Goal: Information Seeking & Learning: Compare options

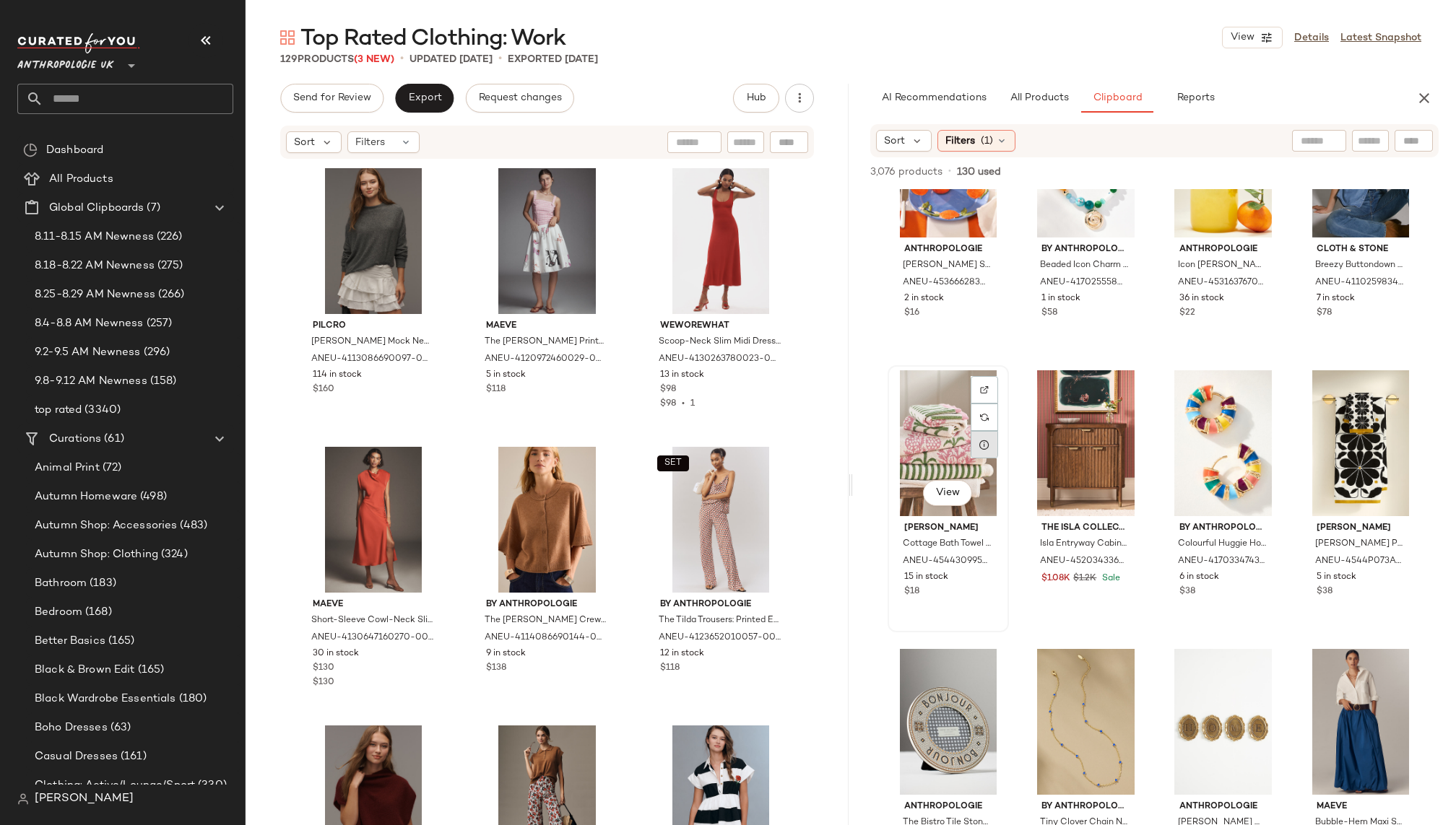
scroll to position [140, 0]
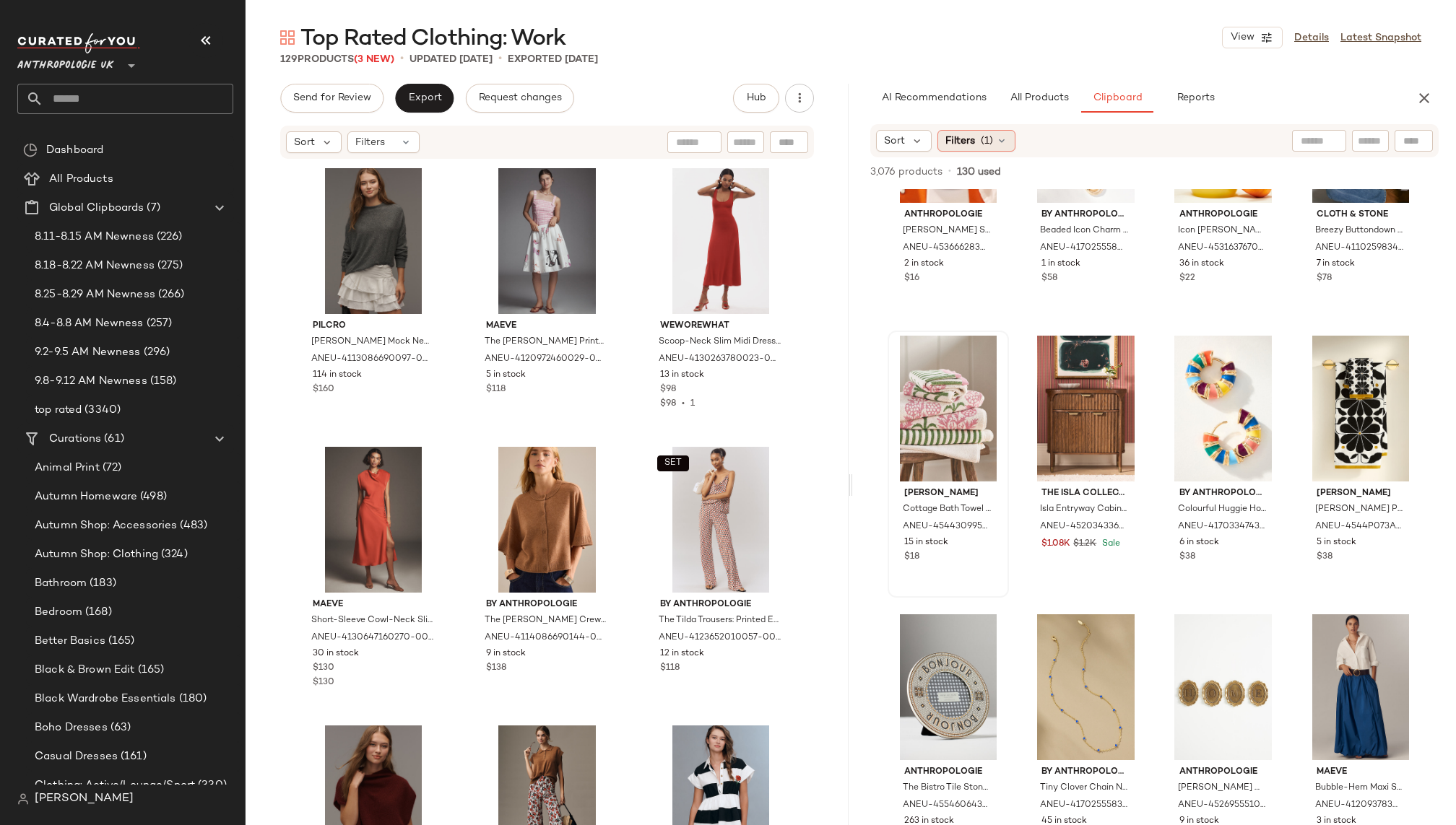
click at [968, 137] on span "Filters" at bounding box center [960, 141] width 30 height 15
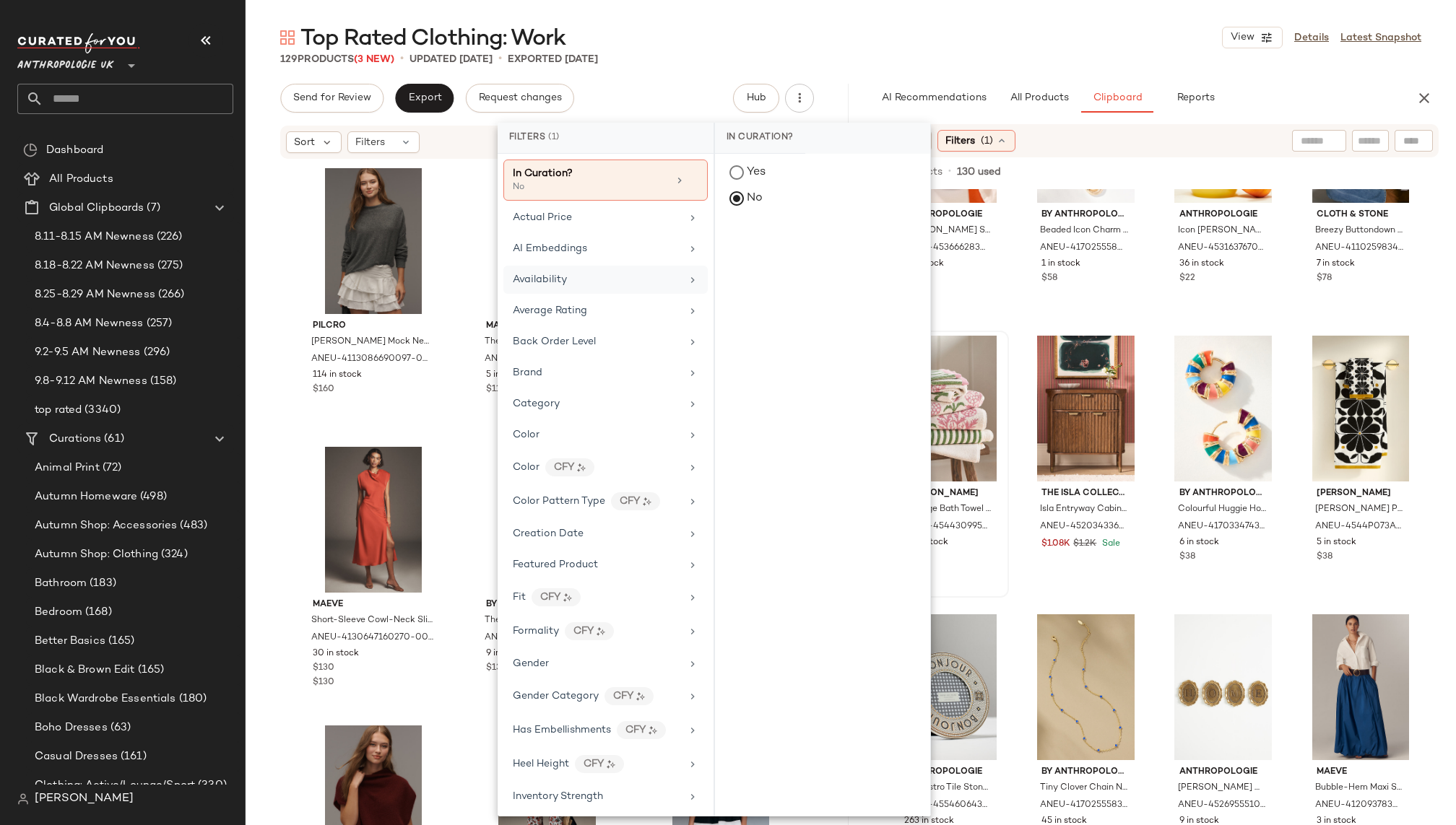
click at [594, 277] on div "Availability" at bounding box center [597, 280] width 168 height 15
click at [764, 248] on div "in_stock" at bounding box center [822, 244] width 215 height 35
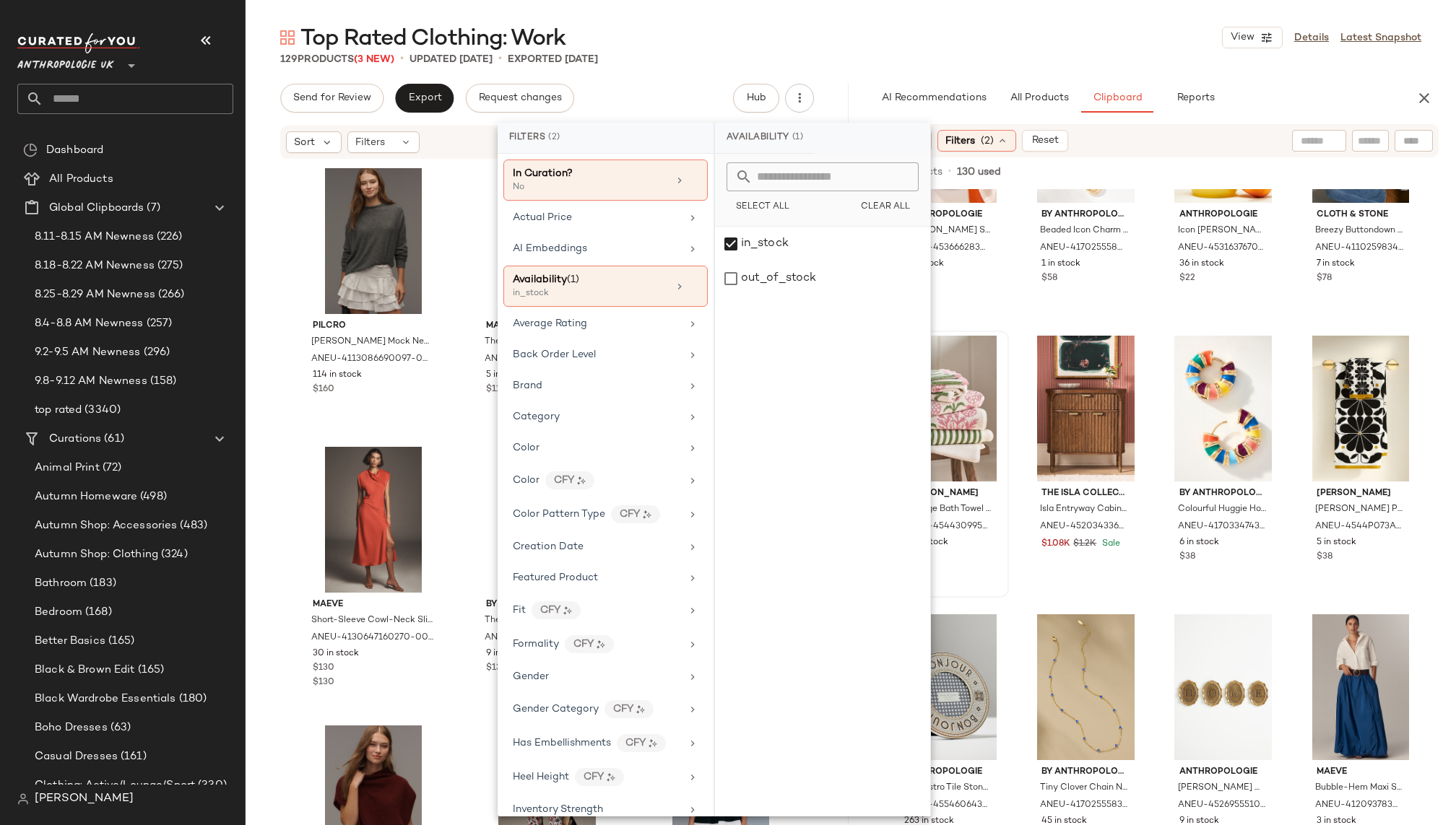
click at [980, 59] on div "129 Products (3 New) • updated Sep 8th • Exported Sep 3rd" at bounding box center [850, 58] width 1210 height 14
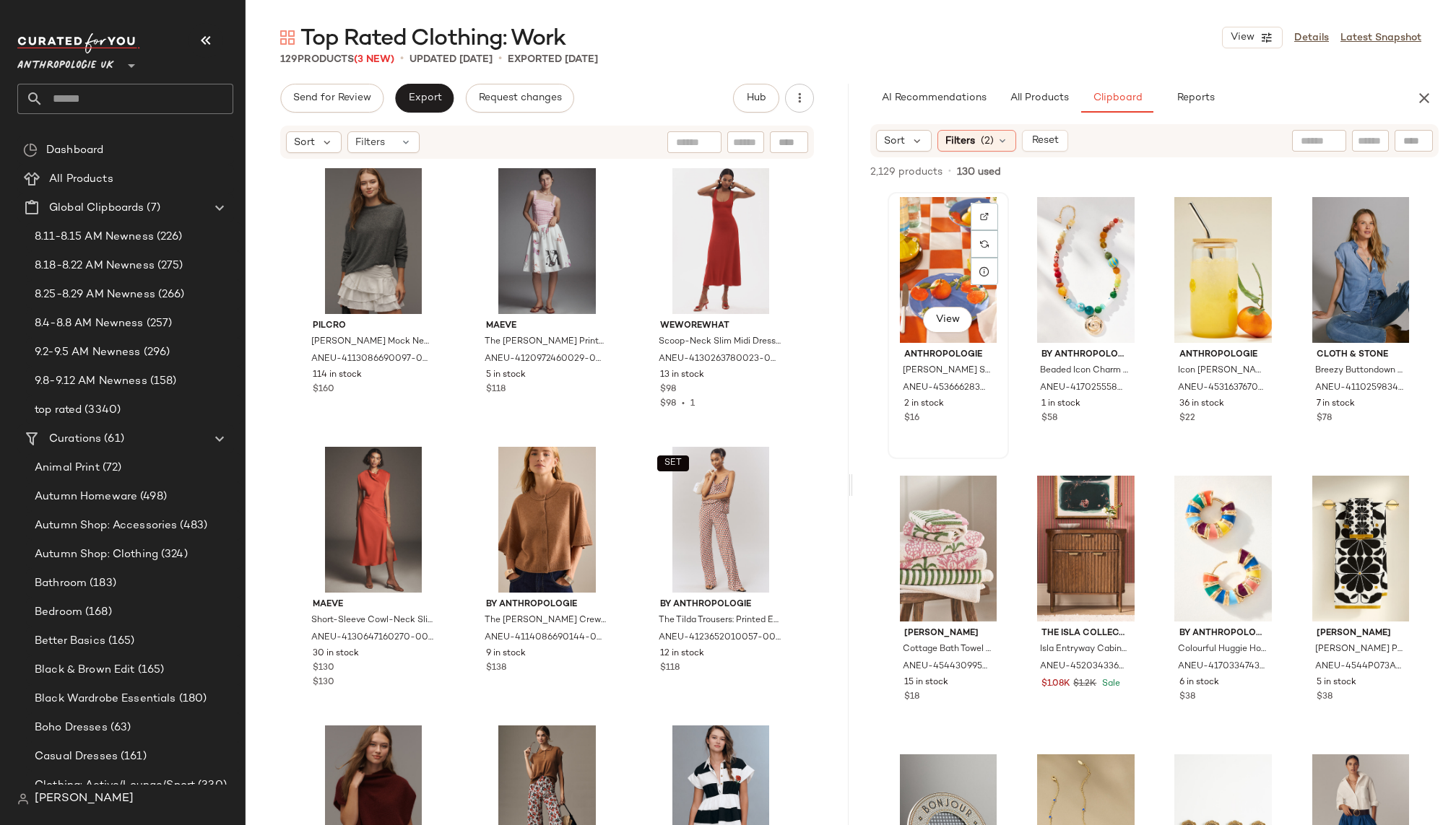
click at [940, 280] on div "View" at bounding box center [949, 270] width 112 height 146
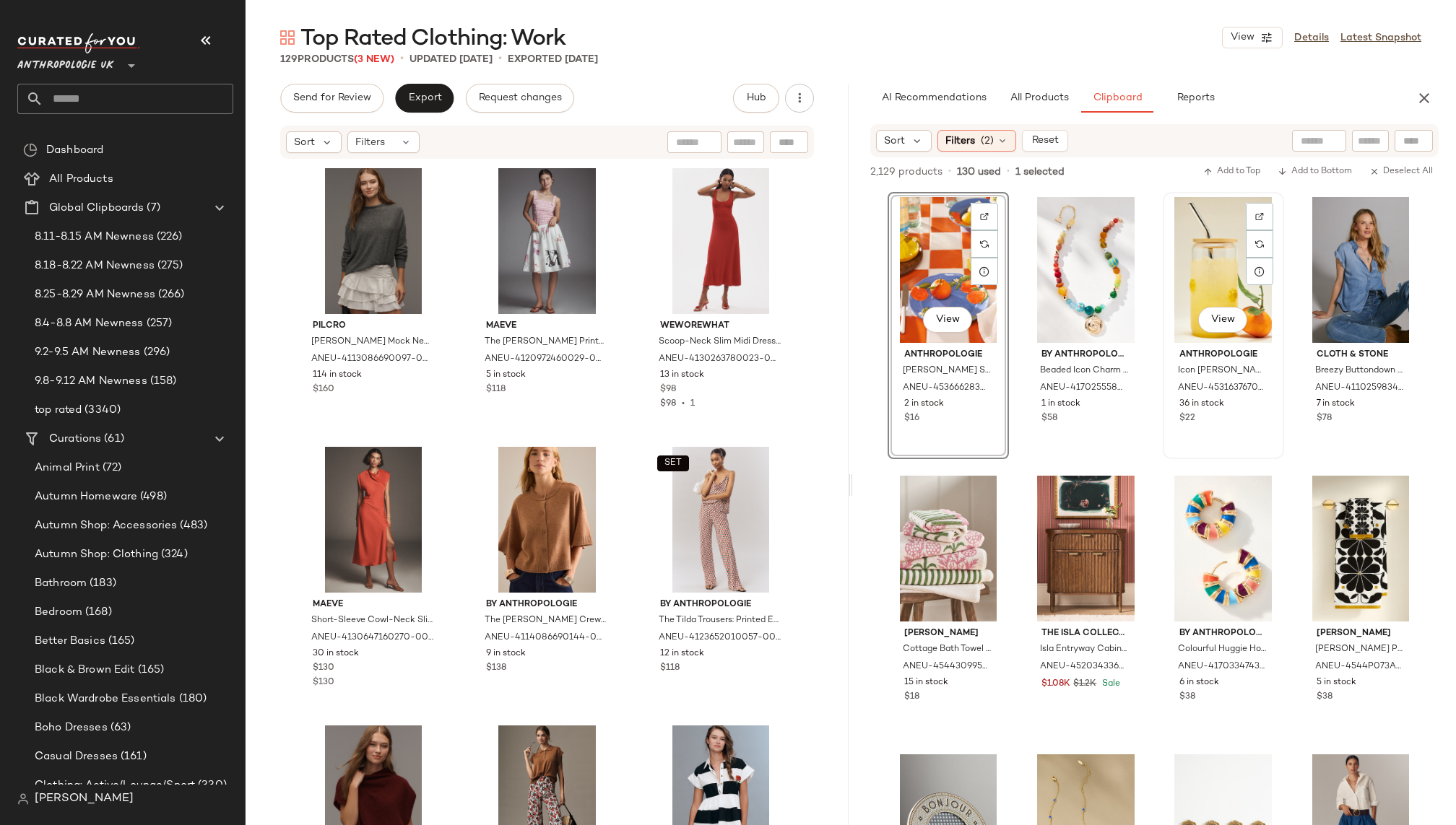
click at [1183, 280] on div "View" at bounding box center [1224, 270] width 112 height 146
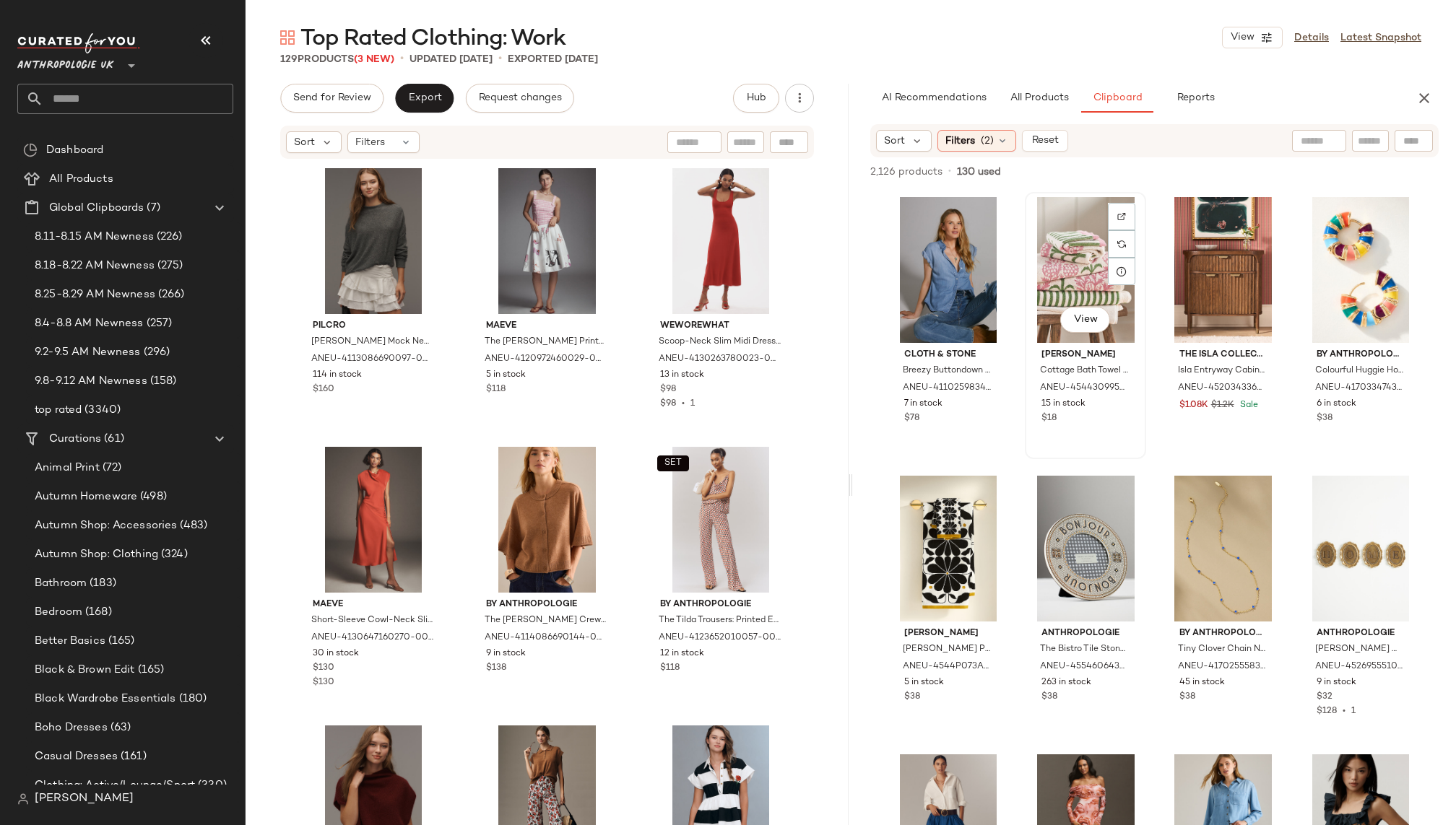
click at [1044, 273] on div "View" at bounding box center [1086, 270] width 112 height 146
click at [1309, 503] on div "View" at bounding box center [1361, 548] width 112 height 146
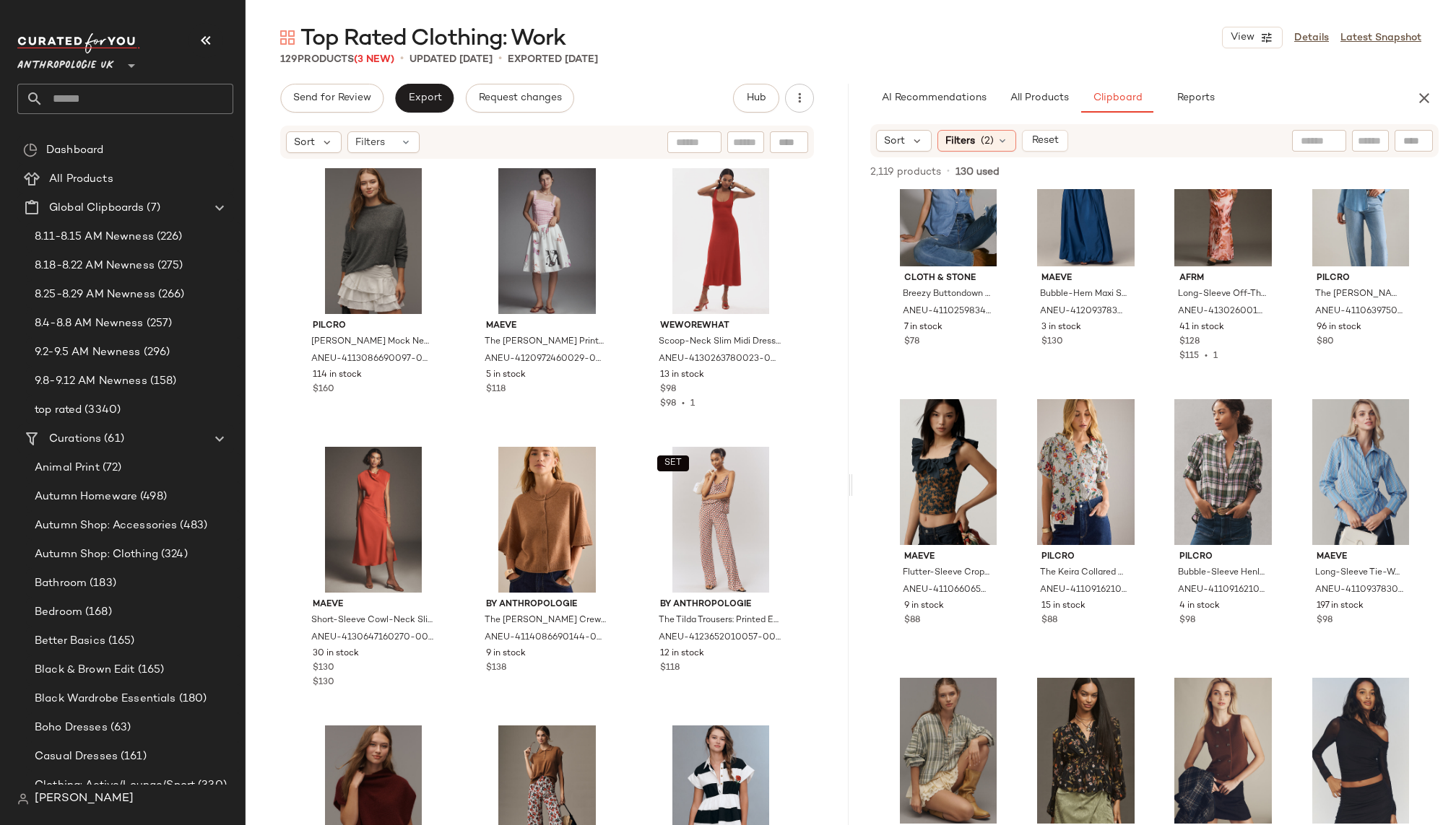
scroll to position [117, 0]
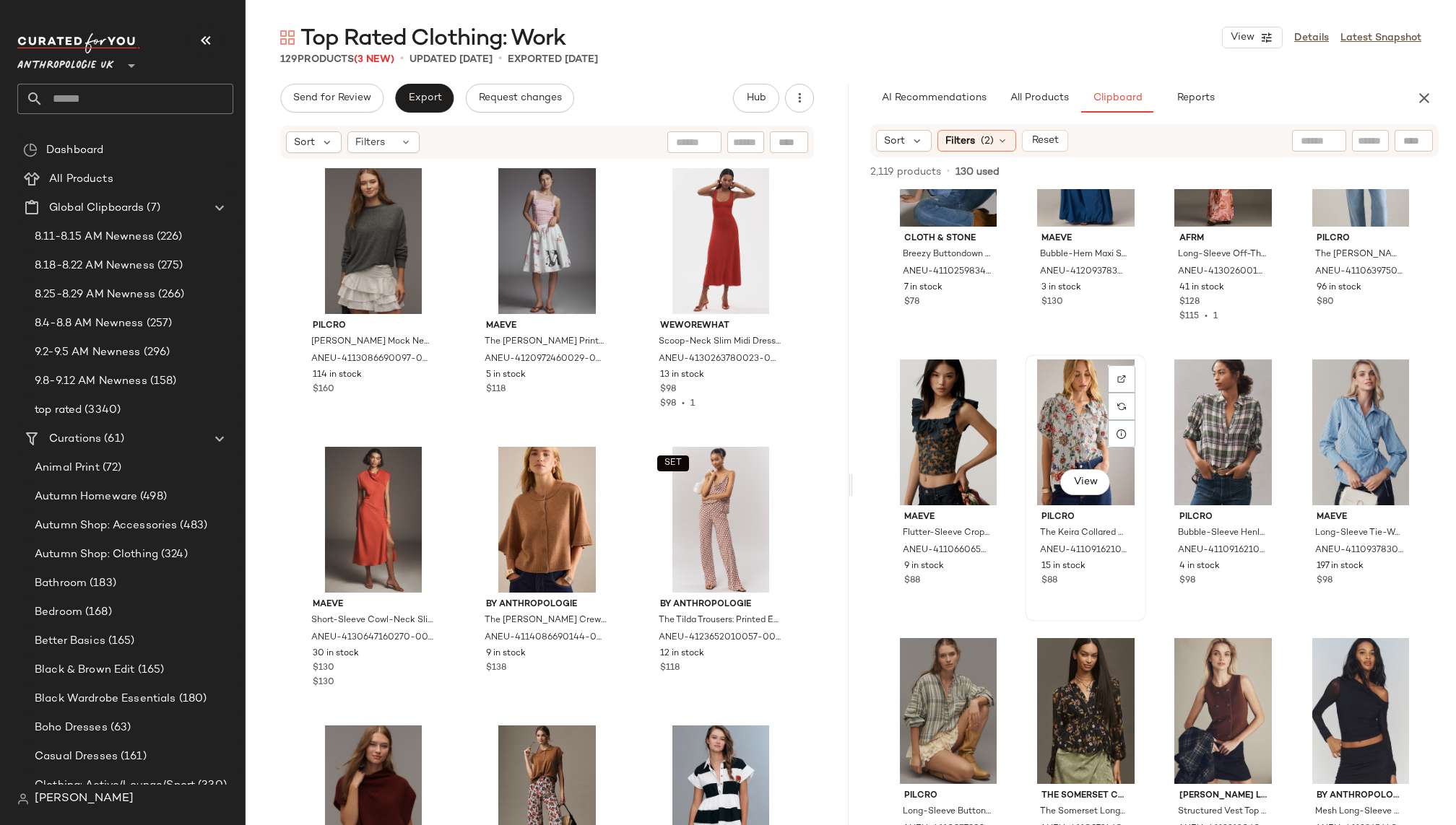
click at [1059, 438] on div "View" at bounding box center [1086, 432] width 112 height 146
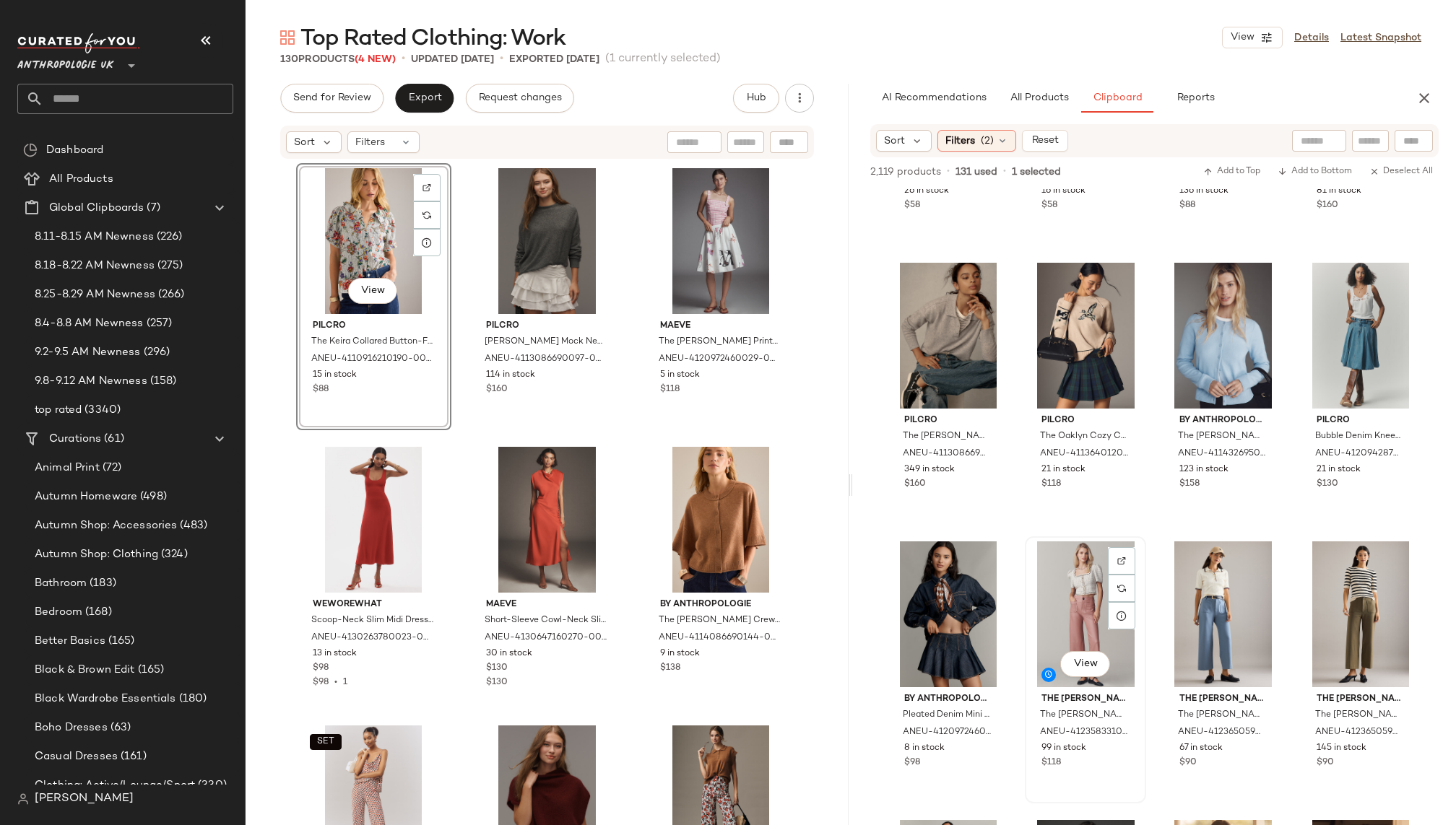
scroll to position [1109, 0]
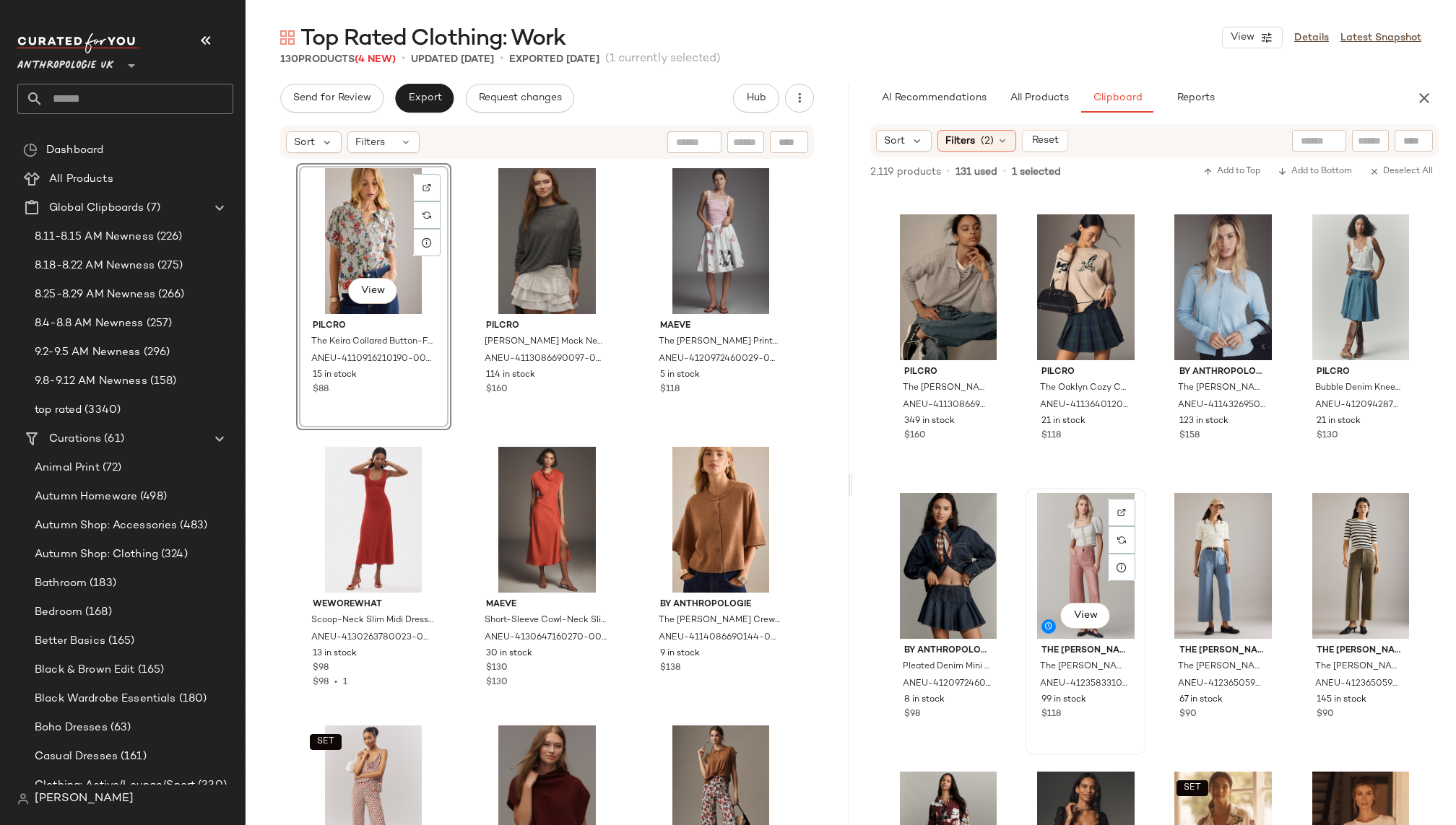
click at [1062, 547] on div "View" at bounding box center [1086, 565] width 112 height 146
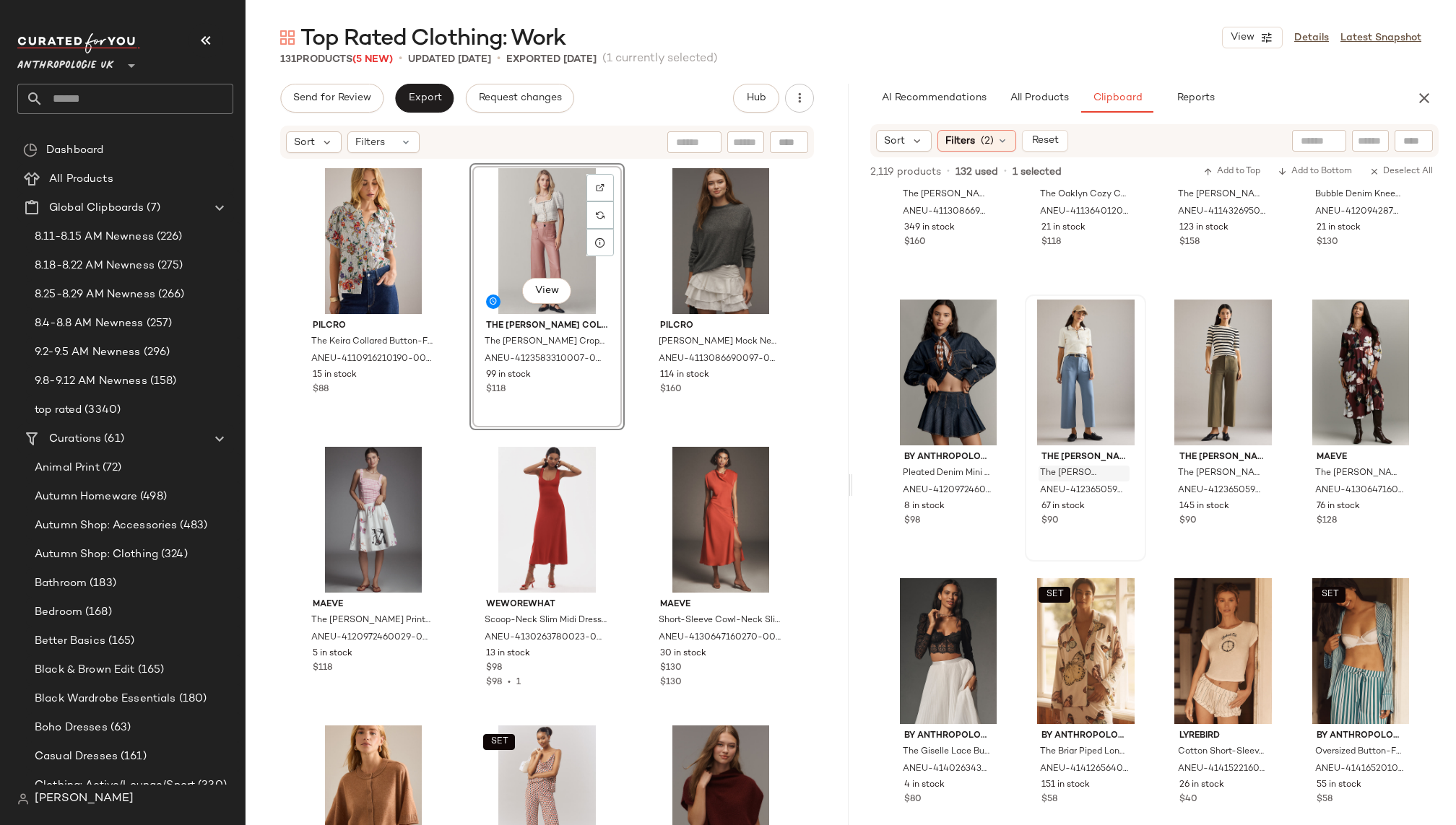
scroll to position [1286, 0]
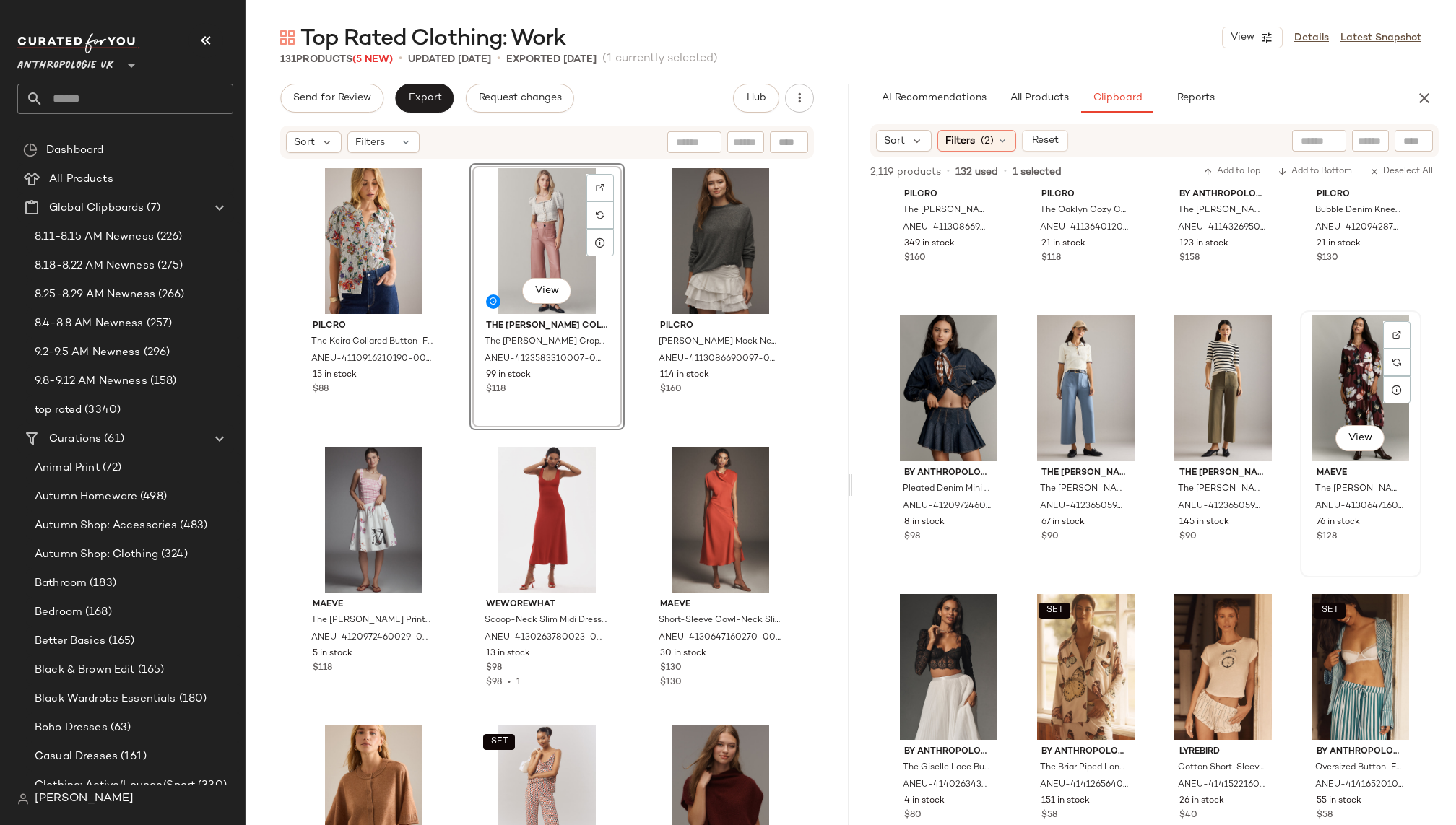
click at [1305, 372] on div "View" at bounding box center [1361, 388] width 112 height 146
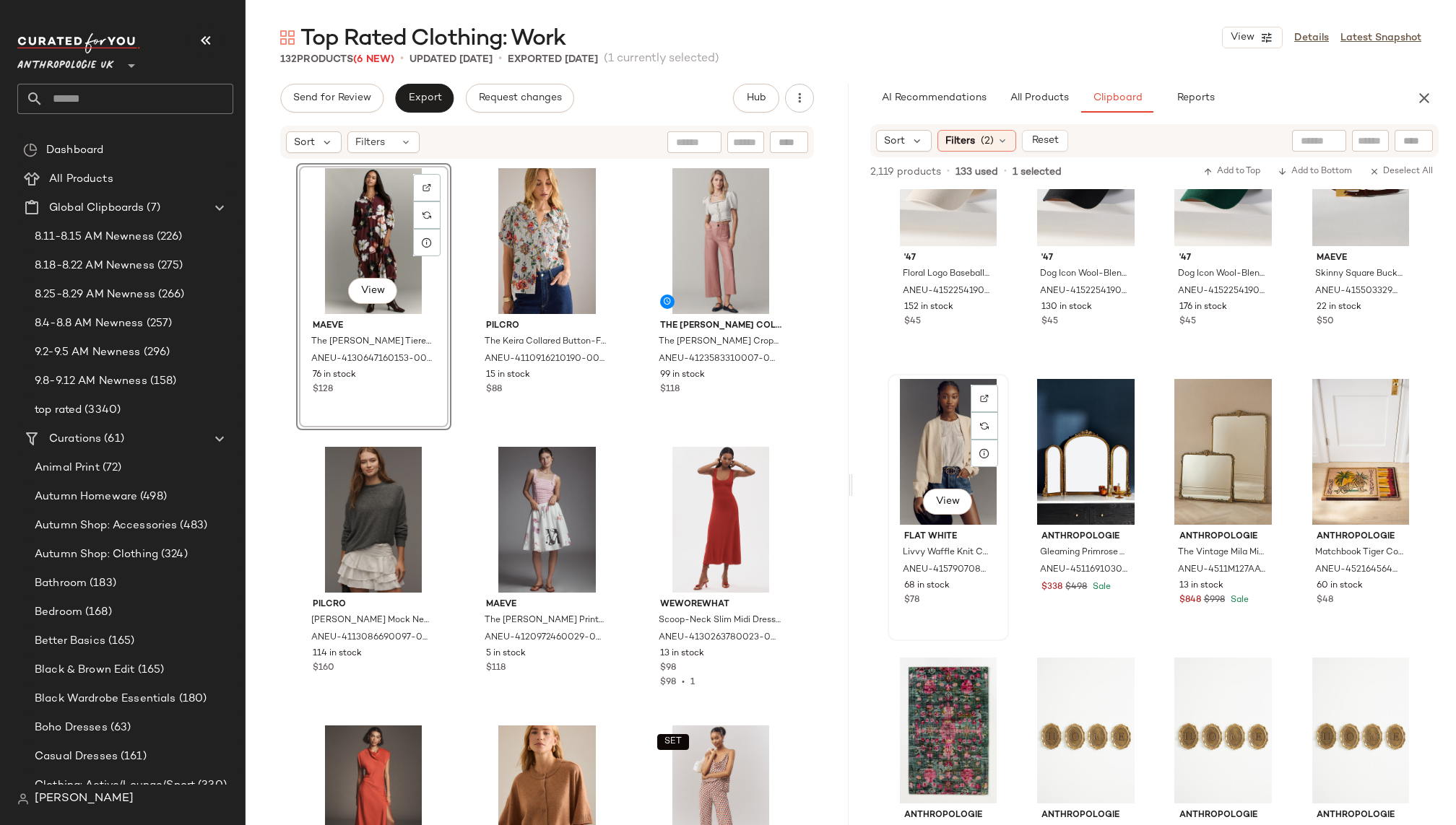
scroll to position [2319, 0]
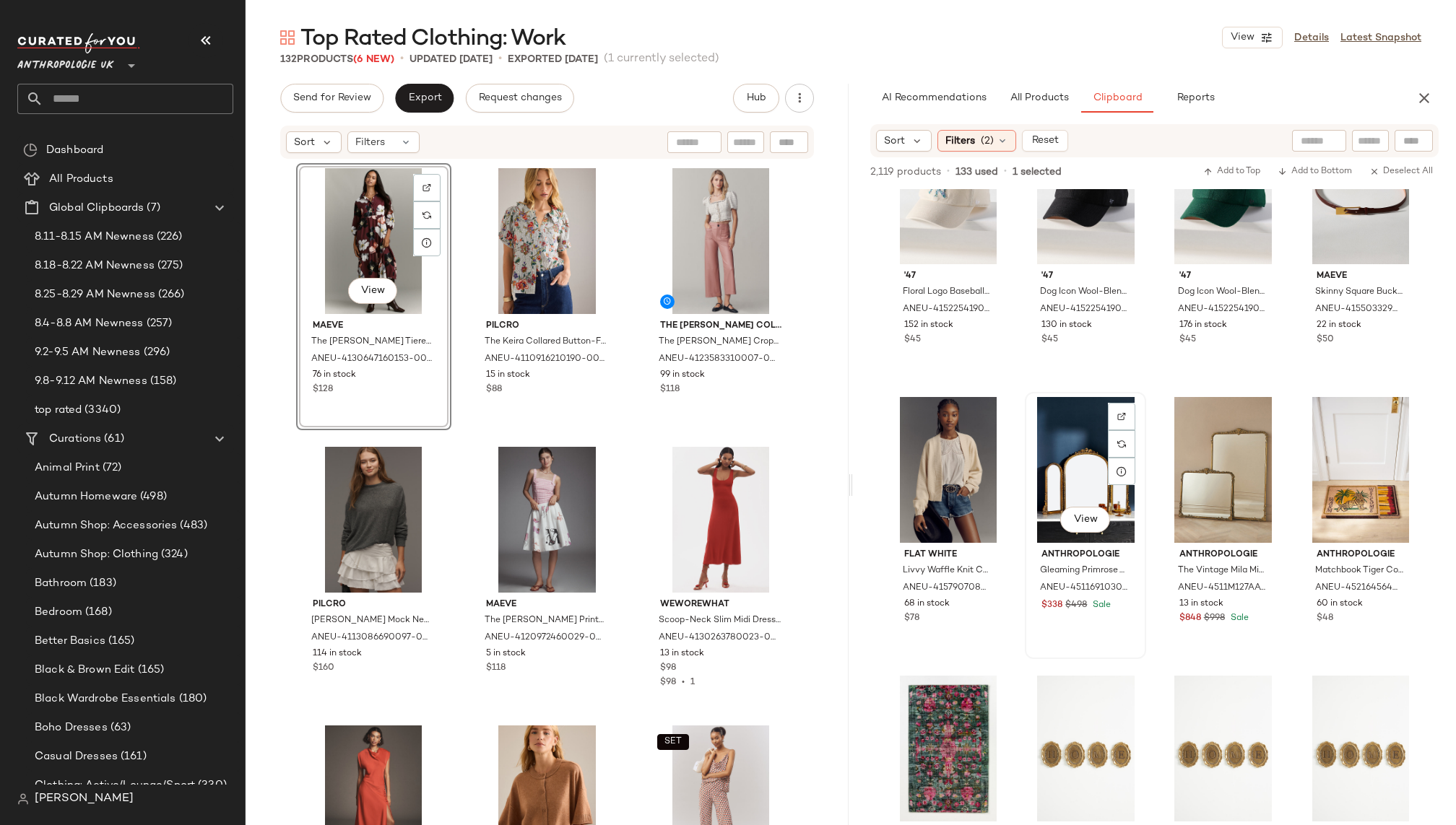
click at [1057, 454] on div "View" at bounding box center [1086, 470] width 112 height 146
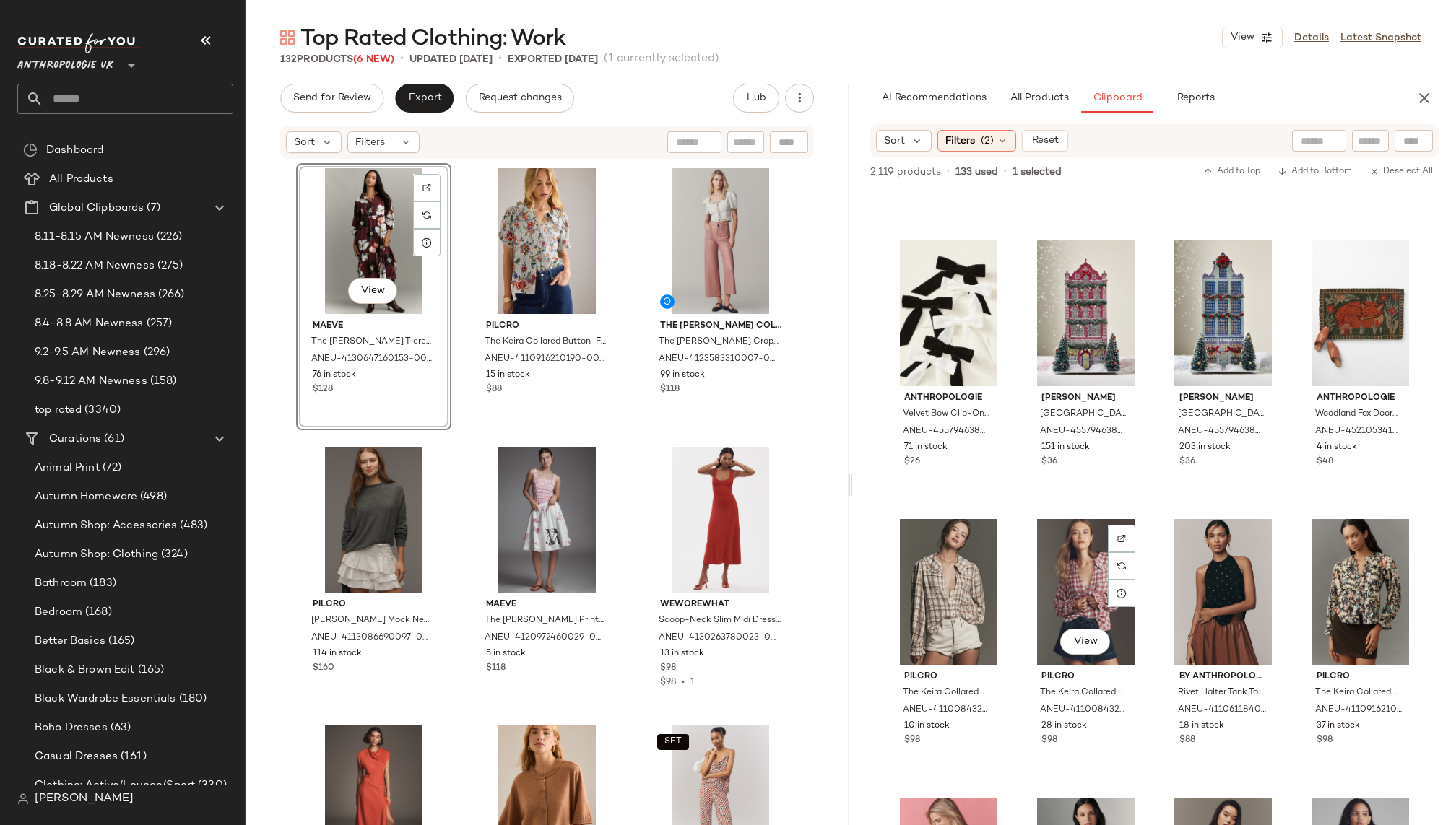
scroll to position [5500, 0]
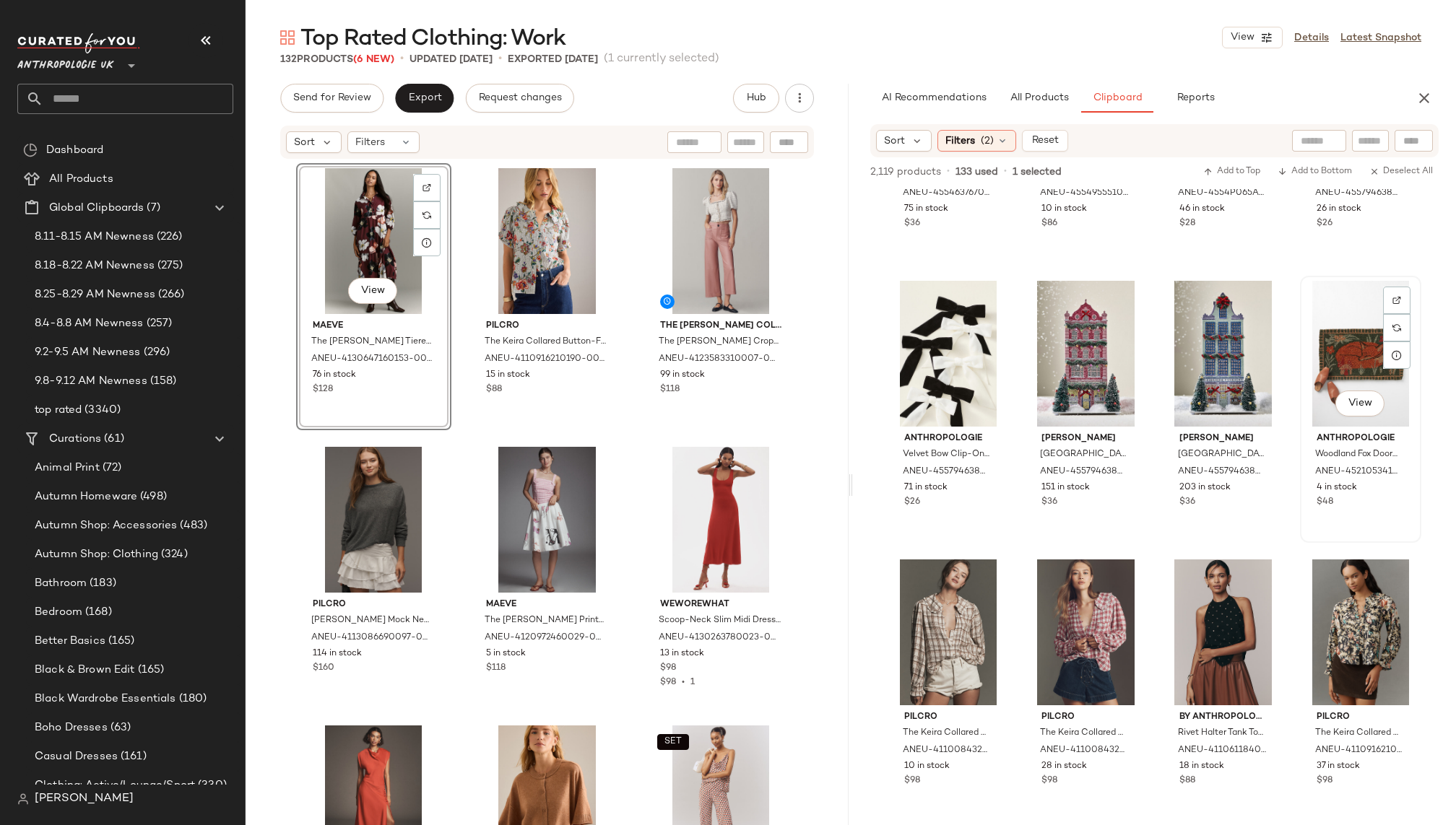
click at [1329, 341] on div "View" at bounding box center [1361, 353] width 112 height 146
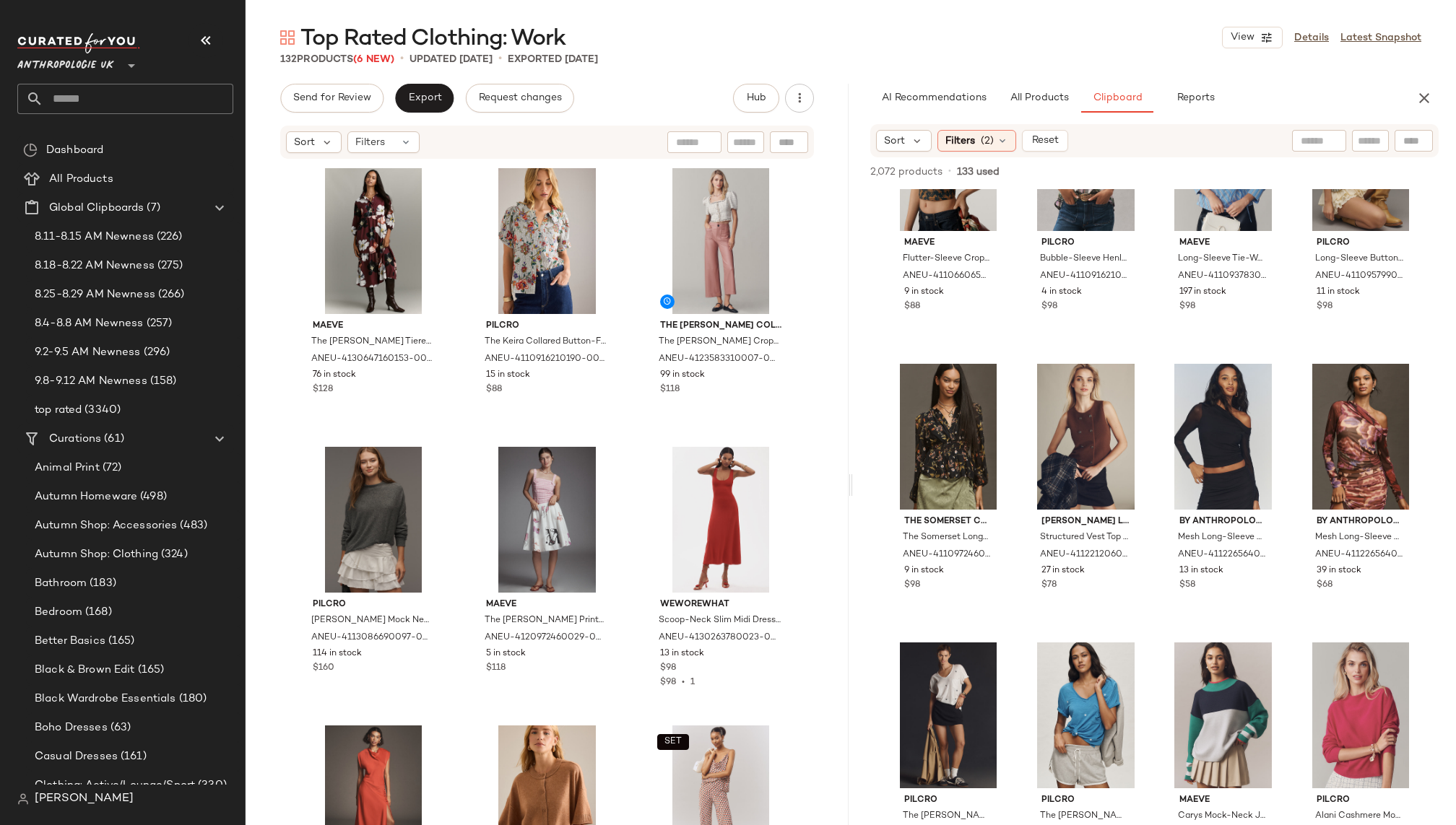
scroll to position [415, 0]
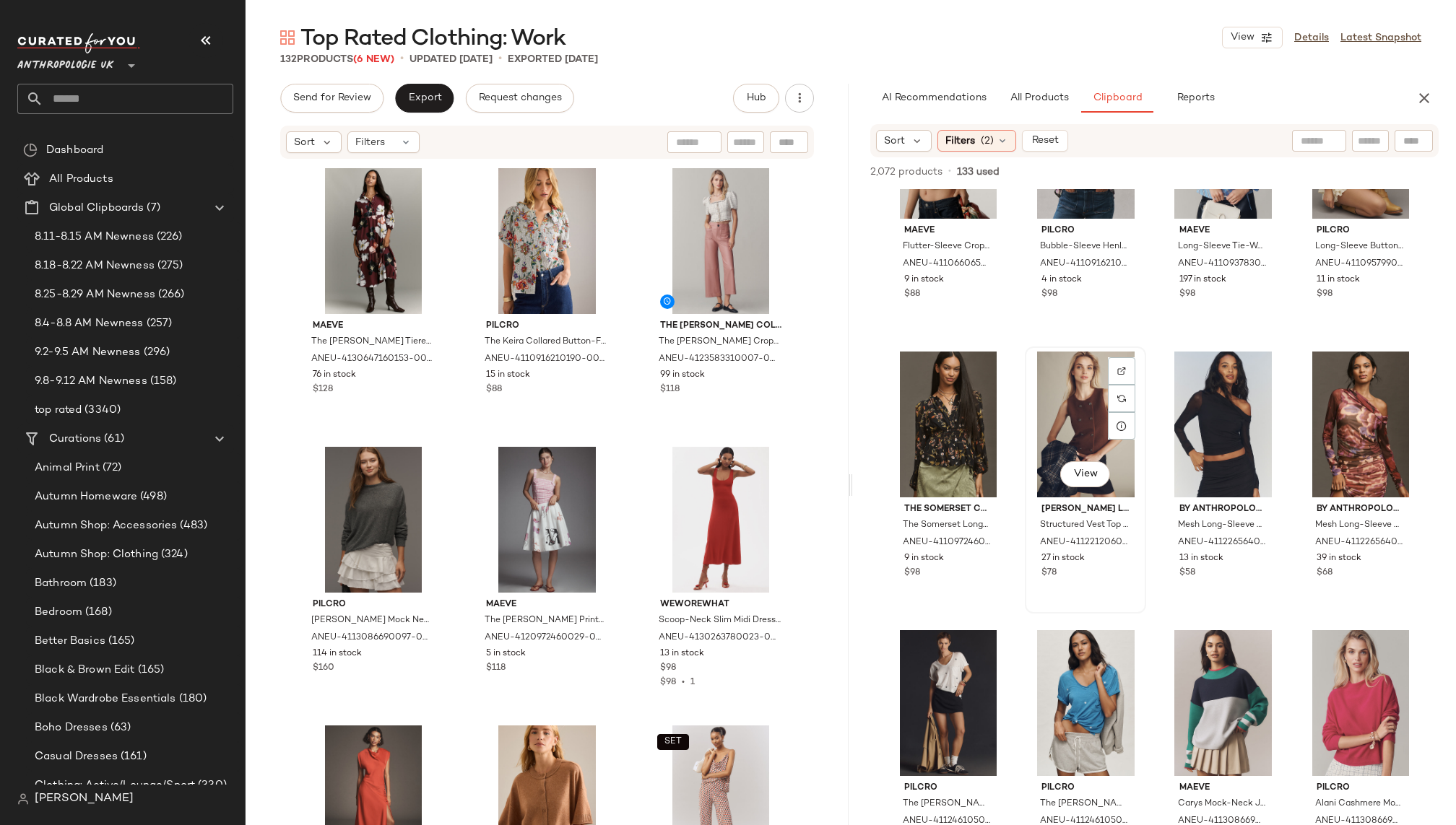
click at [1052, 397] on div "View" at bounding box center [1086, 424] width 112 height 146
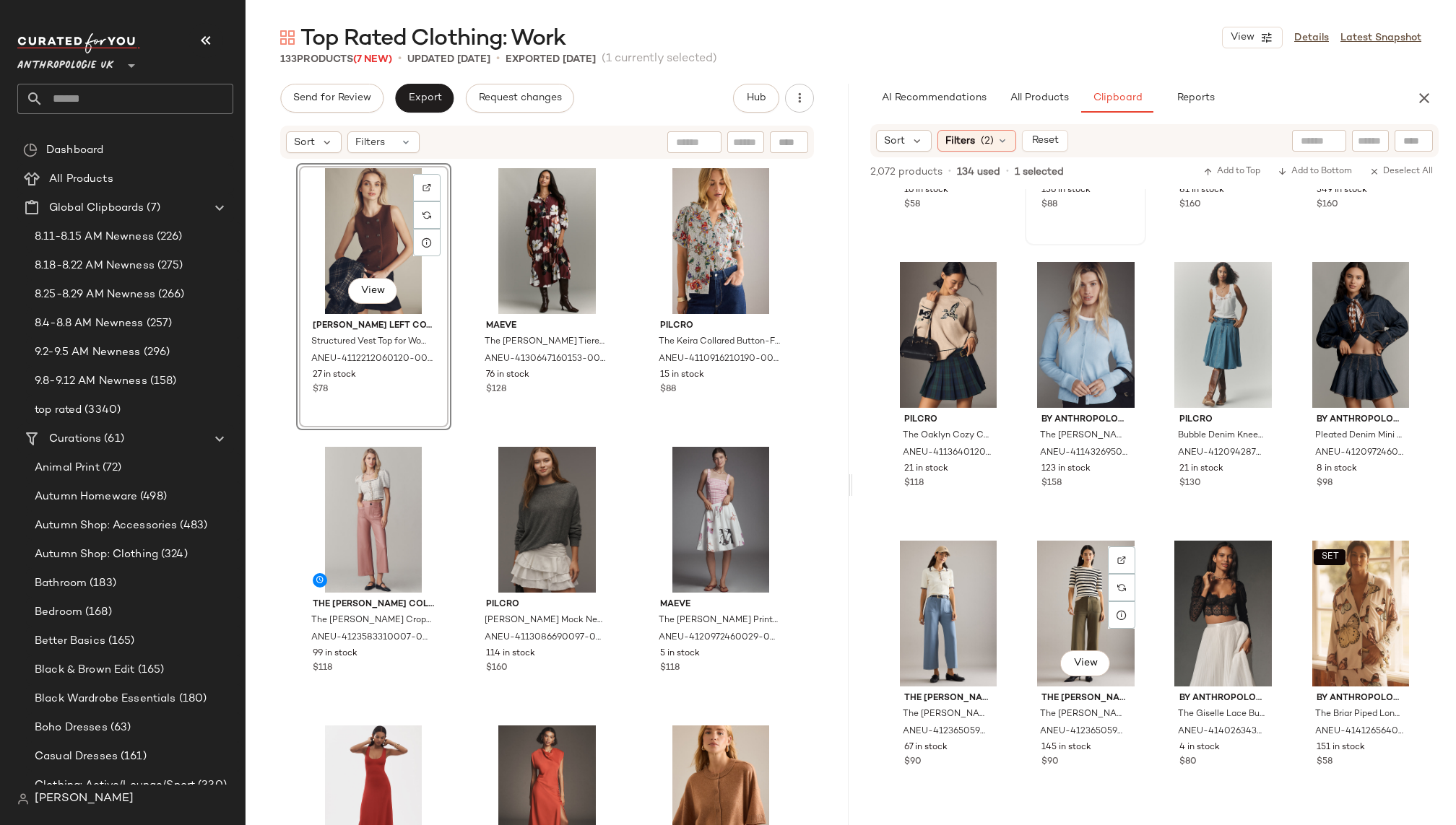
scroll to position [1063, 0]
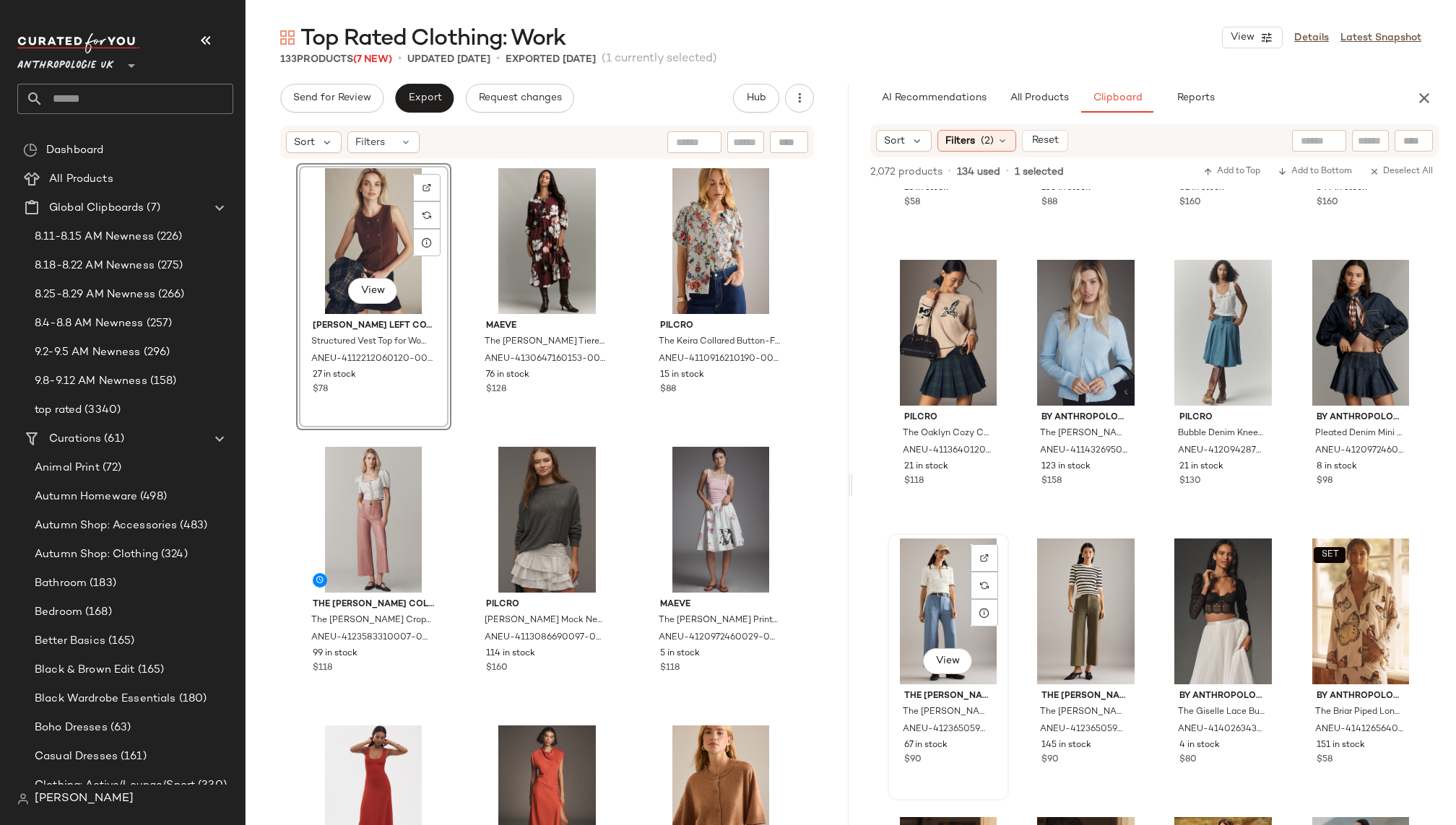
click at [923, 620] on div "View" at bounding box center [949, 611] width 112 height 146
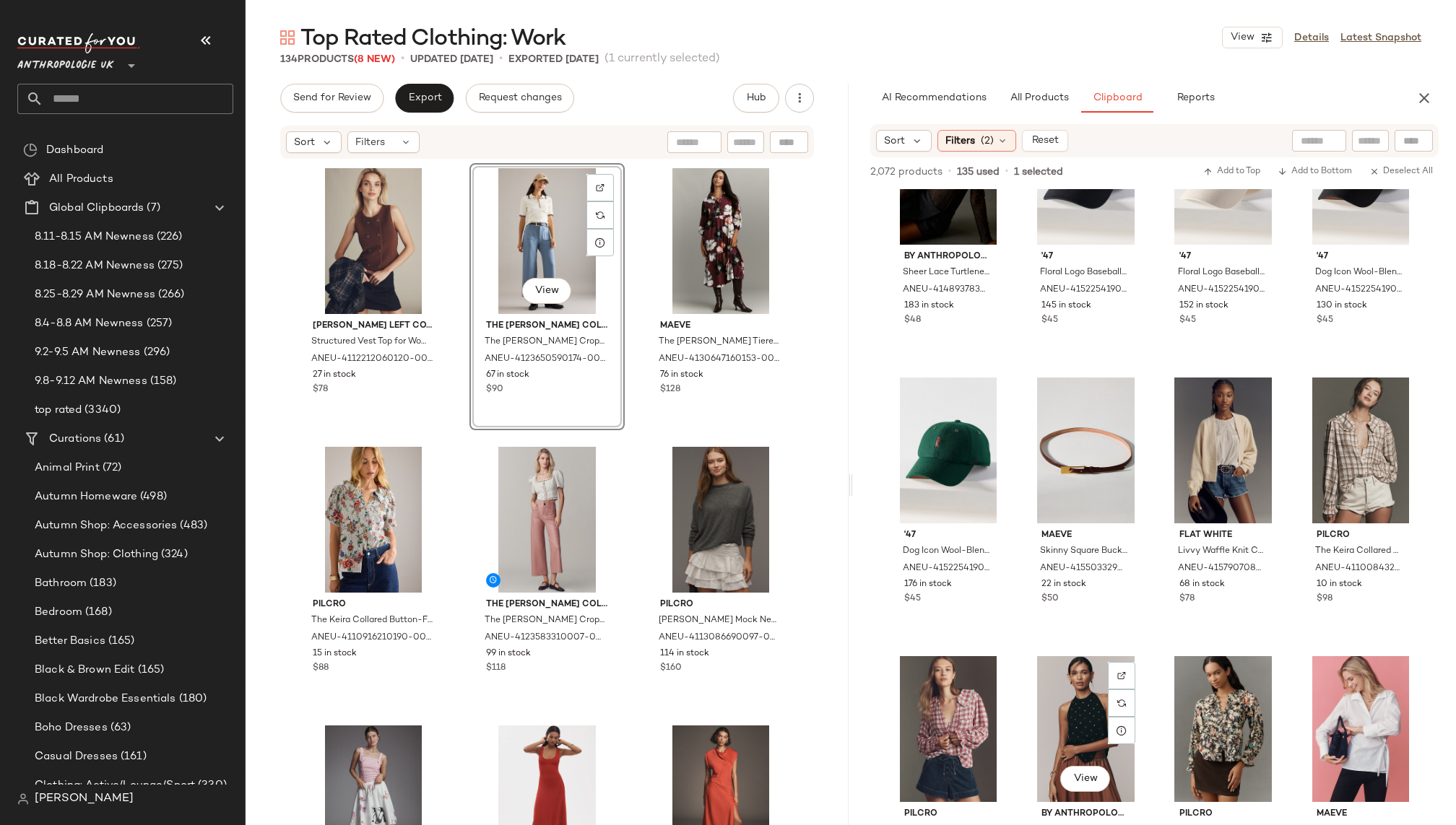
scroll to position [2096, 0]
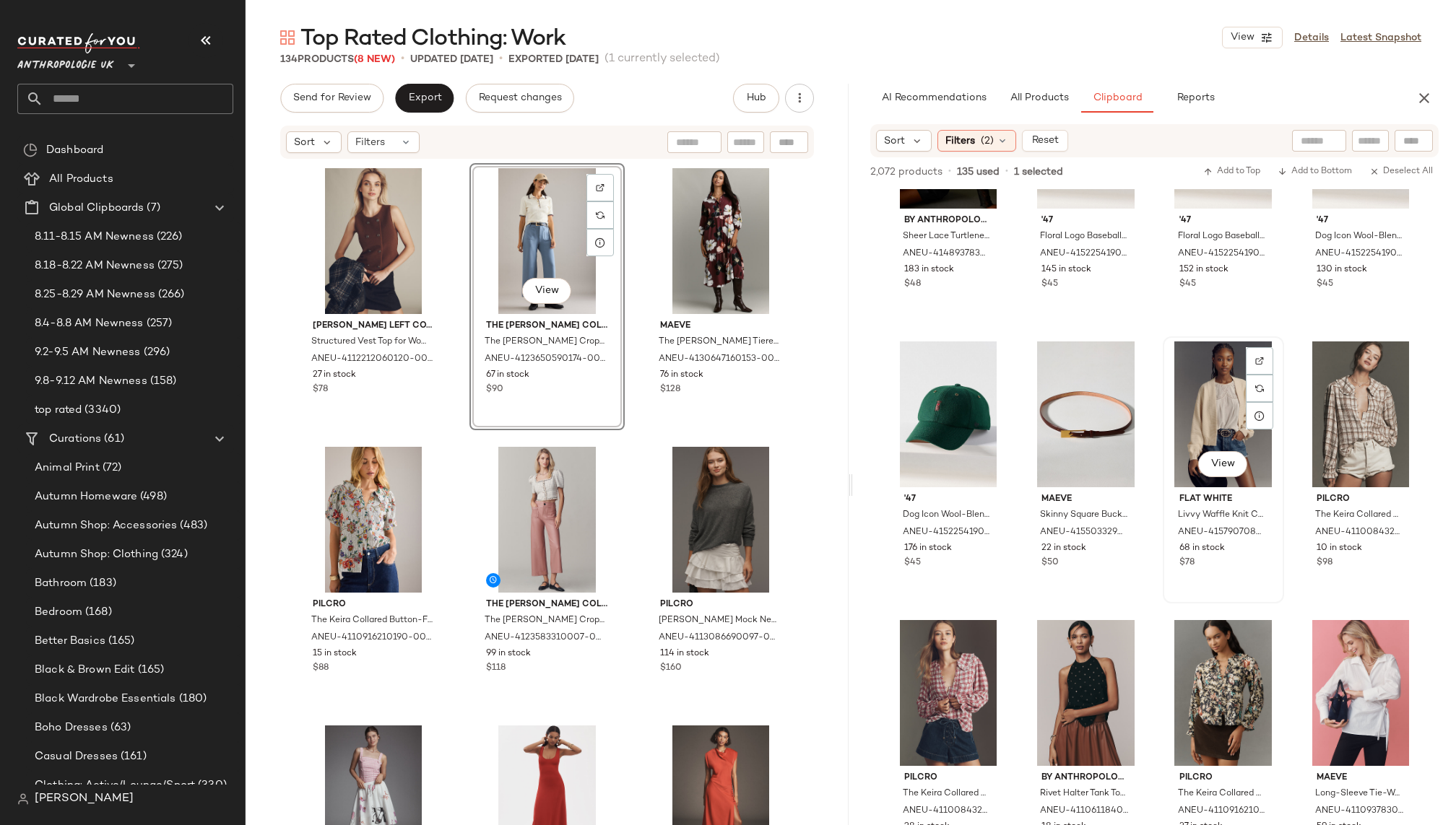
click at [1184, 421] on div "View" at bounding box center [1224, 414] width 112 height 146
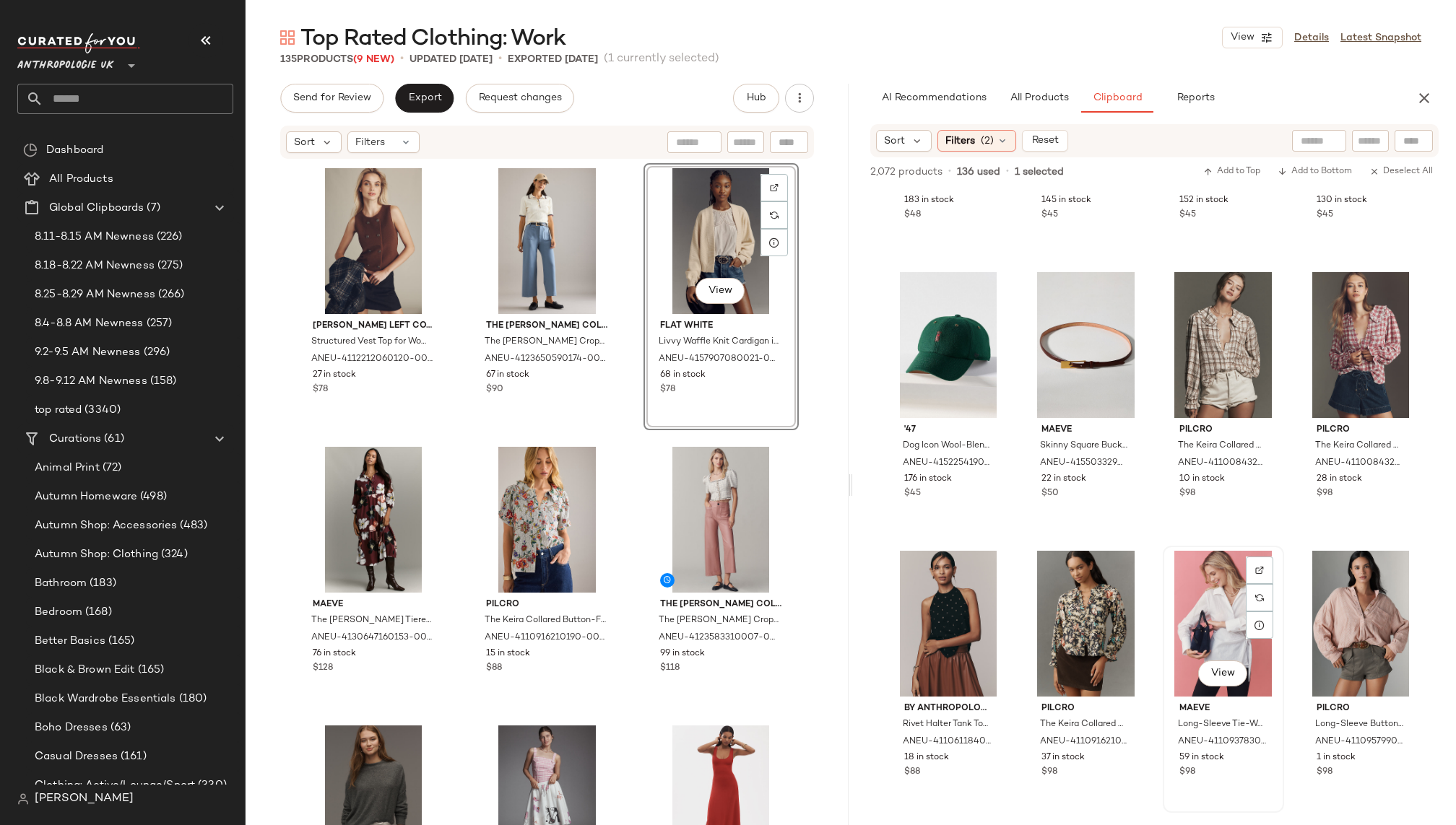
scroll to position [2167, 0]
click at [1204, 605] on div "View" at bounding box center [1224, 622] width 112 height 146
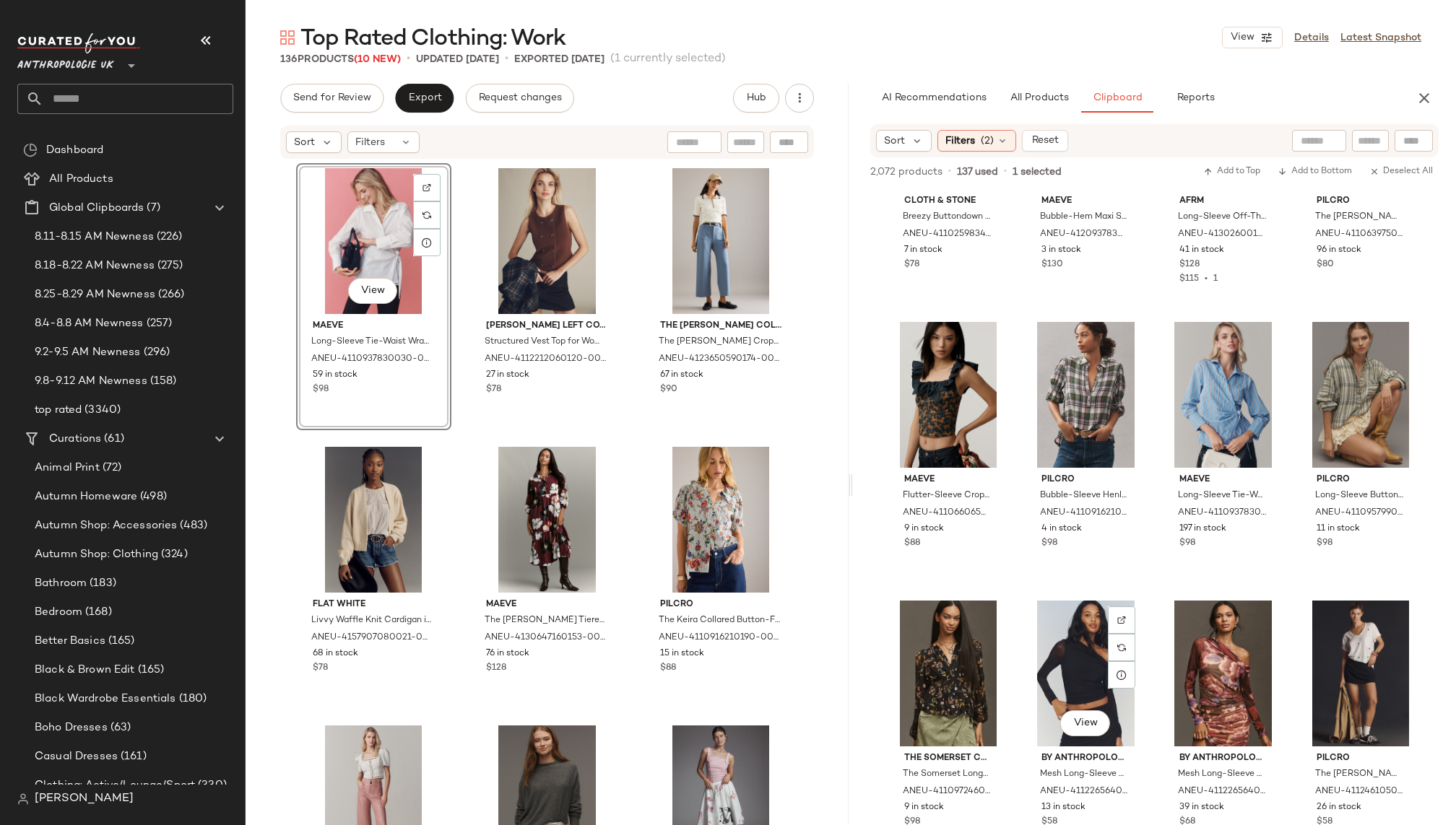
scroll to position [0, 0]
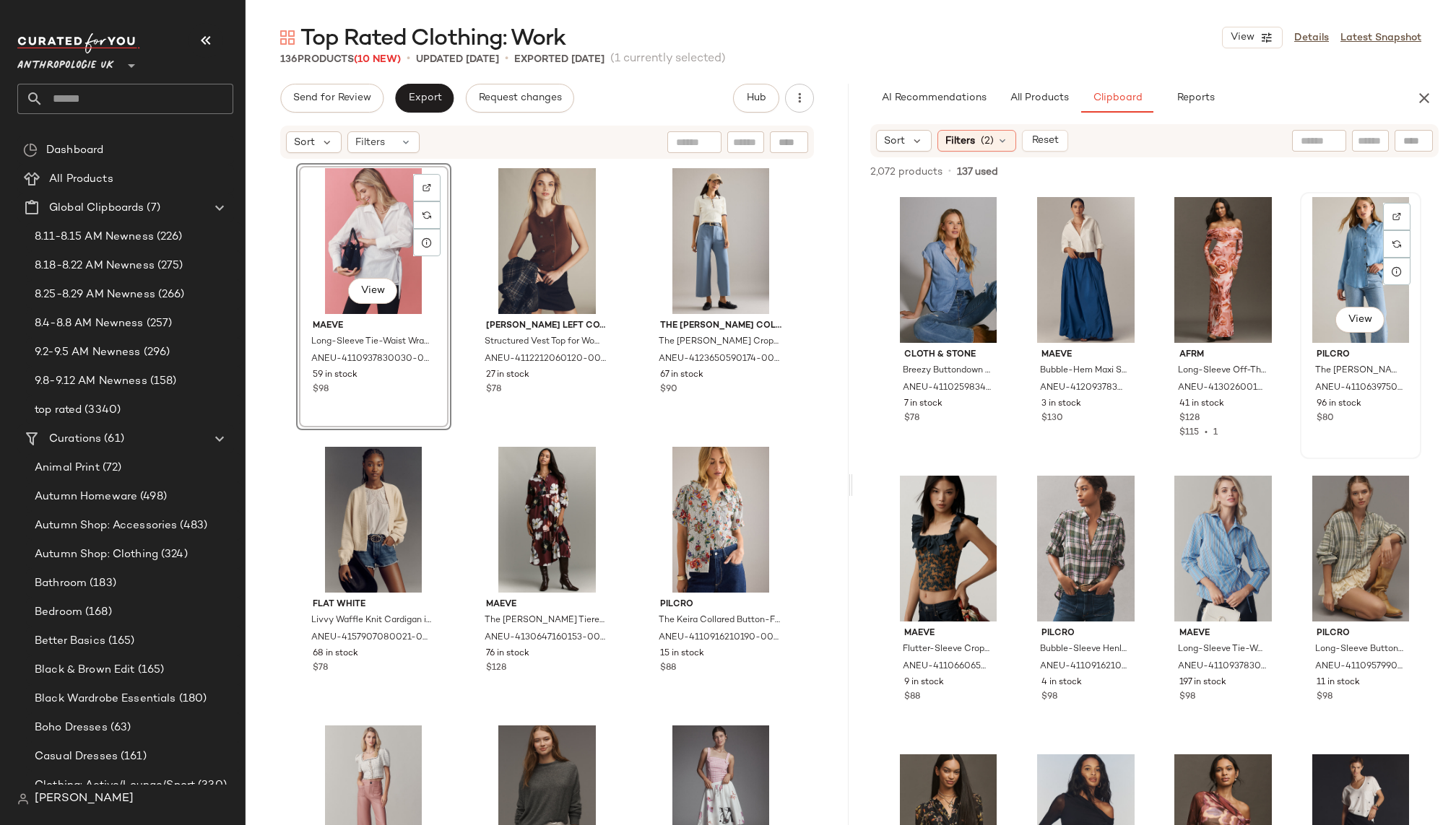
click at [1305, 275] on div "View" at bounding box center [1361, 270] width 112 height 146
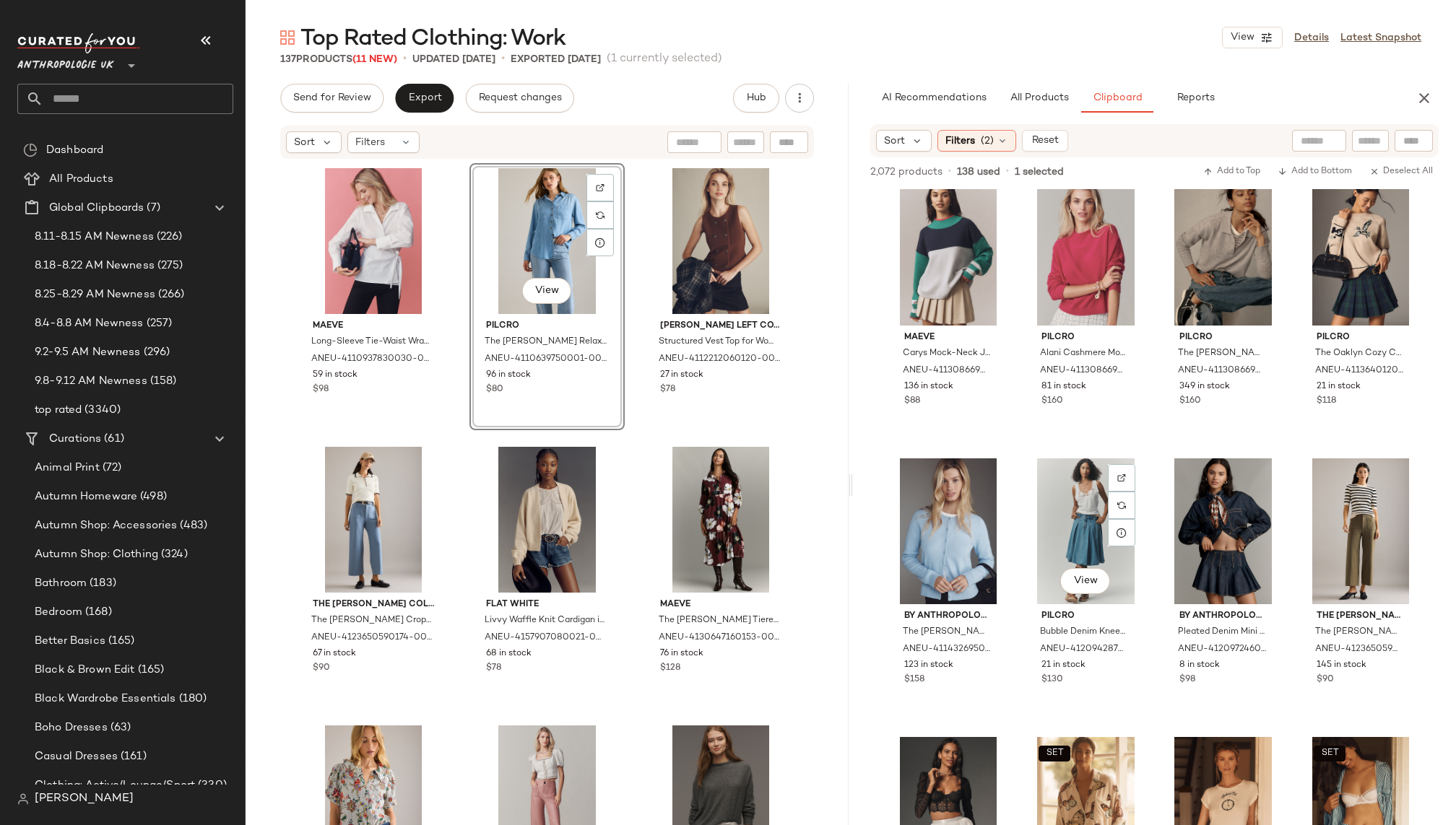
scroll to position [968, 0]
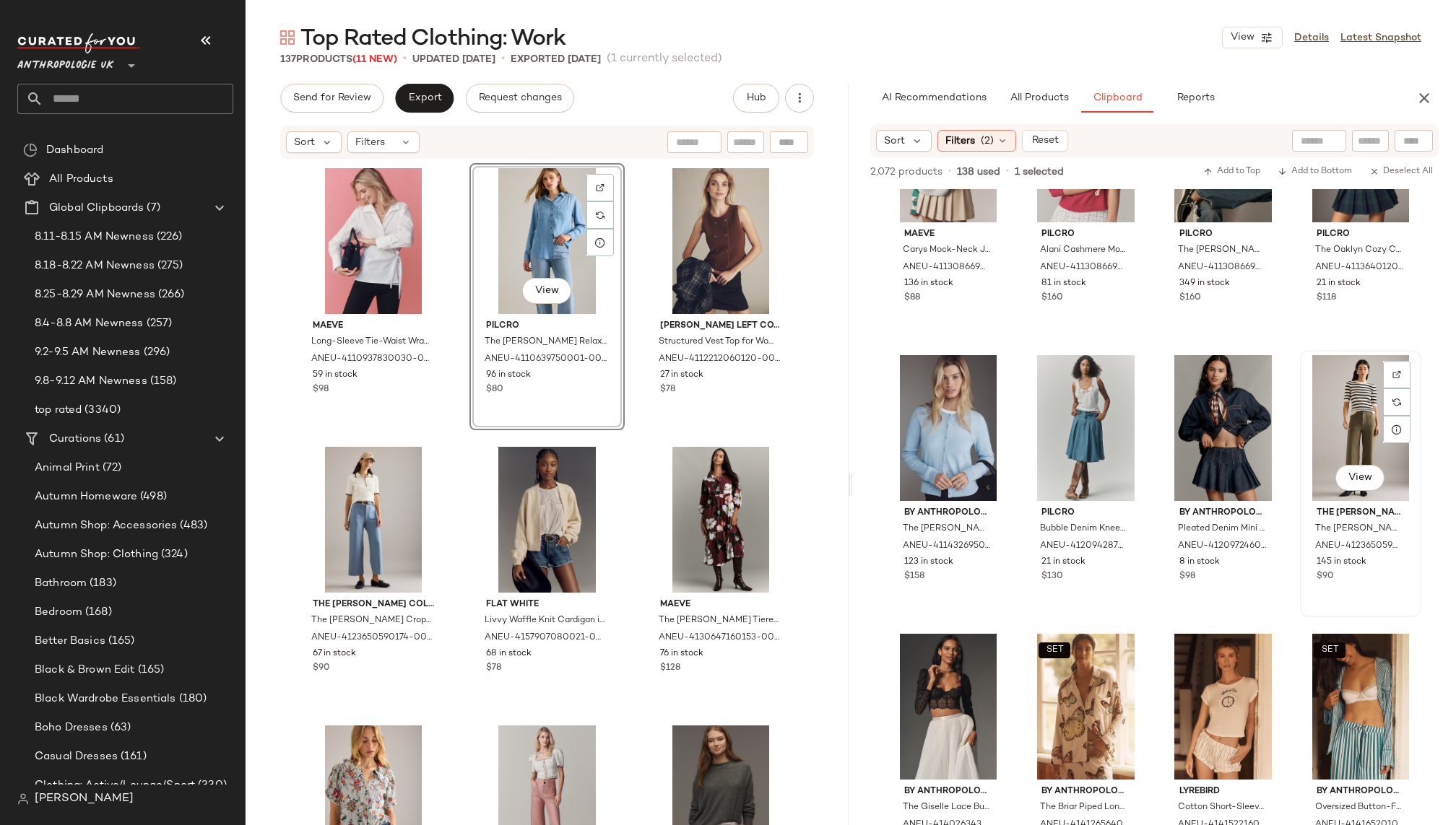
click at [1314, 433] on div "View" at bounding box center [1361, 428] width 112 height 146
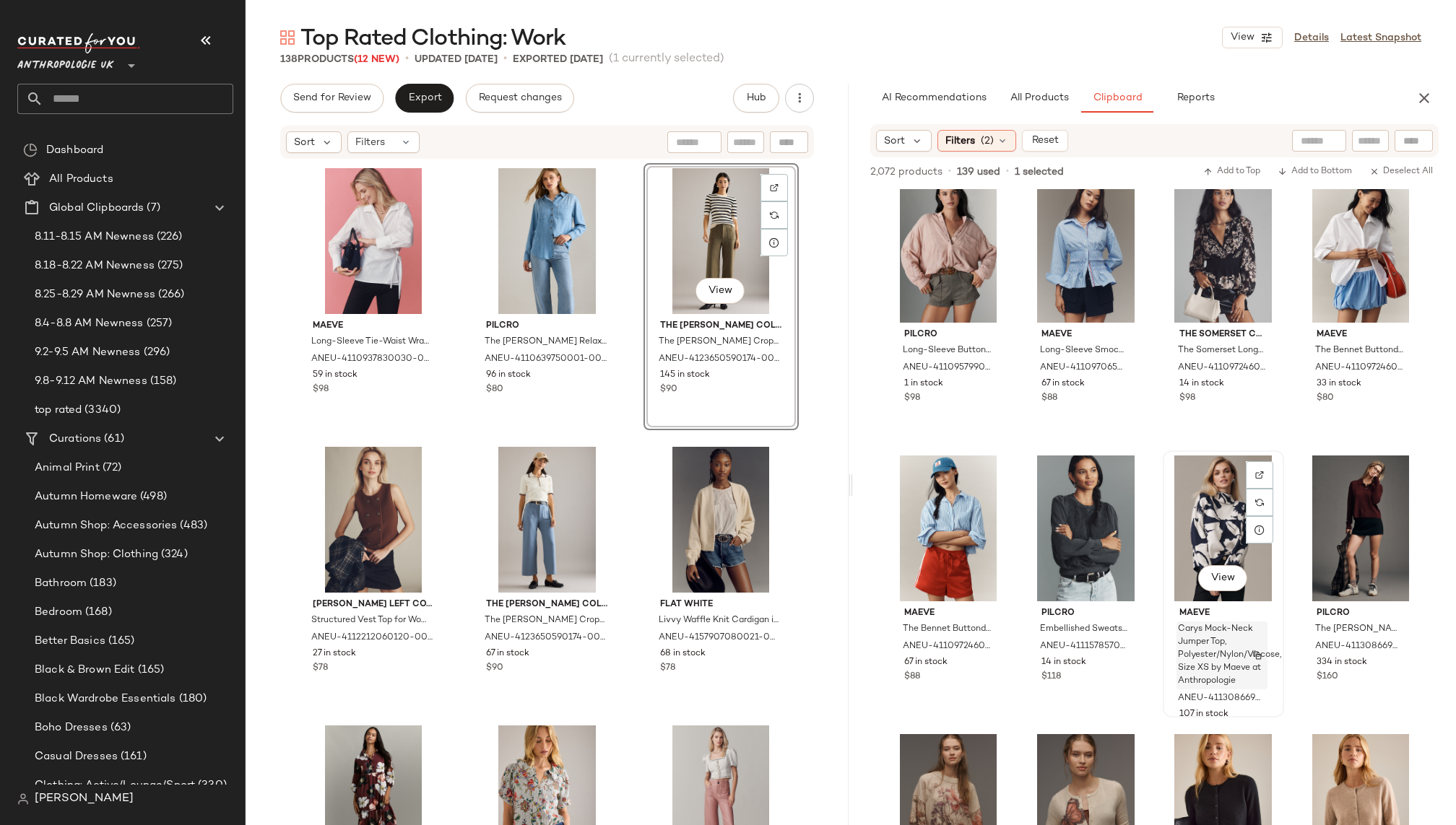
scroll to position [2545, 0]
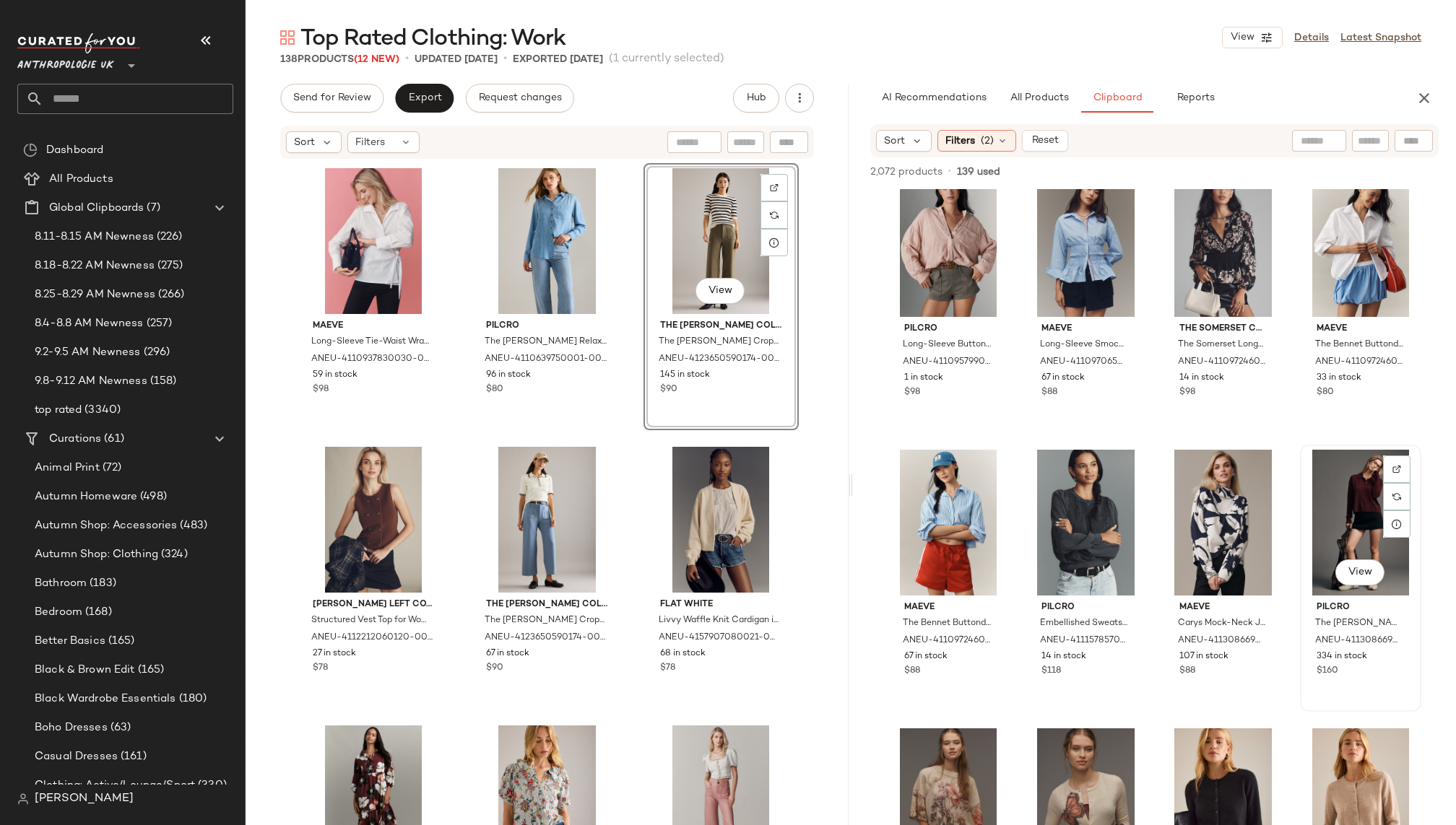
click at [1318, 521] on div "View" at bounding box center [1361, 522] width 112 height 146
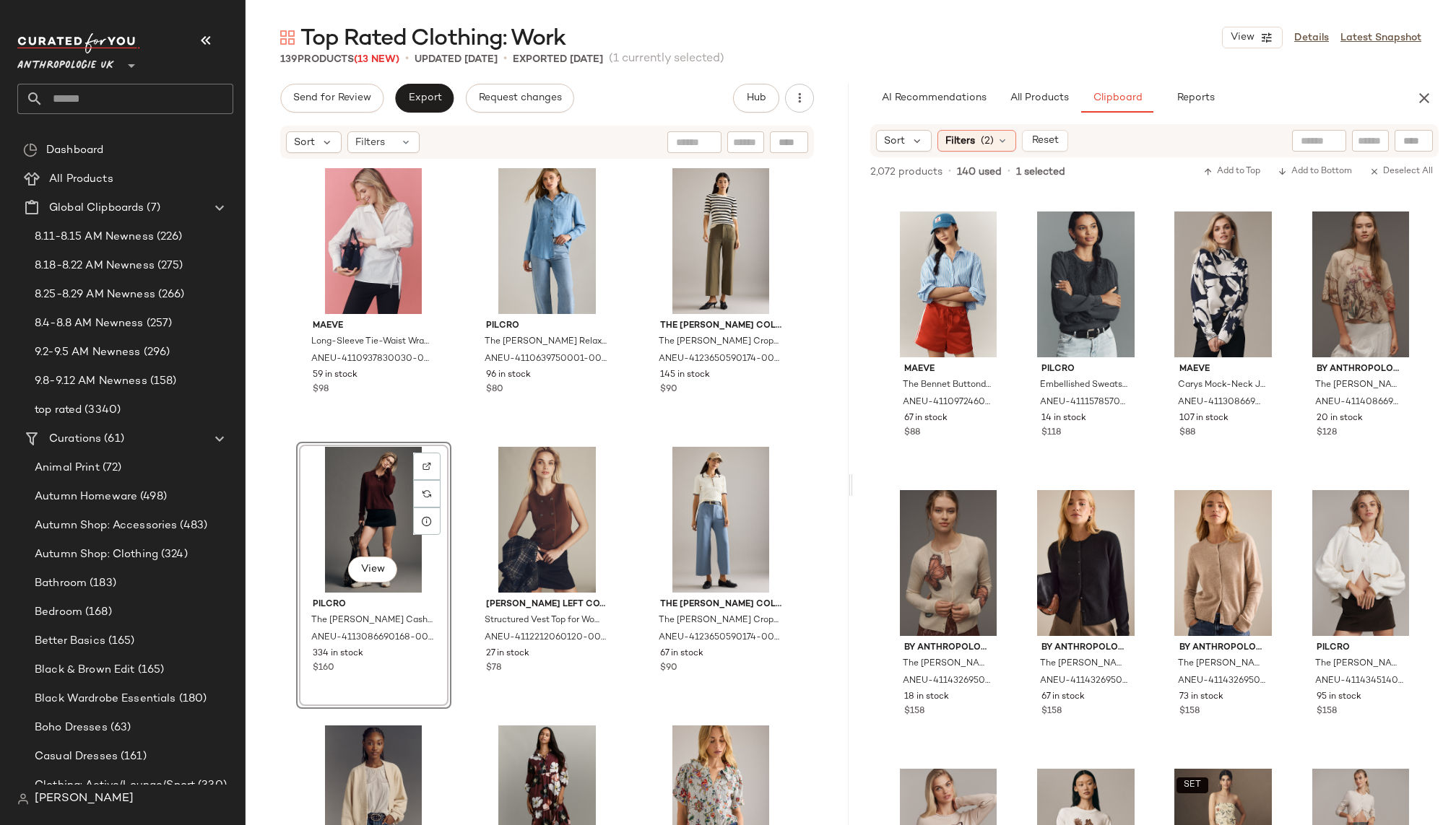
scroll to position [2800, 0]
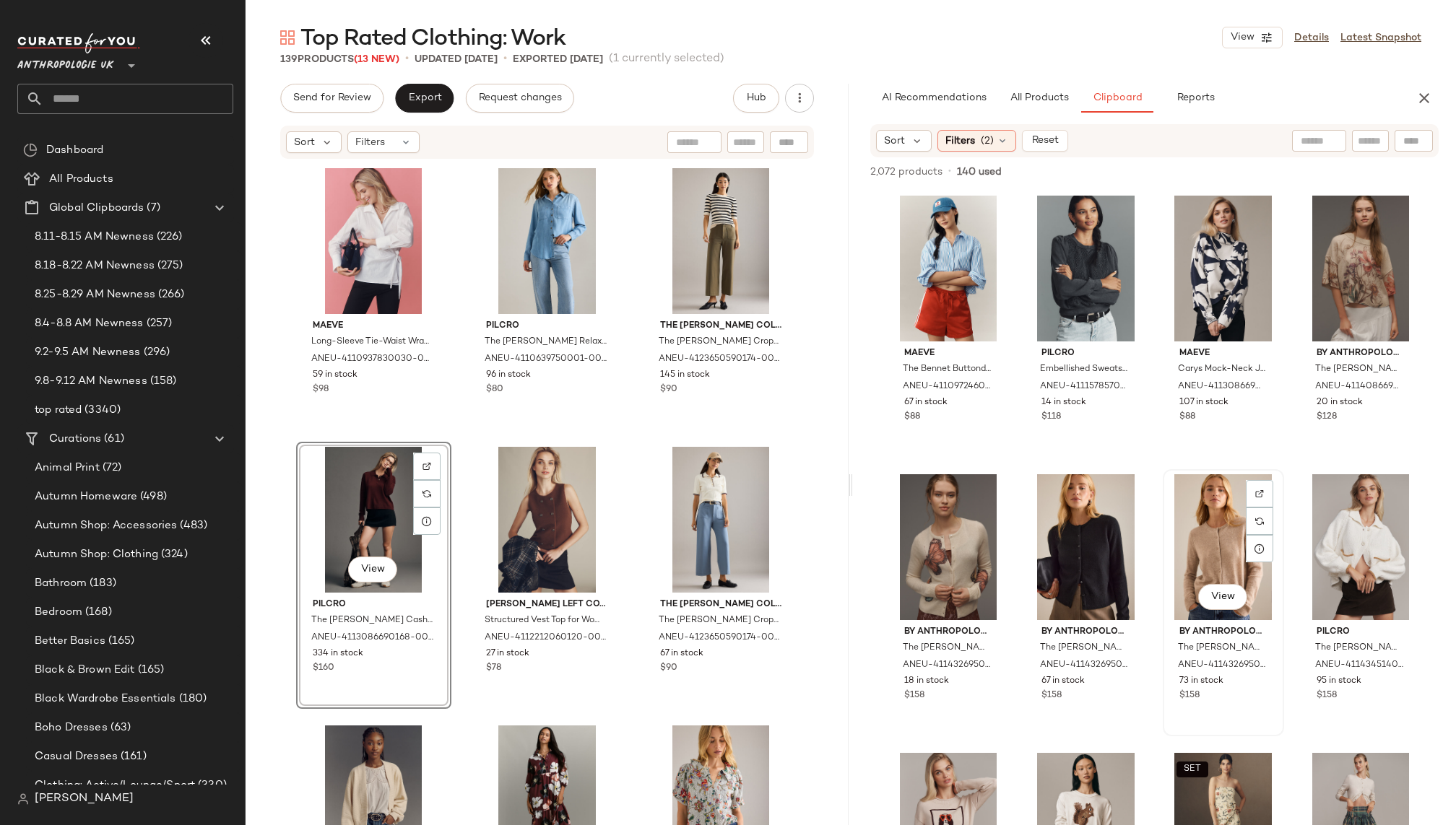
click at [1178, 551] on div "View" at bounding box center [1224, 547] width 112 height 146
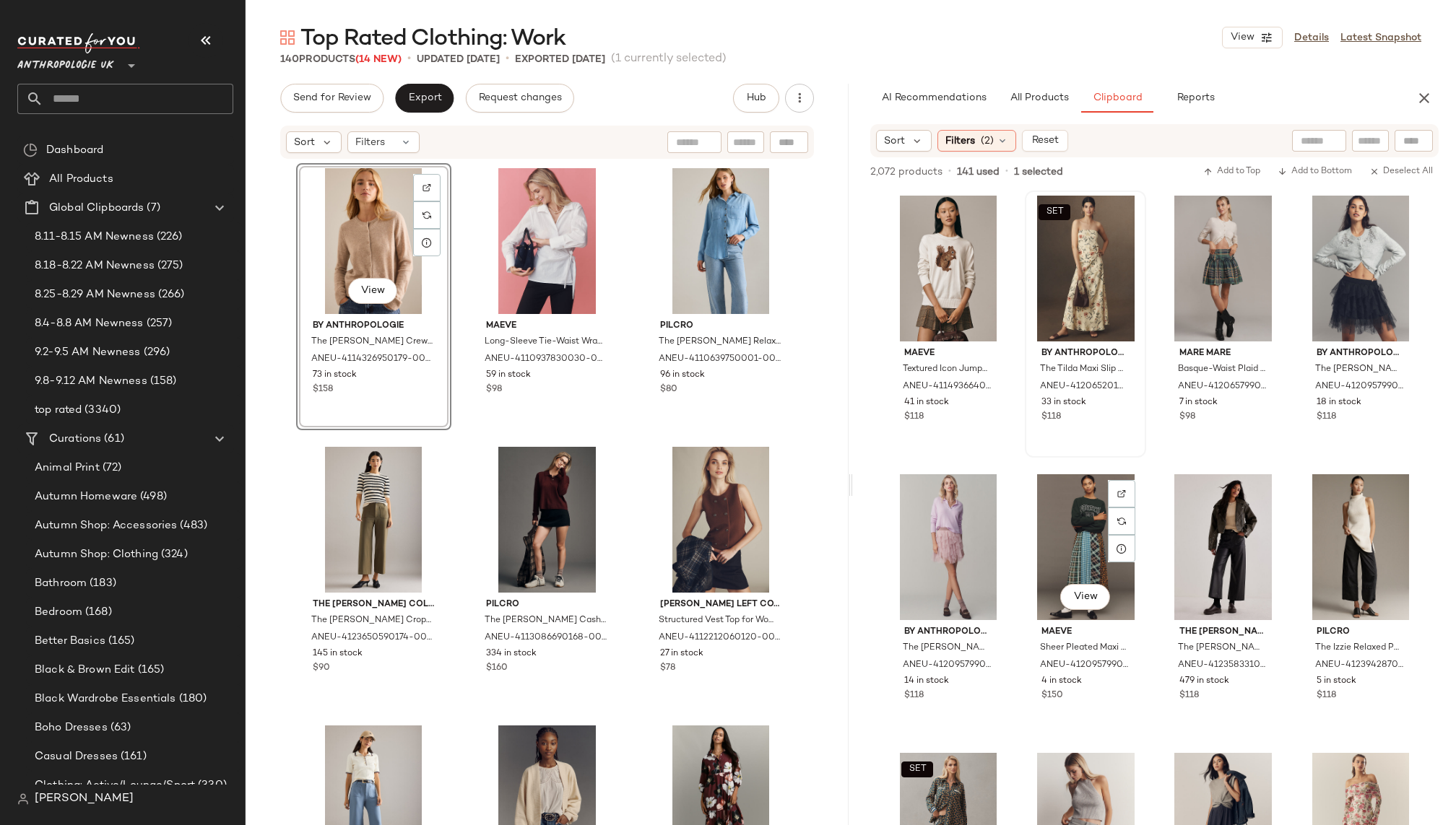
scroll to position [3386, 0]
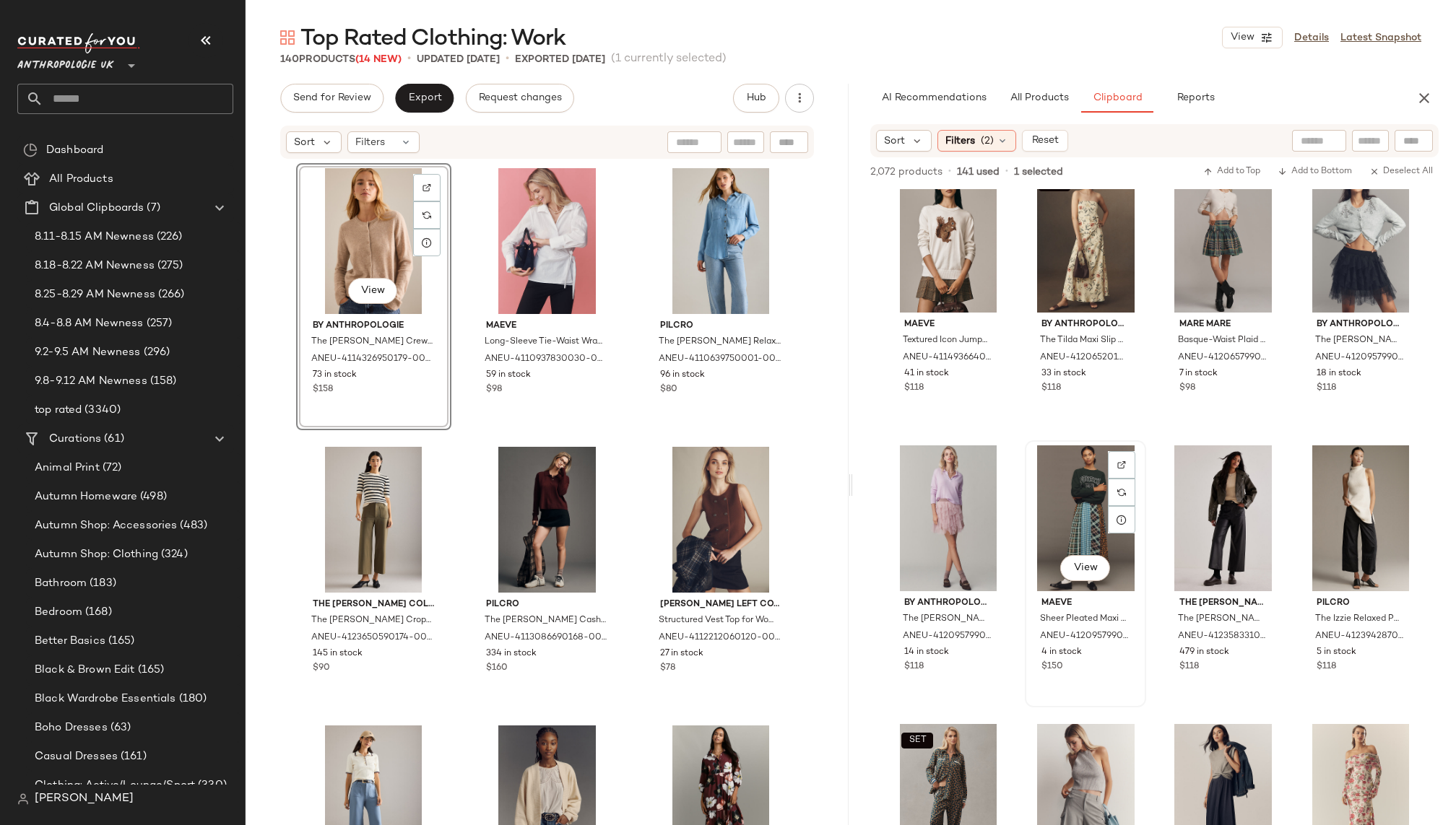
click at [1055, 500] on div "View" at bounding box center [1086, 518] width 112 height 146
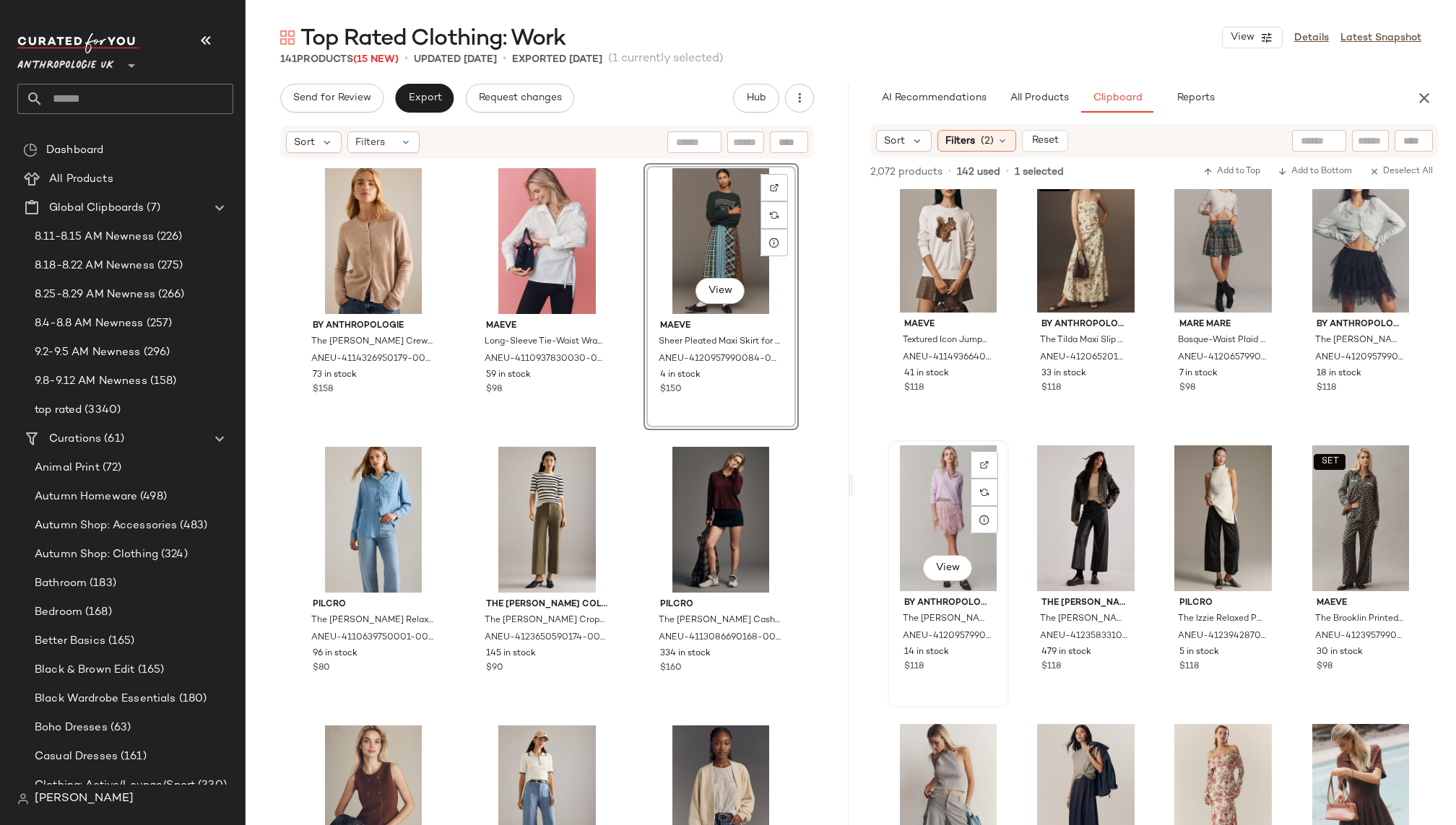
scroll to position [3402, 0]
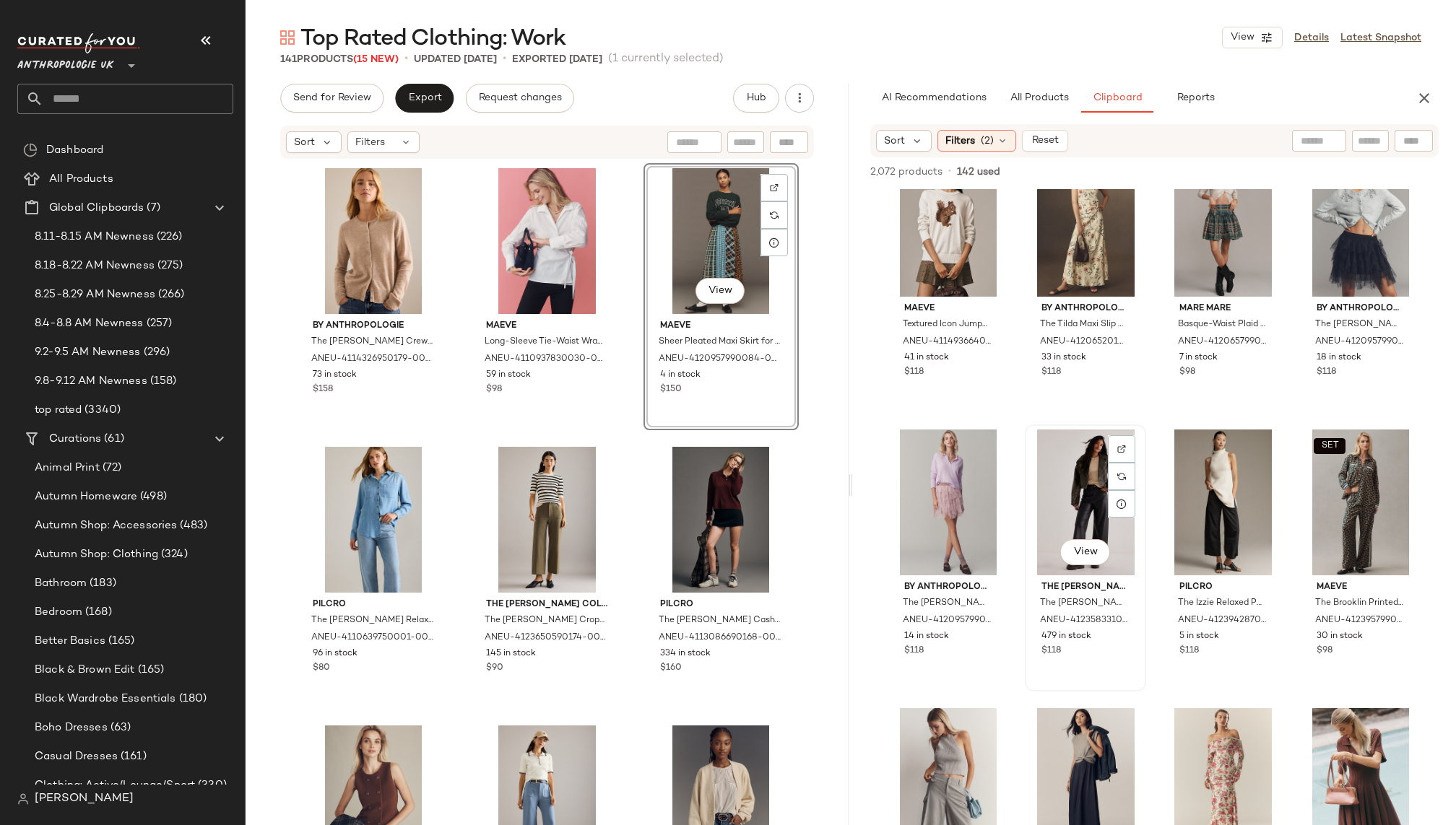
click at [1042, 534] on div "View" at bounding box center [1086, 502] width 112 height 146
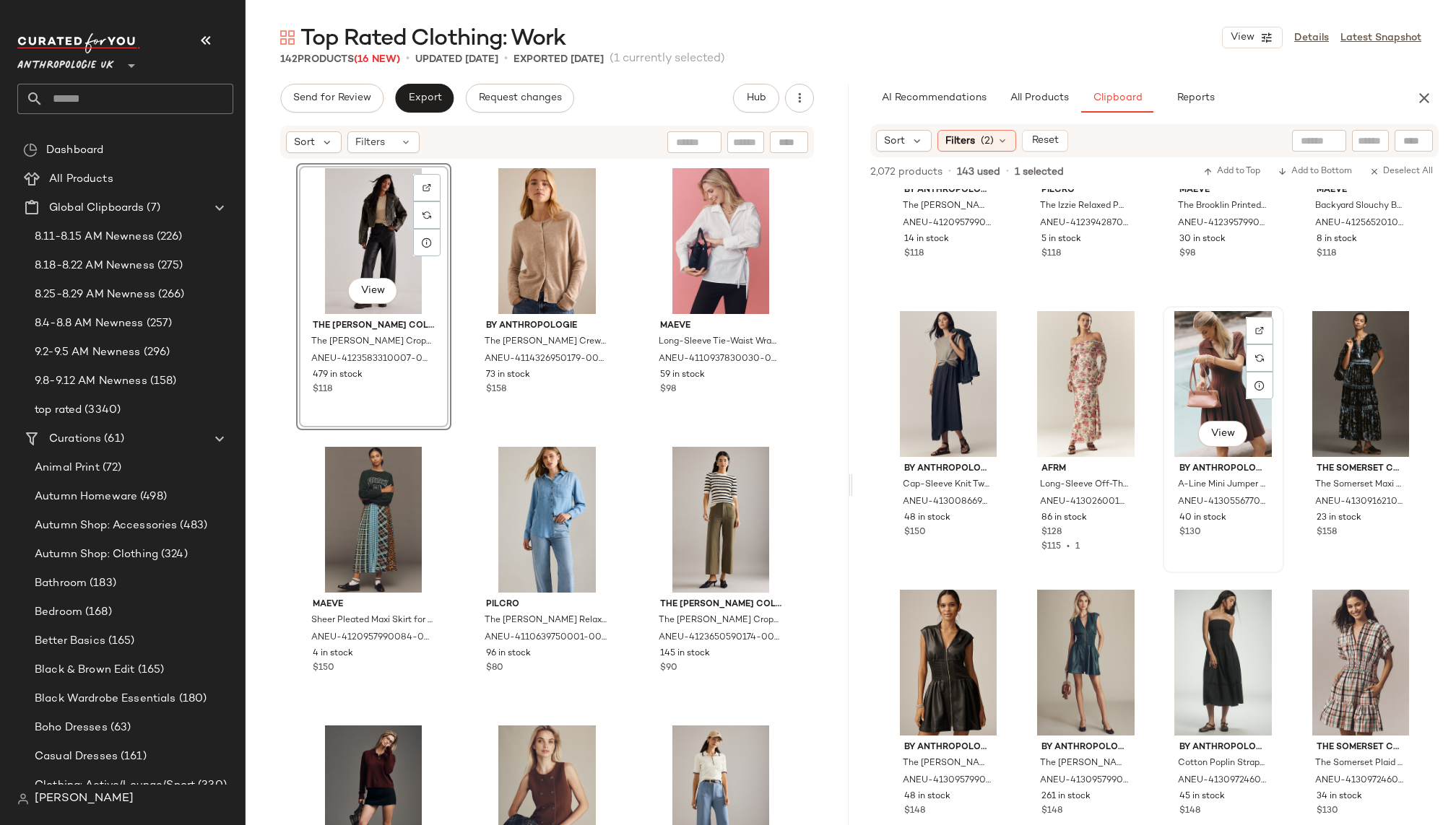
scroll to position [3838, 0]
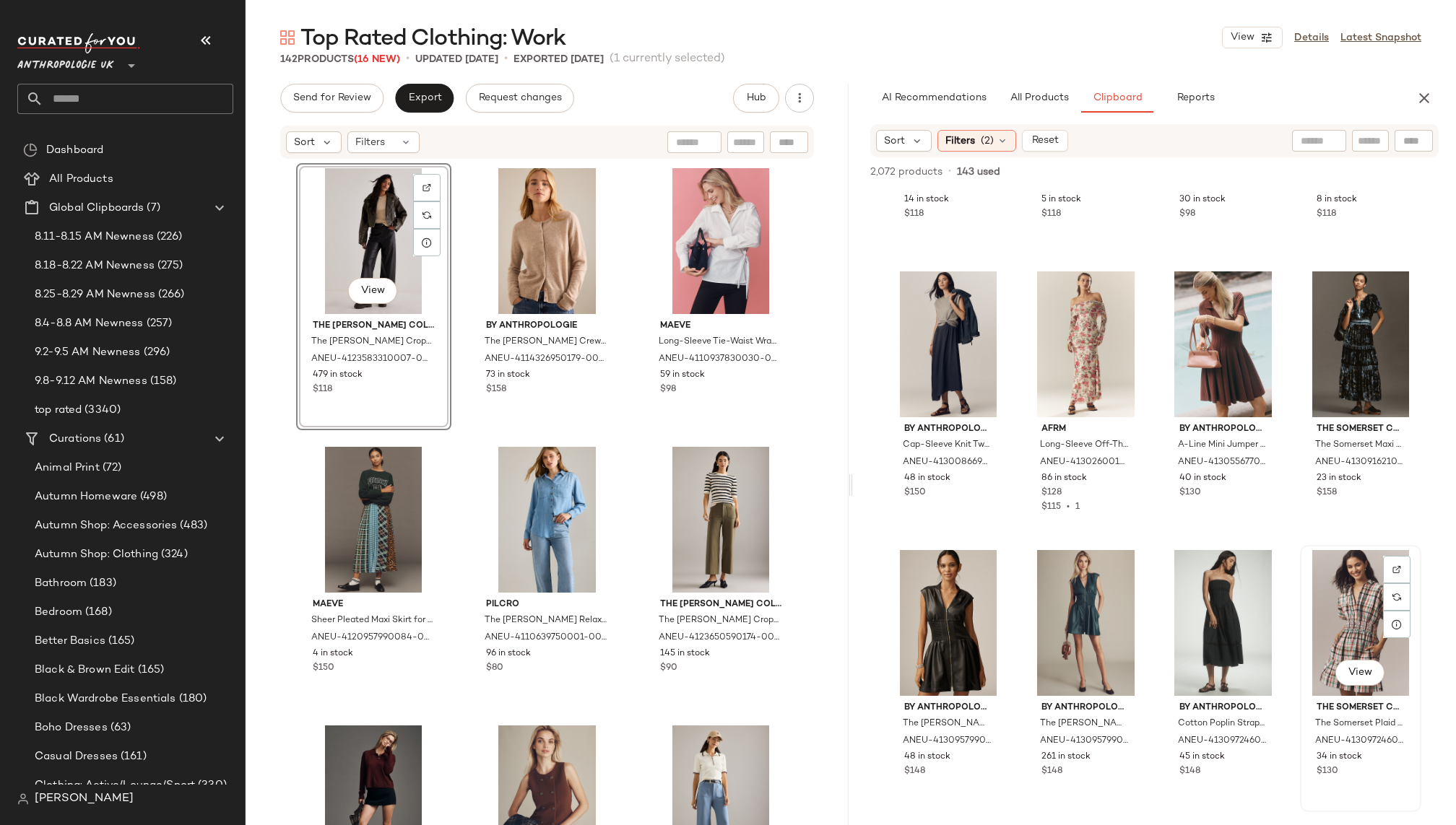
click at [1327, 579] on div "View" at bounding box center [1361, 623] width 112 height 146
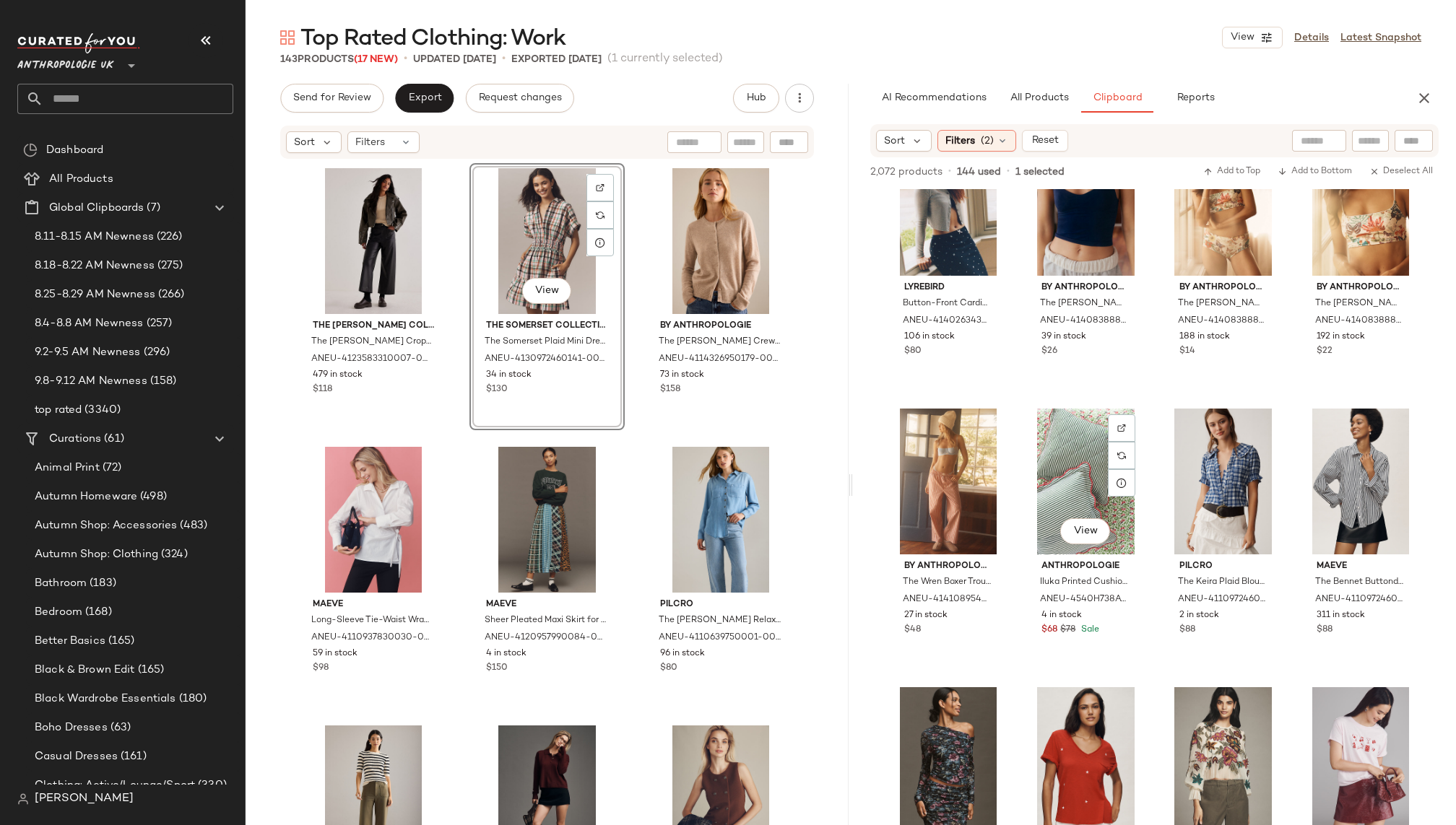
scroll to position [4542, 0]
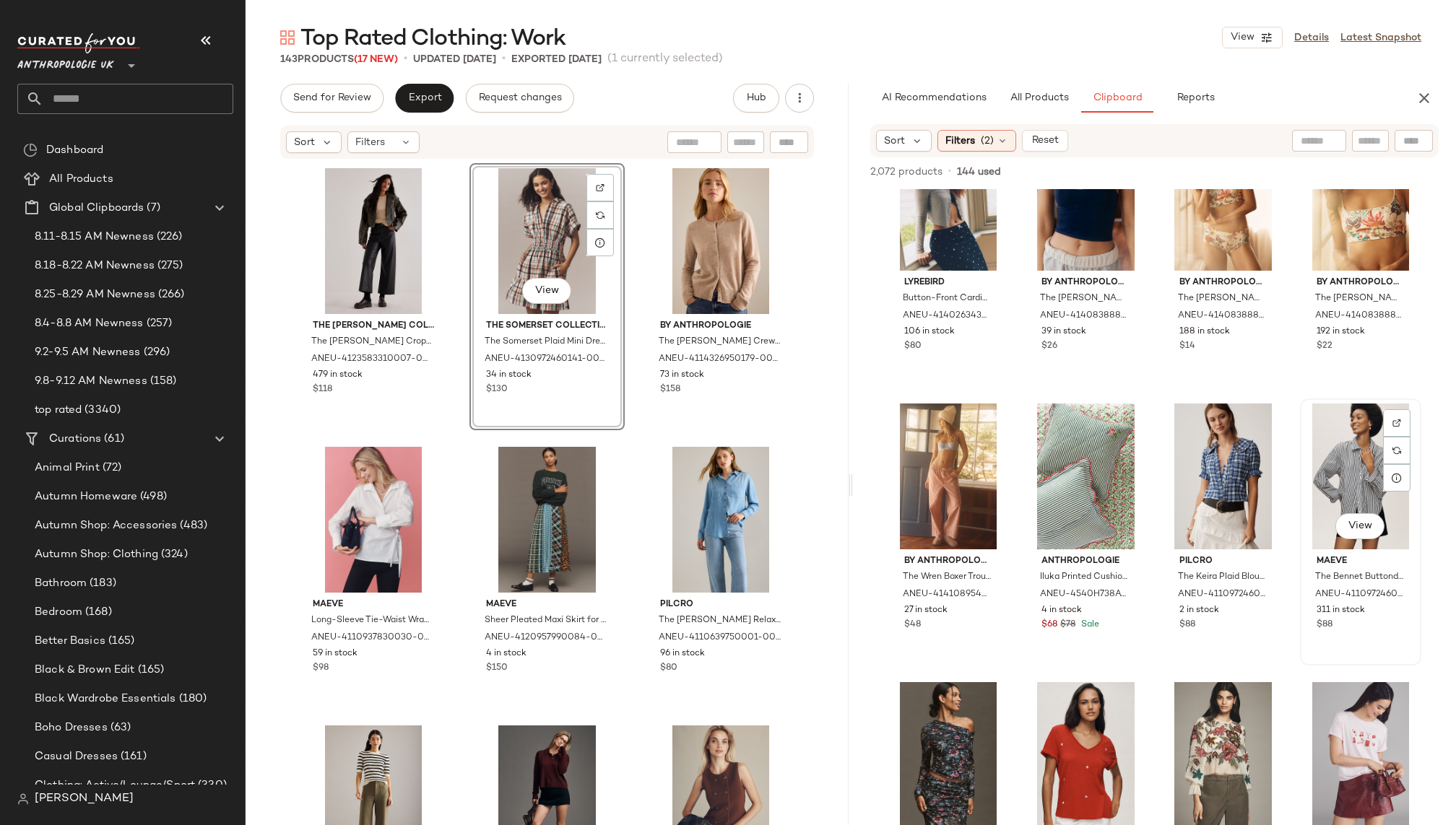
click at [1309, 463] on div "View" at bounding box center [1361, 476] width 112 height 146
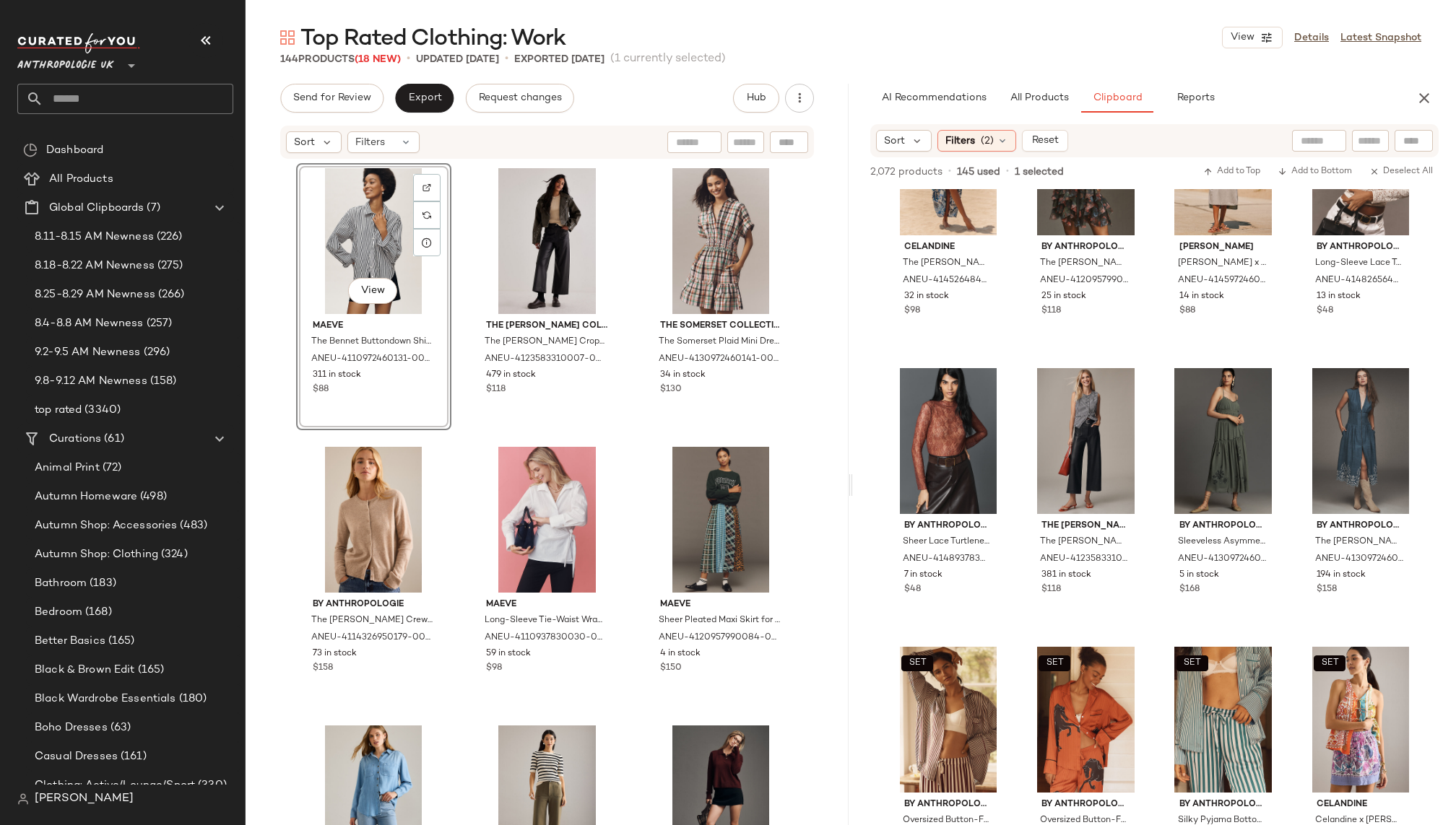
scroll to position [5703, 0]
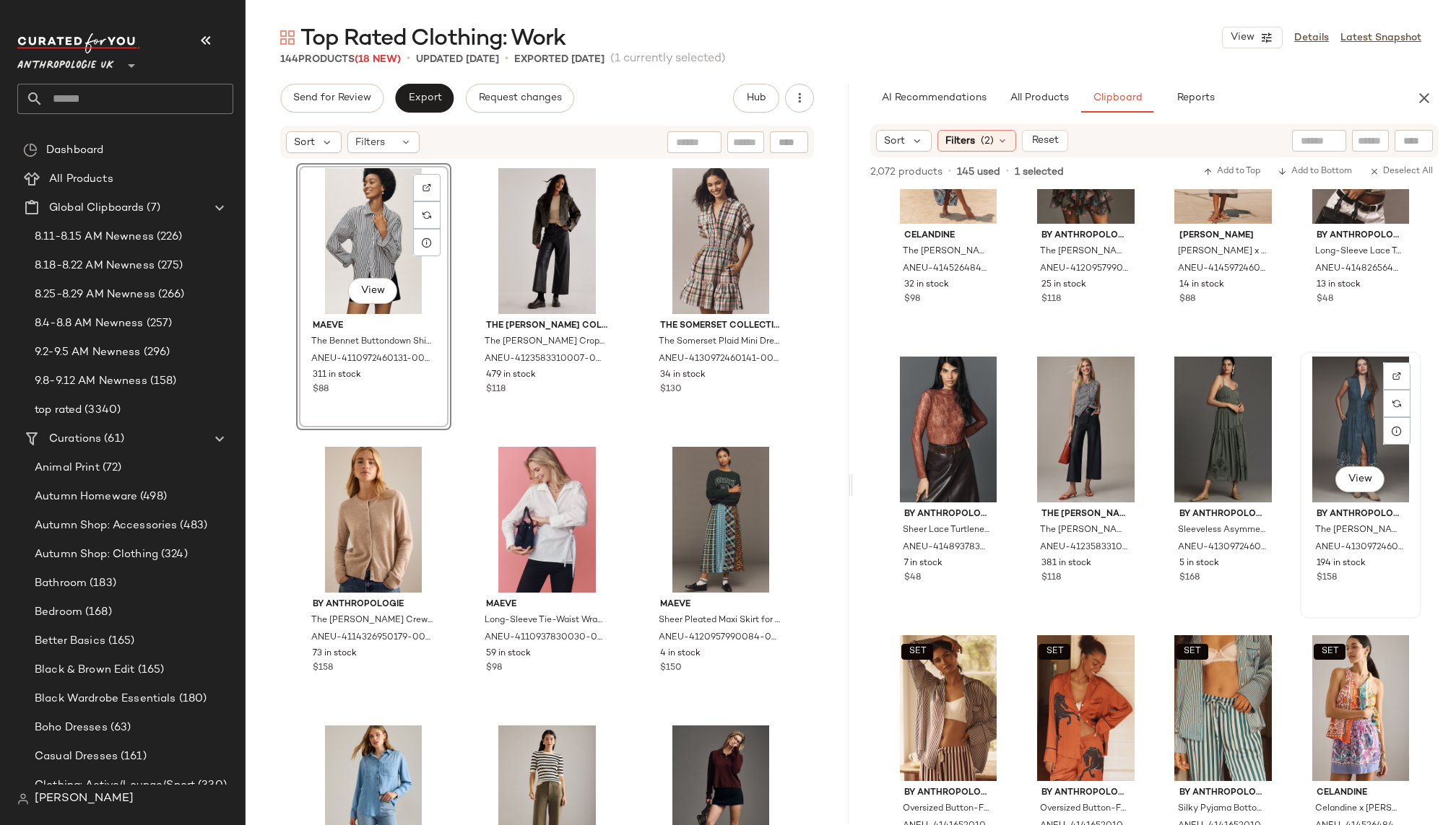
click at [1312, 423] on div "View" at bounding box center [1361, 429] width 112 height 146
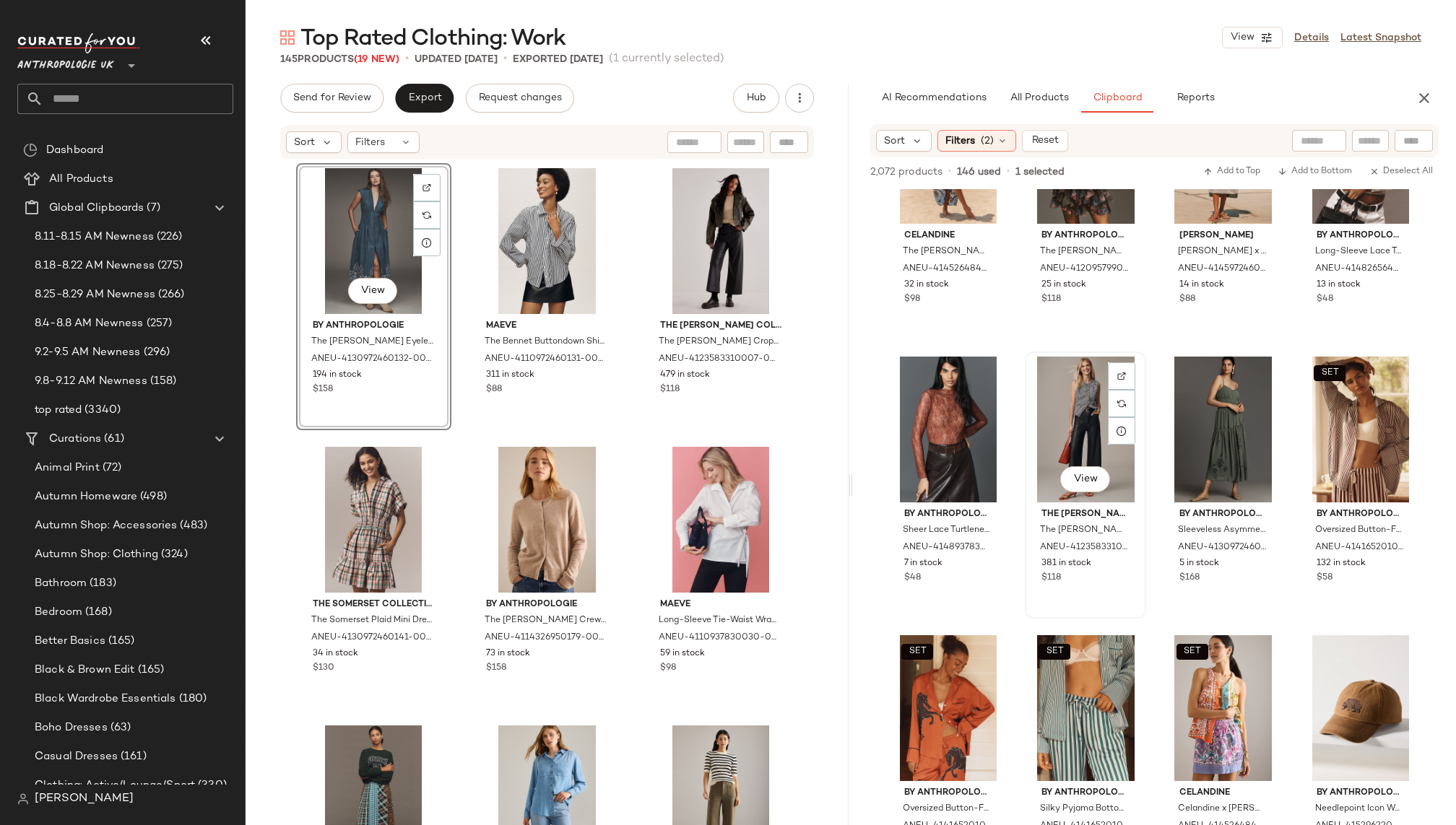
click at [1064, 415] on div "View" at bounding box center [1086, 429] width 112 height 146
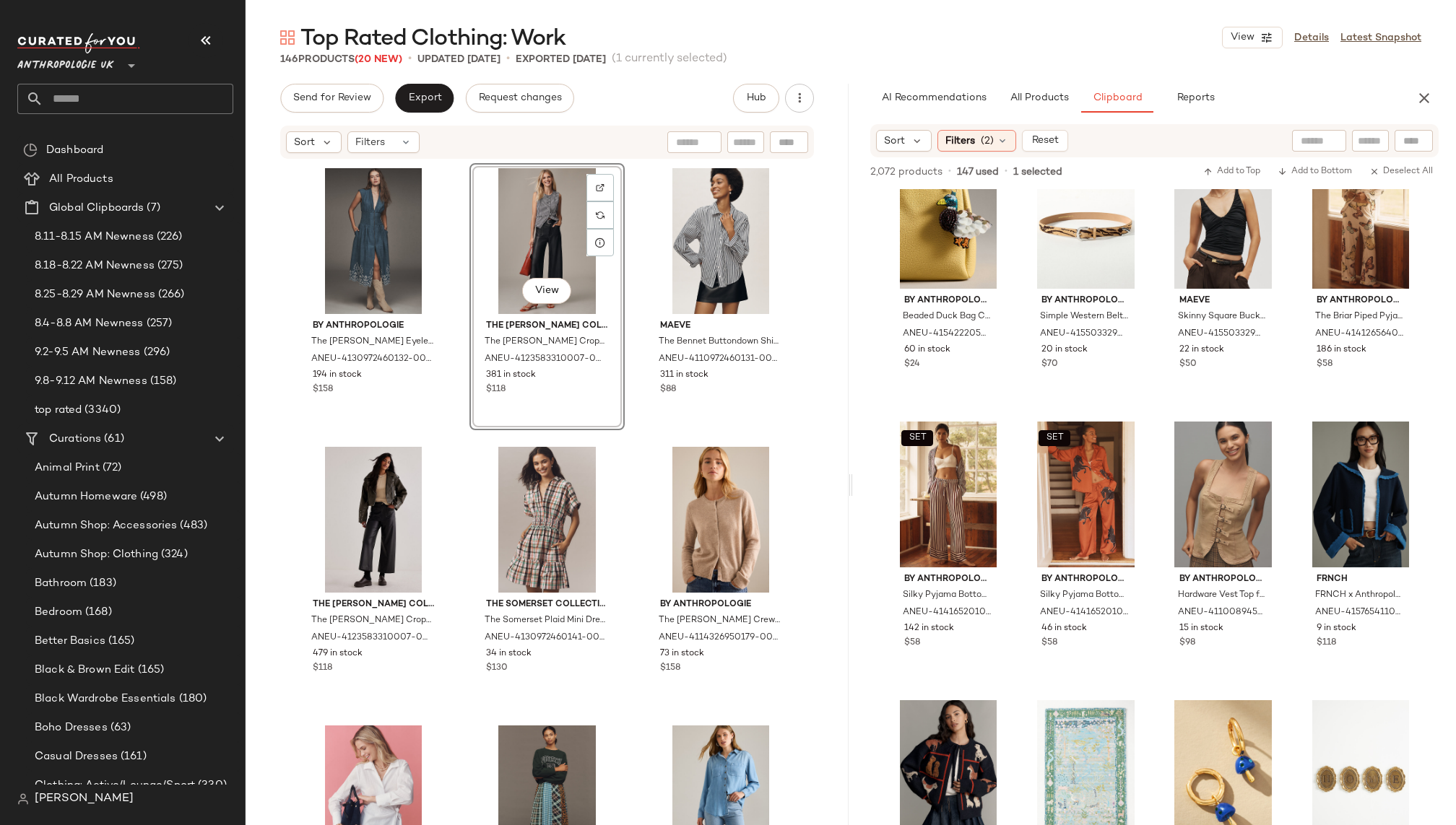
scroll to position [6462, 0]
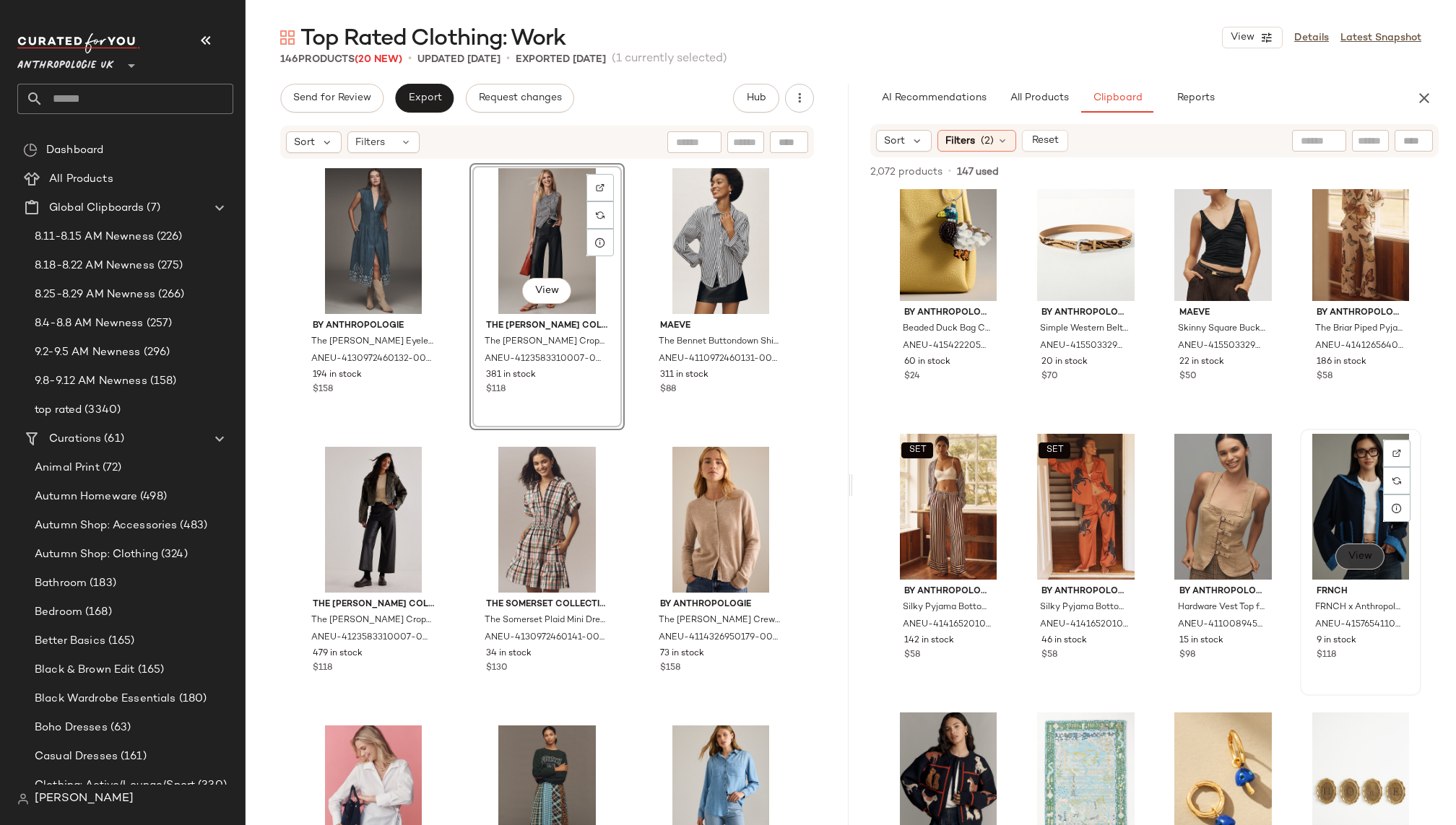
click at [1360, 547] on button "View" at bounding box center [1359, 556] width 49 height 26
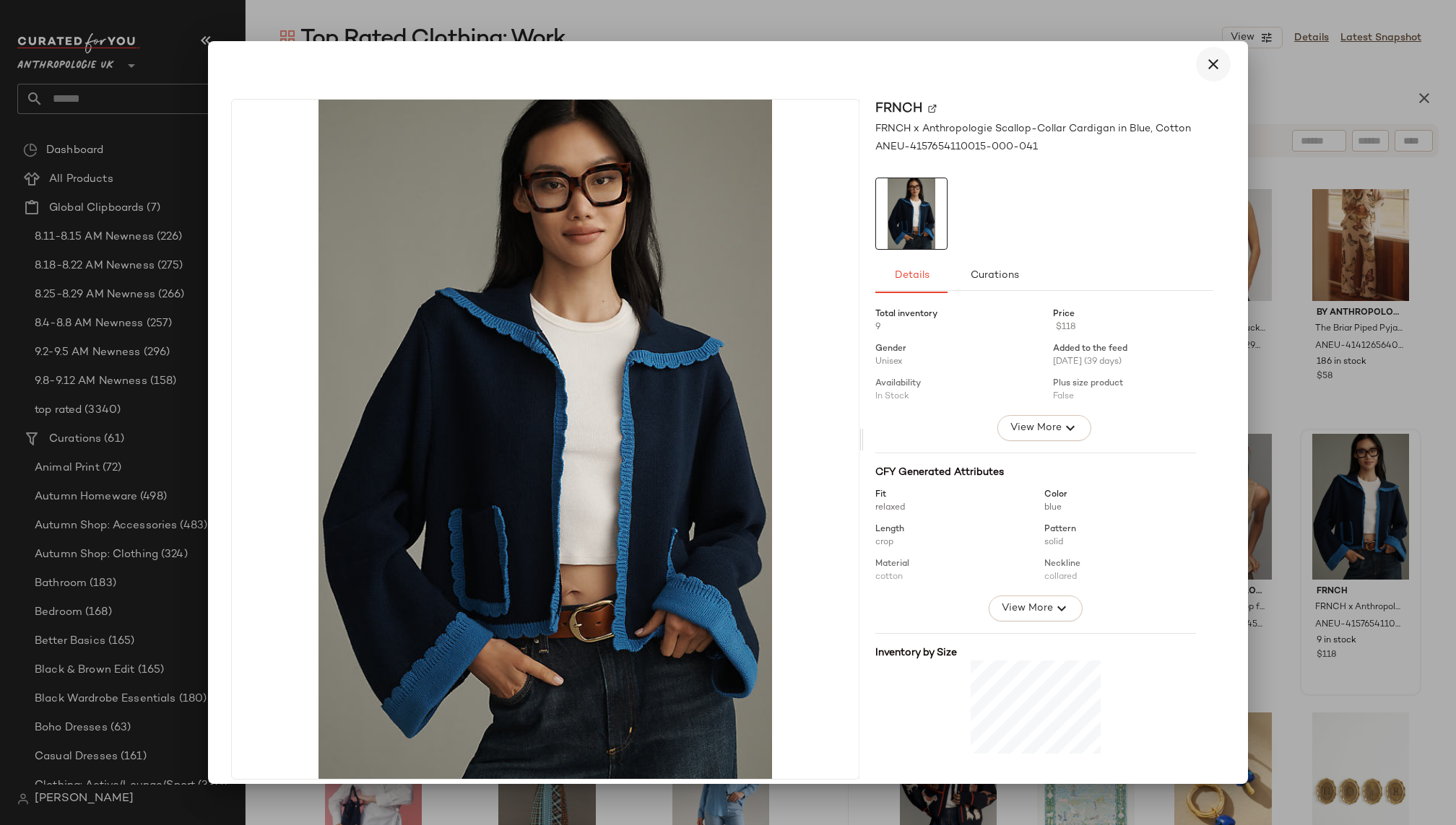
click at [1196, 62] on button "button" at bounding box center [1214, 64] width 35 height 35
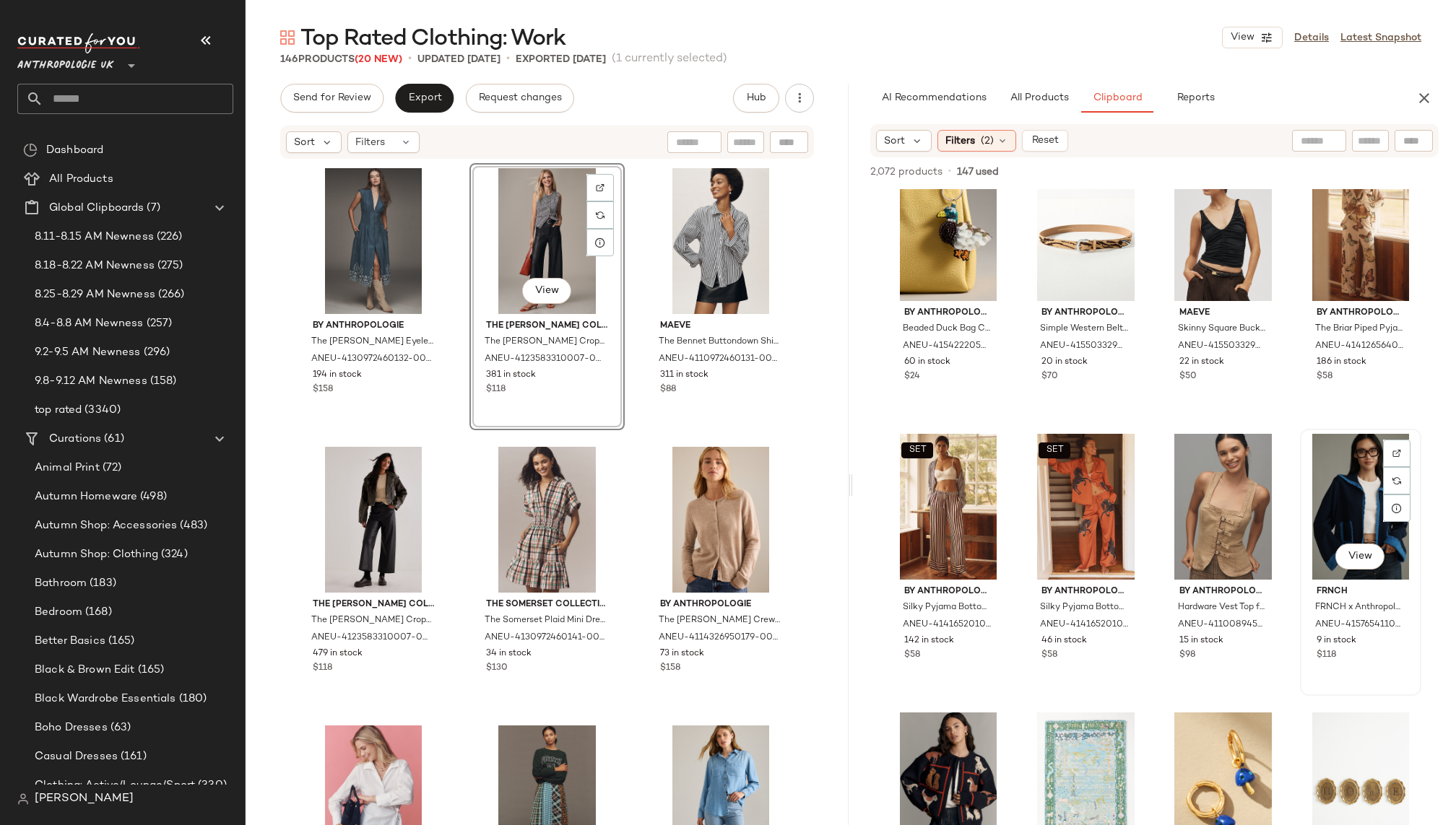
click at [1323, 470] on div "View" at bounding box center [1361, 506] width 112 height 146
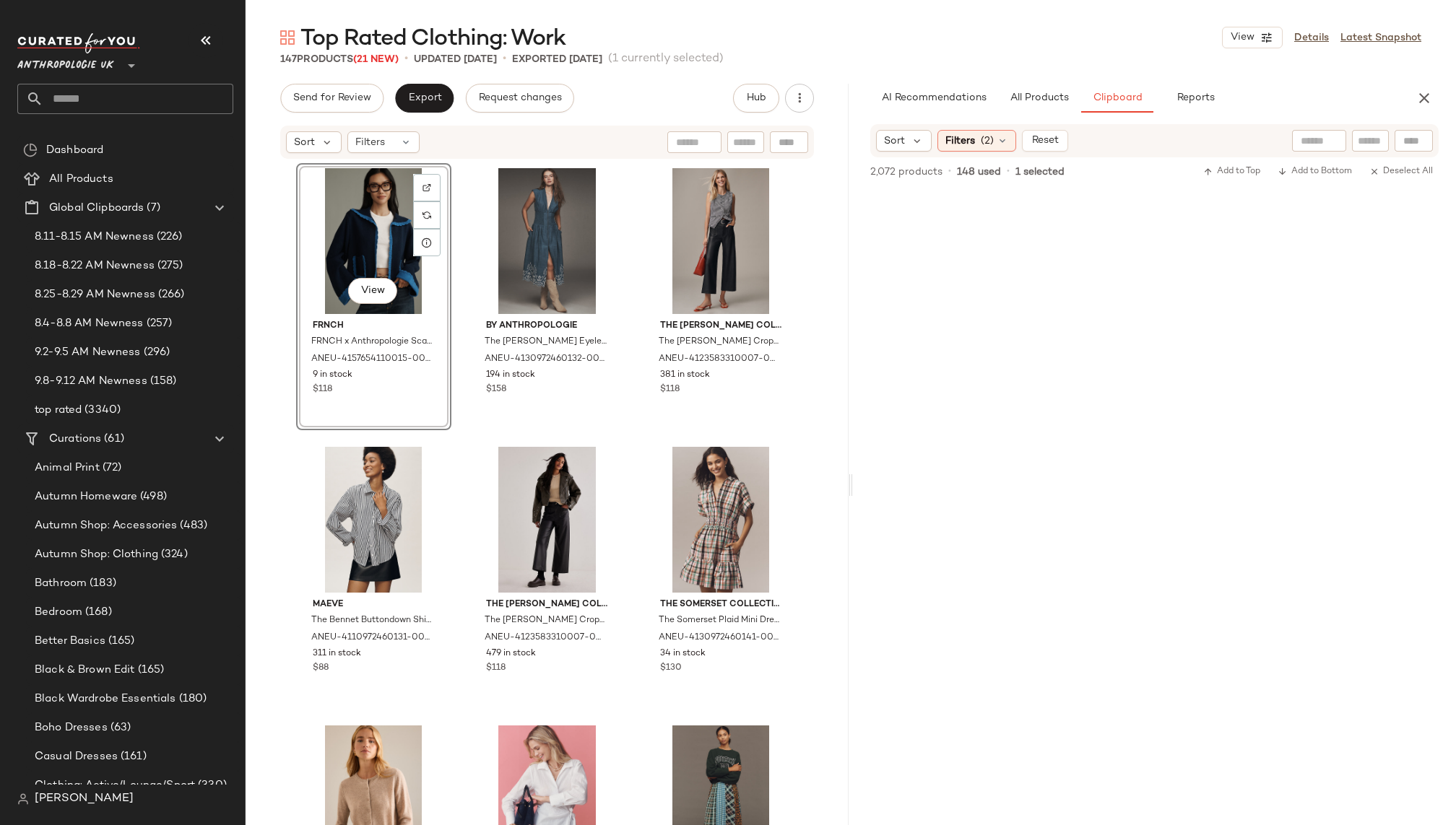
scroll to position [0, 0]
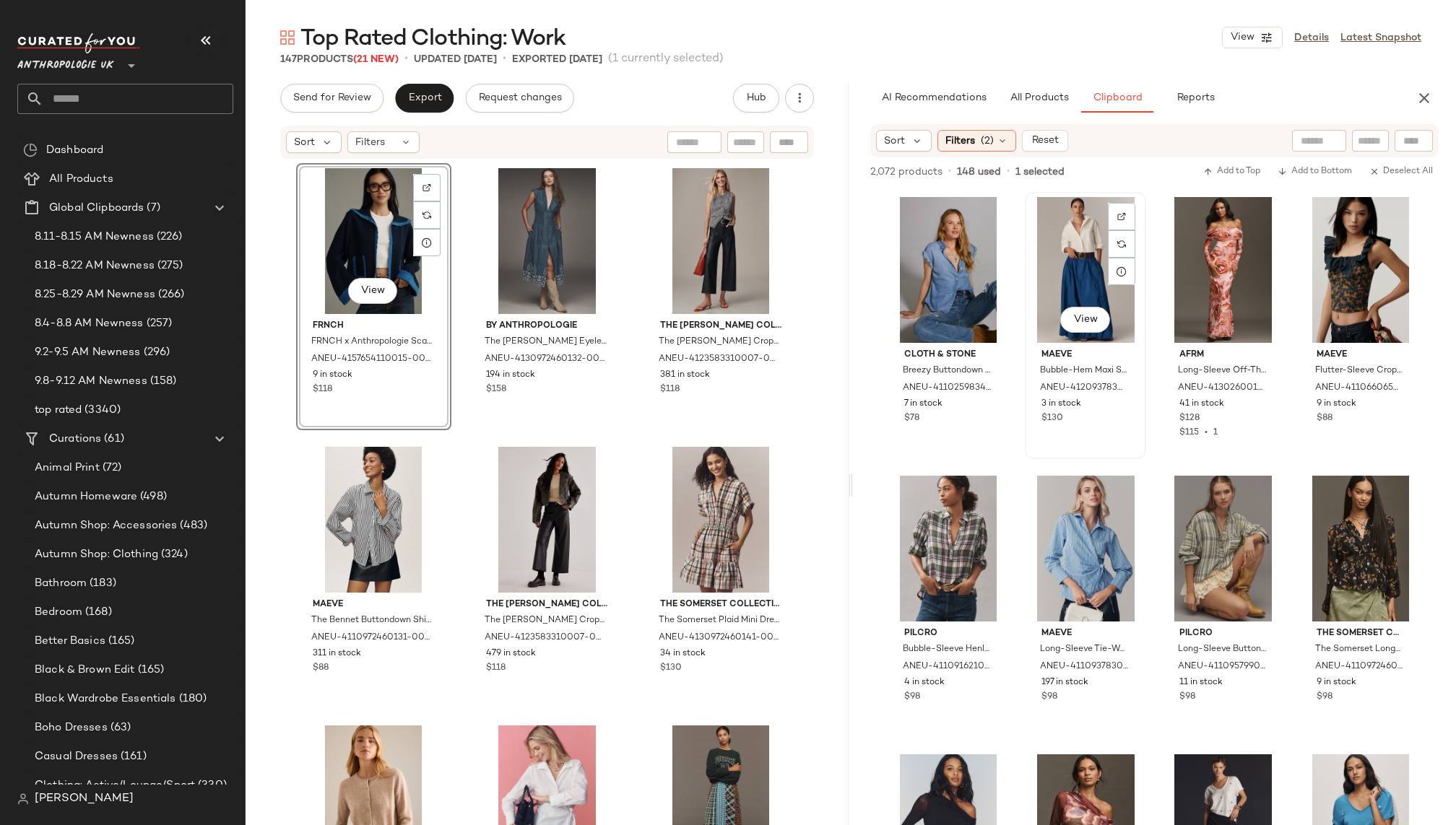
click at [1061, 264] on div "View" at bounding box center [1086, 270] width 112 height 146
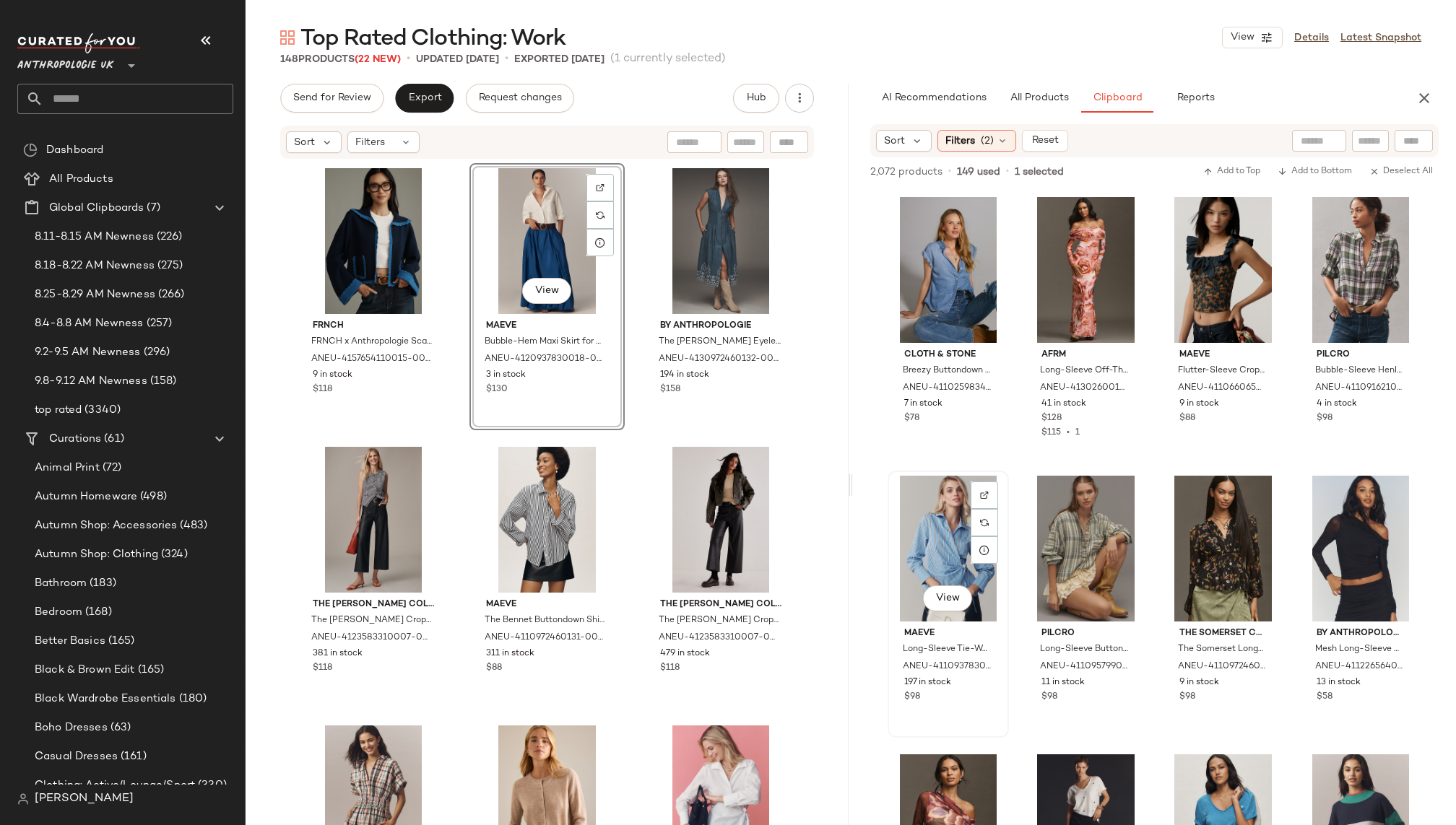
click at [935, 546] on div "View" at bounding box center [949, 548] width 112 height 146
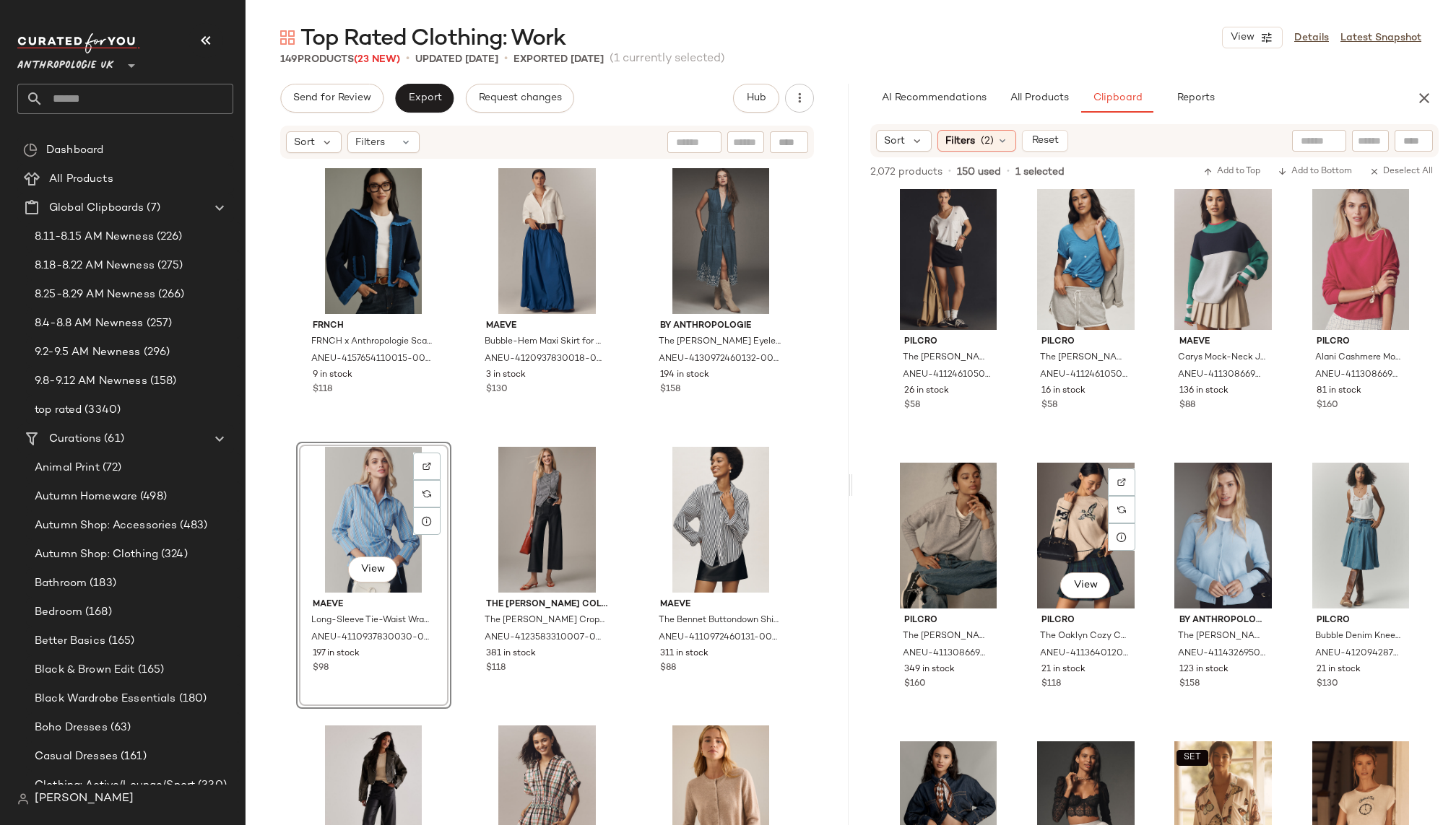
scroll to position [595, 0]
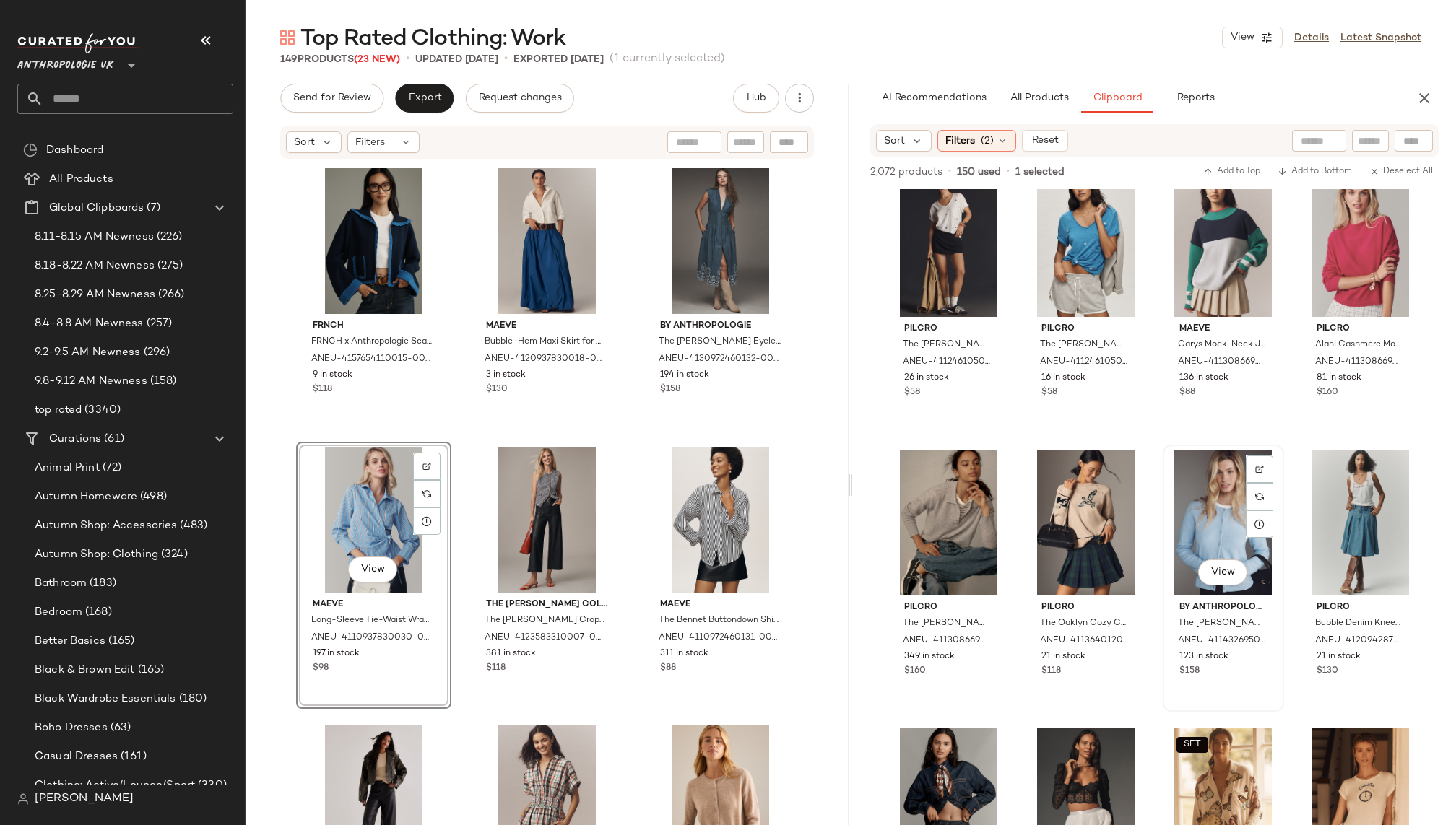
click at [1168, 535] on div "View" at bounding box center [1224, 522] width 112 height 146
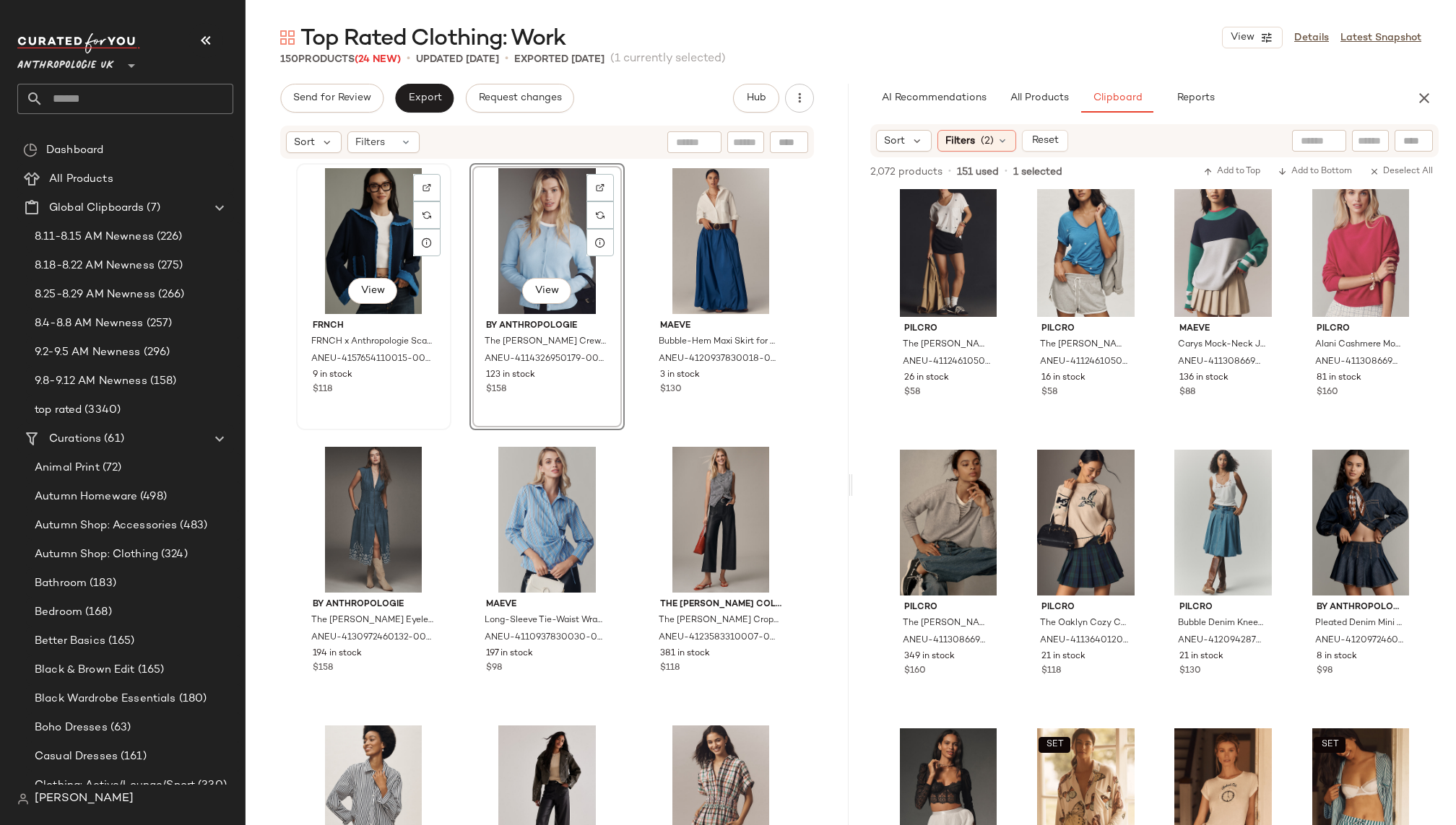
click at [346, 256] on div "View" at bounding box center [374, 241] width 145 height 146
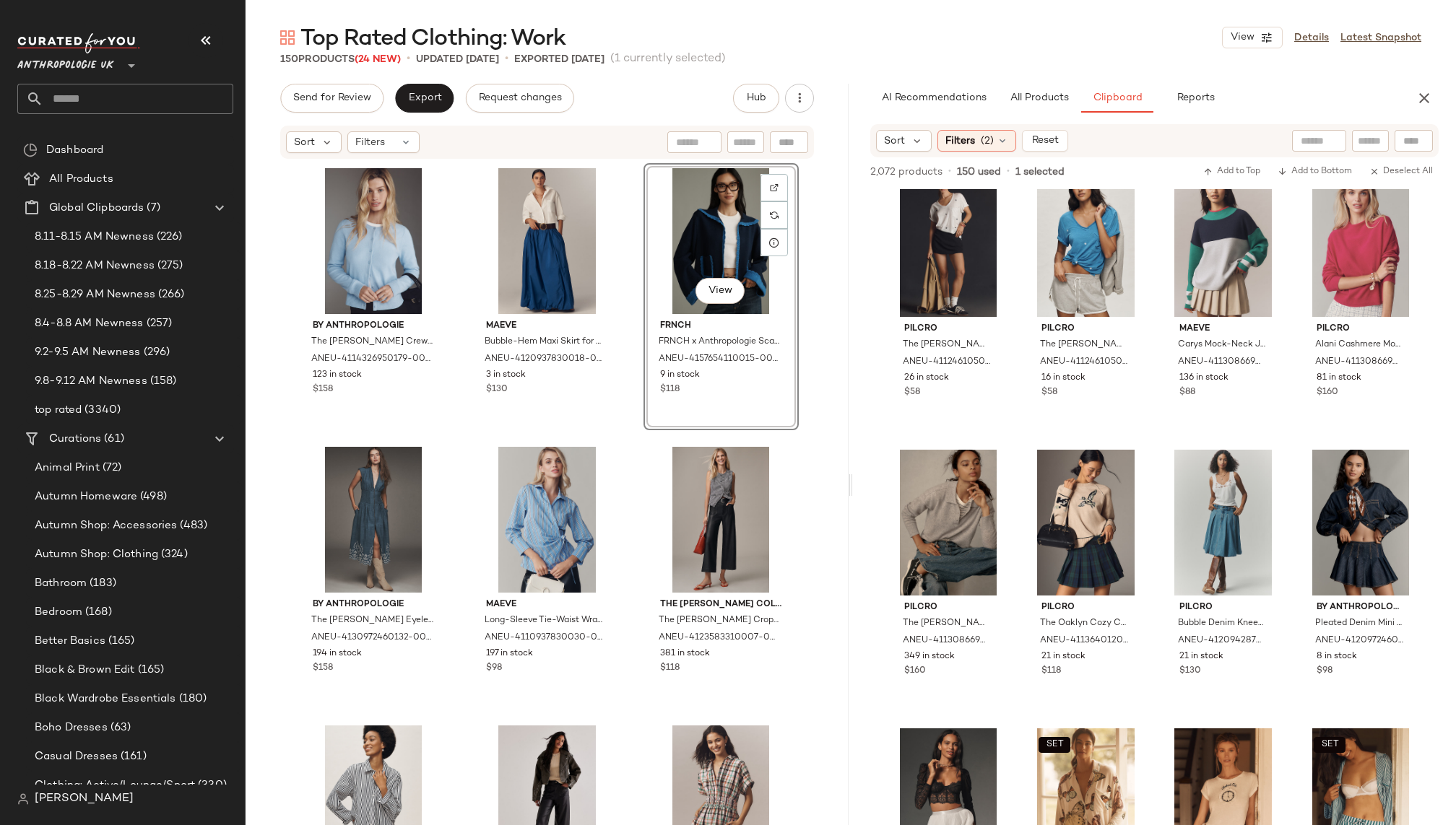
drag, startPoint x: 358, startPoint y: 241, endPoint x: 413, endPoint y: 12, distance: 235.5
click at [162, 104] on input "text" at bounding box center [138, 99] width 190 height 30
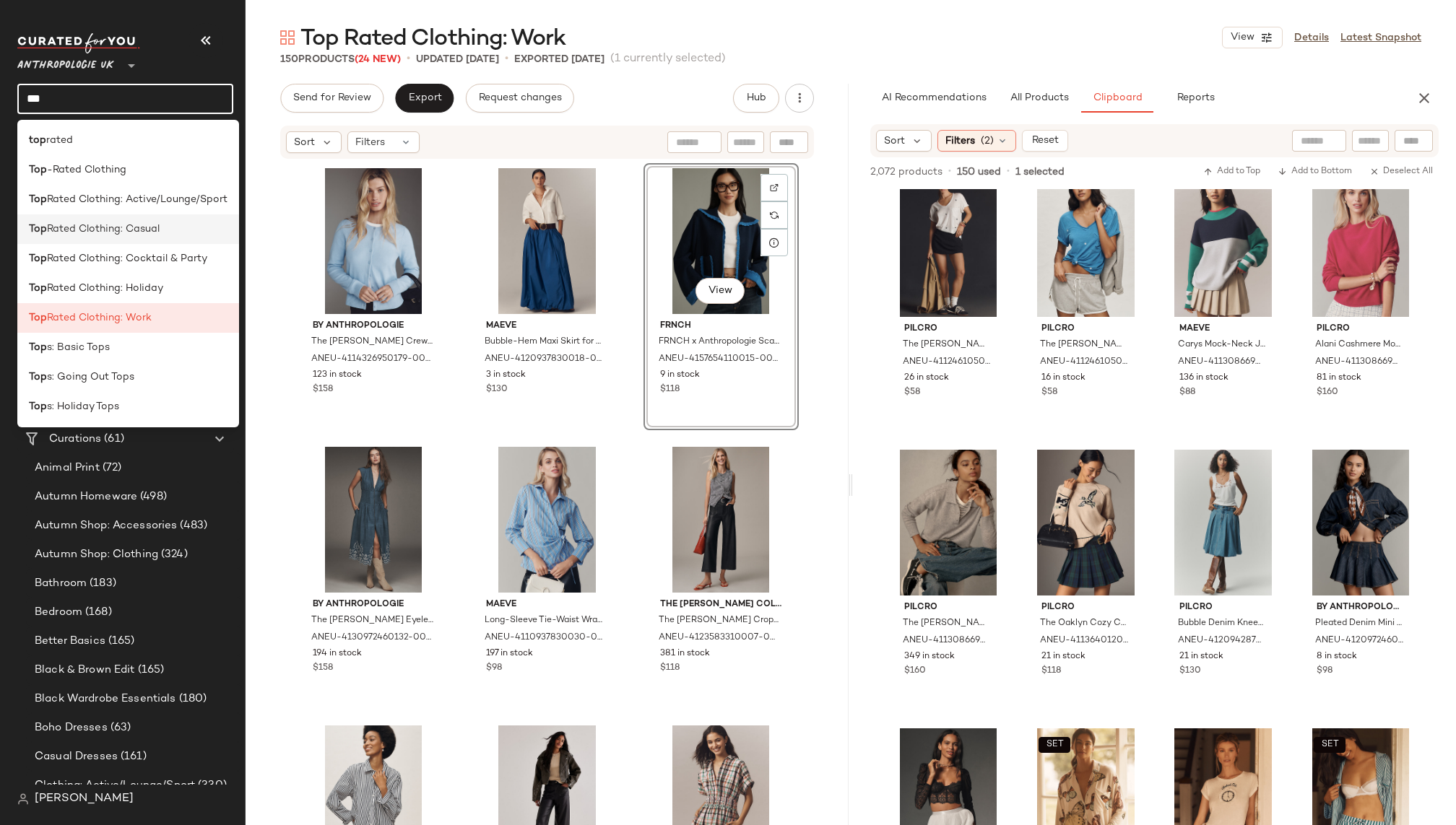
type input "***"
click at [137, 224] on span "Rated Clothing: Casual" at bounding box center [102, 229] width 112 height 15
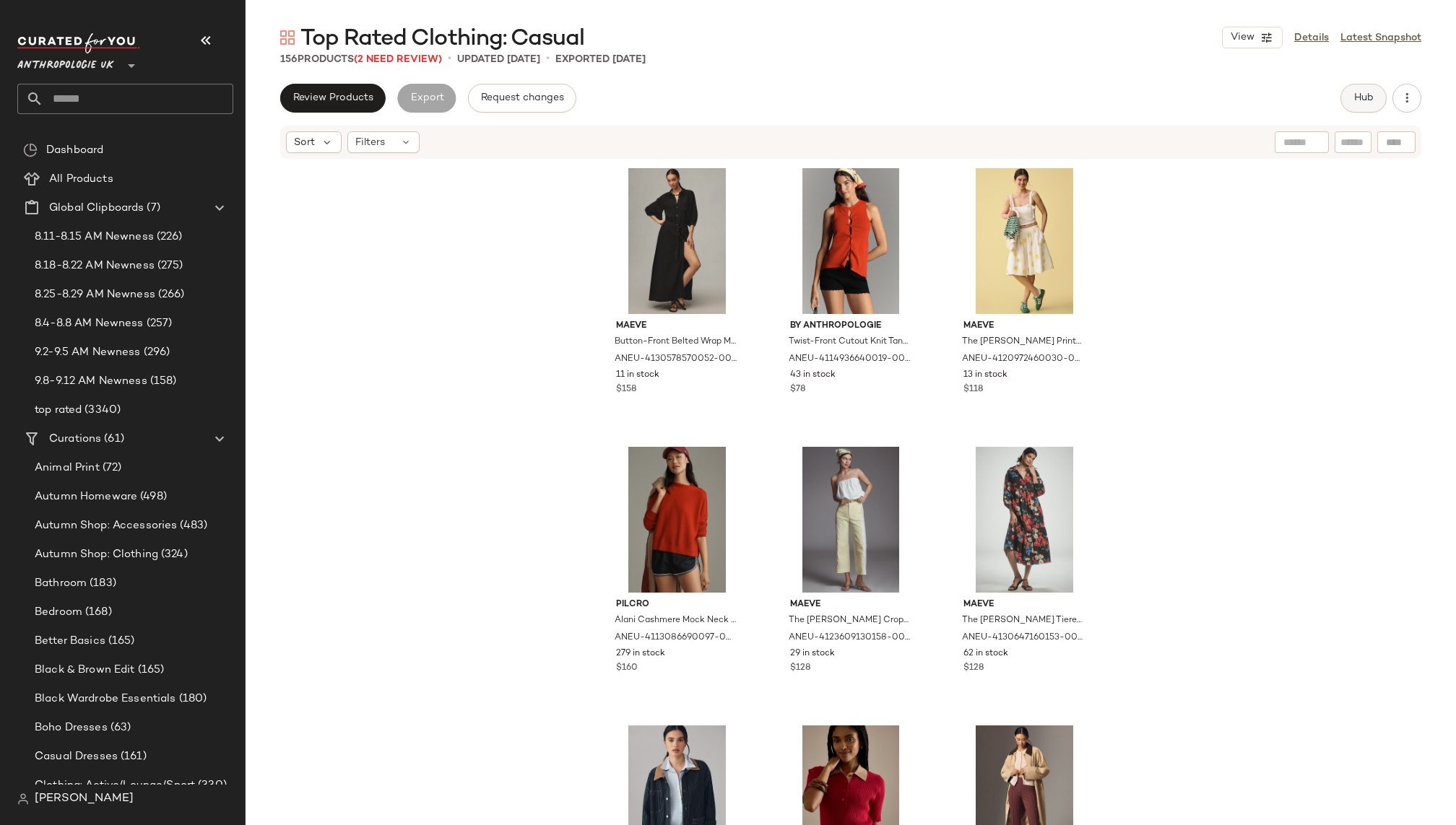
click at [1360, 95] on span "Hub" at bounding box center [1364, 98] width 20 height 12
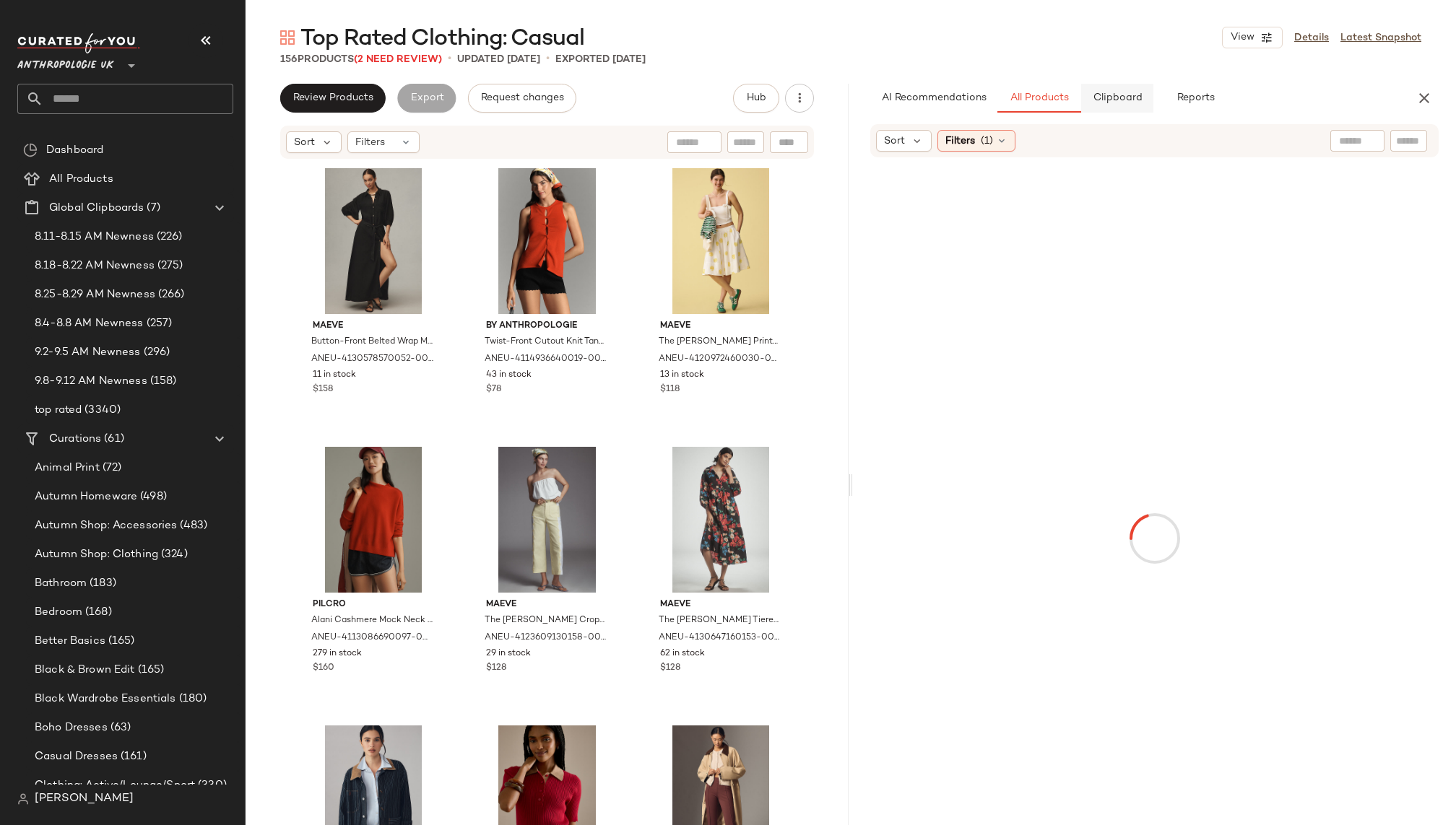
click at [1124, 108] on button "Clipboard" at bounding box center [1117, 98] width 72 height 29
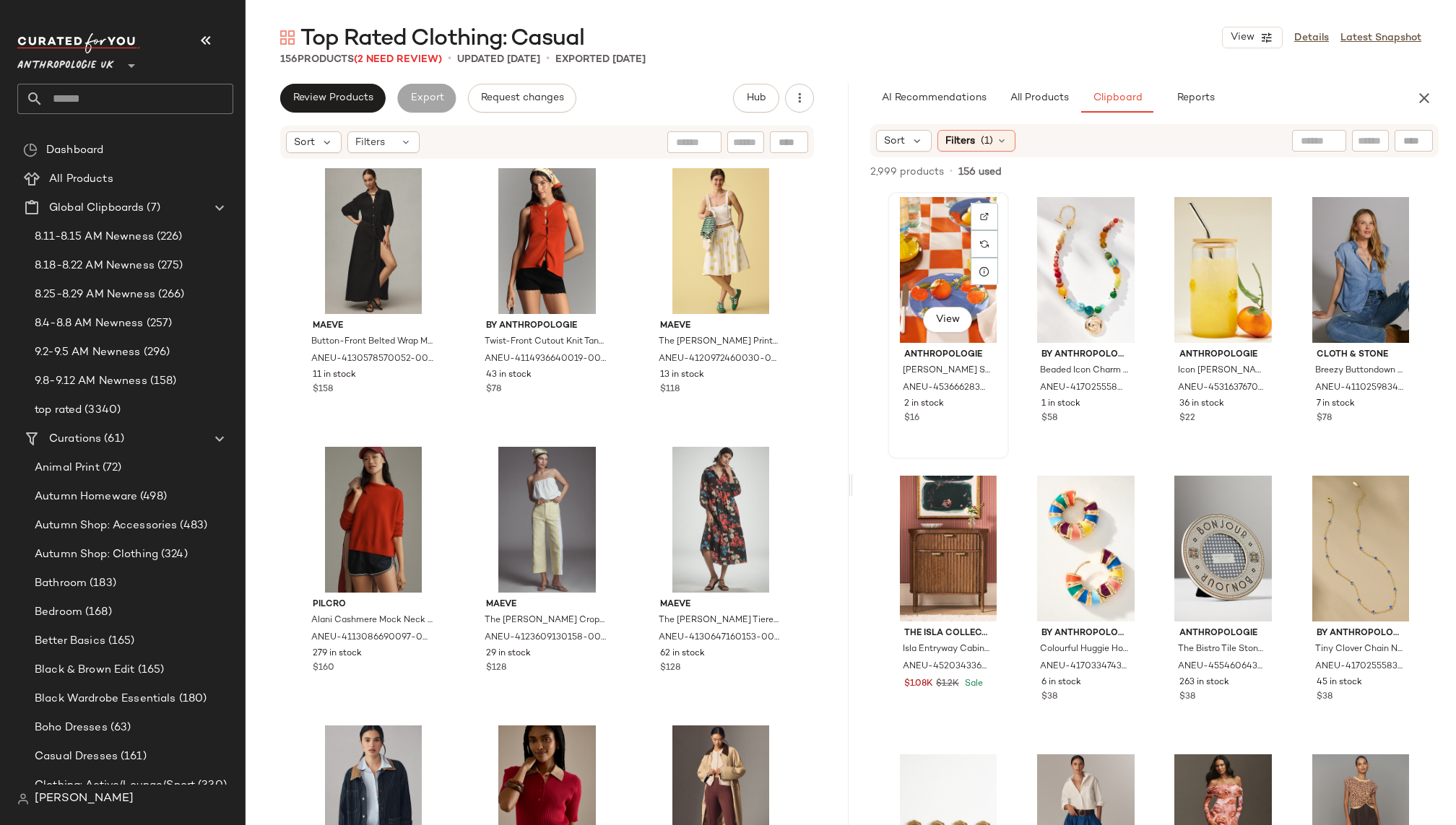
click at [919, 278] on div "View" at bounding box center [949, 270] width 112 height 146
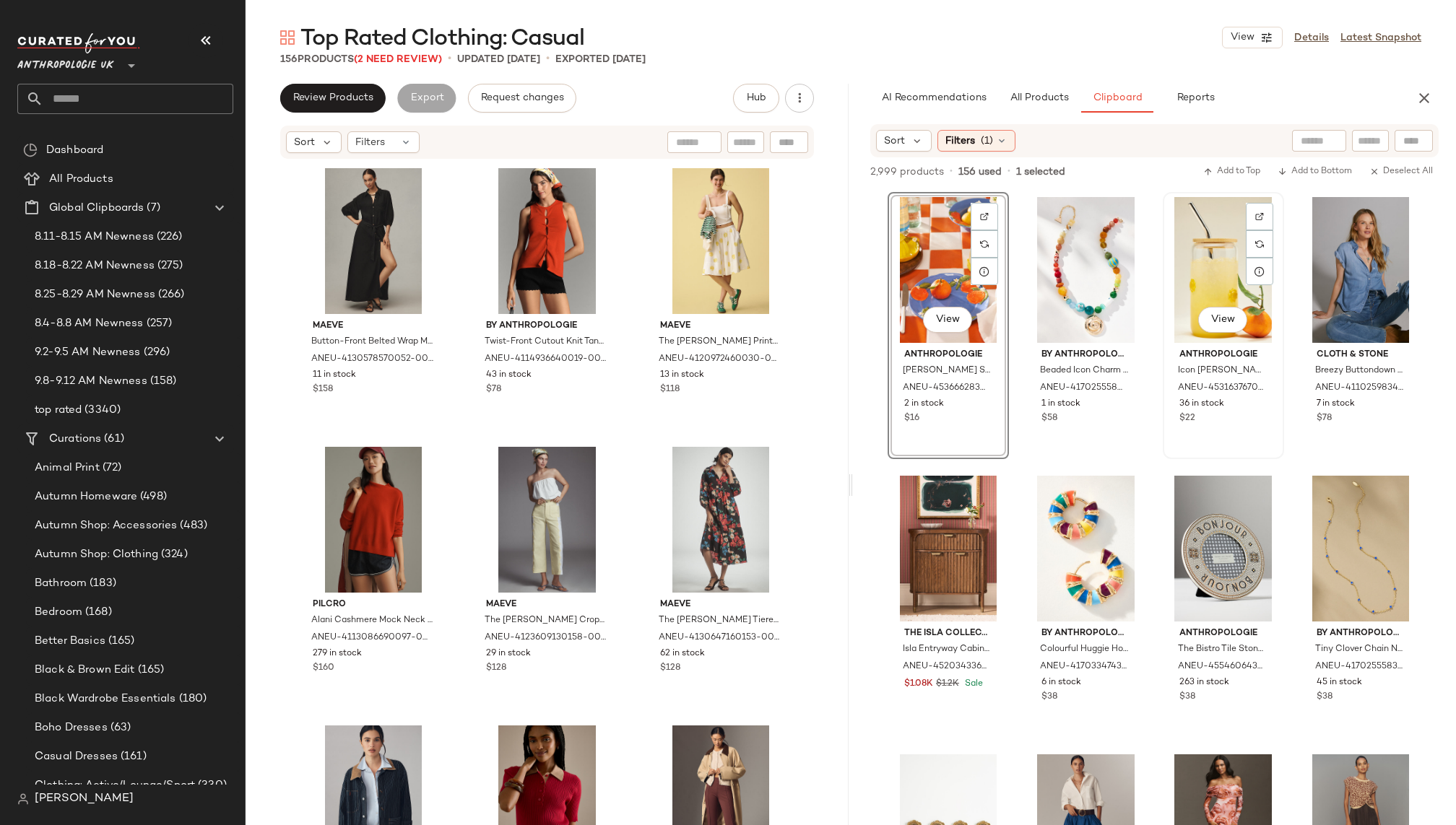
click at [1191, 274] on div "View" at bounding box center [1224, 270] width 112 height 146
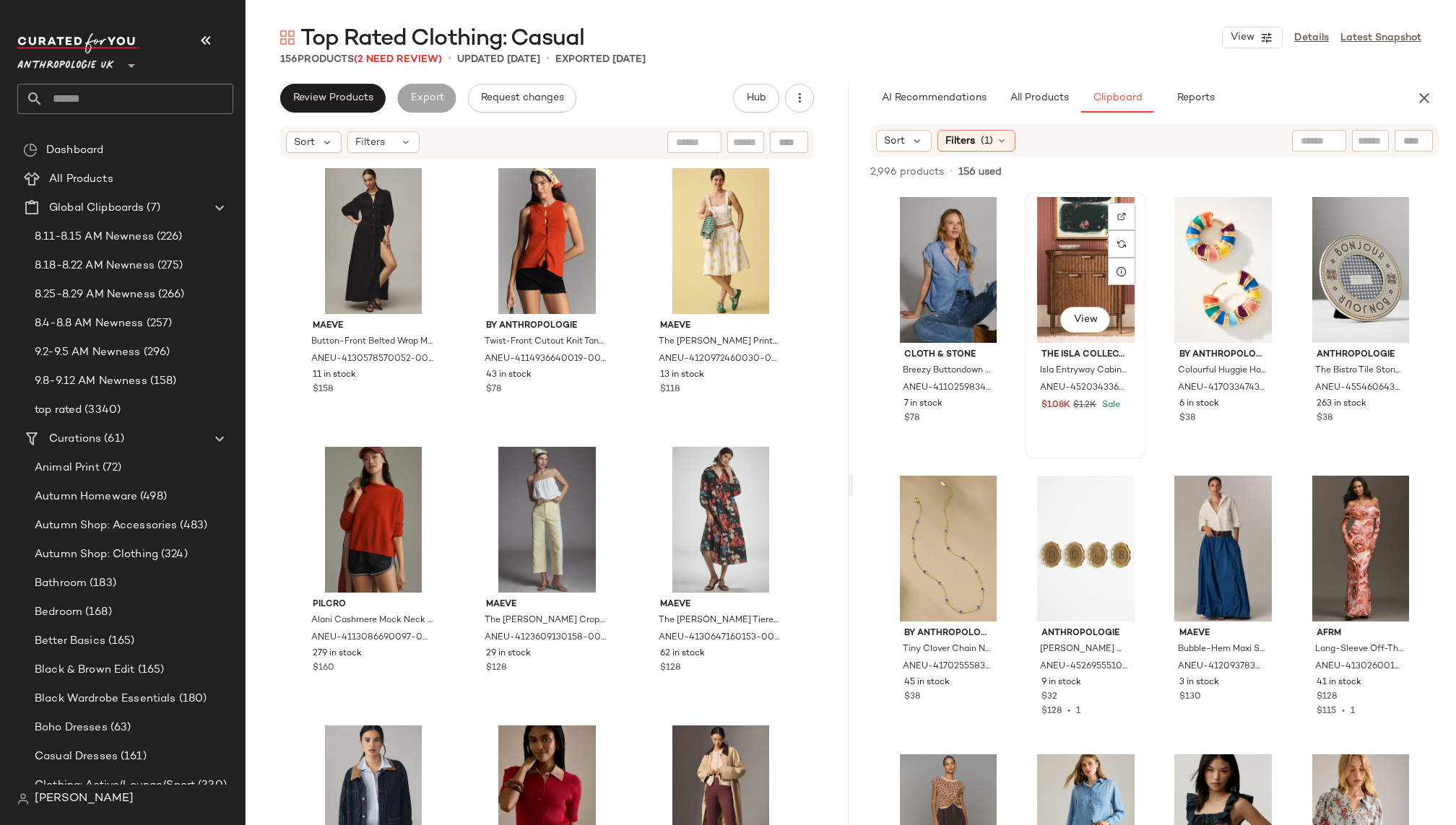
click at [1058, 269] on div "View" at bounding box center [1086, 270] width 112 height 146
click at [1101, 529] on div "View" at bounding box center [1086, 548] width 112 height 146
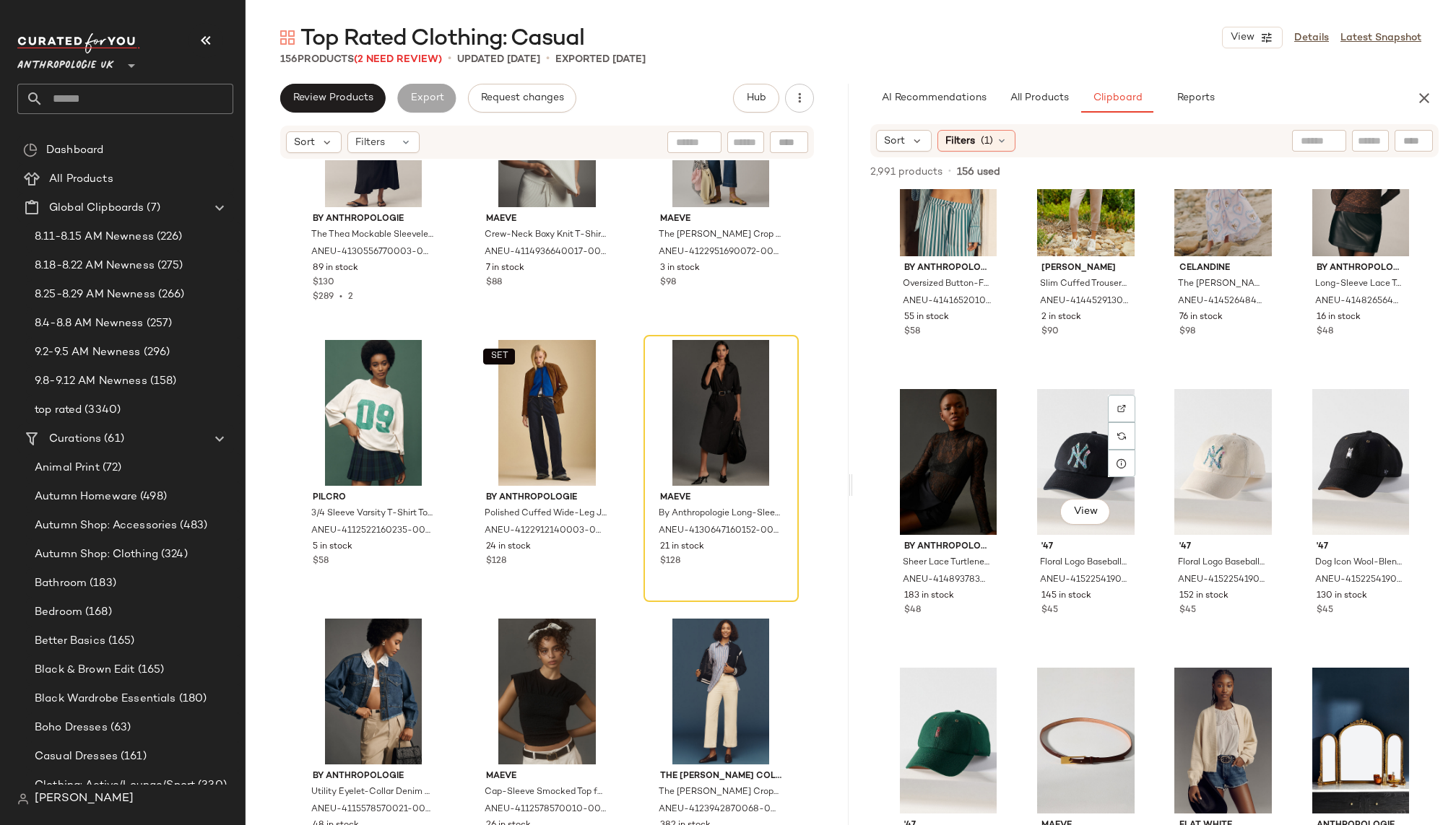
scroll to position [2363, 0]
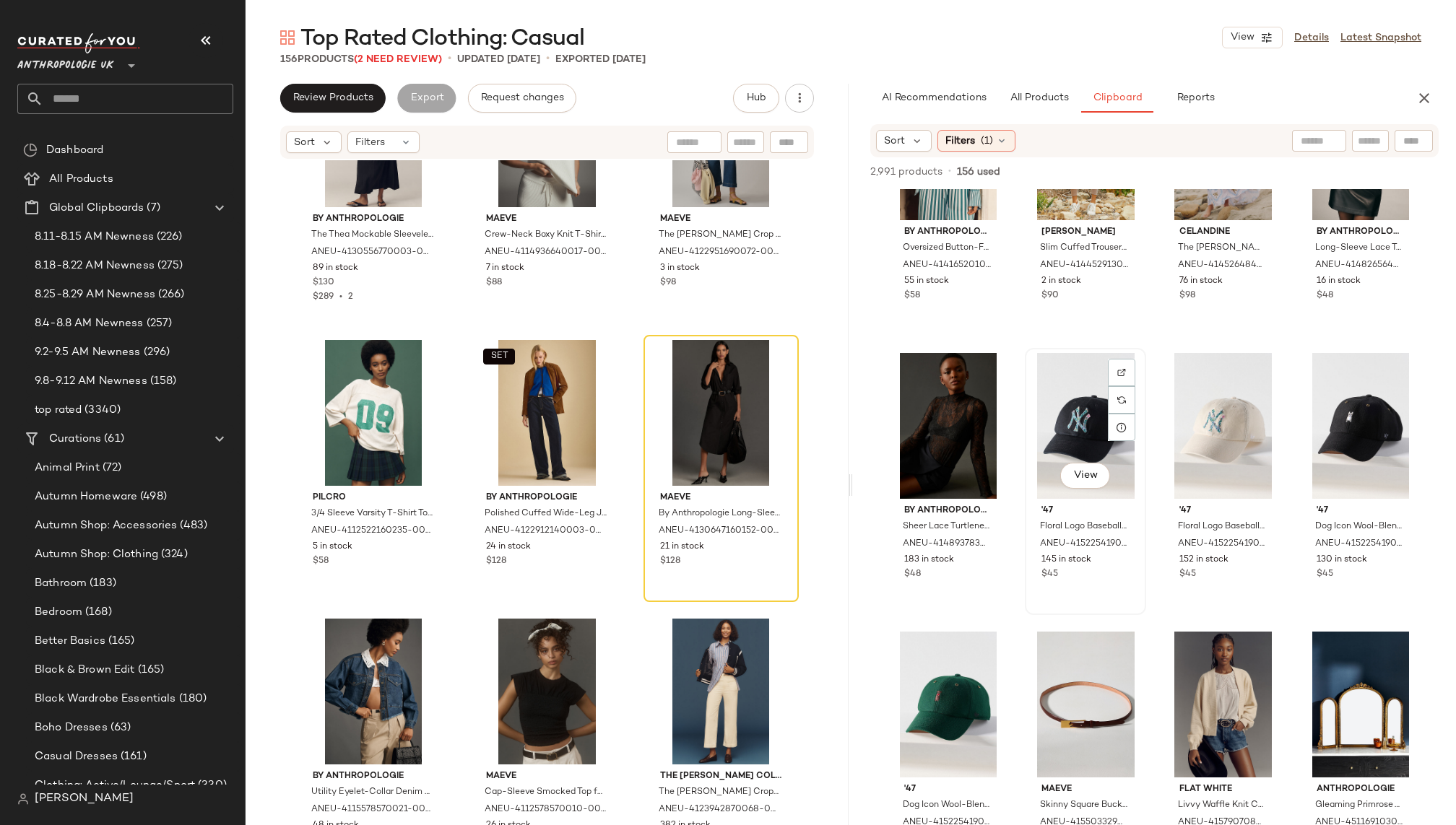
click at [1045, 417] on div "View" at bounding box center [1086, 425] width 112 height 146
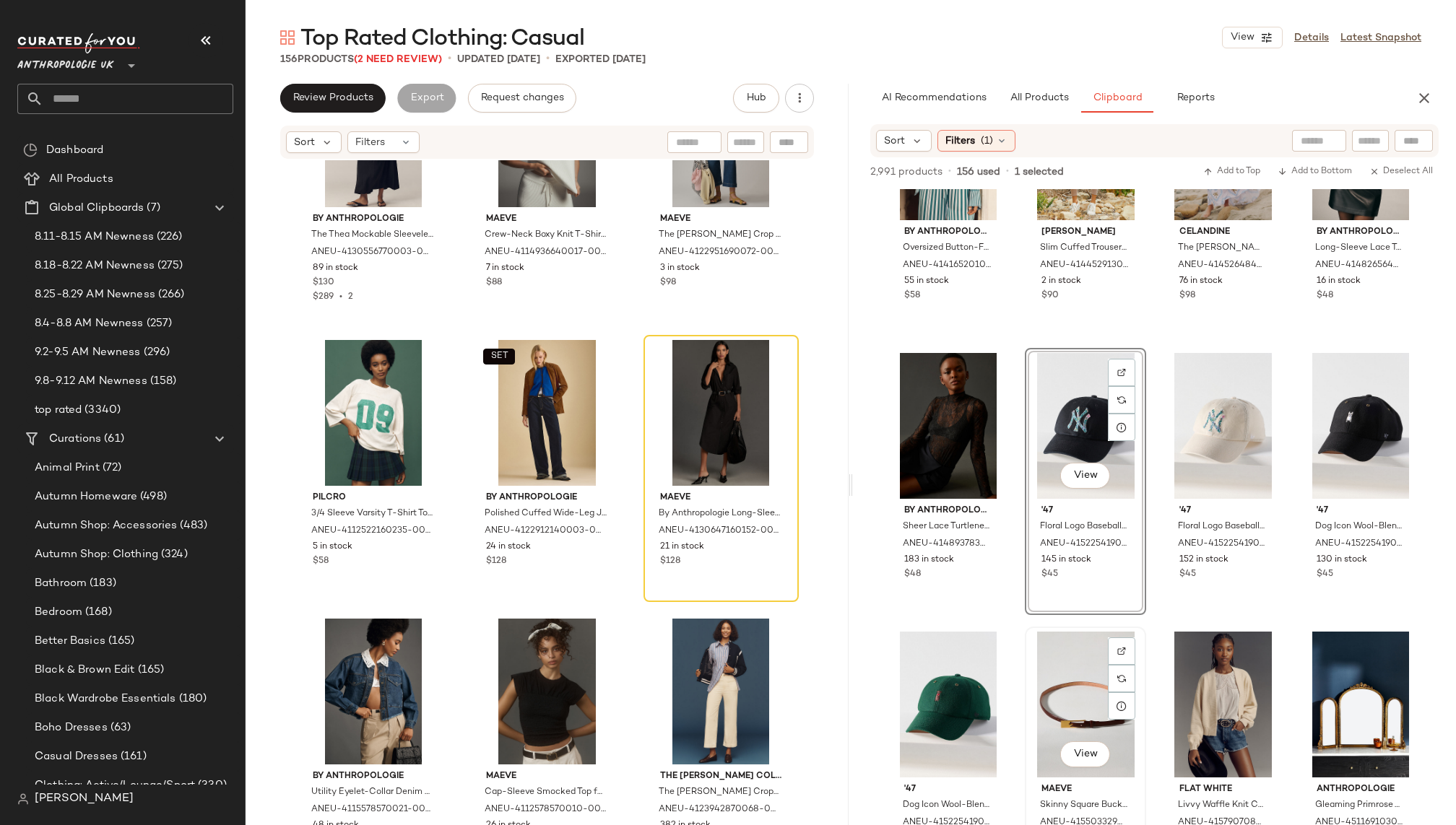
click at [1070, 674] on div "View" at bounding box center [1086, 704] width 112 height 146
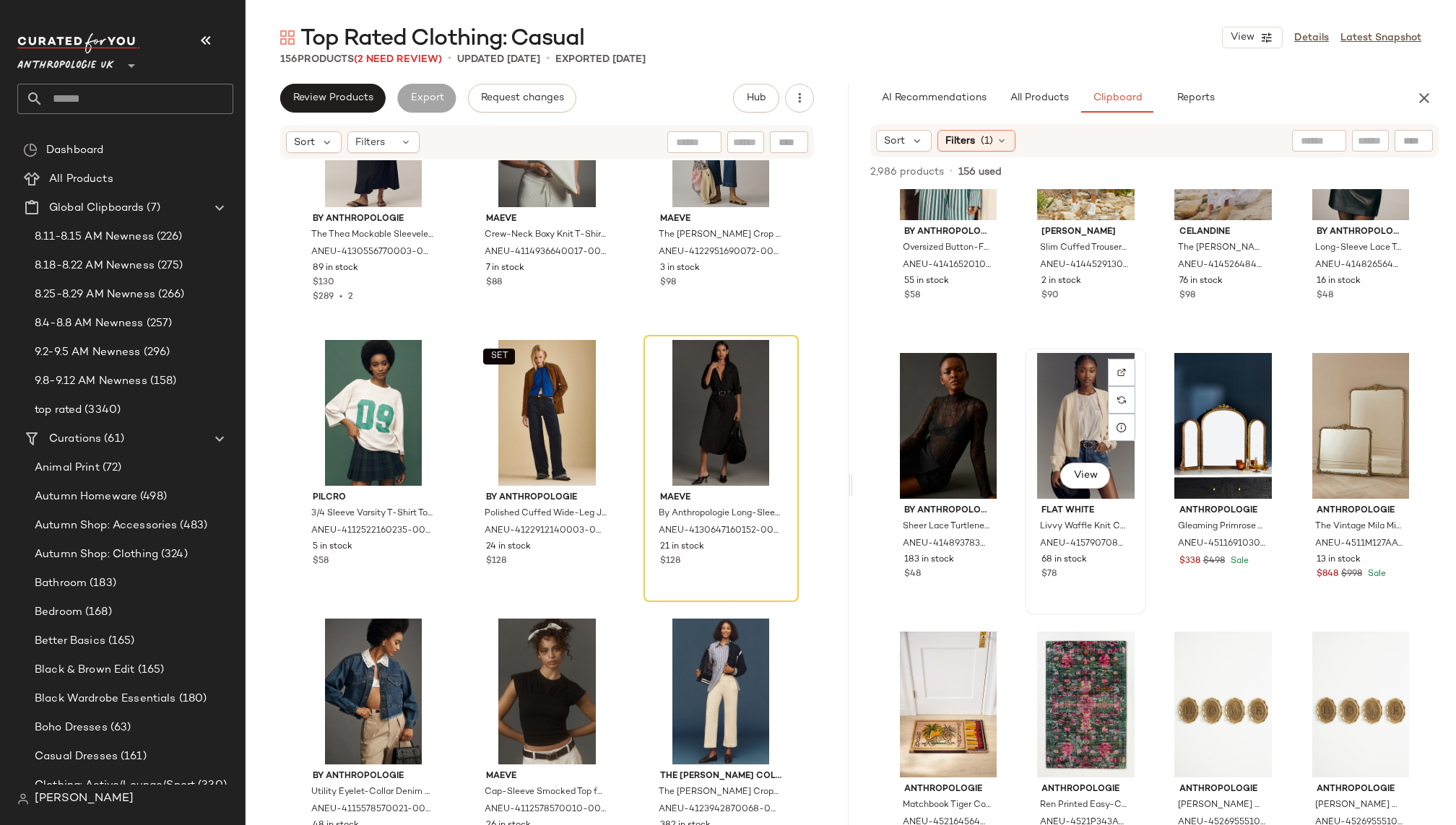
click at [1063, 400] on div "View" at bounding box center [1086, 425] width 112 height 146
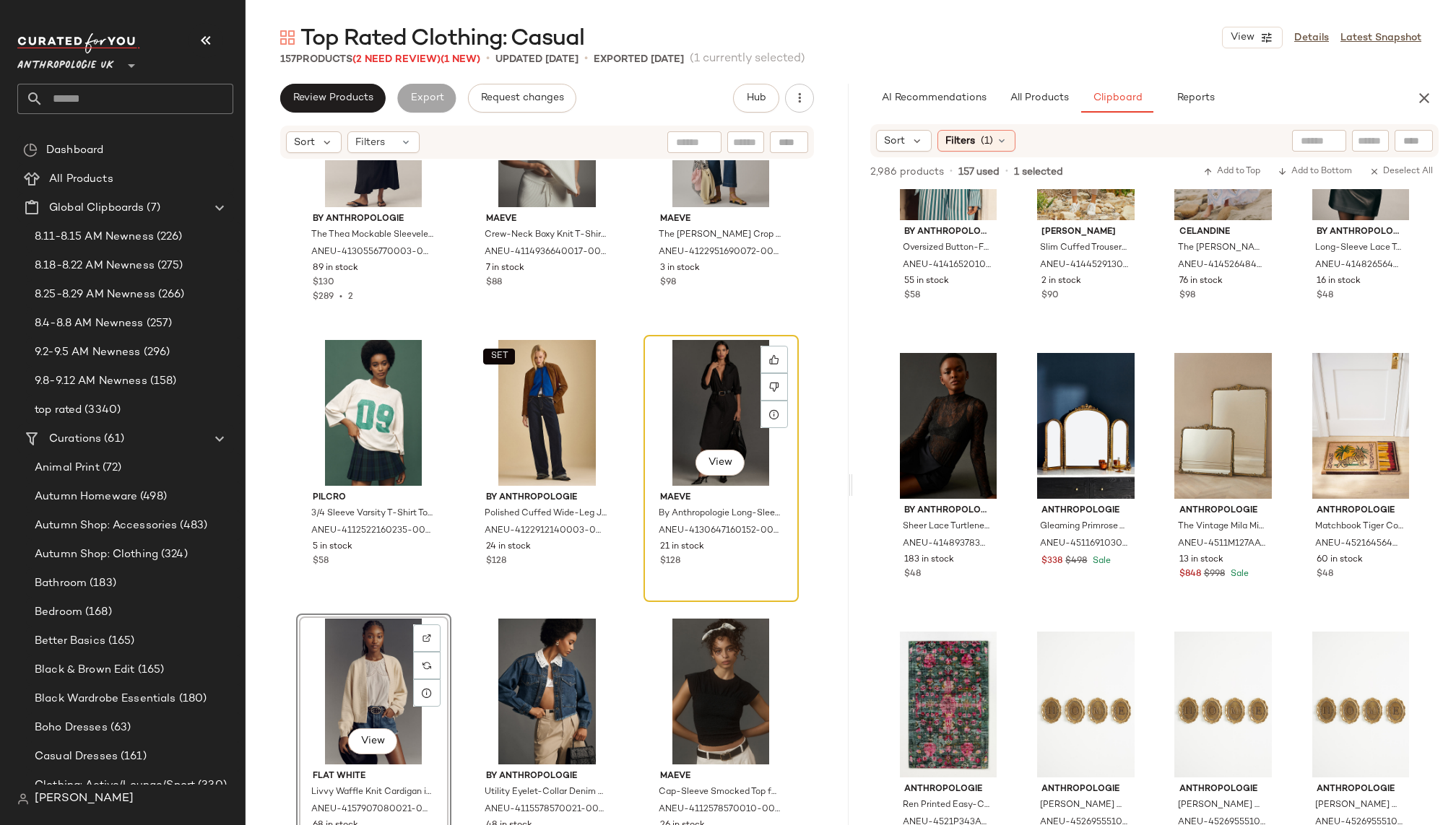
click at [687, 430] on div "View" at bounding box center [721, 412] width 145 height 146
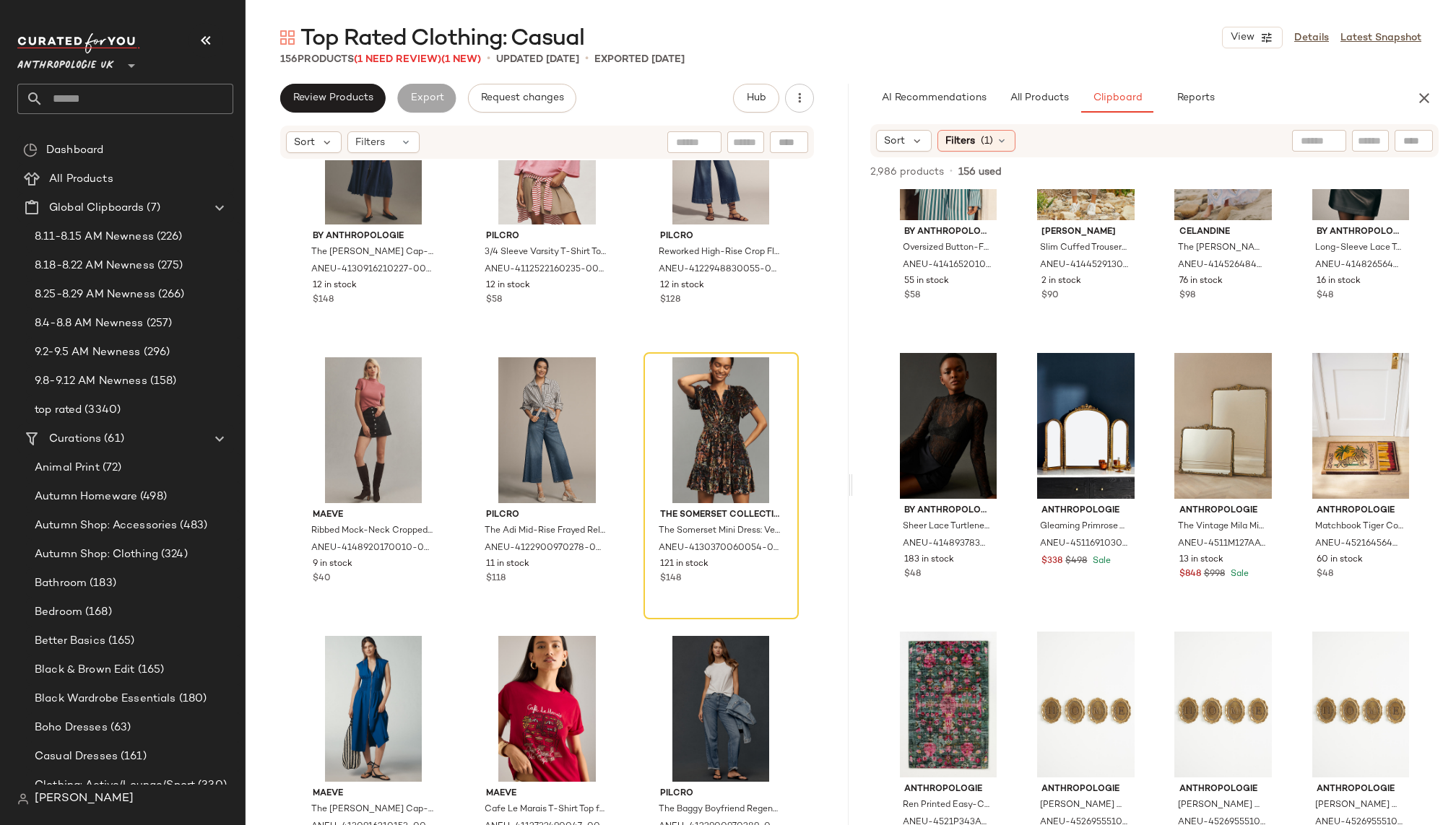
scroll to position [10962, 0]
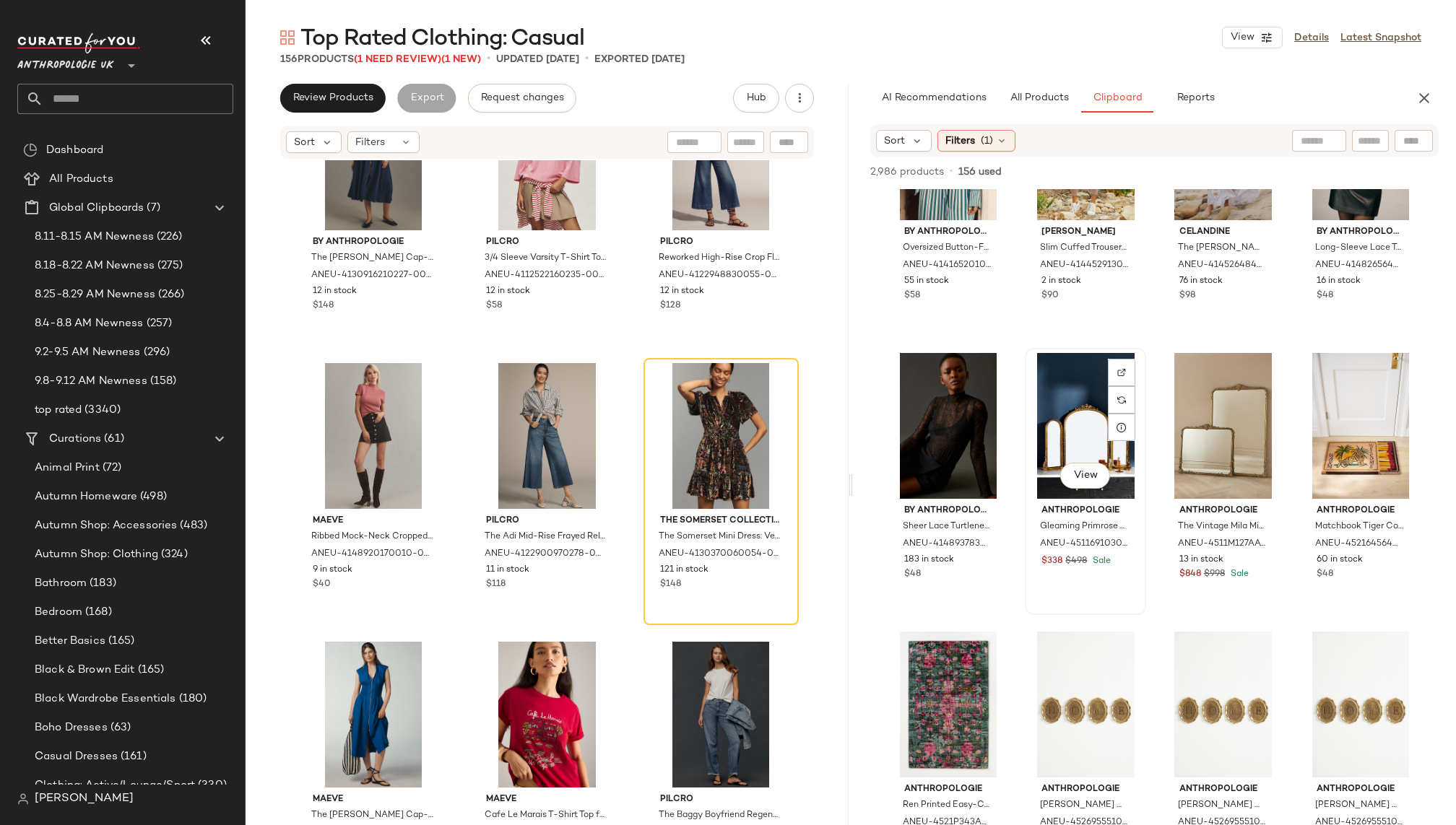
click at [1059, 394] on div "View" at bounding box center [1086, 425] width 112 height 146
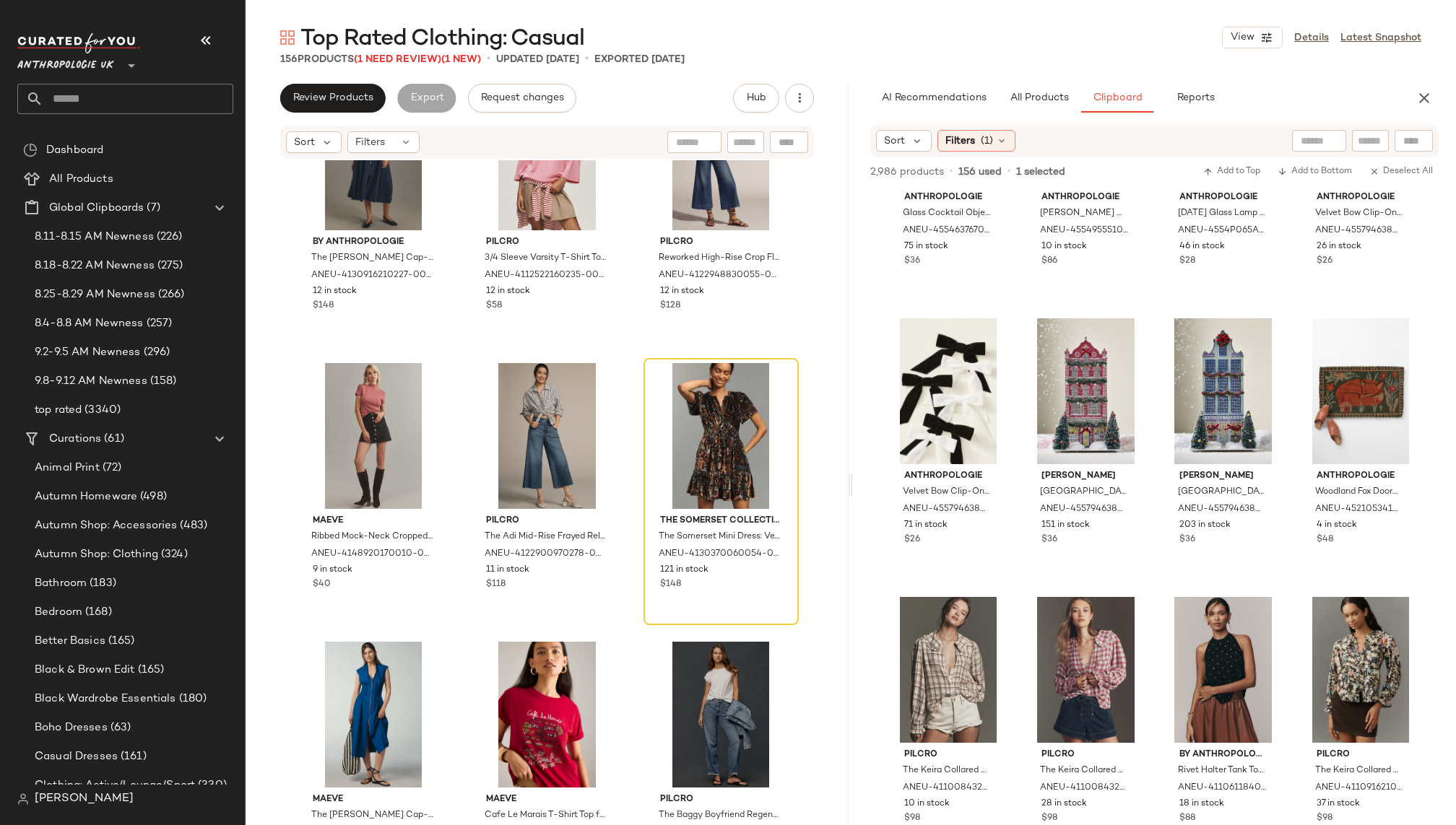
scroll to position [5459, 0]
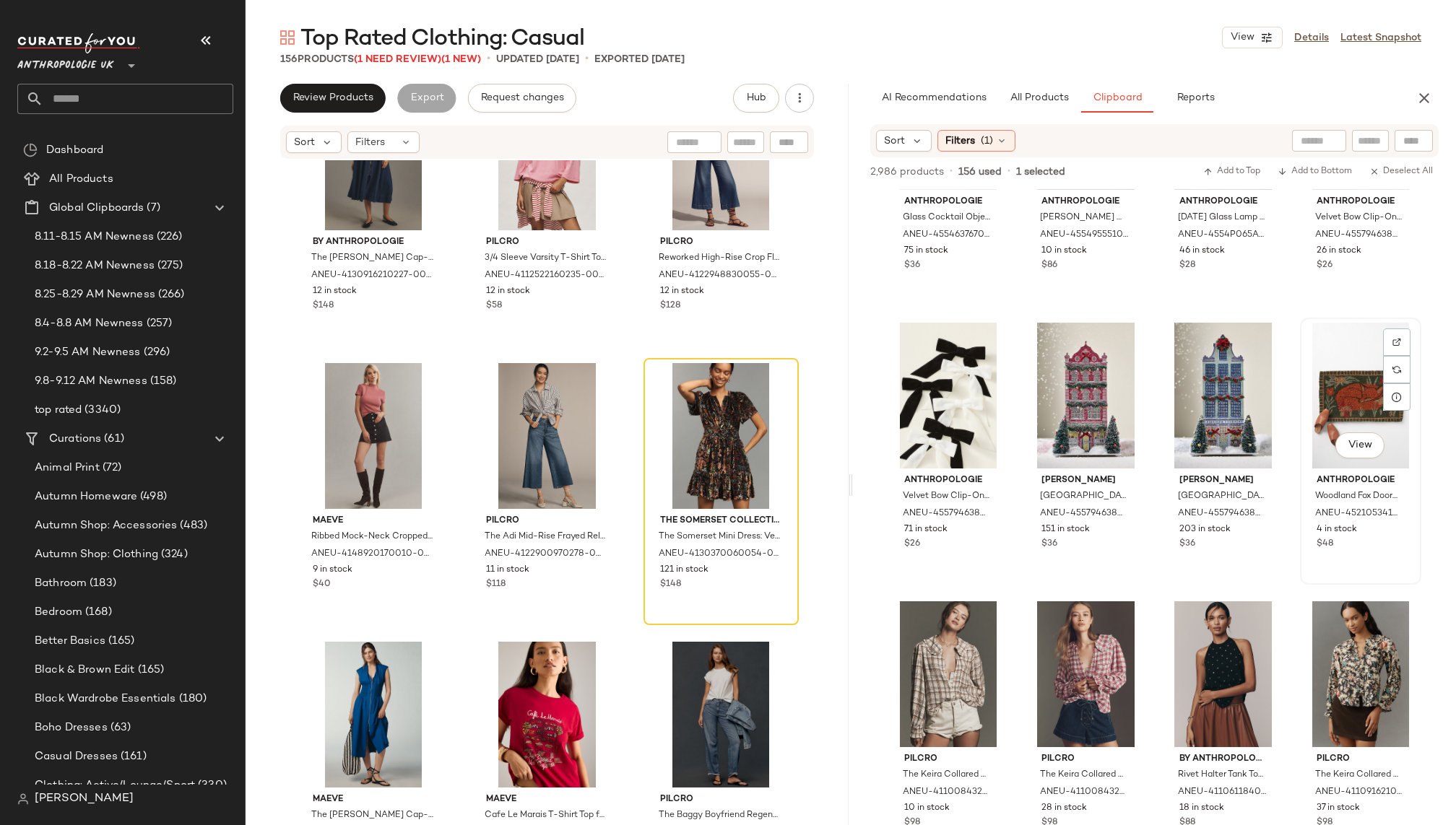
click at [1314, 380] on div "View" at bounding box center [1361, 395] width 112 height 146
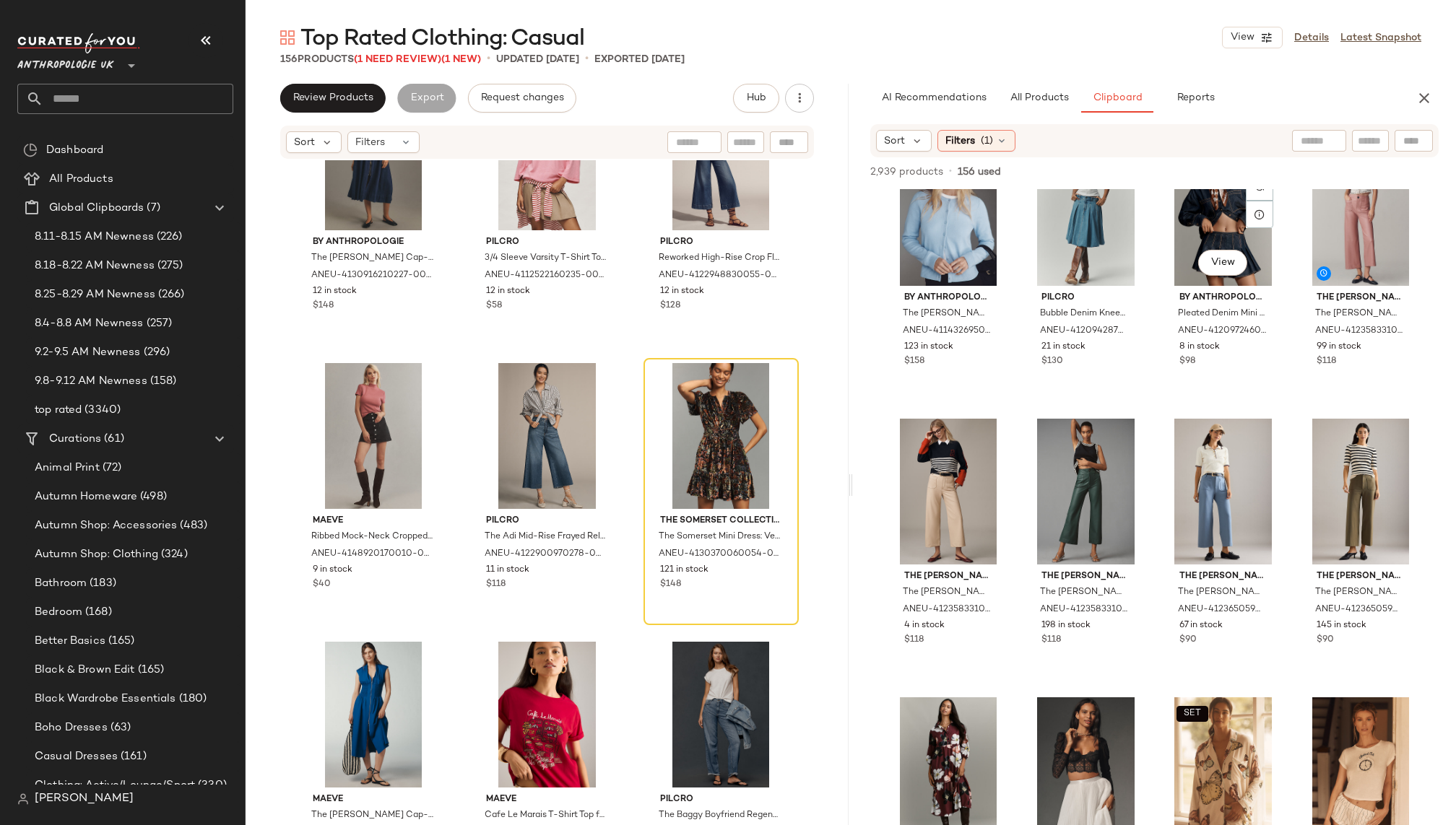
scroll to position [0, 0]
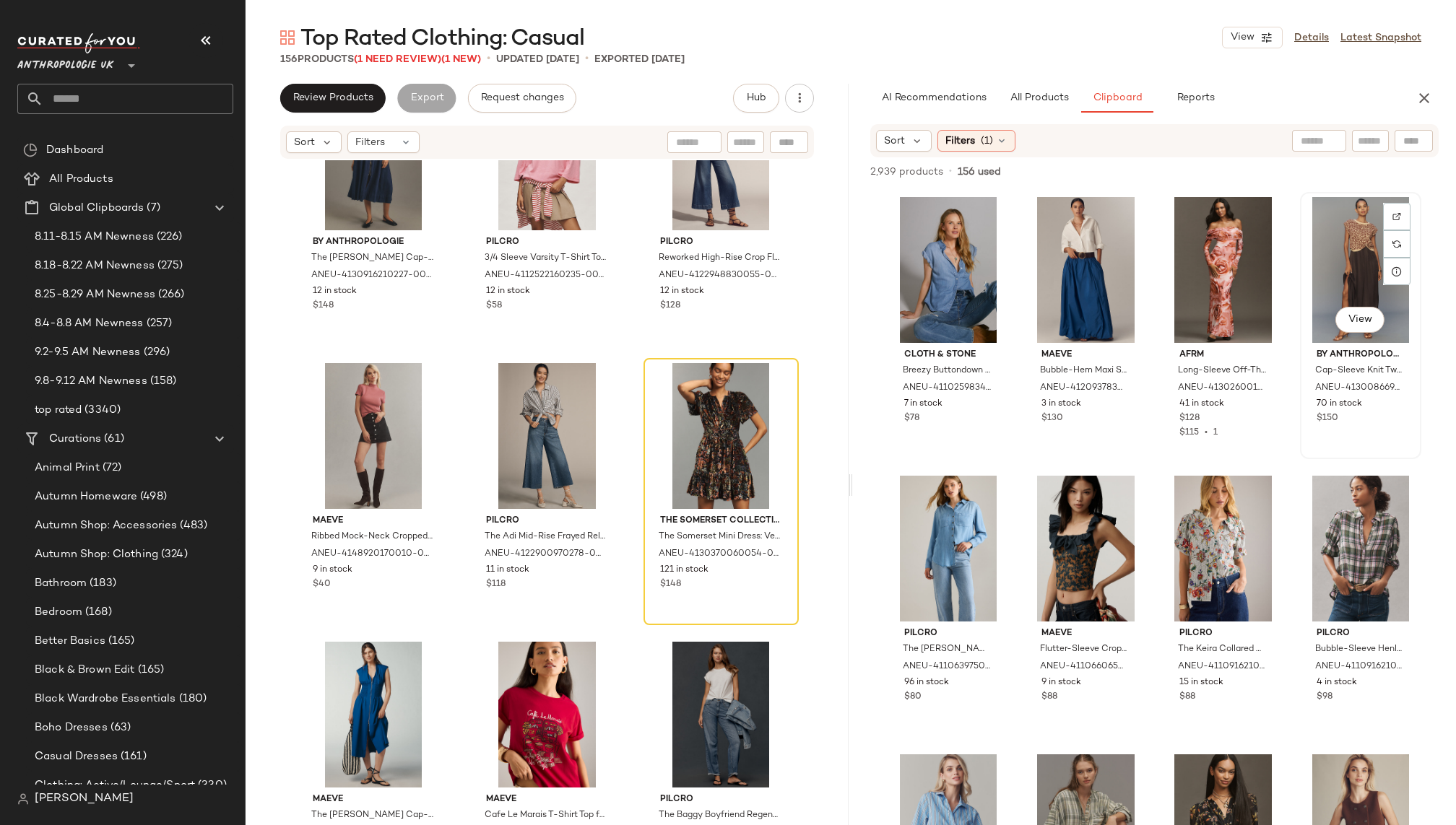
click at [1314, 255] on div "View" at bounding box center [1361, 270] width 112 height 146
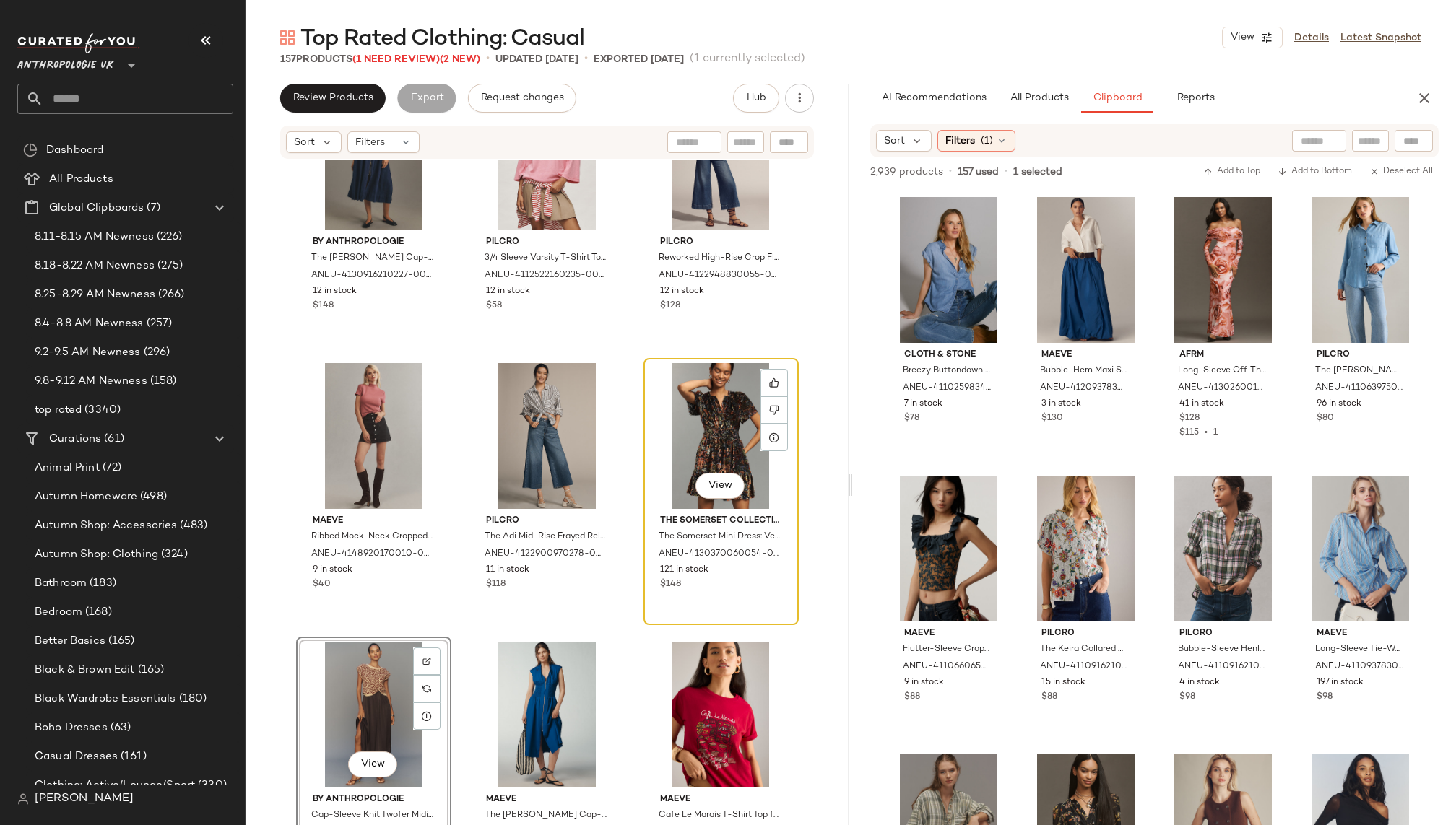
click at [699, 440] on div "View" at bounding box center [721, 435] width 145 height 146
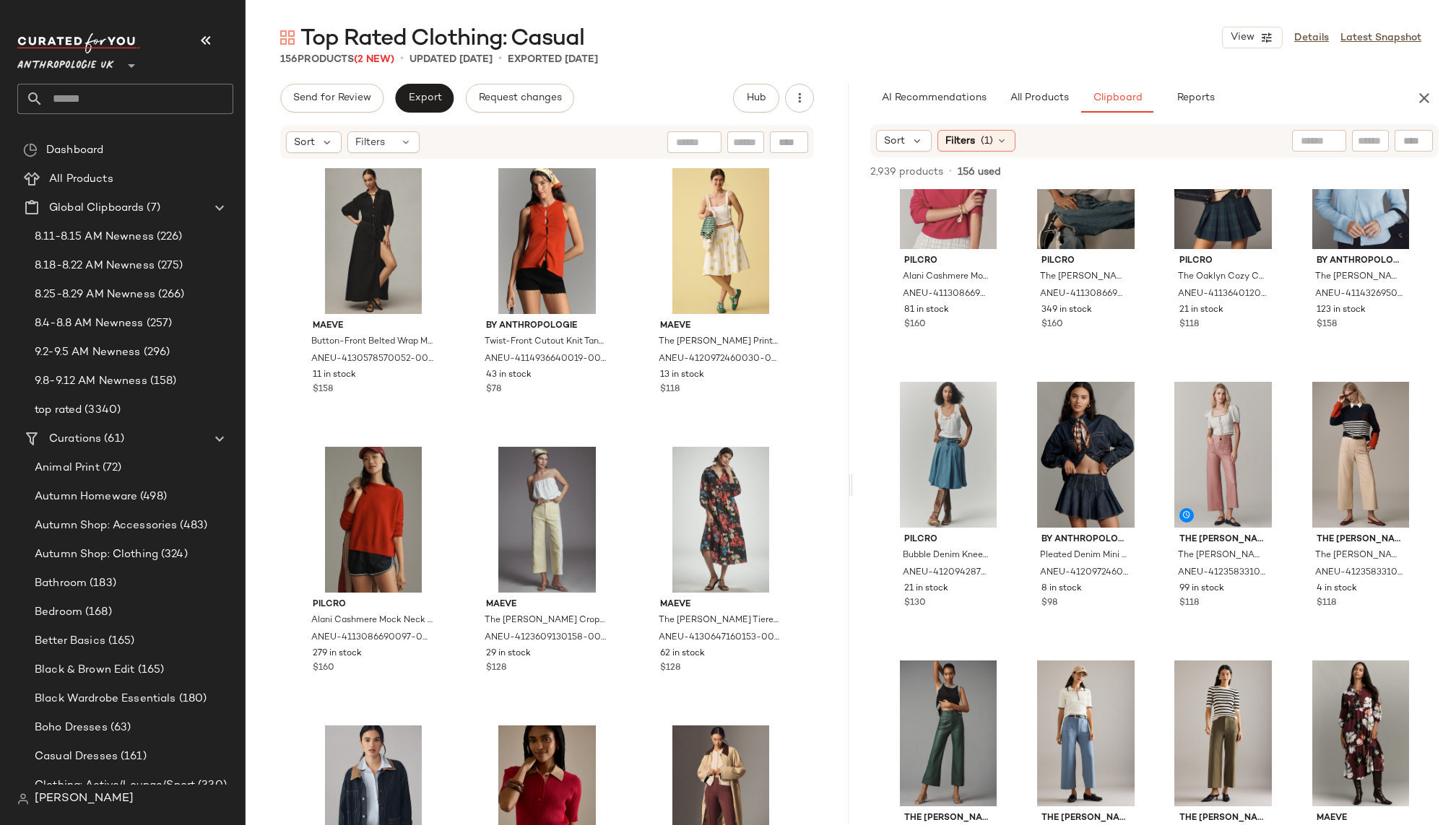
scroll to position [1233, 0]
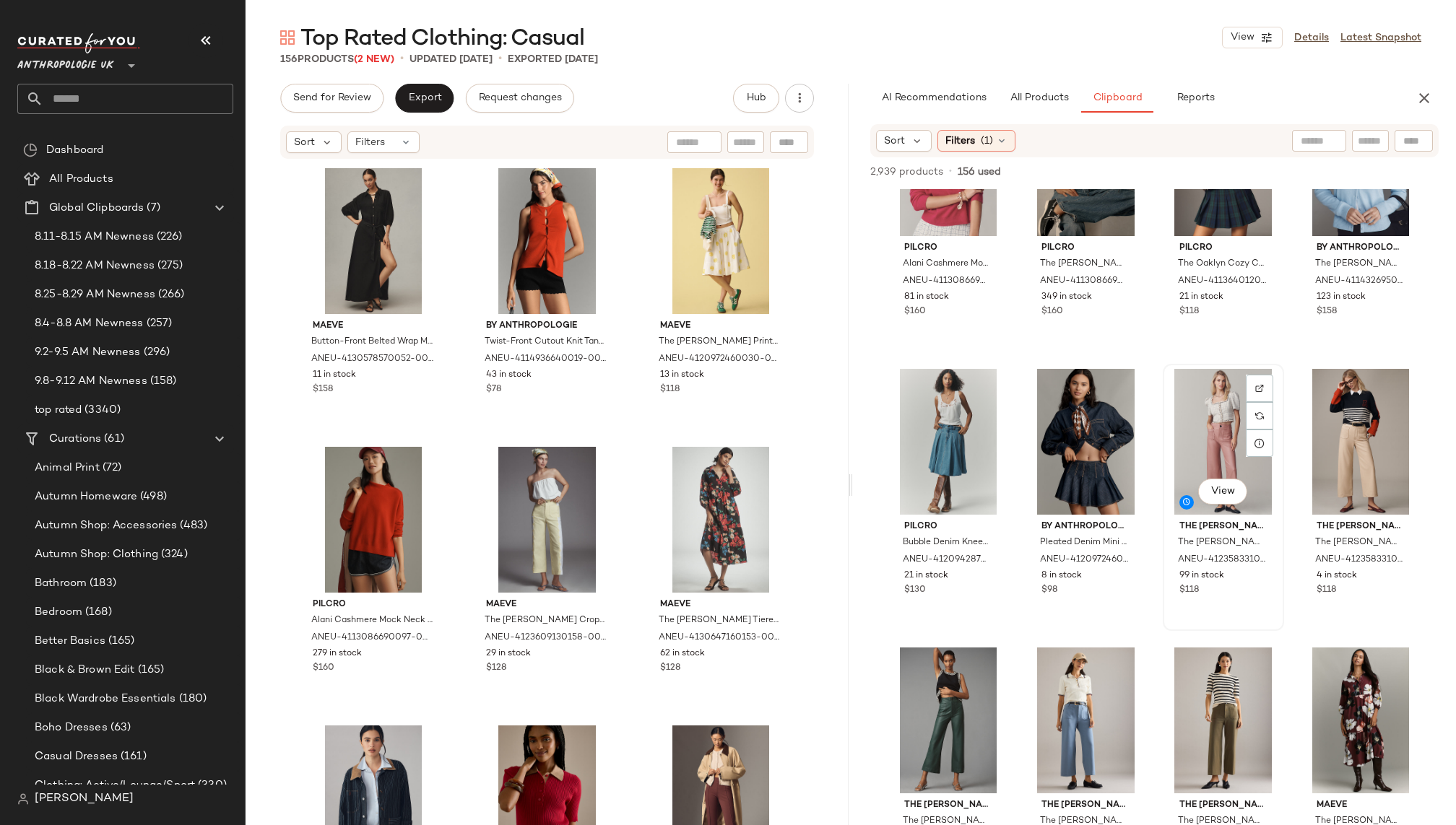
click at [1186, 444] on div "View" at bounding box center [1224, 441] width 112 height 146
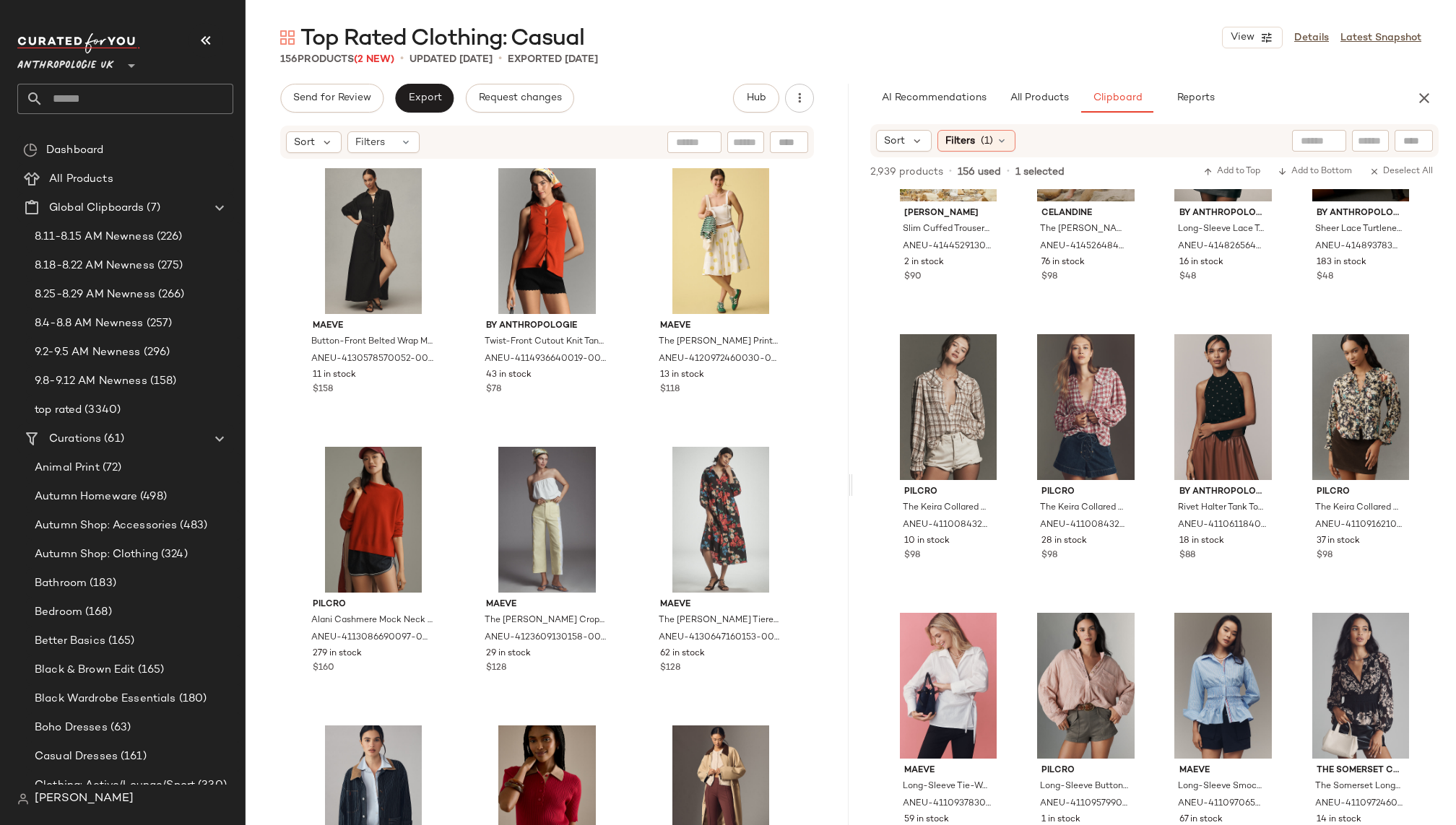
scroll to position [2389, 0]
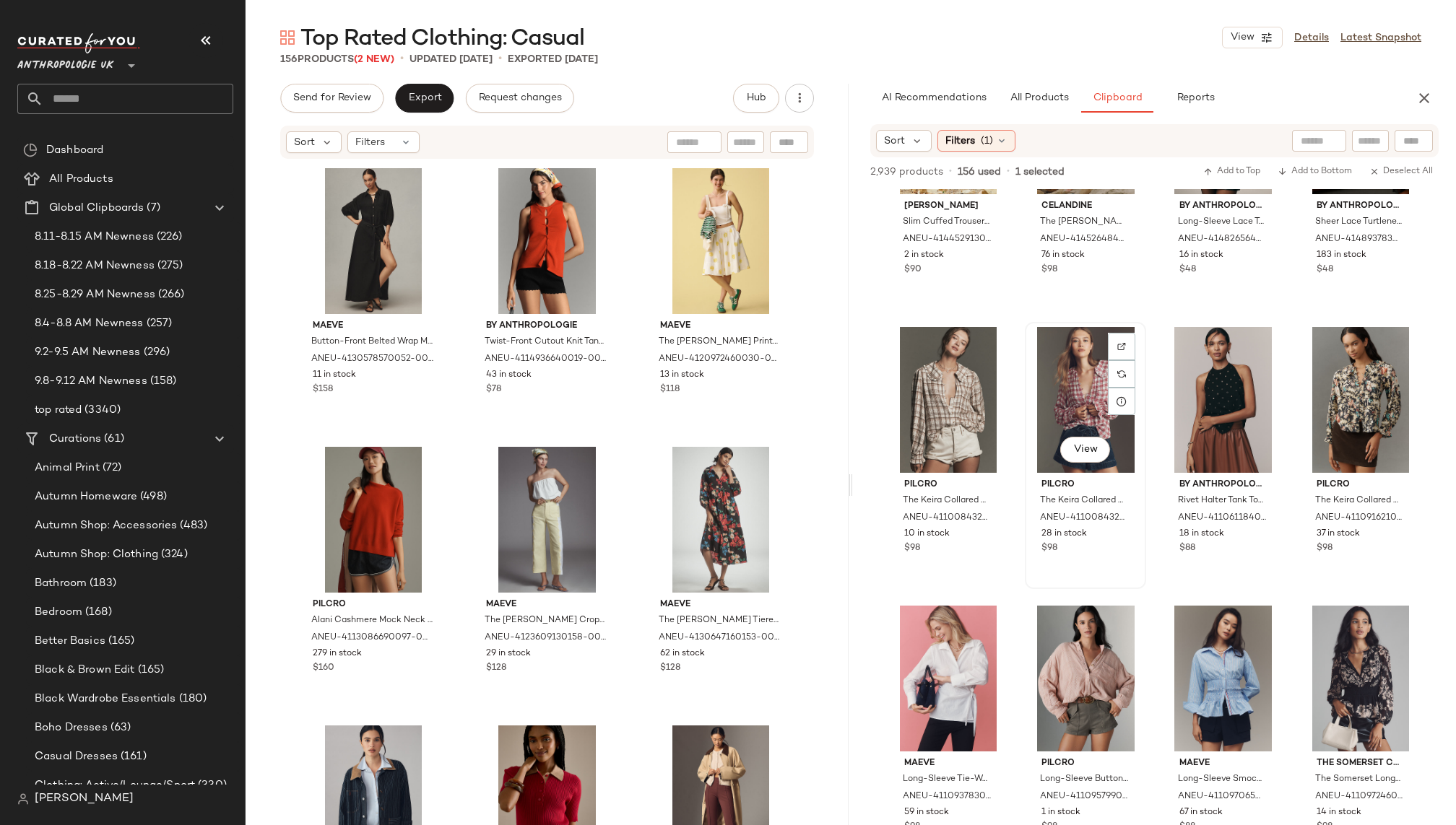
click at [1032, 420] on div "View" at bounding box center [1086, 400] width 112 height 146
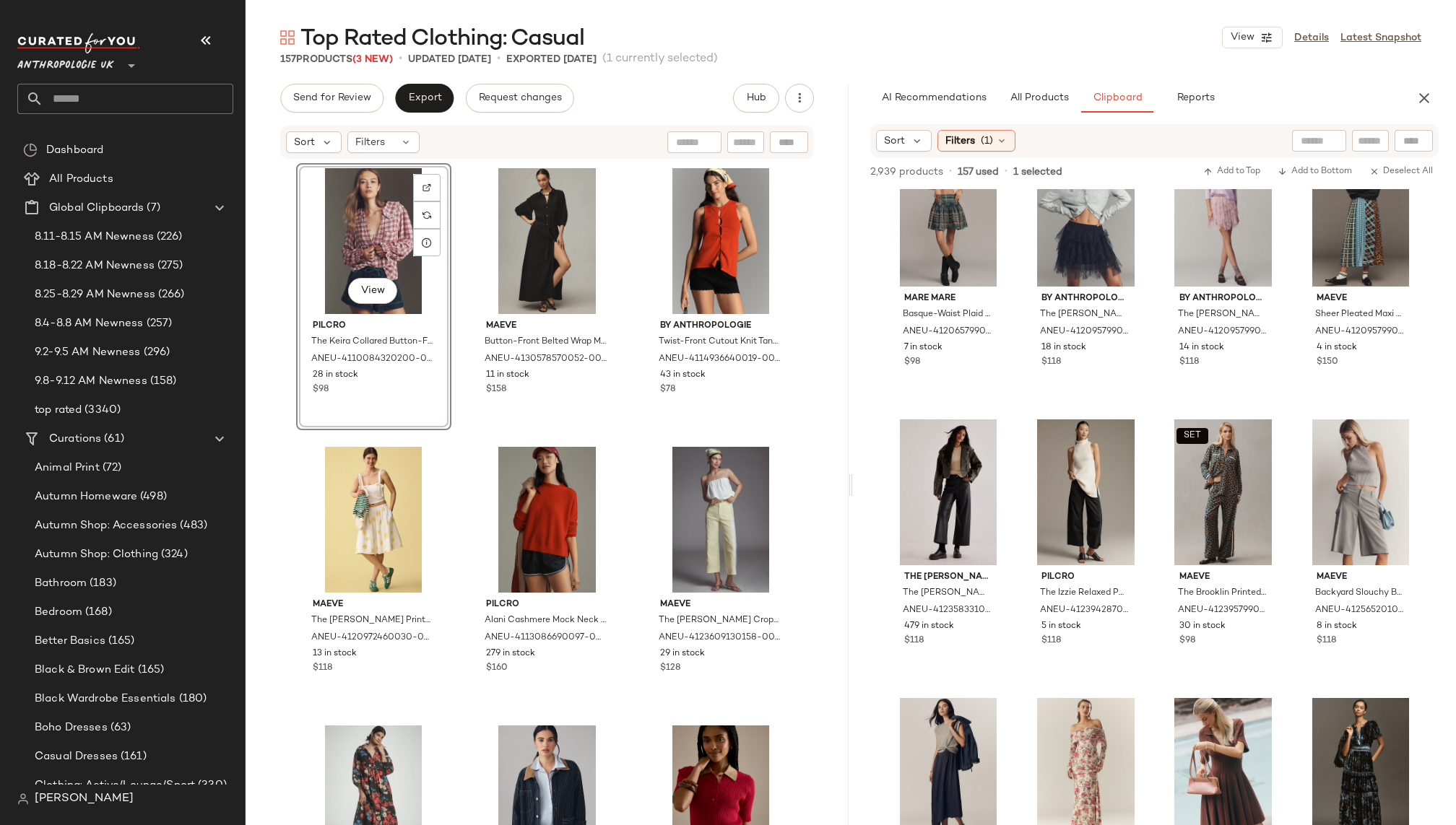
scroll to position [3993, 0]
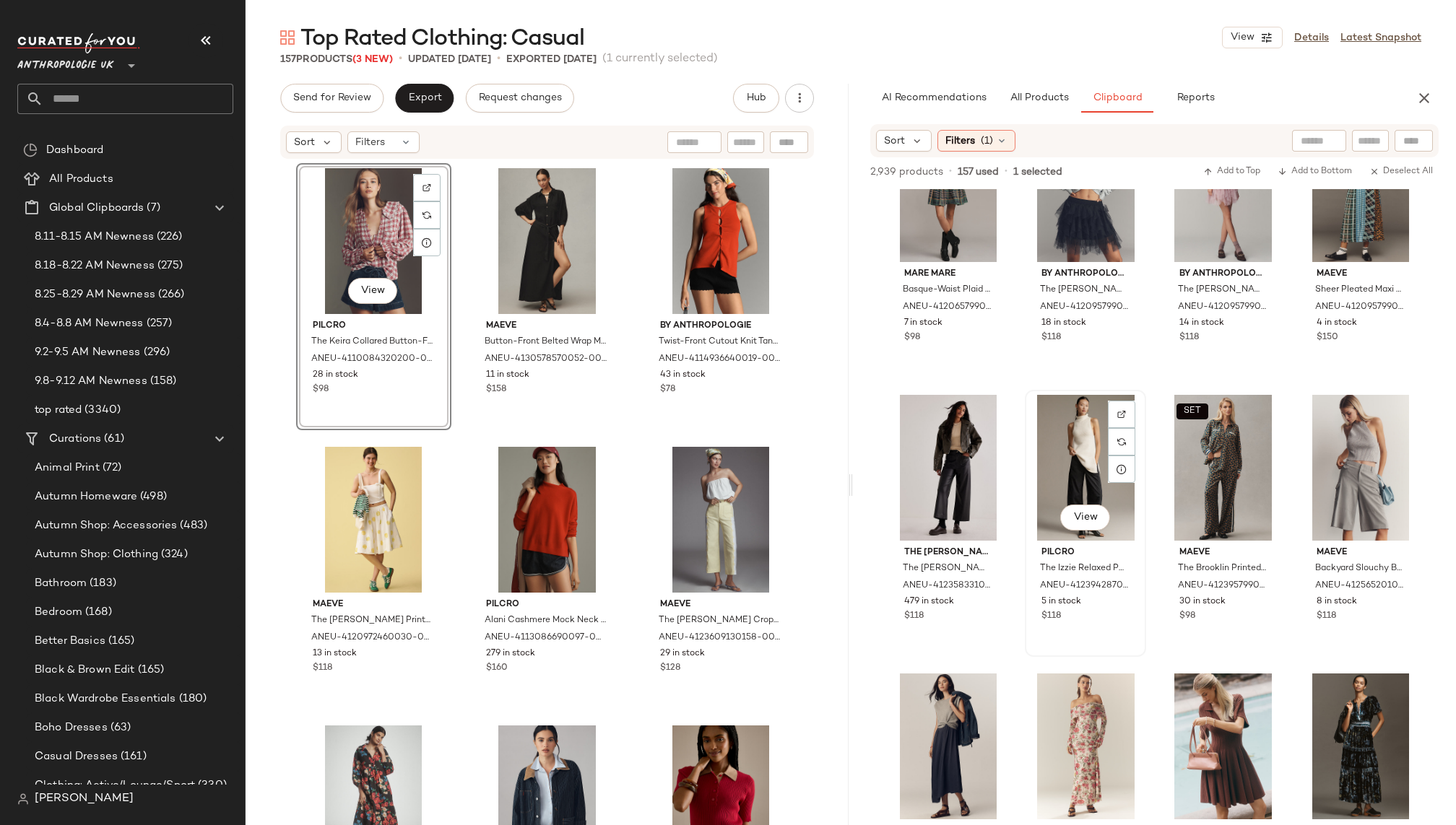
click at [1055, 462] on div "View" at bounding box center [1086, 467] width 112 height 146
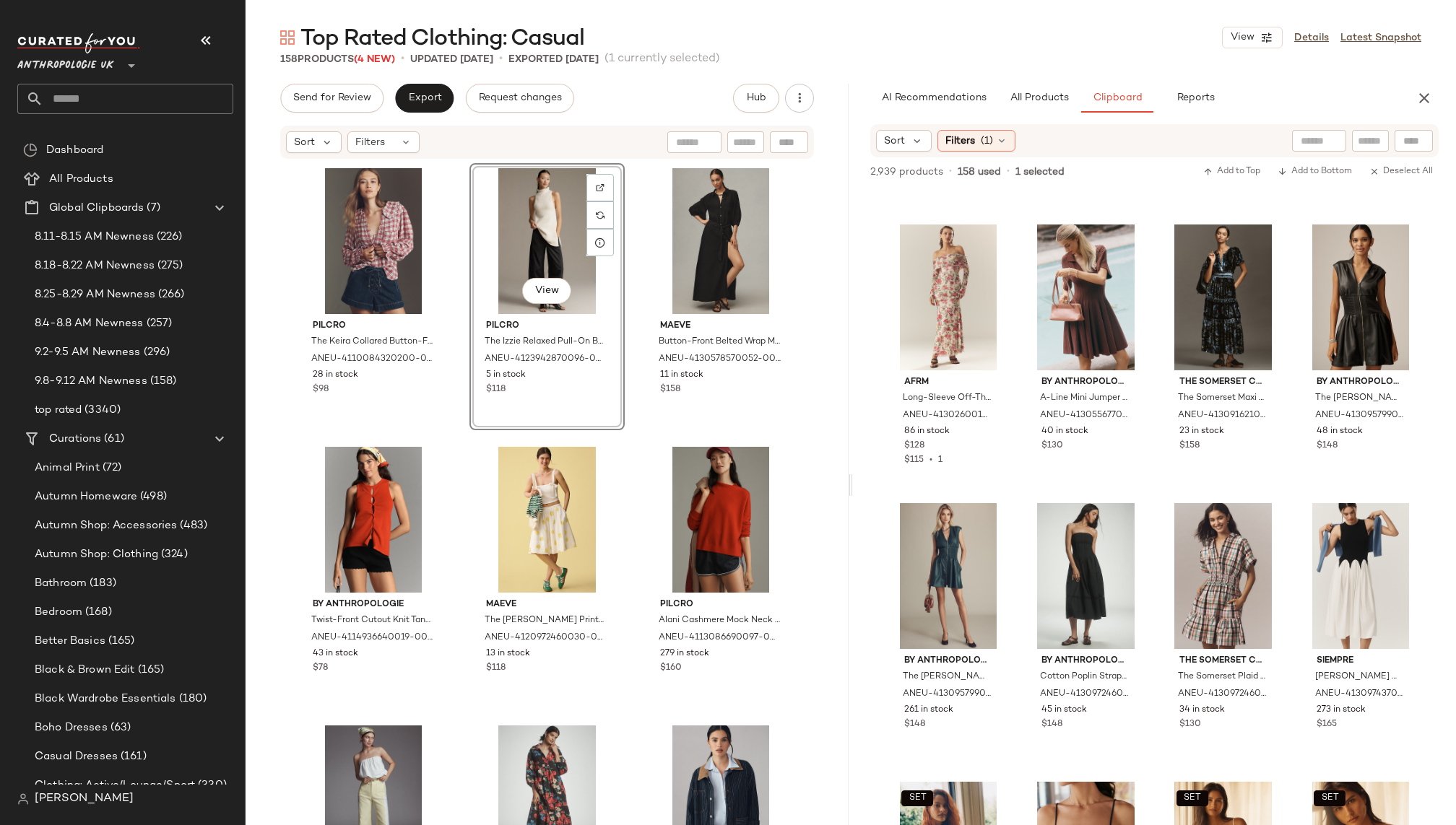
scroll to position [4457, 0]
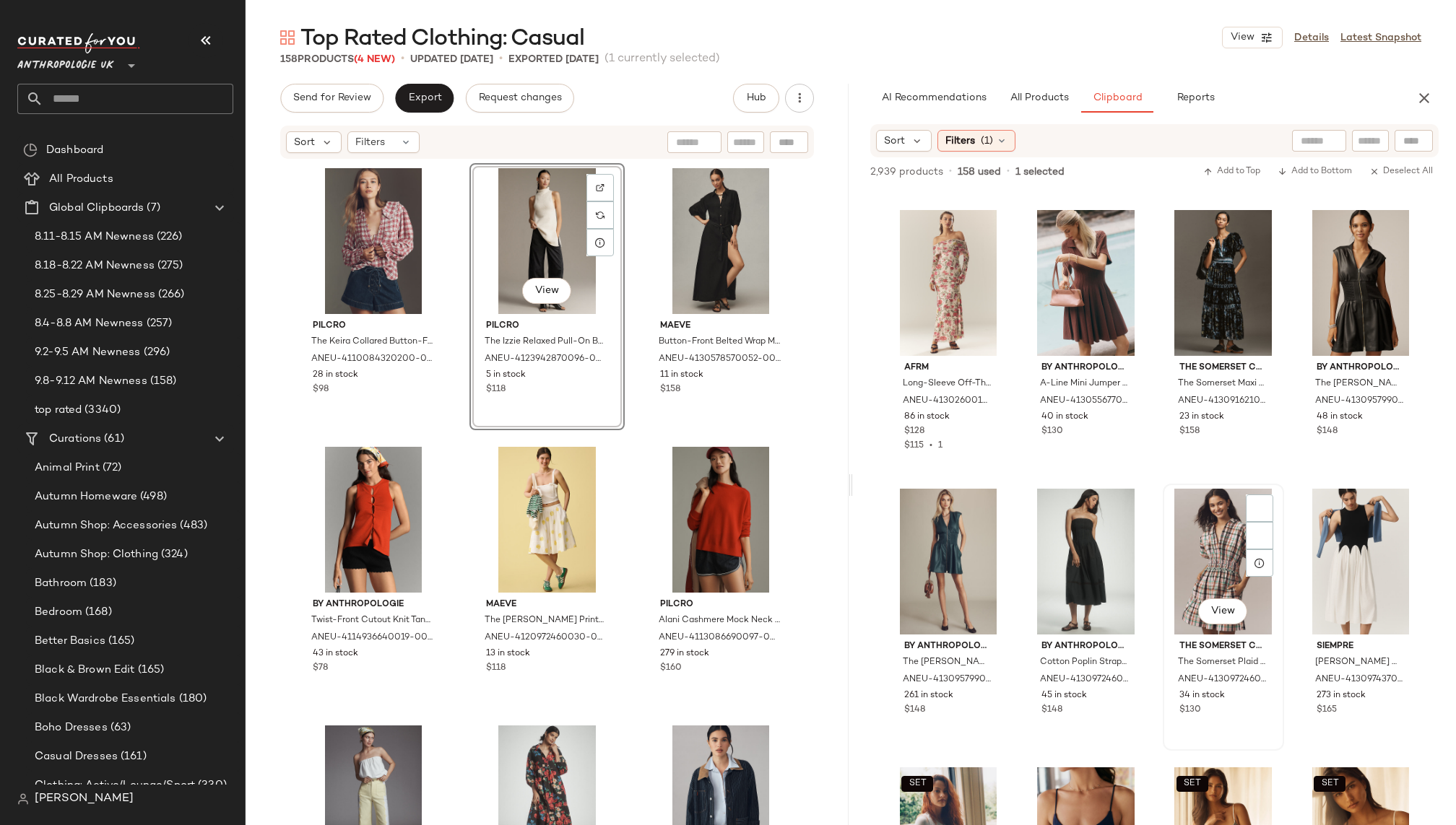
click at [1168, 570] on div "View" at bounding box center [1224, 561] width 112 height 146
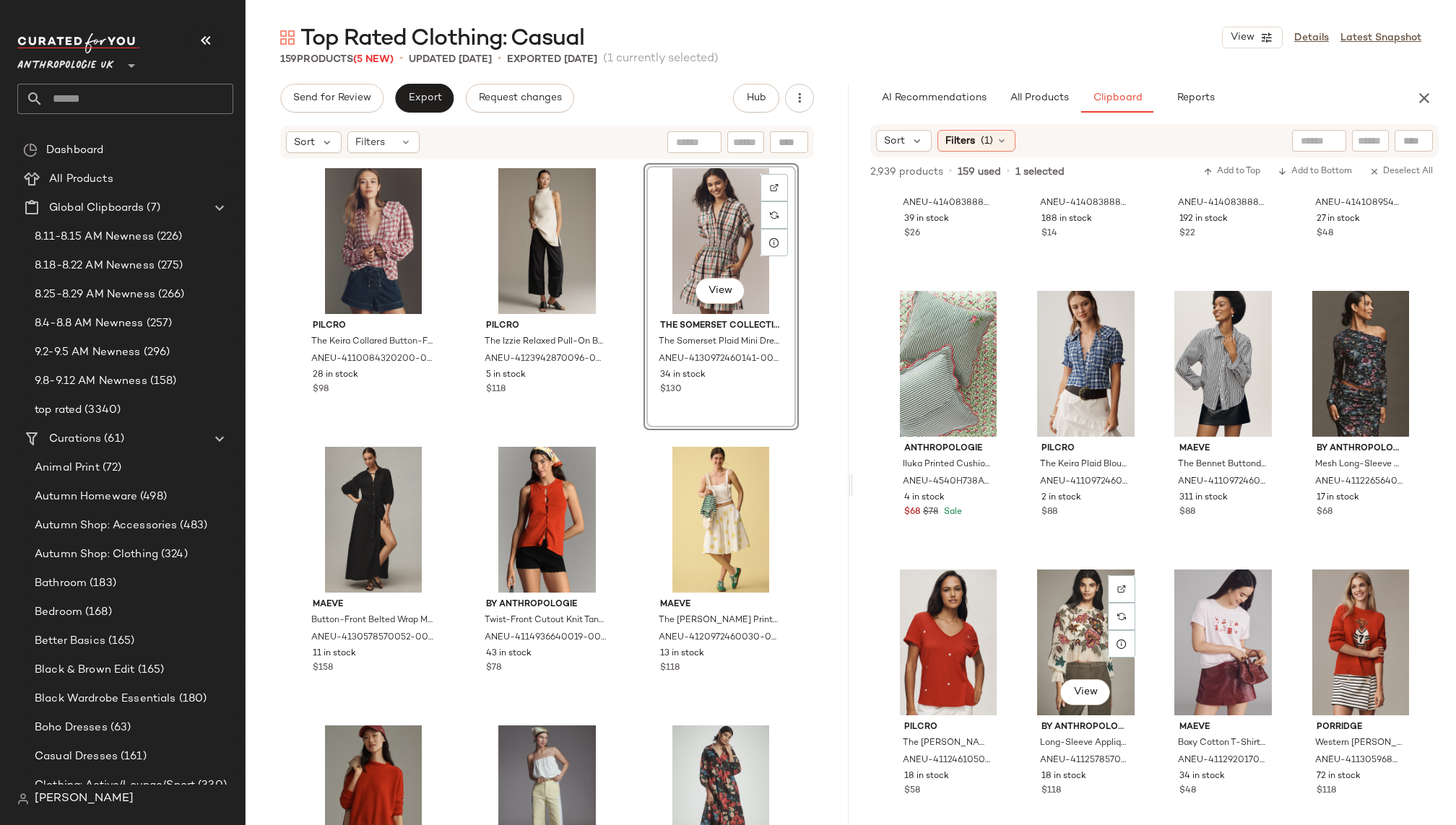
scroll to position [5212, 0]
click at [897, 643] on div "View" at bounding box center [949, 641] width 112 height 146
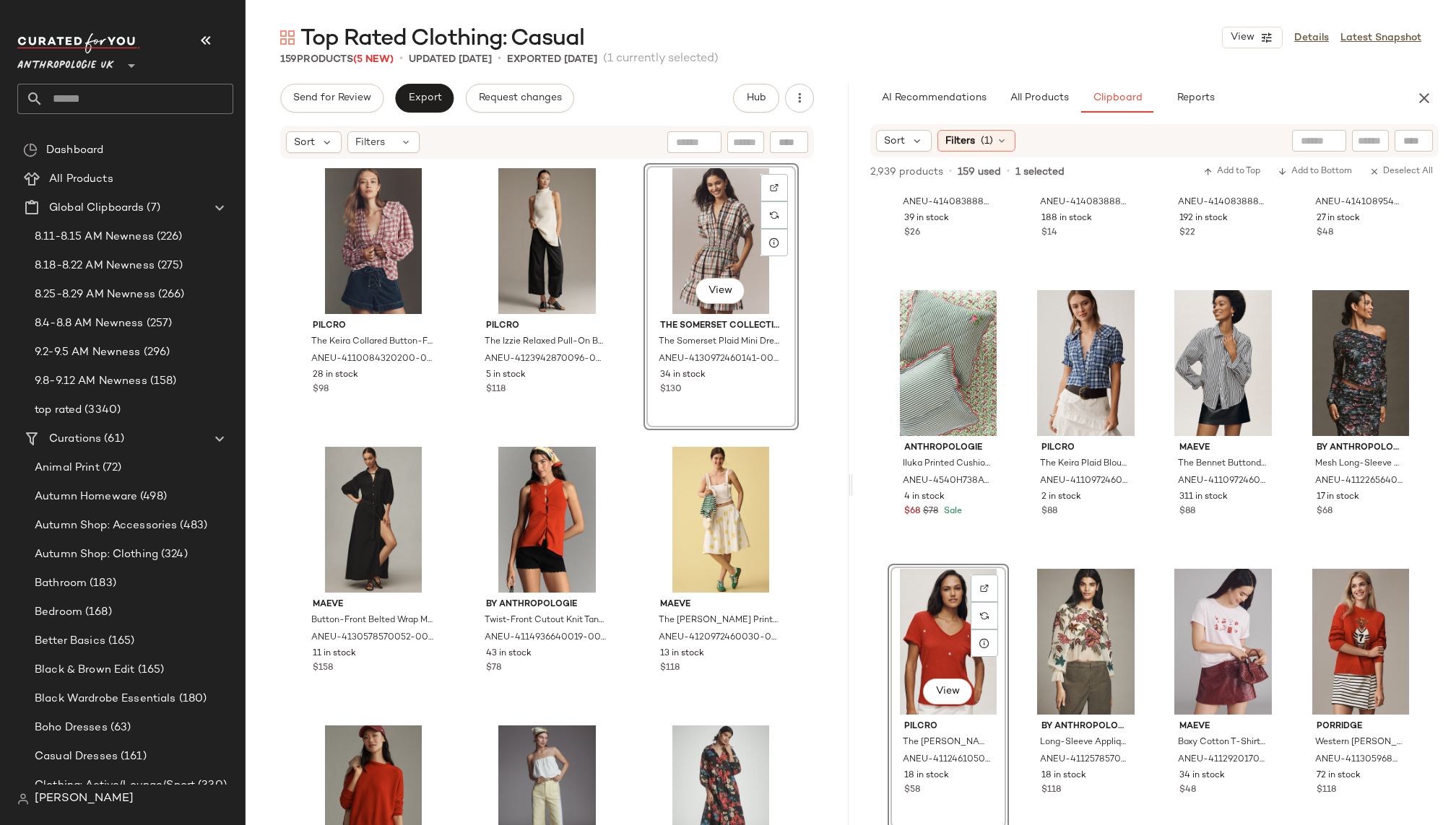
click at [624, 447] on div "Pilcro The Keira Collared Button-Front Blouse: Long-Sleeve Plaid Edition for Wo…" at bounding box center [548, 515] width 503 height 705
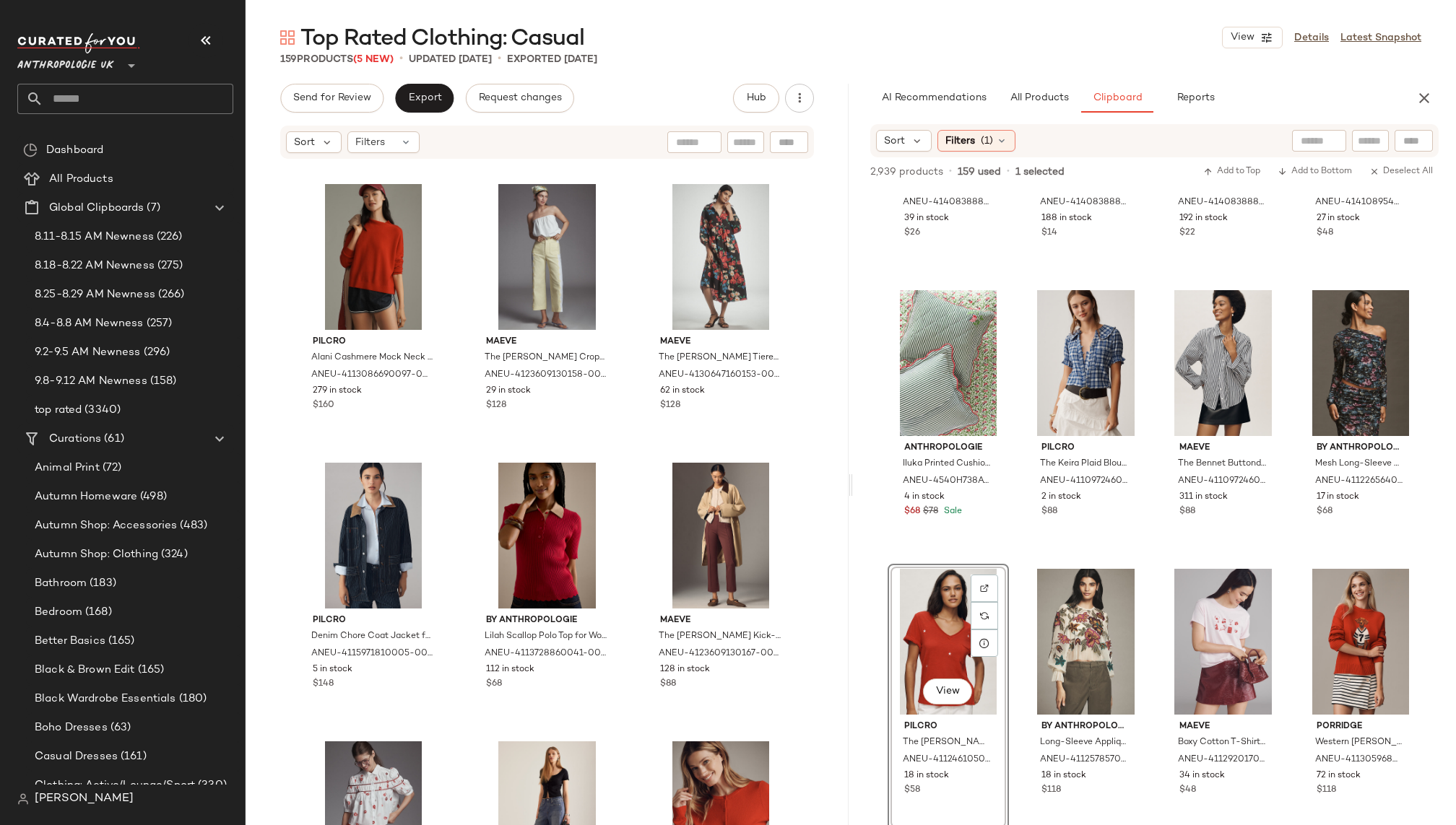
scroll to position [0, 0]
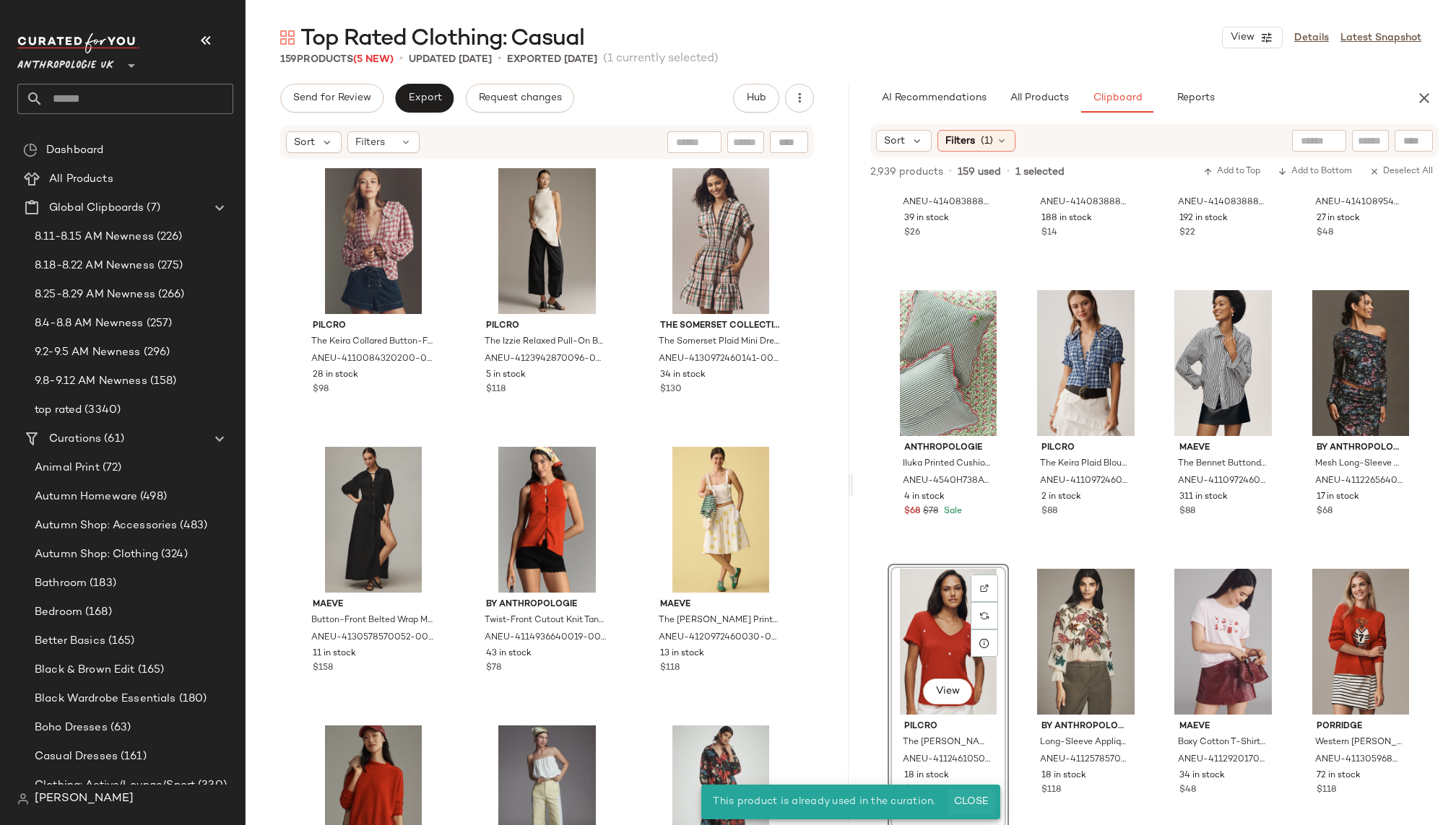
click at [974, 796] on span "Close" at bounding box center [971, 802] width 35 height 12
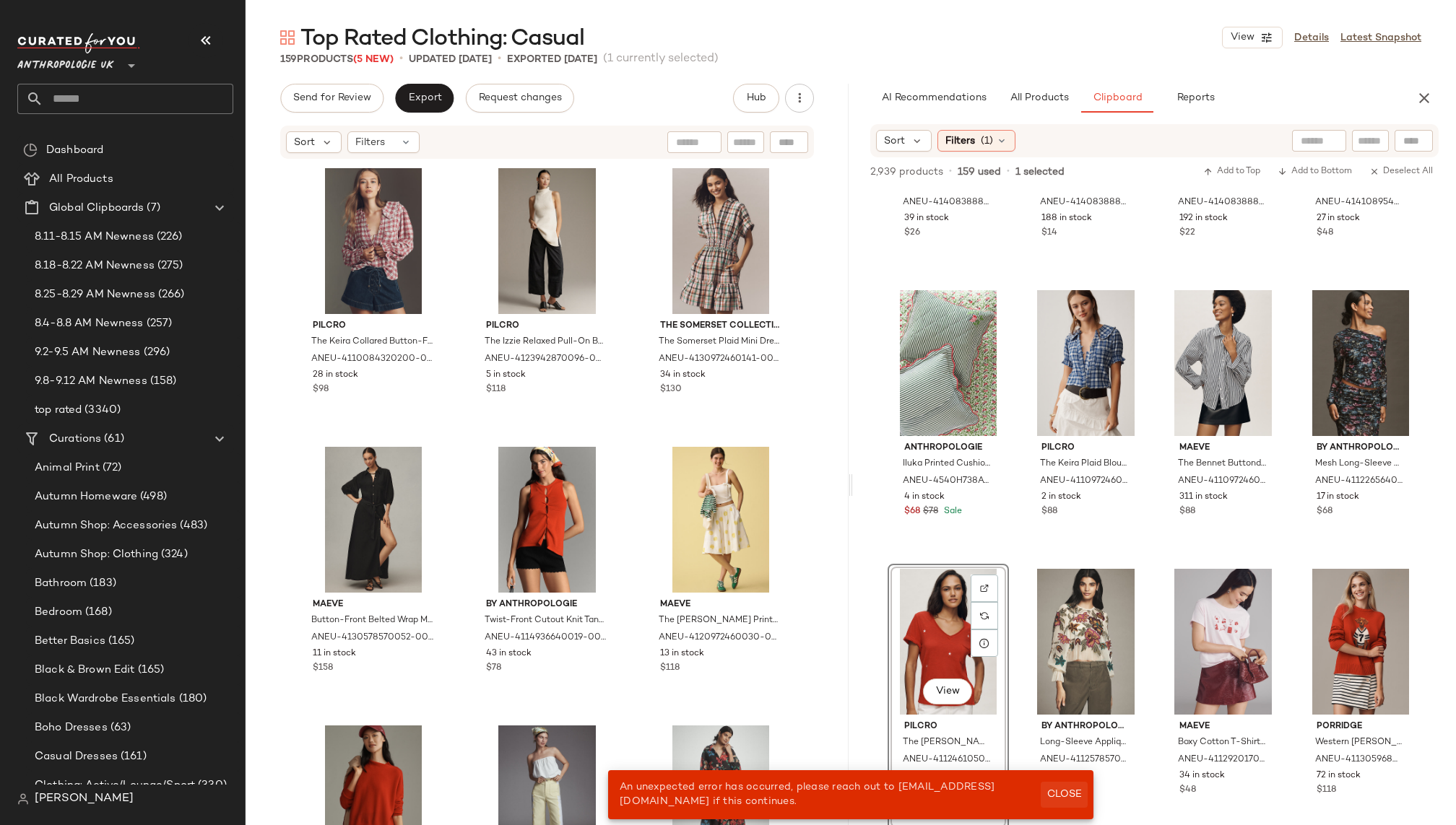
click at [1060, 793] on span "Close" at bounding box center [1064, 795] width 35 height 12
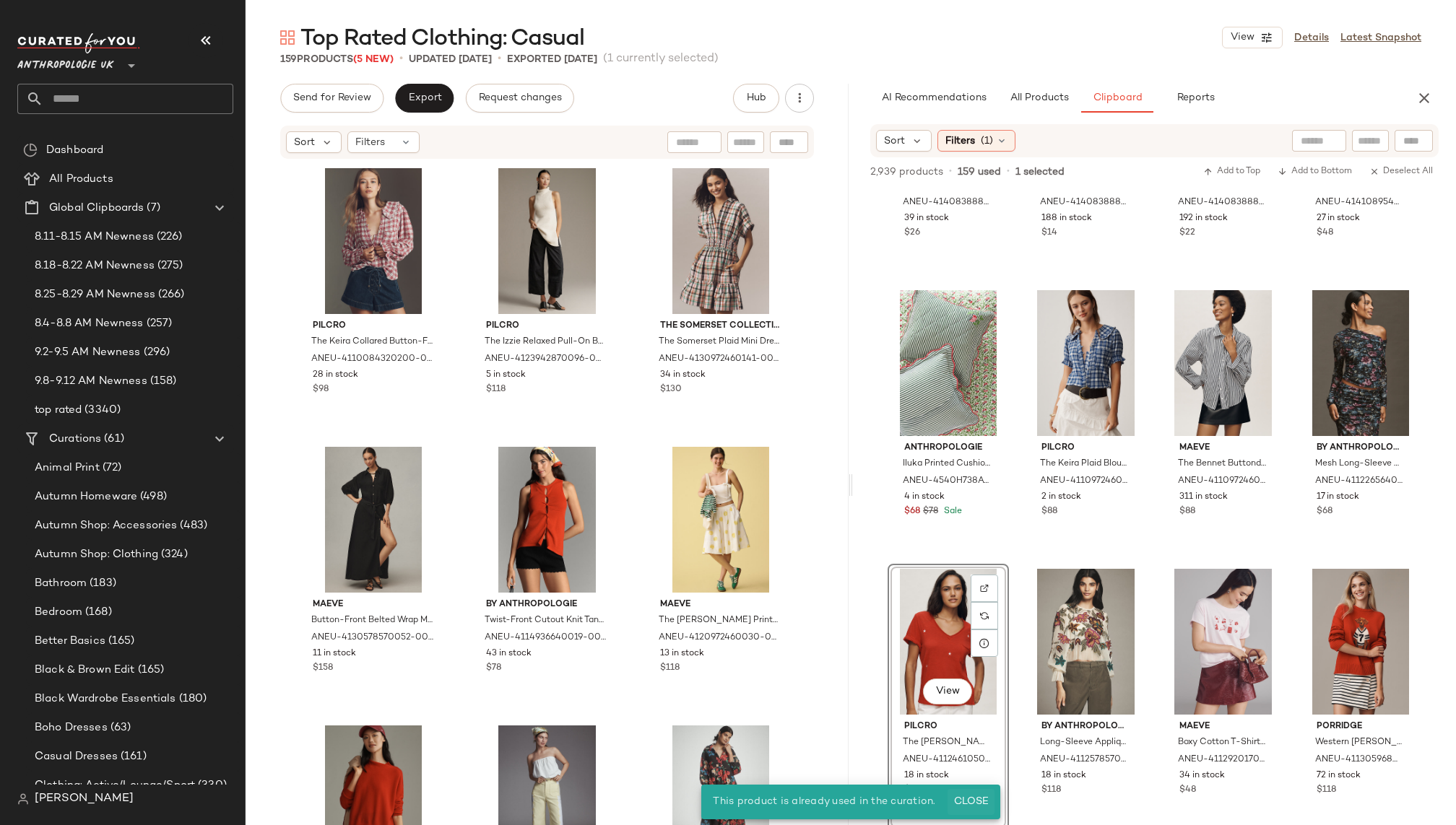
click at [970, 793] on button "Close" at bounding box center [971, 802] width 47 height 26
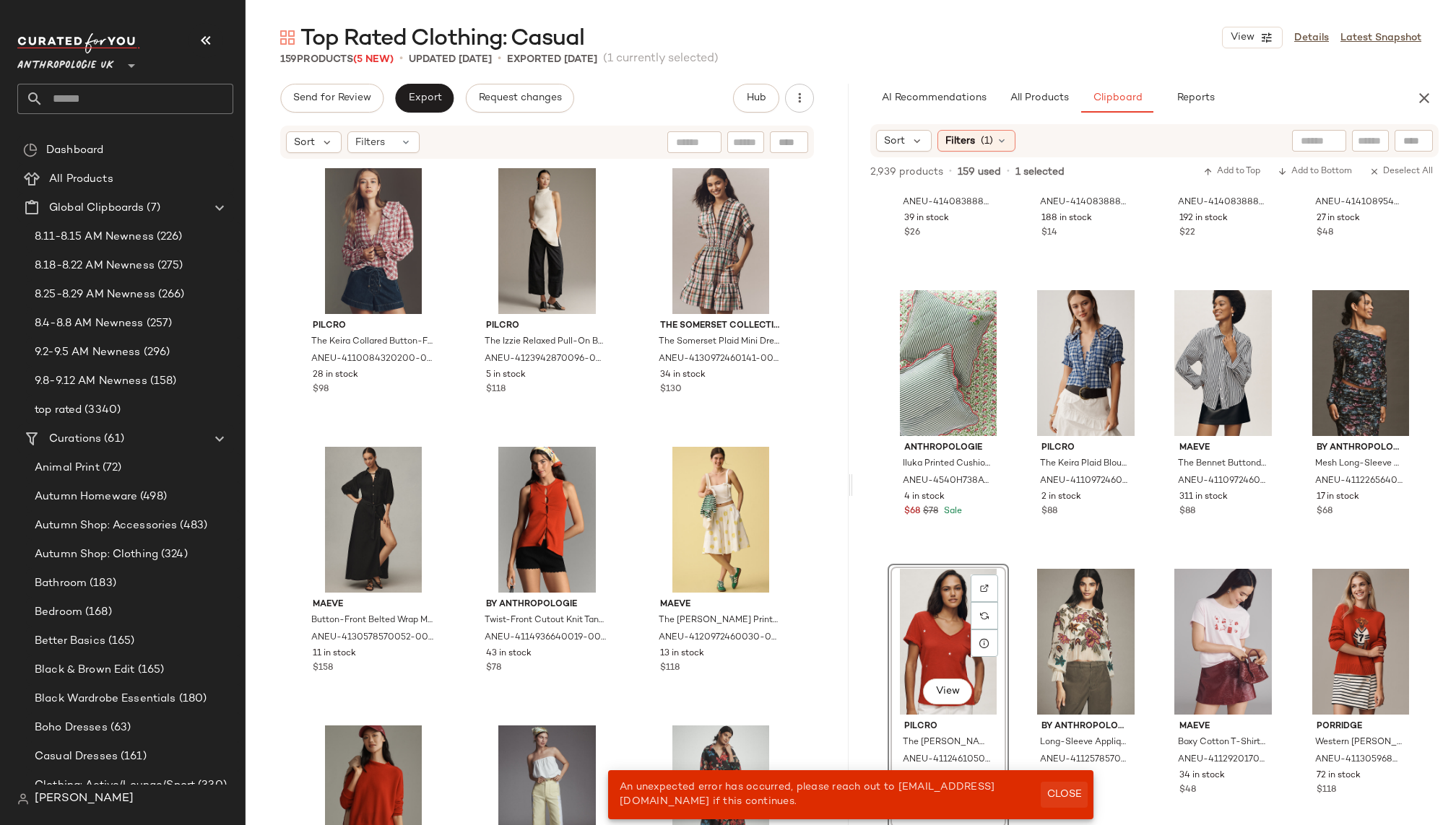
click at [1064, 789] on span "Close" at bounding box center [1064, 795] width 35 height 12
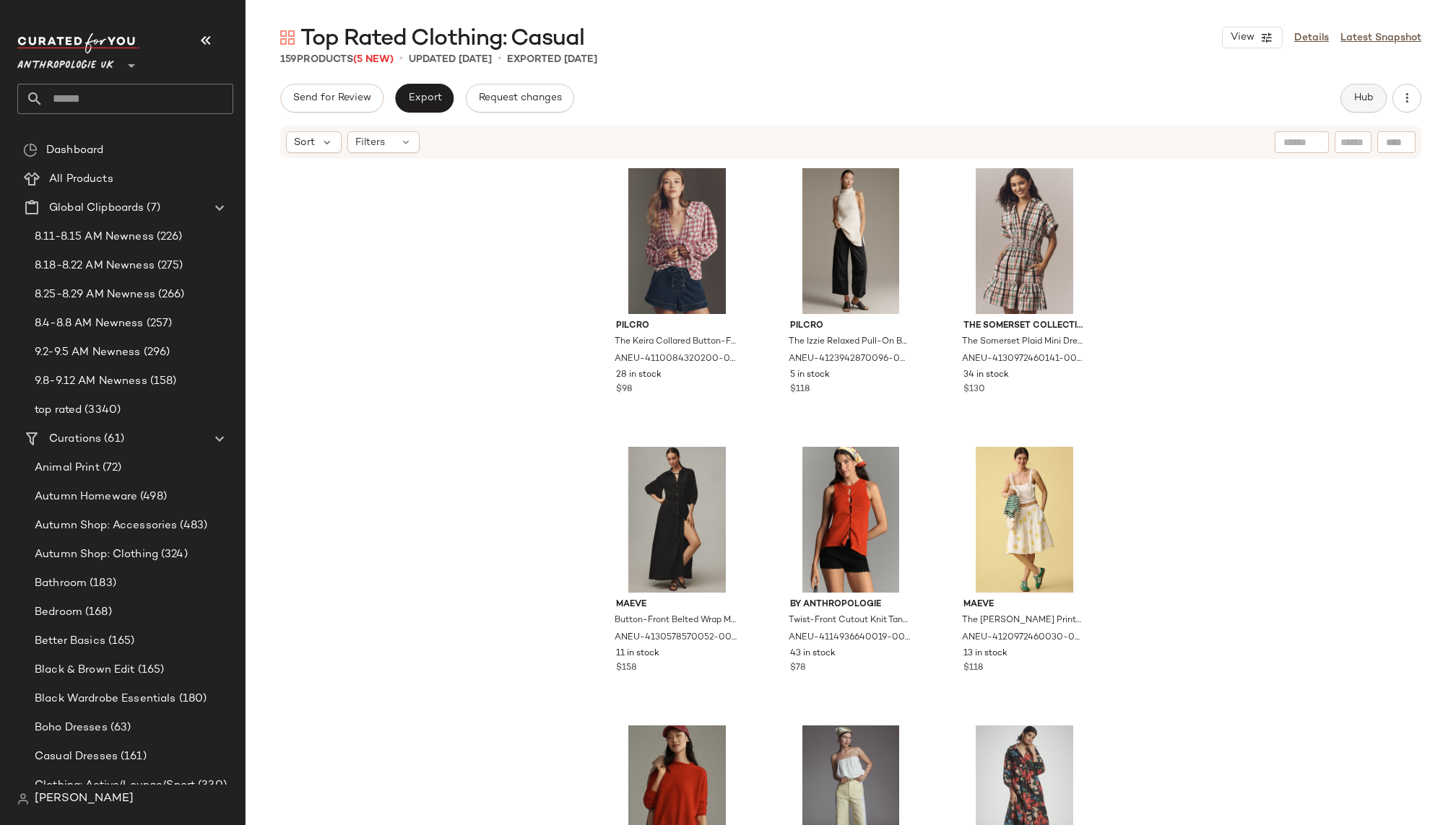
click at [1366, 100] on span "Hub" at bounding box center [1364, 98] width 20 height 12
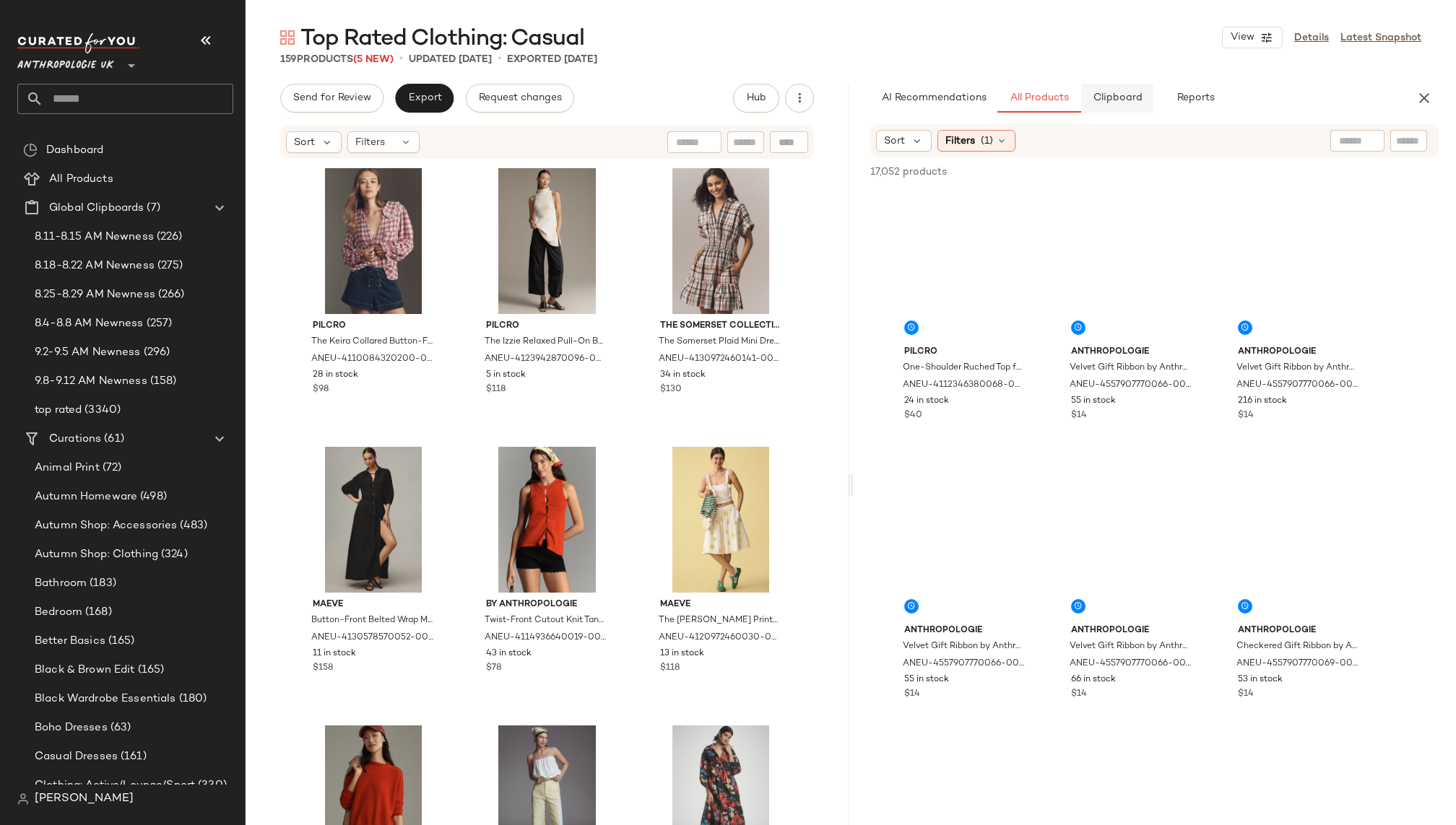
click at [1123, 89] on button "Clipboard" at bounding box center [1117, 98] width 72 height 29
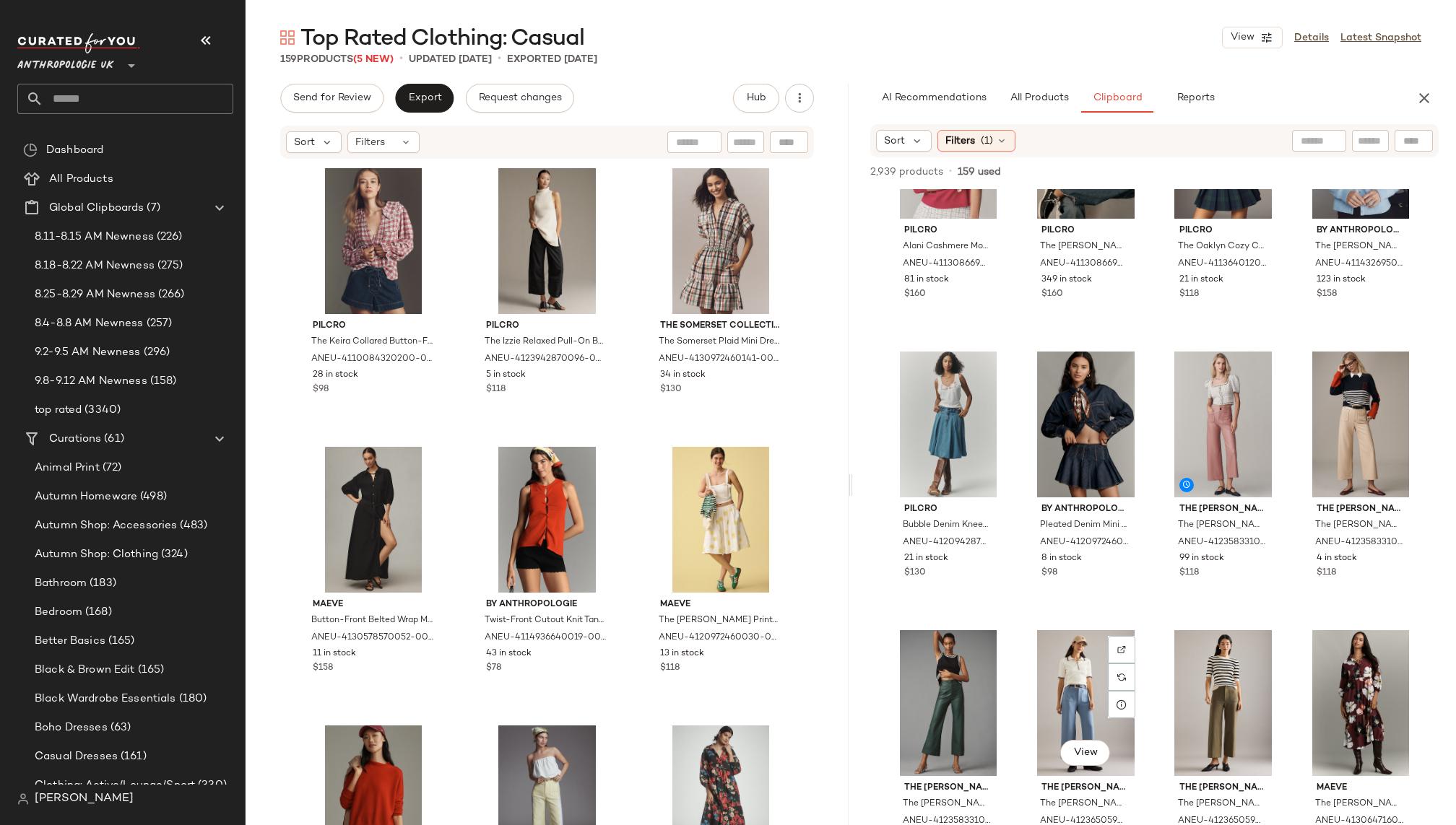
scroll to position [1245, 0]
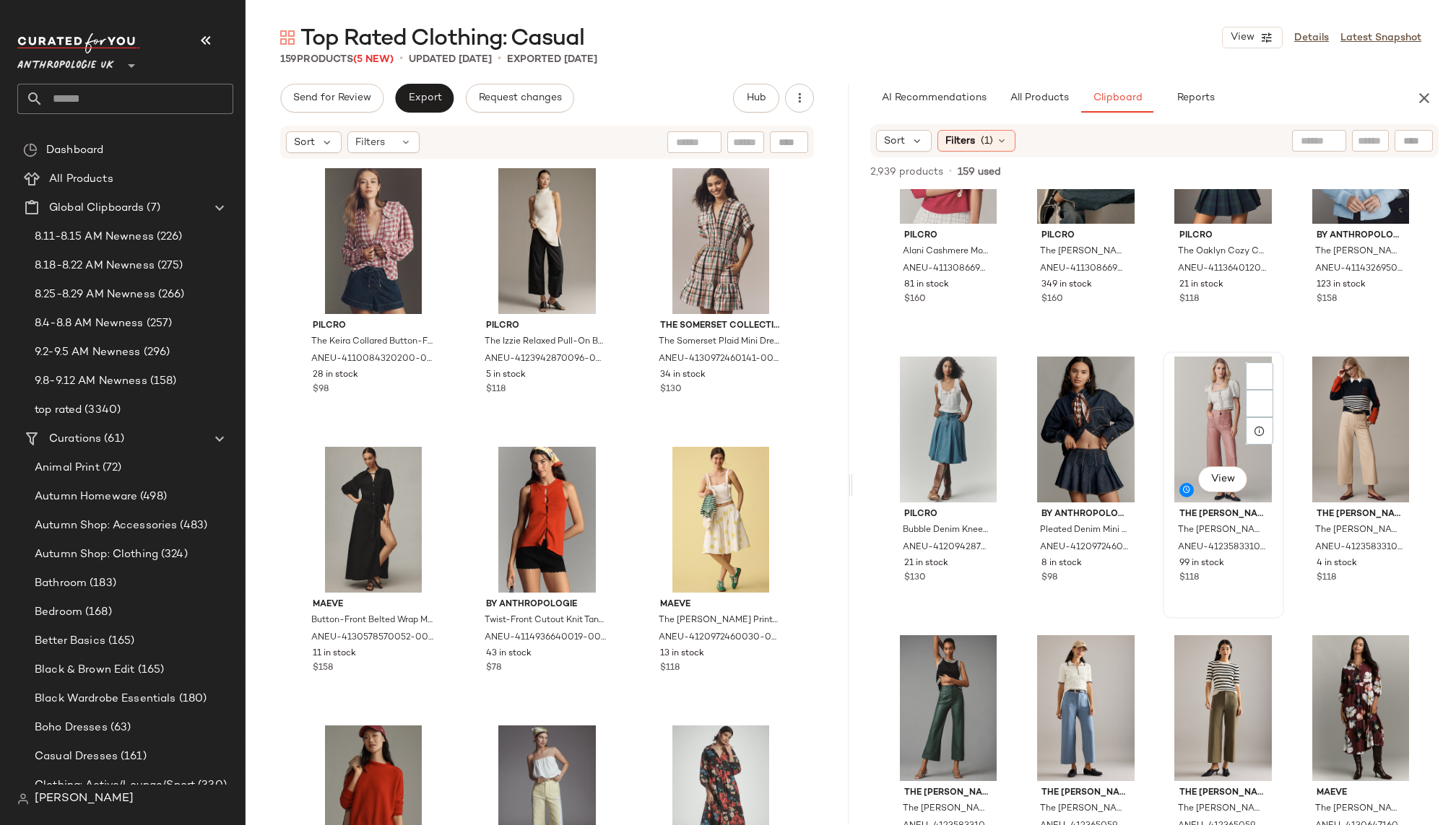
click at [1168, 437] on div "View" at bounding box center [1224, 429] width 112 height 146
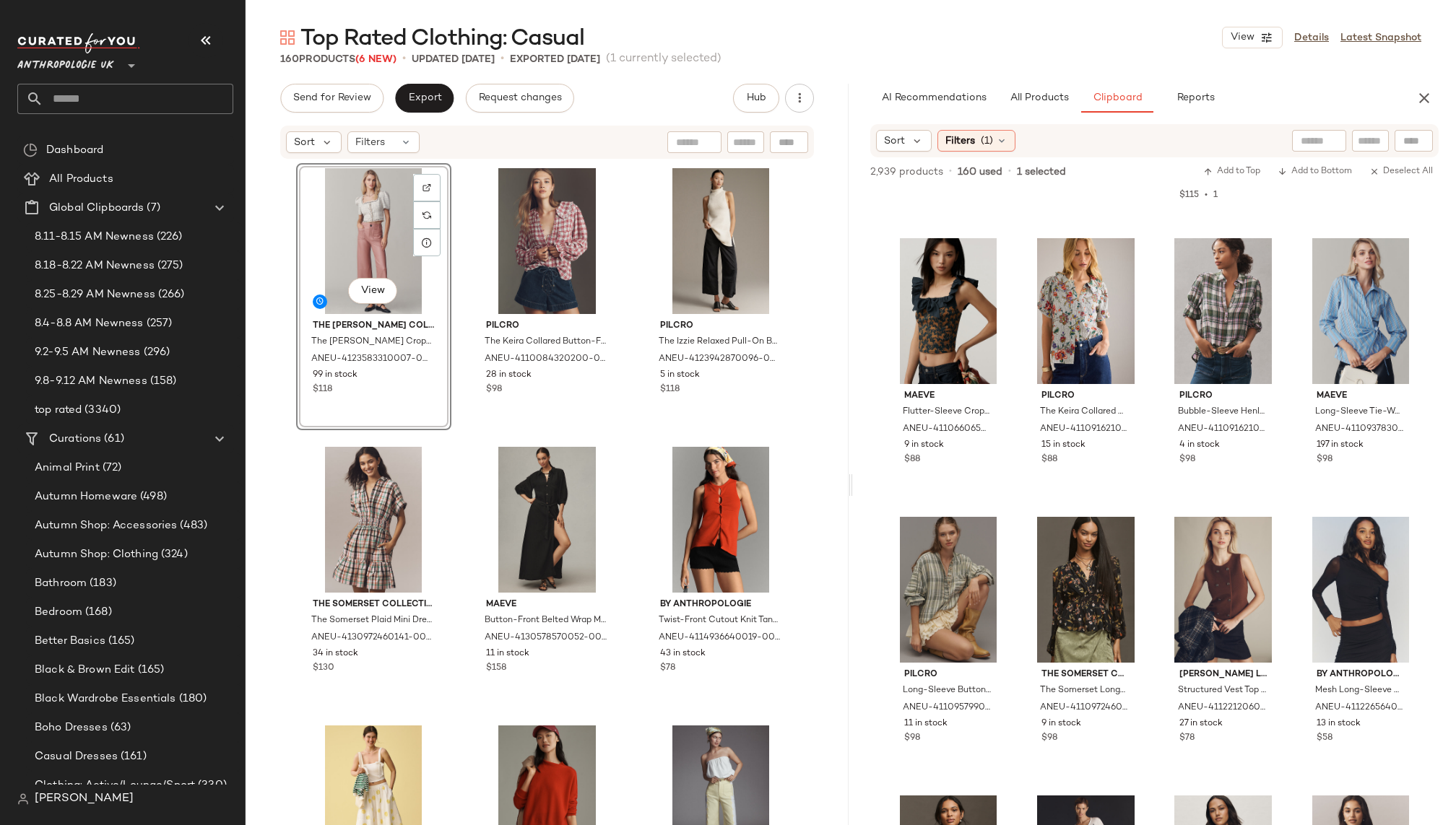
scroll to position [257, 0]
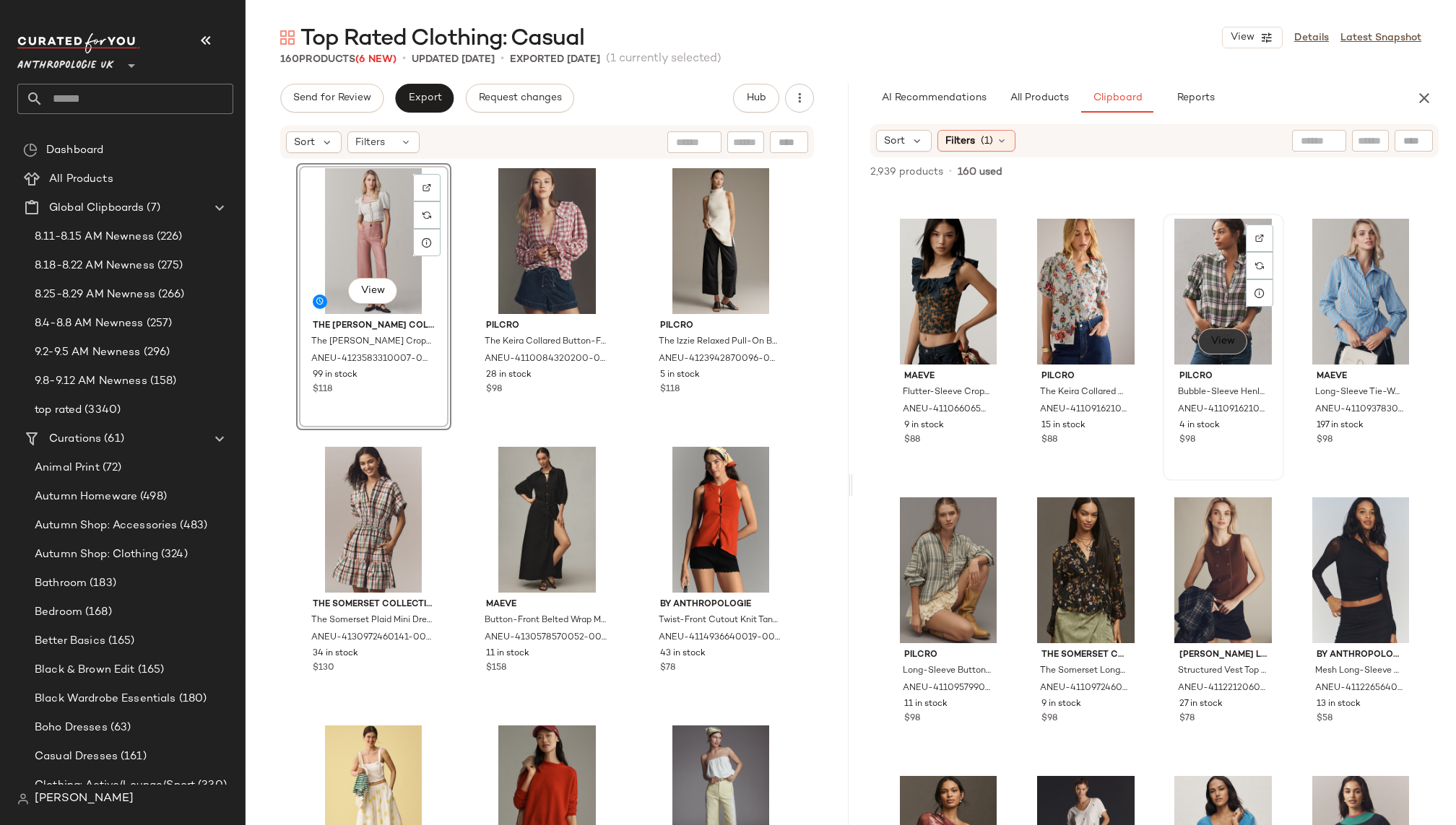
click at [1215, 352] on button "View" at bounding box center [1223, 341] width 49 height 26
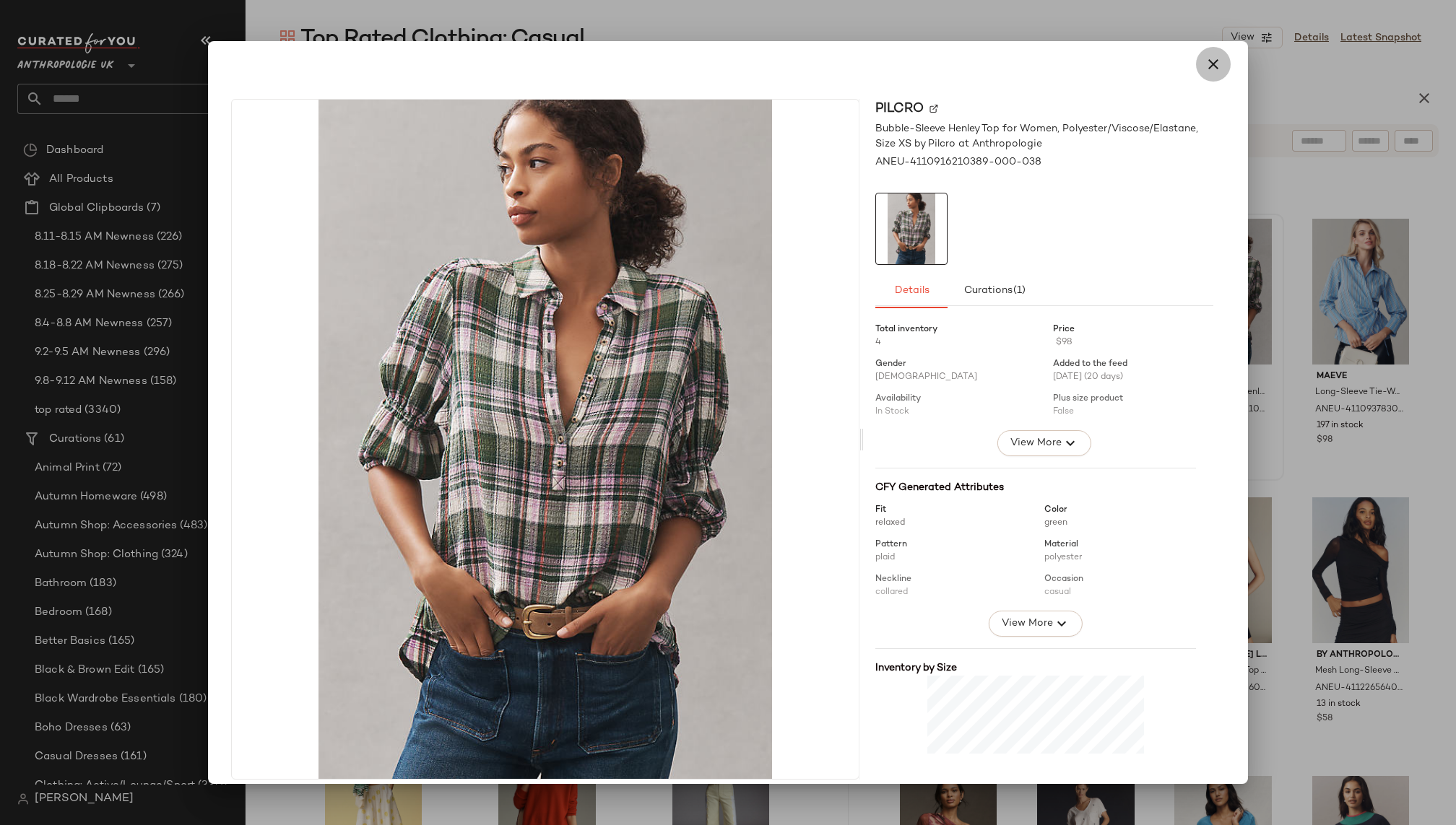
click at [1204, 66] on icon "button" at bounding box center [1213, 64] width 17 height 17
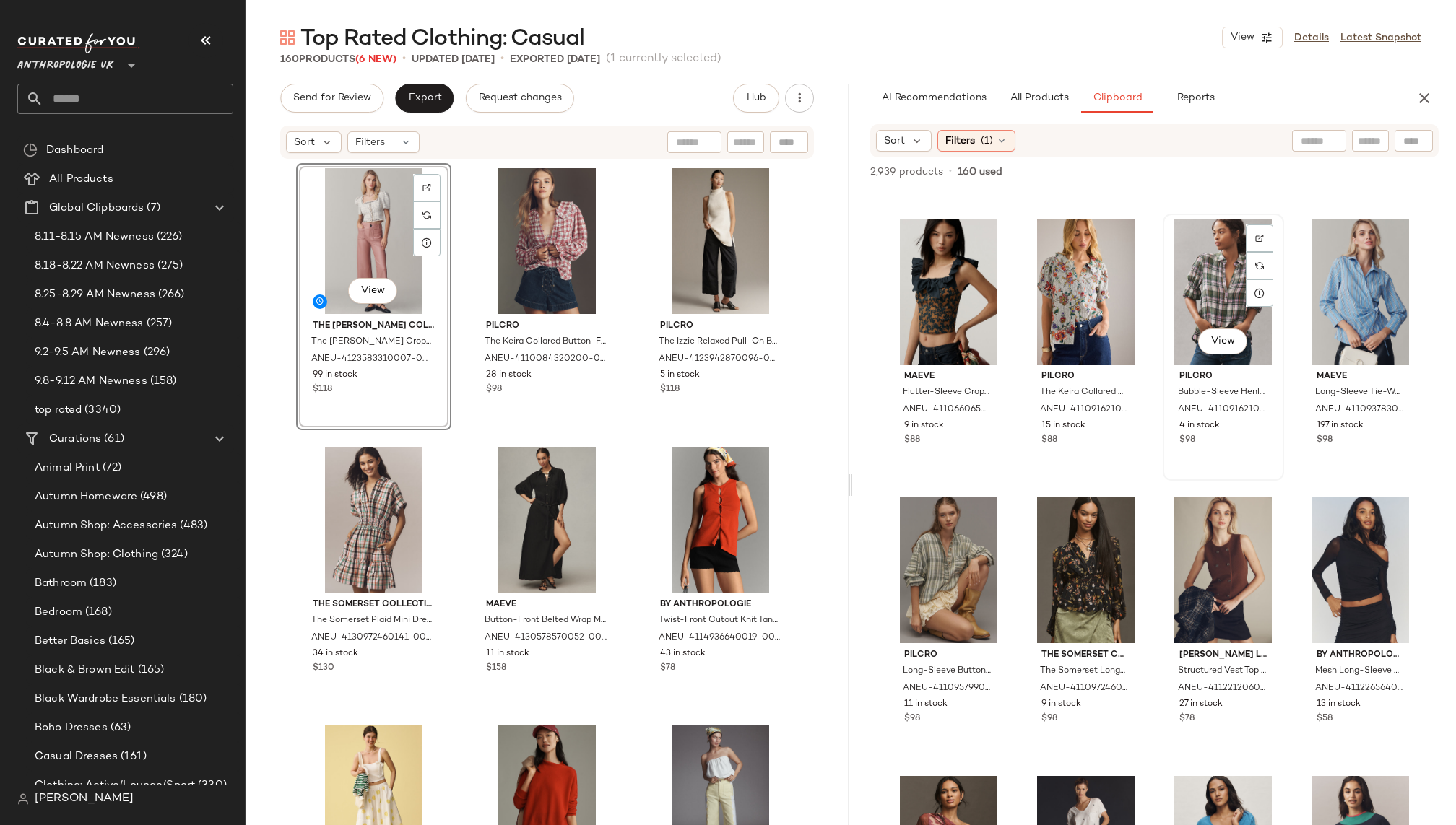
click at [1174, 301] on div "View" at bounding box center [1224, 291] width 112 height 146
click at [1068, 285] on div "View" at bounding box center [1086, 291] width 112 height 146
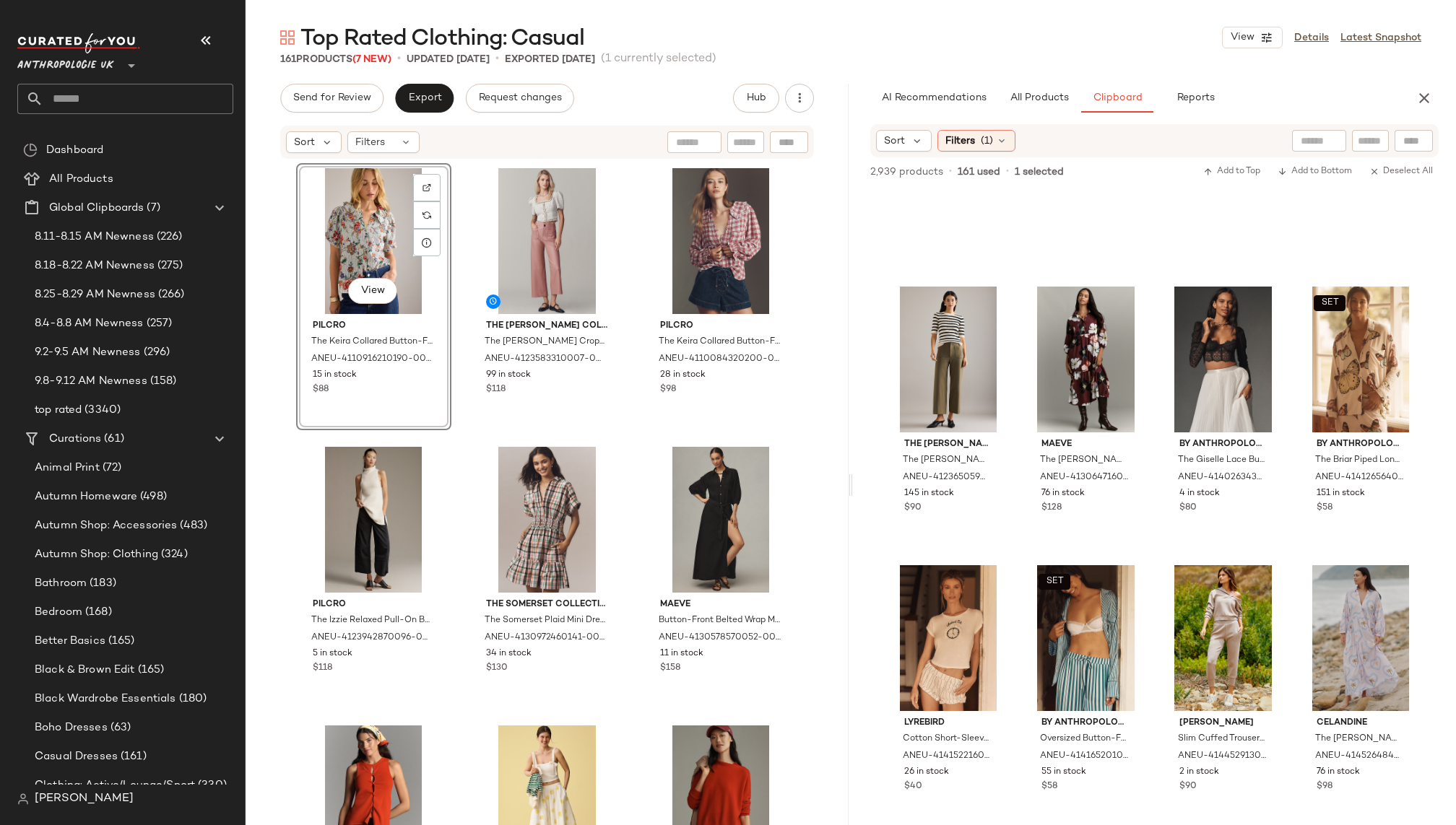
scroll to position [1547, 0]
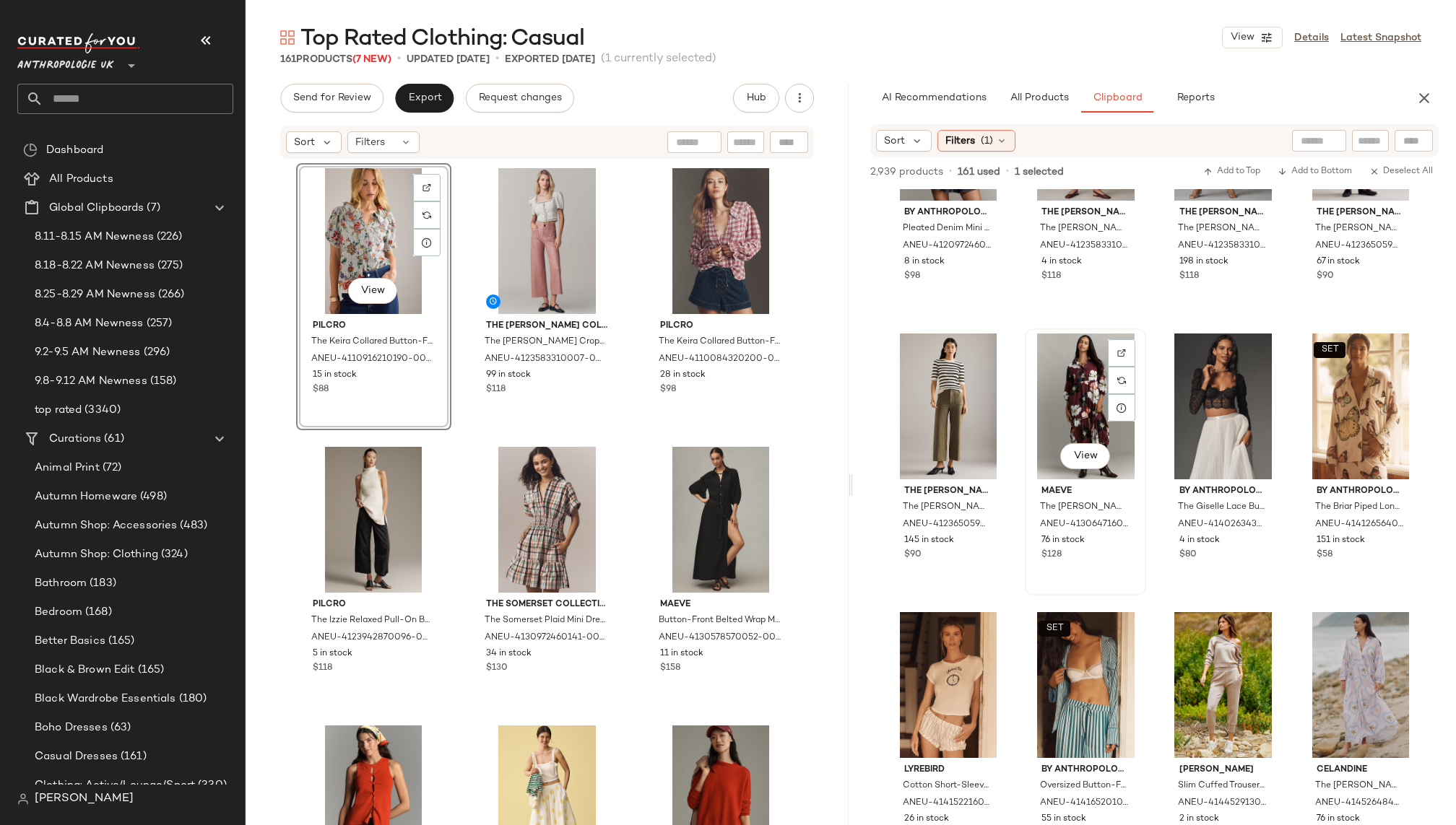
click at [1053, 390] on div "View" at bounding box center [1086, 406] width 112 height 146
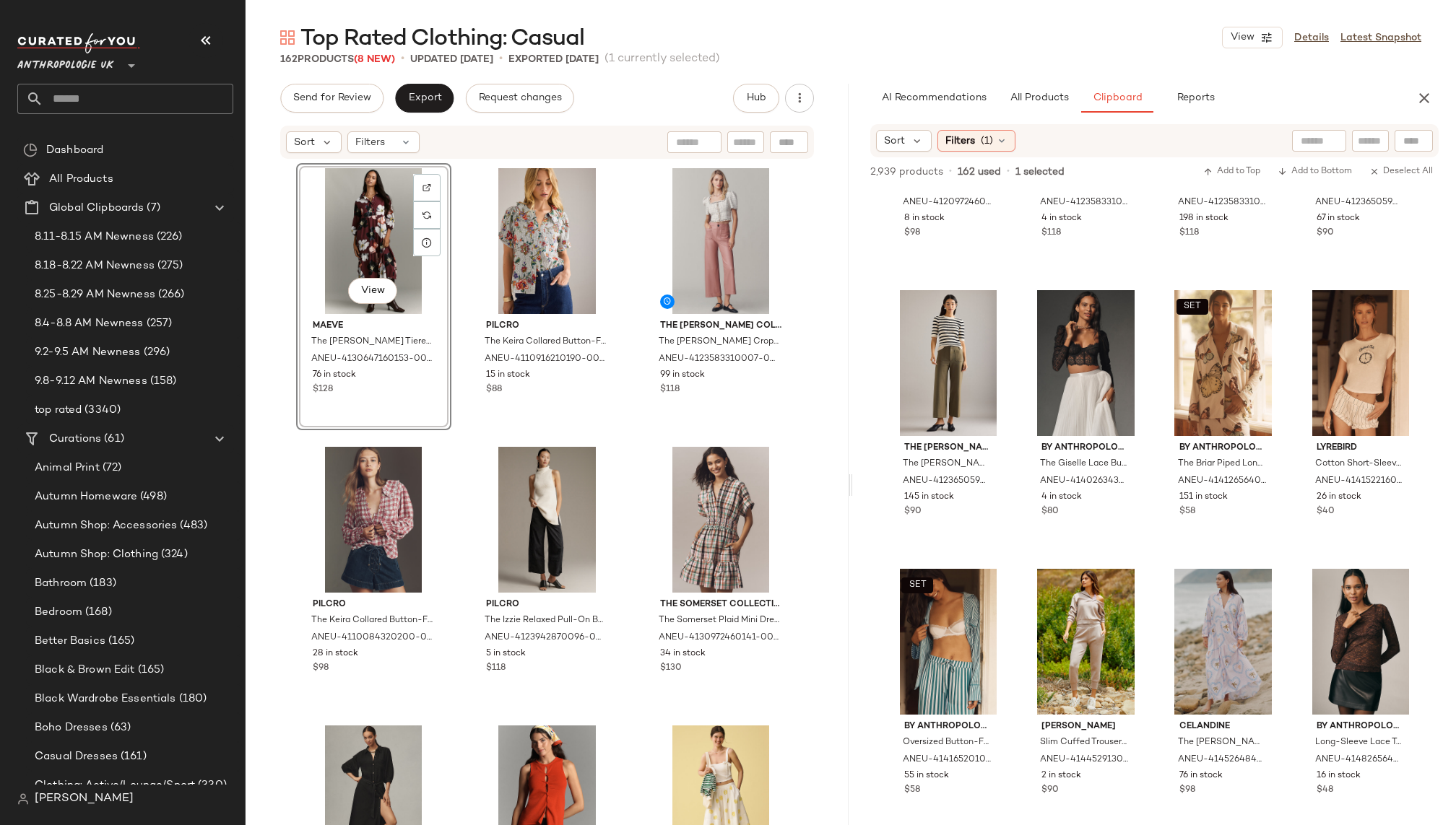
scroll to position [1603, 0]
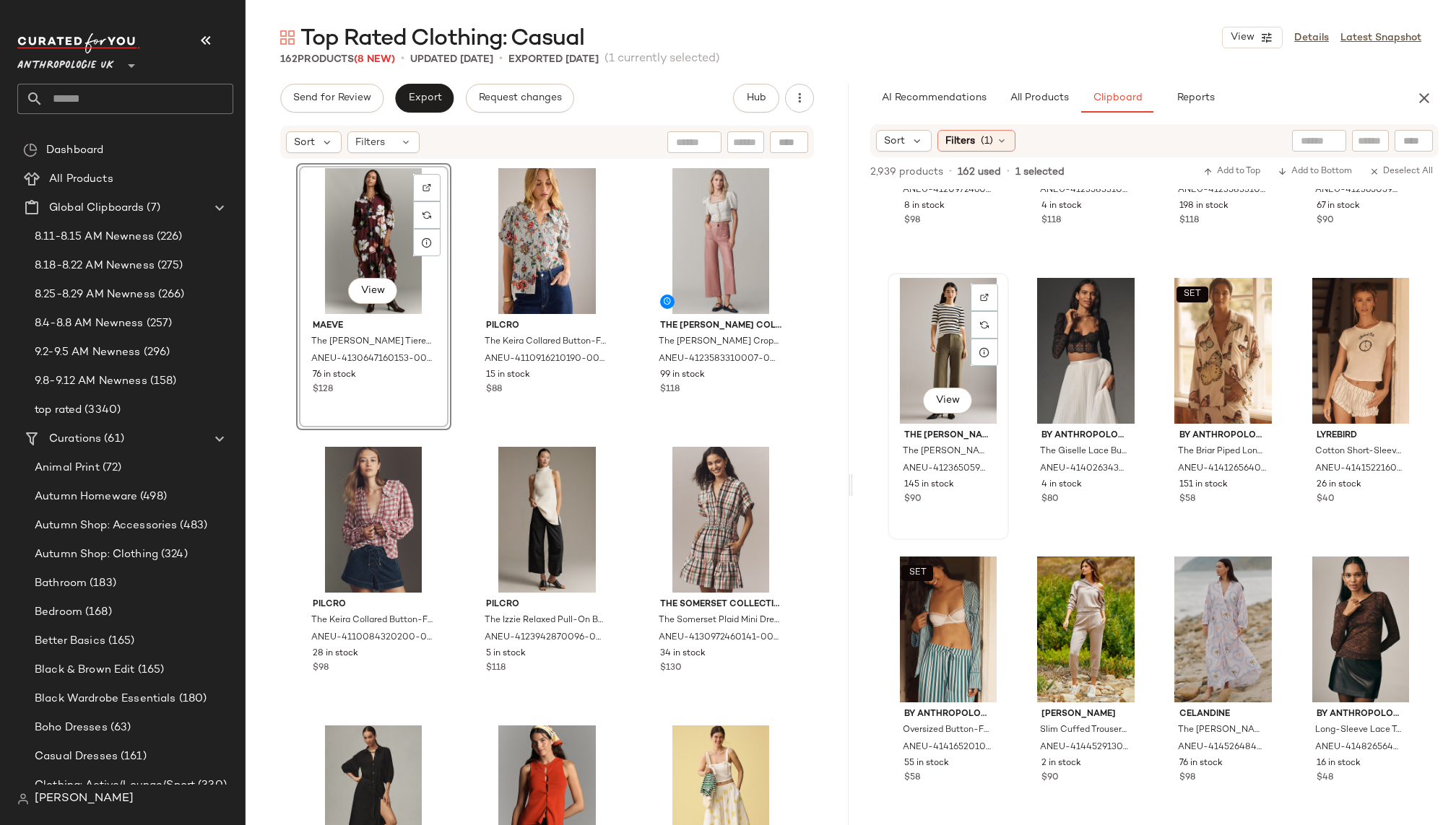
click at [929, 352] on div "View" at bounding box center [949, 350] width 112 height 146
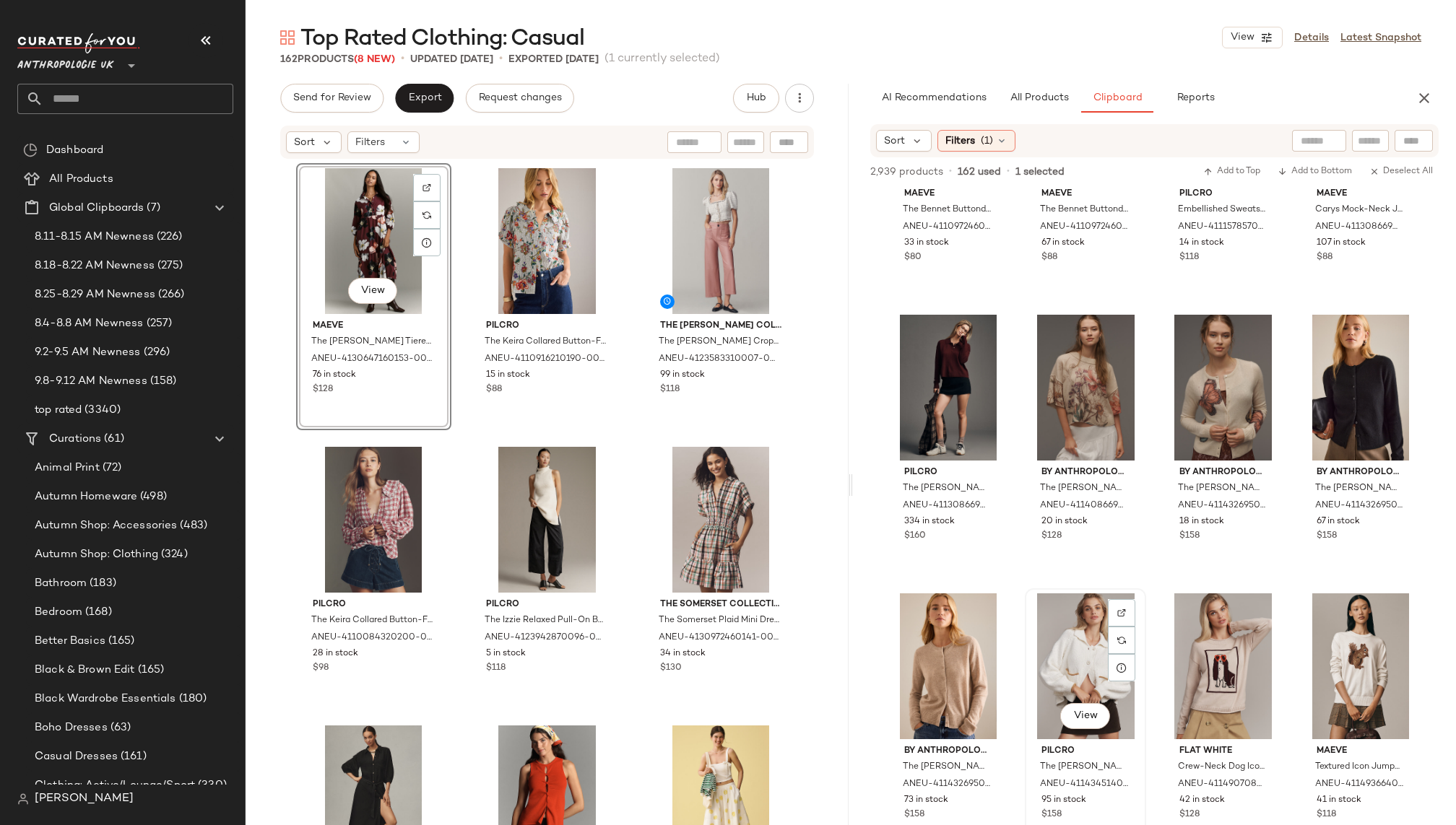
scroll to position [2979, 0]
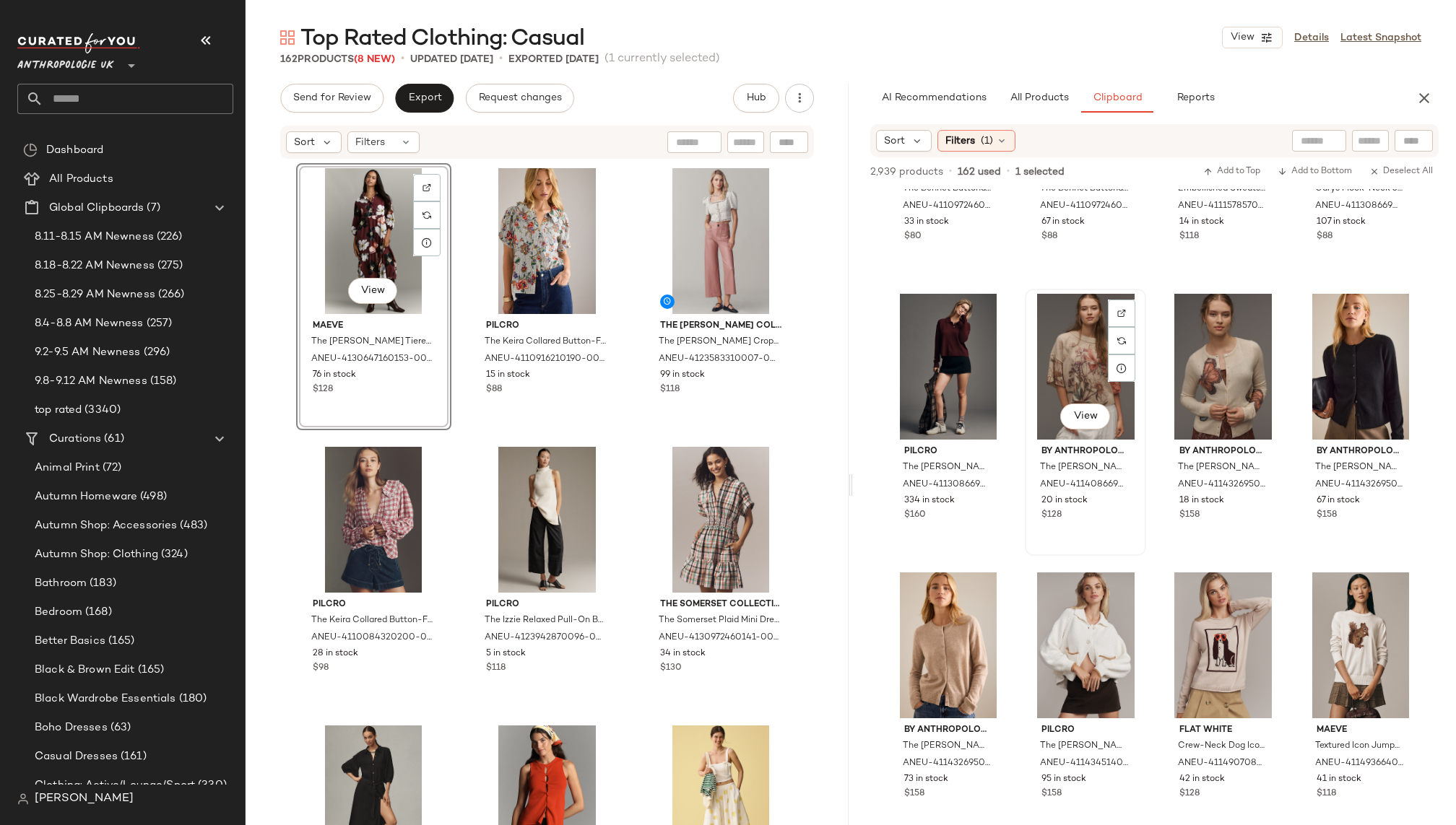
click at [1058, 361] on div "View" at bounding box center [1086, 366] width 112 height 146
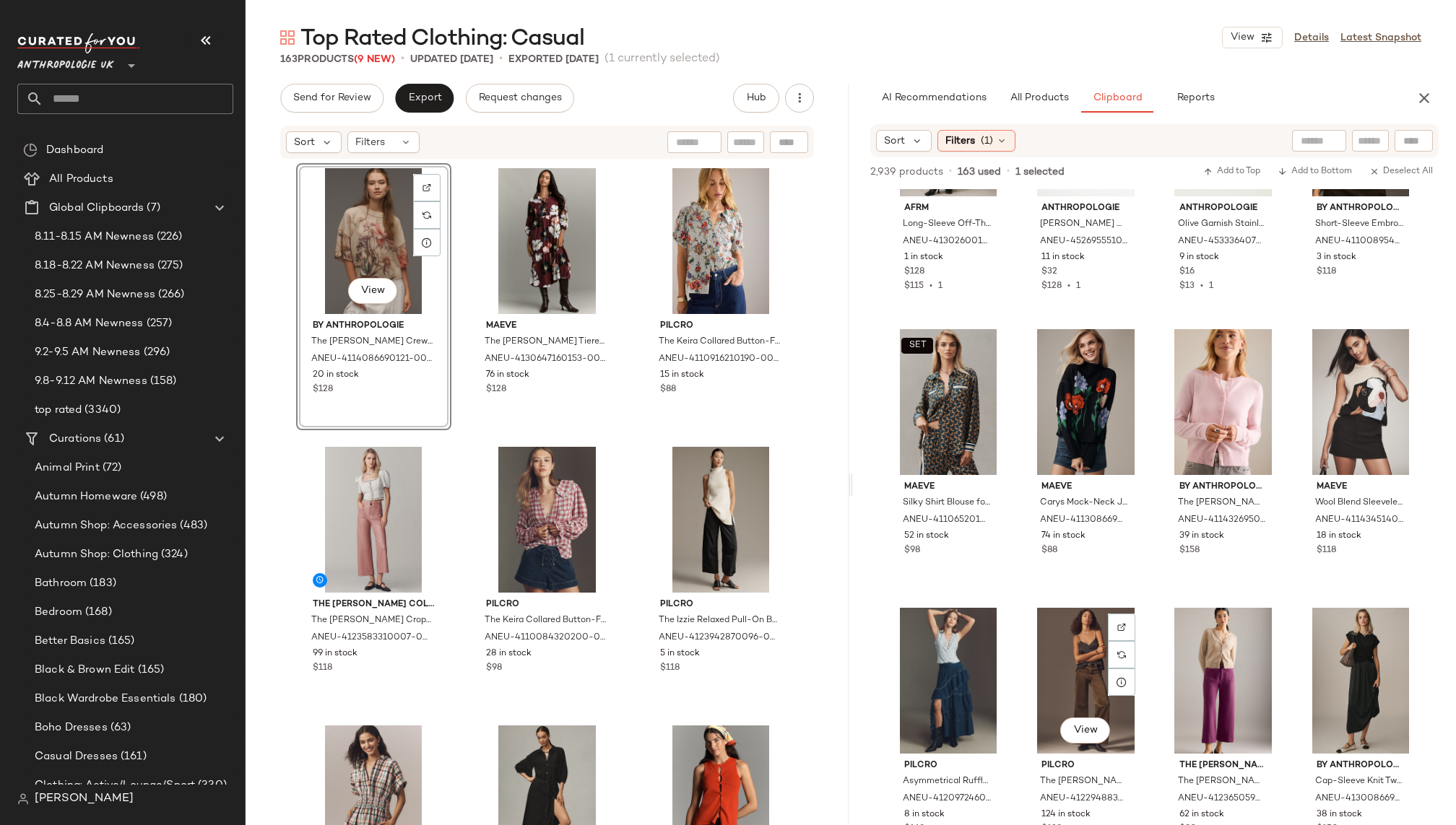
scroll to position [10187, 0]
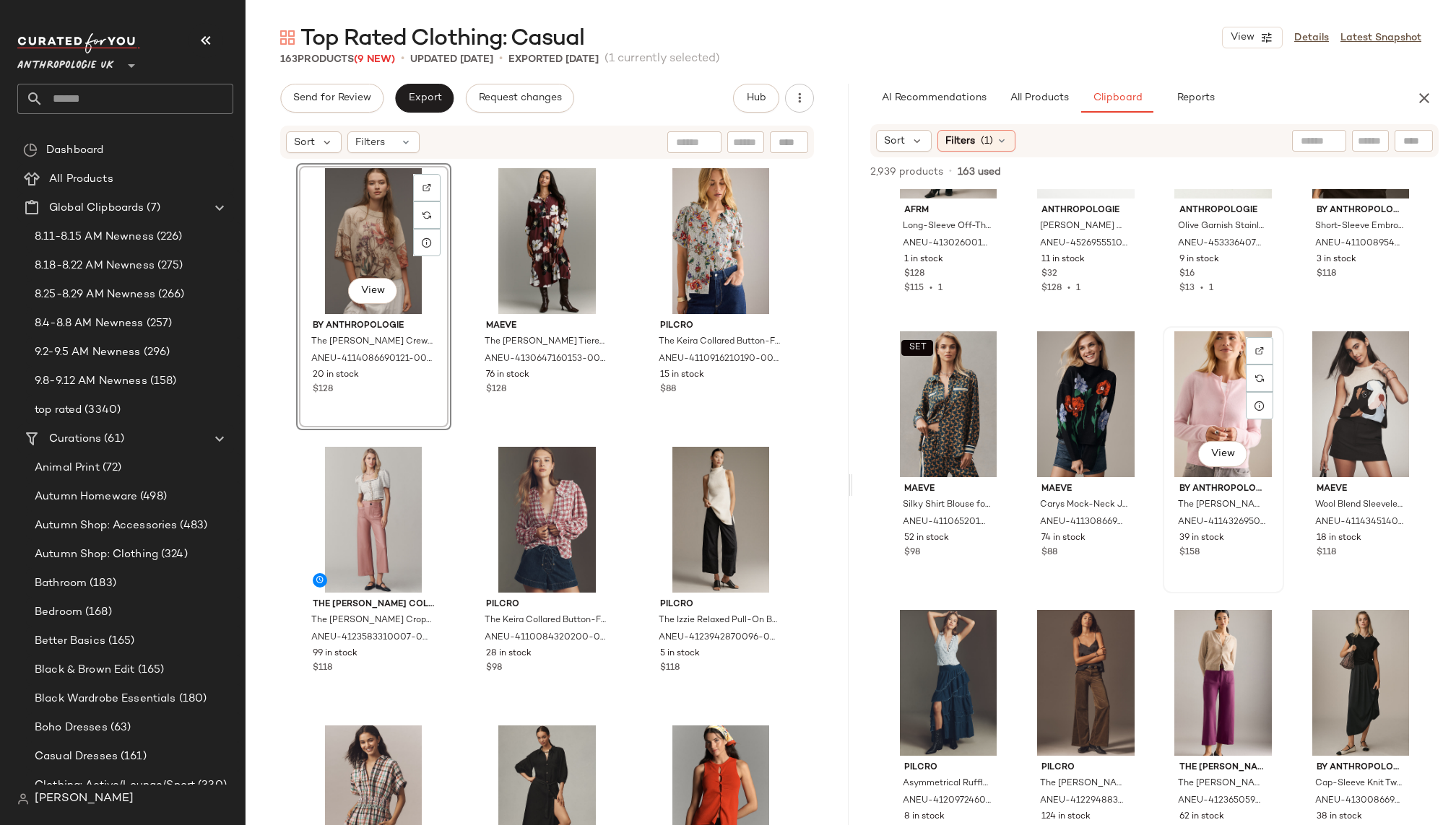
click at [1189, 425] on div "View" at bounding box center [1224, 404] width 112 height 146
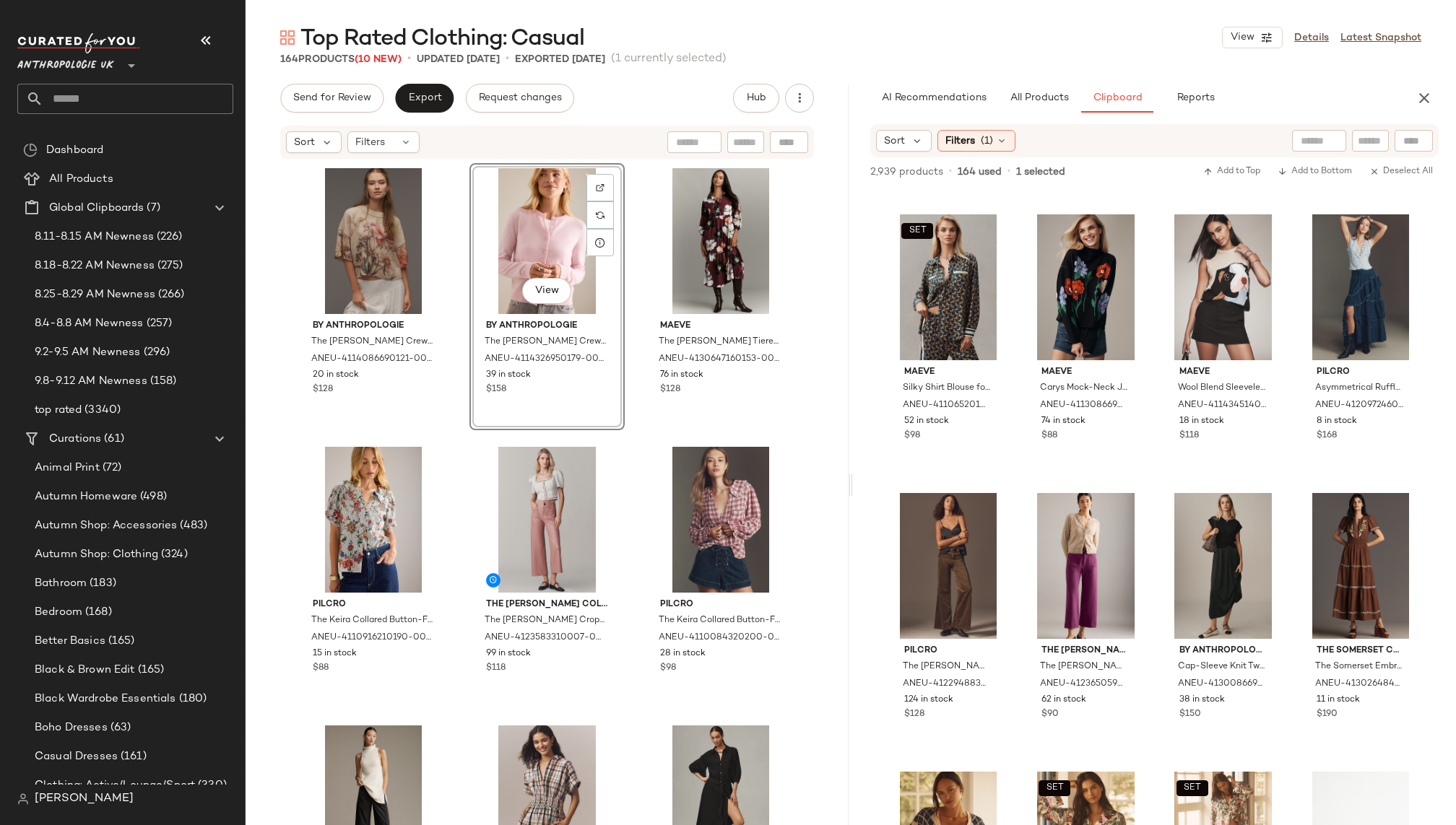
scroll to position [10309, 0]
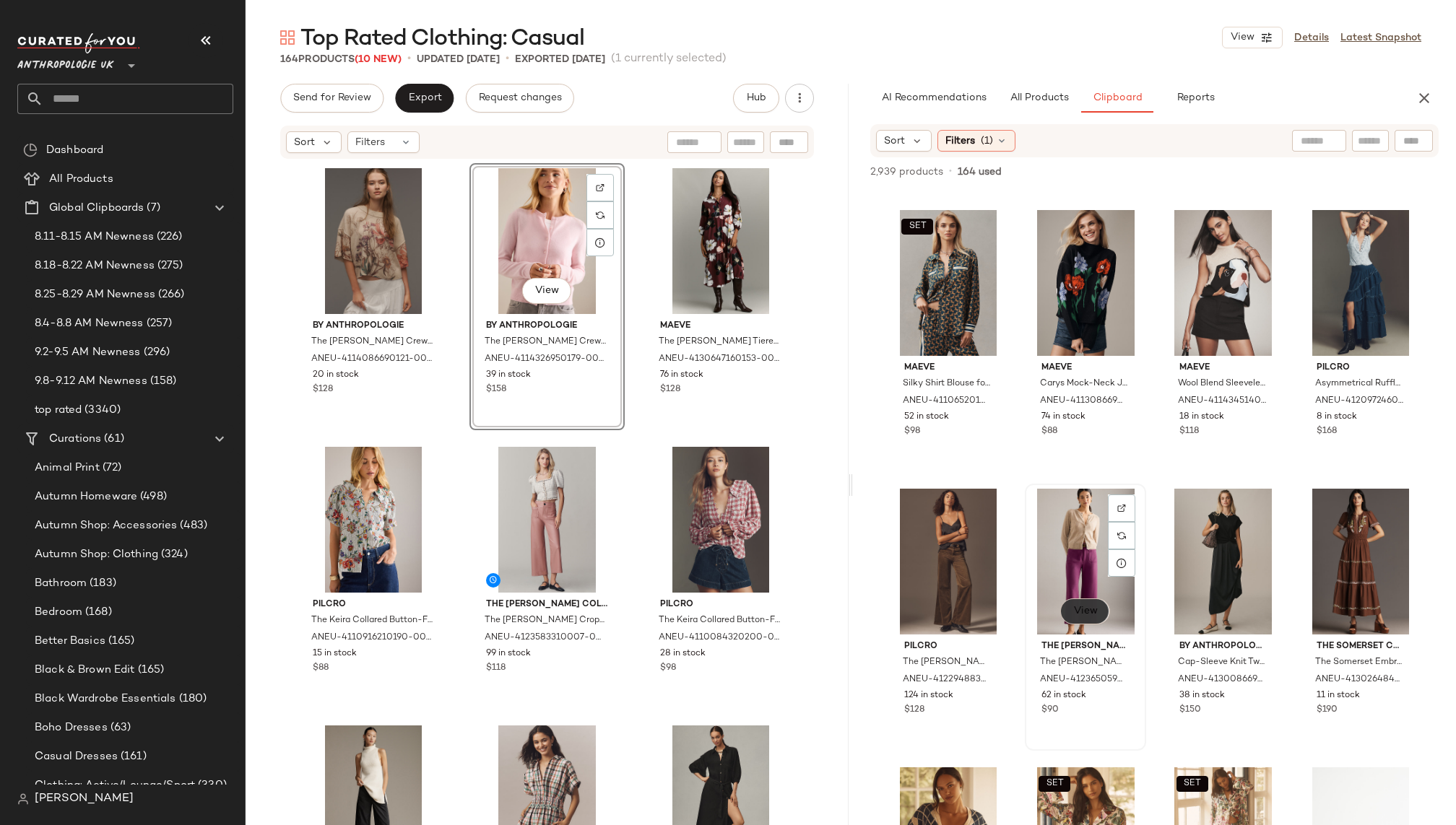
click at [1074, 609] on span "View" at bounding box center [1085, 612] width 24 height 12
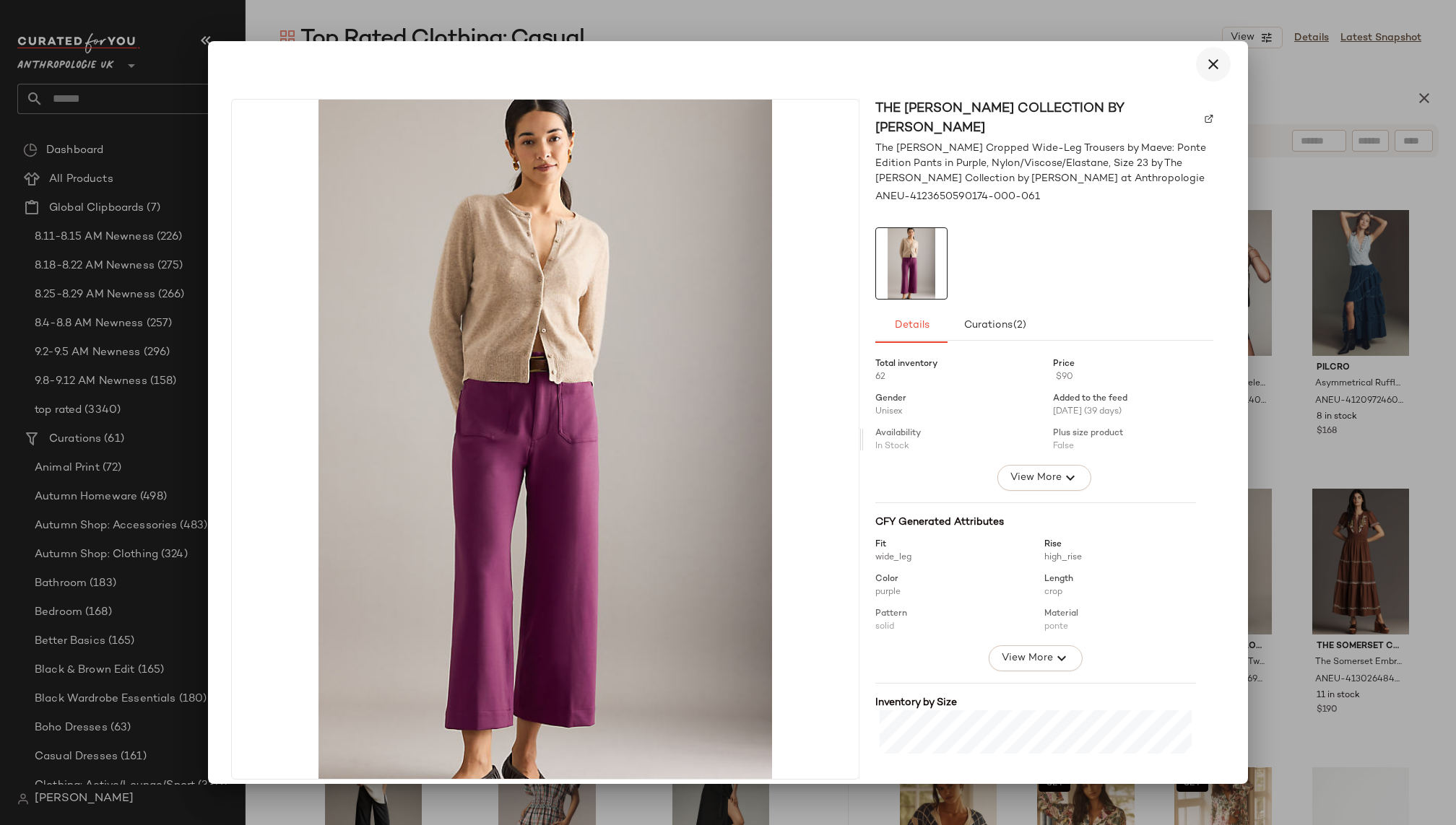
click at [1212, 62] on icon "button" at bounding box center [1213, 64] width 17 height 17
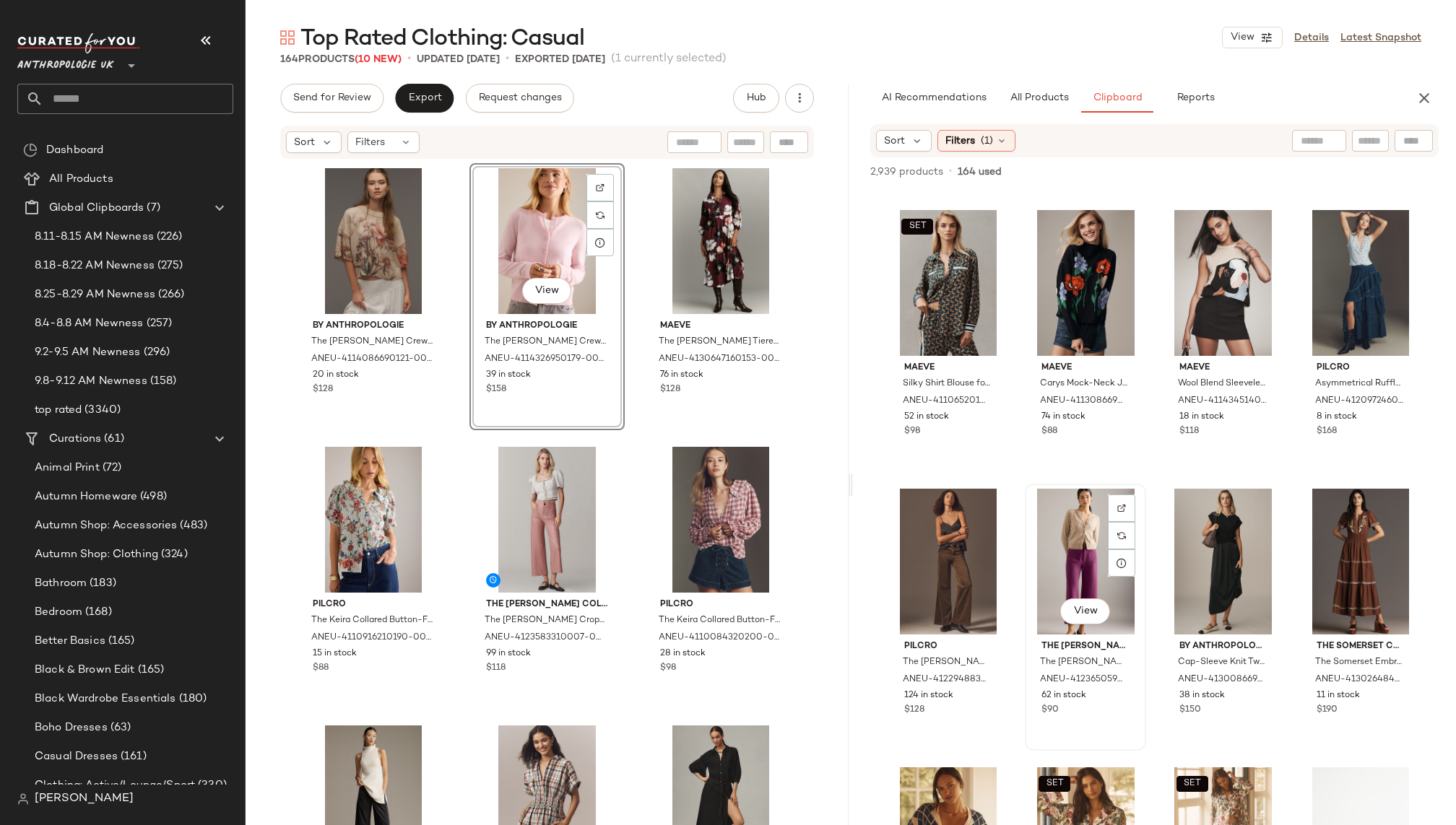
click at [1035, 543] on div "View" at bounding box center [1086, 561] width 112 height 146
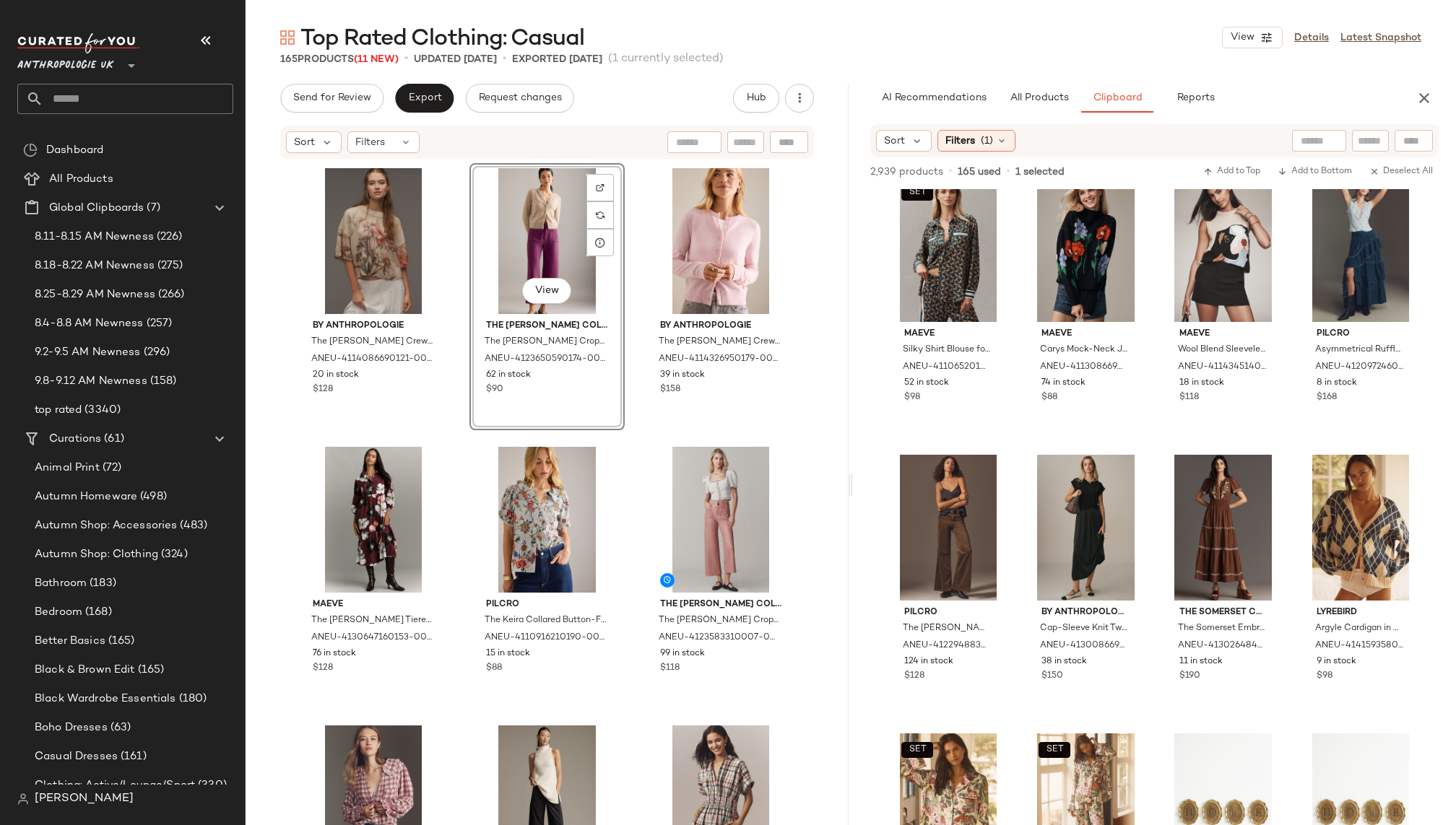
scroll to position [10343, 0]
click at [1037, 514] on div "View" at bounding box center [1086, 526] width 112 height 146
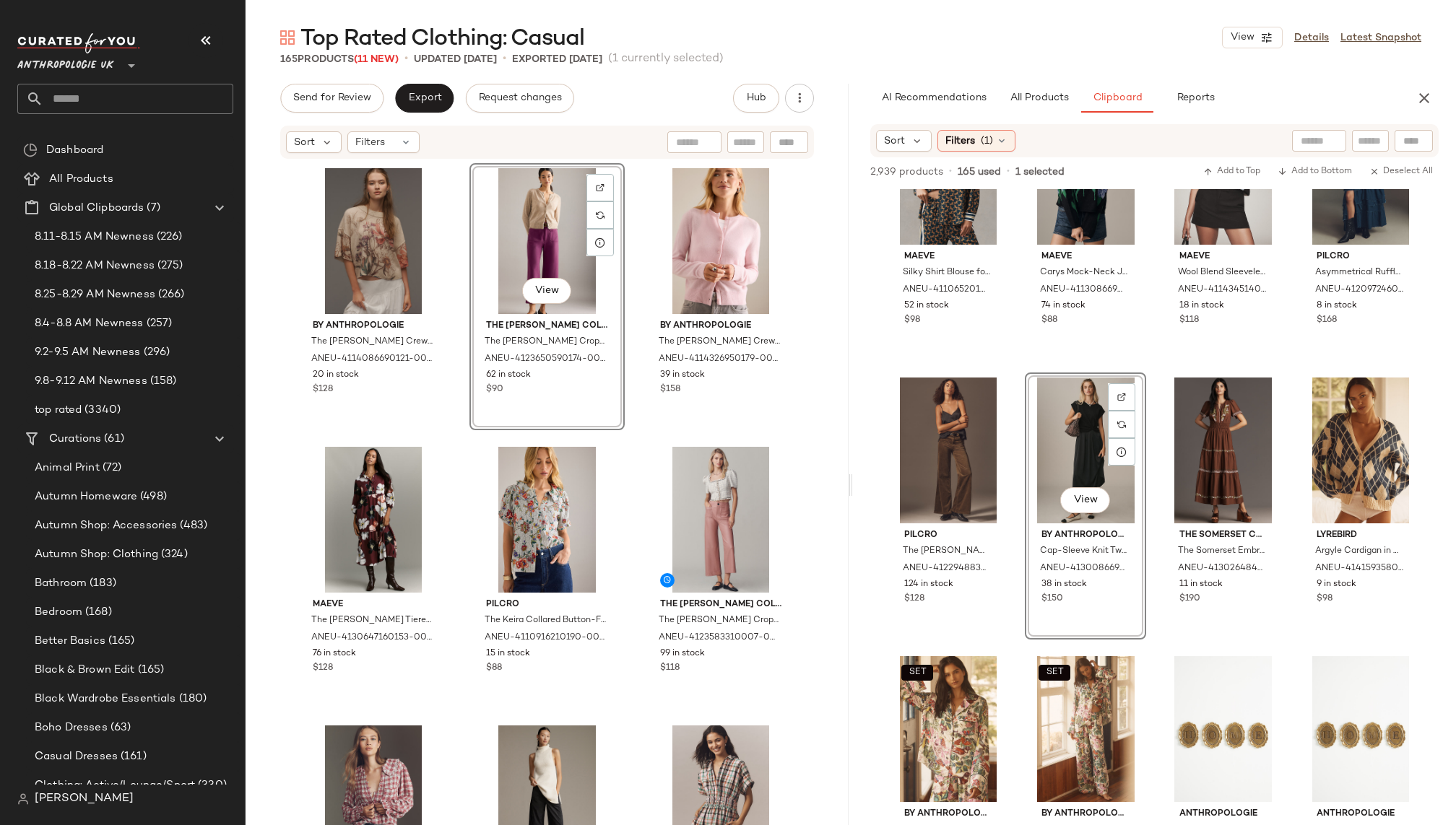
scroll to position [10423, 0]
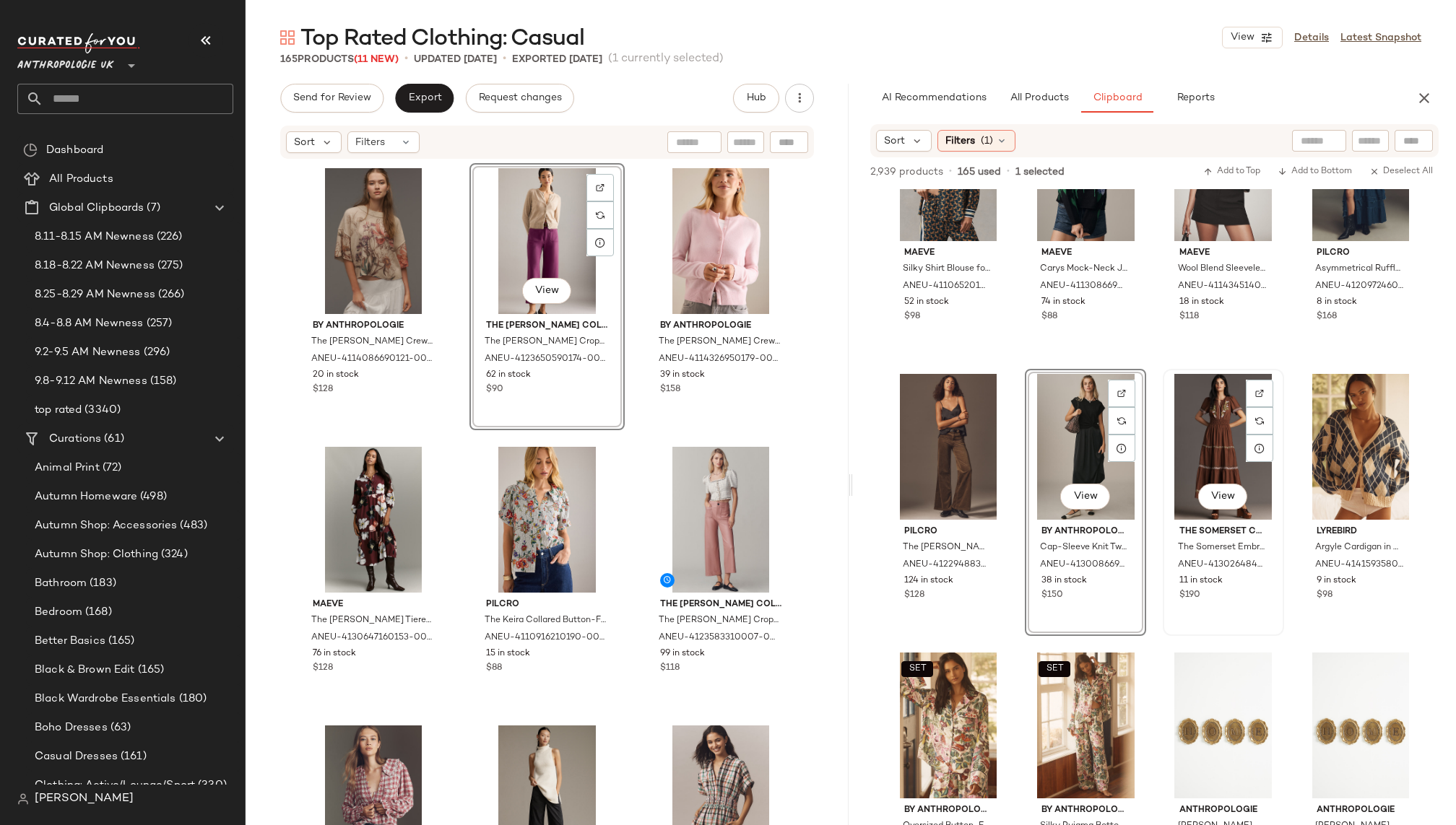
click at [1176, 441] on div "View" at bounding box center [1224, 446] width 112 height 146
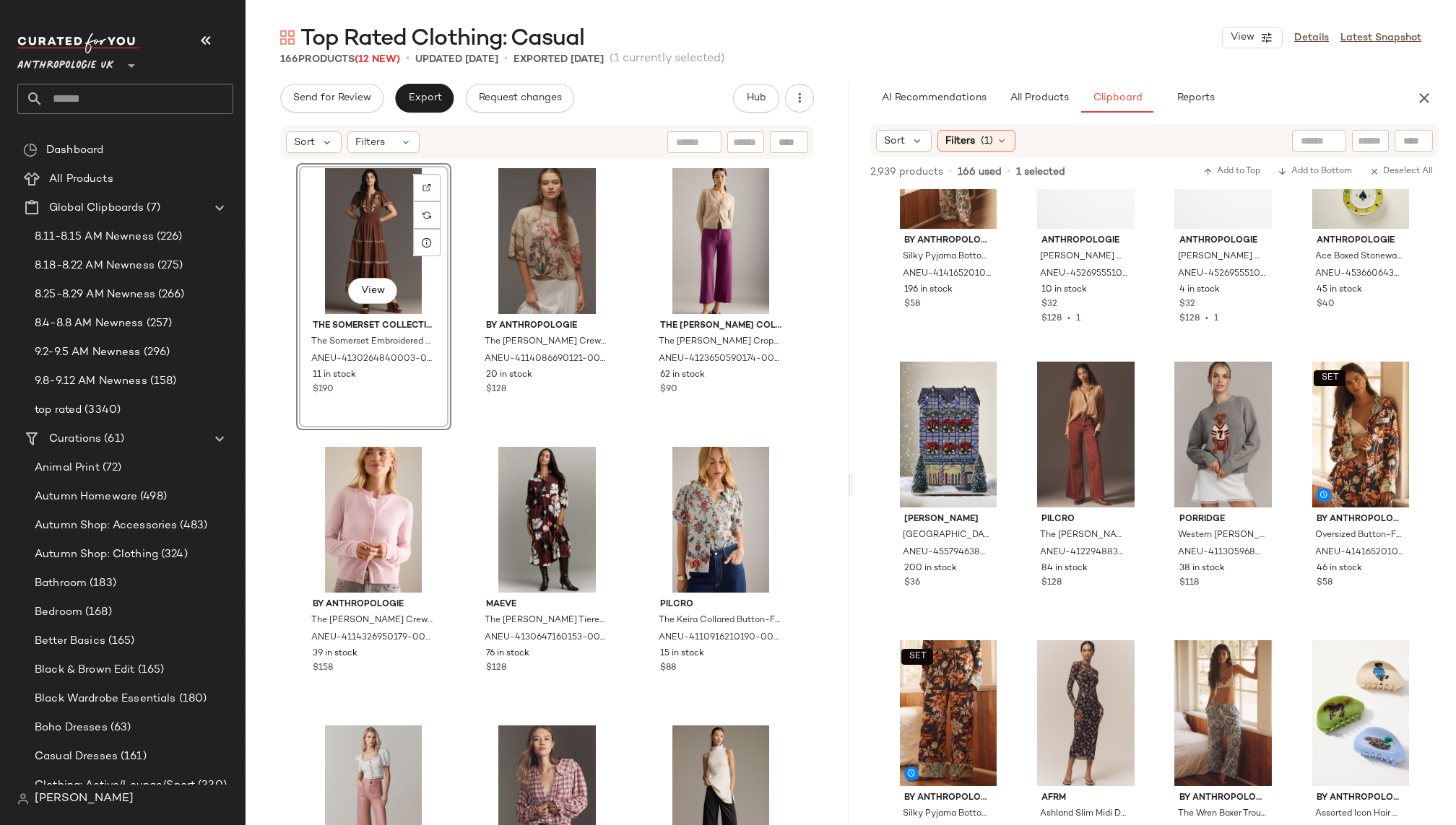
scroll to position [10994, 0]
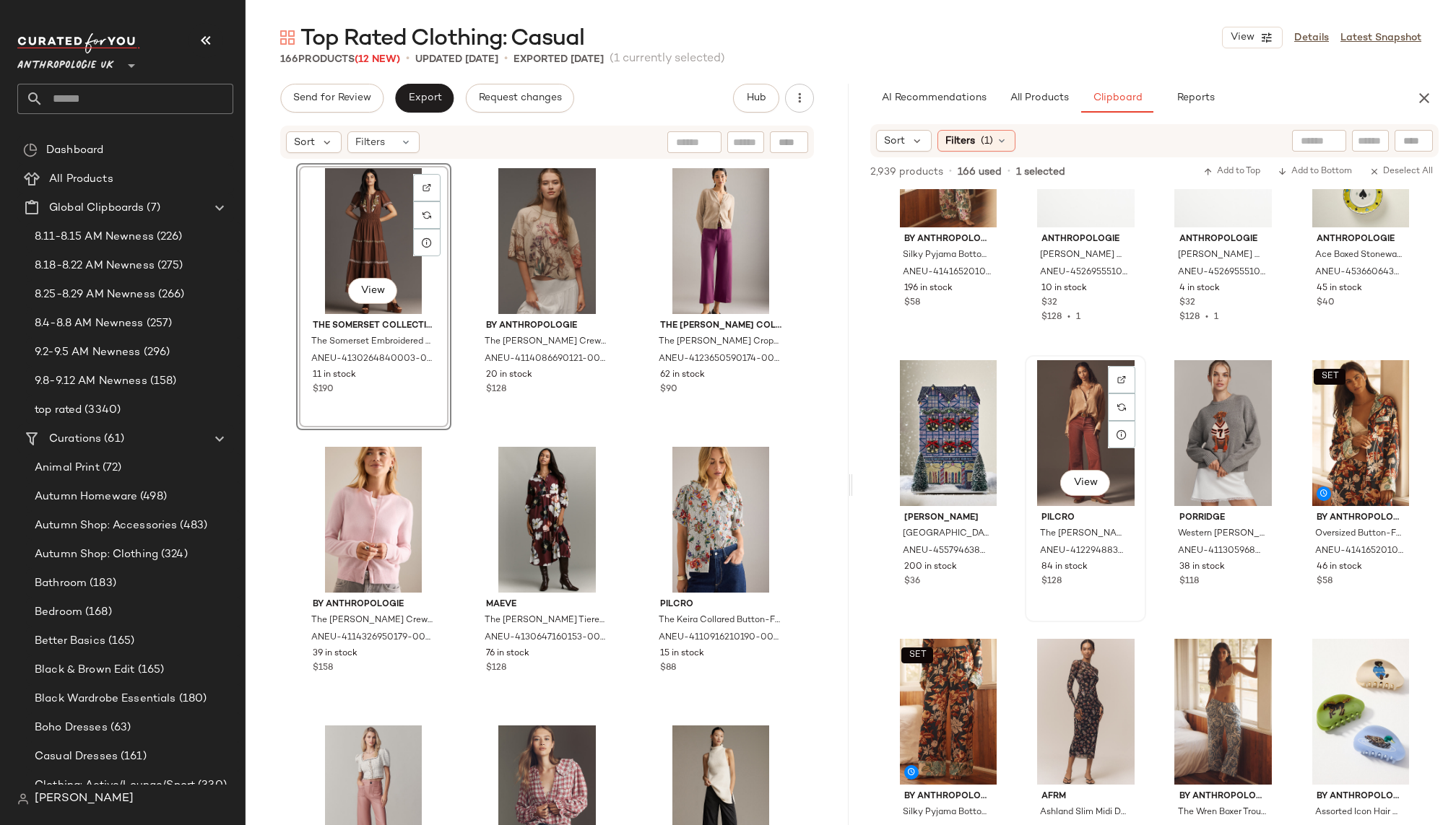
click at [1041, 442] on div "View" at bounding box center [1086, 433] width 112 height 146
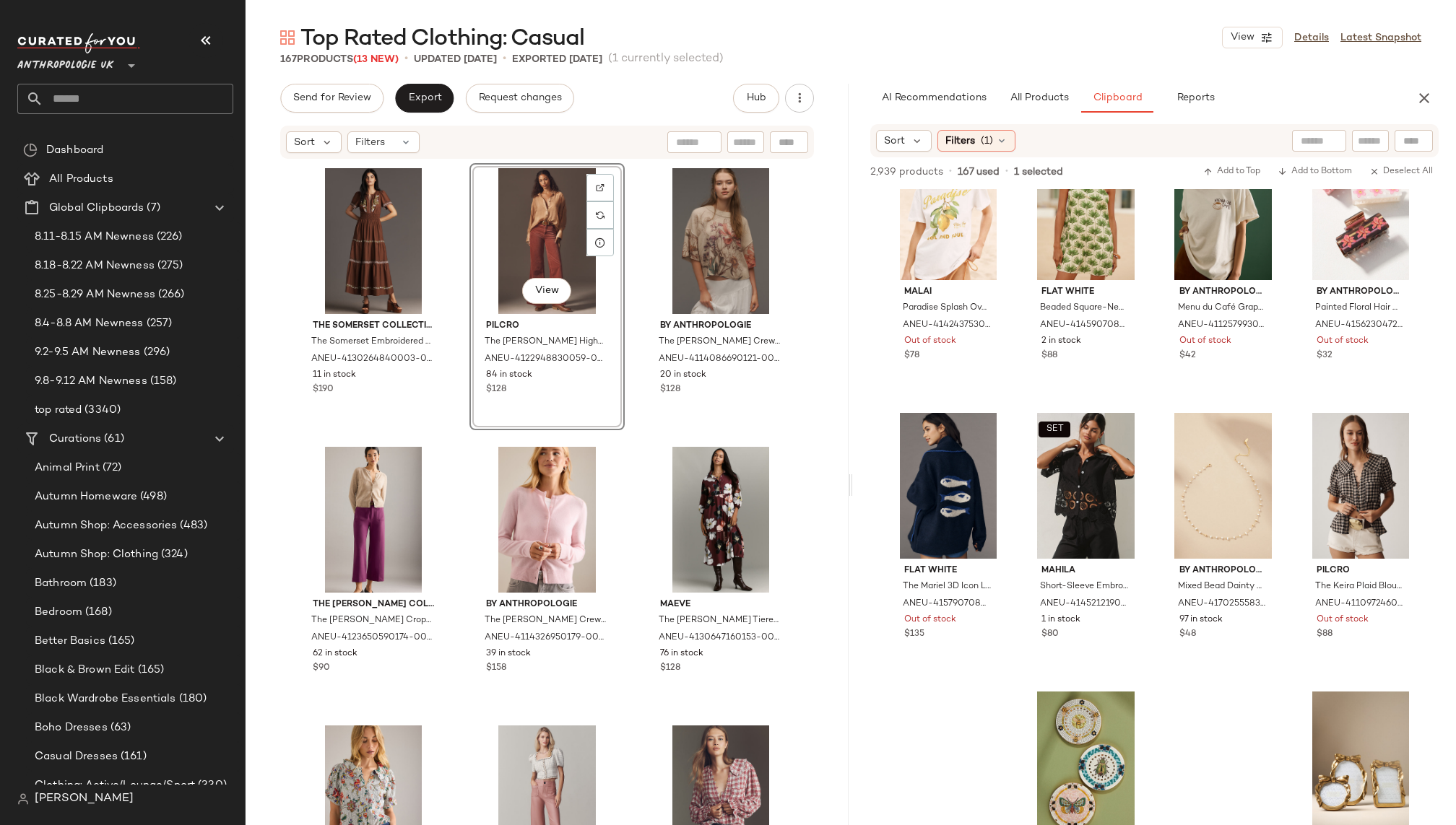
scroll to position [13472, 0]
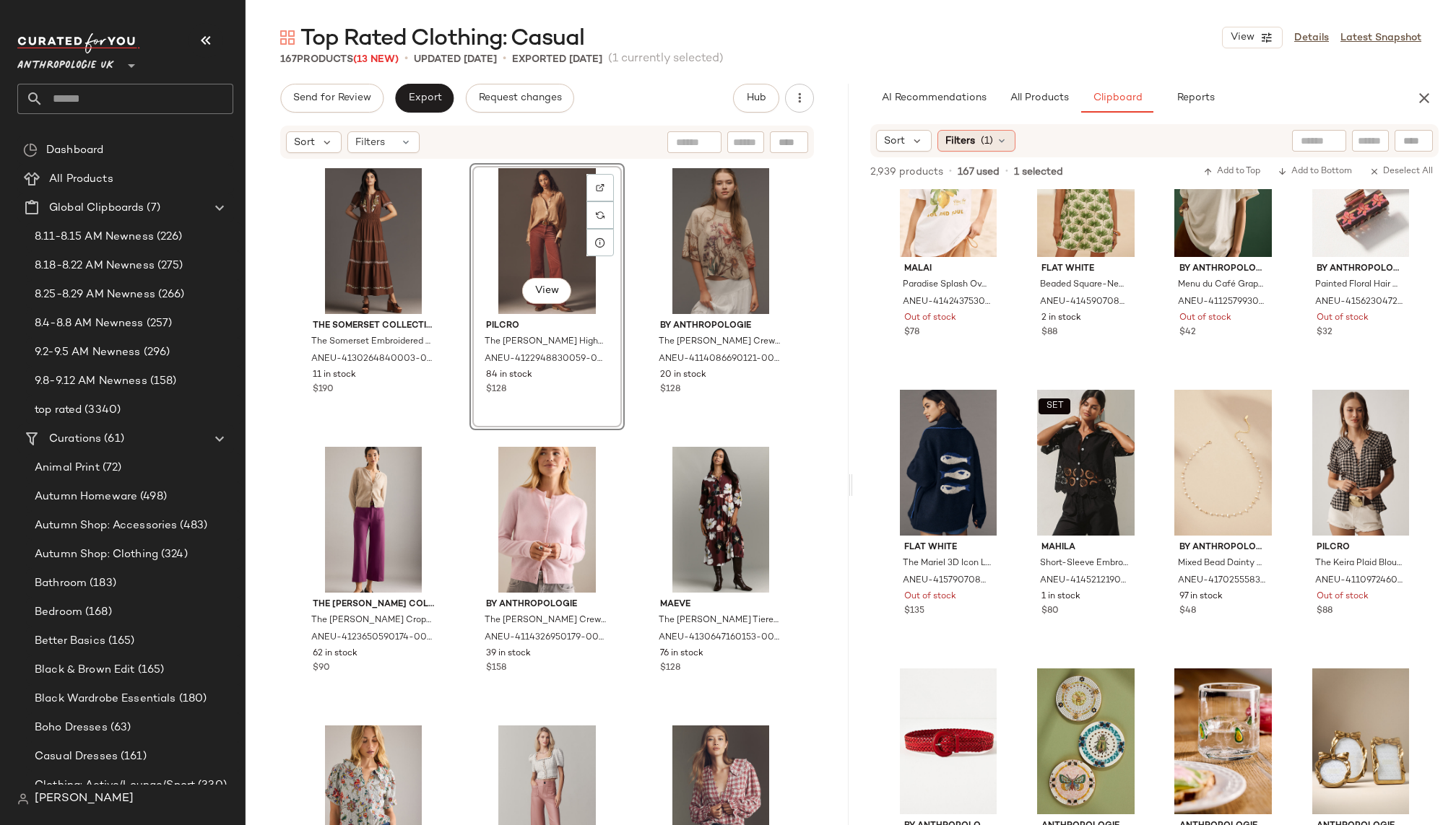
click at [982, 140] on span "(1)" at bounding box center [987, 141] width 12 height 15
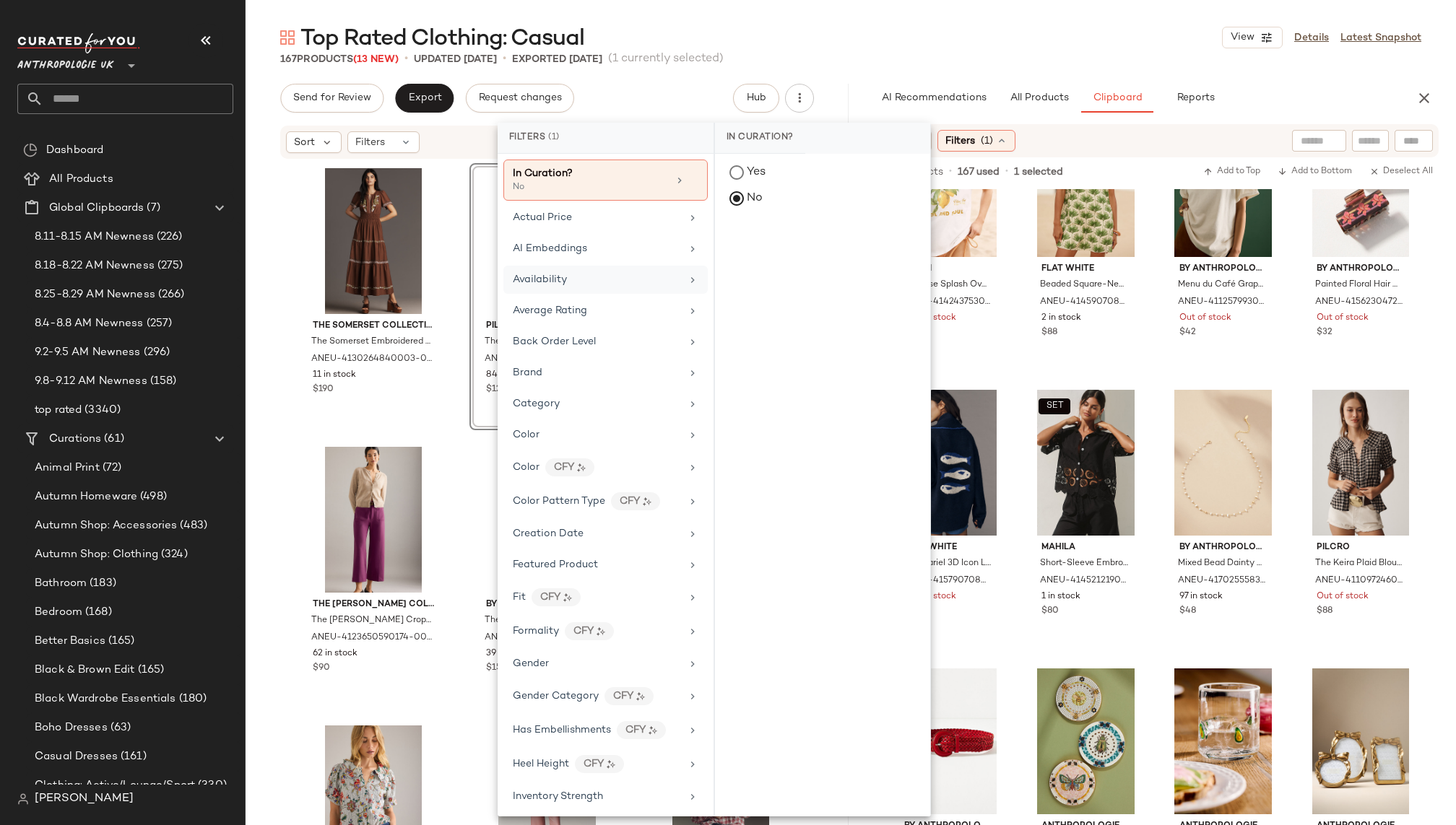
click at [595, 281] on div "Availability" at bounding box center [597, 280] width 168 height 15
click at [780, 255] on div "in_stock" at bounding box center [822, 244] width 215 height 35
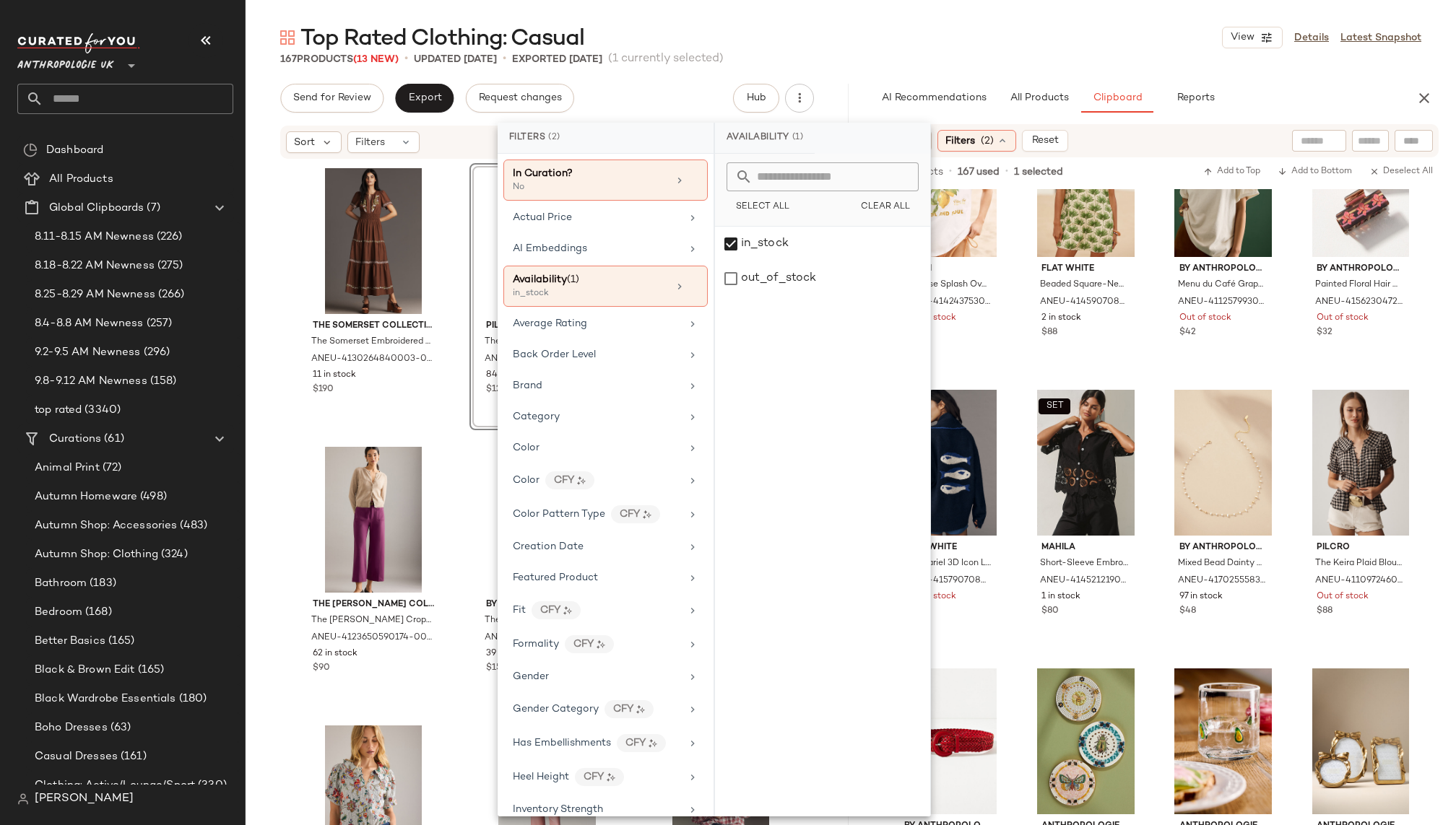
click at [1085, 54] on div "167 Products (13 New) • updated Sep 8th • Exported Sep 3rd (1 currently selecte…" at bounding box center [850, 58] width 1210 height 14
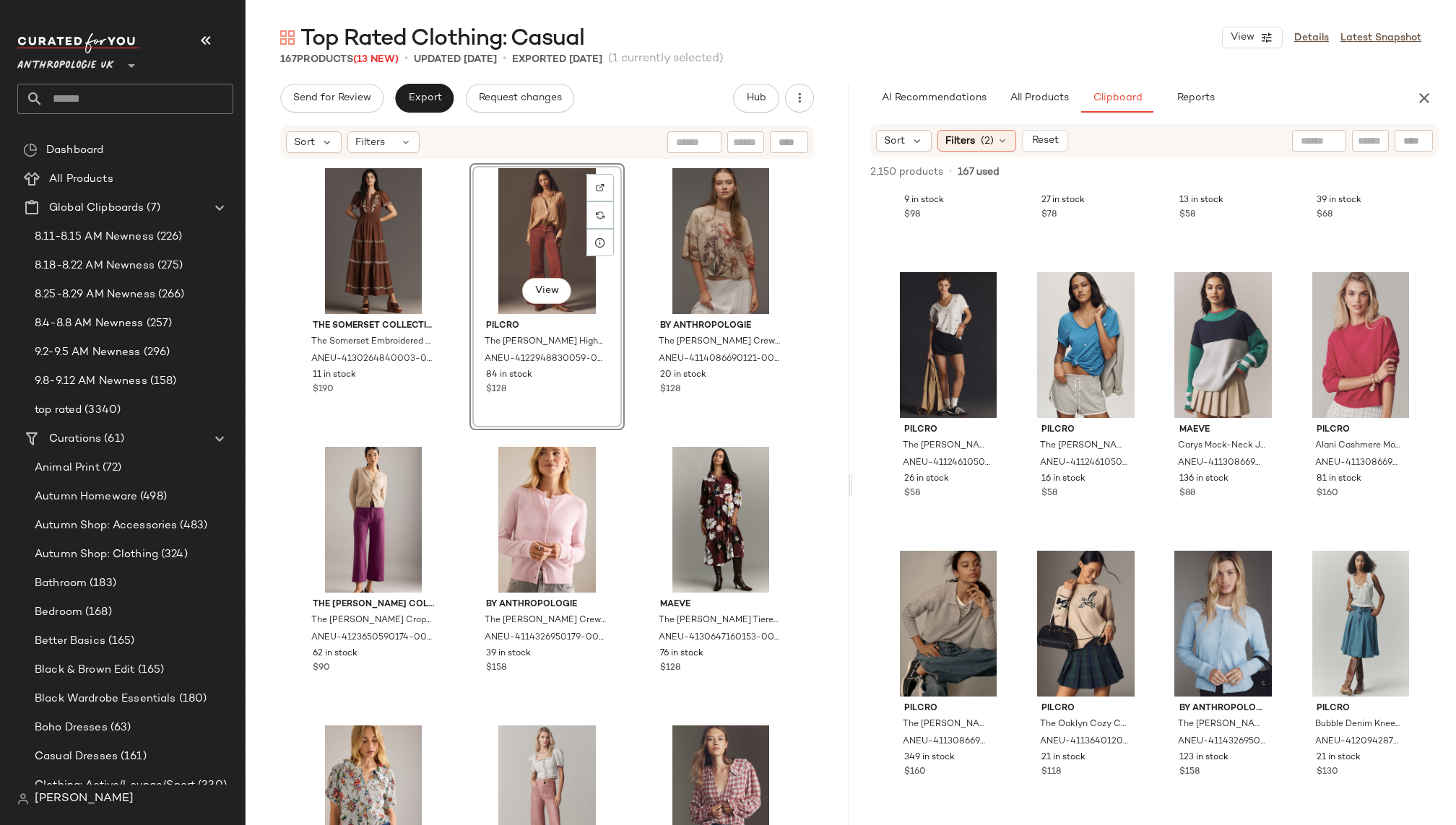
scroll to position [779, 0]
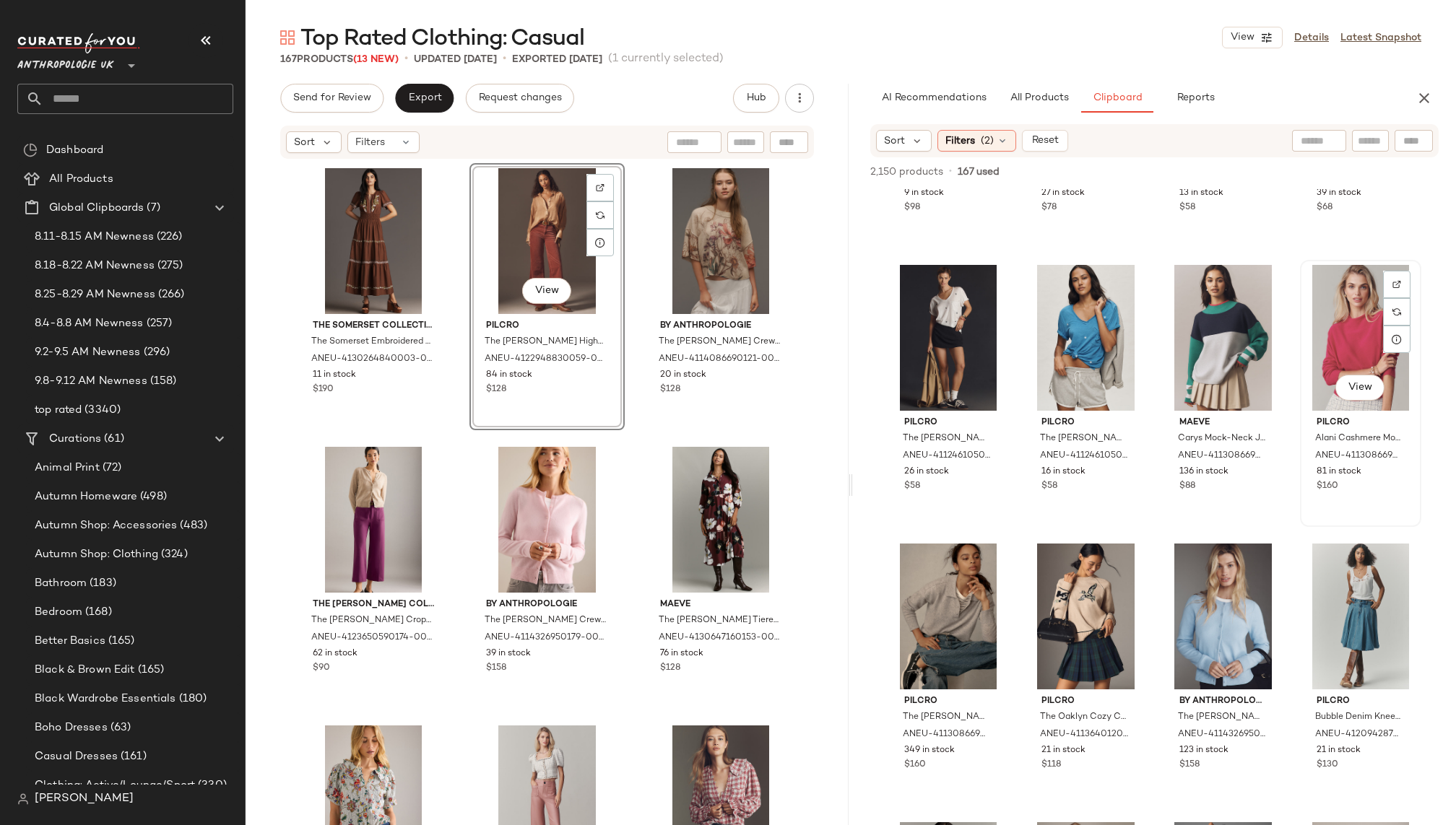
click at [1305, 367] on div "View" at bounding box center [1361, 337] width 112 height 146
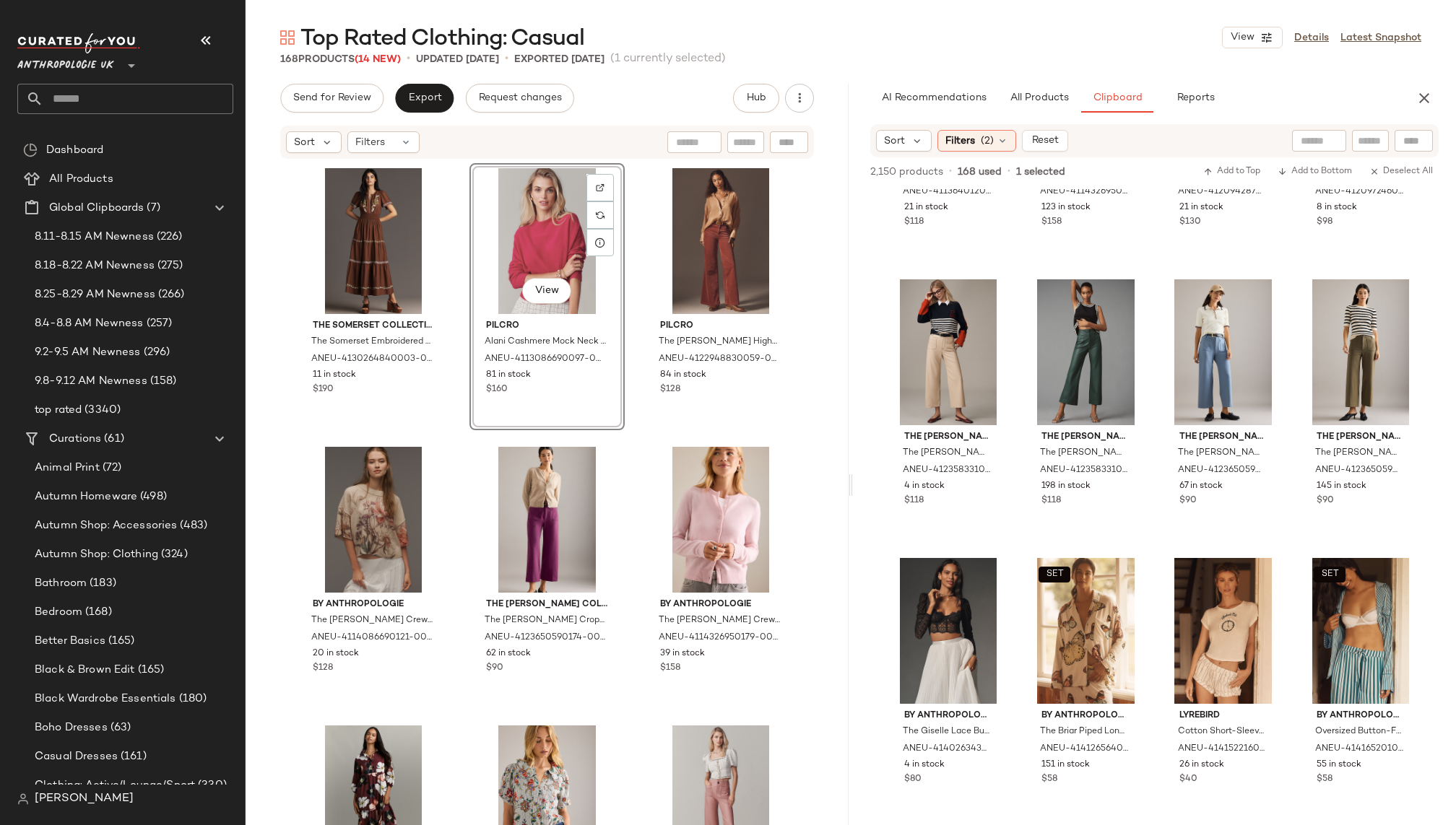
scroll to position [1329, 0]
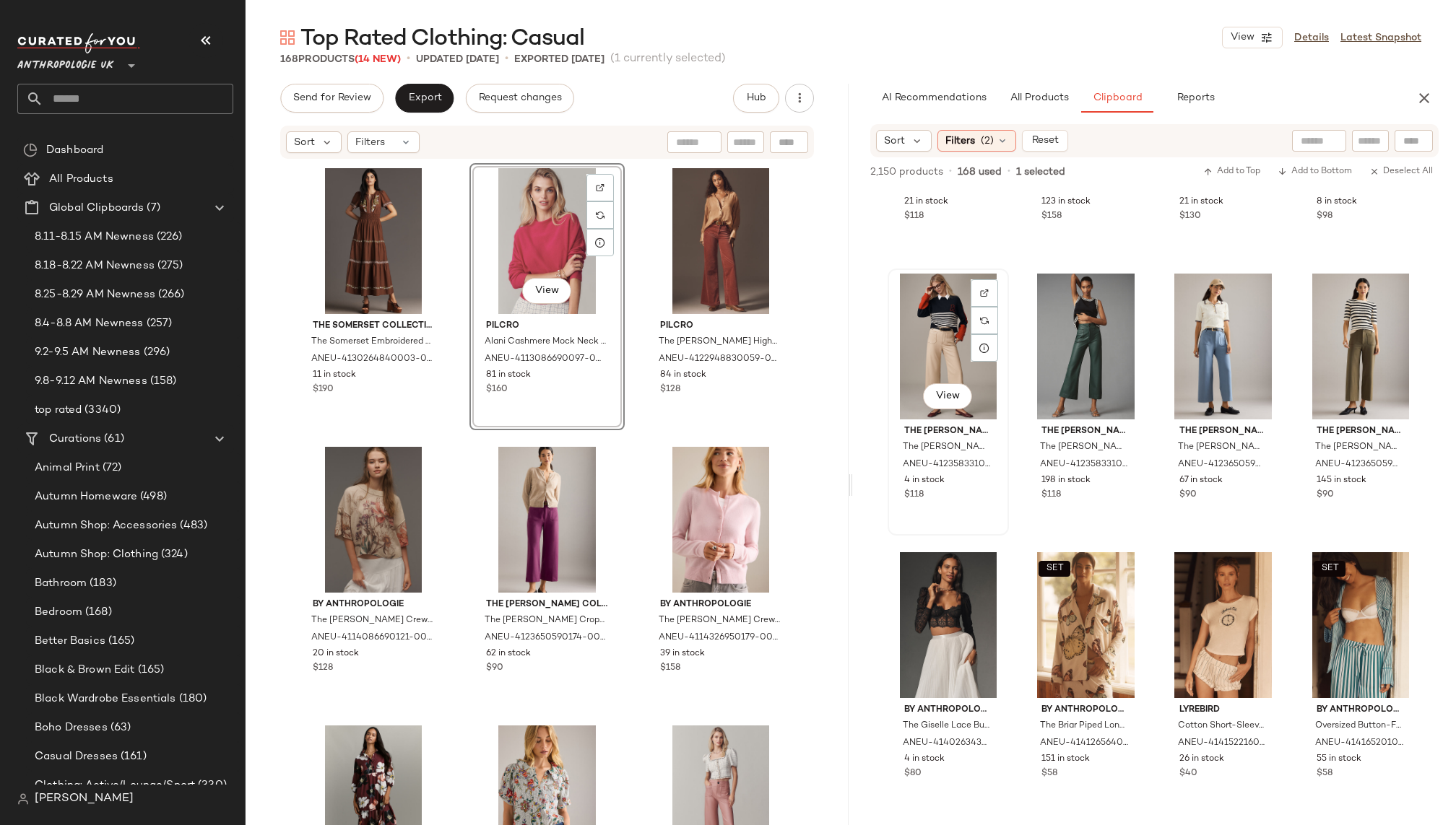
click at [914, 312] on div "View" at bounding box center [949, 346] width 112 height 146
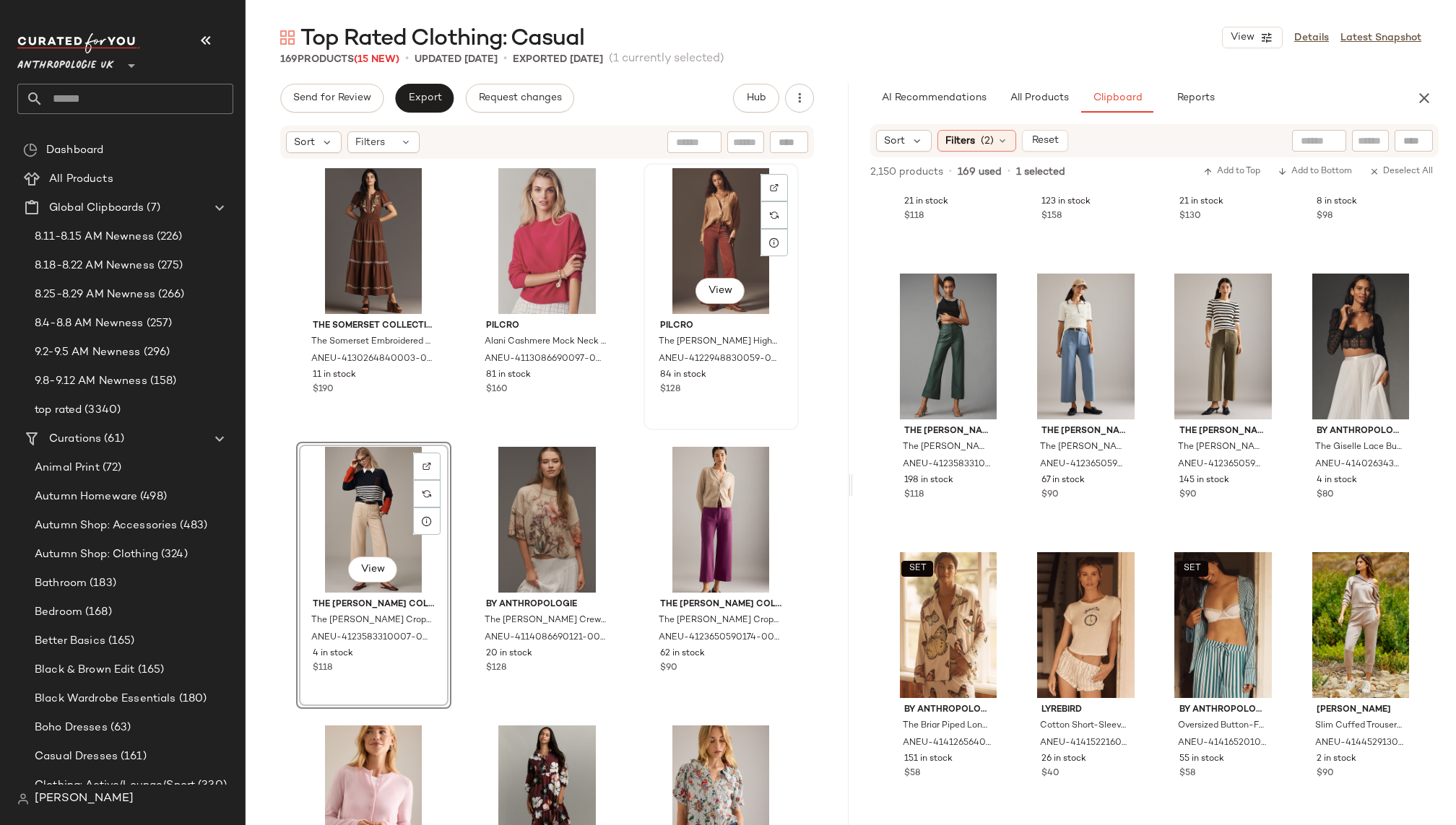
click at [709, 247] on div "View" at bounding box center [721, 241] width 145 height 146
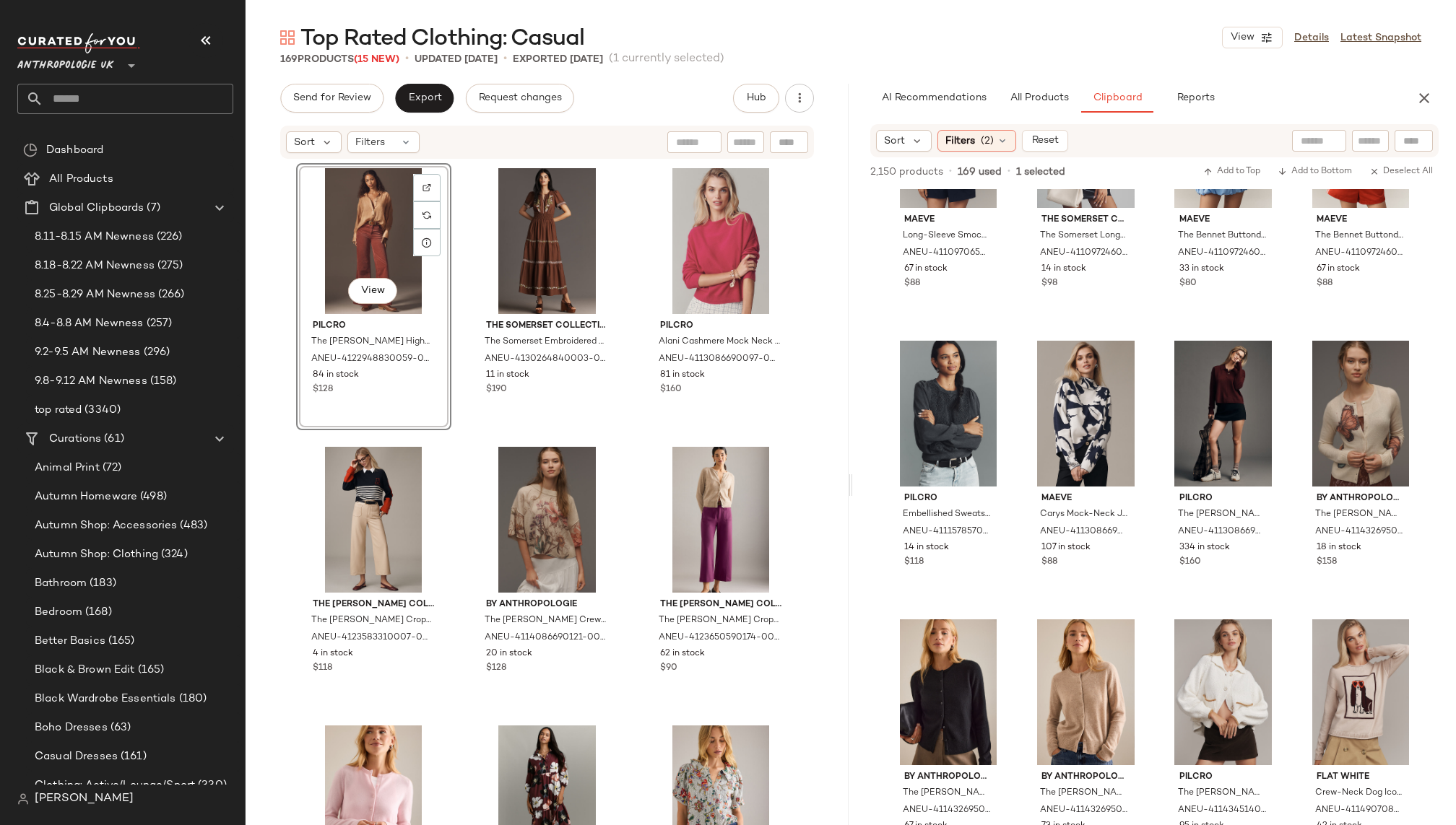
scroll to position [2660, 0]
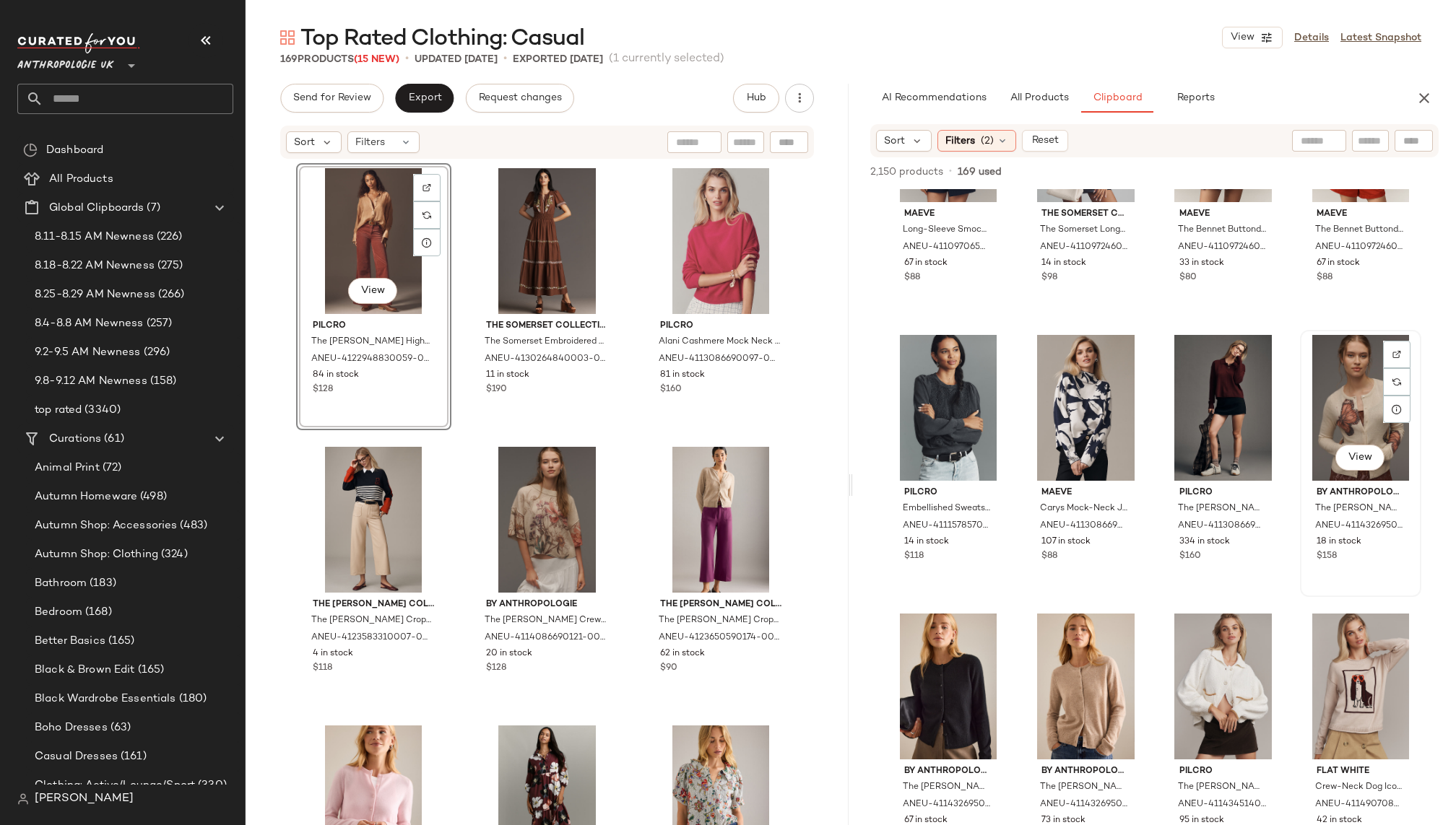
click at [1334, 412] on div "View" at bounding box center [1361, 407] width 112 height 146
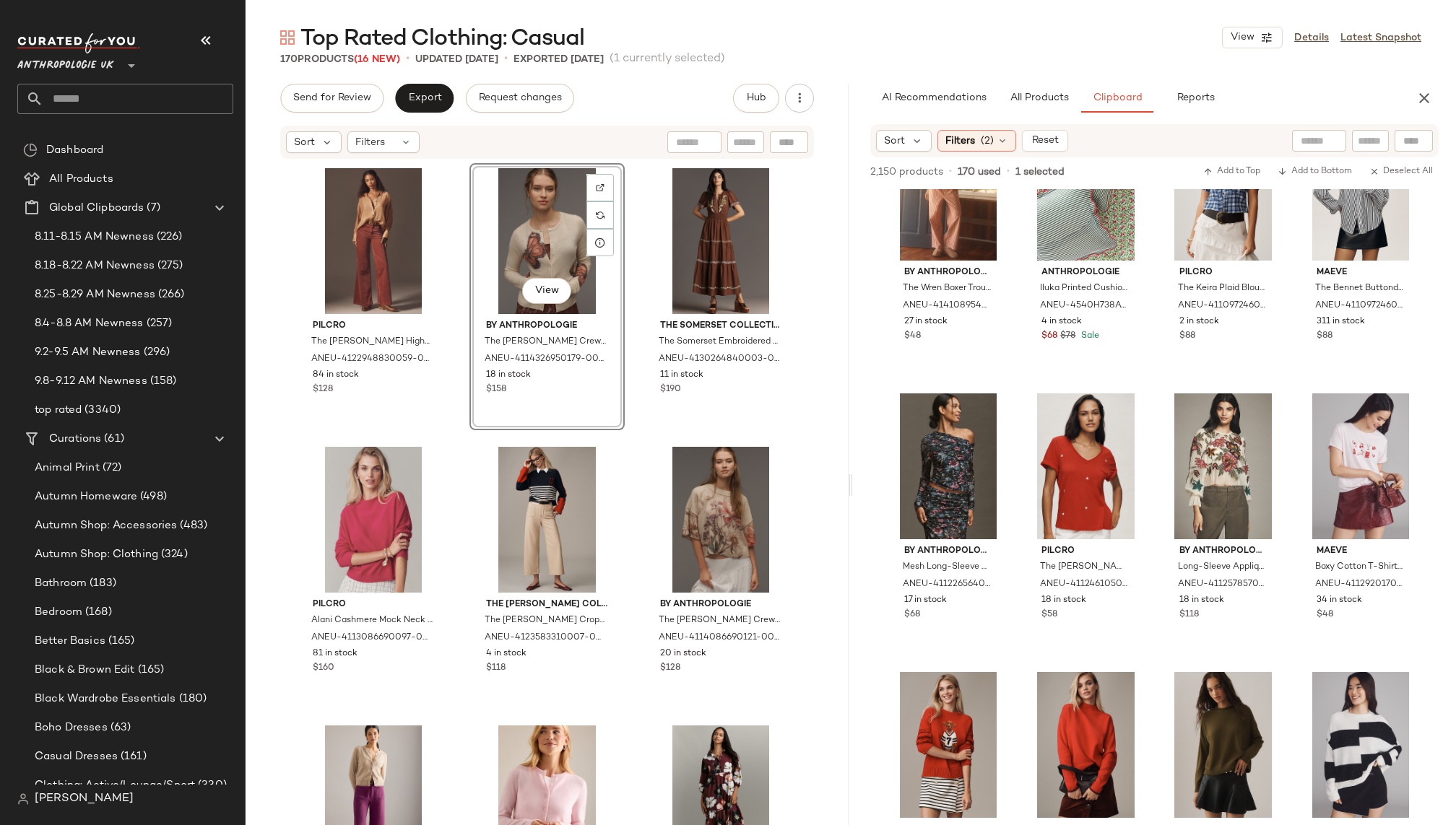
scroll to position [4835, 0]
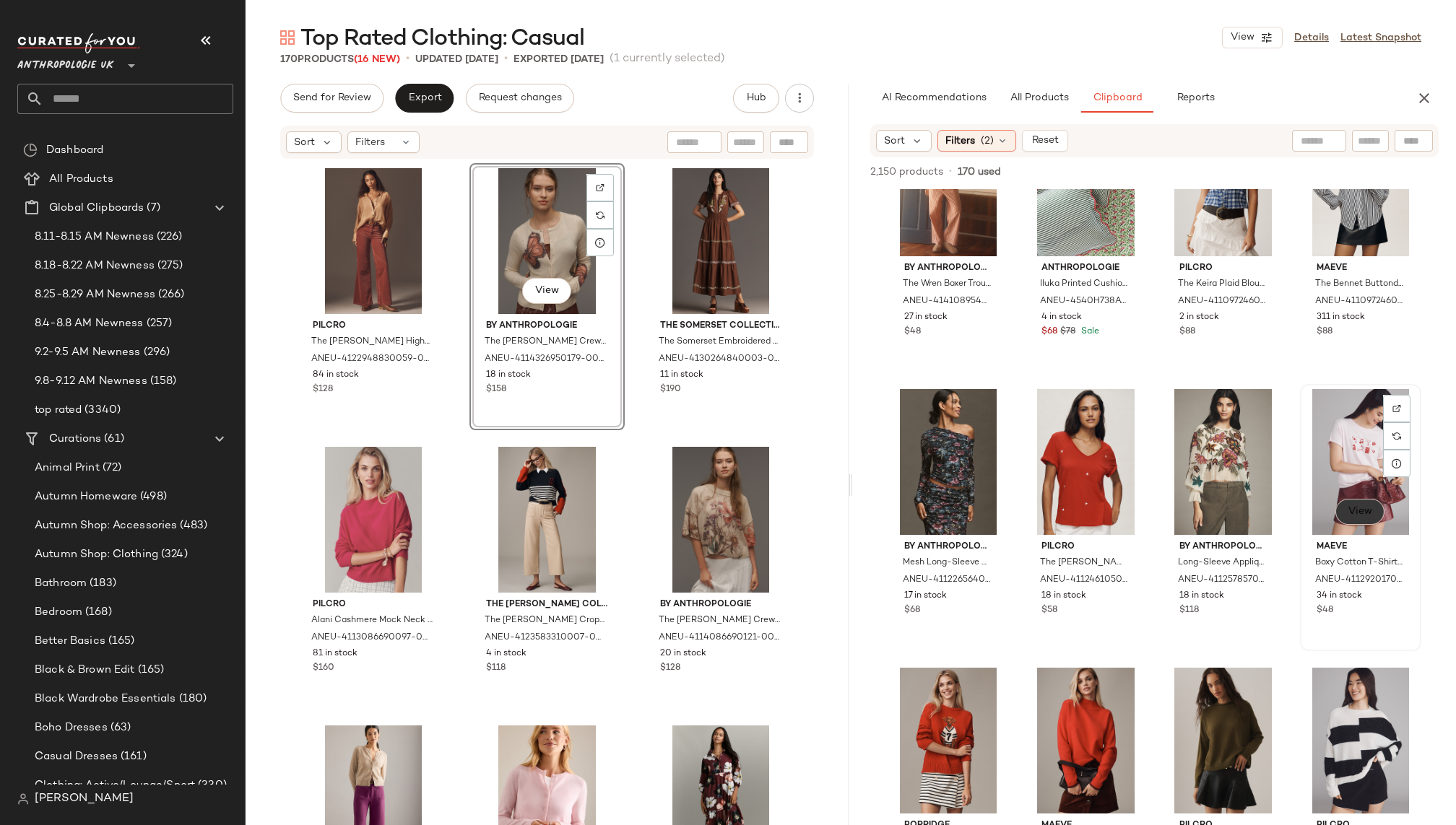
click at [1339, 503] on button "View" at bounding box center [1359, 511] width 49 height 26
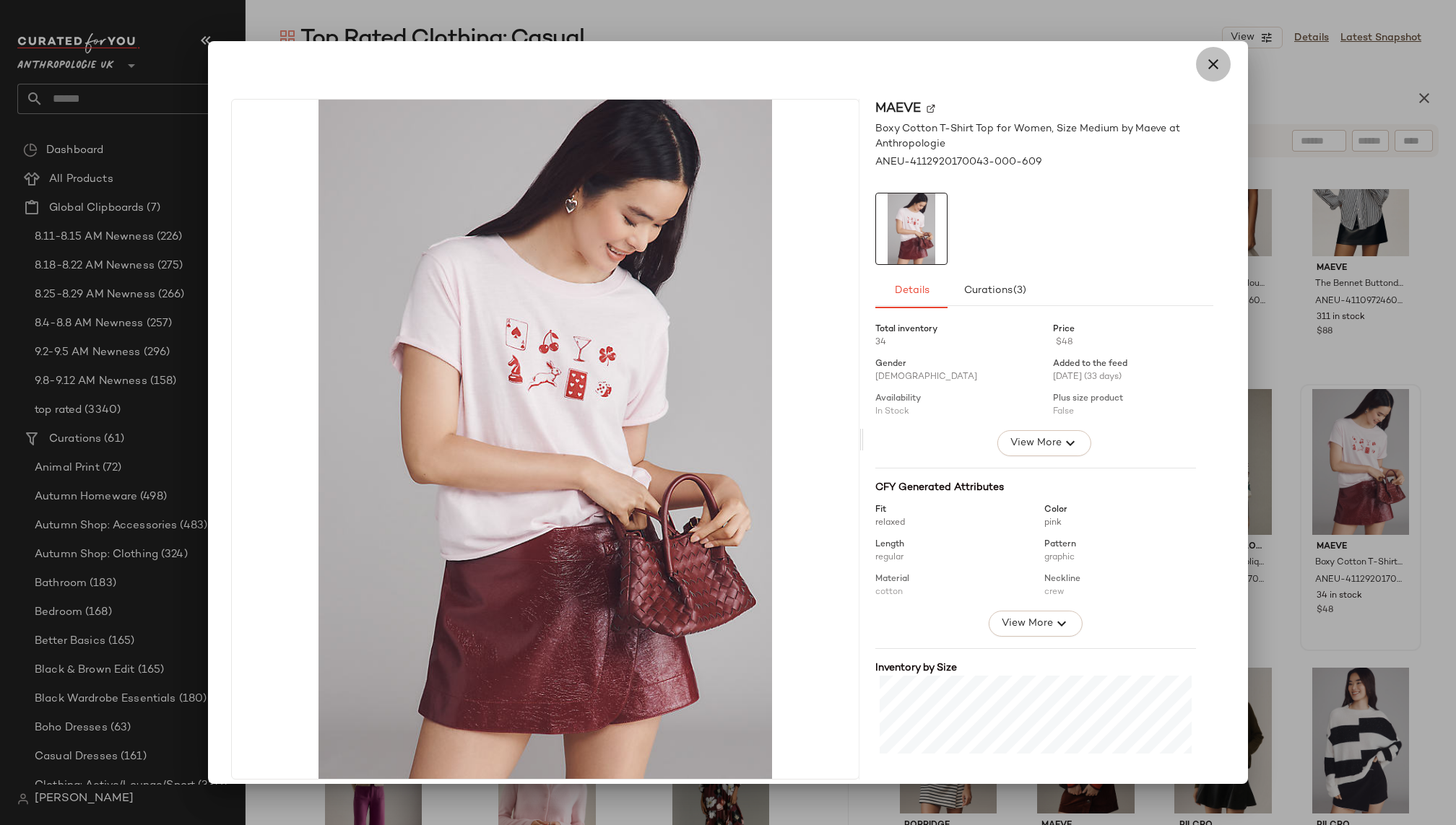
click at [1204, 68] on icon "button" at bounding box center [1213, 64] width 17 height 17
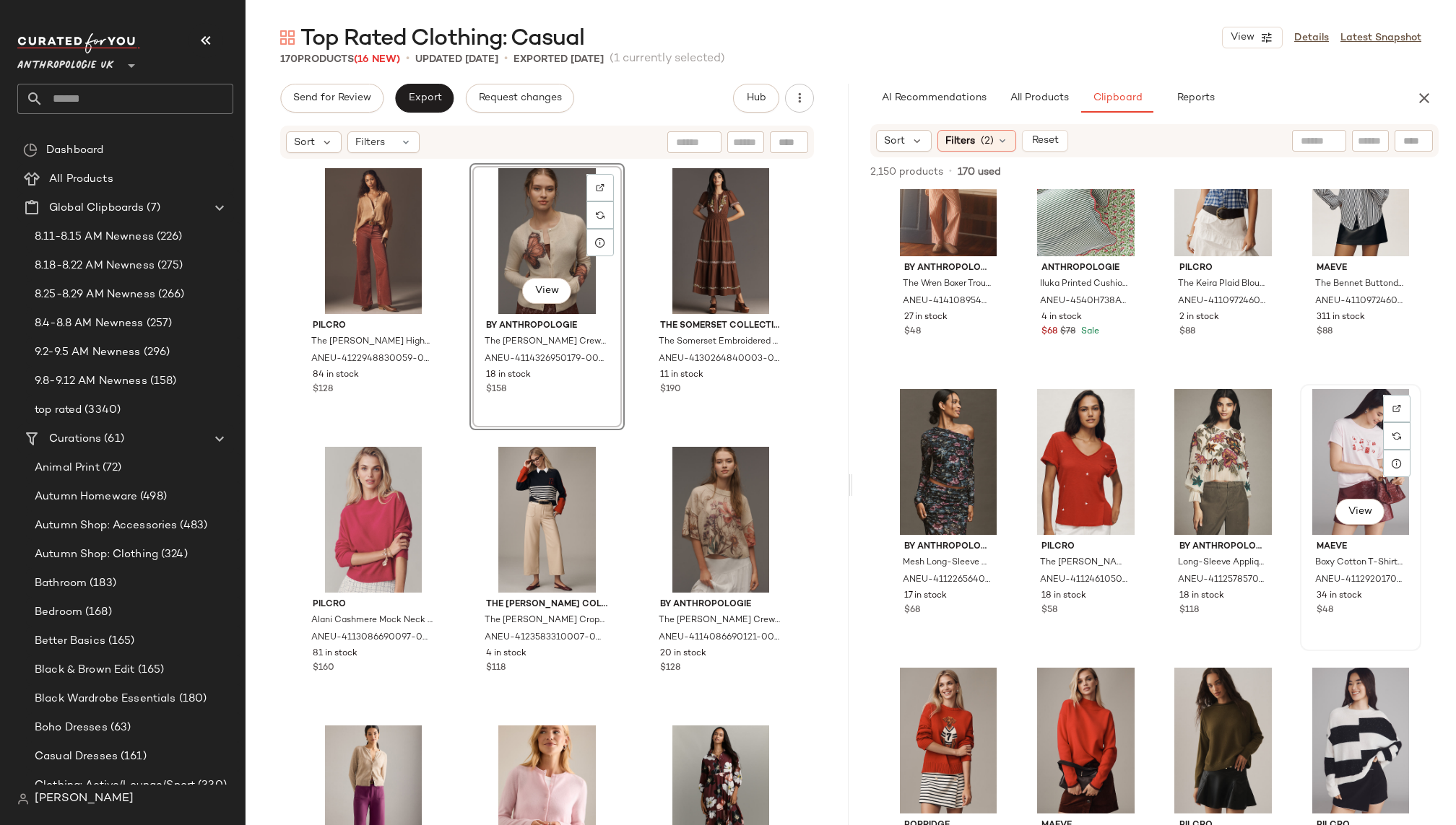
click at [1309, 446] on div "View" at bounding box center [1361, 461] width 112 height 146
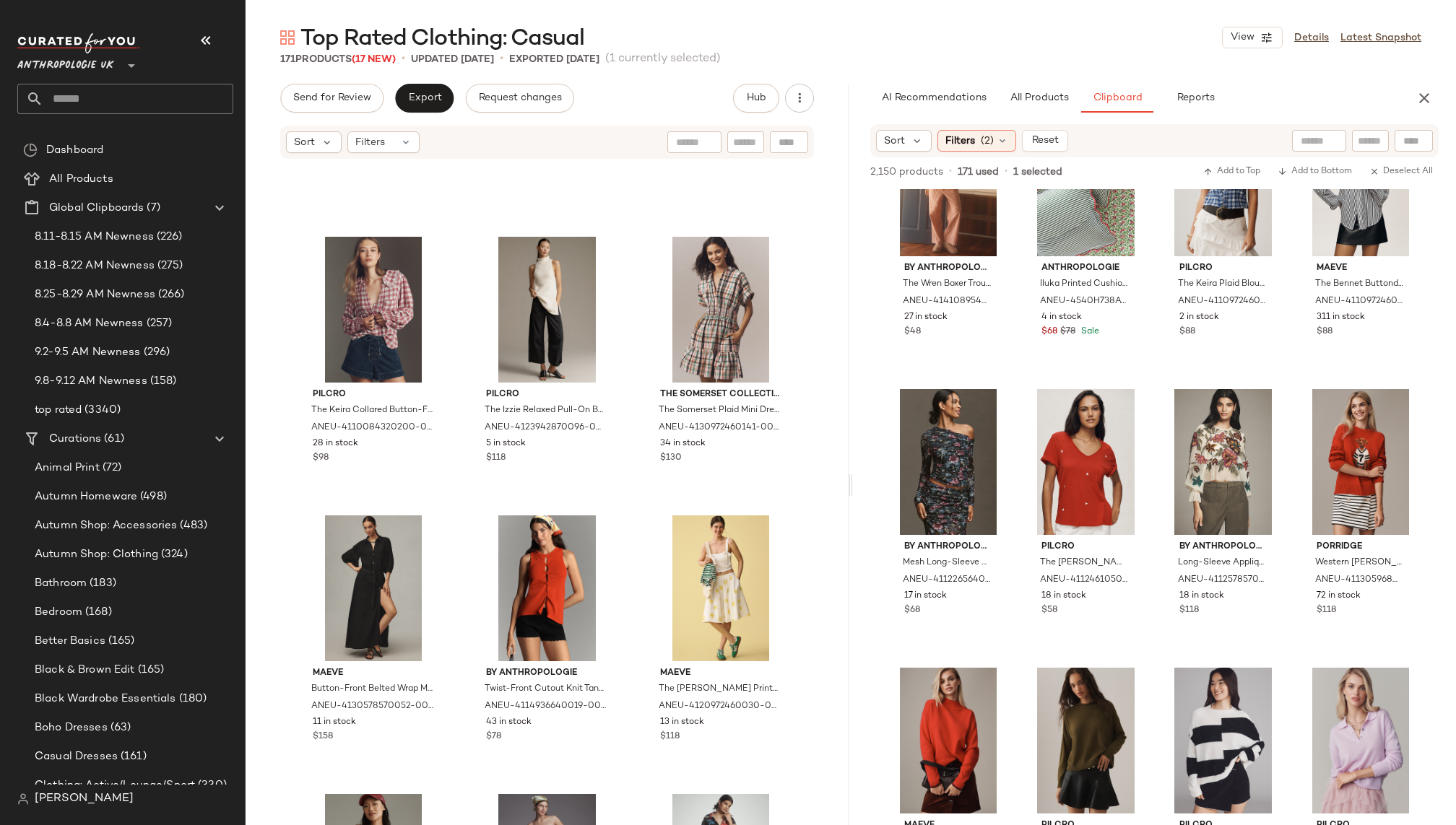
scroll to position [0, 0]
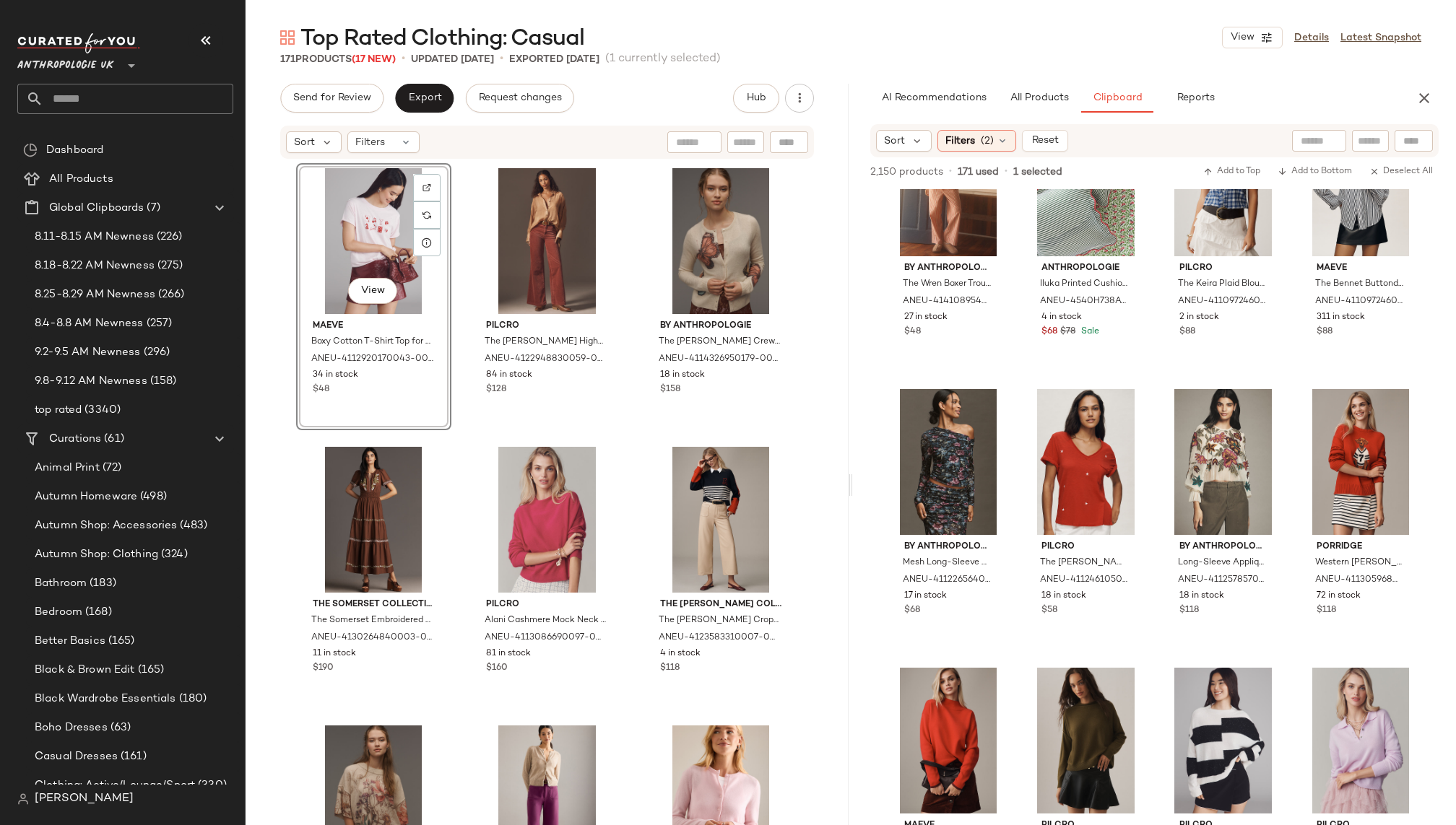
drag, startPoint x: 1334, startPoint y: 474, endPoint x: 478, endPoint y: 1, distance: 978.0
click at [120, 91] on input "text" at bounding box center [138, 99] width 190 height 30
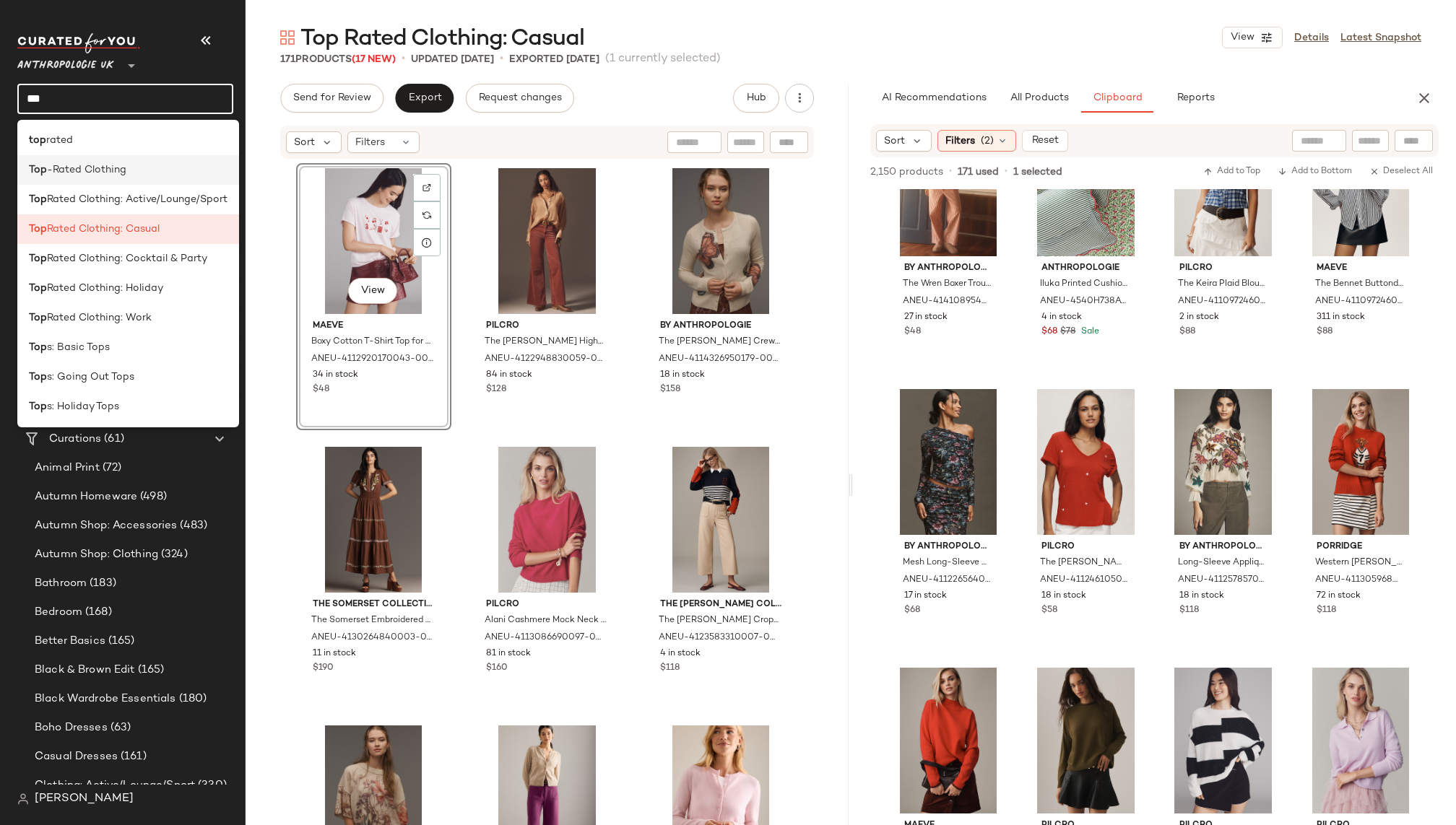
type input "***"
click at [86, 159] on div "Top -Rated Clothing" at bounding box center [128, 170] width 222 height 30
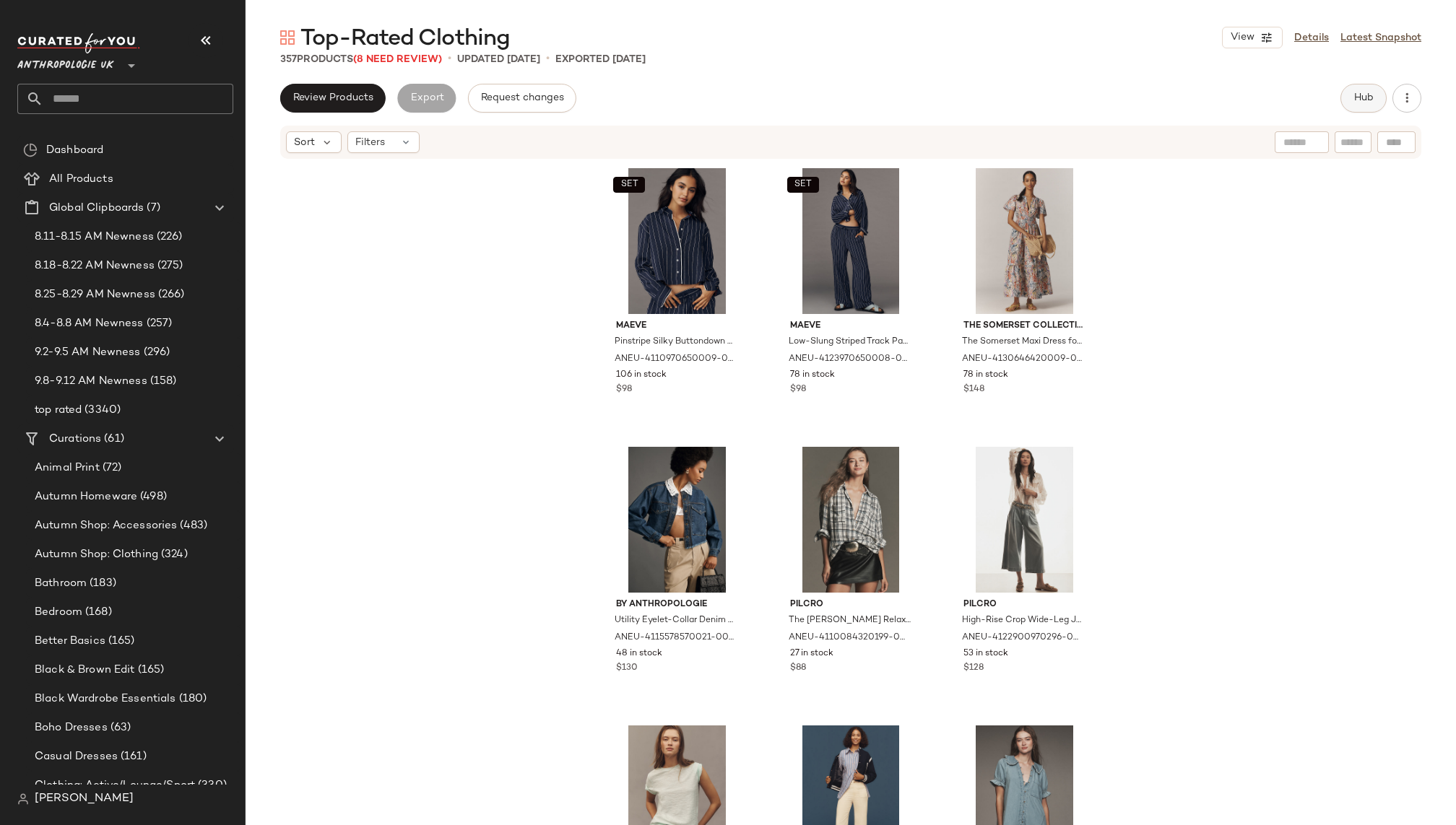
click at [1359, 92] on span "Hub" at bounding box center [1364, 98] width 20 height 12
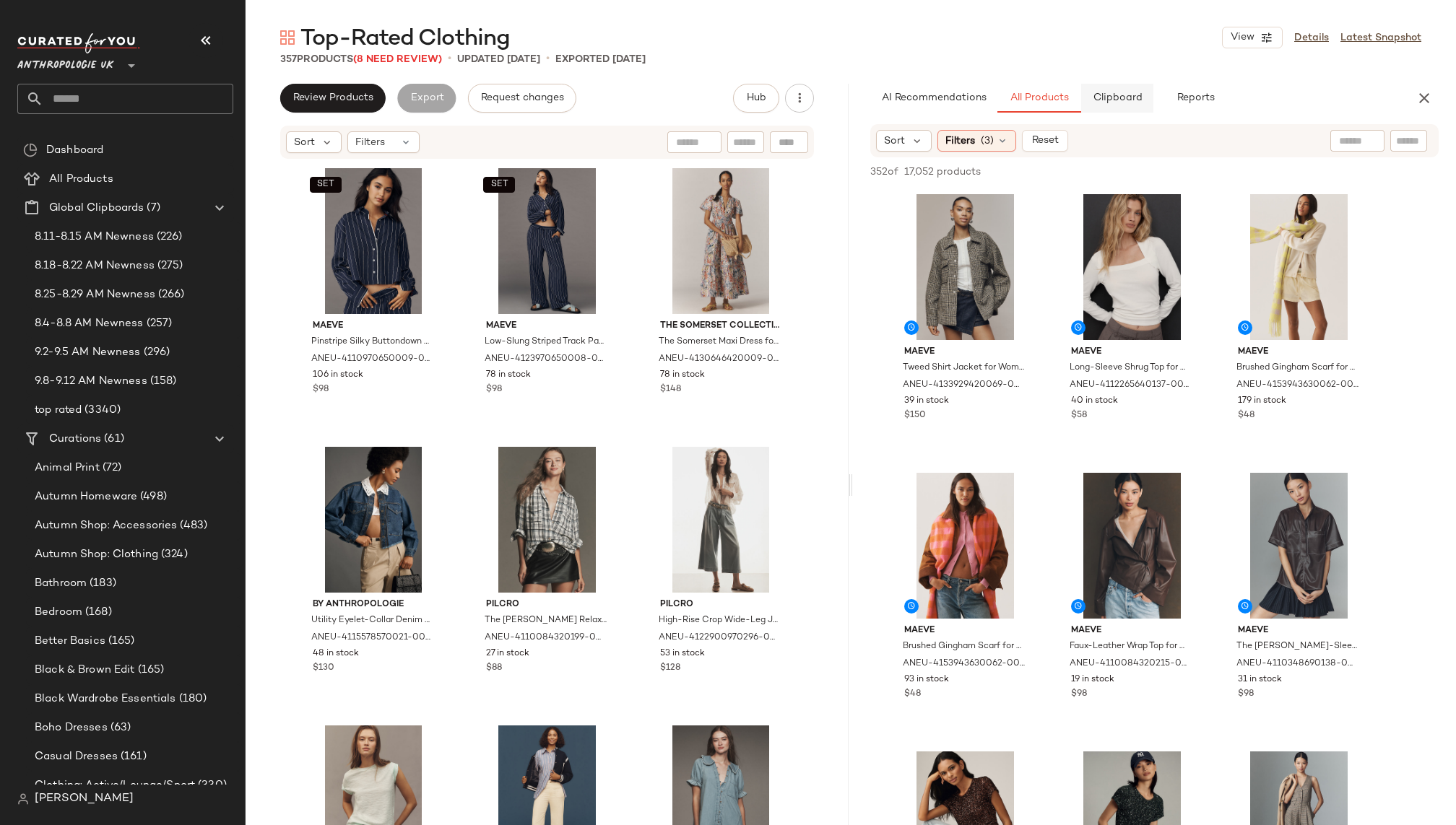
click at [1128, 92] on span "Clipboard" at bounding box center [1117, 98] width 50 height 12
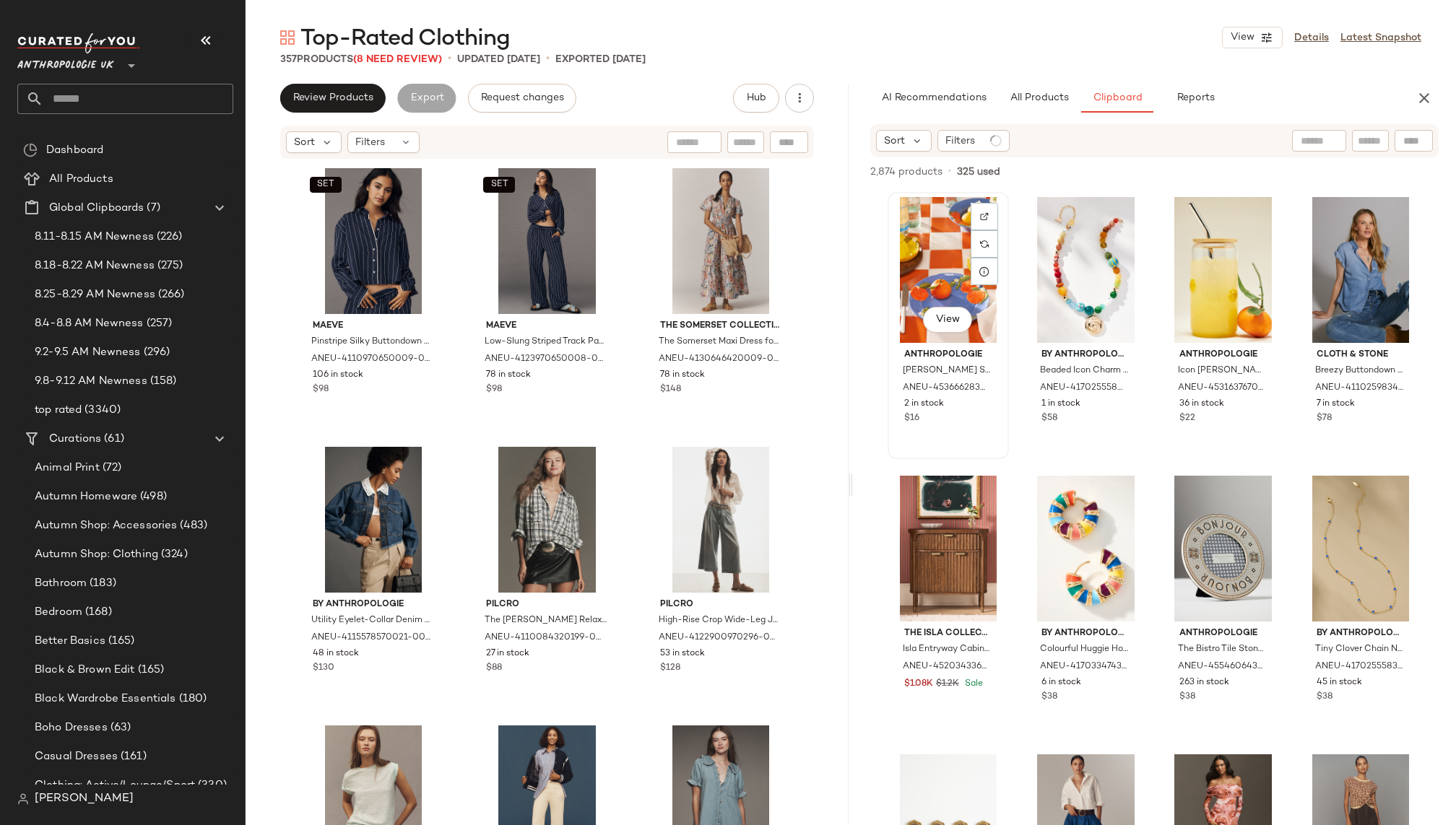
click at [923, 303] on div "View" at bounding box center [949, 270] width 112 height 146
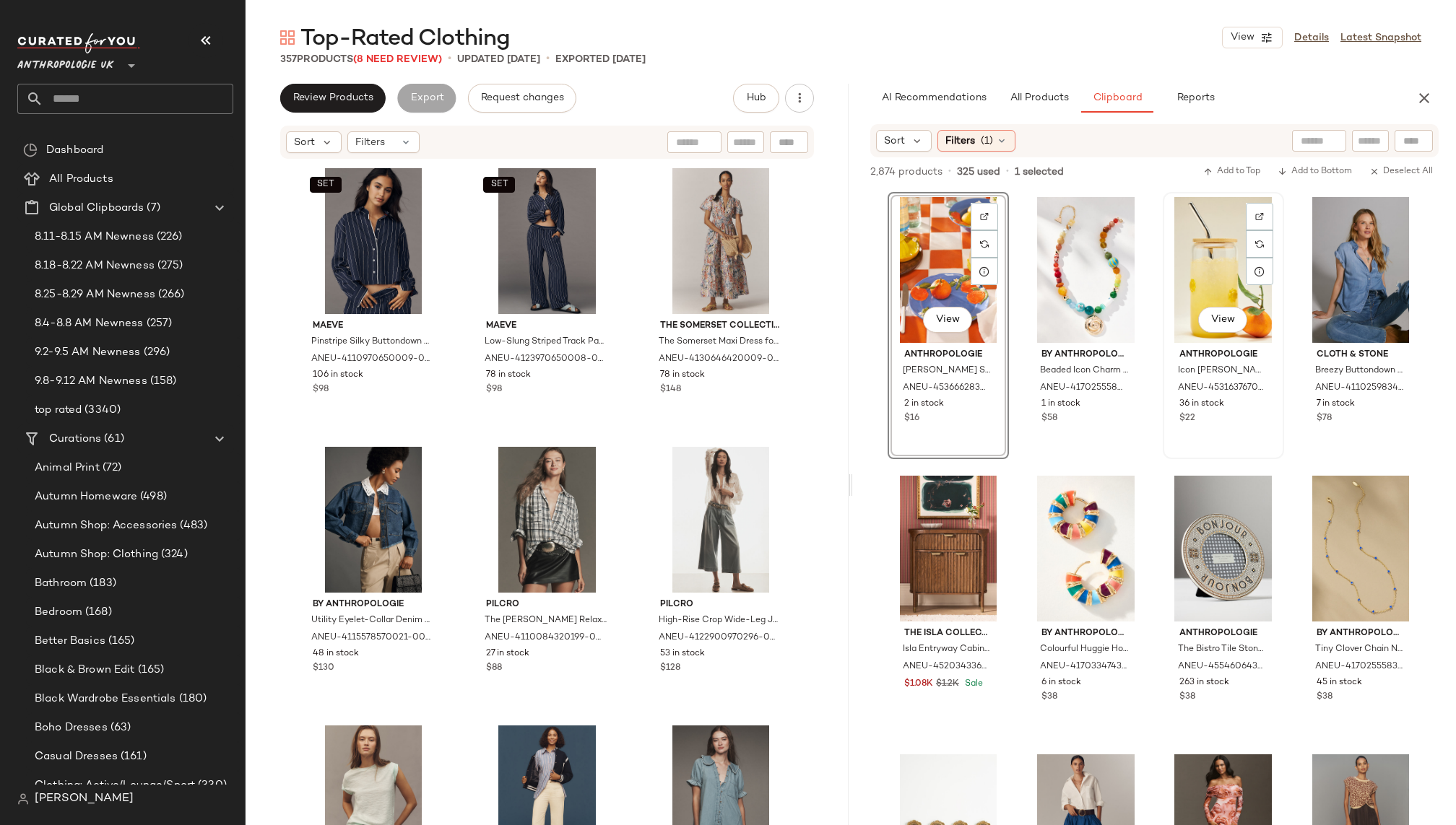
click at [1182, 271] on div "View" at bounding box center [1224, 270] width 112 height 146
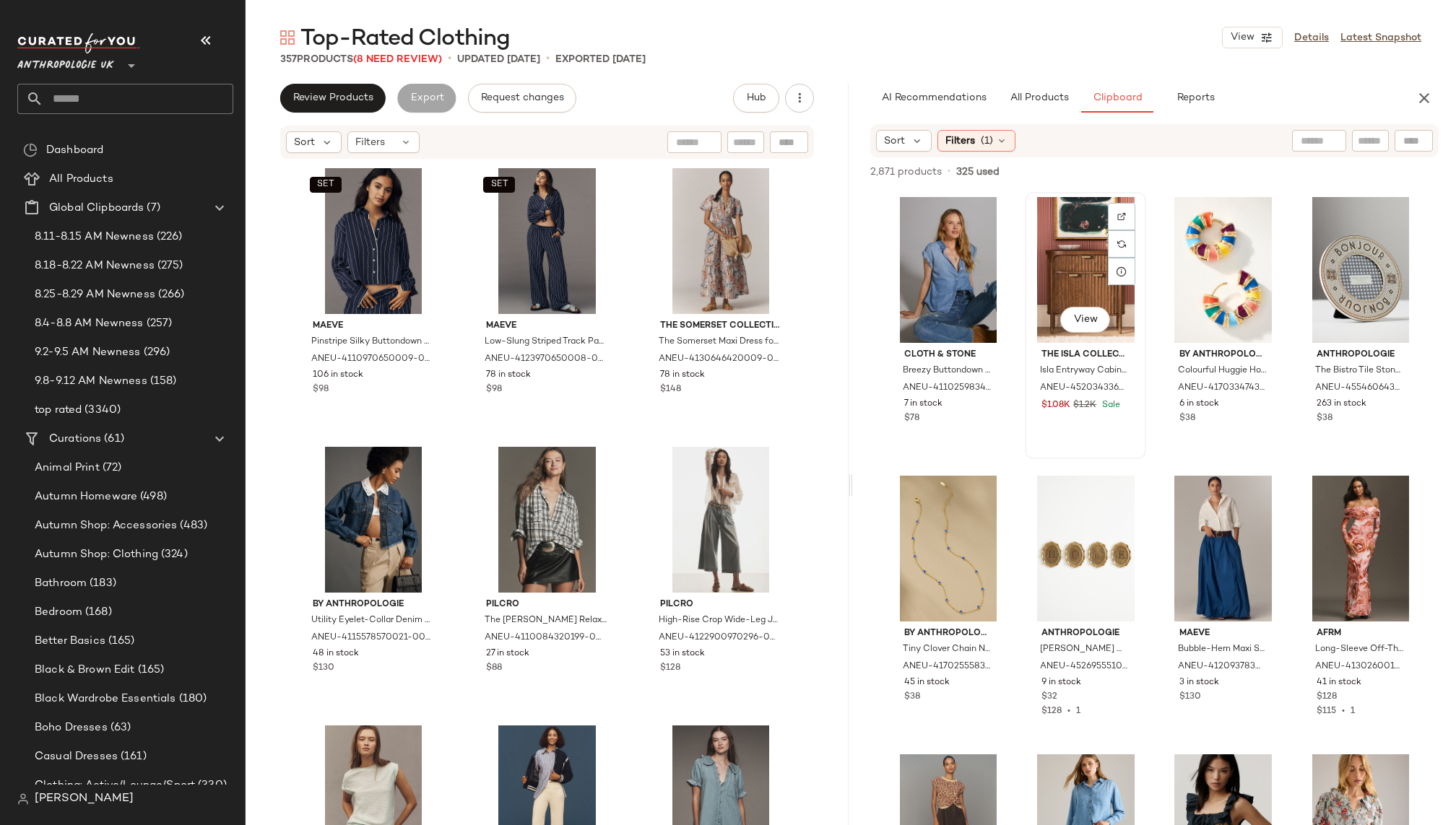
click at [1036, 268] on div "View" at bounding box center [1086, 270] width 112 height 146
click at [1056, 508] on div "View" at bounding box center [1086, 548] width 112 height 146
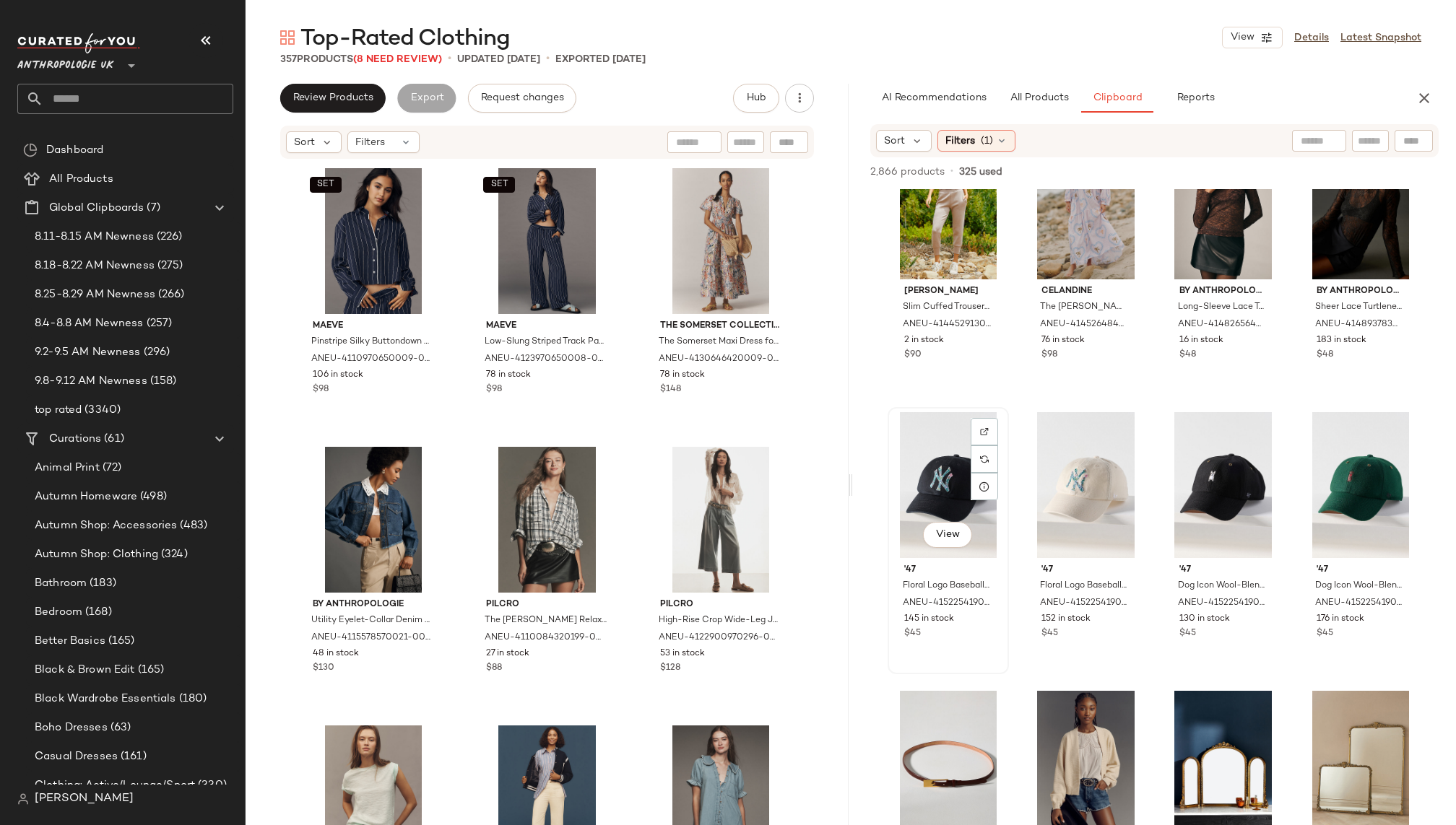
click at [910, 465] on div "View" at bounding box center [949, 485] width 112 height 146
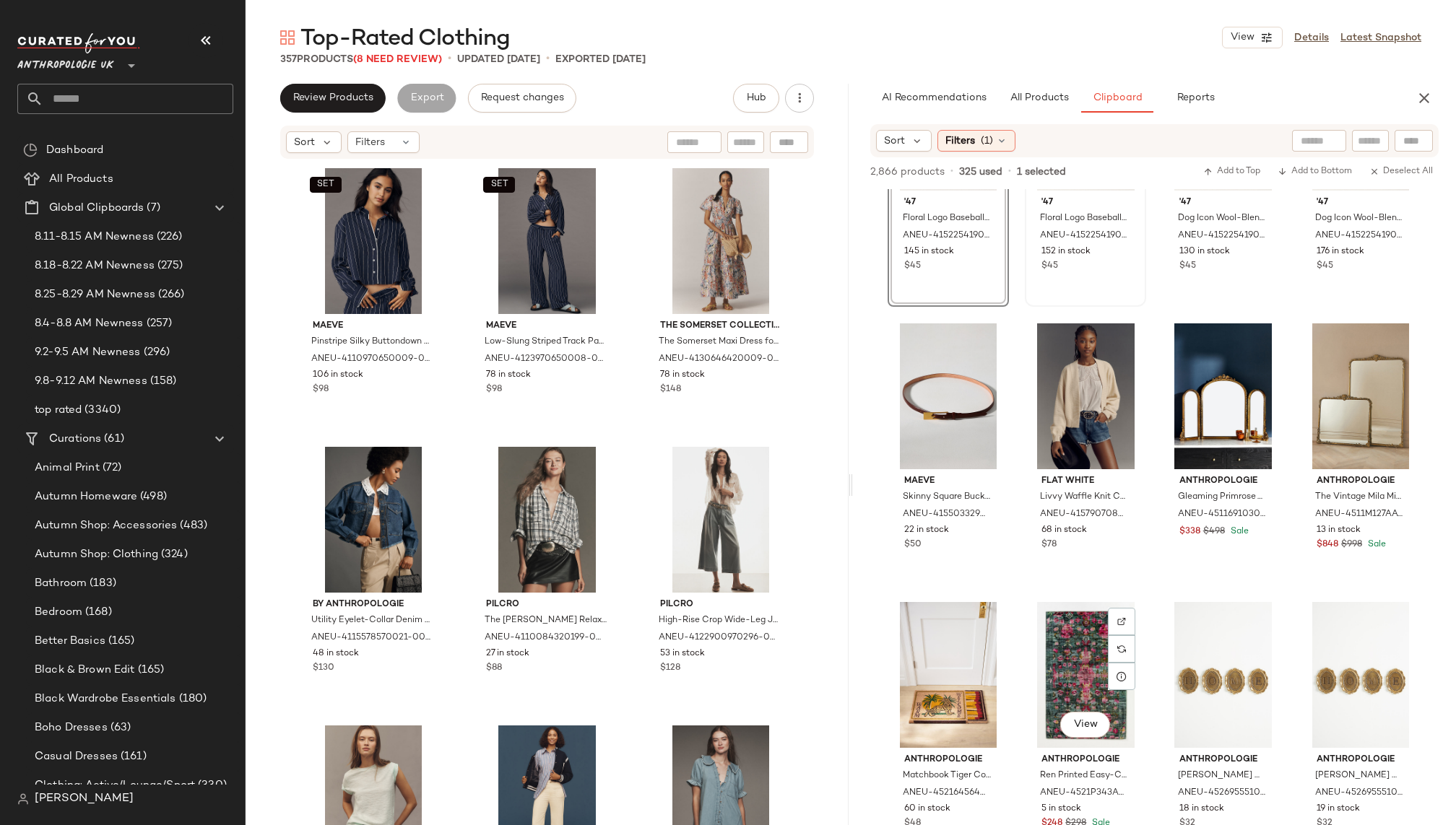
scroll to position [2579, 0]
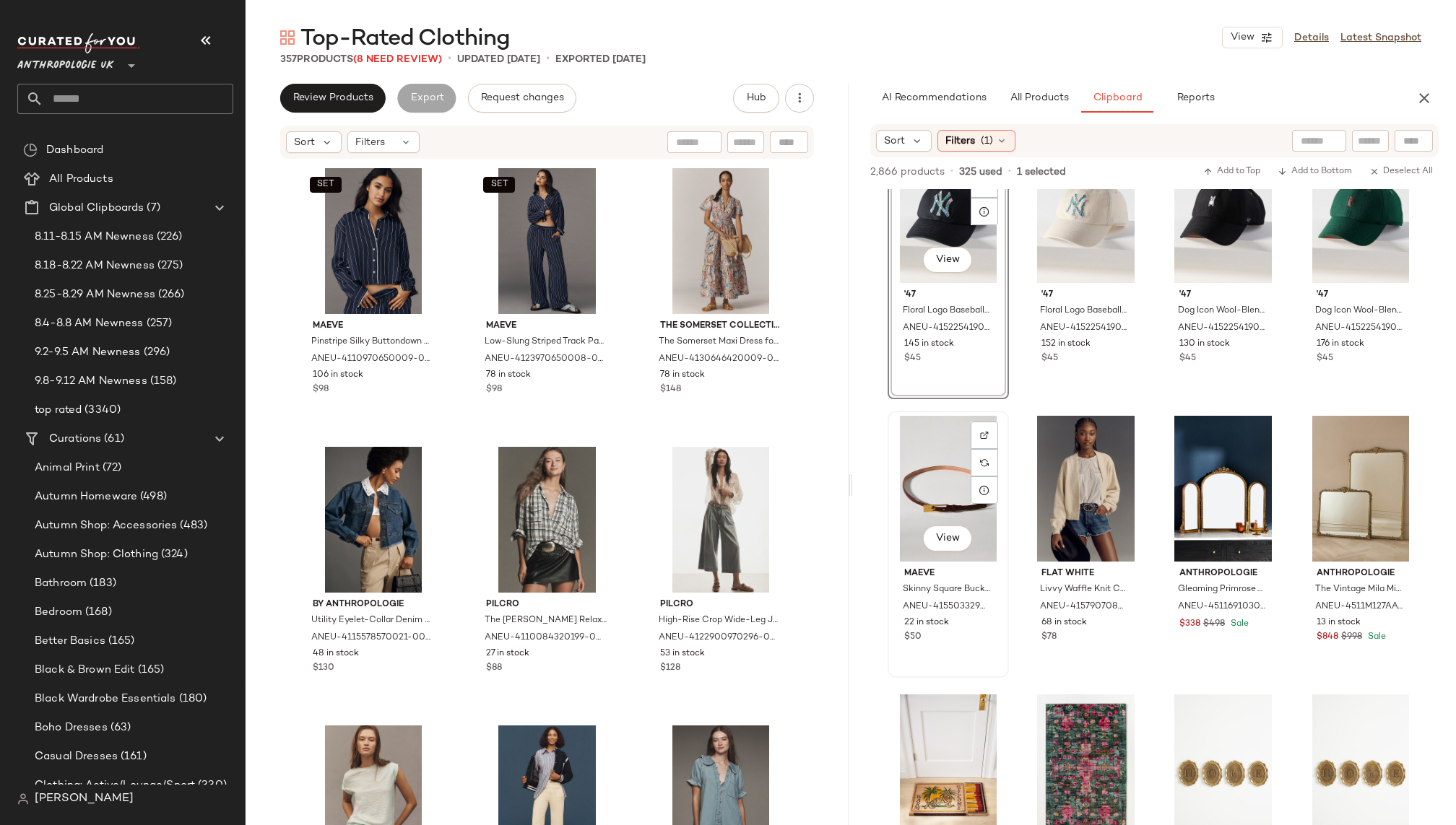
click at [923, 499] on div "View" at bounding box center [949, 488] width 112 height 146
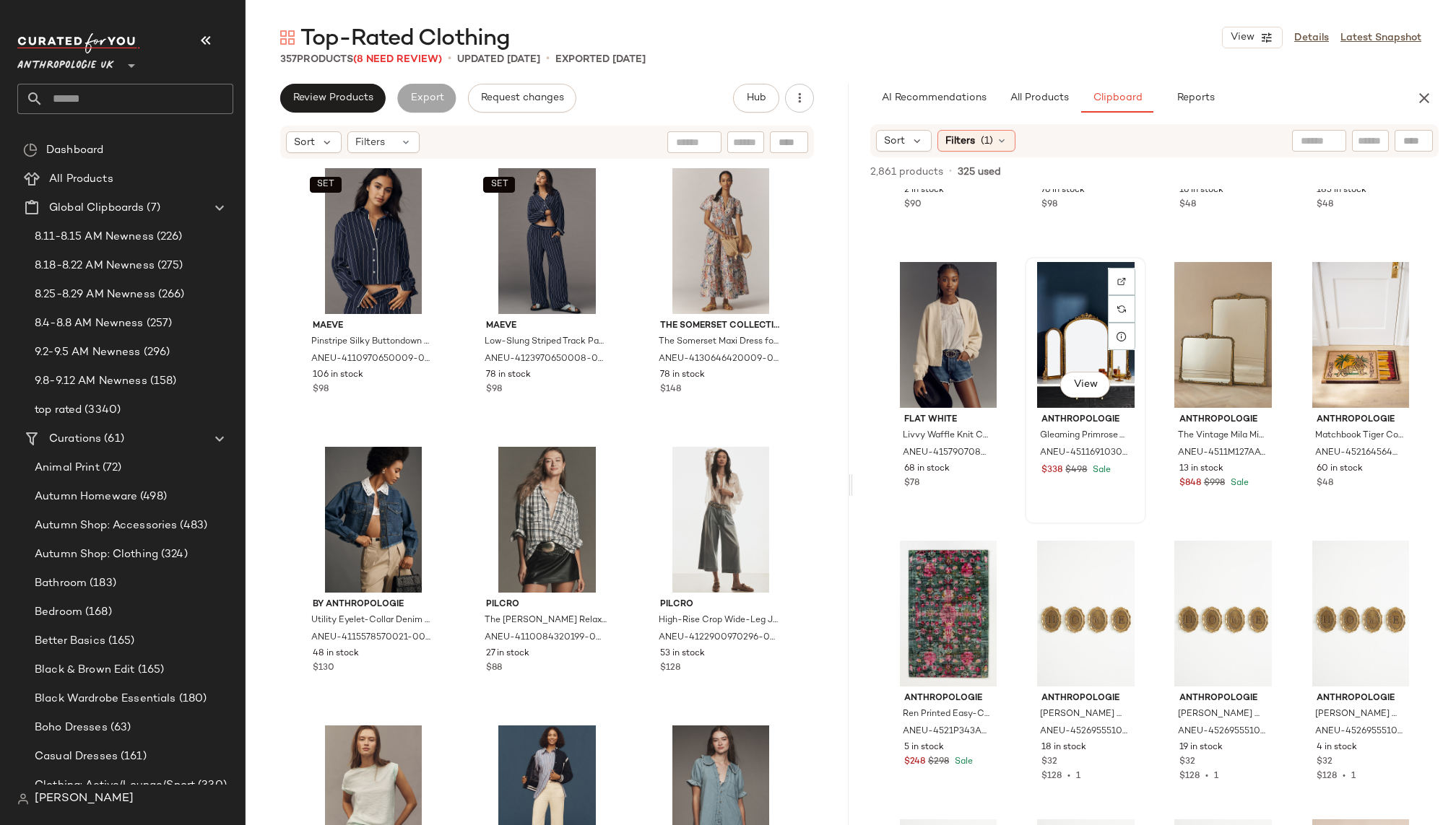
click at [1057, 337] on div "View" at bounding box center [1086, 335] width 112 height 146
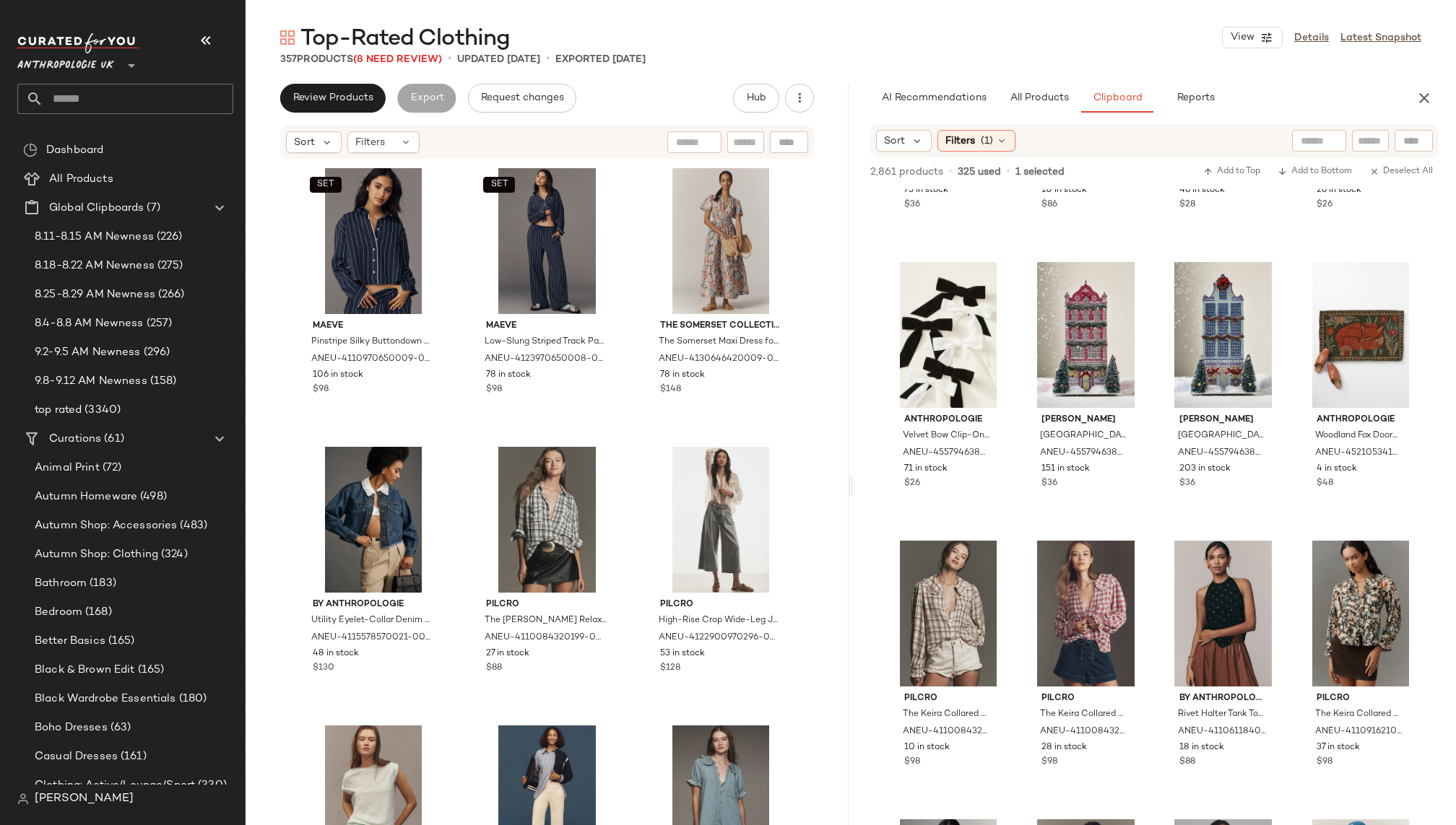
scroll to position [5459, 0]
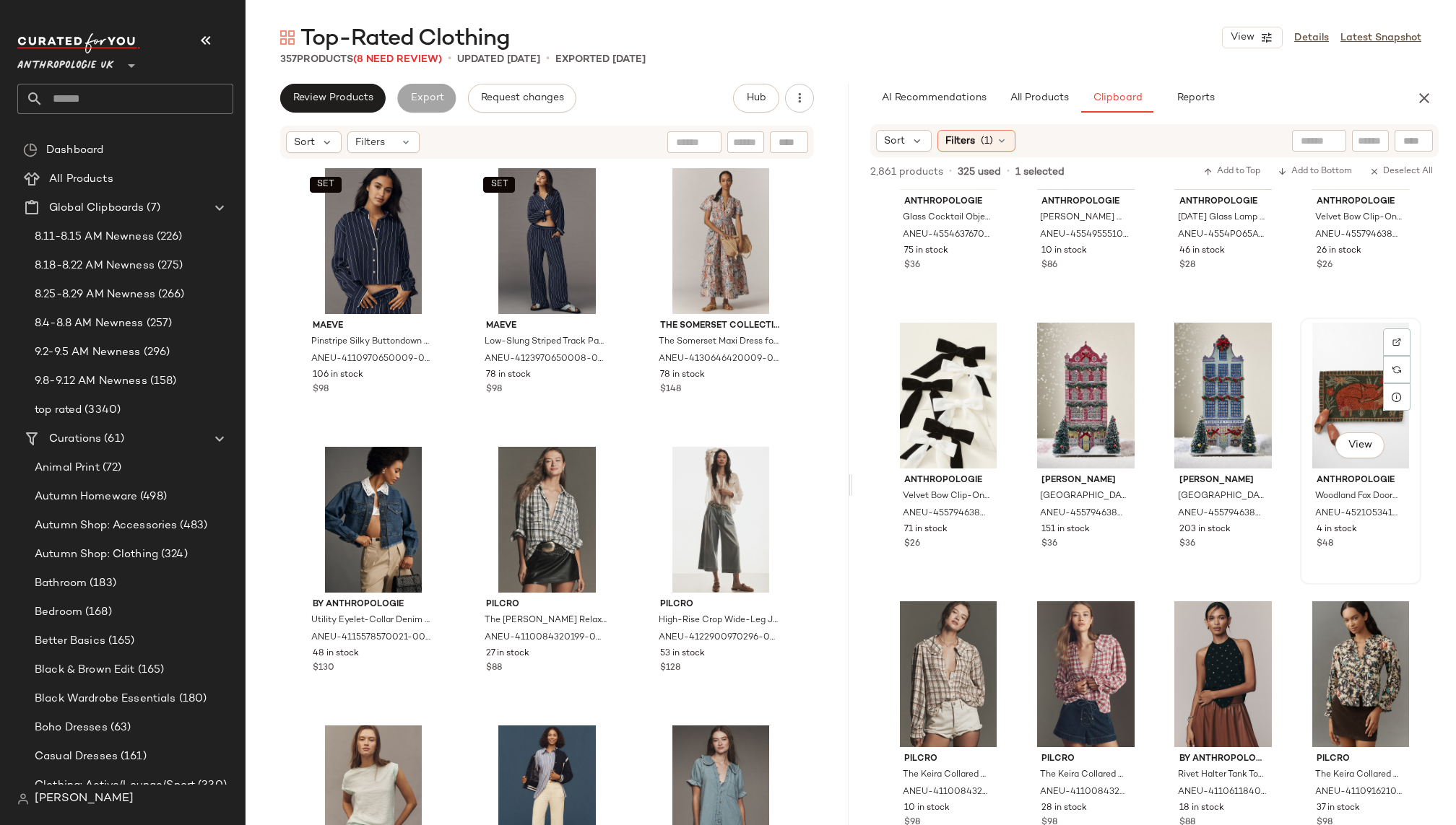
click at [1340, 385] on div "View" at bounding box center [1361, 395] width 112 height 146
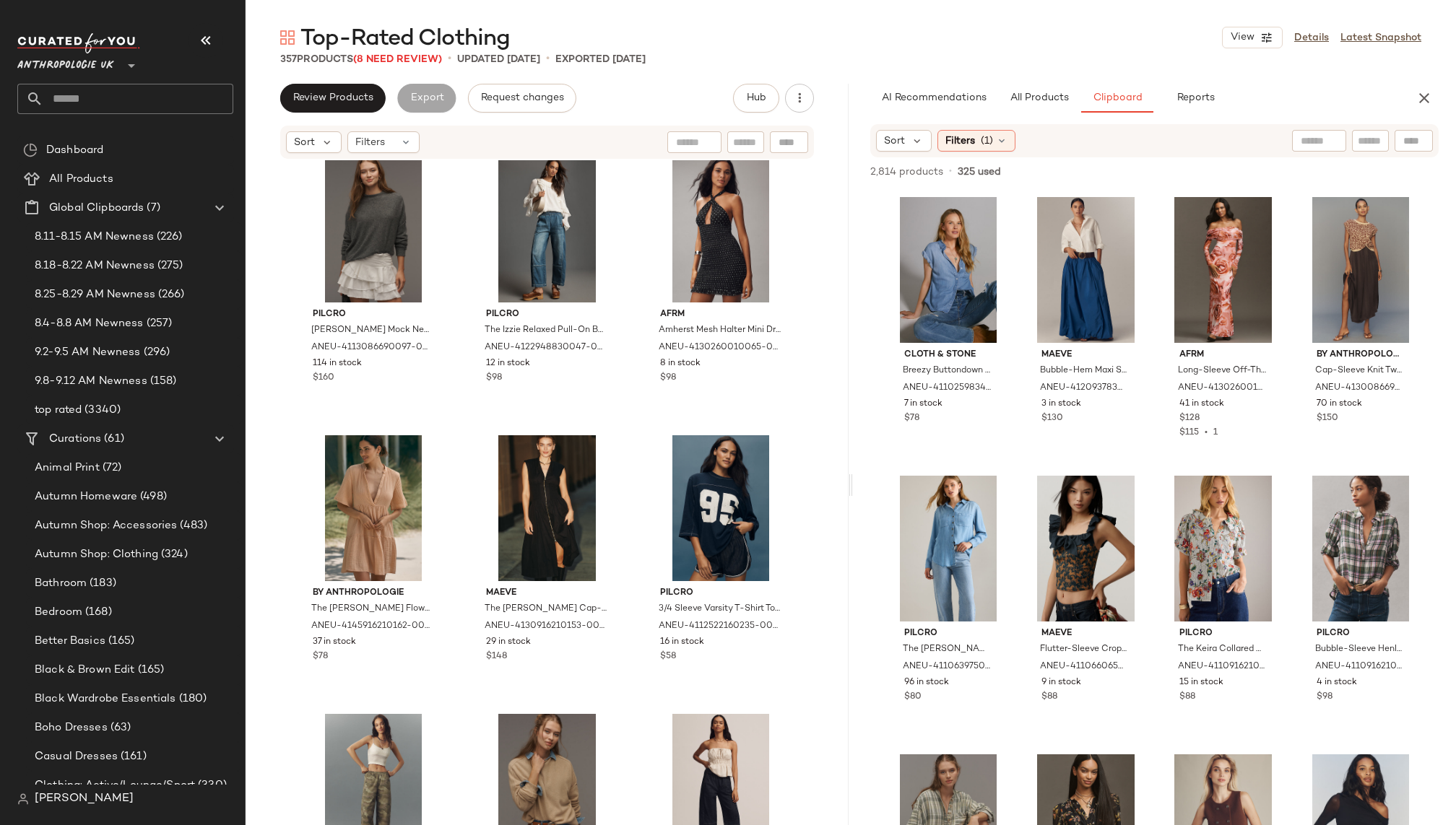
scroll to position [1689, 0]
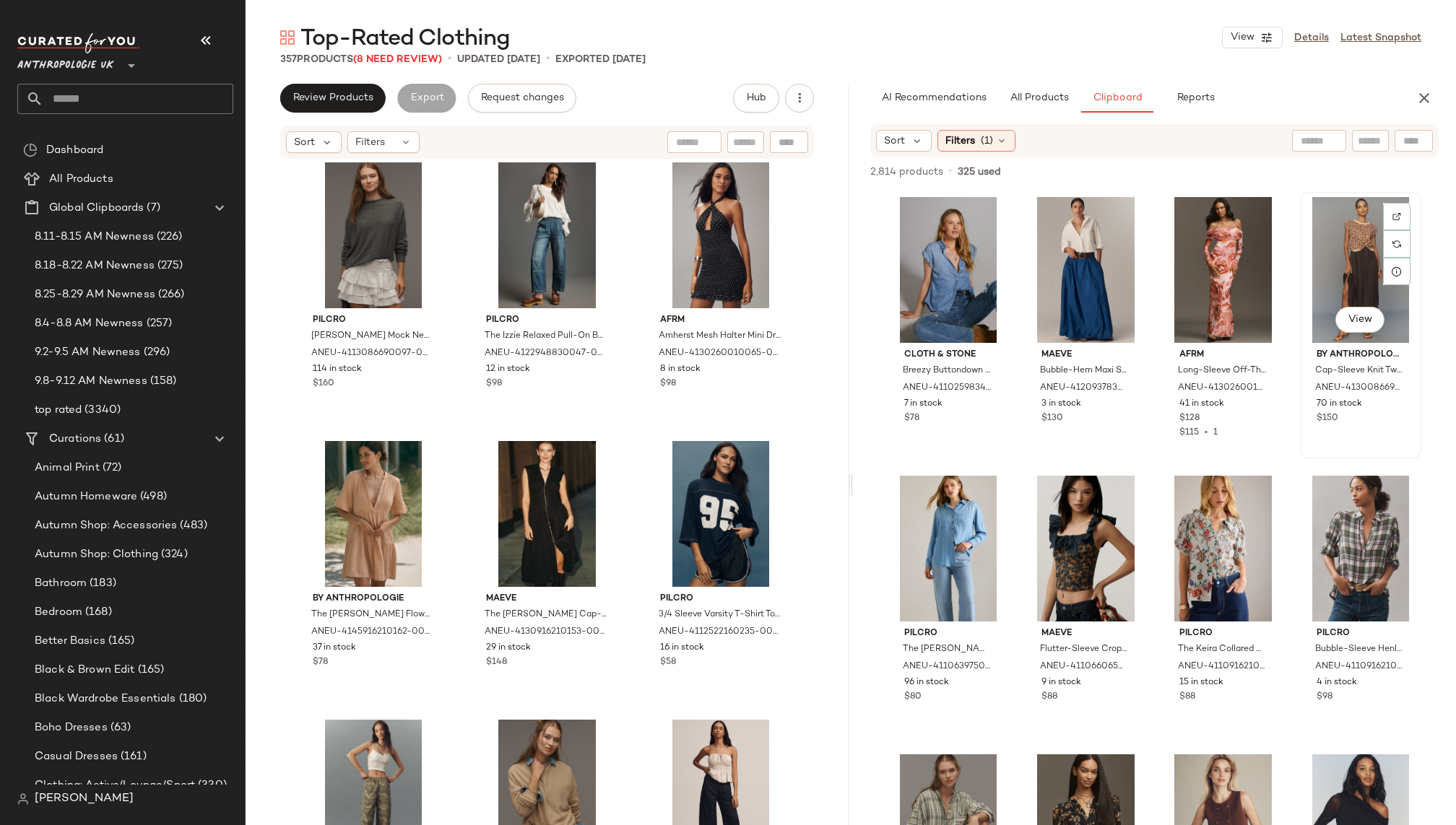
click at [1314, 247] on div "View" at bounding box center [1361, 270] width 112 height 146
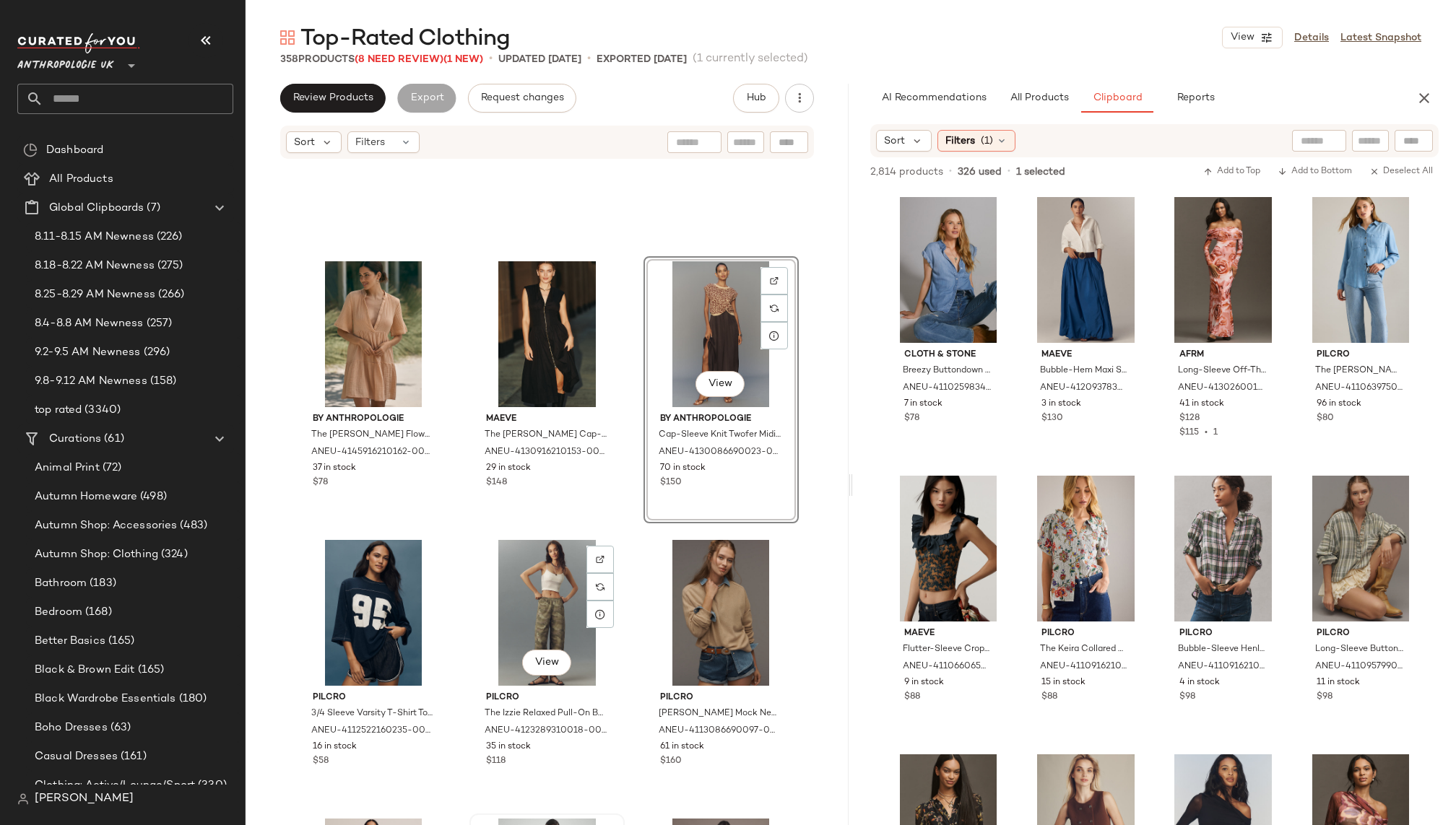
scroll to position [1887, 0]
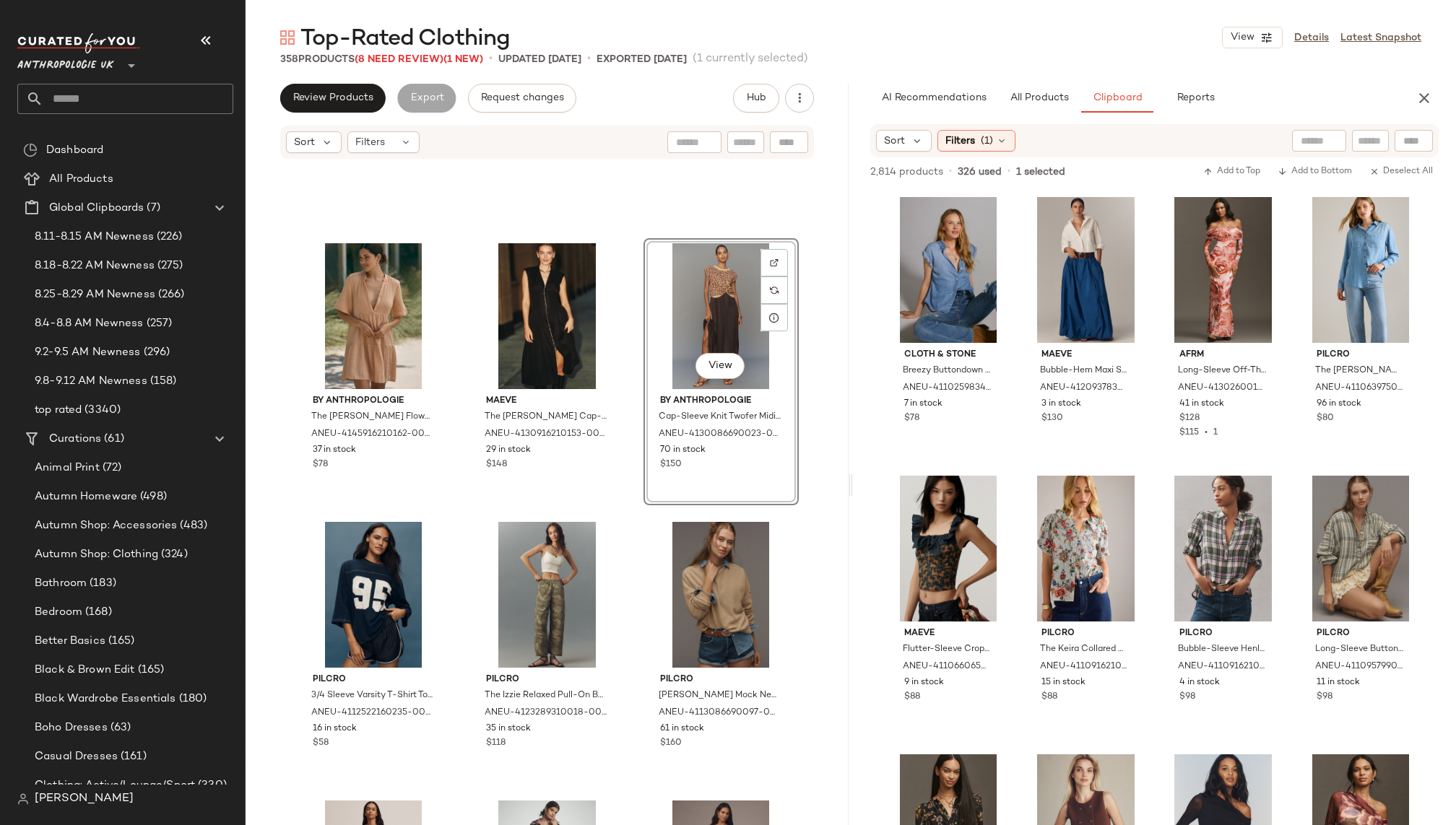
click at [679, 344] on div "View" at bounding box center [721, 316] width 145 height 146
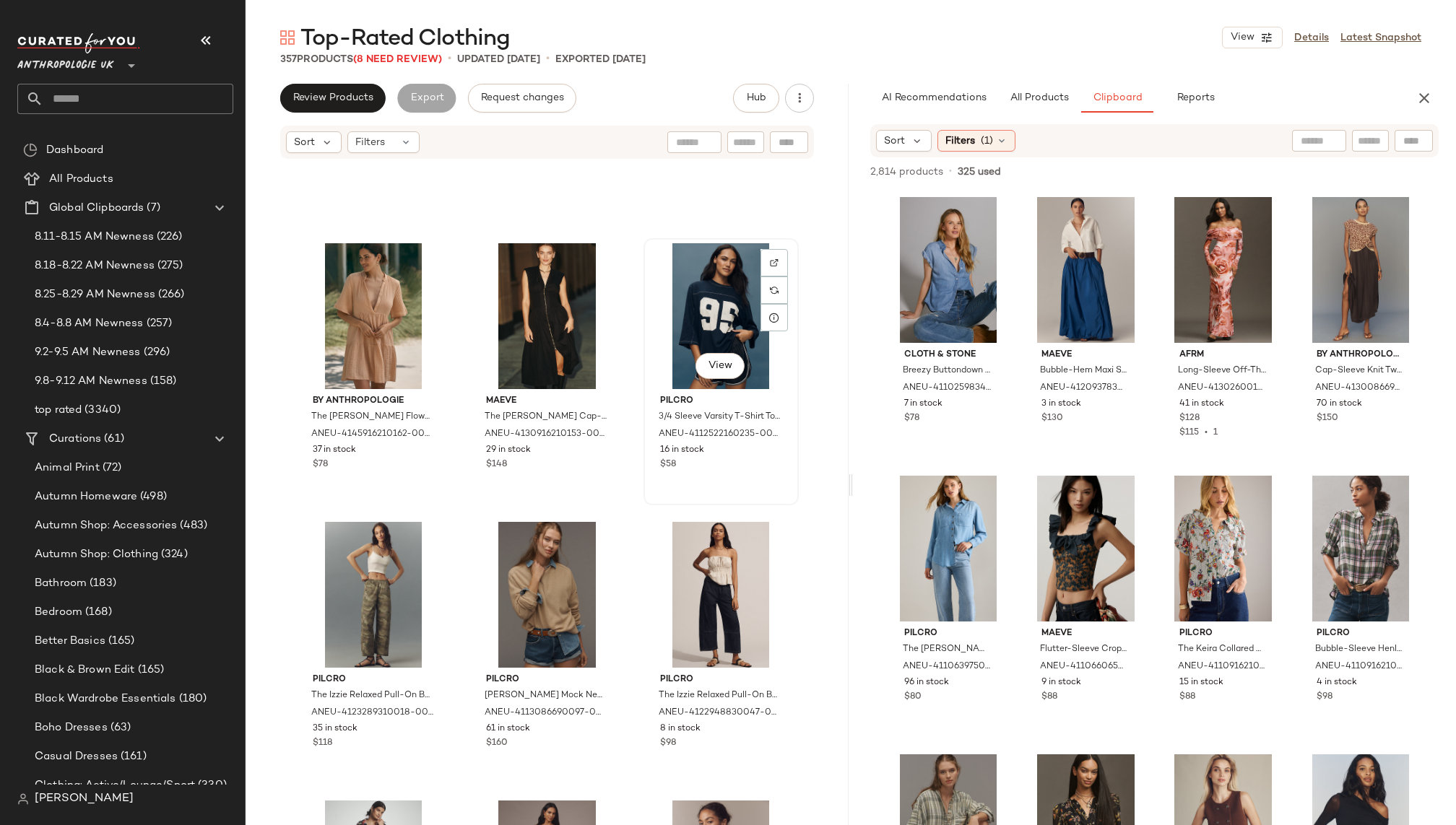
click at [691, 314] on div "View" at bounding box center [721, 316] width 145 height 146
click at [372, 573] on div "View" at bounding box center [374, 594] width 145 height 146
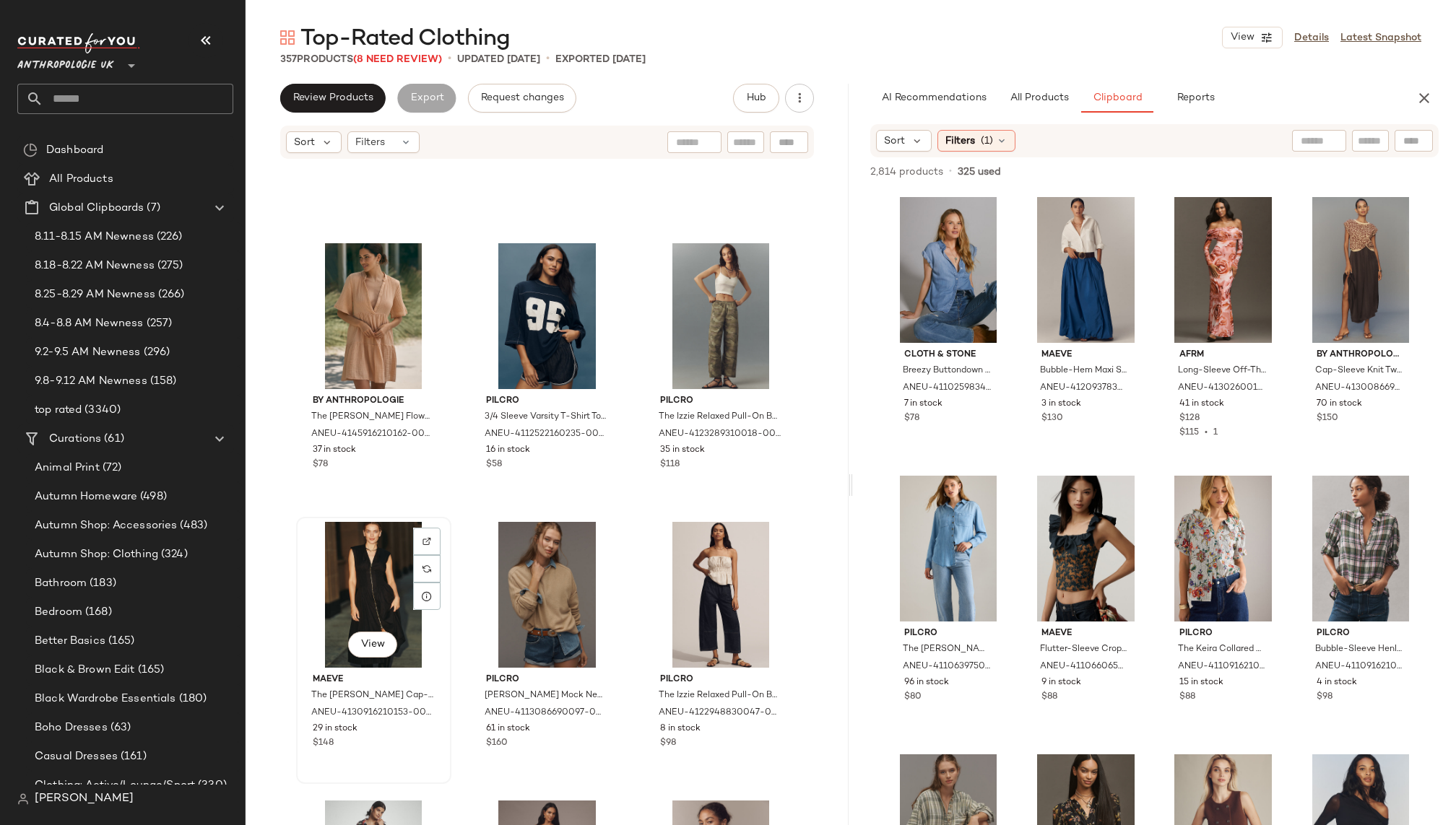
click at [365, 562] on div "View" at bounding box center [374, 594] width 145 height 146
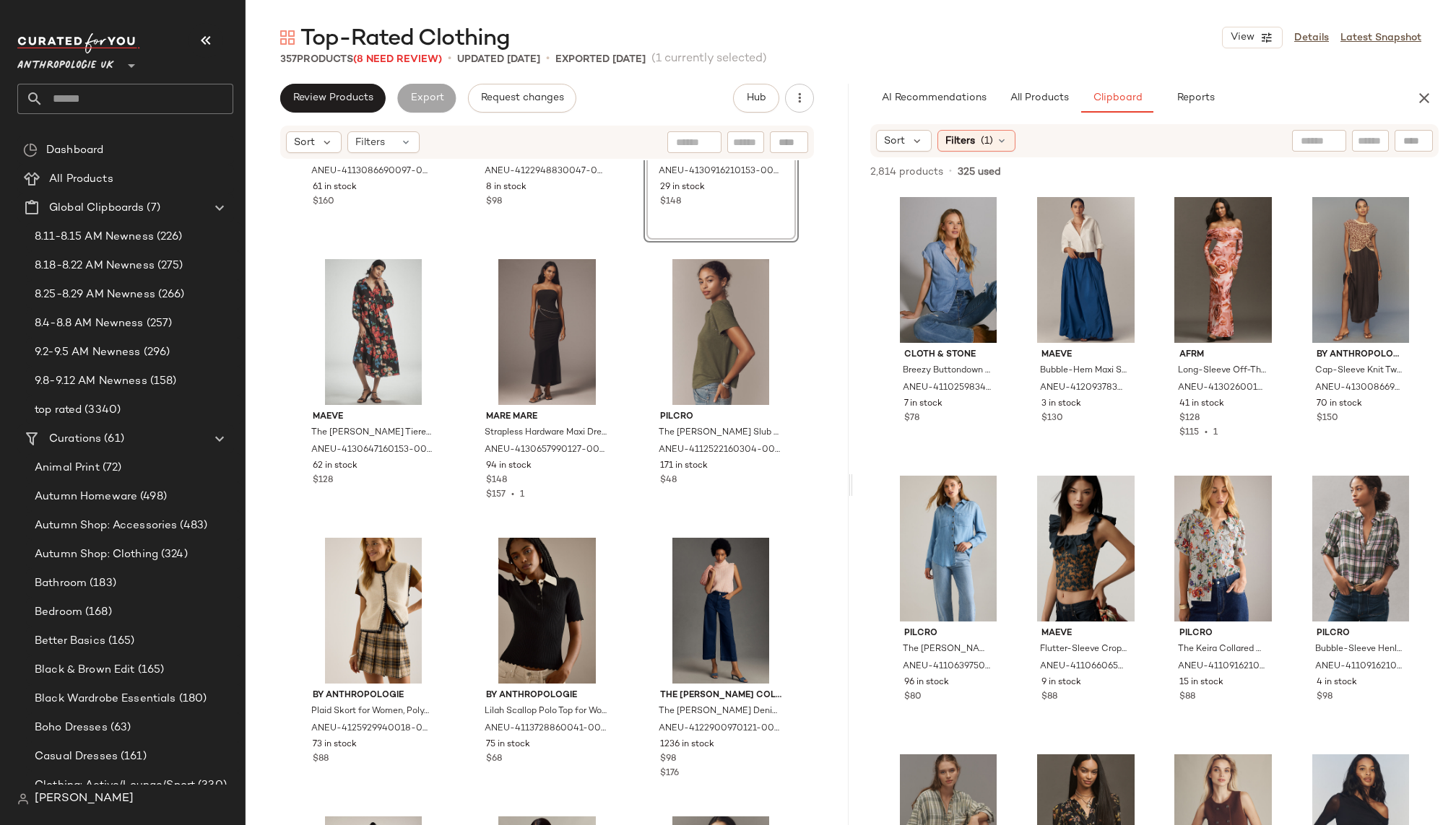
scroll to position [2406, 0]
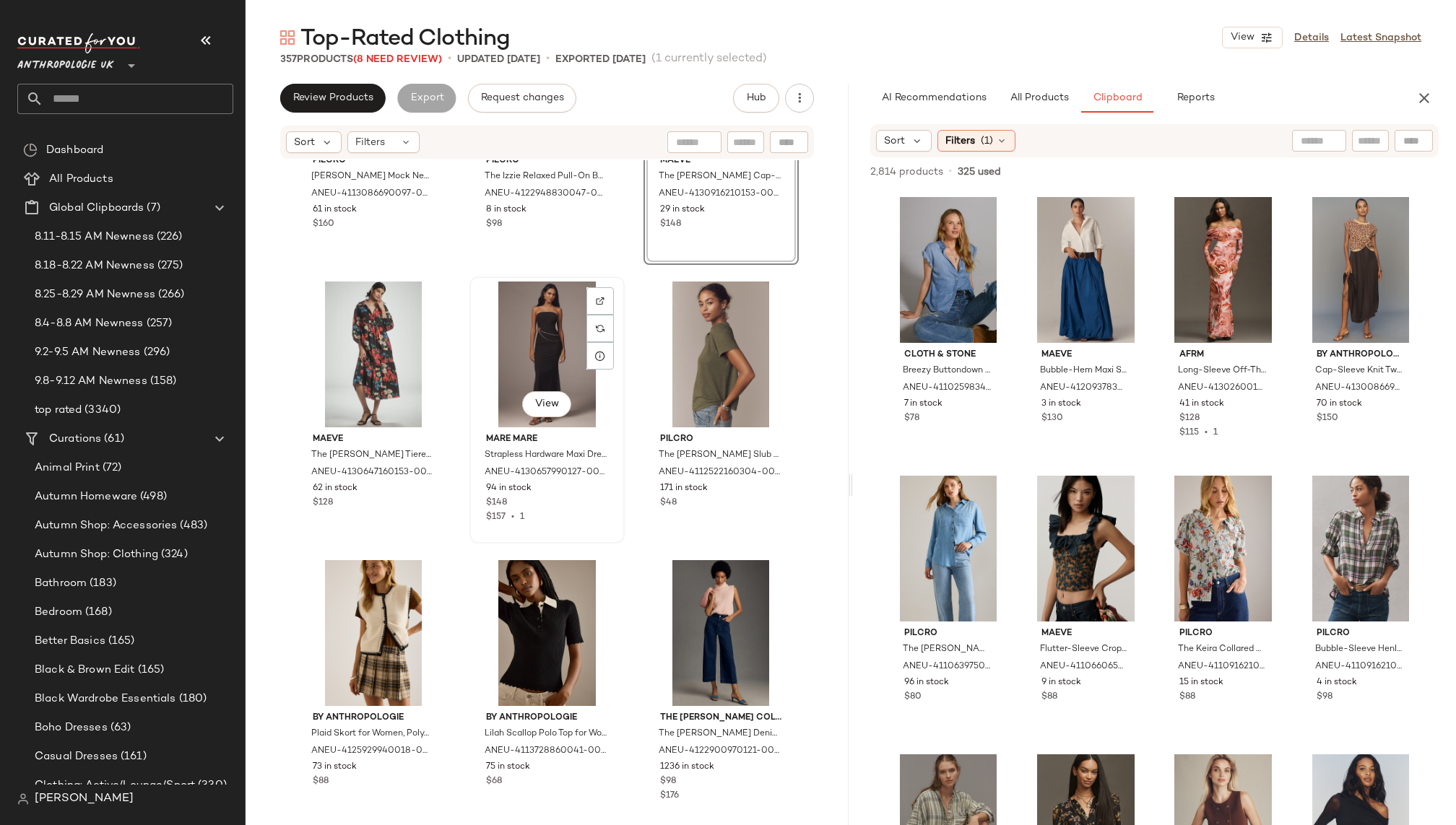
click at [497, 350] on div "View" at bounding box center [547, 354] width 145 height 146
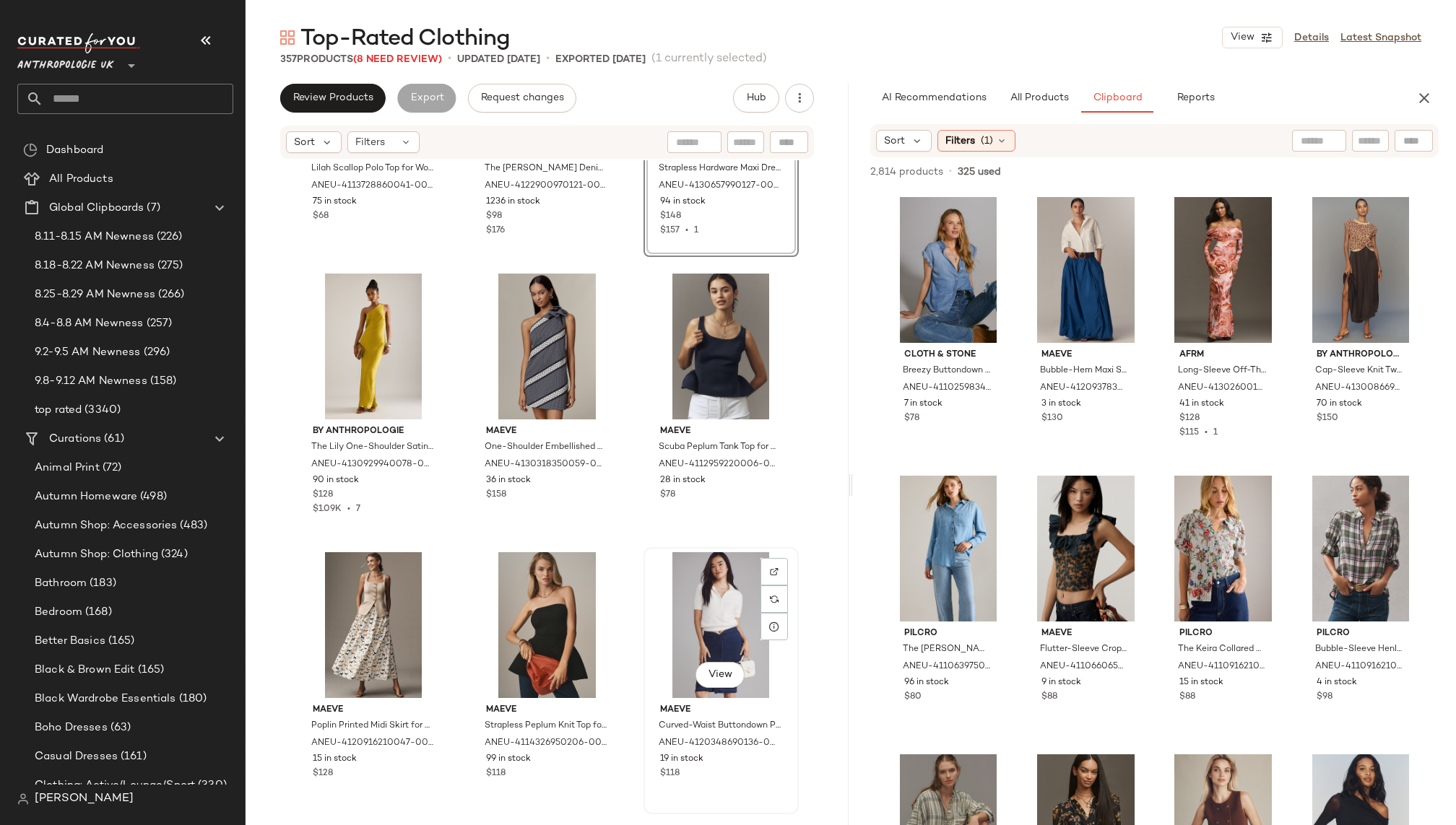
scroll to position [2946, 0]
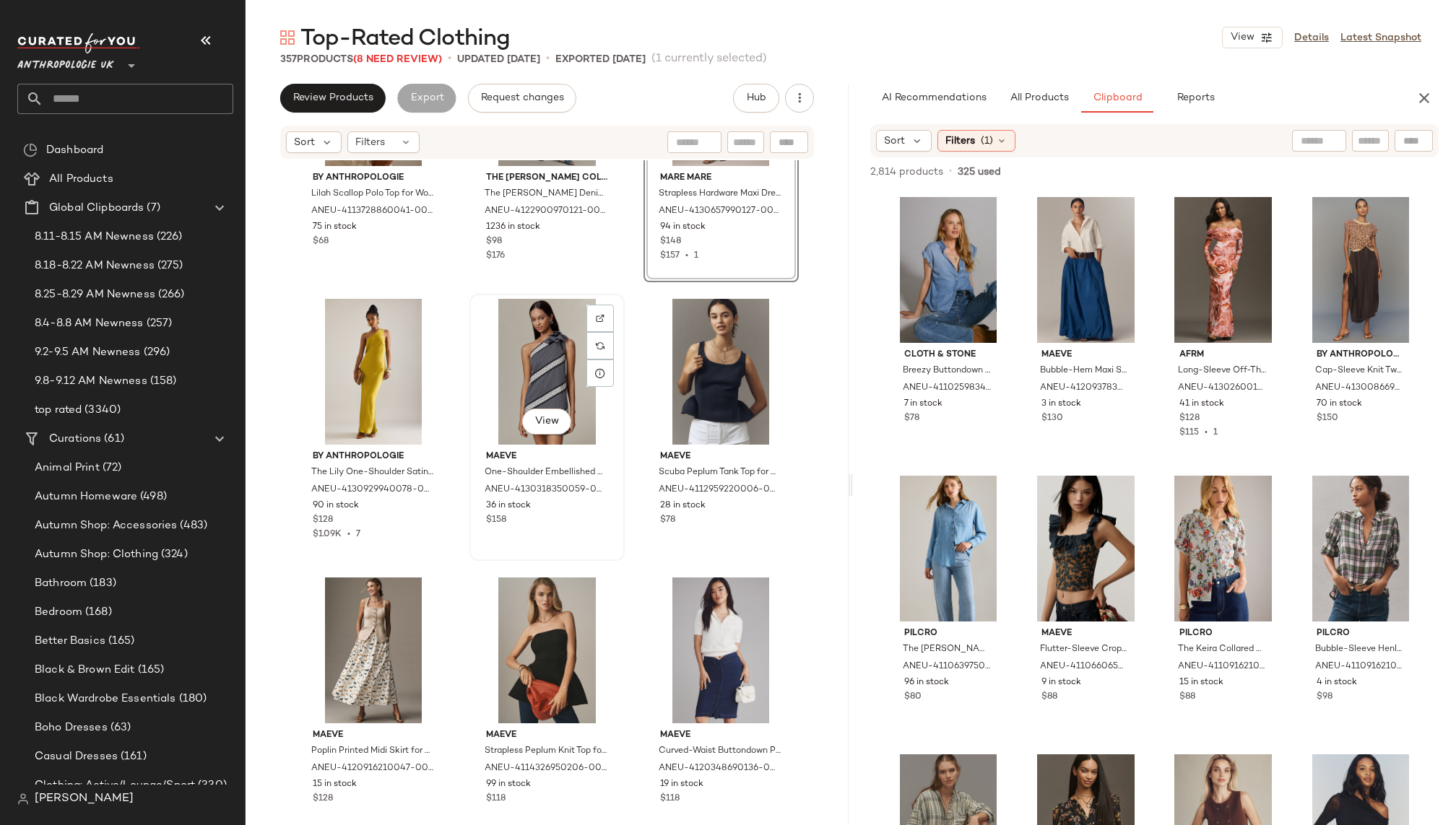
click at [538, 344] on div "View" at bounding box center [547, 371] width 145 height 146
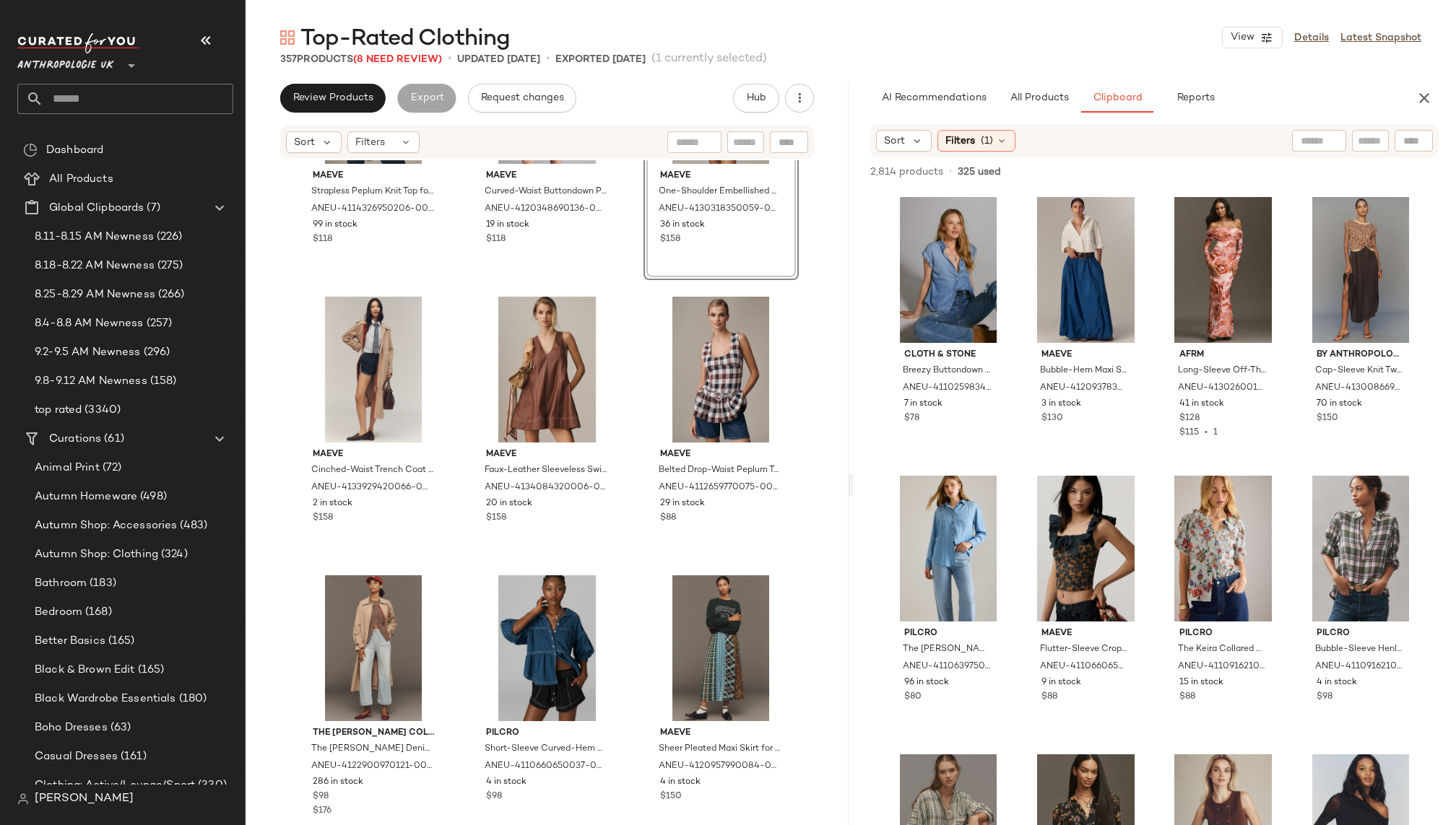
scroll to position [3508, 0]
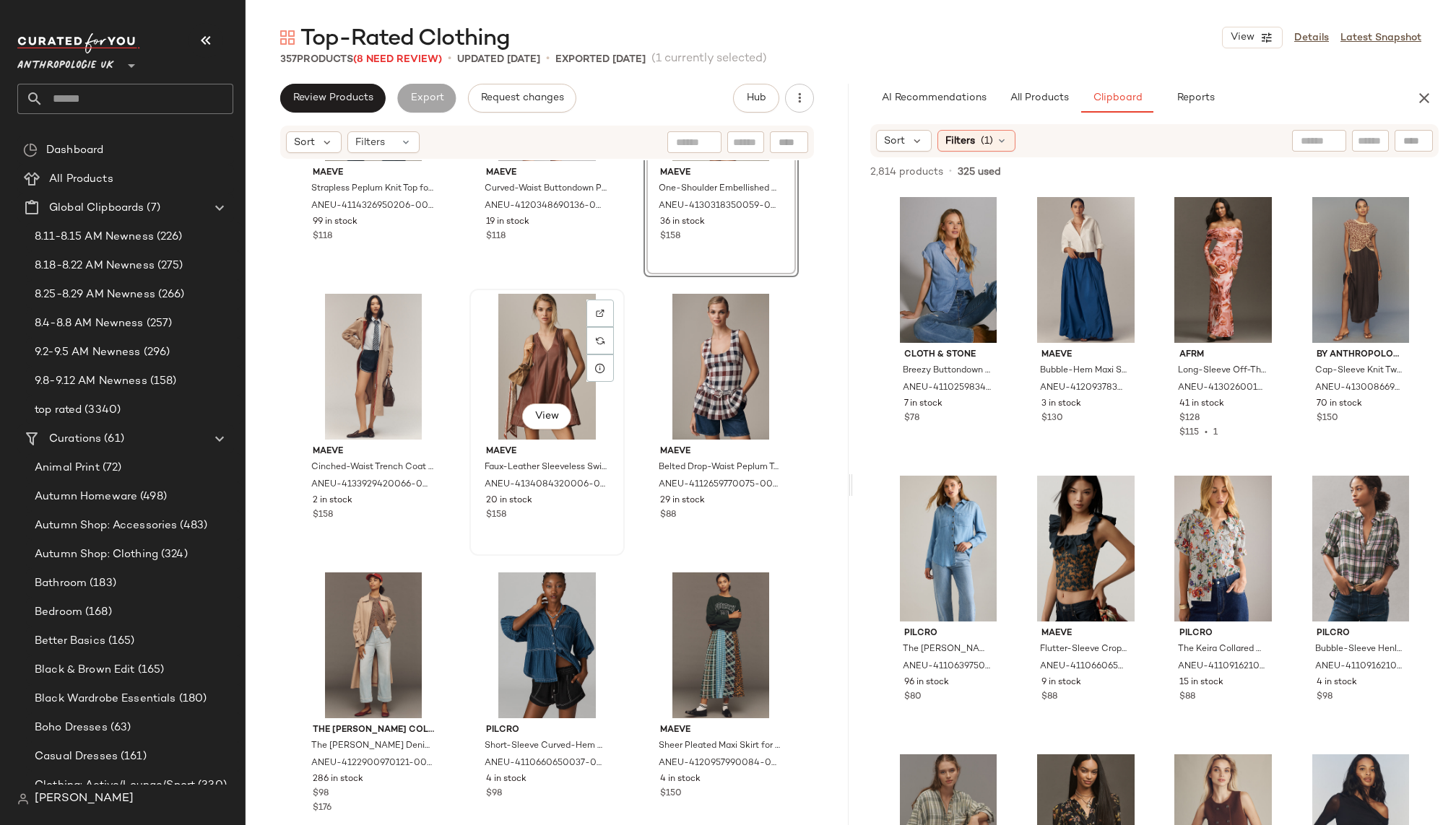
click at [508, 355] on div "View" at bounding box center [547, 366] width 145 height 146
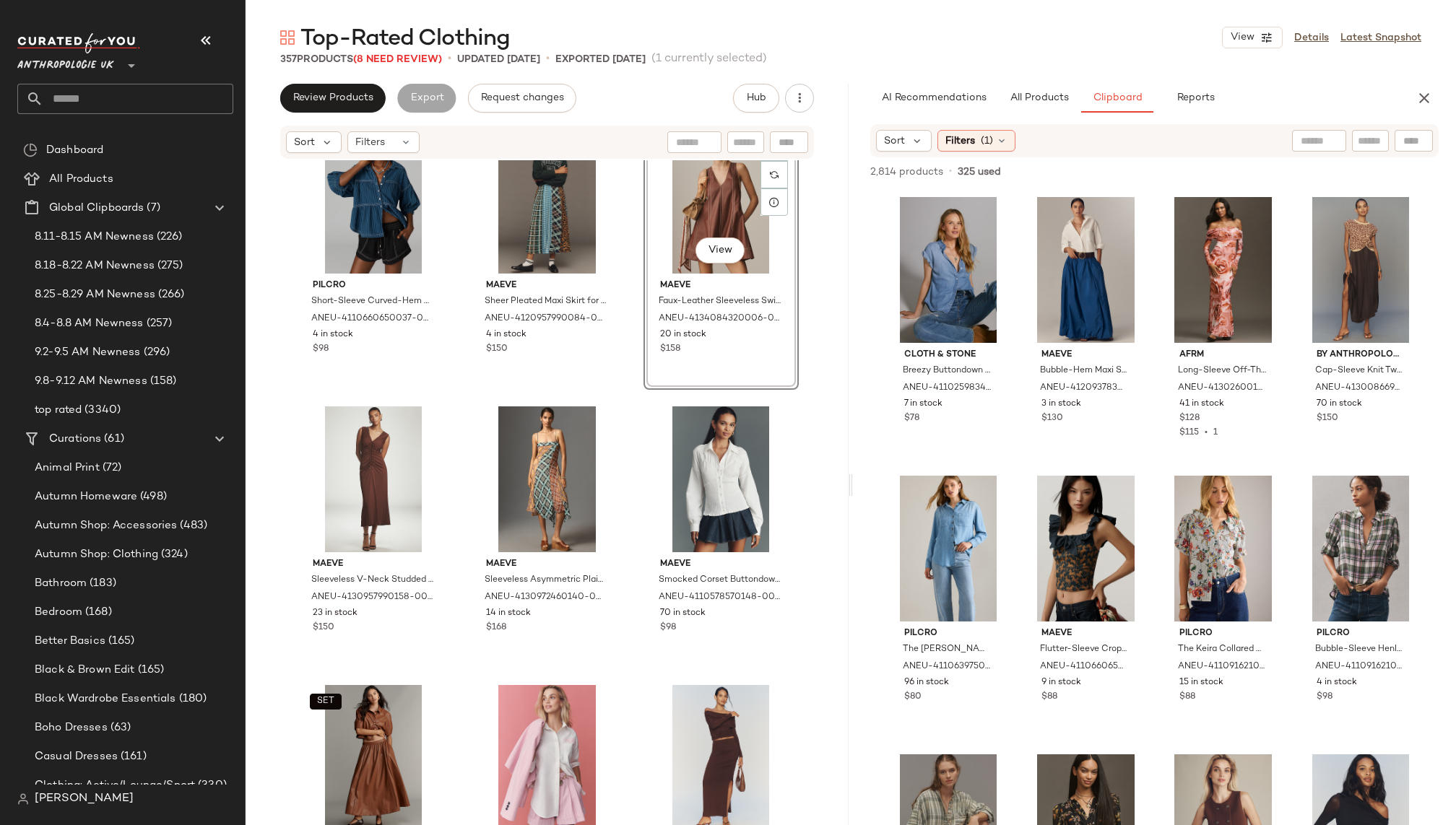
scroll to position [3992, 0]
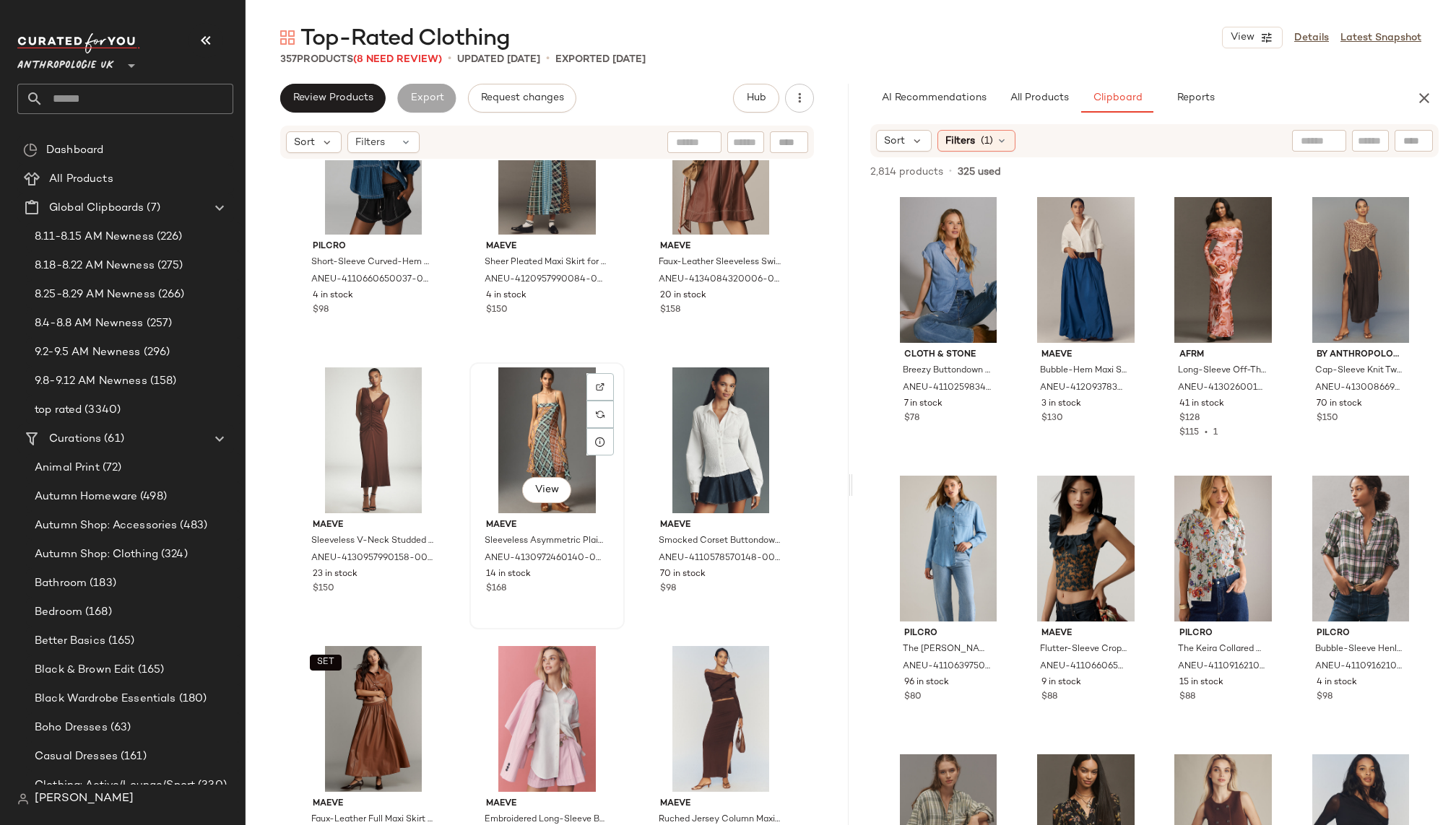
click at [513, 410] on div "View" at bounding box center [547, 440] width 145 height 146
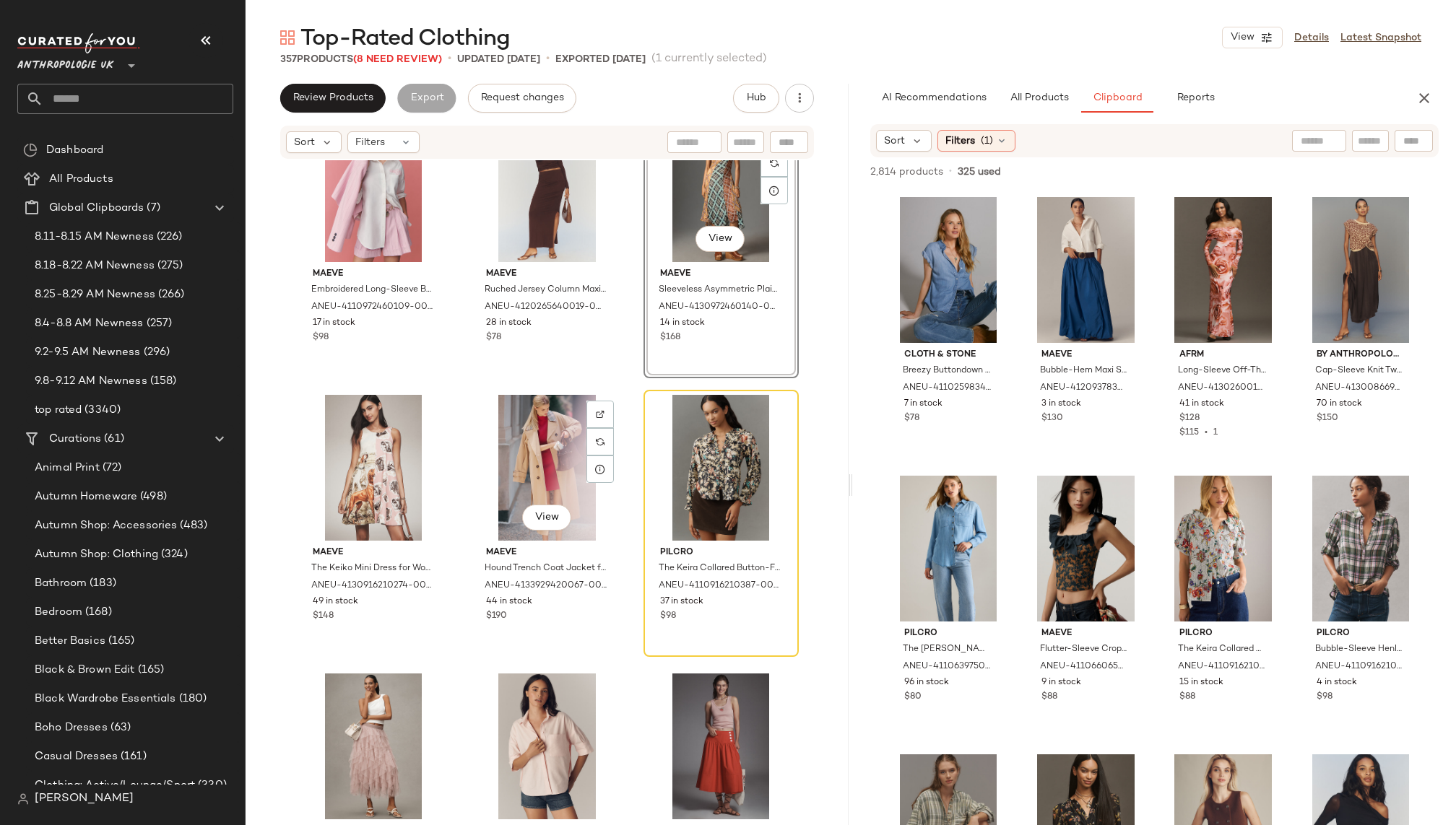
scroll to position [4550, 0]
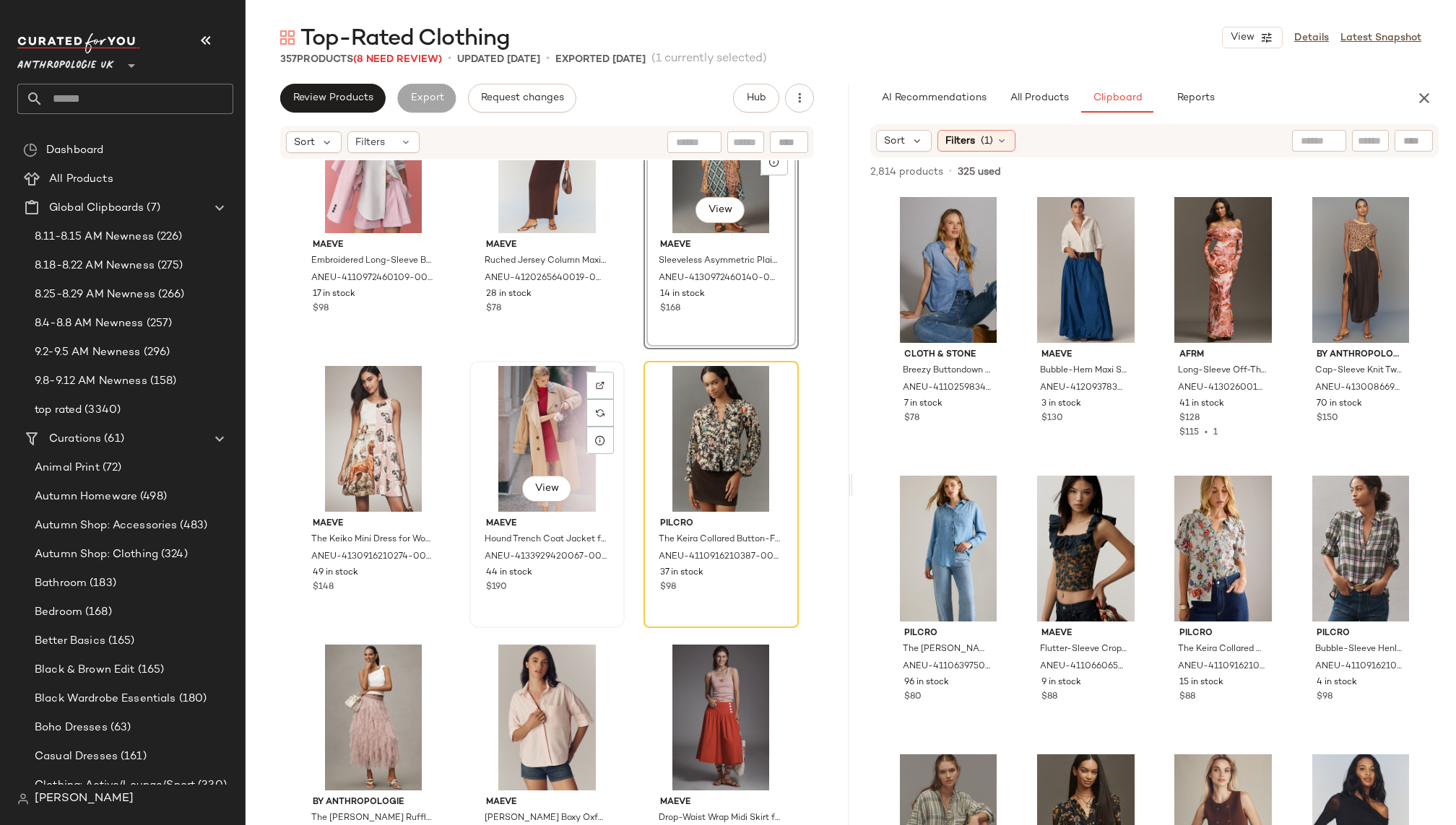
click at [546, 441] on div "View" at bounding box center [547, 439] width 145 height 146
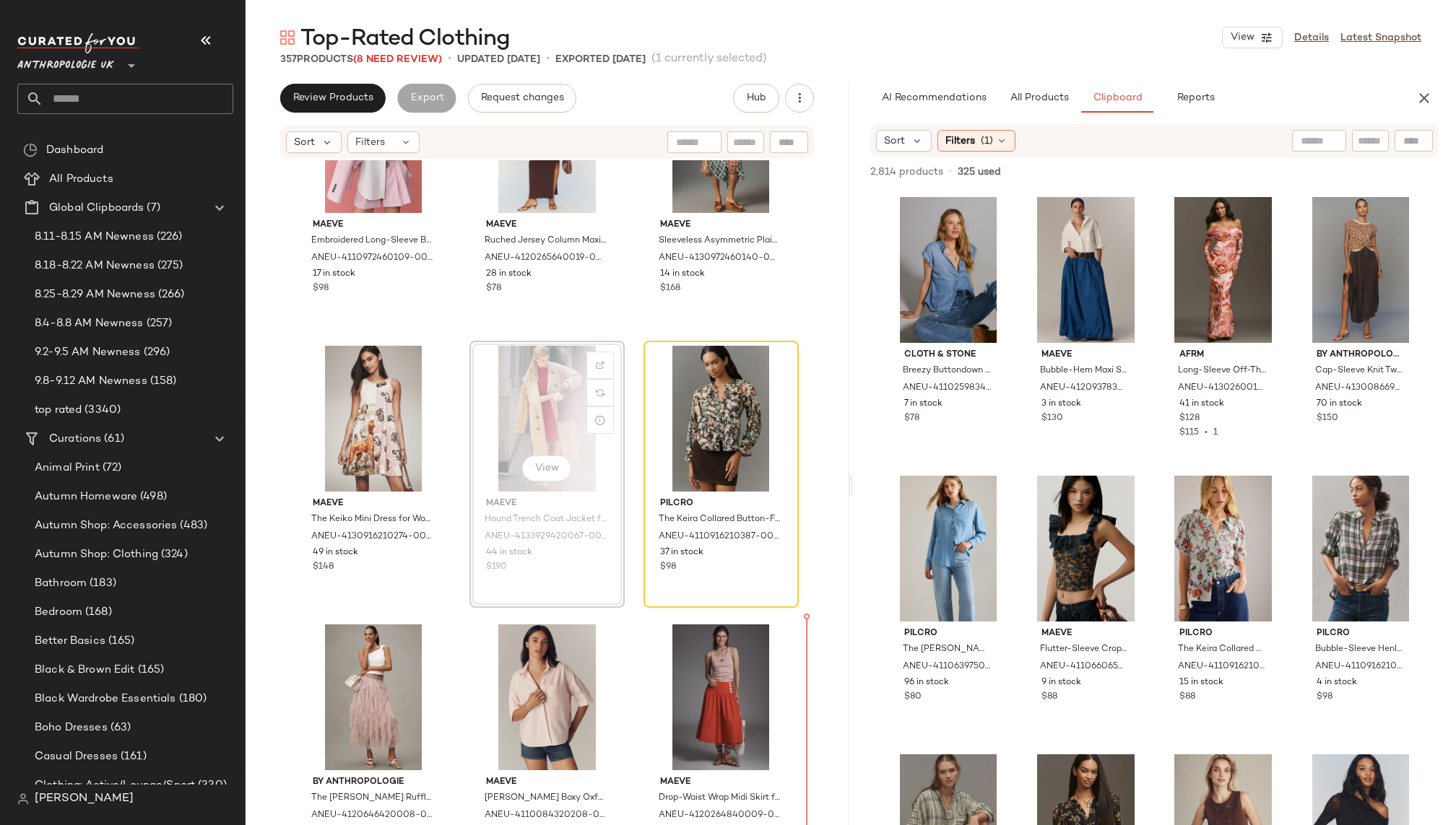
scroll to position [4575, 0]
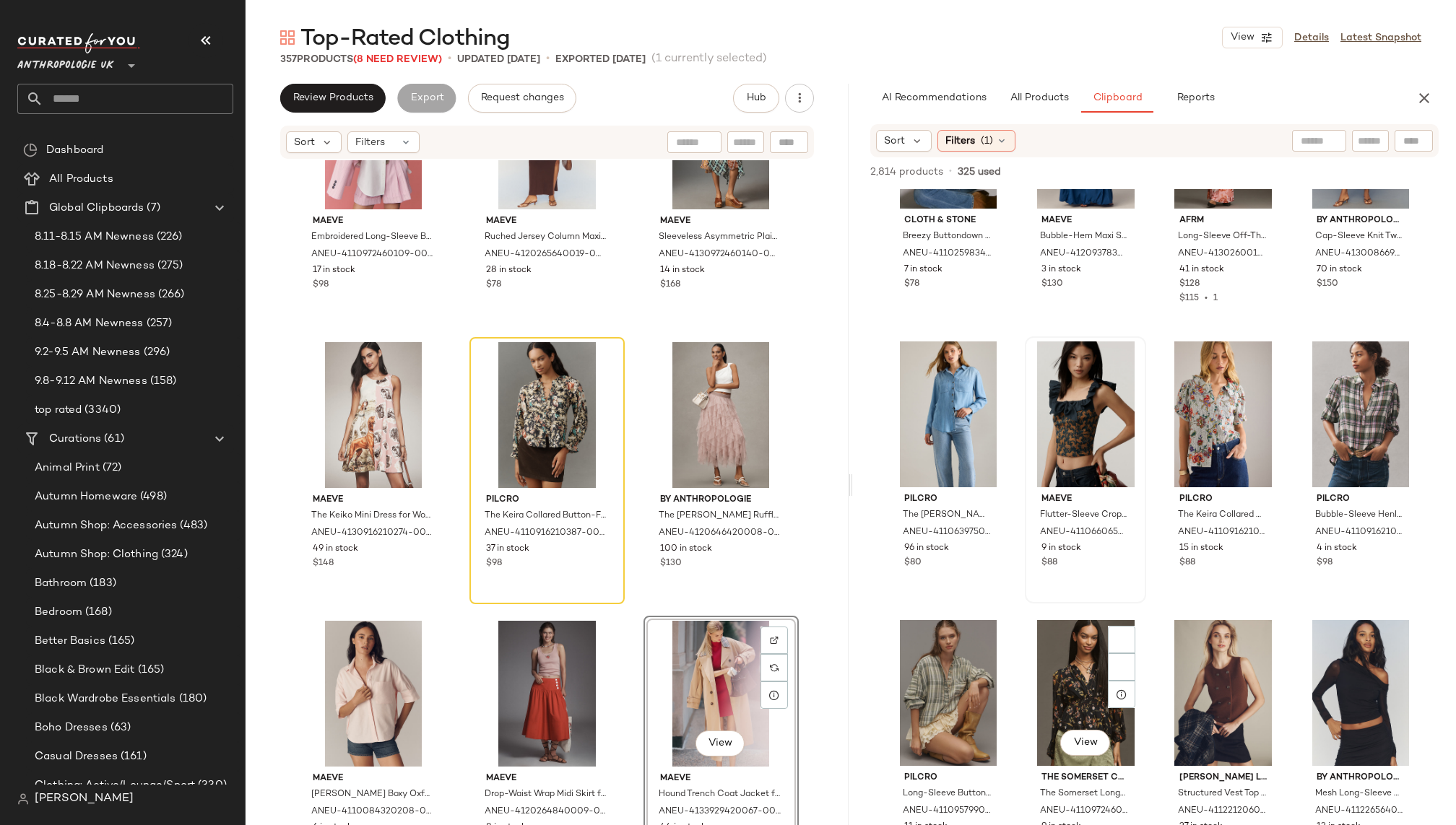
scroll to position [139, 0]
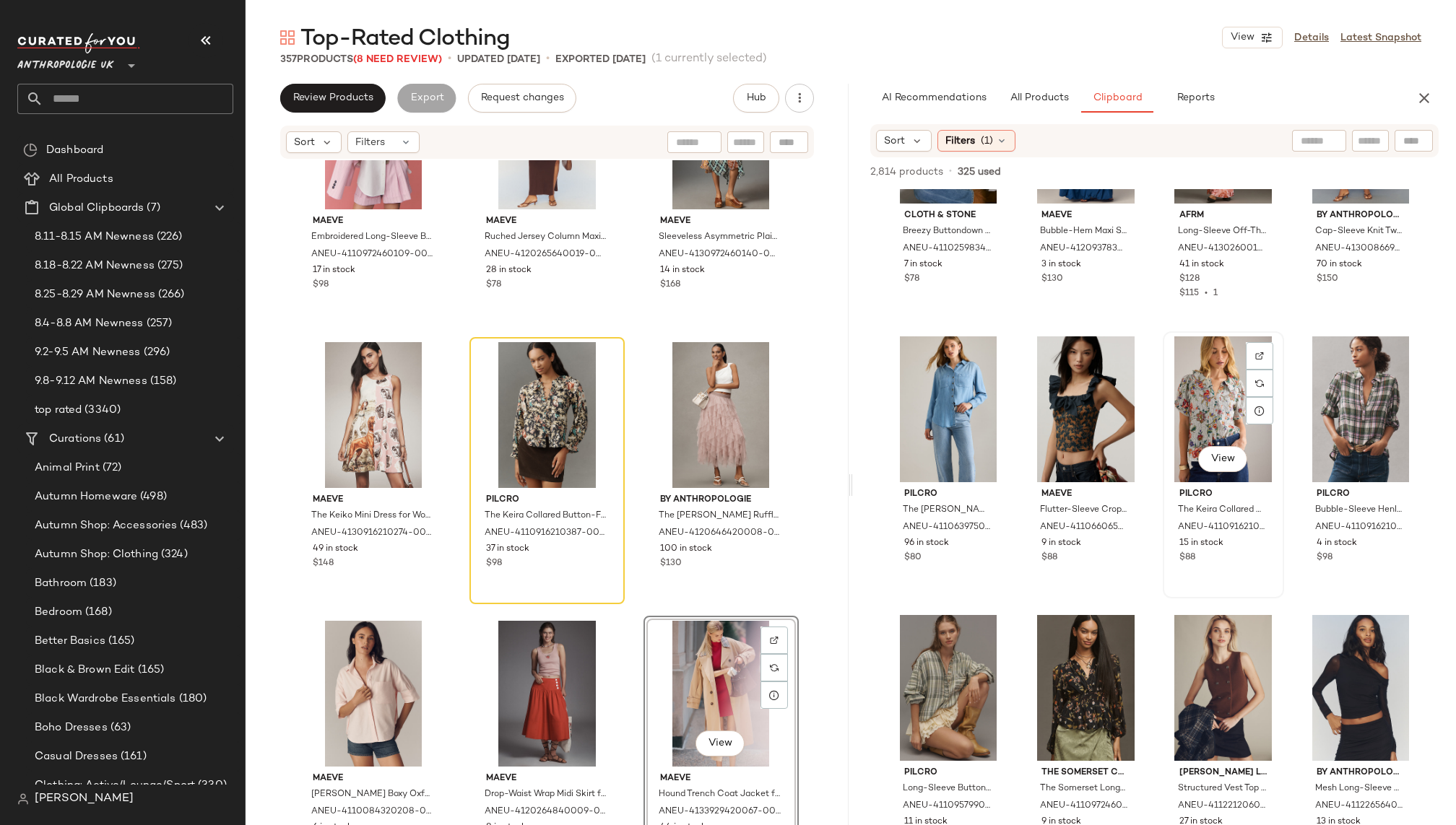
click at [1174, 412] on div "View" at bounding box center [1224, 409] width 112 height 146
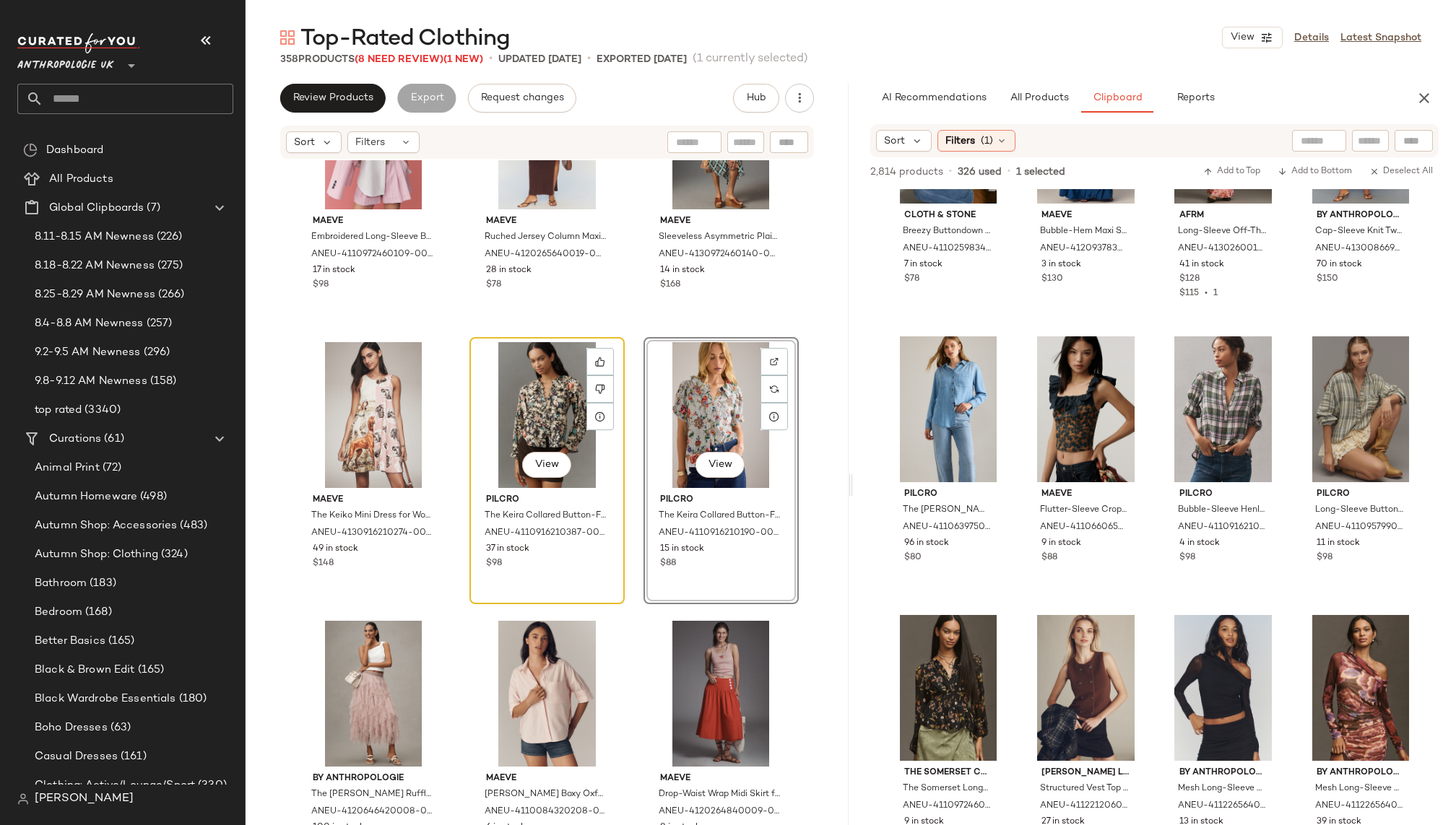
click at [518, 394] on div "View" at bounding box center [547, 415] width 145 height 146
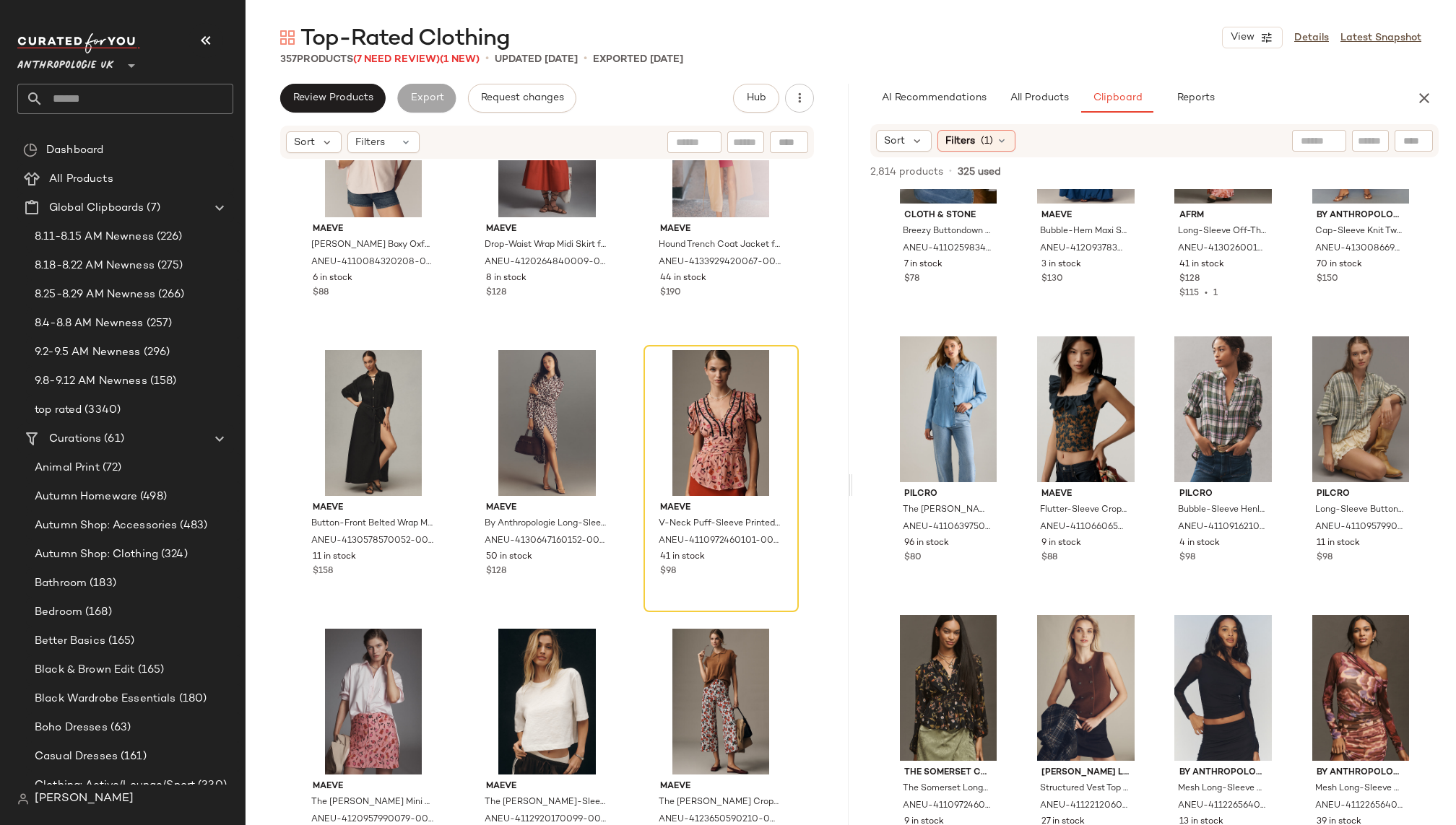
scroll to position [5156, 0]
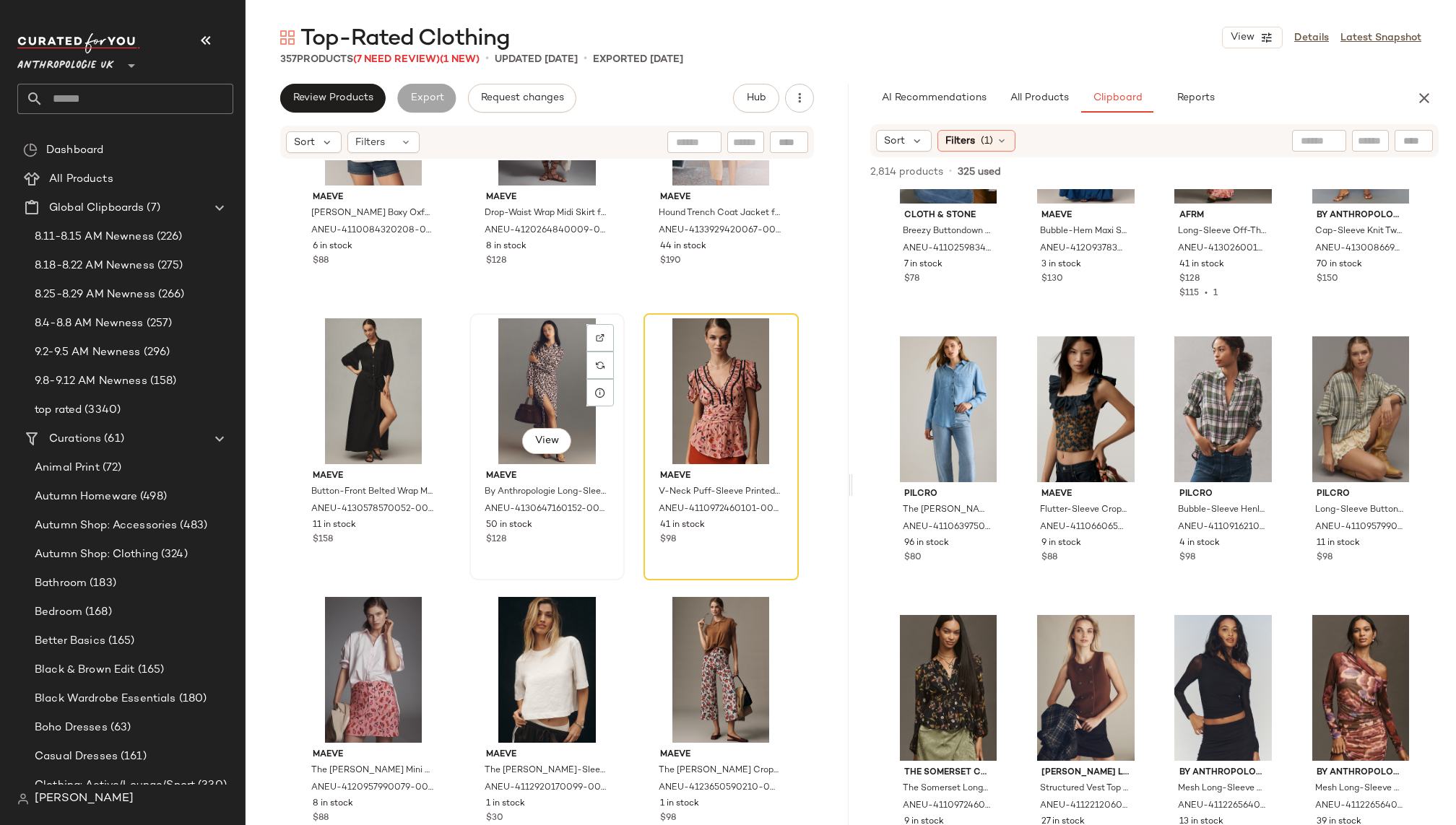
click at [518, 376] on div "View" at bounding box center [547, 390] width 145 height 146
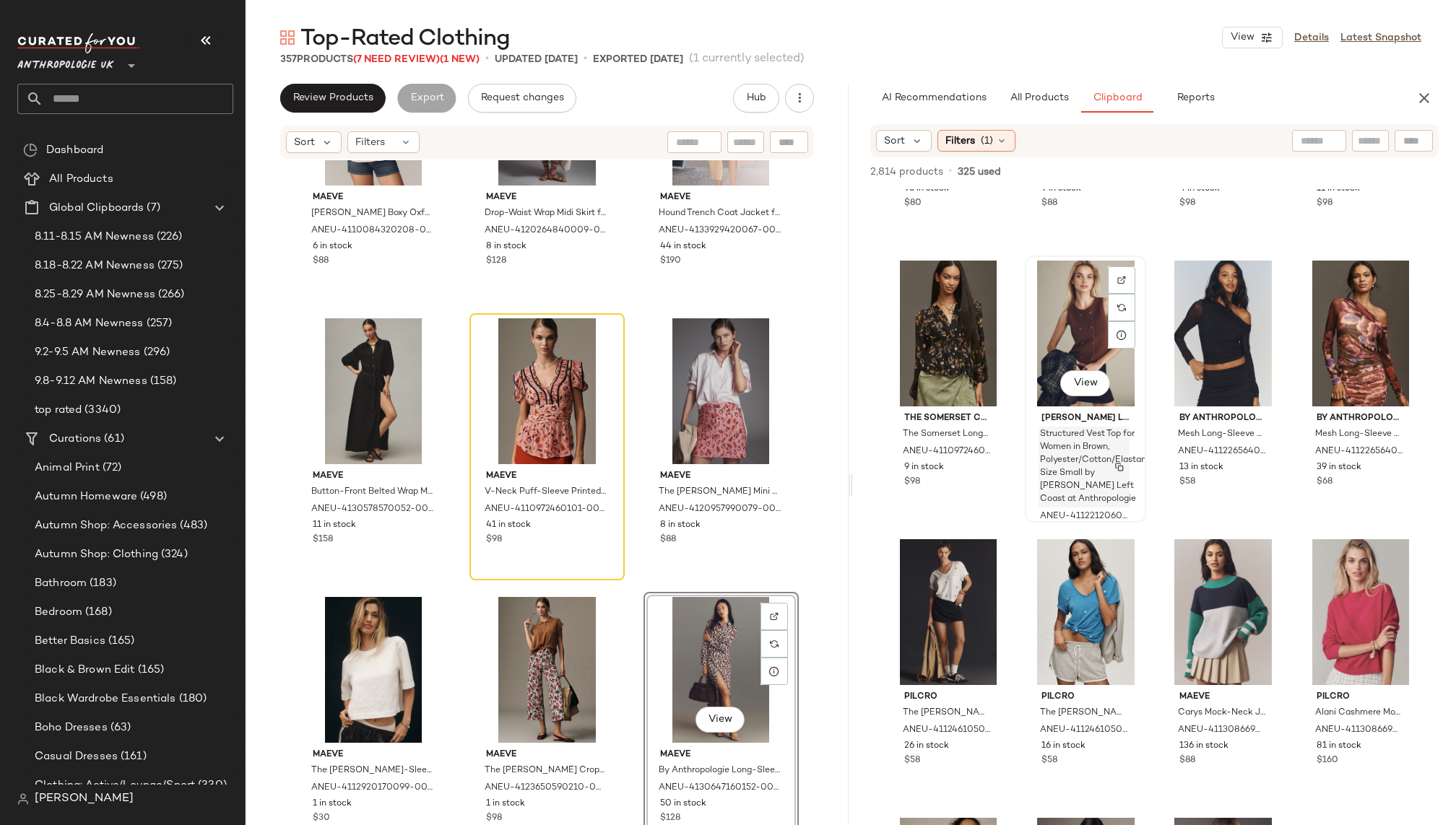
scroll to position [644, 0]
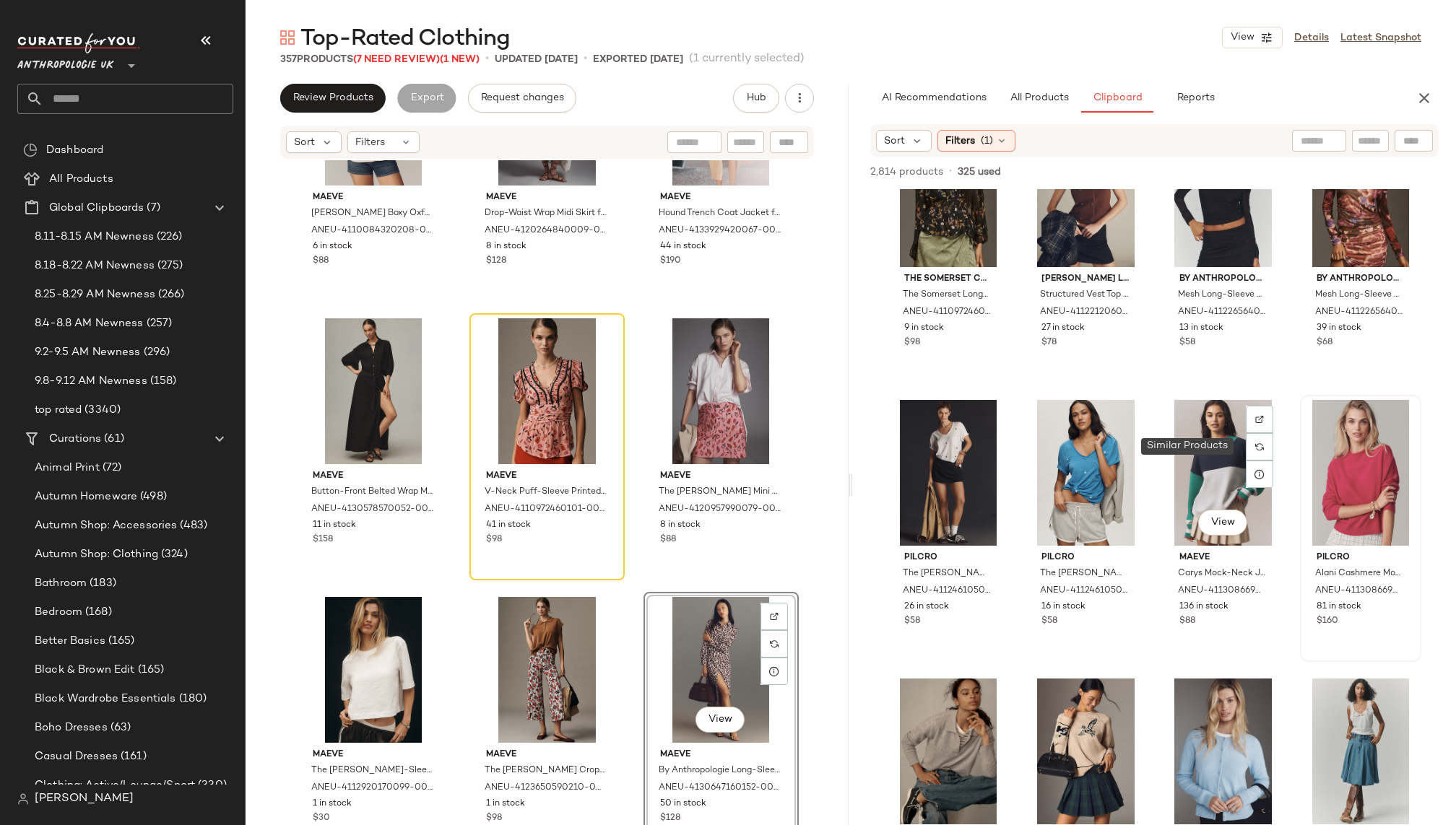
click at [1305, 468] on div at bounding box center [1361, 472] width 112 height 146
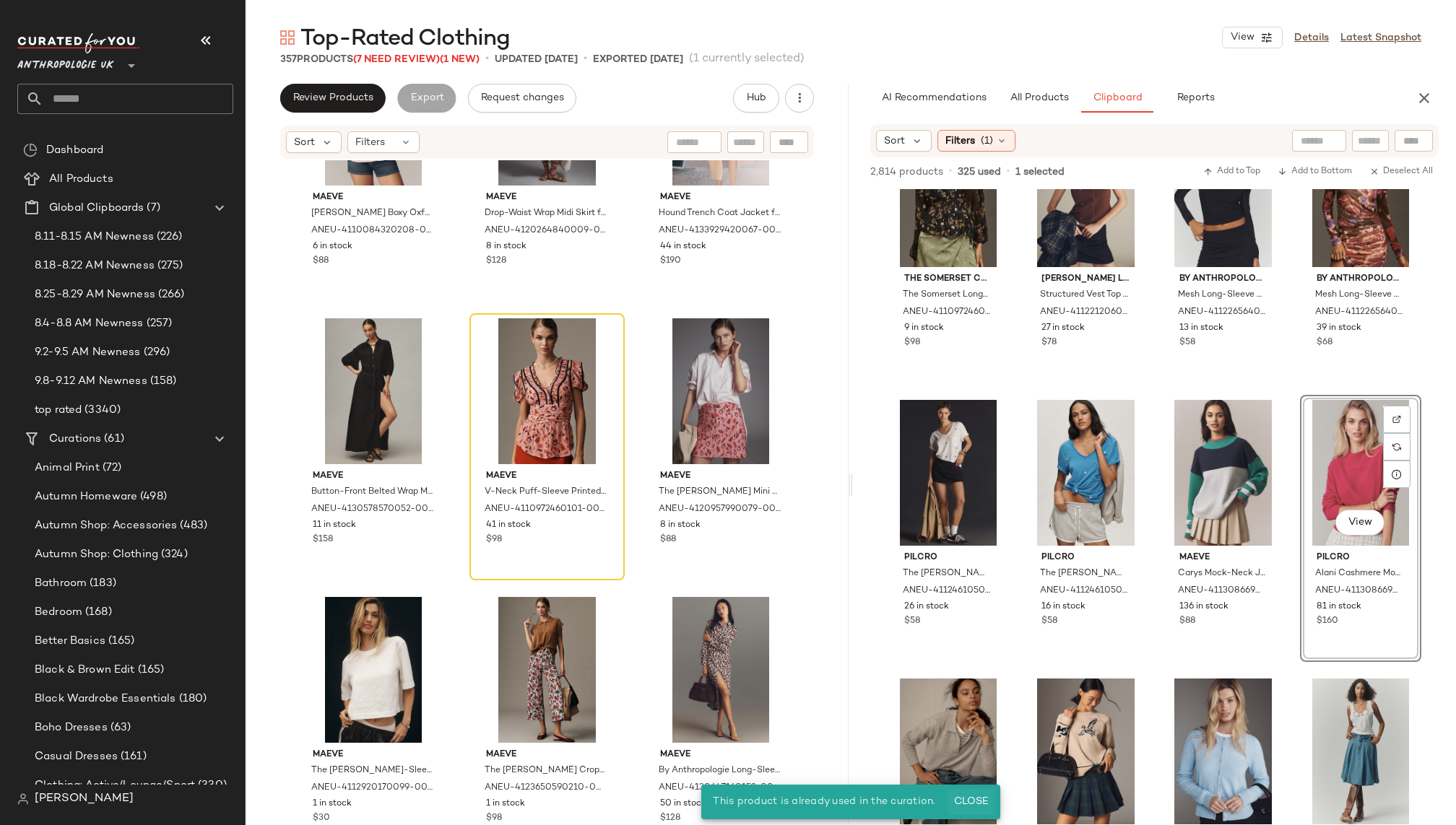
click at [975, 799] on span "Close" at bounding box center [971, 802] width 35 height 12
click at [975, 796] on span "Close" at bounding box center [971, 802] width 35 height 12
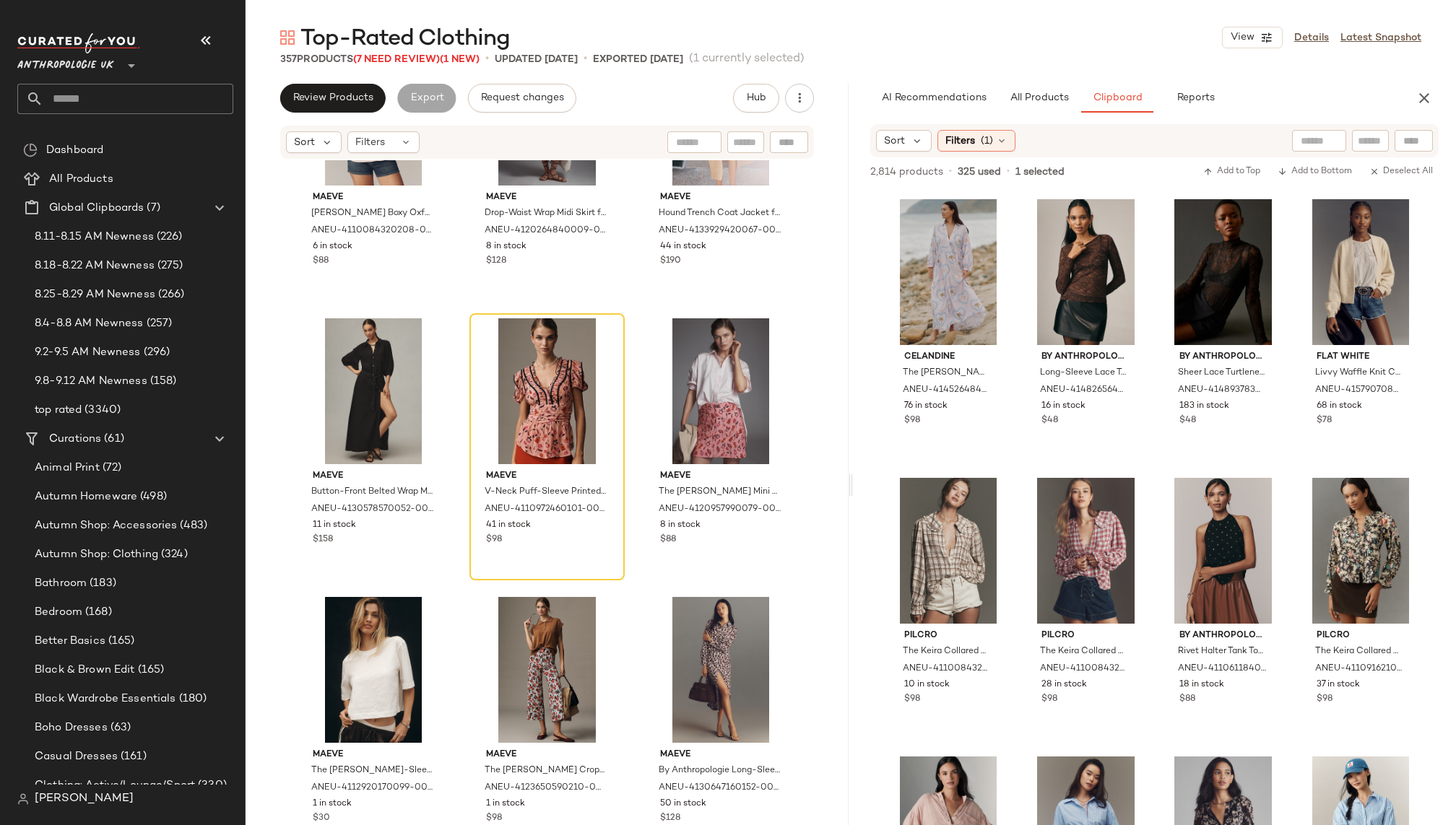
scroll to position [2263, 0]
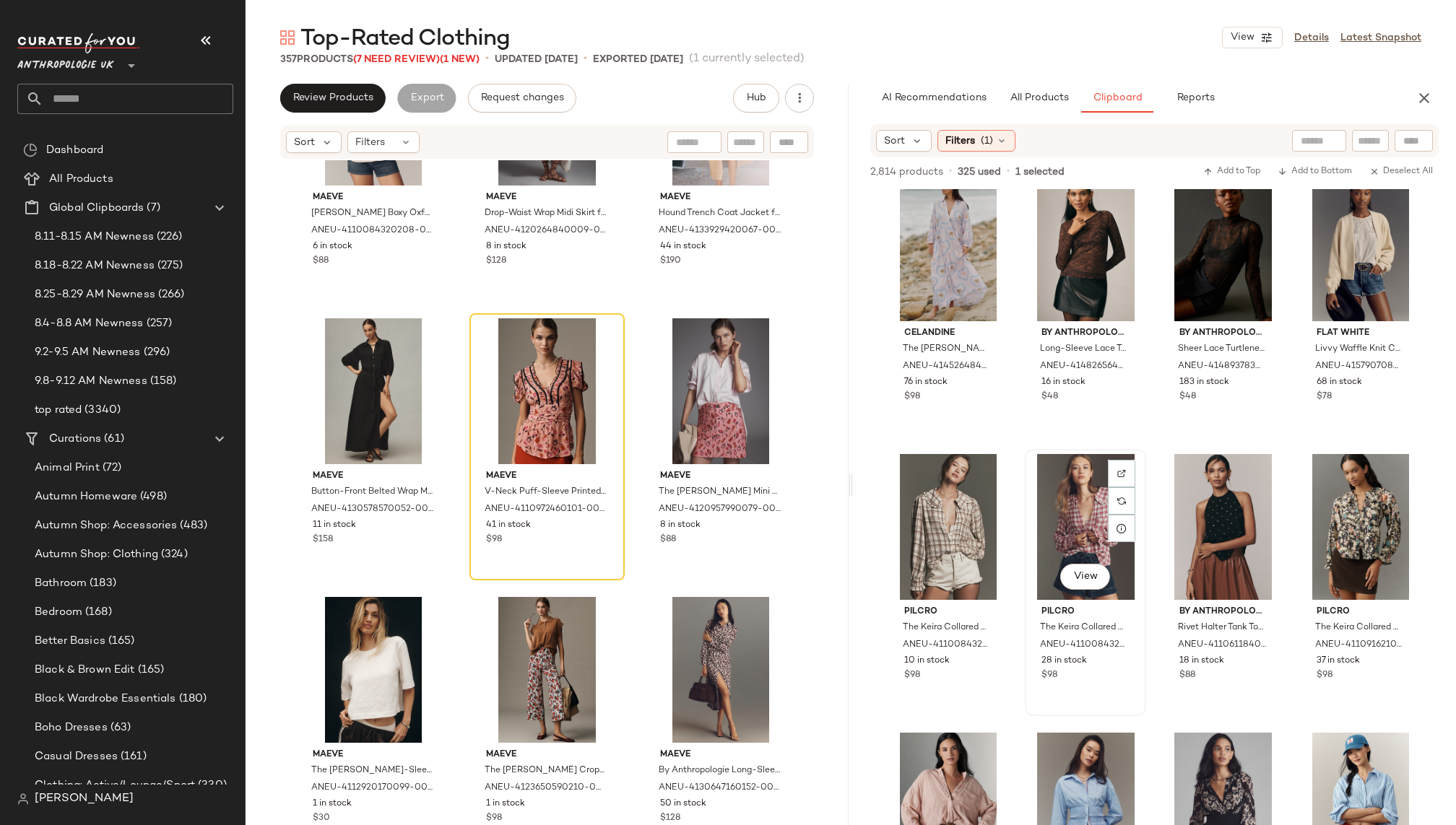
click at [1045, 535] on div "View" at bounding box center [1086, 526] width 112 height 146
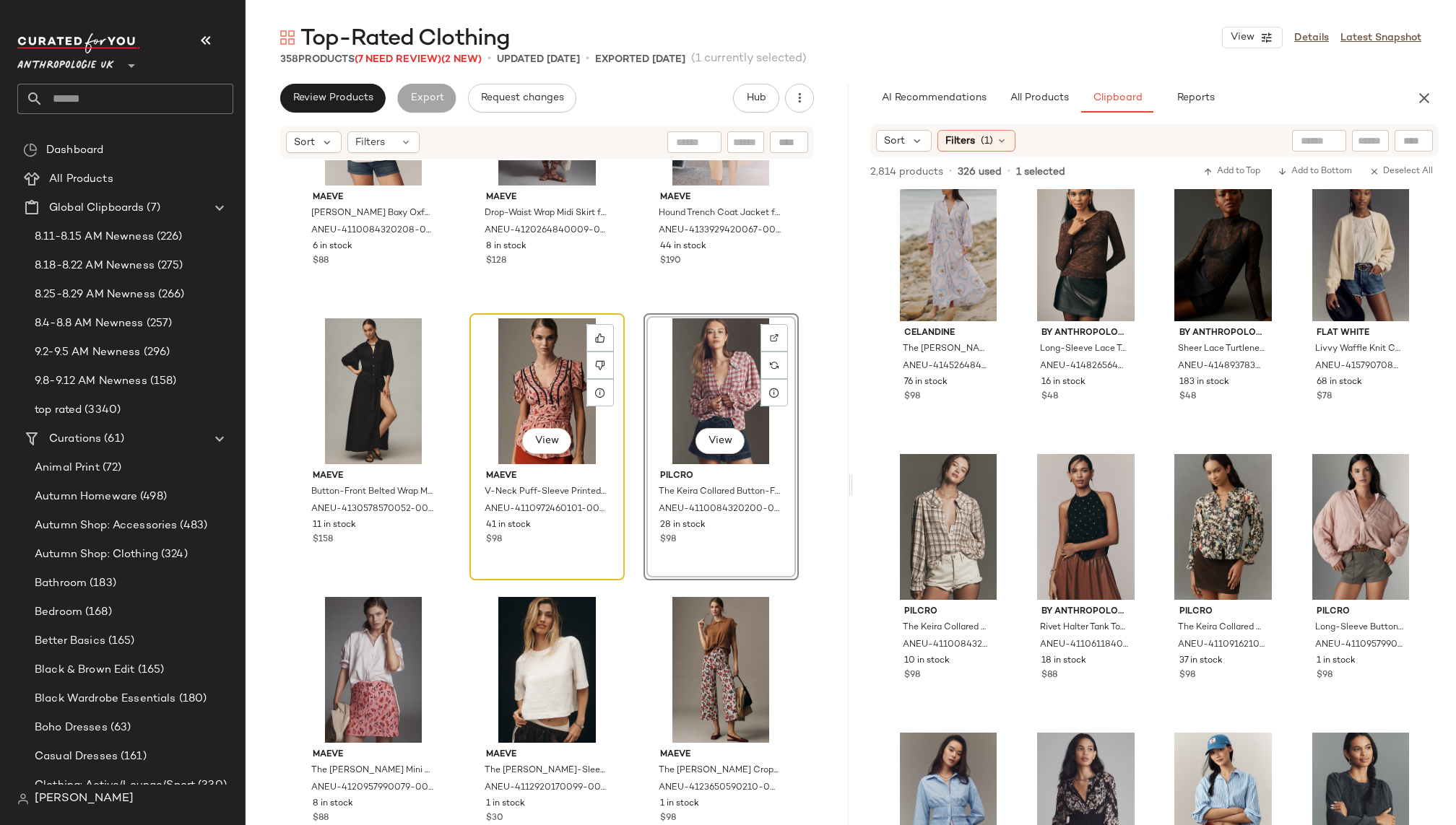
click at [556, 395] on div "View" at bounding box center [547, 390] width 145 height 146
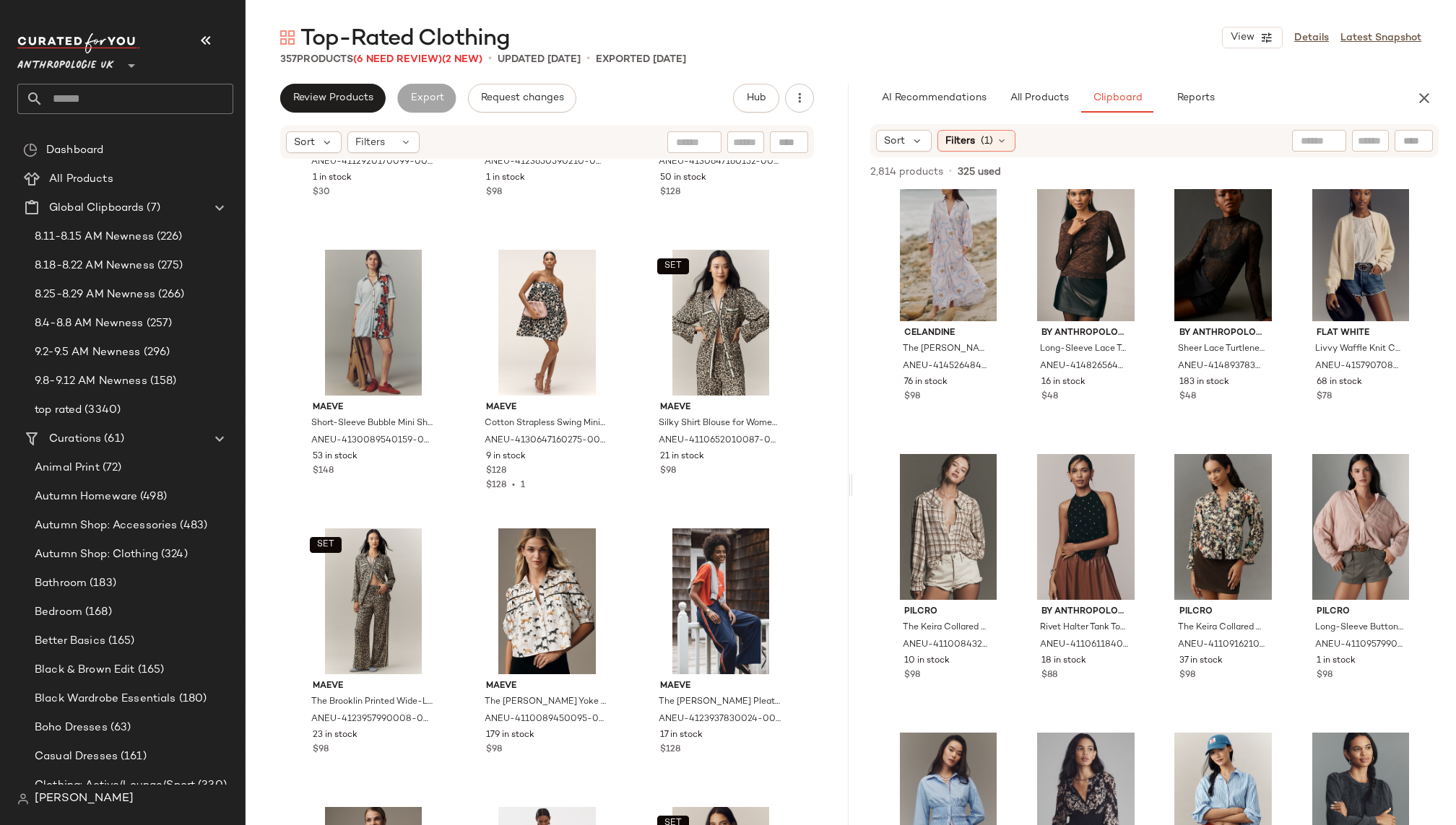
scroll to position [5784, 0]
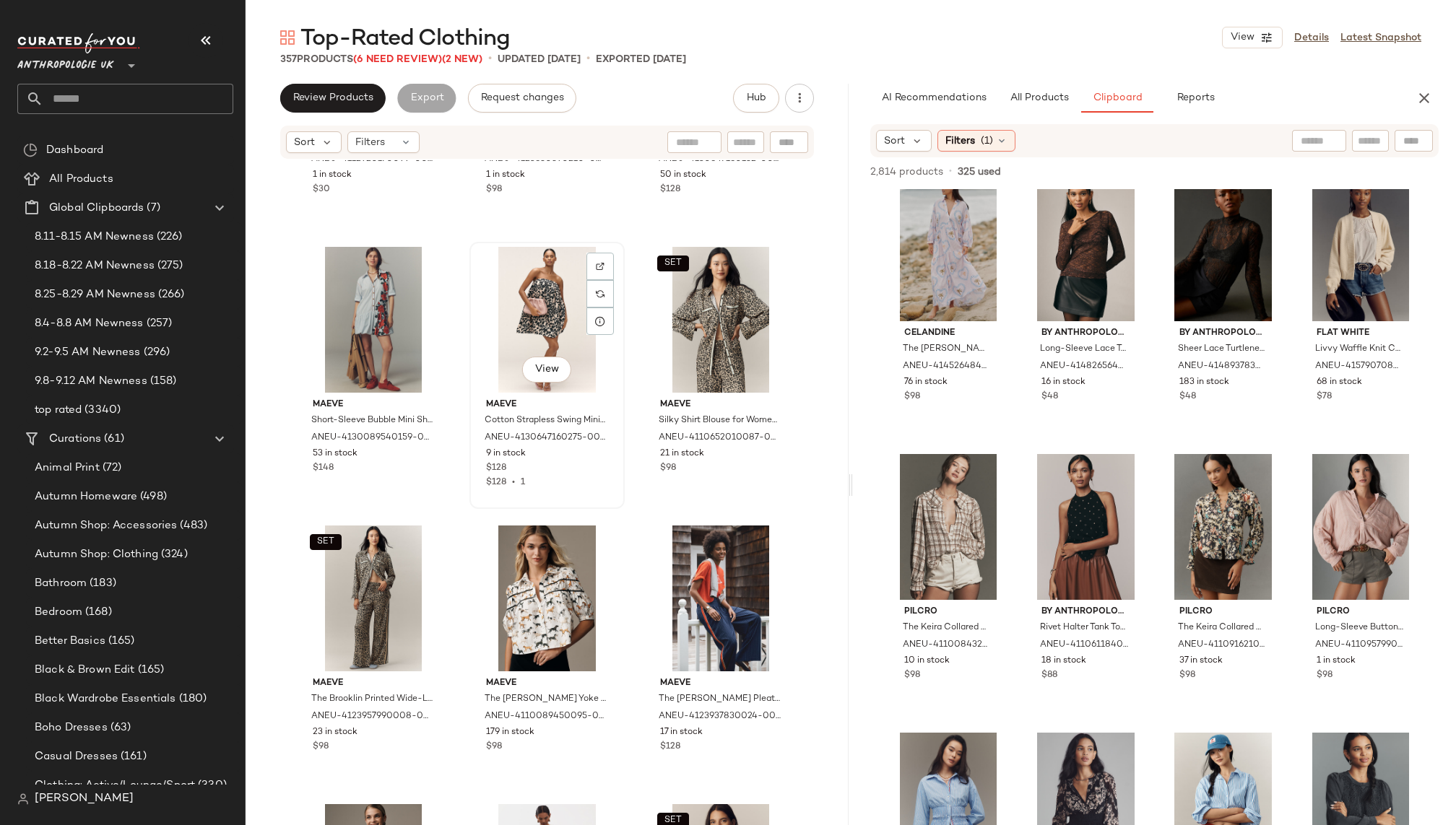
click at [504, 340] on div "View" at bounding box center [547, 320] width 145 height 146
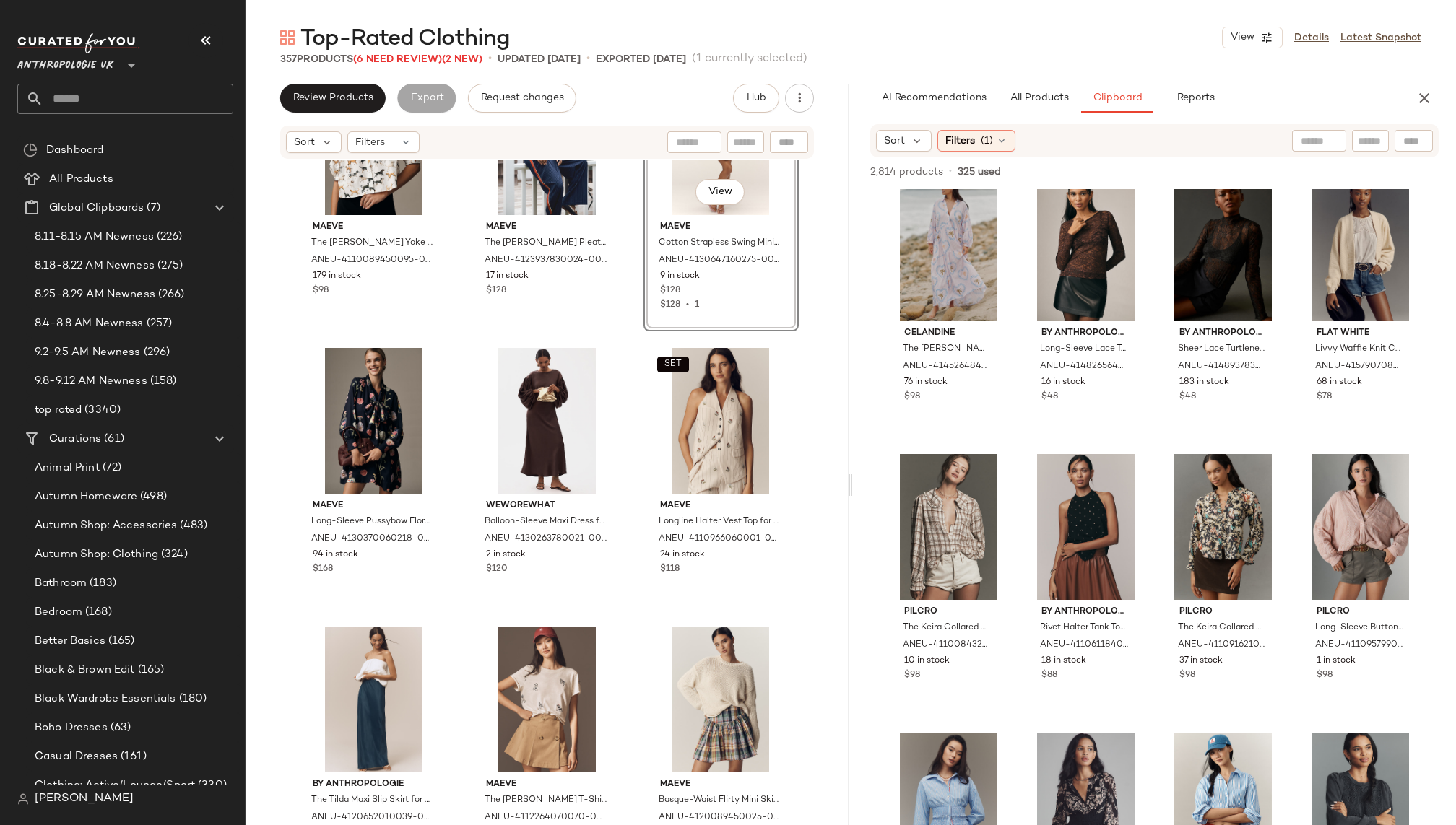
scroll to position [6274, 0]
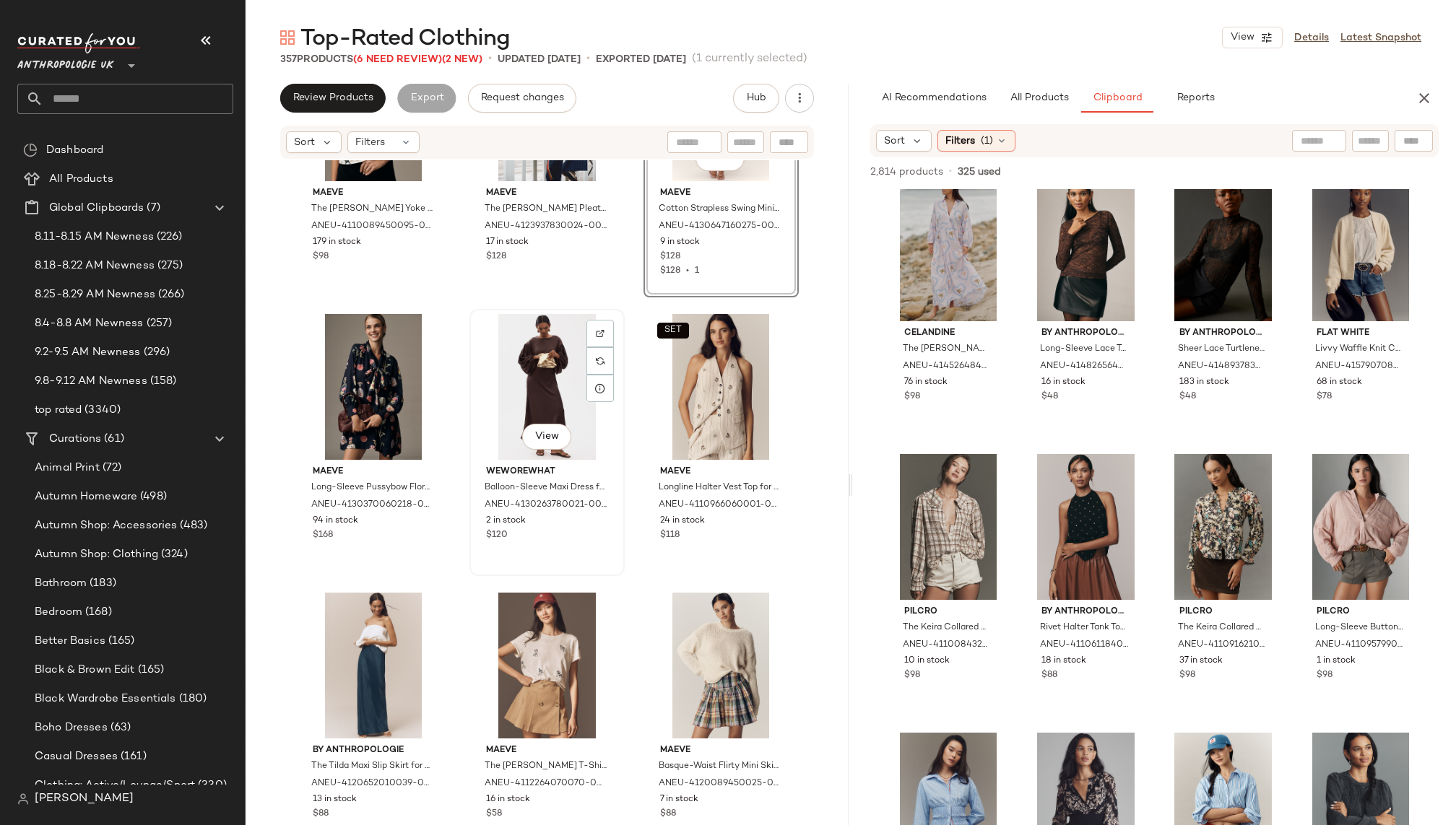
click at [524, 385] on div "View" at bounding box center [547, 386] width 145 height 146
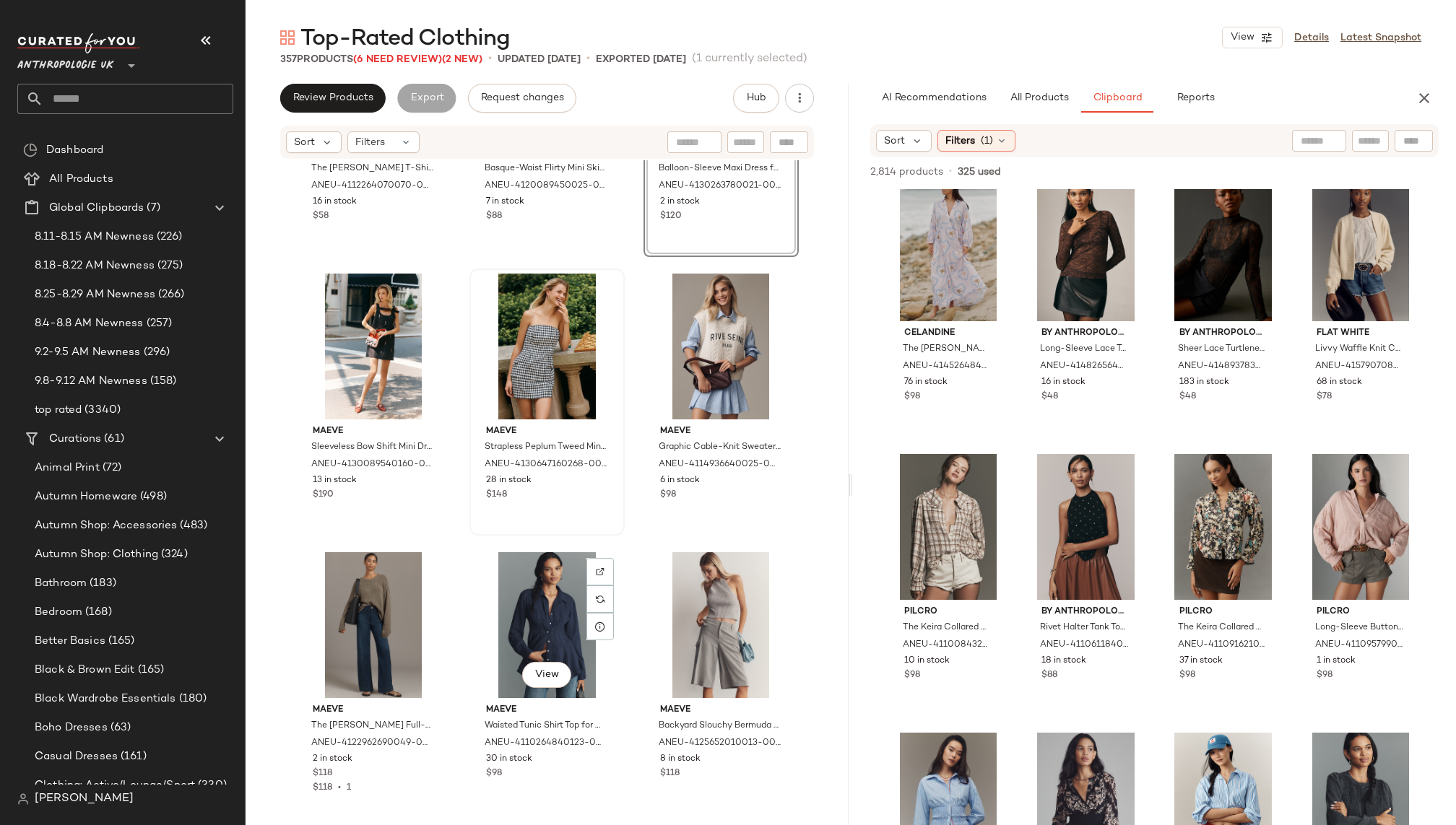
scroll to position [6876, 0]
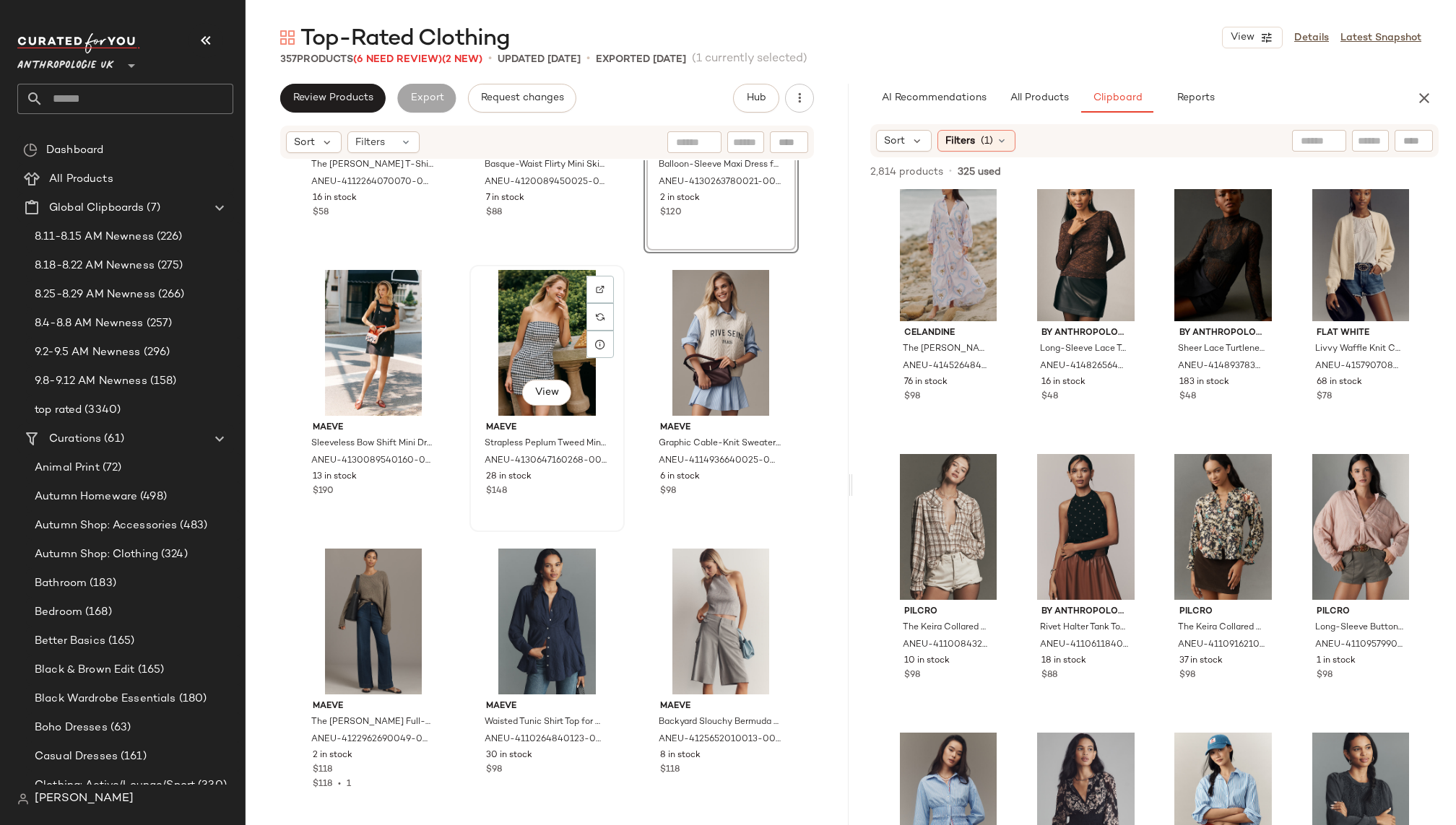
click at [508, 351] on div "View" at bounding box center [547, 342] width 145 height 146
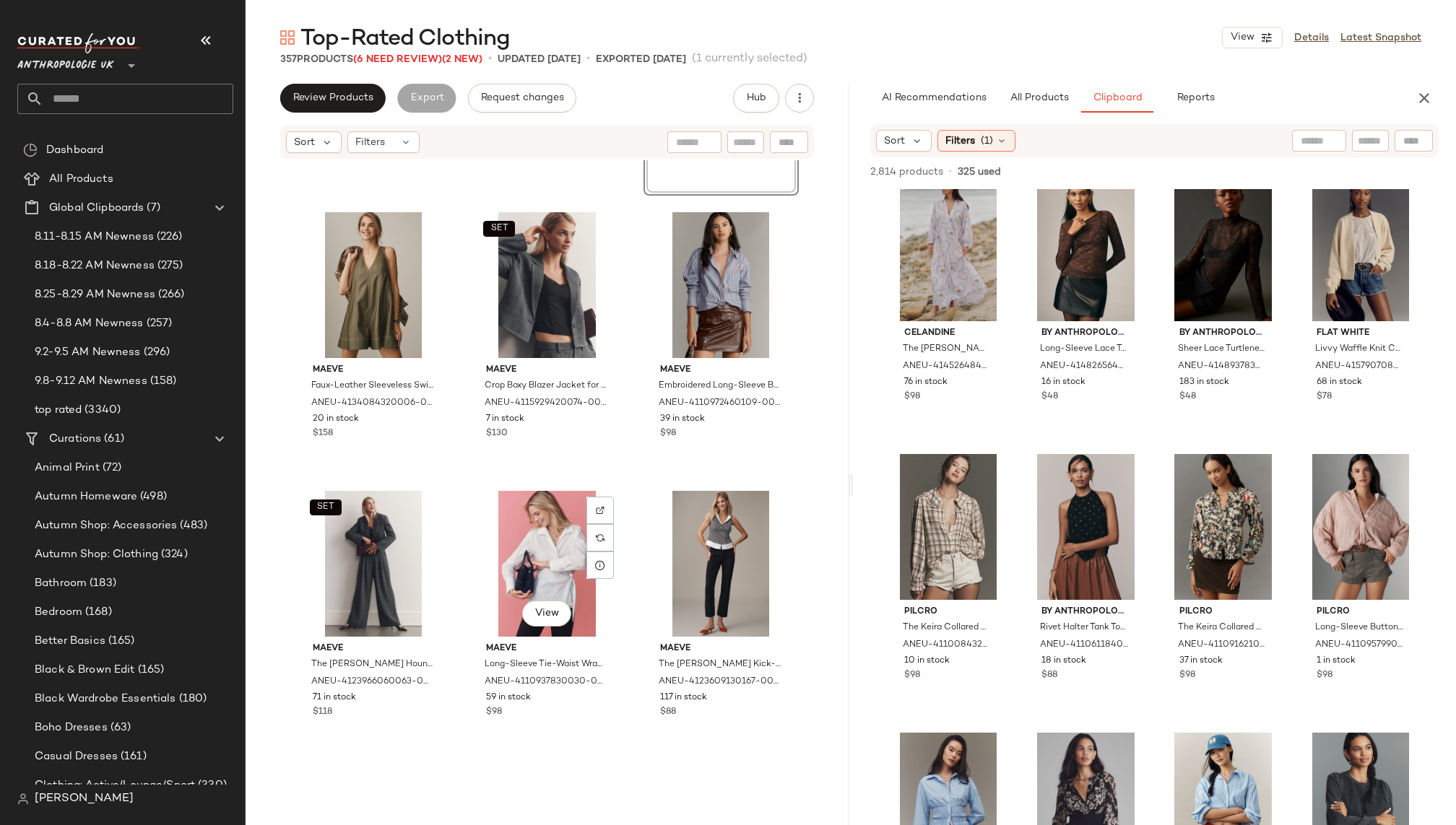
scroll to position [7494, 0]
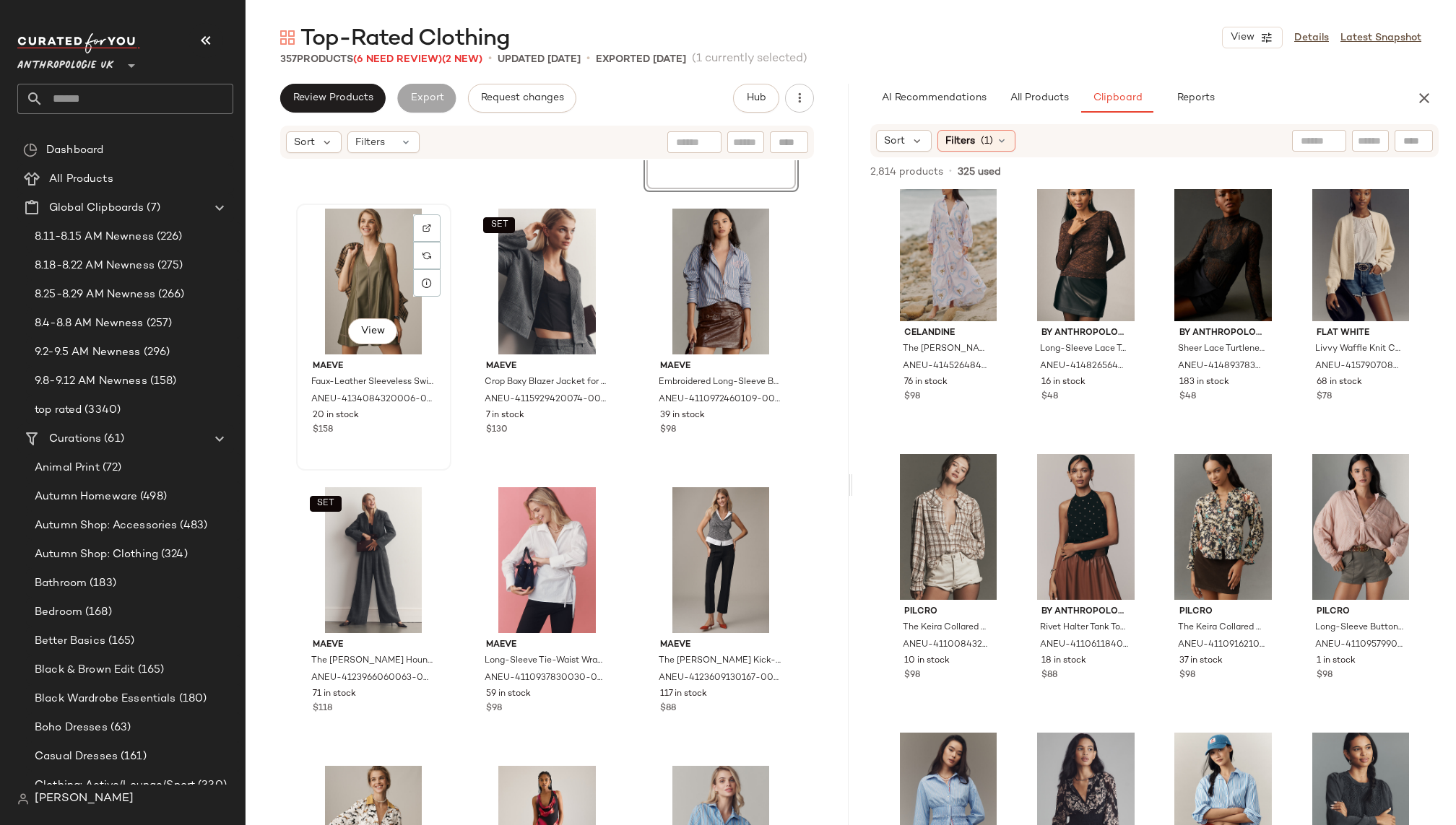
click at [312, 263] on div "View" at bounding box center [374, 281] width 145 height 146
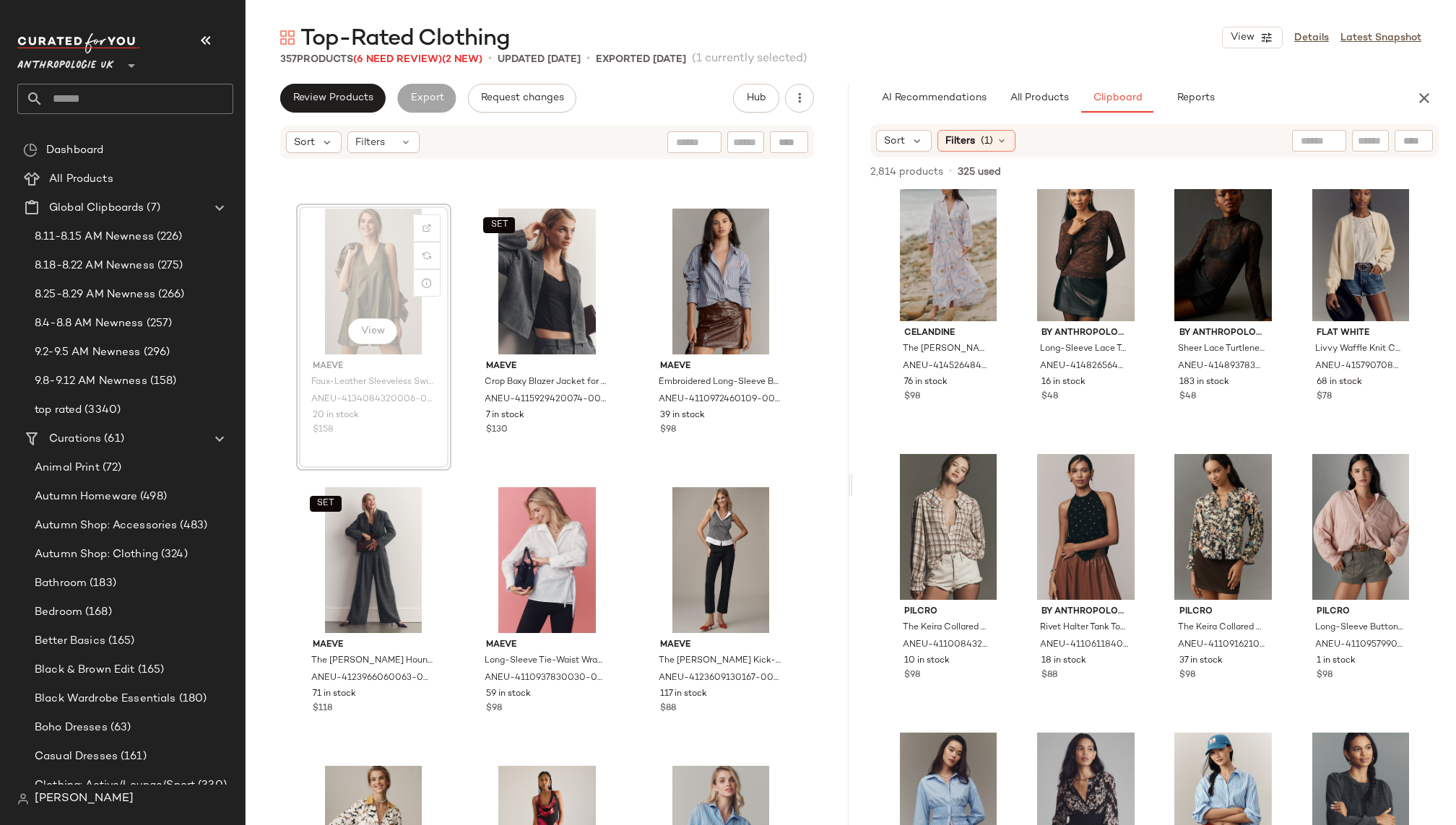
scroll to position [7493, 0]
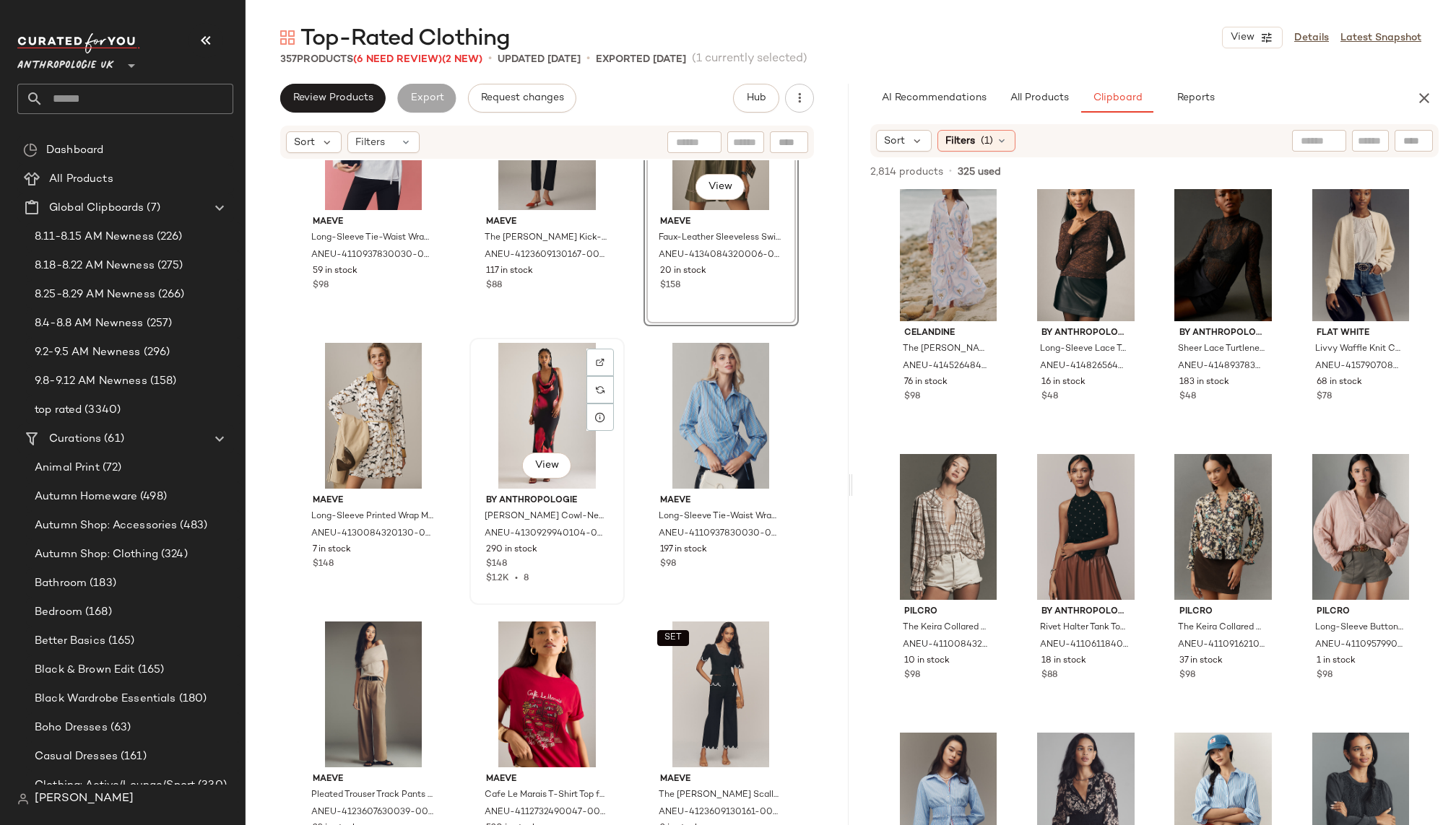
scroll to position [7924, 0]
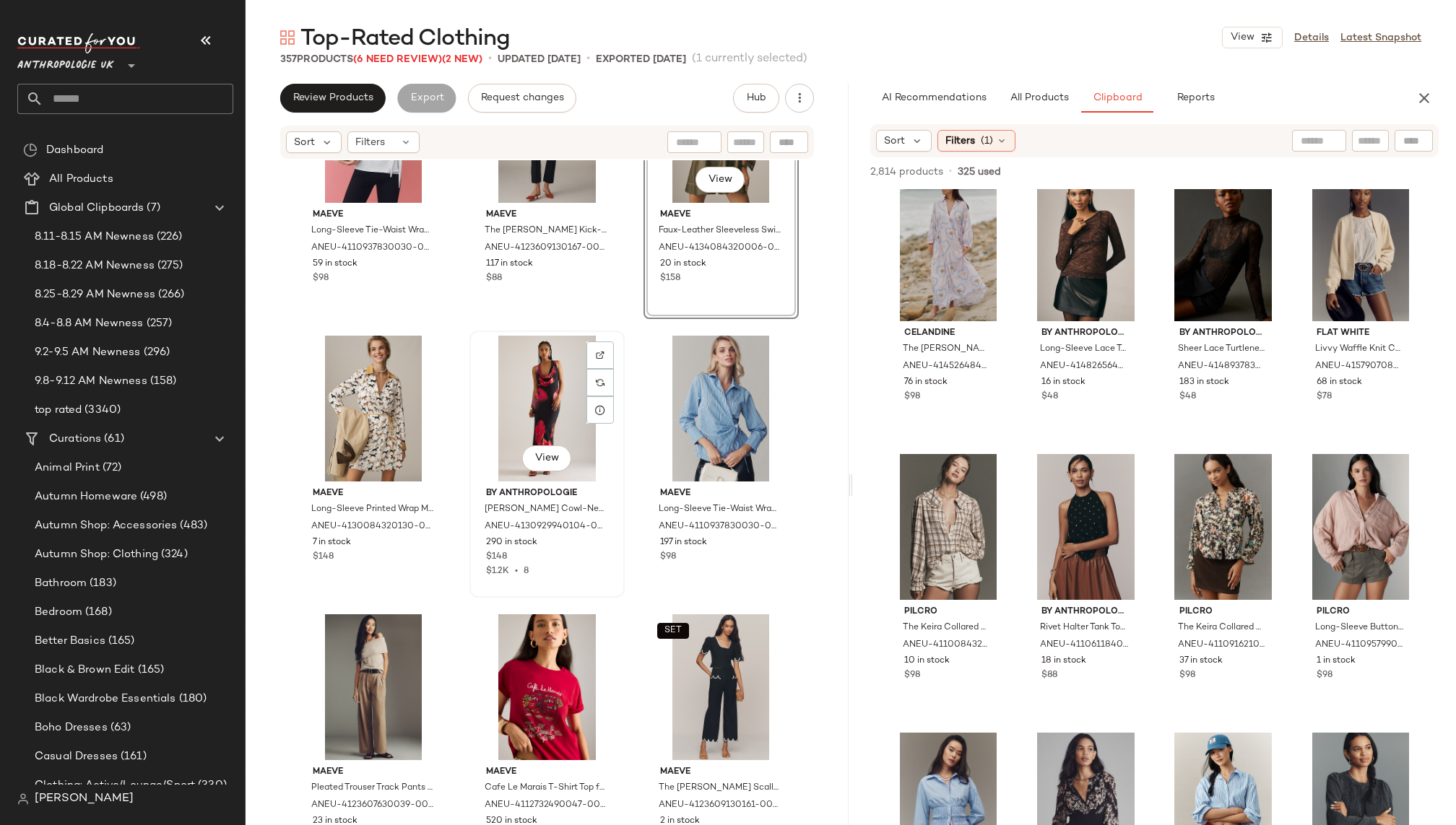
click at [514, 412] on div "View" at bounding box center [547, 408] width 145 height 146
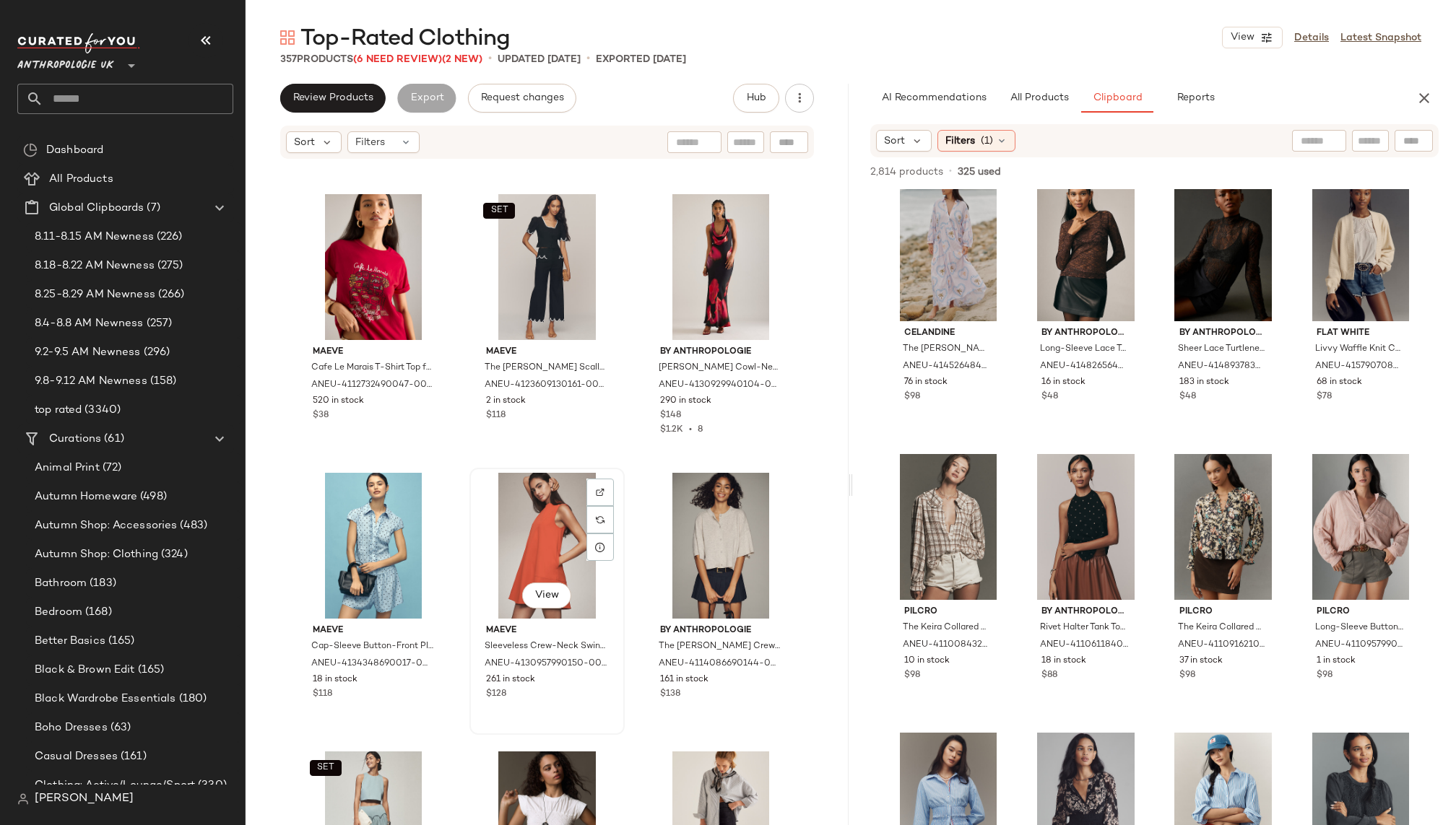
click at [535, 534] on div "View" at bounding box center [547, 545] width 145 height 146
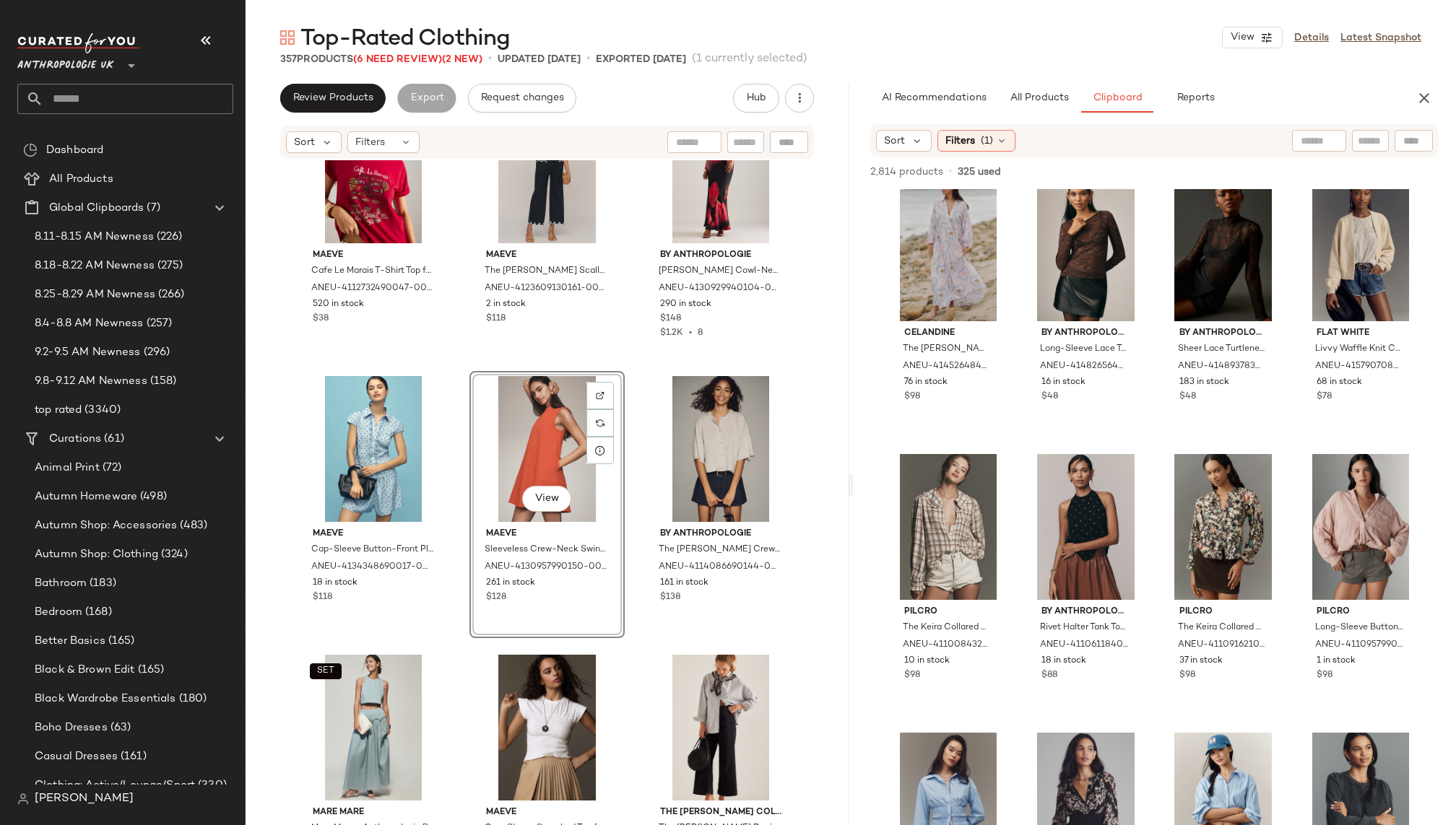
scroll to position [8489, 0]
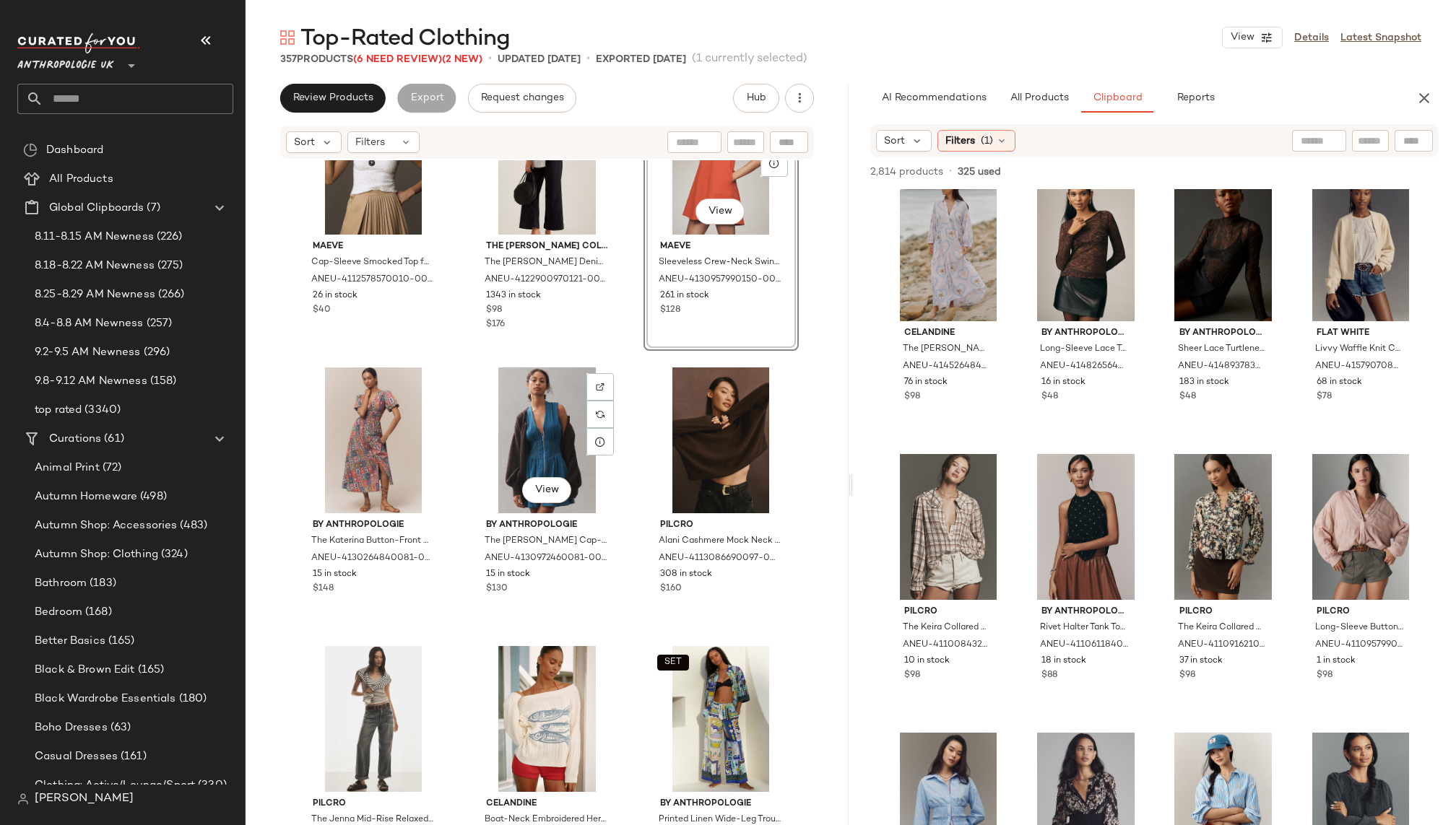
scroll to position [9032, 0]
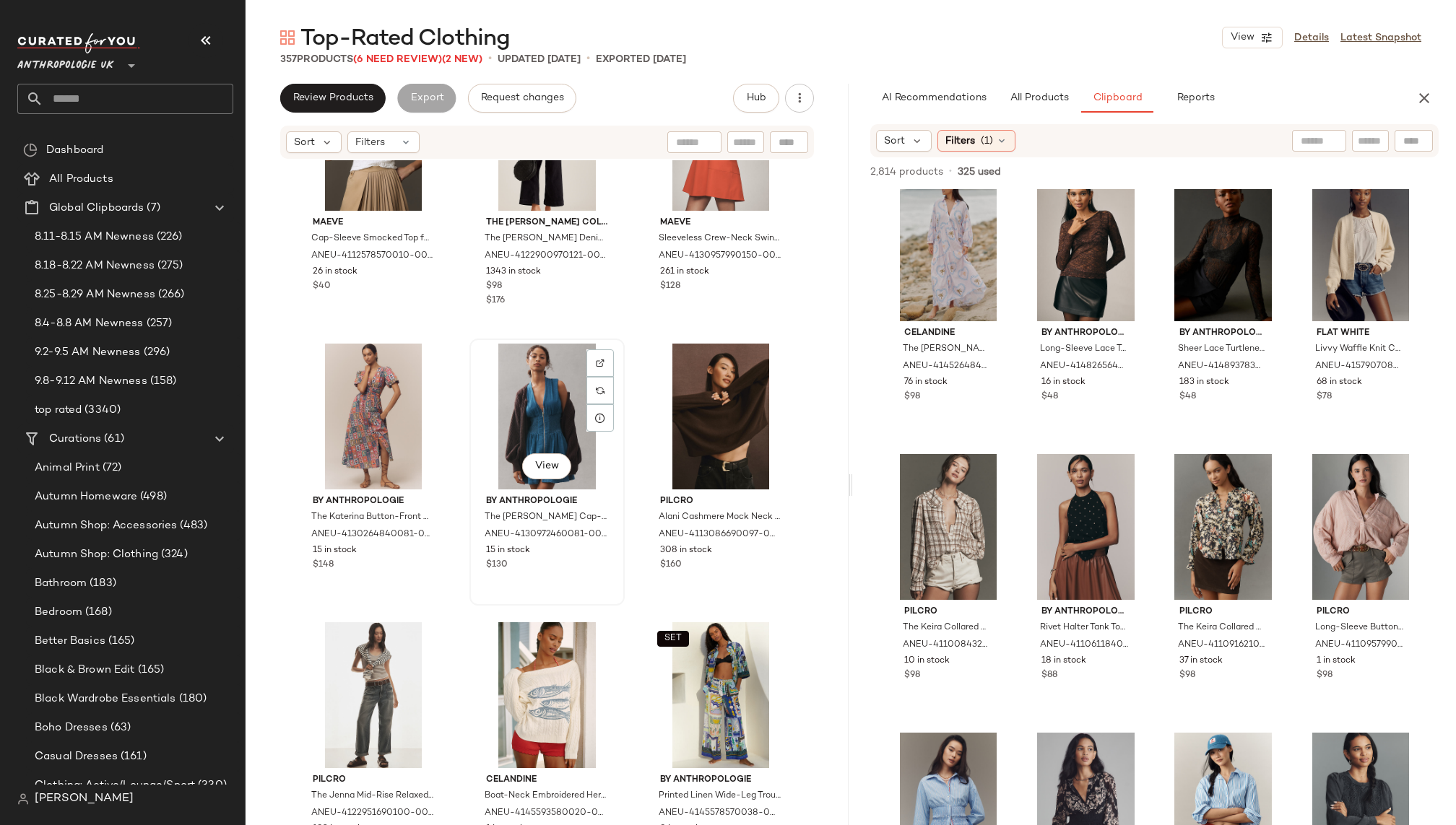
click at [525, 400] on div "View" at bounding box center [547, 416] width 145 height 146
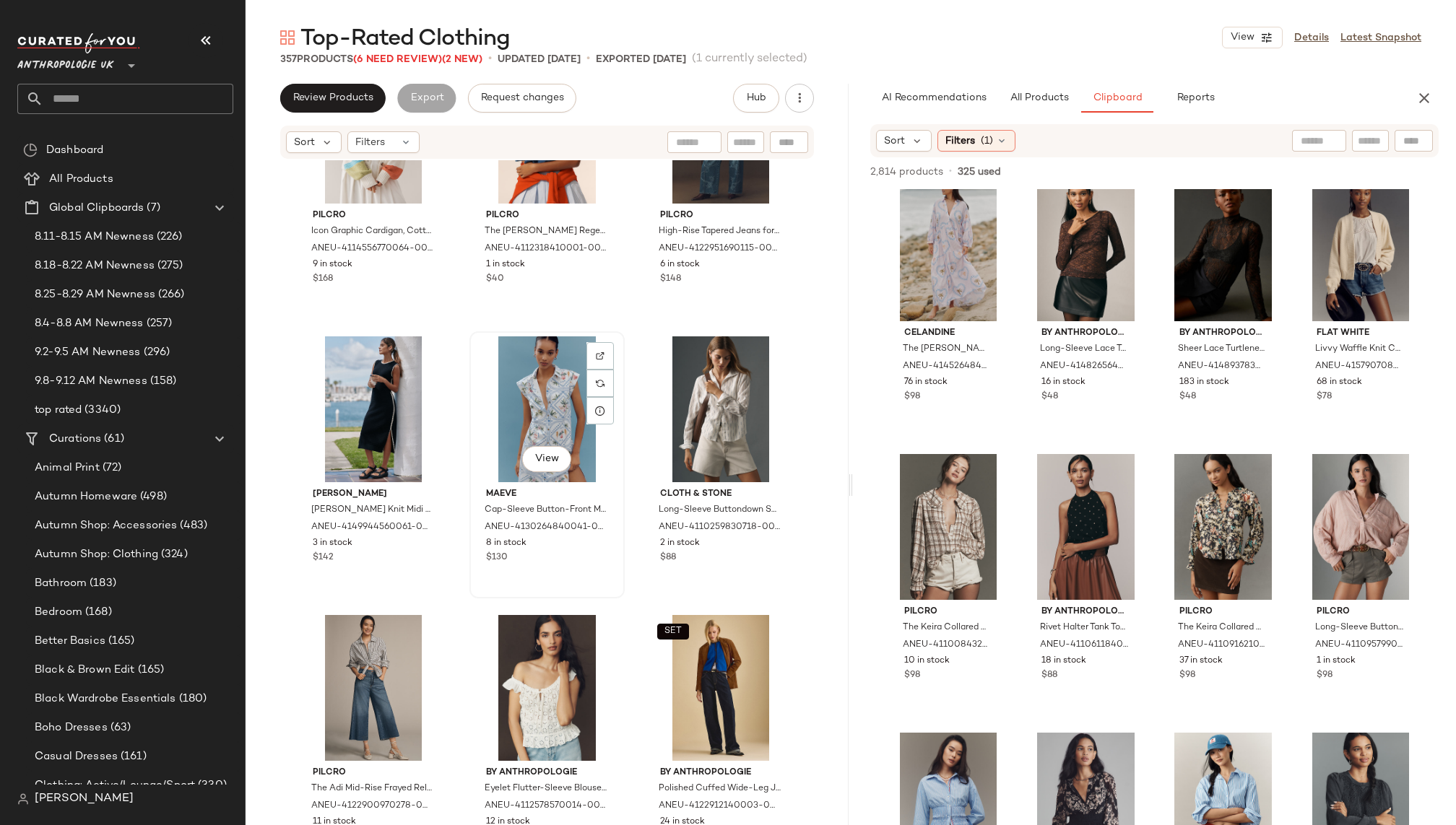
scroll to position [9922, 0]
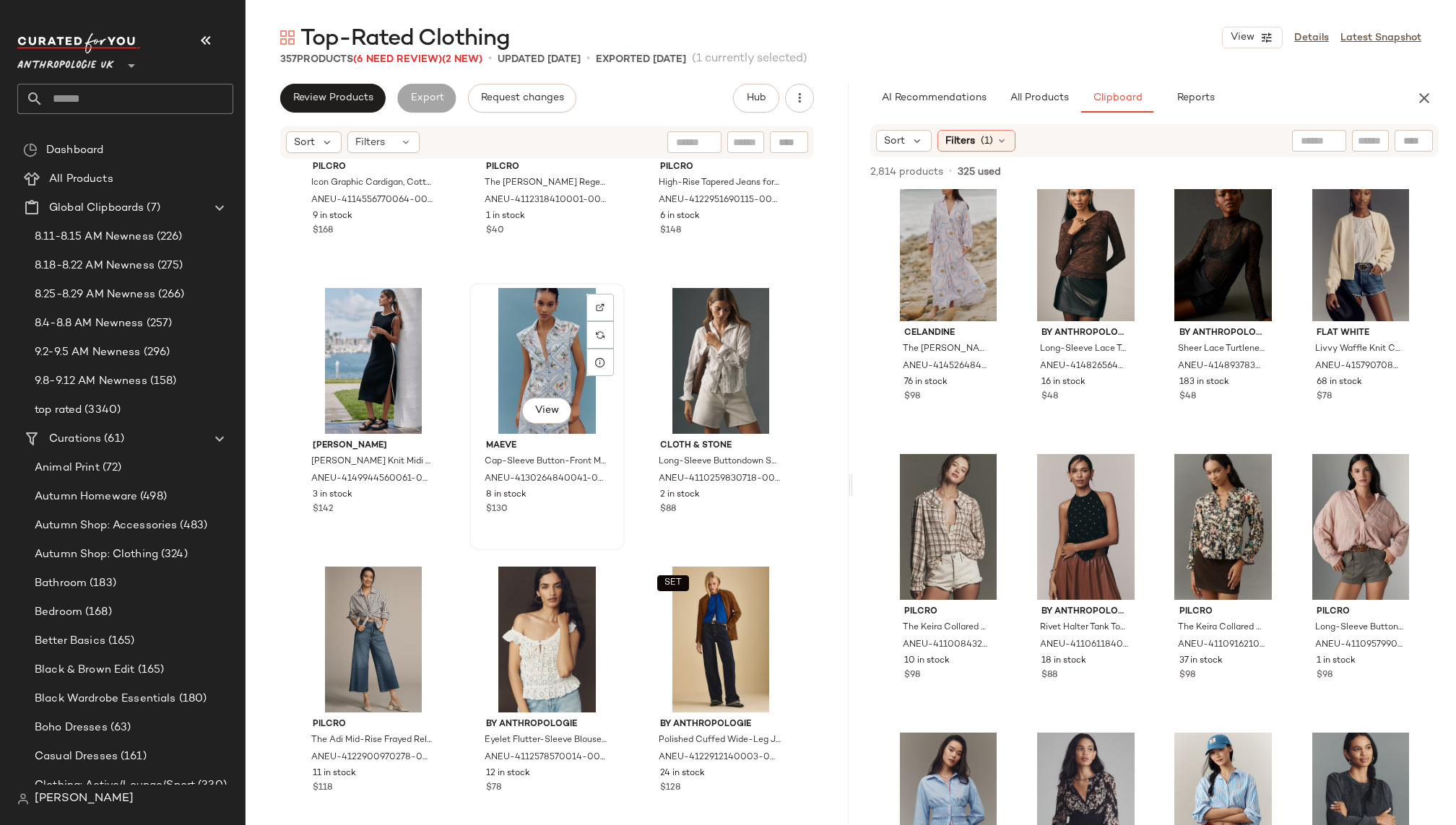
click at [518, 351] on div "View" at bounding box center [547, 360] width 145 height 146
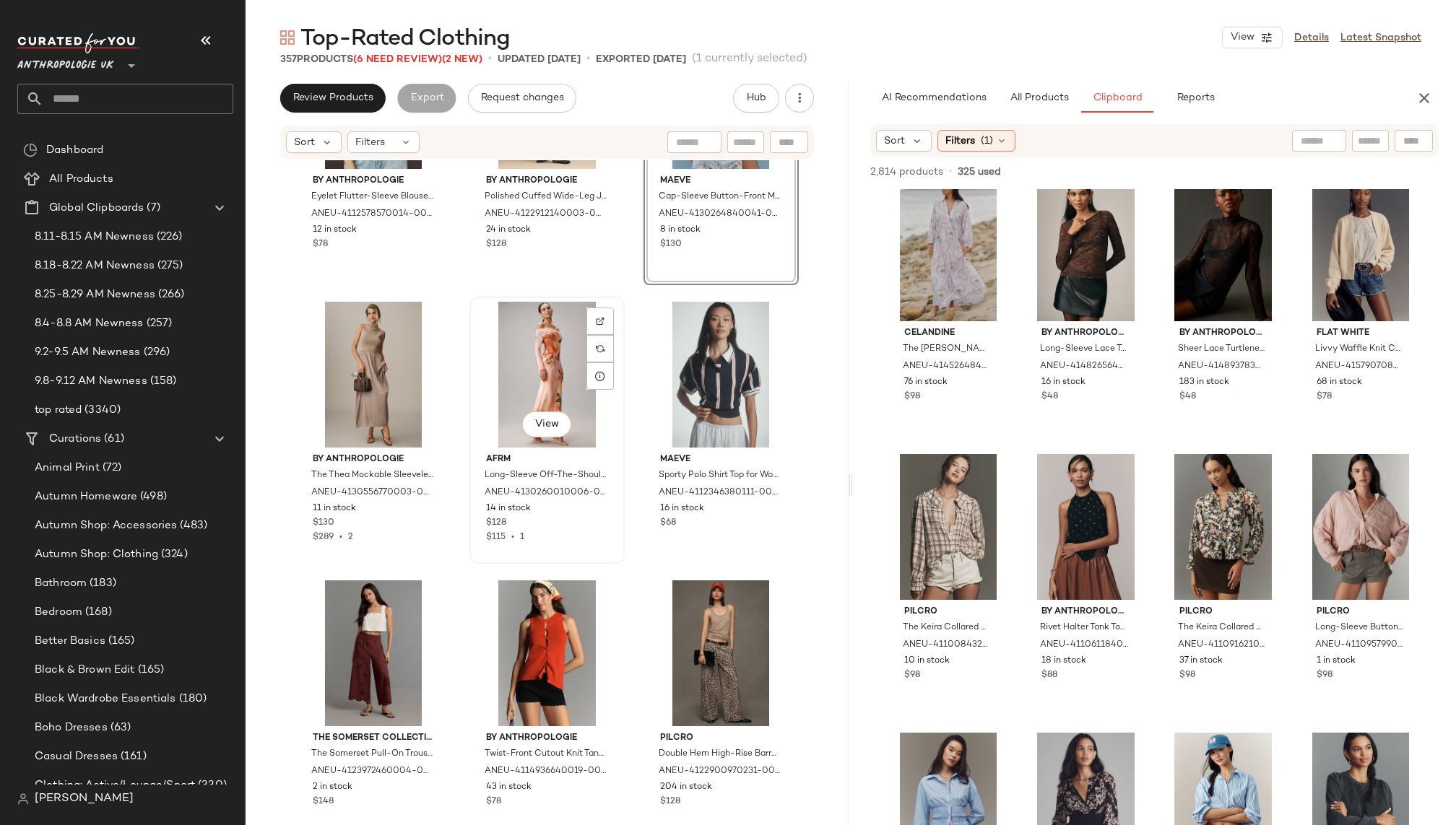
scroll to position [10494, 0]
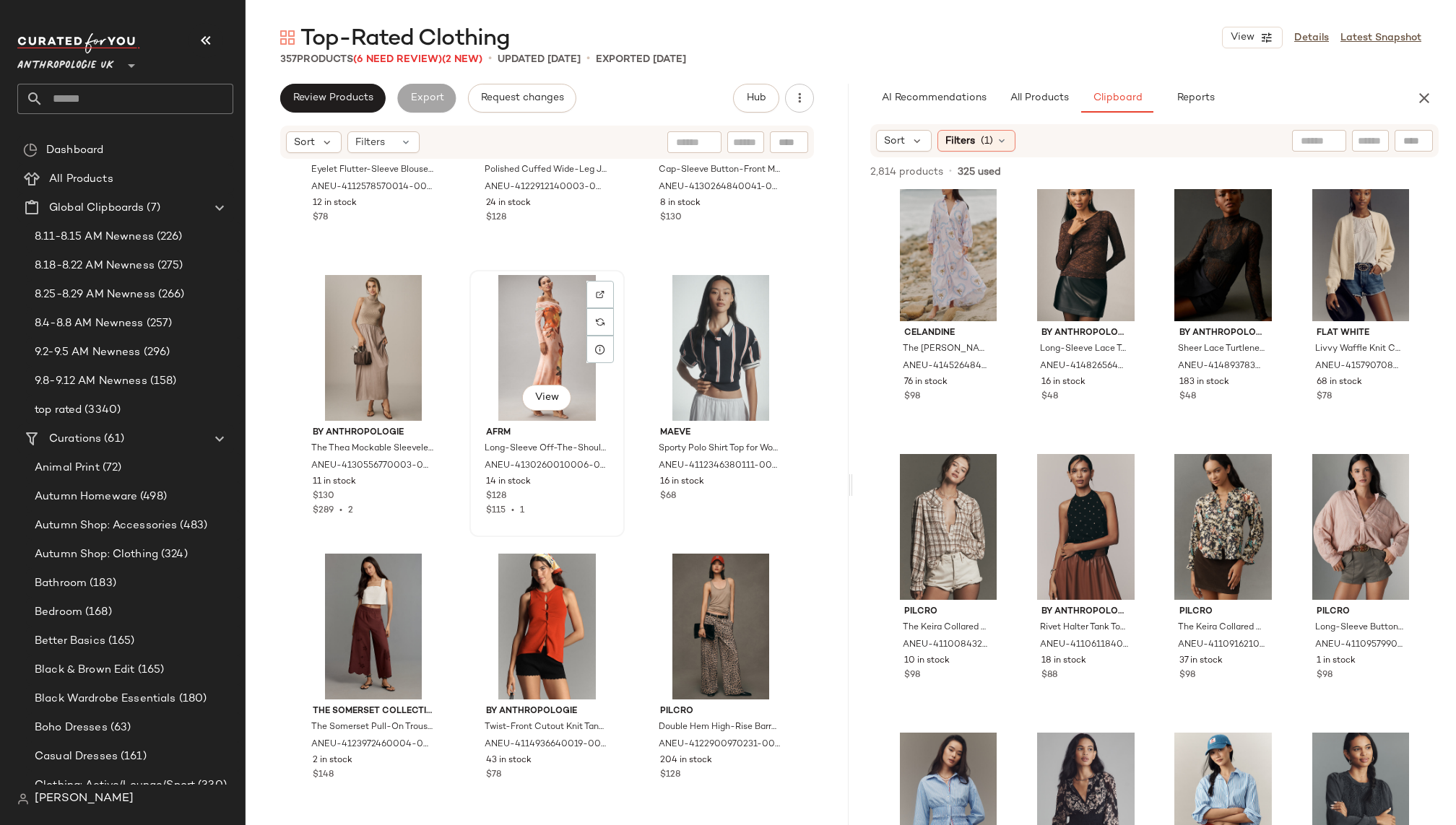
click at [502, 331] on div "View" at bounding box center [547, 347] width 145 height 146
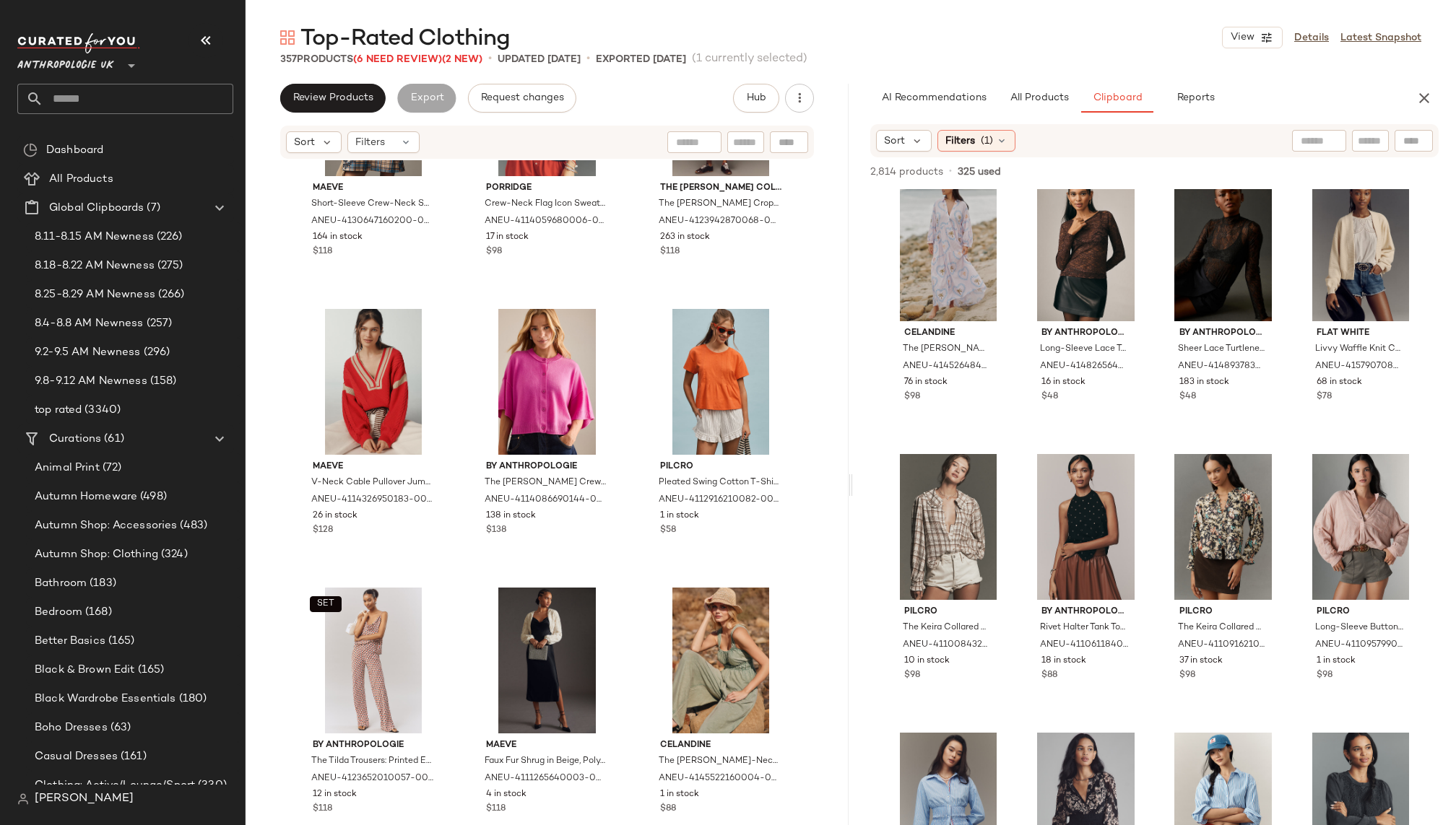
scroll to position [11314, 0]
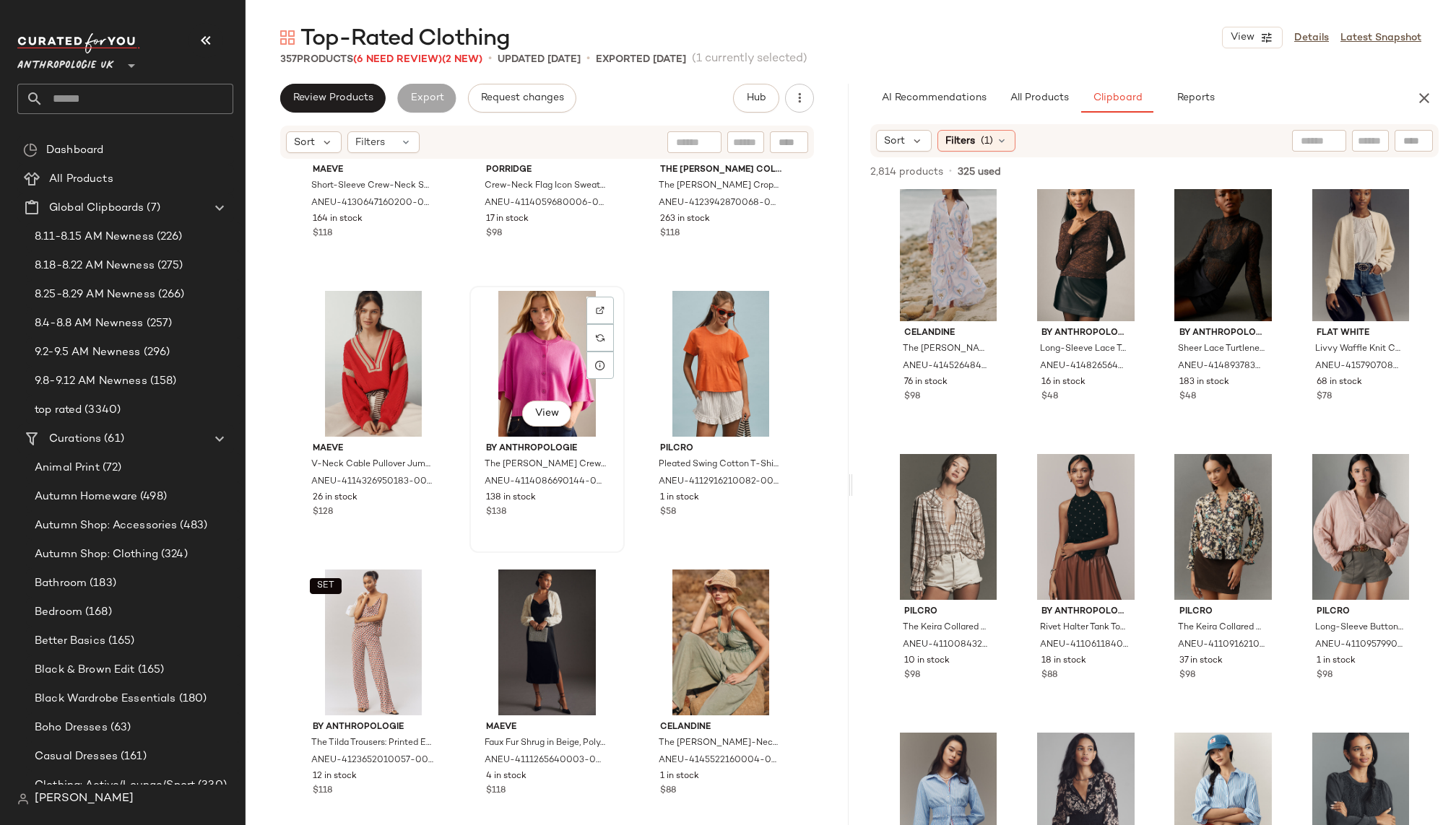
click at [531, 363] on div "View" at bounding box center [547, 363] width 145 height 146
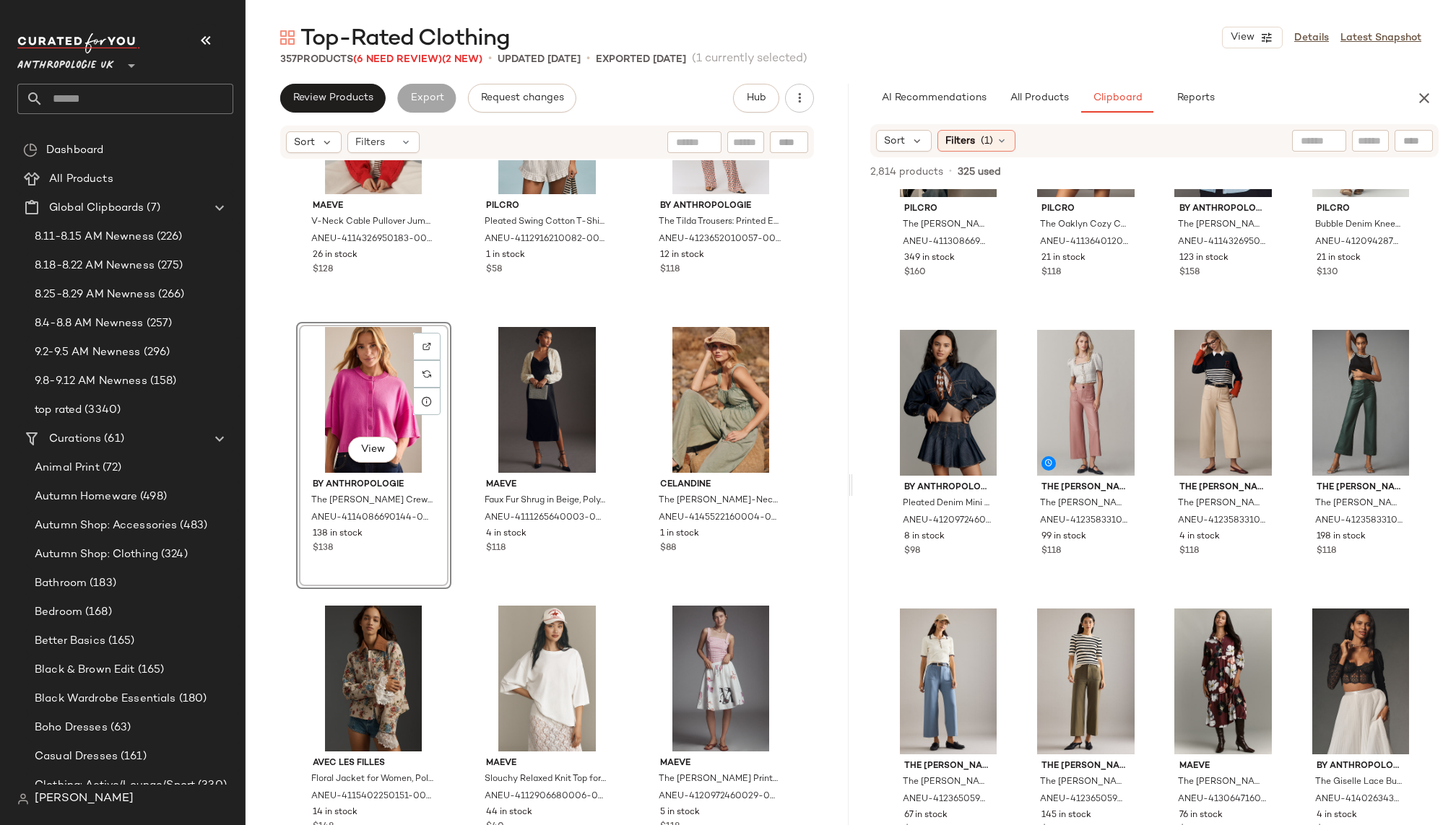
scroll to position [1276, 0]
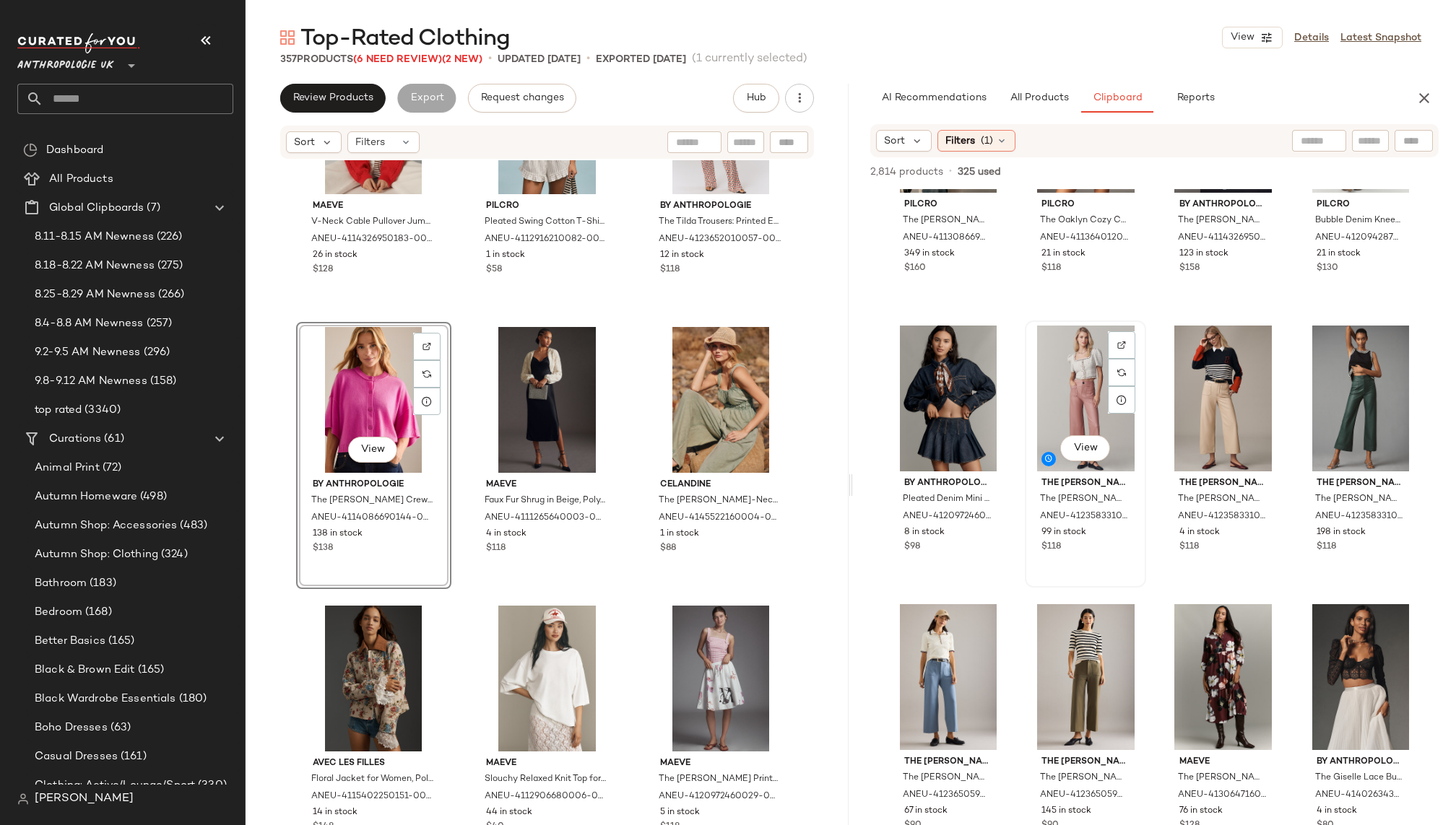
click at [1035, 422] on div "View" at bounding box center [1086, 398] width 112 height 146
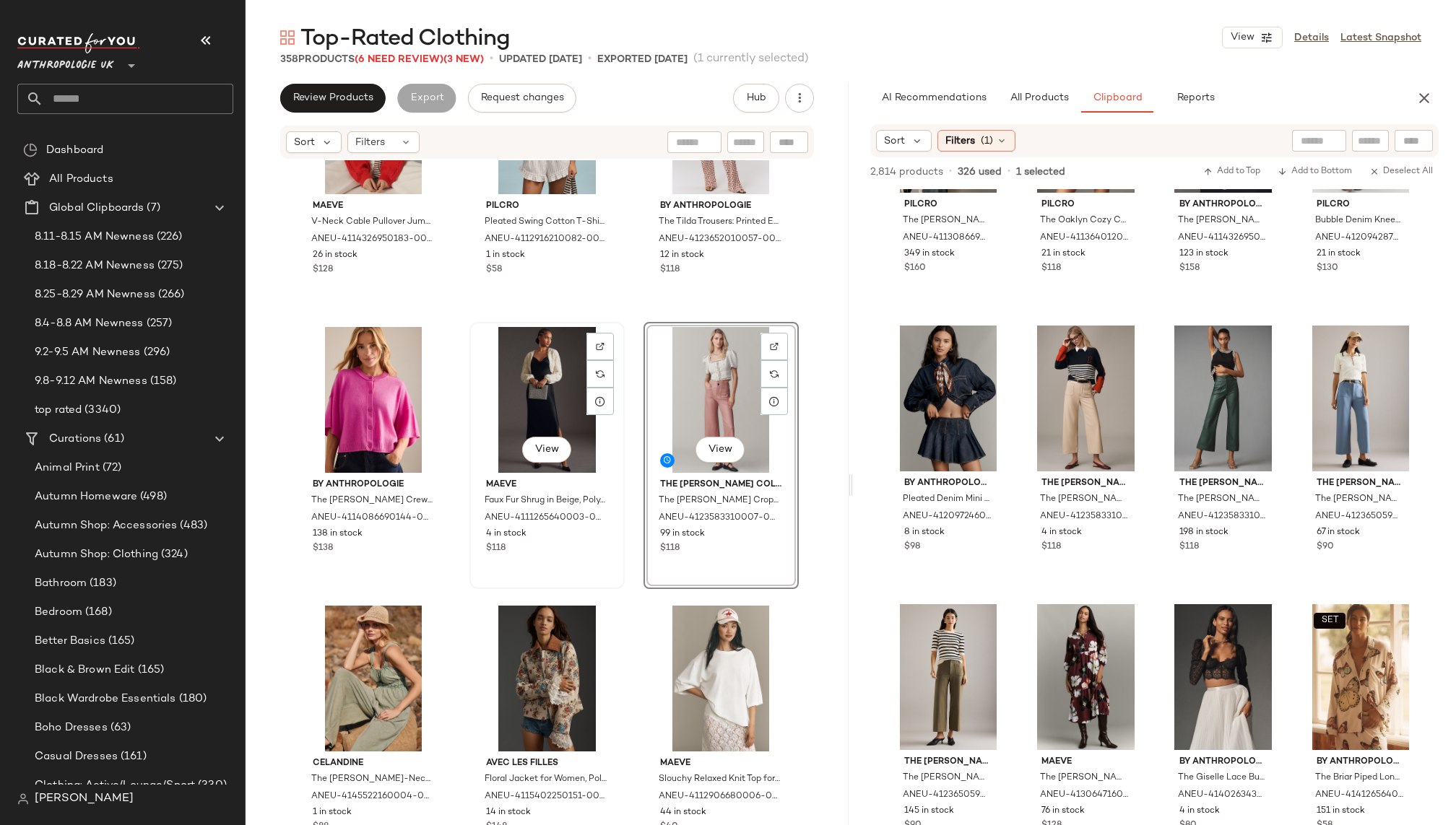
click at [536, 393] on div "View" at bounding box center [547, 400] width 145 height 146
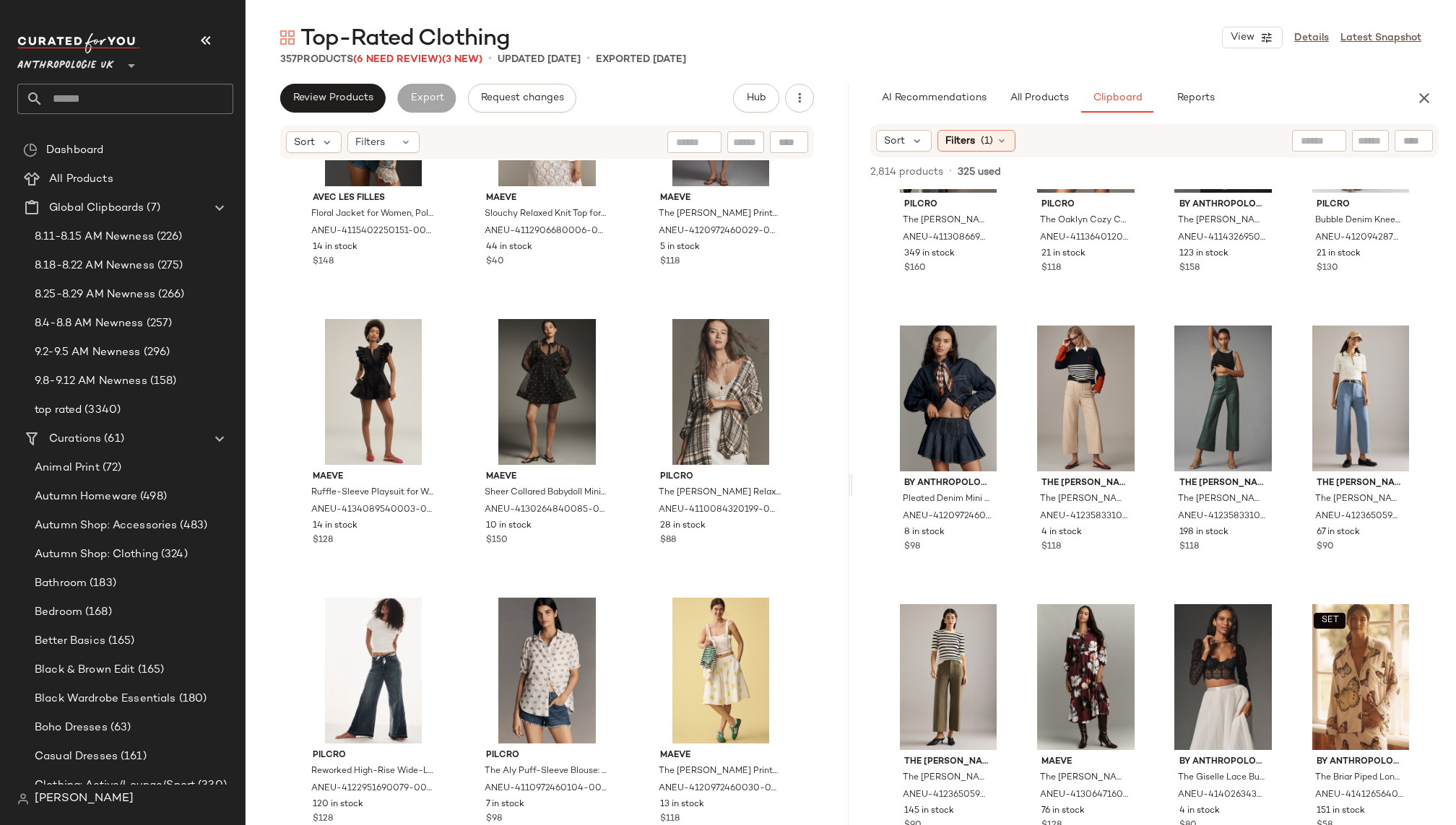
scroll to position [12199, 0]
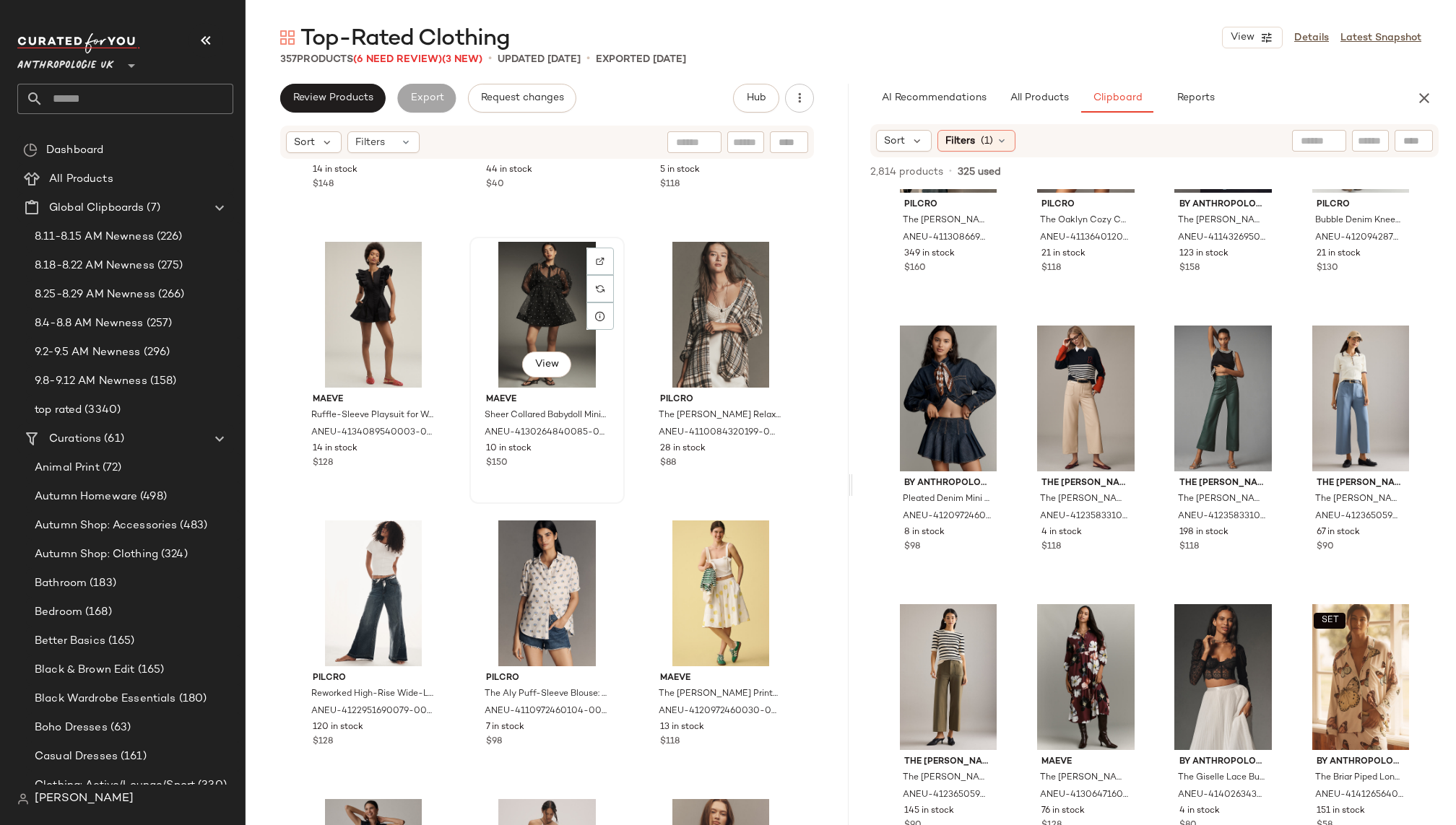
click at [515, 319] on div "View" at bounding box center [547, 314] width 145 height 146
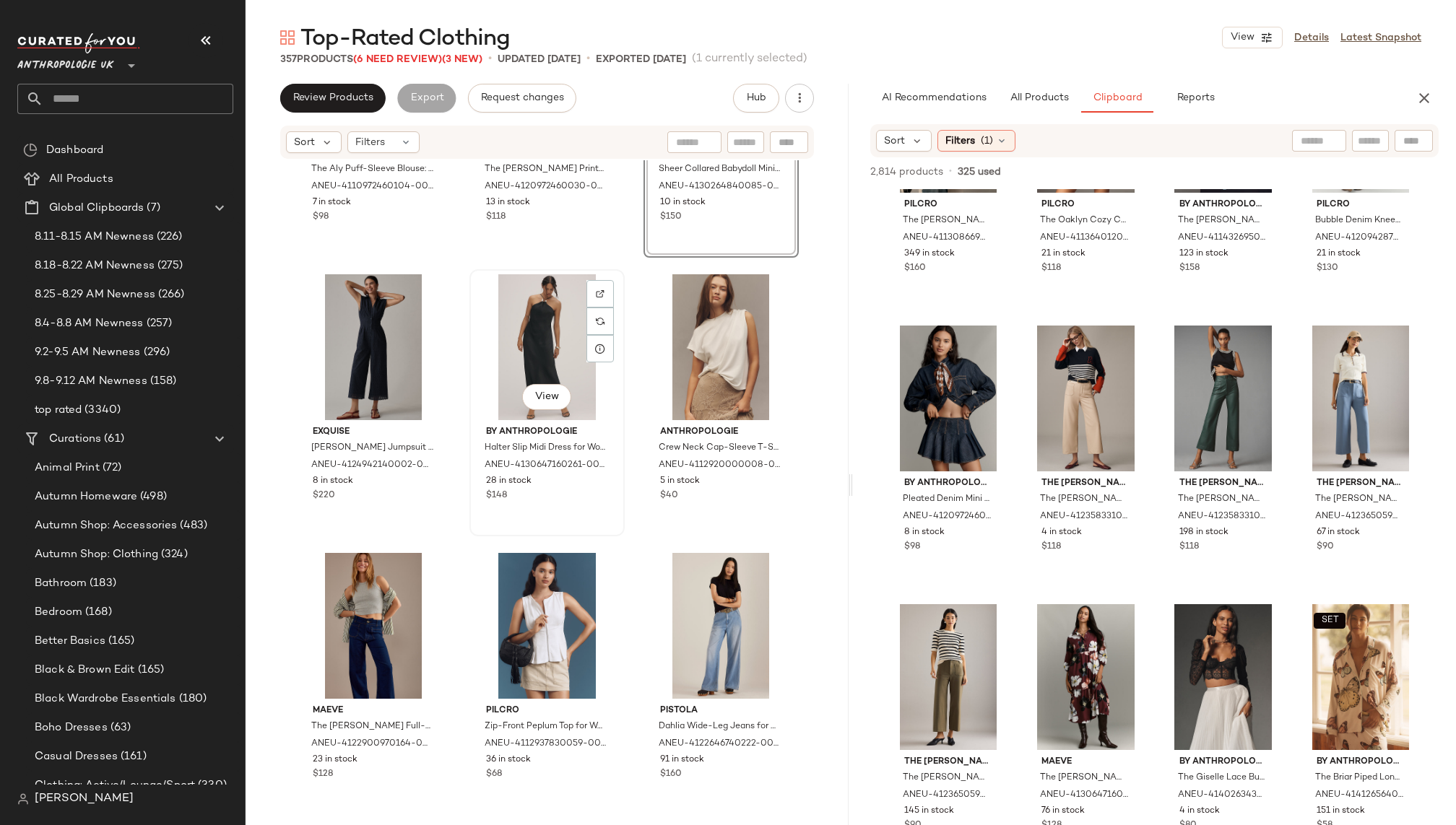
scroll to position [12765, 0]
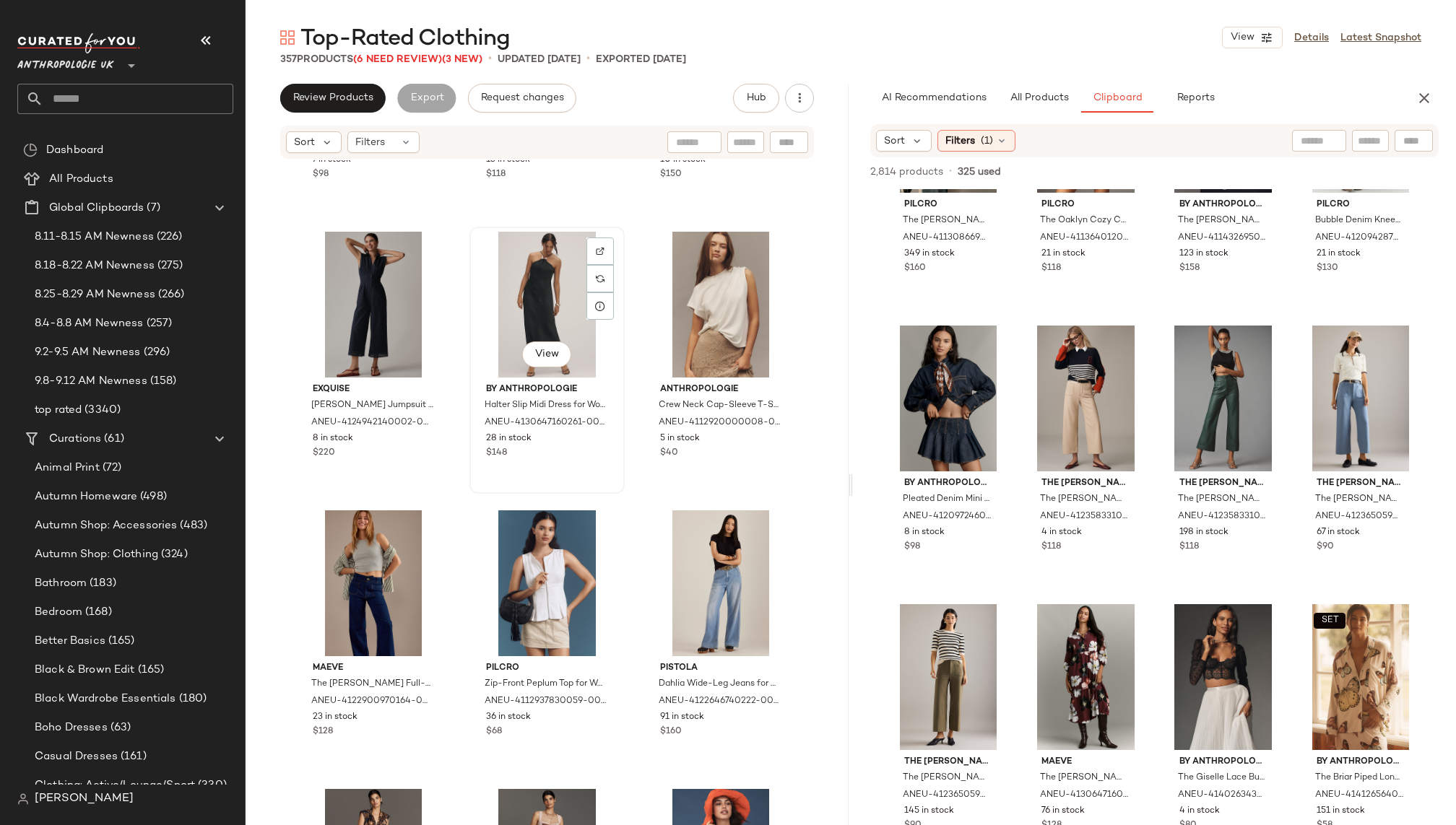
click at [520, 283] on div "View" at bounding box center [547, 304] width 145 height 146
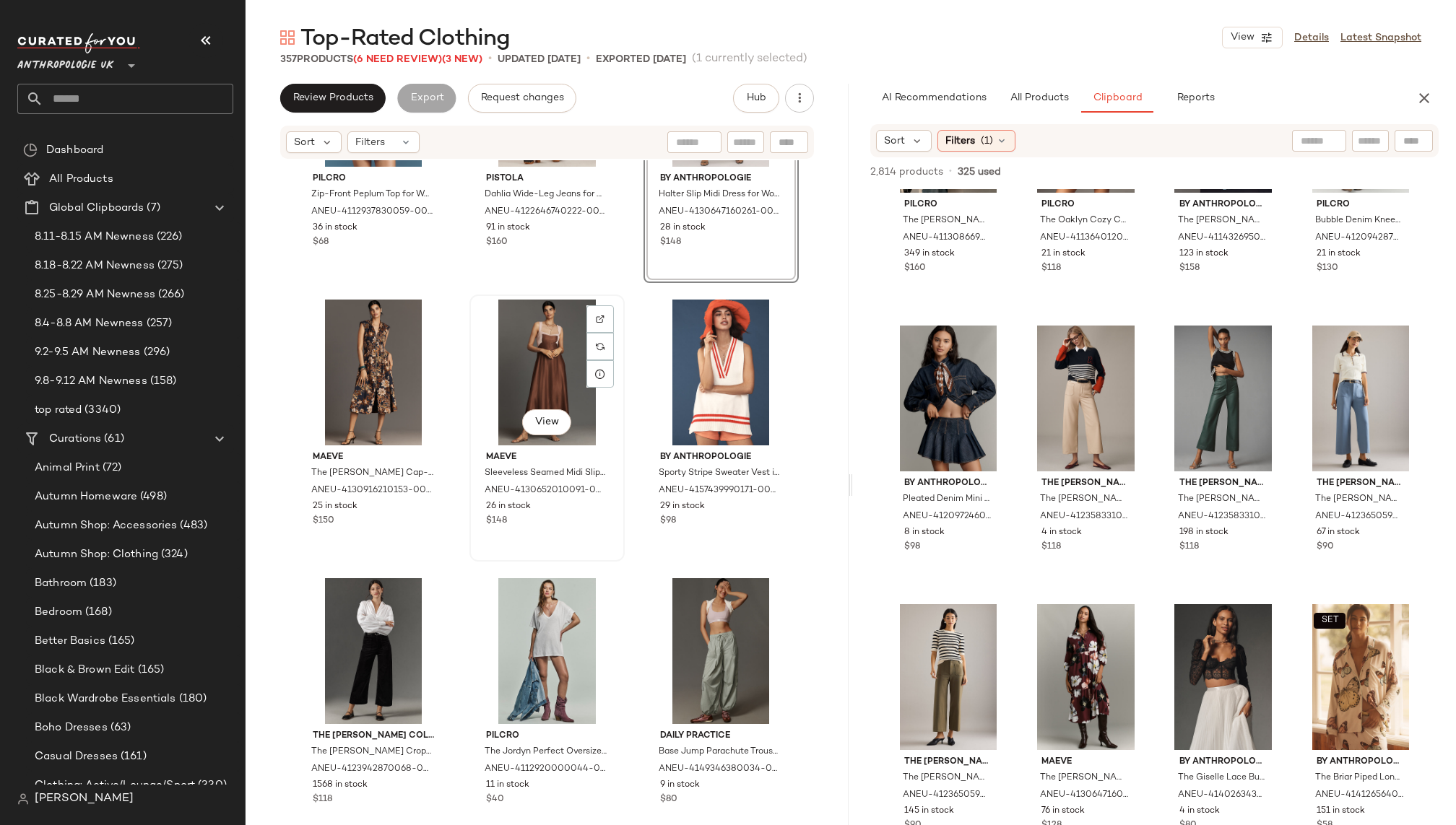
scroll to position [13267, 0]
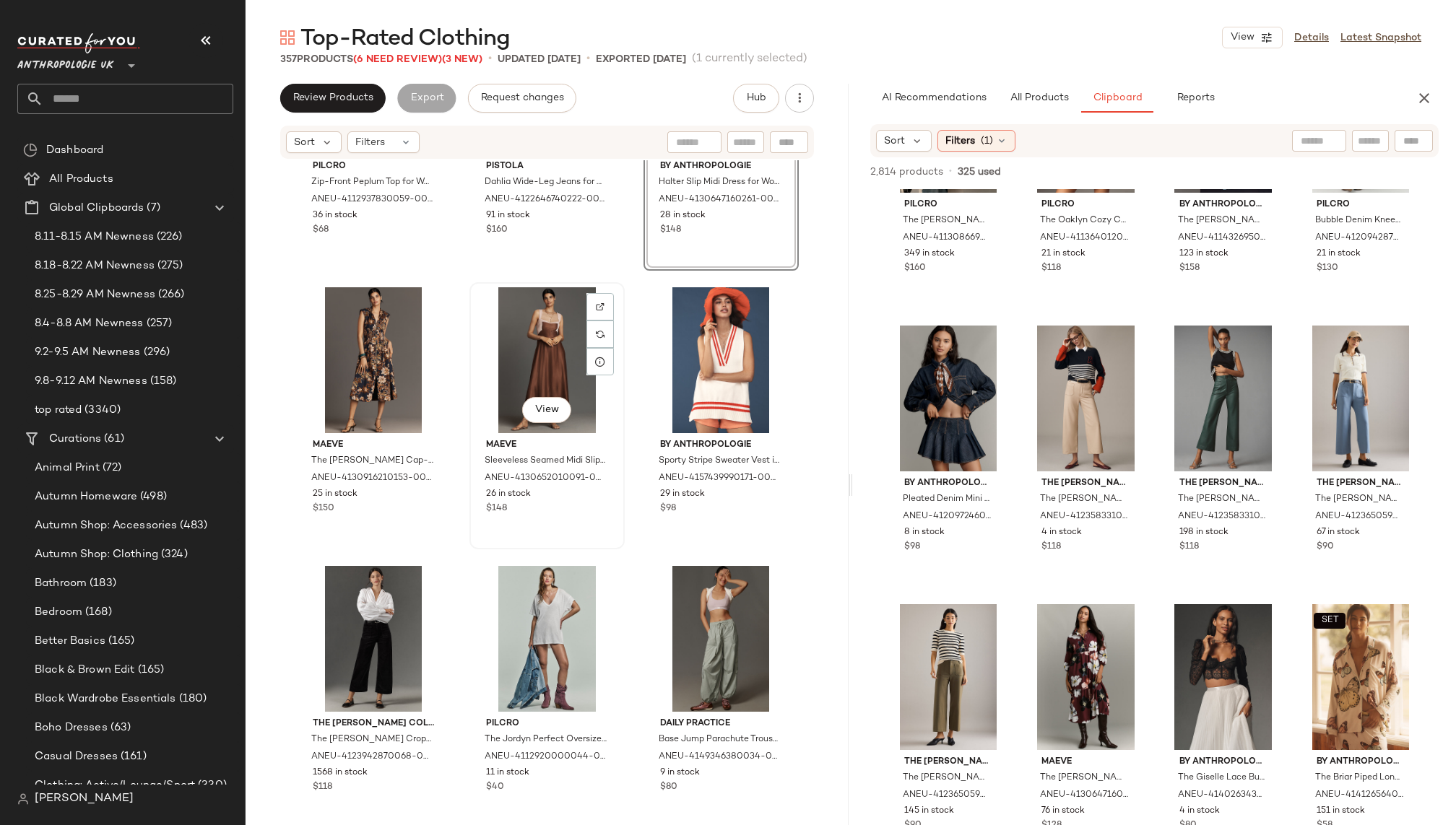
click at [511, 348] on div "View" at bounding box center [547, 360] width 145 height 146
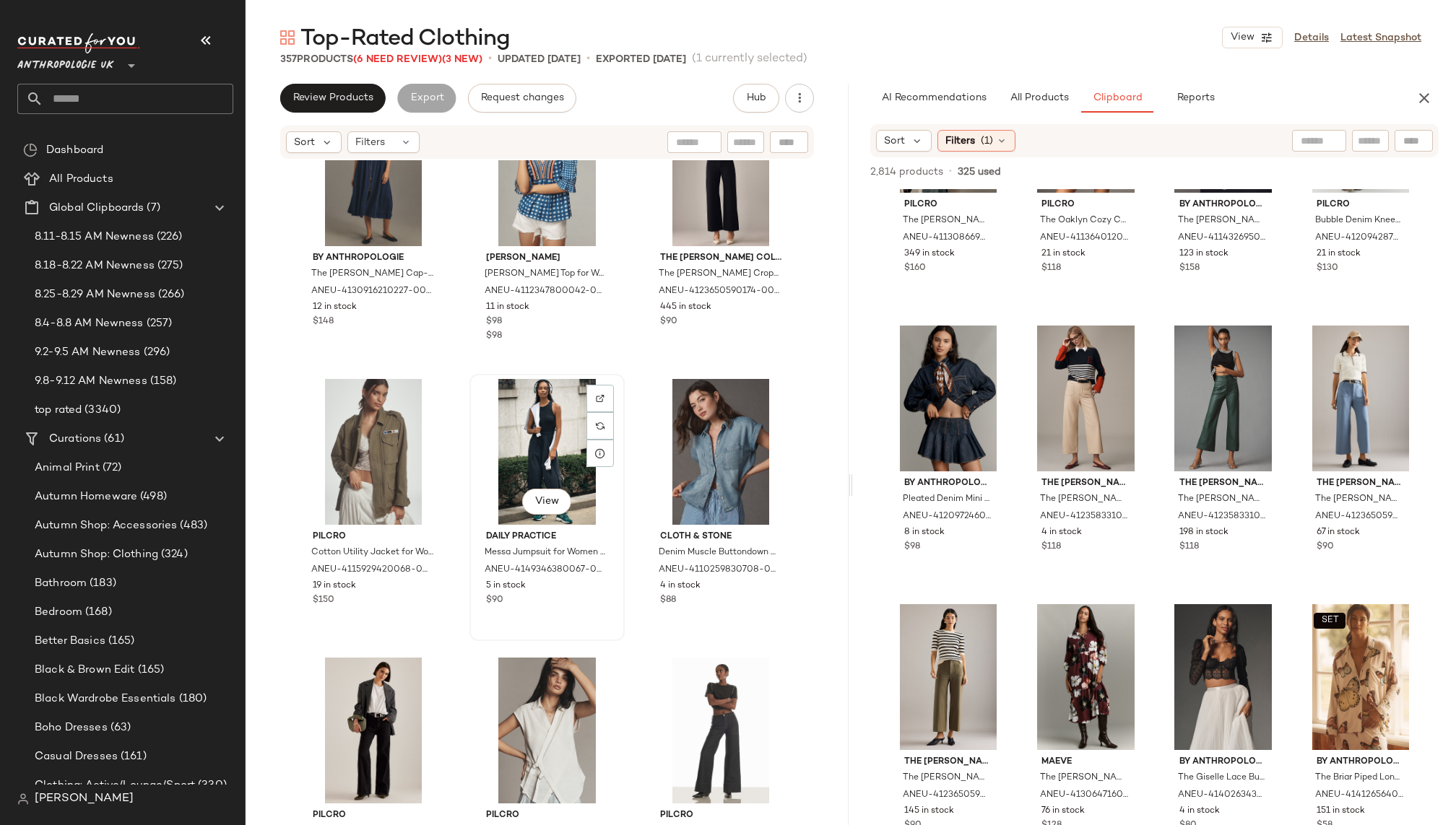
scroll to position [14112, 0]
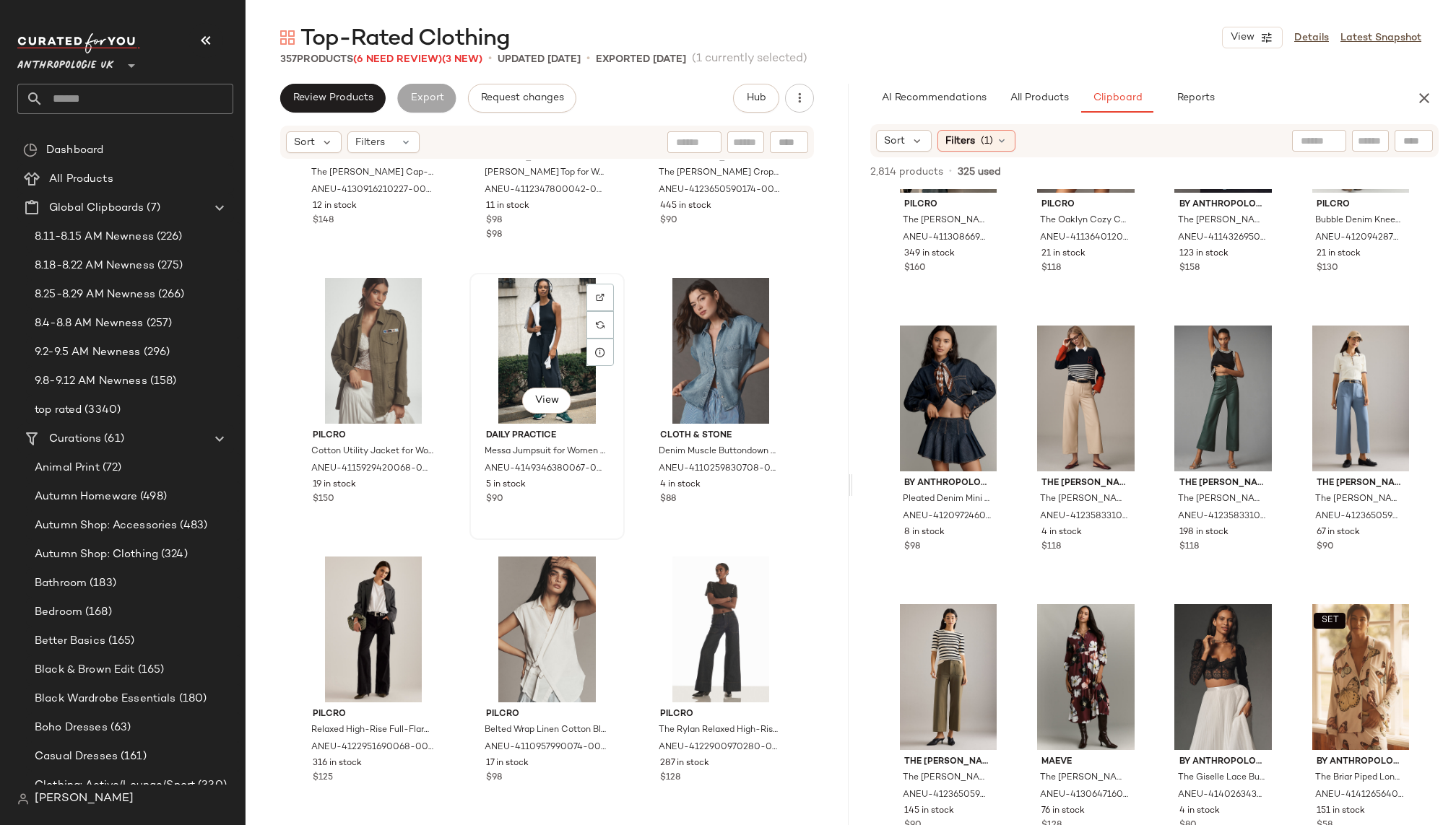
click at [538, 350] on div "View" at bounding box center [547, 350] width 145 height 146
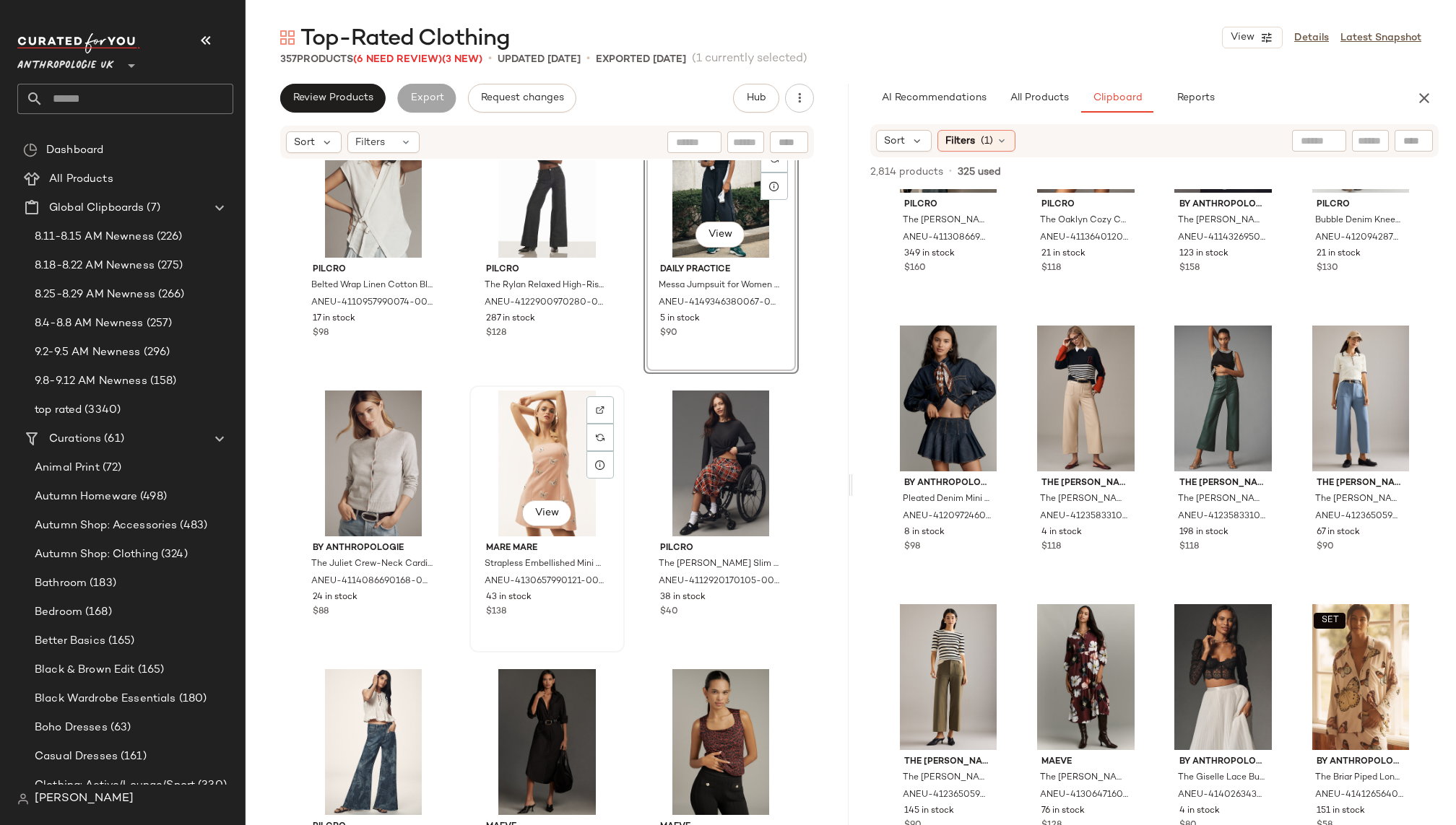
scroll to position [14584, 0]
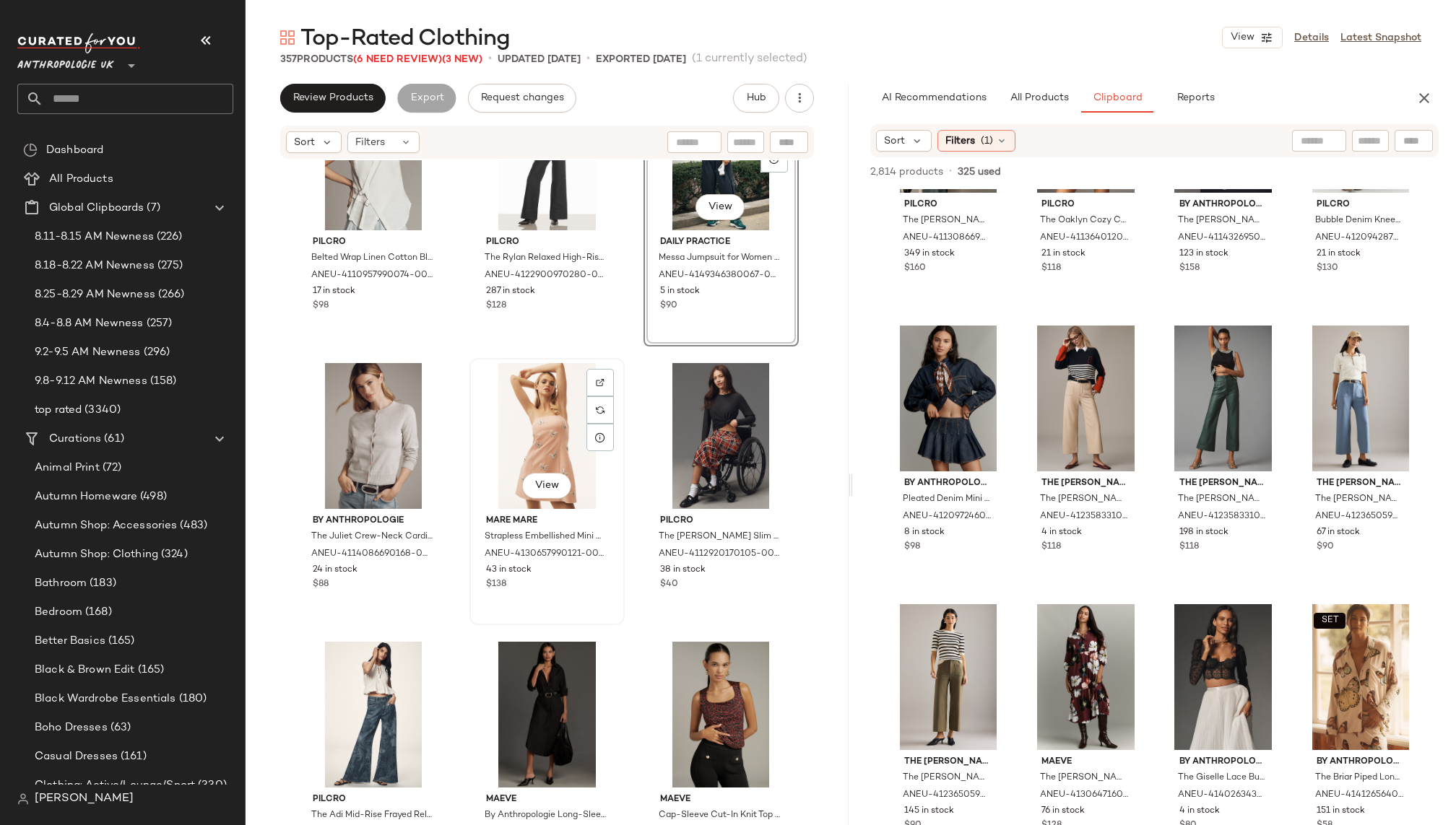
click at [529, 415] on div "View" at bounding box center [547, 435] width 145 height 146
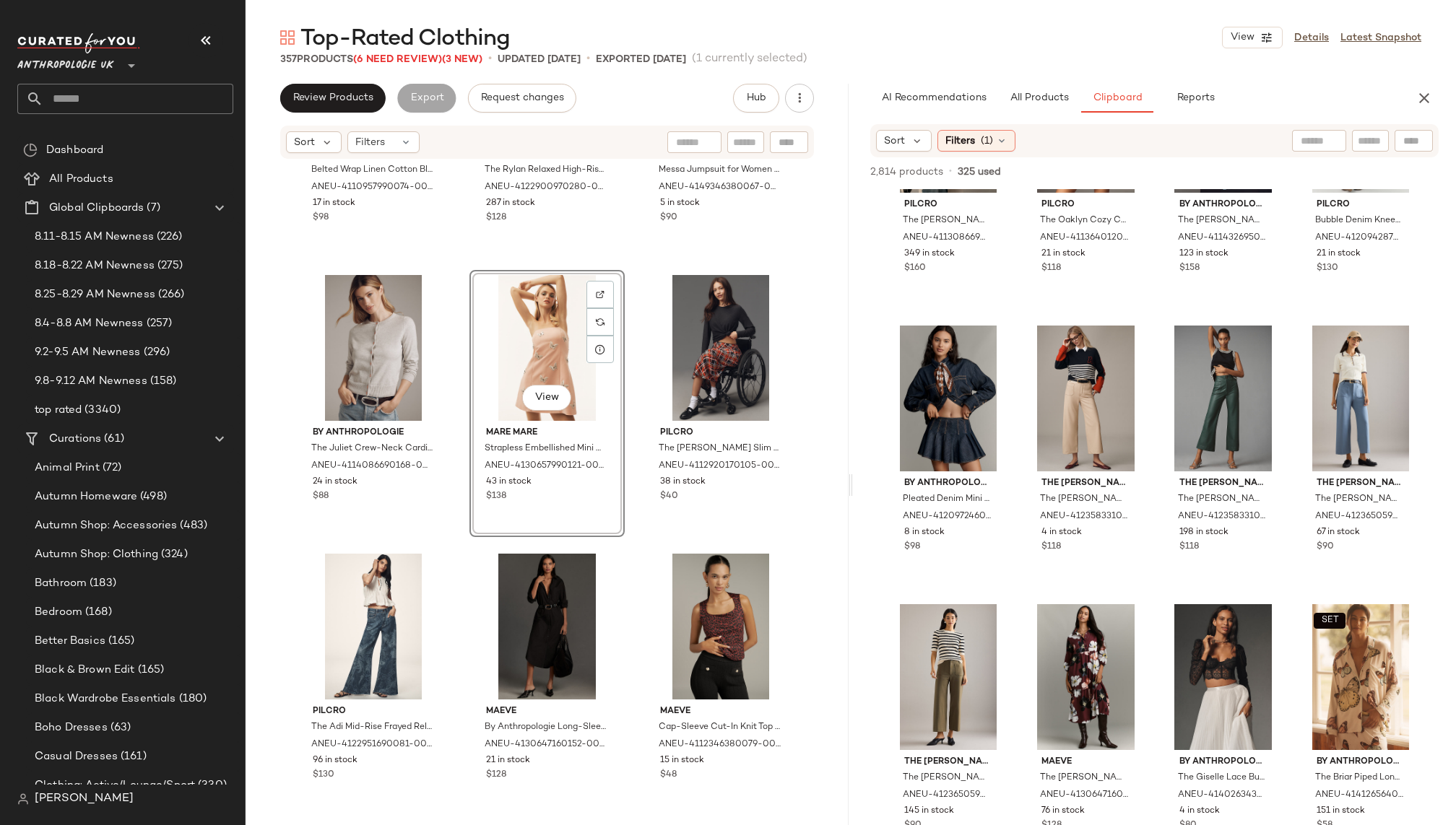
scroll to position [14686, 0]
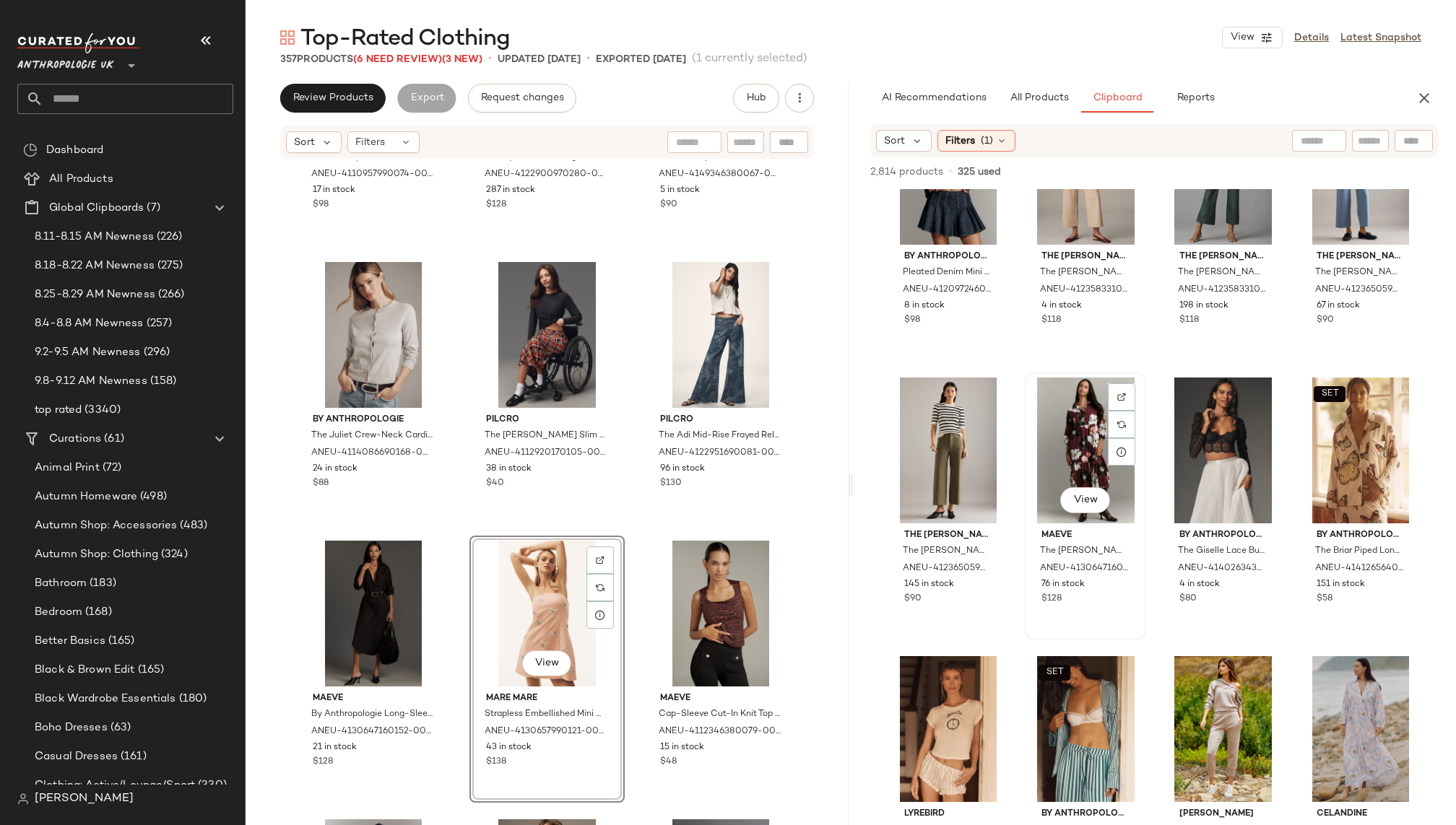
scroll to position [1531, 0]
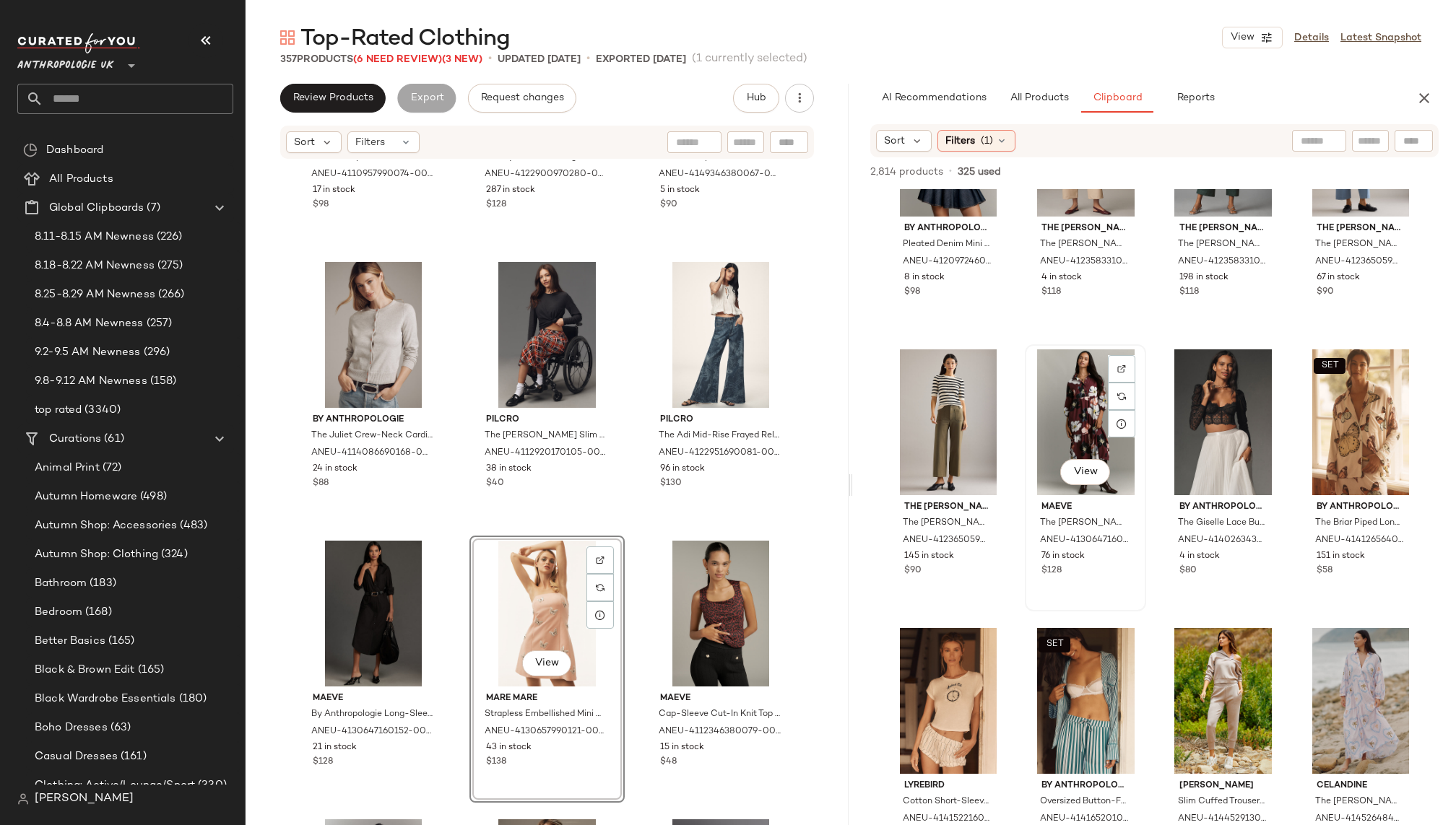
click at [1034, 435] on div "View" at bounding box center [1086, 422] width 112 height 146
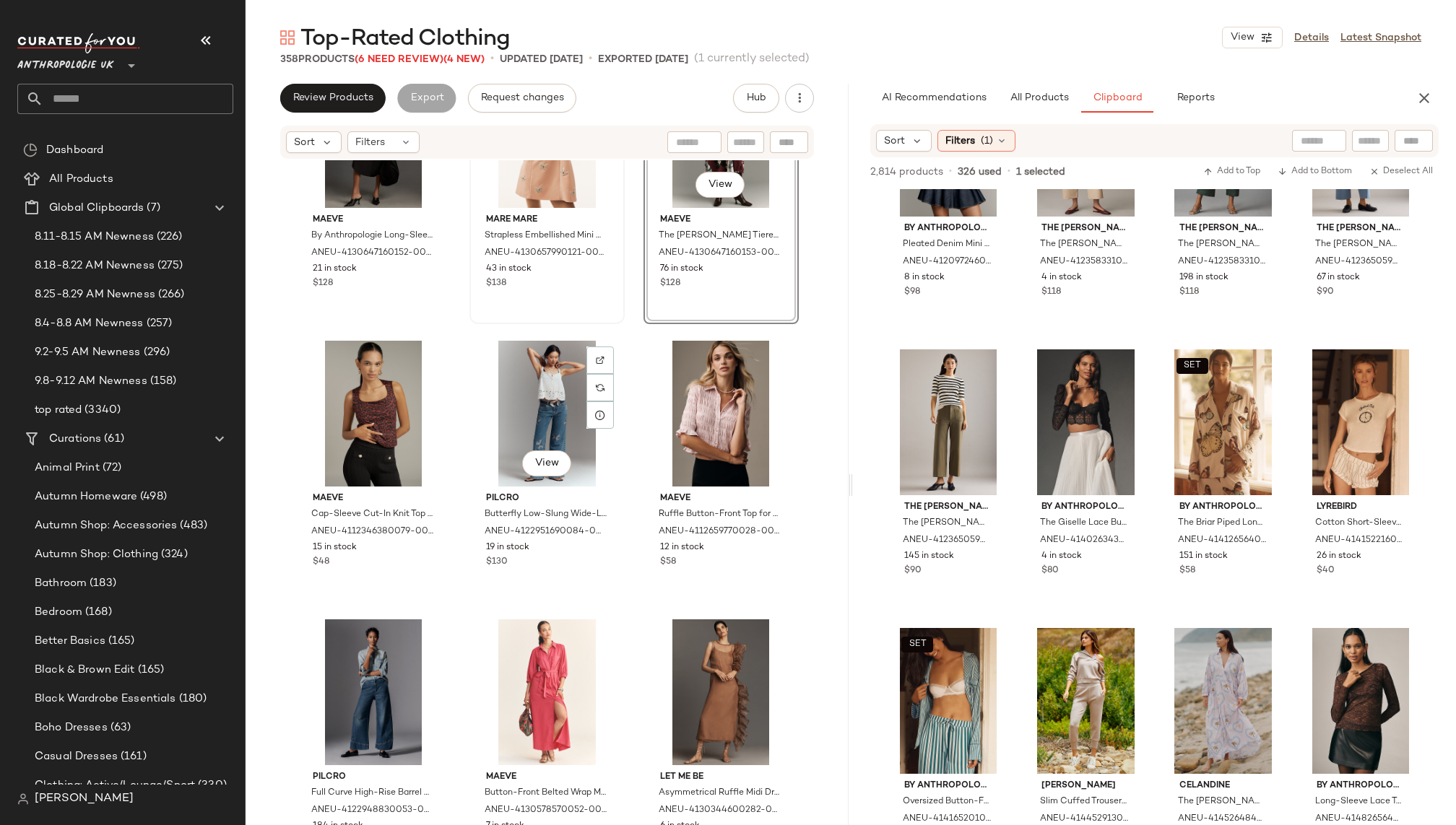
scroll to position [15162, 0]
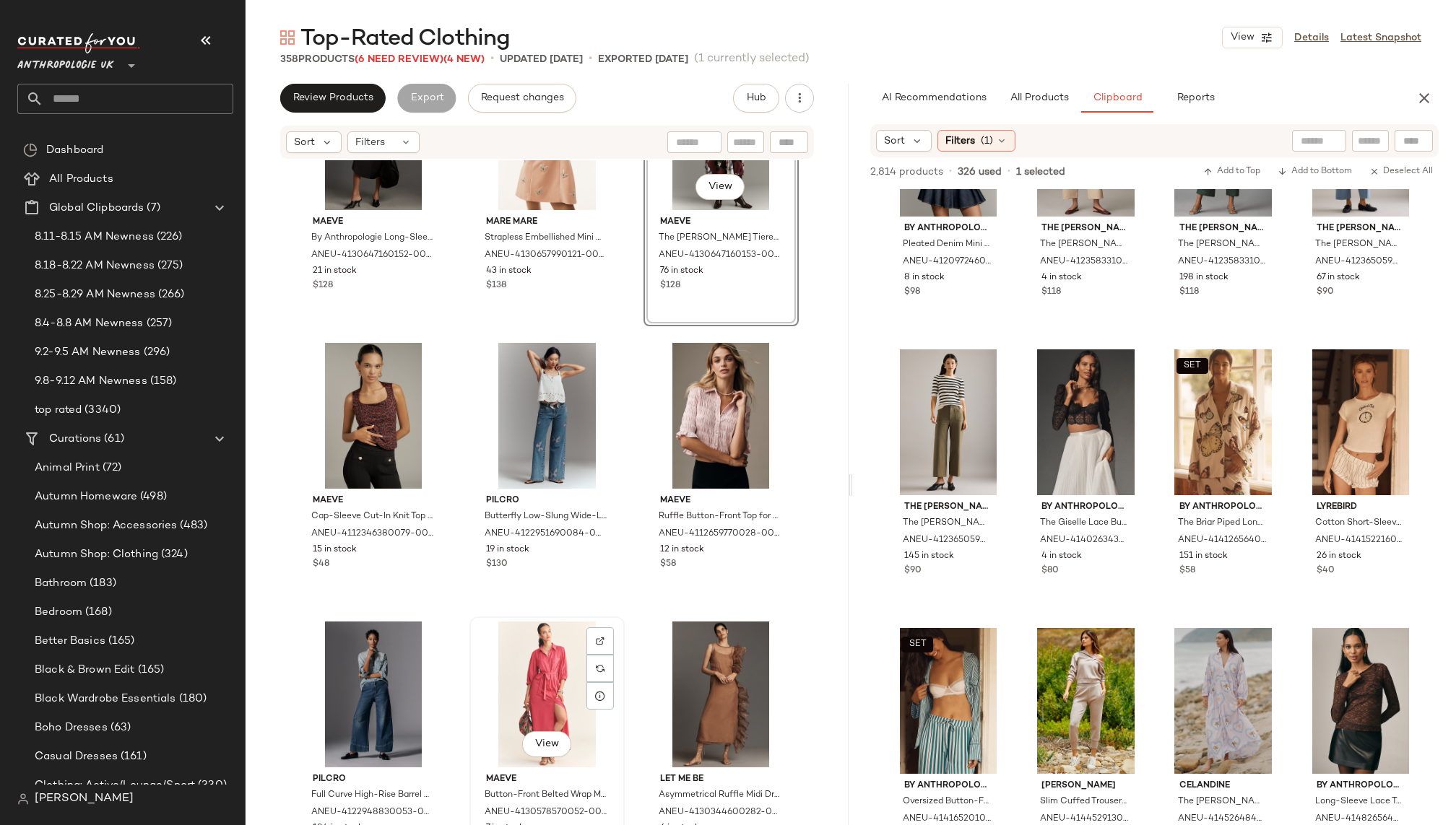
click at [525, 668] on div "View" at bounding box center [547, 694] width 145 height 146
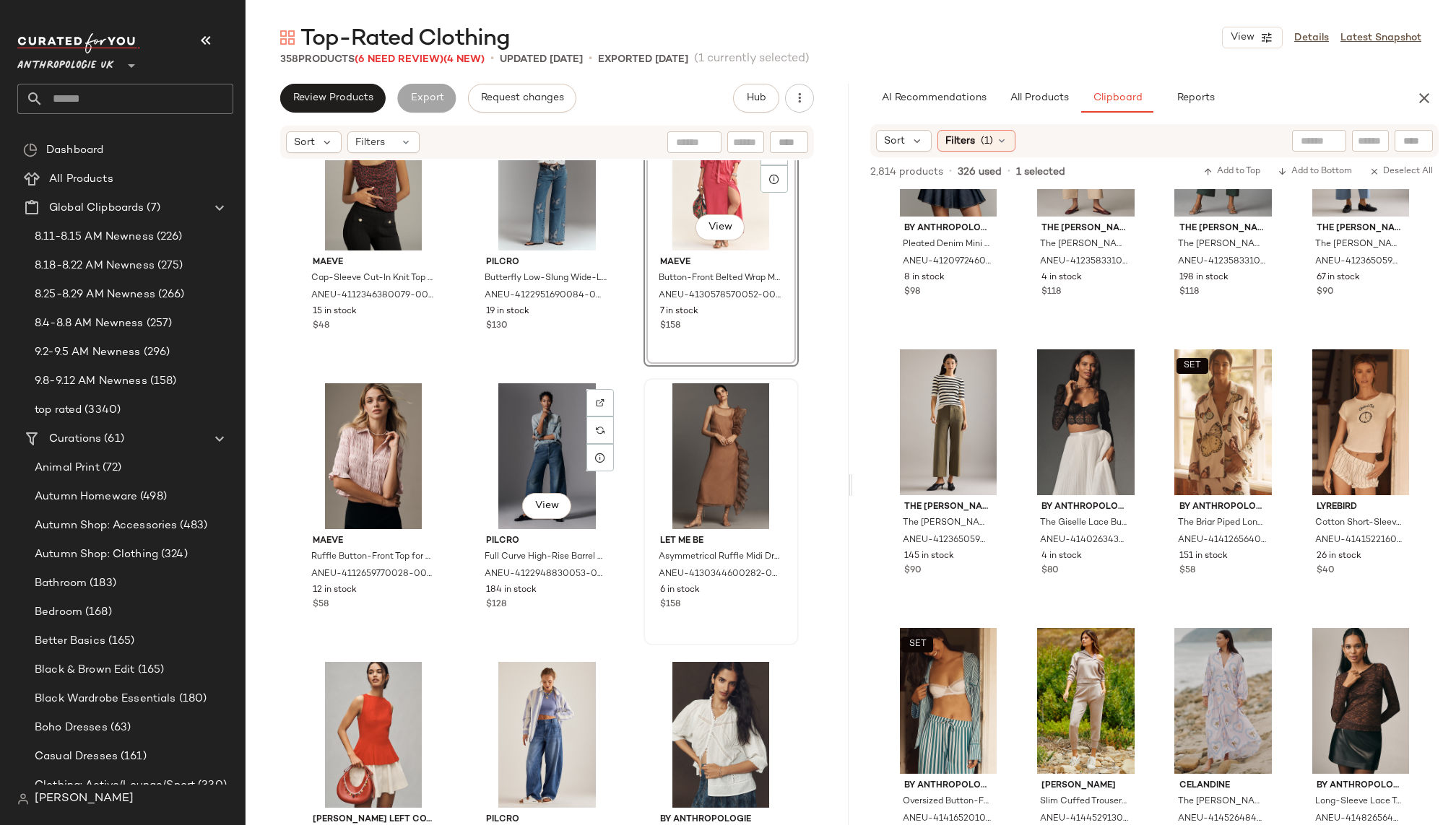
scroll to position [15406, 0]
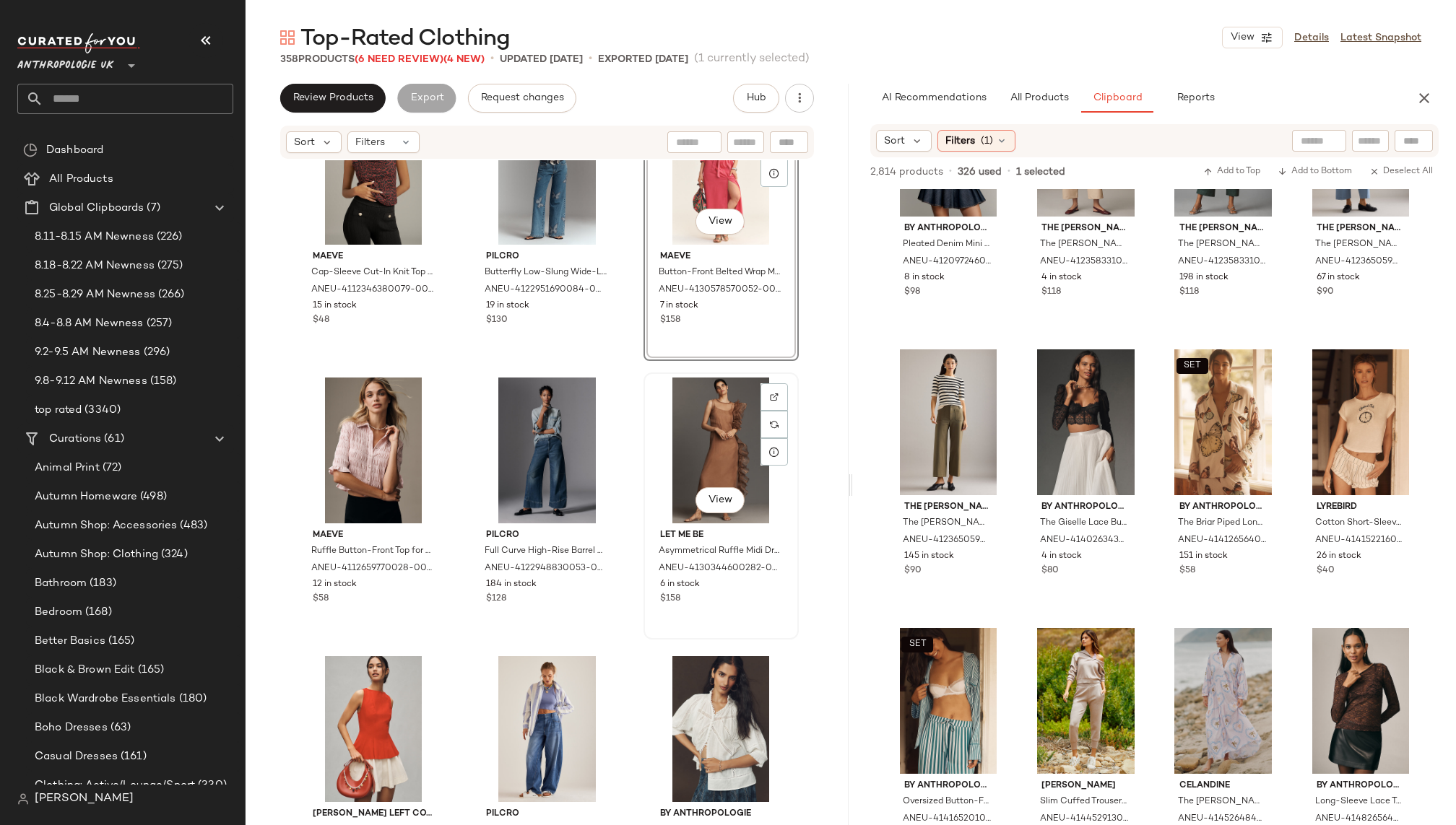
click at [685, 469] on div "View" at bounding box center [721, 450] width 145 height 146
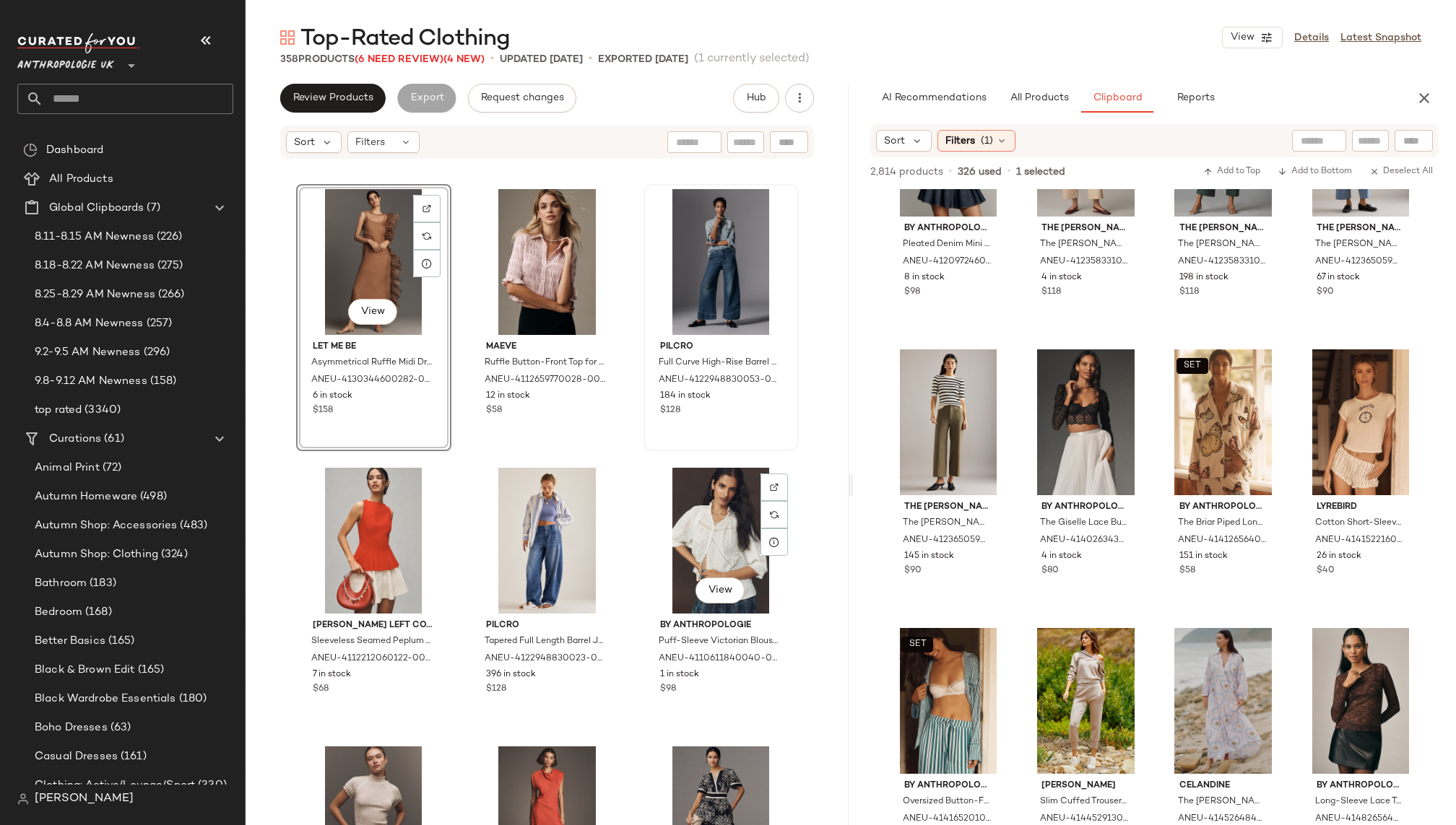
scroll to position [15673, 0]
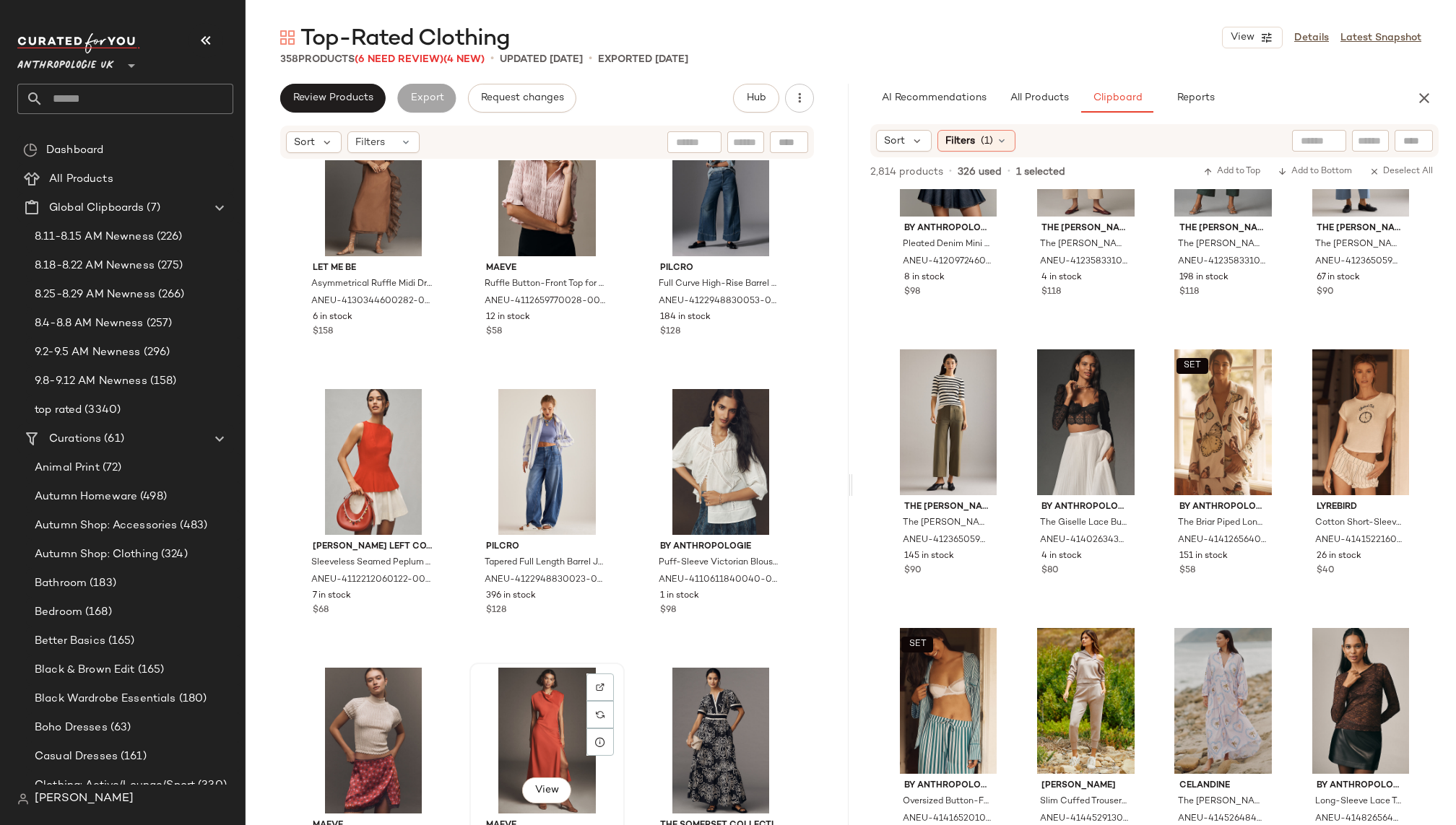
click at [531, 698] on div "View" at bounding box center [547, 740] width 145 height 146
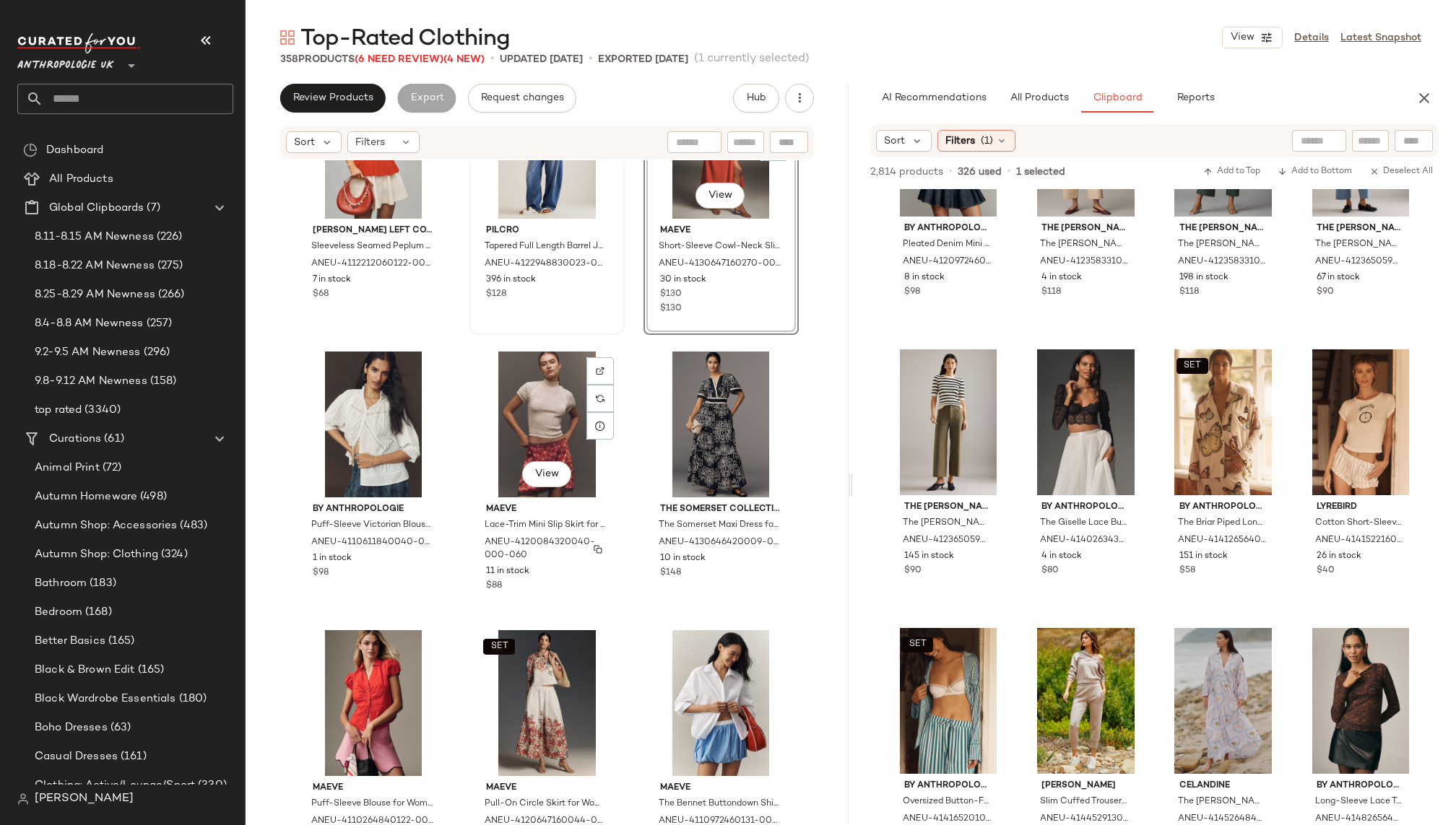
scroll to position [16002, 0]
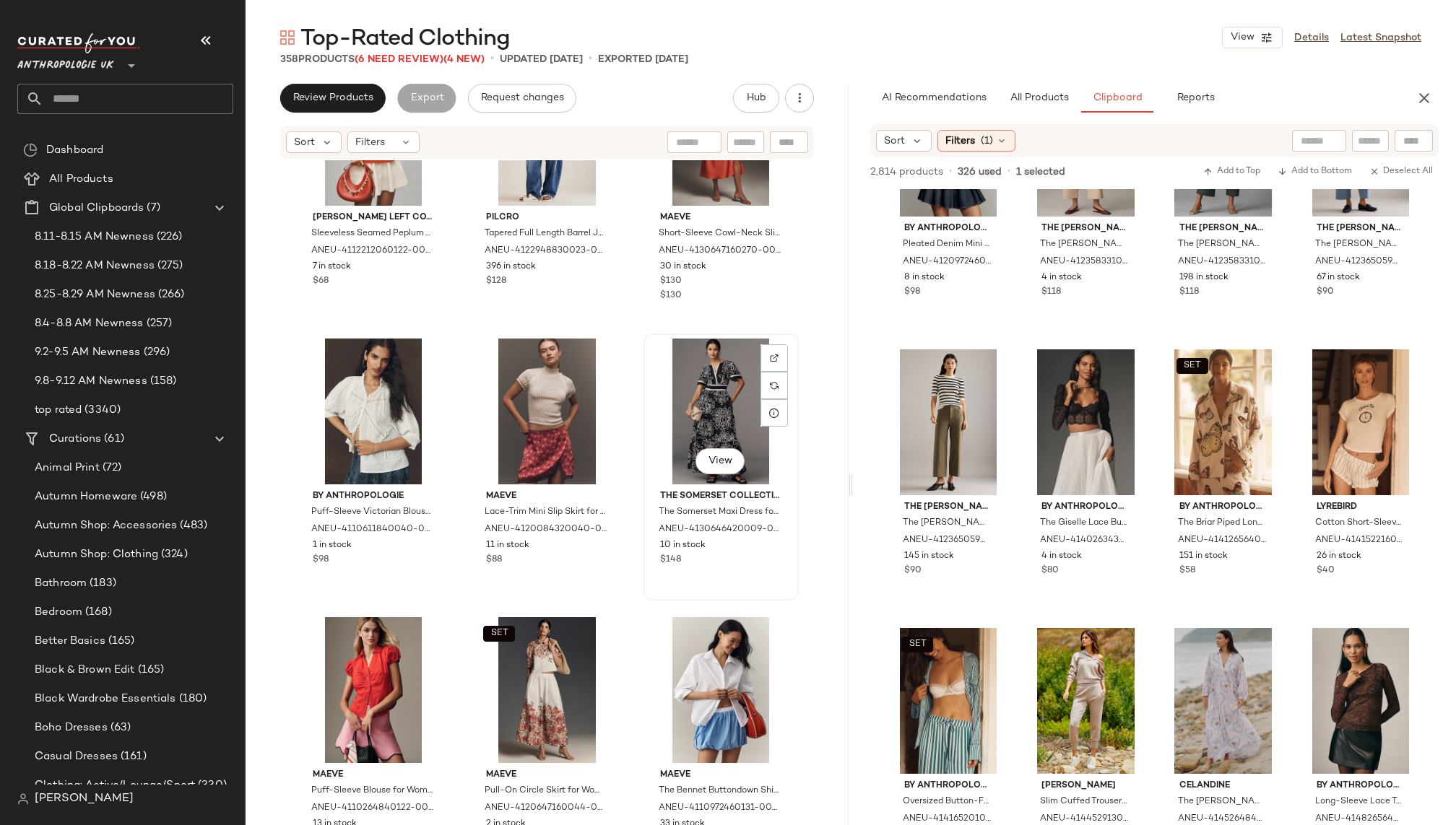
click at [681, 424] on div "View" at bounding box center [721, 411] width 145 height 146
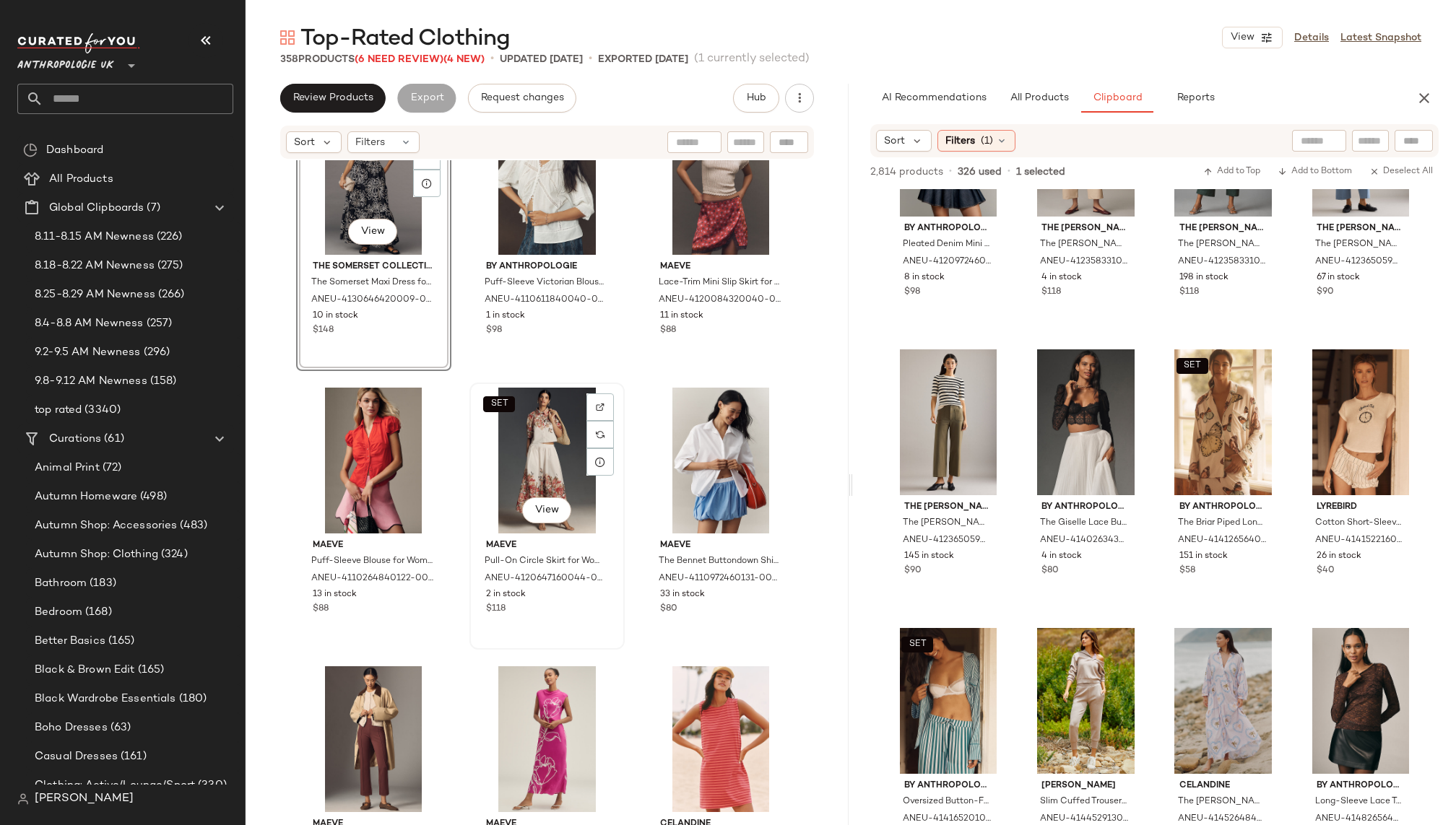
scroll to position [16253, 0]
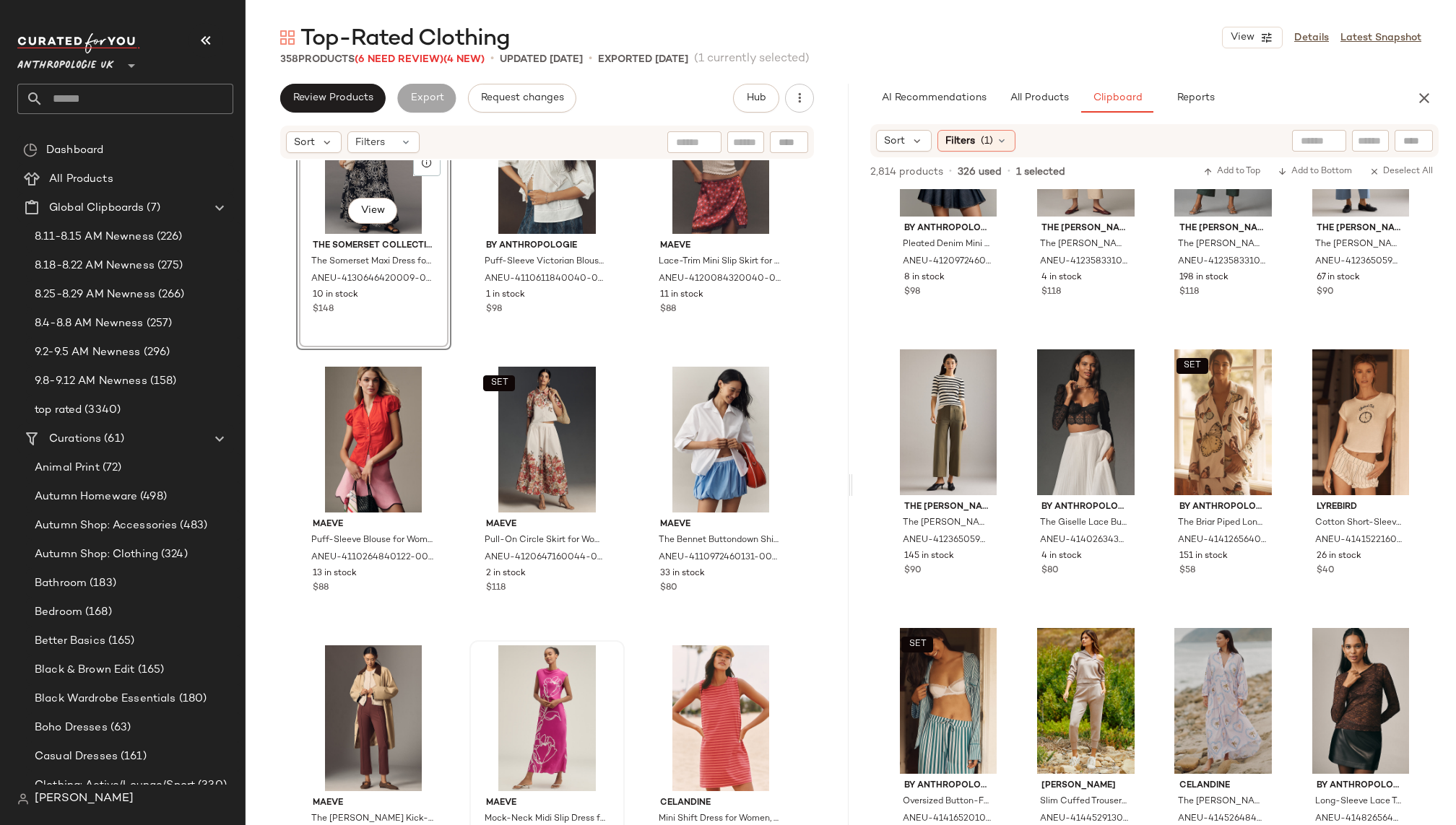
click at [547, 691] on div at bounding box center [547, 718] width 145 height 146
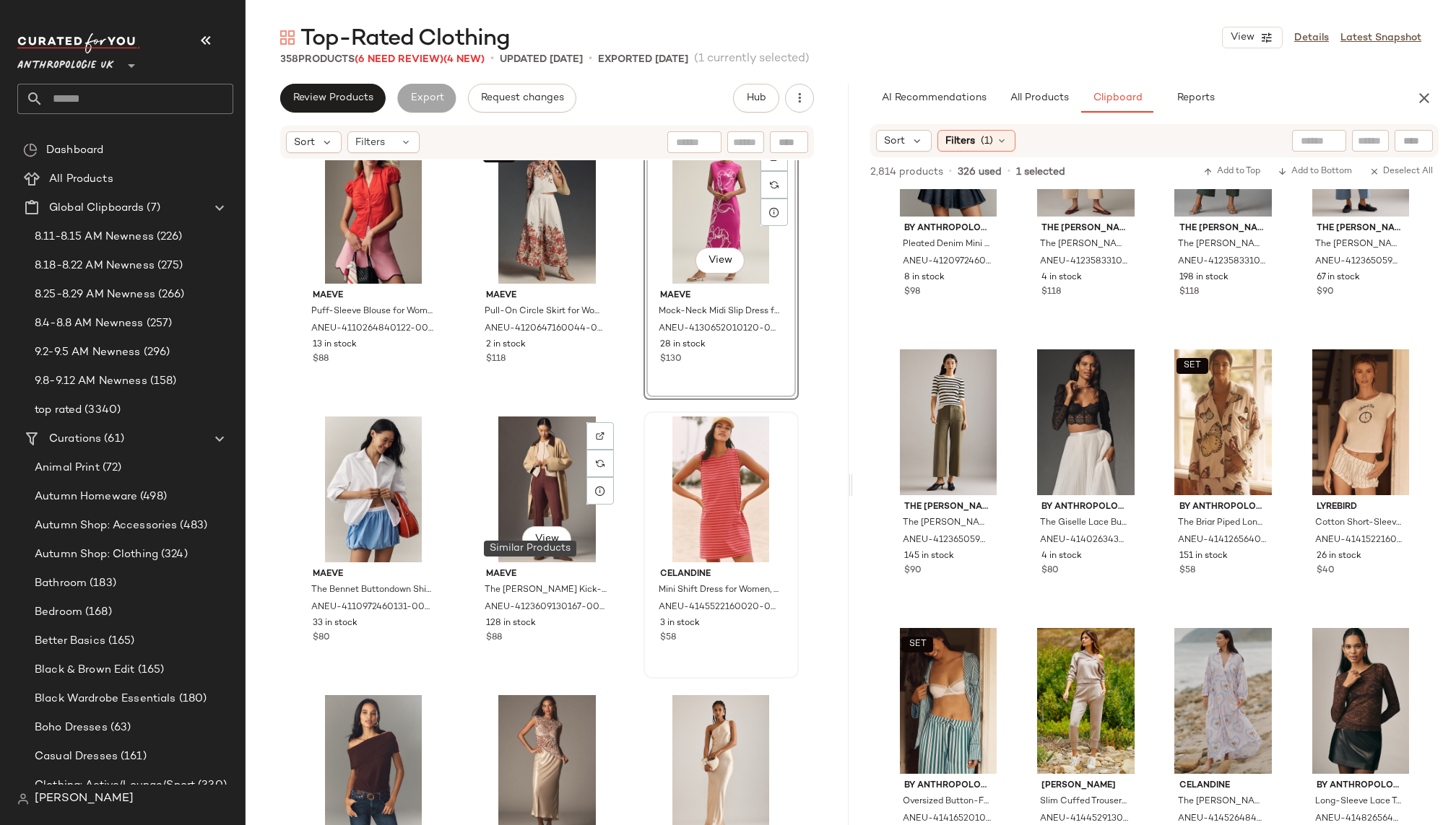
scroll to position [16503, 0]
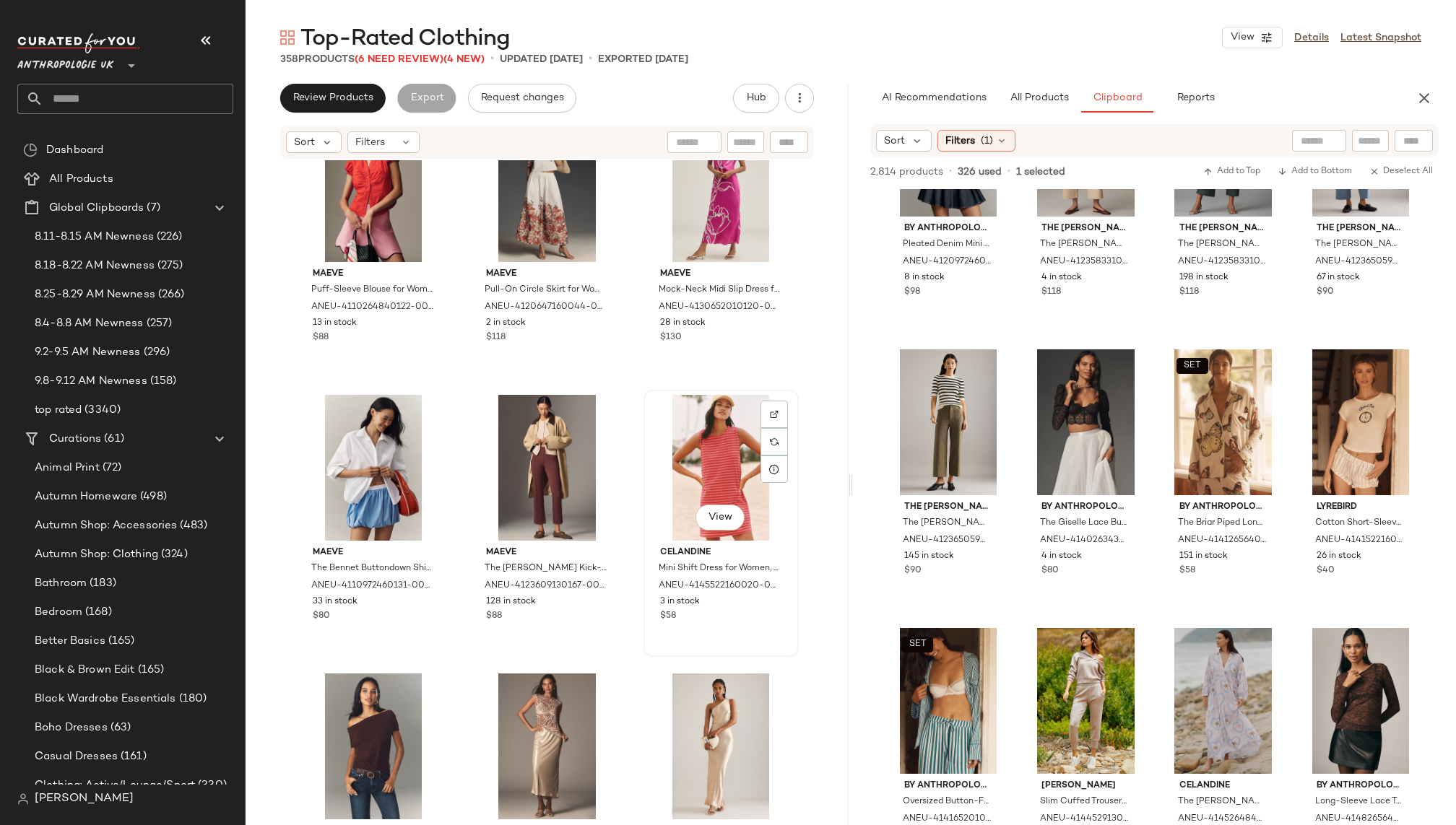
click at [692, 472] on div "View" at bounding box center [721, 467] width 145 height 146
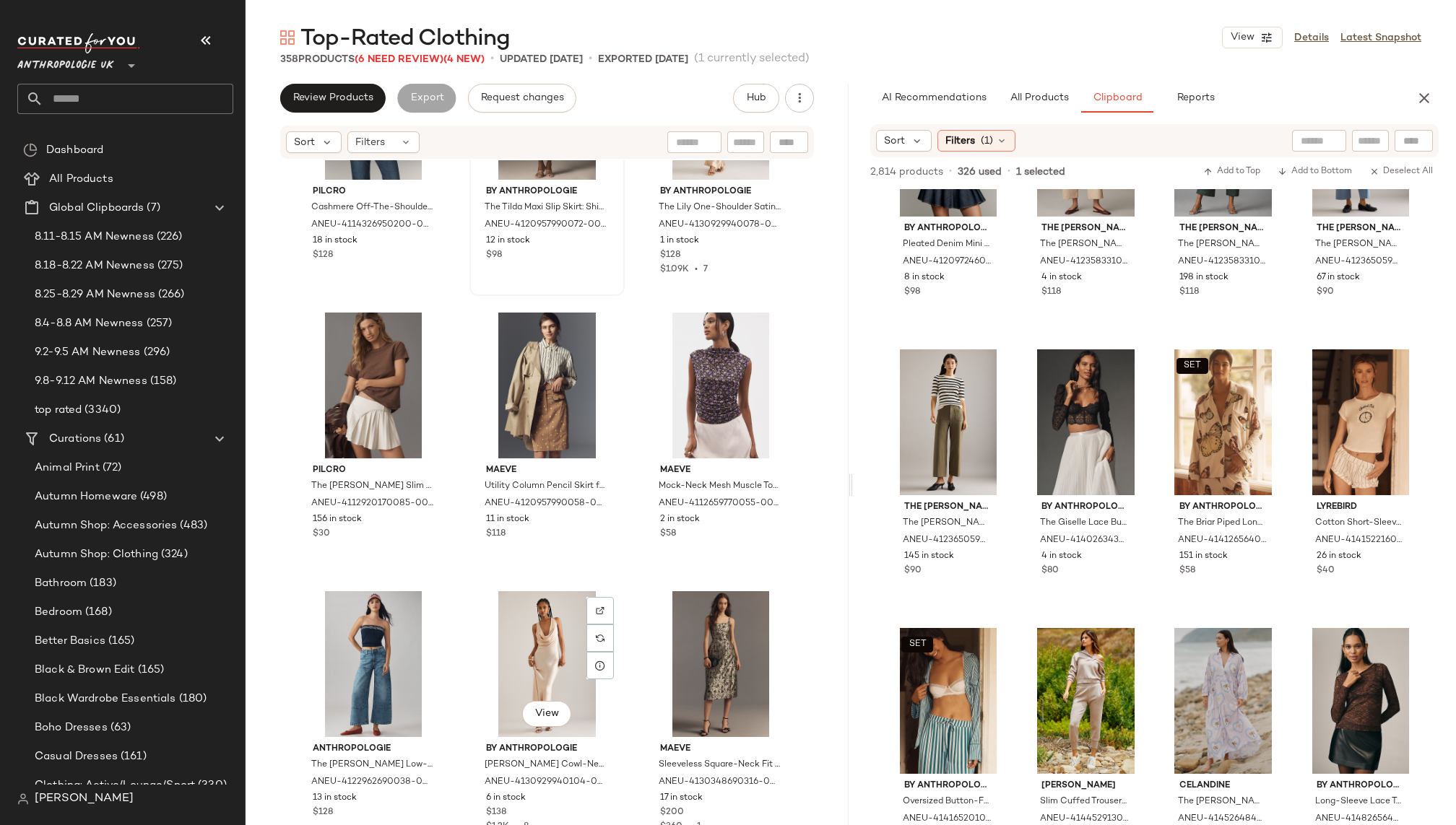
scroll to position [17150, 0]
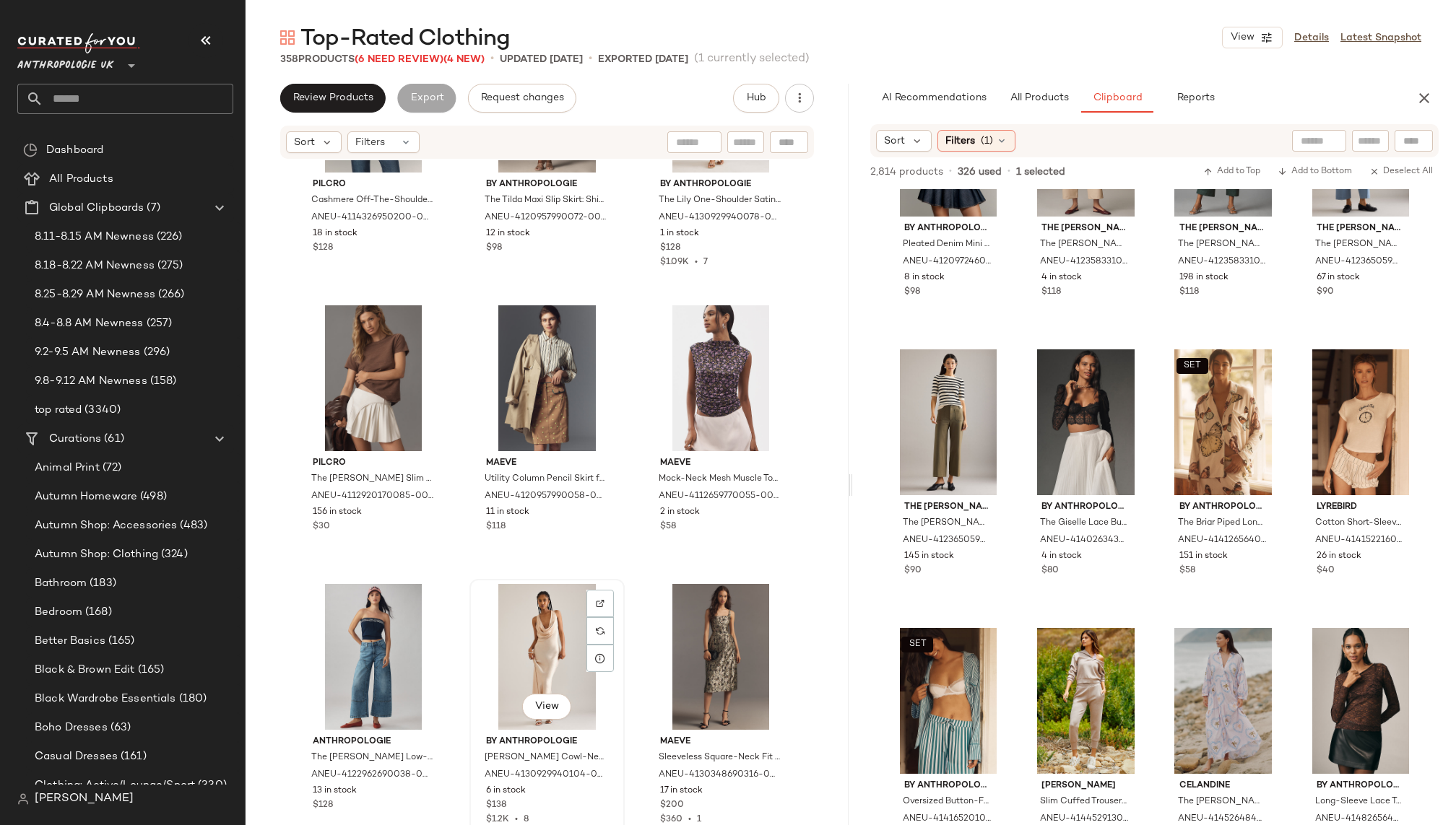
click at [506, 641] on div "View" at bounding box center [547, 657] width 145 height 146
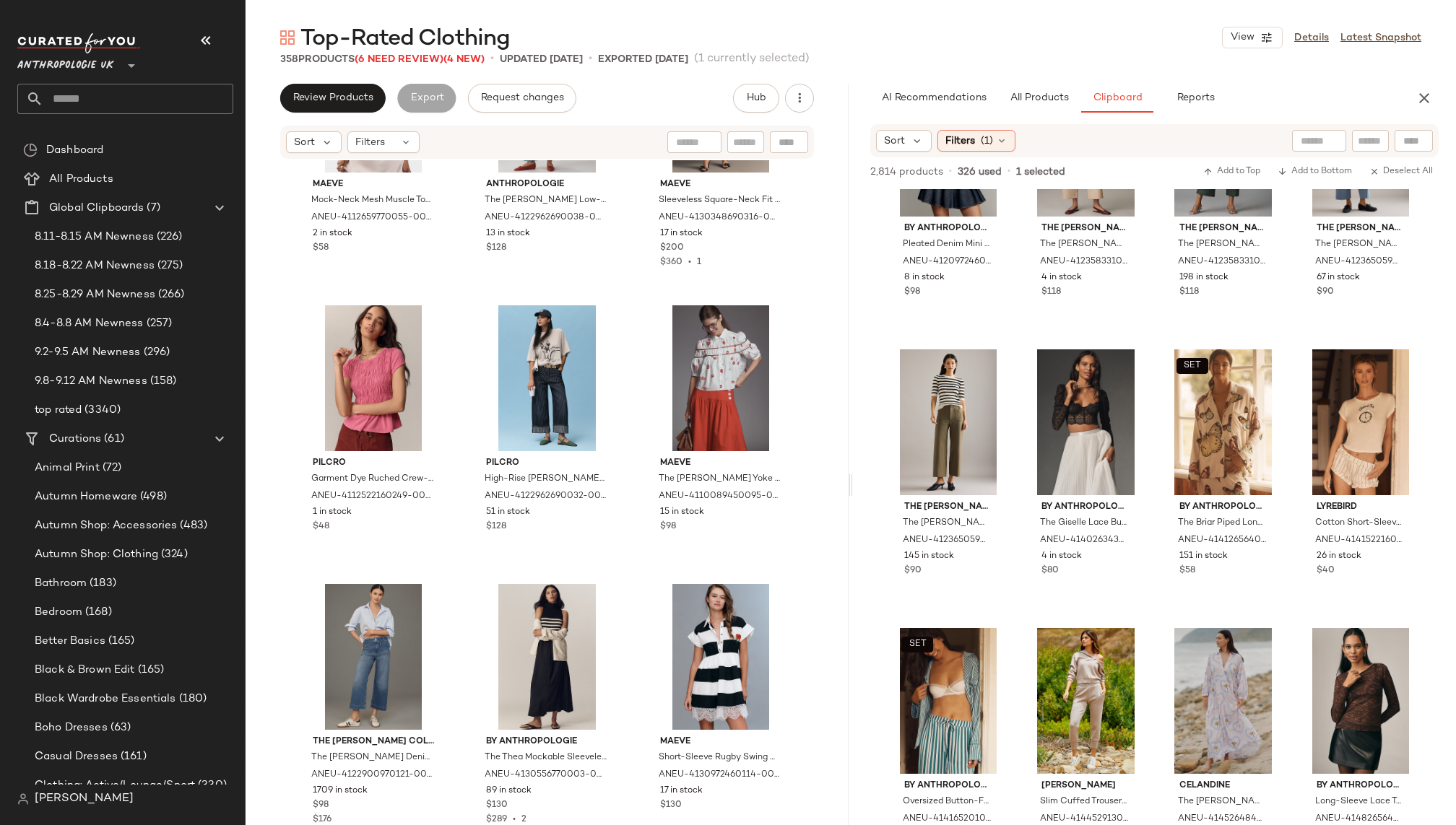
scroll to position [17734, 0]
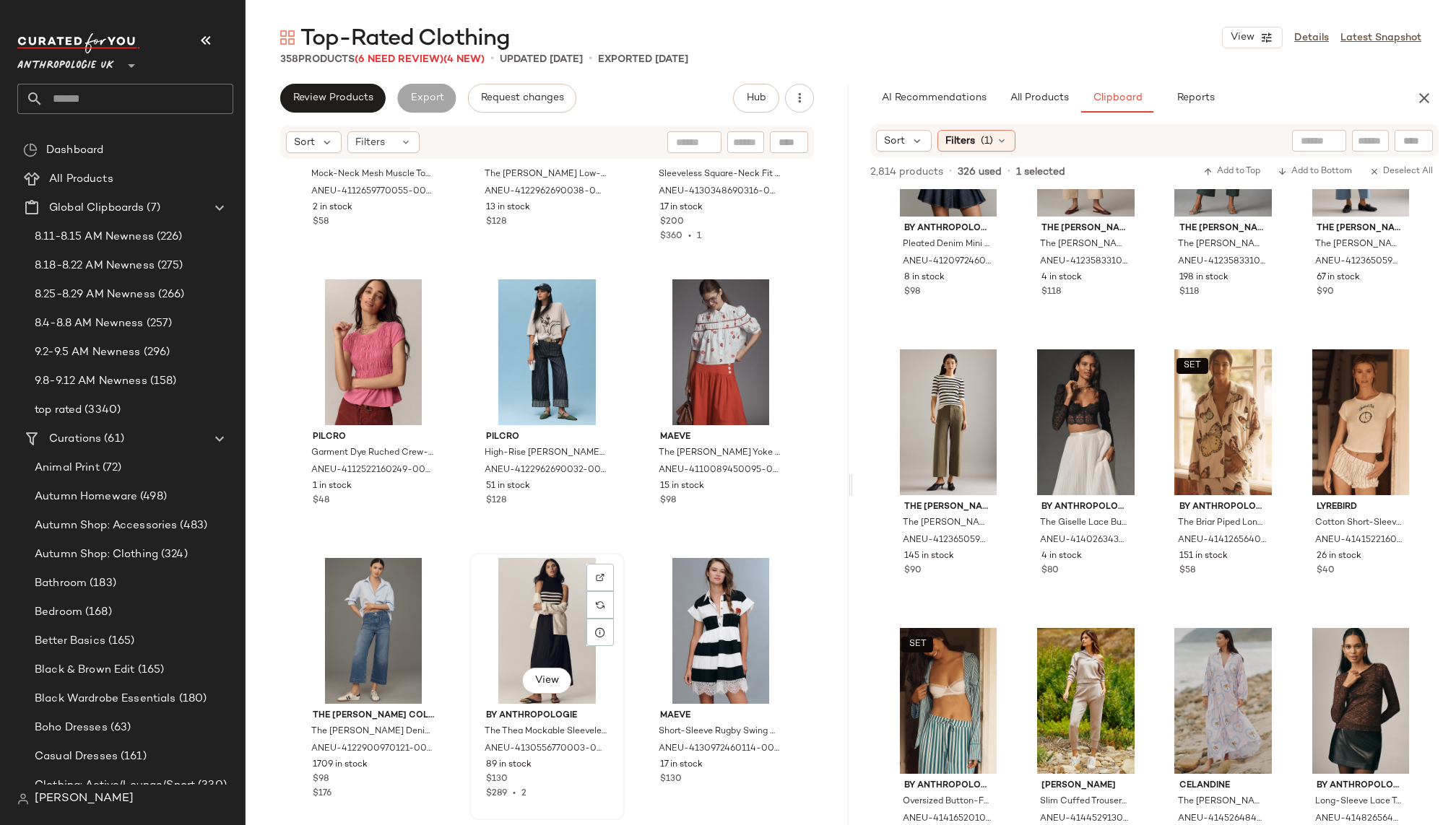
click at [501, 613] on div "View" at bounding box center [547, 630] width 145 height 146
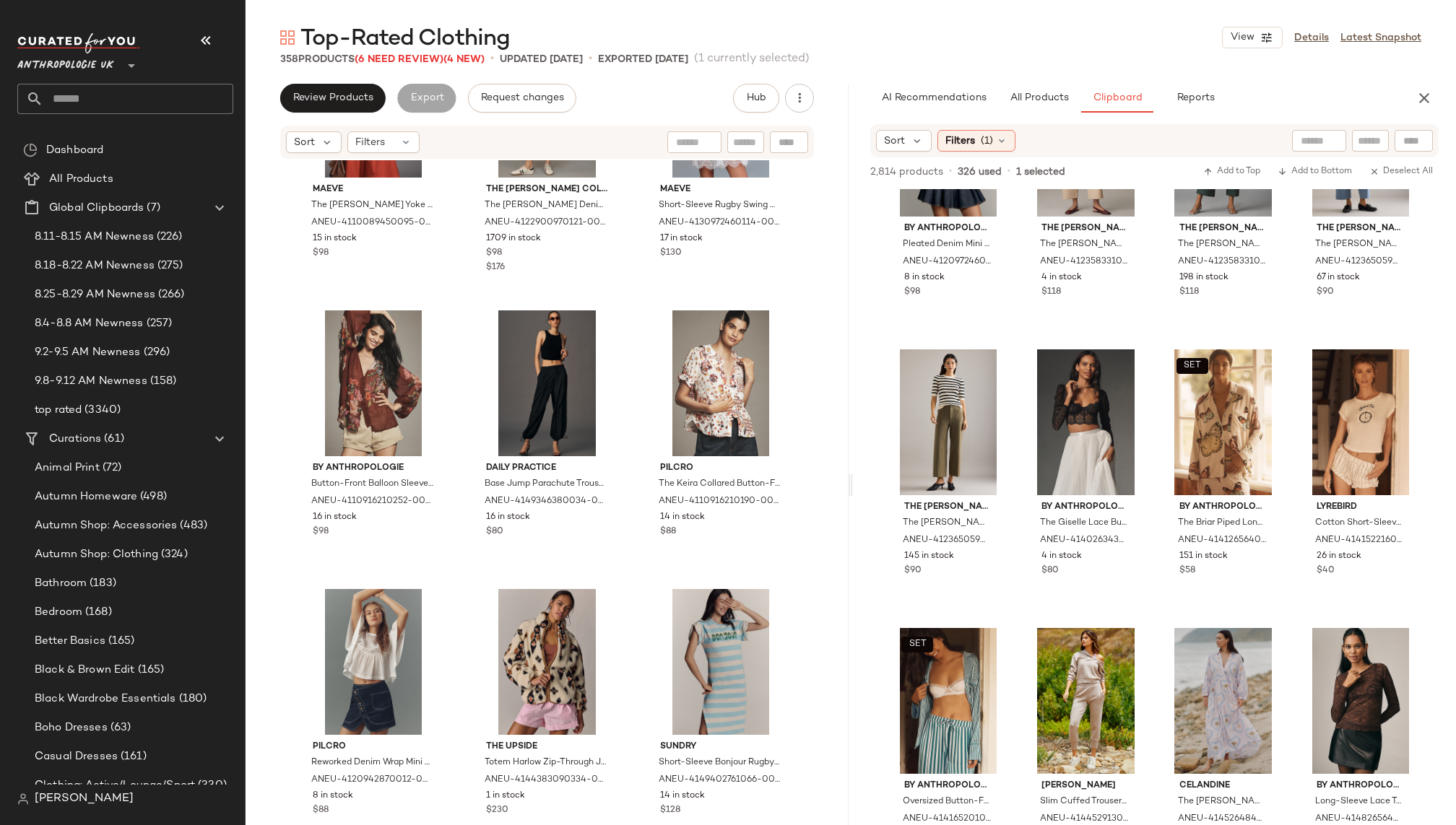
scroll to position [18283, 0]
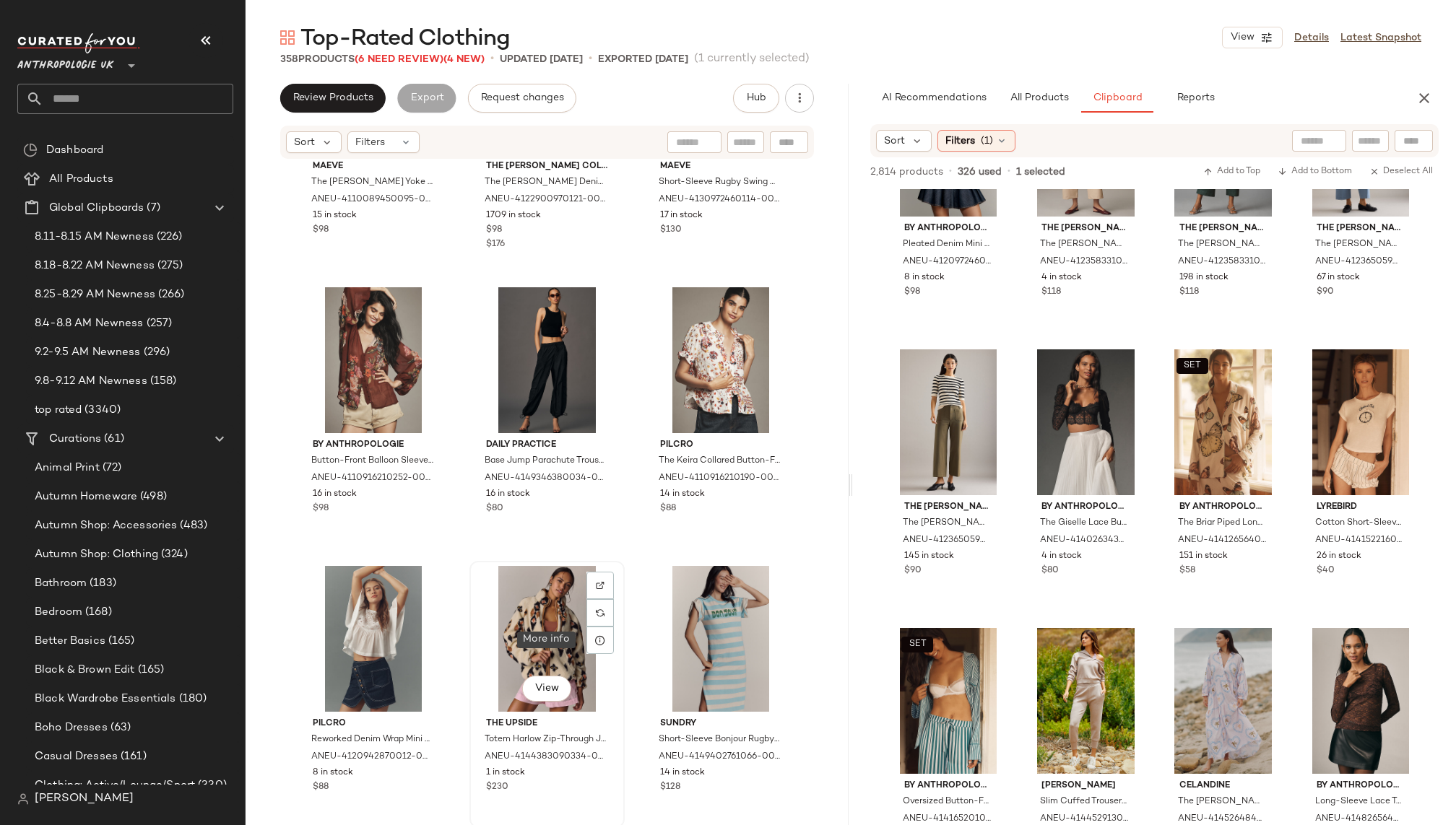
click at [514, 632] on div "View" at bounding box center [547, 639] width 145 height 146
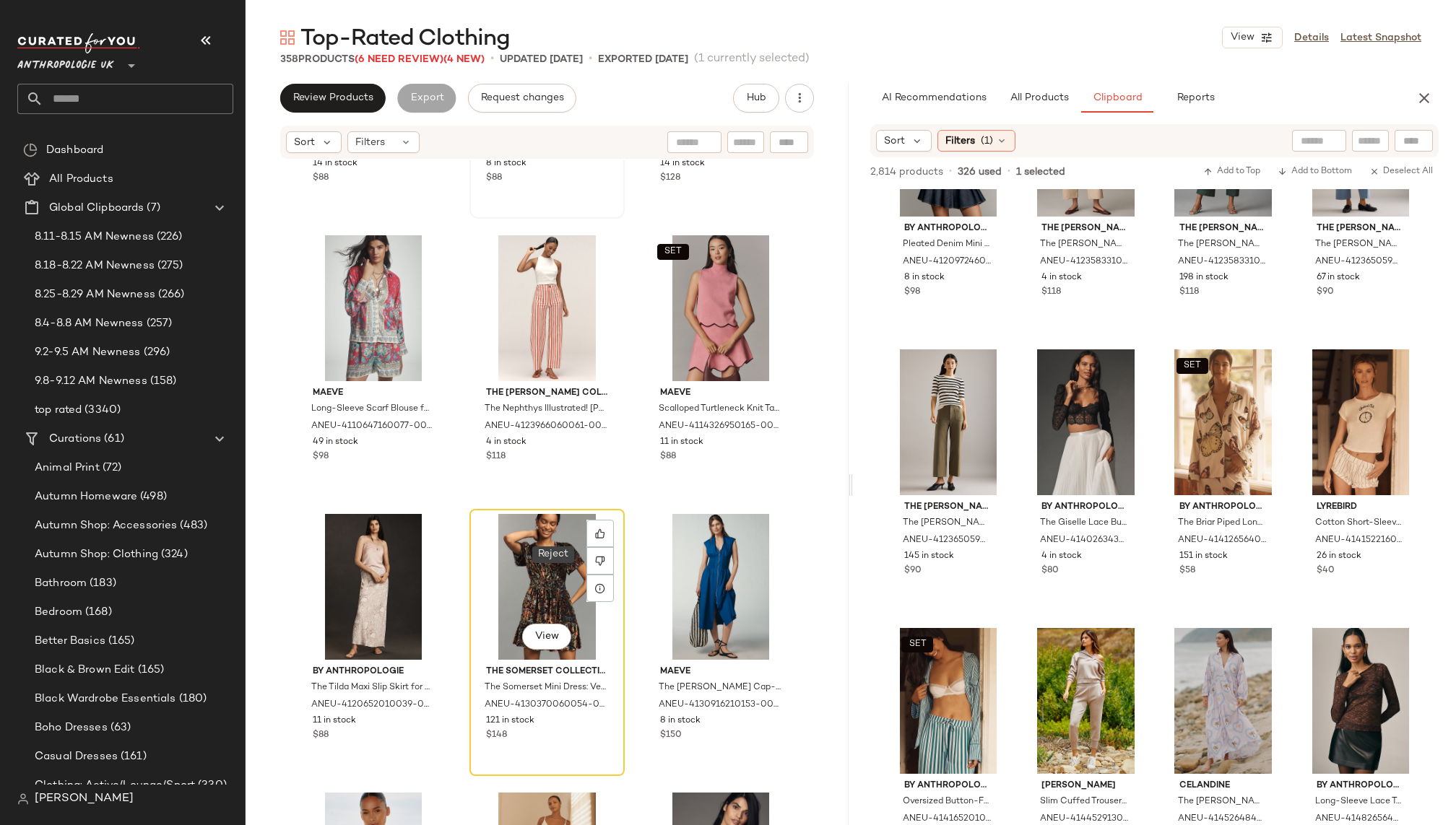
scroll to position [18910, 0]
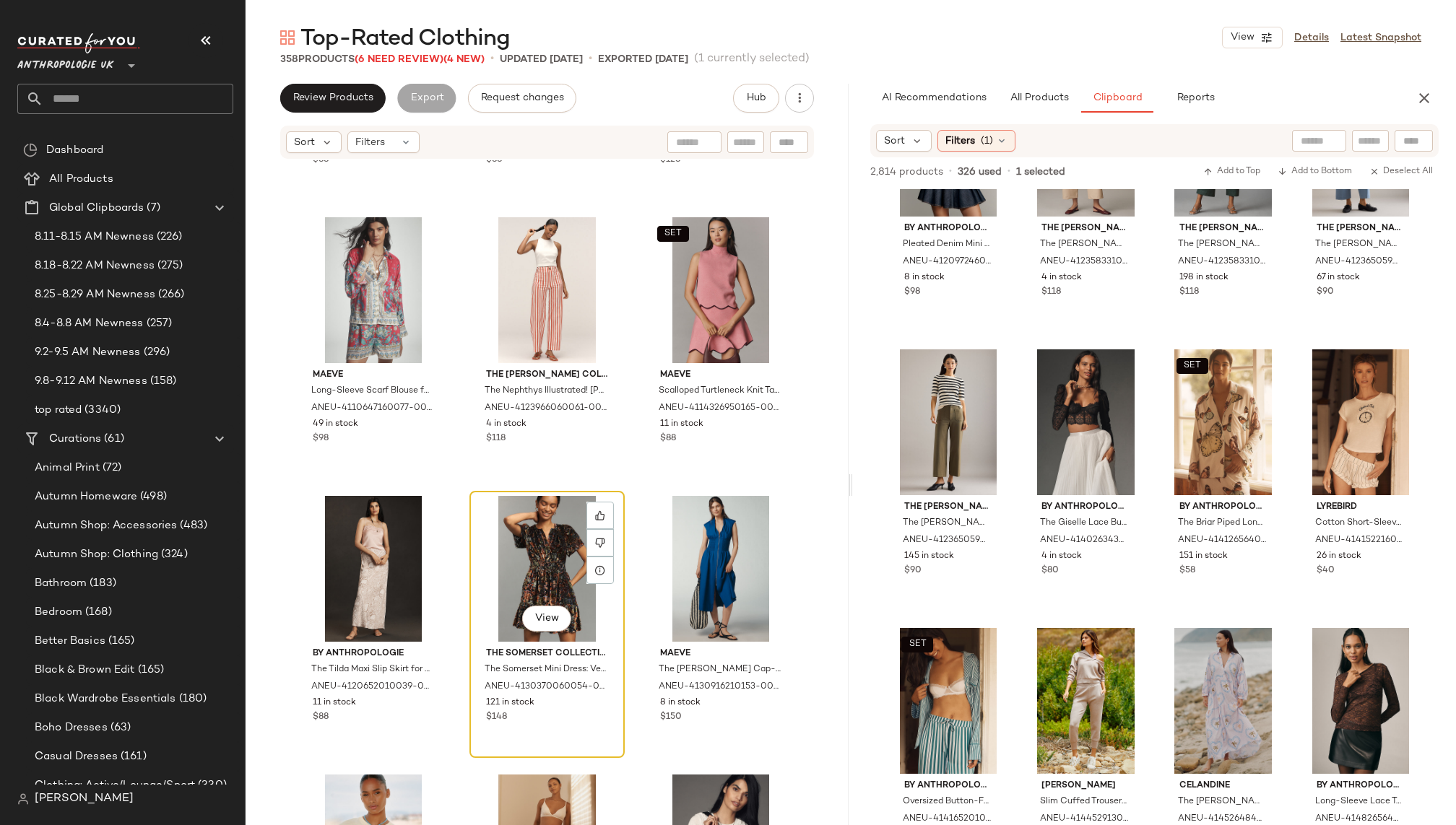
click at [517, 569] on div "View" at bounding box center [547, 569] width 145 height 146
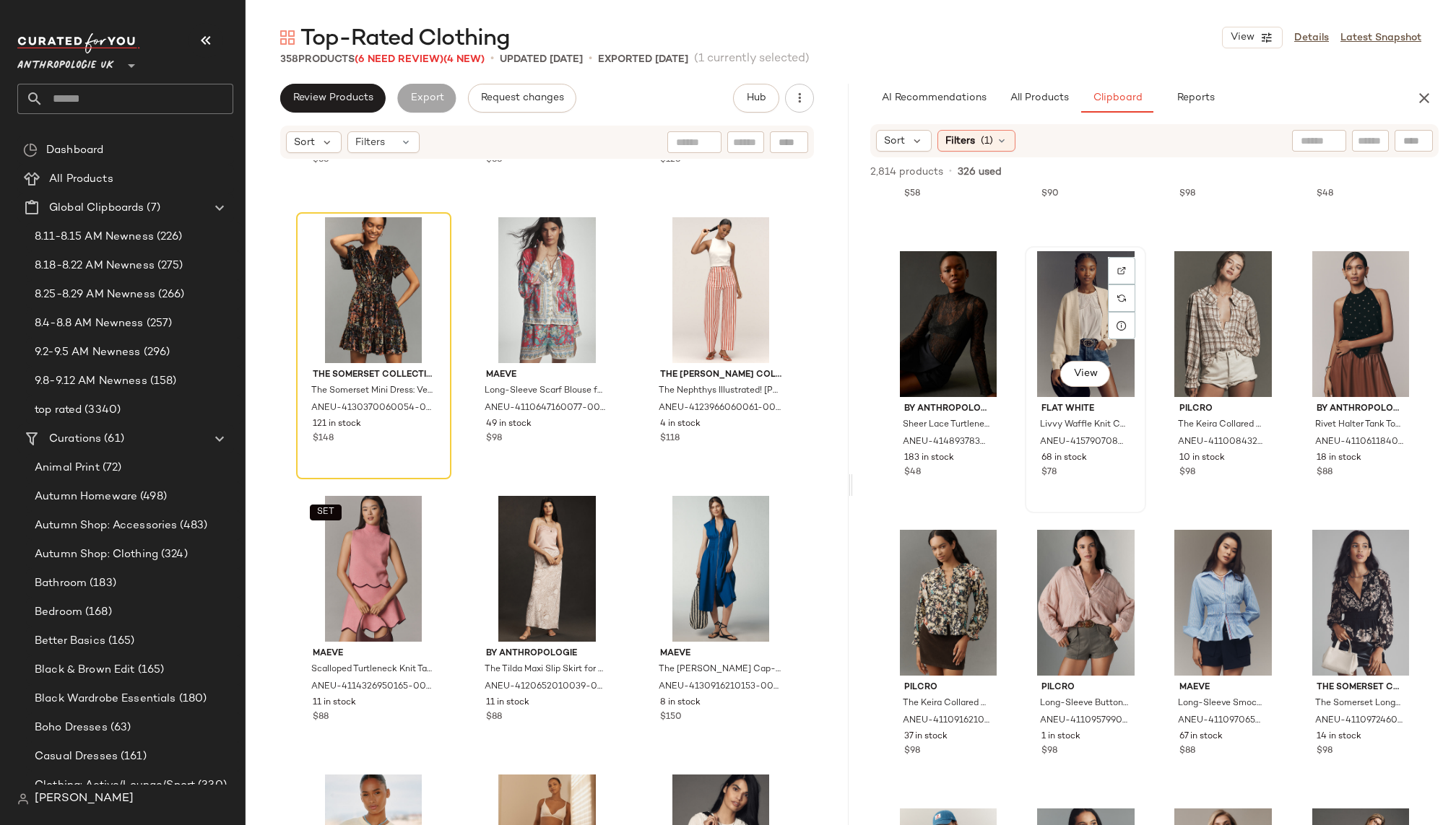
click at [1054, 312] on div "View" at bounding box center [1086, 324] width 112 height 146
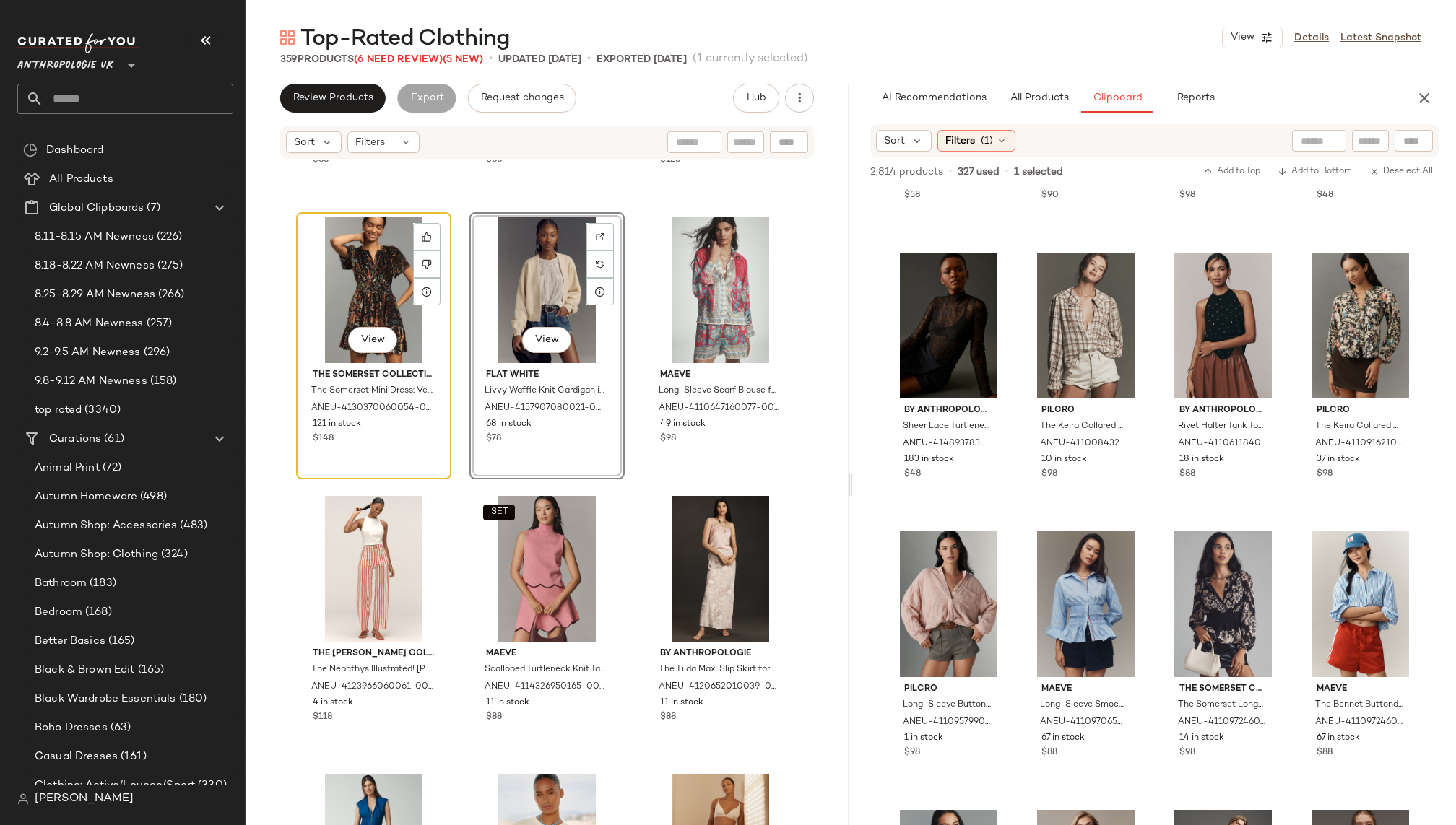
click at [356, 267] on div "View" at bounding box center [374, 290] width 145 height 146
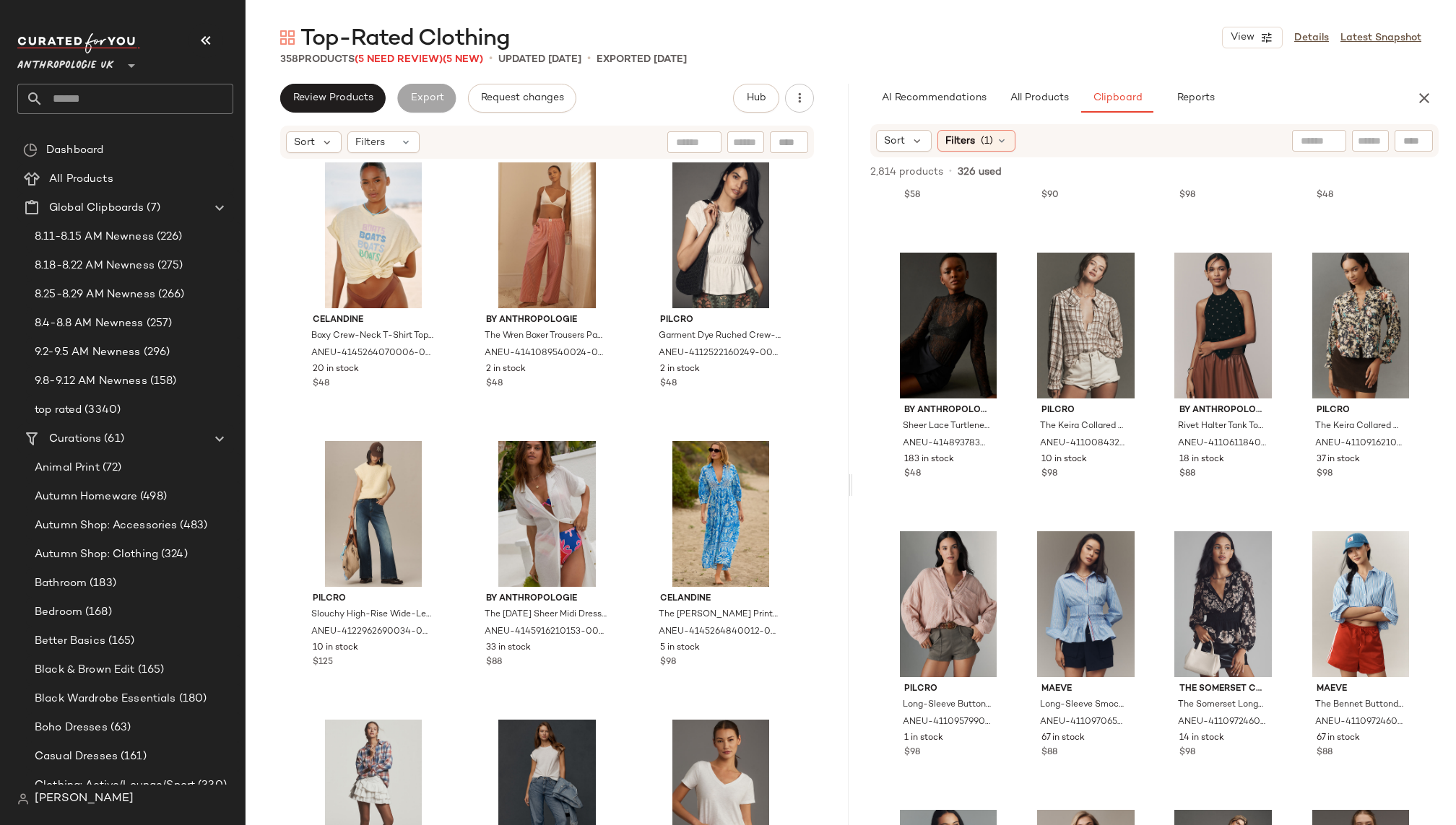
scroll to position [19536, 0]
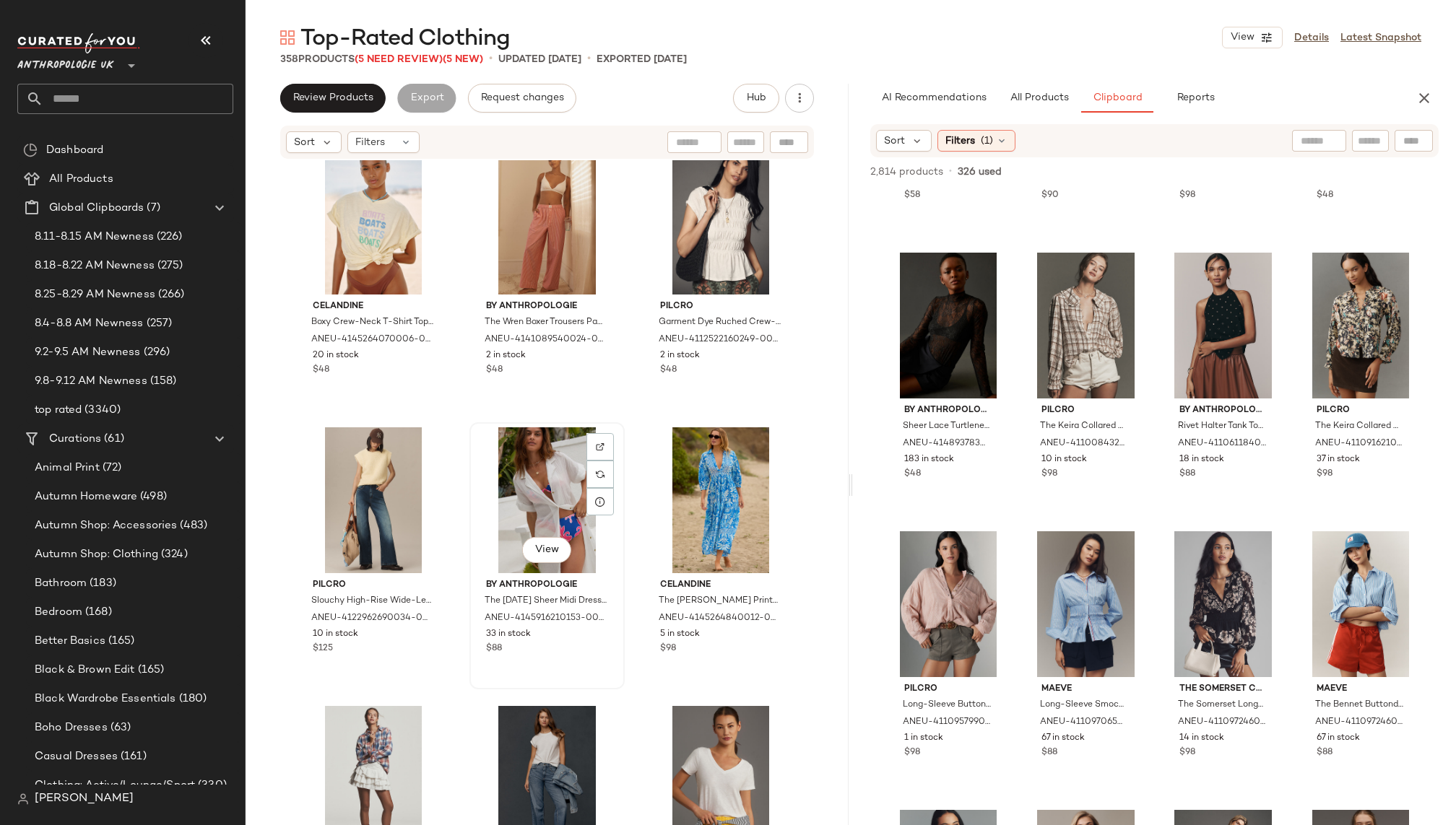
click at [523, 519] on div "View" at bounding box center [547, 499] width 145 height 146
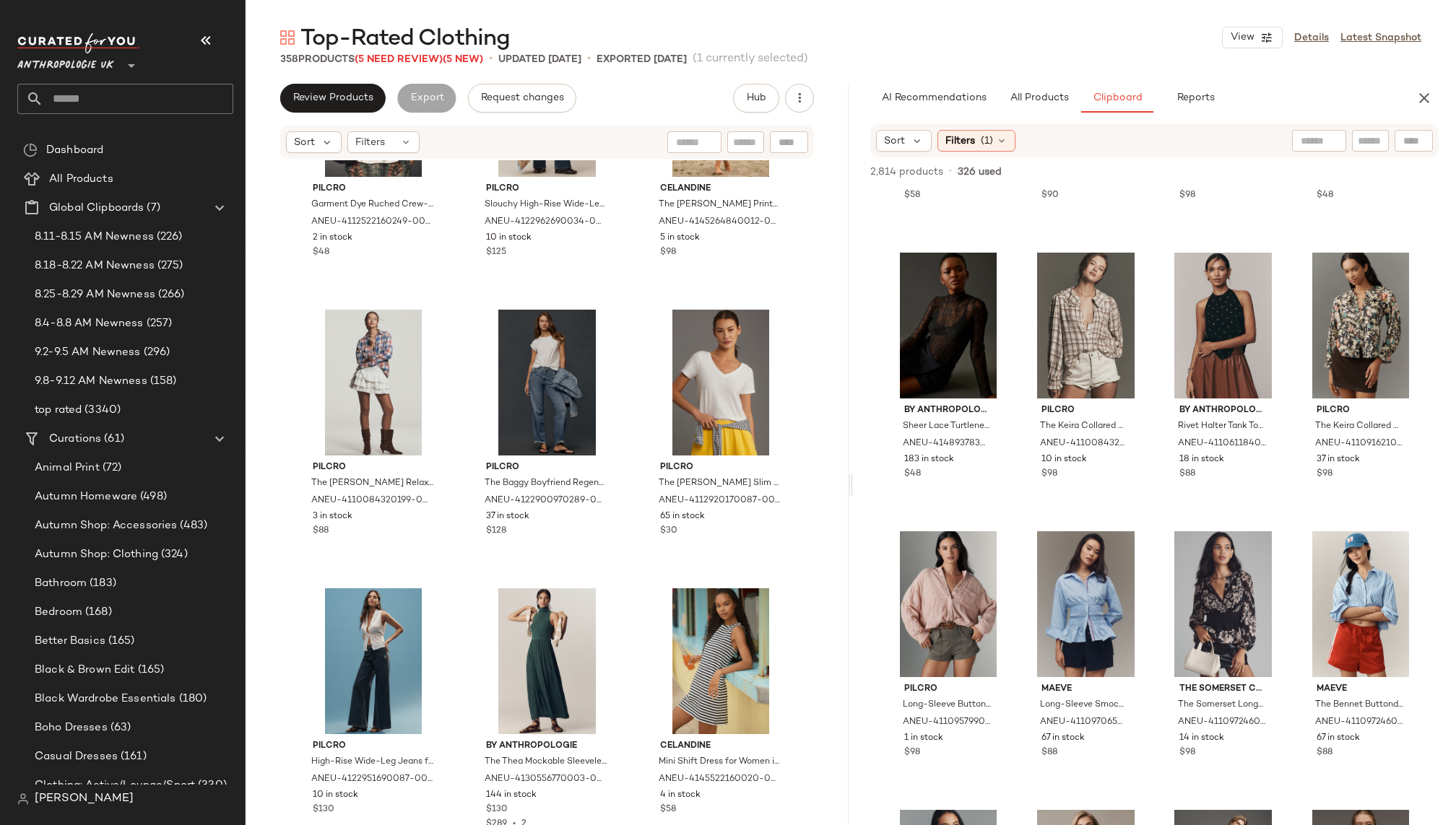
scroll to position [19986, 0]
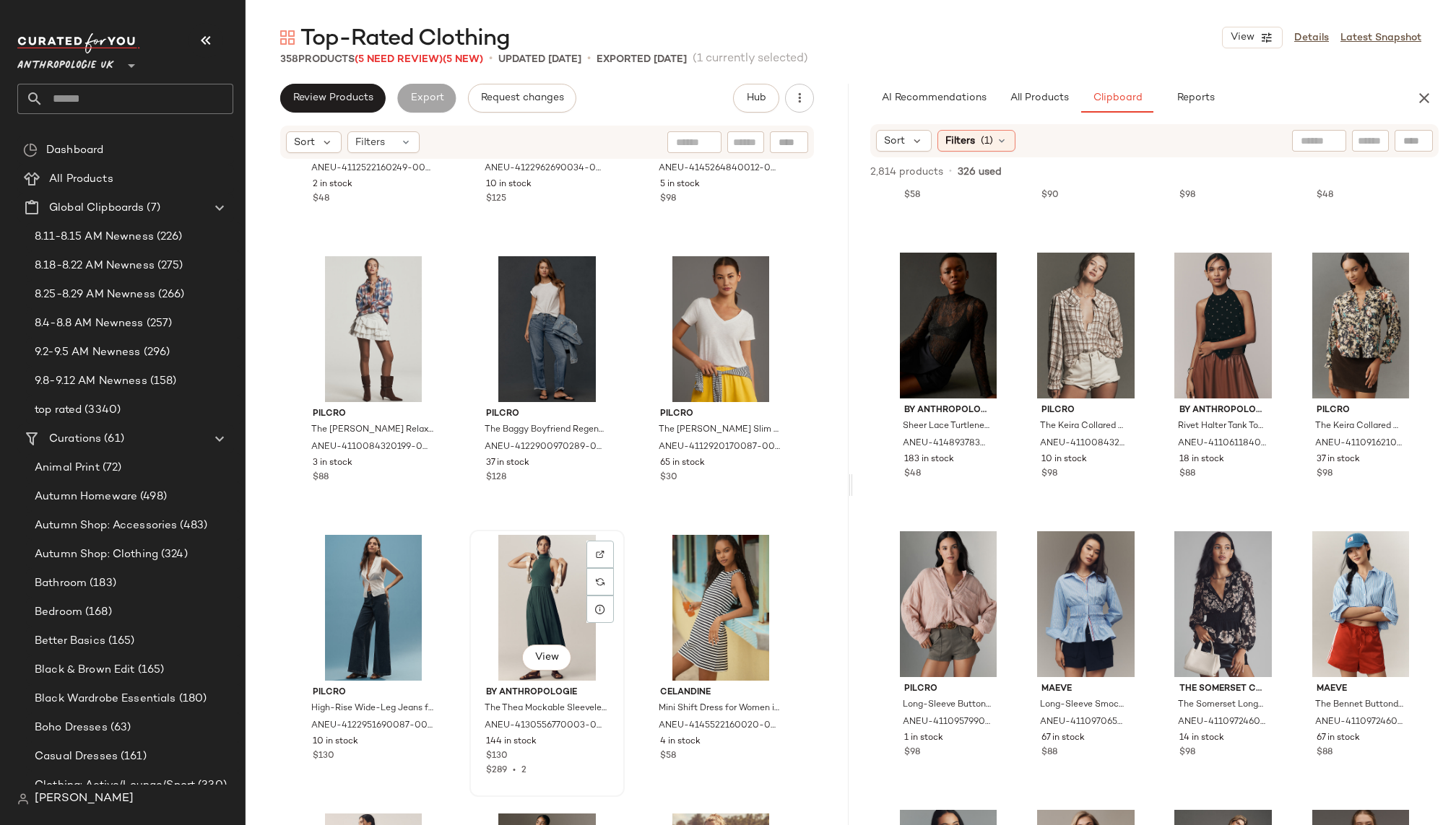
click at [536, 611] on div "View" at bounding box center [547, 608] width 145 height 146
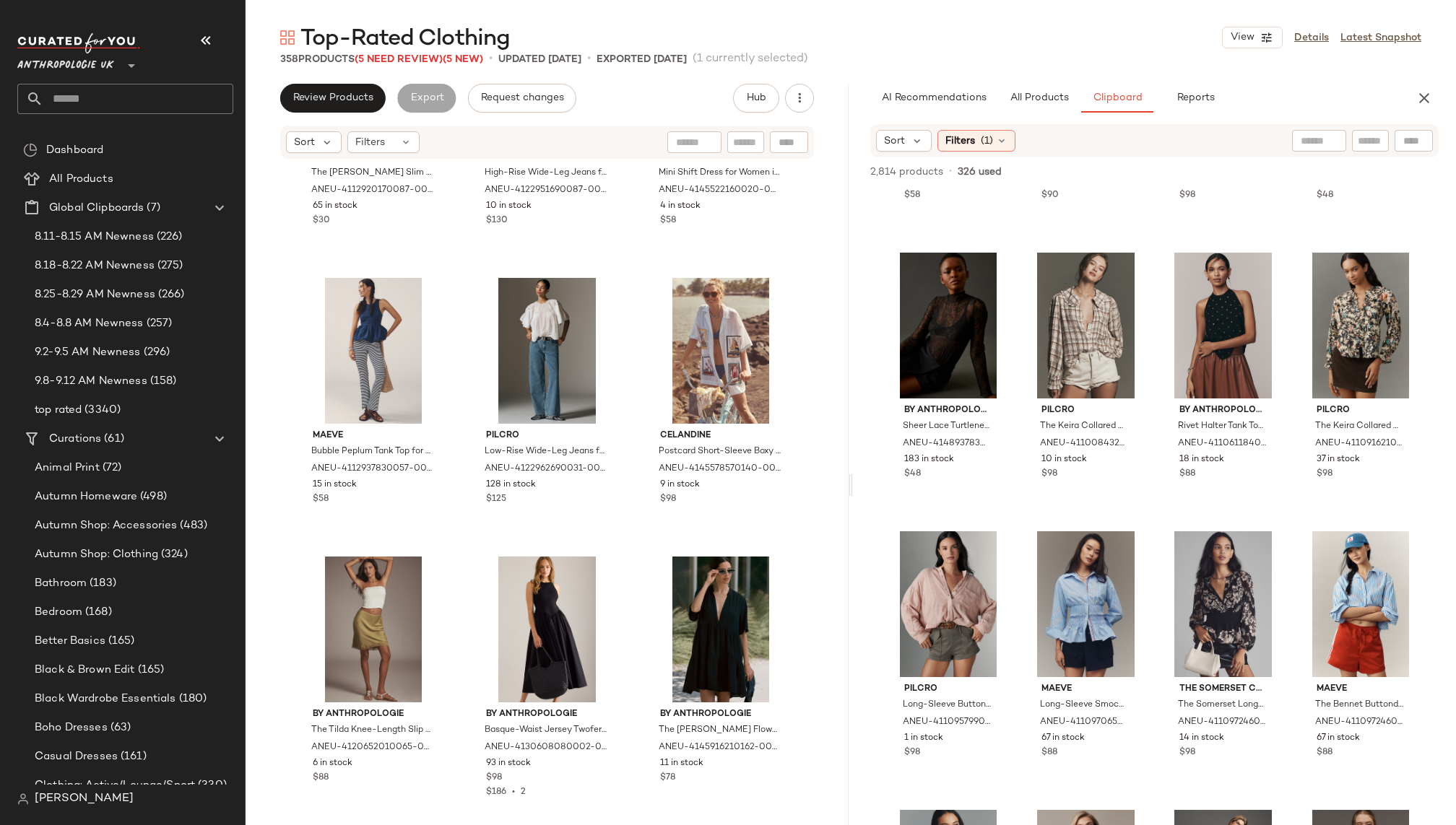
scroll to position [20544, 0]
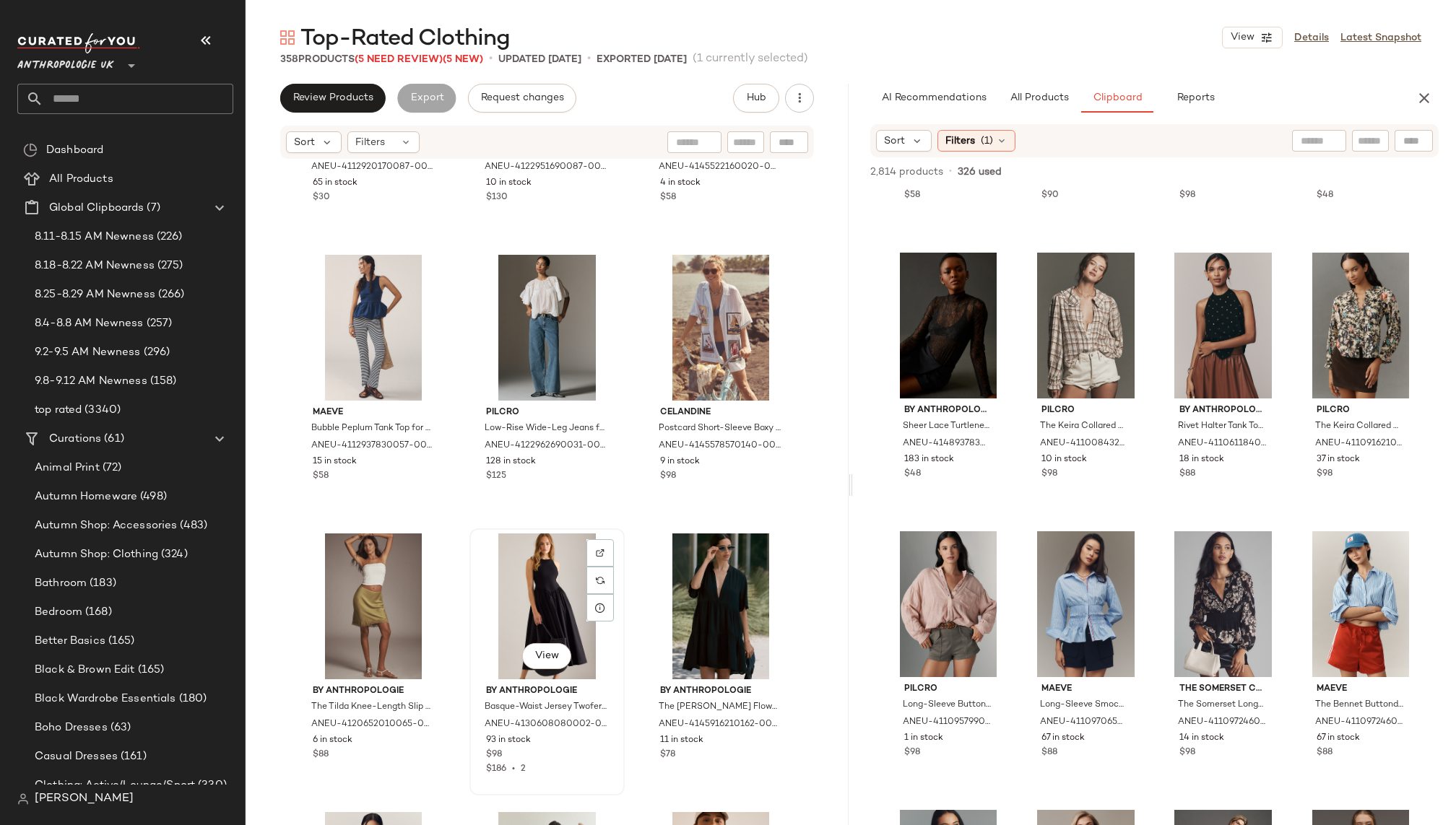
click at [505, 597] on div "View" at bounding box center [547, 606] width 145 height 146
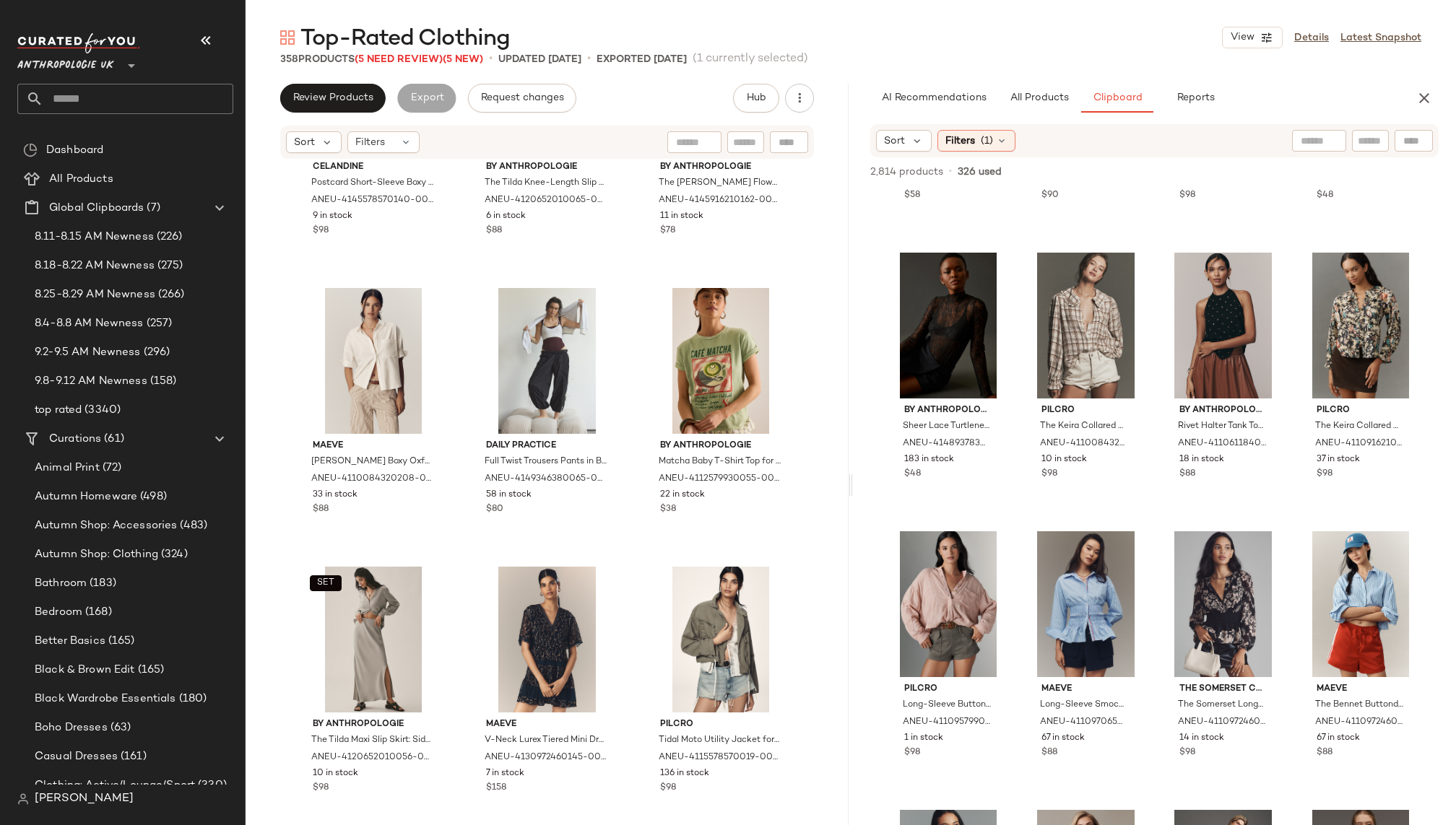
scroll to position [21070, 0]
click at [521, 611] on div "View" at bounding box center [547, 639] width 145 height 146
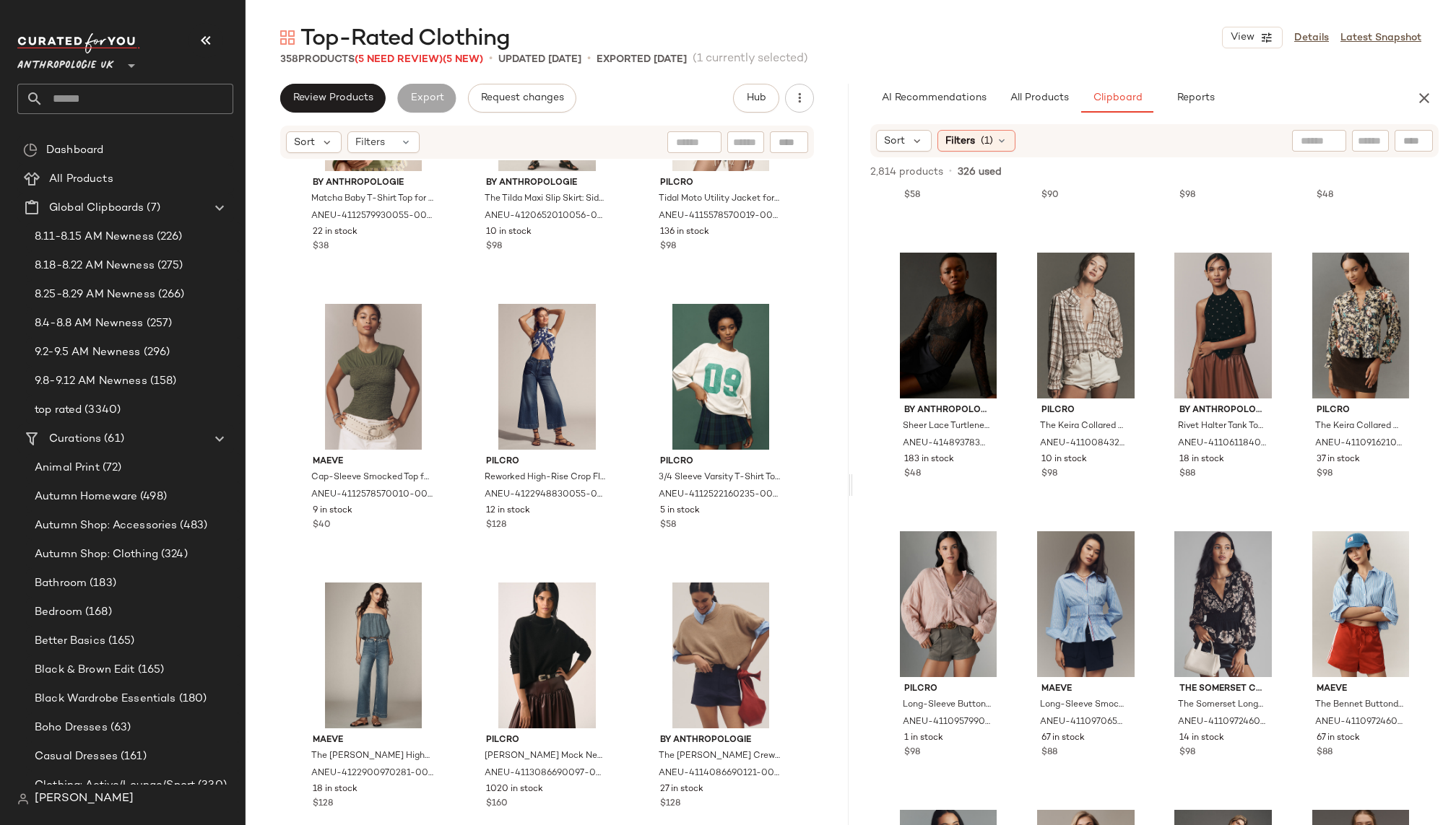
scroll to position [21626, 0]
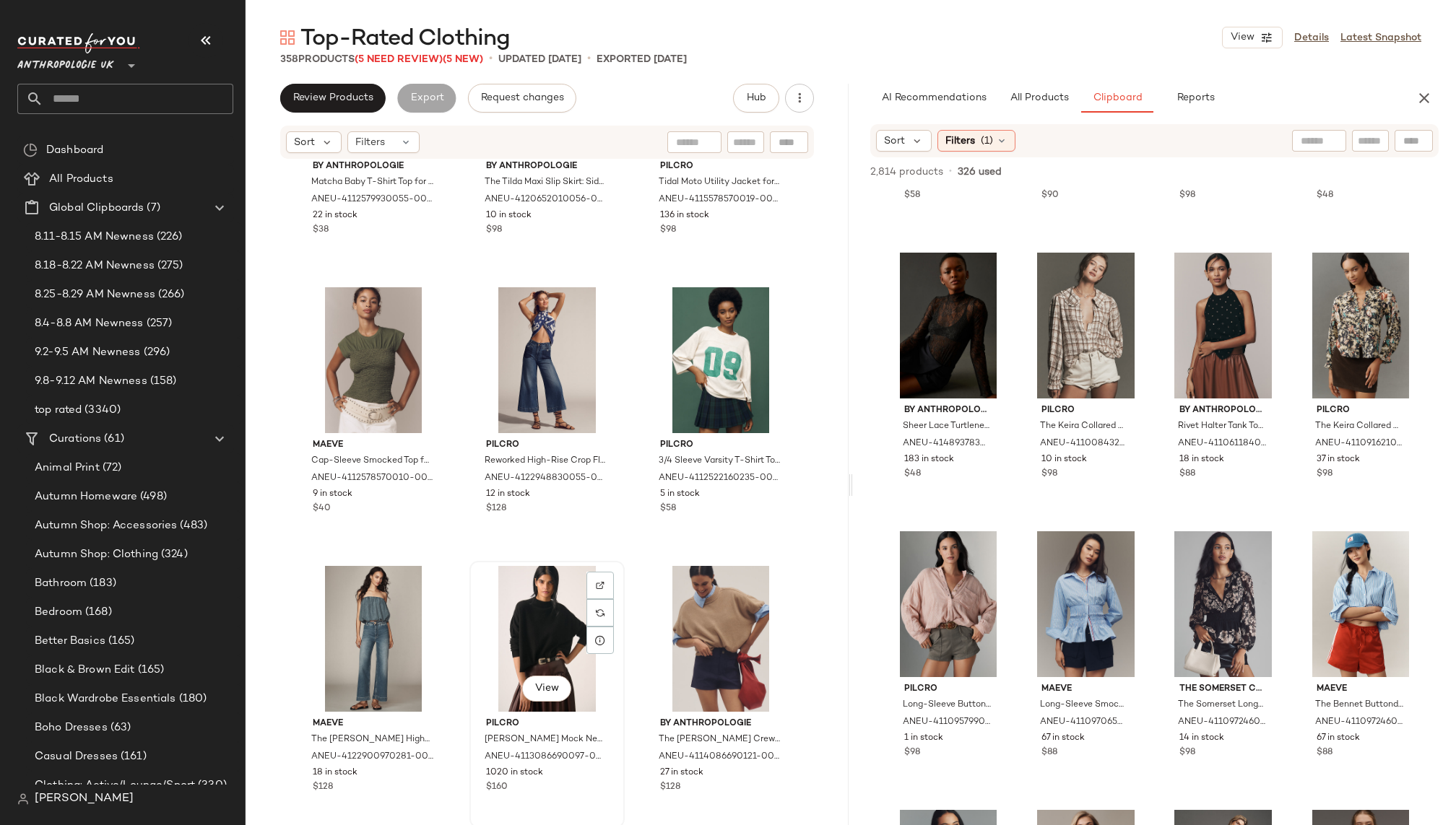
click at [536, 631] on div "View" at bounding box center [547, 639] width 145 height 146
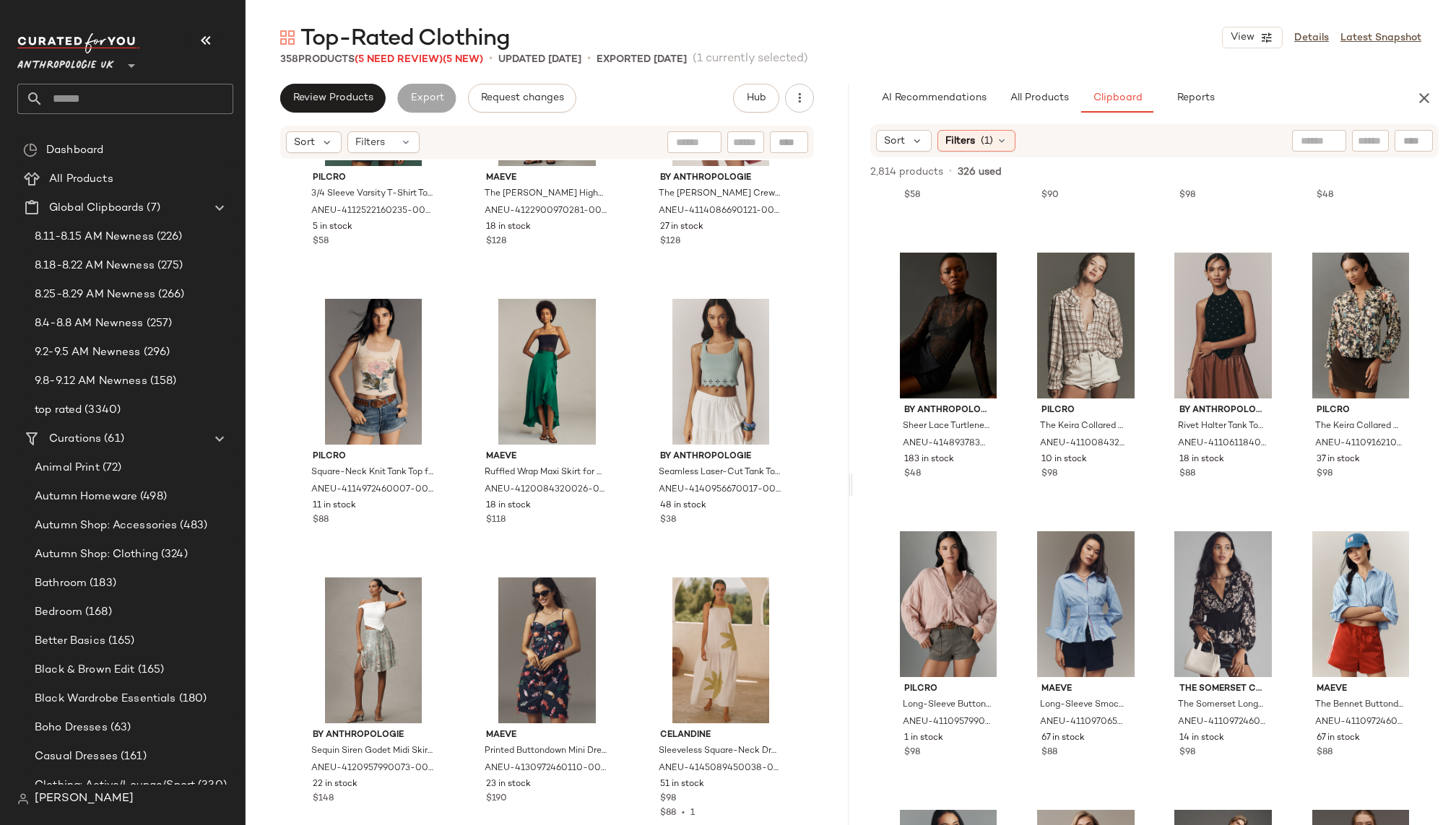
scroll to position [22180, 0]
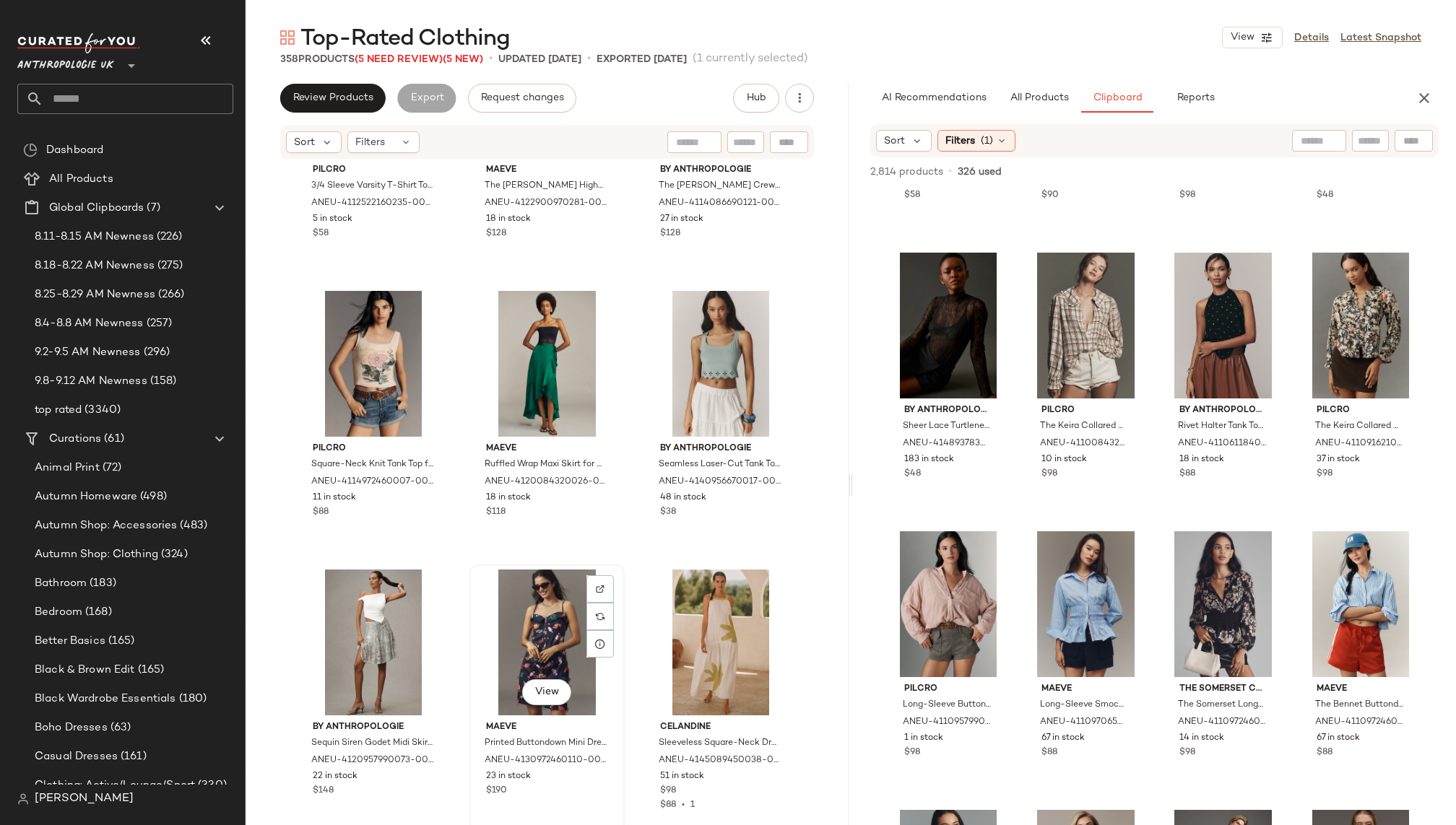
click at [536, 638] on div "View" at bounding box center [547, 642] width 145 height 146
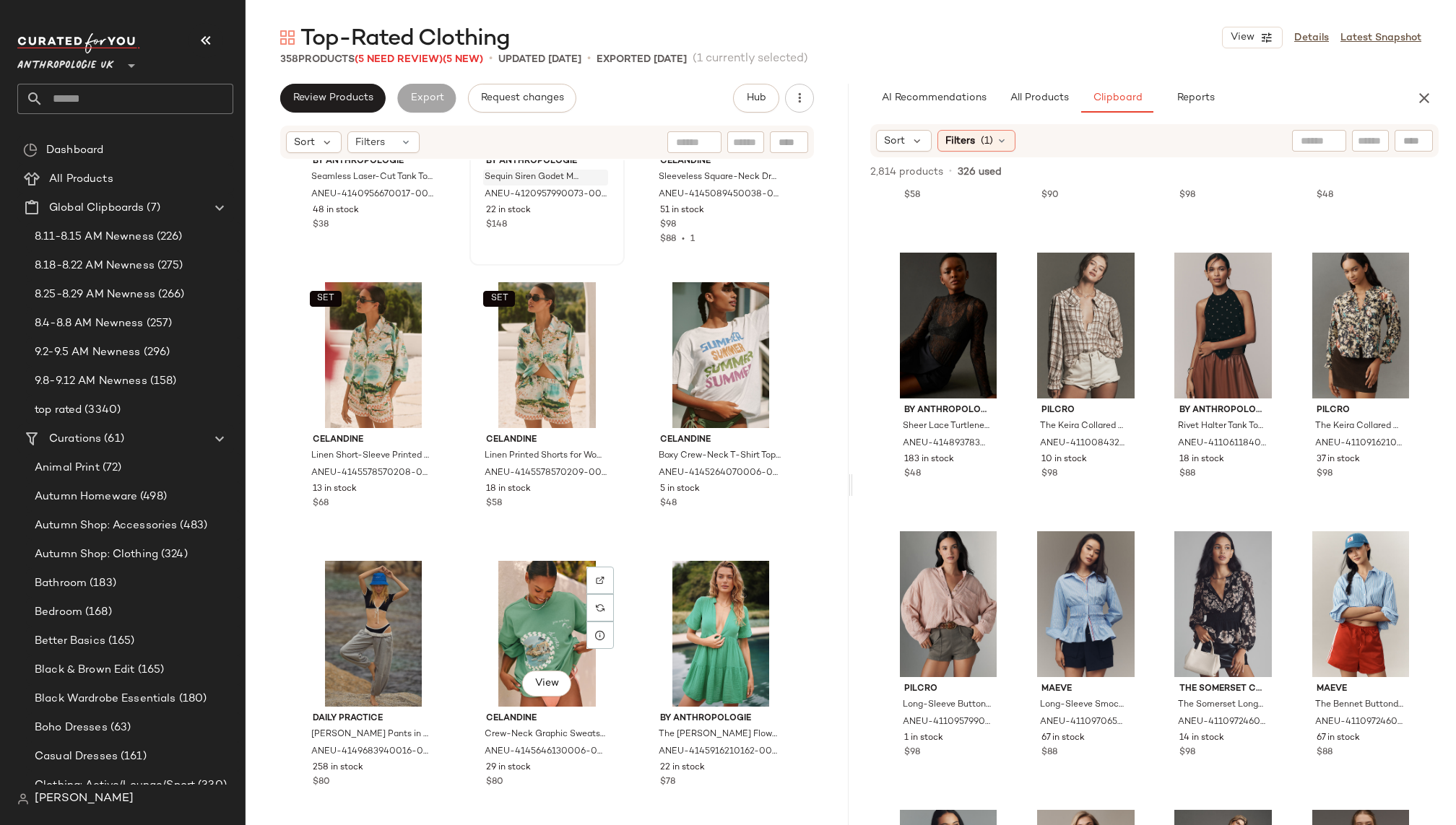
scroll to position [22753, 0]
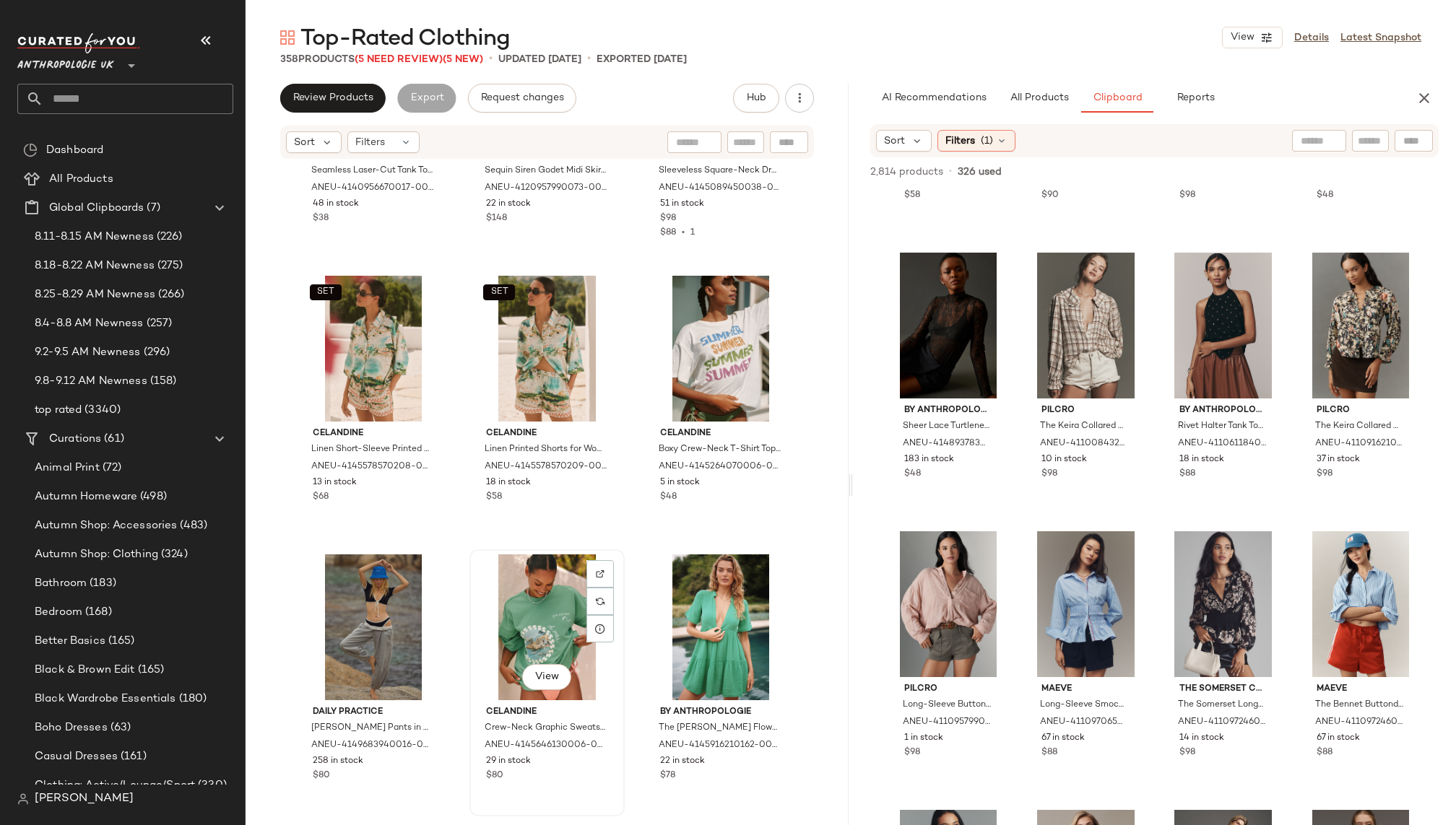
click at [536, 616] on div "View" at bounding box center [547, 627] width 145 height 146
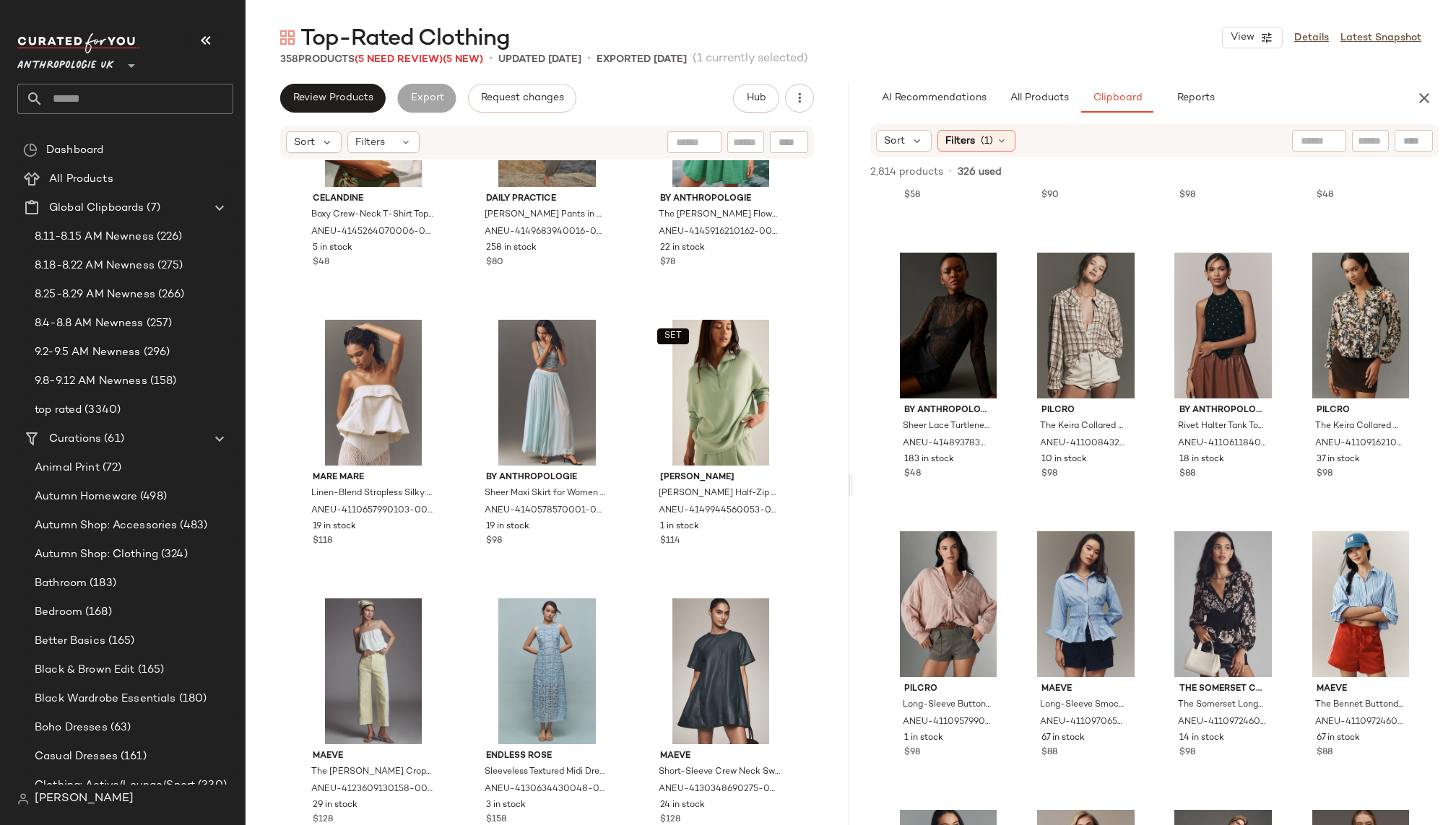
scroll to position [23276, 0]
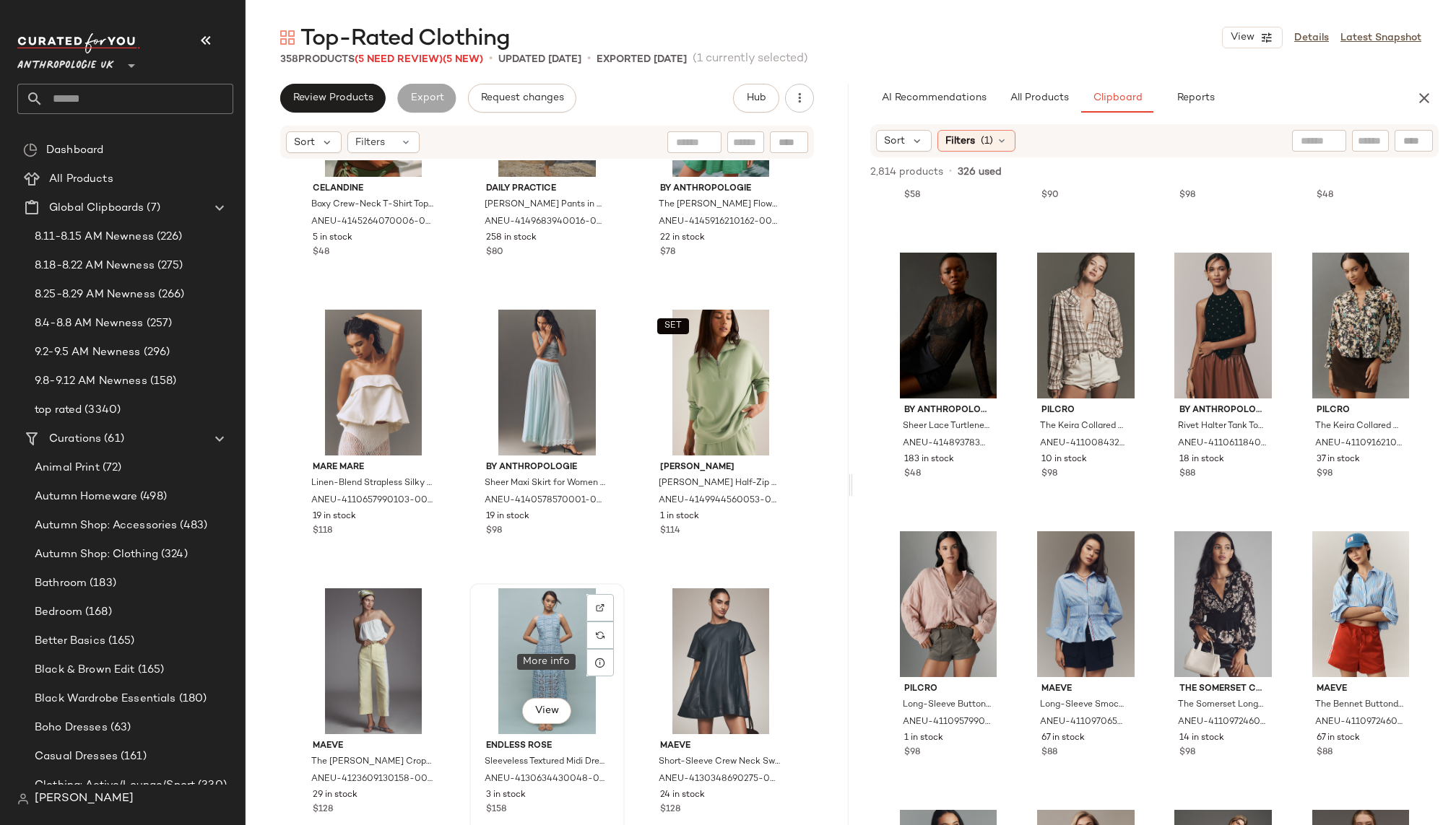
click at [514, 635] on div "View" at bounding box center [547, 661] width 145 height 146
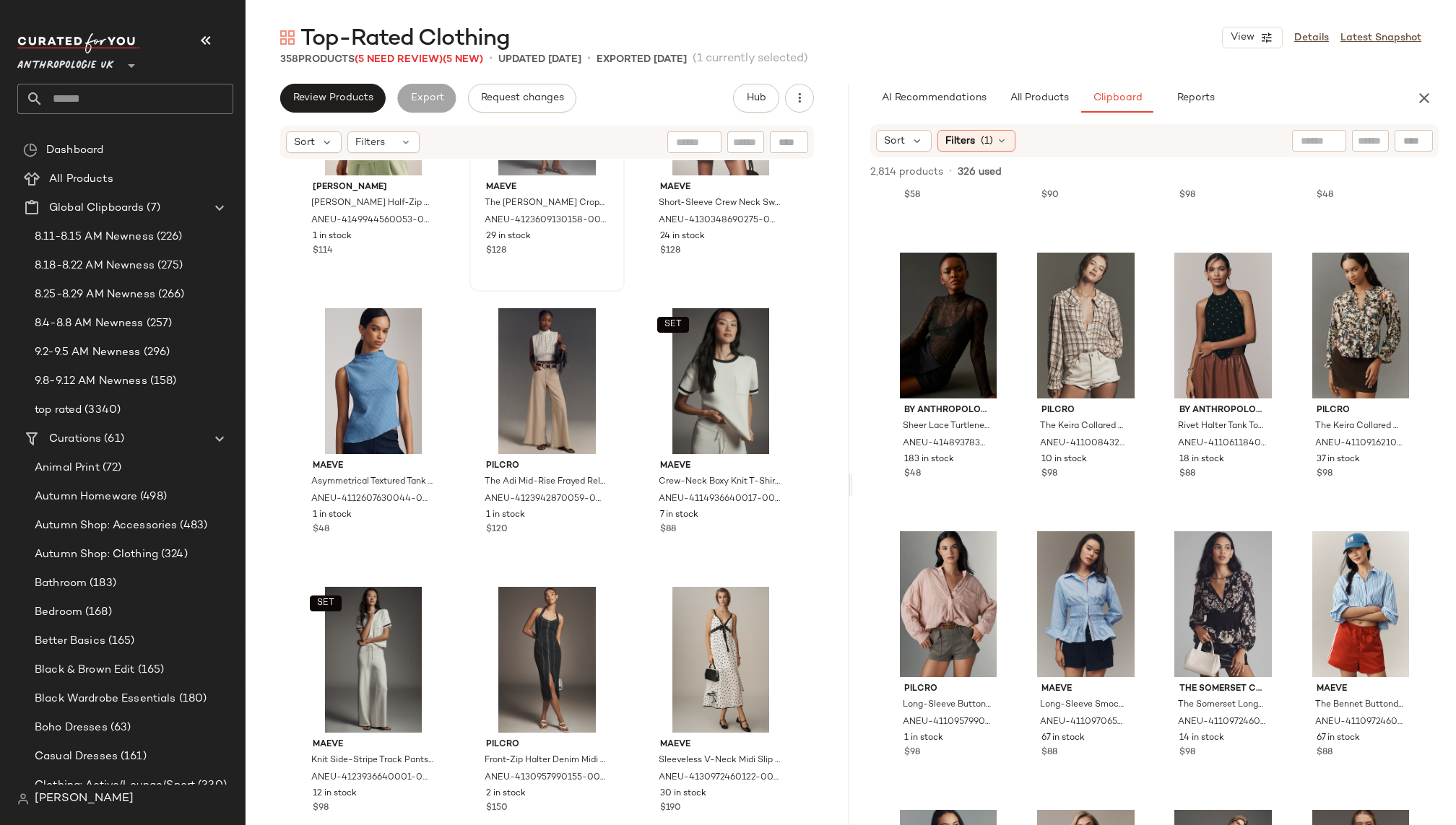
scroll to position [23885, 0]
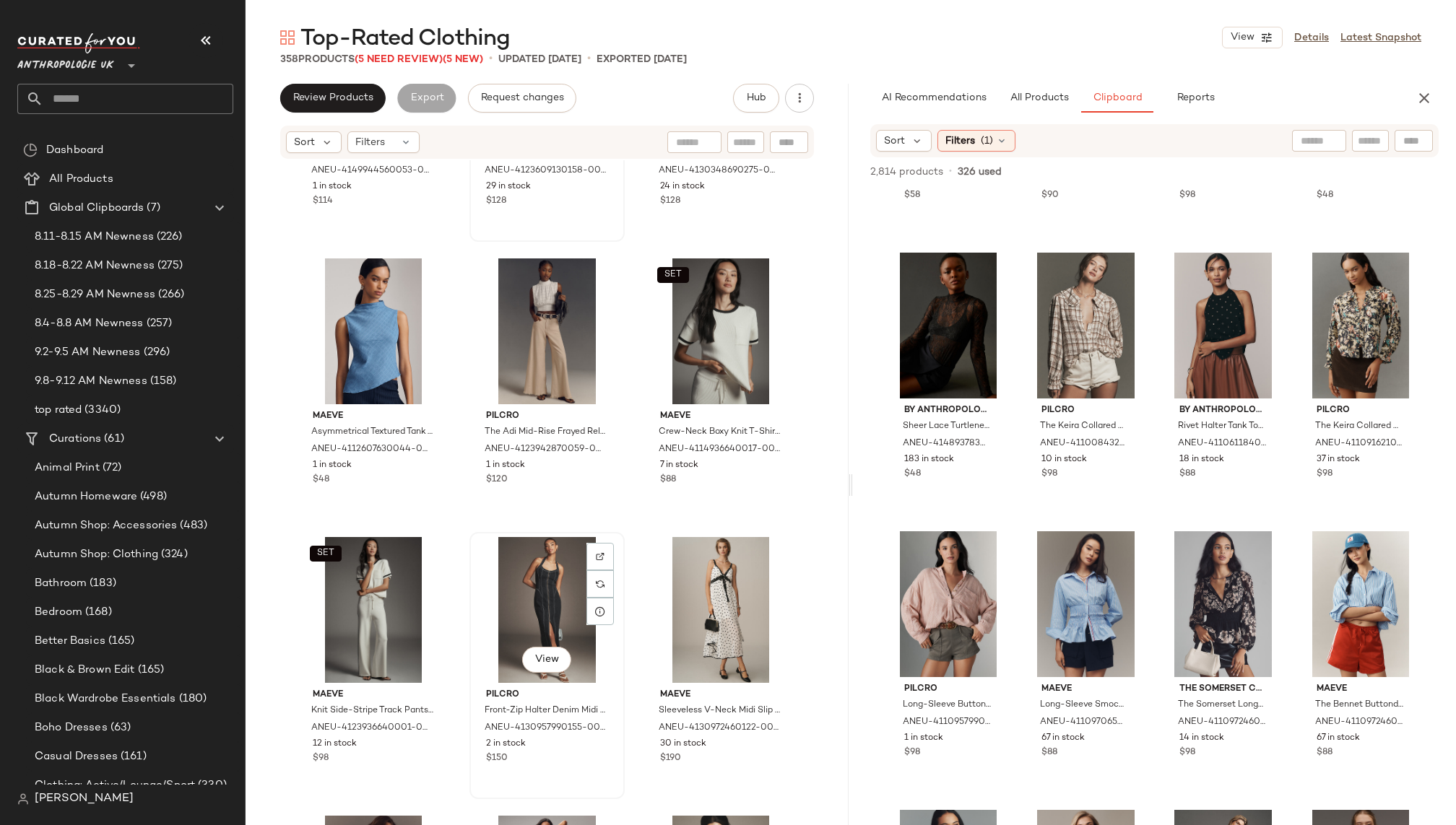
click at [508, 612] on div "View" at bounding box center [547, 609] width 145 height 146
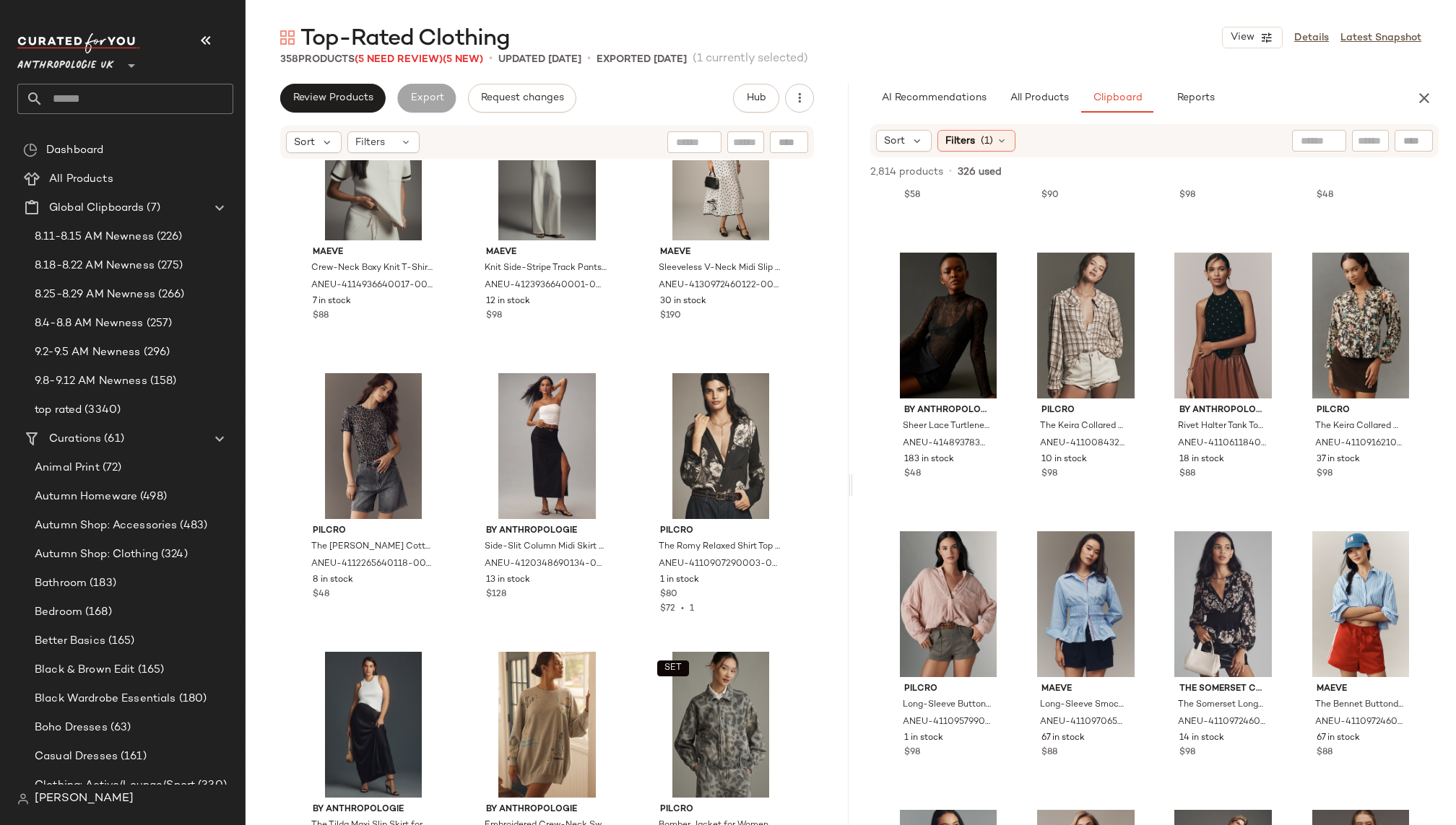
scroll to position [24394, 0]
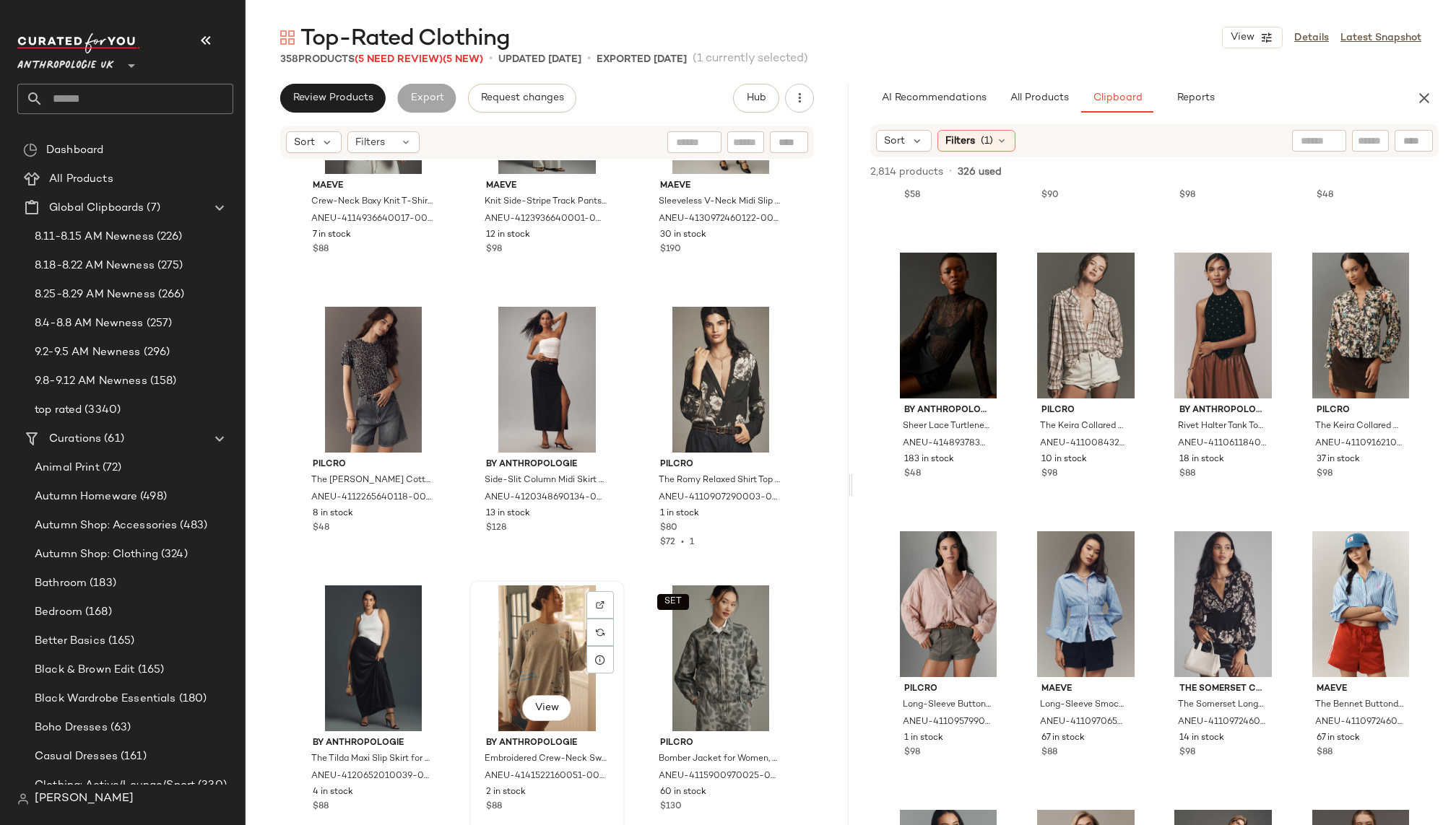
click at [524, 654] on div "View" at bounding box center [547, 658] width 145 height 146
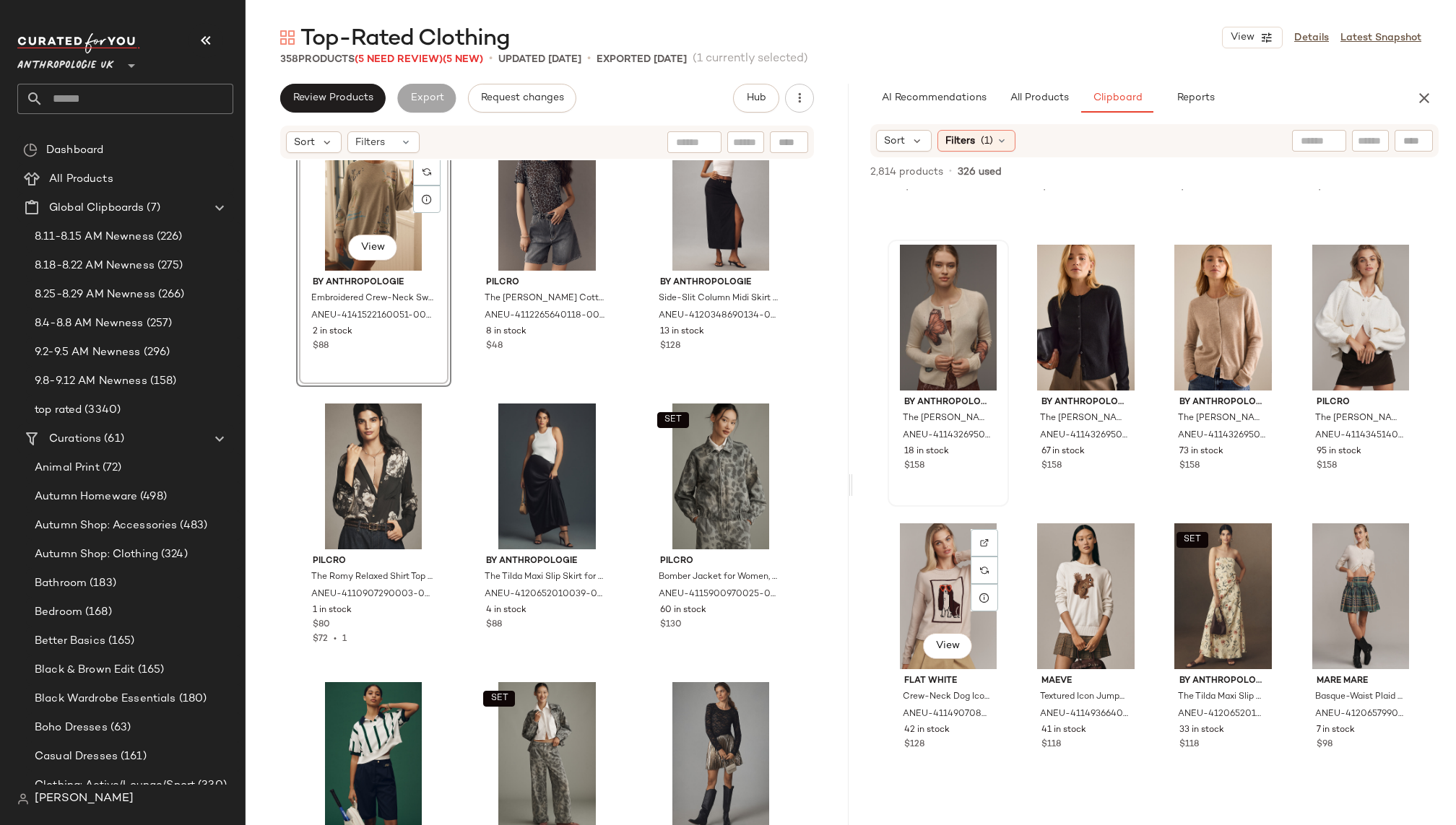
scroll to position [3060, 0]
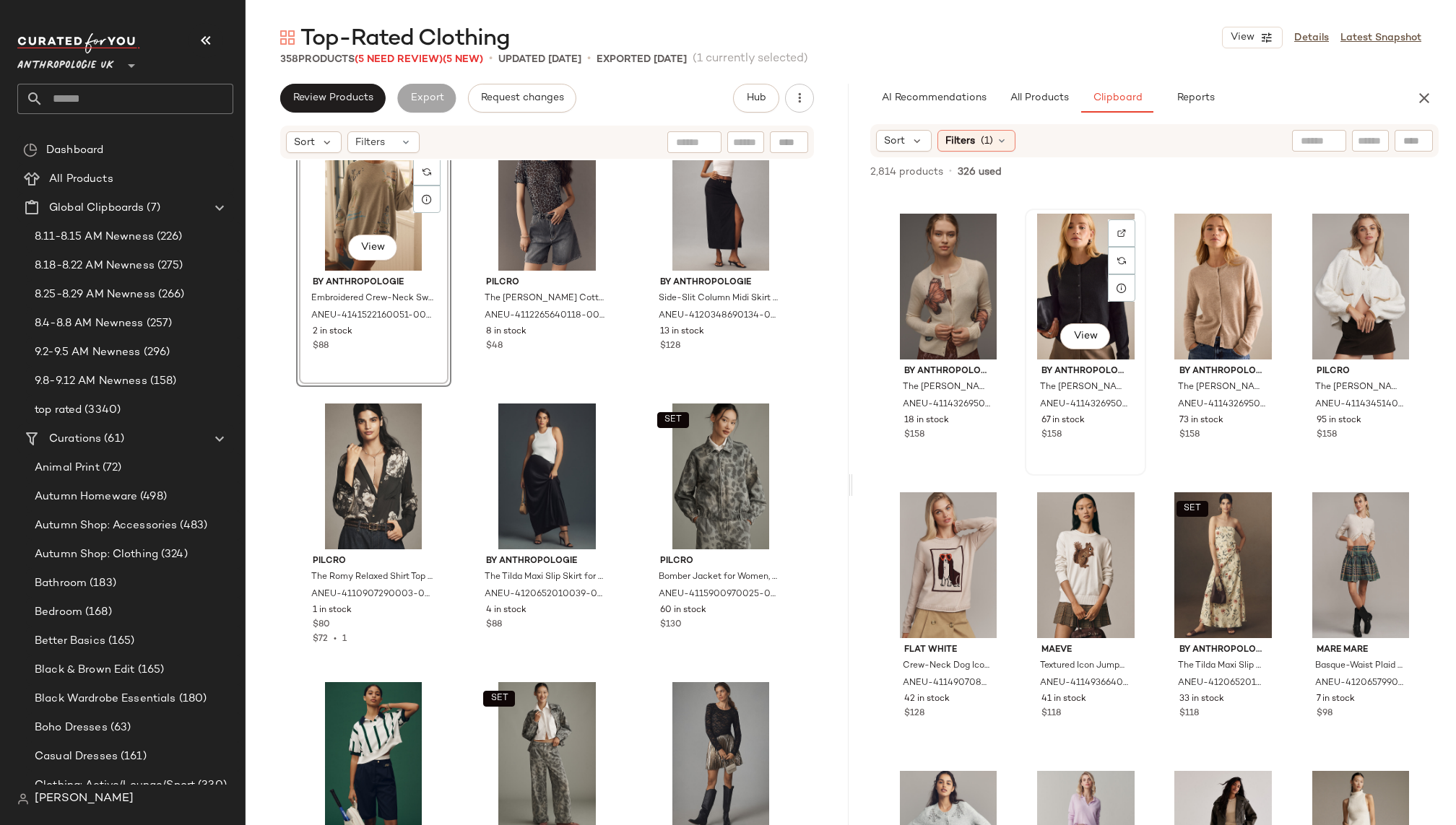
click at [1052, 323] on div "View" at bounding box center [1086, 286] width 112 height 146
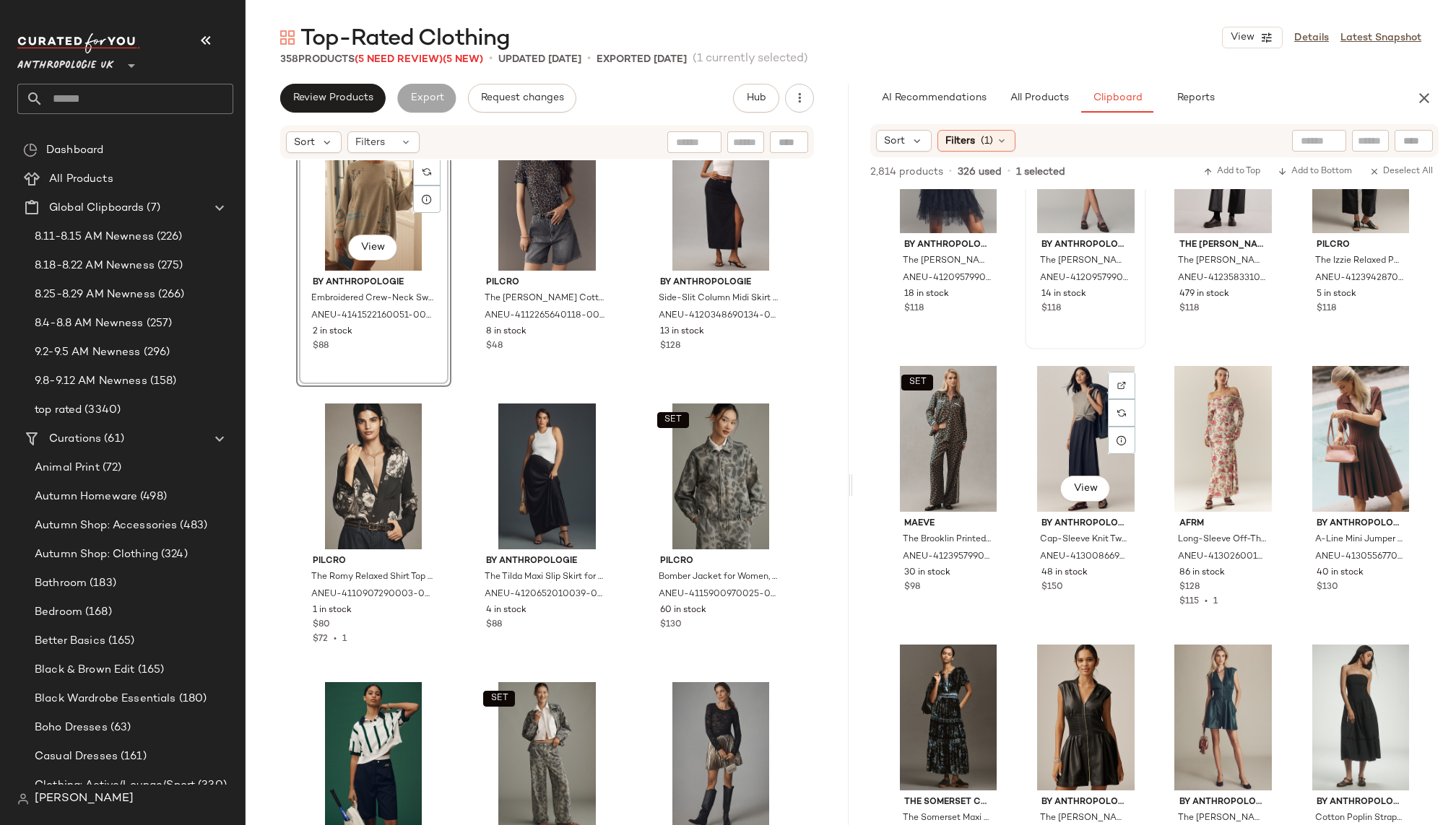
scroll to position [3785, 0]
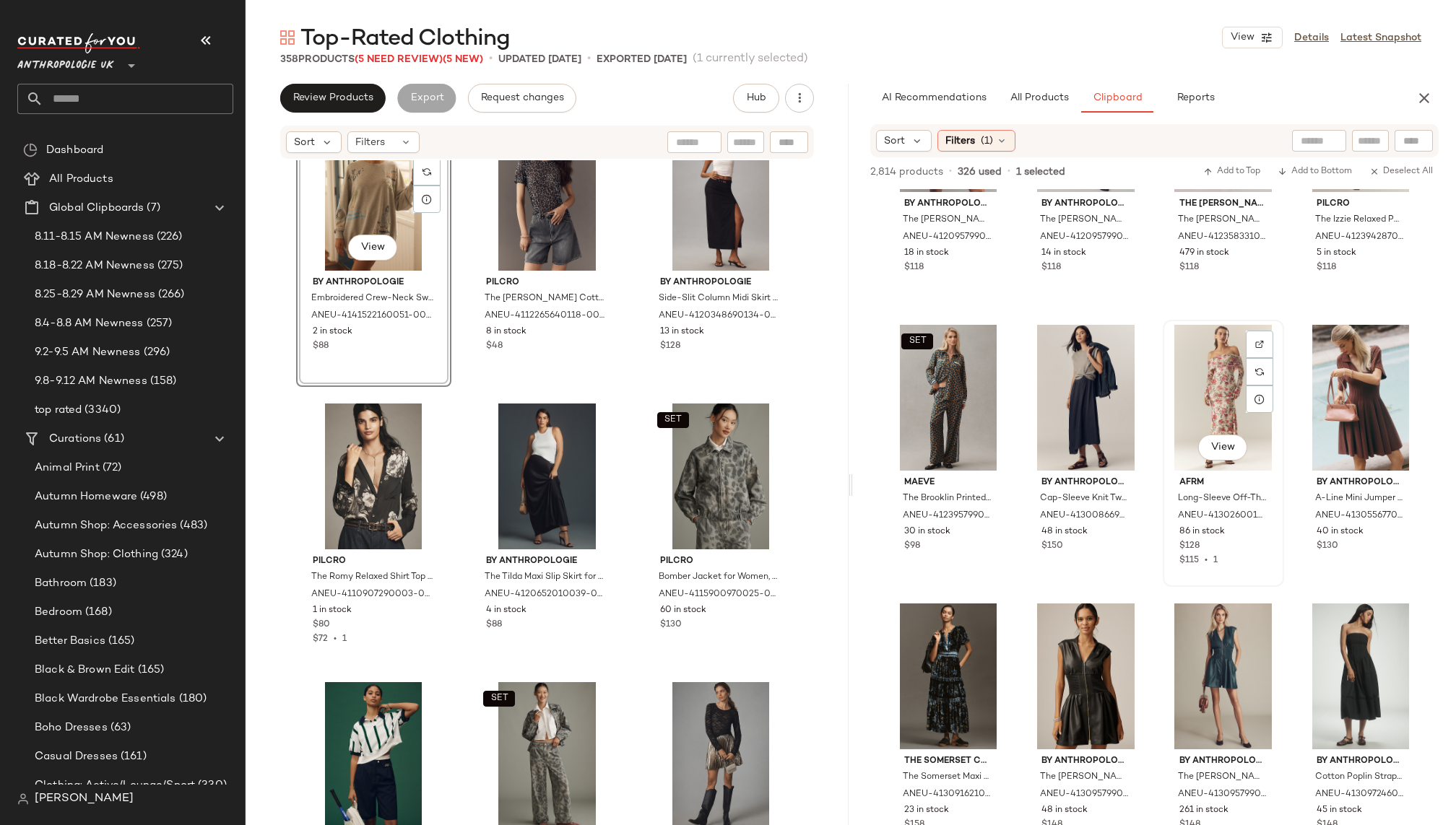
click at [1168, 401] on div "View" at bounding box center [1224, 397] width 112 height 146
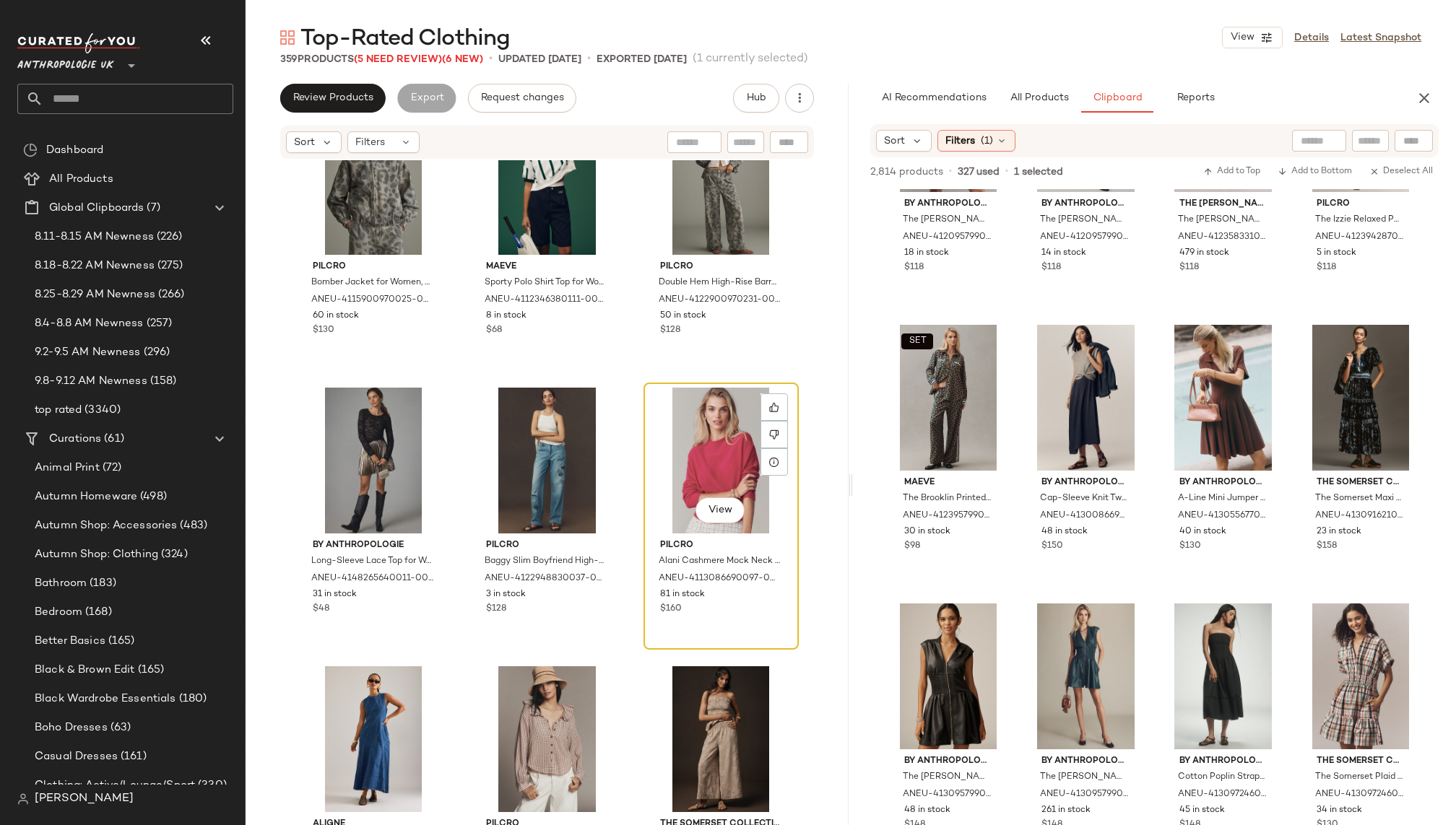
scroll to position [25165, 0]
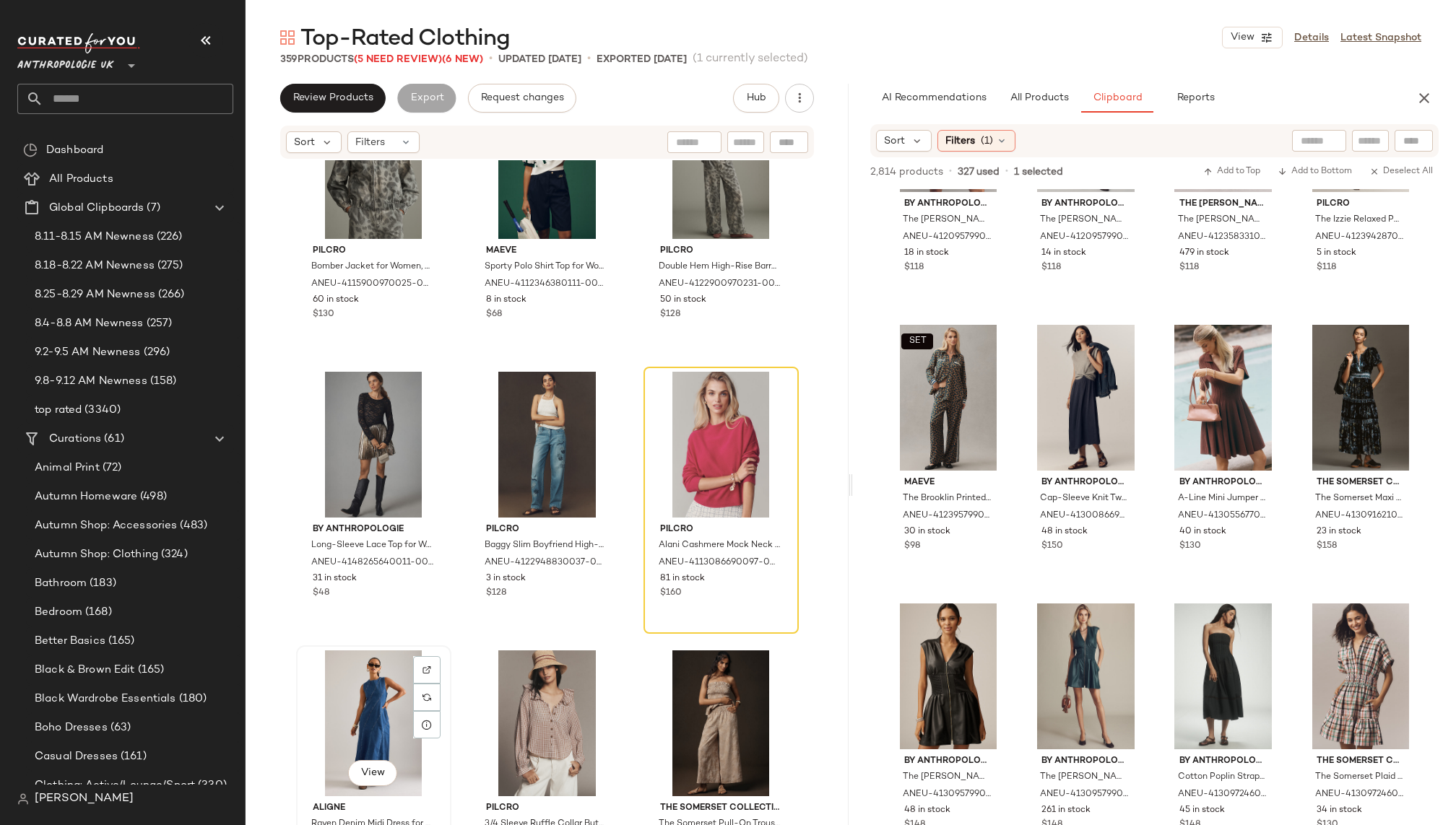
click at [368, 694] on div "View" at bounding box center [374, 723] width 145 height 146
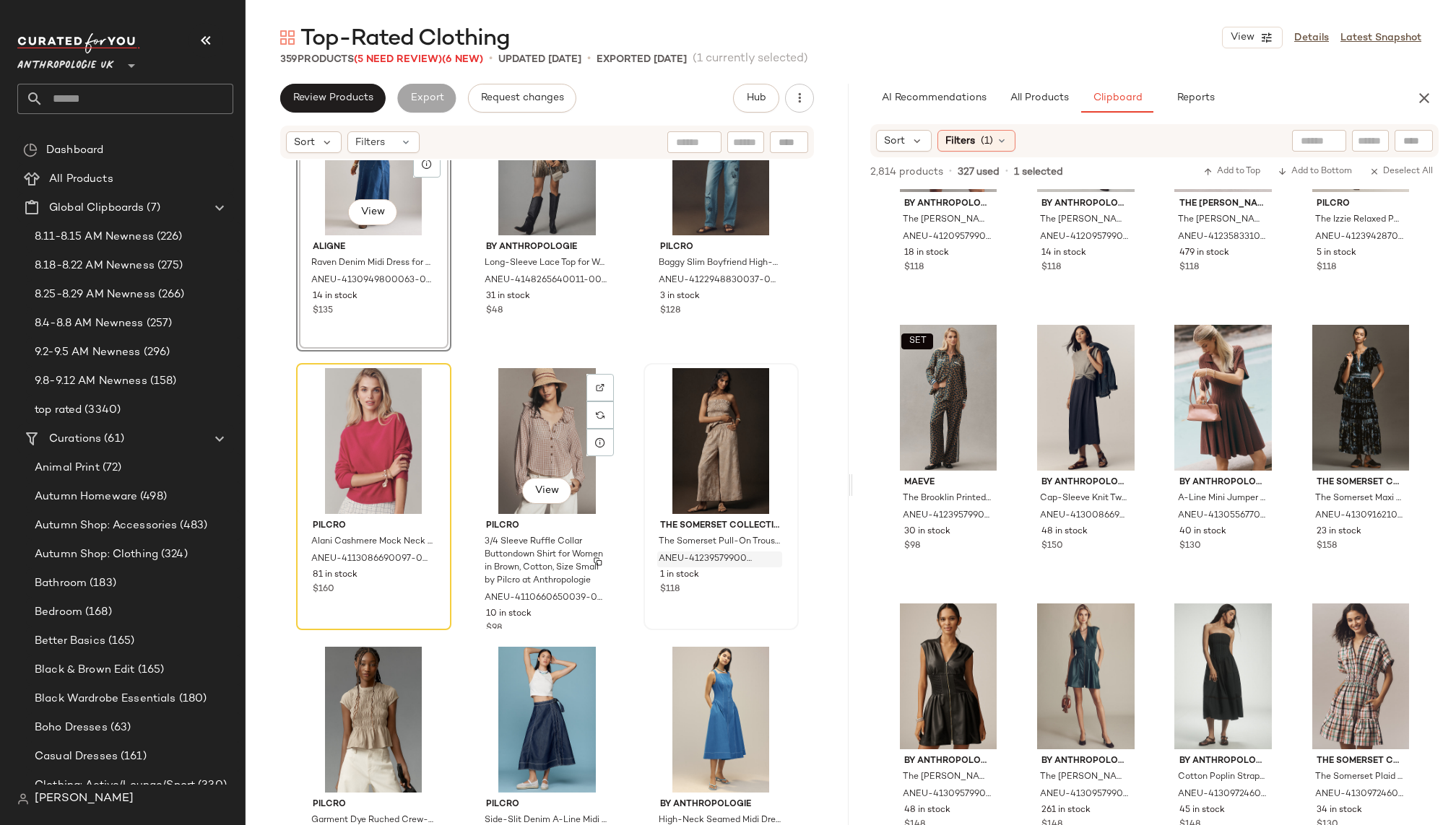
scroll to position [25453, 0]
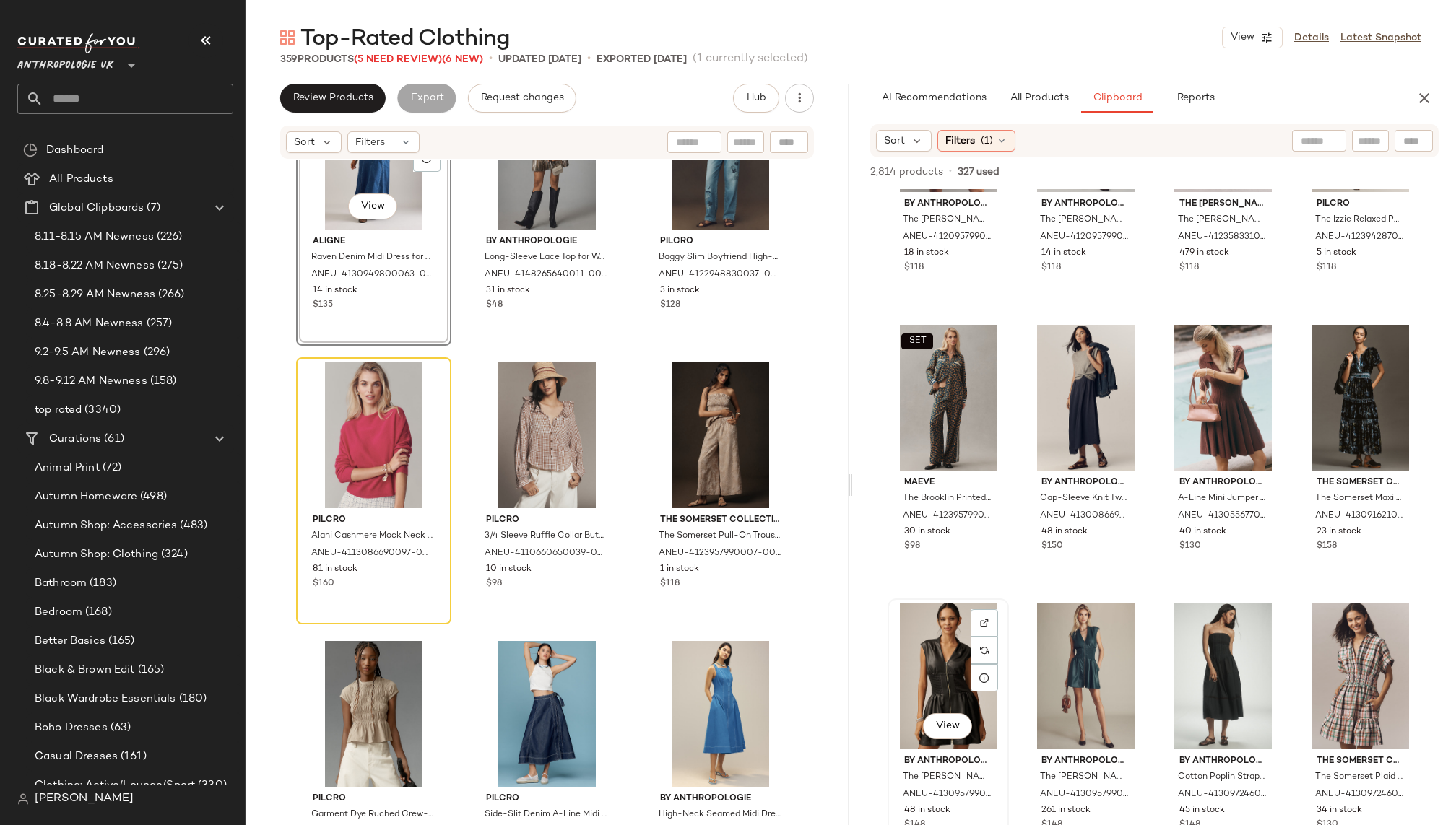
click at [905, 675] on div "View" at bounding box center [949, 676] width 112 height 146
click at [1334, 418] on div "View" at bounding box center [1361, 397] width 112 height 146
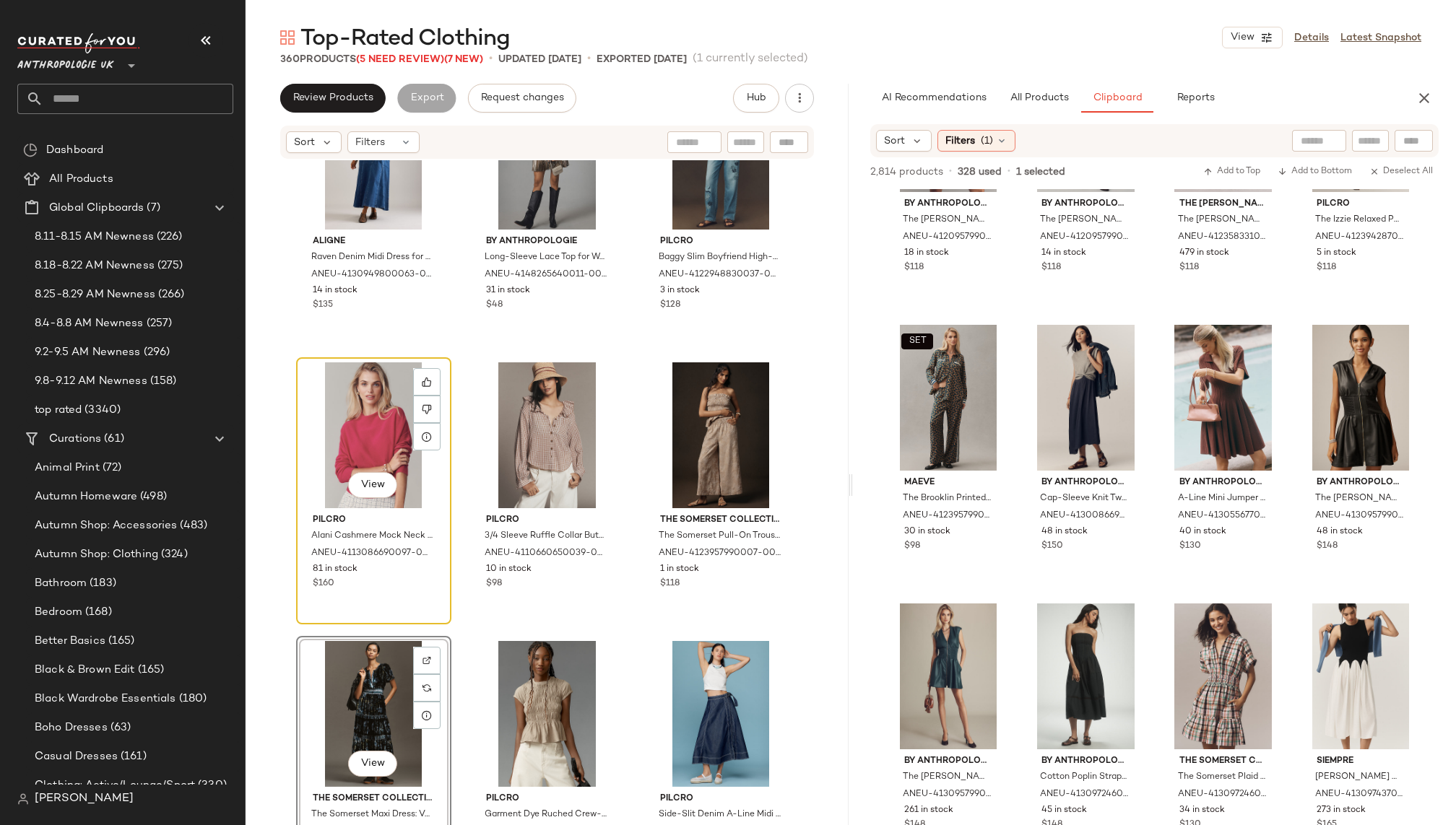
click at [365, 413] on div "View" at bounding box center [374, 435] width 145 height 146
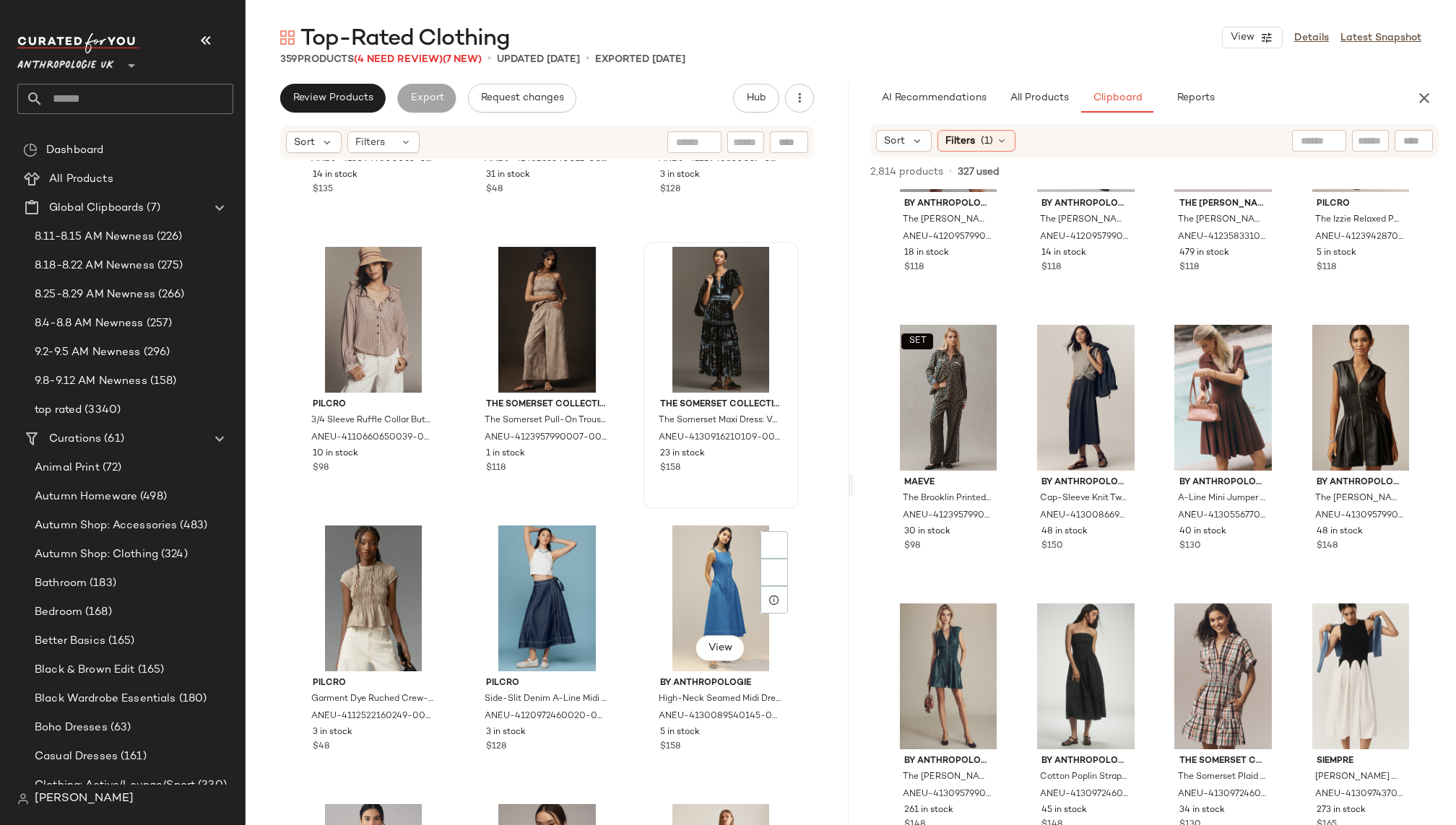
scroll to position [25586, 0]
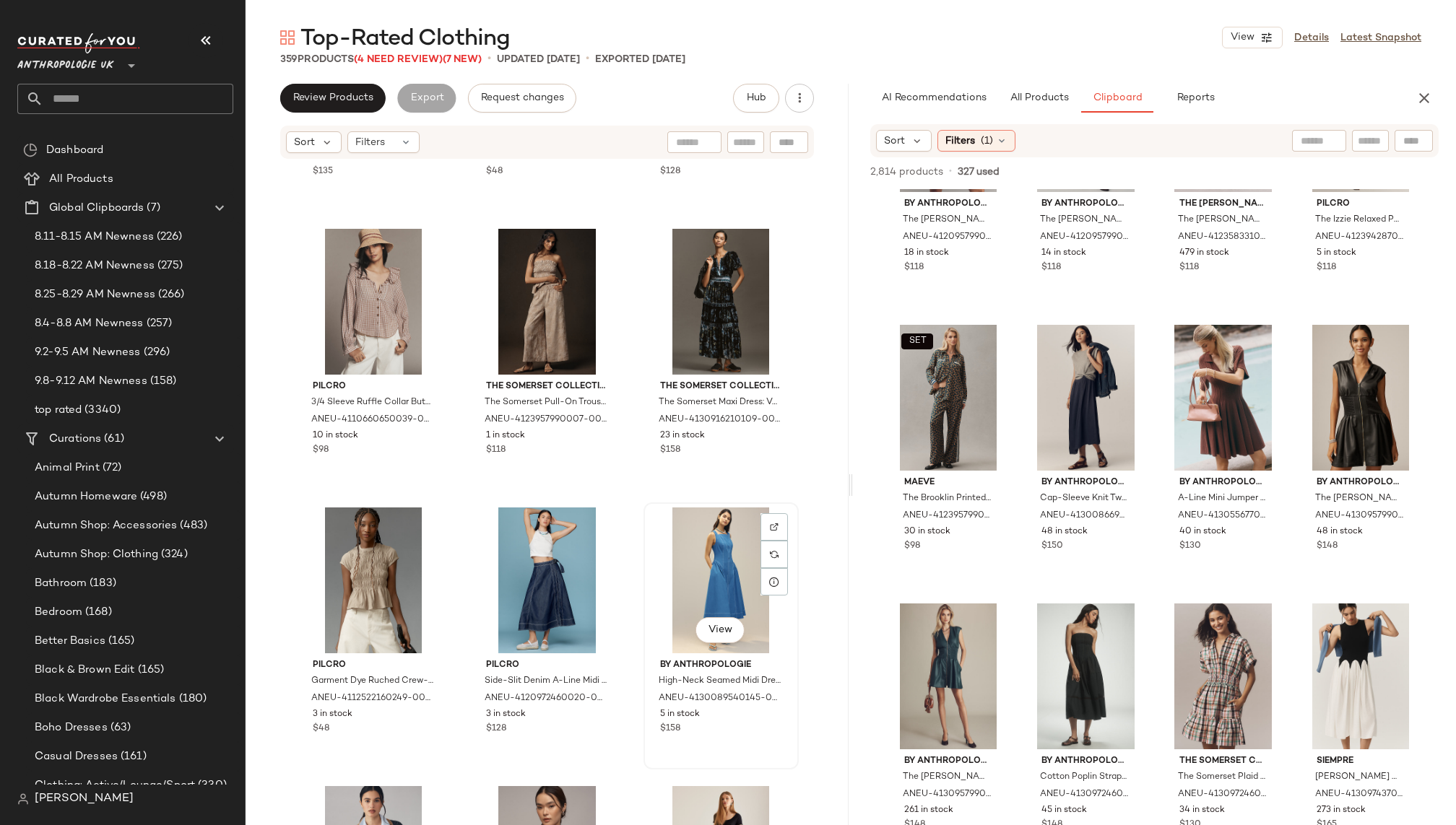
click at [698, 591] on div "View" at bounding box center [721, 580] width 145 height 146
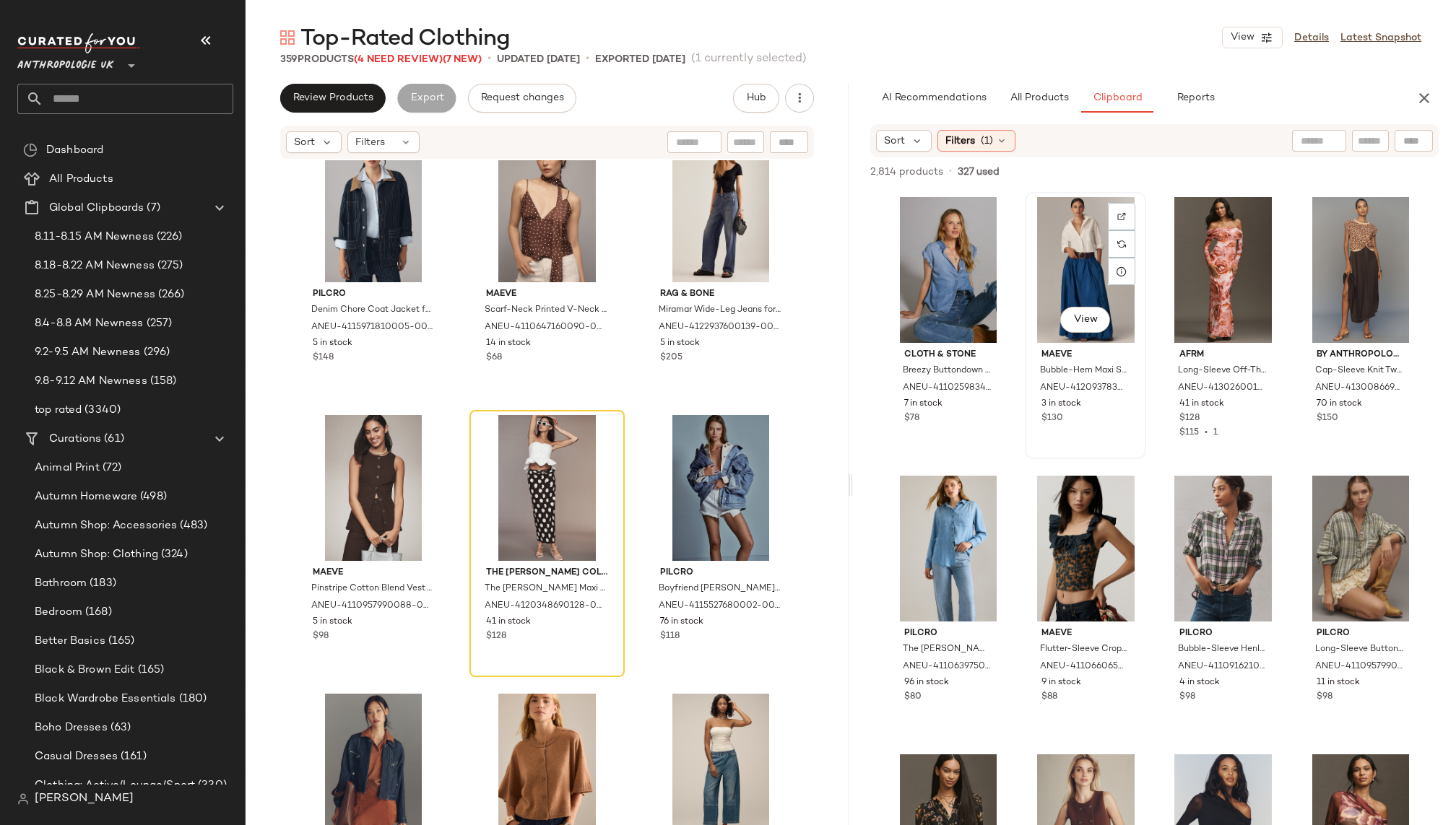
click at [1032, 268] on div "View" at bounding box center [1086, 270] width 112 height 146
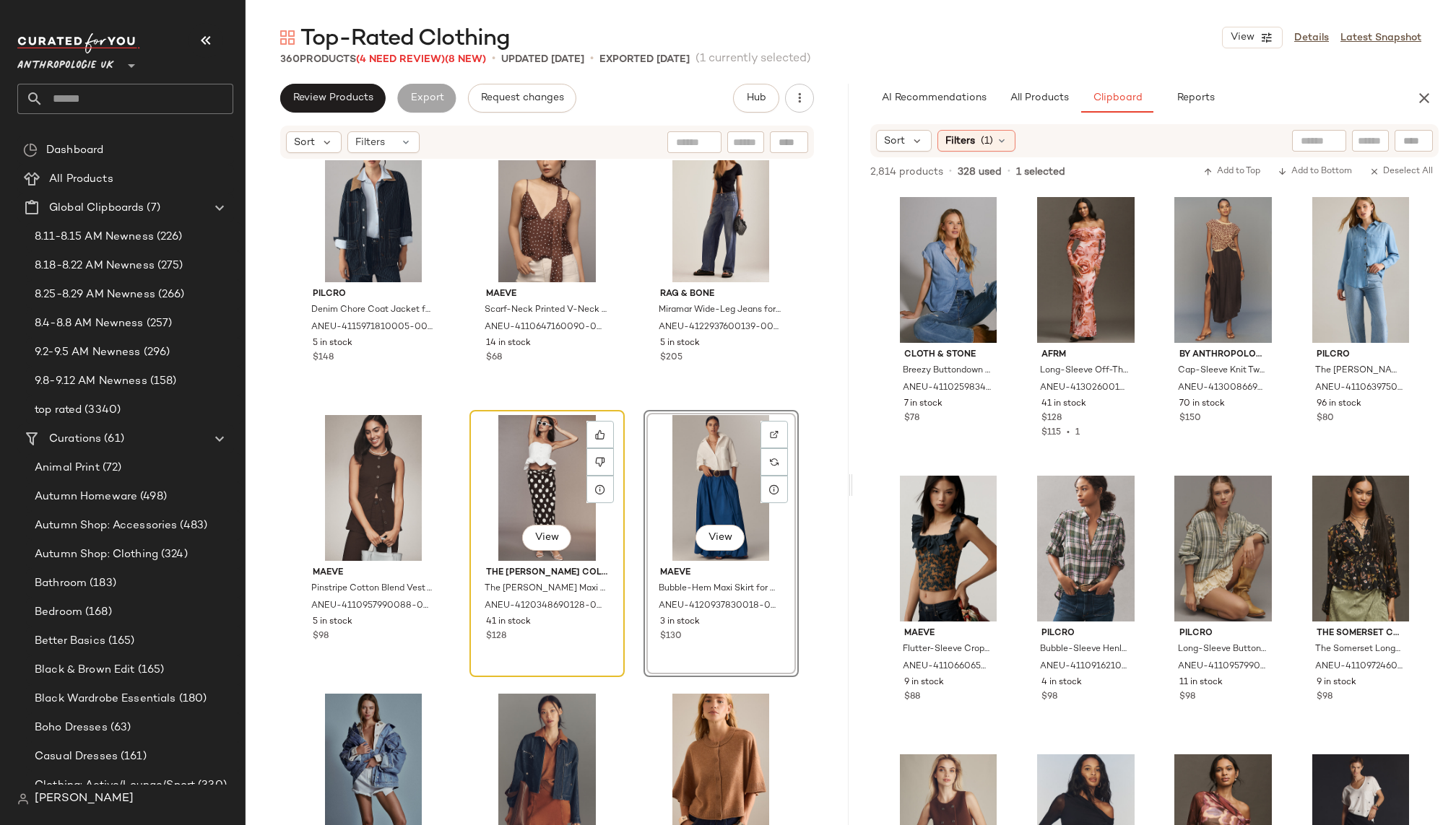
click at [523, 467] on div "View" at bounding box center [547, 488] width 145 height 146
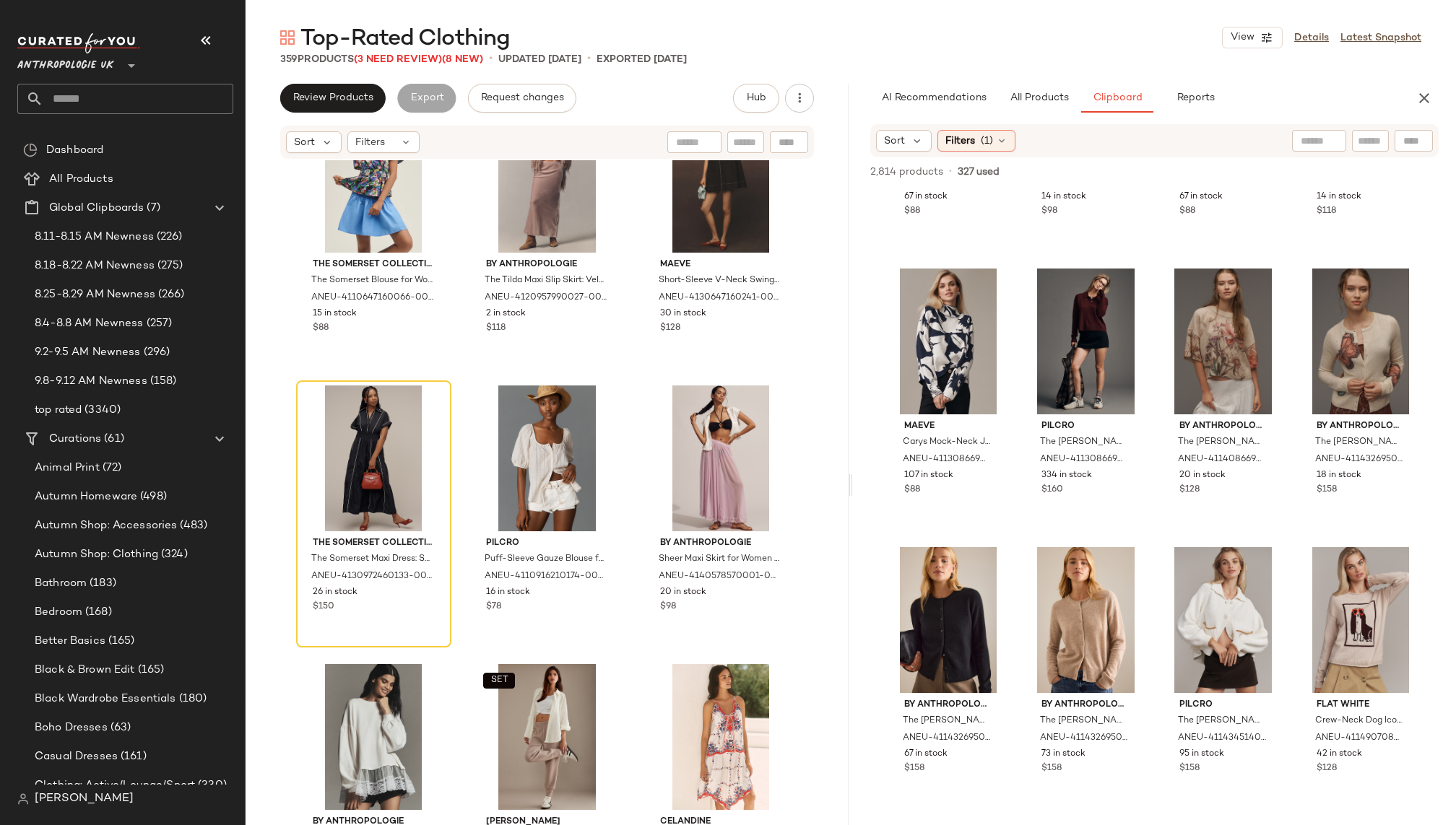
scroll to position [2767, 0]
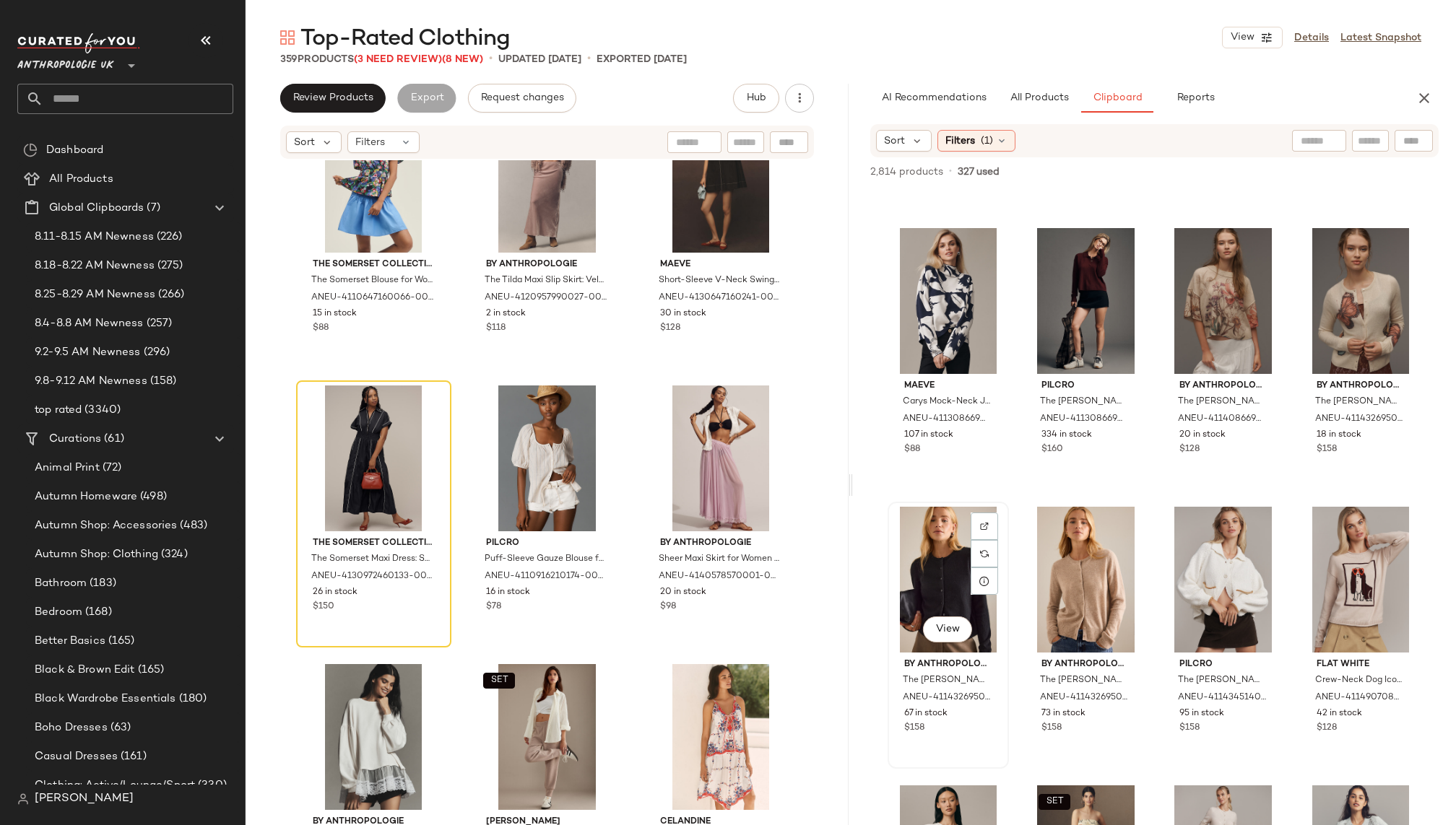
click at [933, 572] on div "View" at bounding box center [949, 579] width 112 height 146
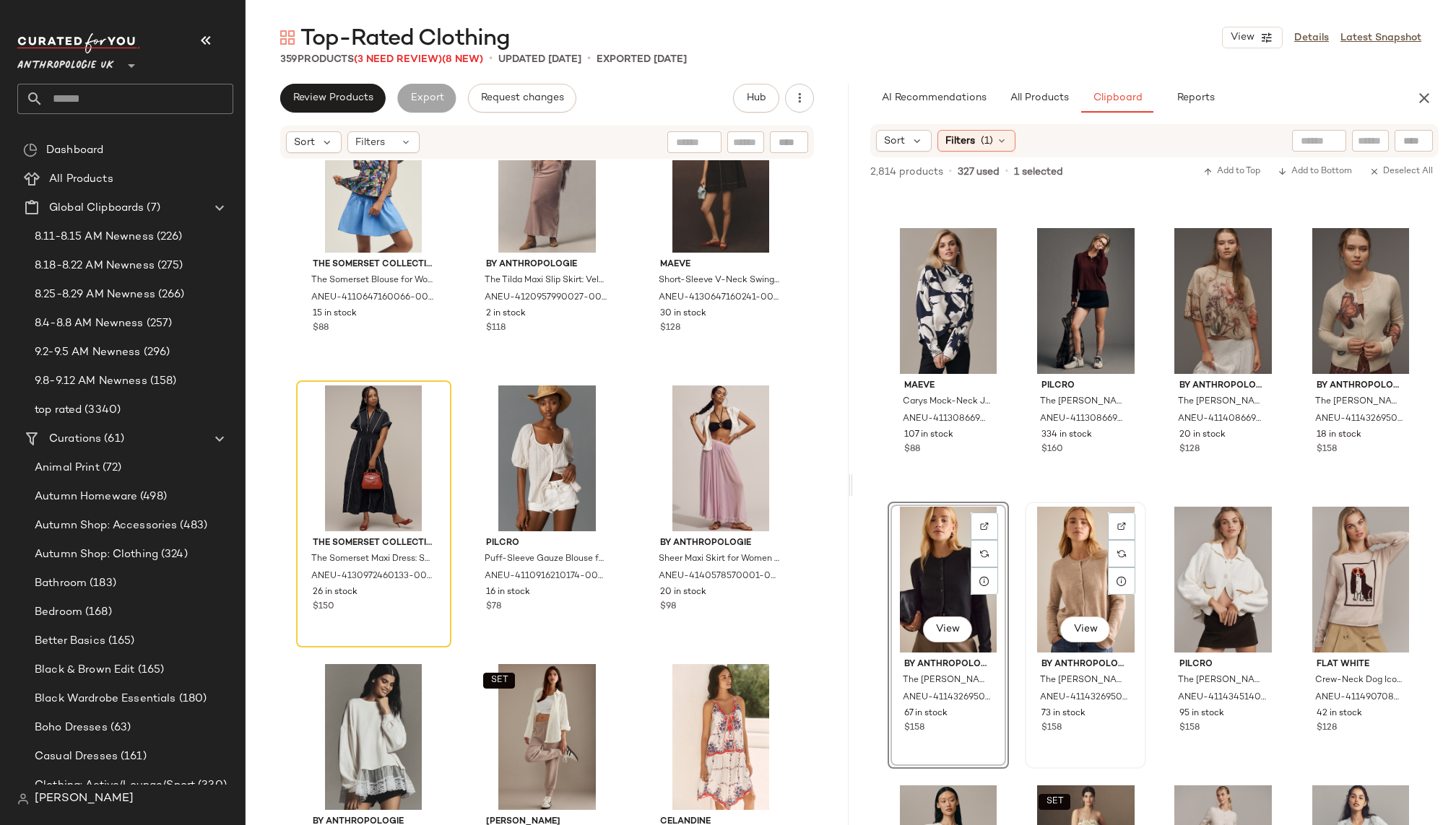
click at [1077, 583] on div "View" at bounding box center [1086, 579] width 112 height 146
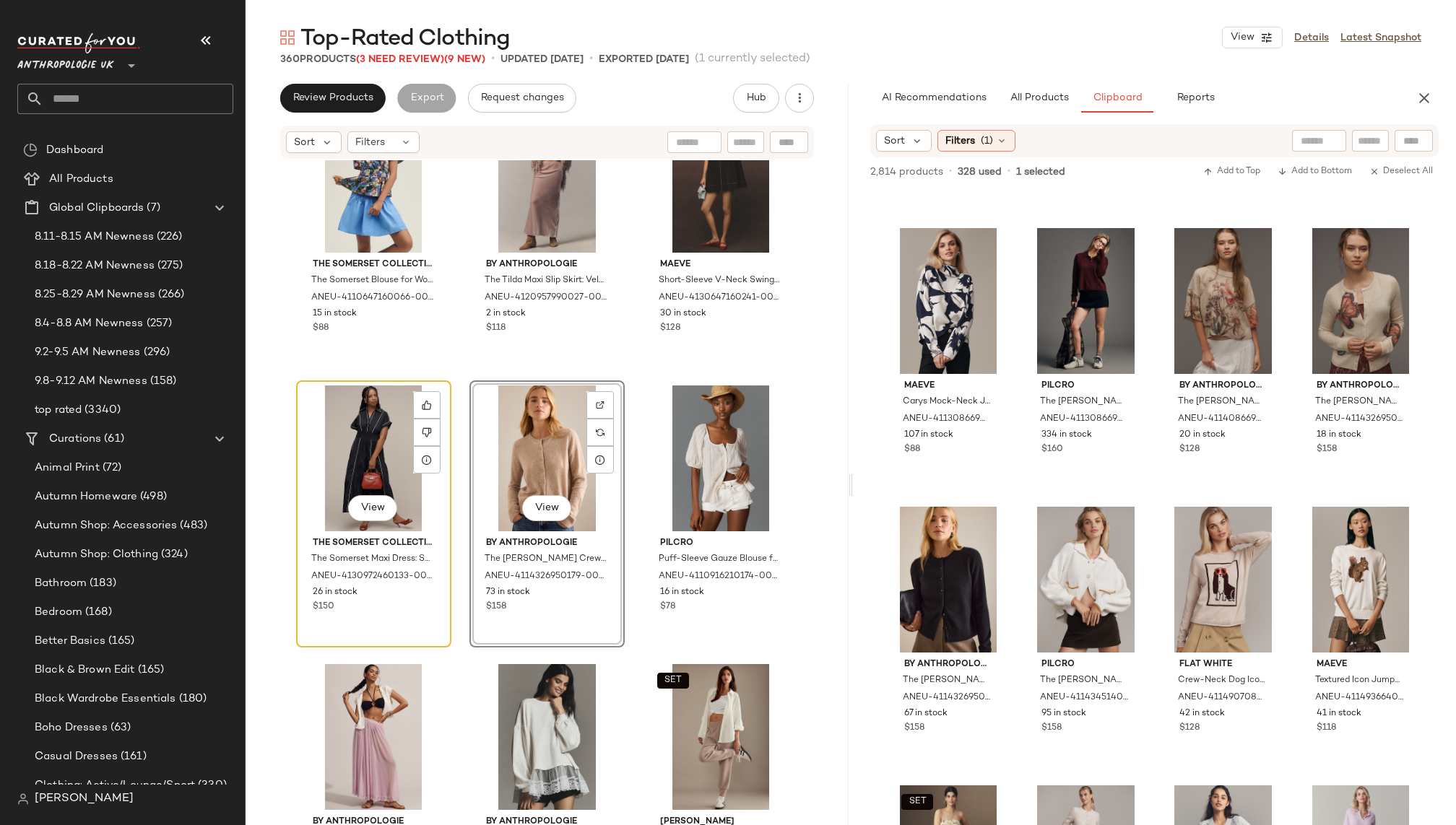
click at [357, 434] on div "View" at bounding box center [374, 458] width 145 height 146
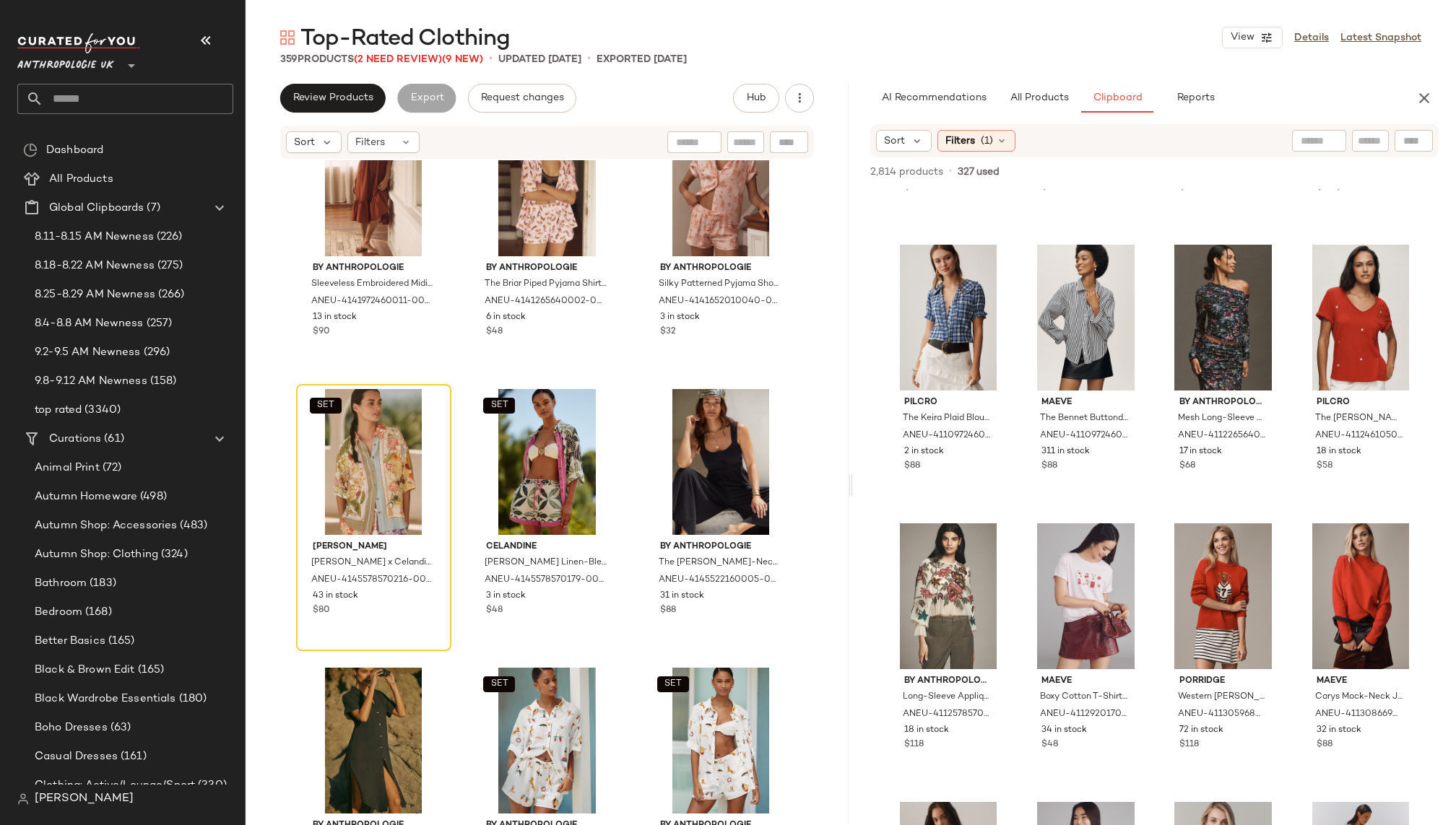
scroll to position [4709, 0]
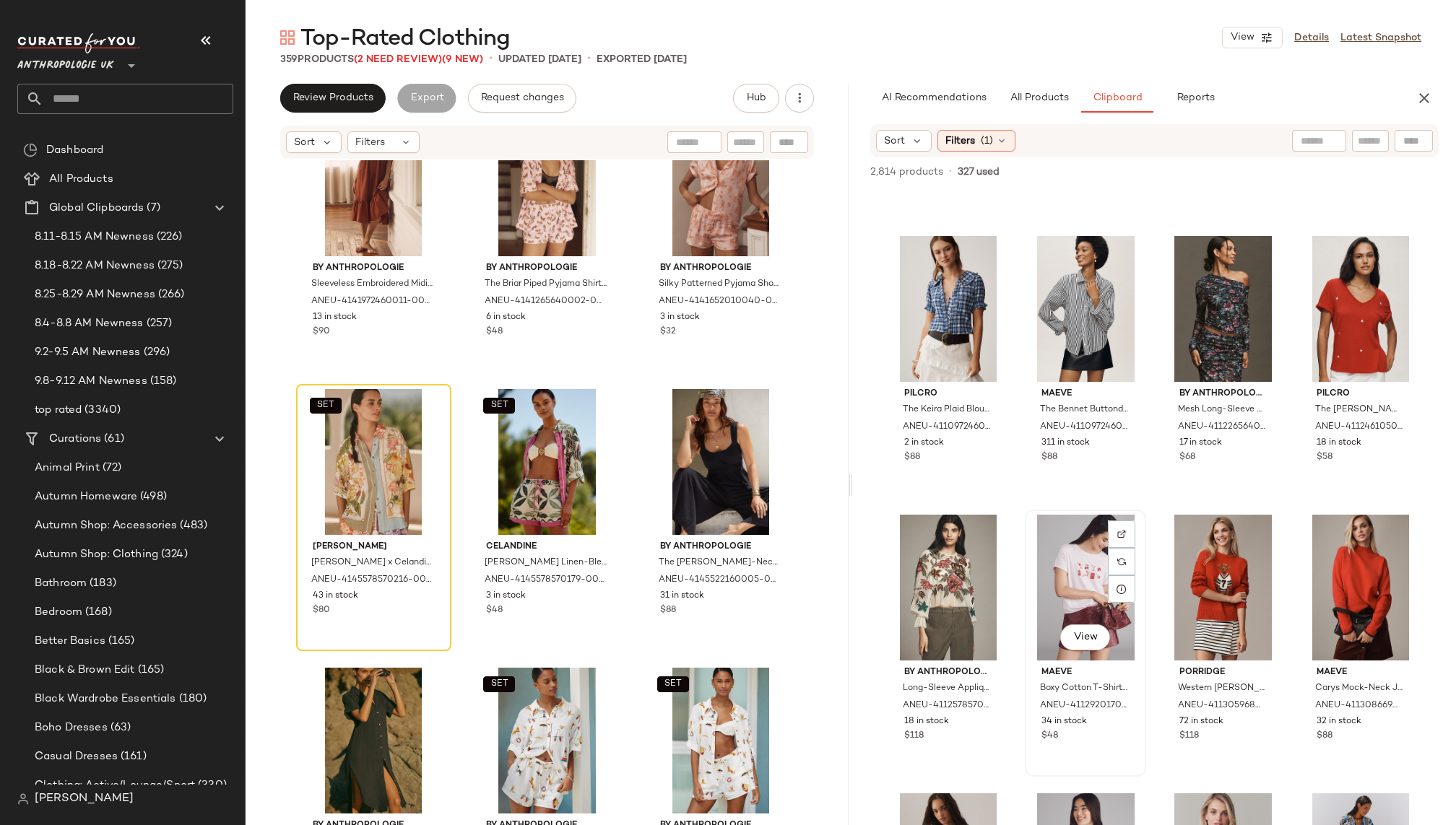
click at [1057, 571] on div "View" at bounding box center [1086, 587] width 112 height 146
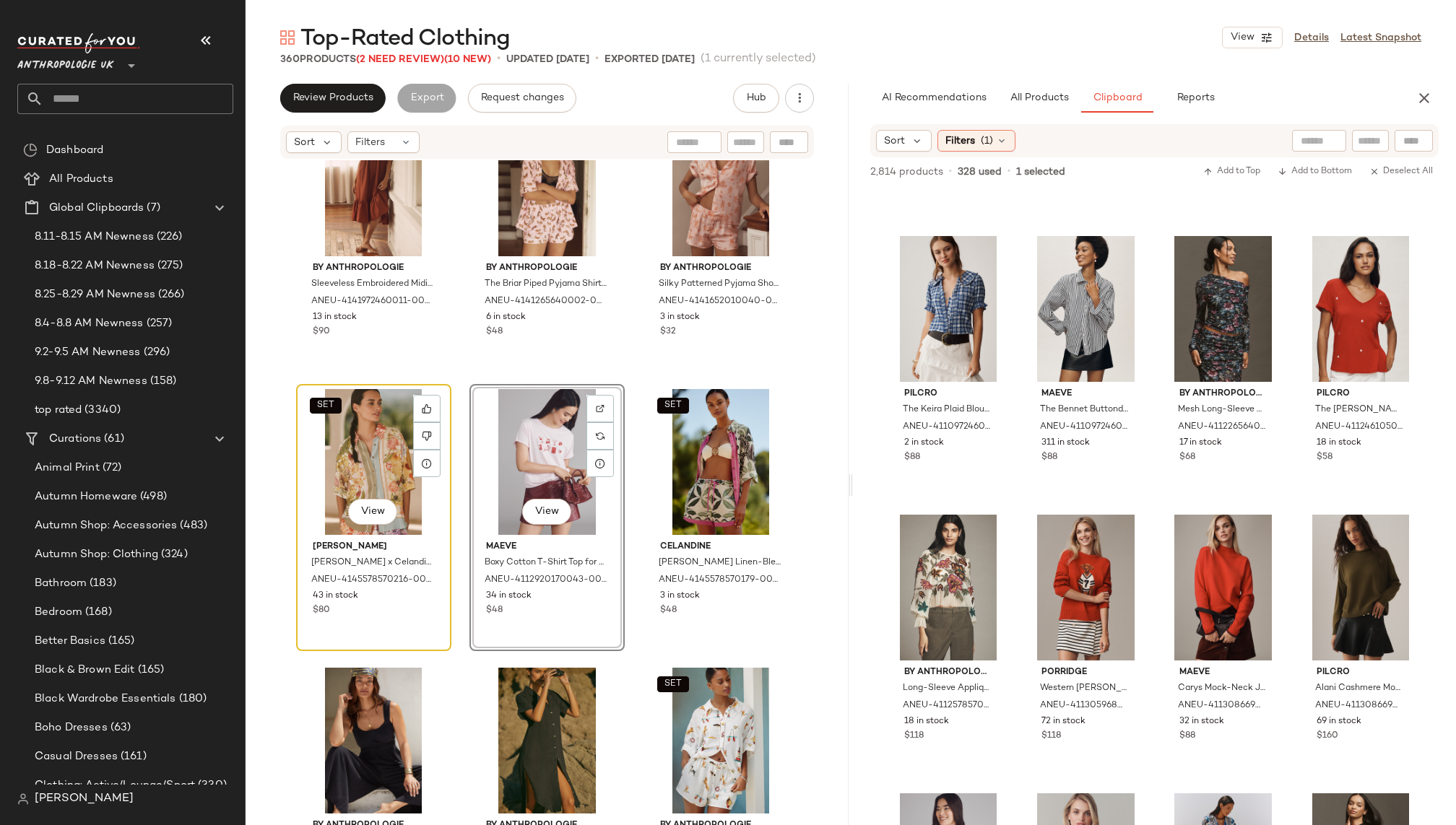
click at [363, 432] on div "SET View" at bounding box center [374, 461] width 145 height 146
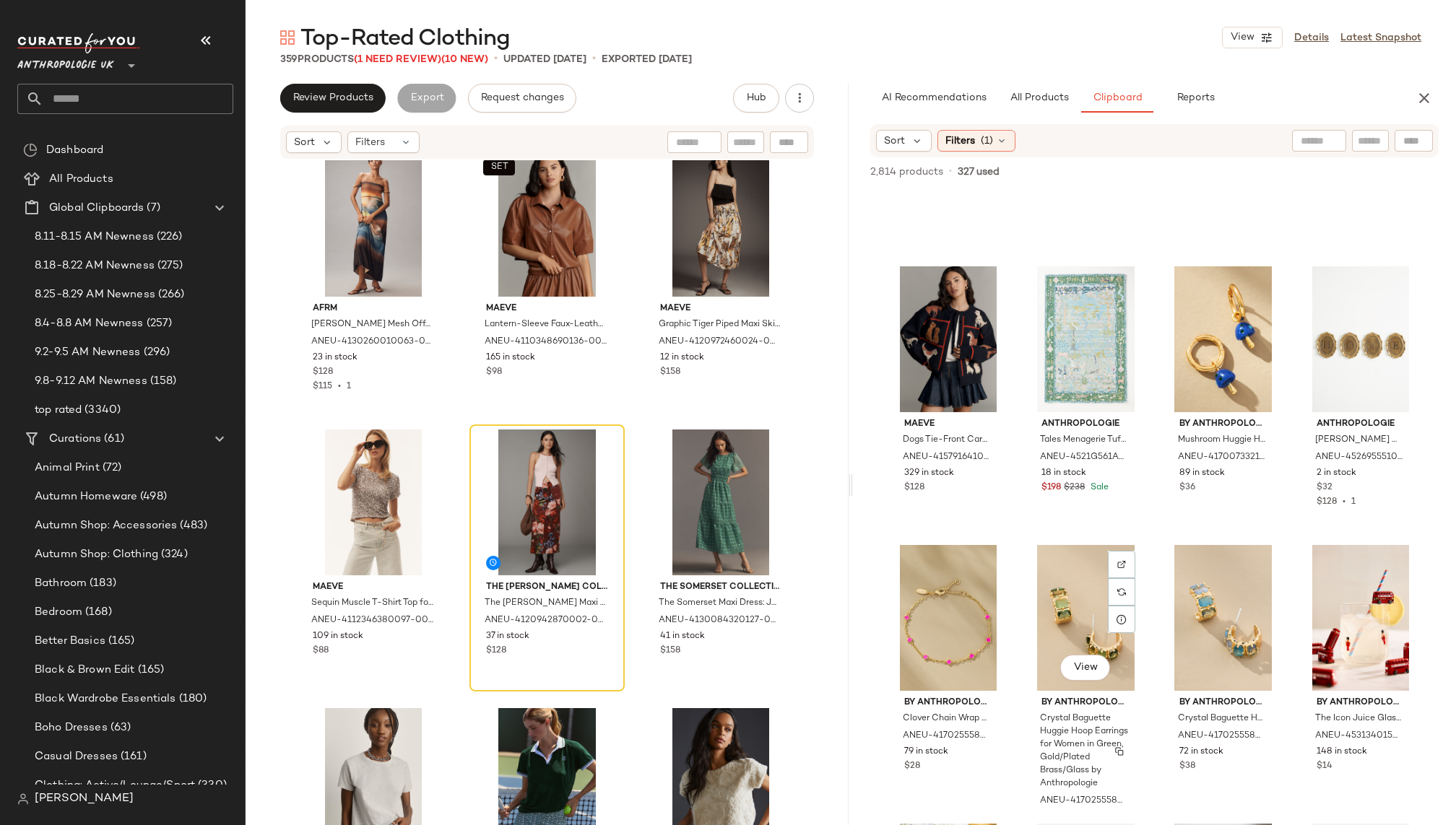
scroll to position [6887, 0]
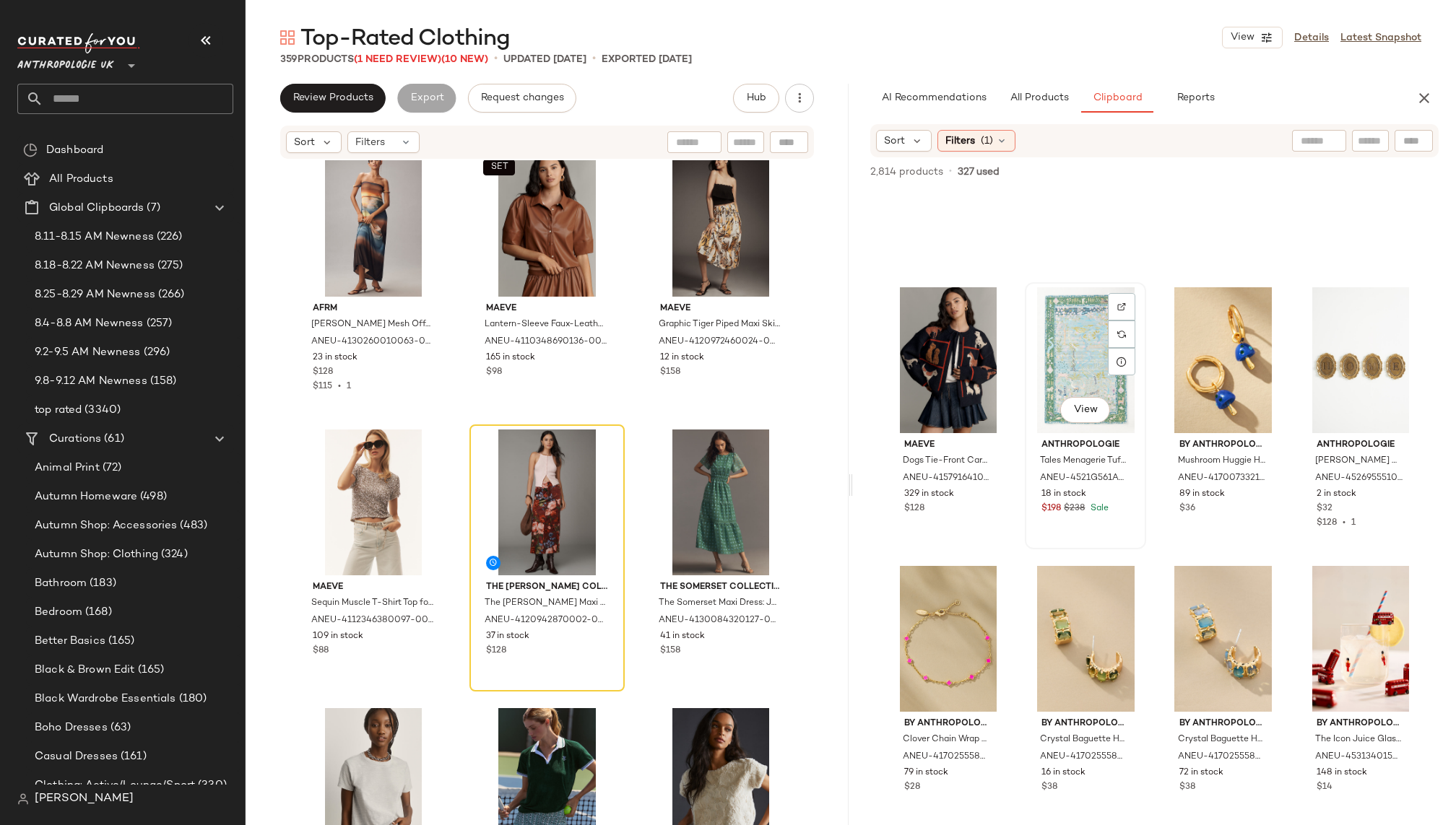
click at [1075, 361] on div "View" at bounding box center [1086, 360] width 112 height 146
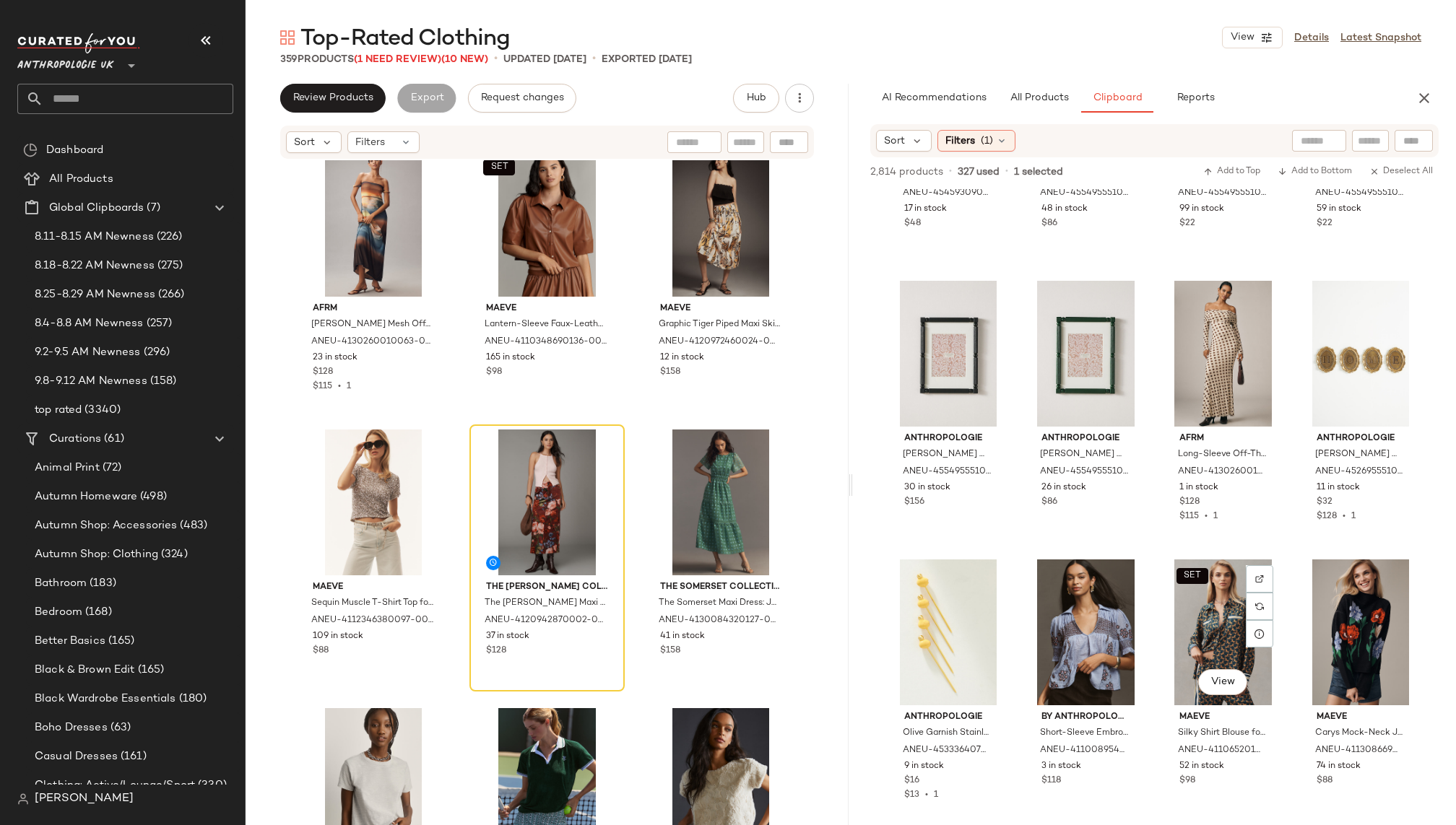
scroll to position [9324, 0]
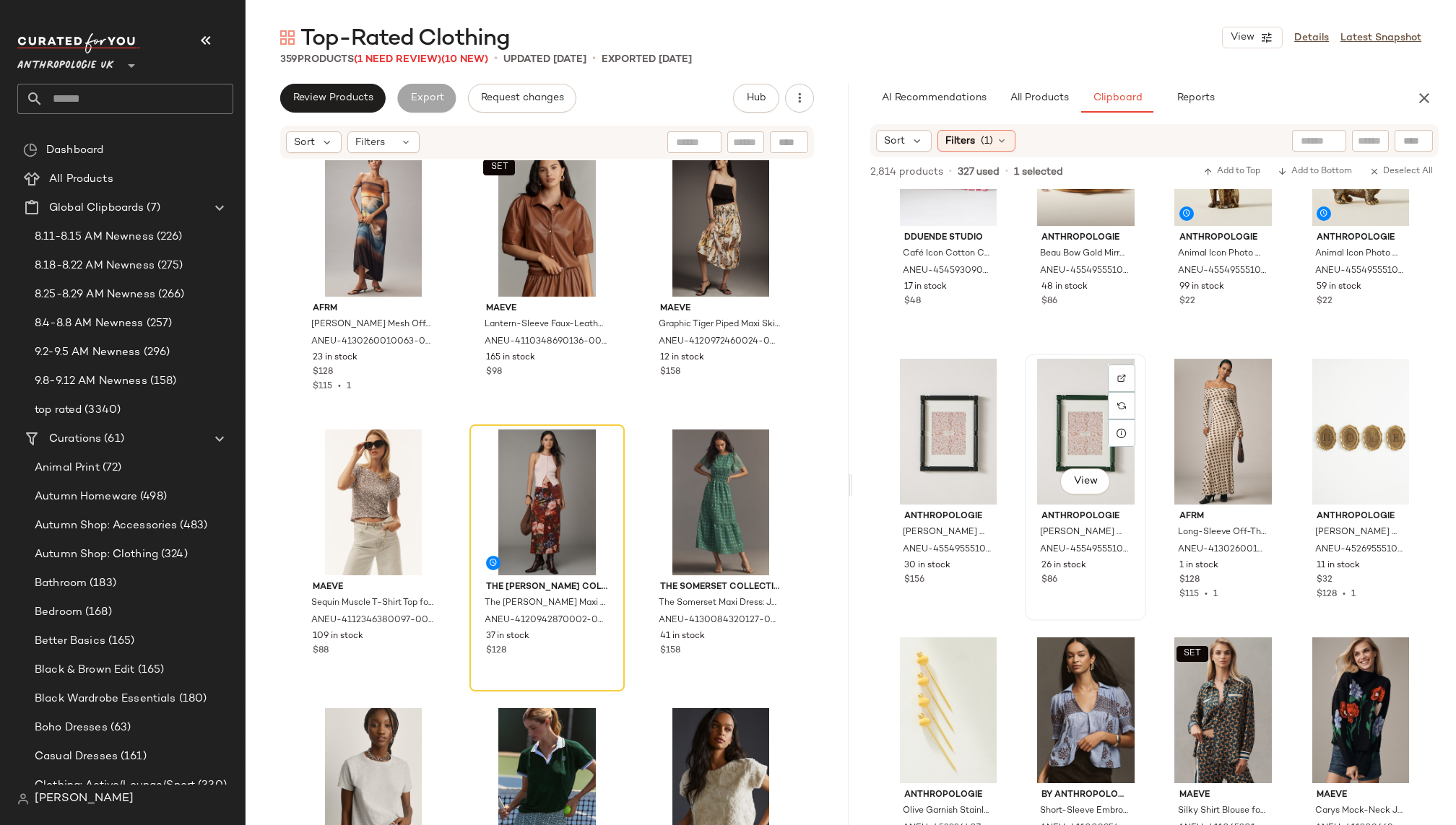
click at [1055, 411] on div "View" at bounding box center [1086, 431] width 112 height 146
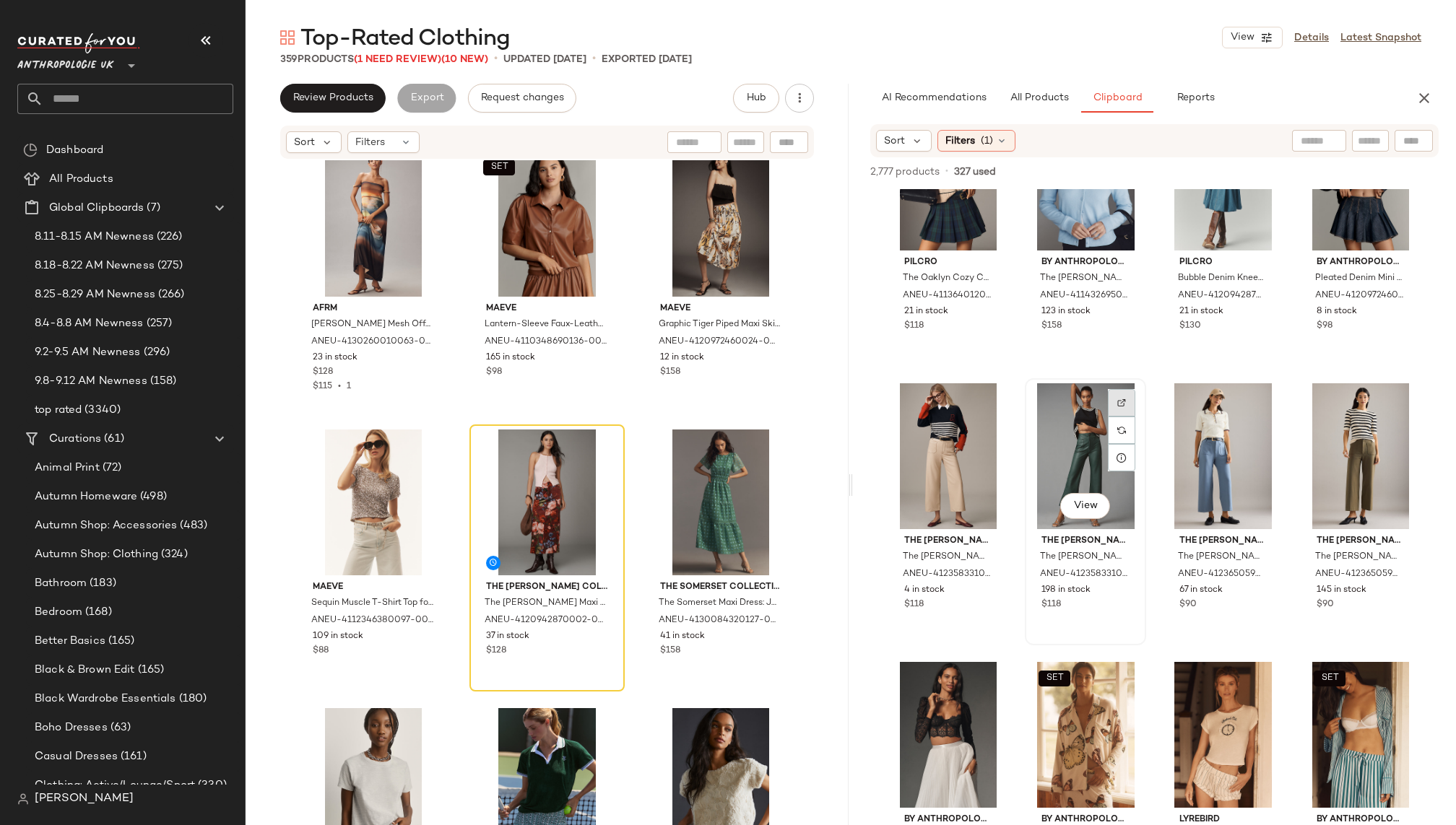
scroll to position [1245, 0]
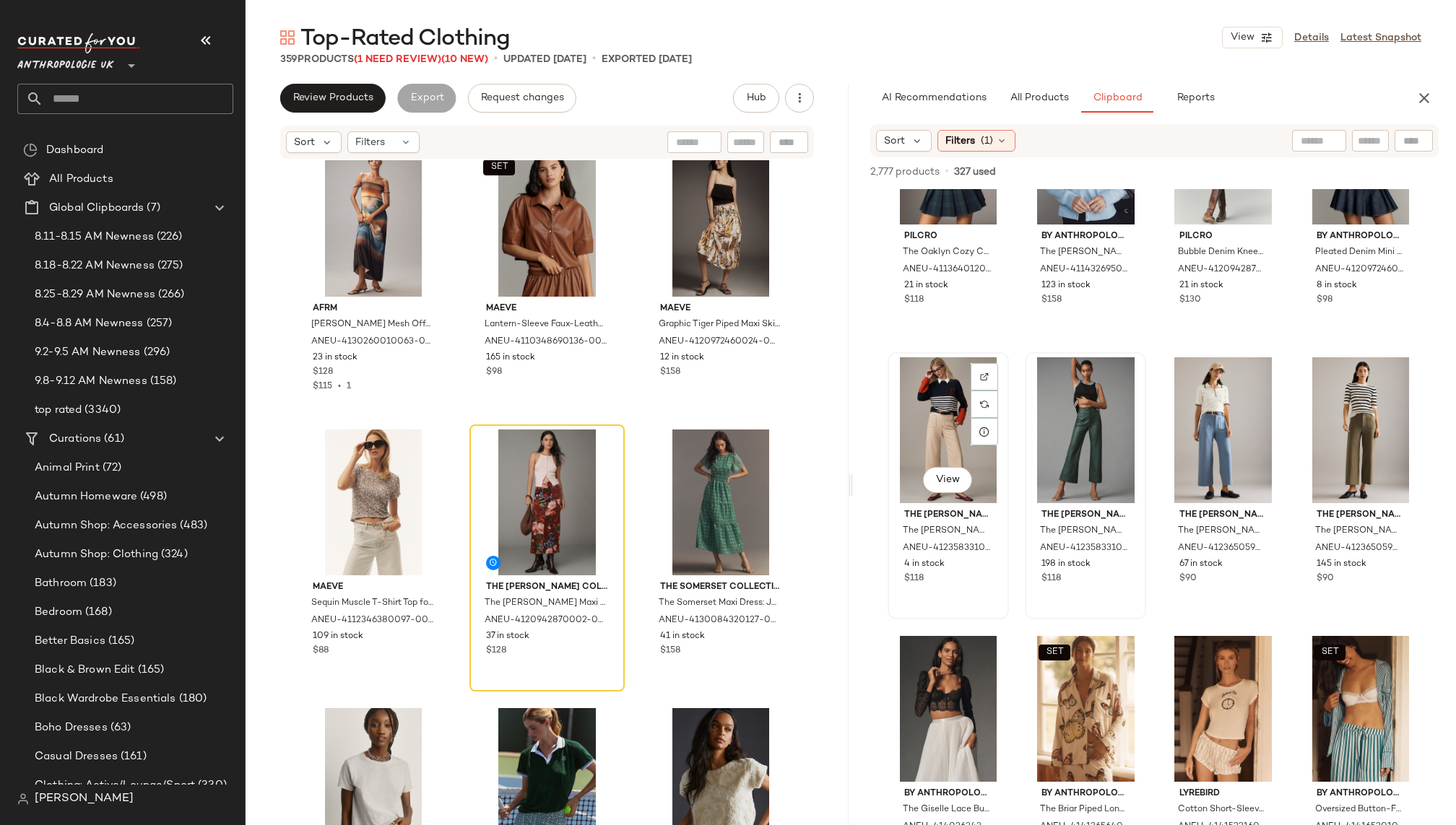
click at [937, 445] on div "View" at bounding box center [949, 430] width 112 height 146
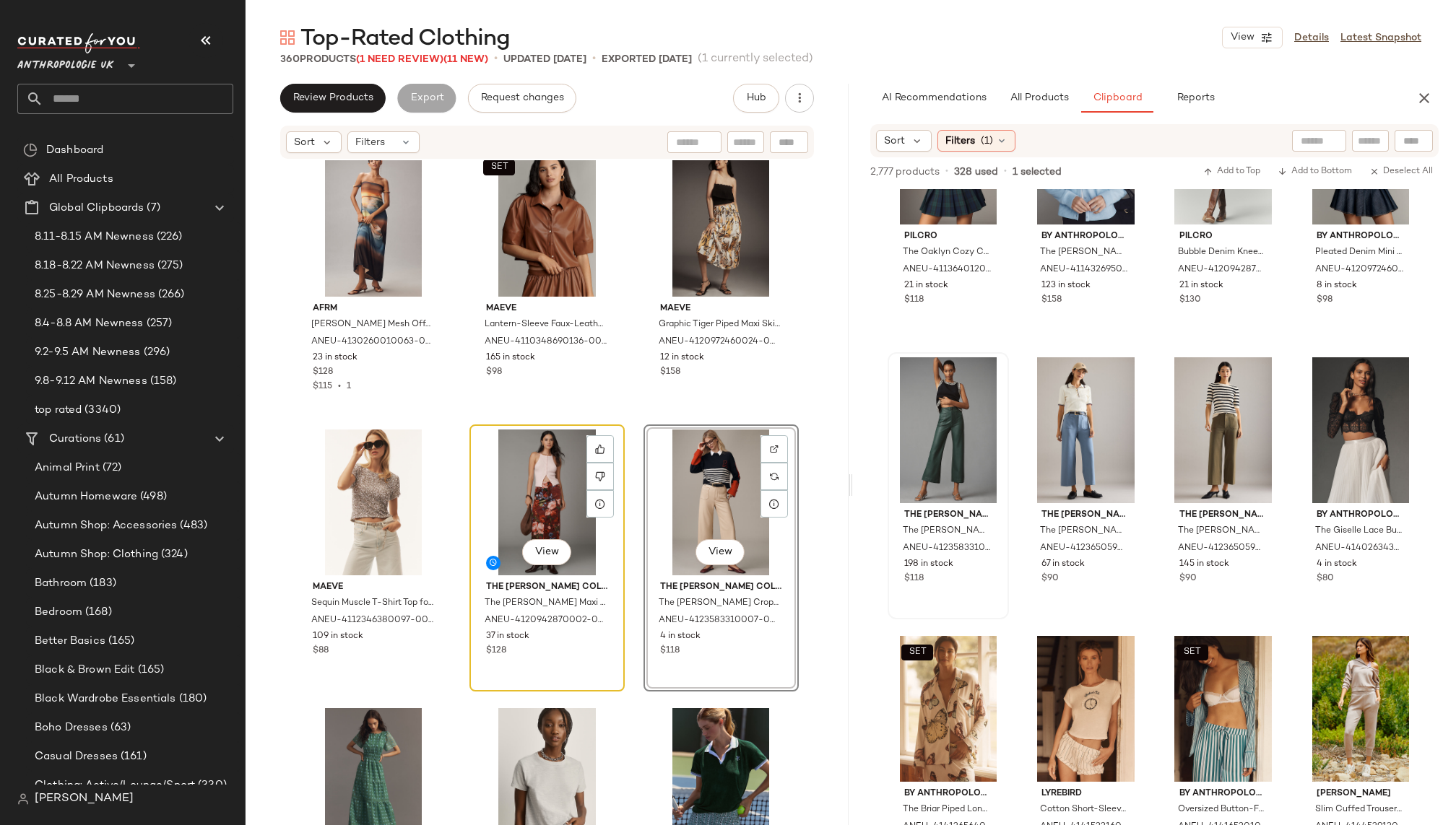
click at [536, 495] on div "View" at bounding box center [547, 502] width 145 height 146
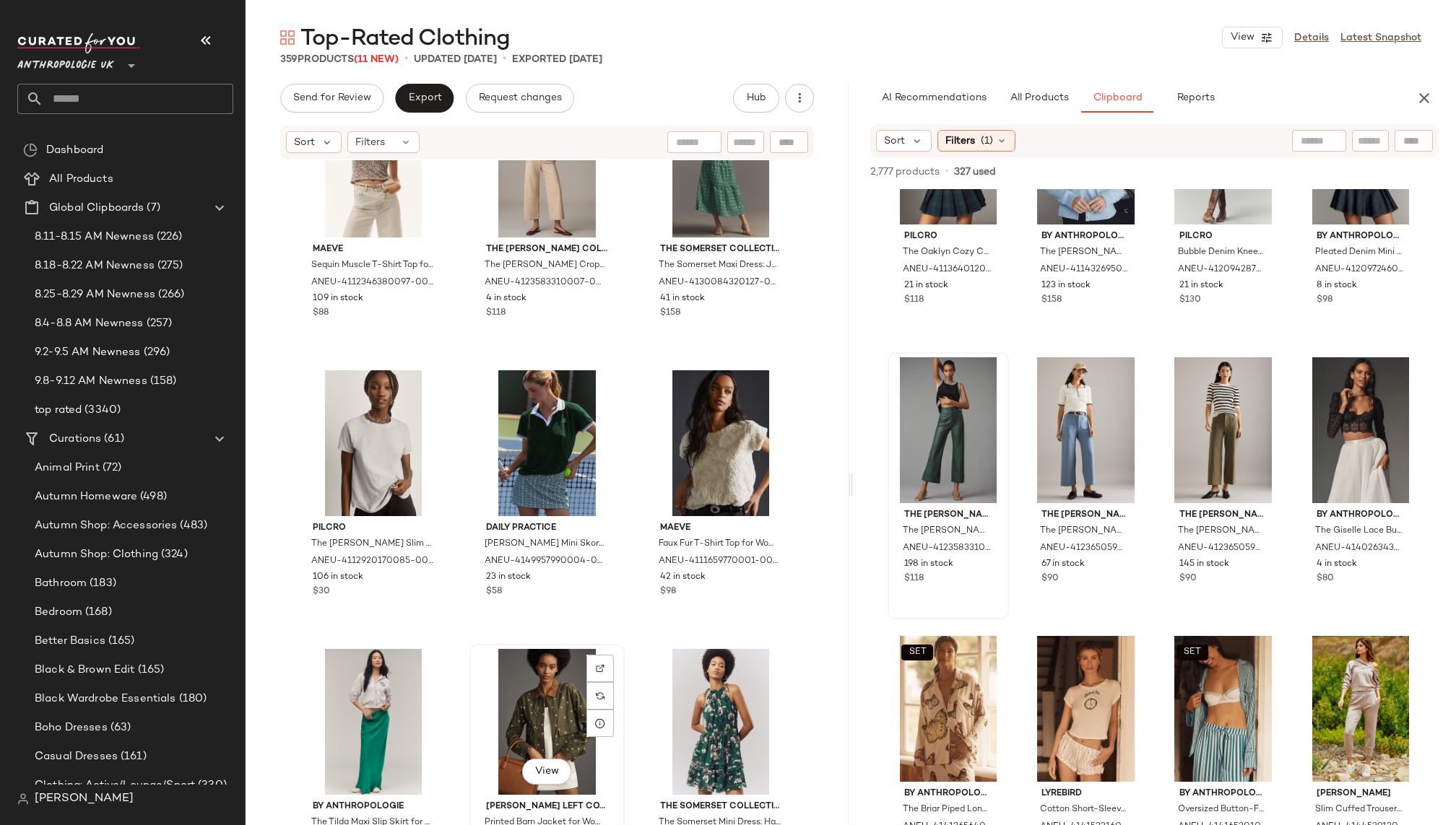
scroll to position [31541, 0]
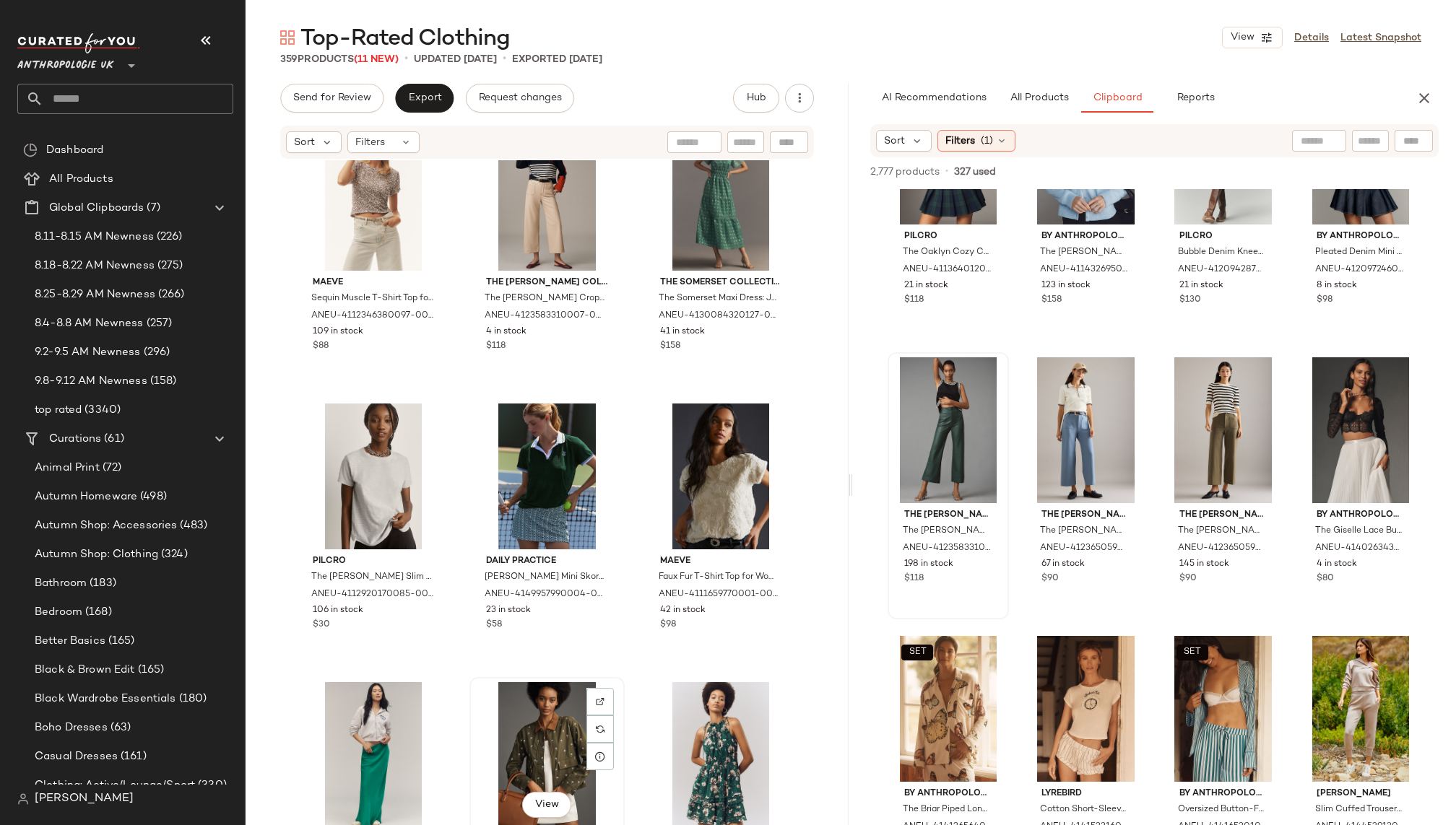
click at [515, 709] on div "View" at bounding box center [547, 754] width 145 height 146
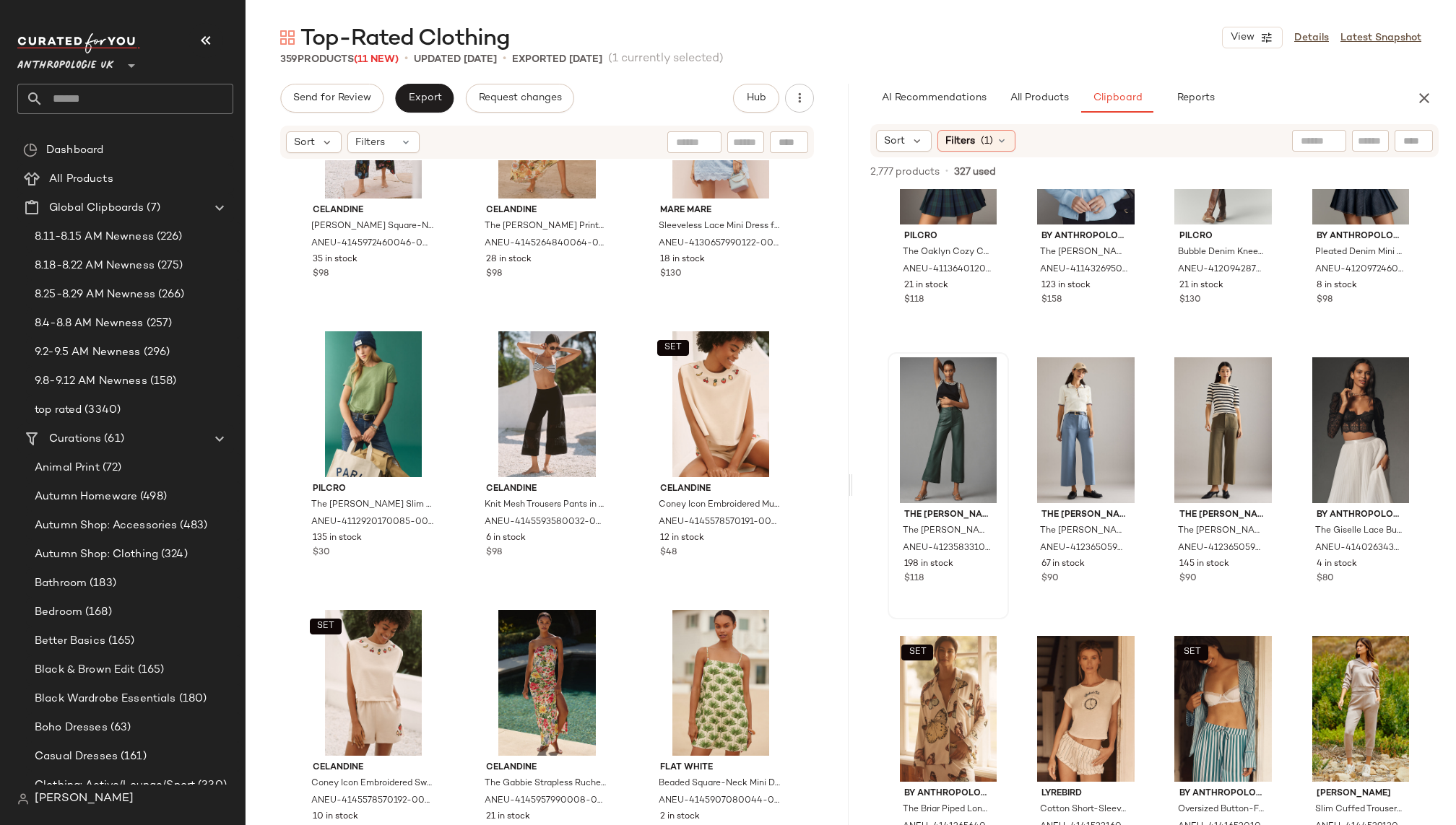
scroll to position [32460, 0]
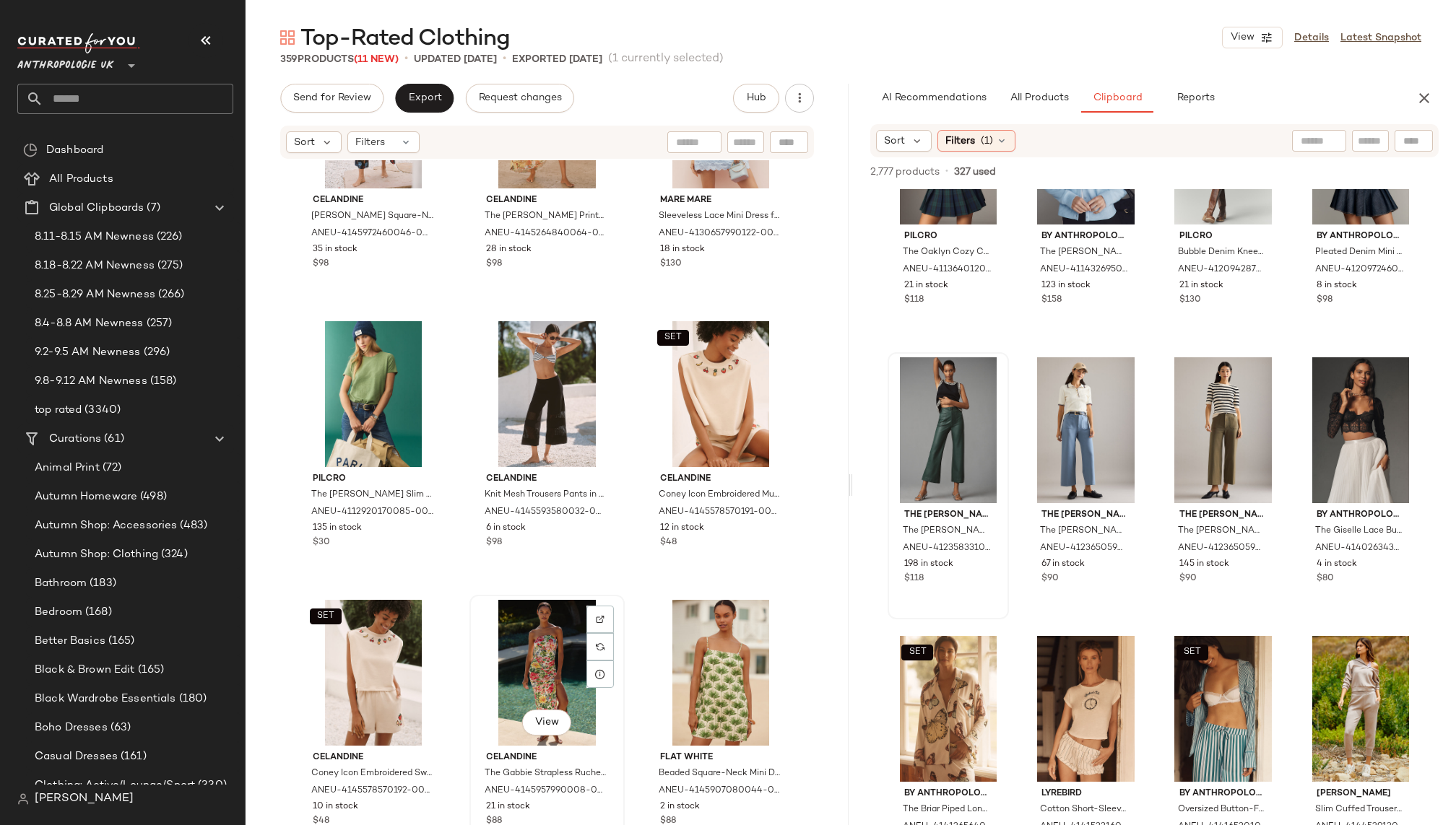
click at [518, 657] on div "View" at bounding box center [547, 673] width 145 height 146
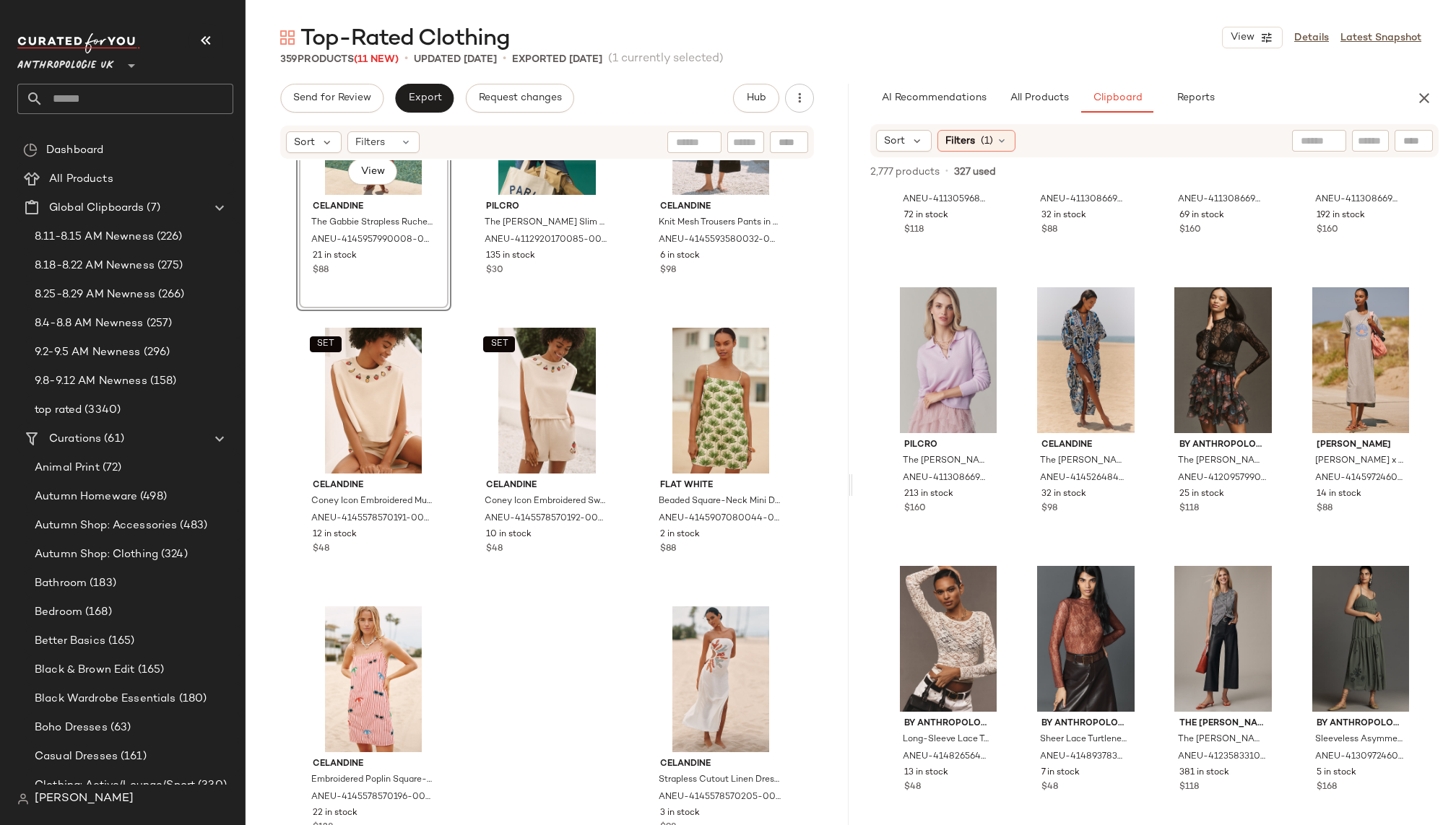
scroll to position [5201, 0]
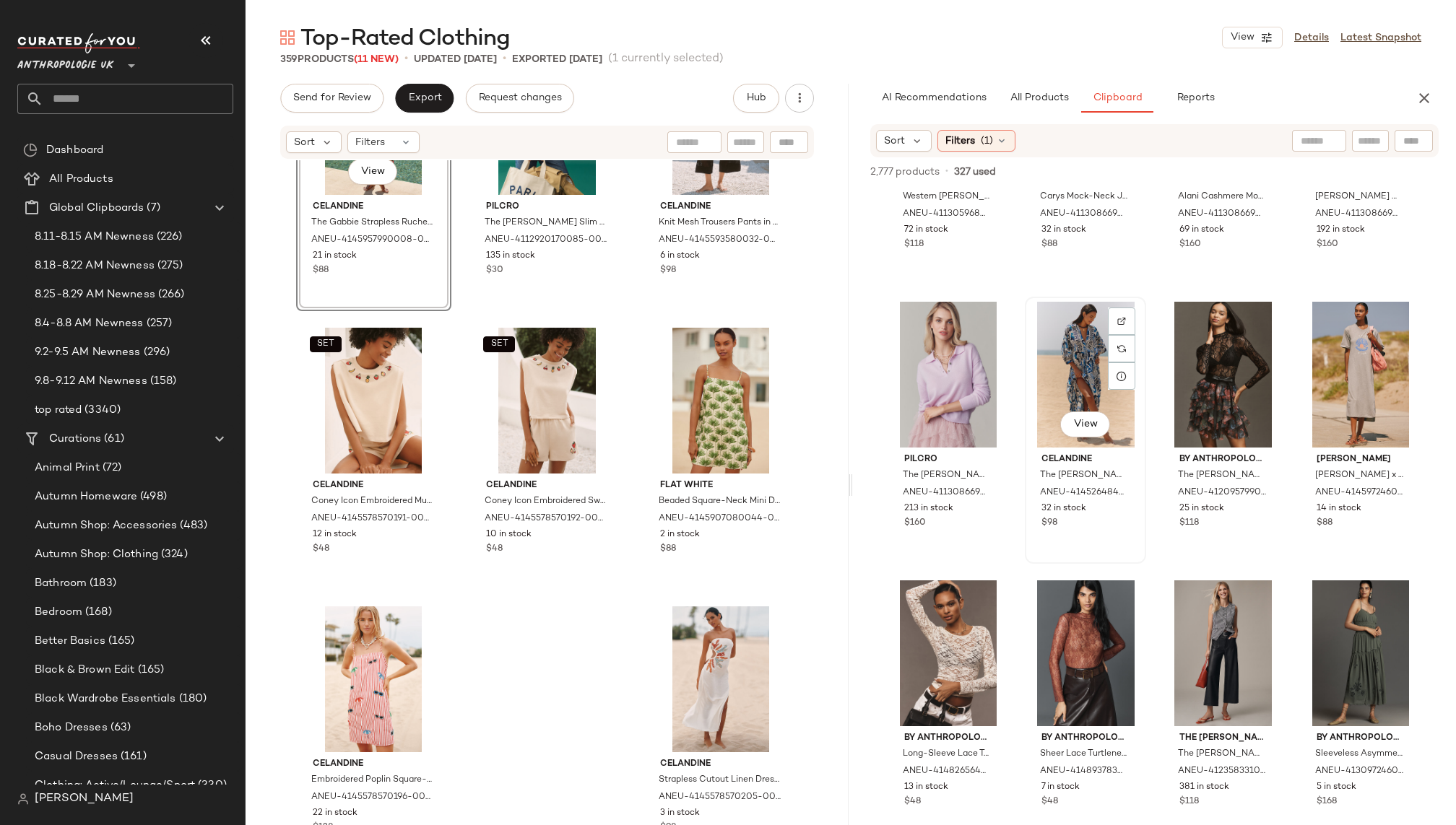
click at [1026, 378] on div "View Celandine The Carolita Printed Tiered Shirt Dress for Women, Cotton/Viscos…" at bounding box center [1085, 430] width 118 height 264
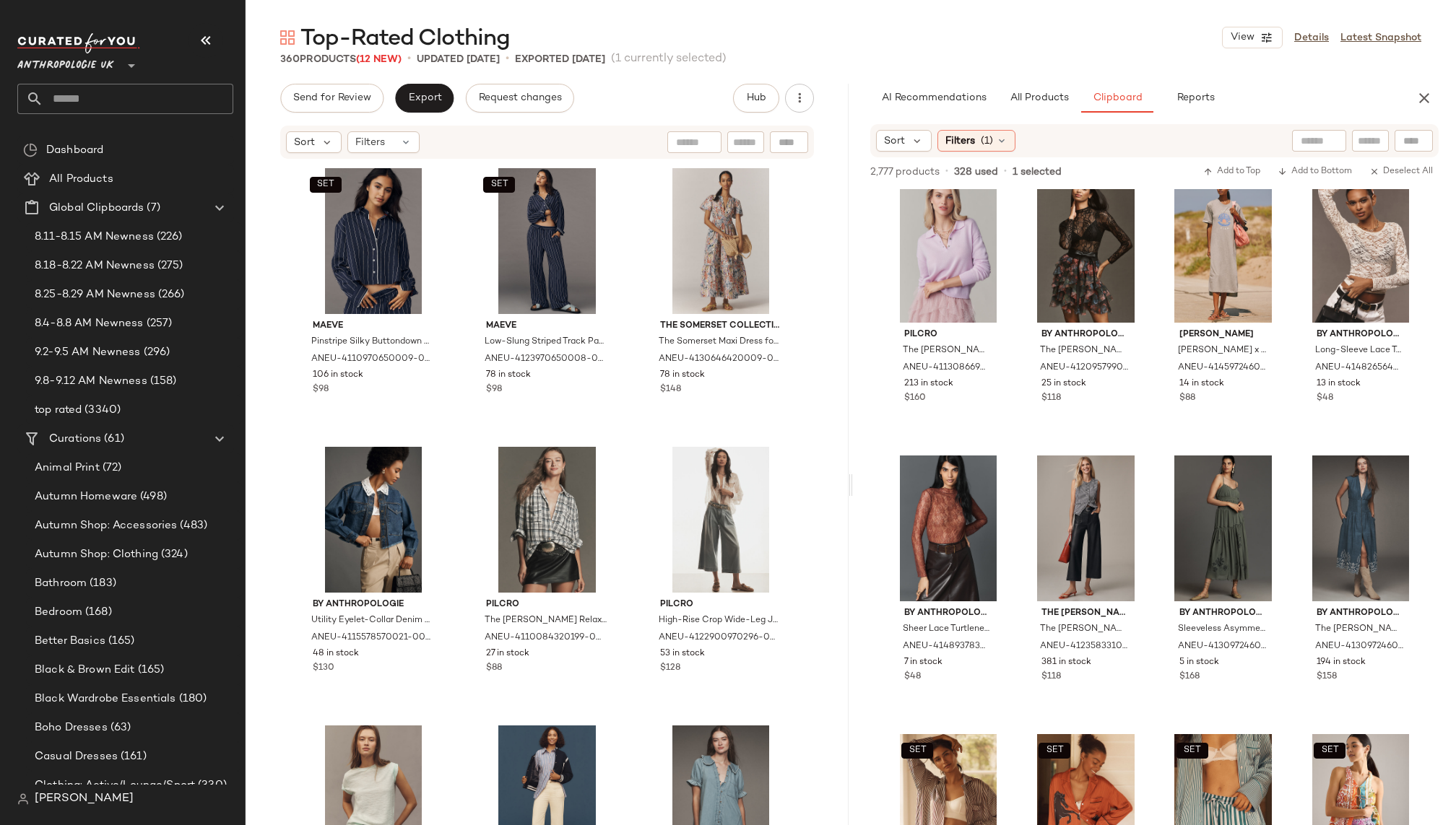
scroll to position [5348, 0]
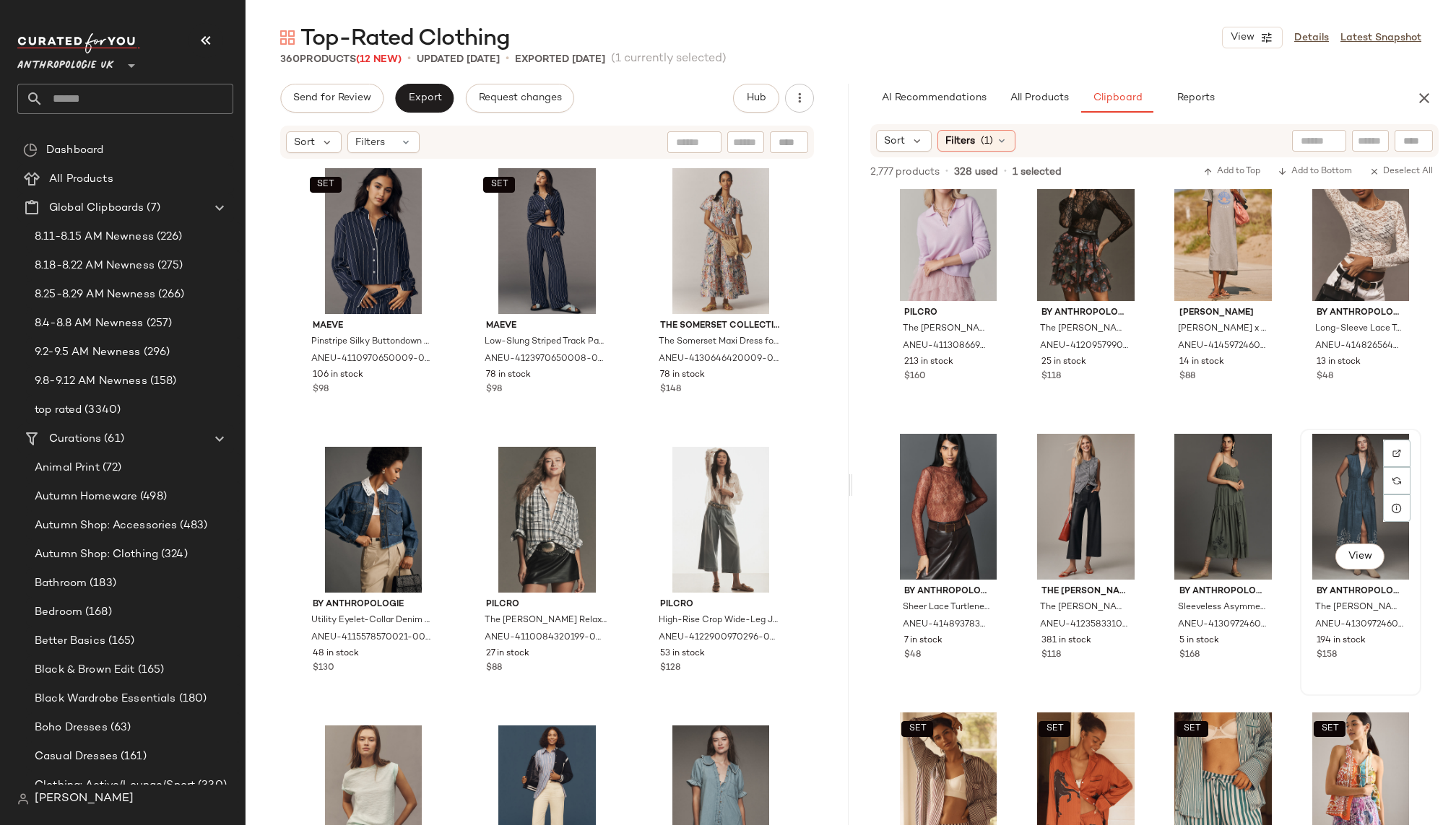
click at [1339, 493] on div "View" at bounding box center [1361, 506] width 112 height 146
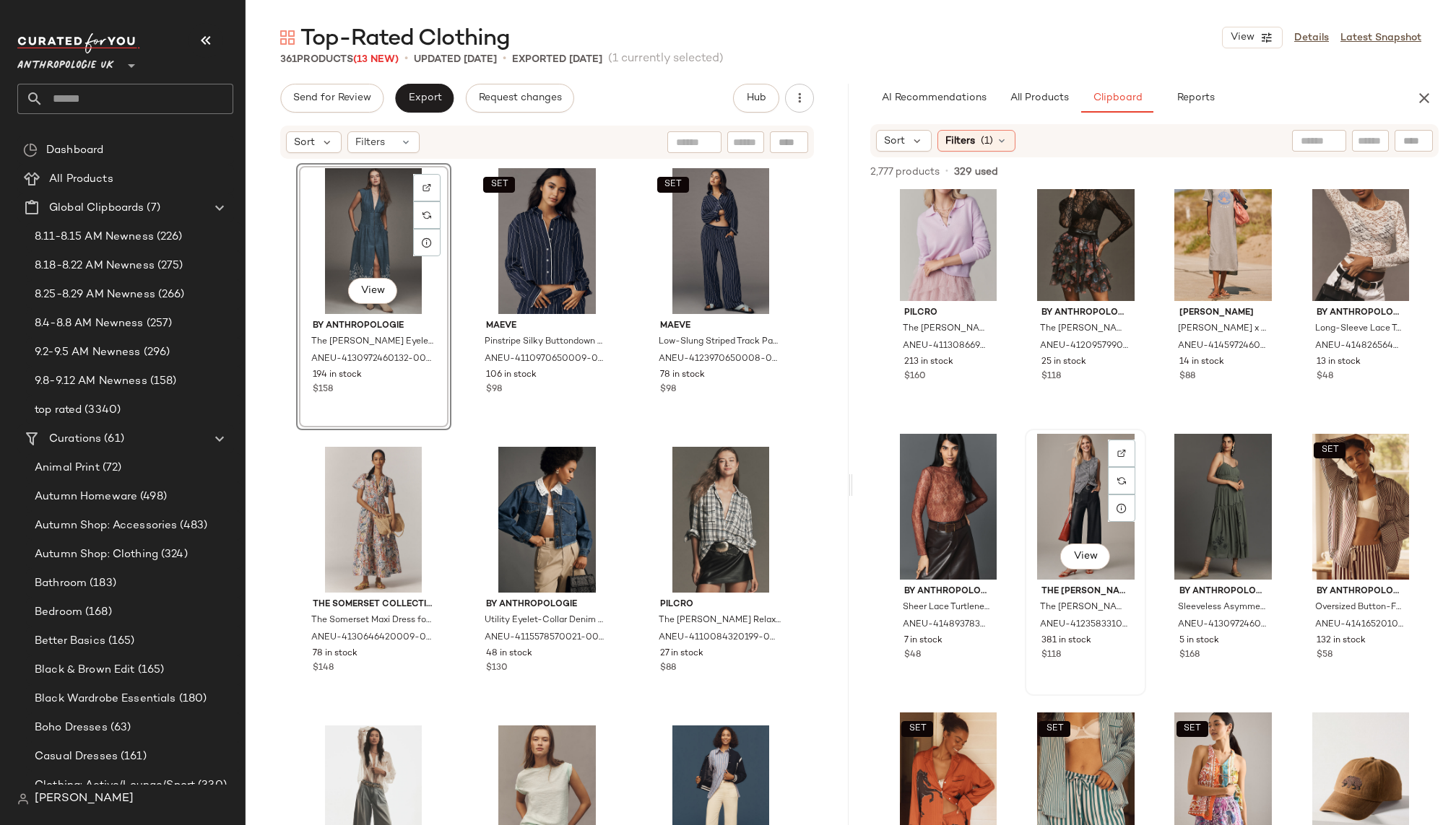
click at [1045, 507] on div "View" at bounding box center [1086, 506] width 112 height 146
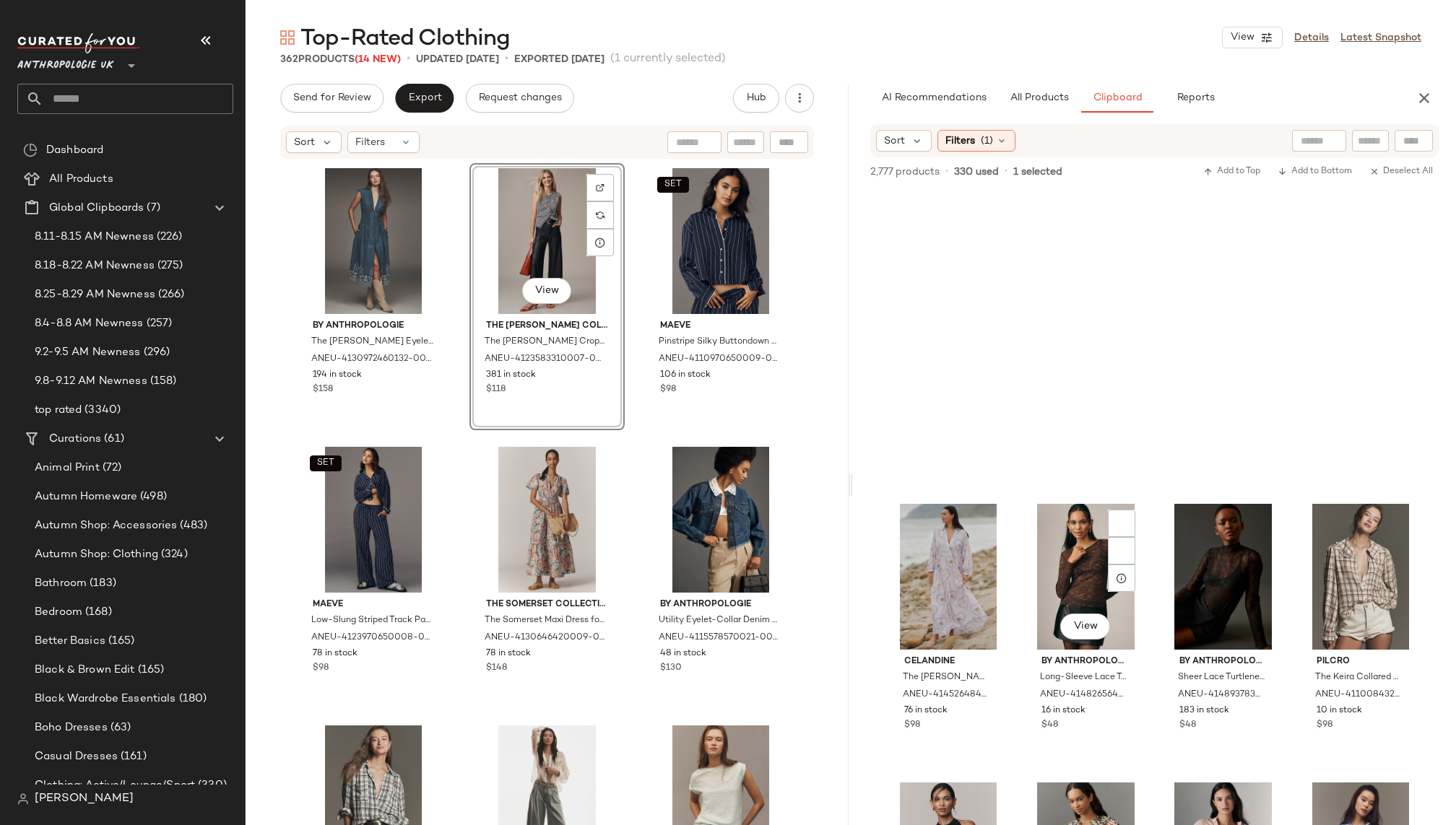
scroll to position [0, 0]
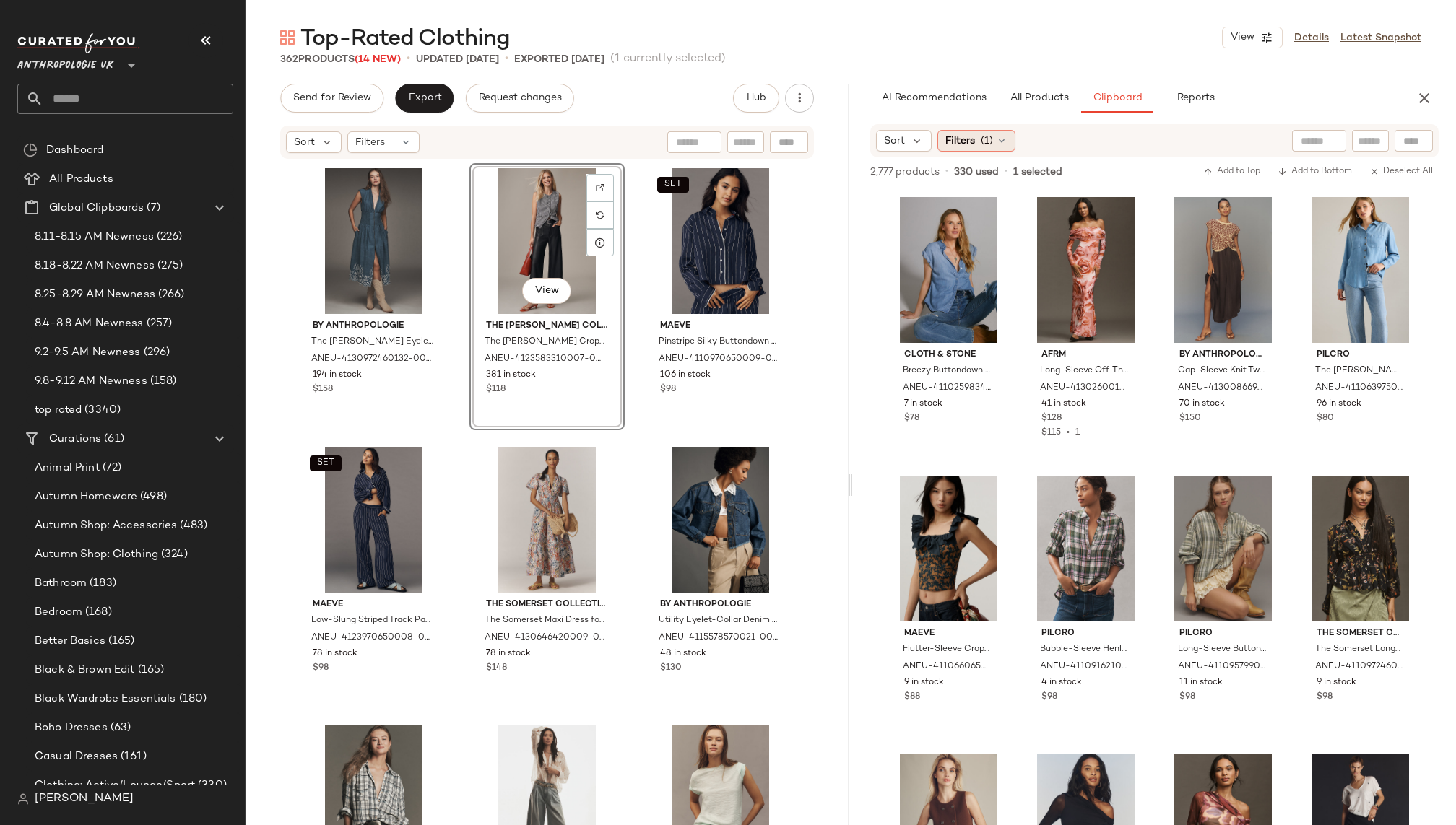
click at [986, 132] on div "Filters (1)" at bounding box center [977, 141] width 78 height 22
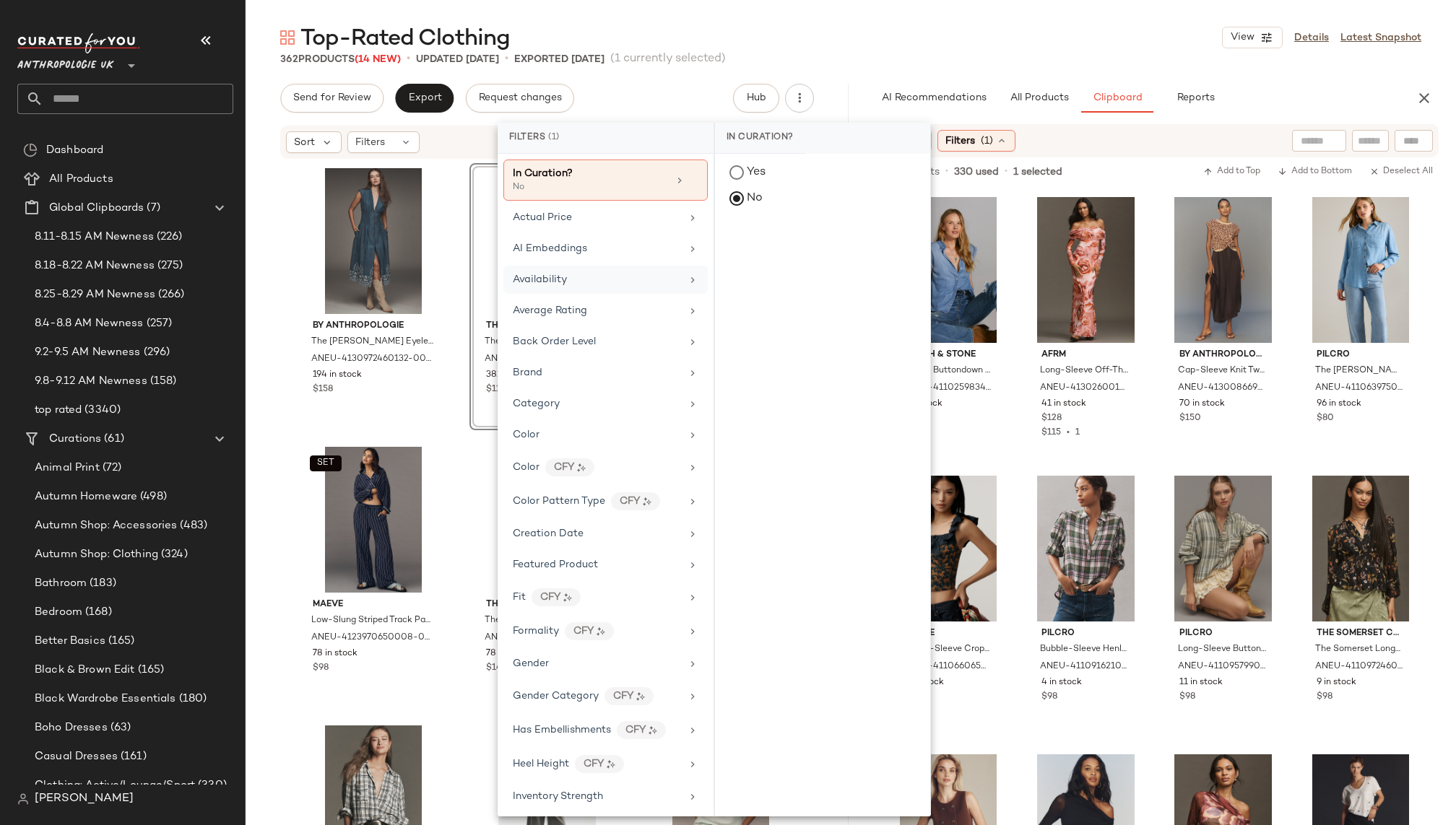
click at [612, 280] on div "Availability" at bounding box center [597, 280] width 168 height 15
click at [758, 241] on div "in_stock" at bounding box center [822, 244] width 215 height 35
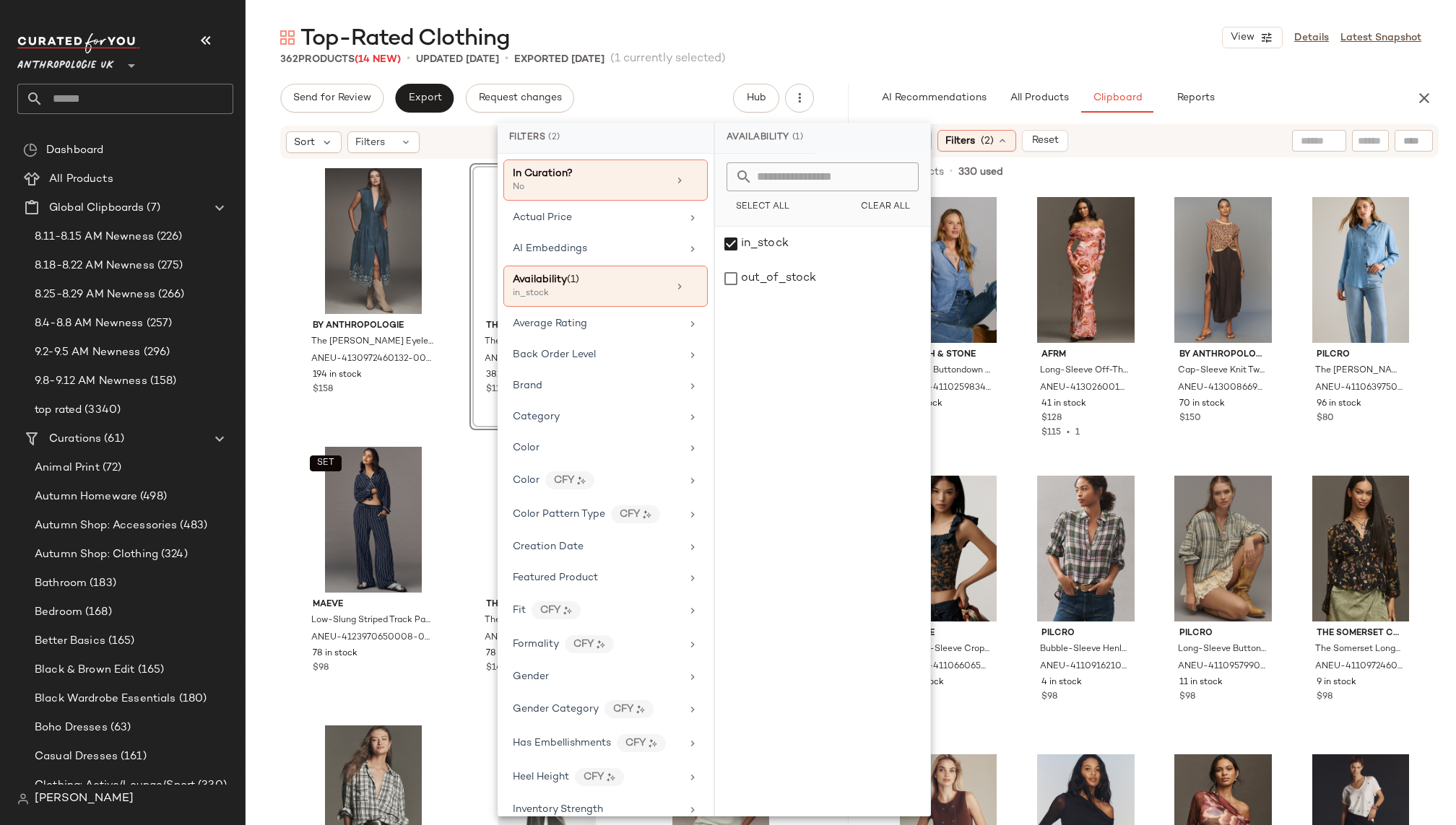
click at [1003, 48] on div "Top-Rated Clothing View Details Latest Snapshot" at bounding box center [850, 37] width 1210 height 29
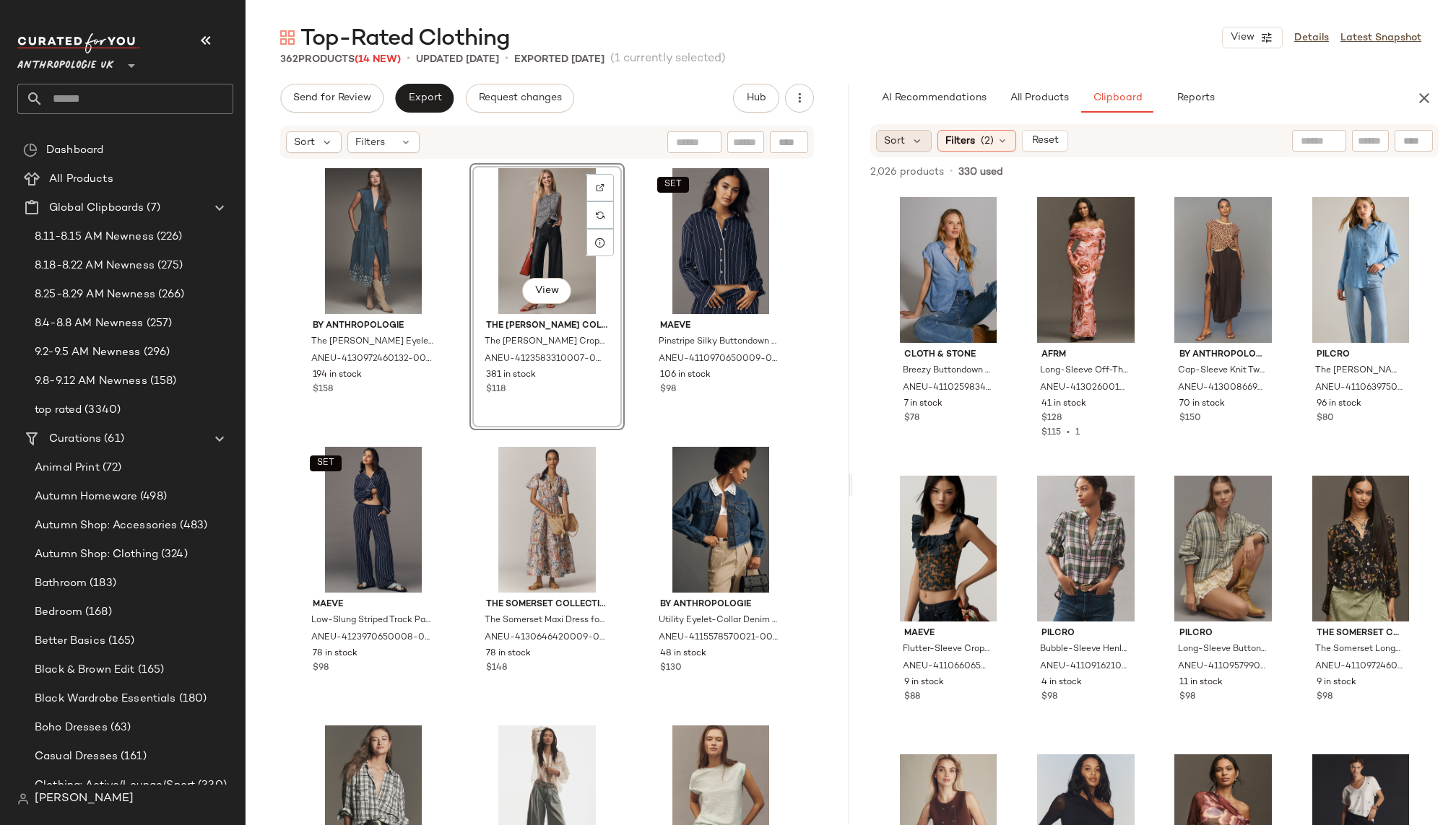
click at [903, 138] on span "Sort" at bounding box center [894, 141] width 21 height 15
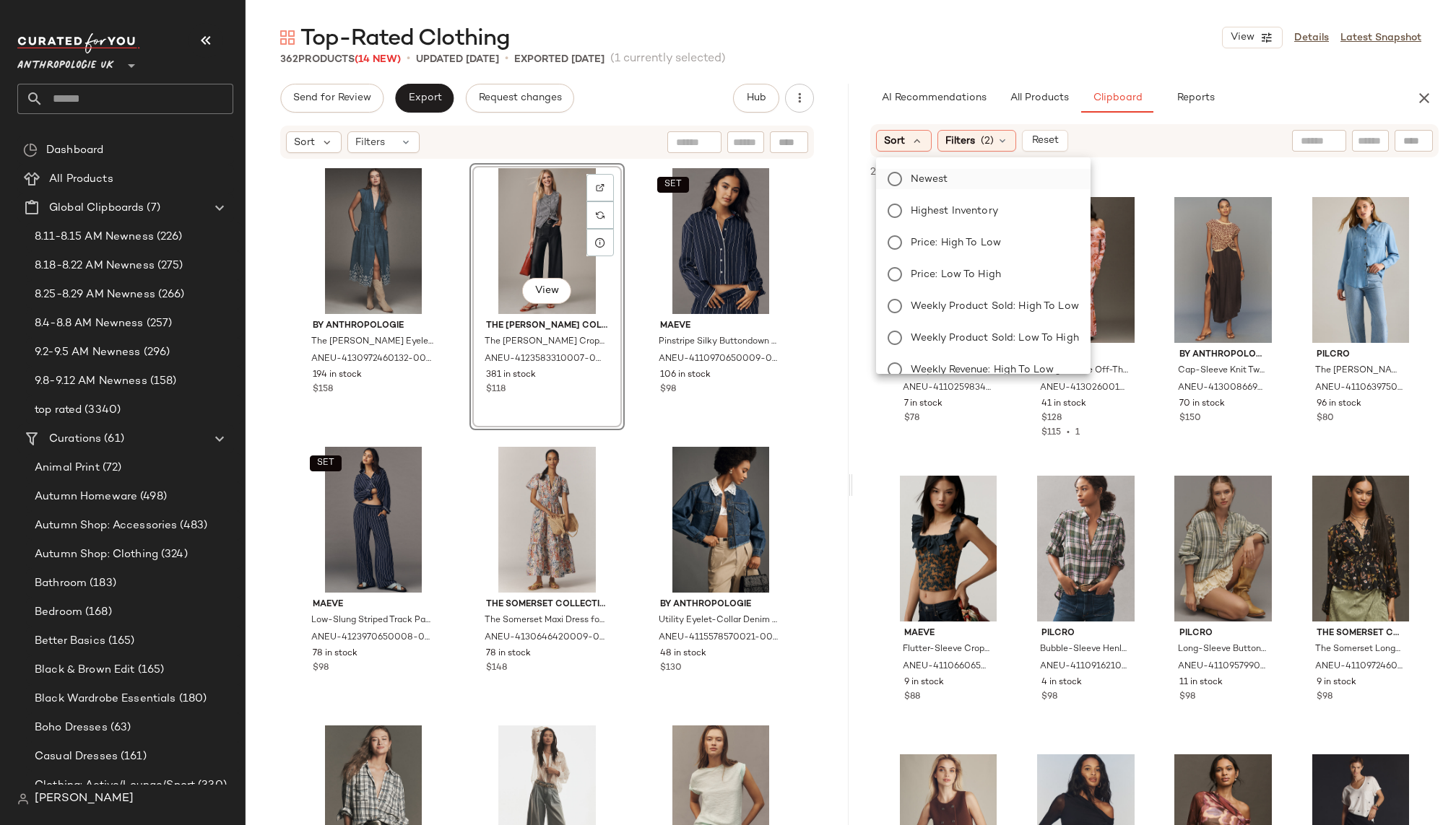
click at [974, 187] on label "Newest" at bounding box center [992, 179] width 174 height 20
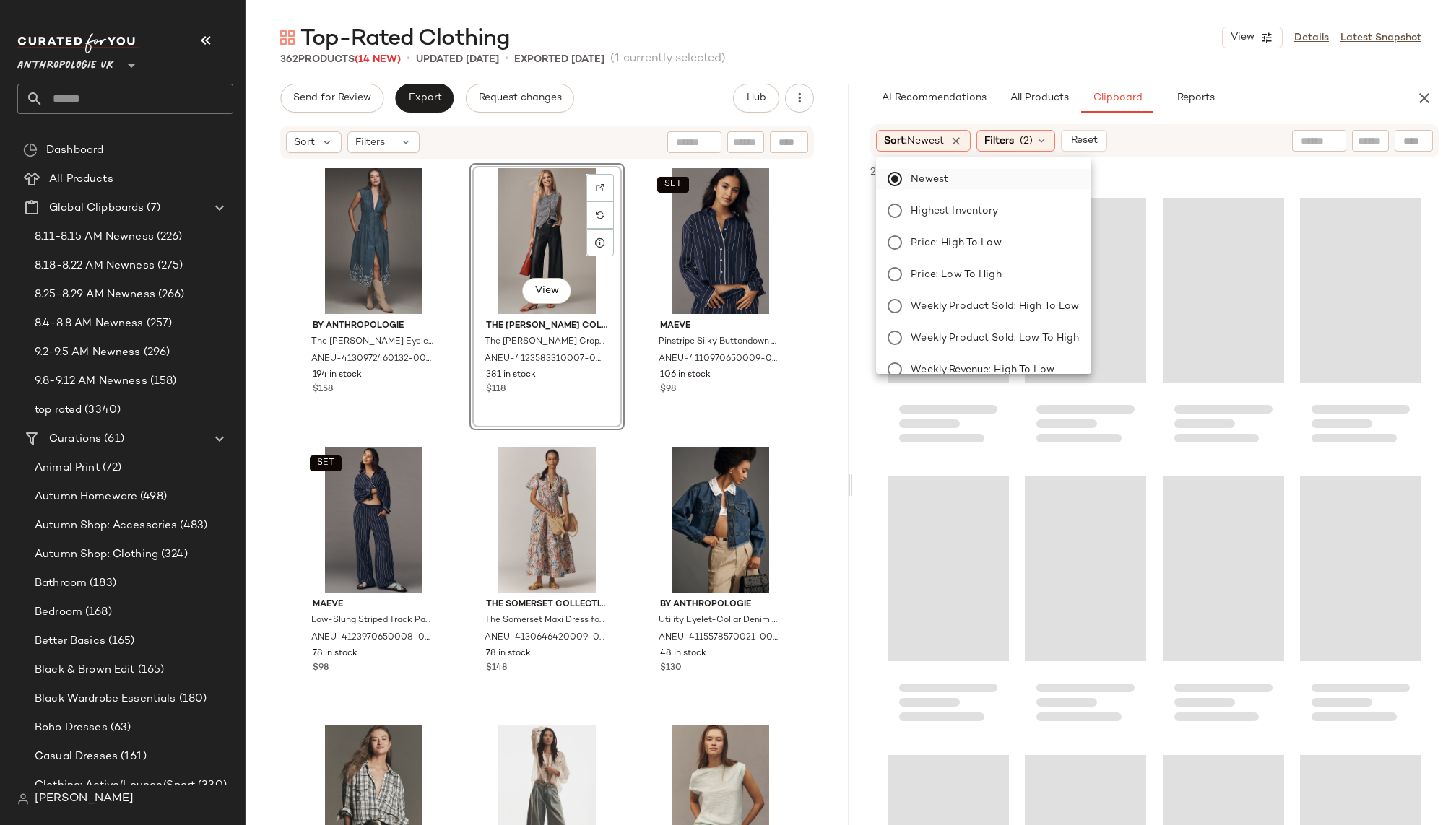
click at [961, 178] on label "Newest" at bounding box center [992, 179] width 174 height 20
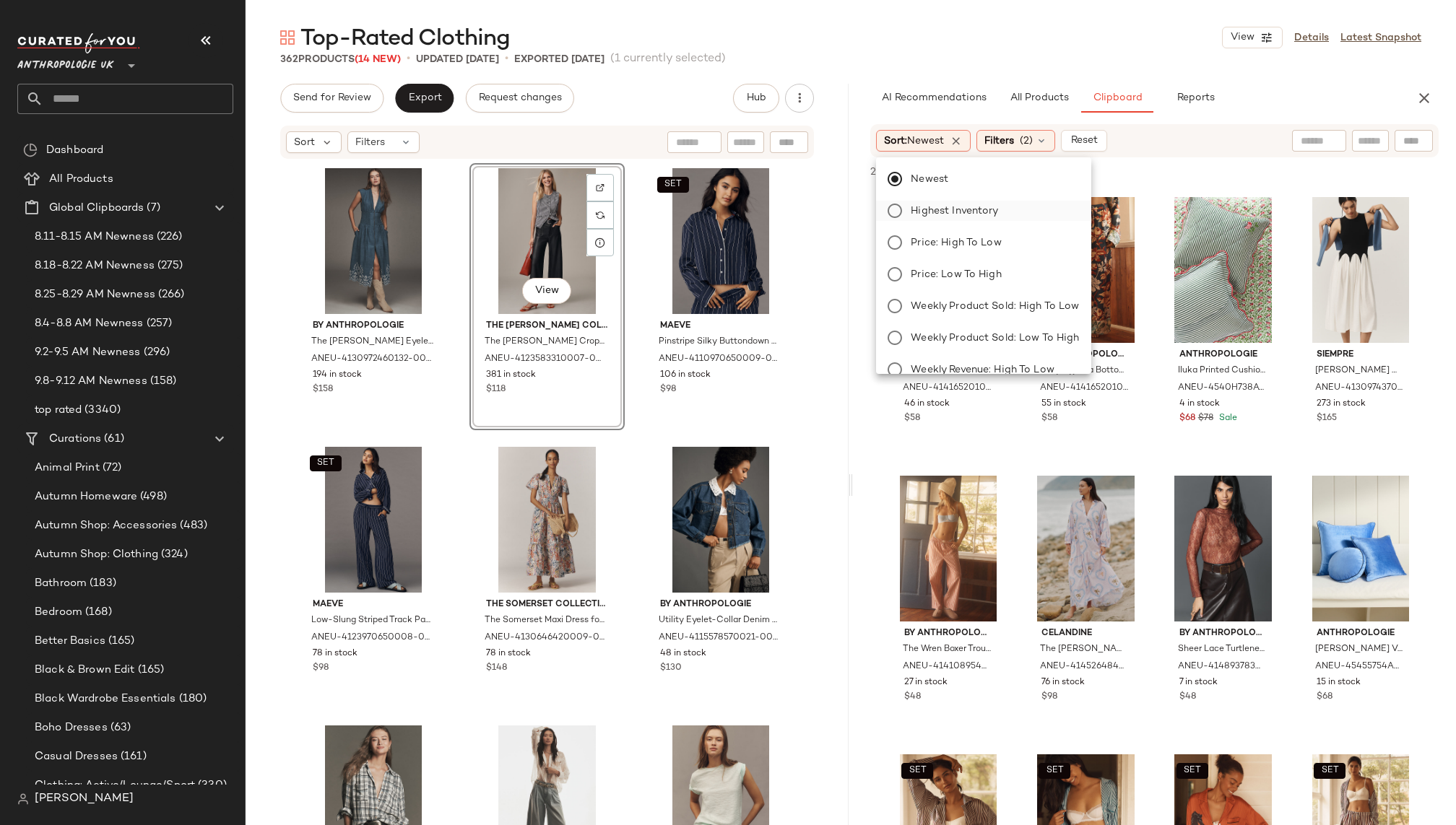
click at [945, 210] on span "Highest Inventory" at bounding box center [954, 211] width 87 height 15
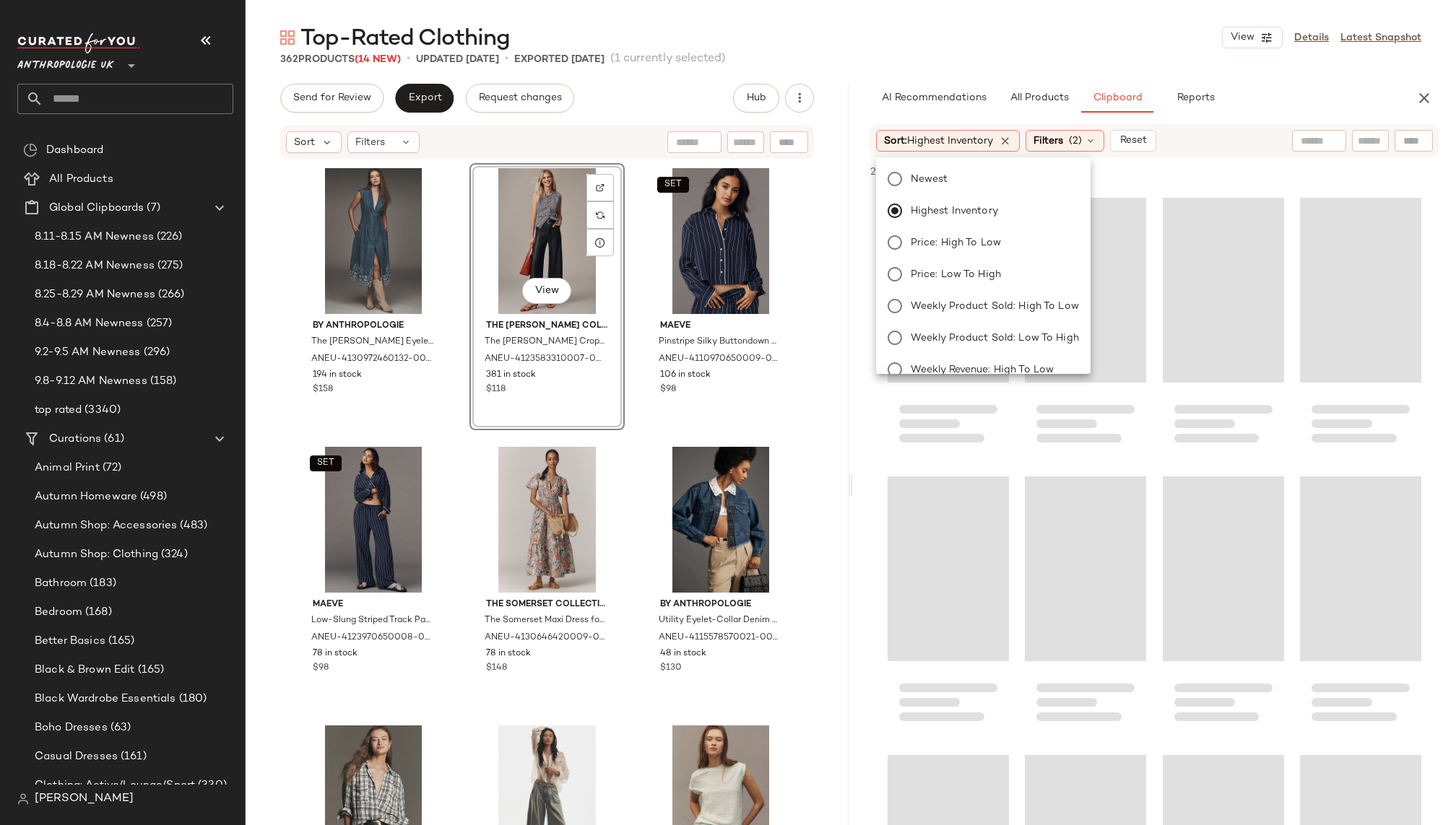
click at [1026, 52] on div "362 Products (14 New) • updated Sep 8th • Exported Sep 3rd (1 currently selecte…" at bounding box center [850, 58] width 1210 height 14
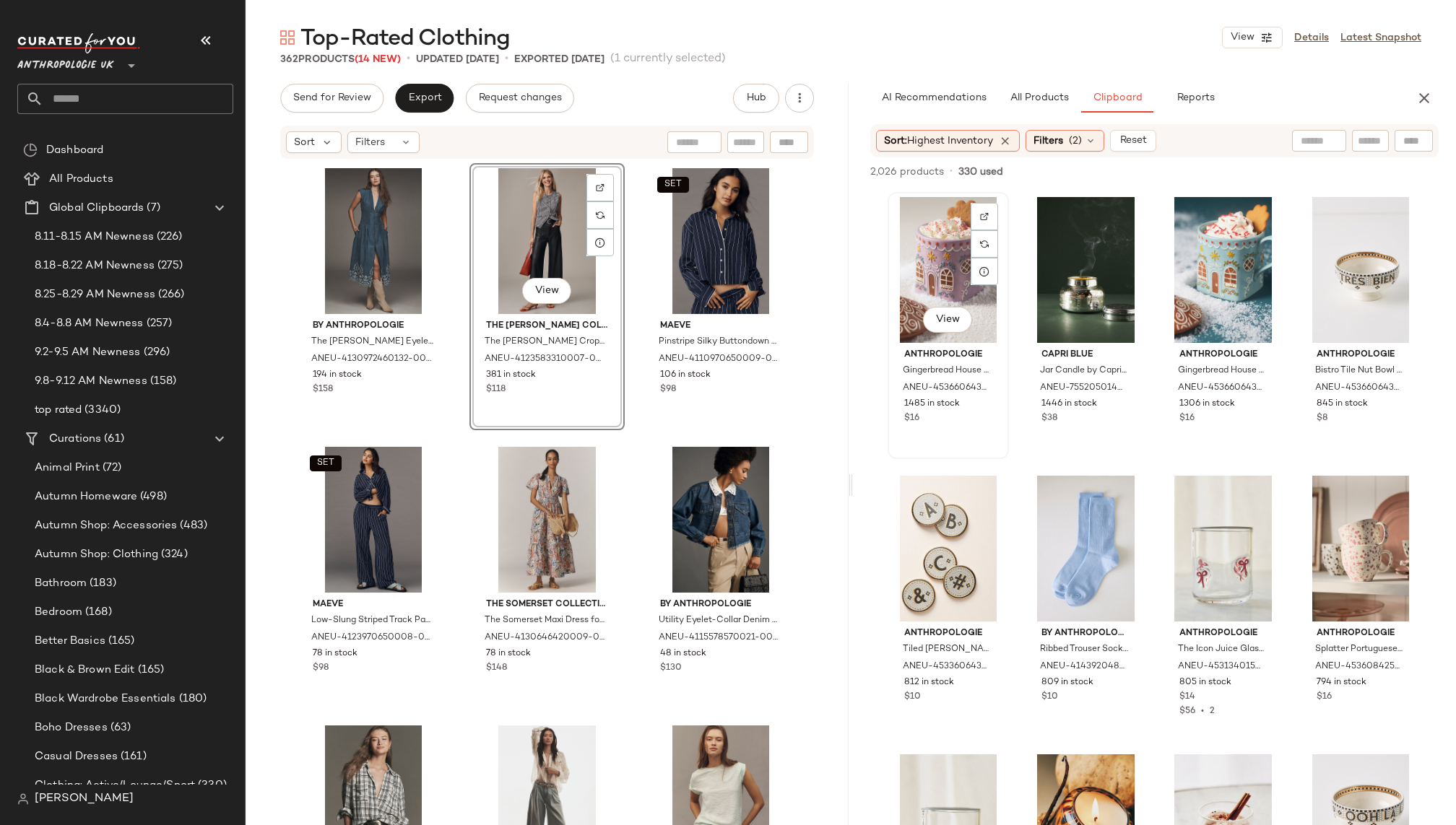
click at [949, 263] on div "View" at bounding box center [949, 270] width 112 height 146
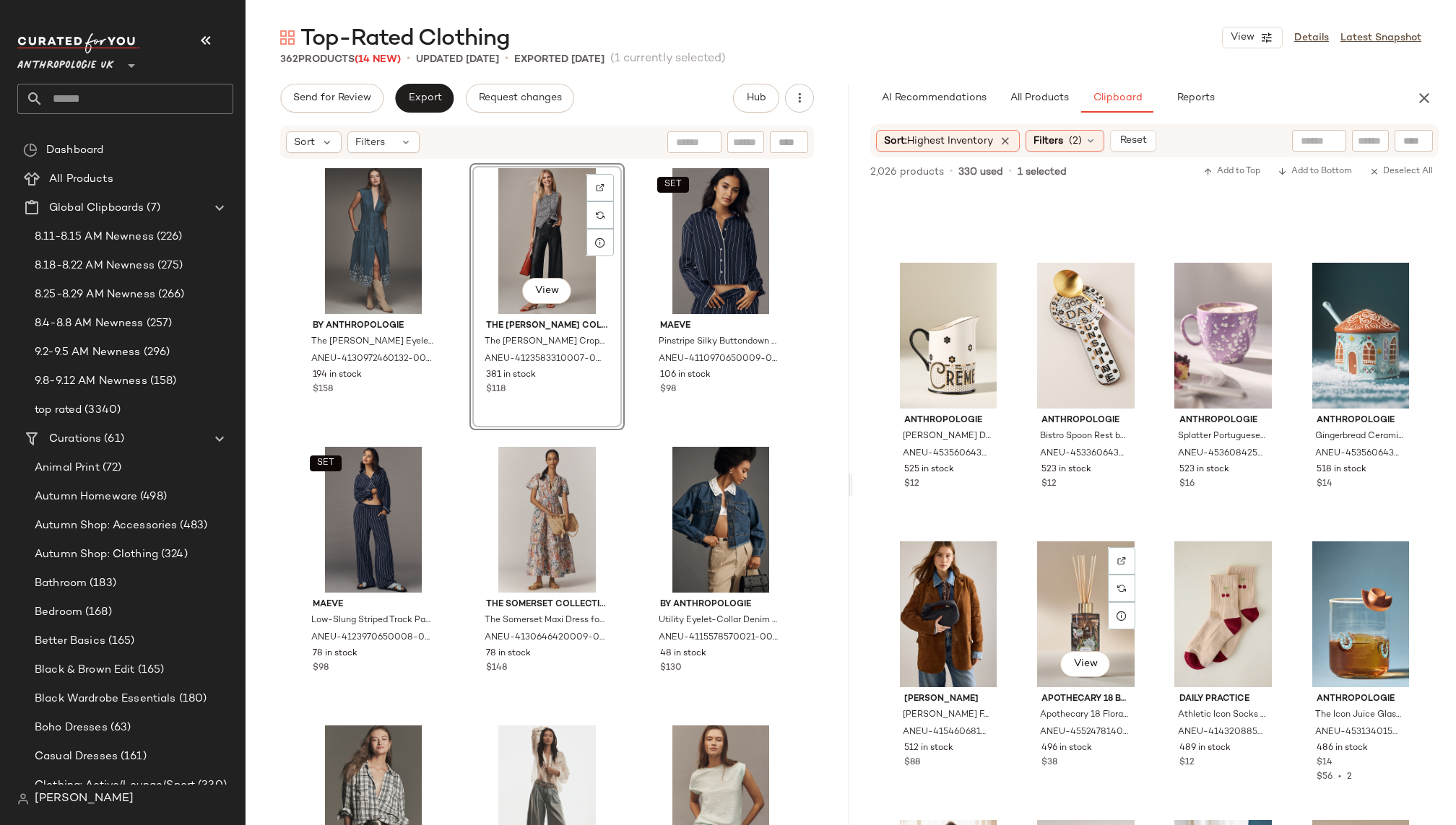
scroll to position [1597, 0]
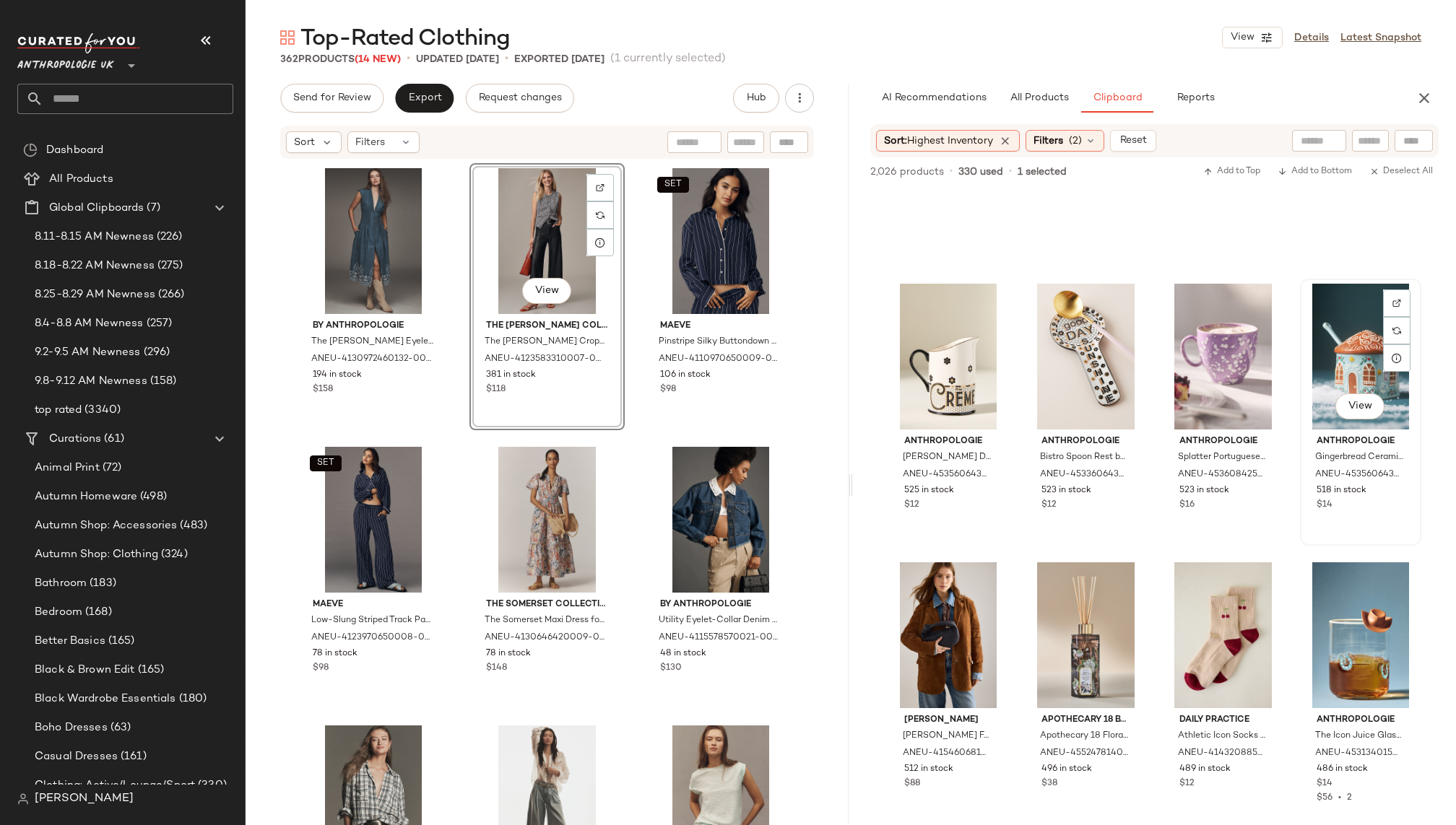
click at [1319, 361] on div "View" at bounding box center [1361, 356] width 112 height 146
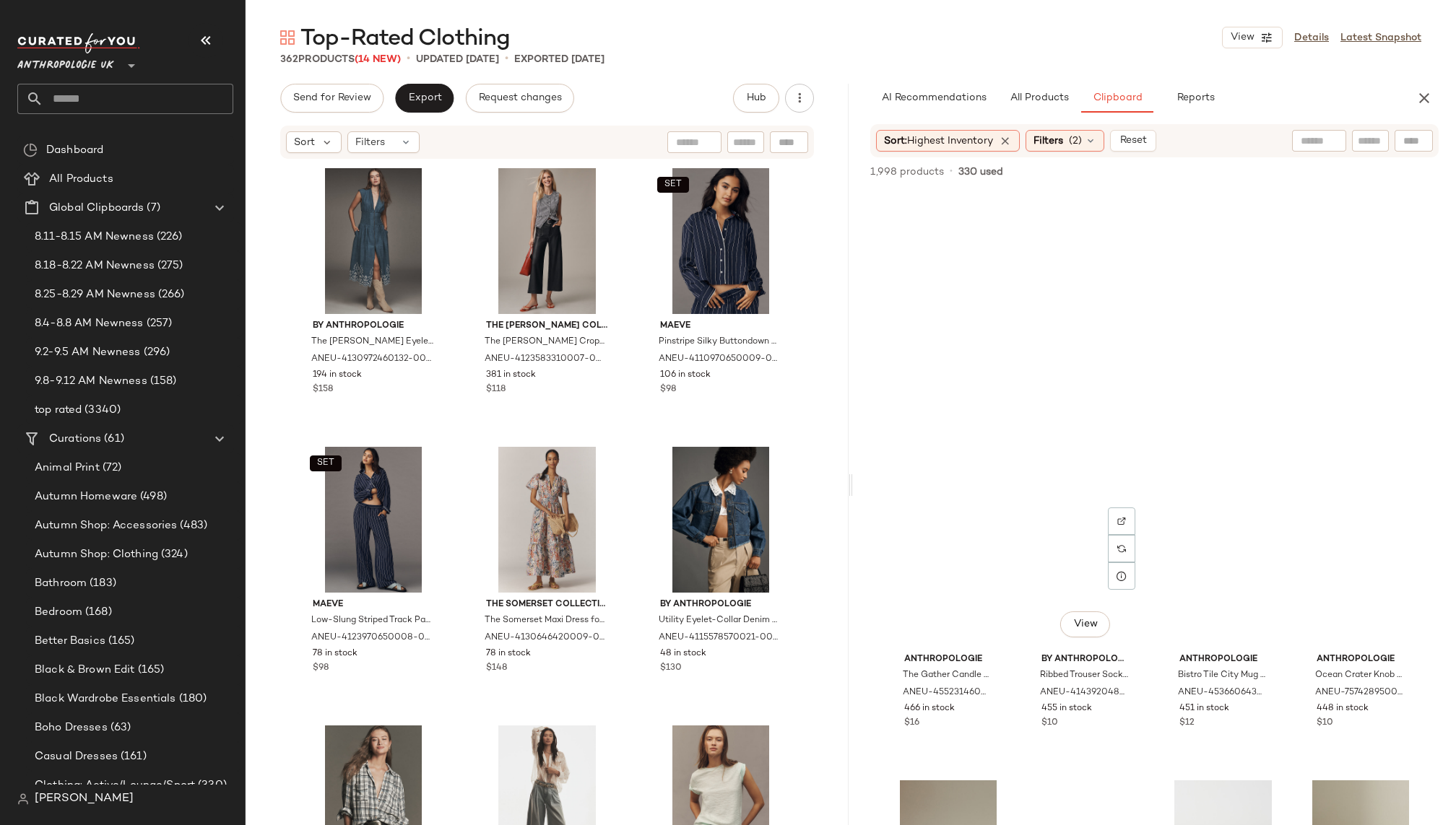
scroll to position [0, 0]
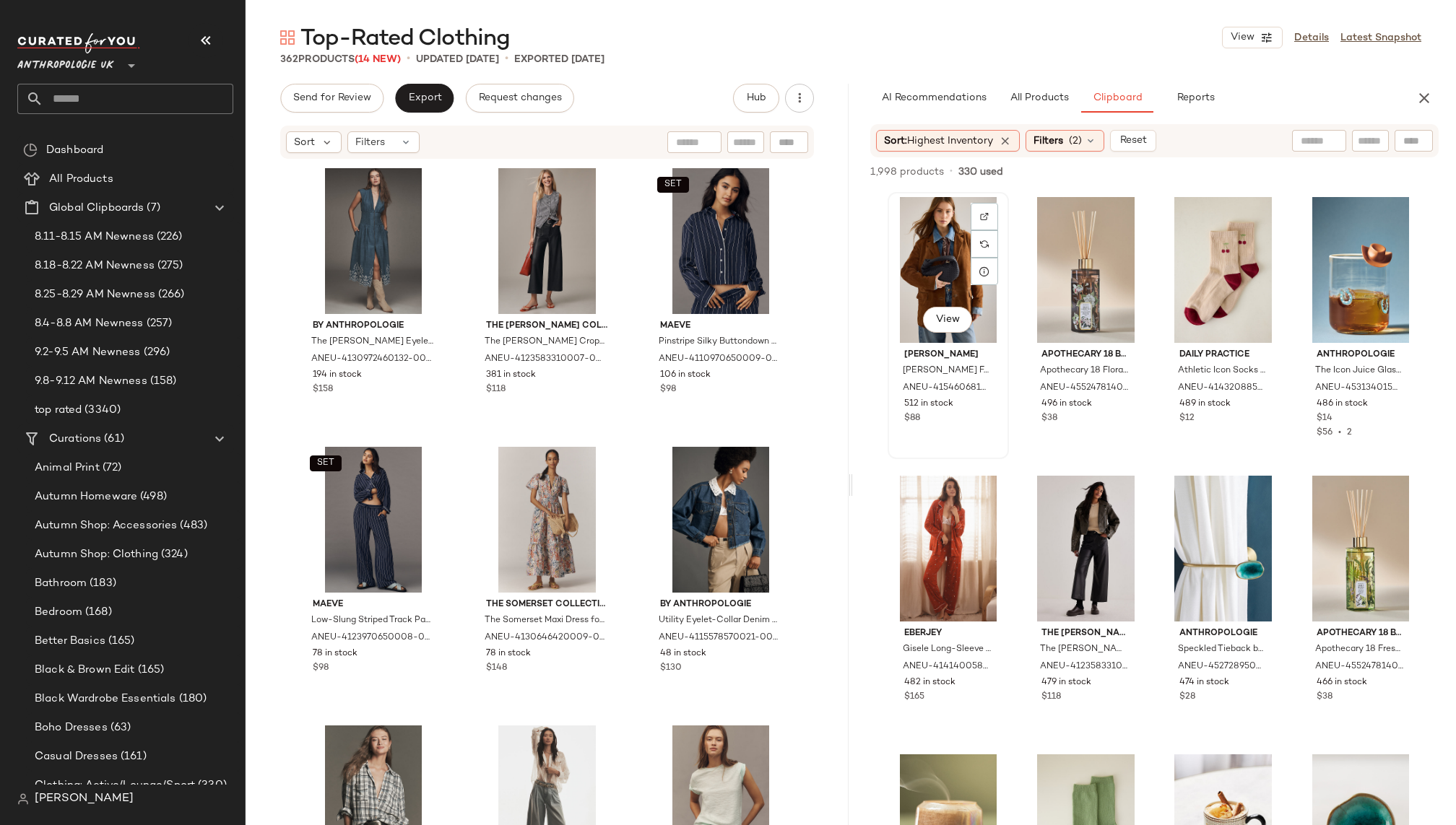
click at [941, 247] on div "View" at bounding box center [949, 270] width 112 height 146
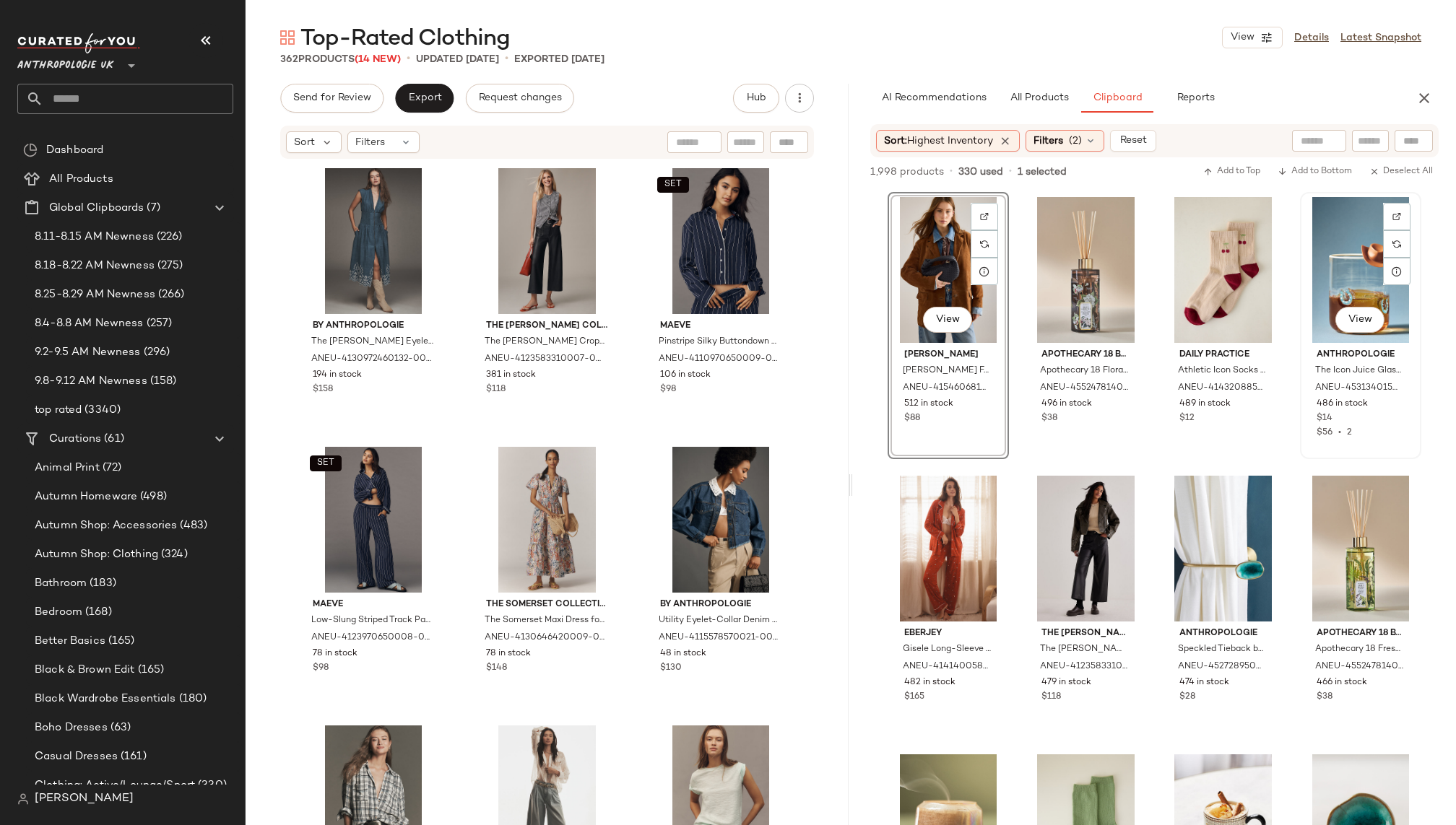
click at [1344, 290] on div "View" at bounding box center [1361, 270] width 112 height 146
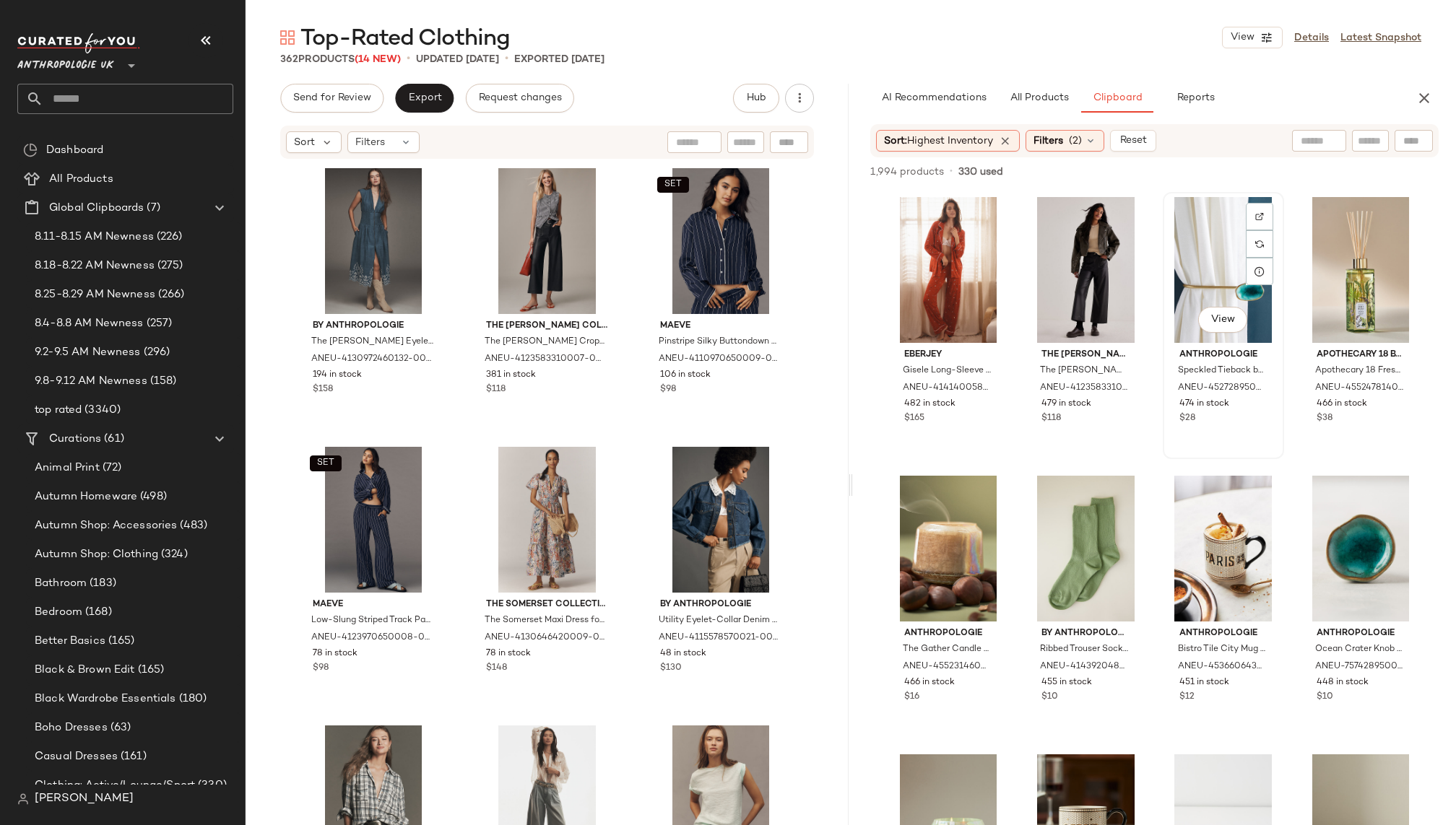
click at [1174, 265] on div "View" at bounding box center [1224, 270] width 112 height 146
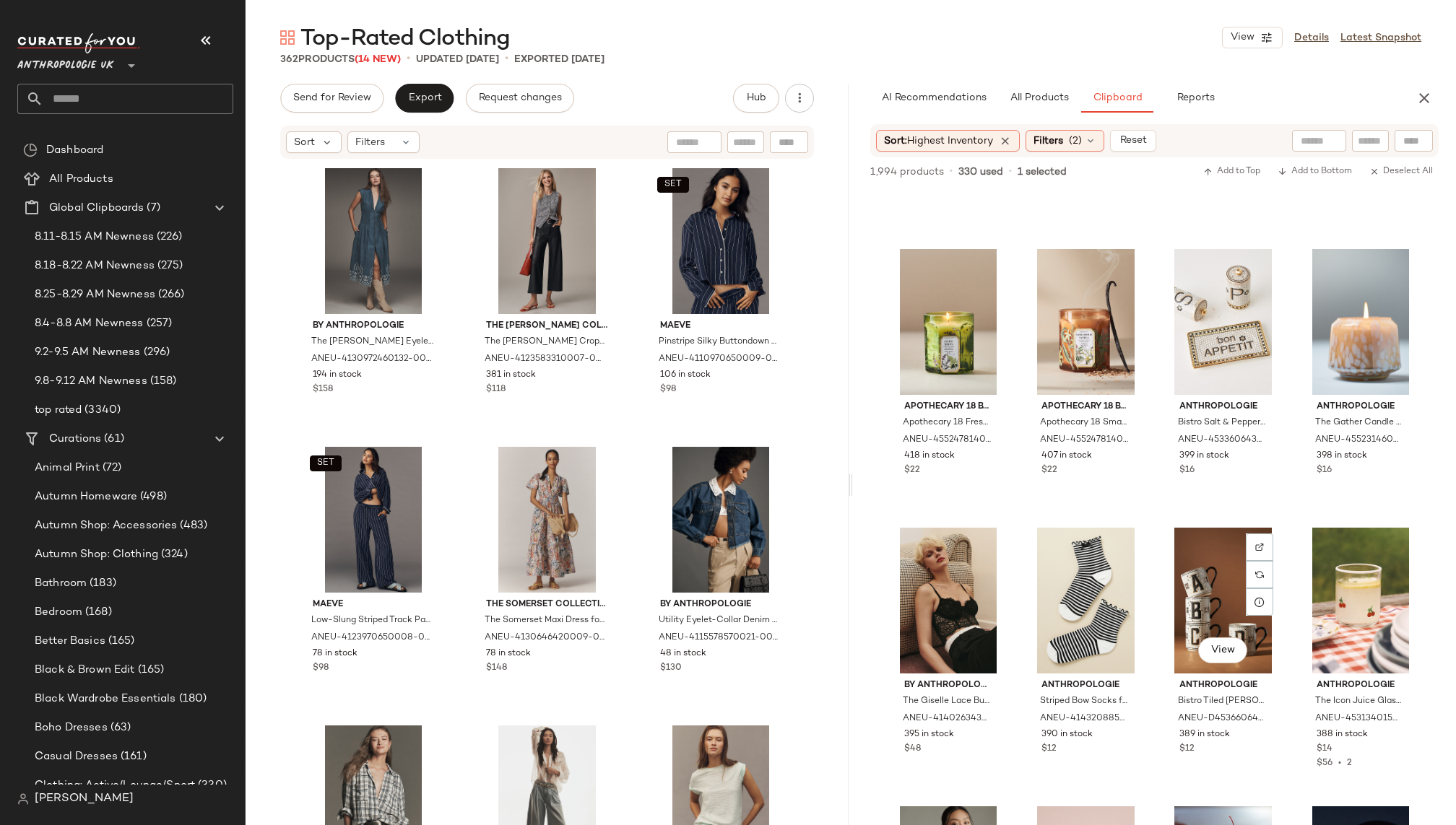
scroll to position [766, 0]
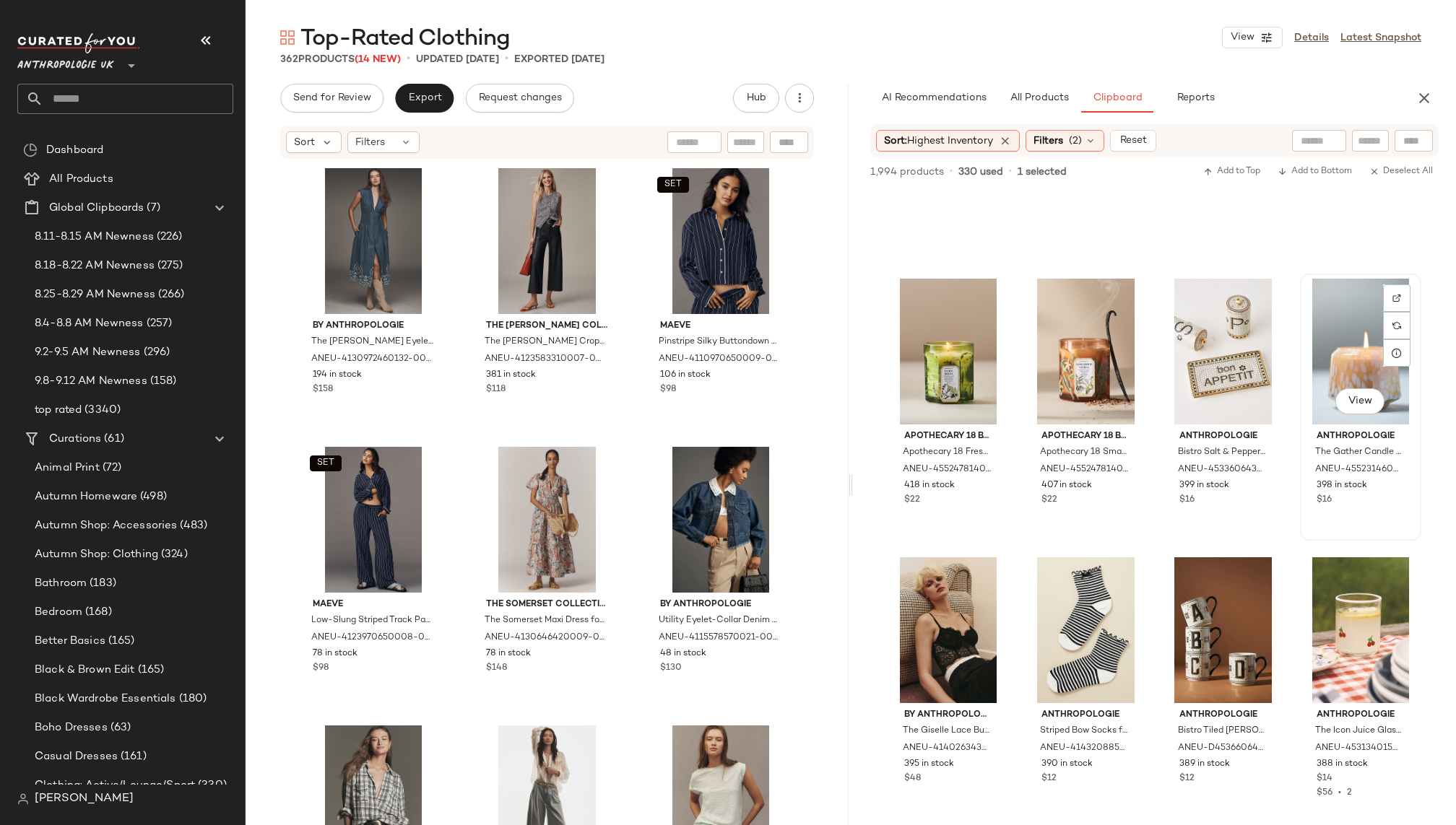
click at [1314, 355] on div "View" at bounding box center [1361, 351] width 112 height 146
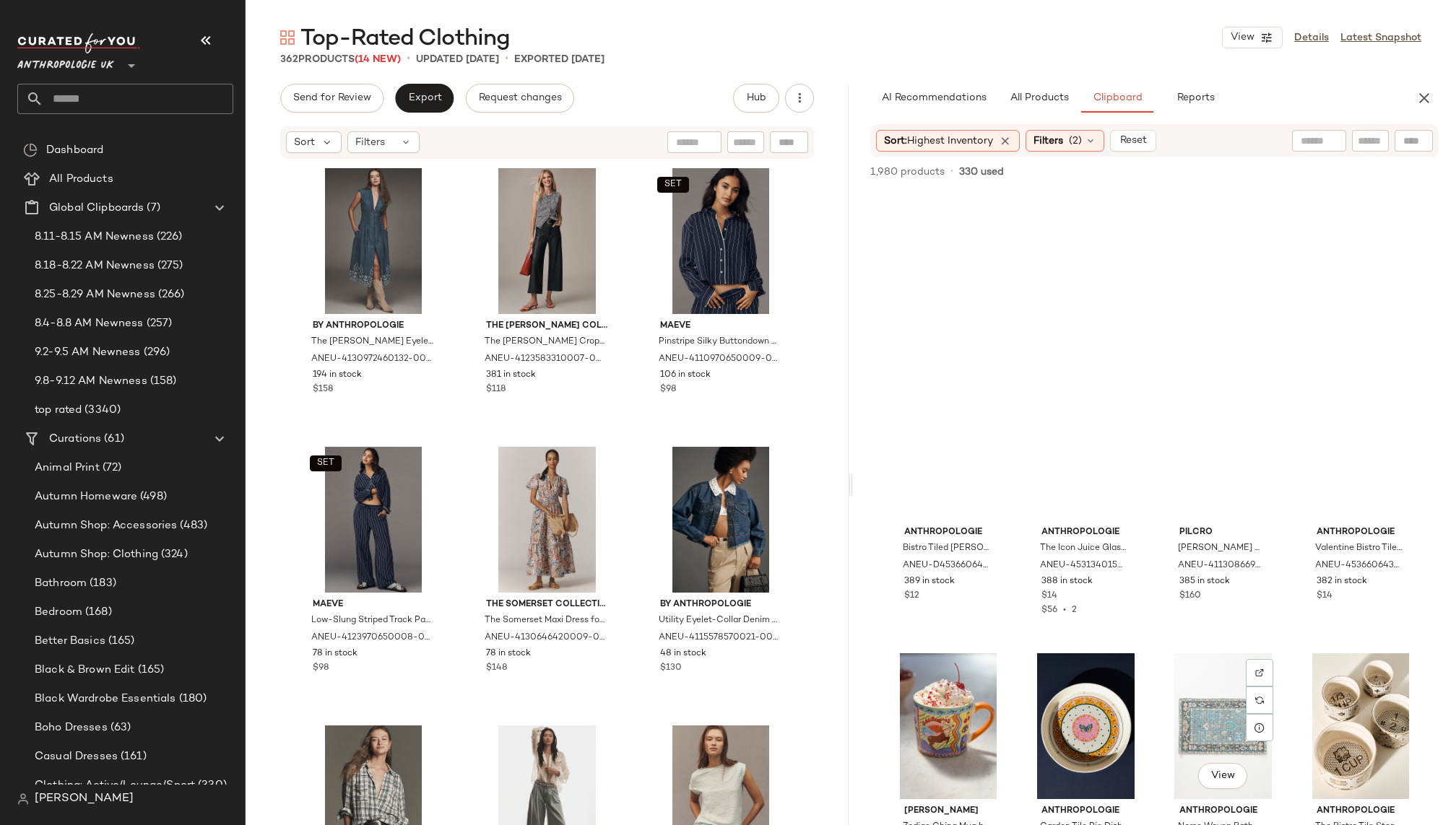
scroll to position [0, 0]
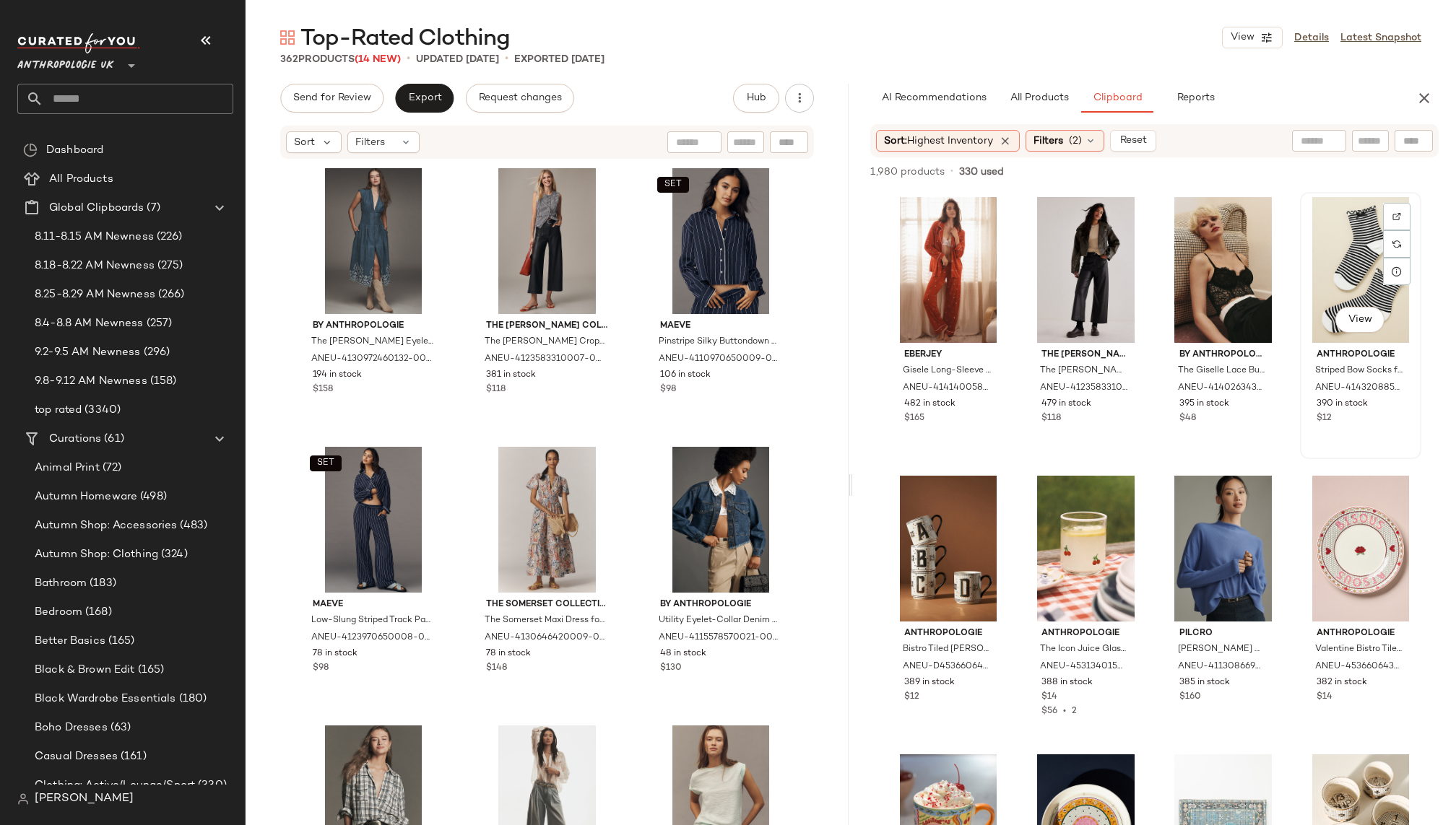
click at [1324, 279] on div "View" at bounding box center [1361, 270] width 112 height 146
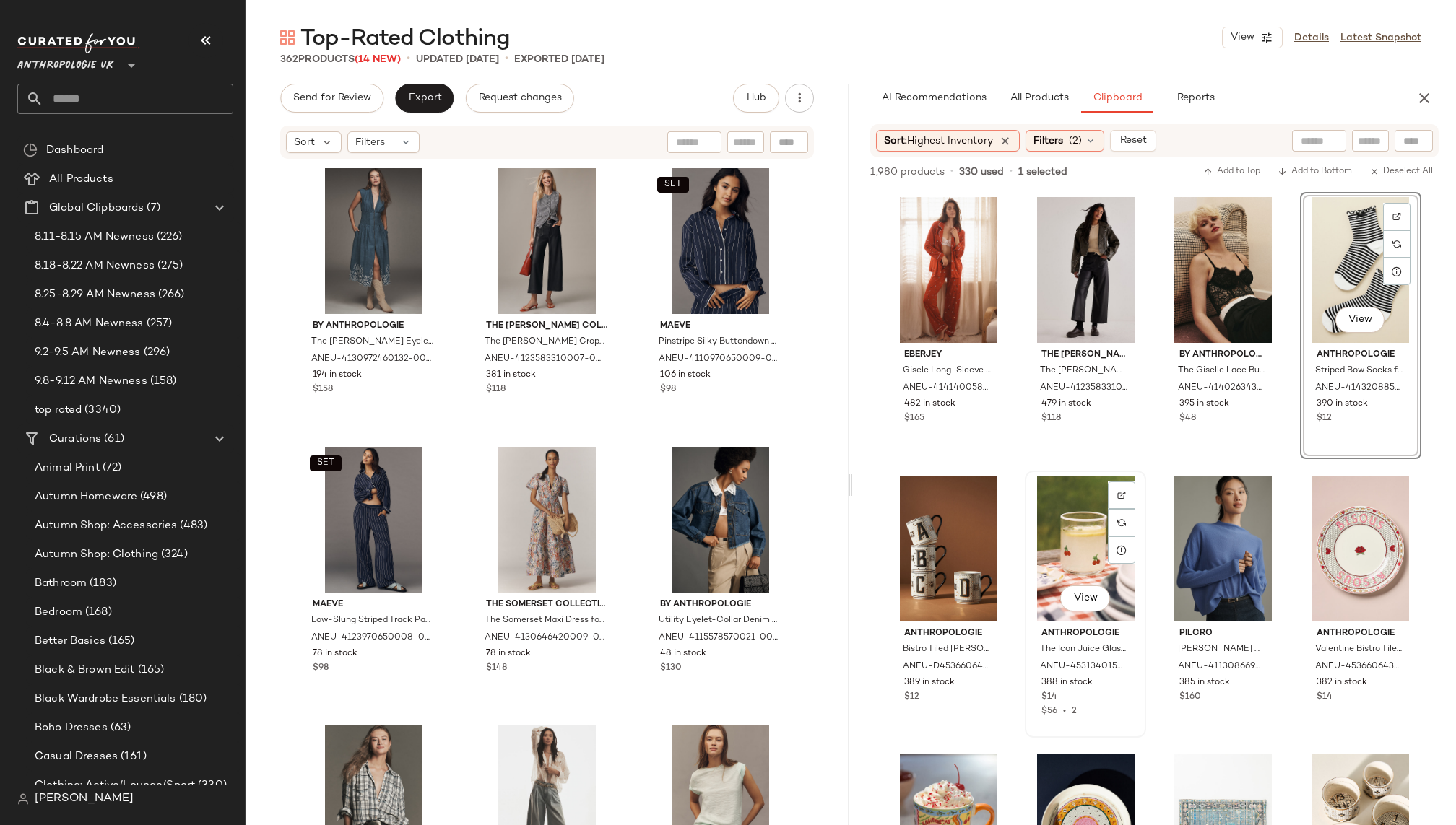
click at [1085, 564] on div "View" at bounding box center [1086, 548] width 112 height 146
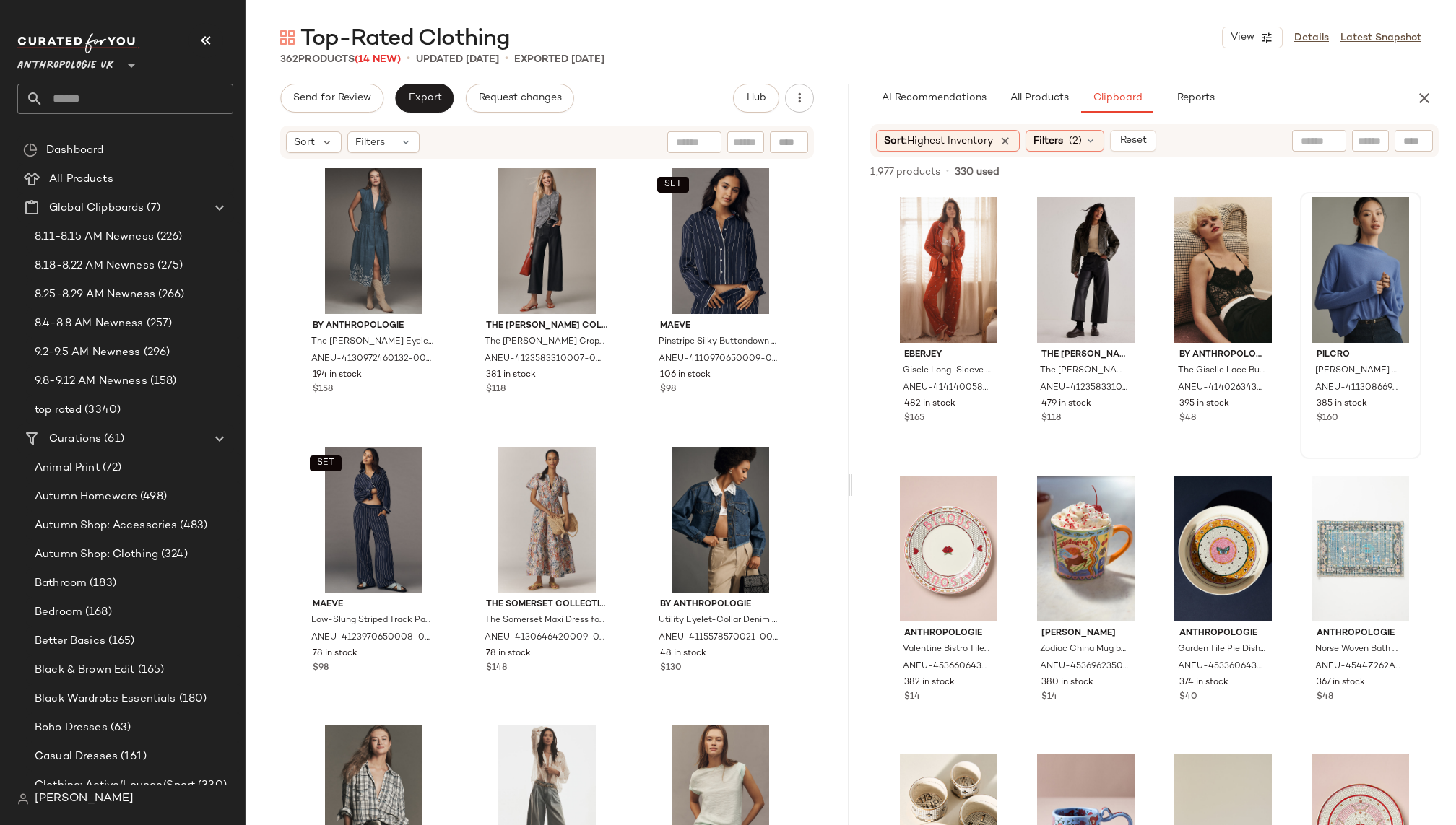
click at [1302, 271] on div "Pilcro Alani Cashmere Mock Neck Jumper Top, 100% Cashmere, Size 2 X by Pilcro a…" at bounding box center [1361, 325] width 118 height 264
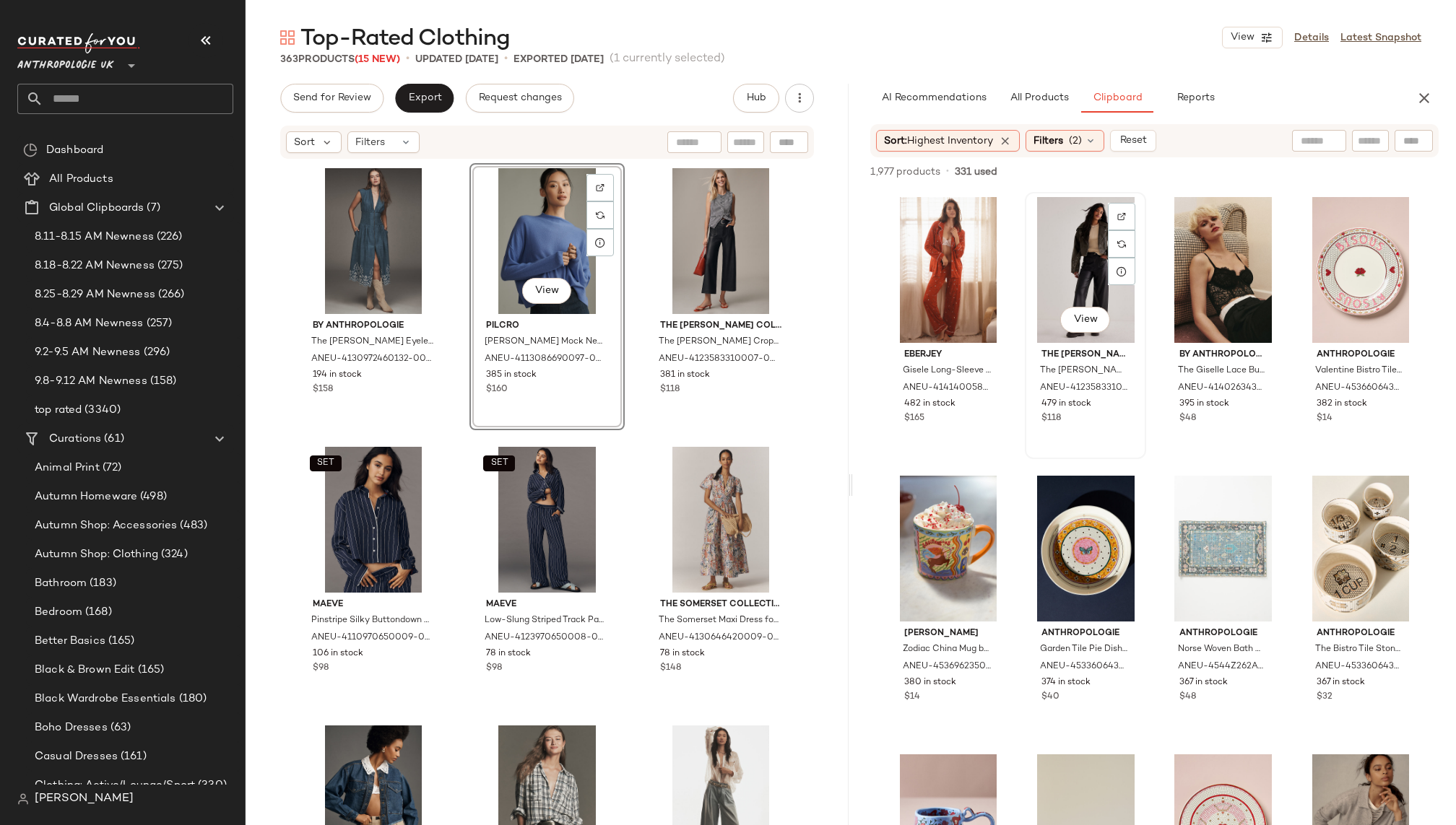
click at [1052, 296] on div "View" at bounding box center [1086, 270] width 112 height 146
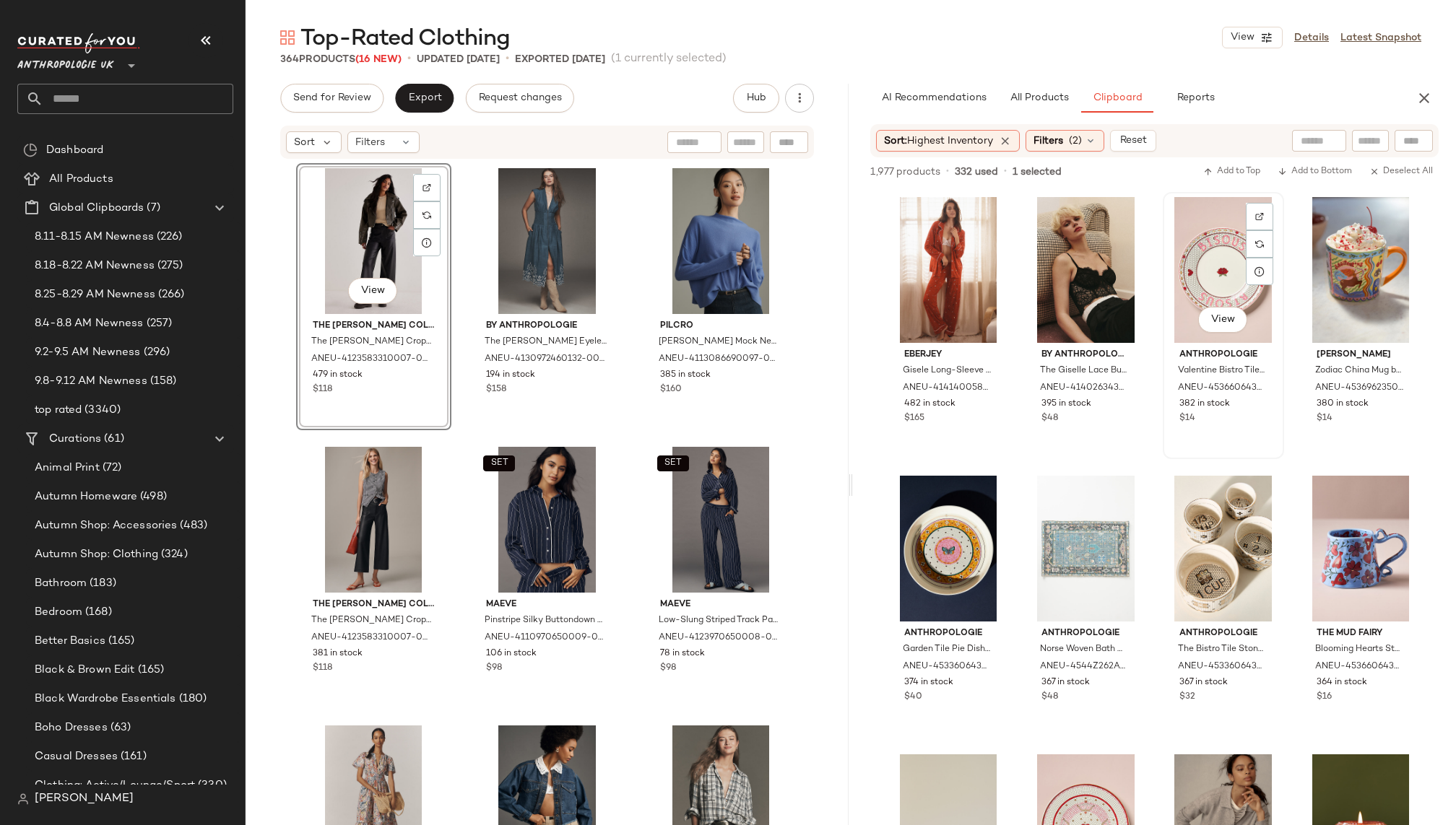
click at [1183, 266] on div "View" at bounding box center [1224, 270] width 112 height 146
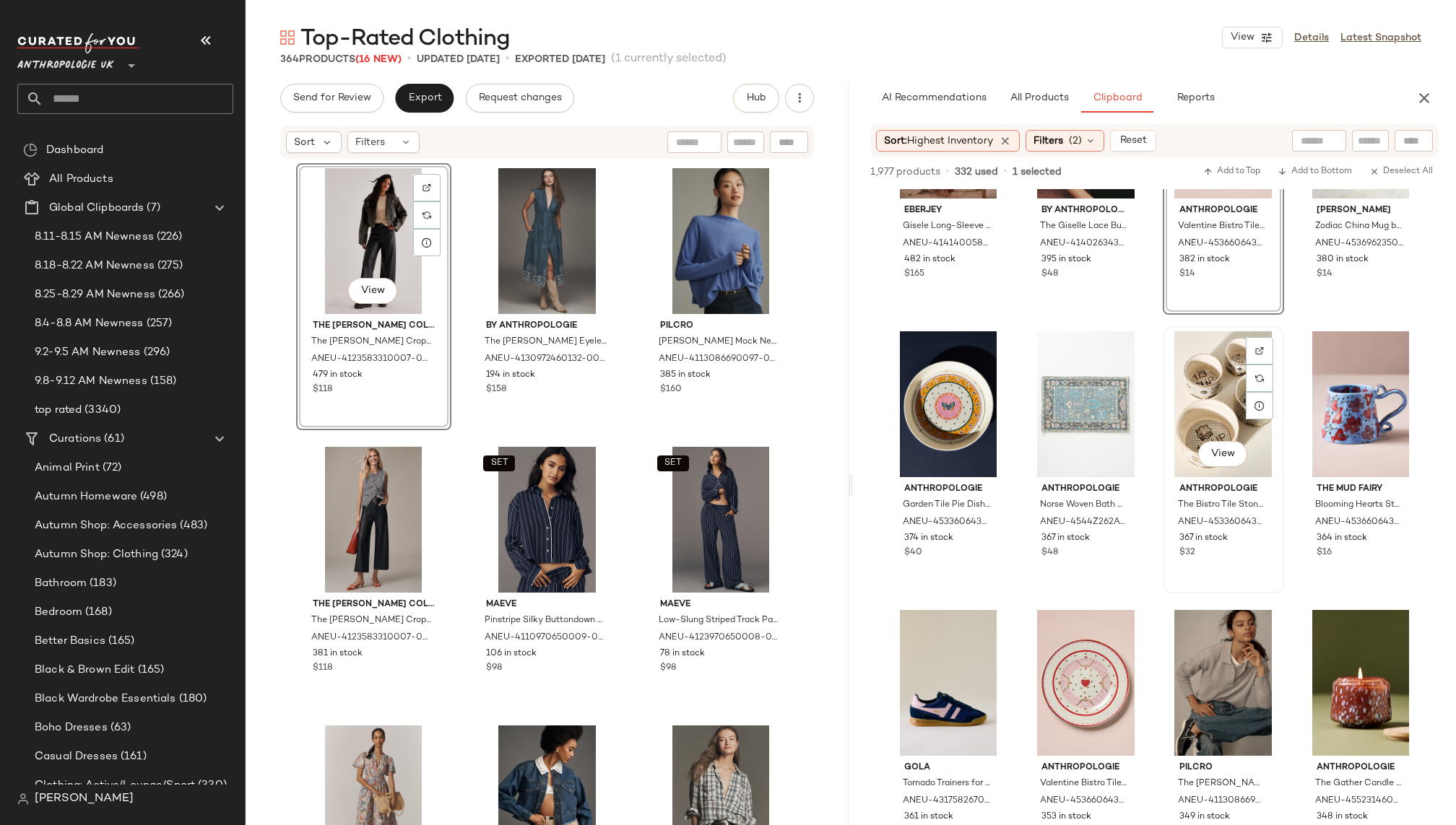
scroll to position [150, 0]
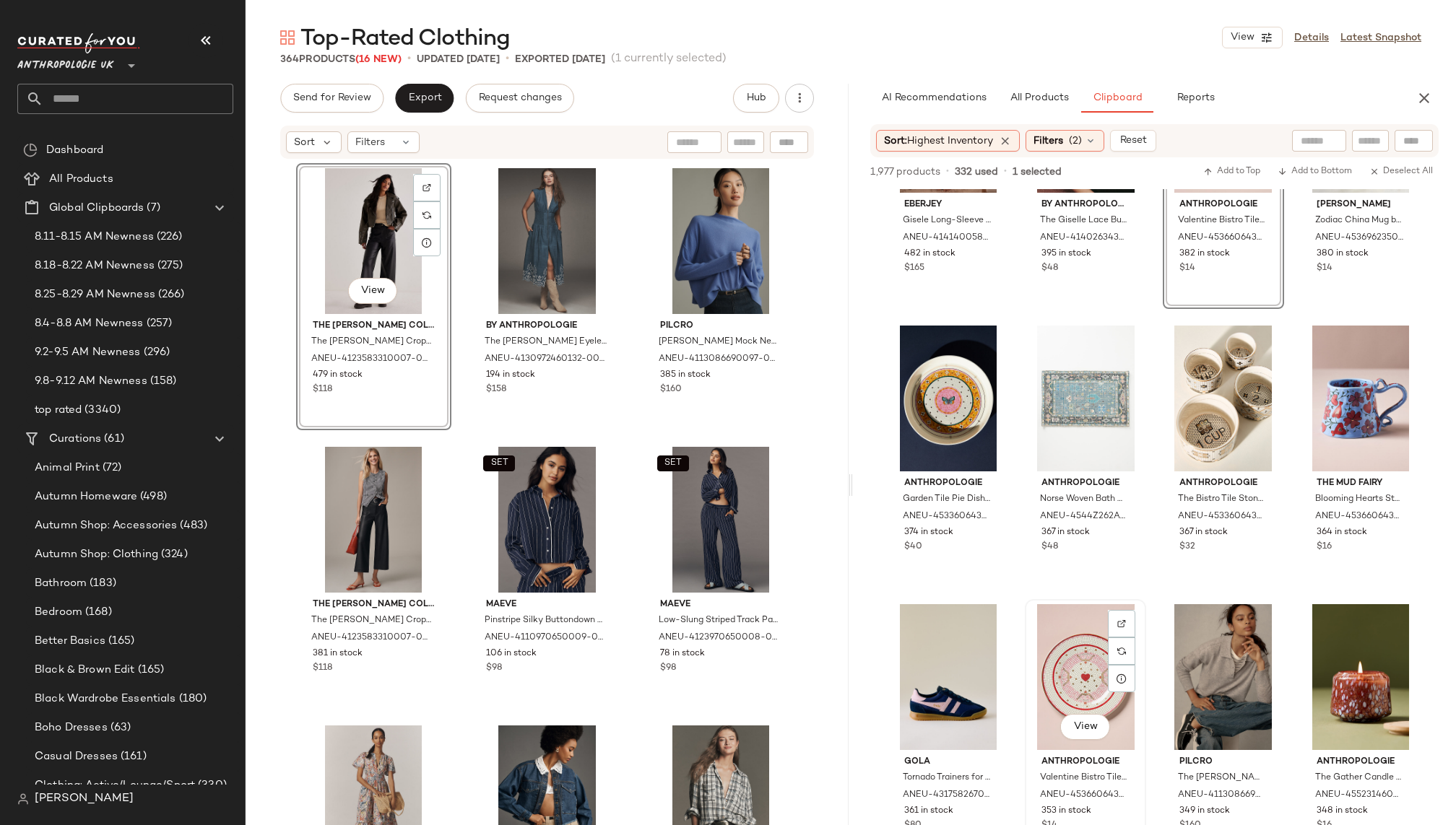
click at [1080, 655] on div "View" at bounding box center [1086, 677] width 112 height 146
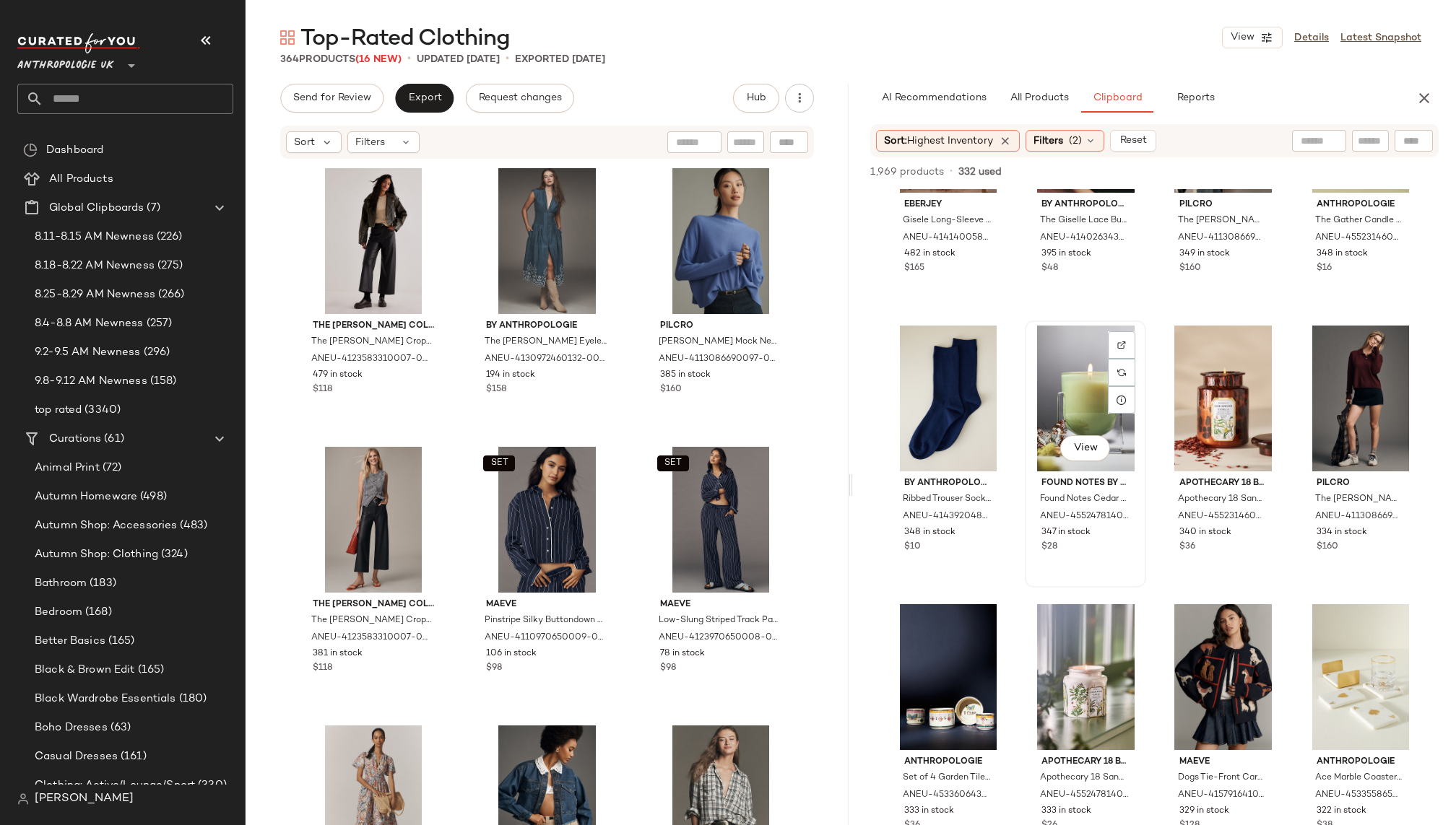
scroll to position [0, 0]
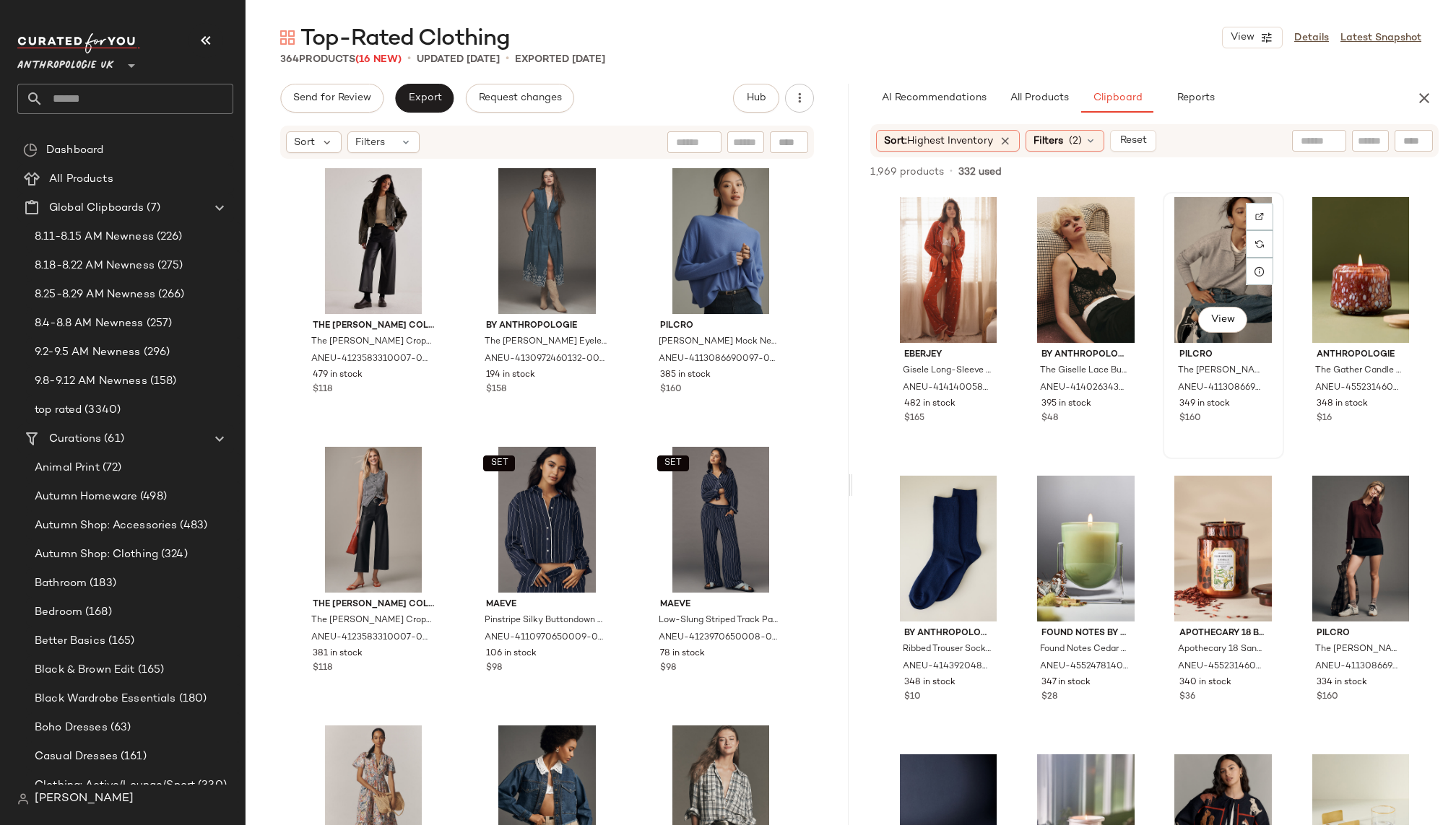
click at [1176, 271] on div "View" at bounding box center [1224, 270] width 112 height 146
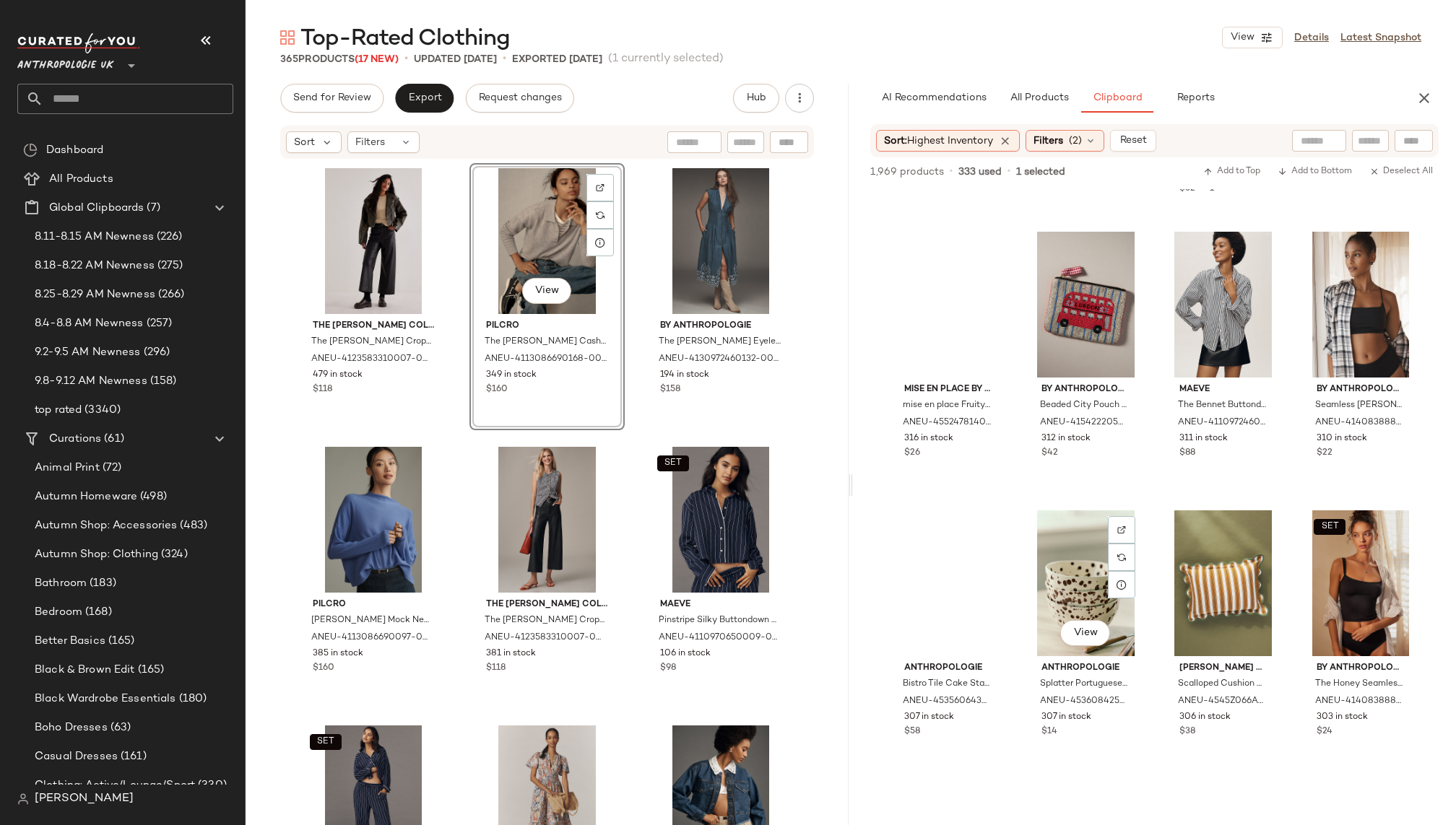
scroll to position [824, 0]
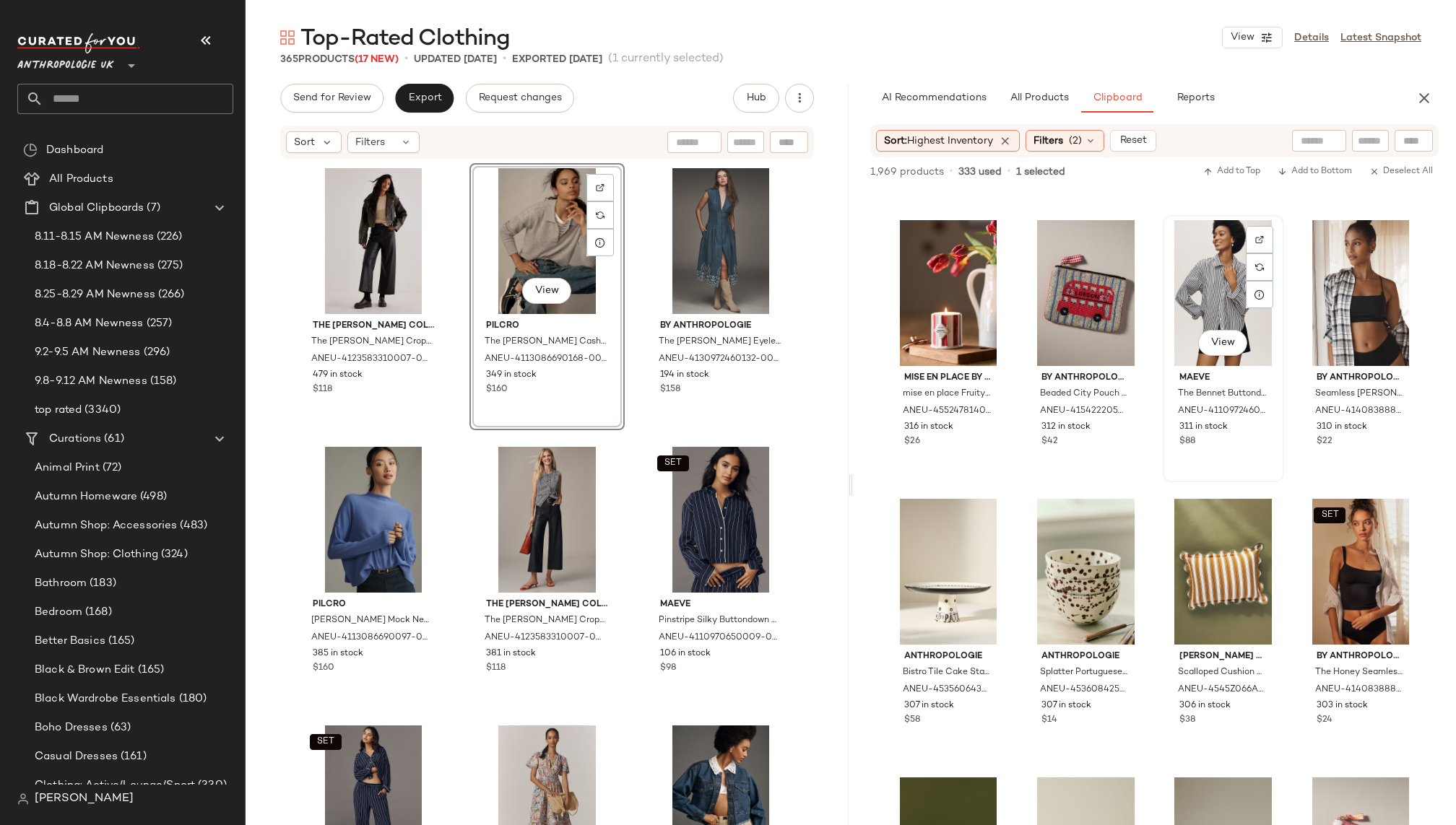
click at [1184, 312] on div "View" at bounding box center [1224, 292] width 112 height 146
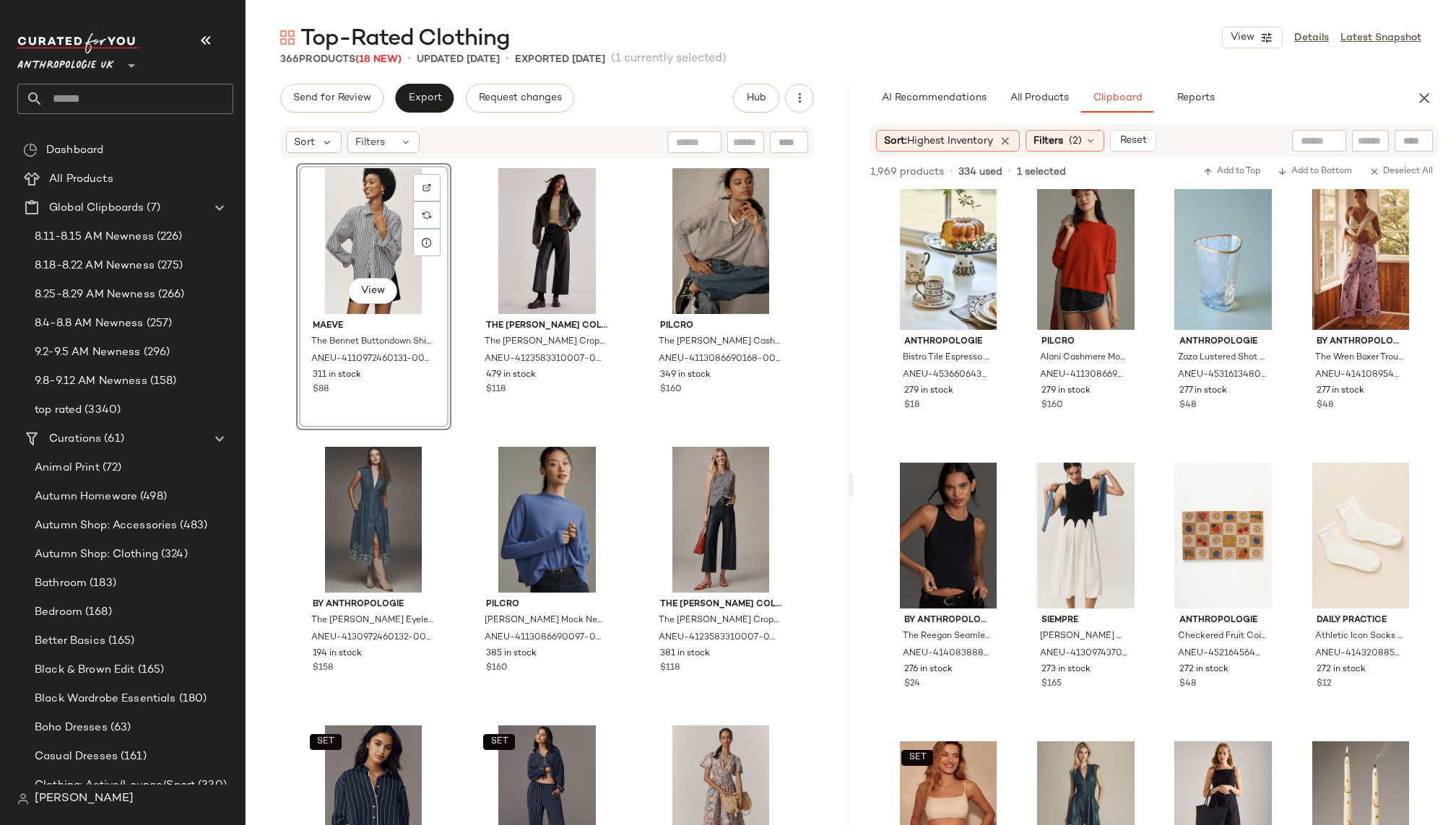
scroll to position [2033, 0]
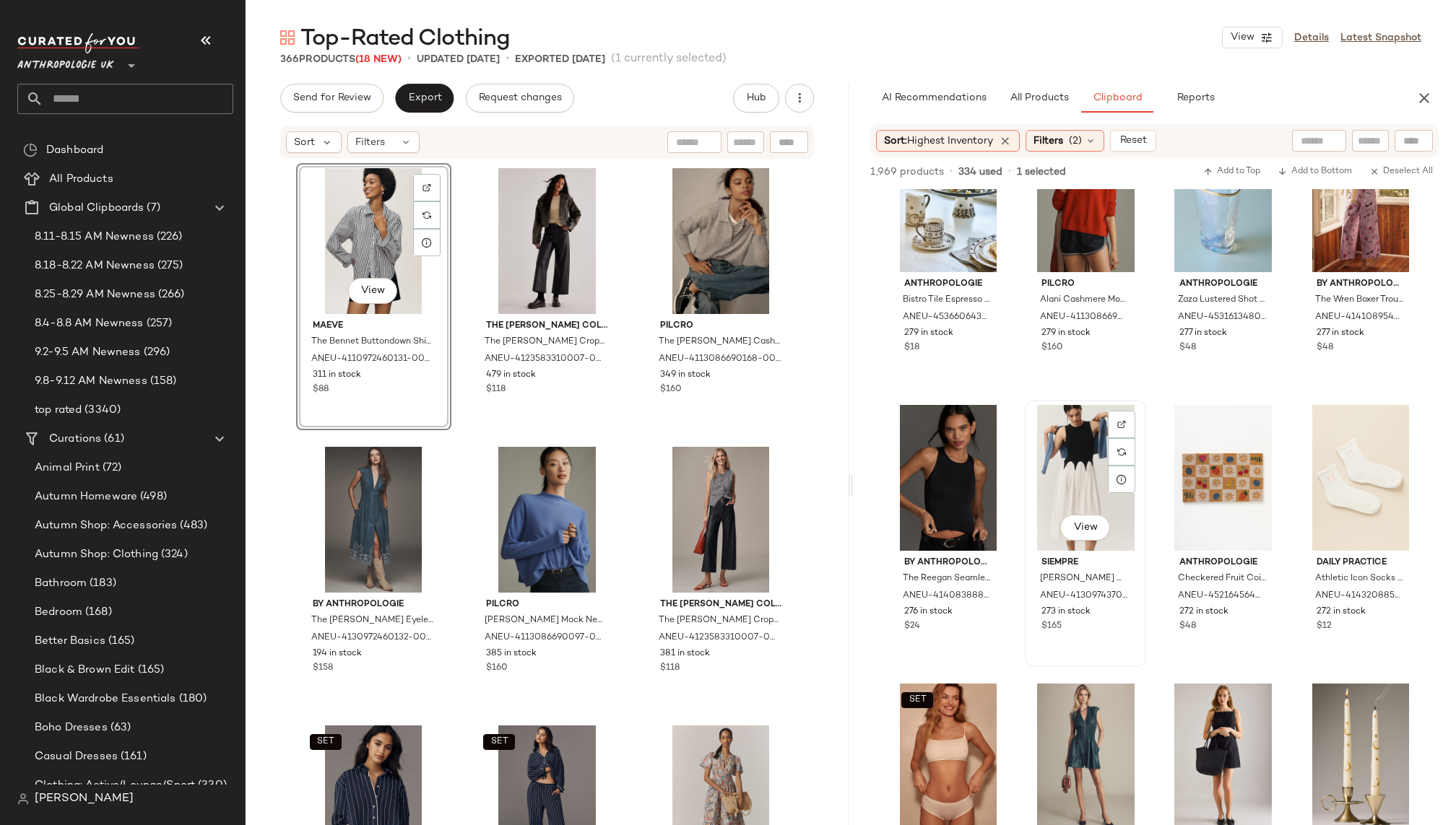
click at [1052, 462] on div "View" at bounding box center [1086, 477] width 112 height 146
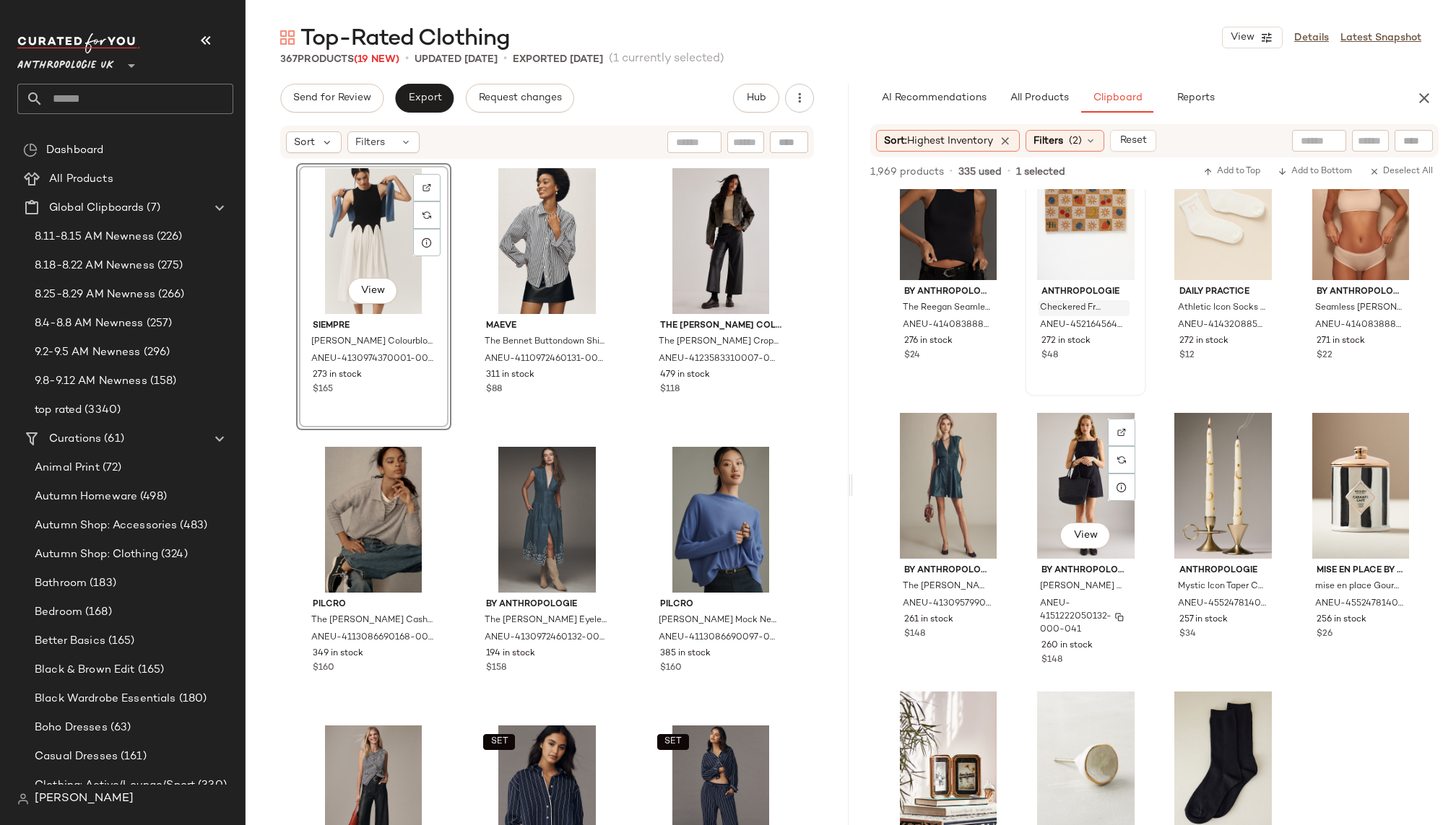
scroll to position [2318, 0]
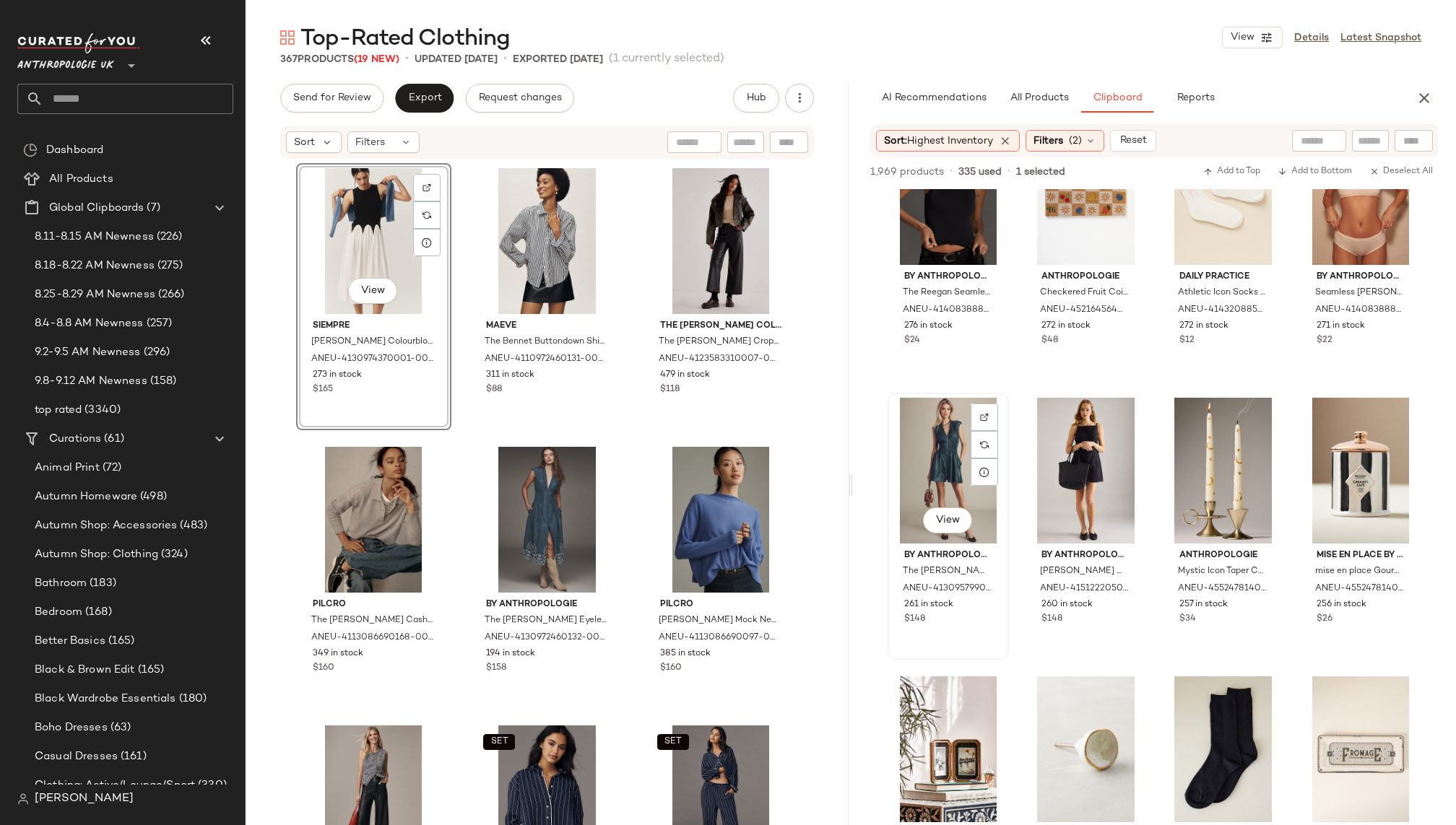
click at [936, 464] on div "View" at bounding box center [949, 470] width 112 height 146
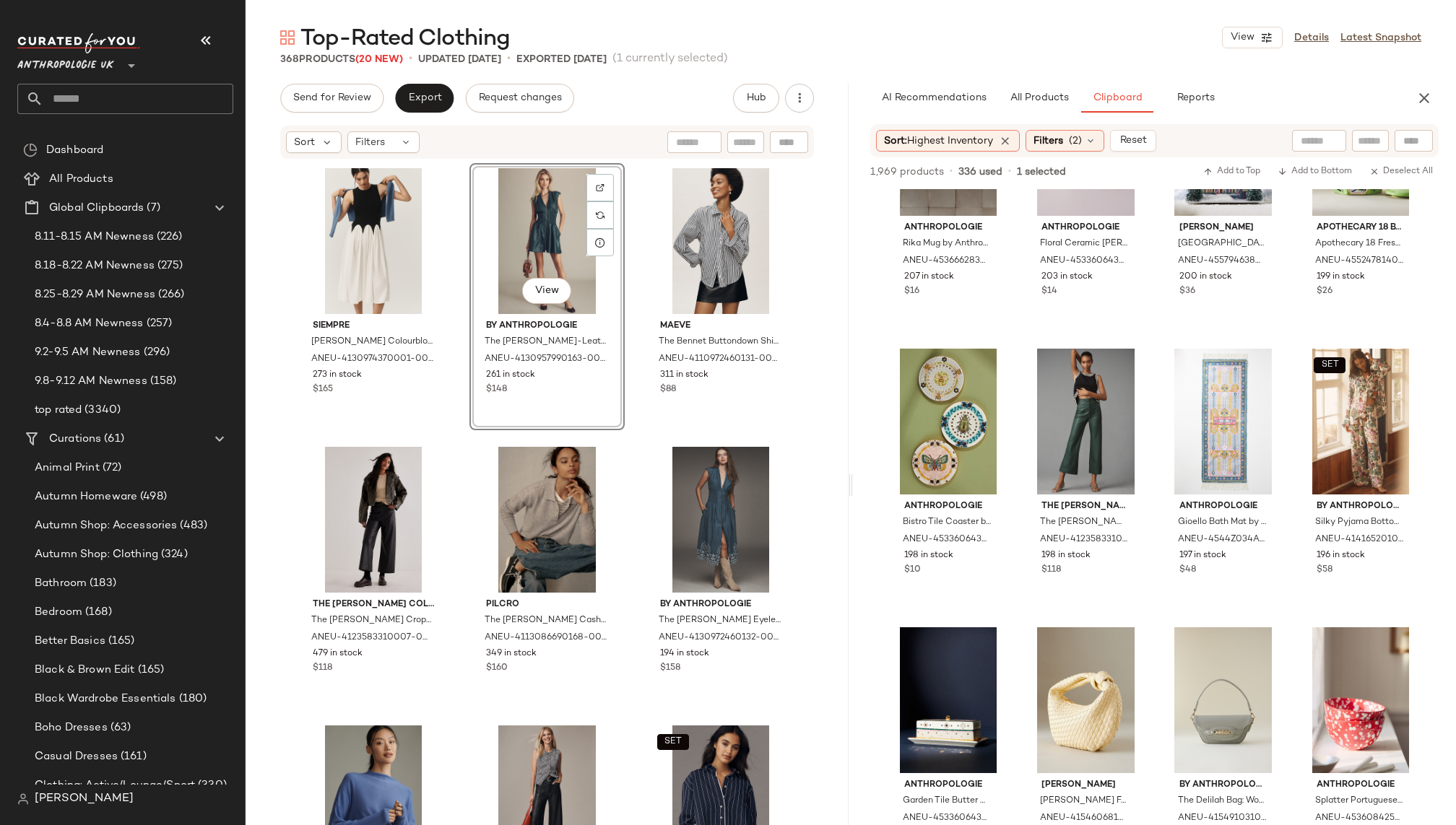
scroll to position [4321, 0]
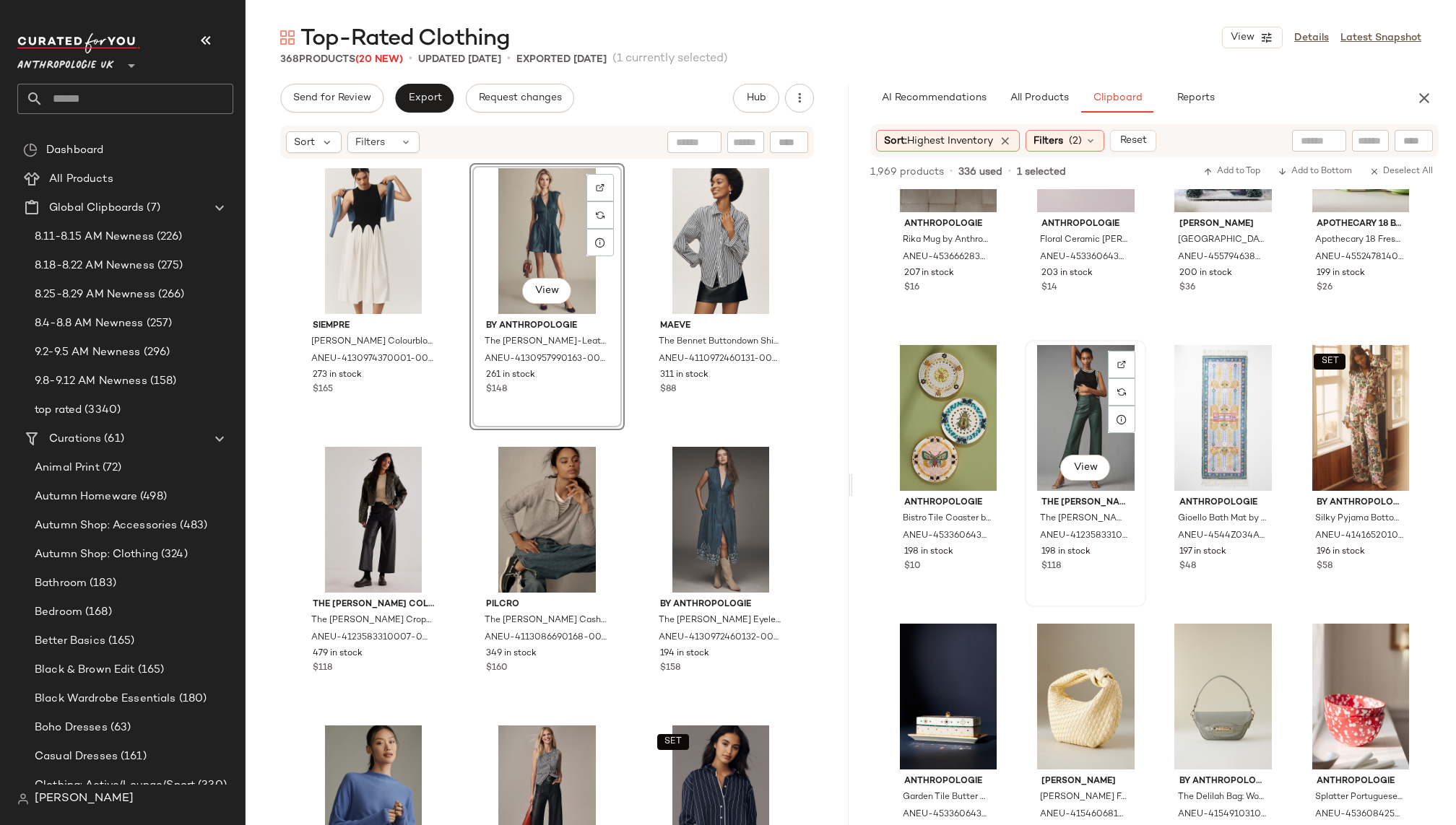
click at [1050, 464] on div "View" at bounding box center [1086, 417] width 112 height 146
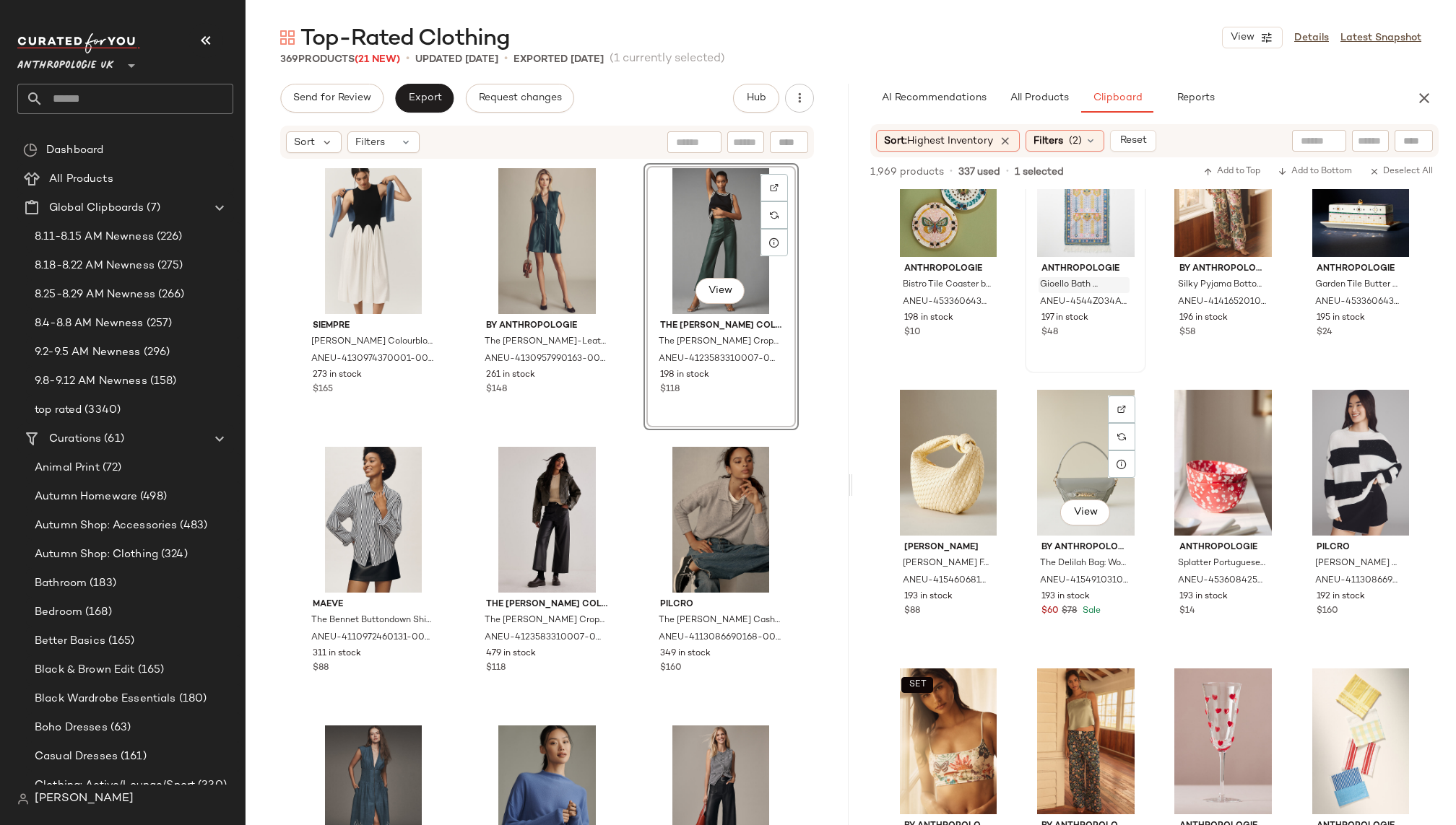
scroll to position [4573, 0]
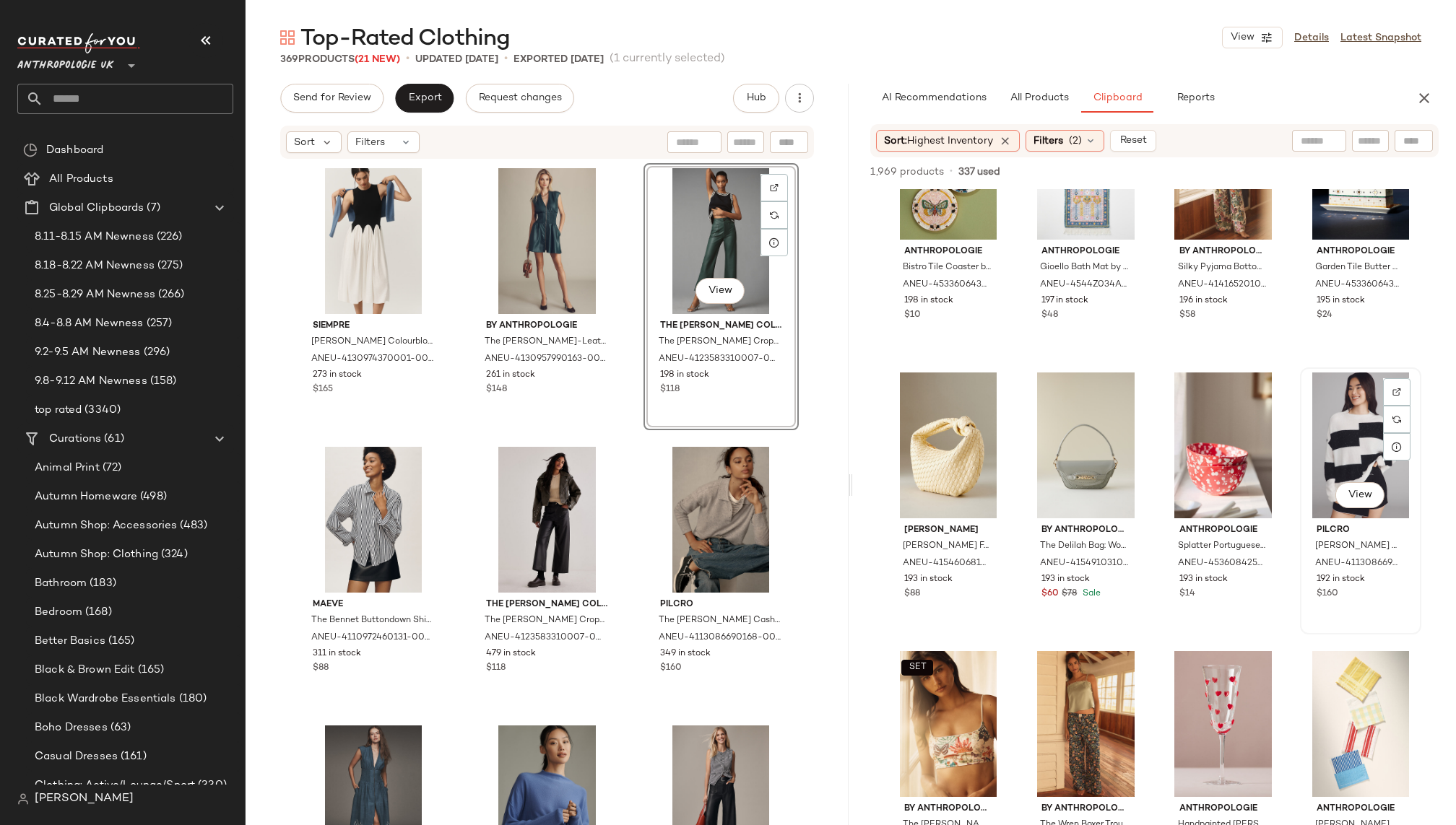
click at [1346, 425] on div "View" at bounding box center [1361, 445] width 112 height 146
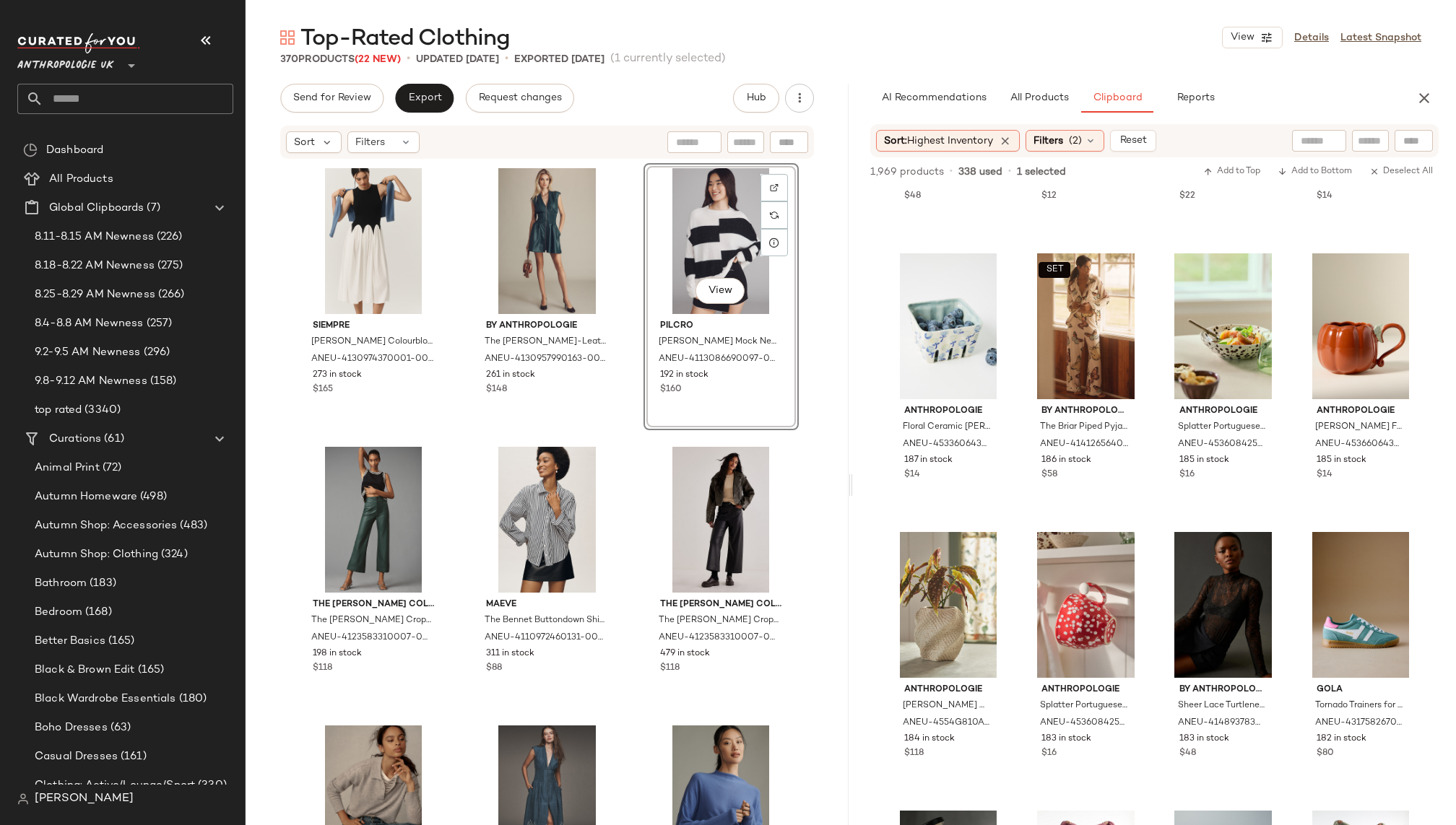
scroll to position [5376, 0]
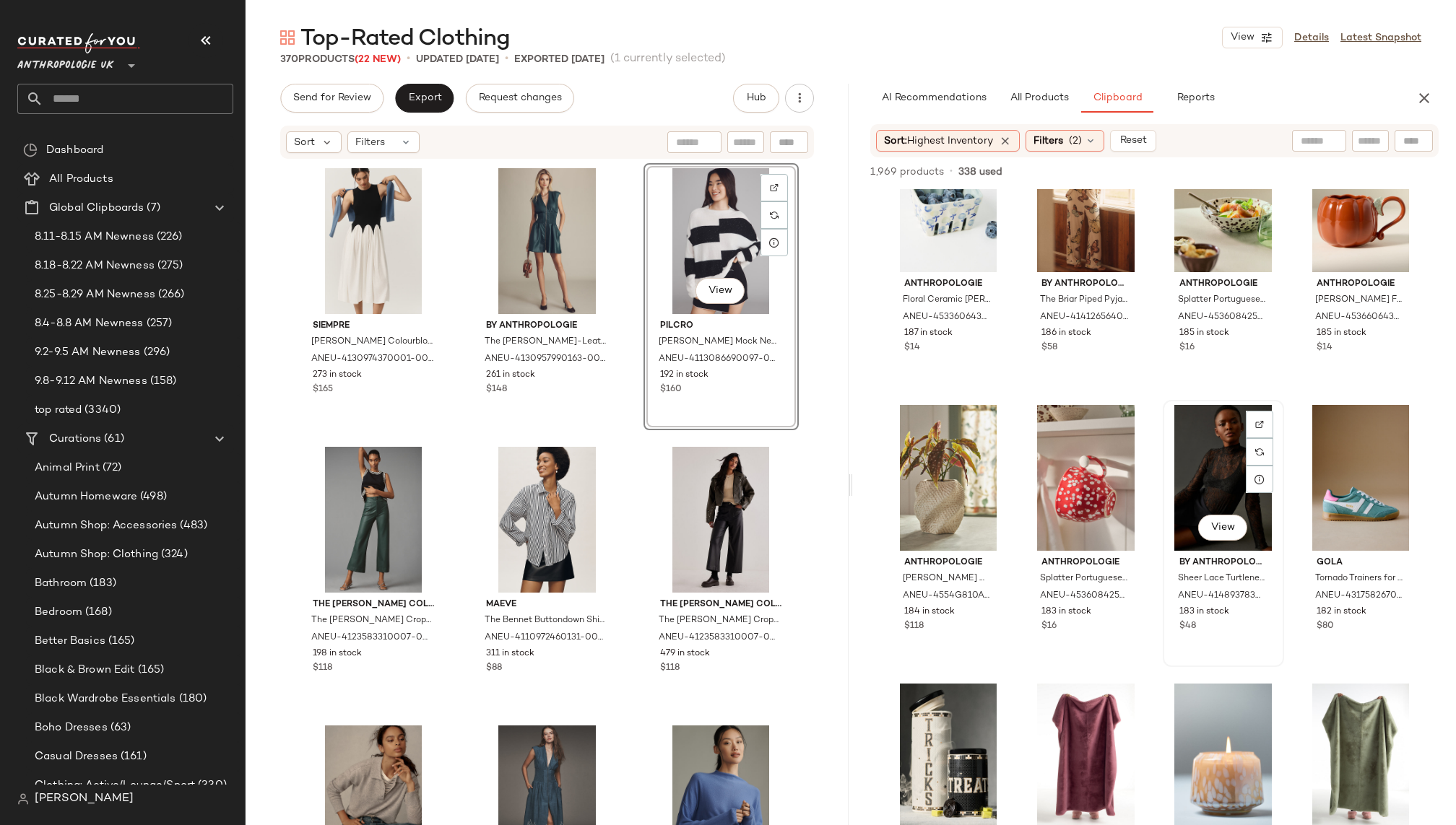
click at [1179, 483] on div "View" at bounding box center [1224, 477] width 112 height 146
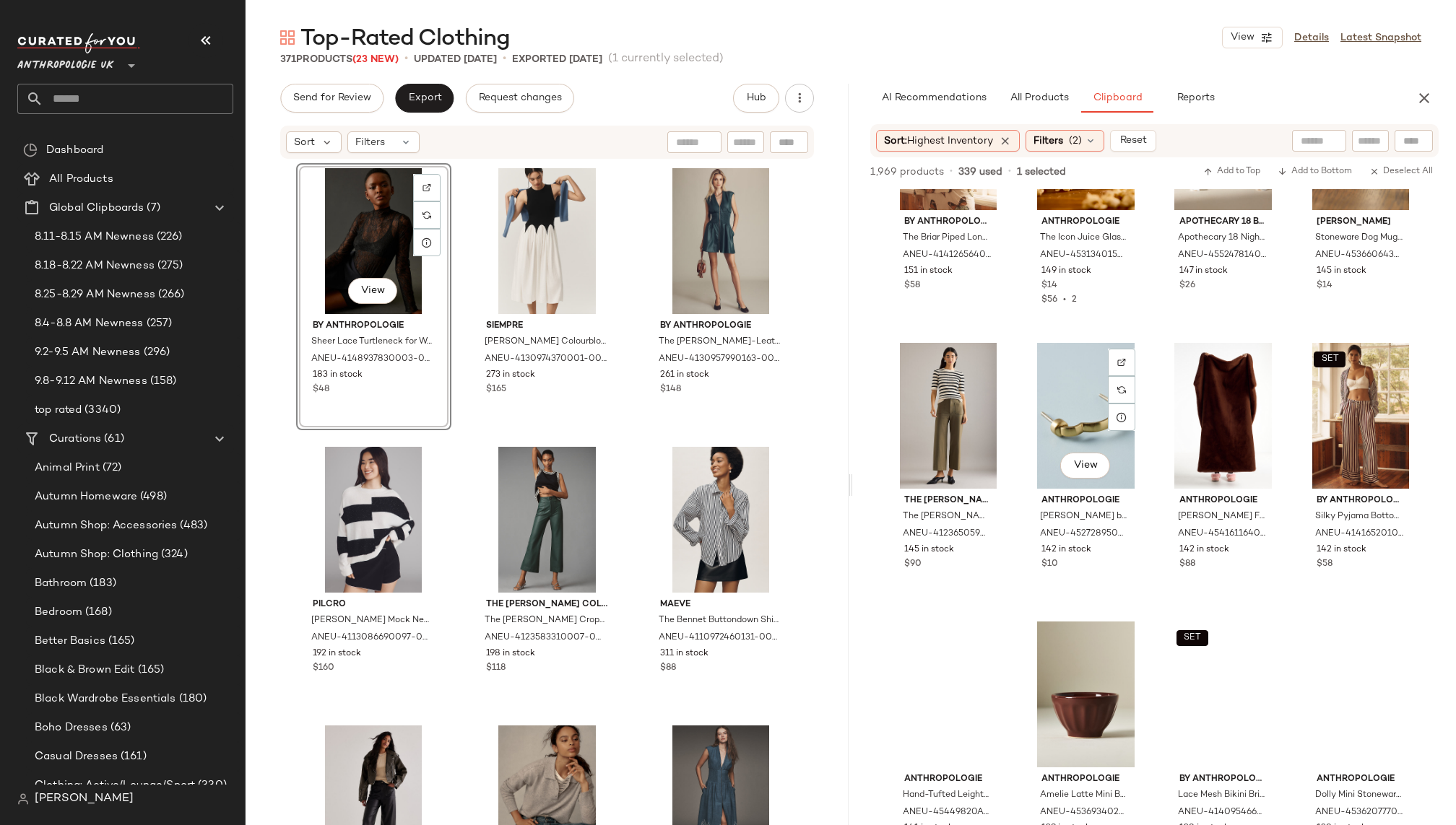
scroll to position [7440, 0]
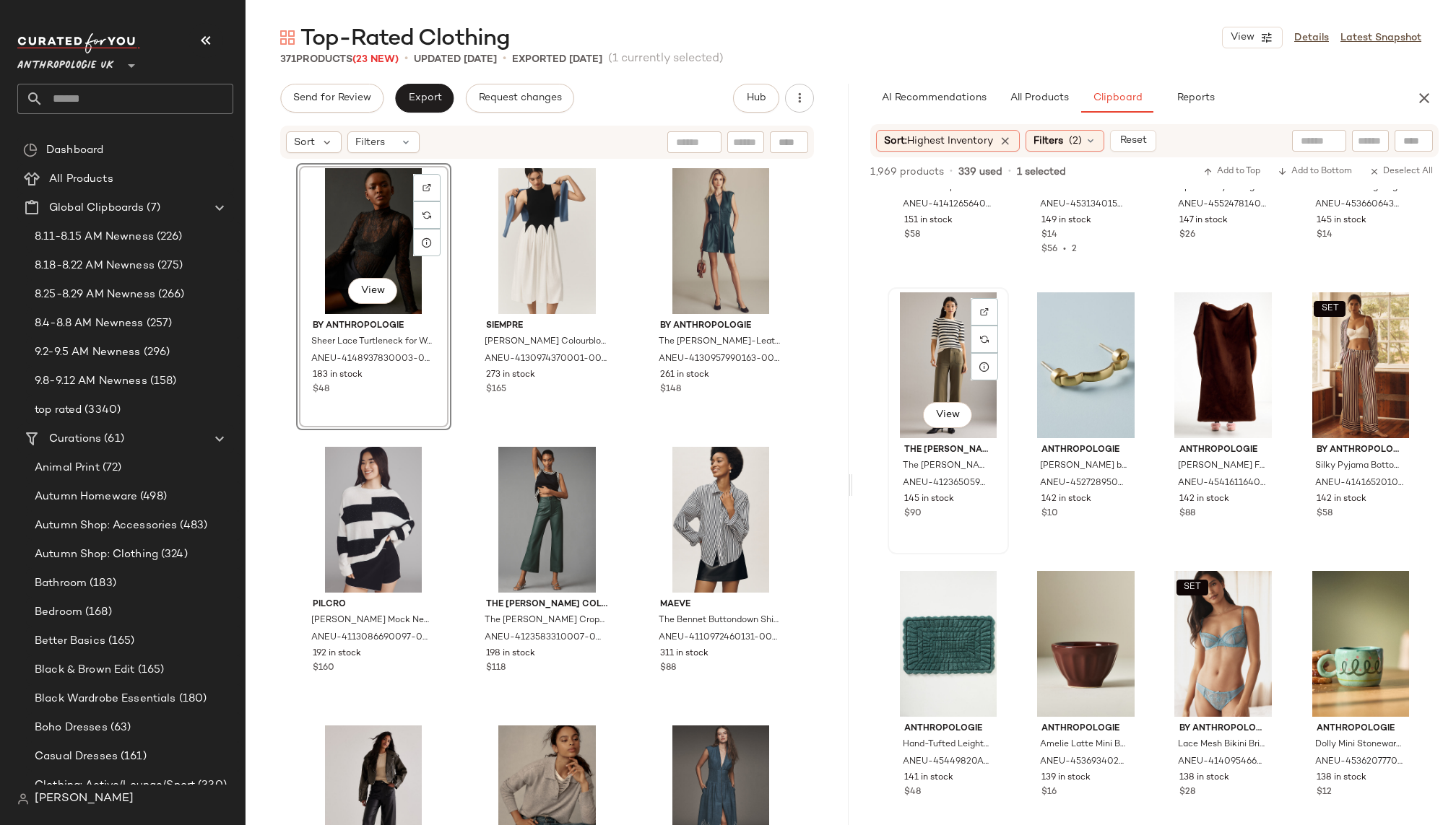
click at [929, 381] on div "View" at bounding box center [949, 365] width 112 height 146
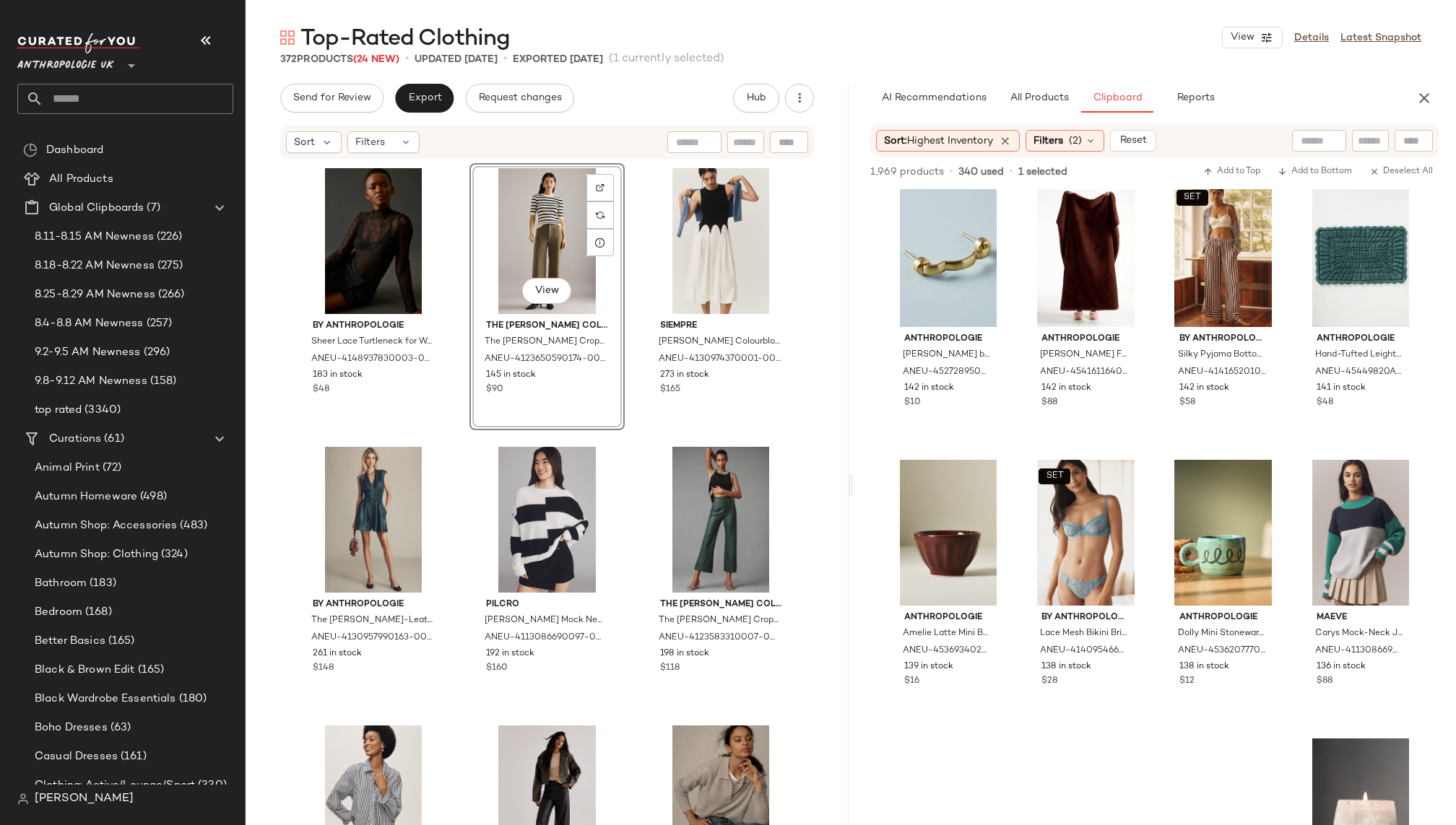
scroll to position [7562, 0]
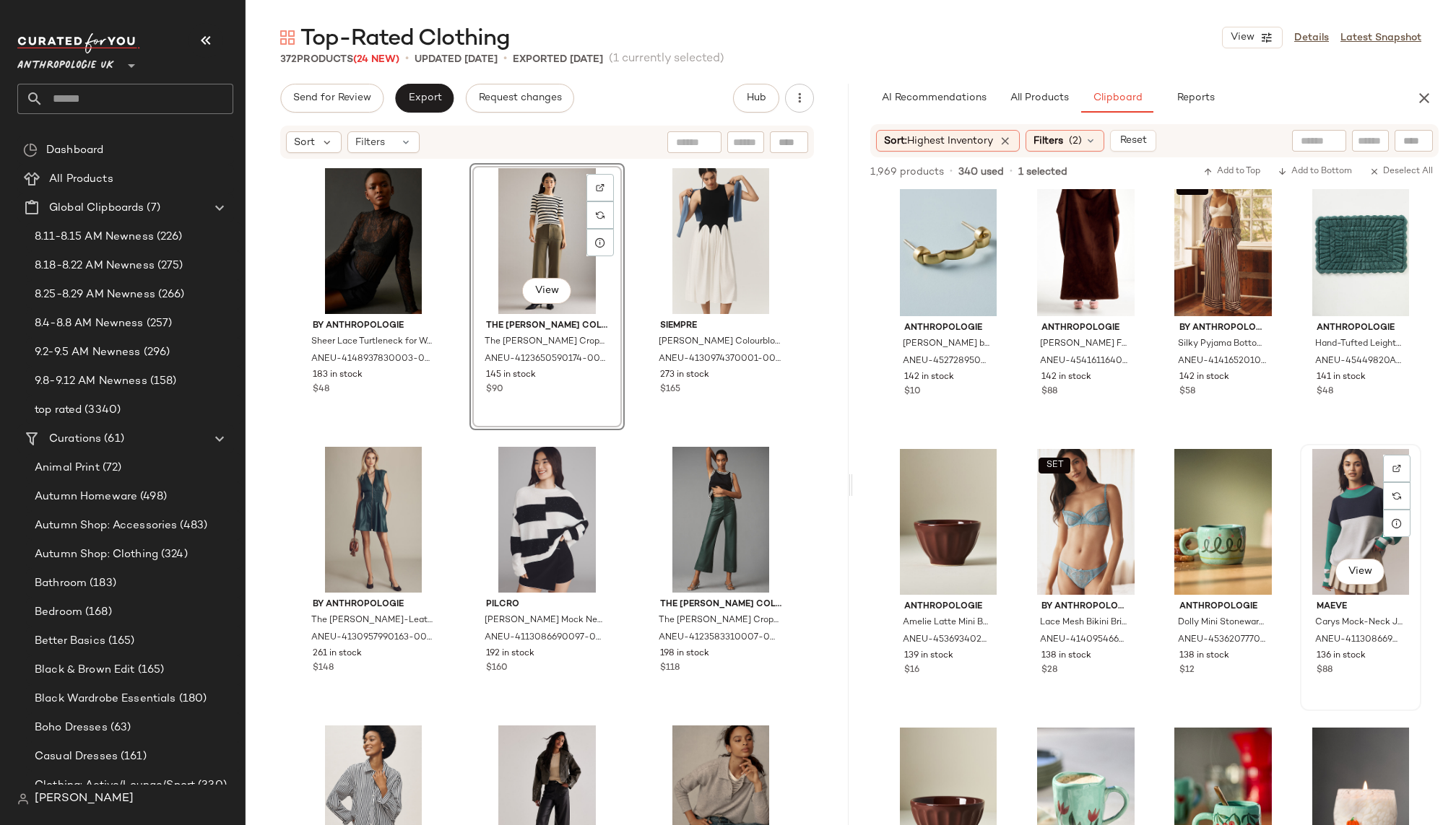
click at [1308, 534] on div "View" at bounding box center [1361, 521] width 112 height 146
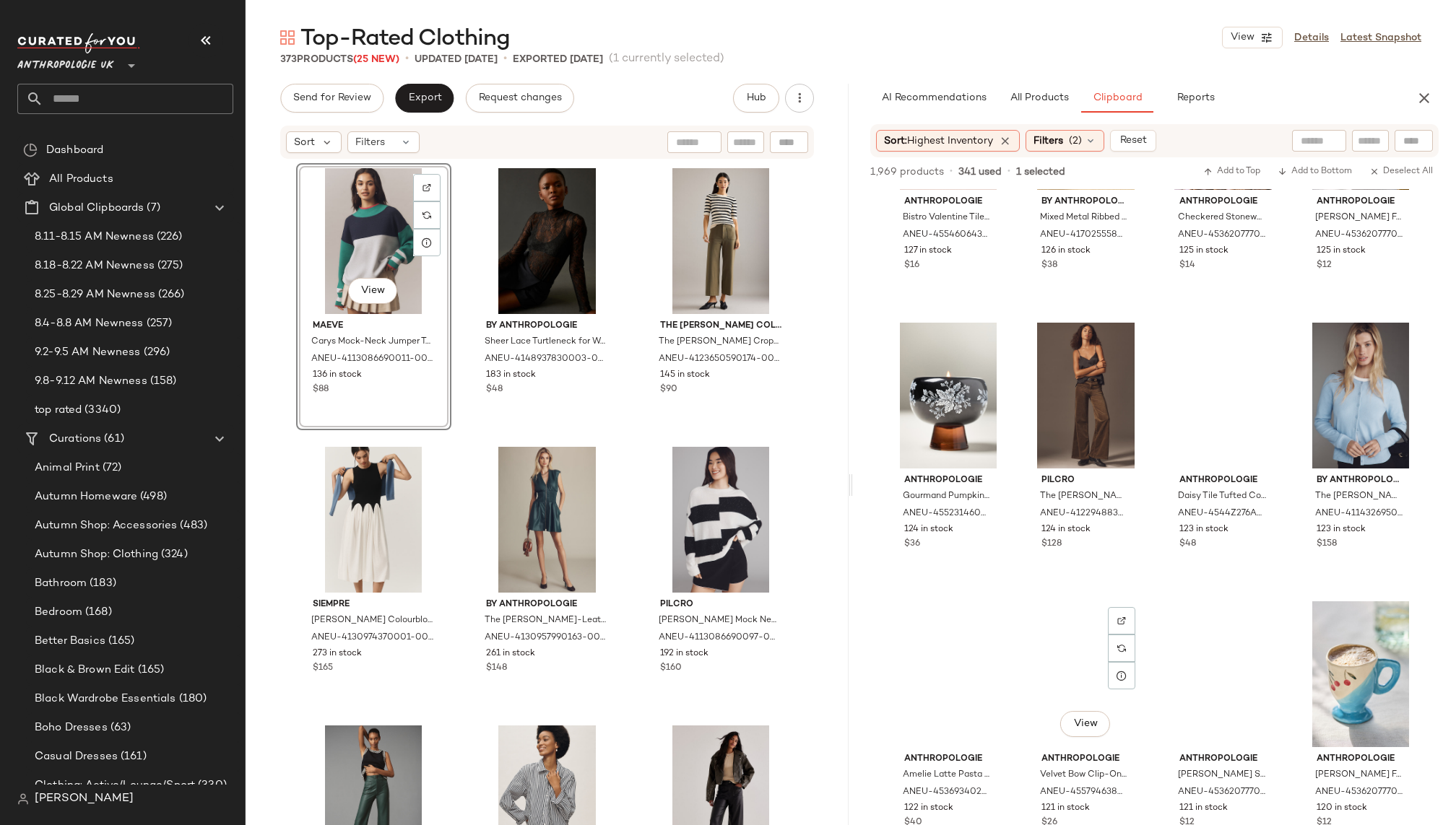
scroll to position [9392, 0]
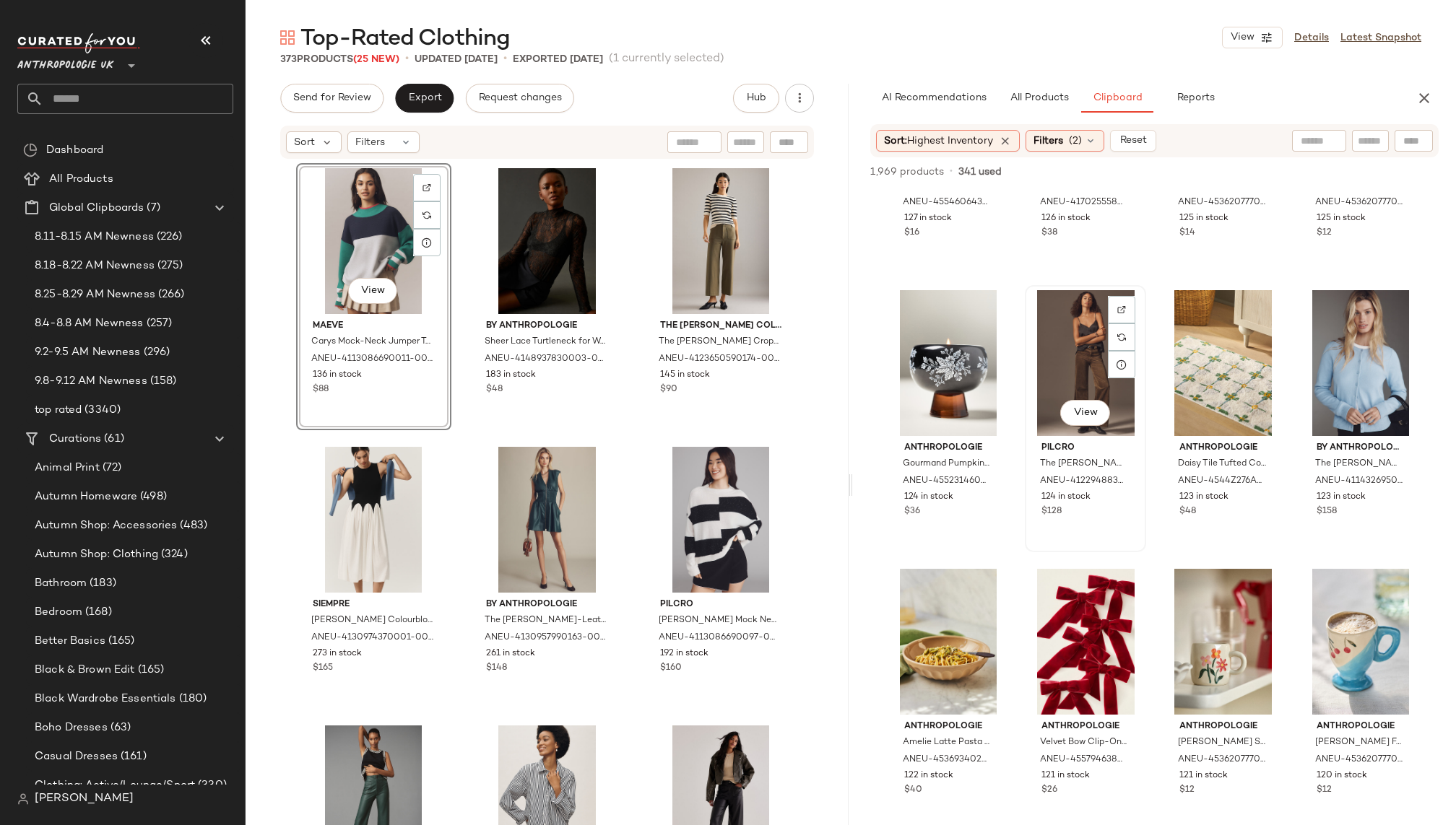
click at [1064, 346] on div "View" at bounding box center [1086, 363] width 112 height 146
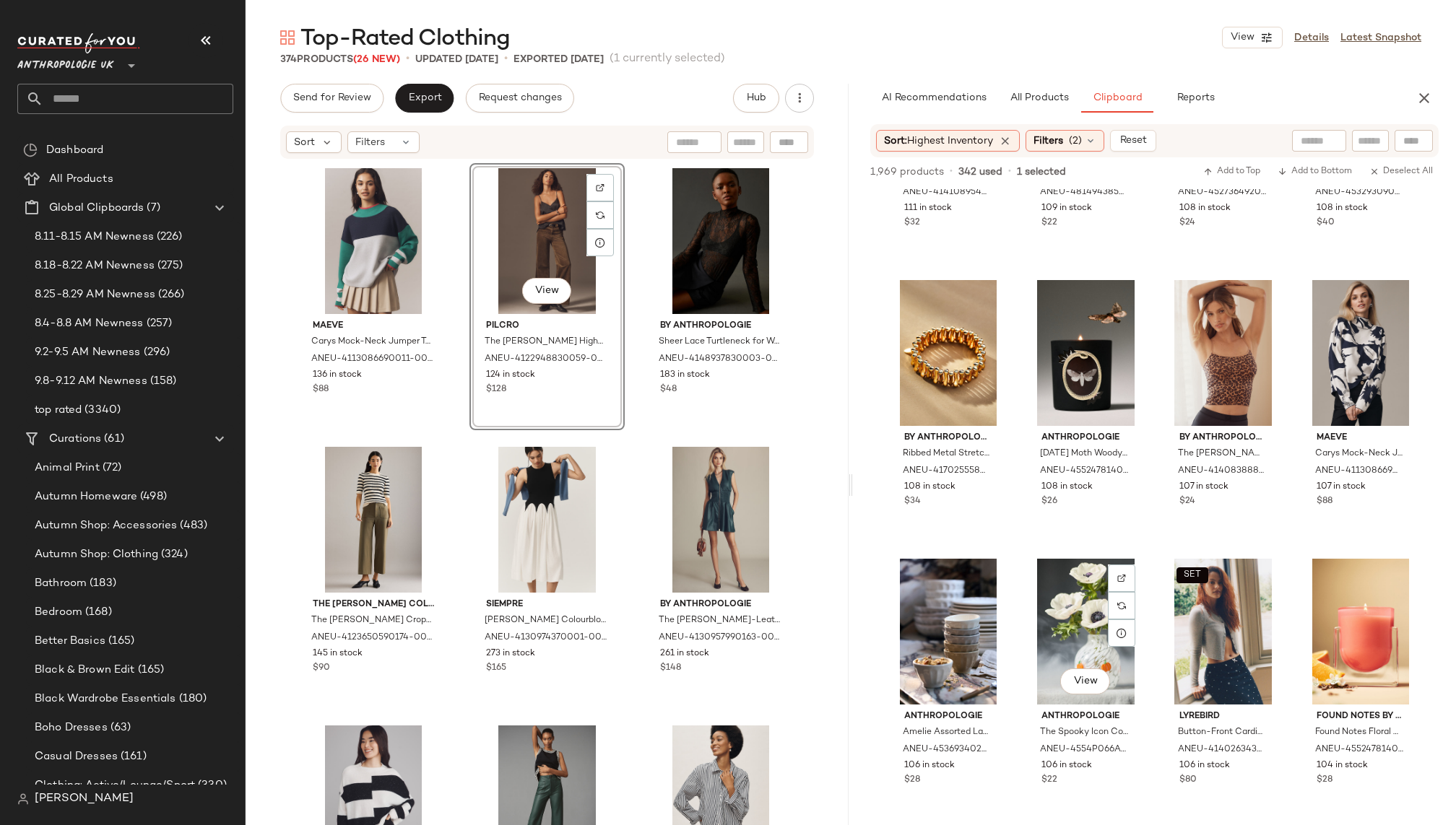
scroll to position [11364, 0]
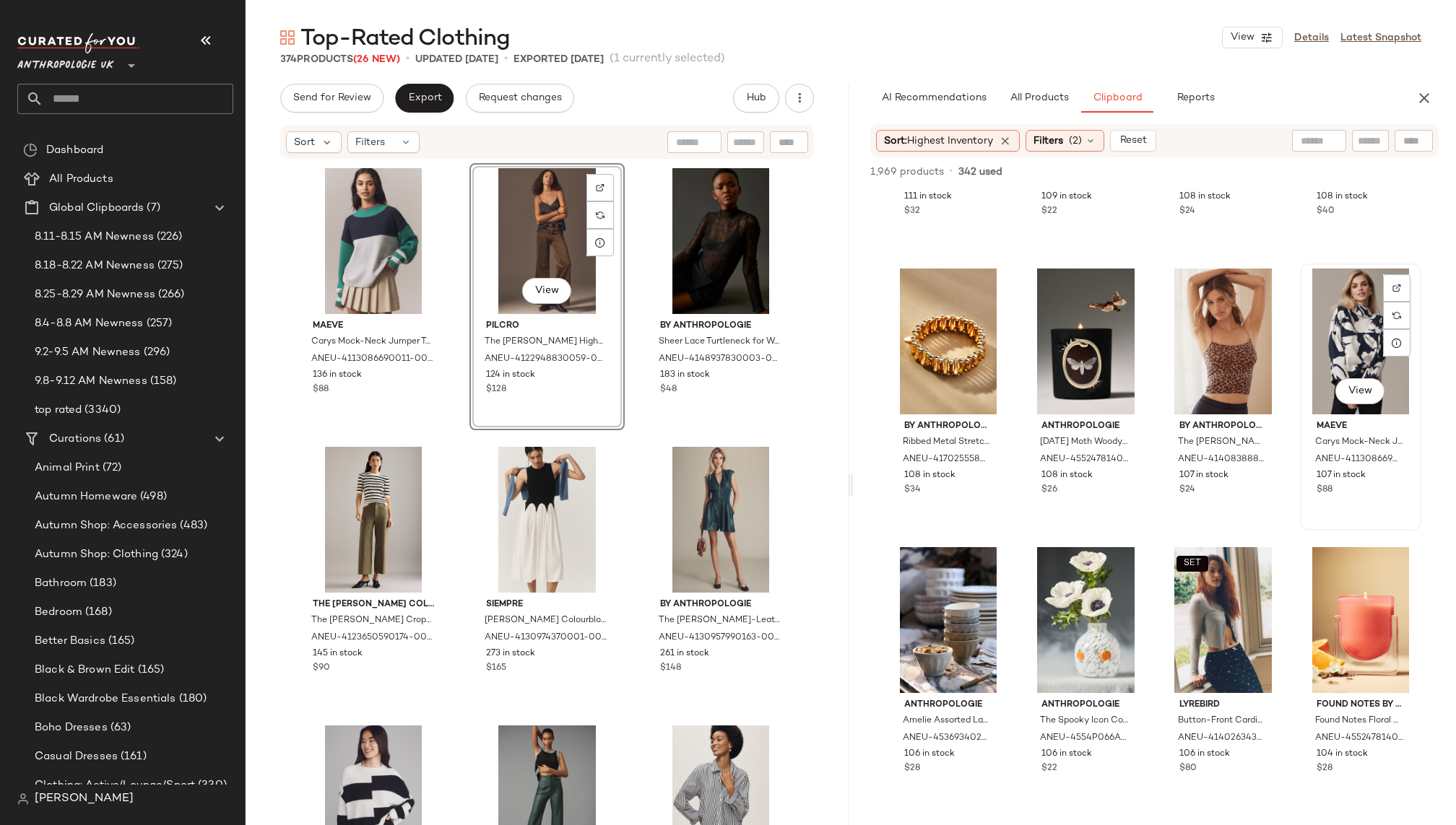
click at [1324, 357] on div "View" at bounding box center [1361, 341] width 112 height 146
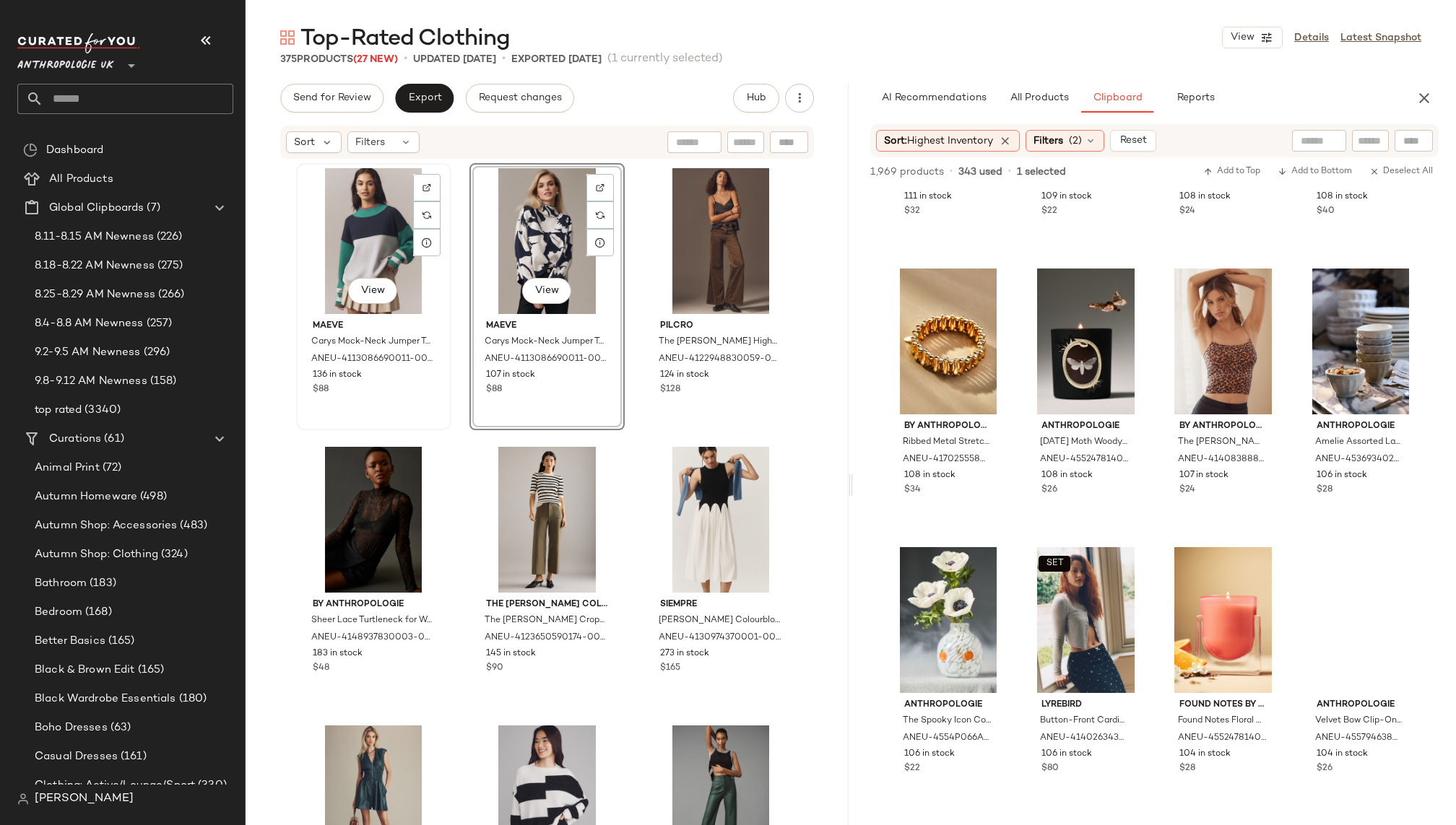
click at [349, 226] on div "View" at bounding box center [374, 241] width 145 height 146
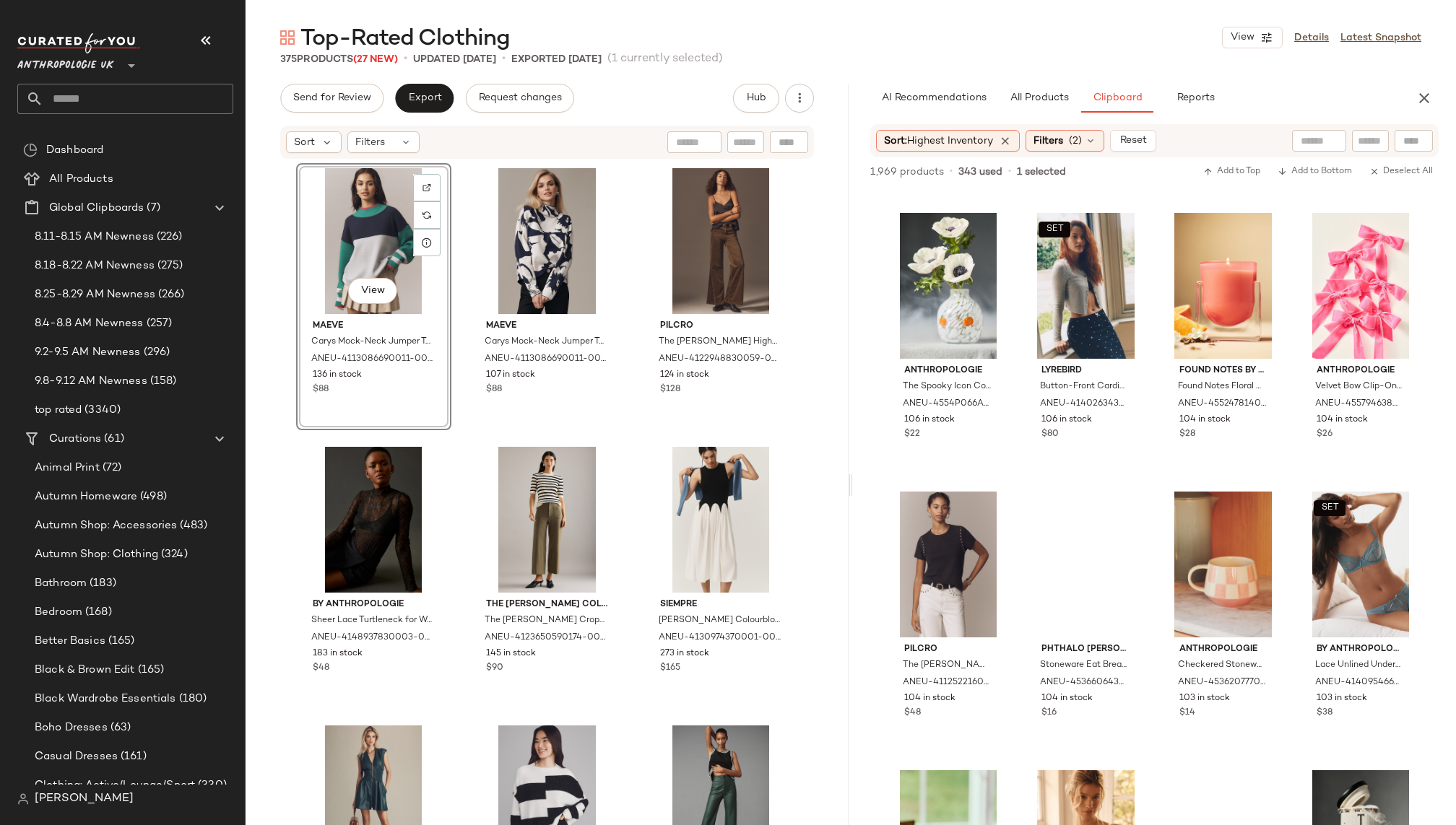
scroll to position [11700, 0]
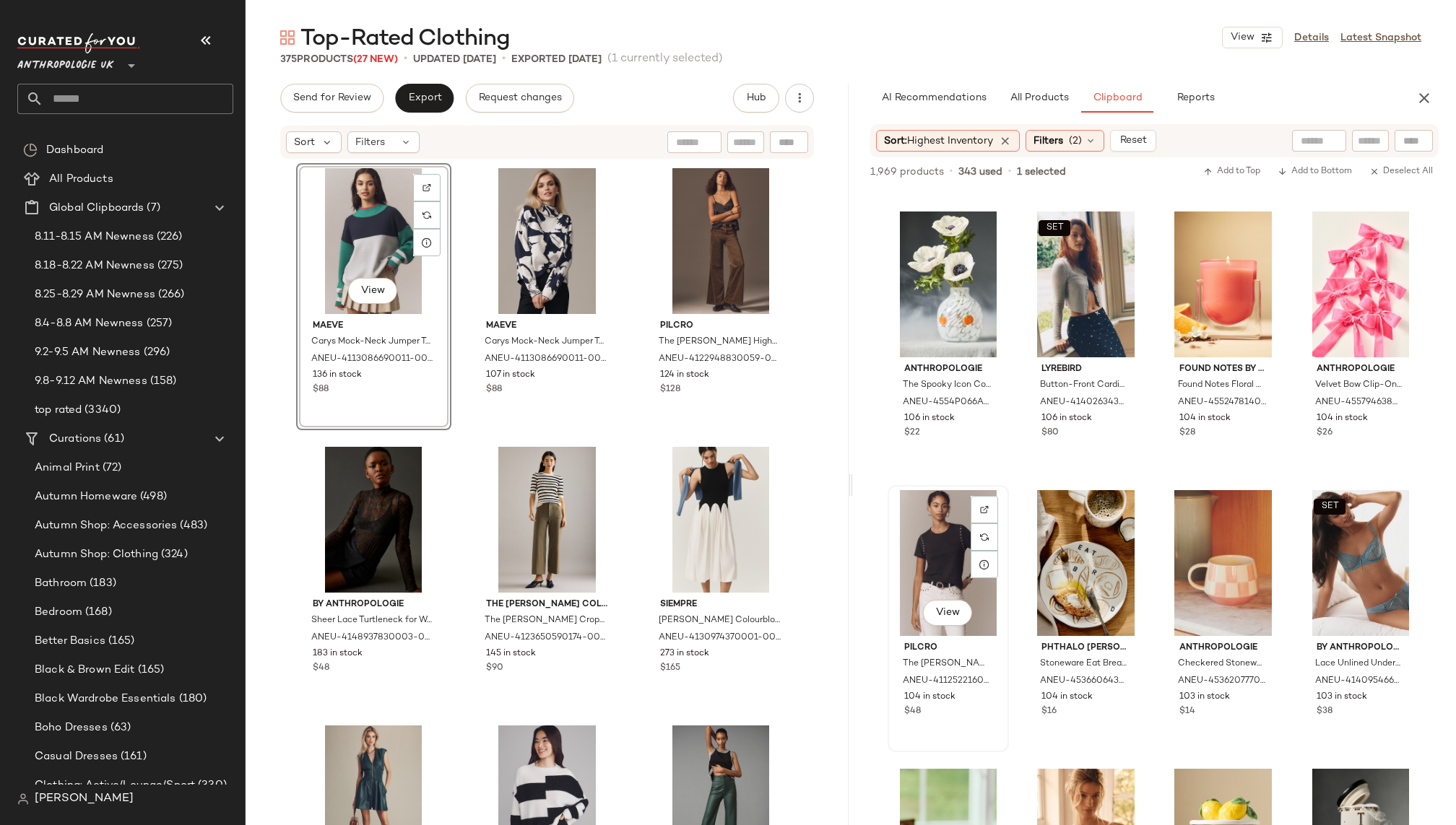
click at [909, 536] on div "View" at bounding box center [949, 563] width 112 height 146
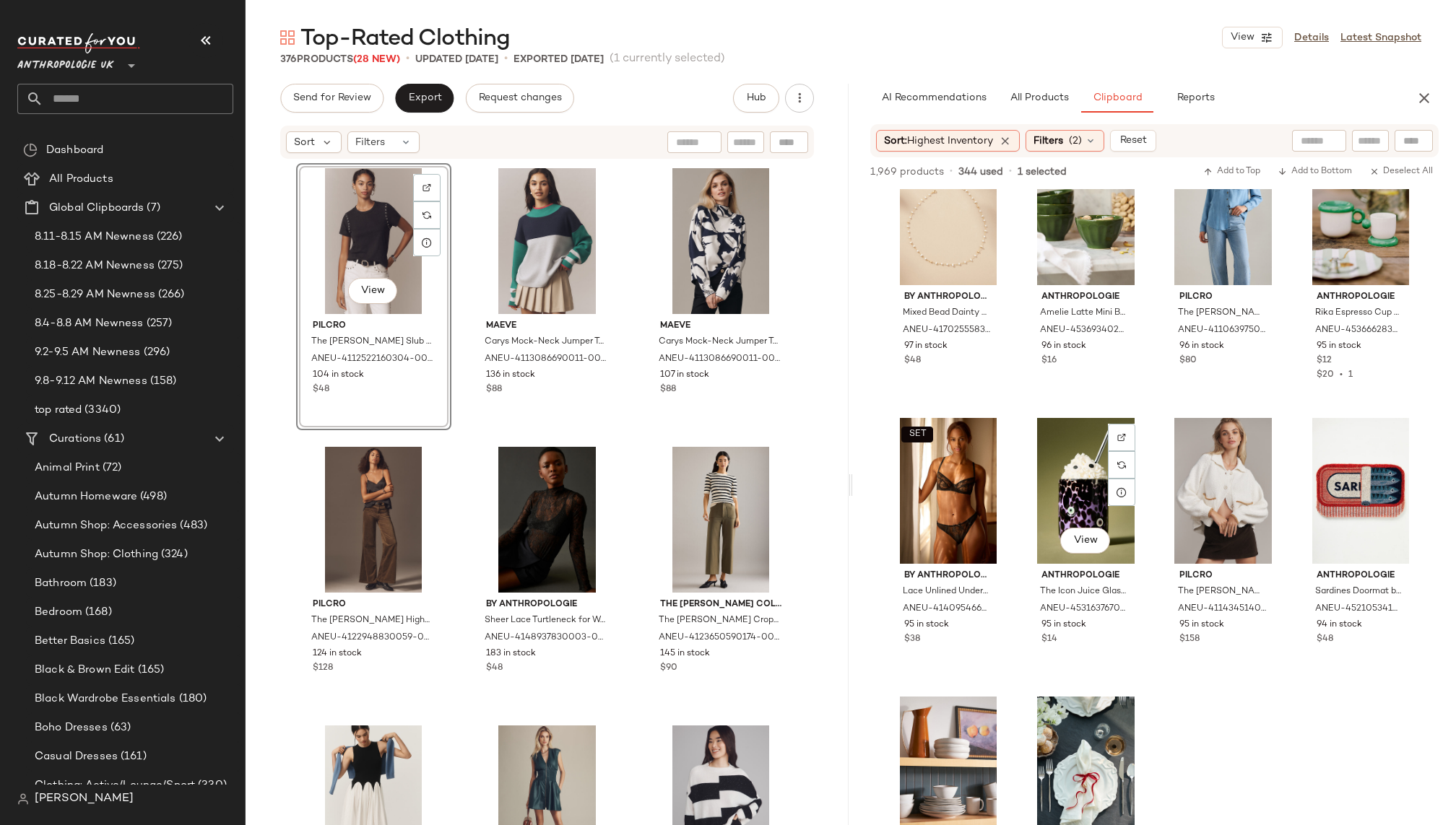
scroll to position [13167, 0]
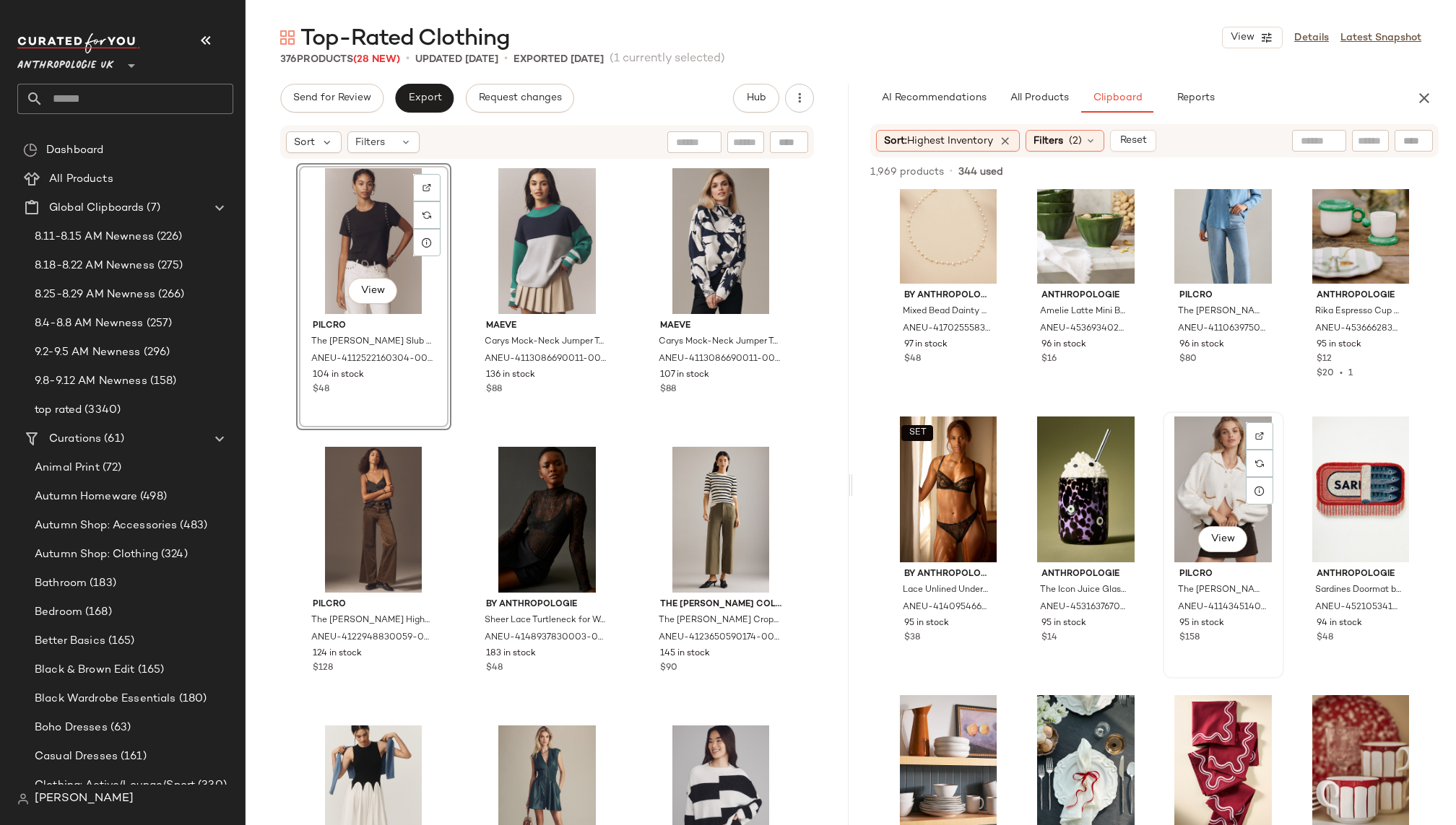
click at [1194, 482] on div "View" at bounding box center [1224, 489] width 112 height 146
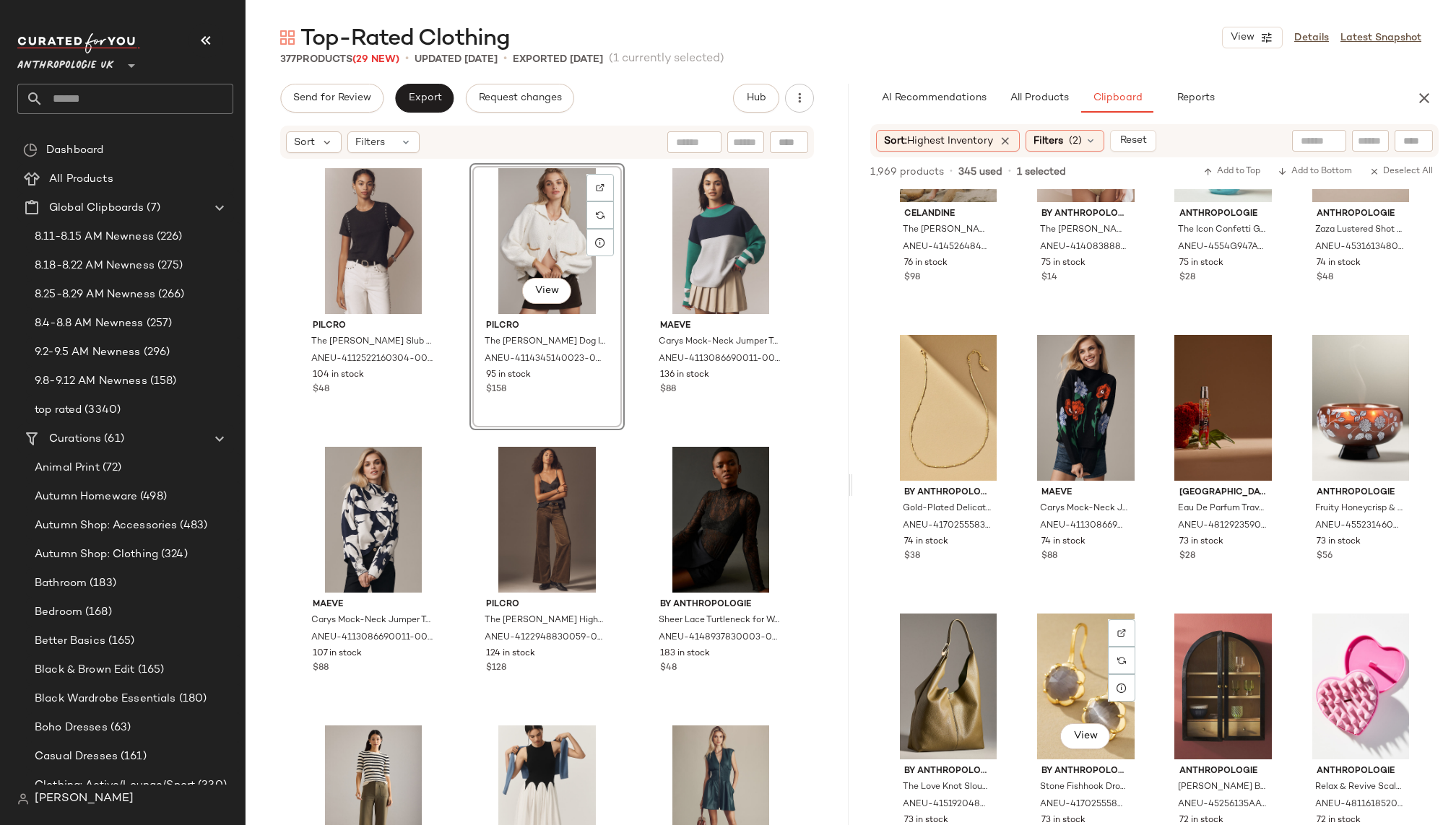
scroll to position [18568, 0]
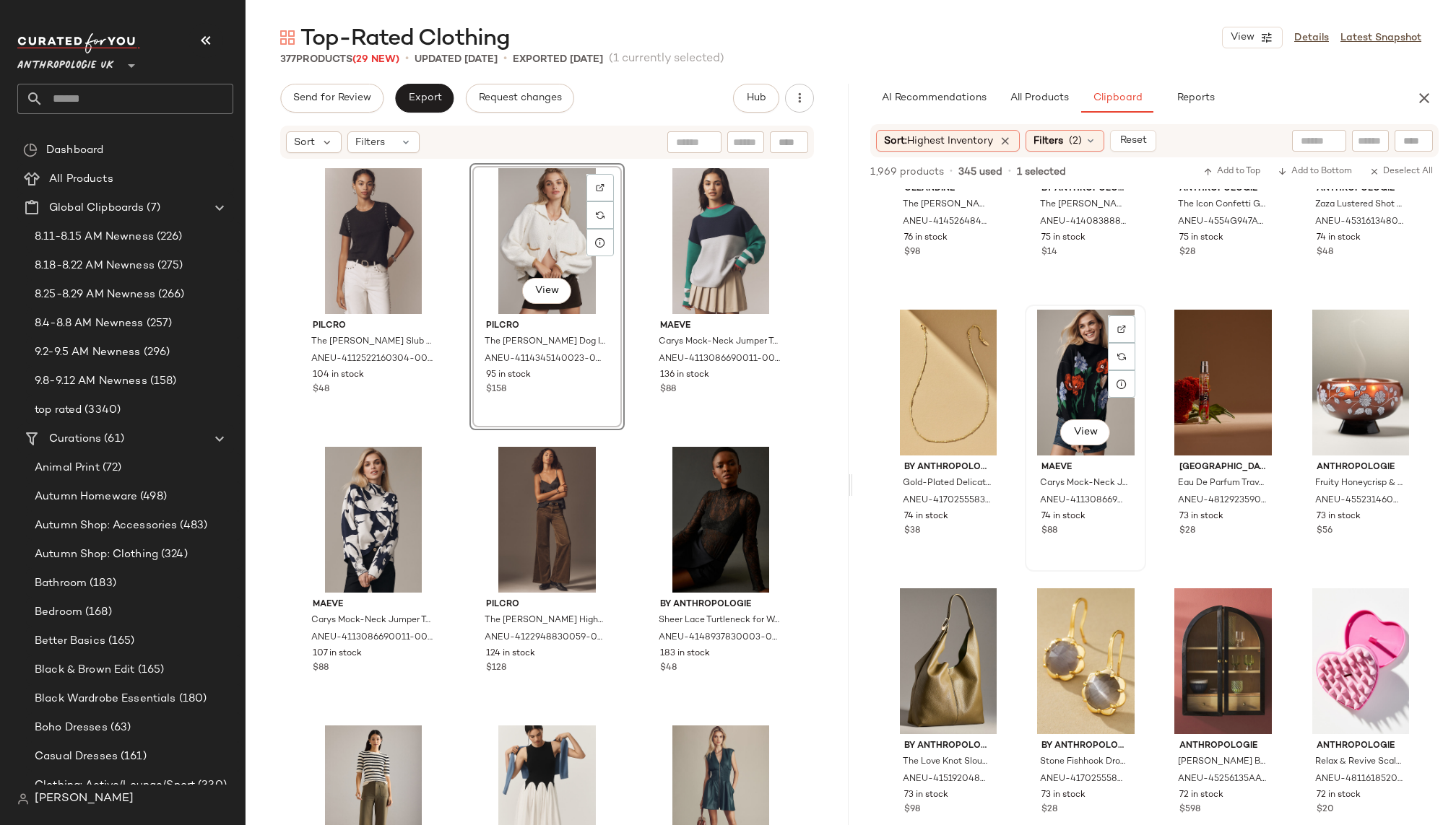
click at [1062, 375] on div "View" at bounding box center [1086, 382] width 112 height 146
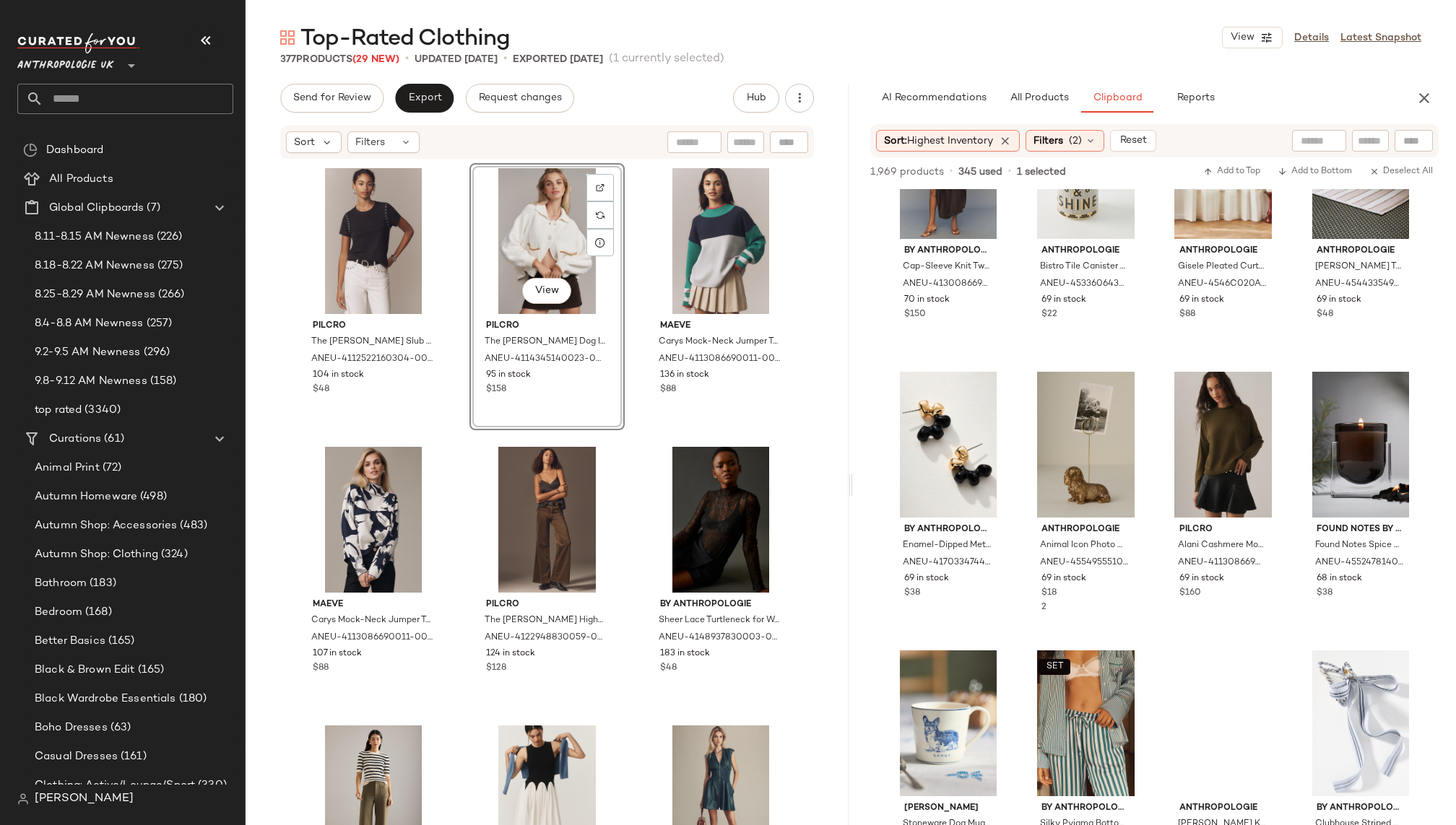
scroll to position [20180, 0]
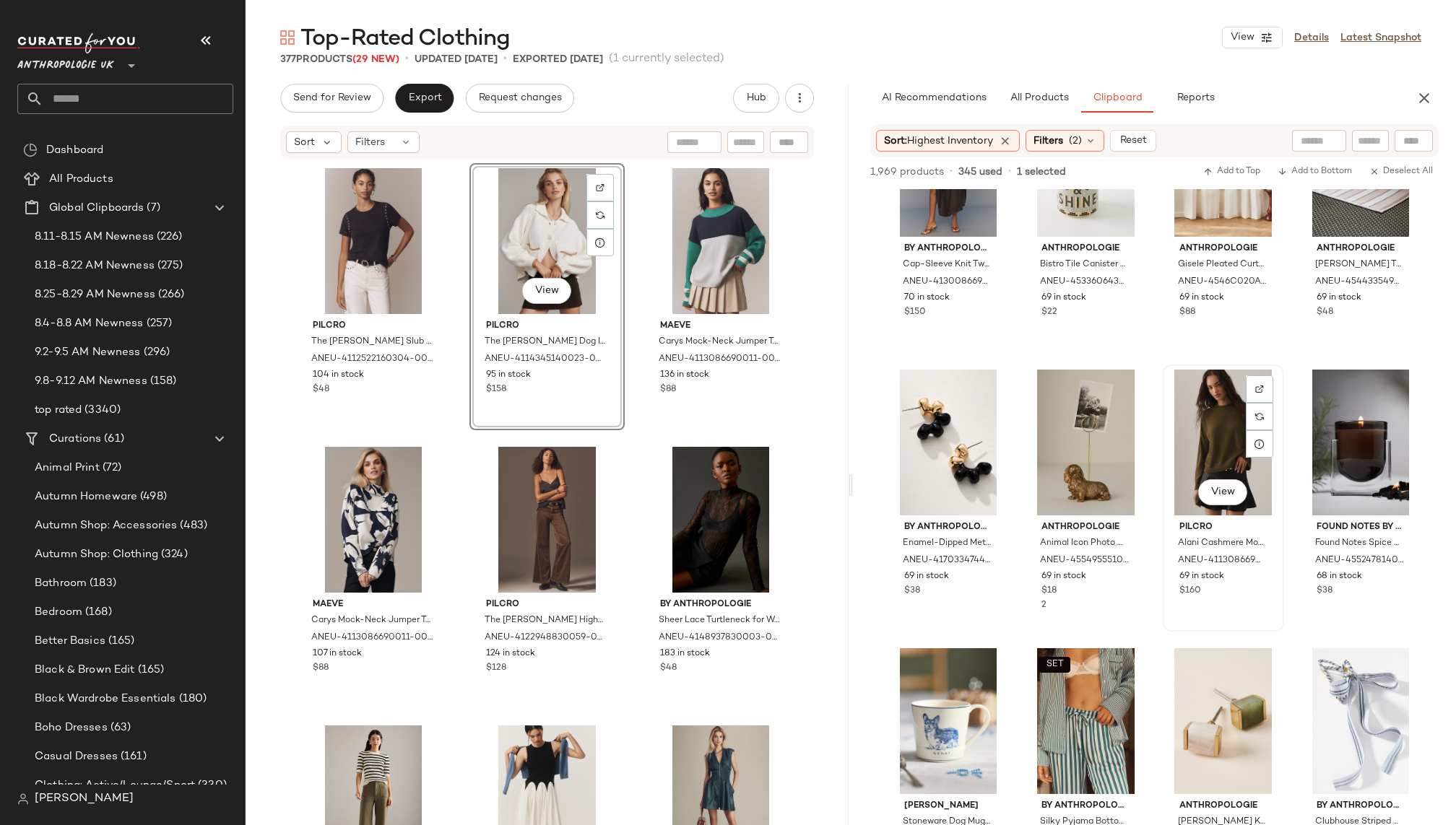
click at [1189, 474] on div "View" at bounding box center [1224, 442] width 112 height 146
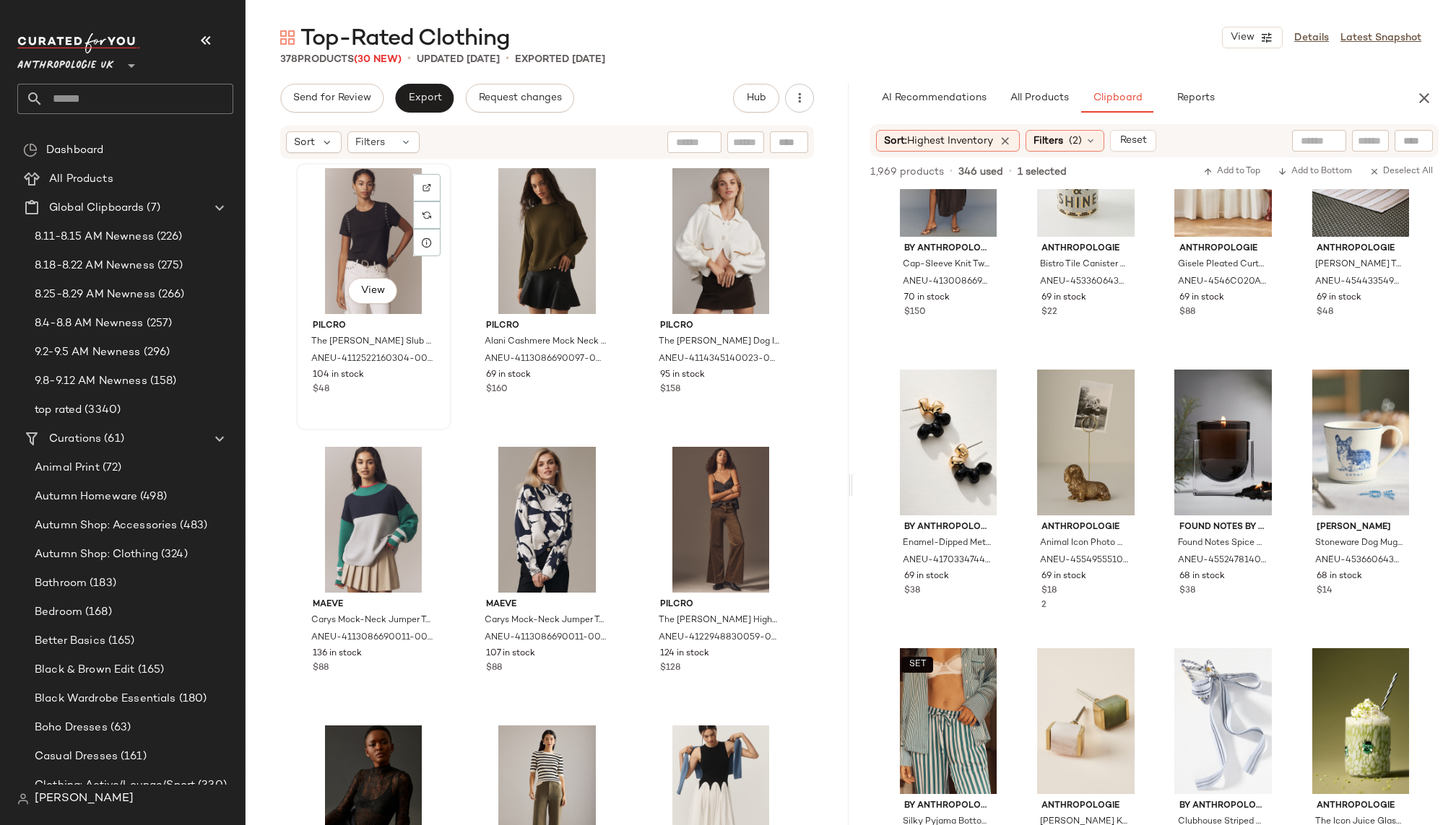
click at [352, 242] on div "View" at bounding box center [374, 241] width 145 height 146
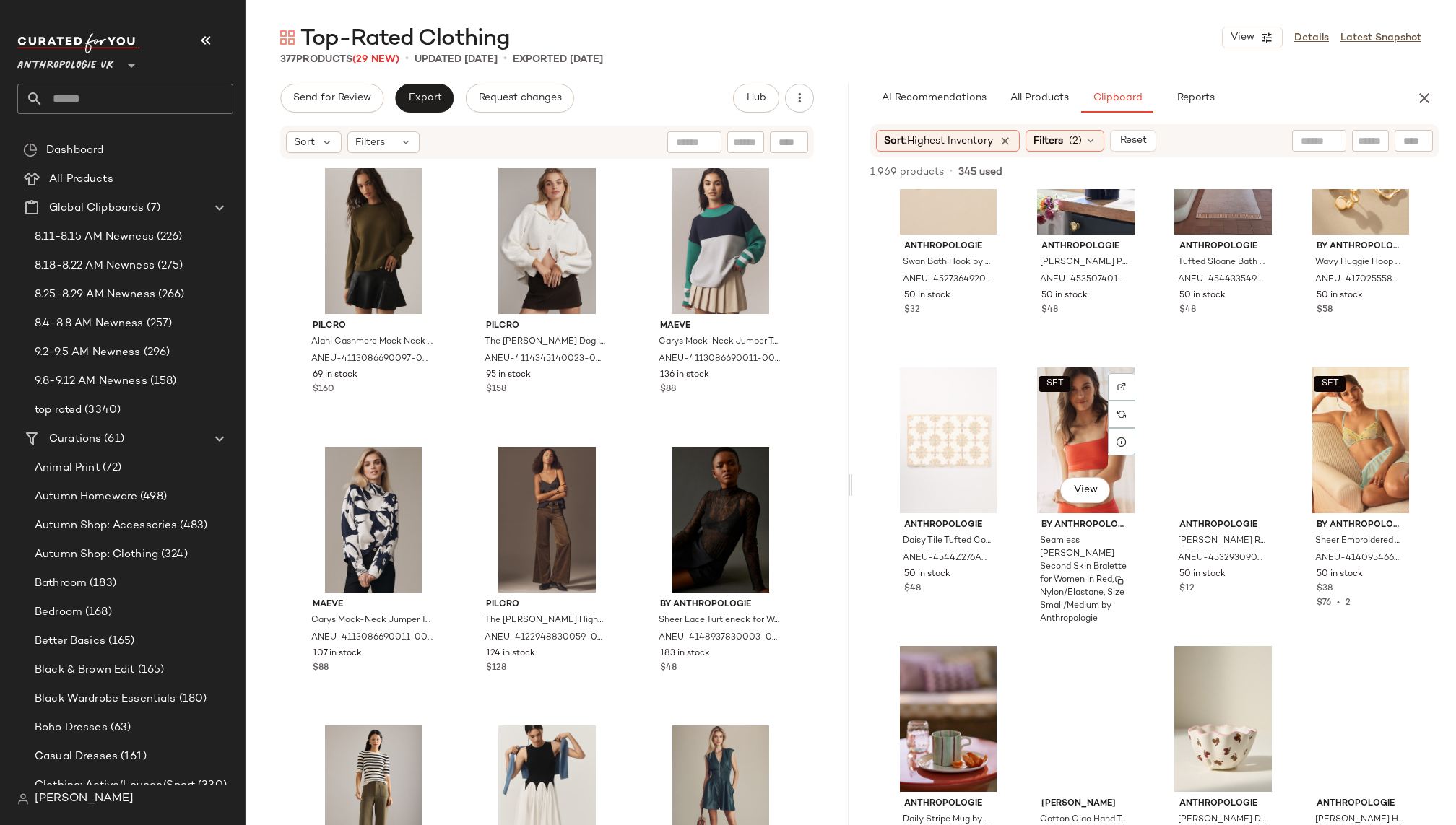
scroll to position [26901, 0]
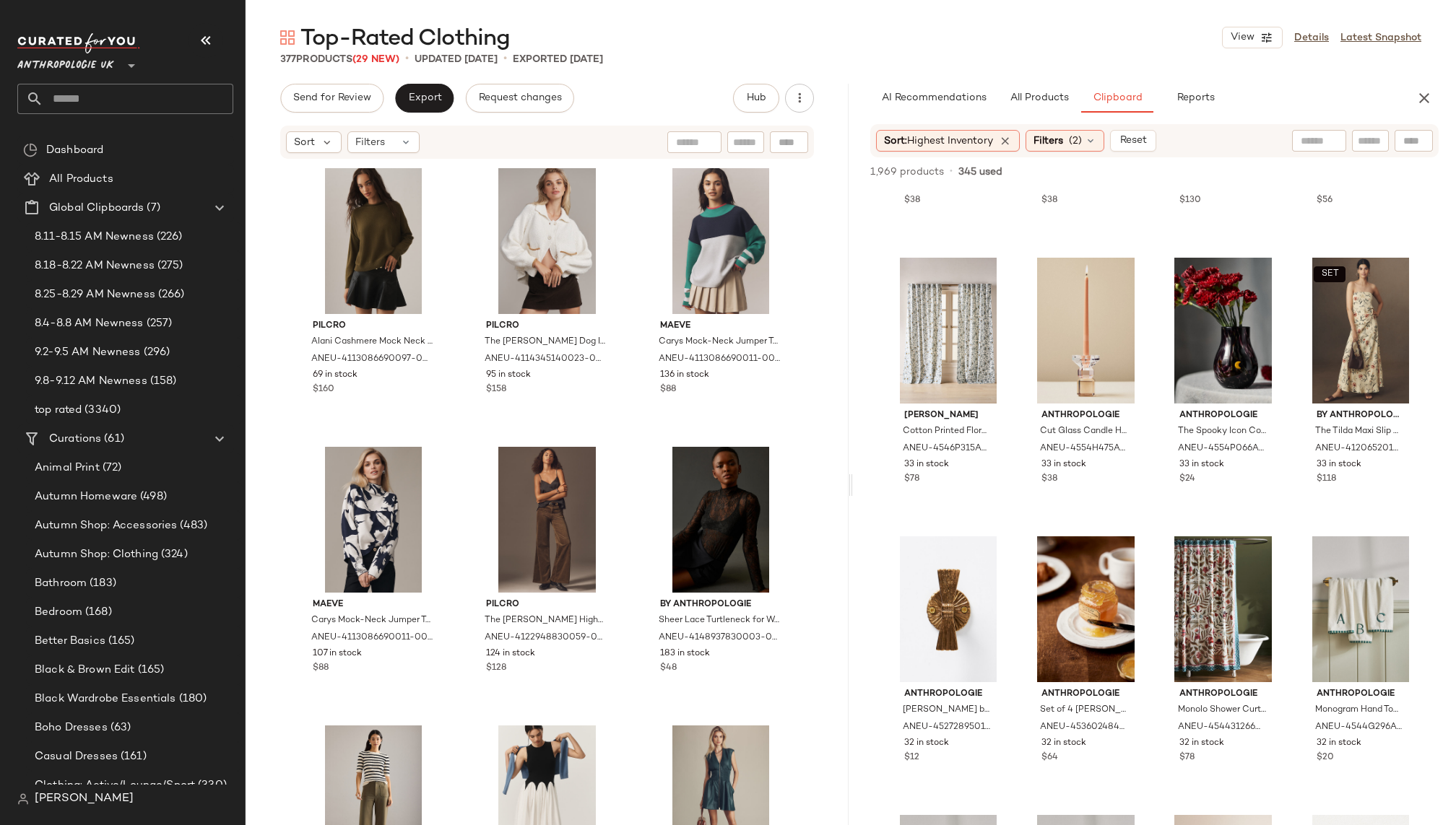
scroll to position [37797, 0]
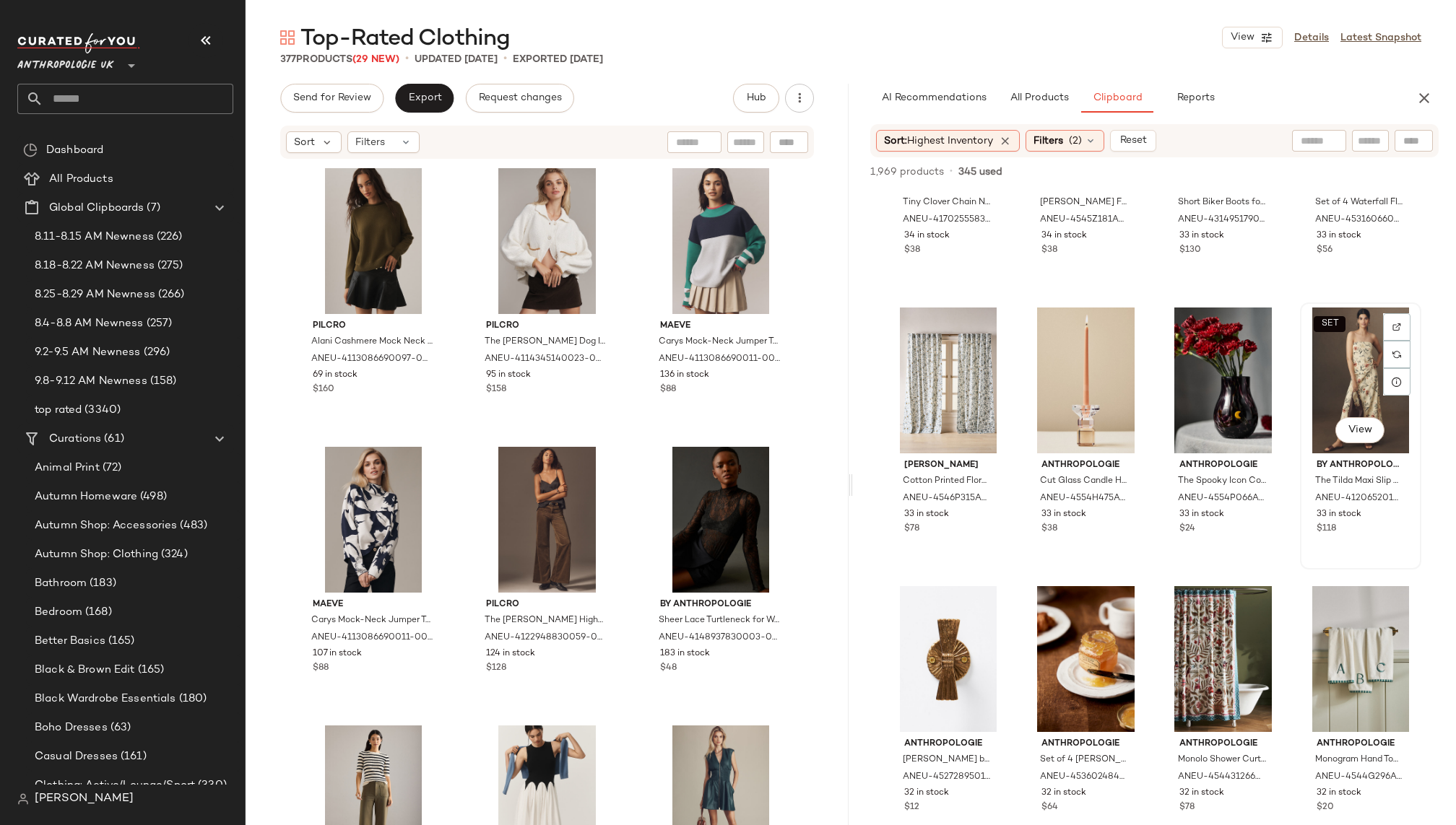
click at [1313, 407] on div "SET View" at bounding box center [1361, 380] width 112 height 146
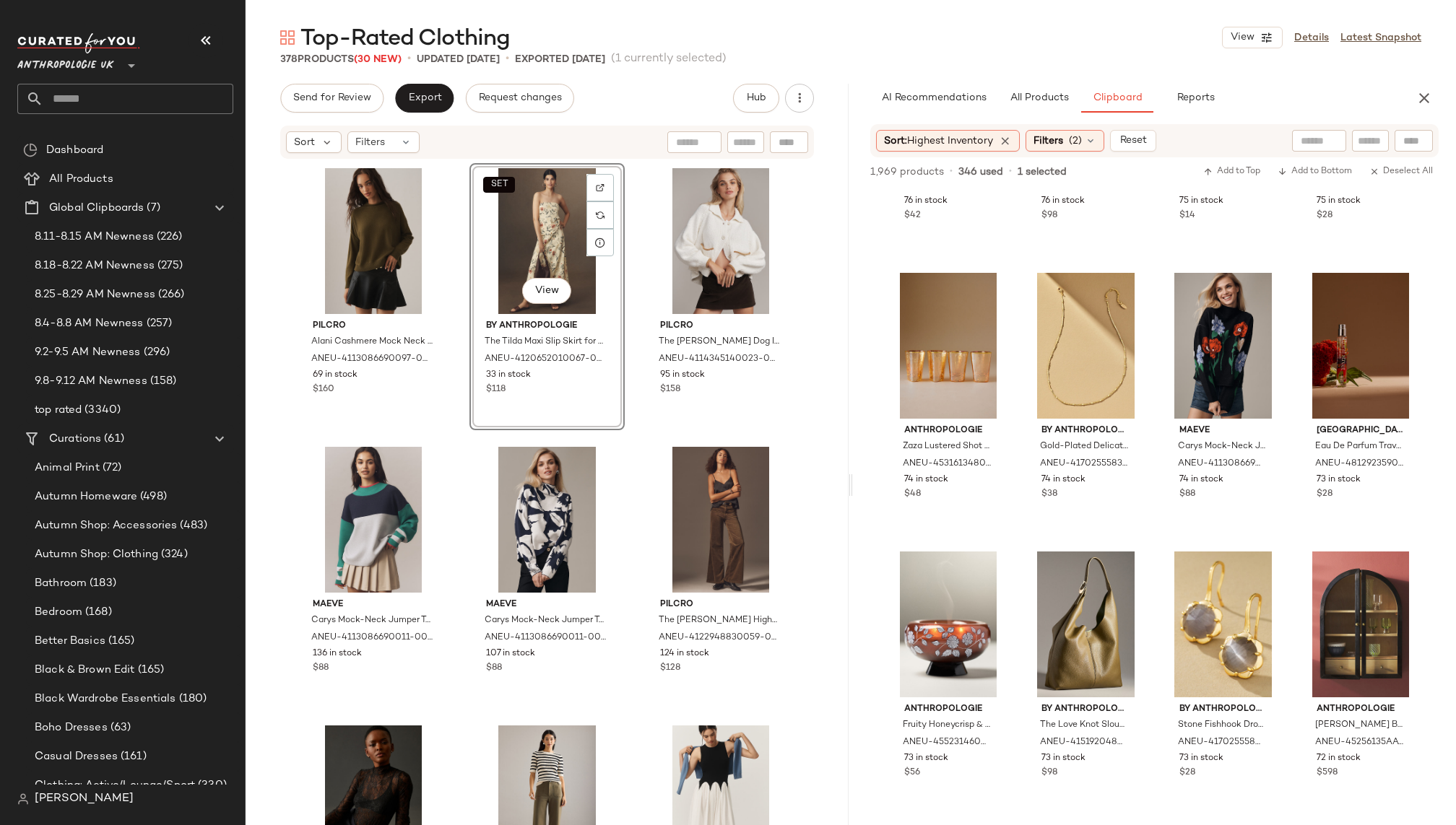
scroll to position [18597, 0]
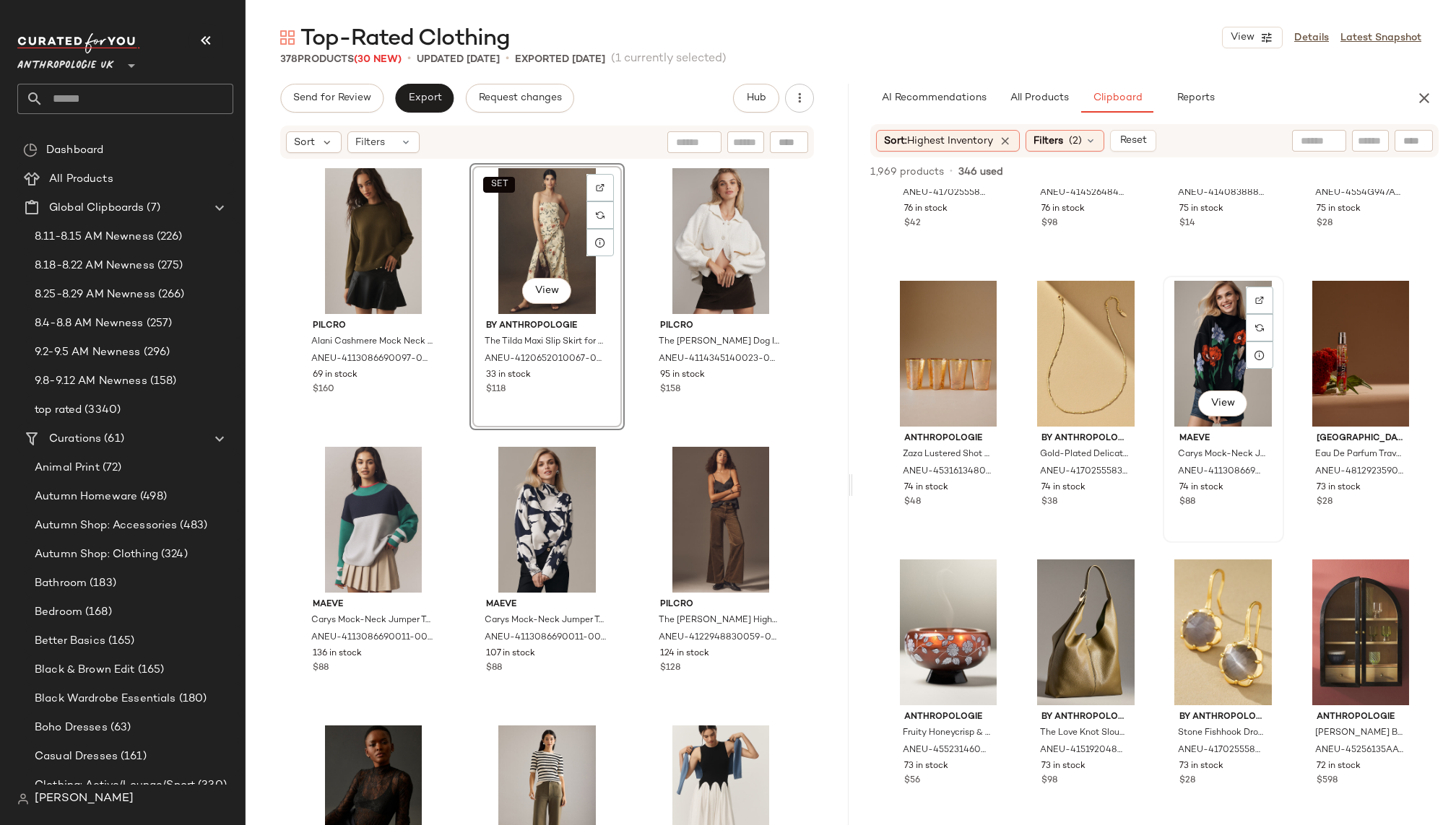
click at [1195, 349] on div "View" at bounding box center [1224, 353] width 112 height 146
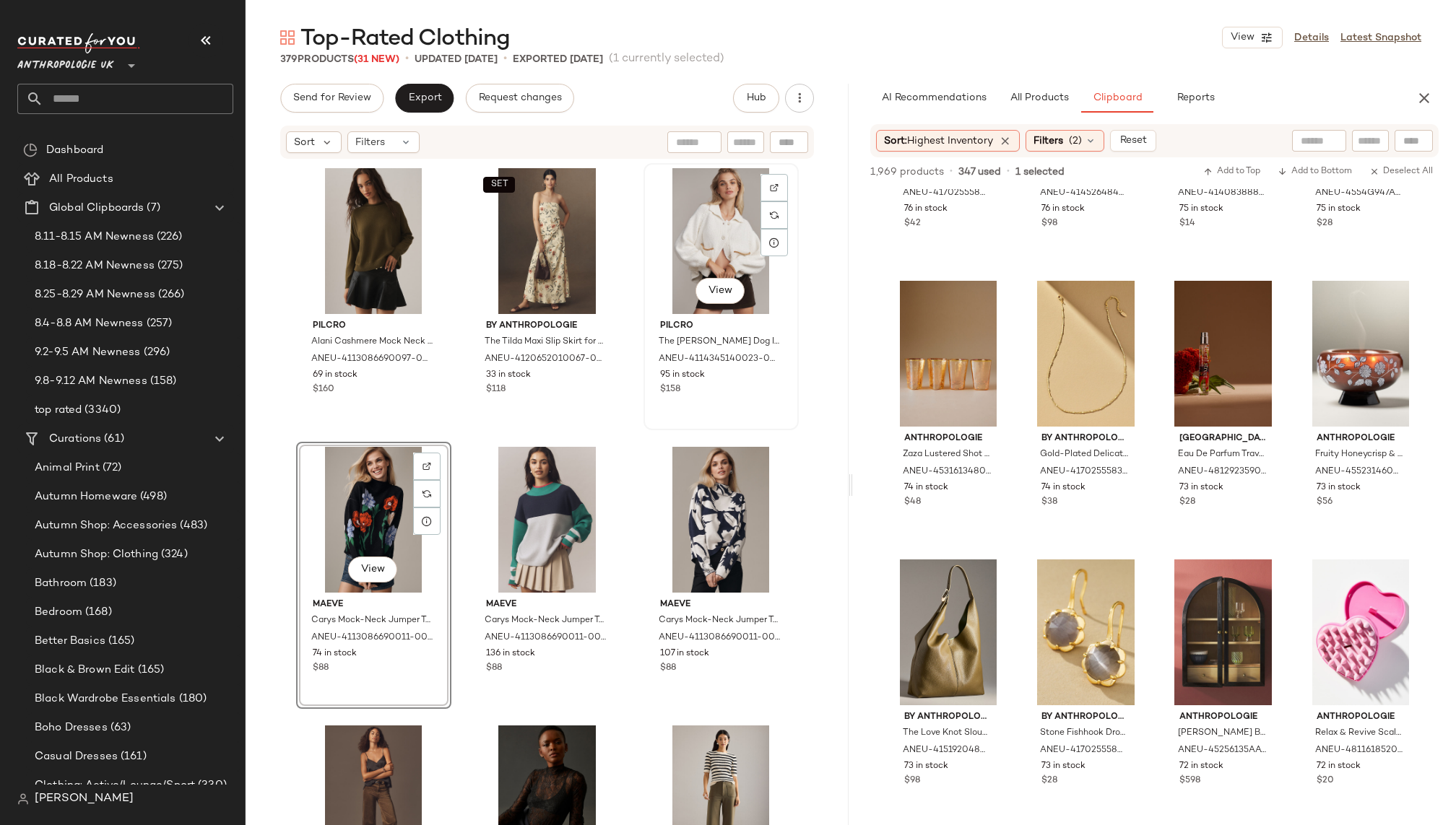
click at [697, 236] on div "View" at bounding box center [721, 241] width 145 height 146
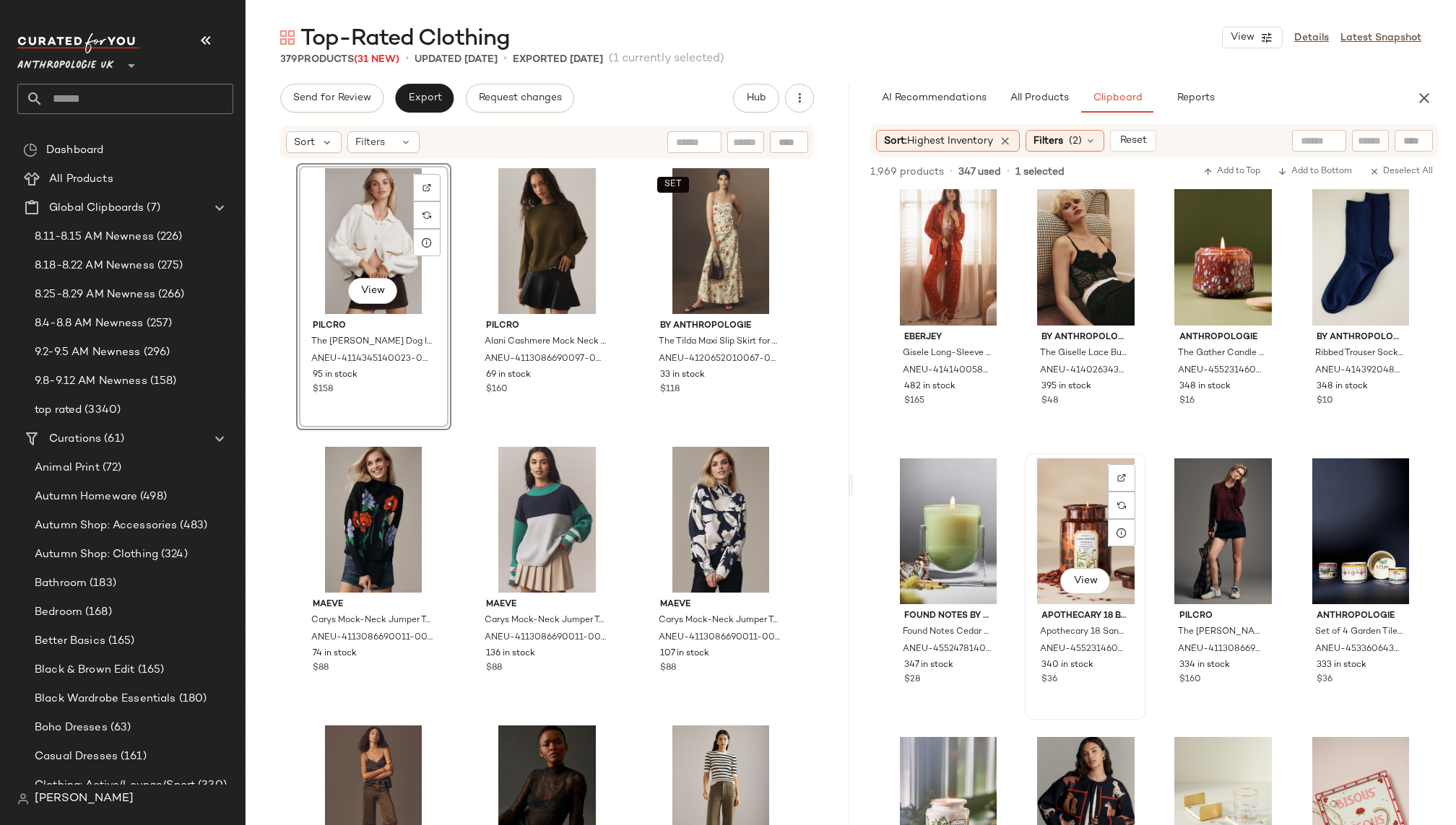
scroll to position [21, 0]
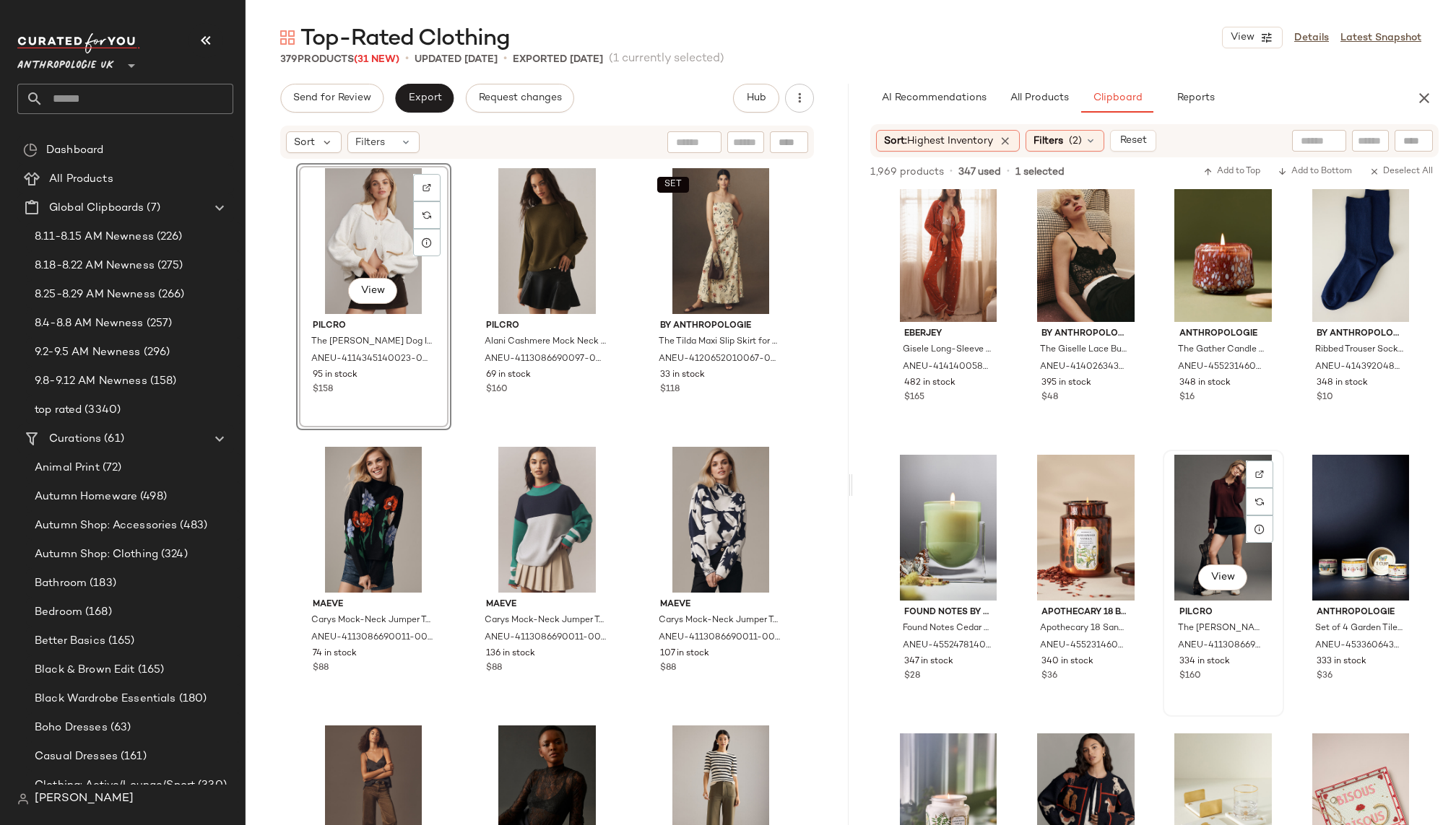
click at [1214, 503] on div "View" at bounding box center [1224, 527] width 112 height 146
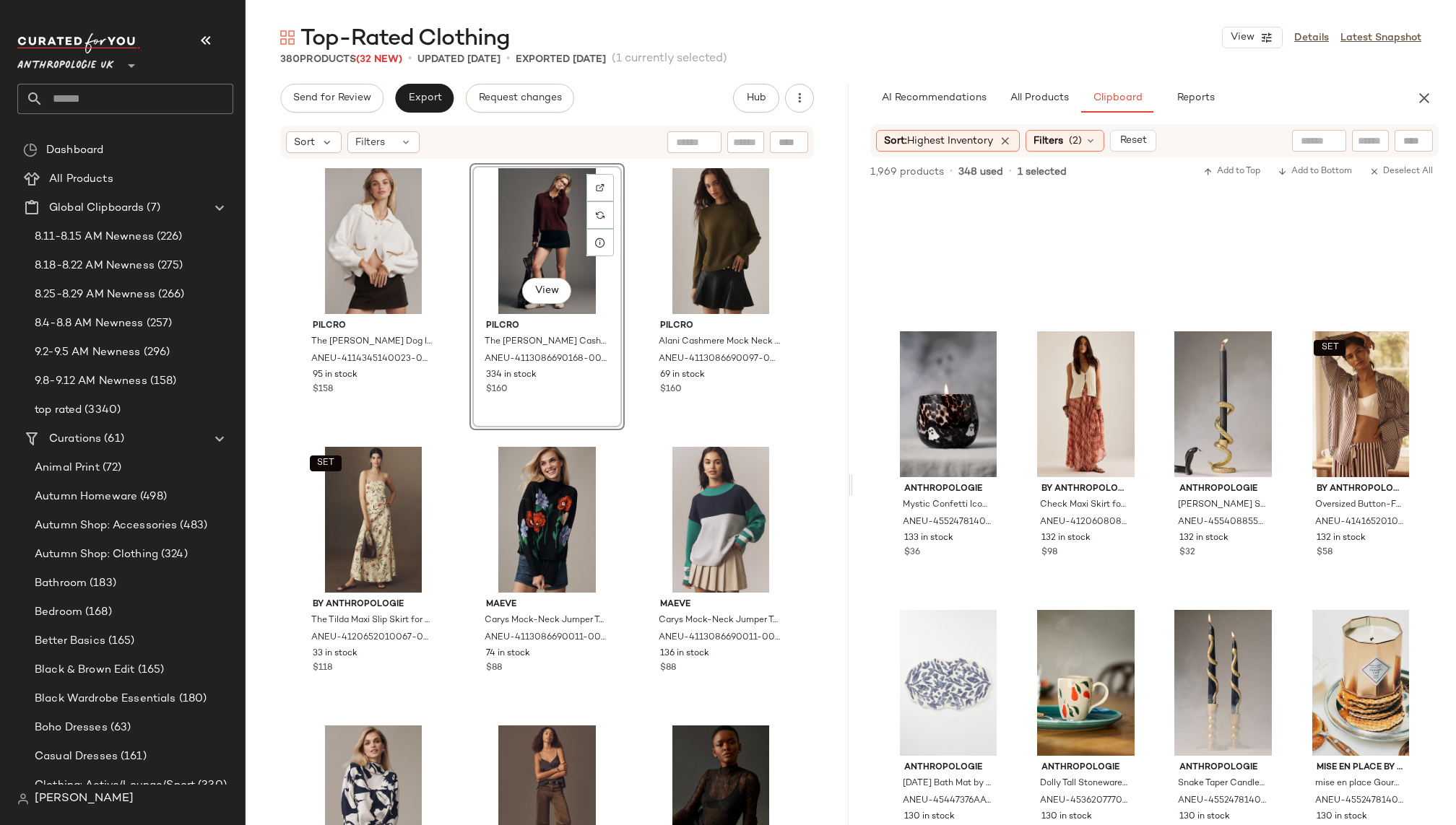
scroll to position [8135, 0]
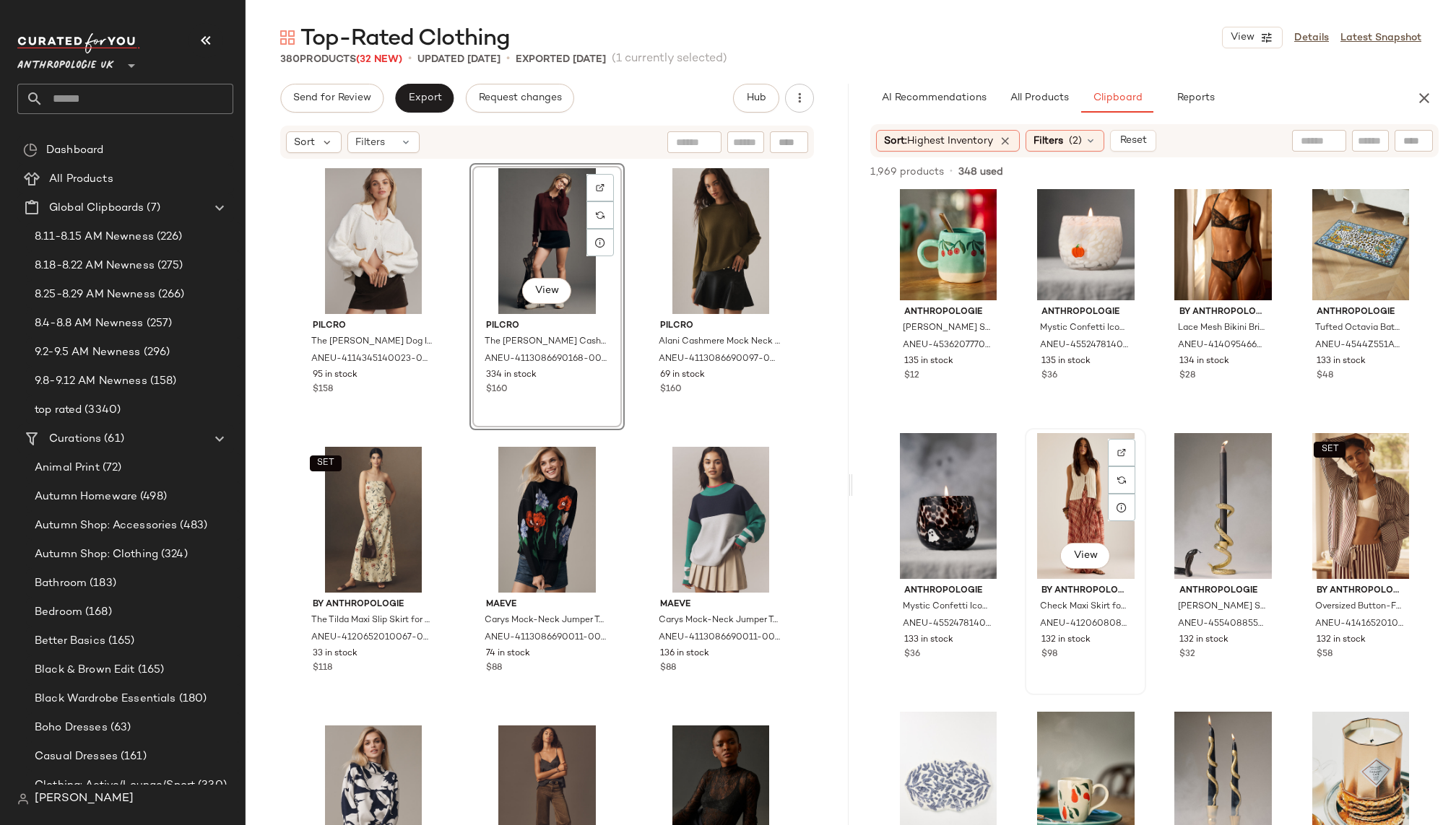
click at [1059, 493] on div "View" at bounding box center [1086, 505] width 112 height 146
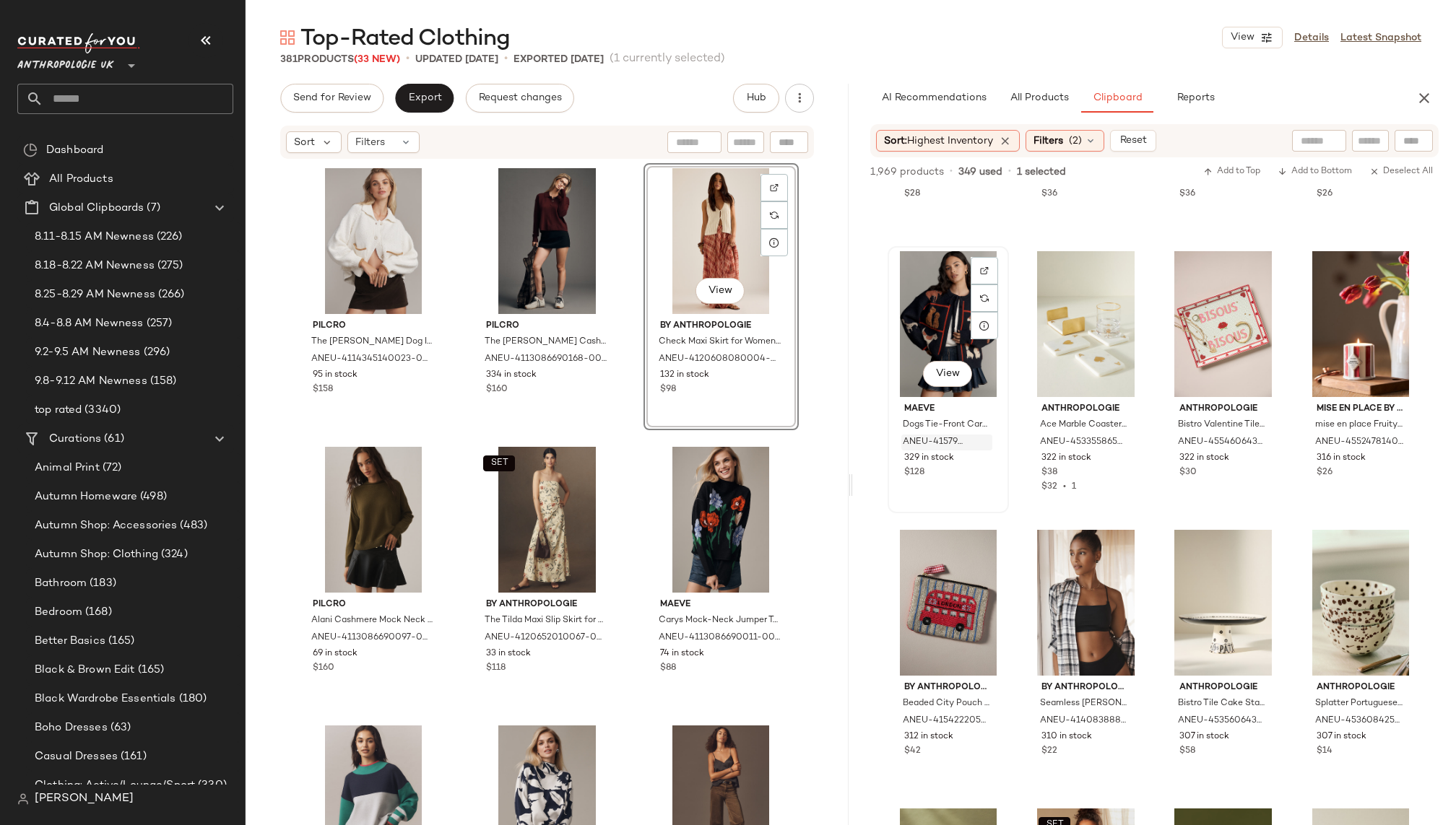
scroll to position [391, 0]
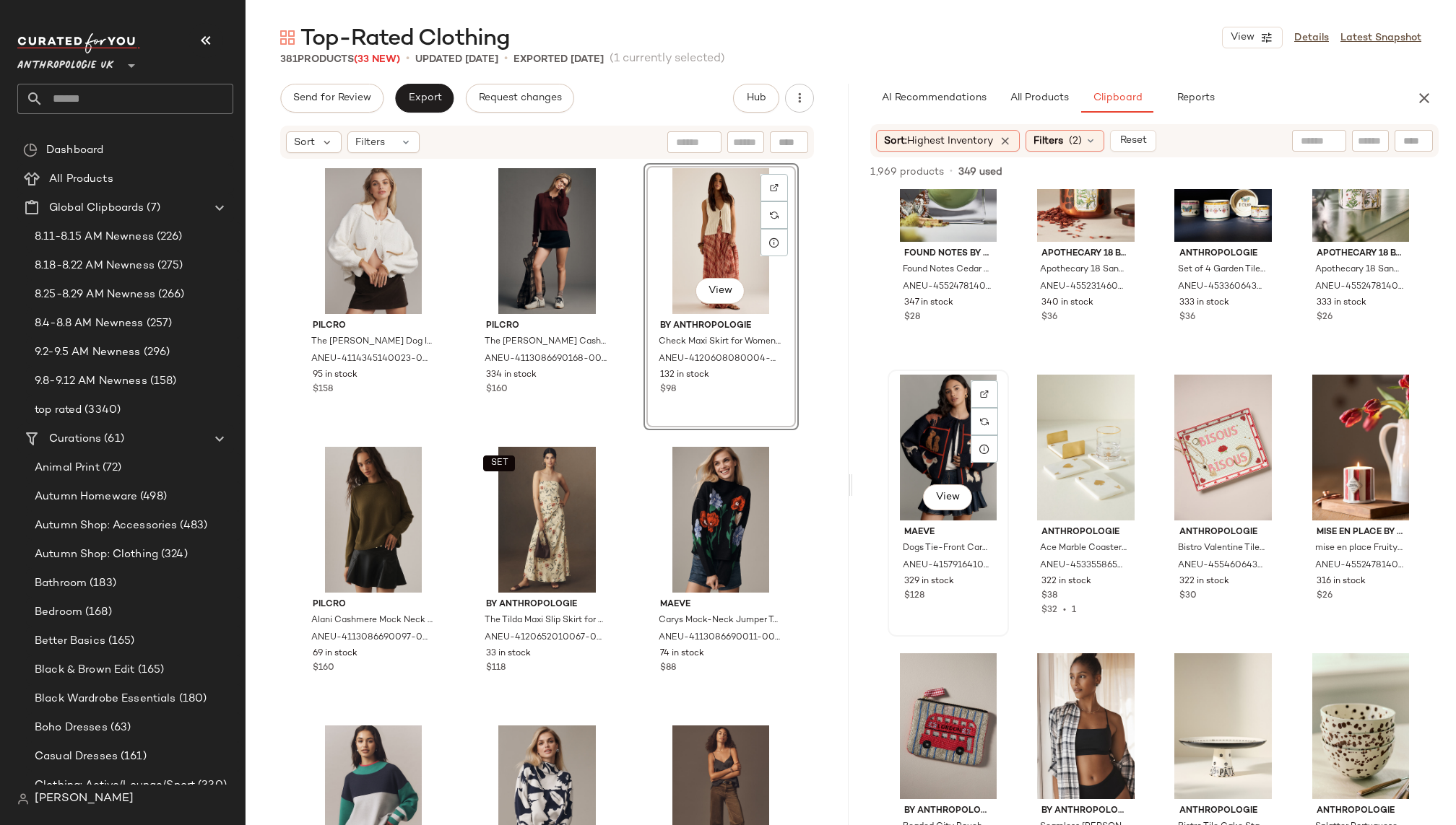
click at [941, 427] on div "View" at bounding box center [949, 447] width 112 height 146
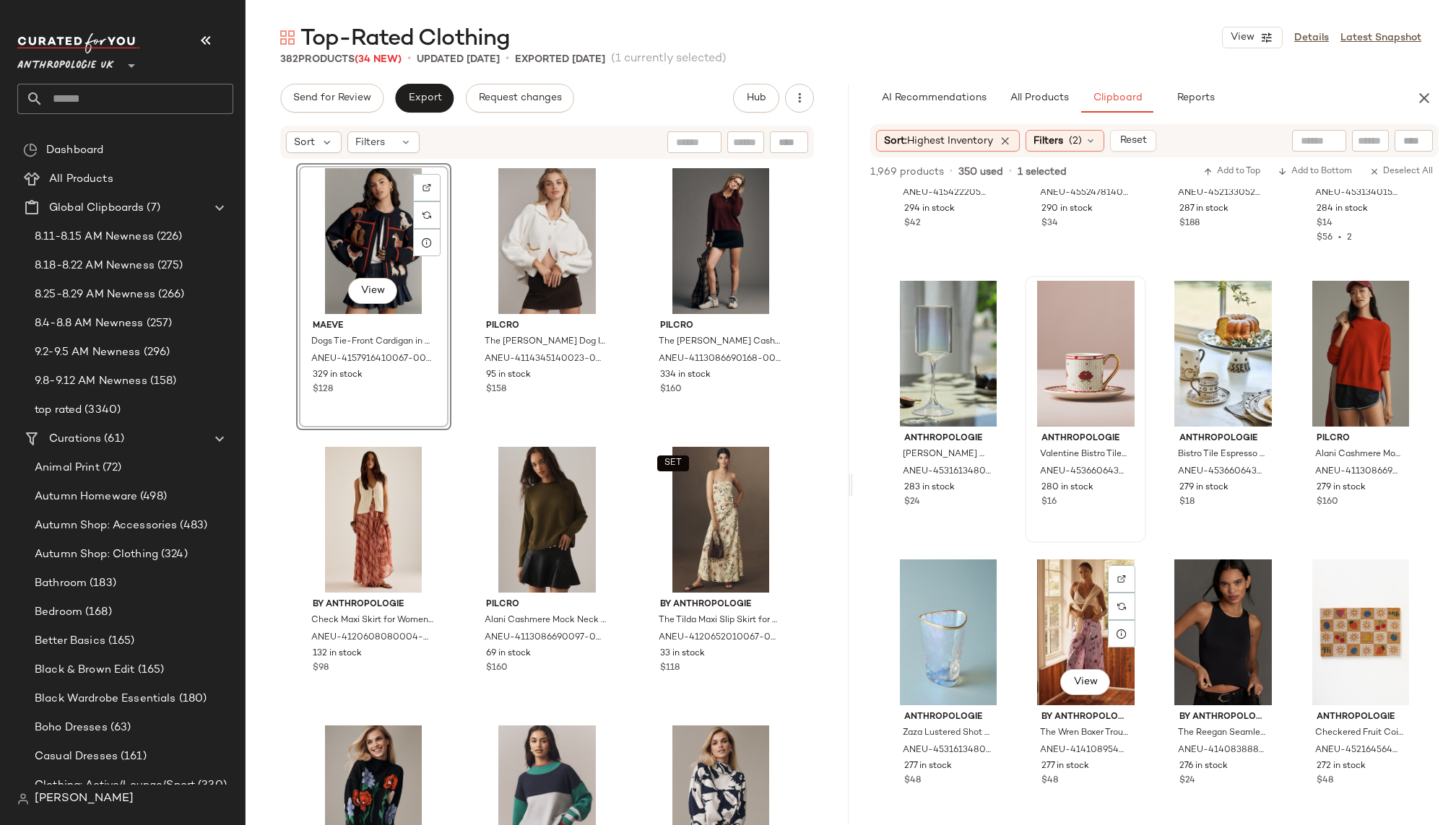
scroll to position [1598, 0]
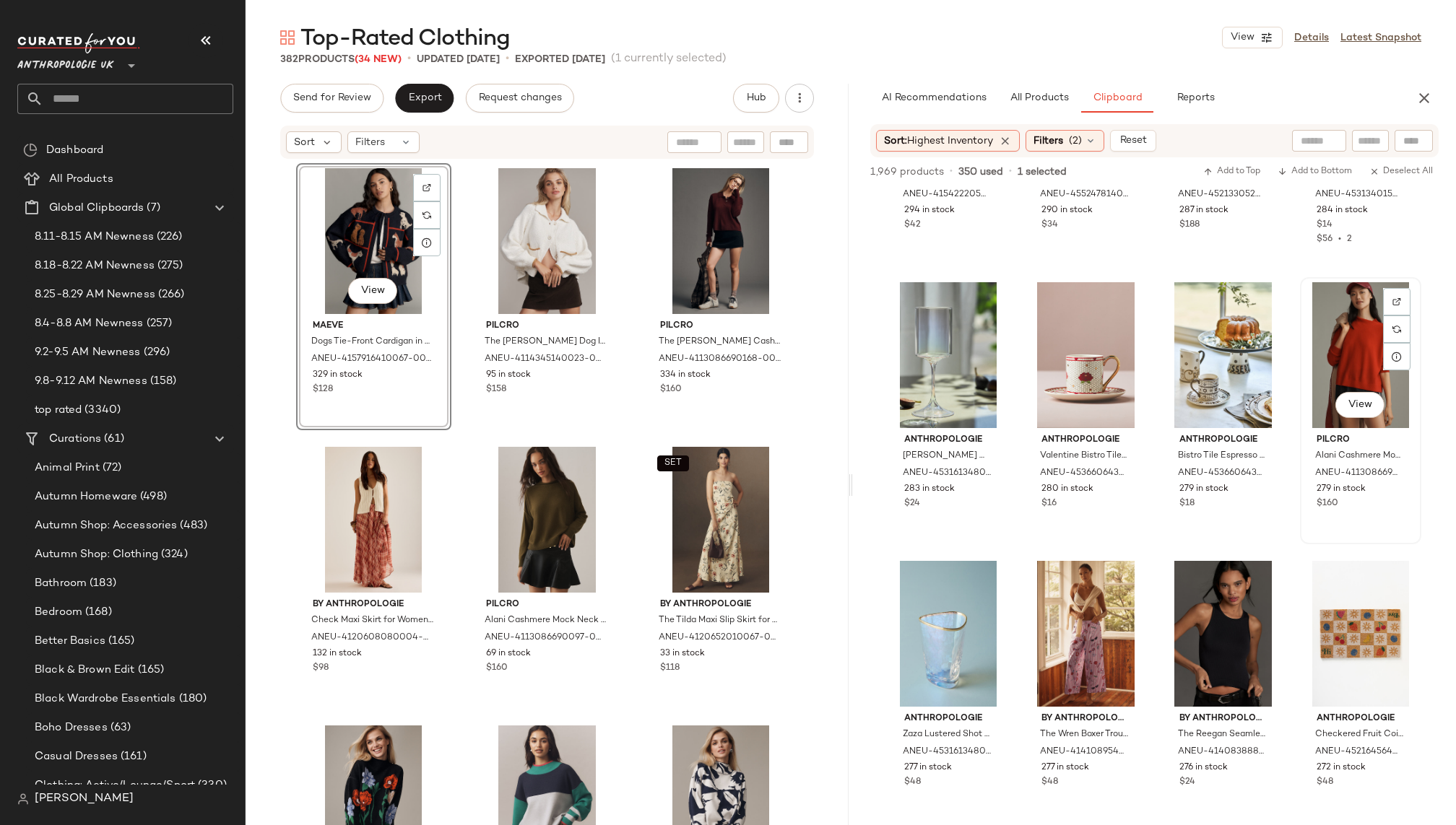
click at [1325, 357] on div "View" at bounding box center [1361, 355] width 112 height 146
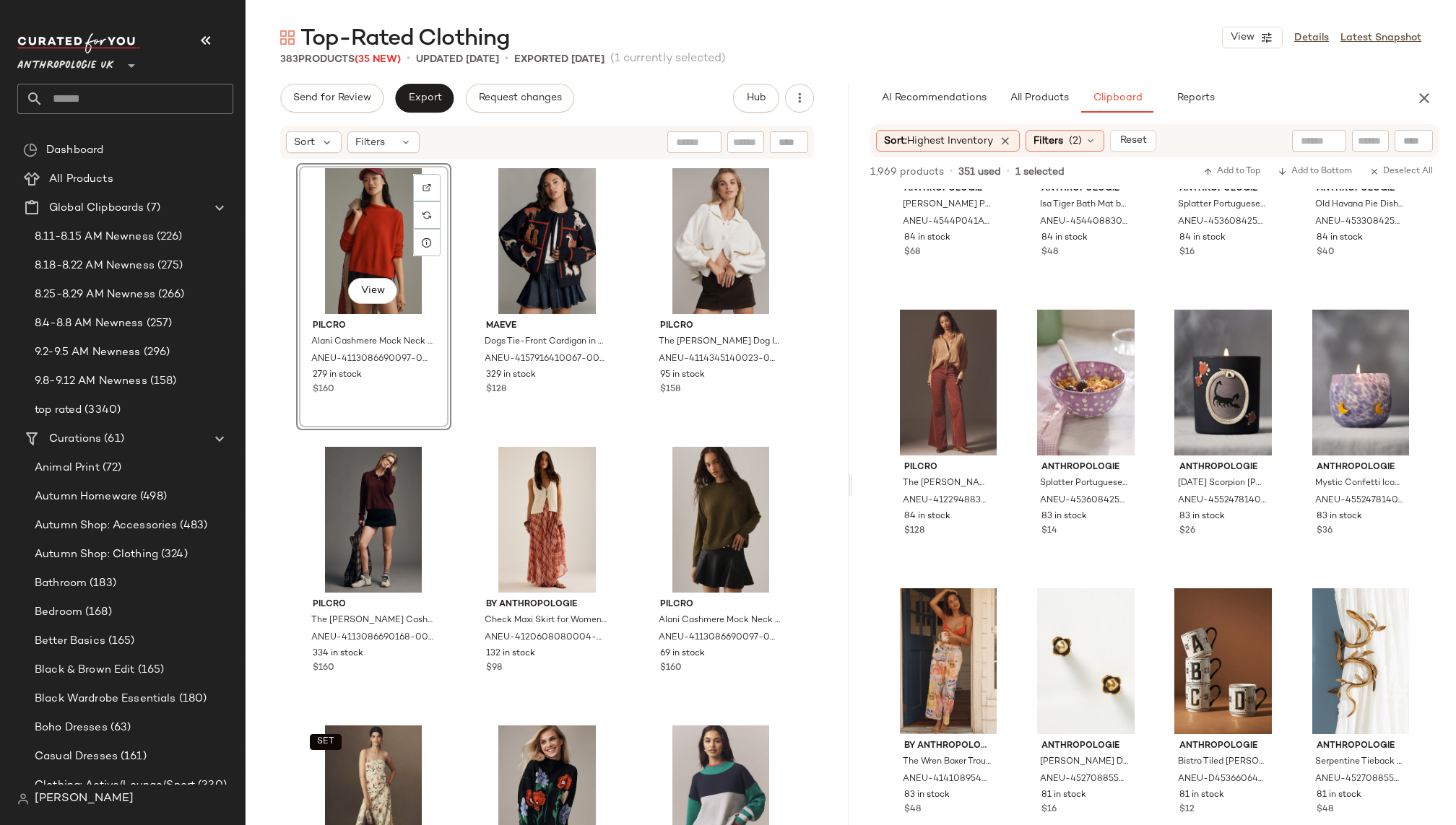
scroll to position [15991, 0]
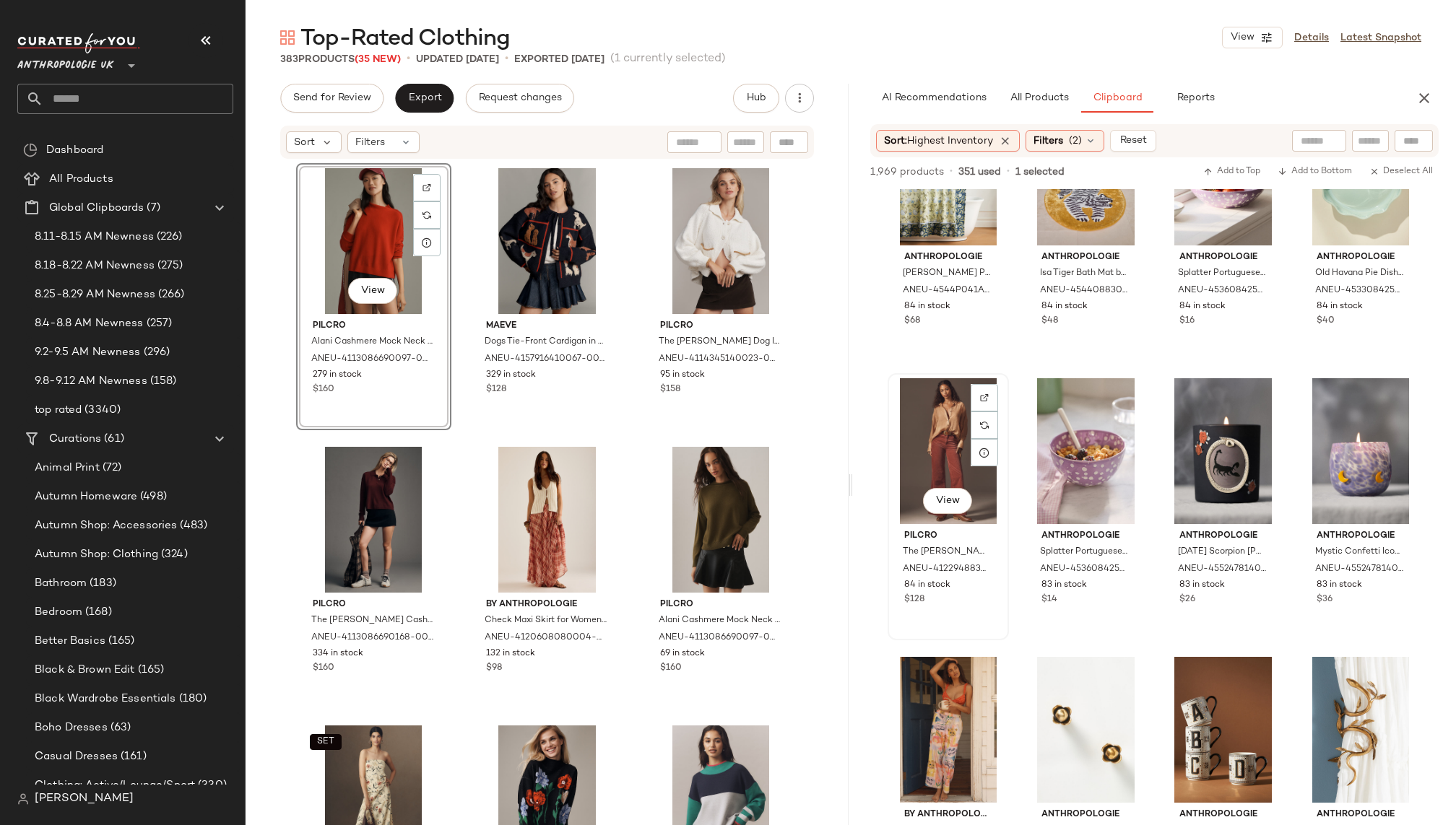
click at [910, 435] on div "View" at bounding box center [949, 450] width 112 height 146
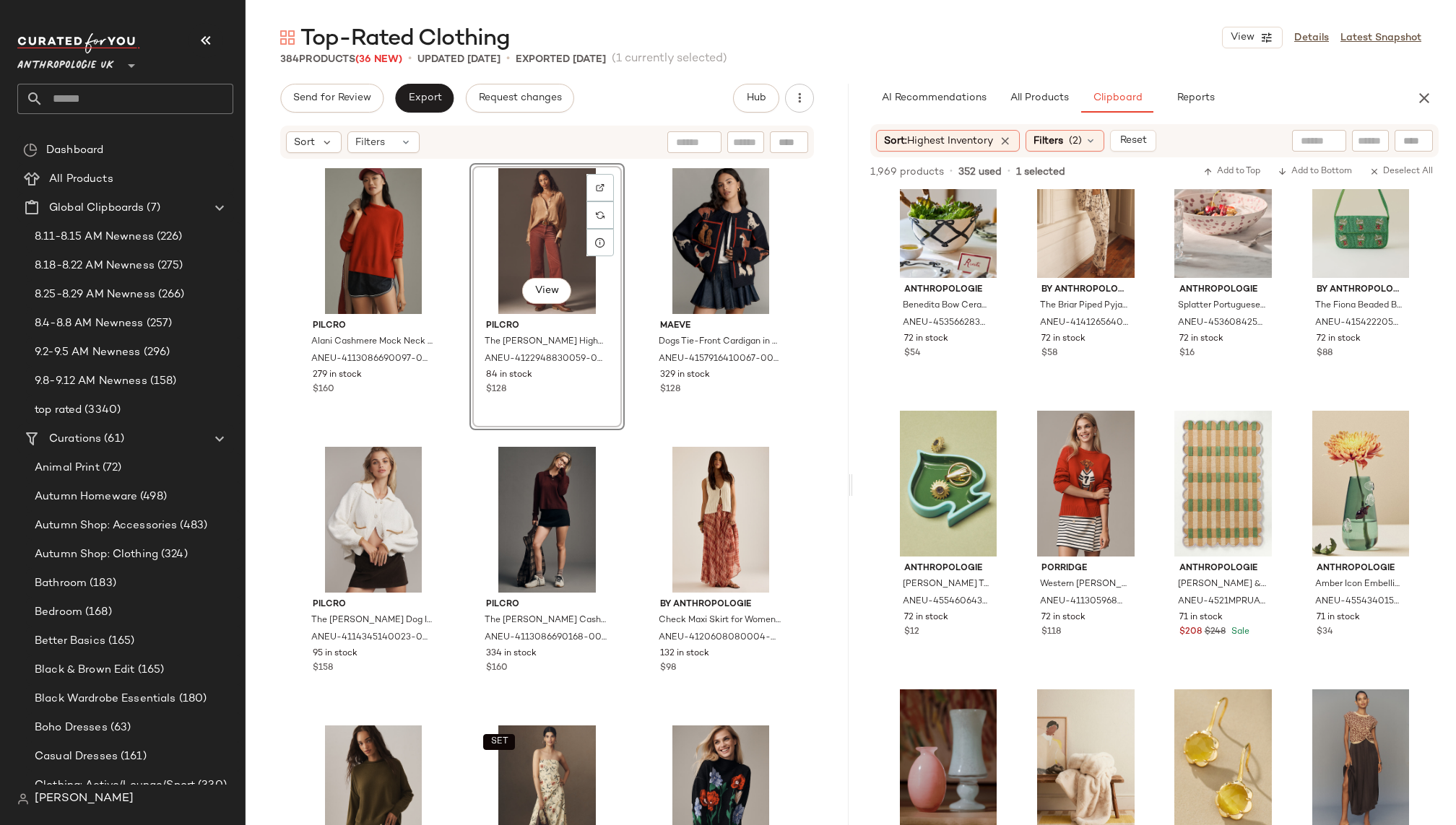
scroll to position [19032, 0]
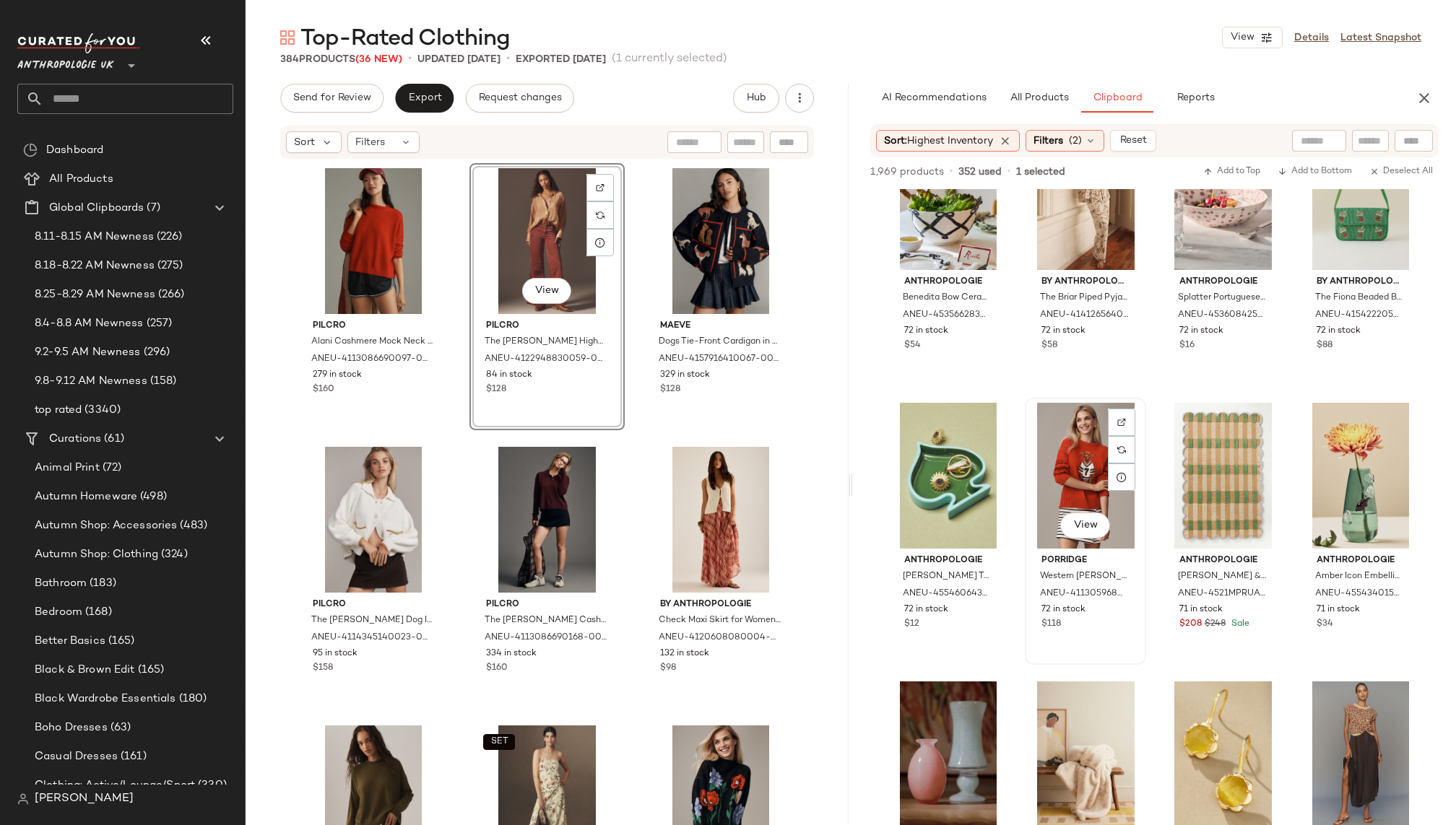
click at [1050, 487] on div "View" at bounding box center [1086, 475] width 112 height 146
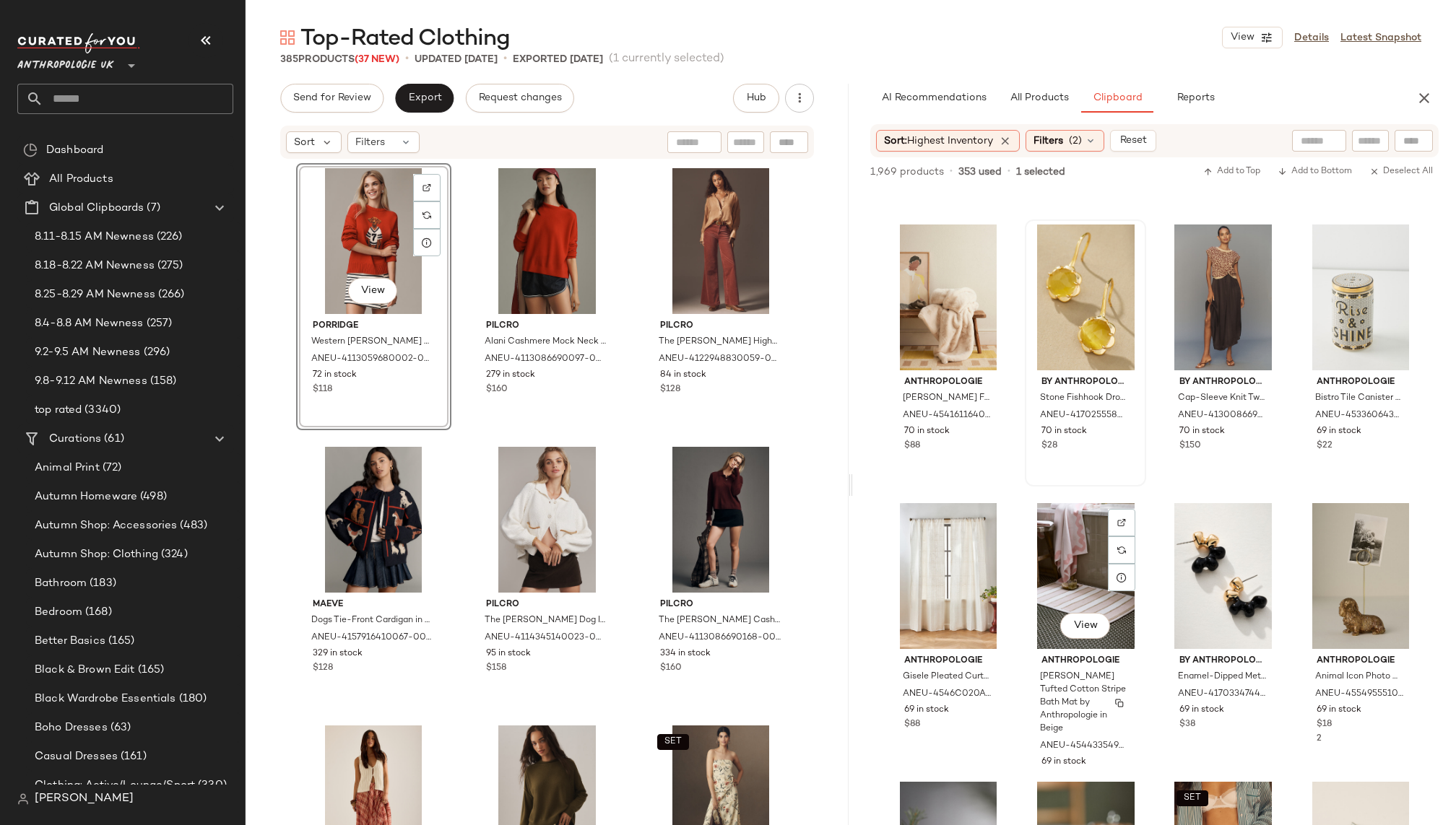
scroll to position [19504, 0]
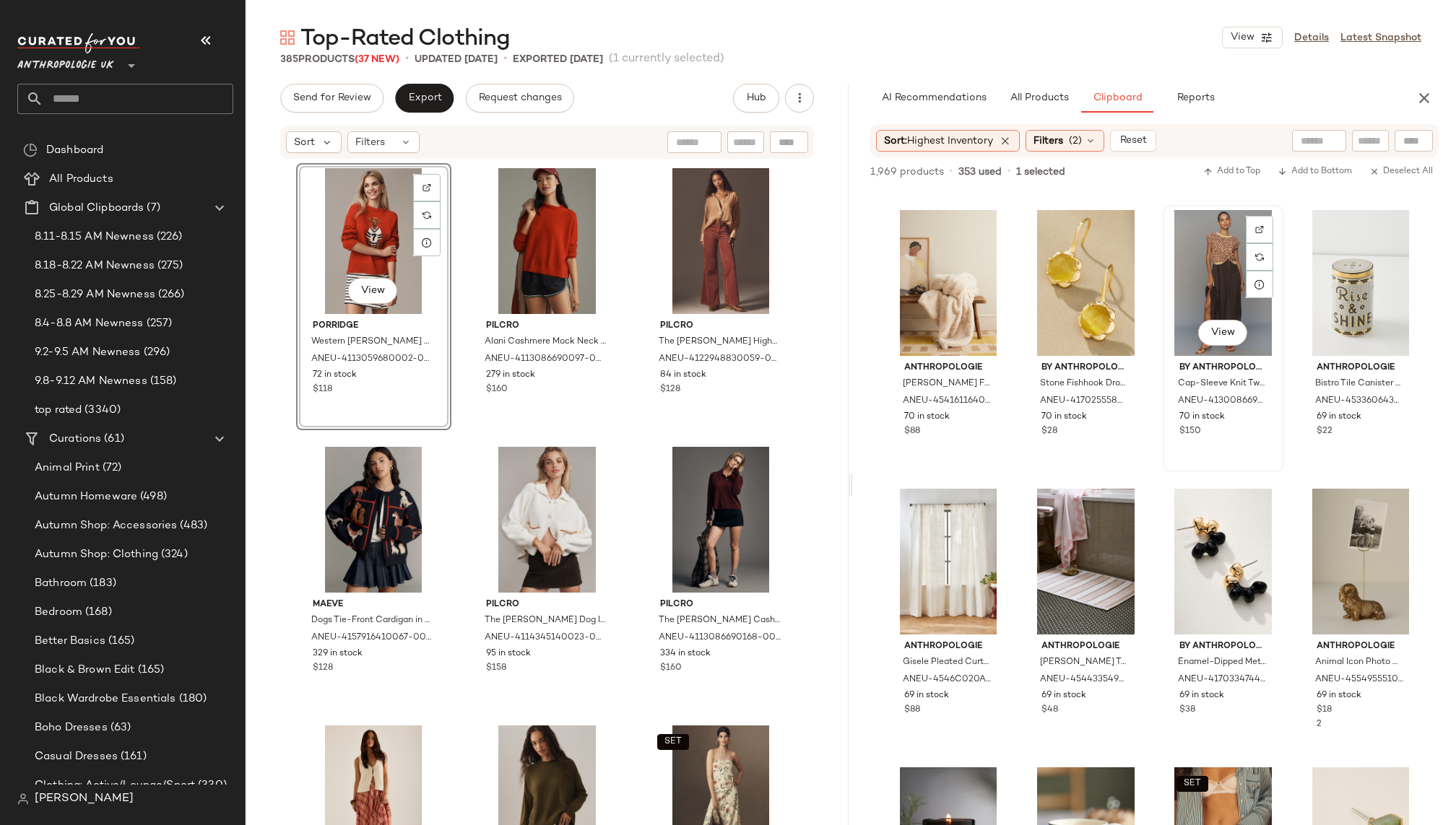
click at [1209, 257] on div "View" at bounding box center [1224, 282] width 112 height 146
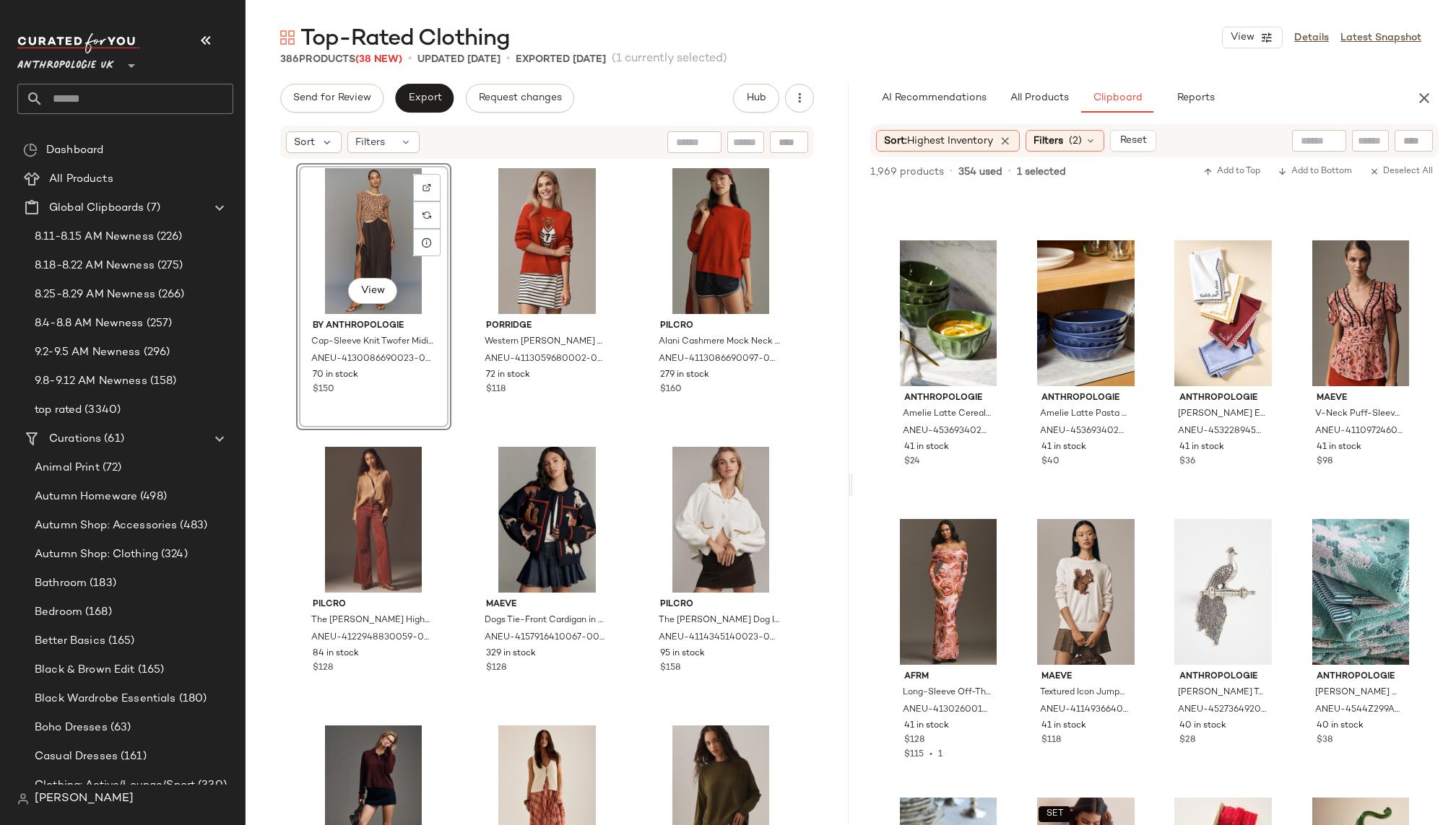
scroll to position [32301, 0]
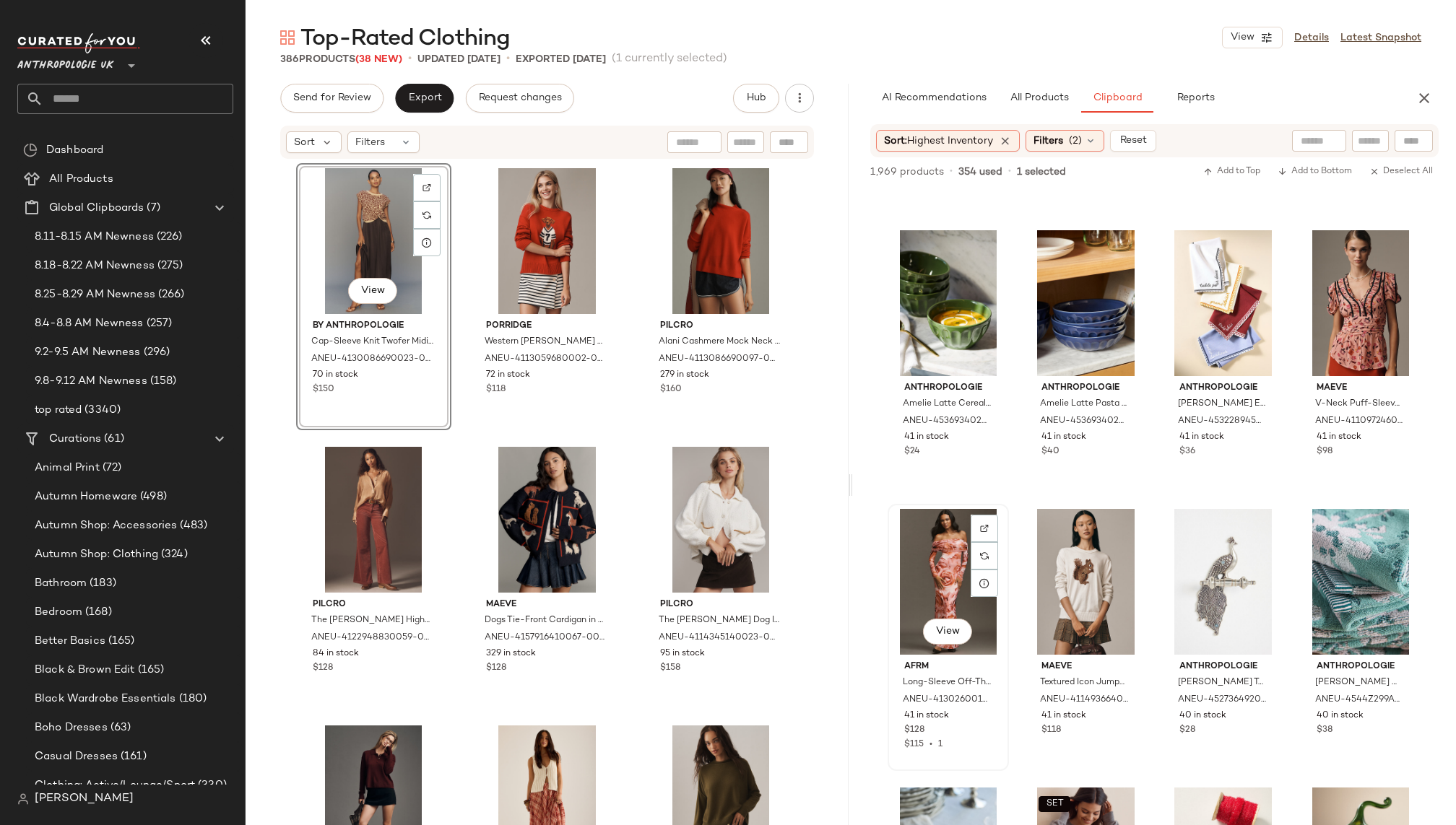
click at [921, 589] on div "View" at bounding box center [949, 581] width 112 height 146
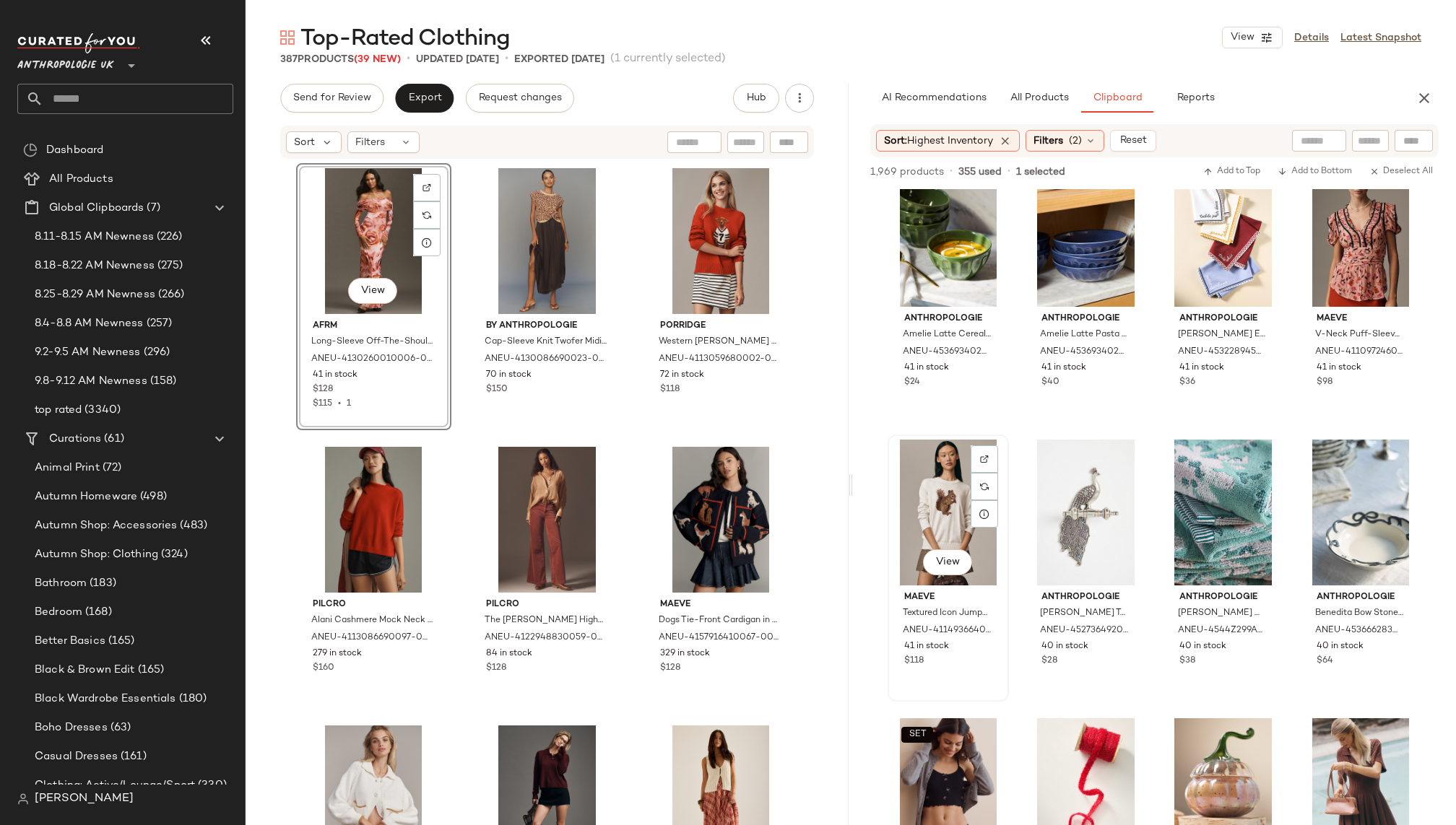
scroll to position [32387, 0]
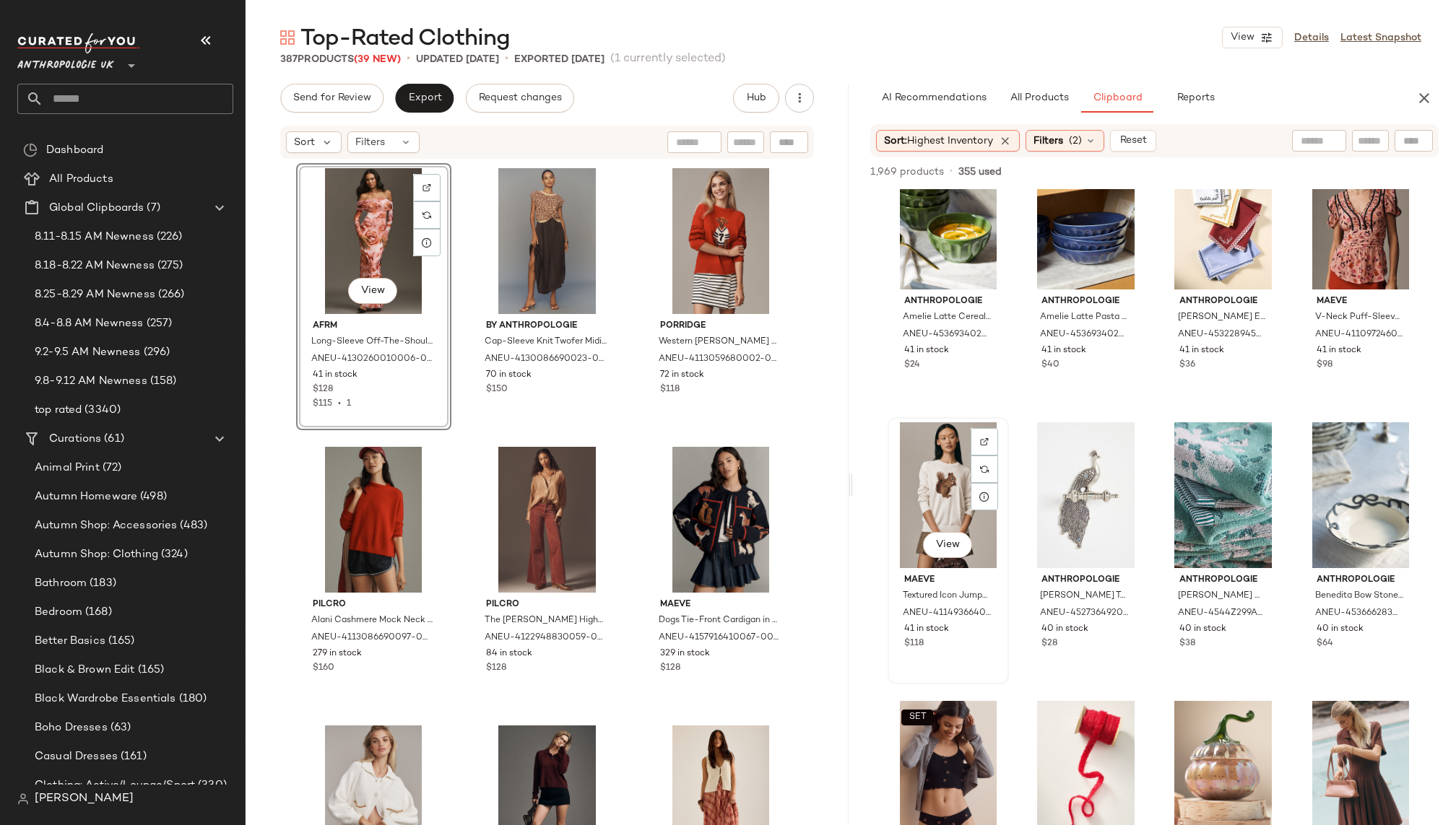
click at [917, 490] on div "View" at bounding box center [949, 495] width 112 height 146
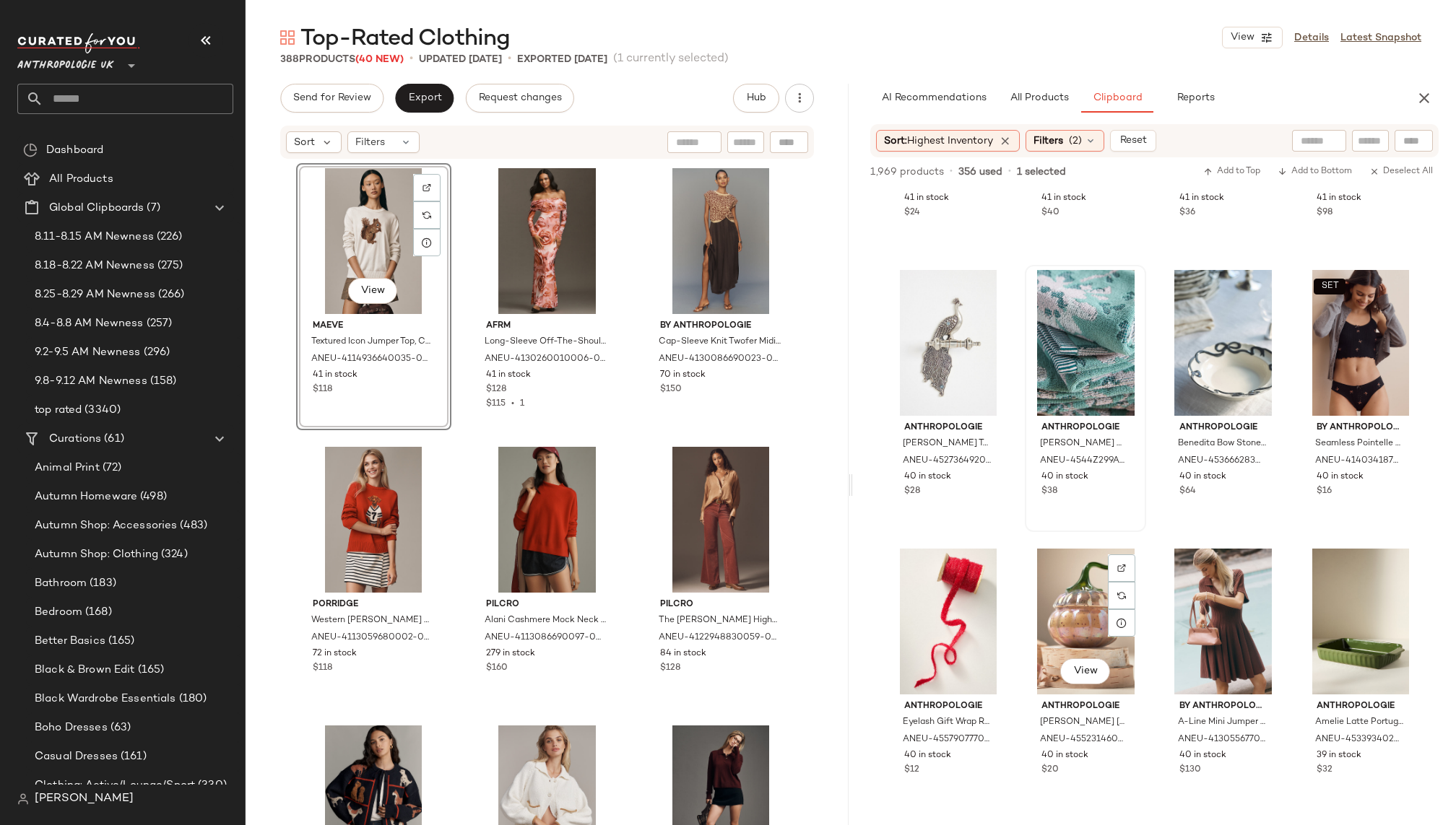
scroll to position [32599, 0]
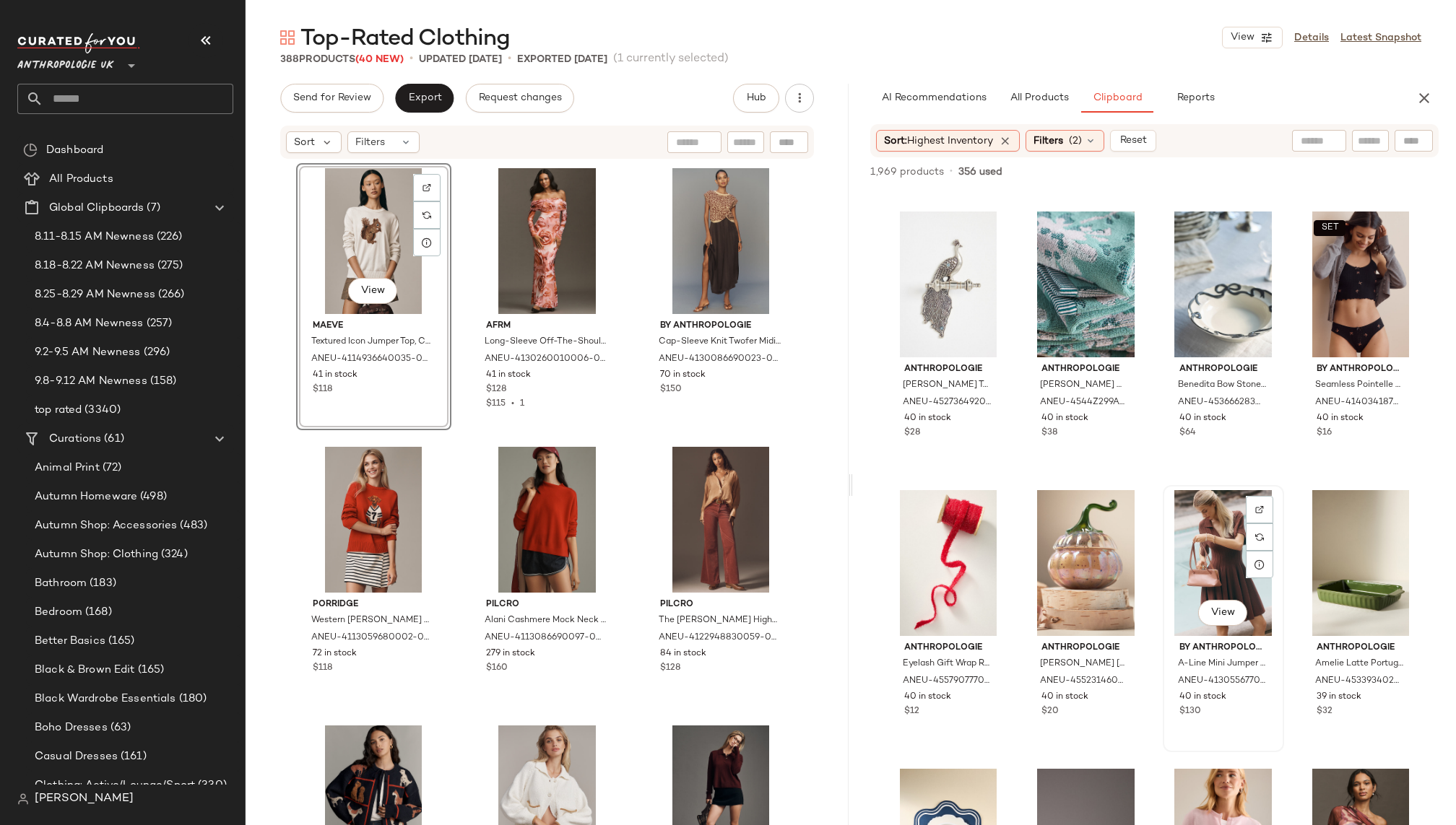
click at [1182, 578] on div "View" at bounding box center [1224, 563] width 112 height 146
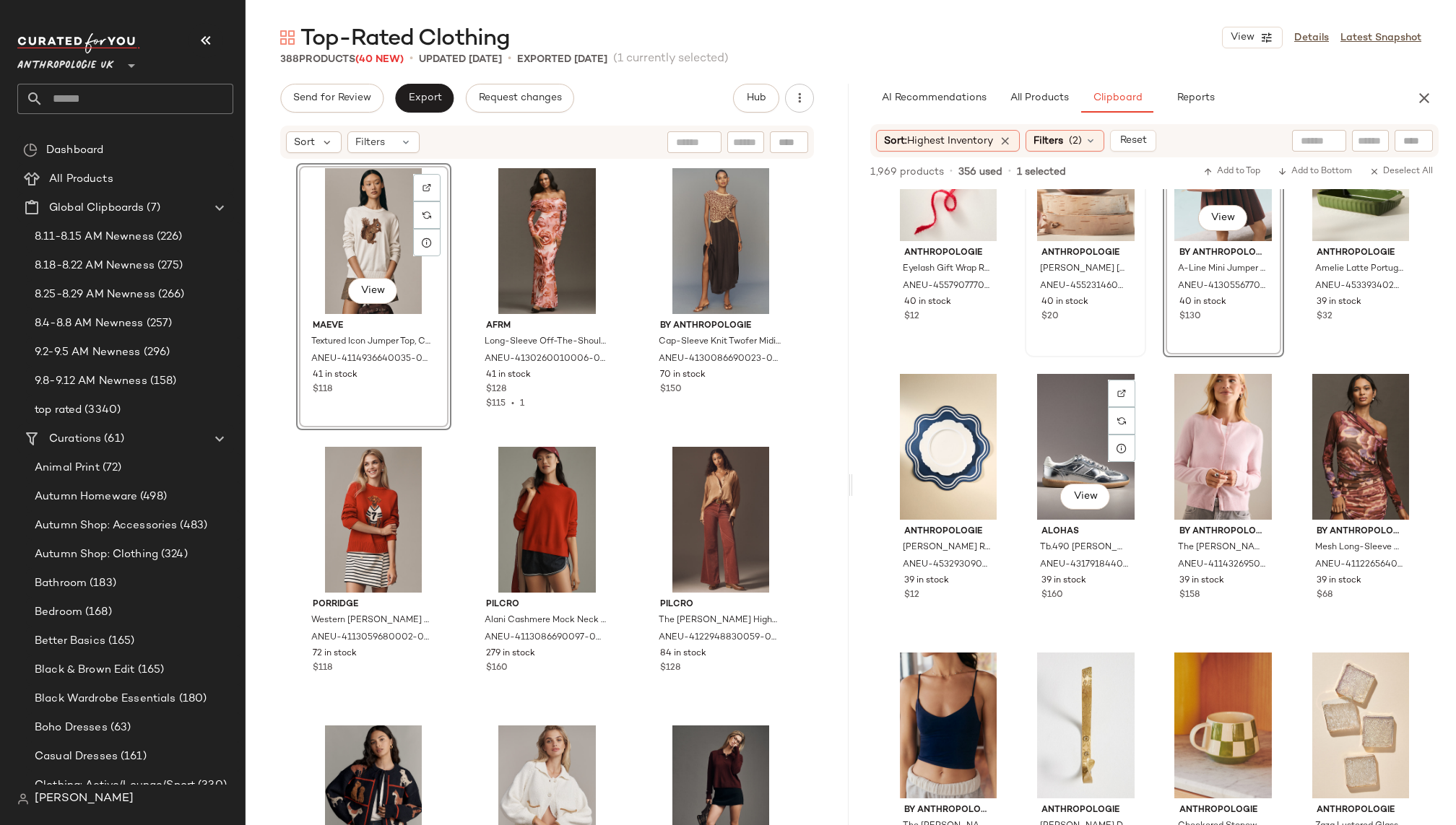
scroll to position [33036, 0]
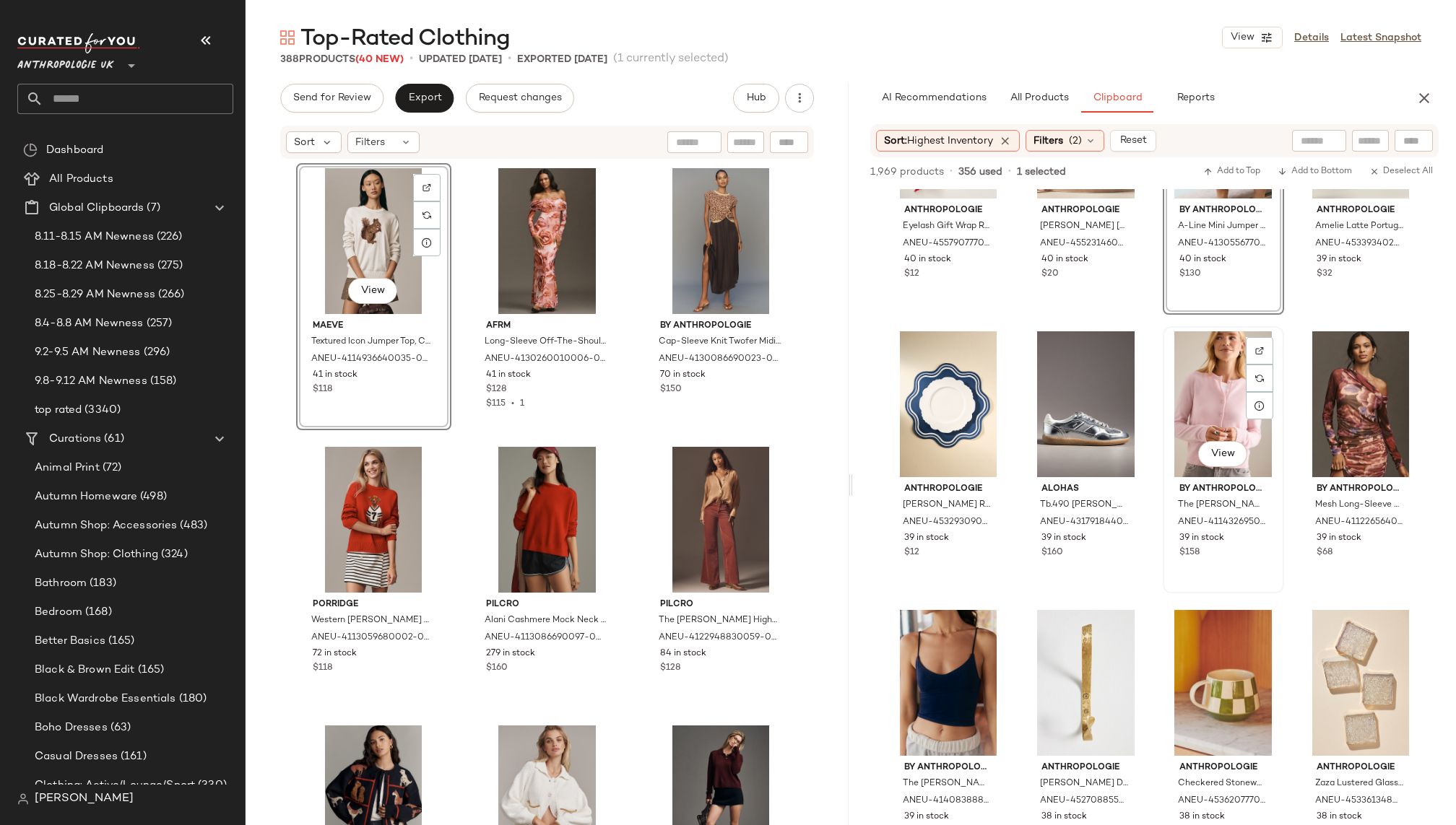
click at [1183, 415] on div "View" at bounding box center [1224, 404] width 112 height 146
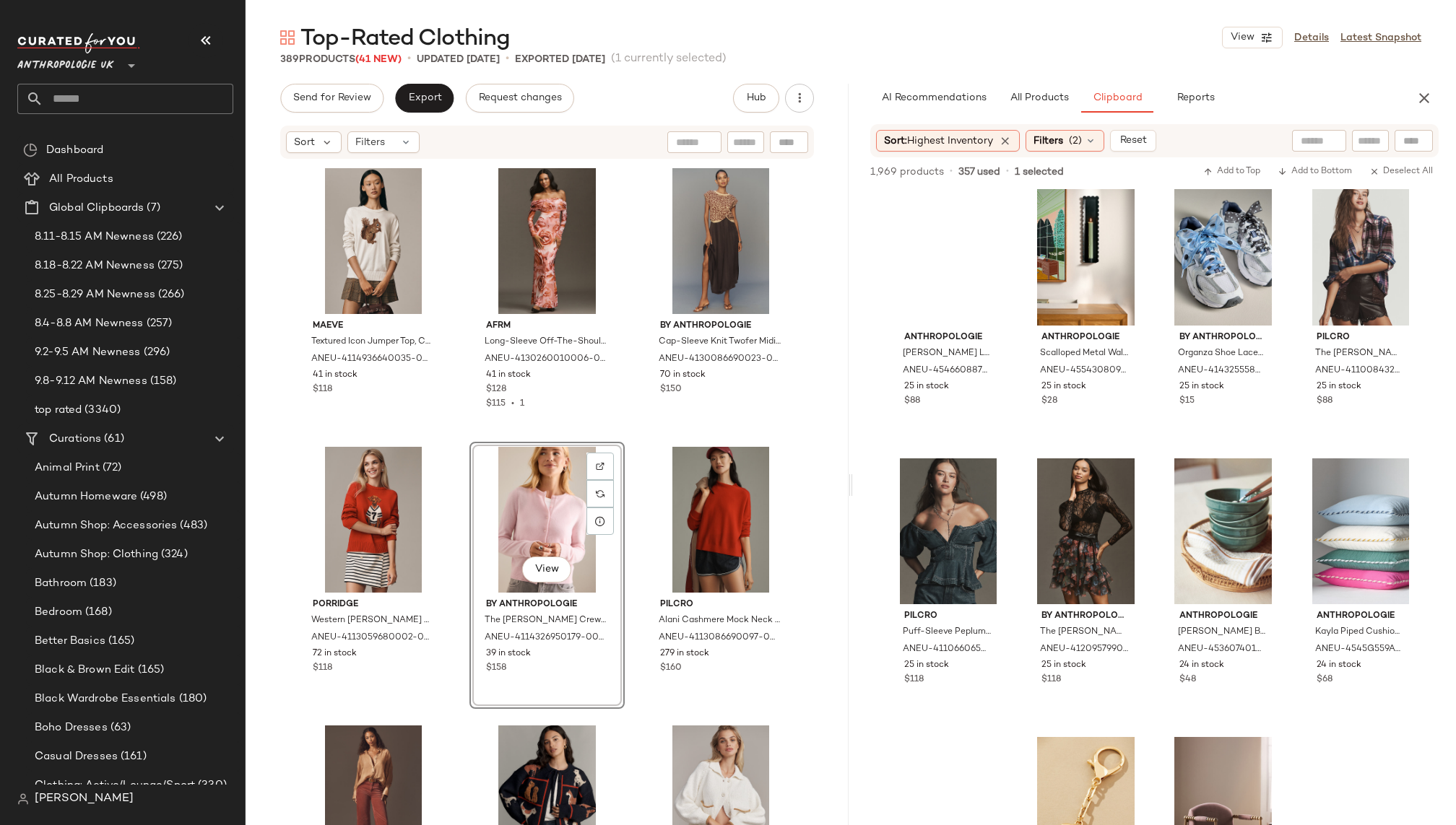
scroll to position [46908, 0]
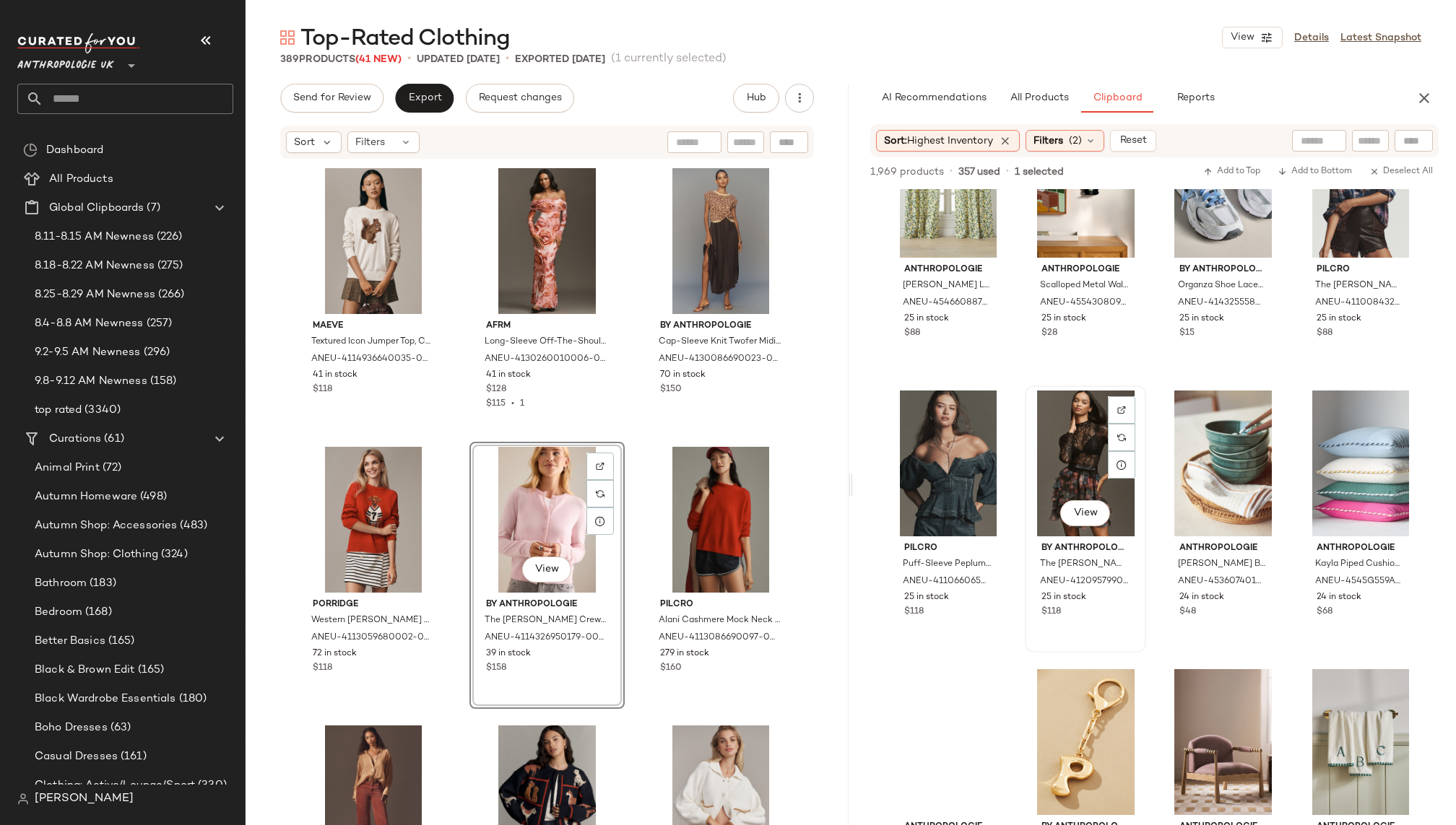
click at [1050, 485] on div "View" at bounding box center [1086, 463] width 112 height 146
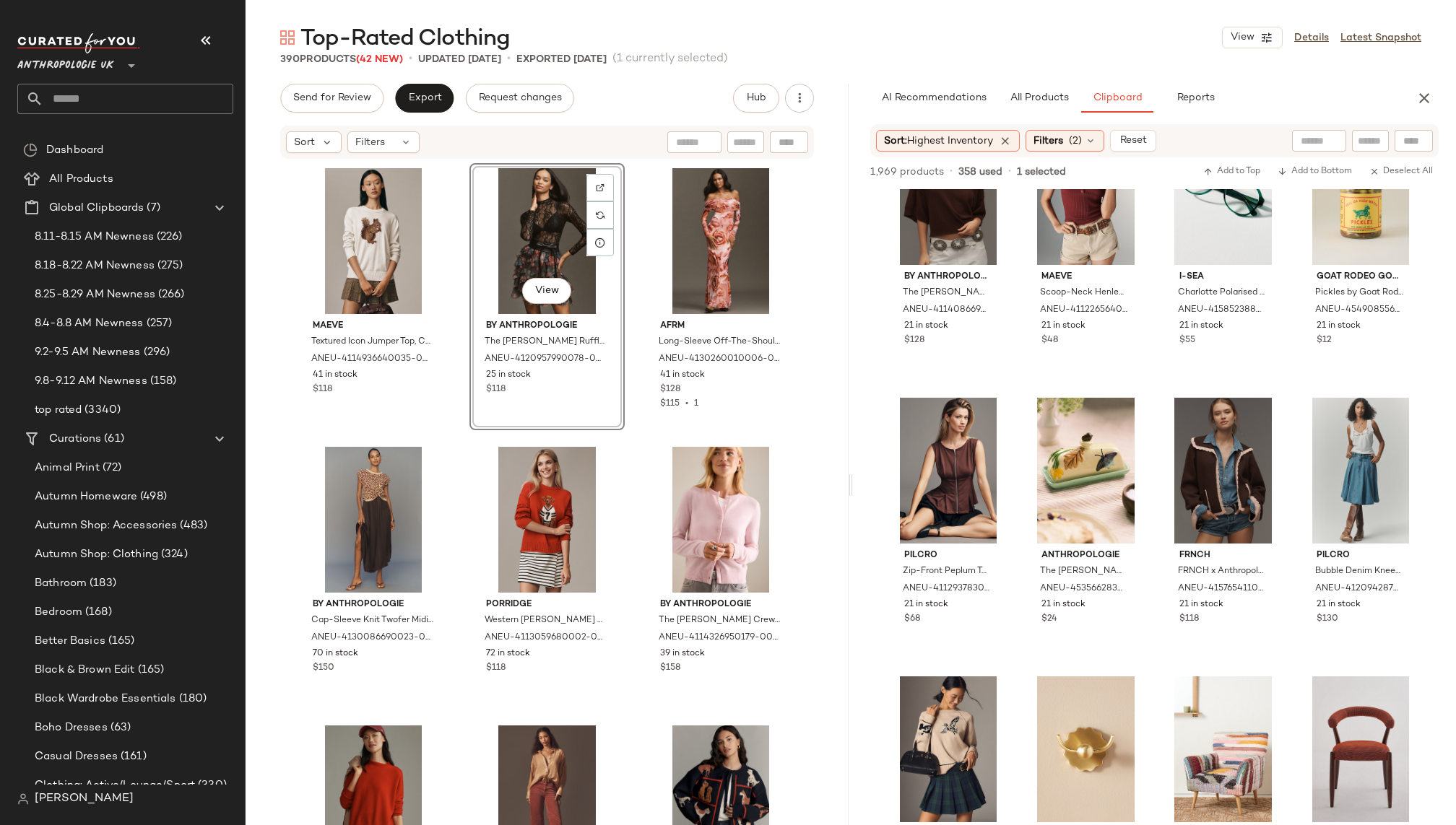
scroll to position [52499, 0]
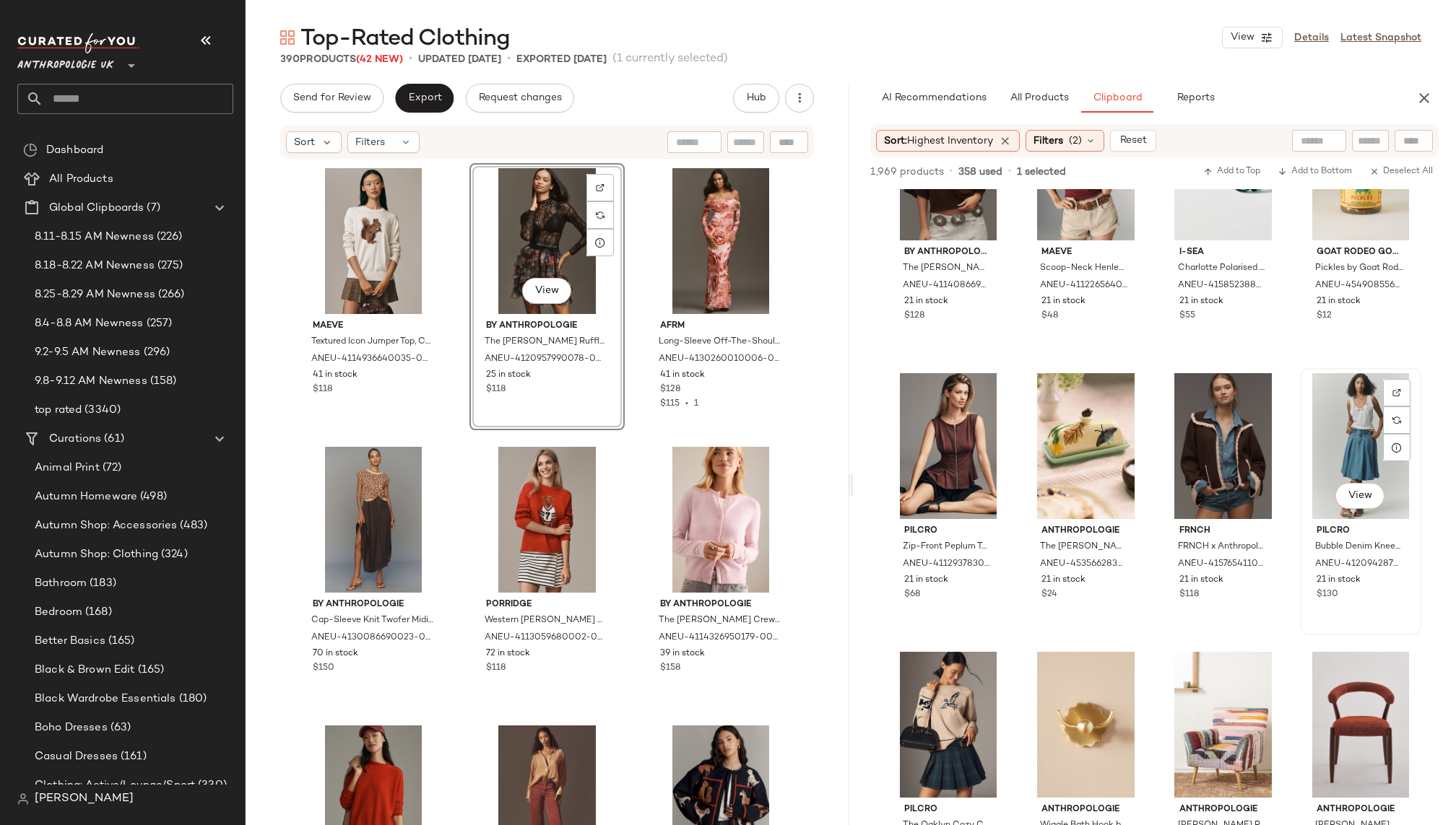
click at [1314, 447] on div "View" at bounding box center [1361, 445] width 112 height 146
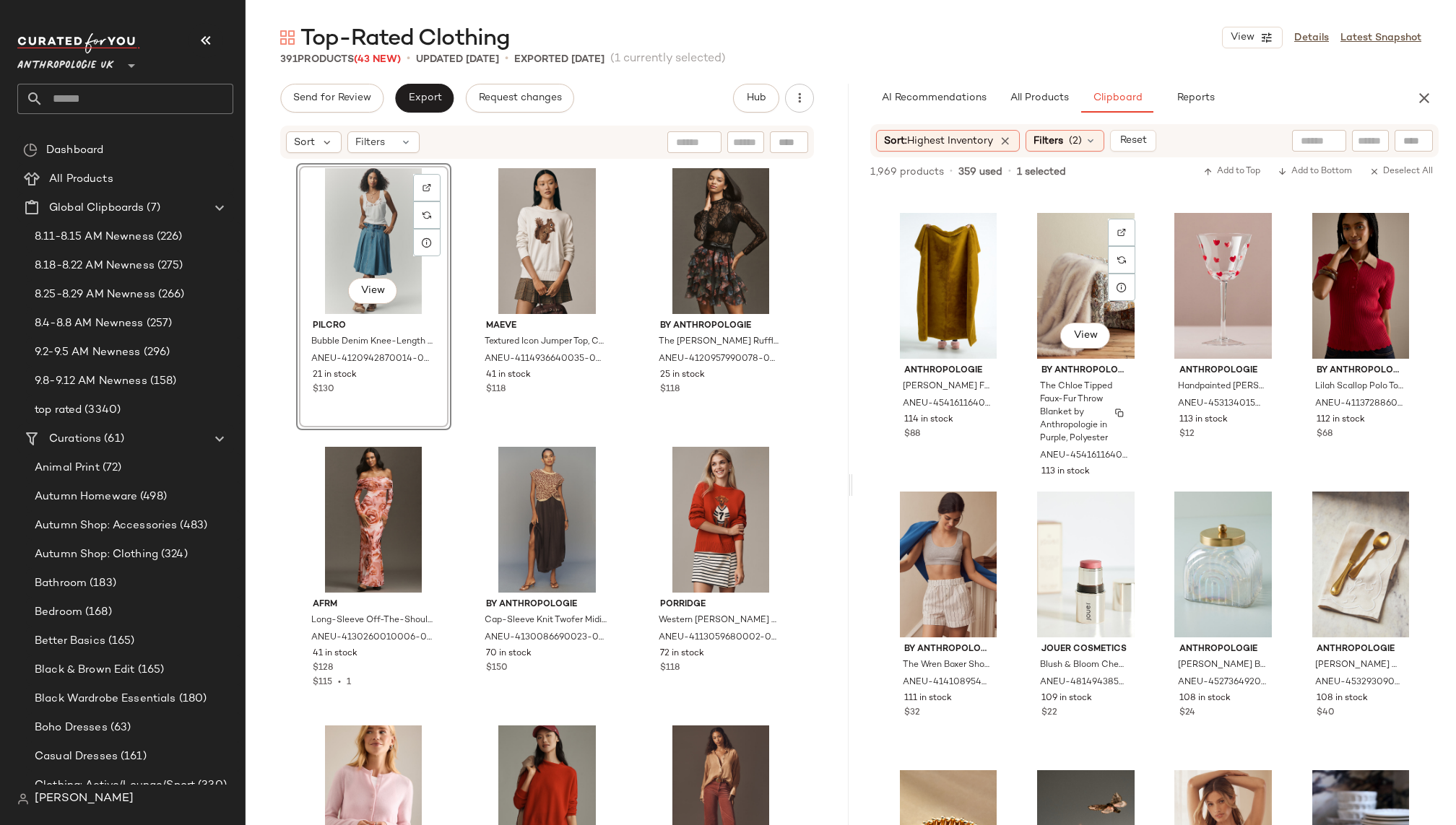
scroll to position [10591, 0]
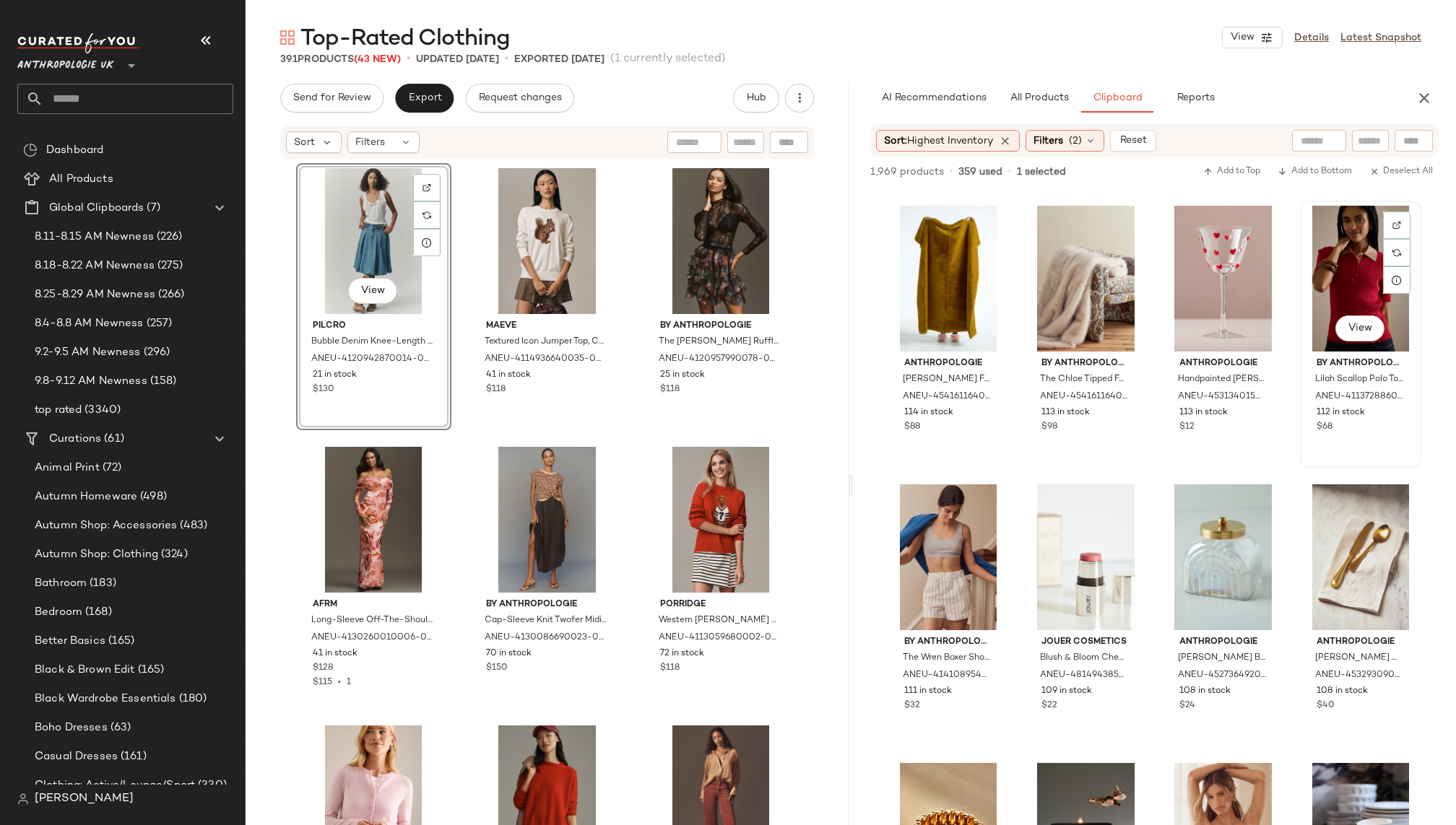
click at [1328, 300] on div "View" at bounding box center [1361, 278] width 112 height 146
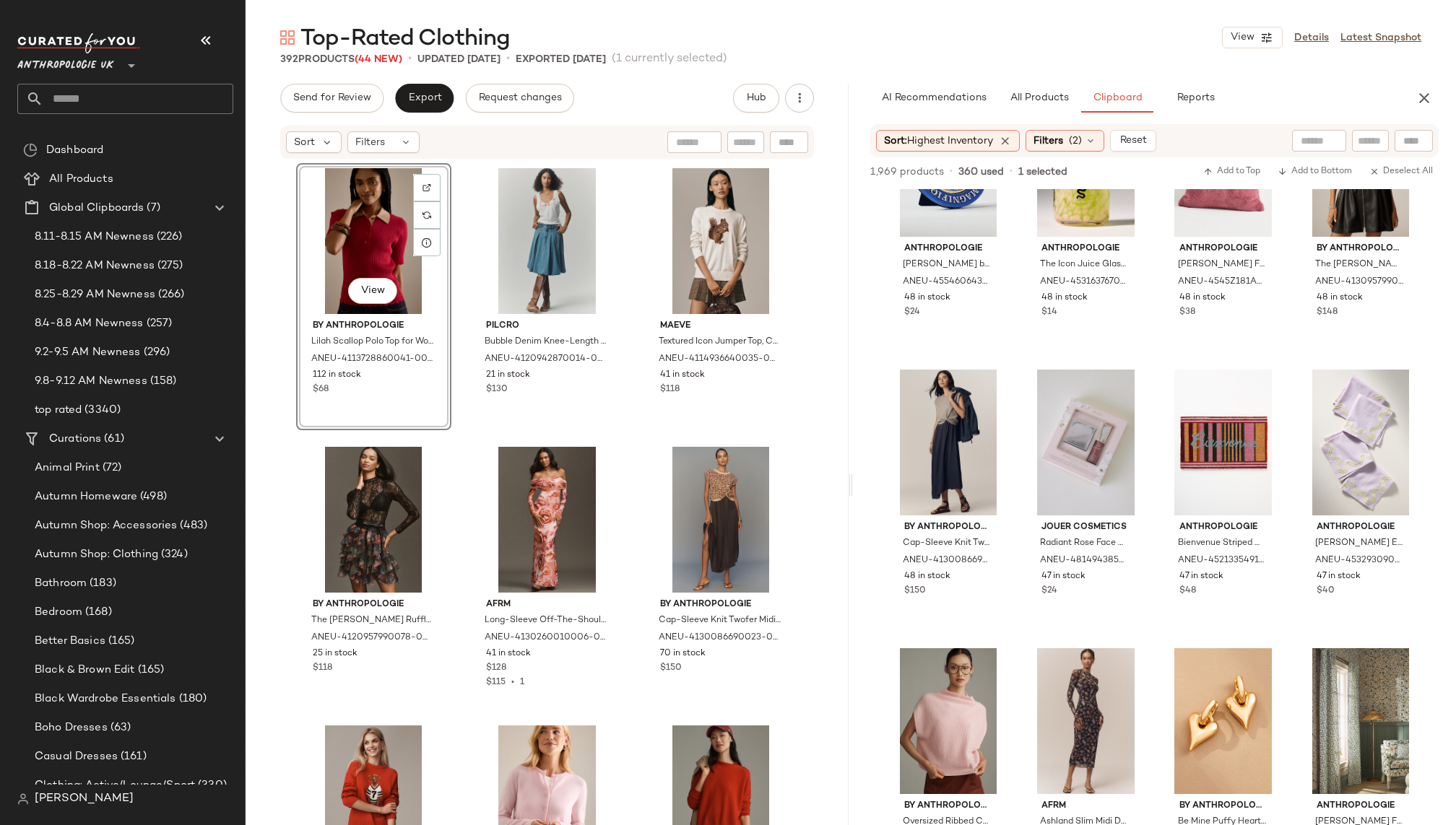
scroll to position [27703, 0]
click at [921, 446] on div "View" at bounding box center [949, 443] width 112 height 146
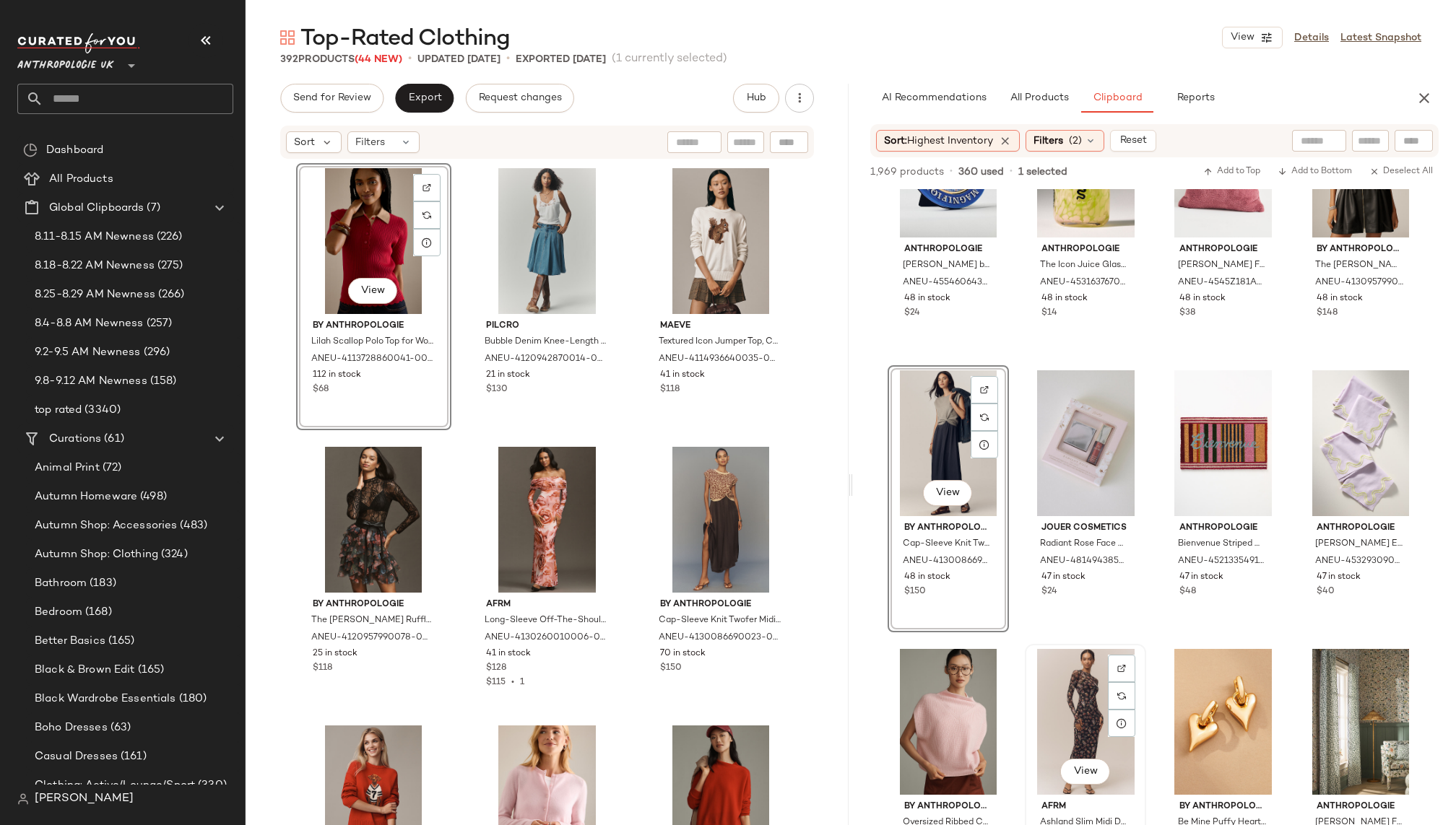
click at [1075, 717] on div "View" at bounding box center [1086, 722] width 112 height 146
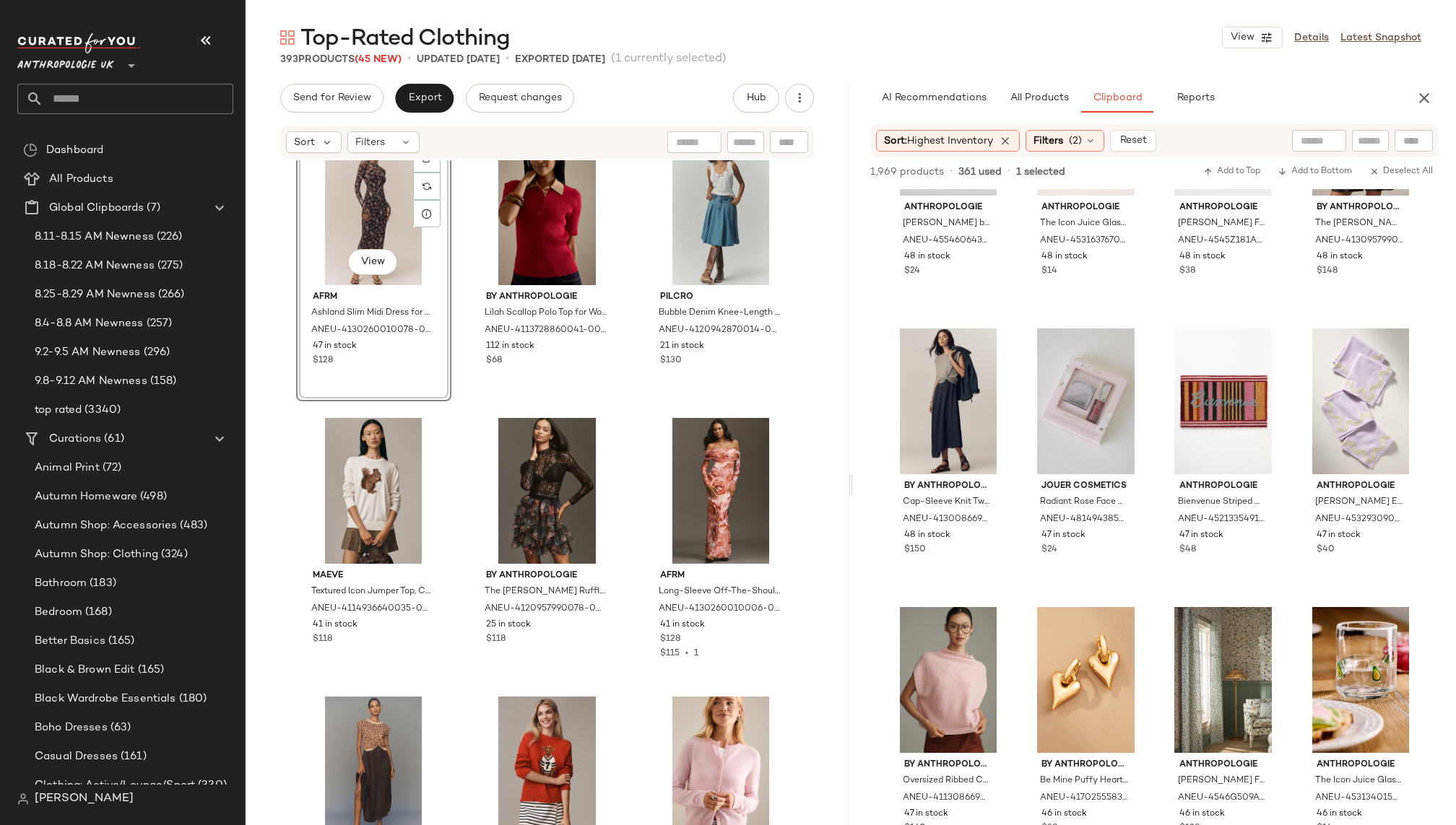
scroll to position [0, 0]
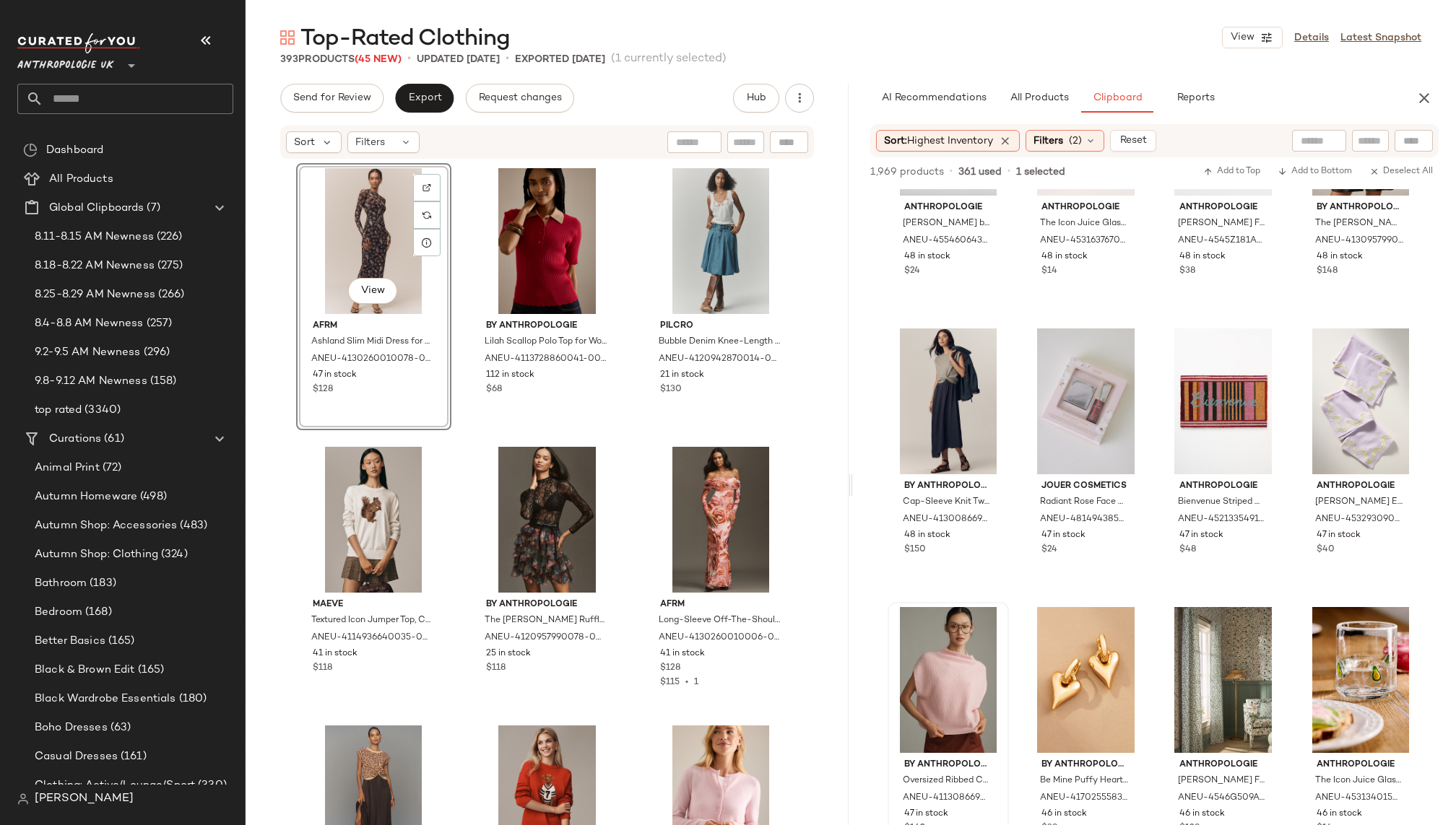
click at [915, 683] on div at bounding box center [949, 679] width 112 height 146
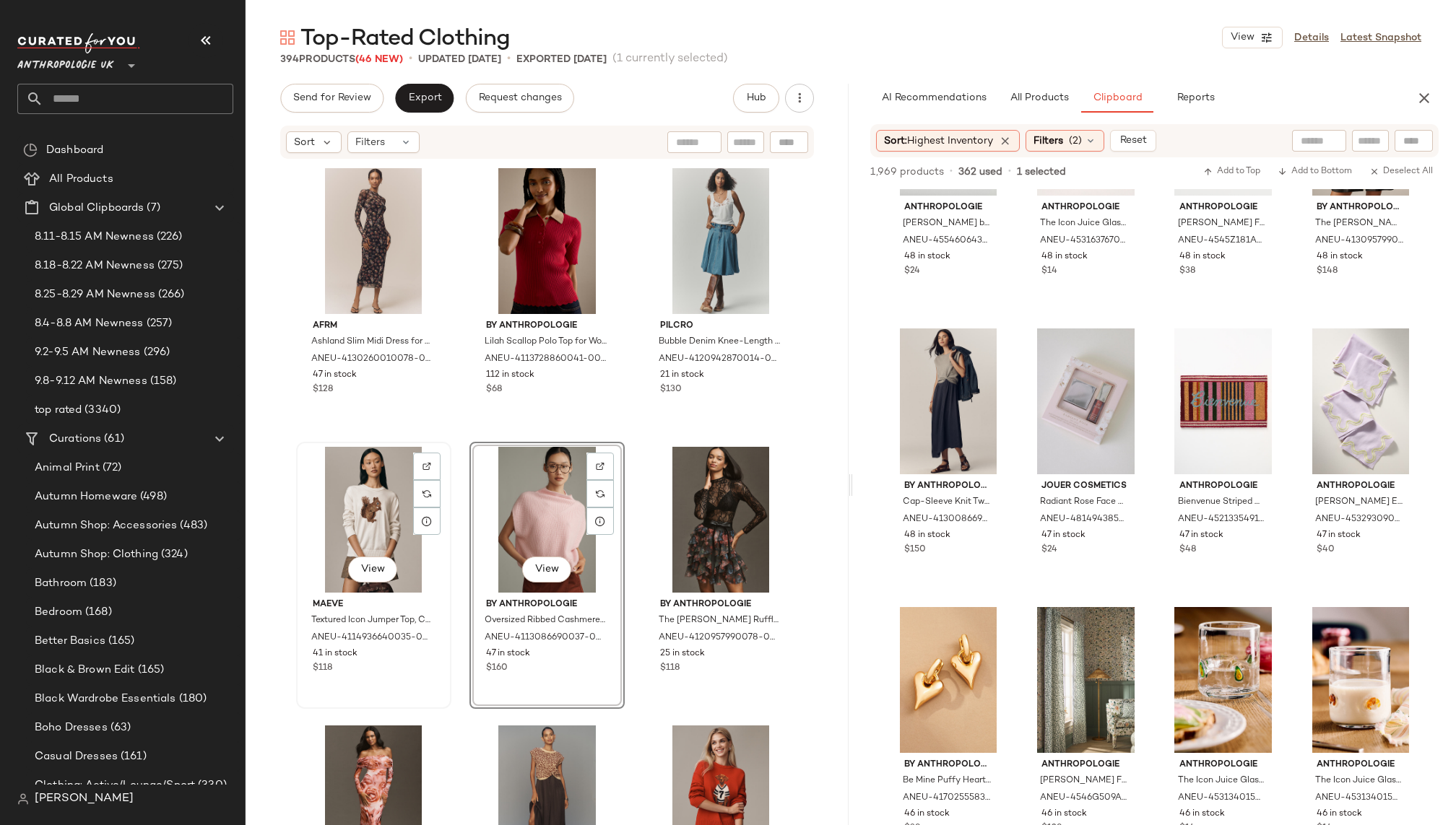
click at [340, 515] on div "View" at bounding box center [374, 519] width 145 height 146
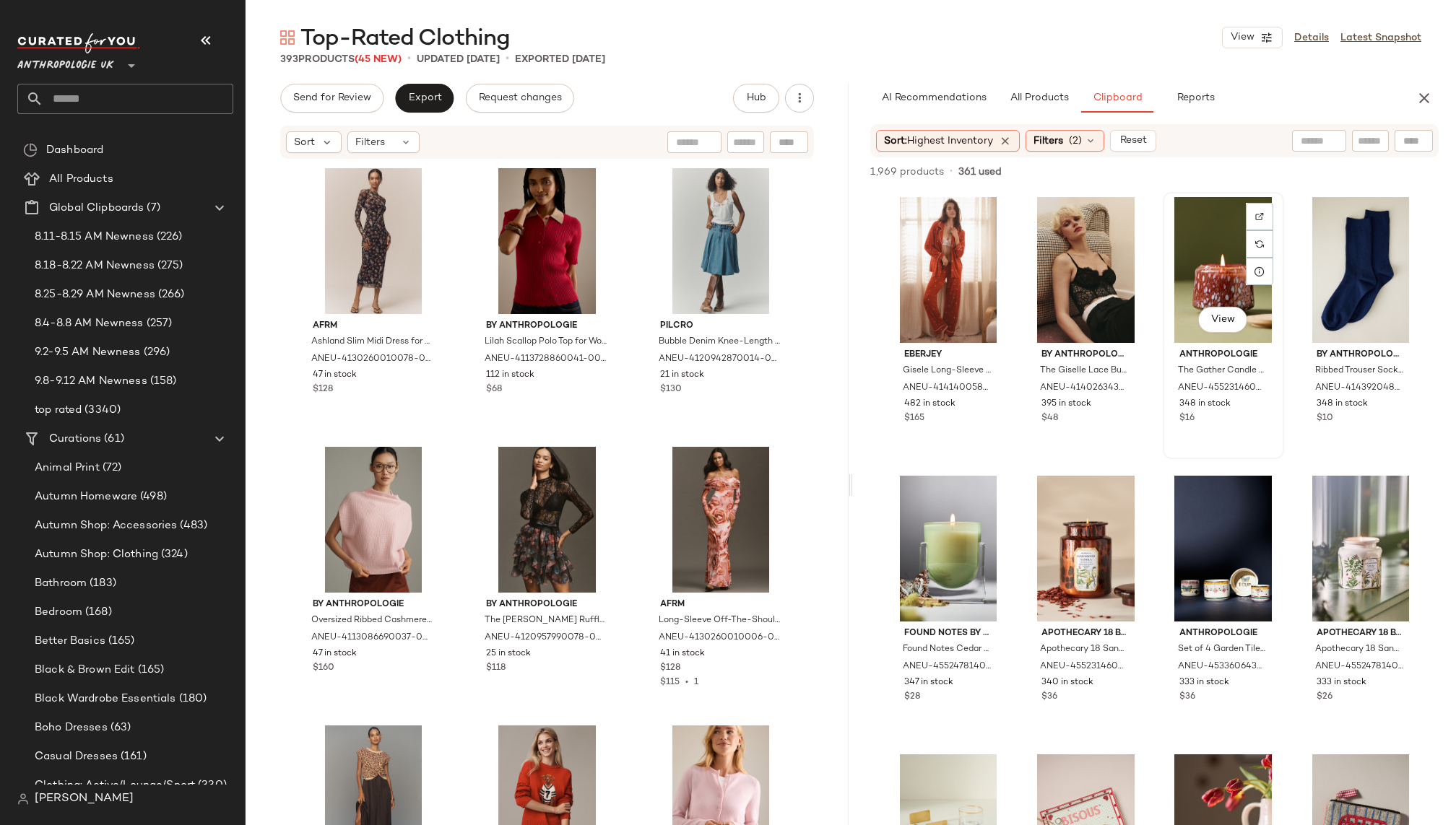
click at [1172, 272] on div "View" at bounding box center [1224, 270] width 112 height 146
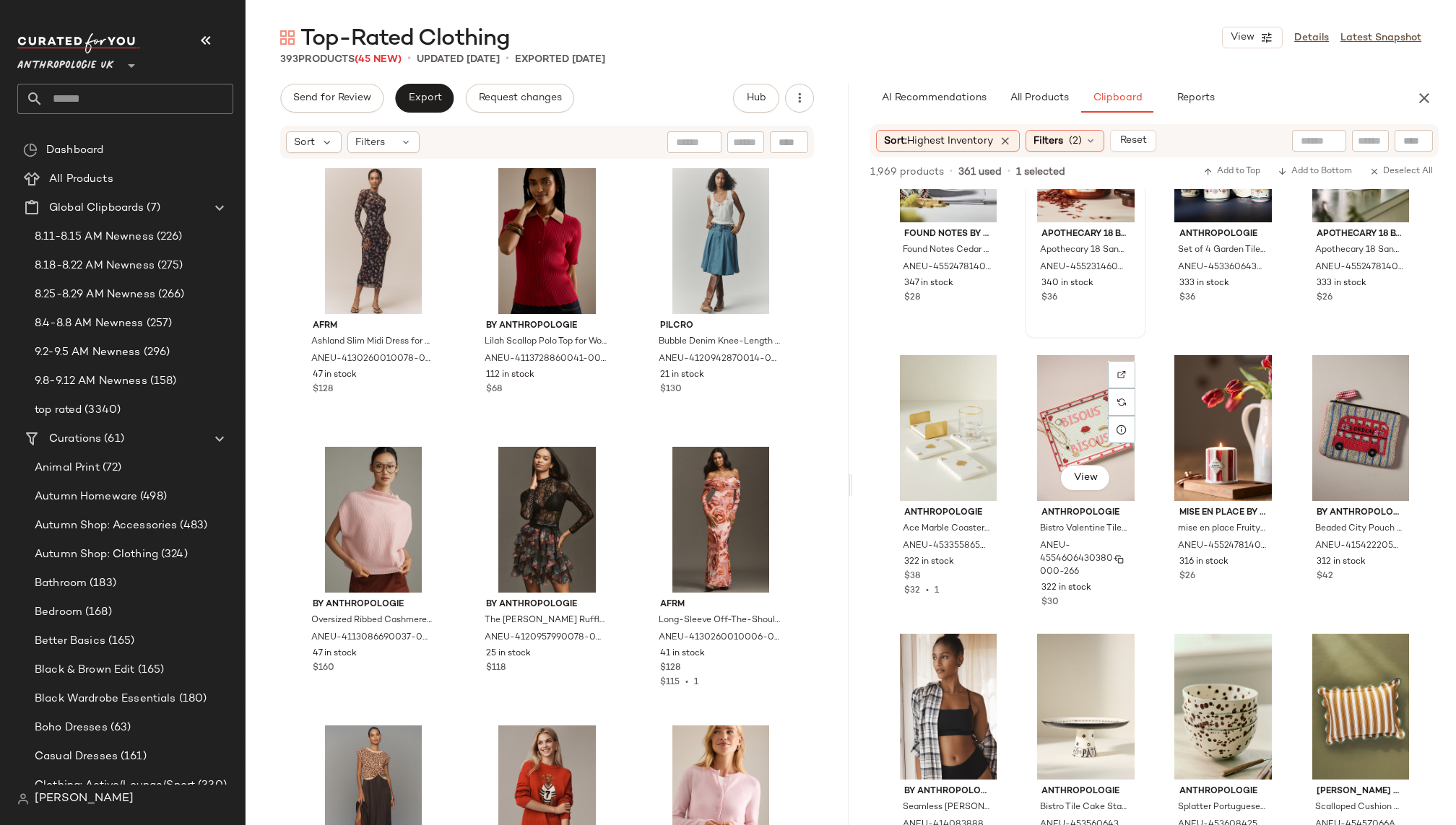
scroll to position [367, 0]
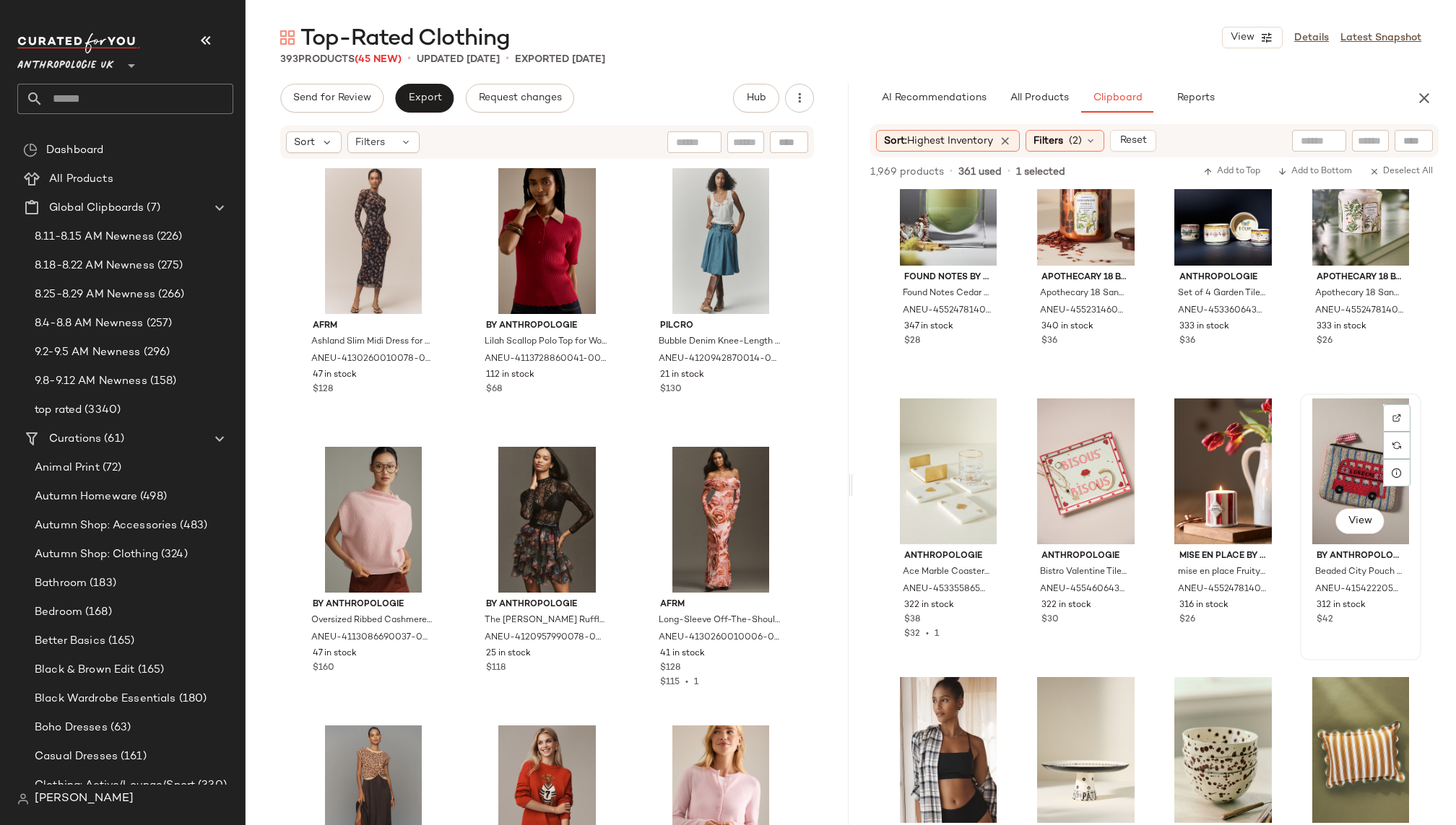
click at [1308, 453] on div "View" at bounding box center [1361, 471] width 112 height 146
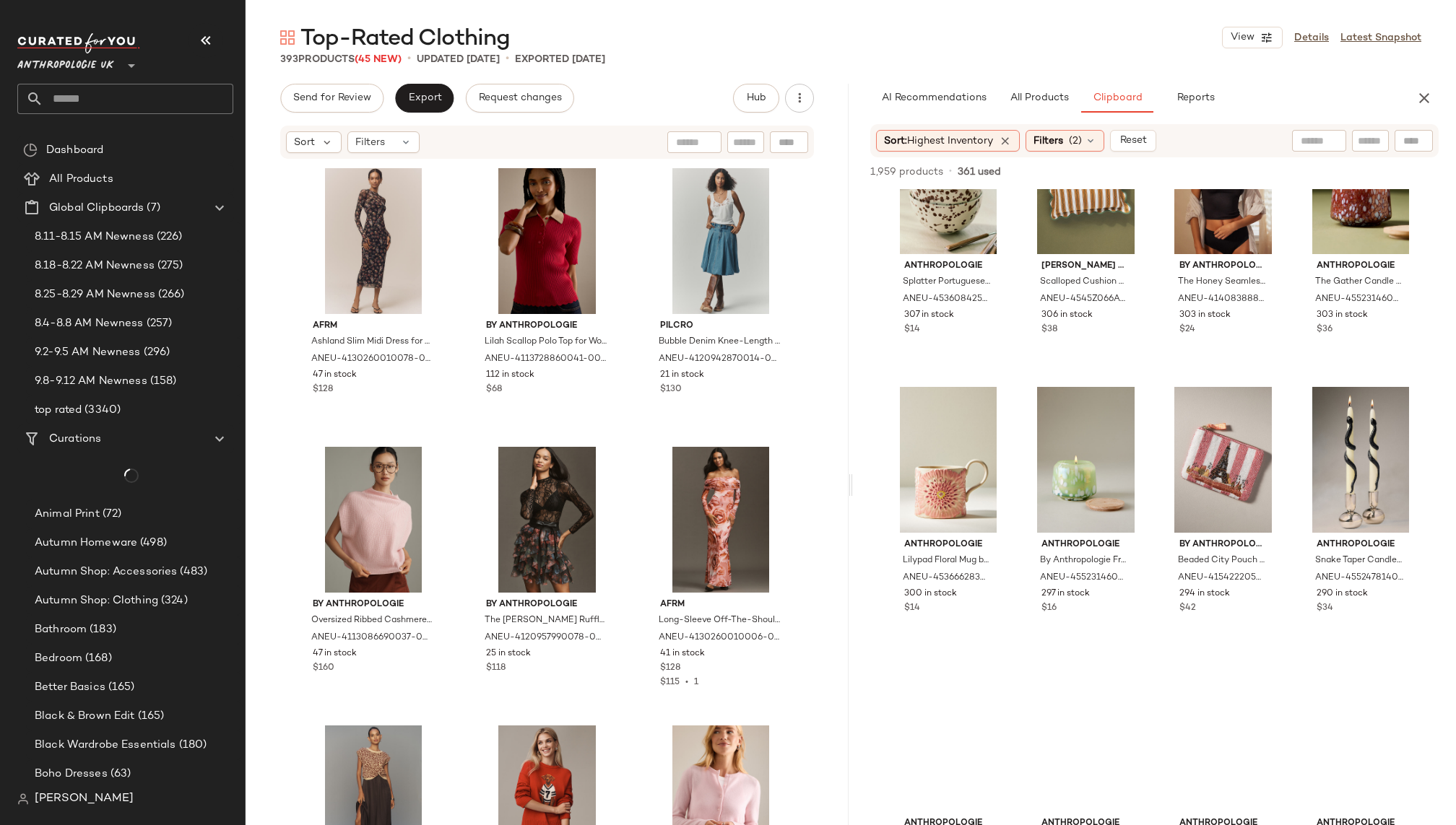
scroll to position [0, 0]
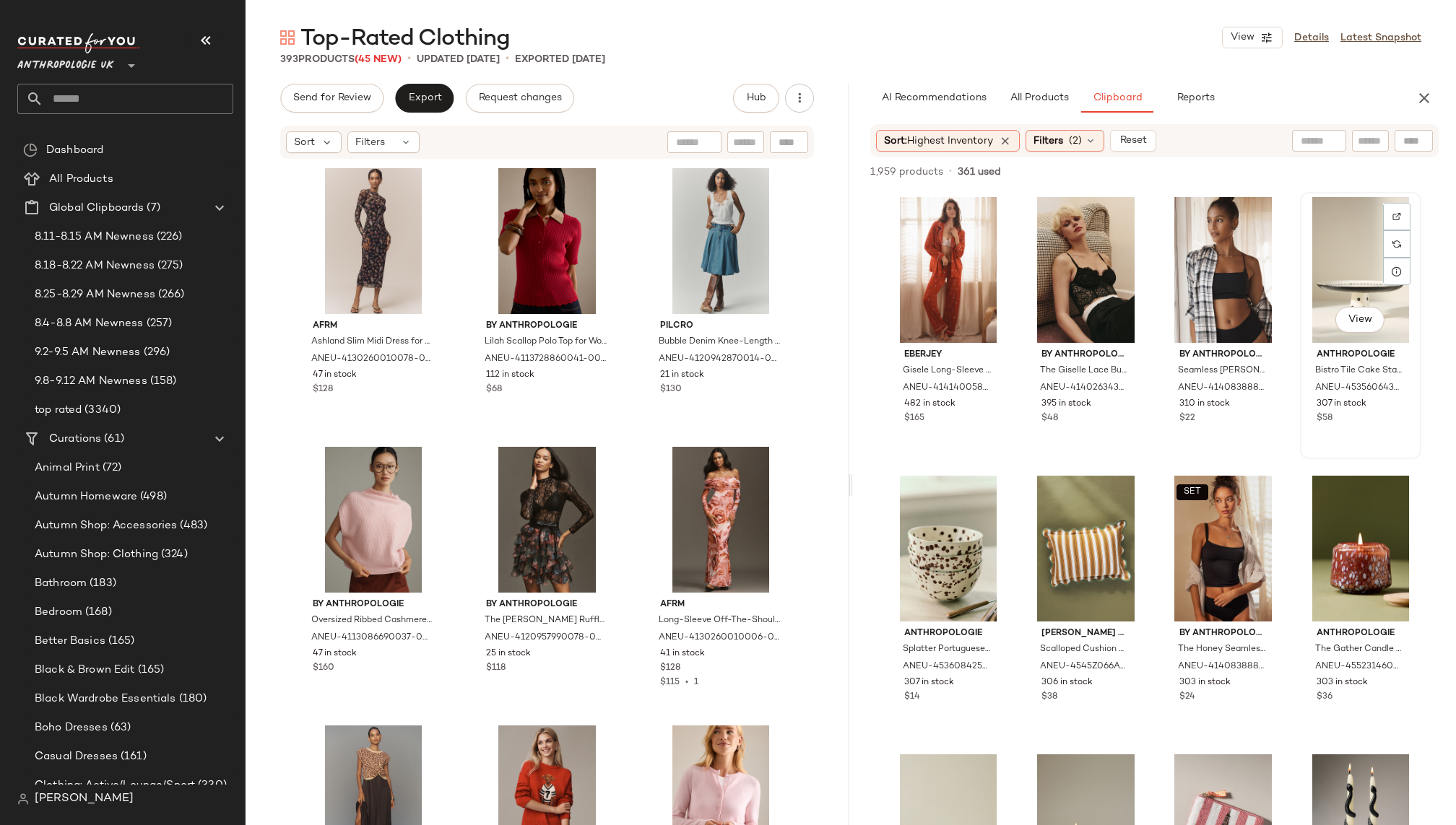
click at [1333, 275] on div "View" at bounding box center [1361, 270] width 112 height 146
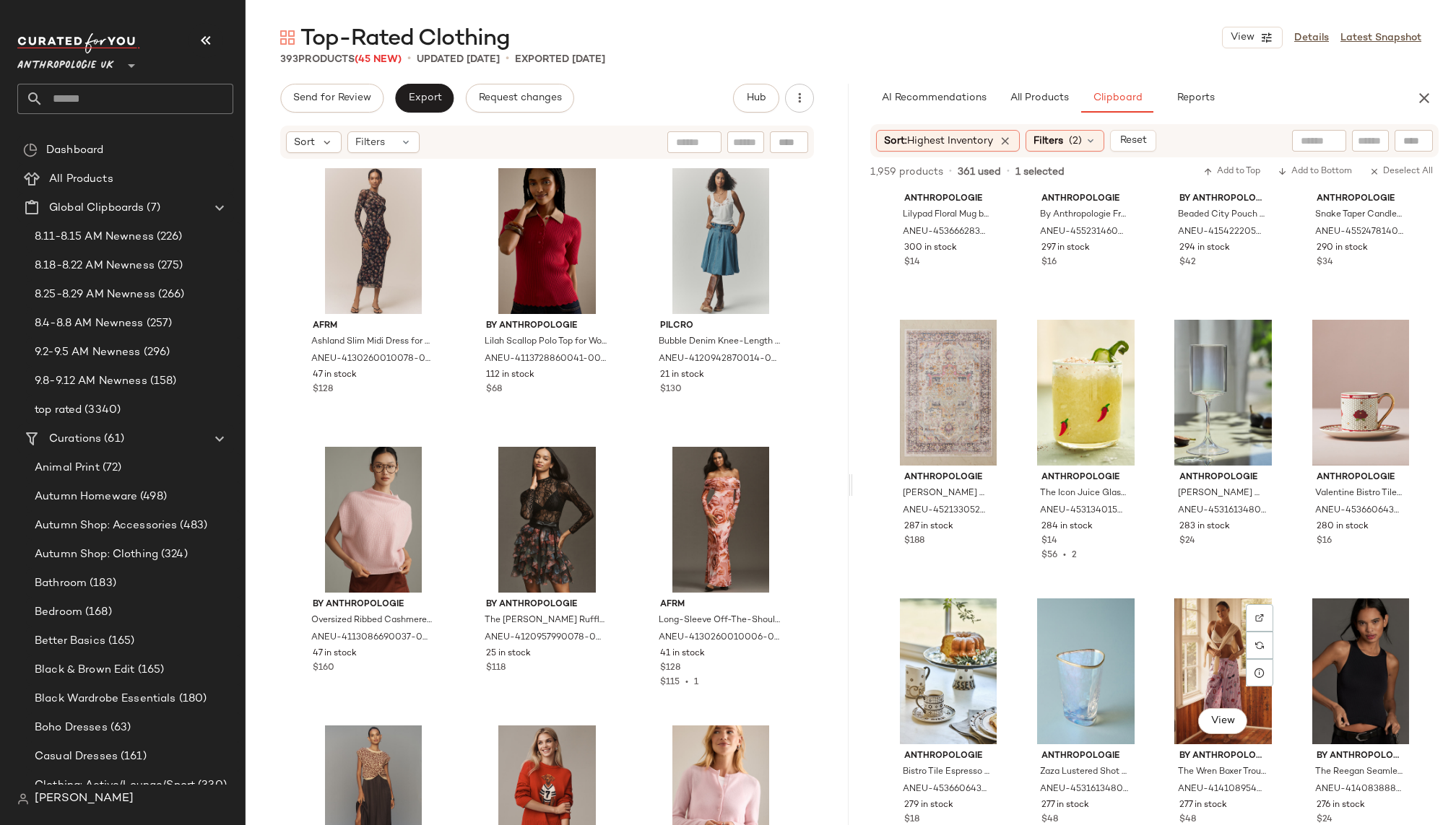
scroll to position [705, 0]
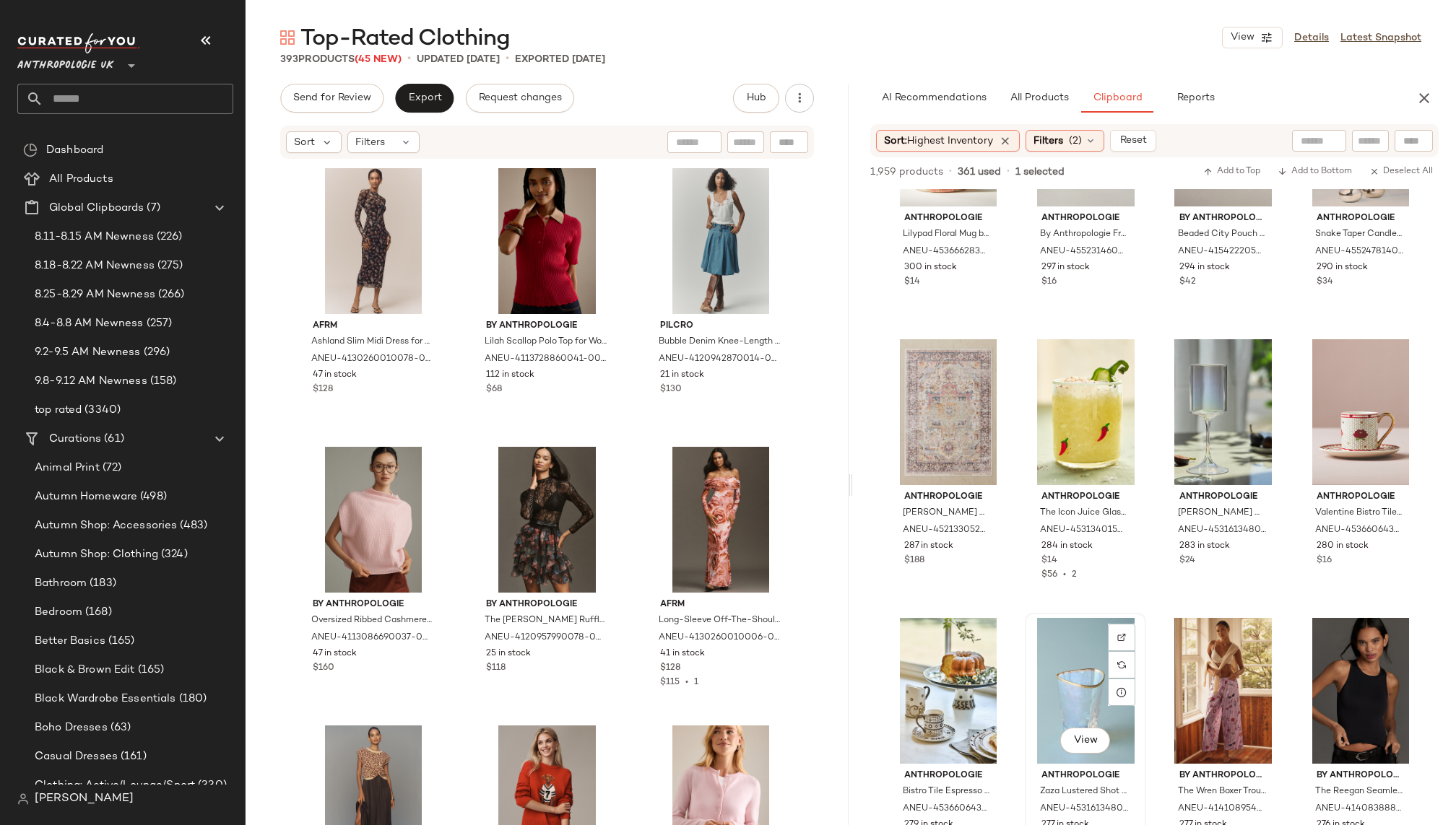
click at [1048, 686] on div "View" at bounding box center [1086, 690] width 112 height 146
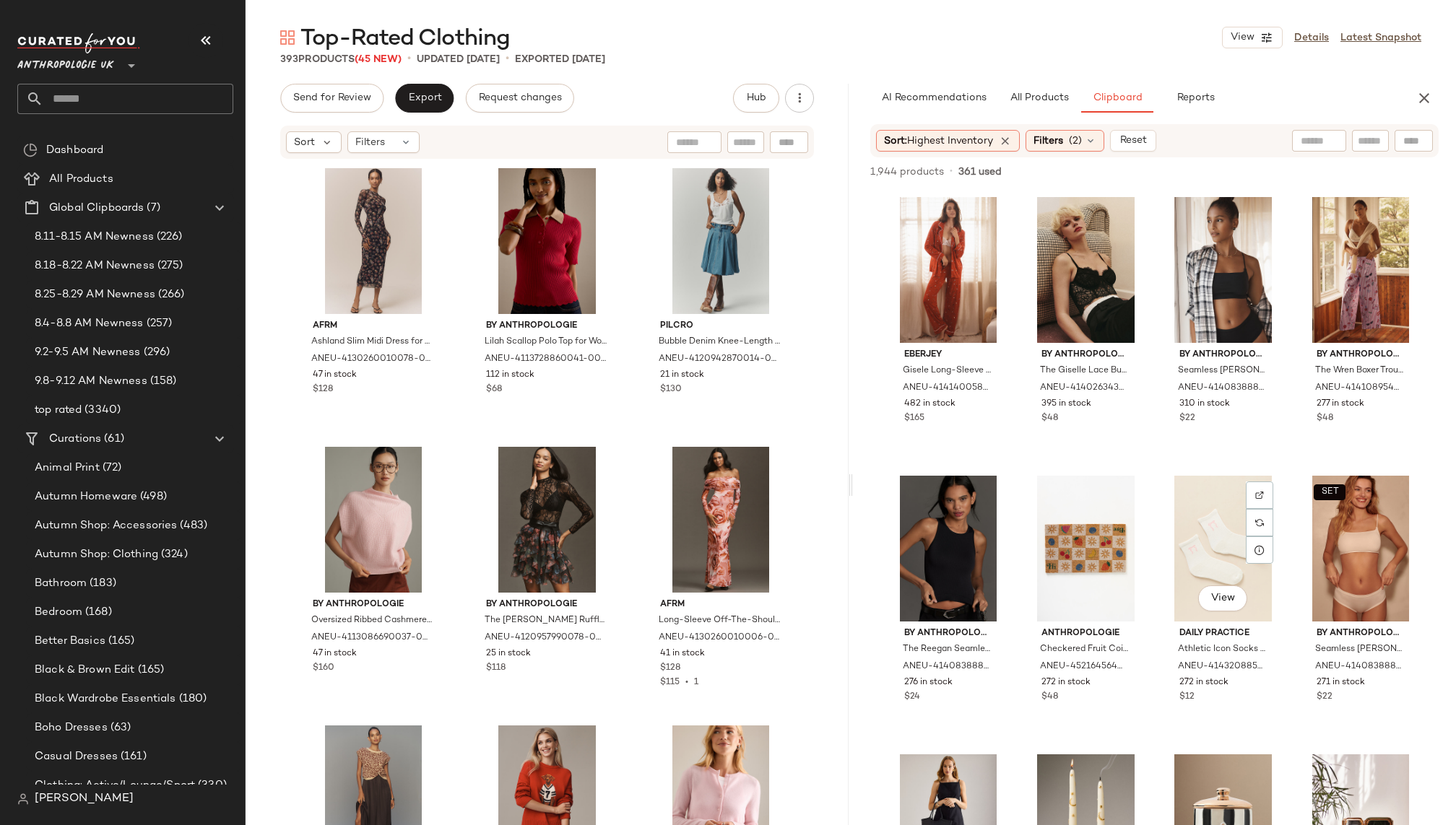
scroll to position [24, 0]
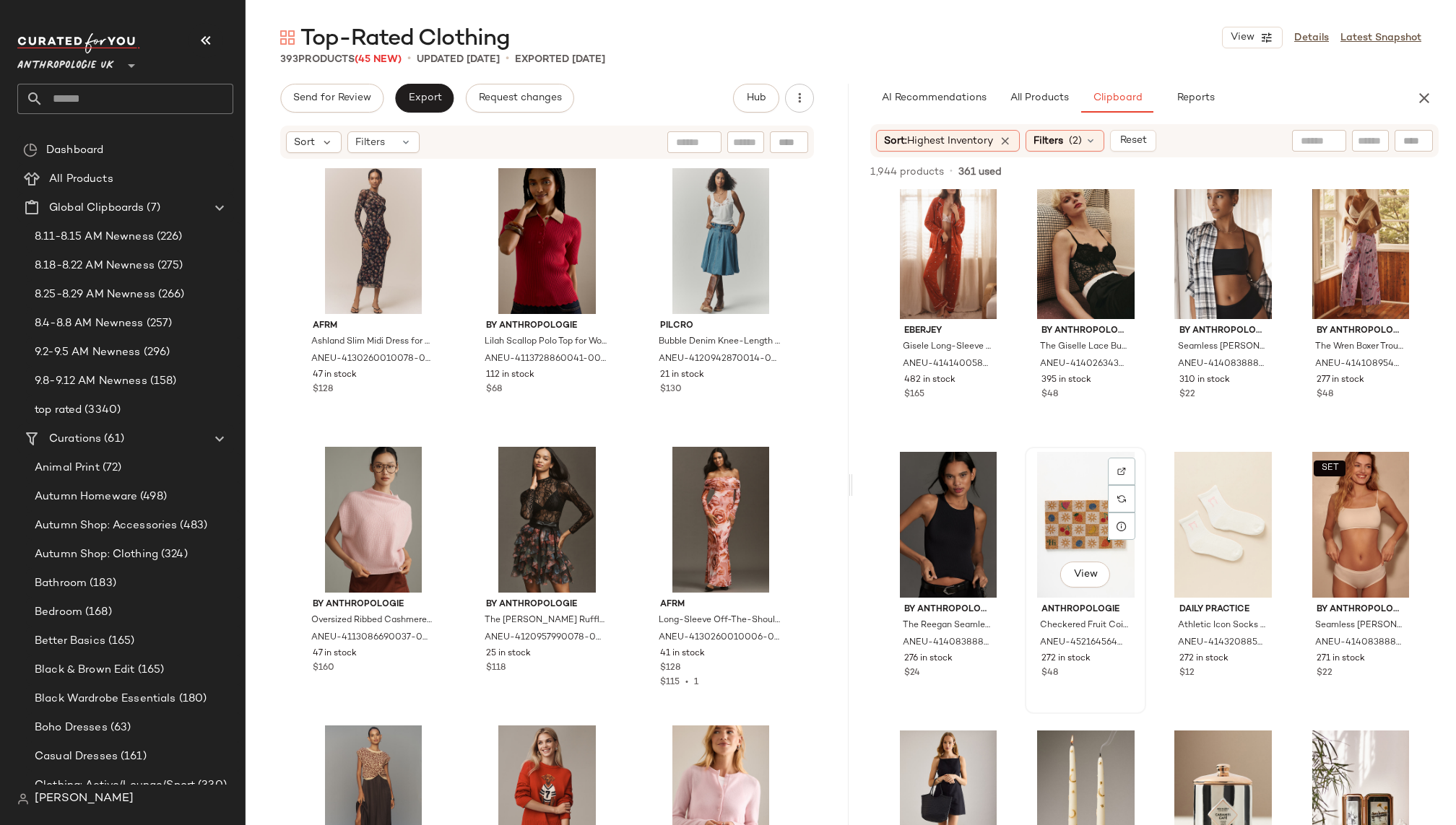
click at [1064, 504] on div "View" at bounding box center [1086, 524] width 112 height 146
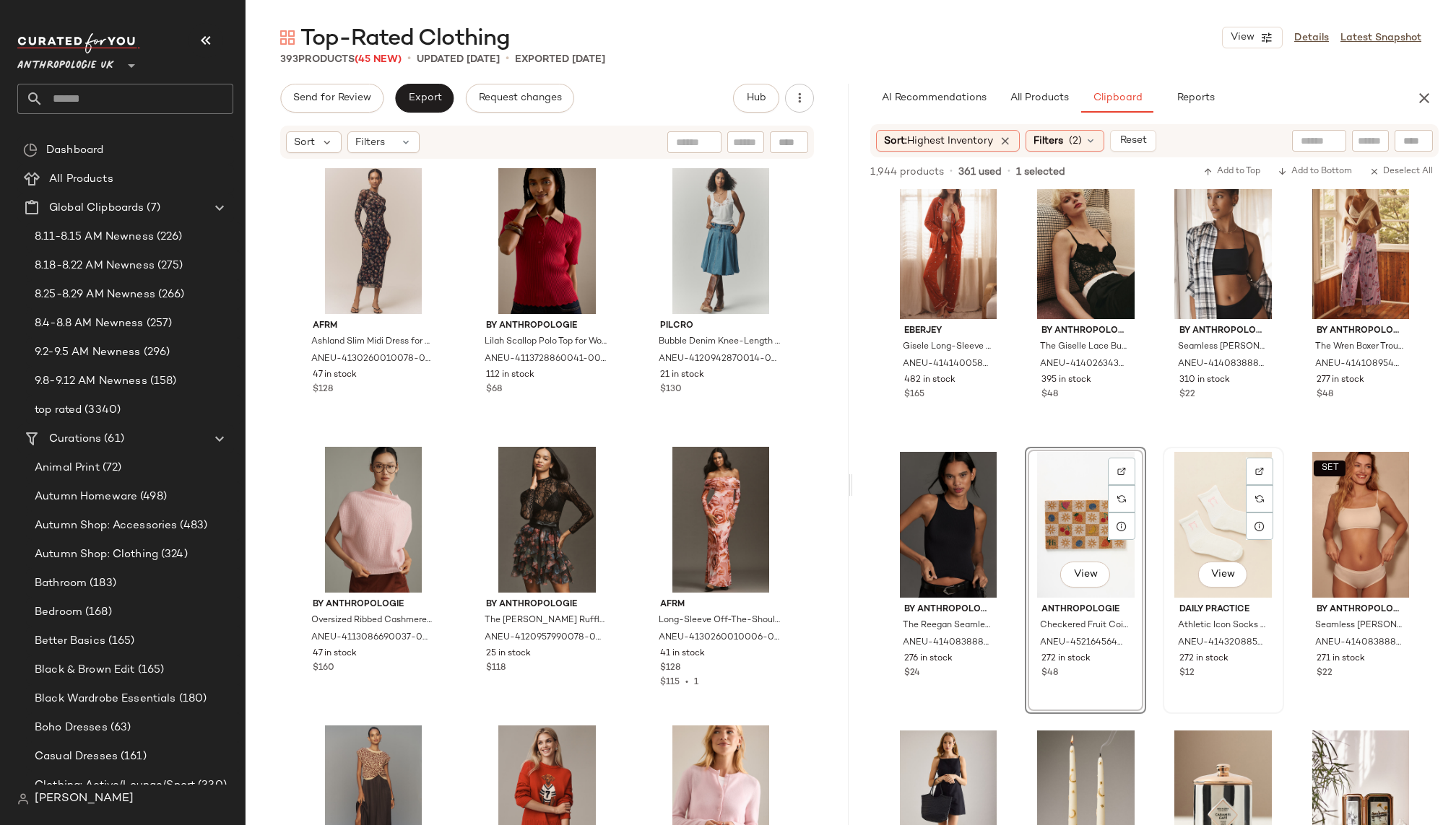
click at [1203, 504] on div "View" at bounding box center [1224, 524] width 112 height 146
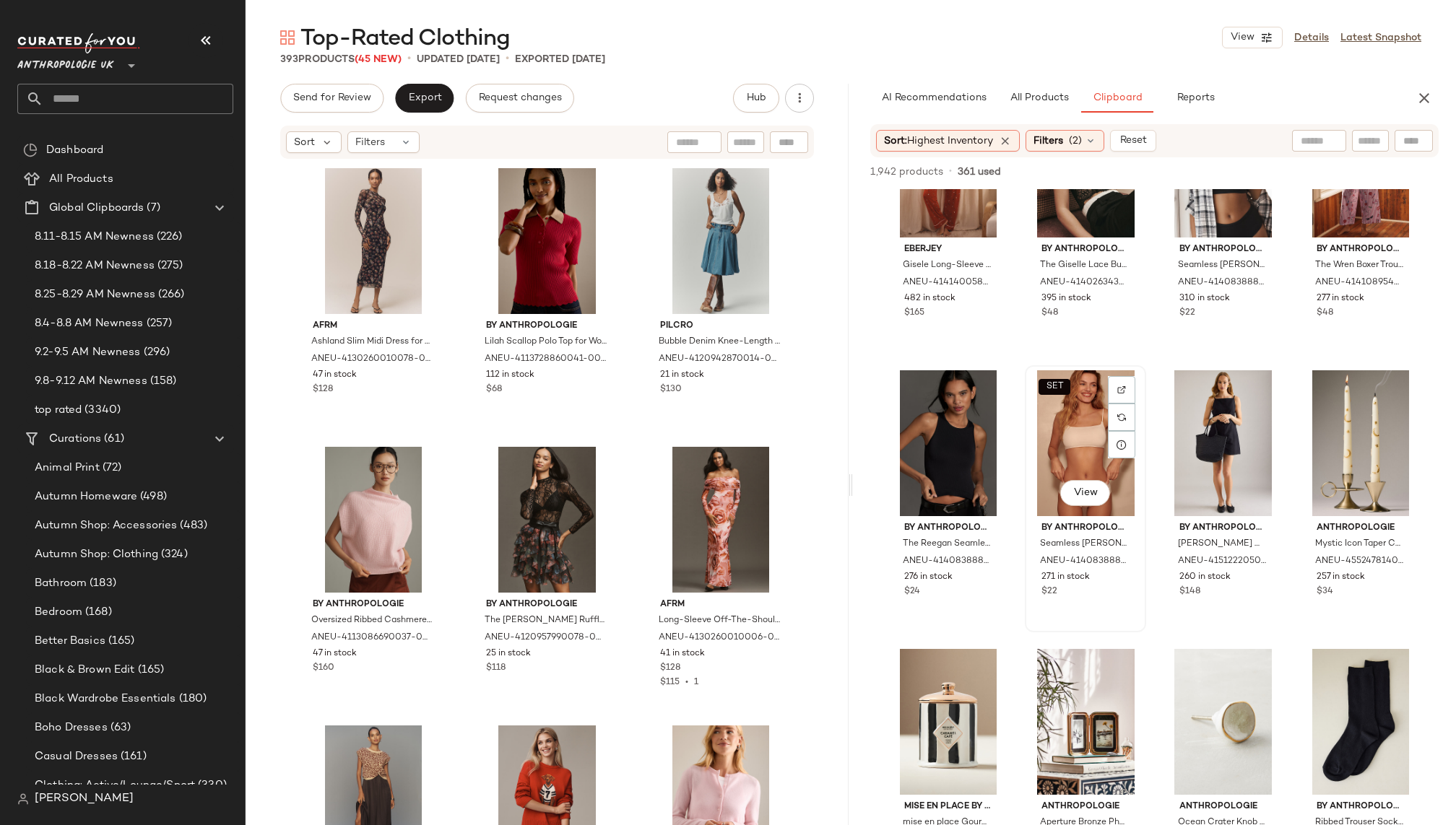
scroll to position [137, 0]
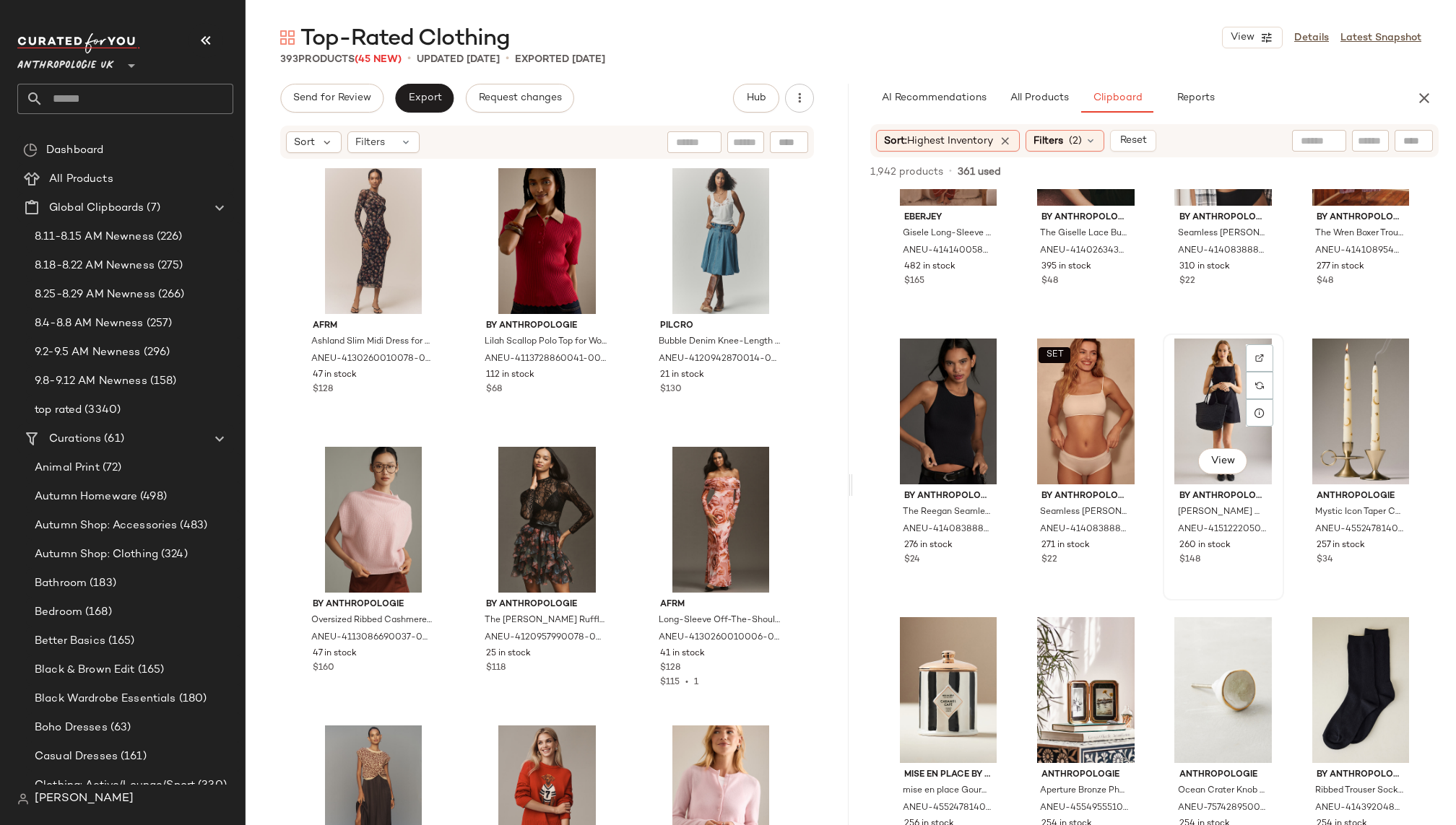
click at [1201, 411] on div "View" at bounding box center [1224, 411] width 112 height 146
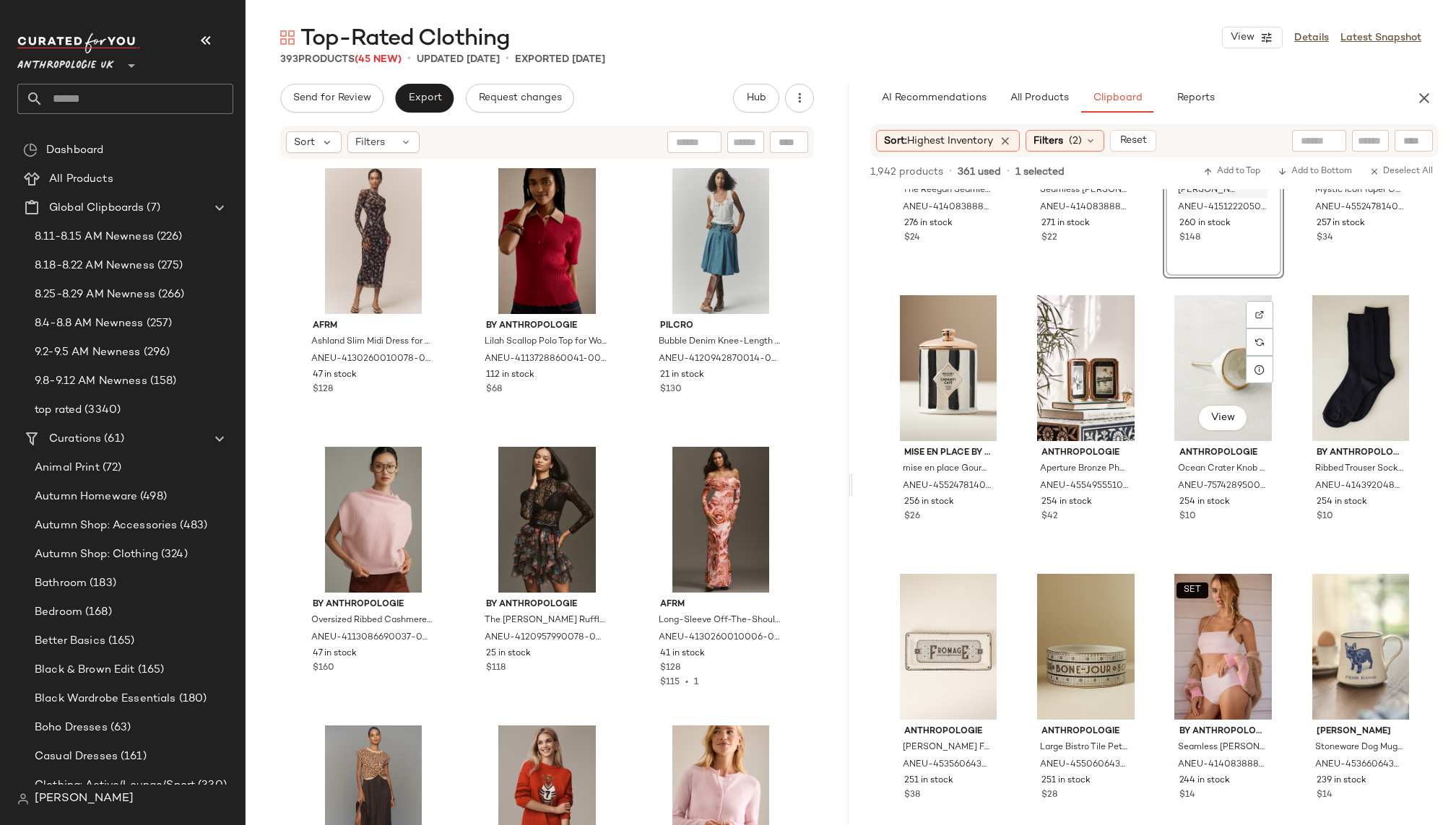
scroll to position [472, 0]
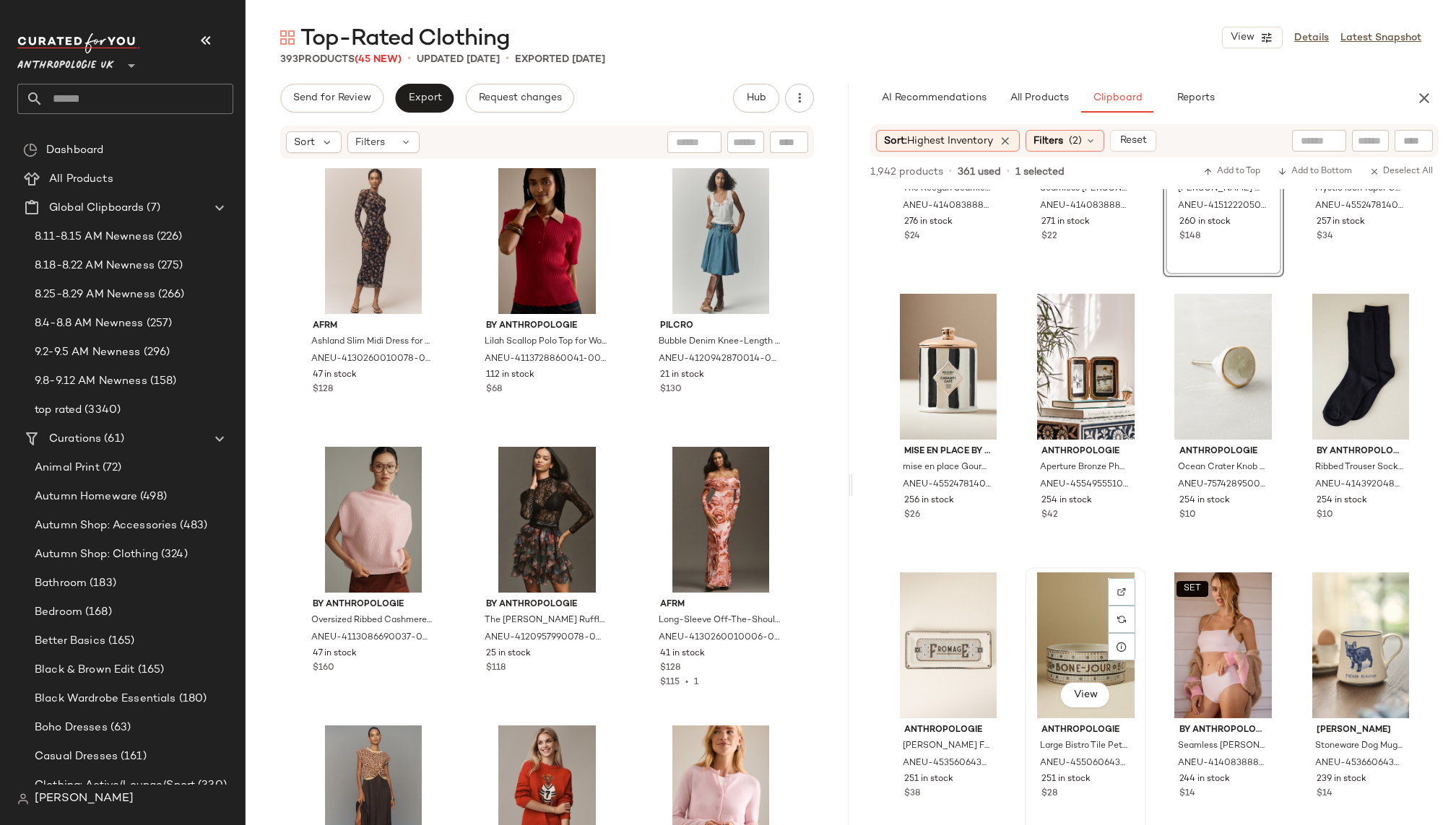
click at [1080, 605] on div "View" at bounding box center [1086, 645] width 112 height 146
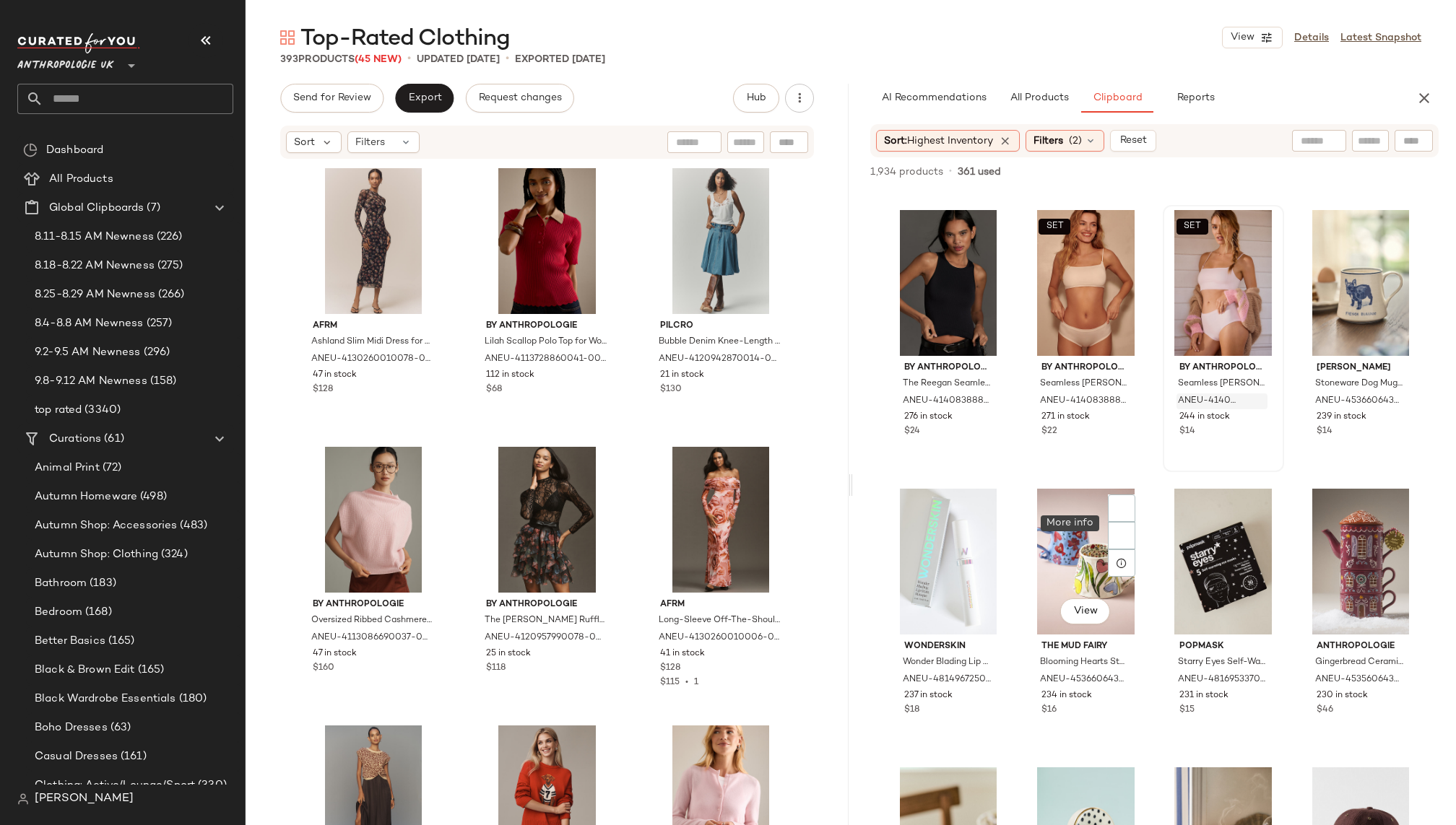
scroll to position [316, 0]
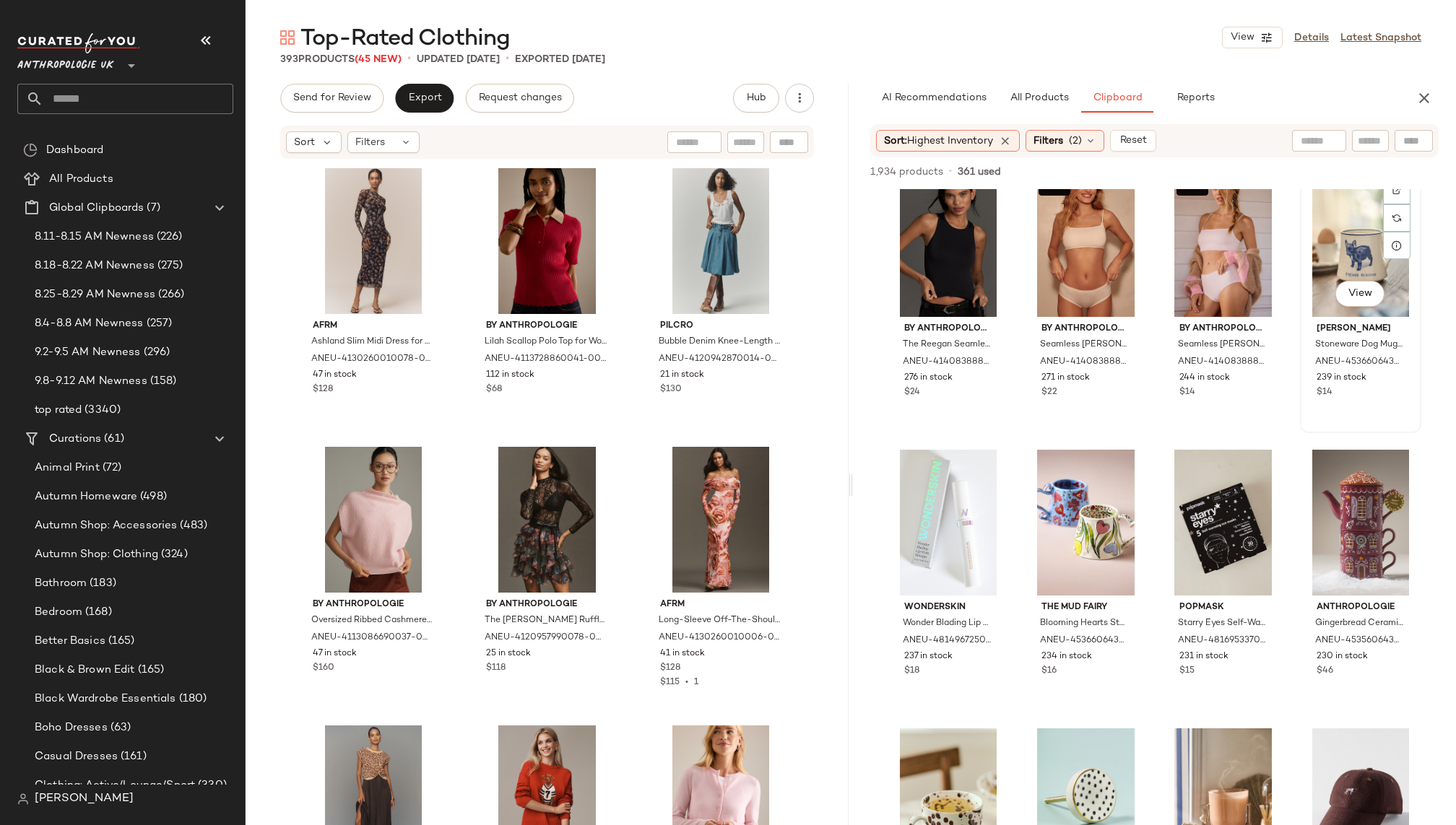
click at [1329, 255] on div "View" at bounding box center [1361, 244] width 112 height 146
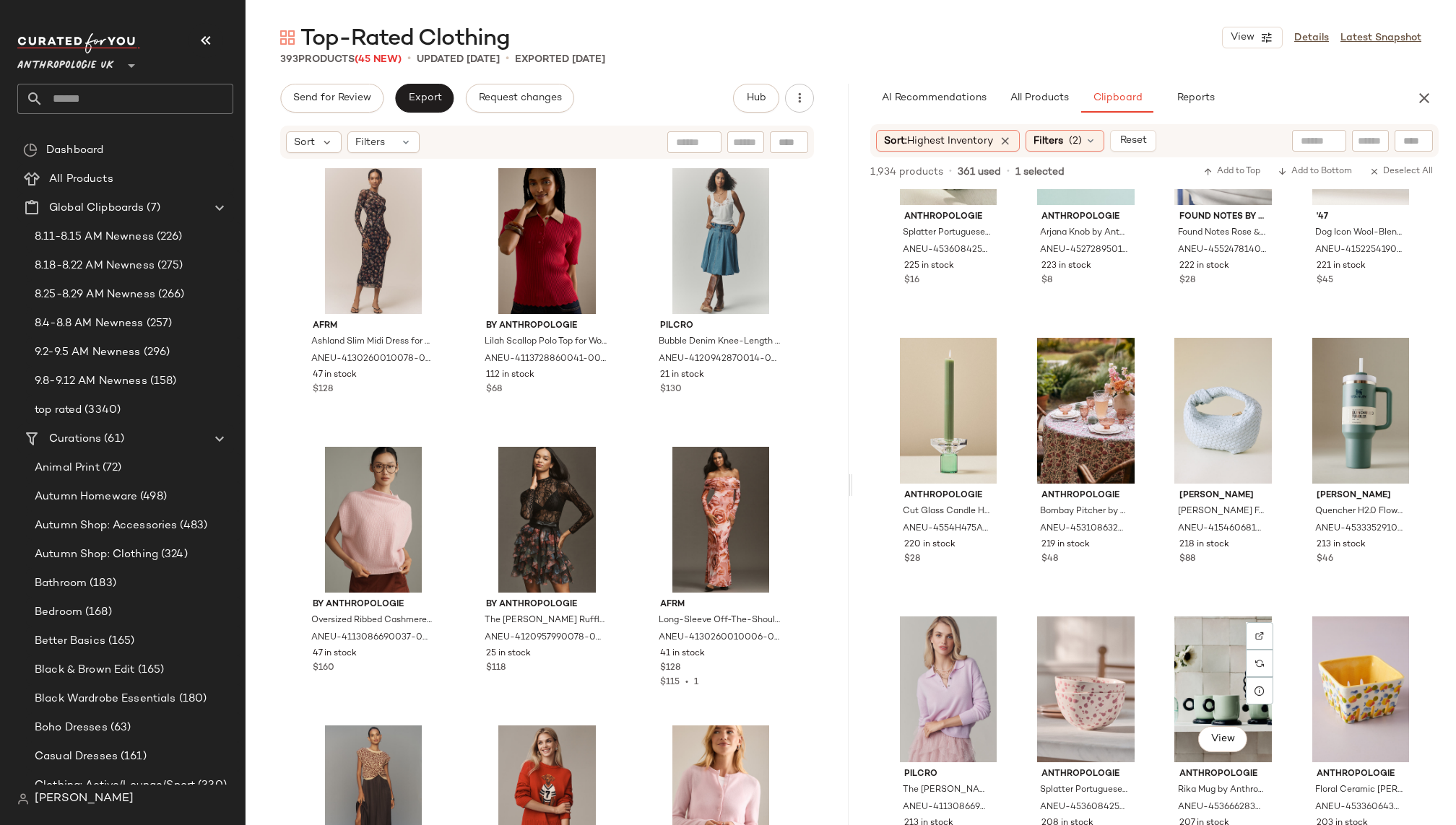
scroll to position [910, 0]
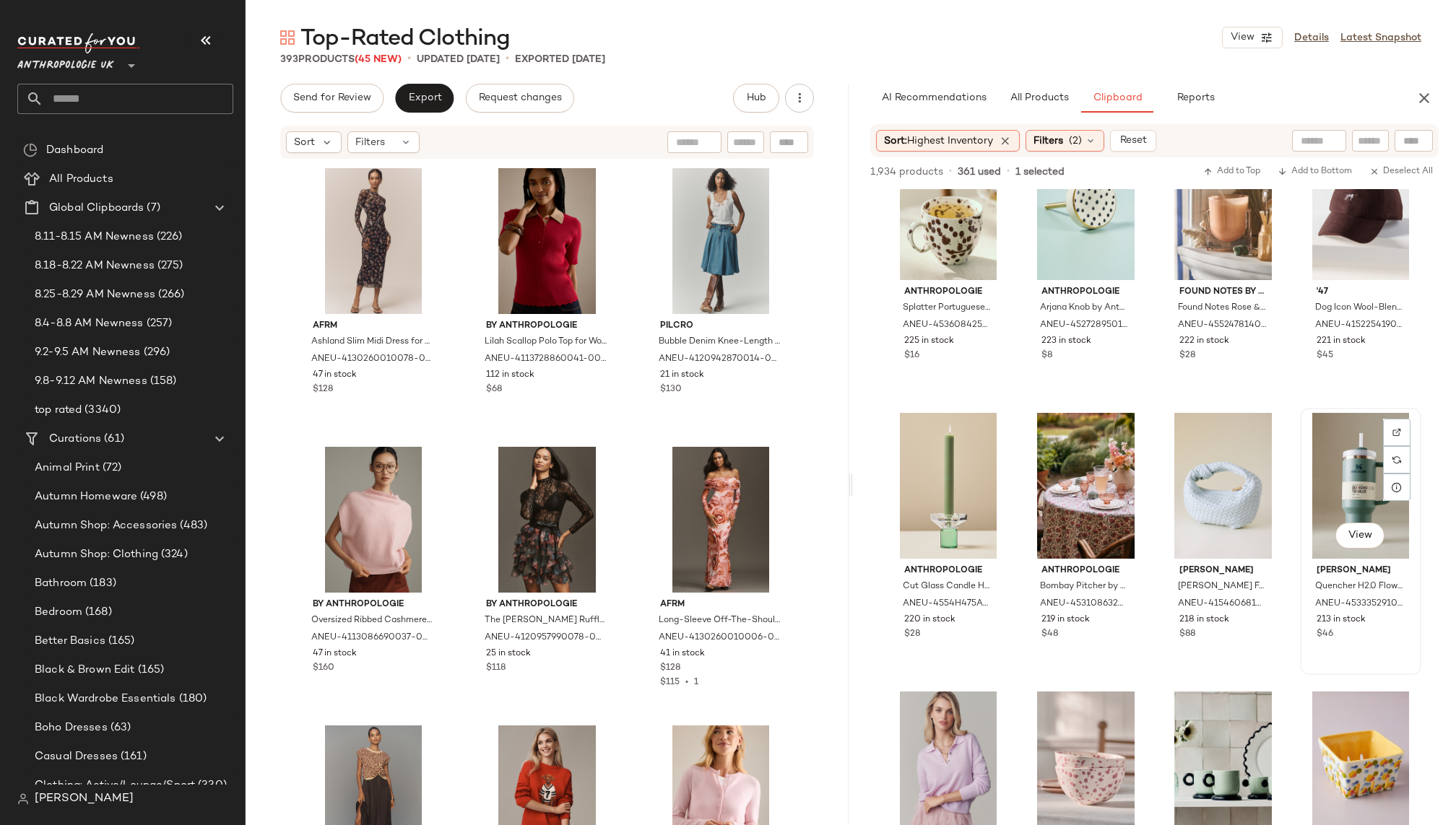
click at [1305, 501] on div "View" at bounding box center [1361, 485] width 112 height 146
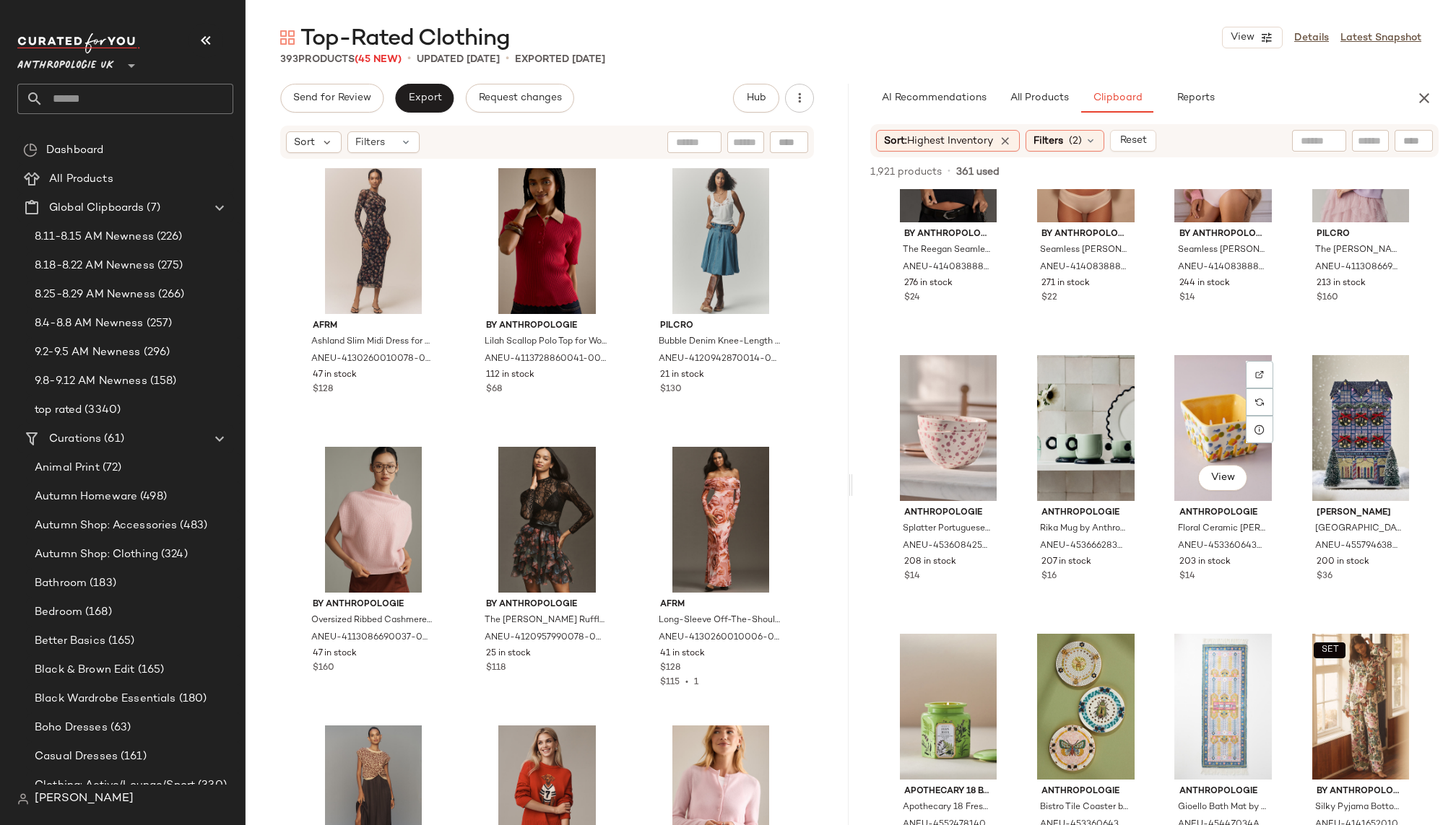
scroll to position [448, 0]
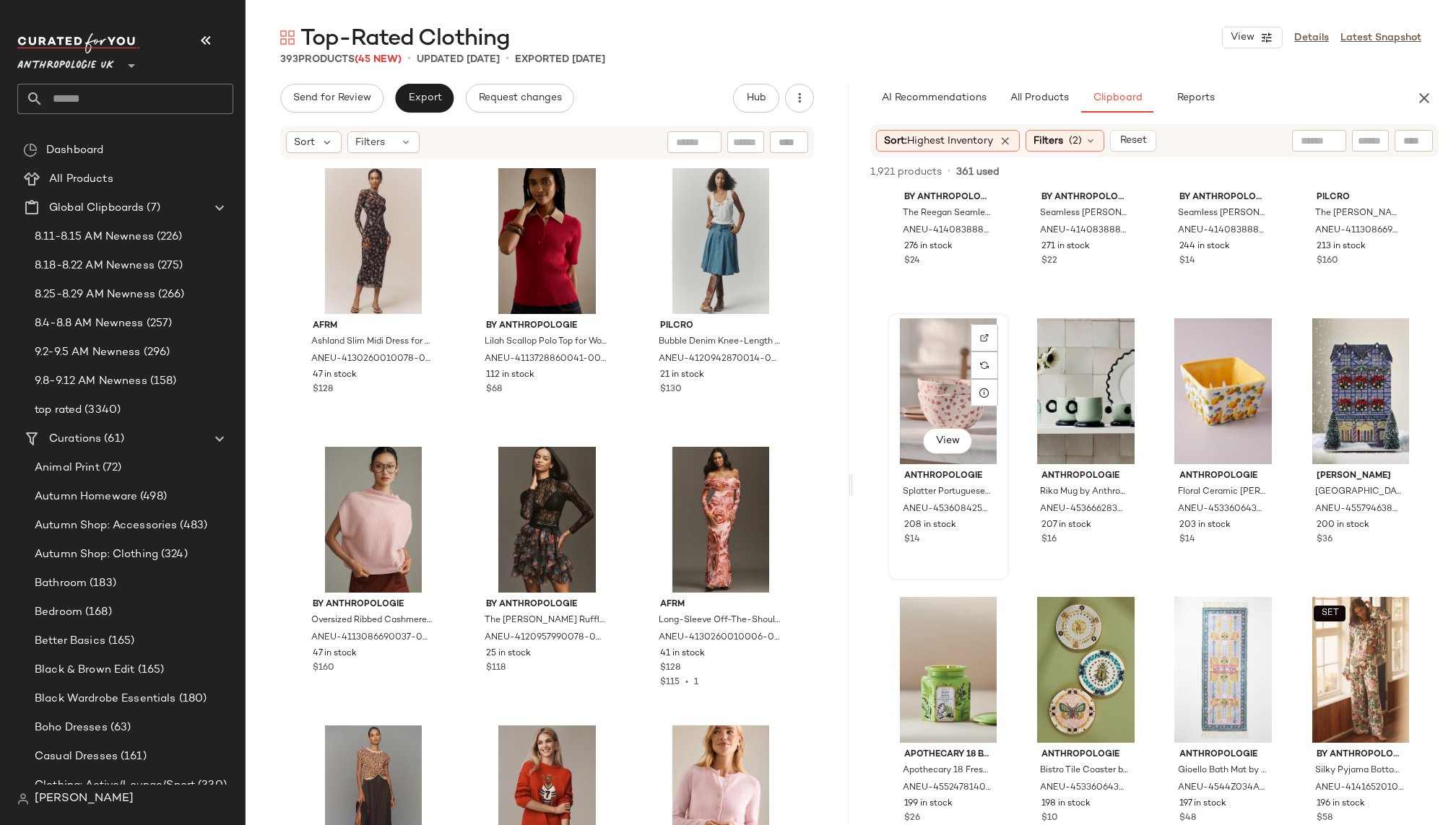
click at [954, 389] on div "View" at bounding box center [949, 390] width 112 height 146
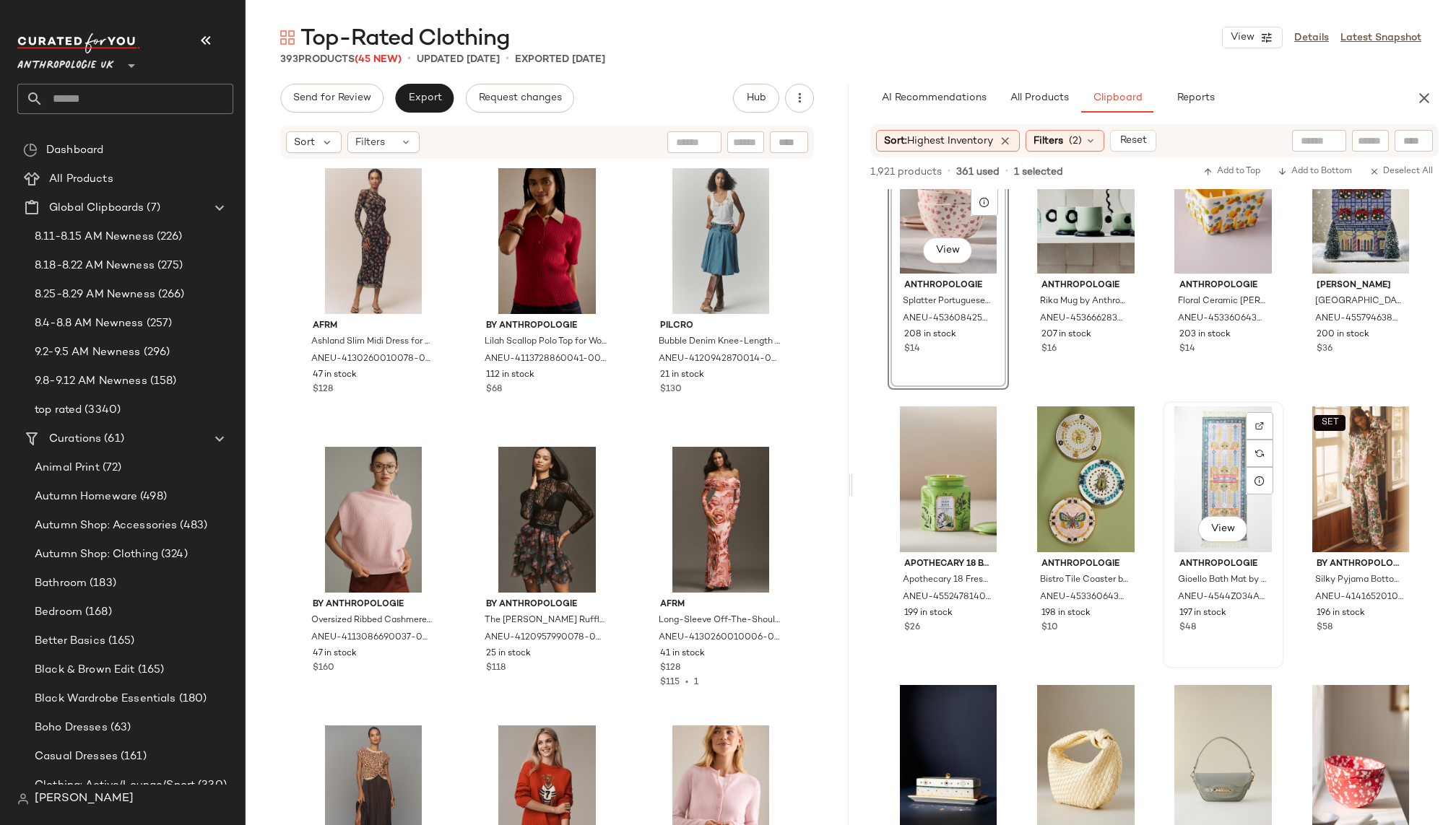
click at [1209, 470] on div "View" at bounding box center [1224, 479] width 112 height 146
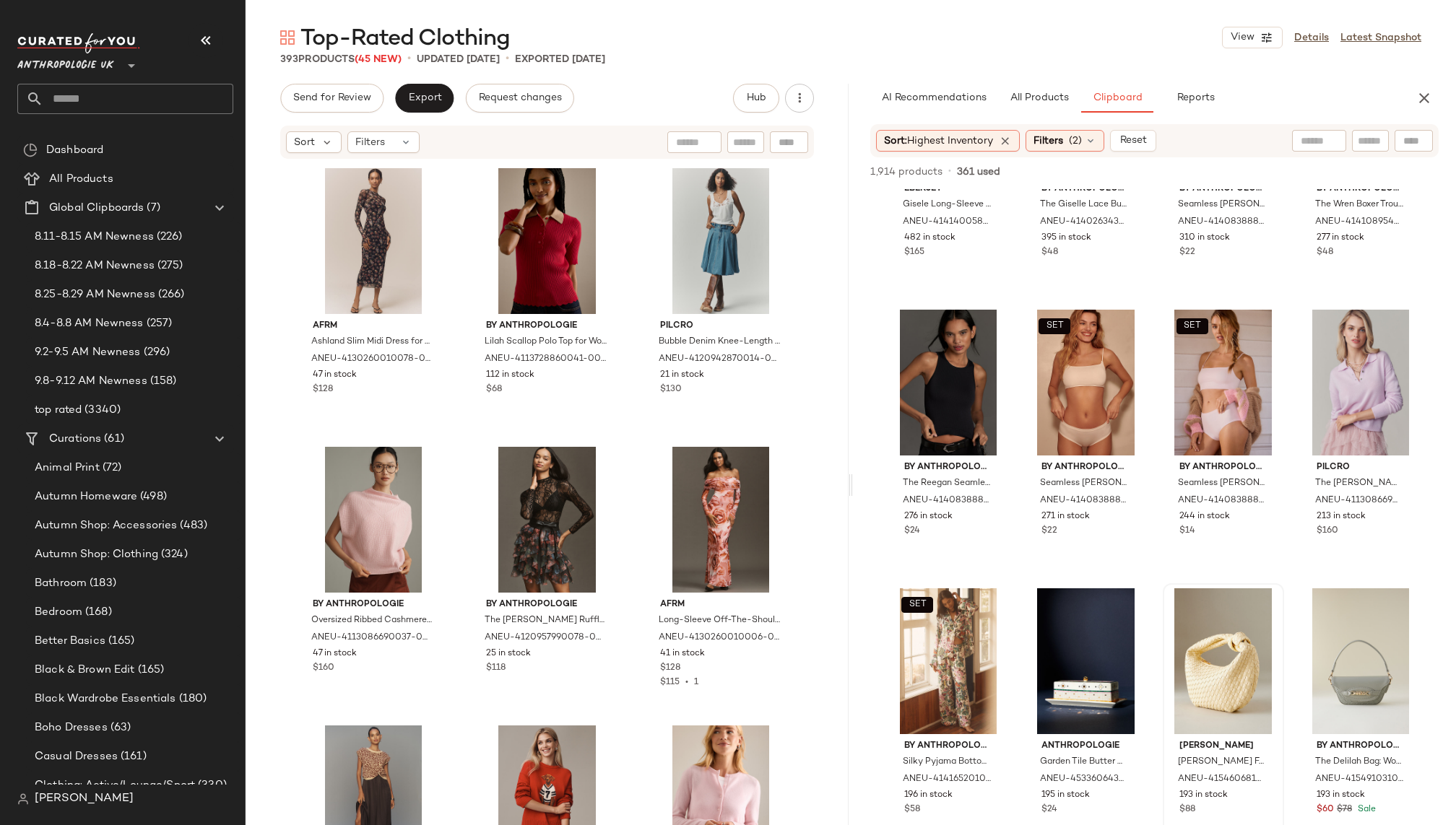
scroll to position [355, 0]
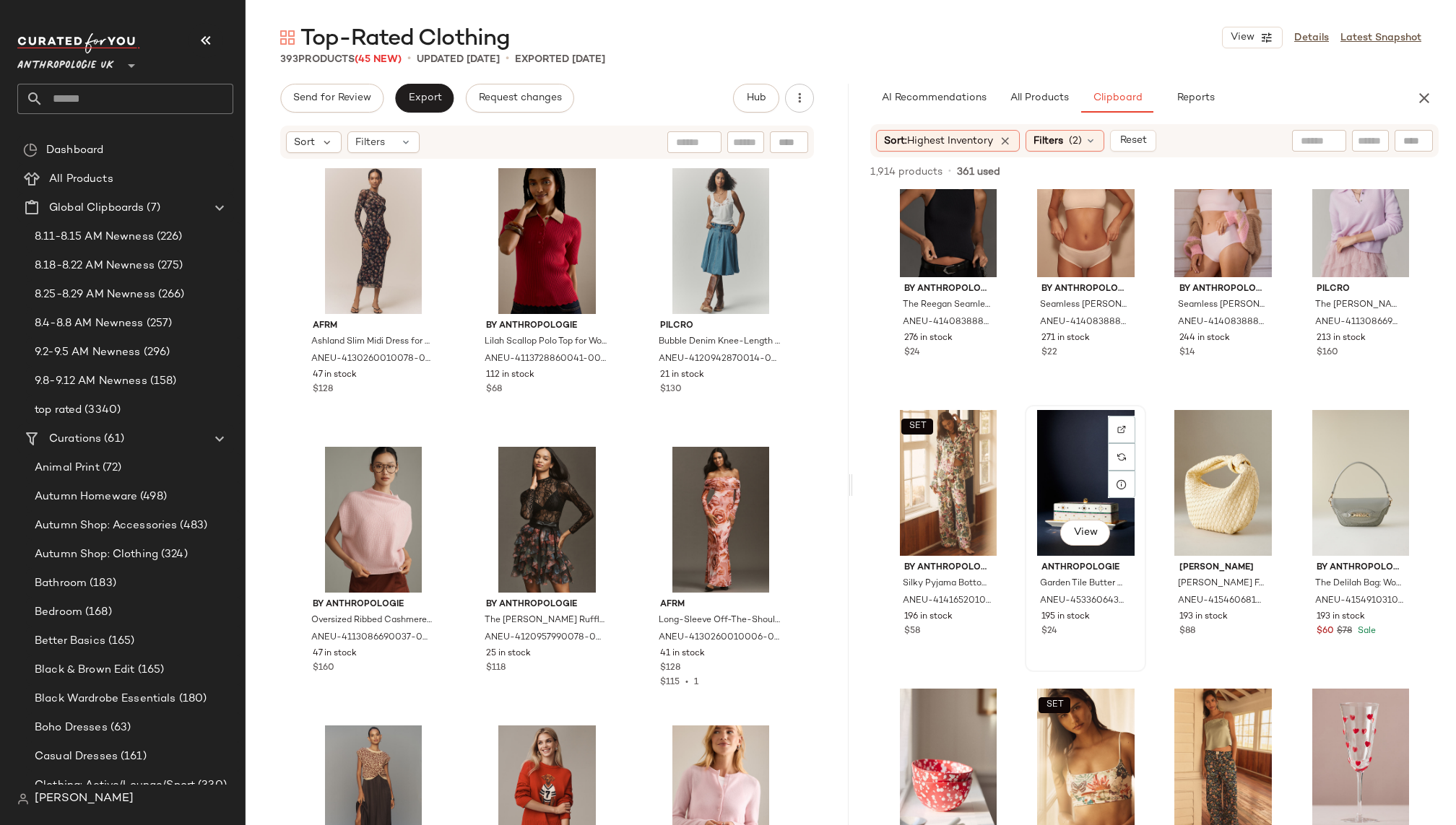
click at [1055, 456] on div "View" at bounding box center [1086, 483] width 112 height 146
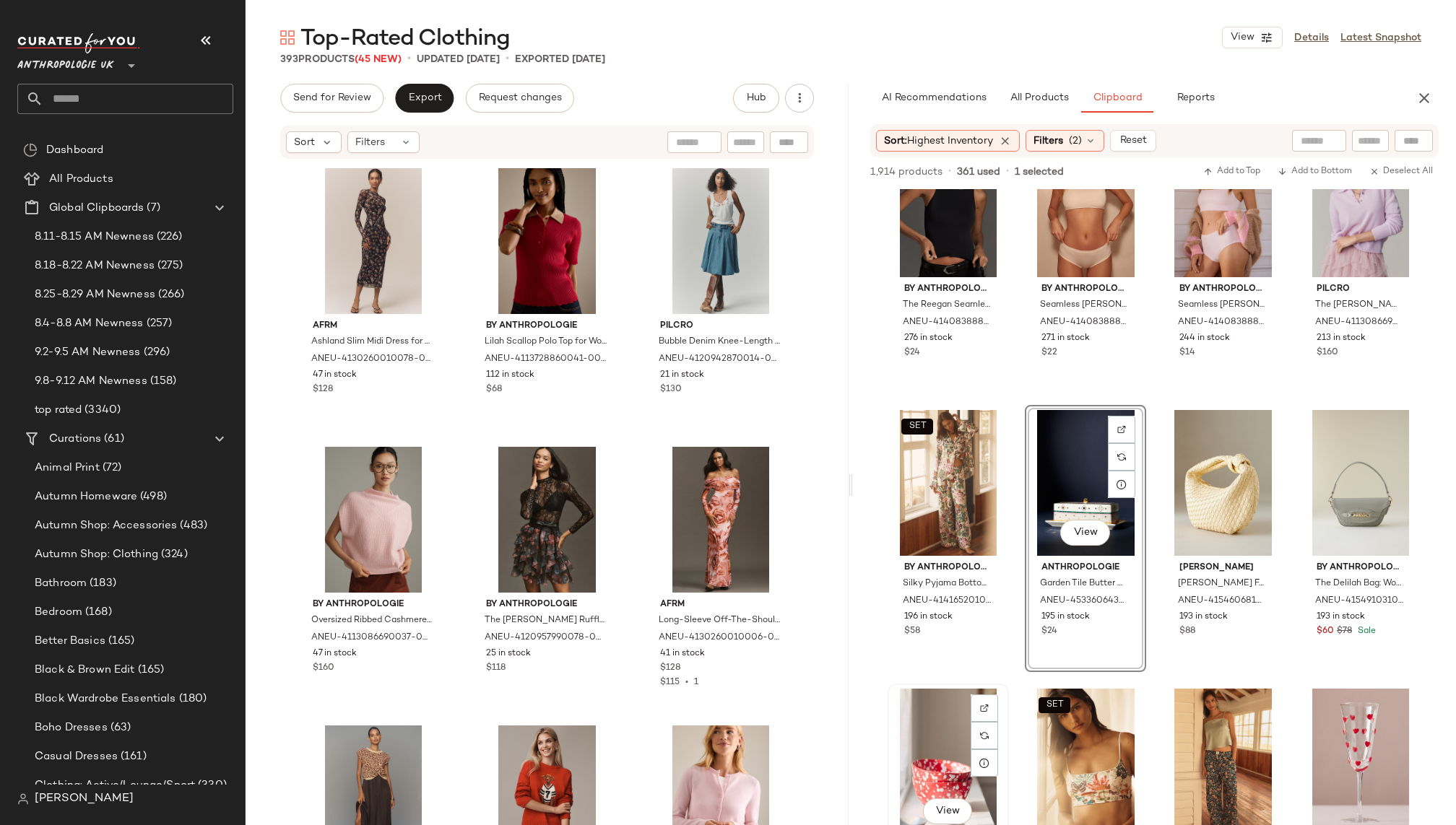
click at [929, 718] on div "View" at bounding box center [949, 761] width 112 height 146
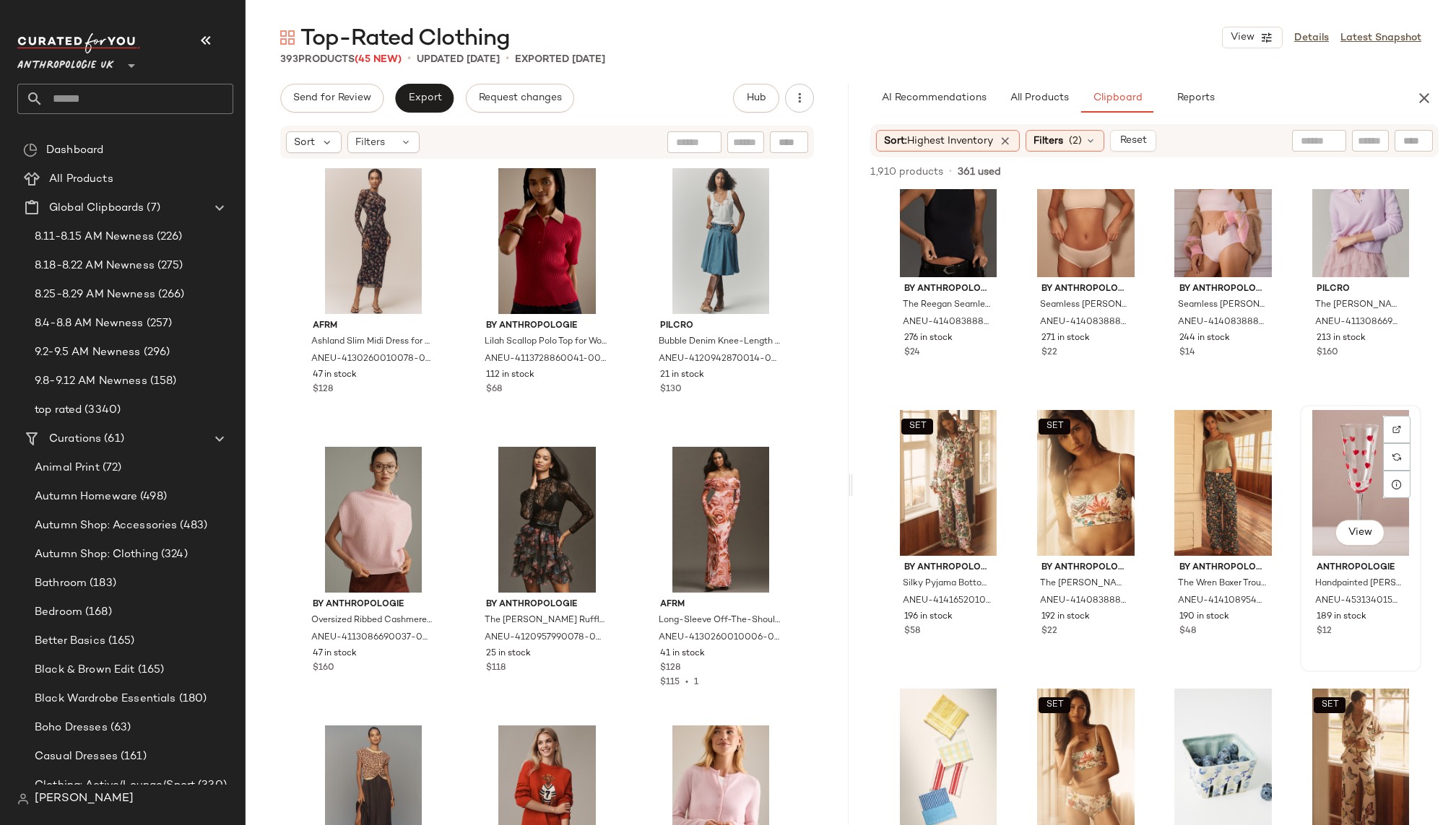
click at [1335, 475] on div "View" at bounding box center [1361, 483] width 112 height 146
click at [943, 725] on div "View" at bounding box center [949, 761] width 112 height 146
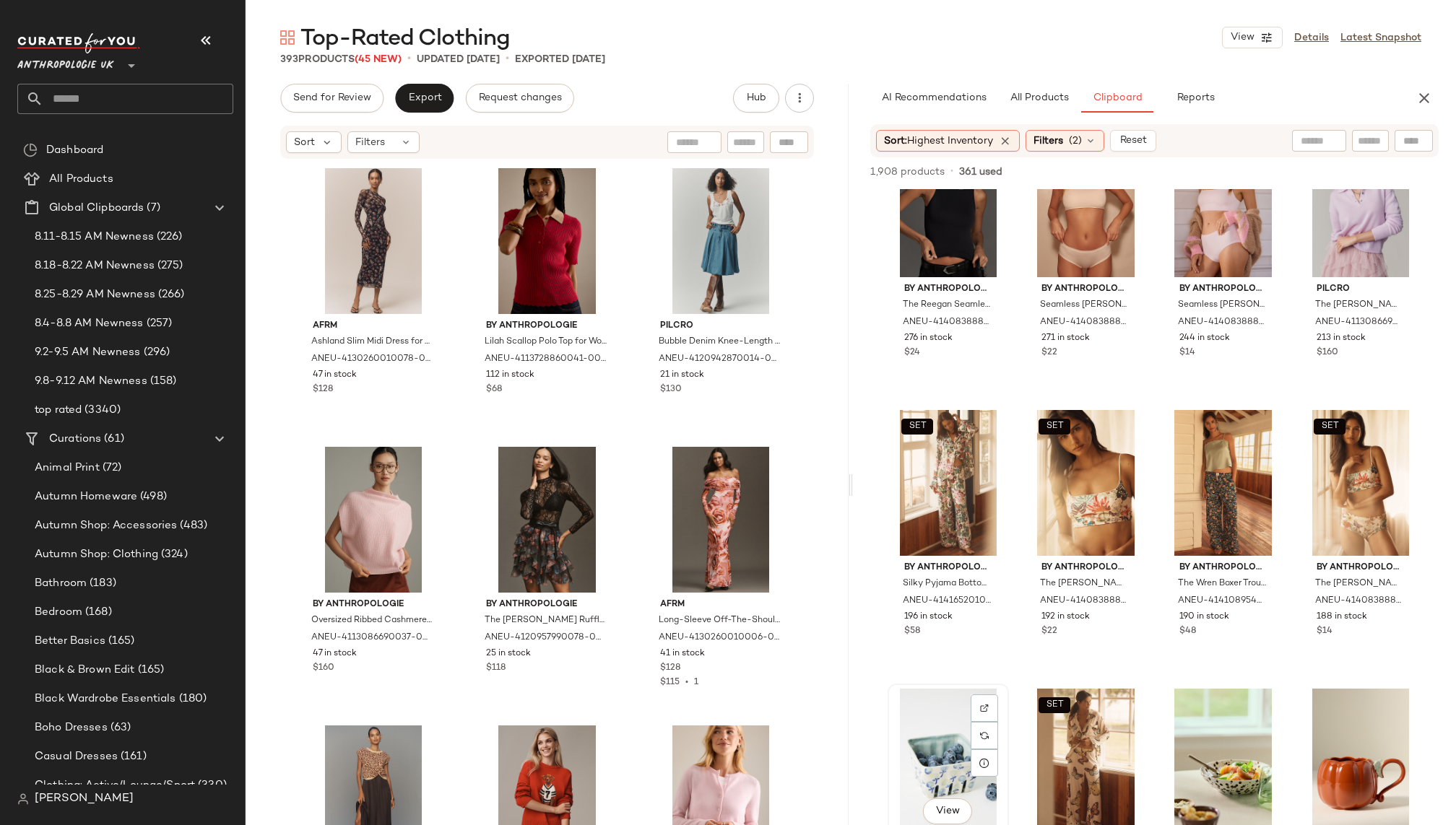
click at [924, 728] on div "View" at bounding box center [949, 761] width 112 height 146
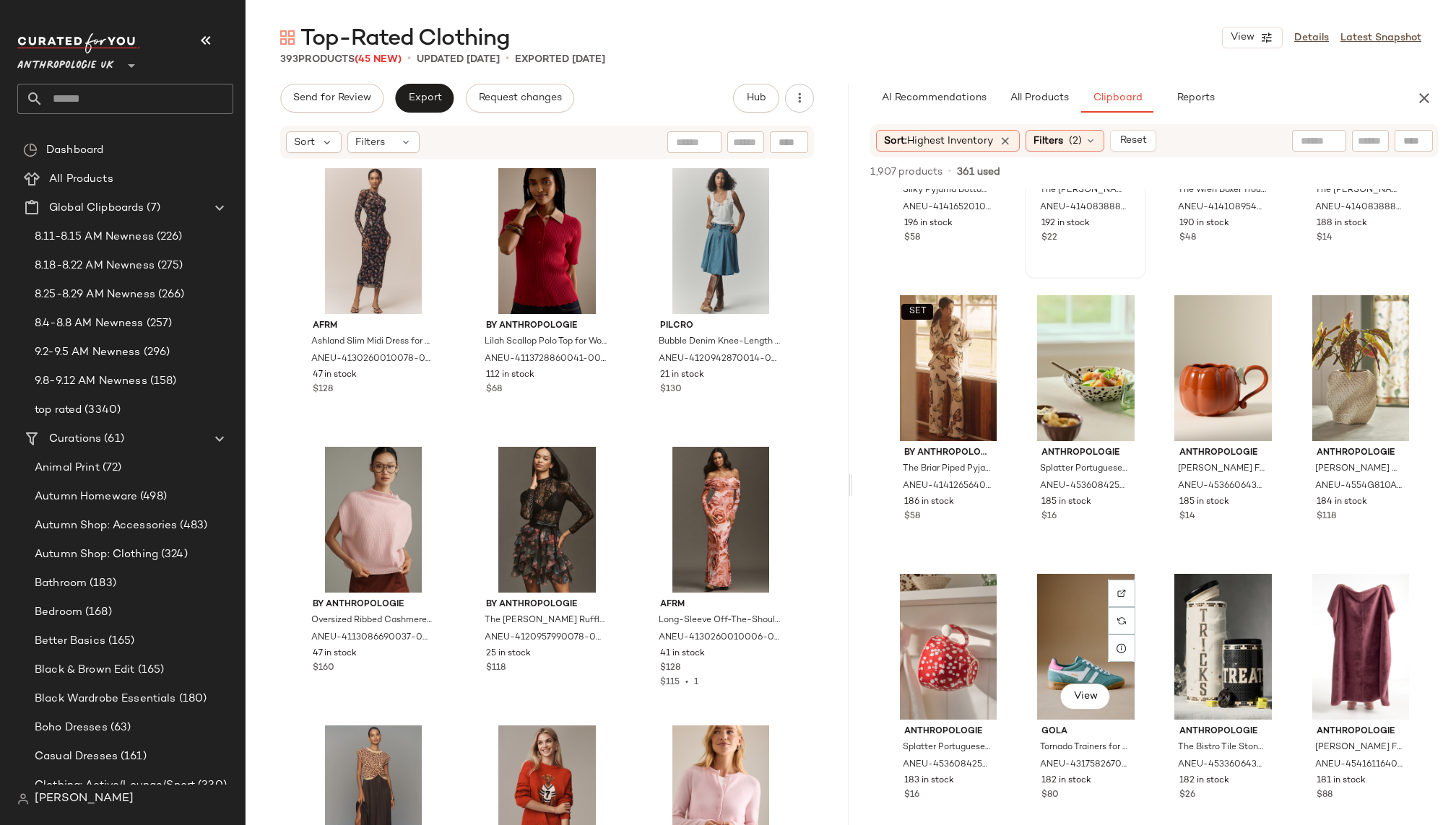
scroll to position [768, 0]
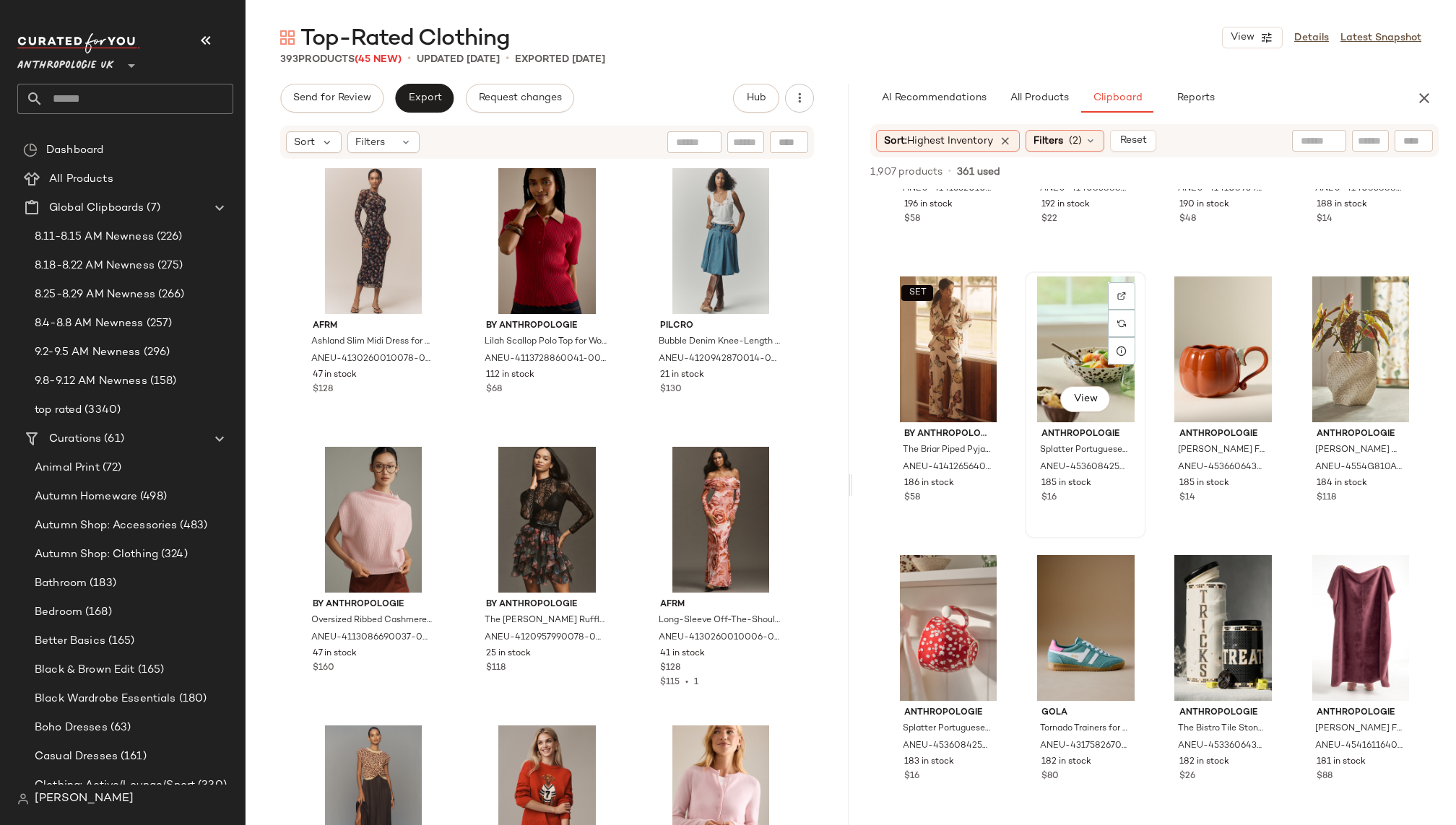
click at [1060, 360] on div "View" at bounding box center [1086, 349] width 112 height 146
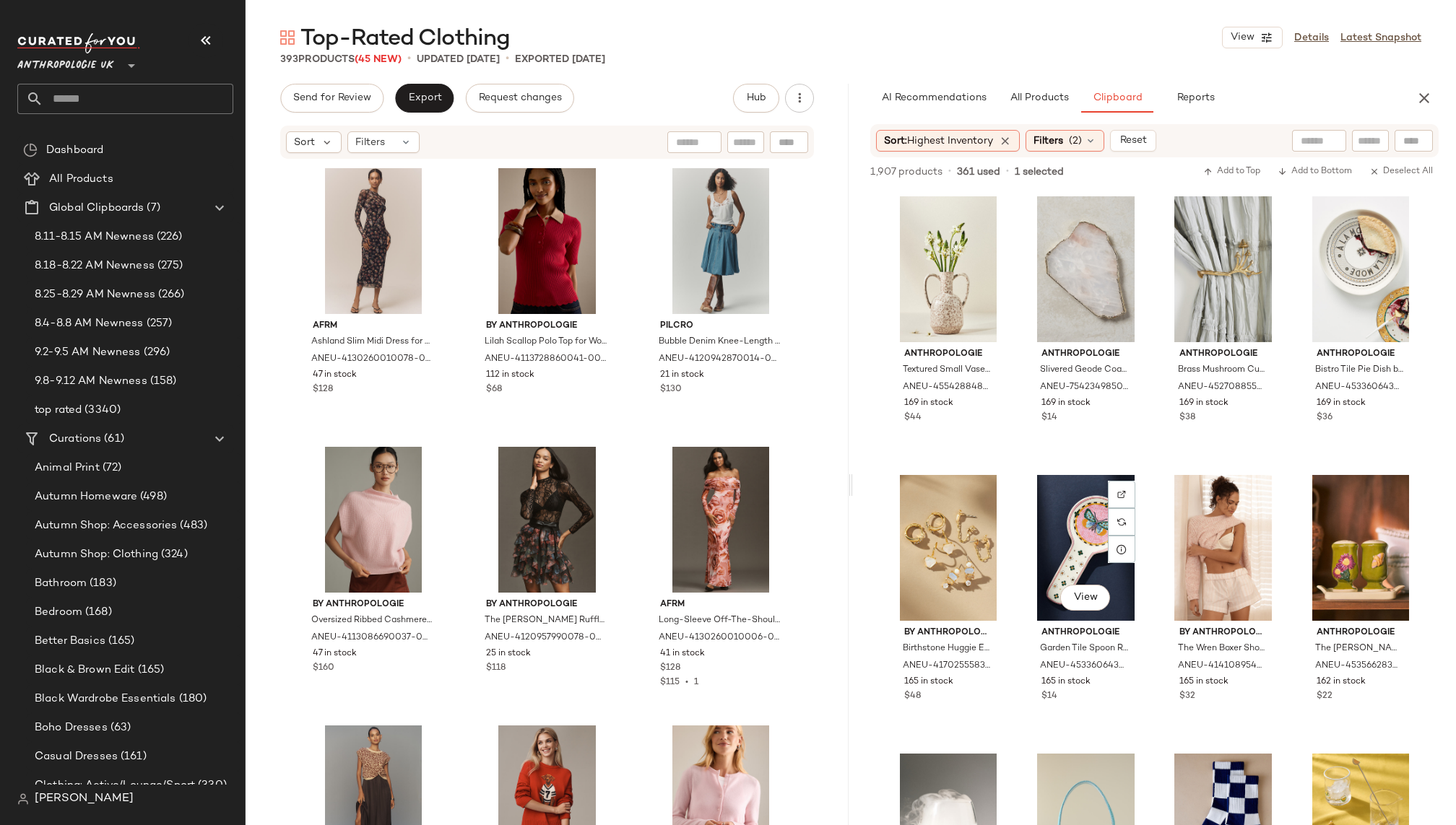
scroll to position [1721, 0]
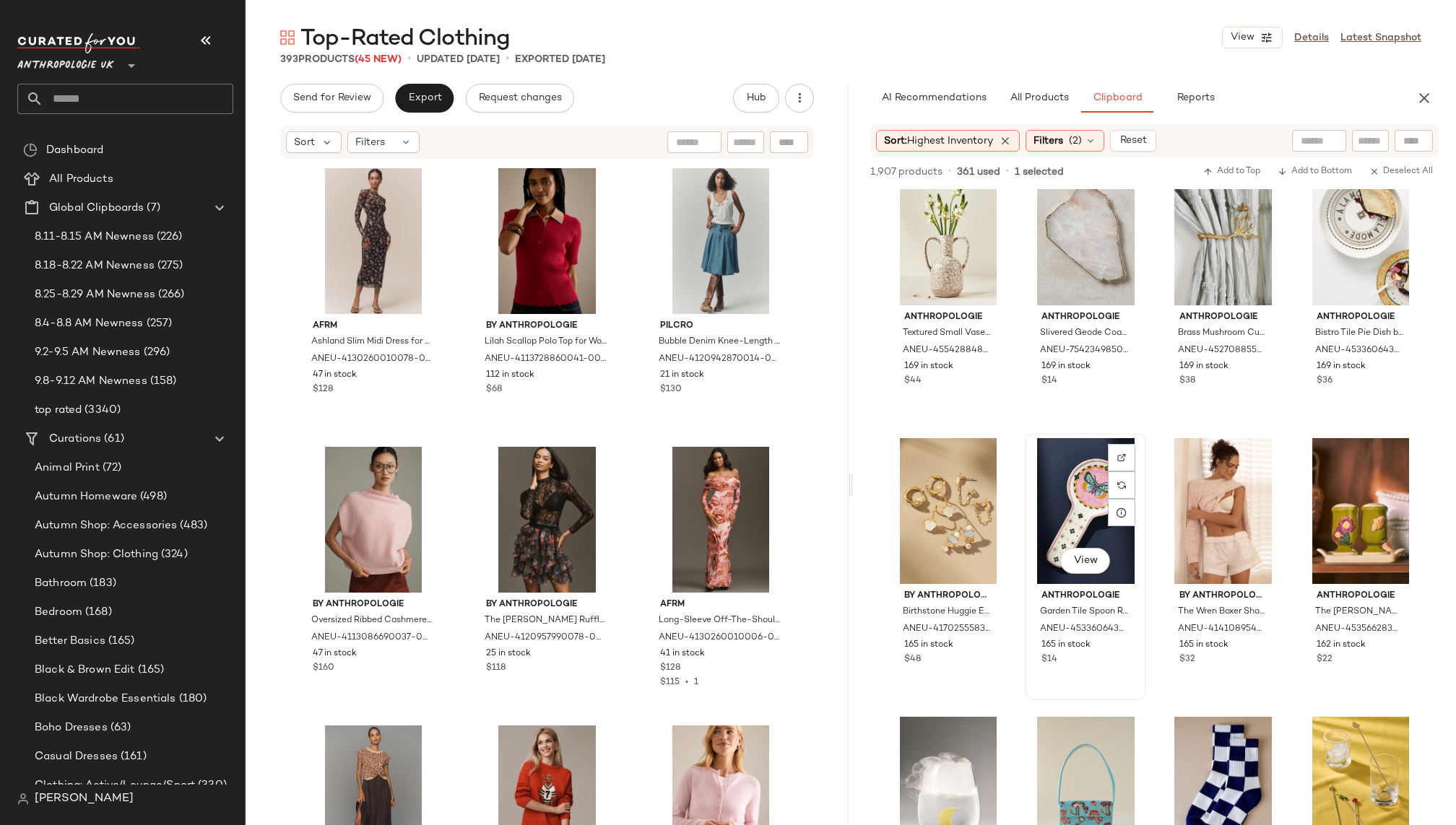
click at [1050, 508] on div "View" at bounding box center [1086, 510] width 112 height 146
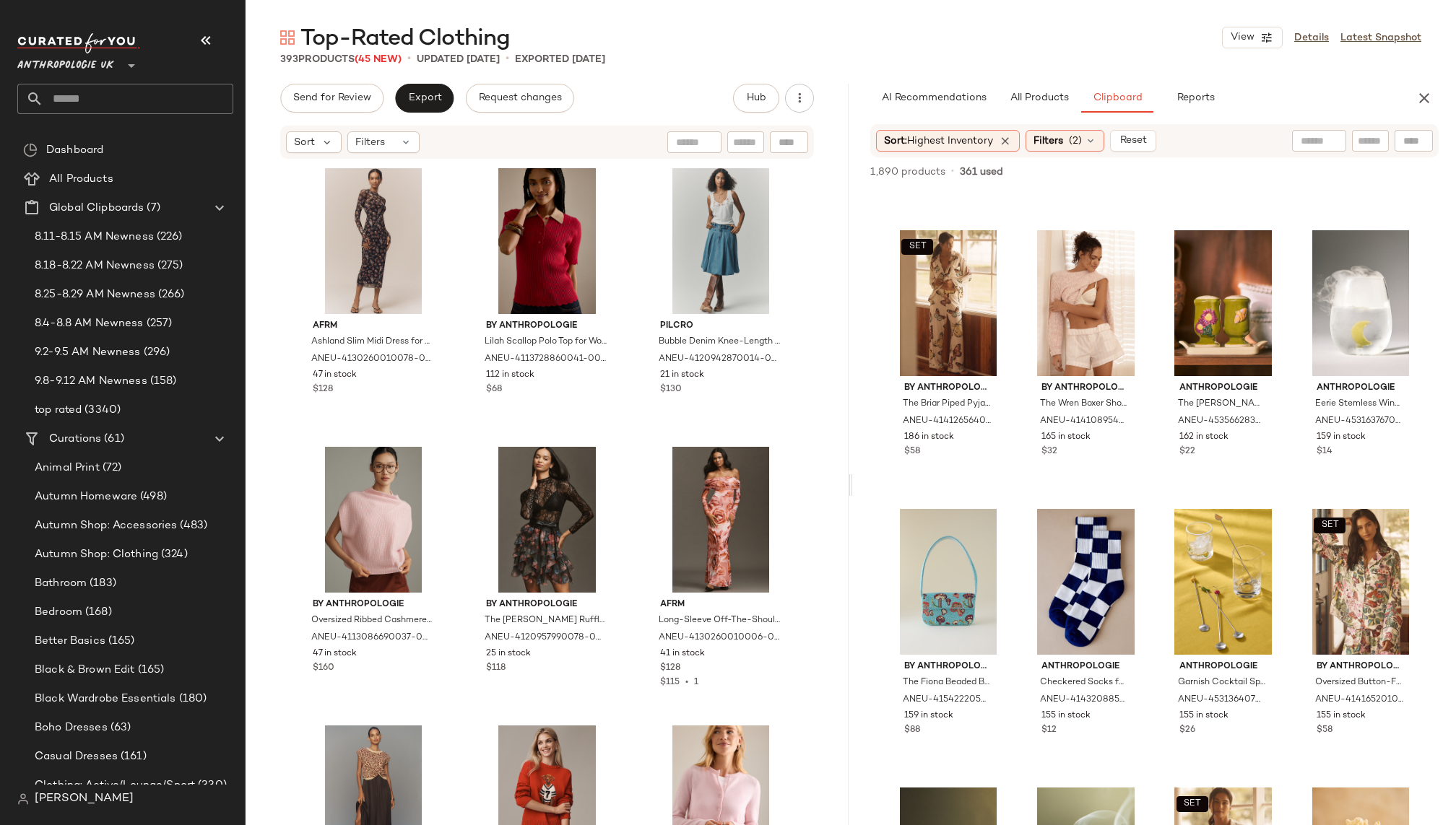
scroll to position [772, 0]
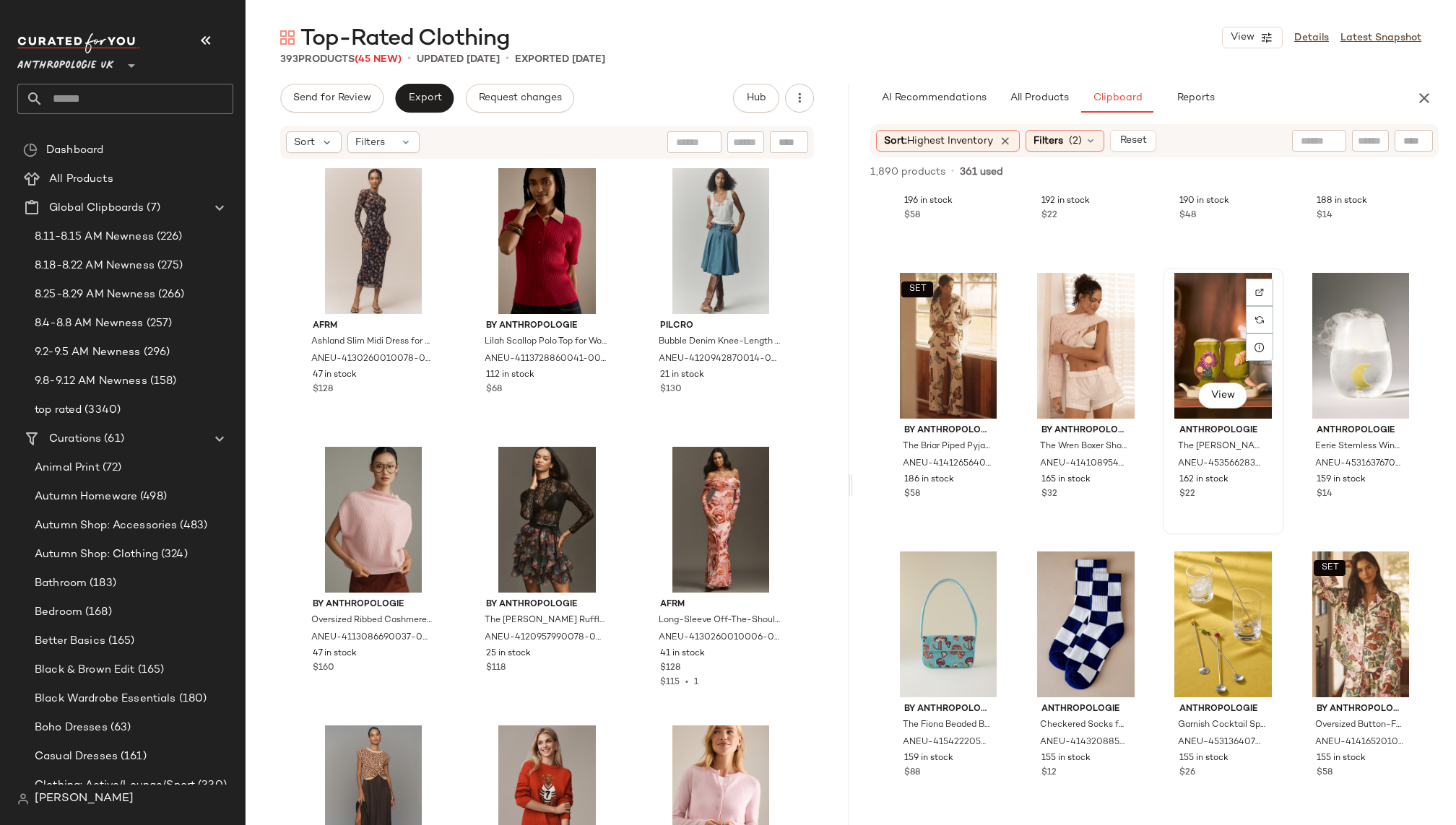
click at [1186, 318] on div "View" at bounding box center [1224, 345] width 112 height 146
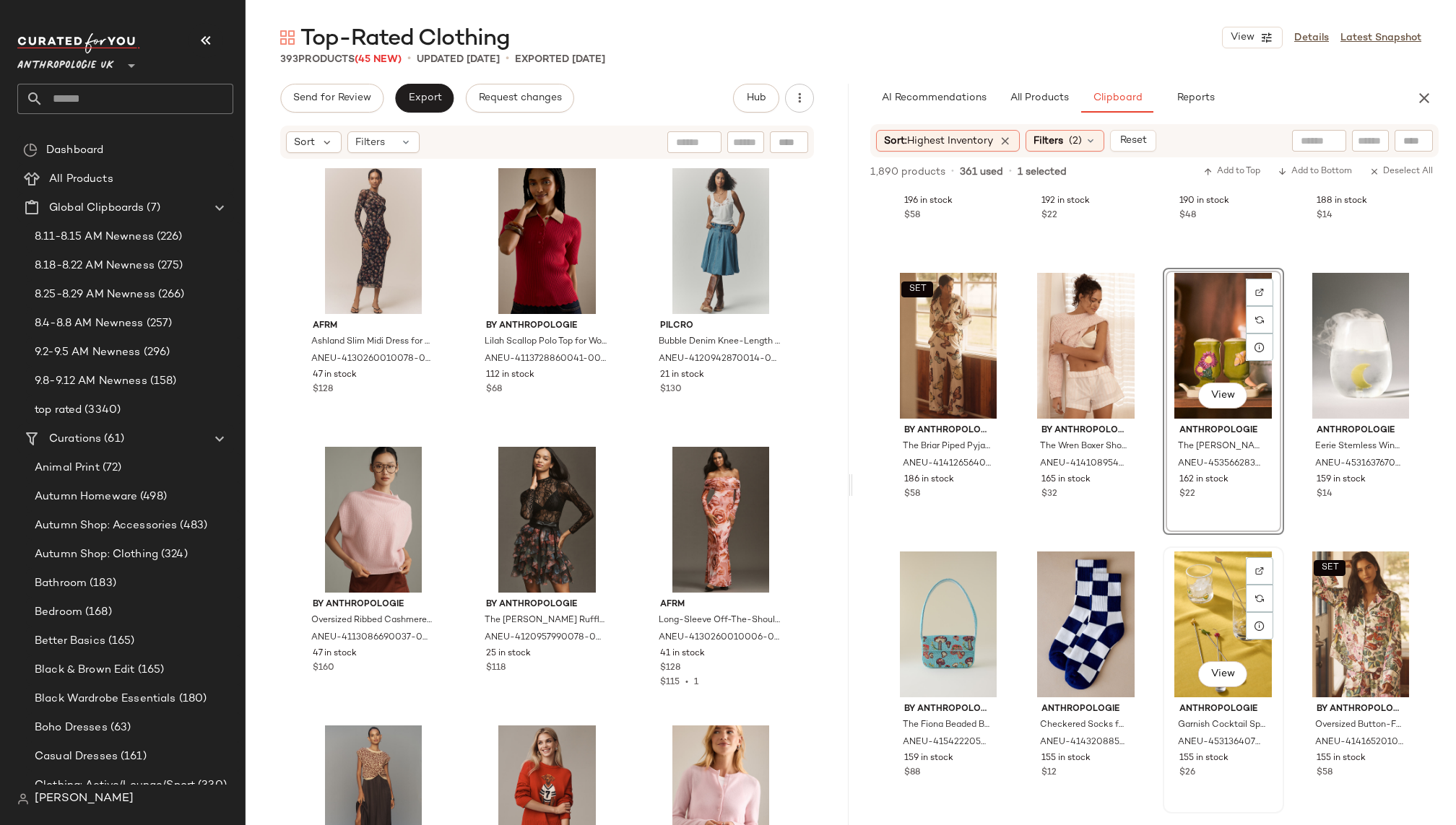
click at [1164, 653] on div "View Anthropologie Garnish Cocktail Spoons, Set of 4 by Anthropologie Size: Bar…" at bounding box center [1224, 679] width 118 height 264
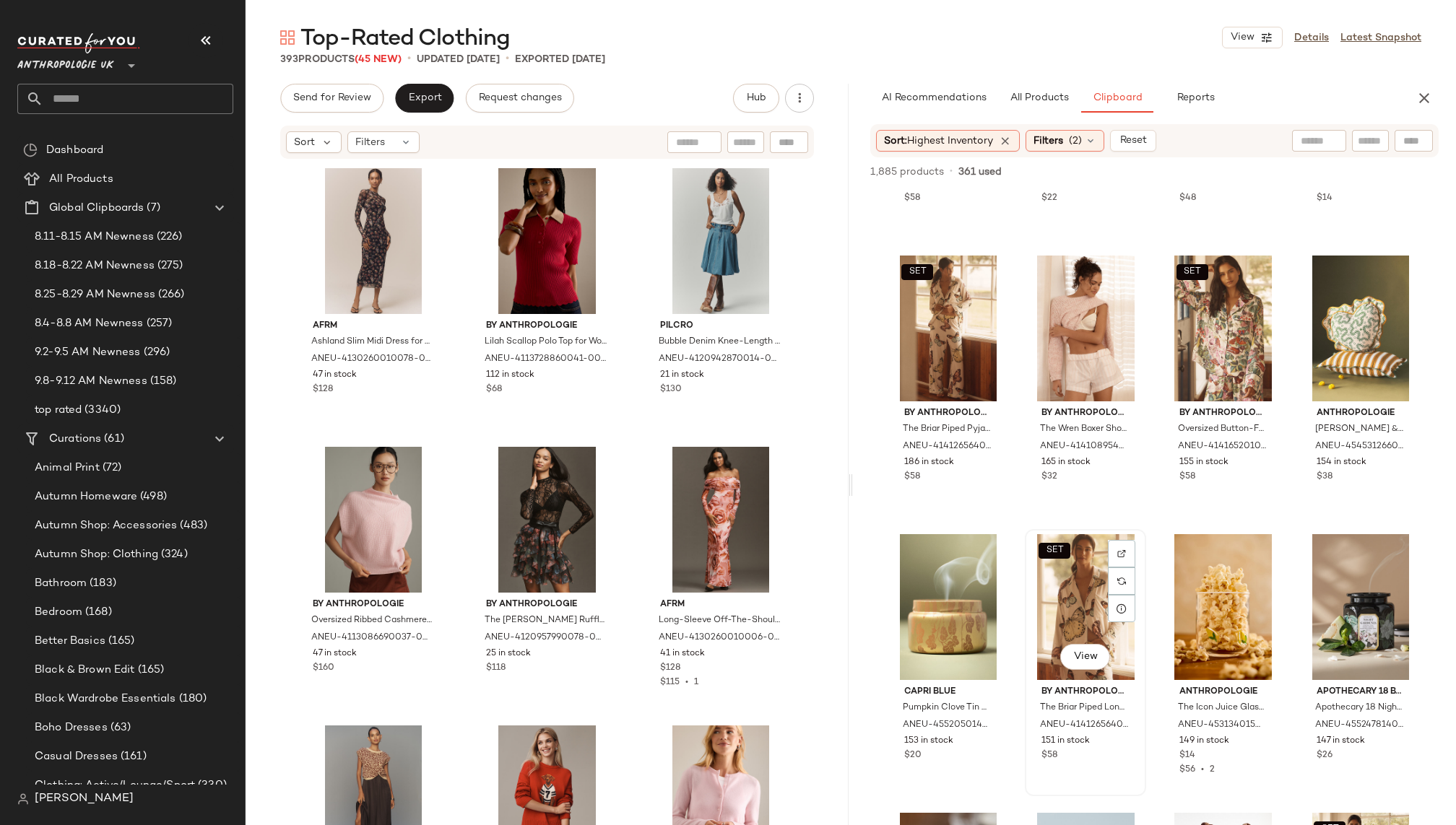
scroll to position [800, 0]
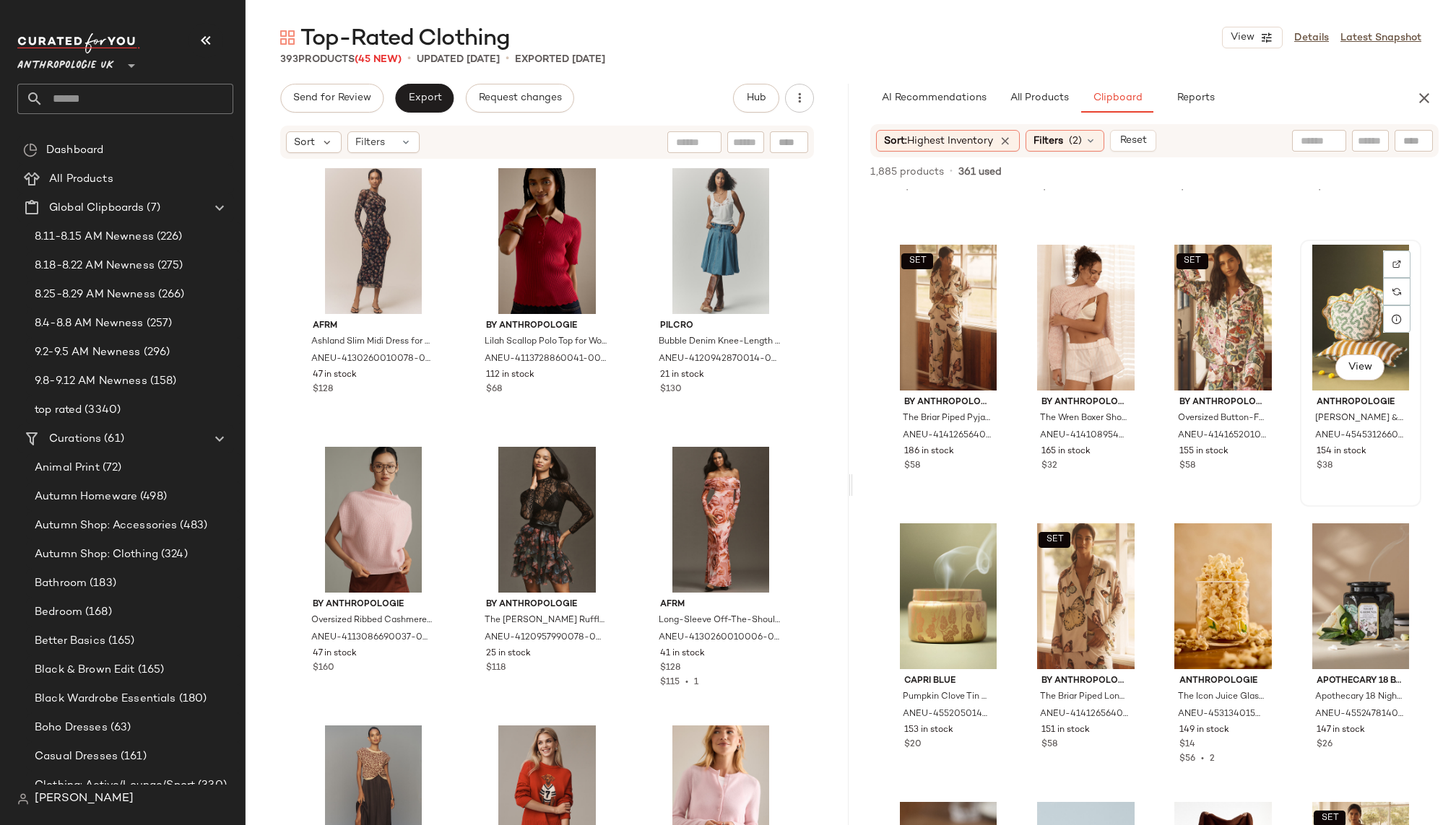
click at [1334, 318] on div "View" at bounding box center [1361, 317] width 112 height 146
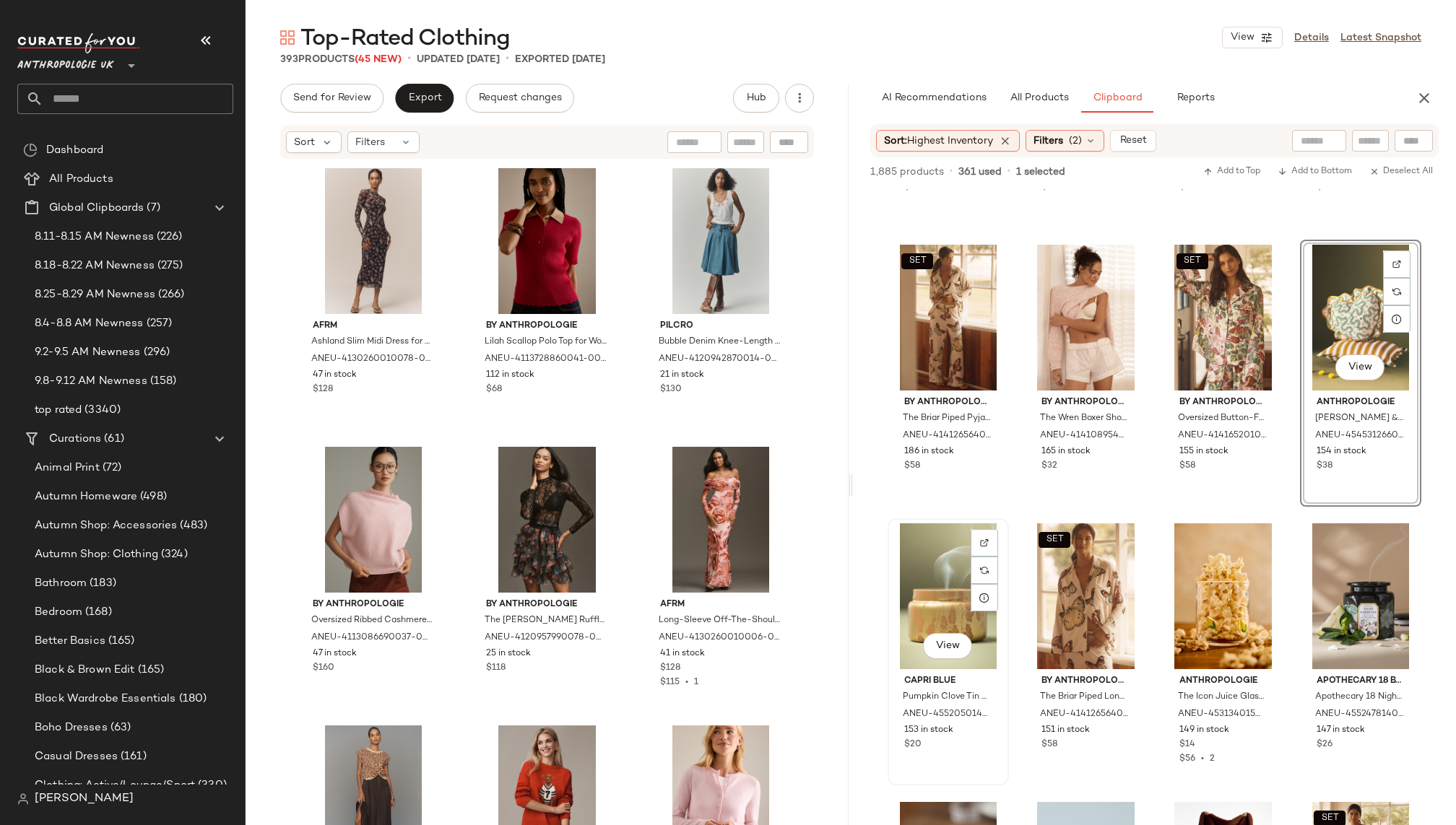
click at [908, 620] on div "View" at bounding box center [949, 596] width 112 height 146
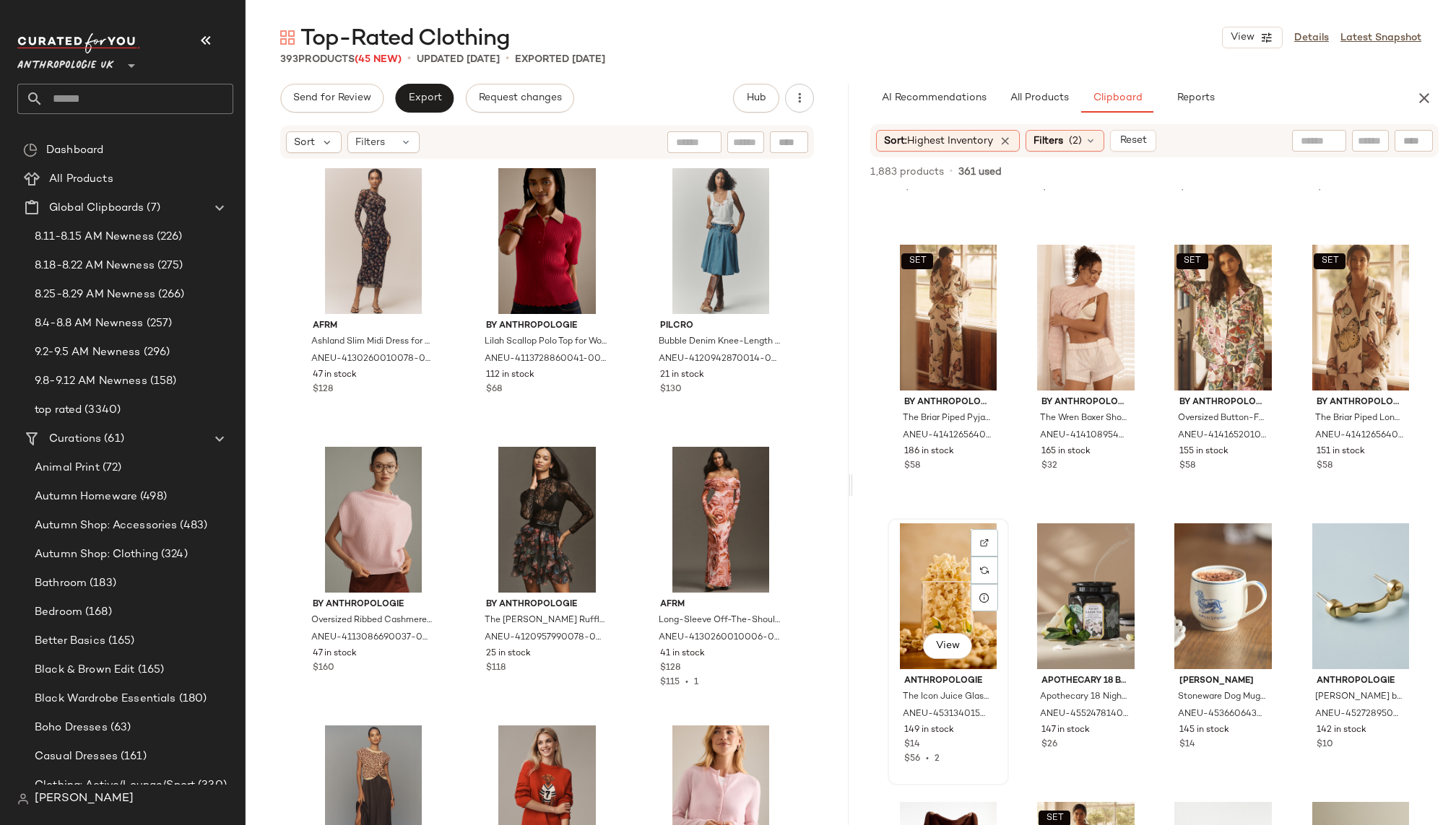
click at [945, 575] on div "View" at bounding box center [949, 596] width 112 height 146
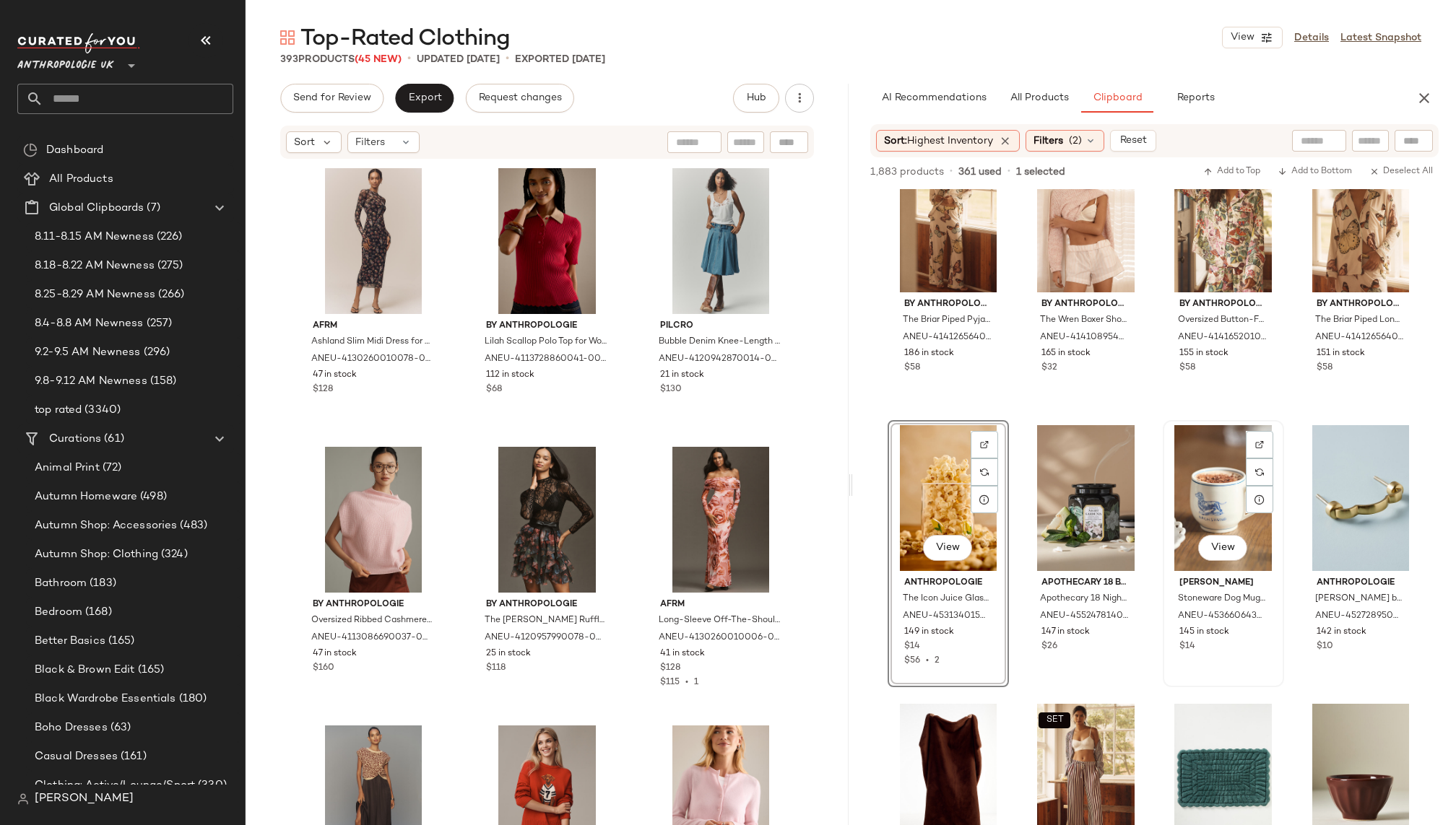
scroll to position [938, 0]
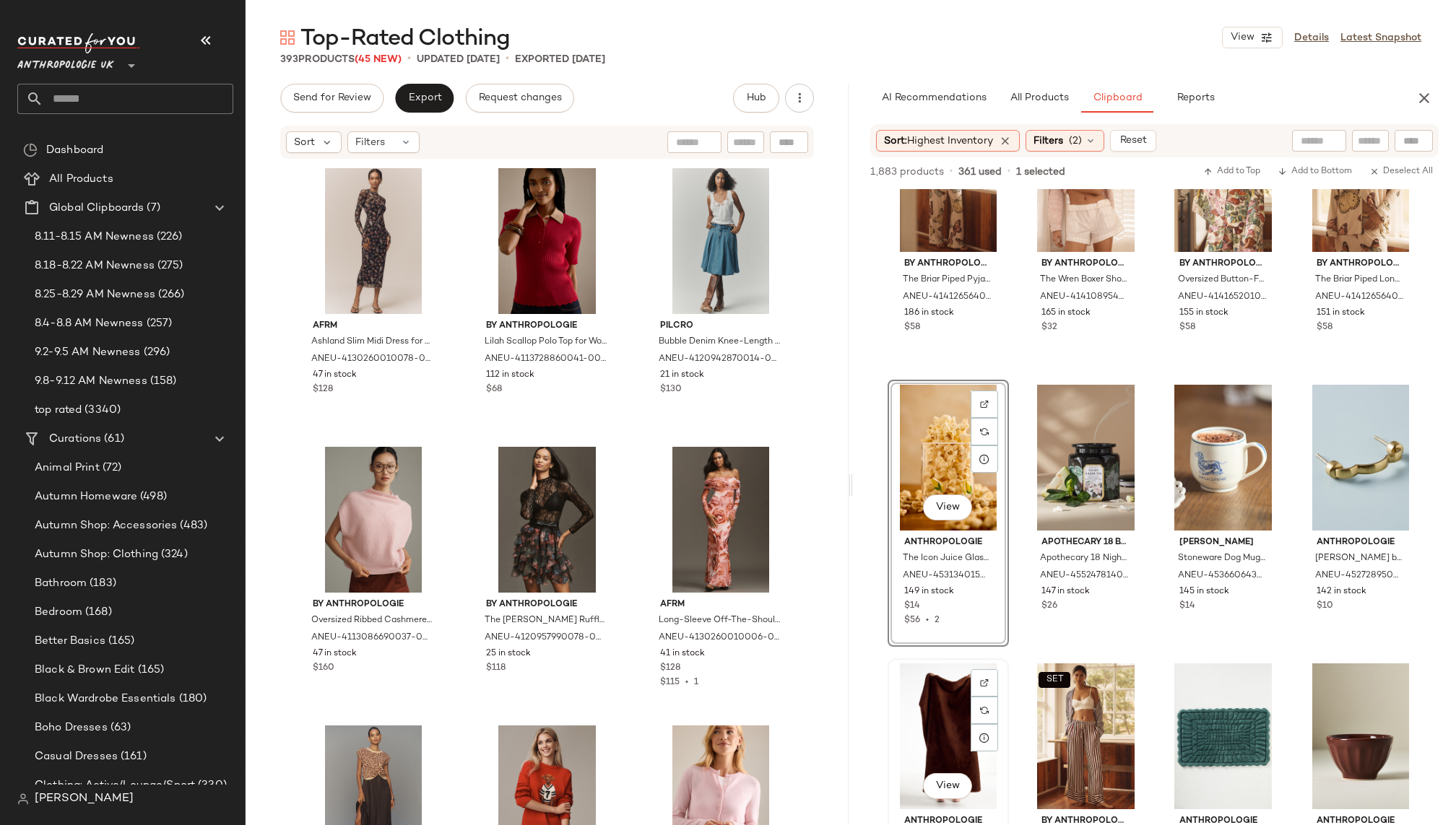
click at [935, 728] on div "View" at bounding box center [949, 736] width 112 height 146
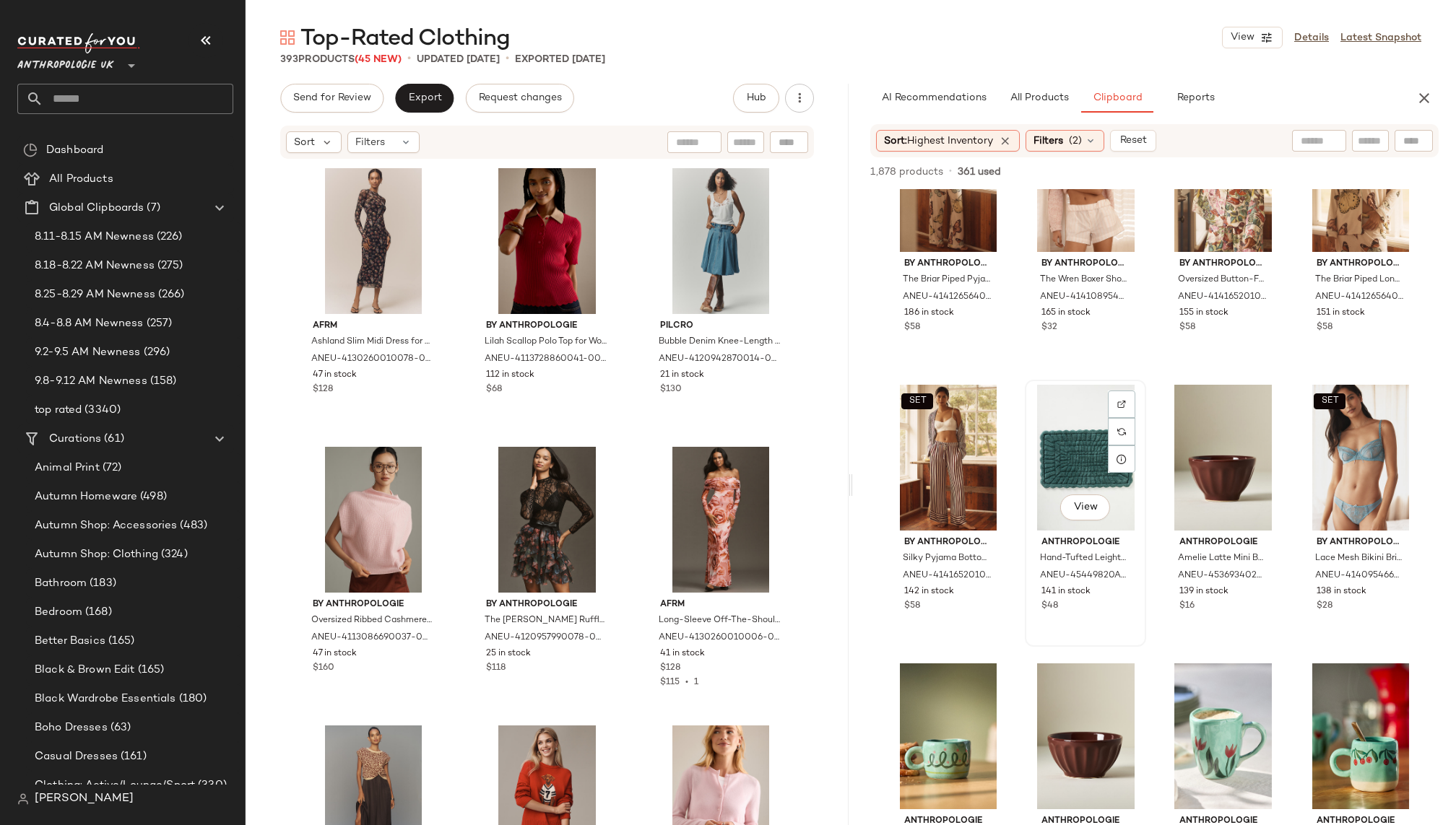
click at [1050, 446] on div "View" at bounding box center [1086, 457] width 112 height 146
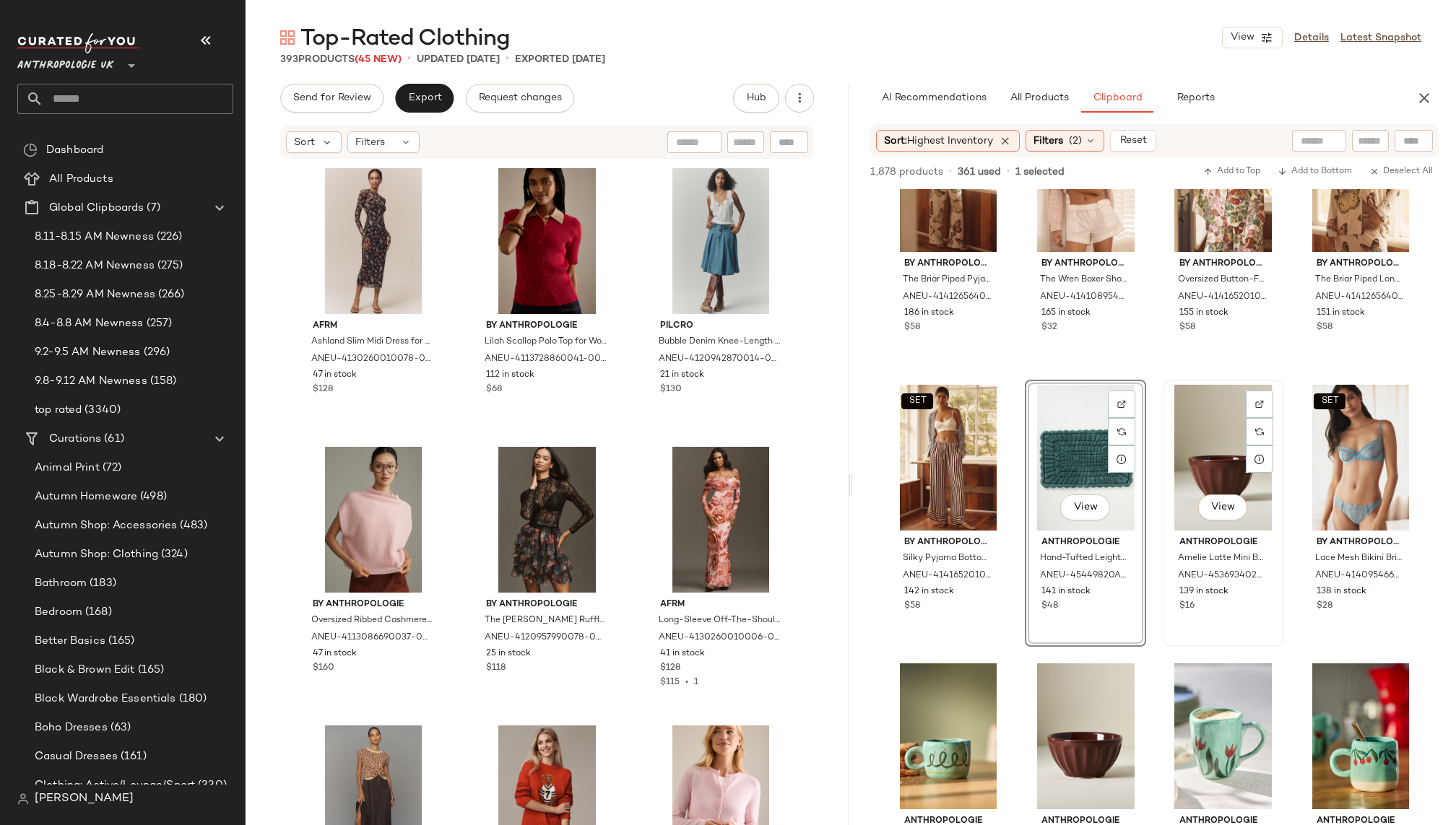
click at [1180, 467] on div "View" at bounding box center [1224, 457] width 112 height 146
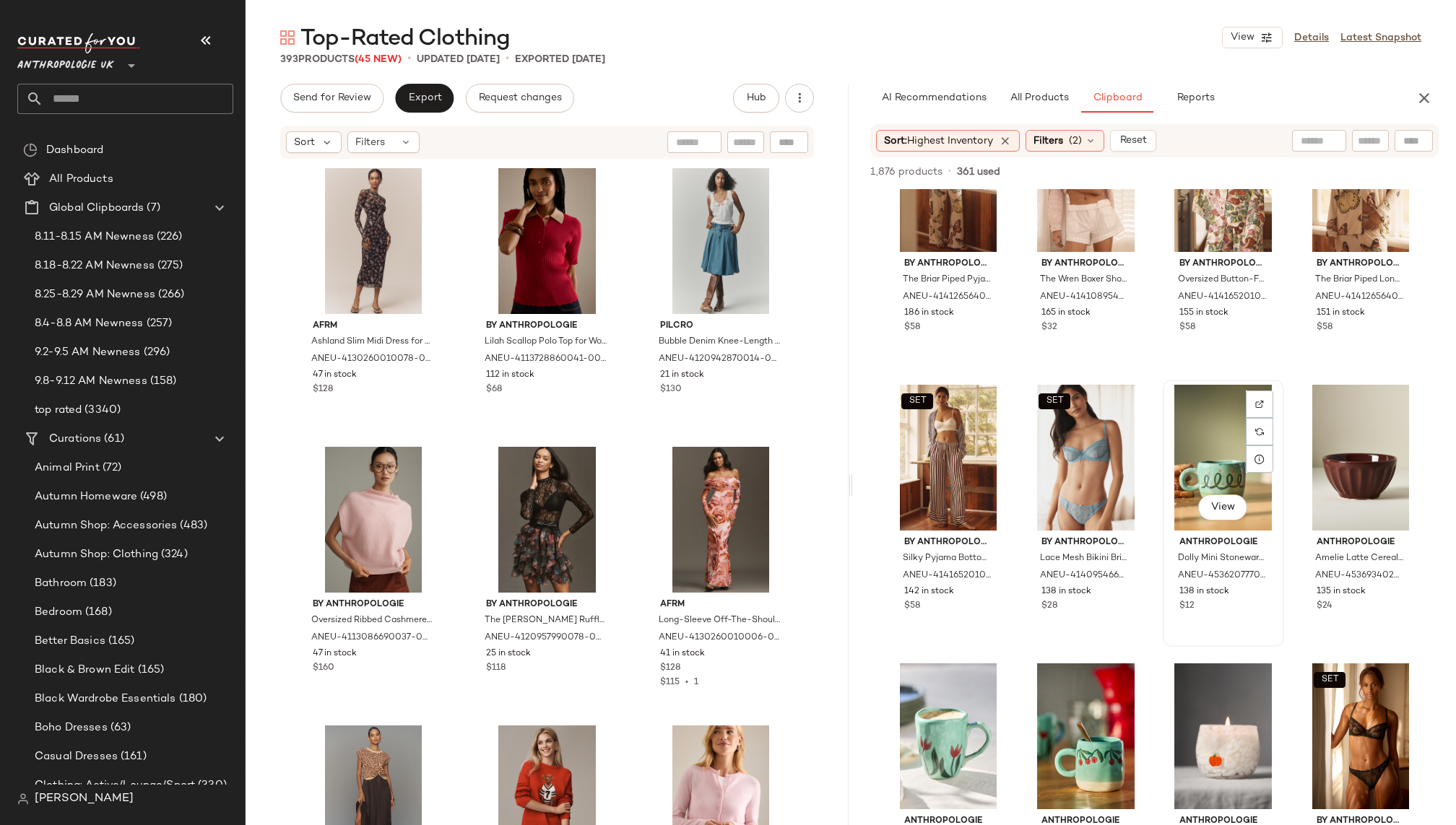
click at [1192, 416] on div "View" at bounding box center [1224, 457] width 112 height 146
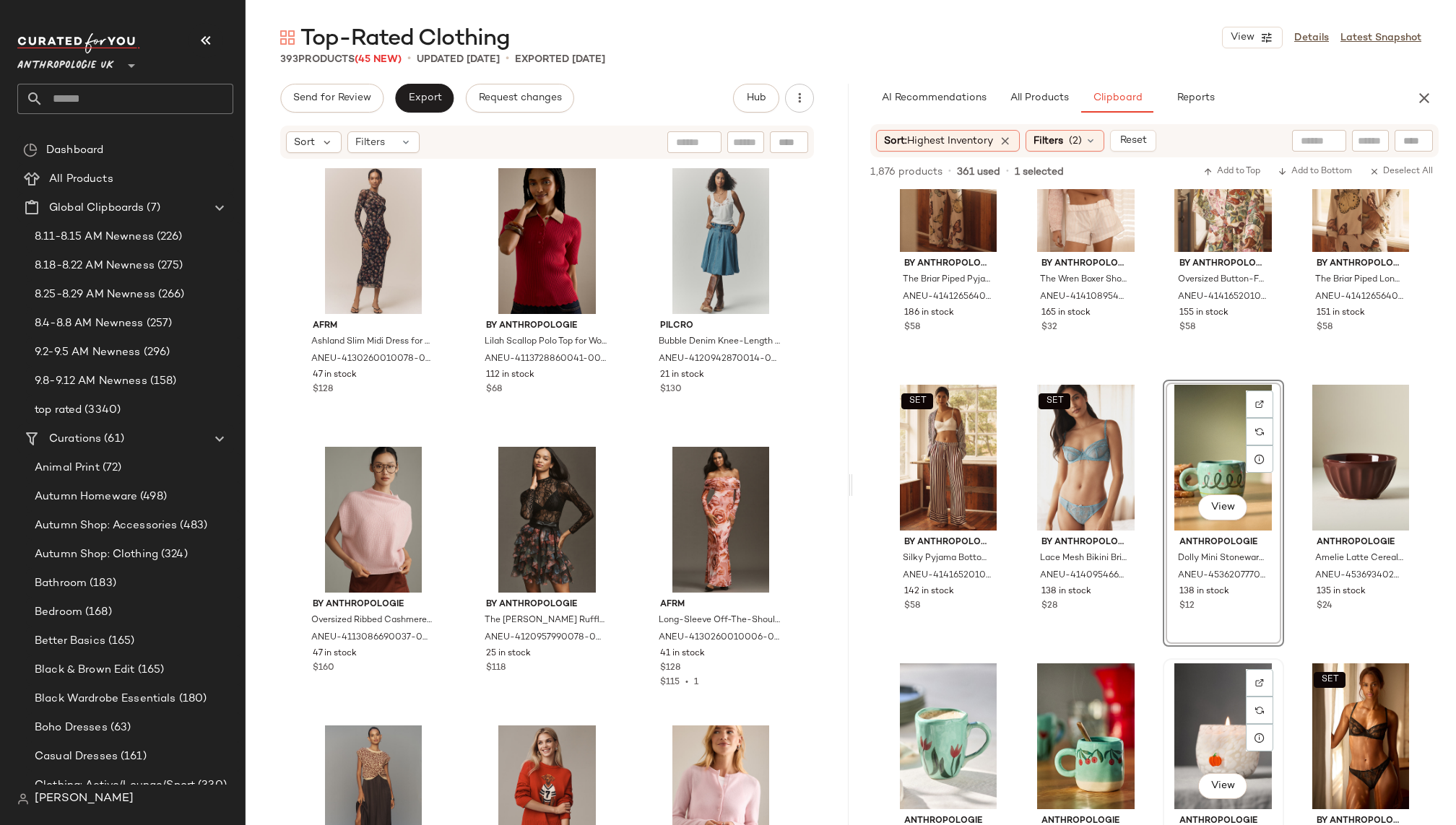
click at [1168, 726] on div "View" at bounding box center [1224, 736] width 112 height 146
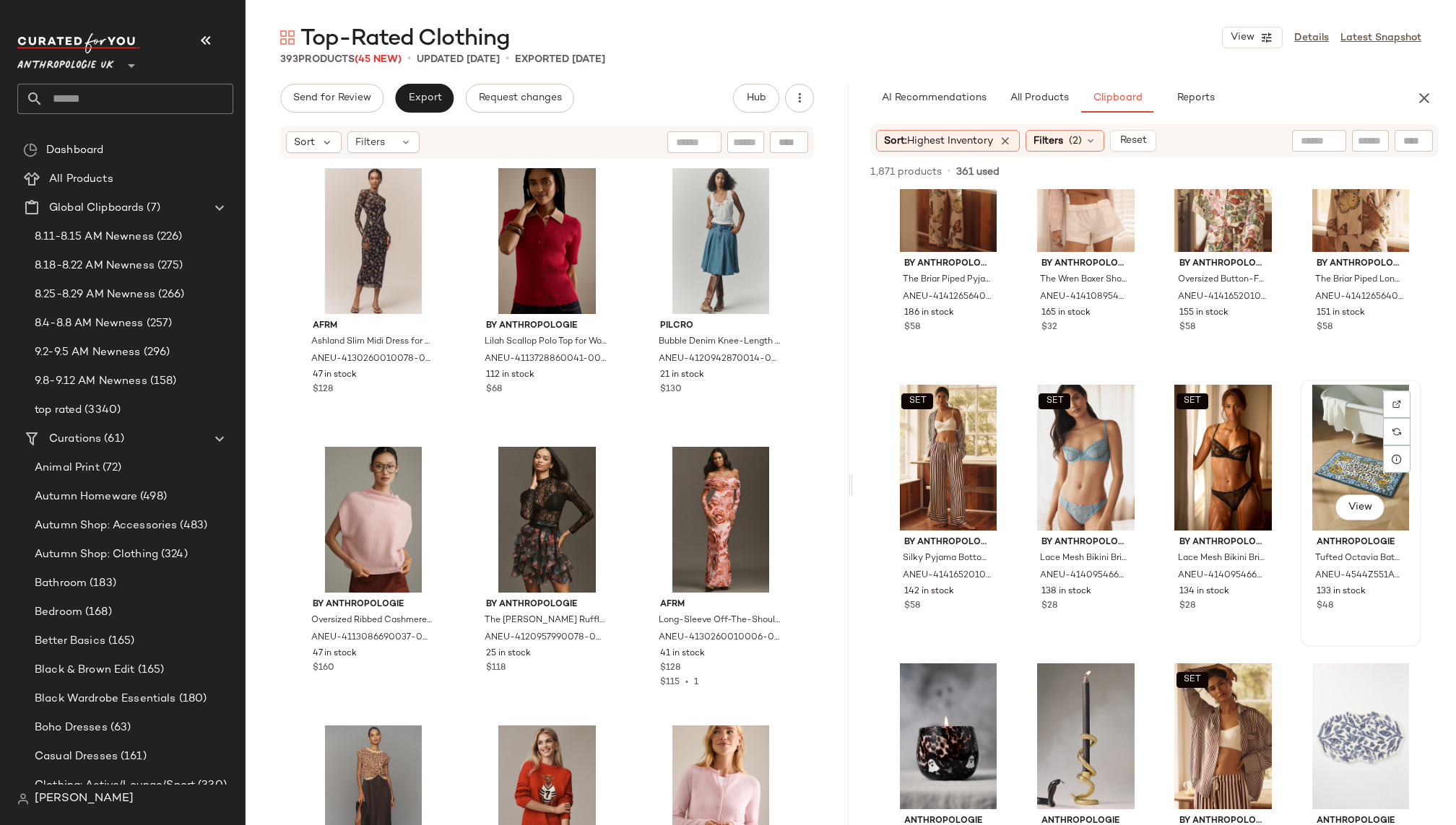
click at [1358, 430] on div "View" at bounding box center [1361, 457] width 112 height 146
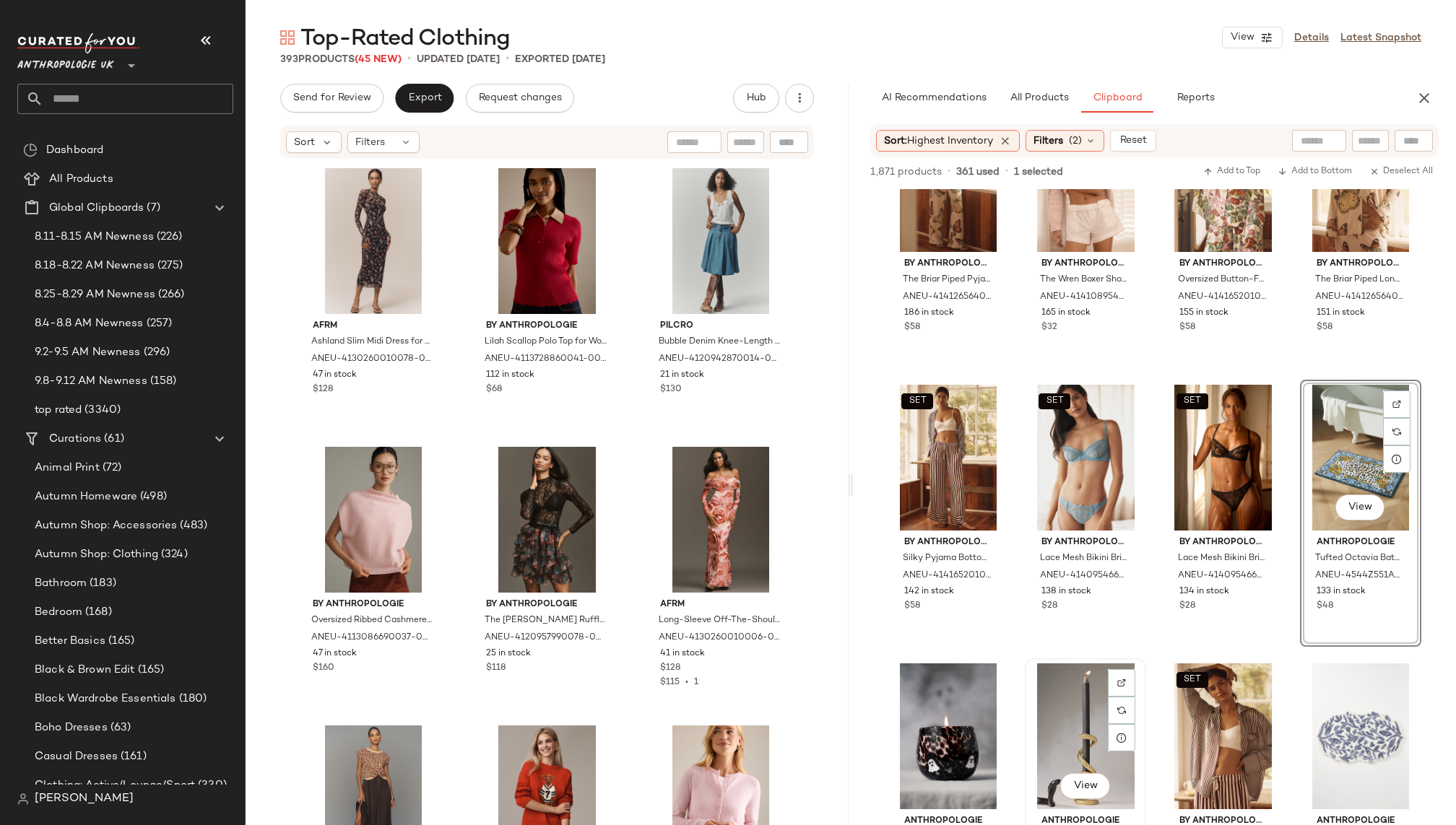
click at [1053, 731] on div "View" at bounding box center [1086, 736] width 112 height 146
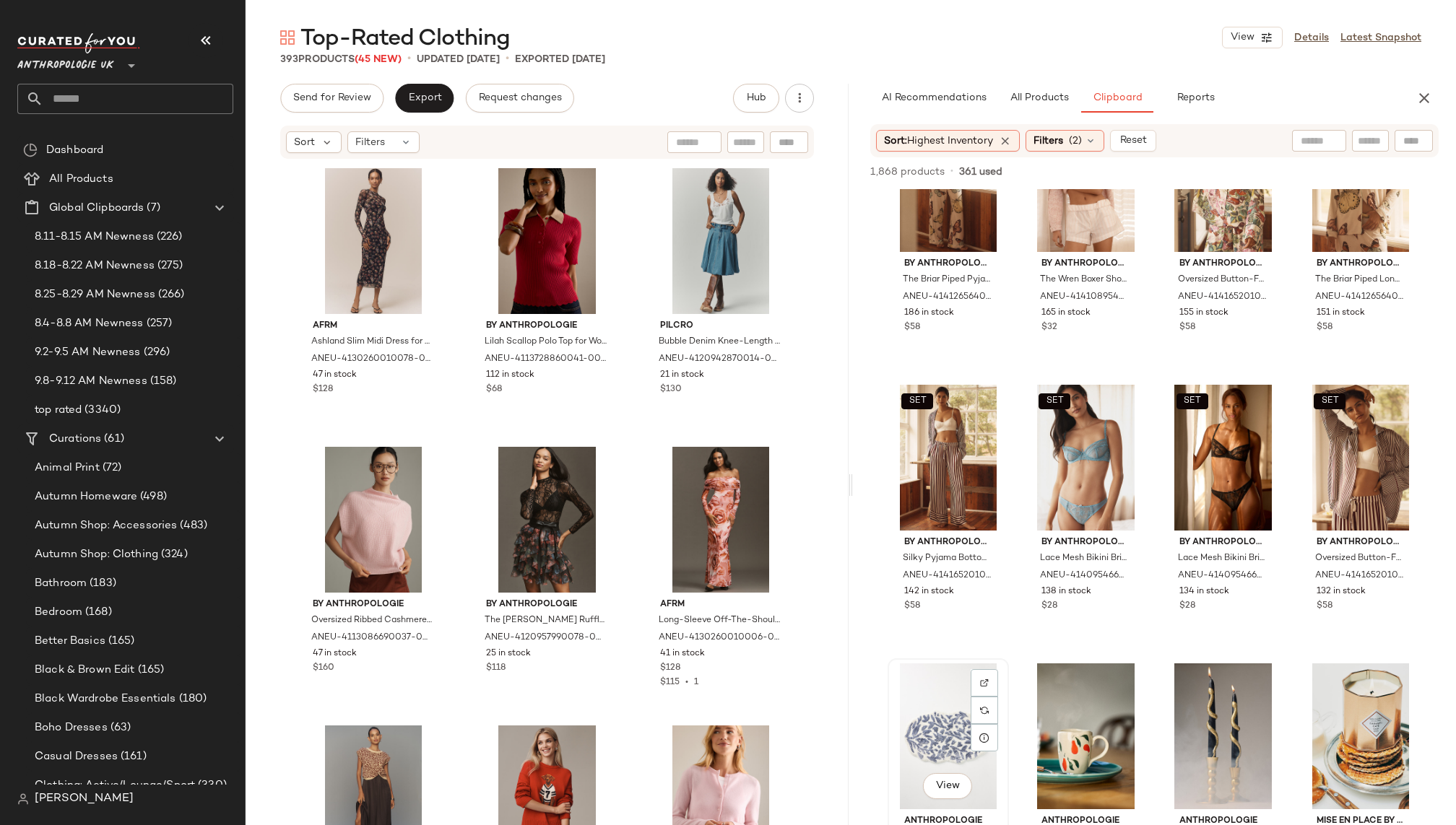
click at [937, 706] on div "View" at bounding box center [949, 736] width 112 height 146
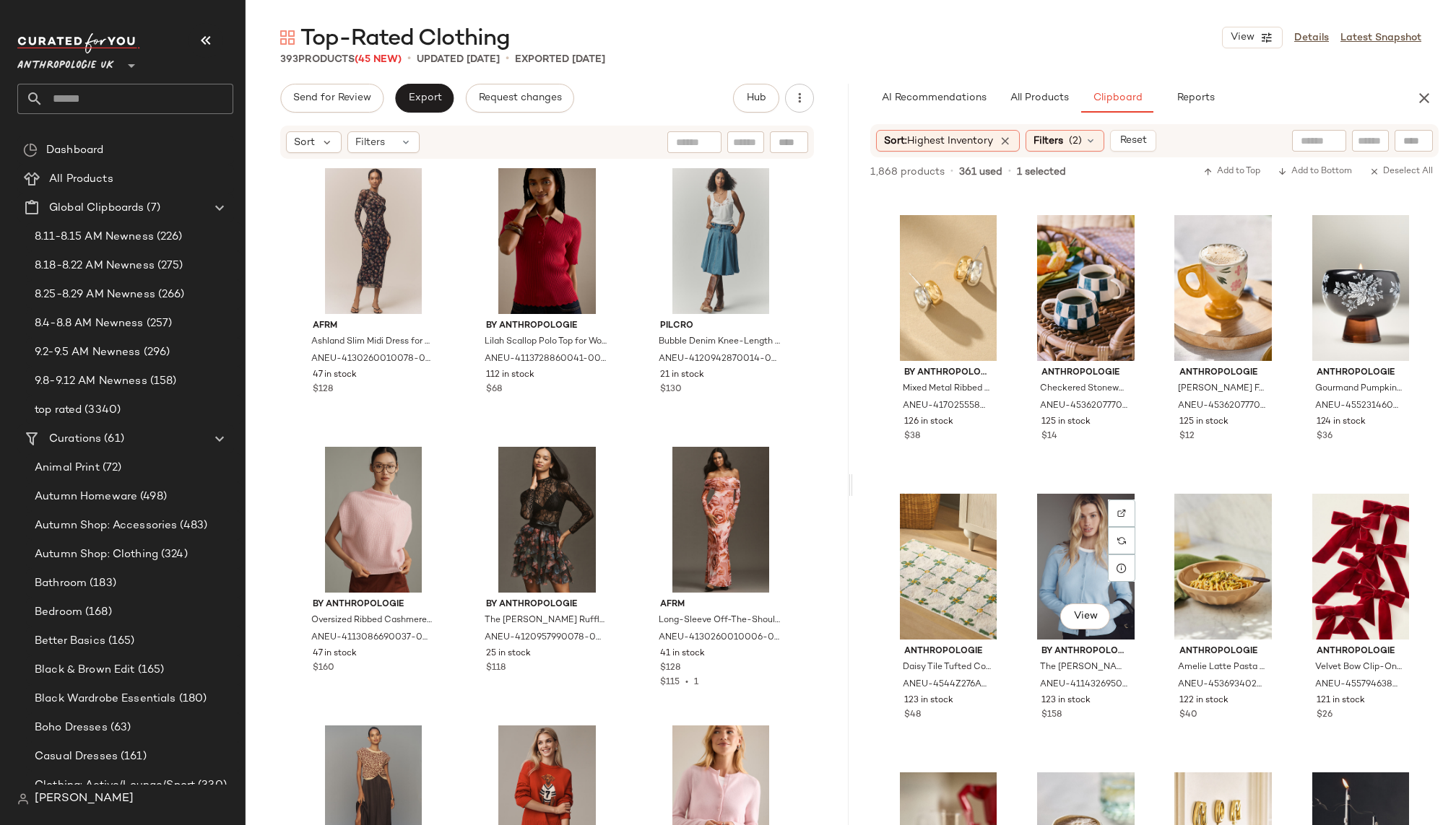
scroll to position [1929, 0]
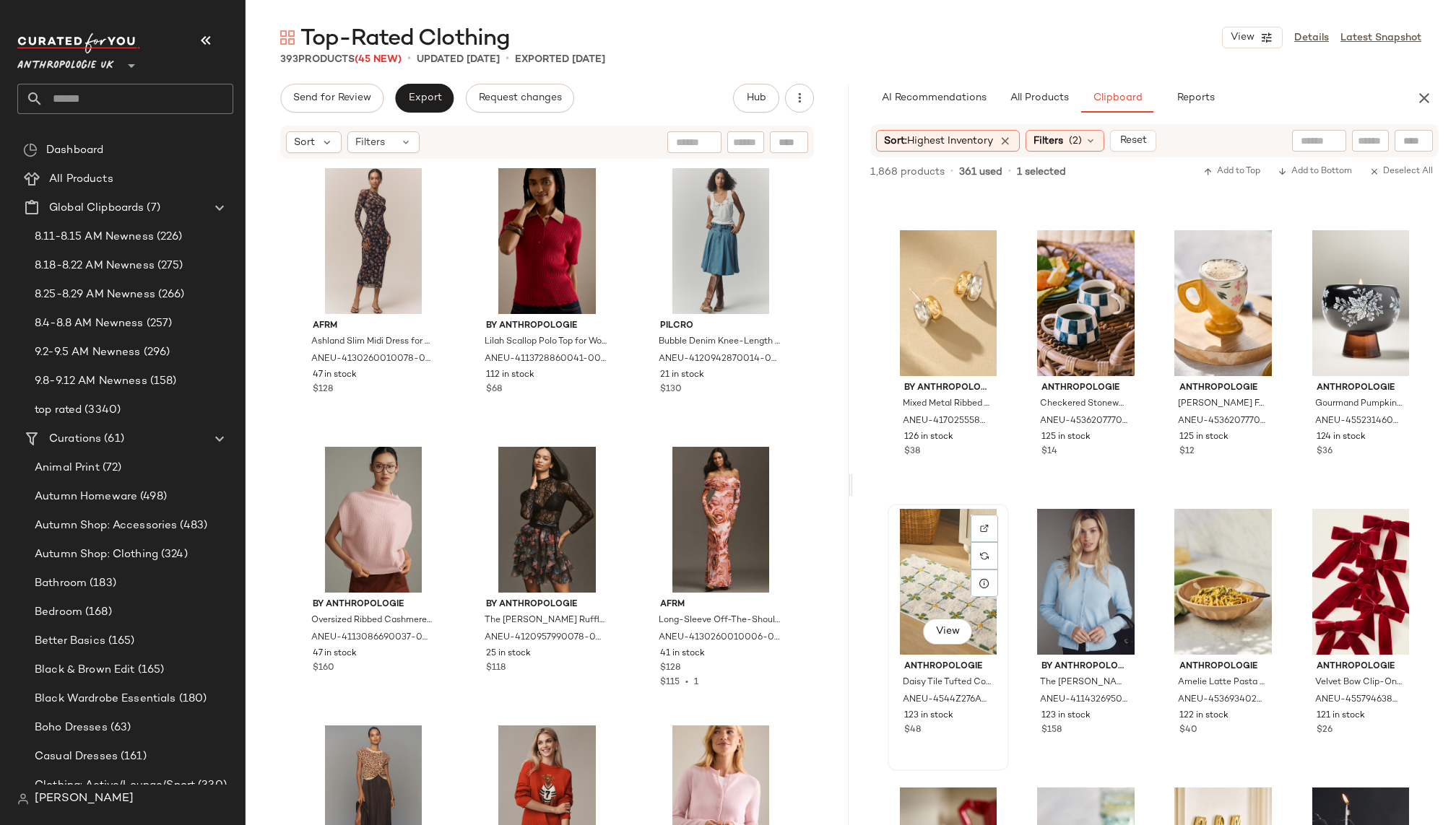
click at [932, 589] on div "View" at bounding box center [949, 581] width 112 height 146
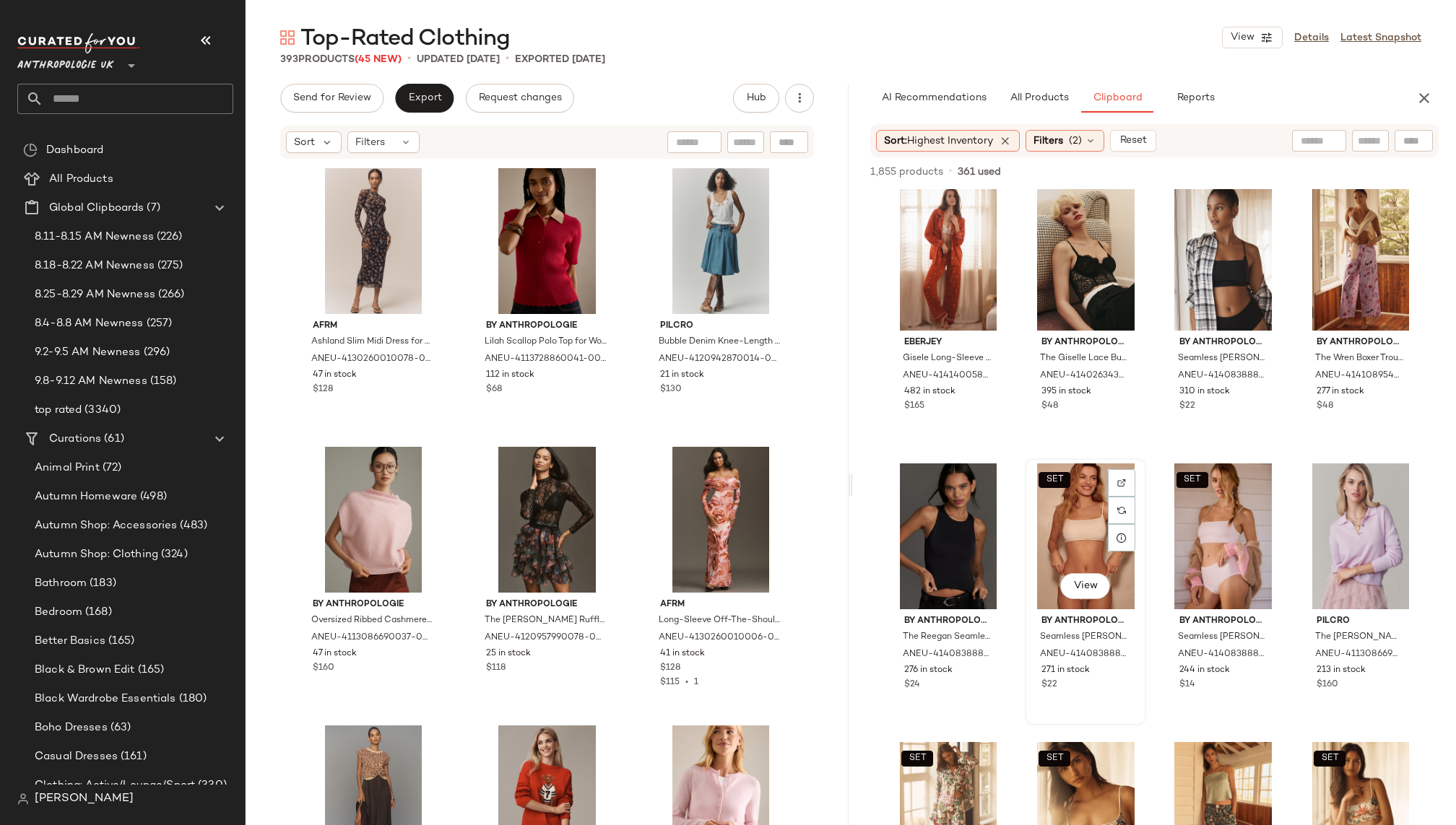
scroll to position [0, 0]
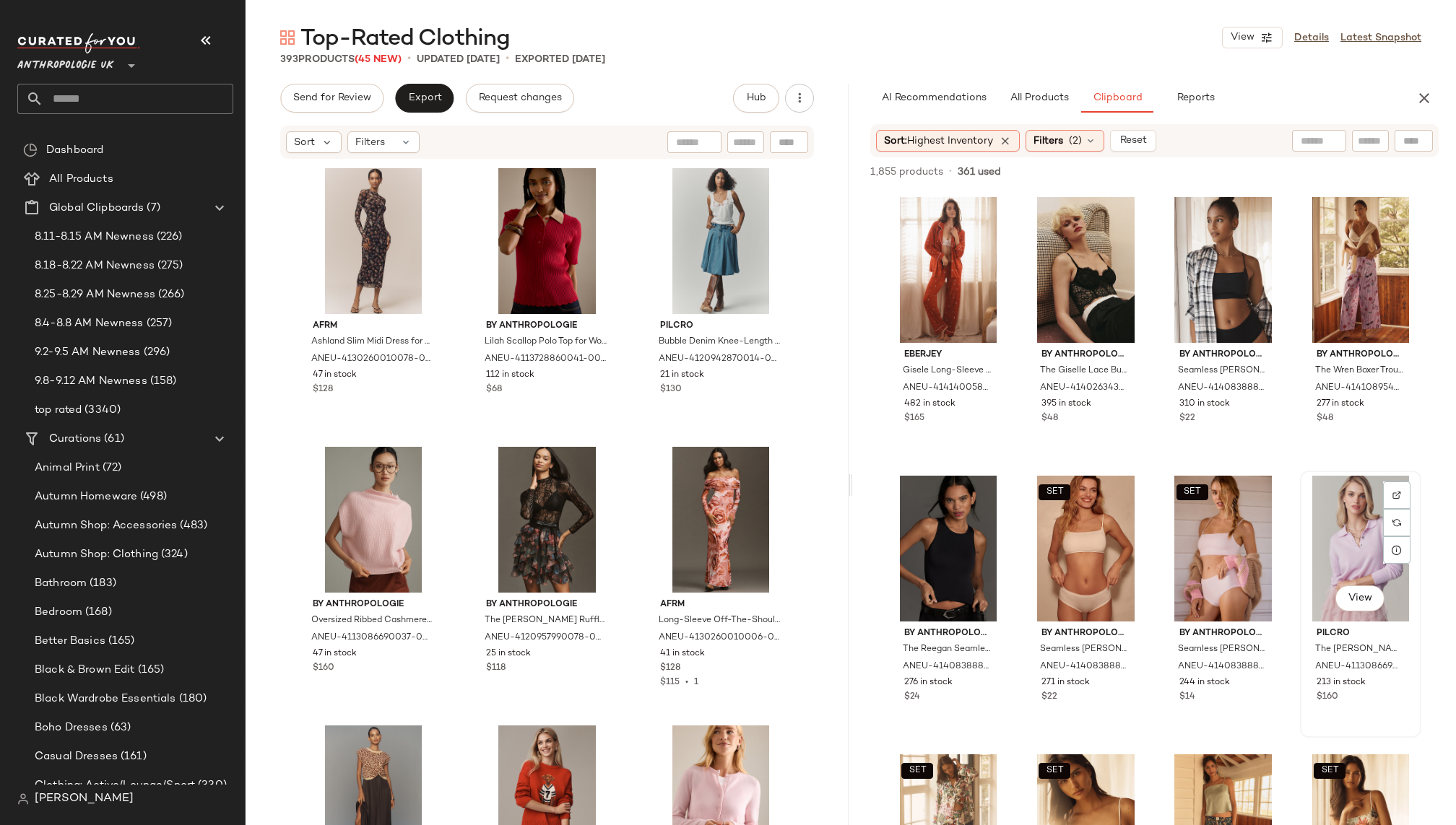
click at [1319, 562] on div "View" at bounding box center [1361, 548] width 112 height 146
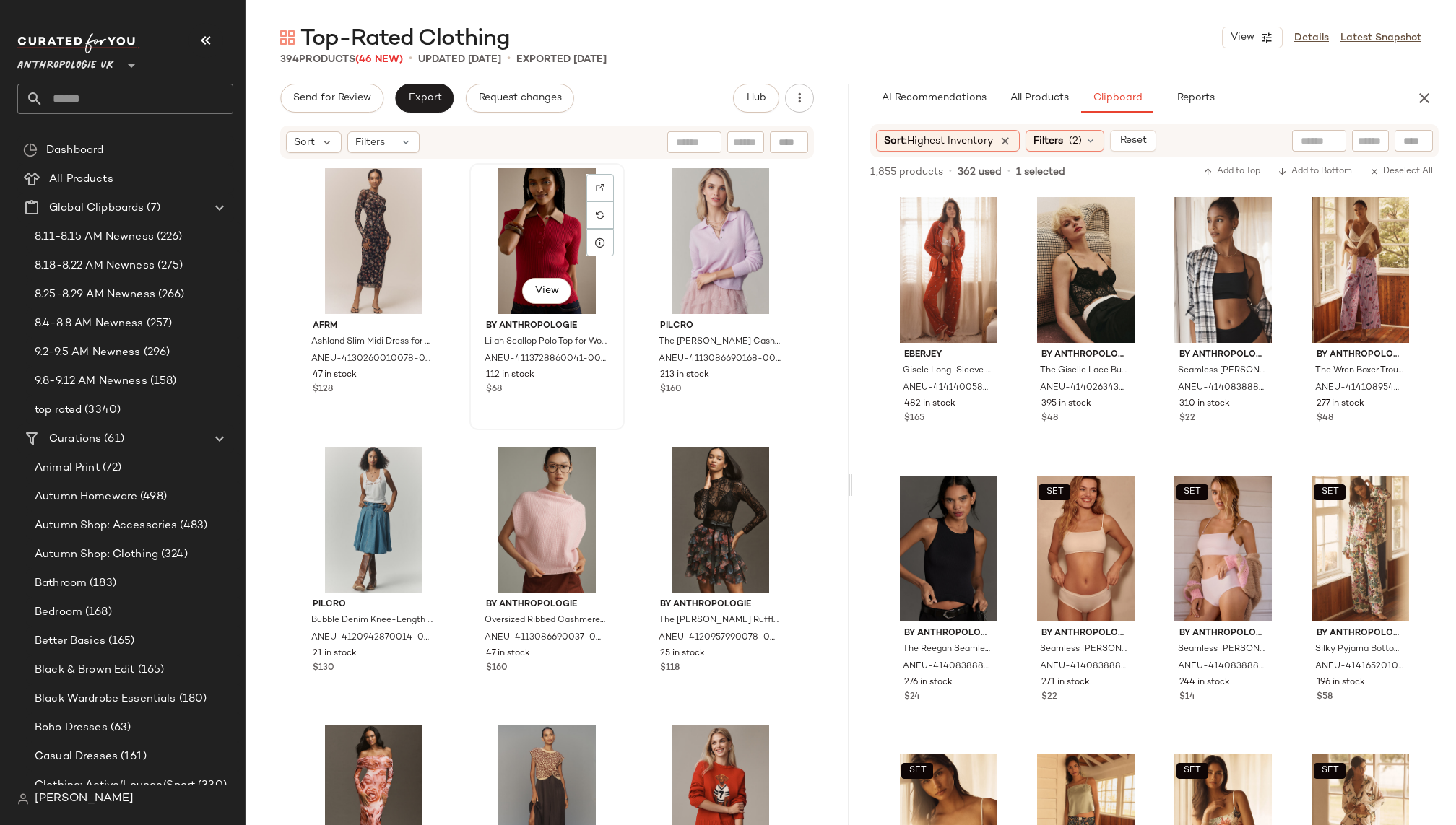
click at [512, 236] on div "View" at bounding box center [547, 241] width 145 height 146
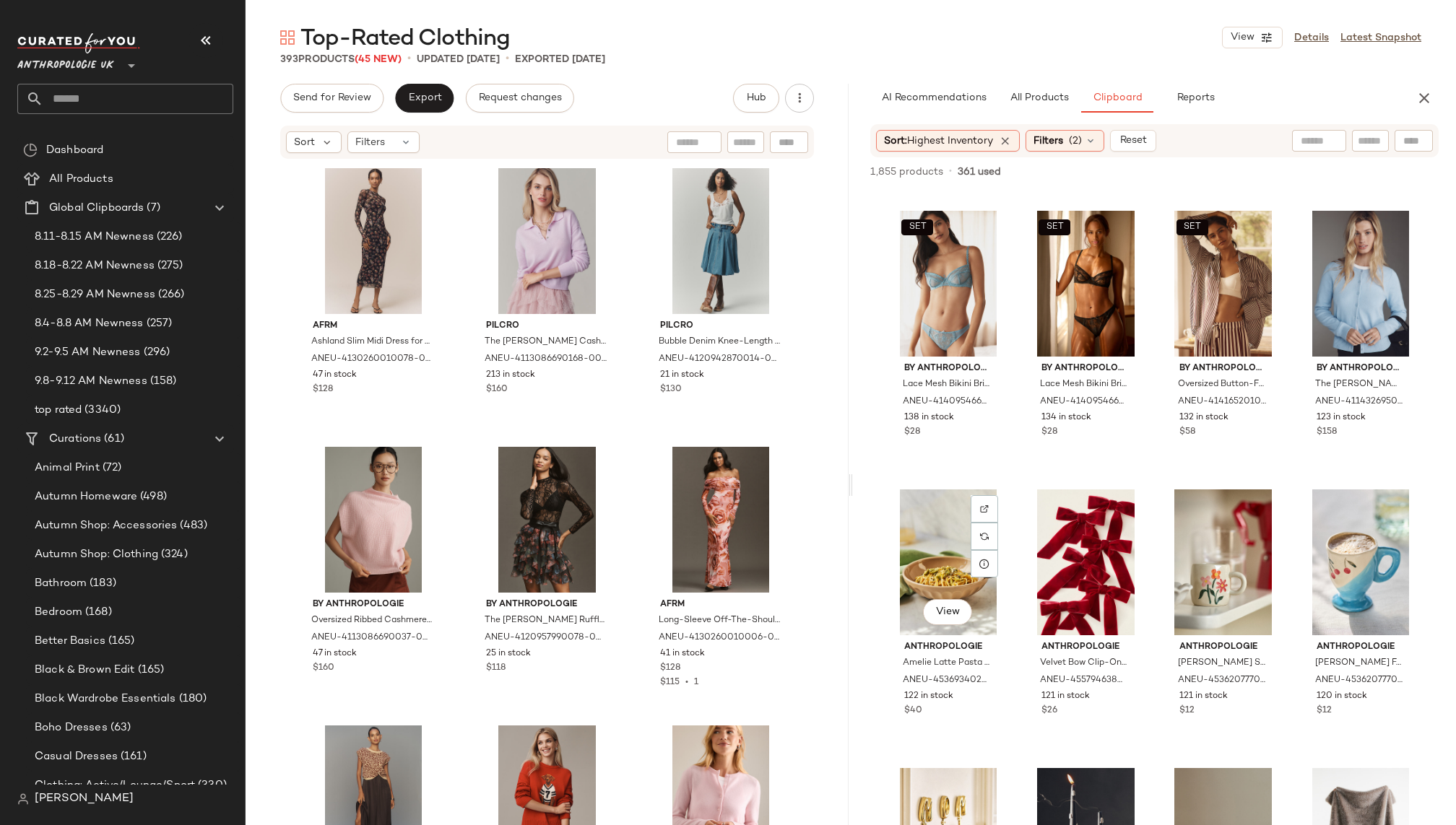
scroll to position [1133, 0]
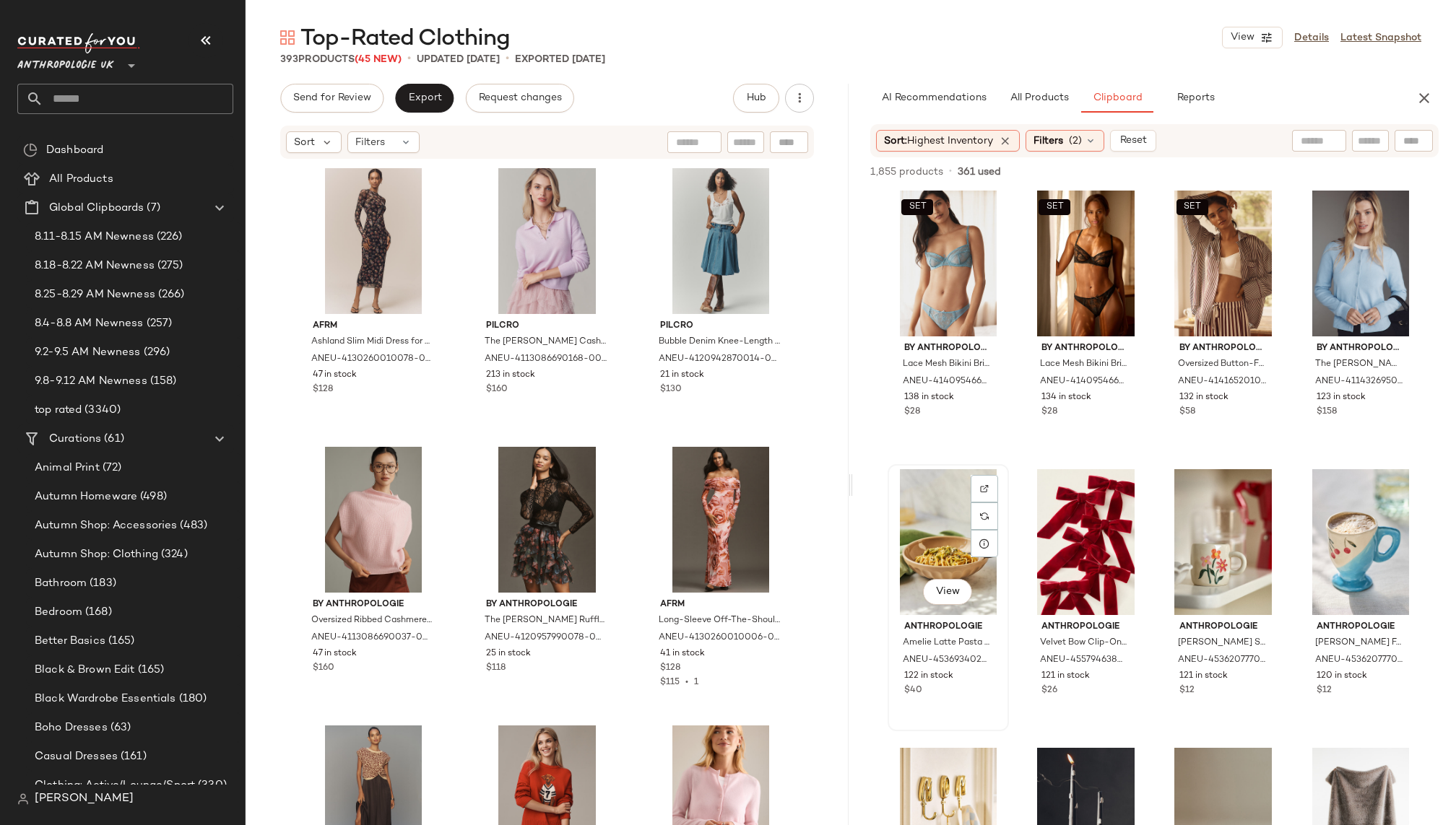
click at [925, 524] on div "View" at bounding box center [949, 542] width 112 height 146
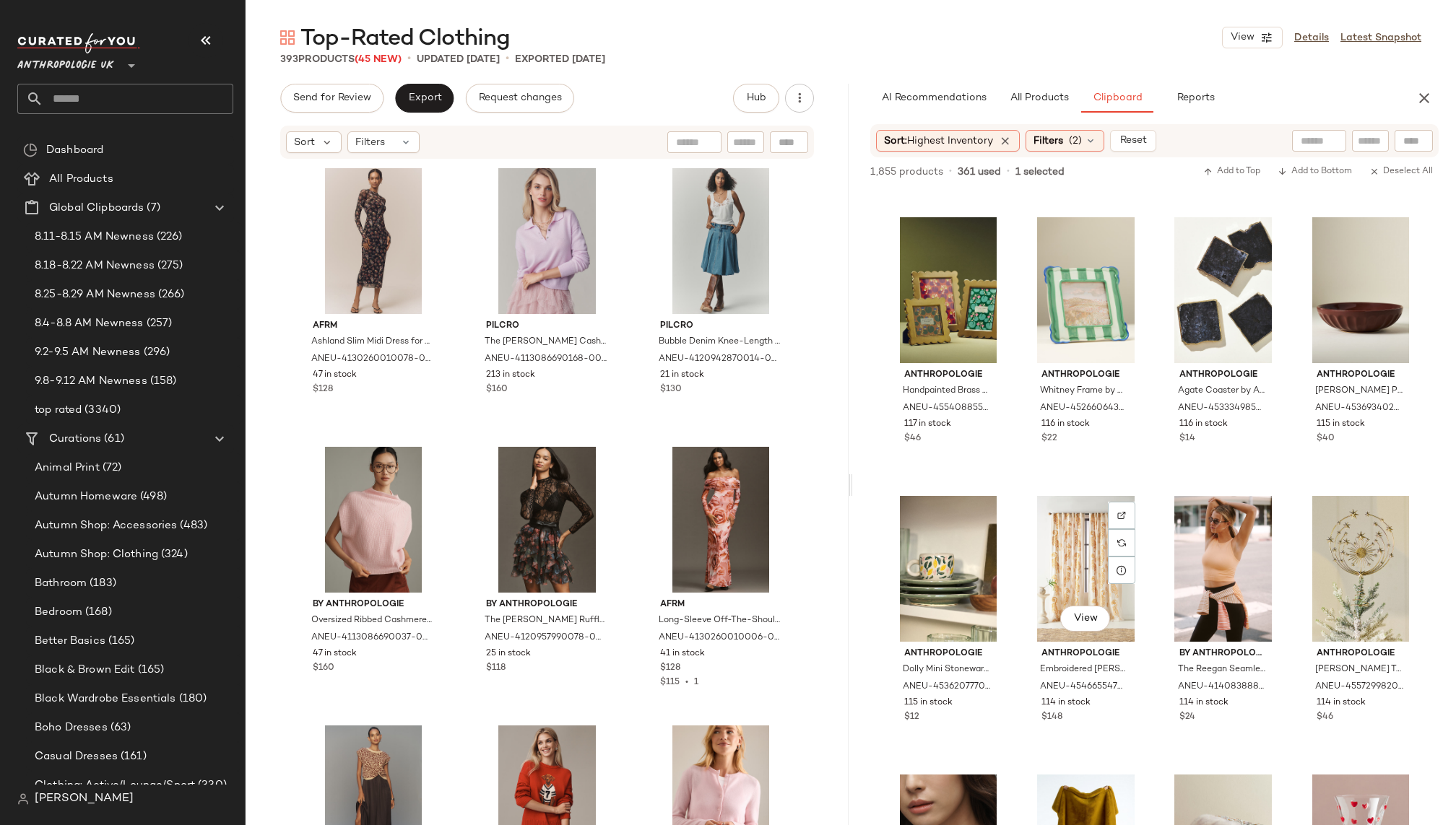
scroll to position [1946, 0]
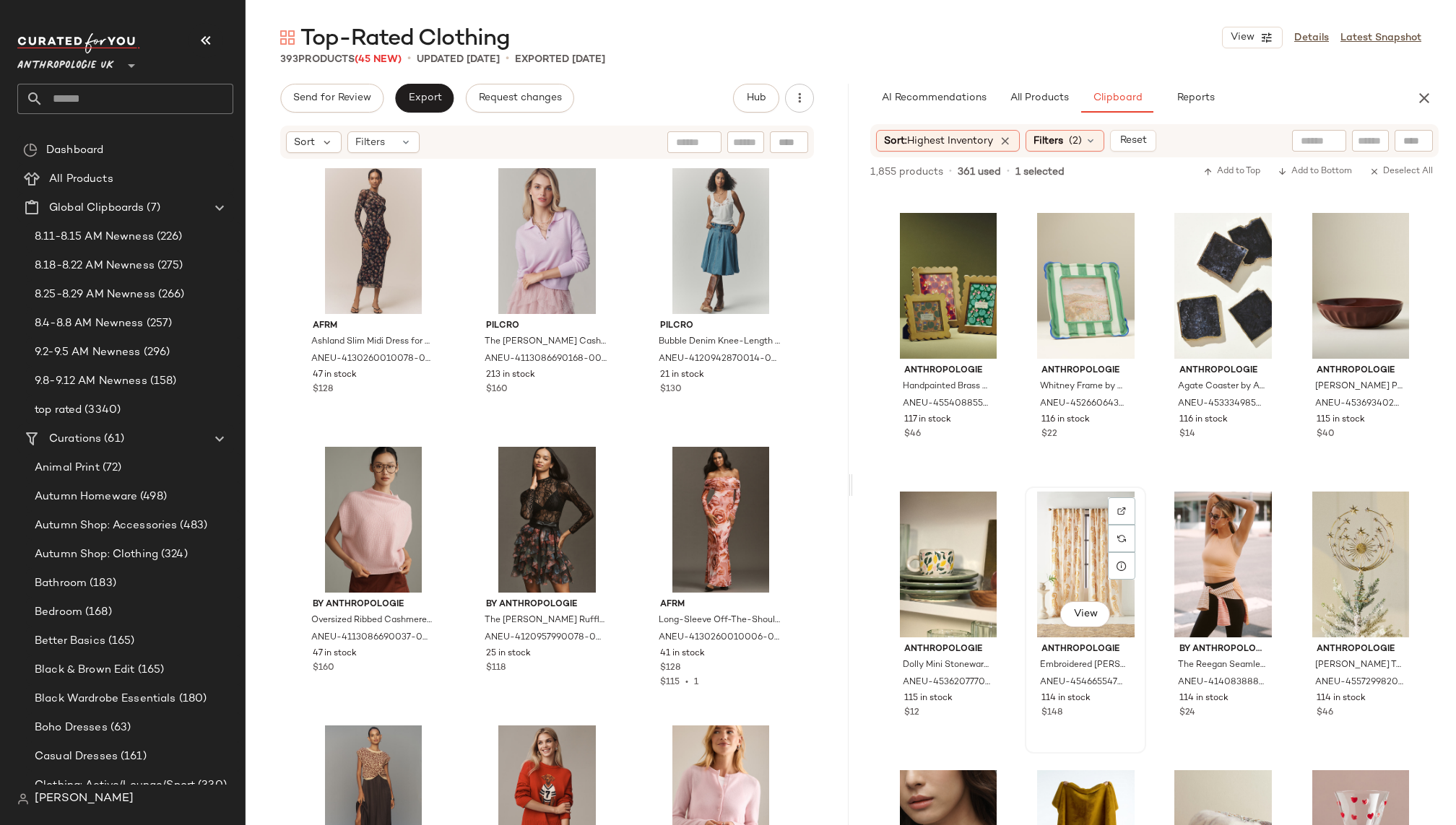
click at [1080, 576] on div "View" at bounding box center [1086, 564] width 112 height 146
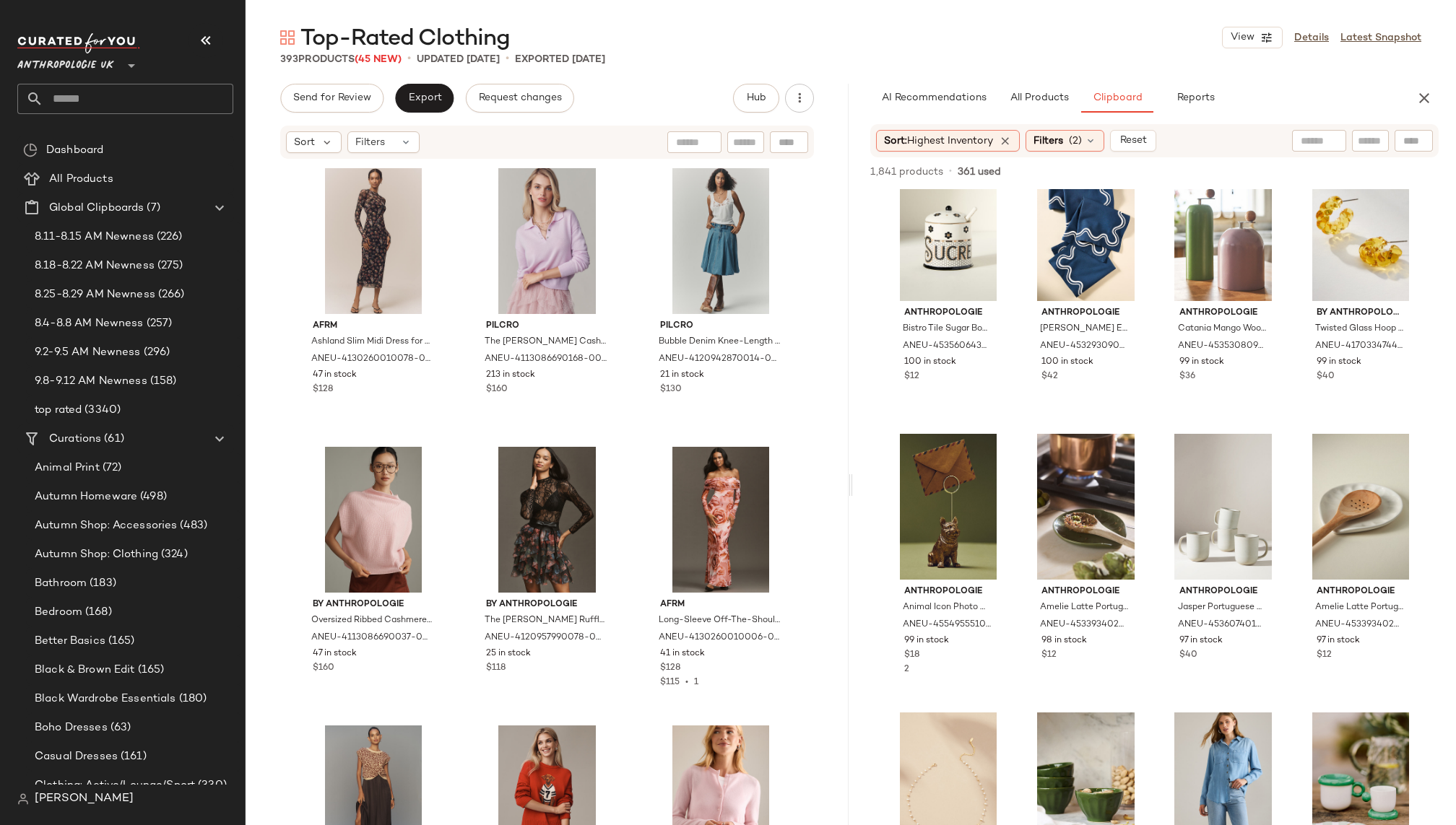
scroll to position [3052, 0]
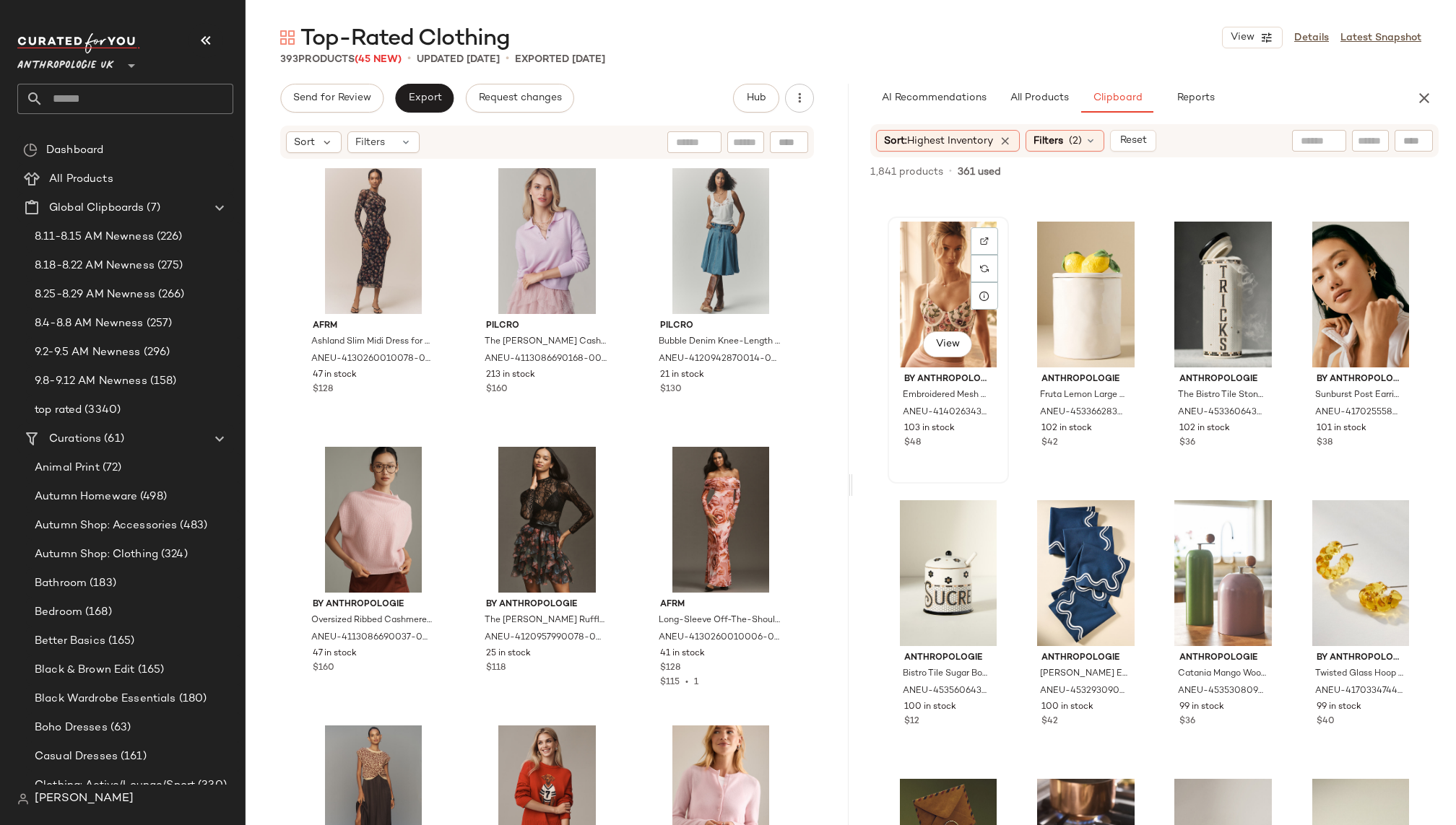
click at [931, 285] on div "View" at bounding box center [949, 294] width 112 height 146
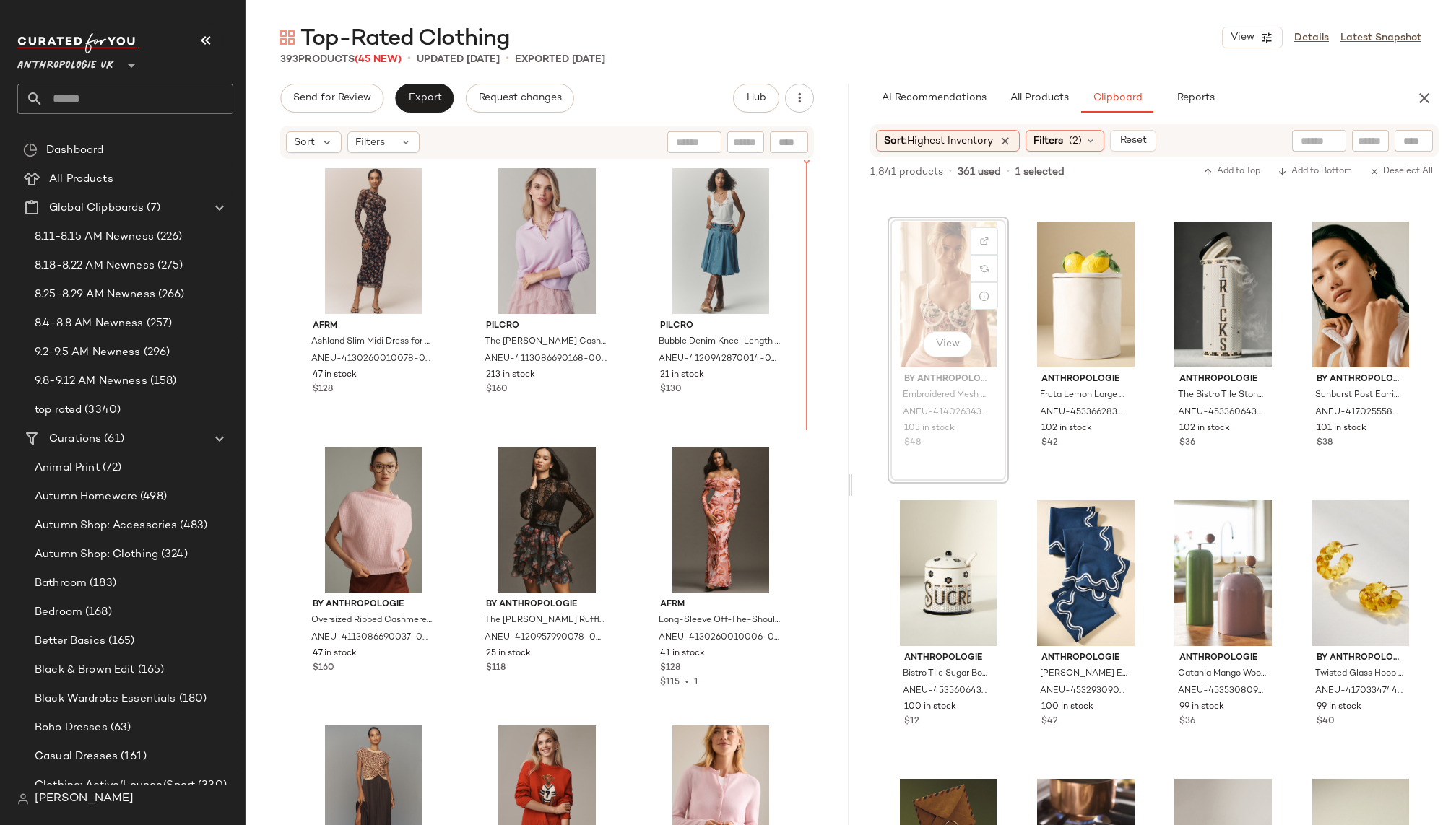
scroll to position [3050, 0]
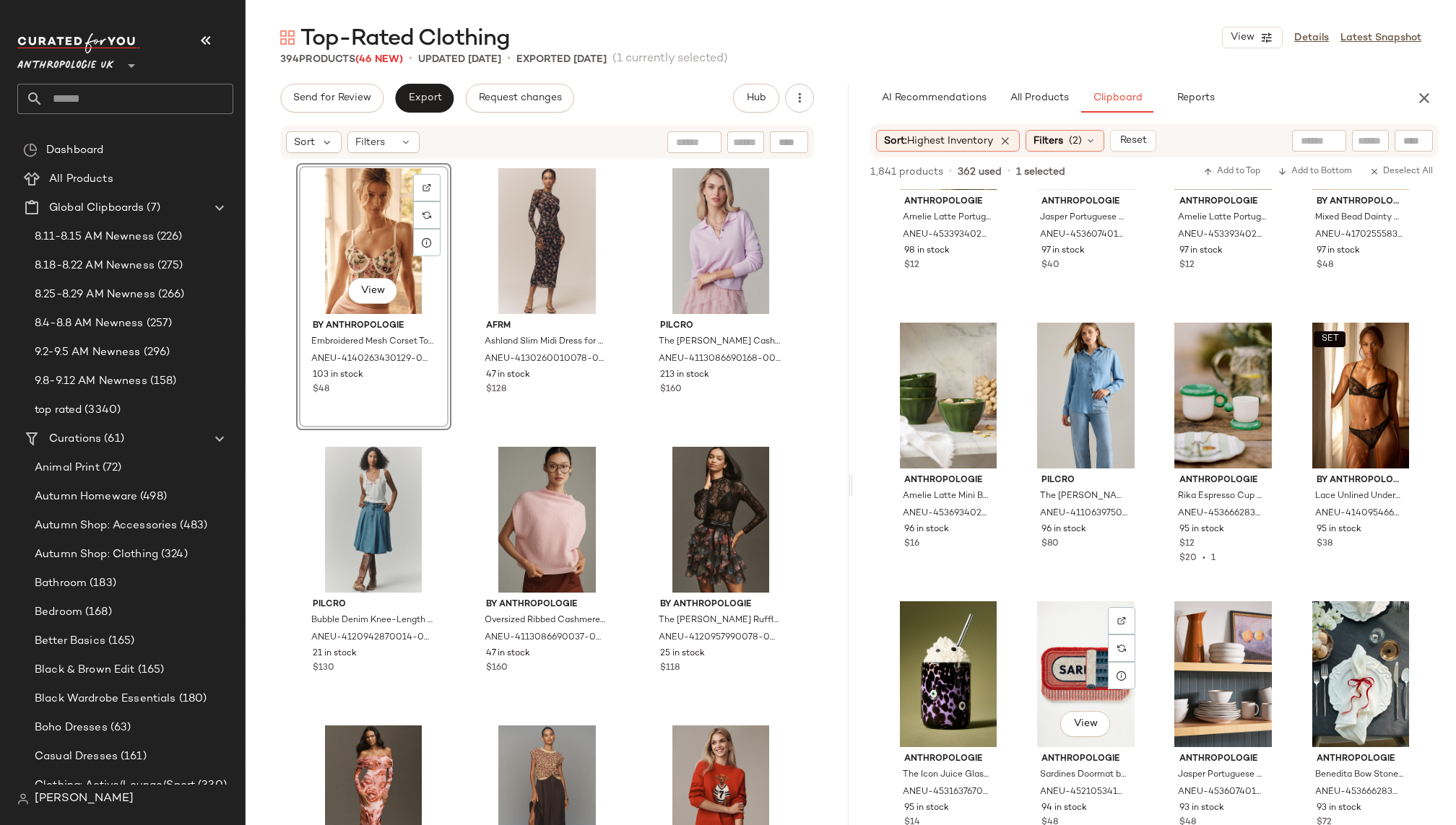
scroll to position [3835, 0]
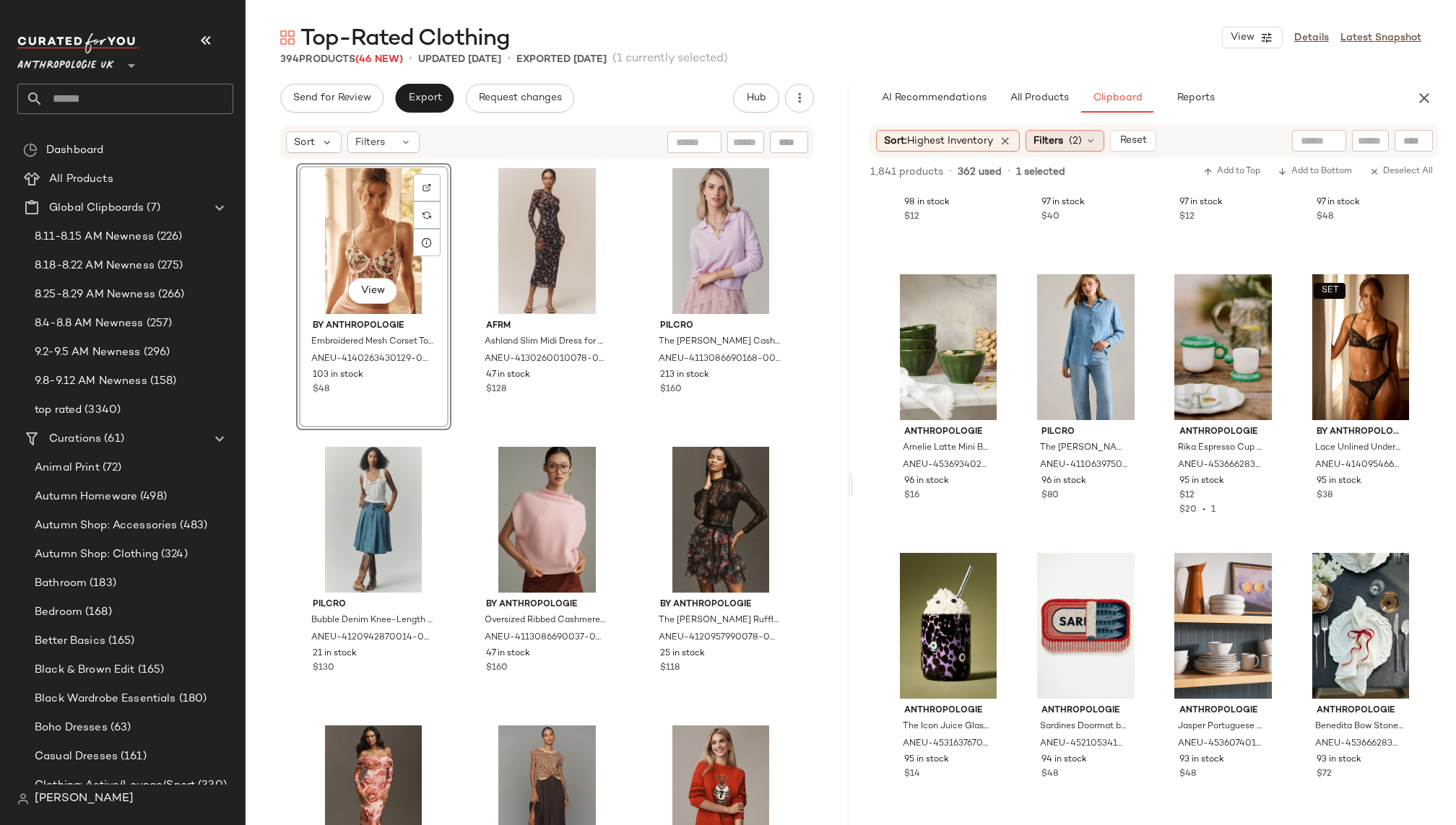
click at [1055, 137] on span "Filters" at bounding box center [1049, 141] width 30 height 15
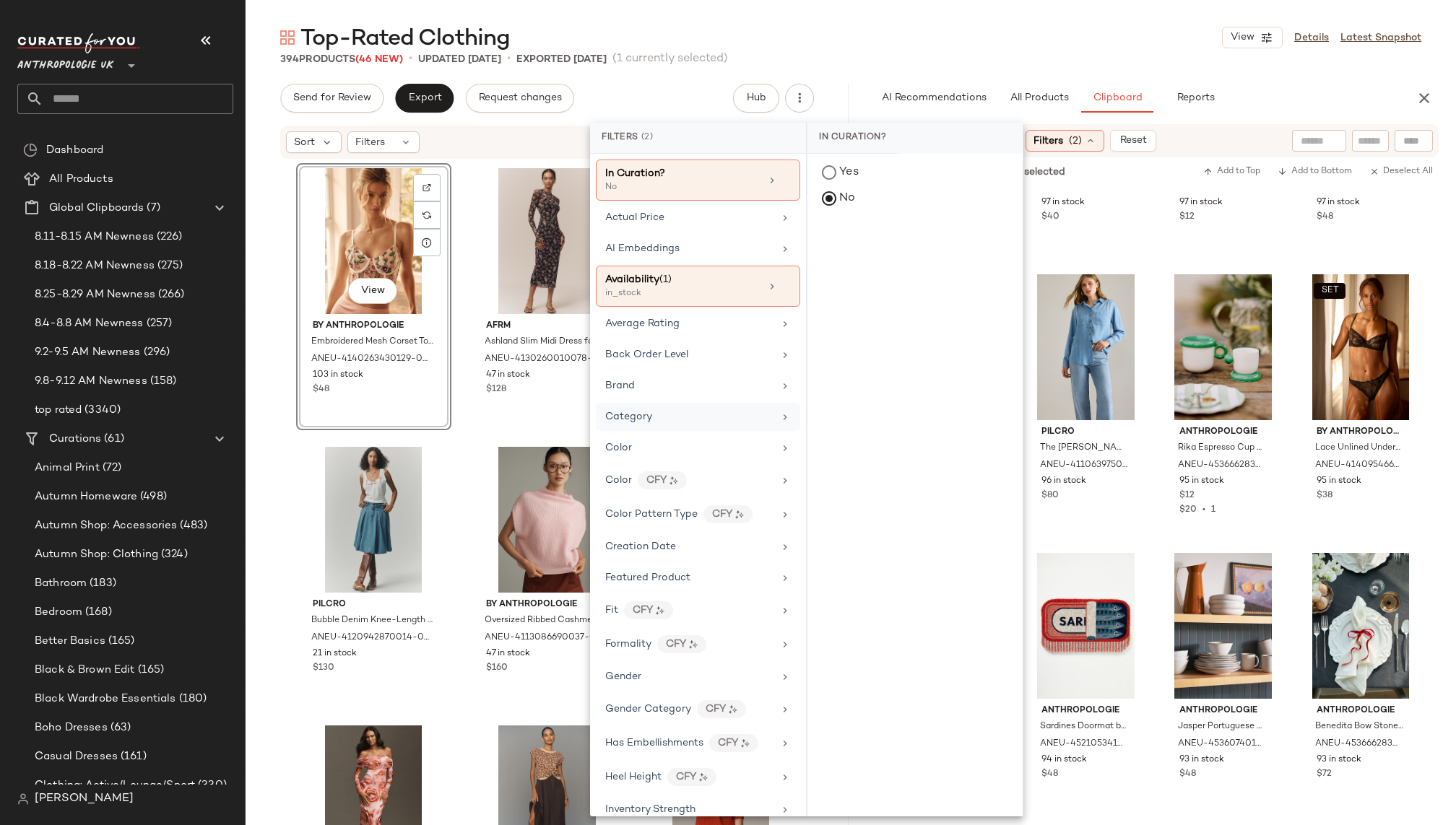
click at [664, 410] on div "Category" at bounding box center [690, 417] width 168 height 15
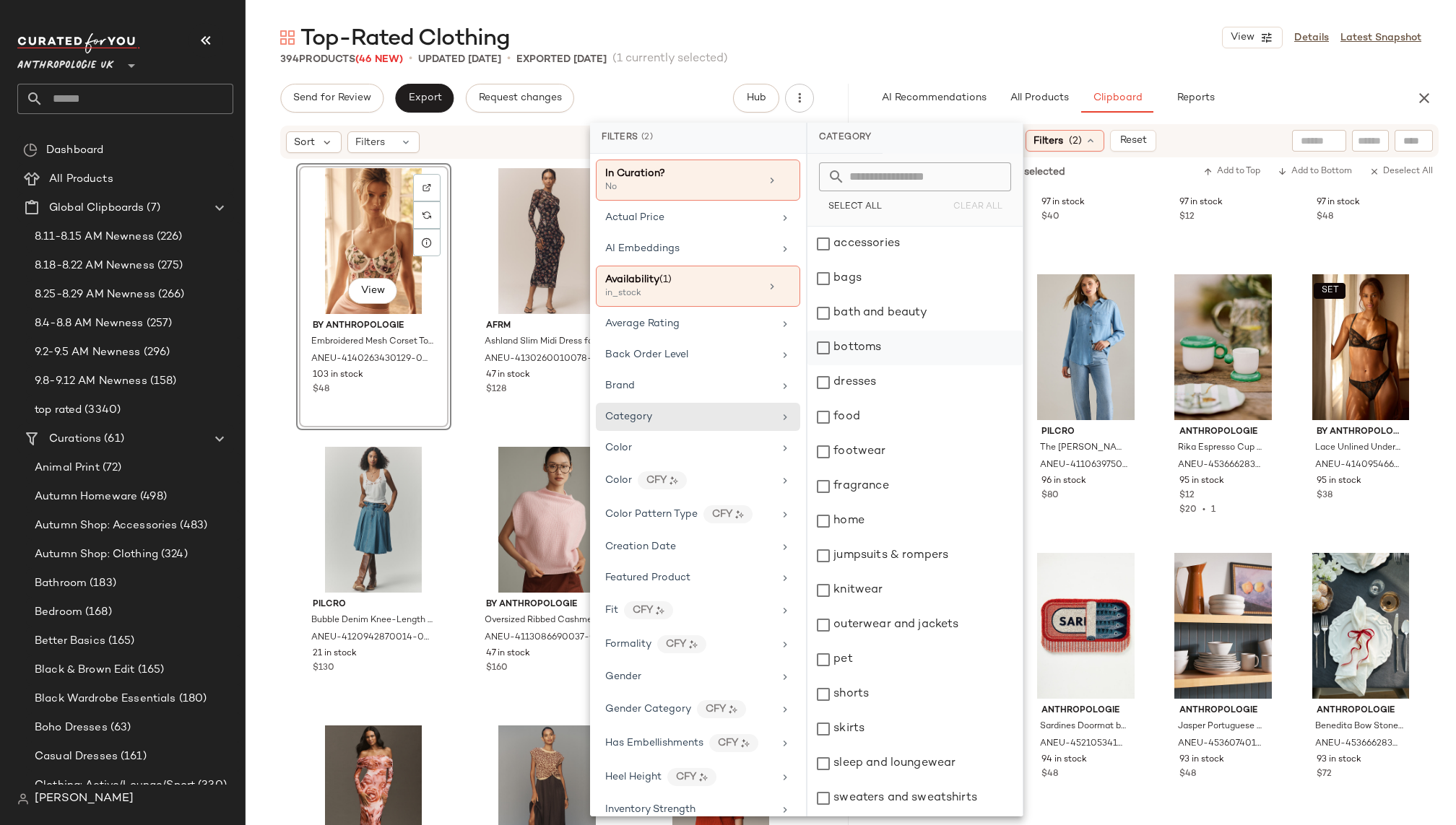
click at [882, 345] on div "bottoms" at bounding box center [915, 348] width 215 height 35
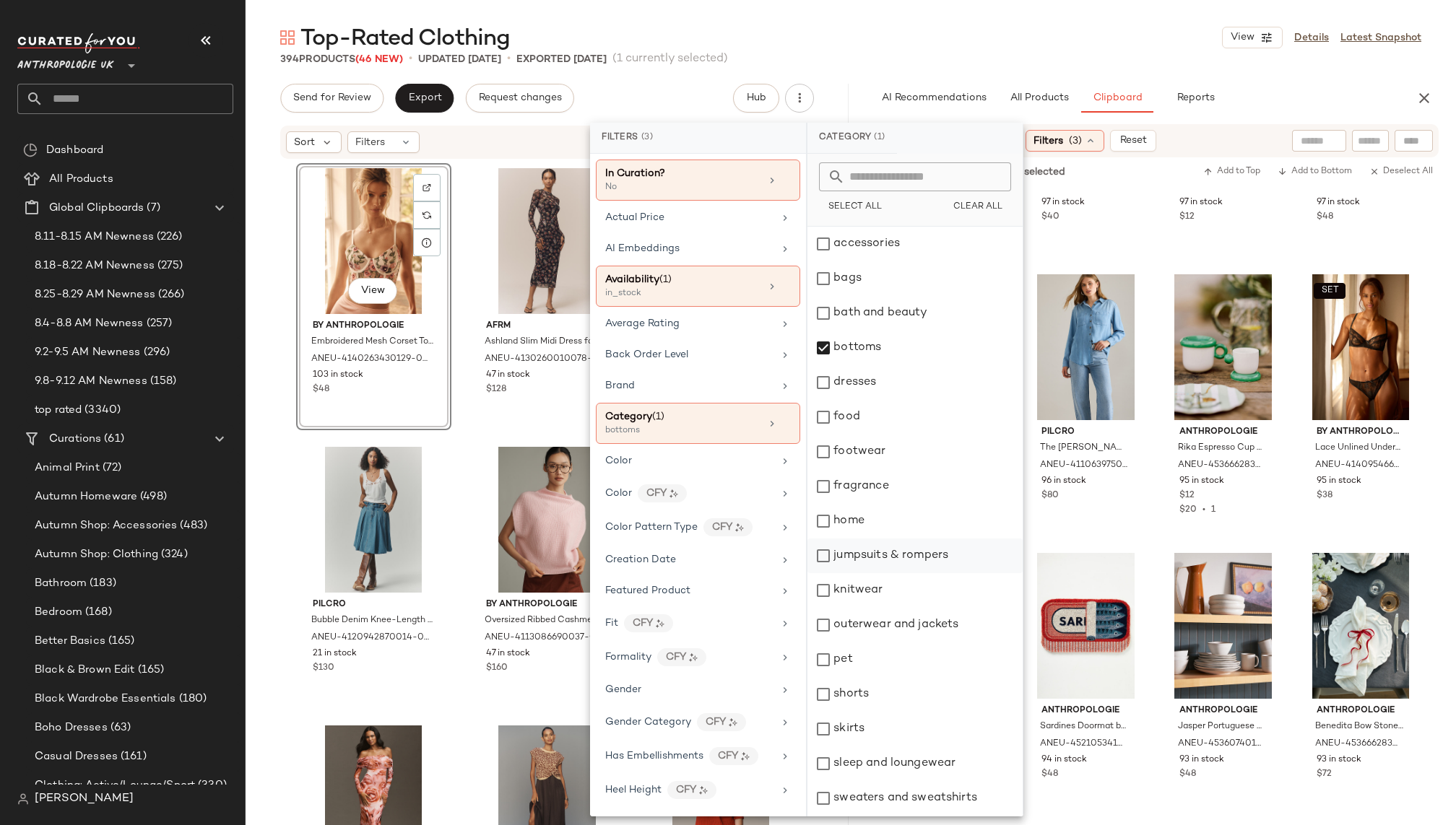
scroll to position [102, 0]
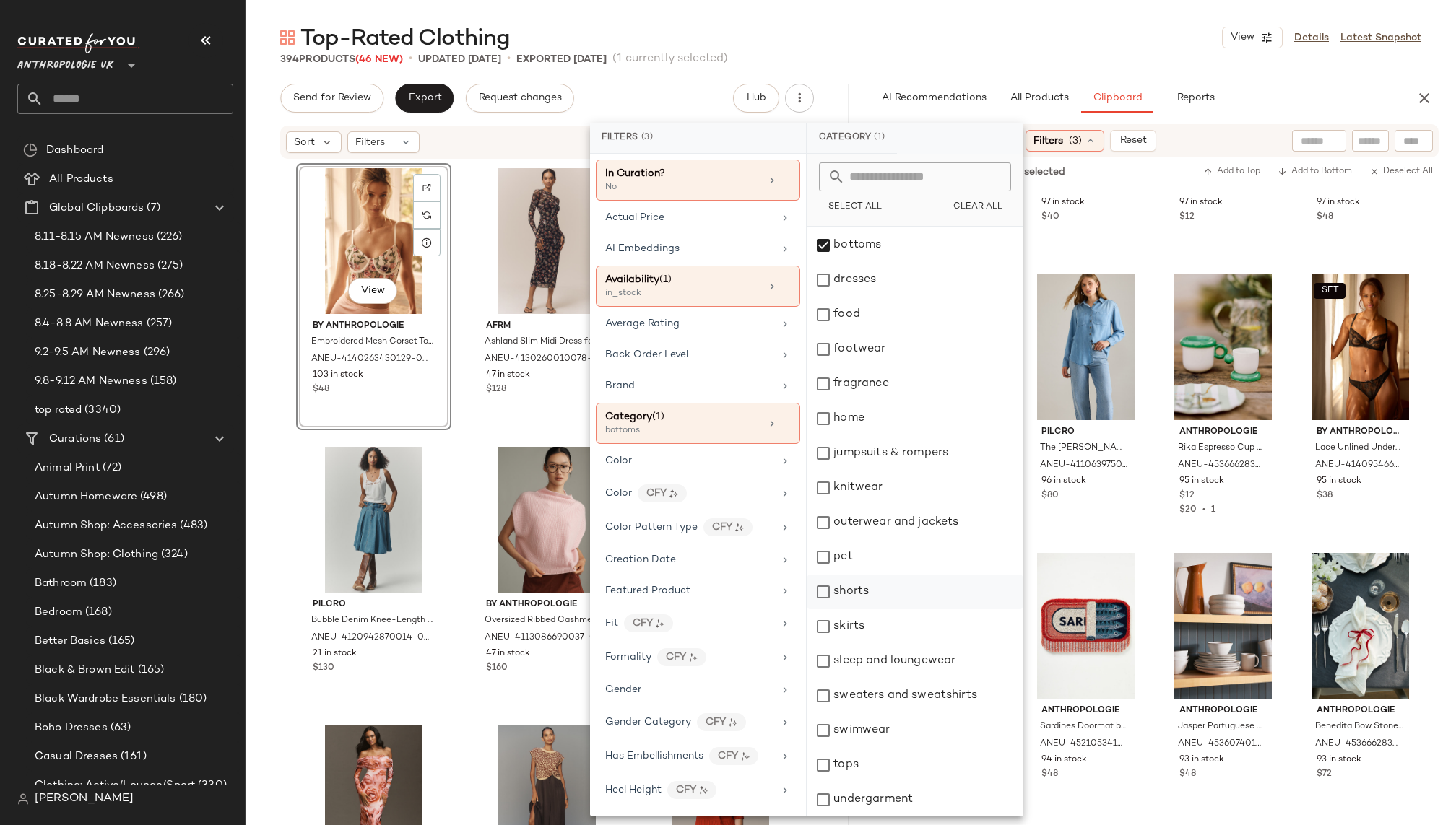
click at [876, 582] on div "shorts" at bounding box center [915, 592] width 215 height 35
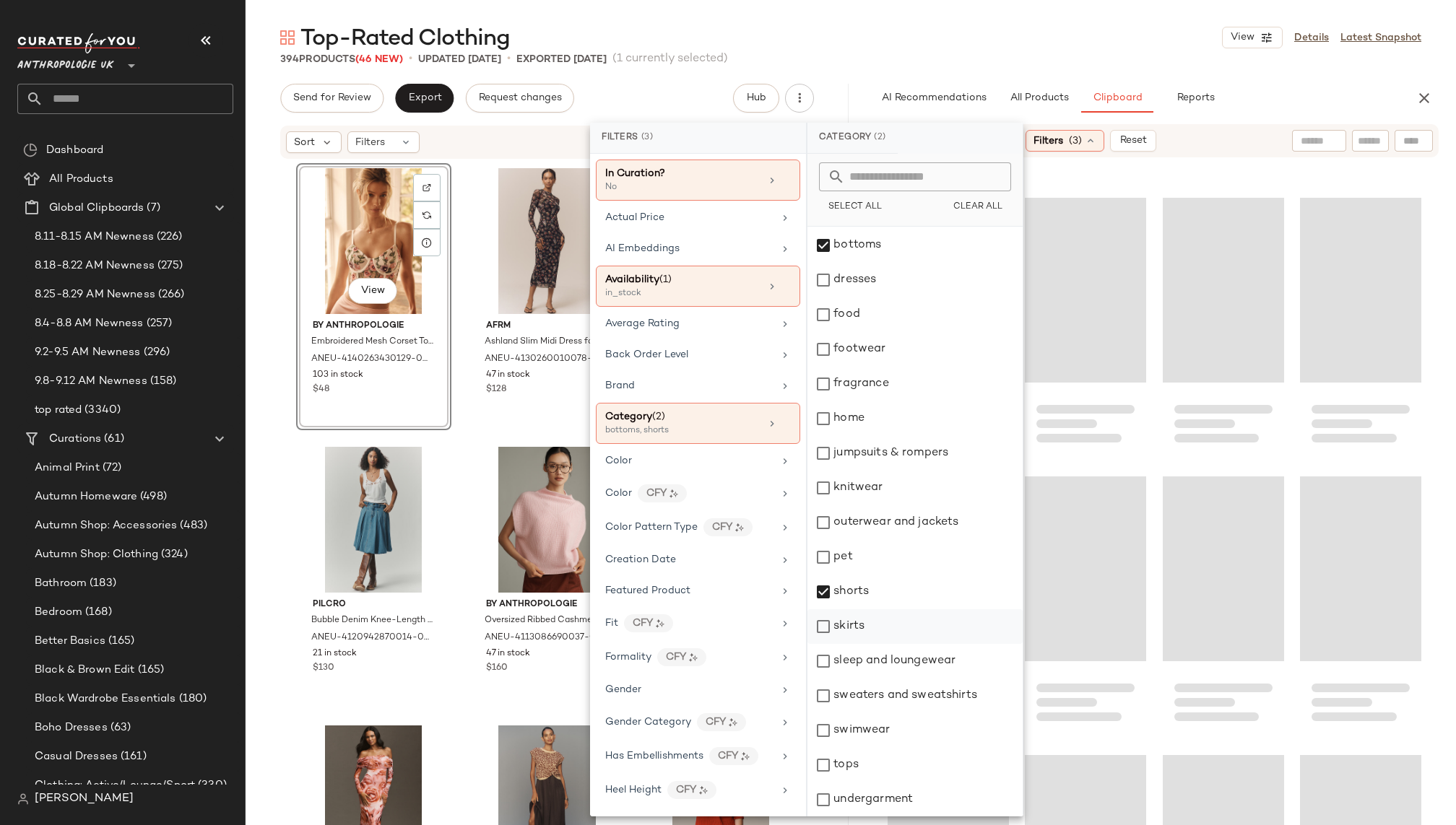
click at [876, 620] on div "skirts" at bounding box center [915, 627] width 215 height 35
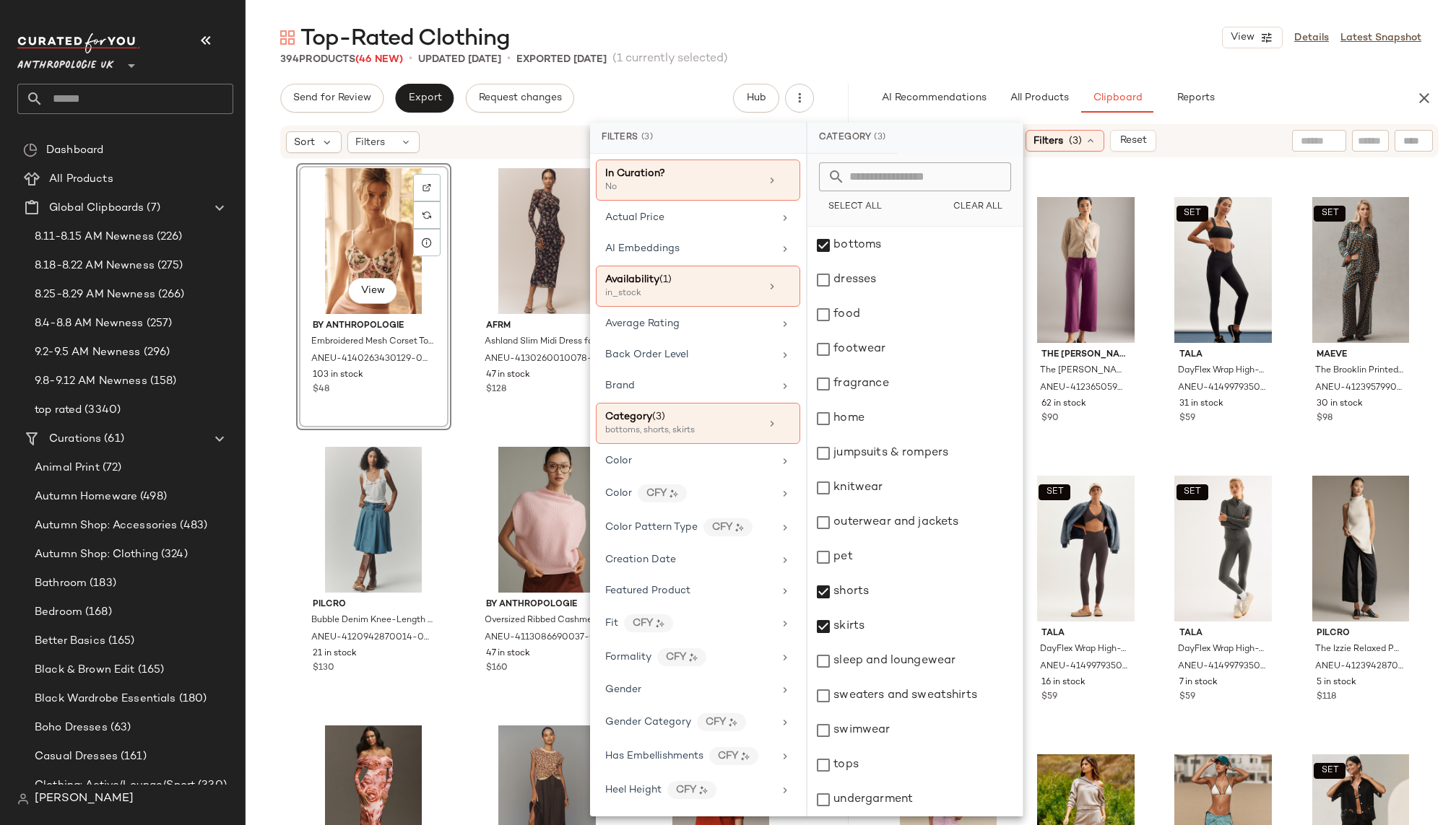
click at [1130, 52] on div "394 Products (46 New) • updated Sep 8th • Exported Sep 3rd (1 currently selecte…" at bounding box center [850, 58] width 1210 height 14
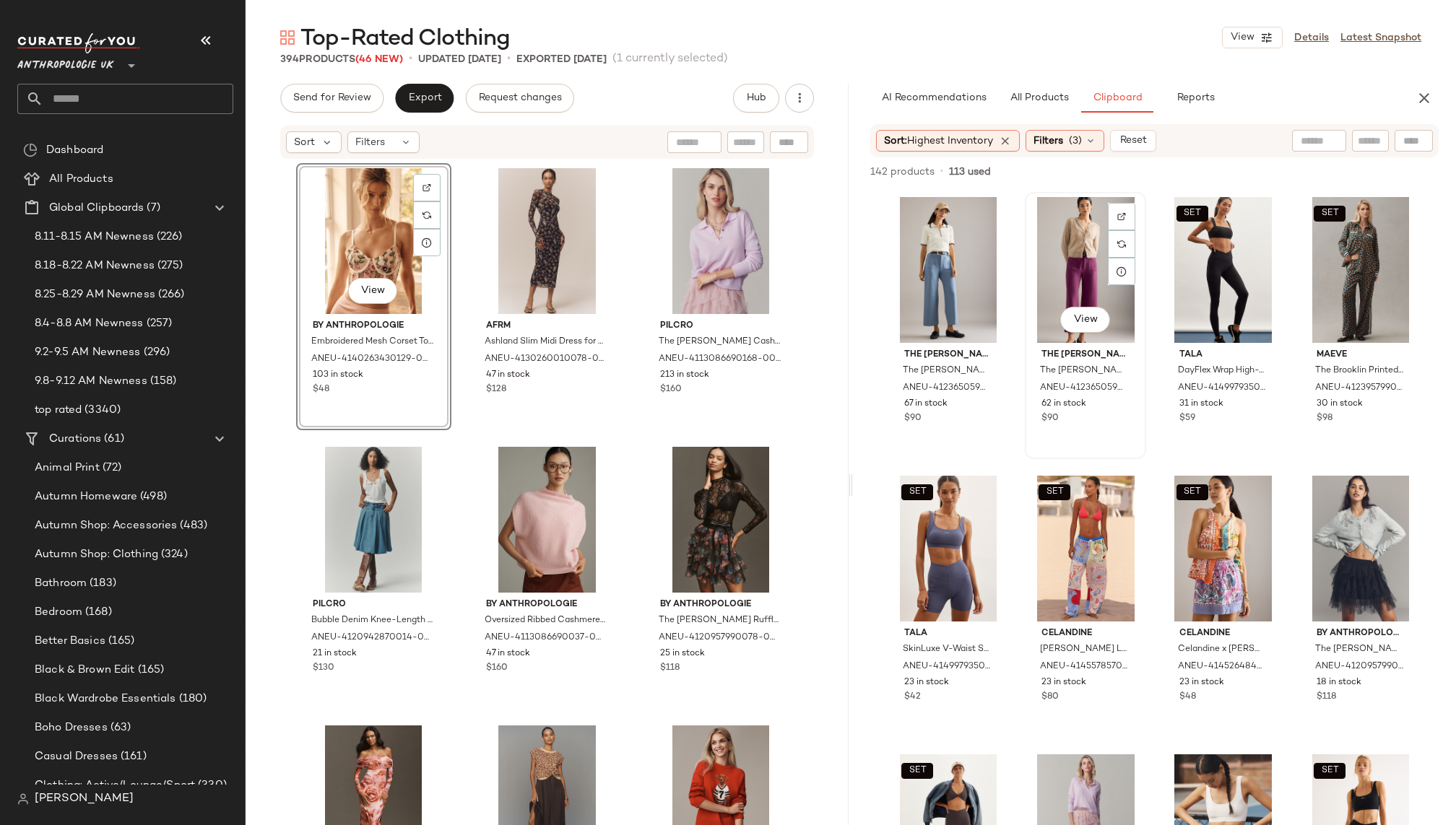
click at [1066, 268] on div "View" at bounding box center [1086, 270] width 112 height 146
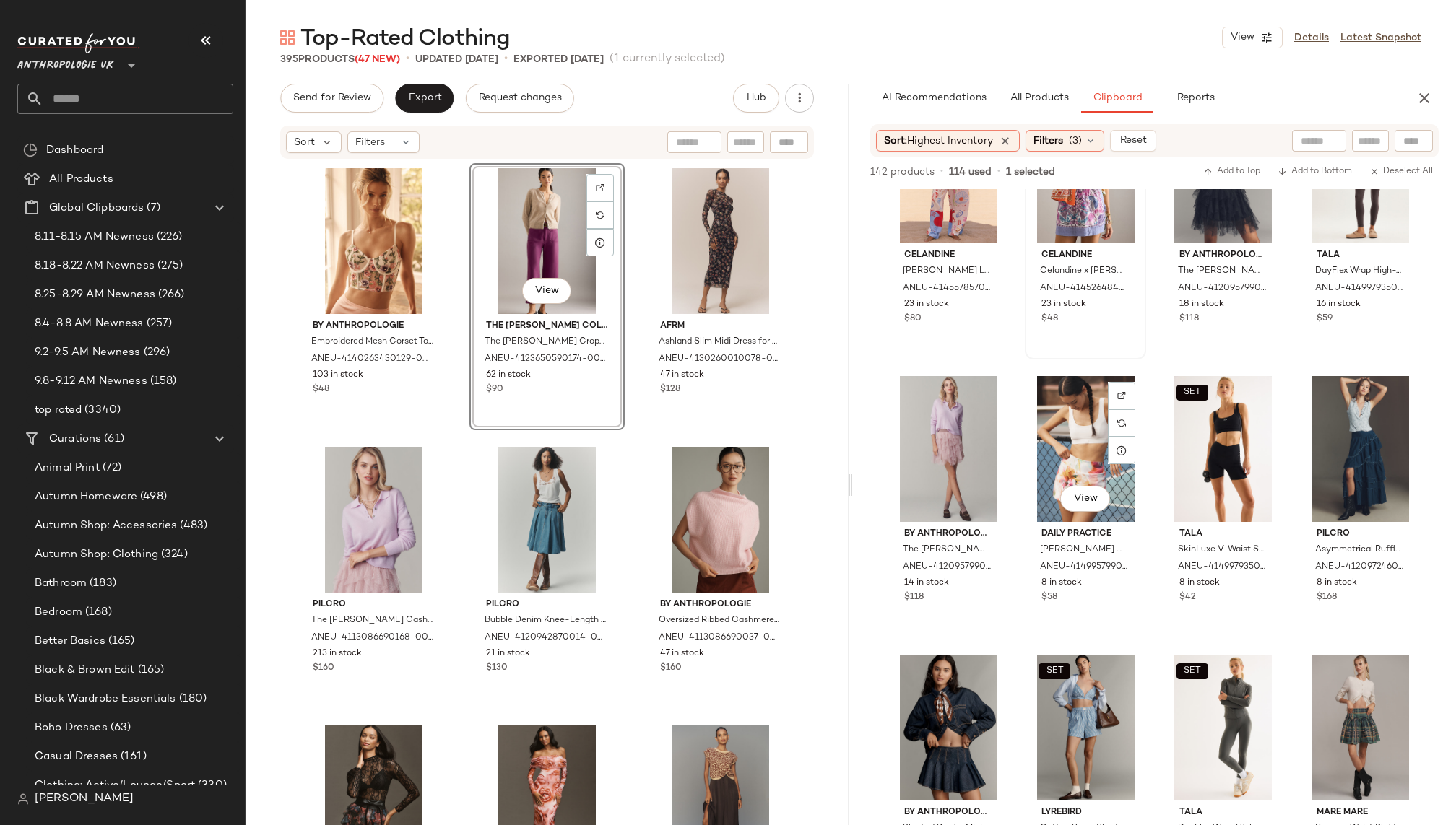
scroll to position [518, 0]
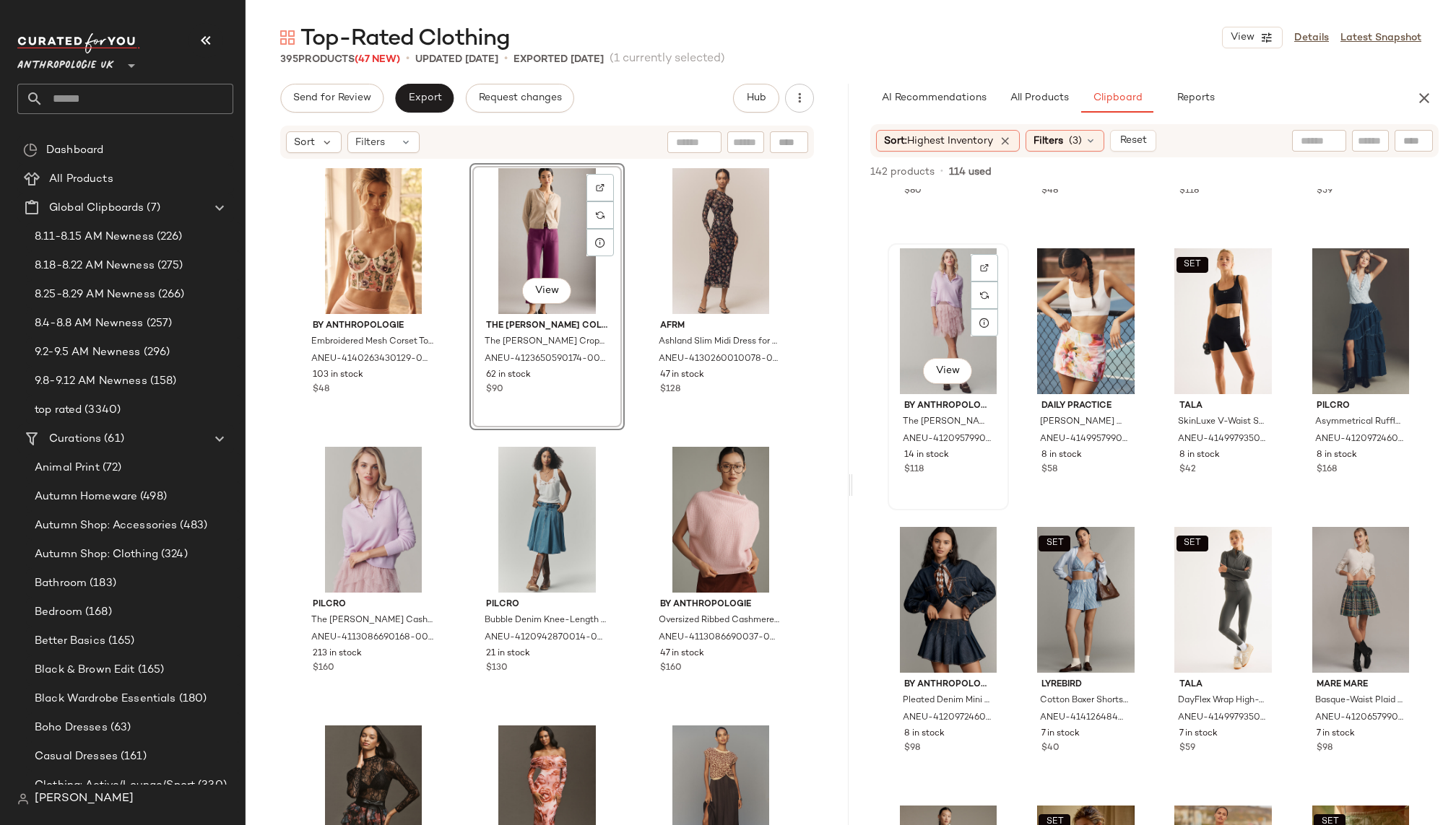
click at [909, 323] on div "View" at bounding box center [949, 321] width 112 height 146
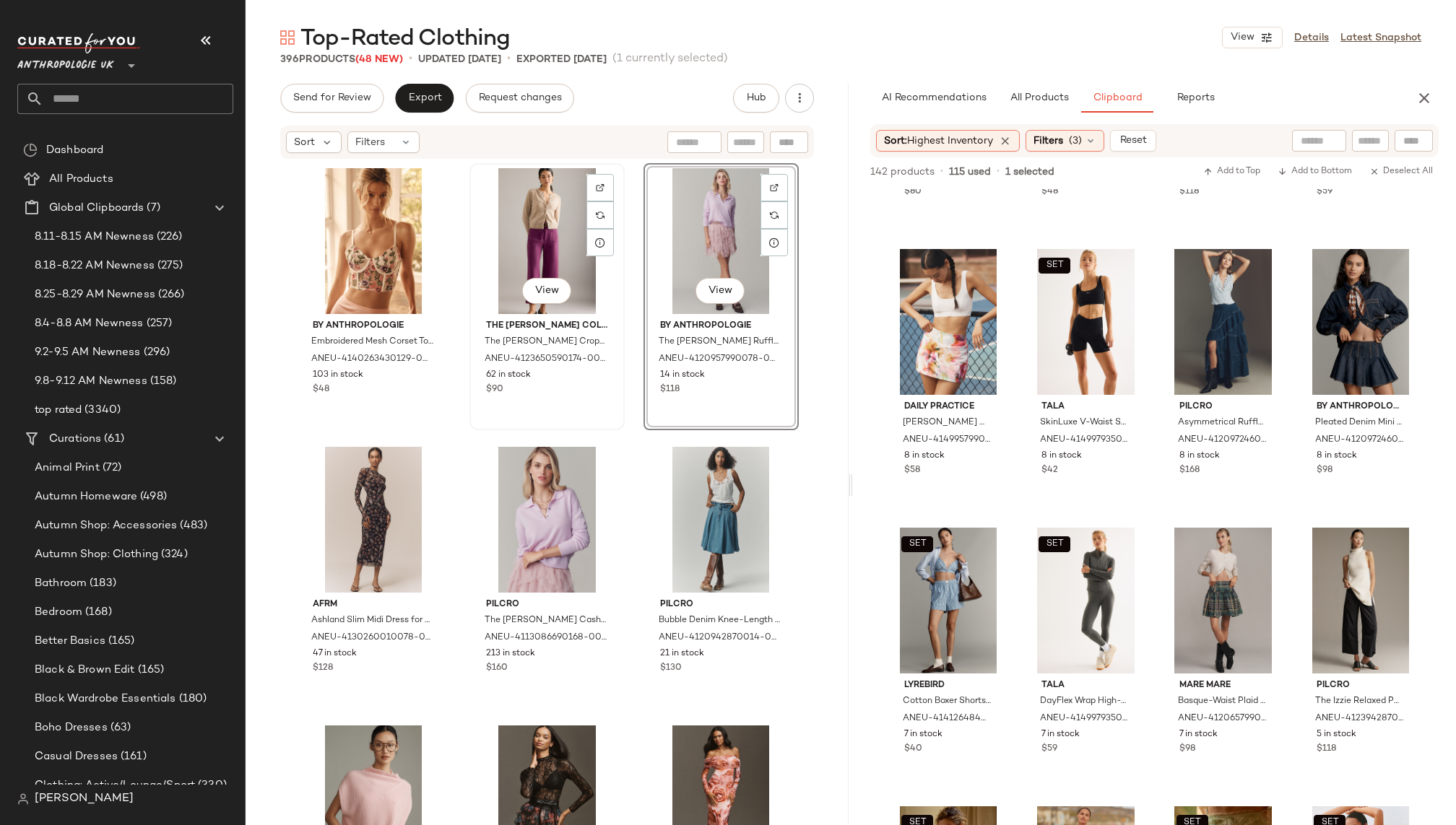
click at [522, 241] on div "View" at bounding box center [547, 241] width 145 height 146
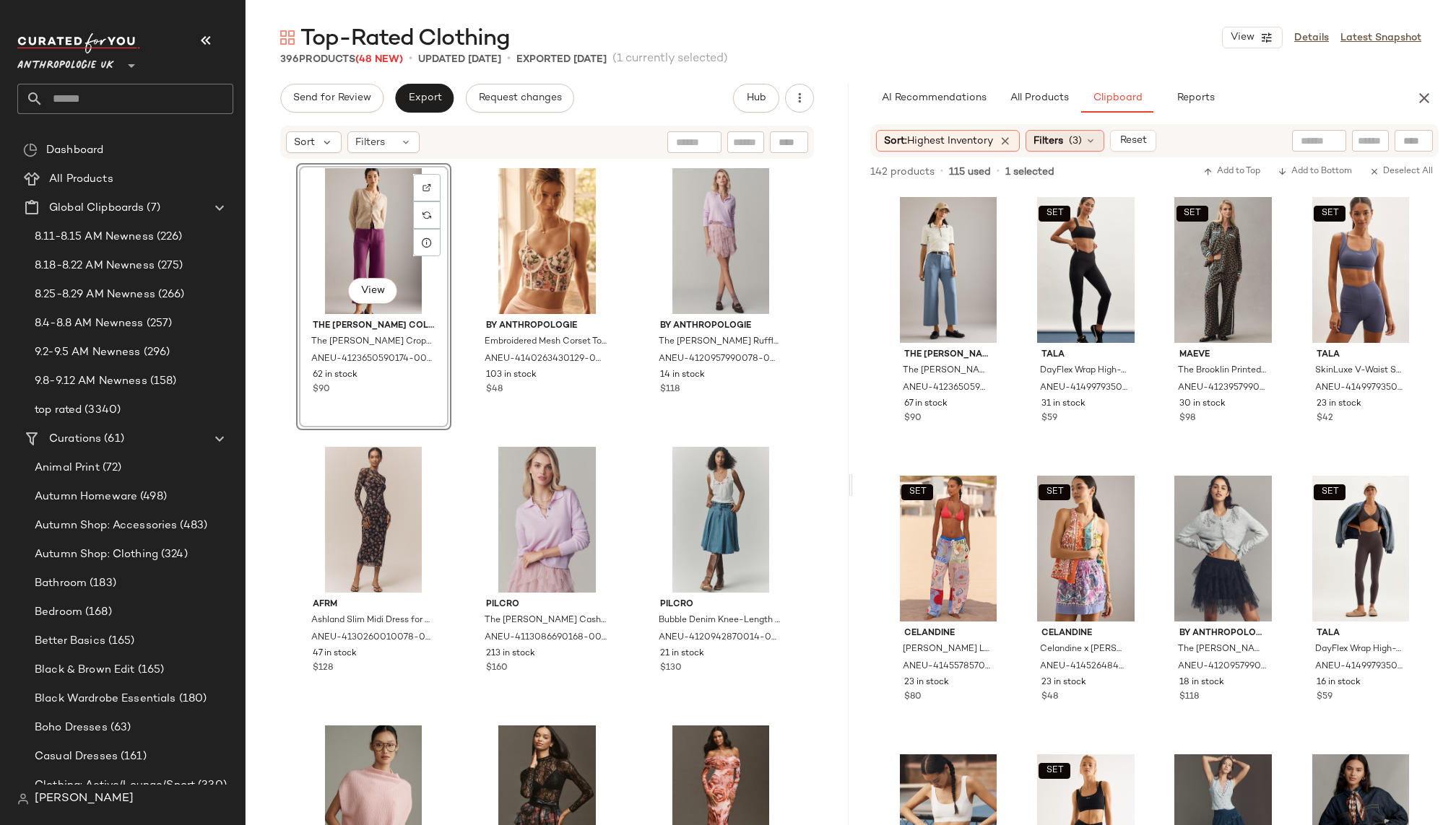
click at [1059, 134] on span "Filters" at bounding box center [1049, 141] width 30 height 15
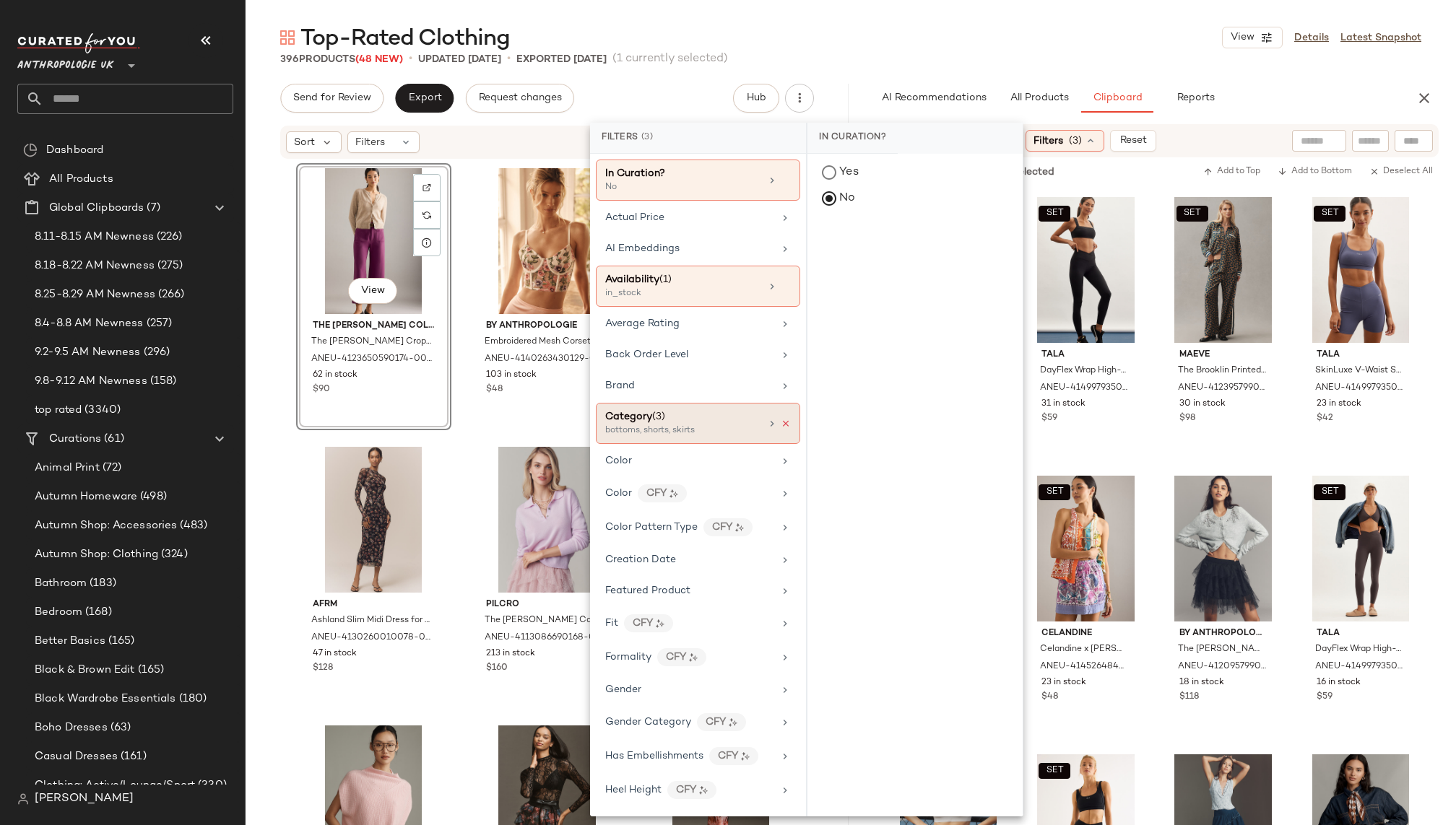
click at [785, 419] on icon at bounding box center [785, 424] width 10 height 10
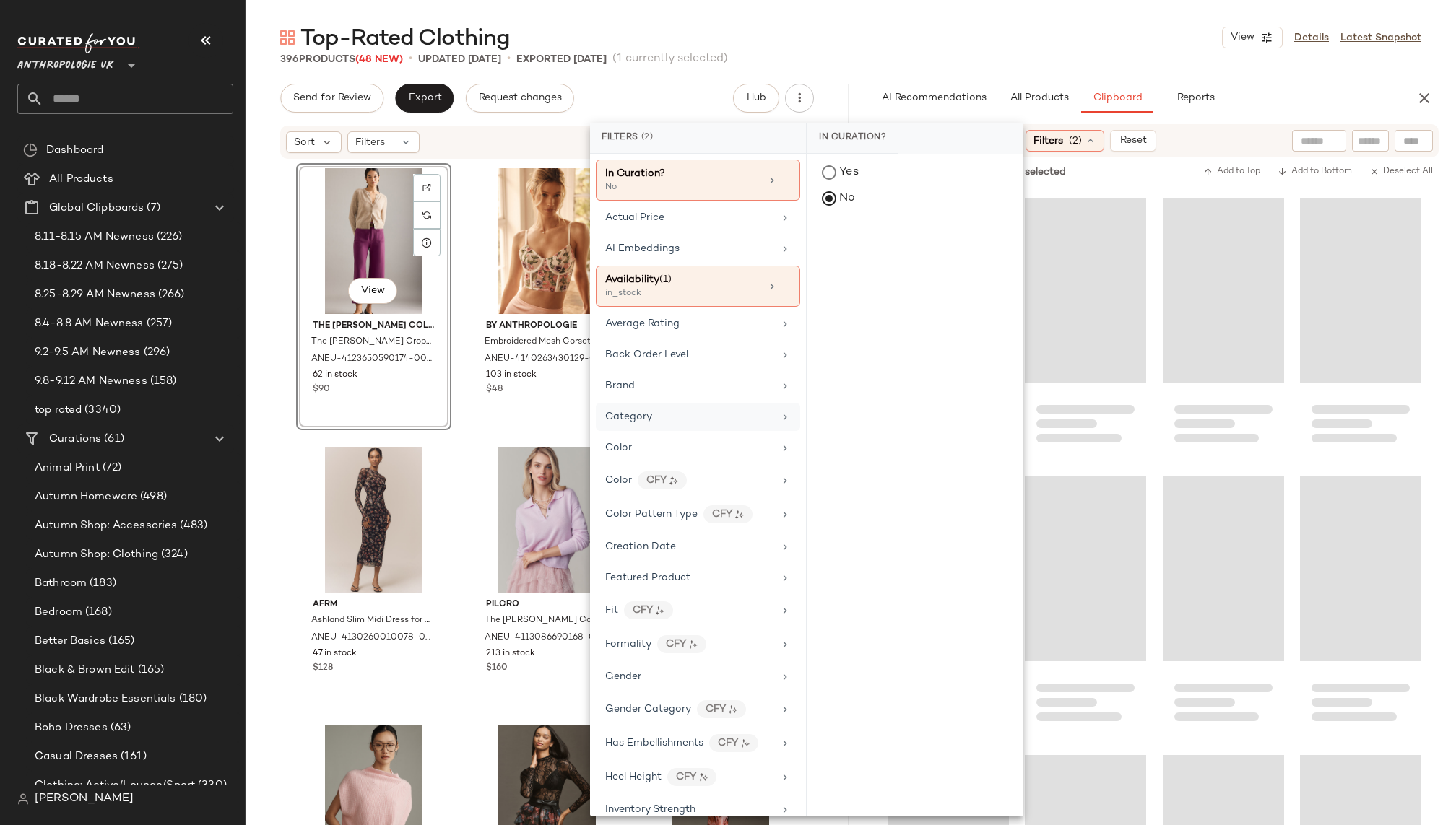
click at [752, 414] on div "Category" at bounding box center [690, 417] width 168 height 15
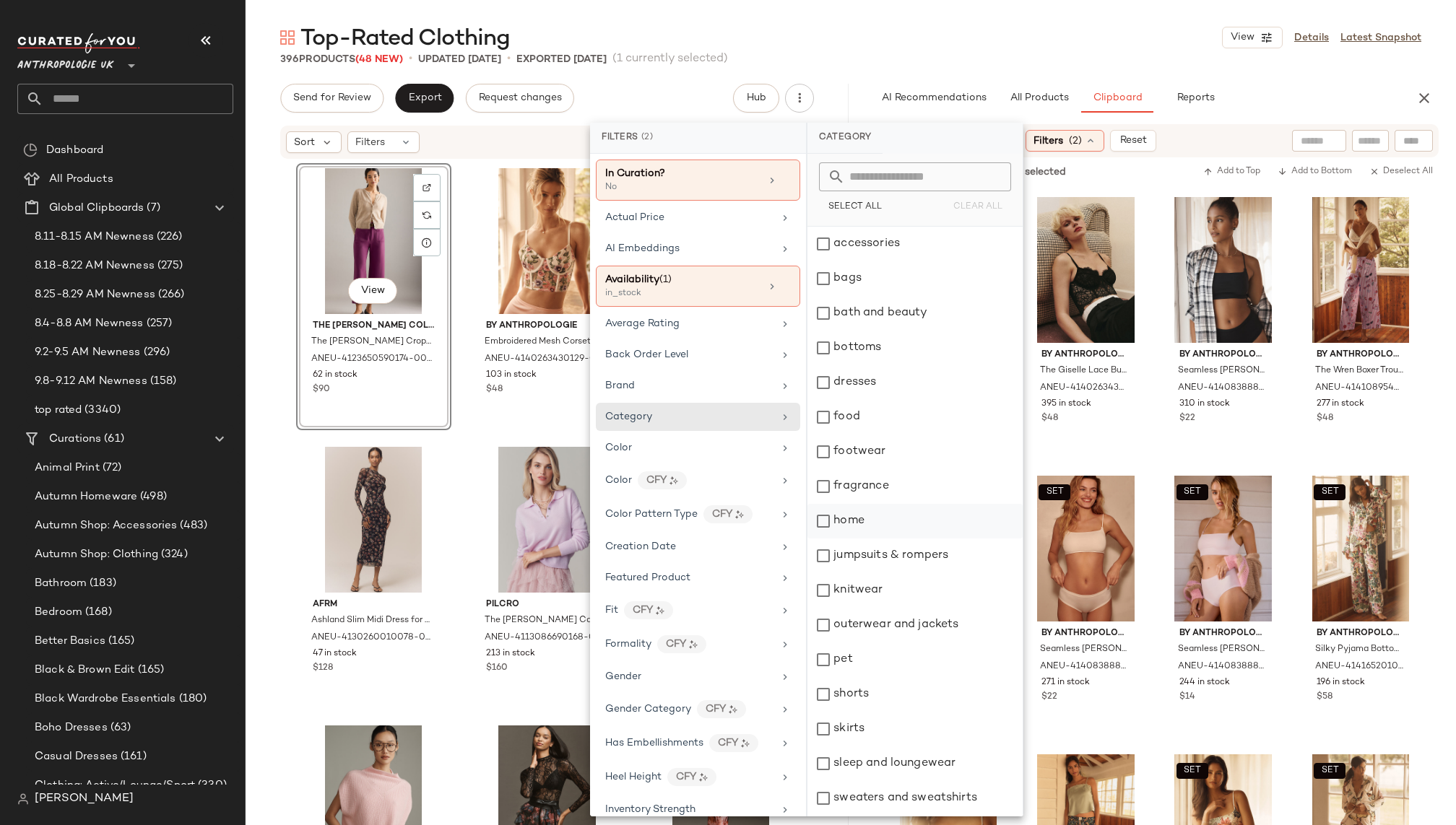
scroll to position [102, 0]
click at [875, 759] on div "tops" at bounding box center [915, 765] width 215 height 35
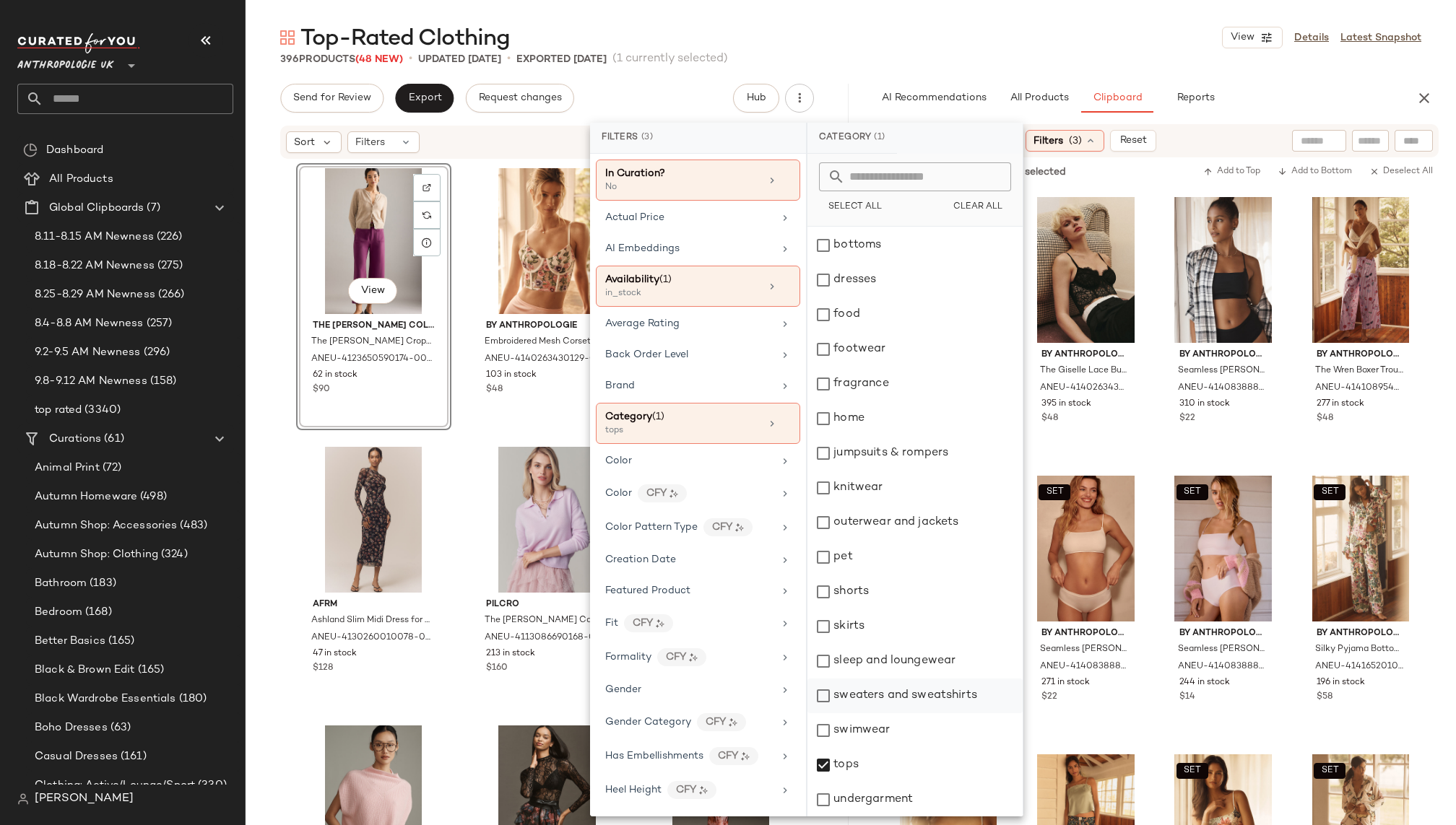
click at [895, 696] on div "sweaters and sweatshirts" at bounding box center [915, 696] width 215 height 35
click at [1080, 36] on div "Top-Rated Clothing View Details Latest Snapshot" at bounding box center [850, 37] width 1210 height 29
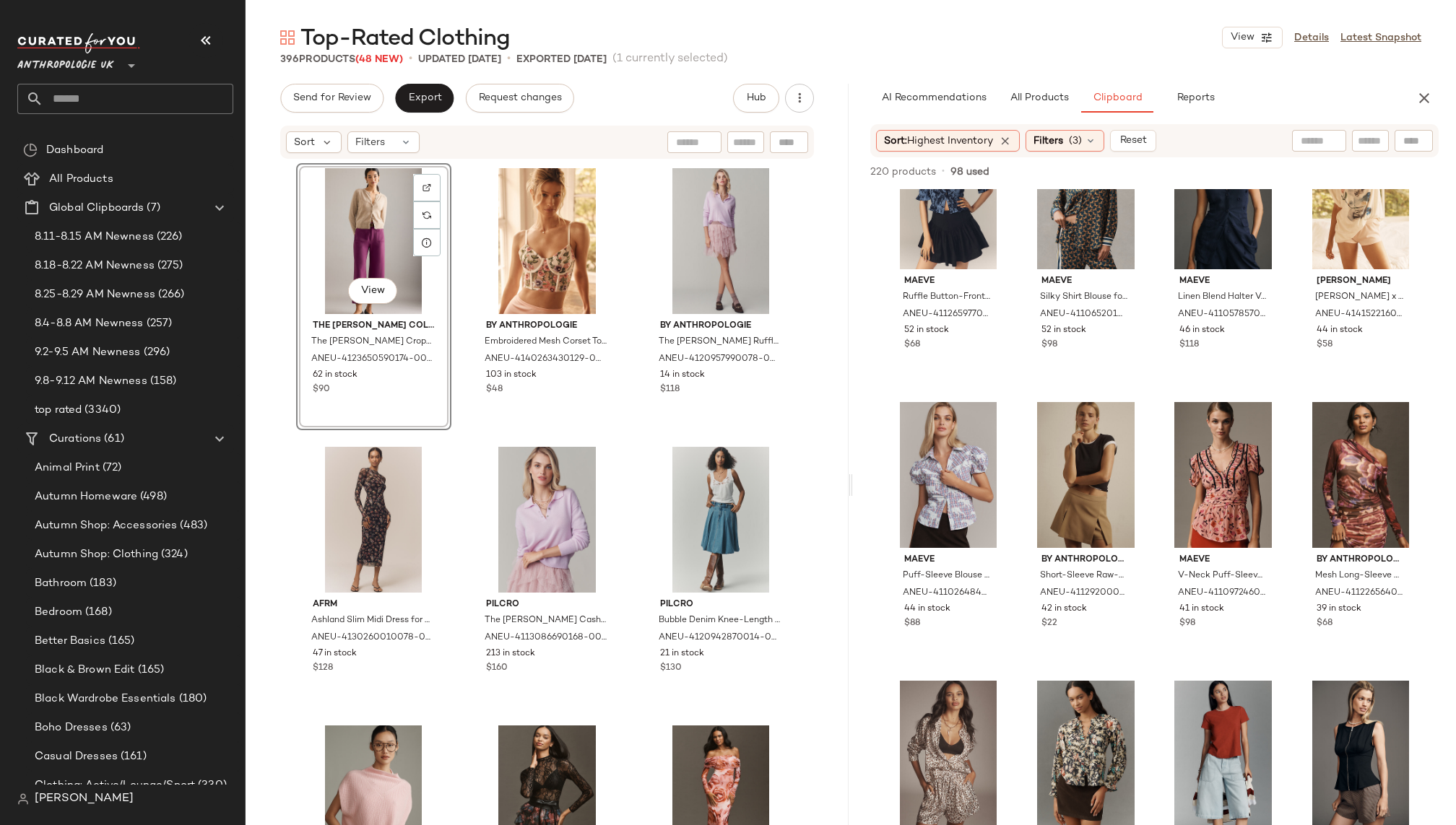
scroll to position [677, 0]
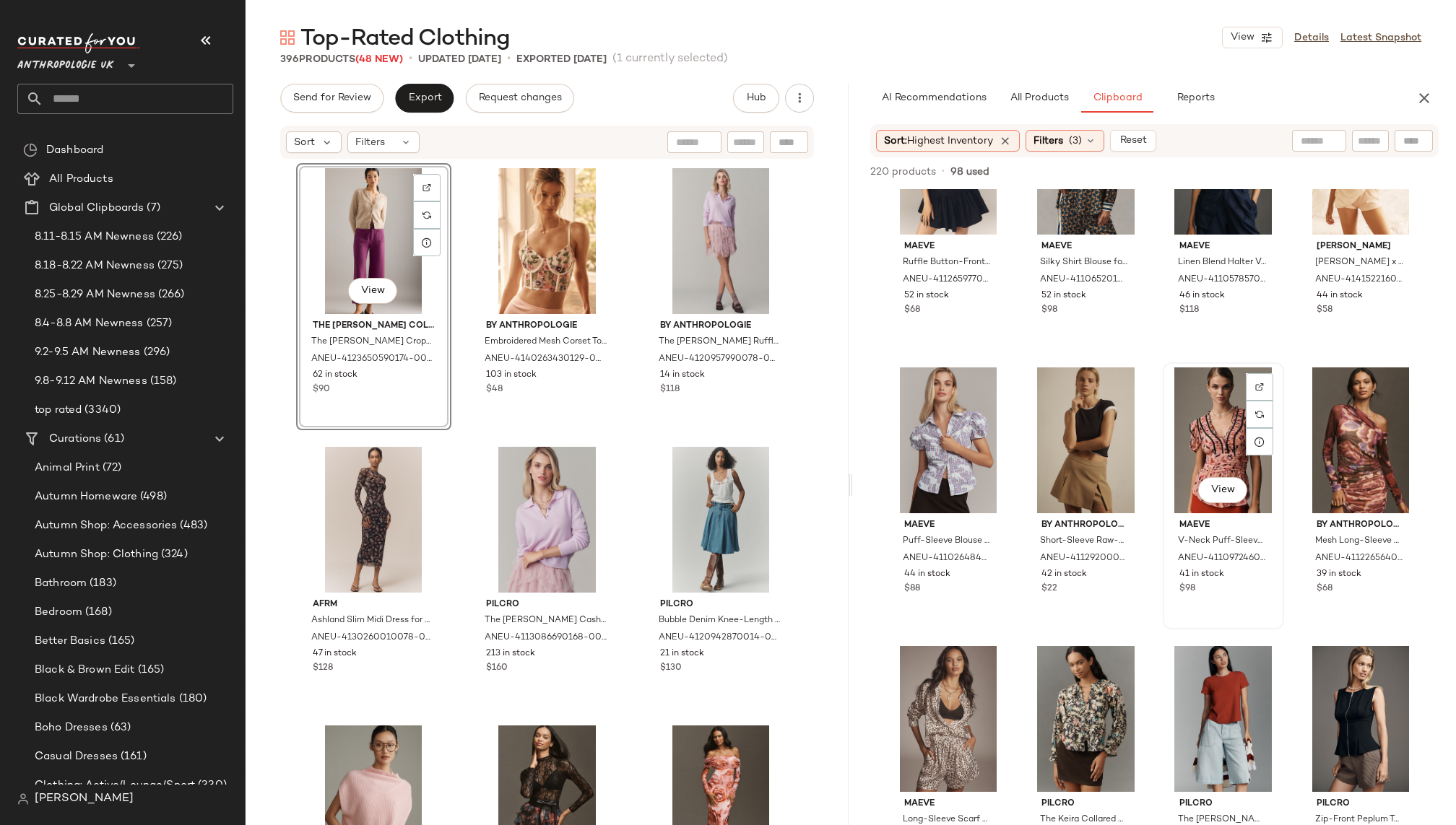
click at [1169, 432] on div "View" at bounding box center [1224, 440] width 112 height 146
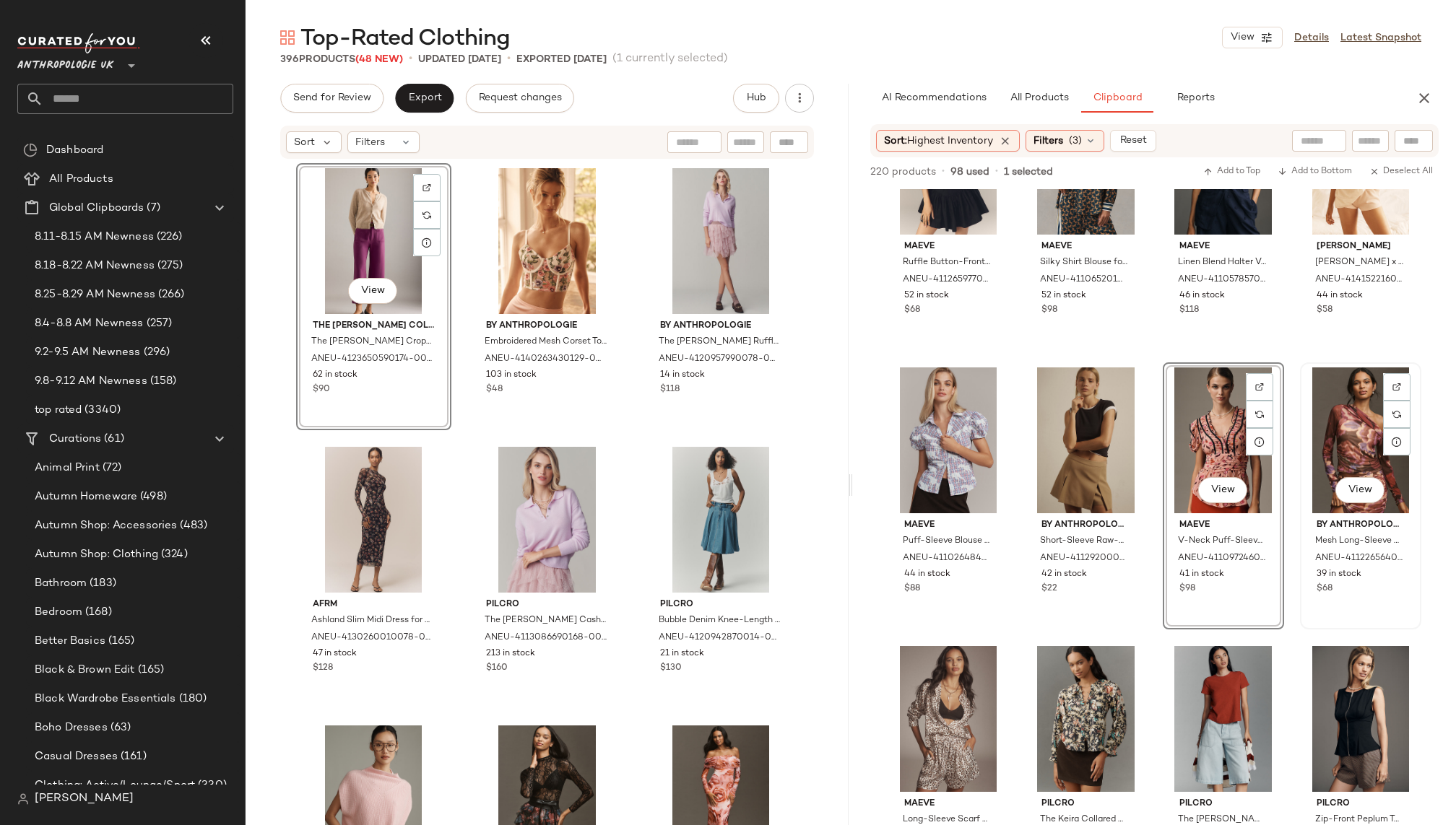
click at [1318, 446] on div "View" at bounding box center [1361, 440] width 112 height 146
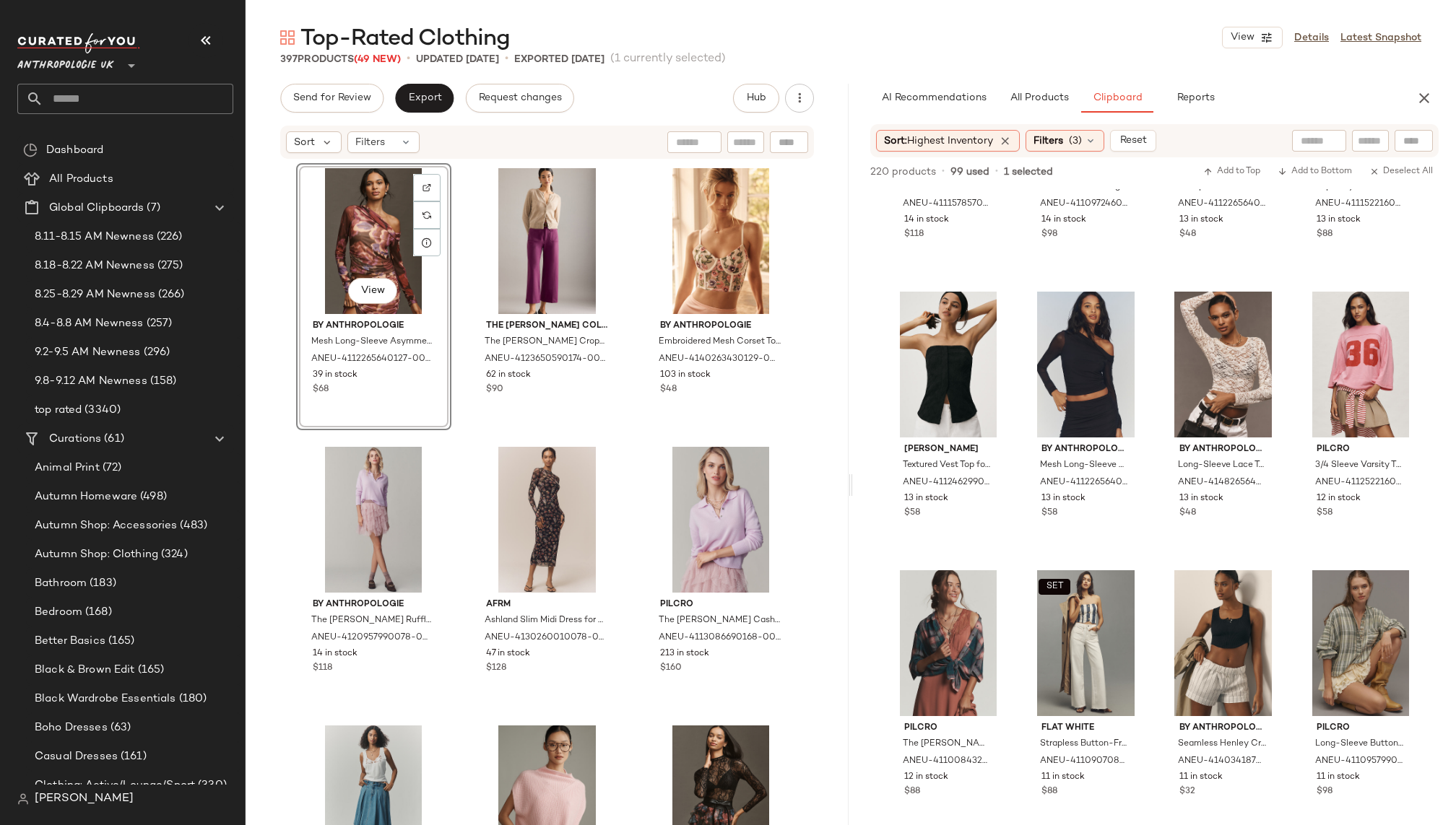
scroll to position [3841, 0]
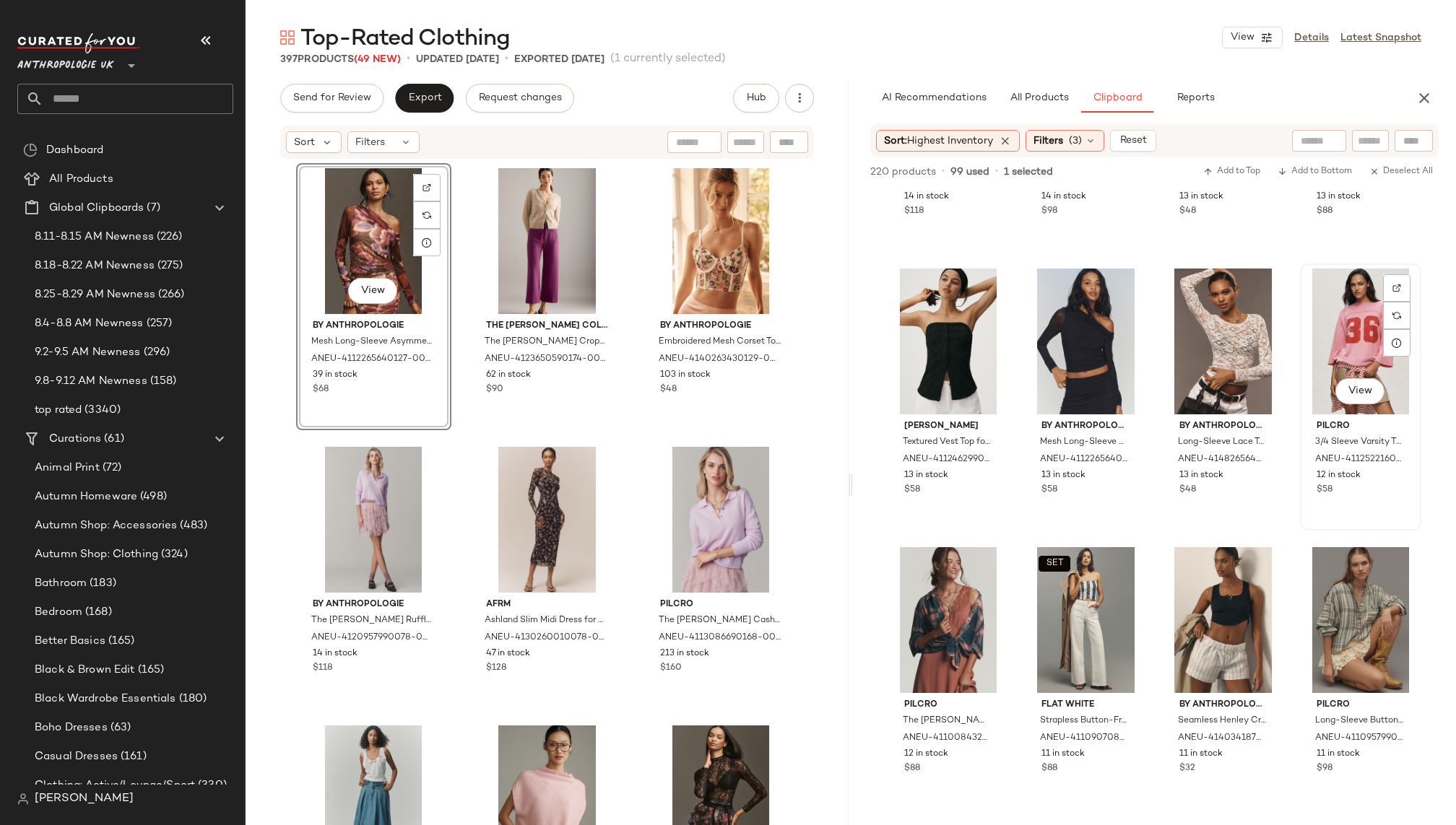
click at [1328, 328] on div "View" at bounding box center [1361, 341] width 112 height 146
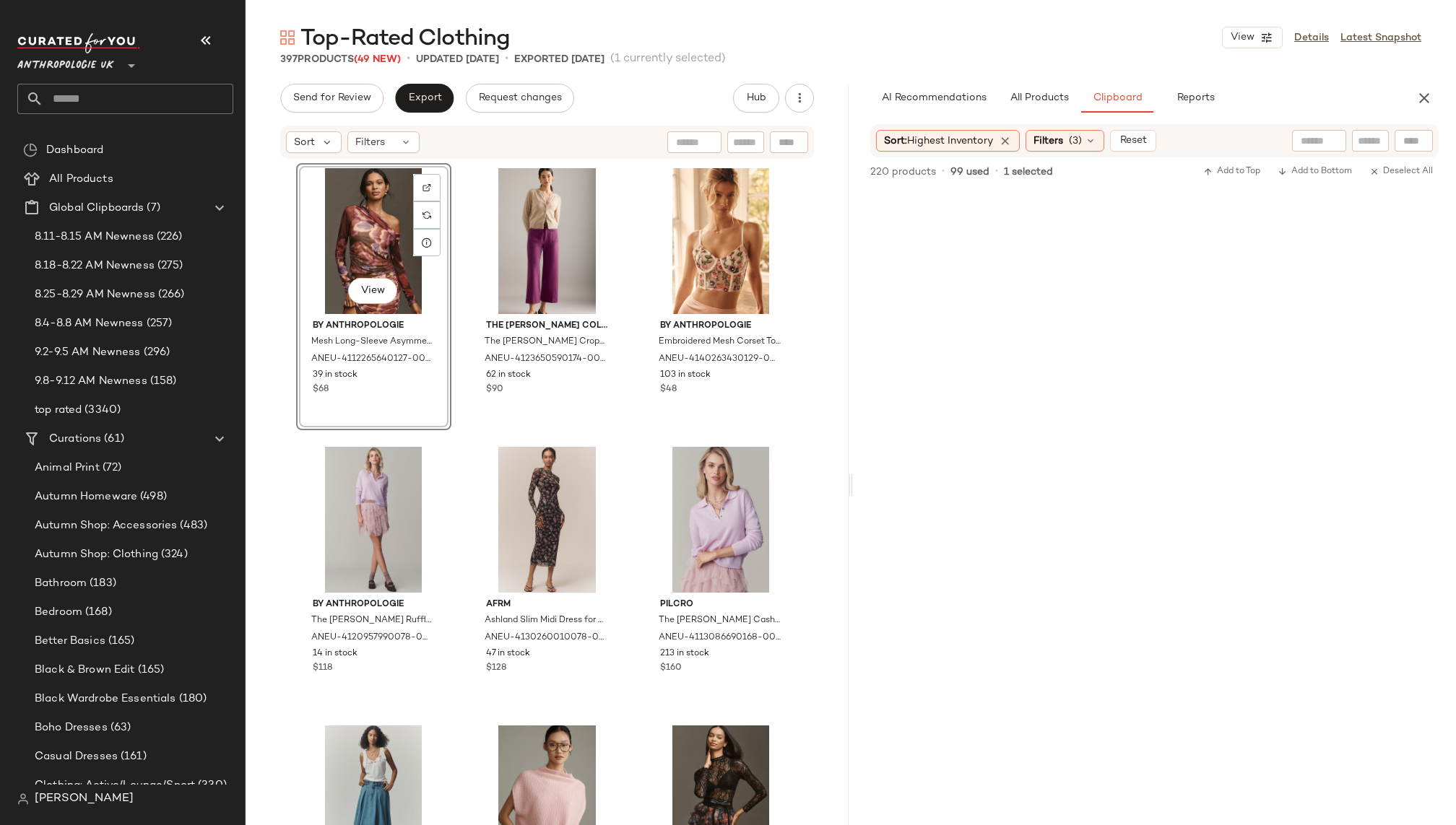
scroll to position [5515, 0]
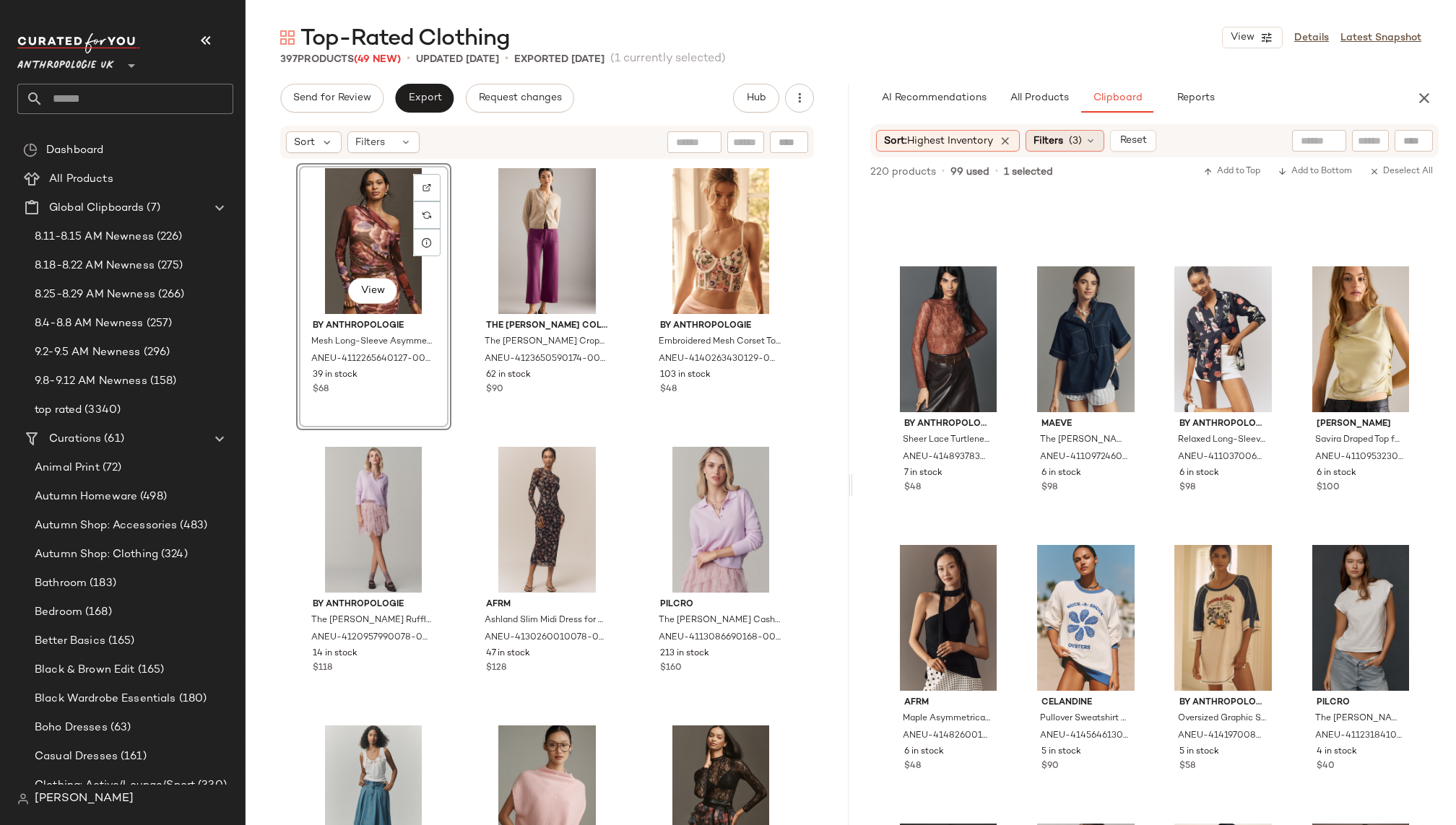
click at [1063, 133] on span "Filters" at bounding box center [1049, 141] width 30 height 15
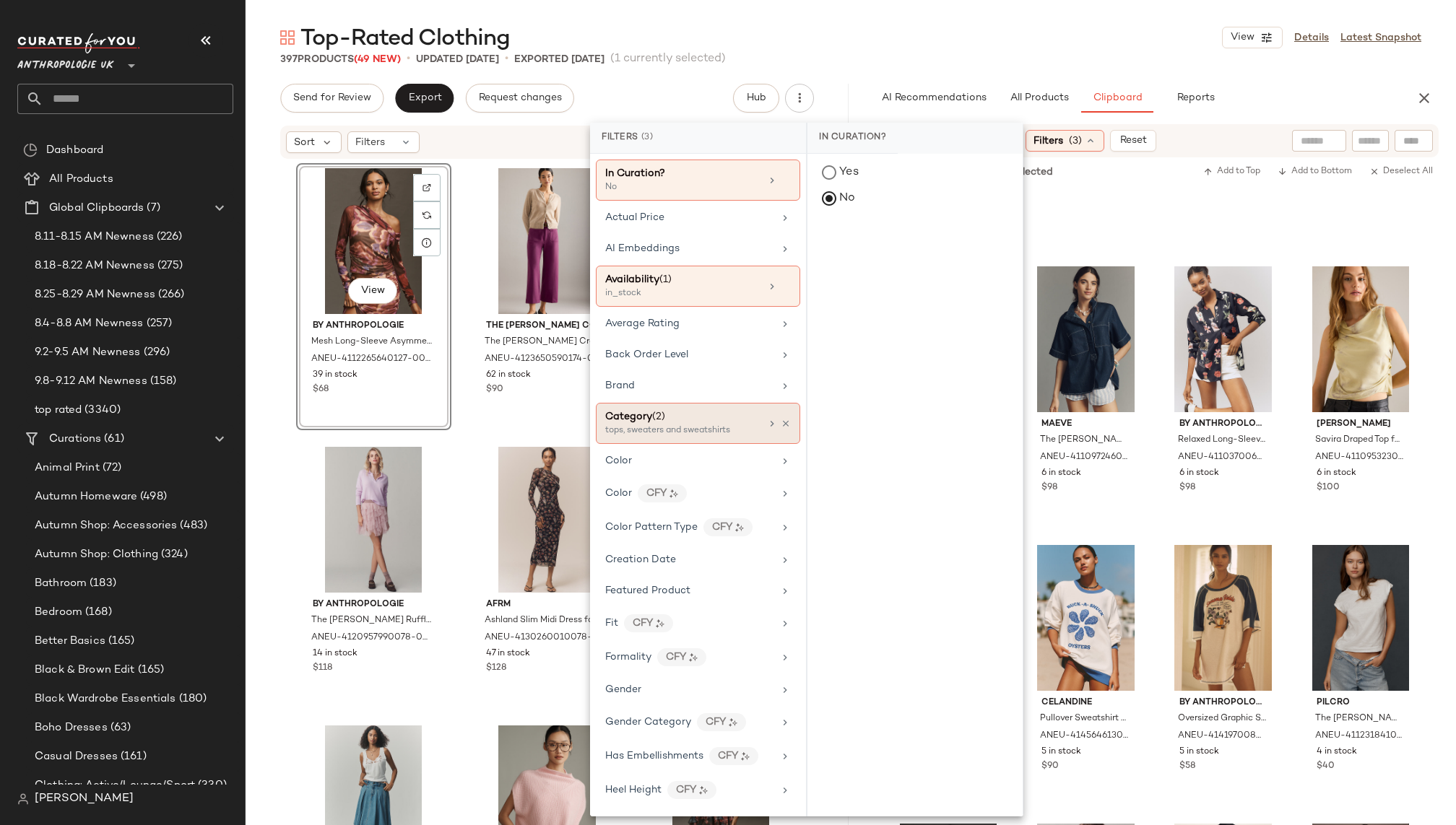
click at [785, 420] on div "Category (2) tops, sweaters and sweatshirts" at bounding box center [697, 423] width 204 height 41
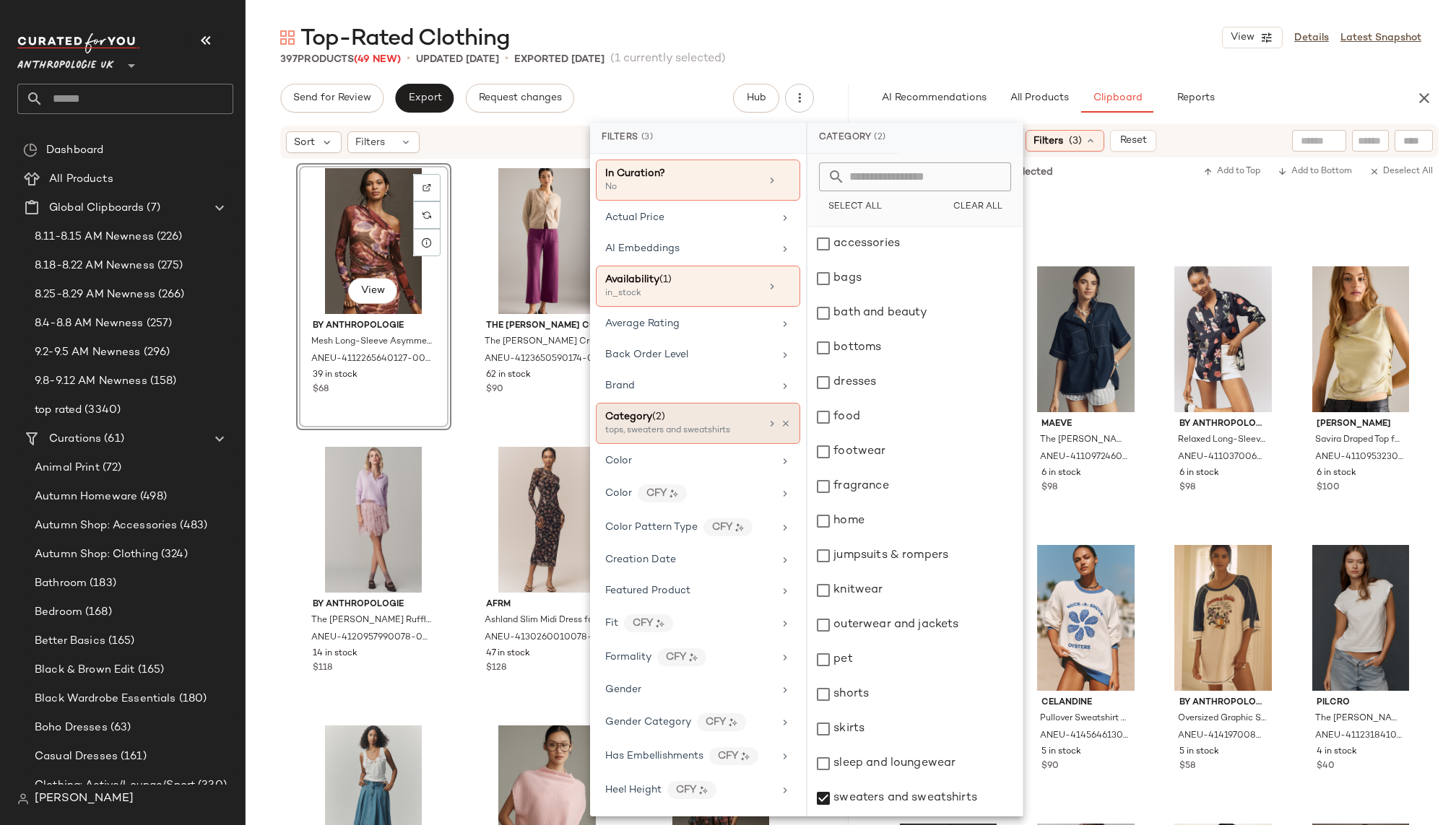
click at [780, 418] on div at bounding box center [778, 424] width 24 height 12
click at [780, 419] on icon at bounding box center [785, 424] width 10 height 10
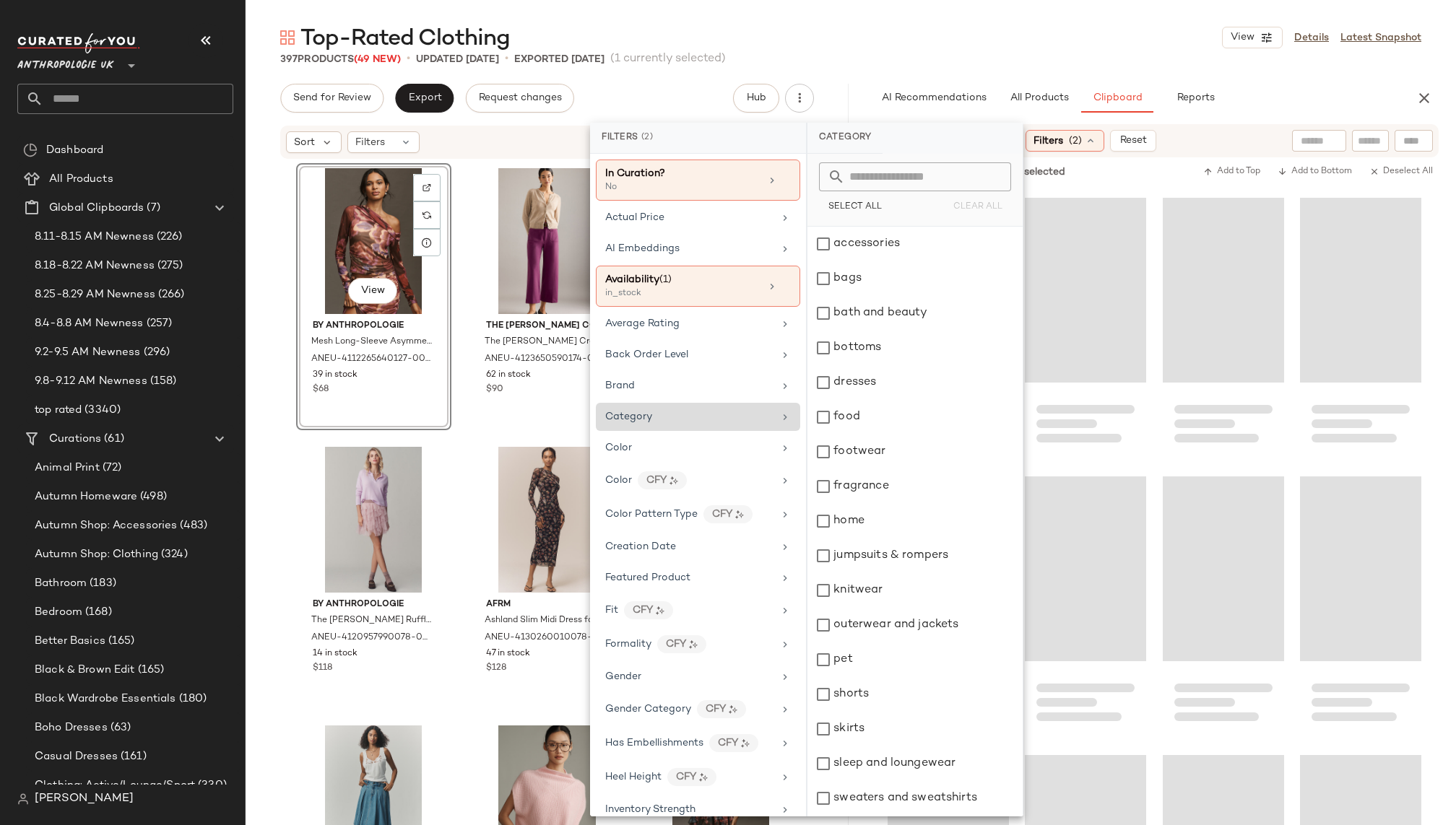
click at [742, 412] on div "Category" at bounding box center [690, 417] width 168 height 15
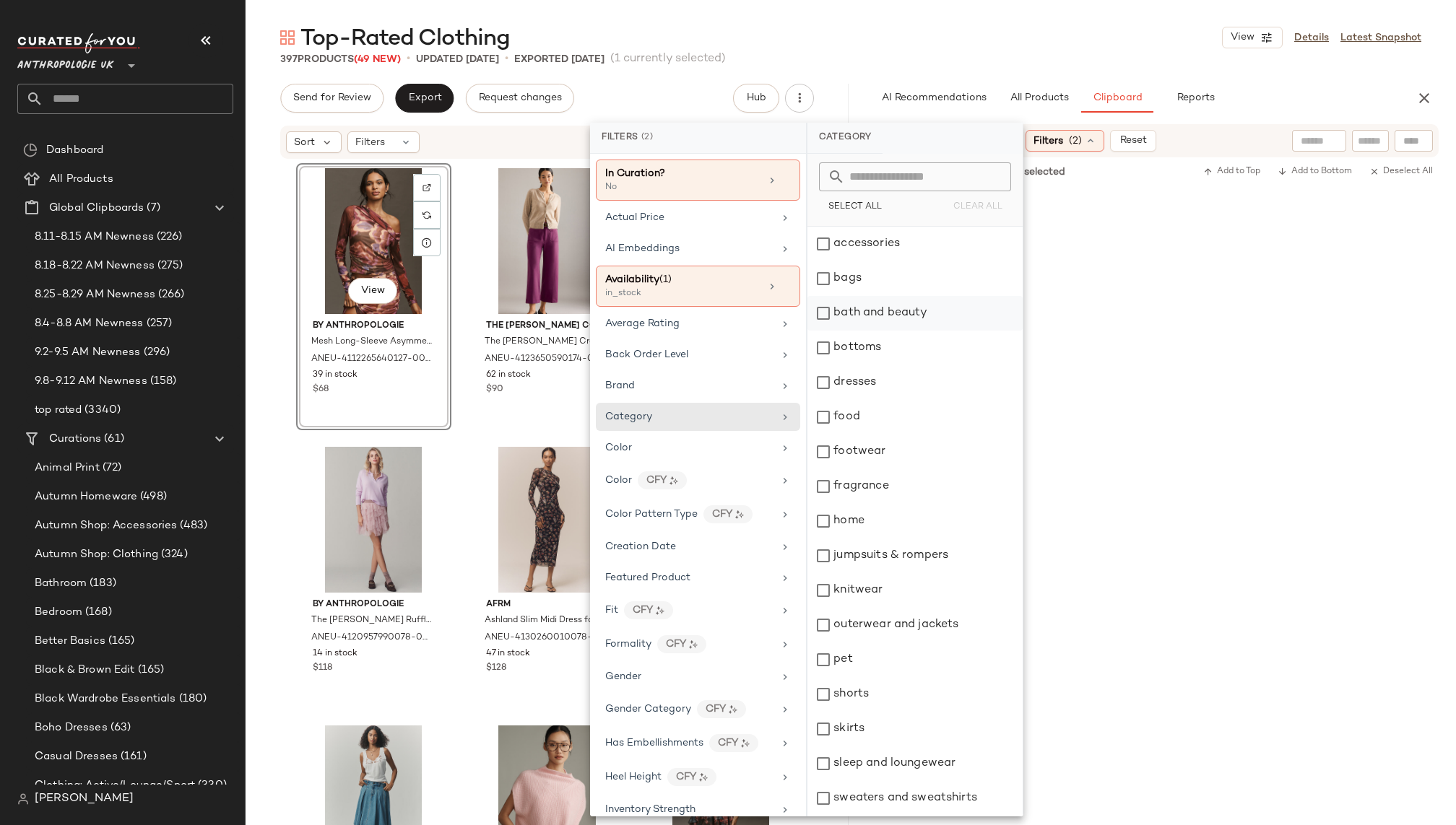
scroll to position [60744, 0]
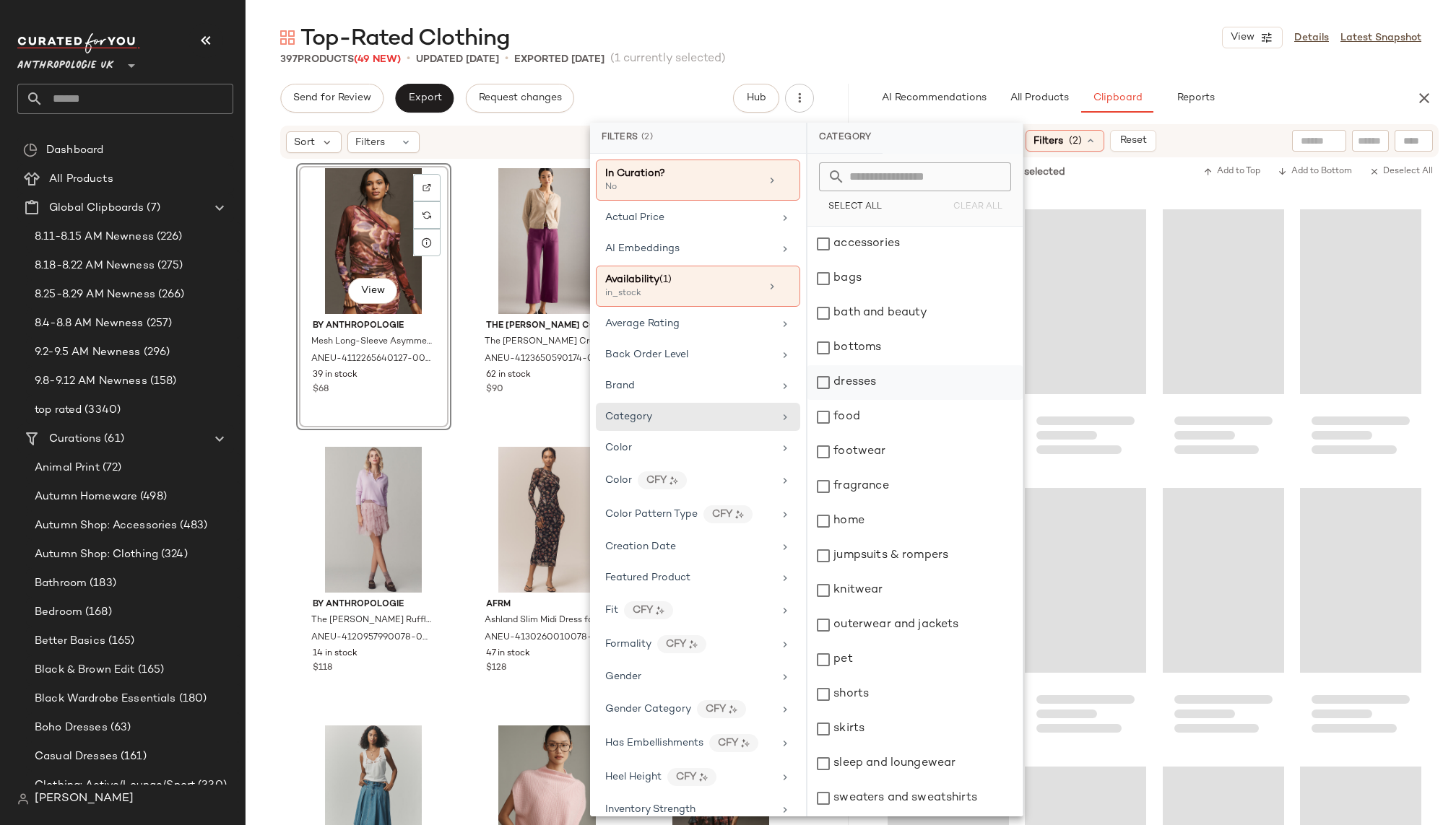
click at [871, 376] on div "dresses" at bounding box center [915, 383] width 215 height 35
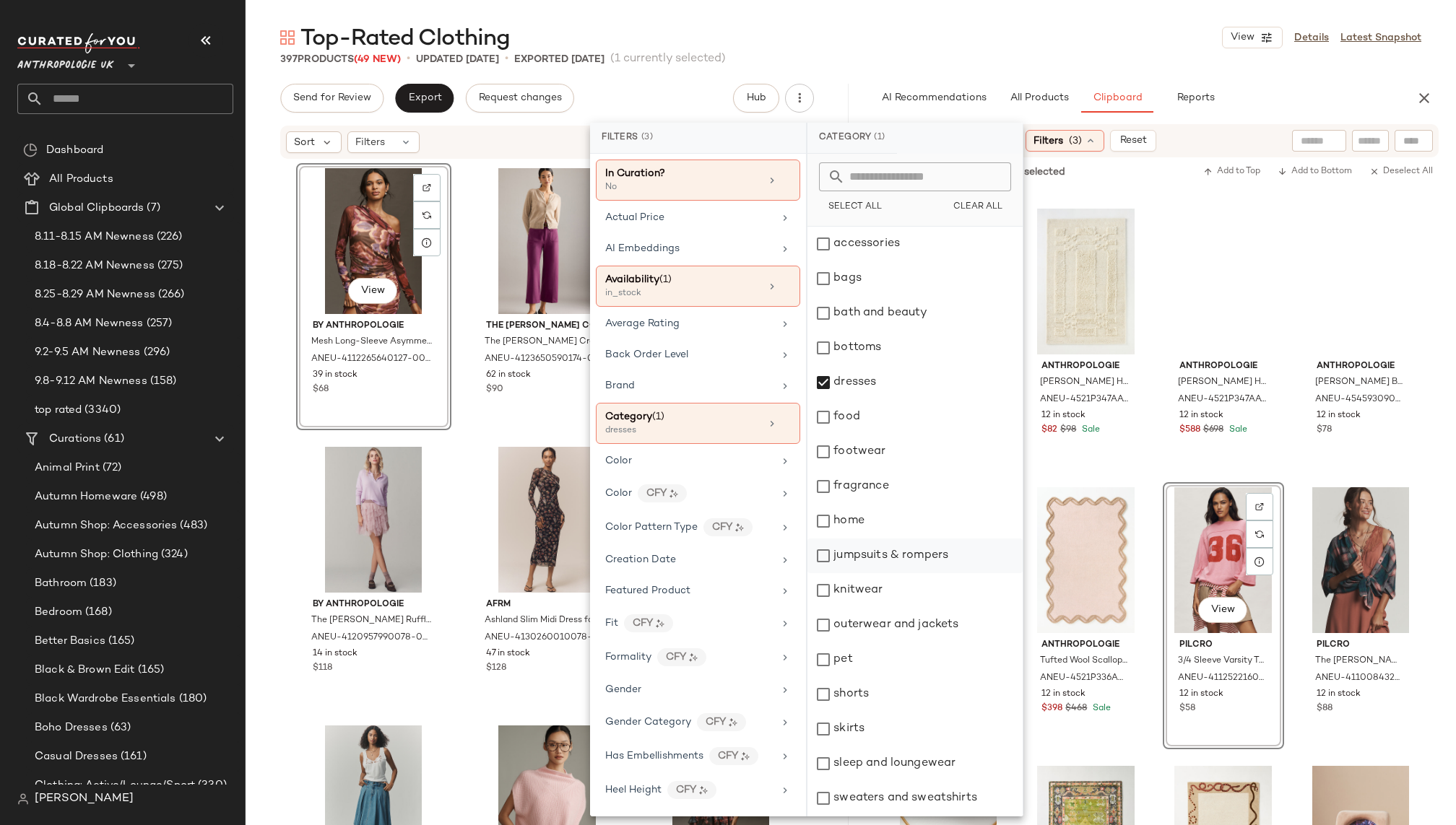
click at [882, 562] on div "jumpsuits & rompers" at bounding box center [915, 556] width 215 height 35
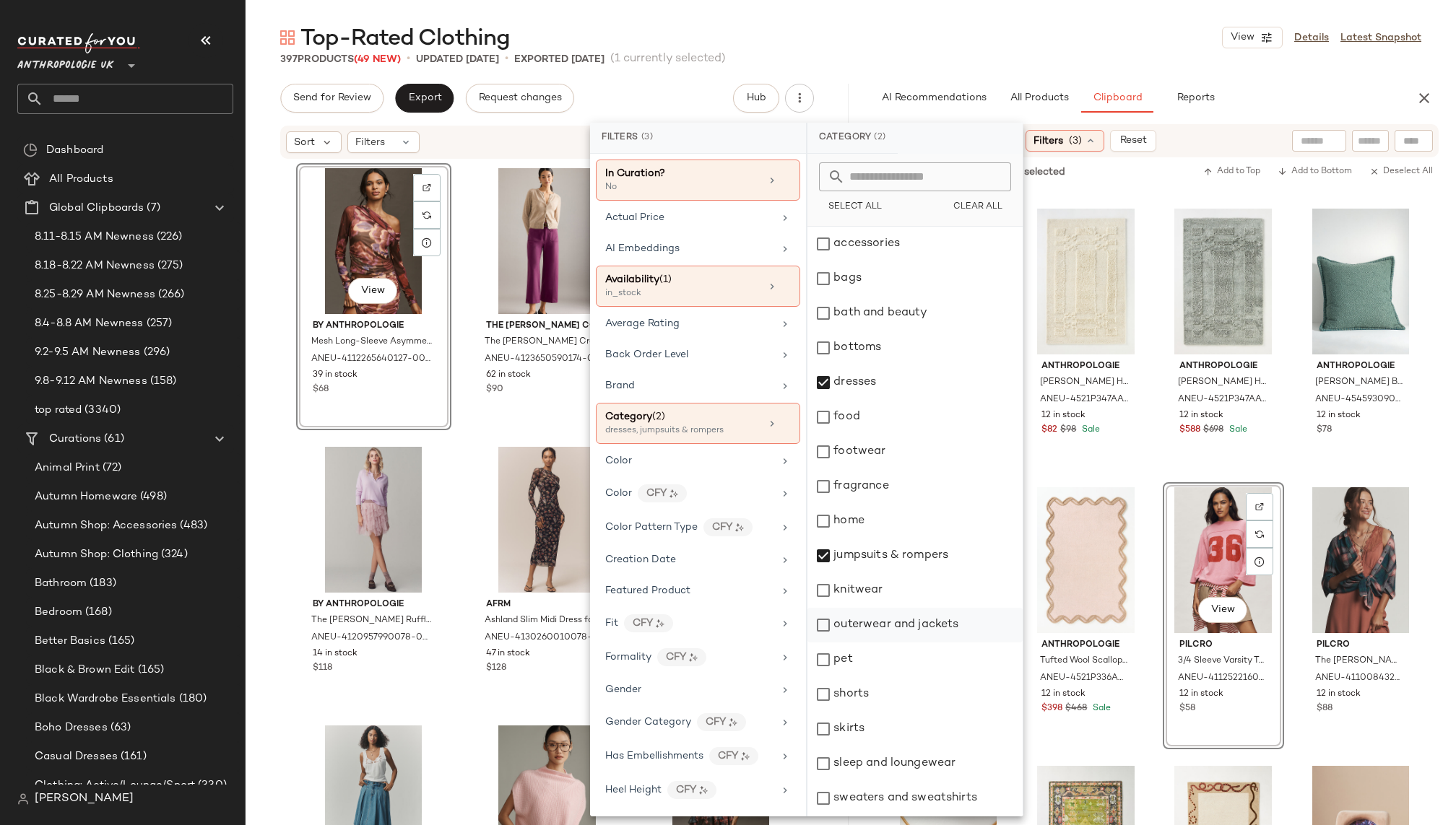
click at [895, 633] on div "outerwear and jackets" at bounding box center [915, 625] width 215 height 35
click at [1144, 39] on div "Top-Rated Clothing View Details Latest Snapshot" at bounding box center [850, 37] width 1210 height 29
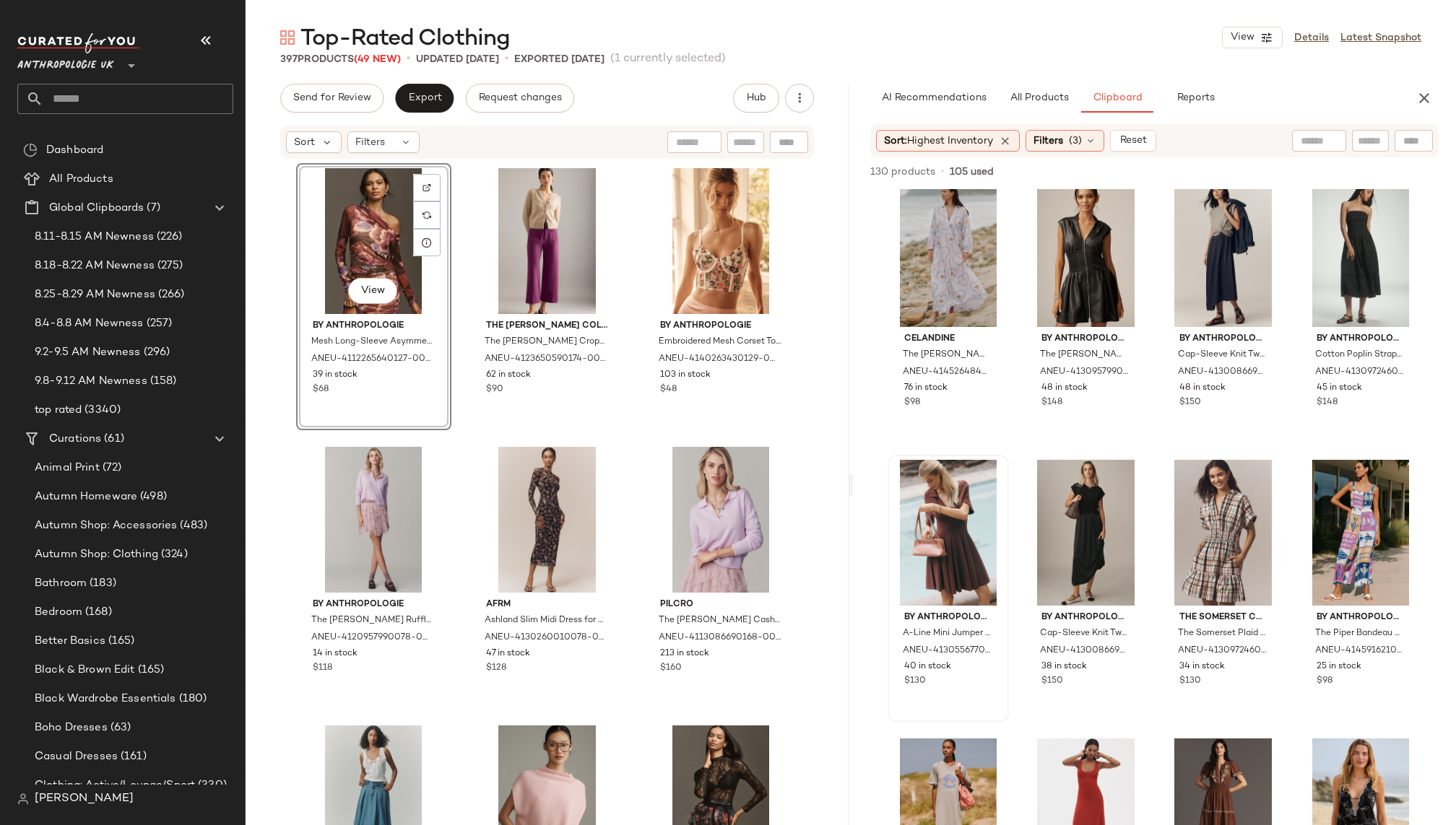
scroll to position [0, 0]
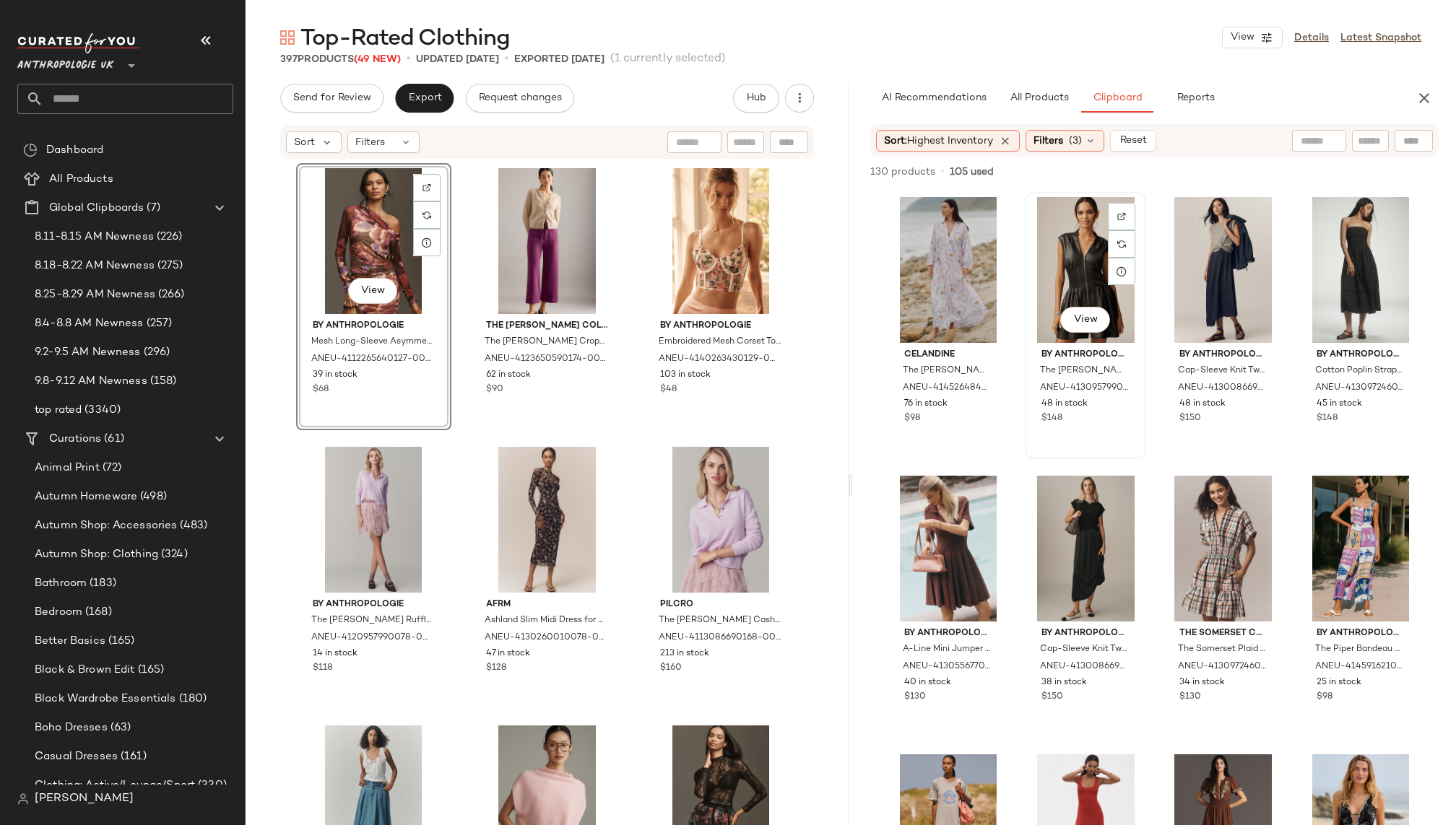
click at [1060, 277] on div "View" at bounding box center [1086, 270] width 112 height 146
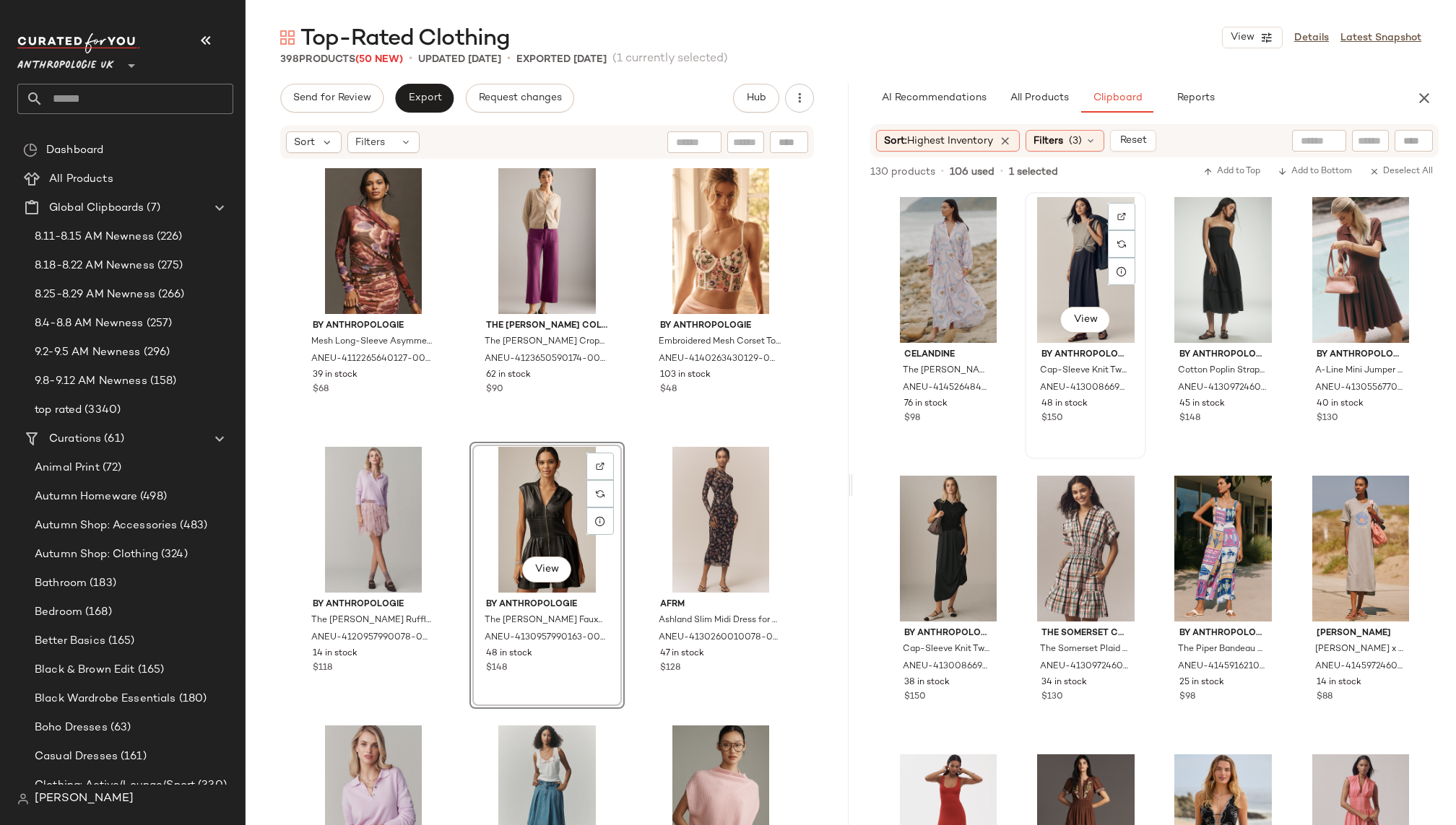
click at [1061, 236] on div "View" at bounding box center [1086, 270] width 112 height 146
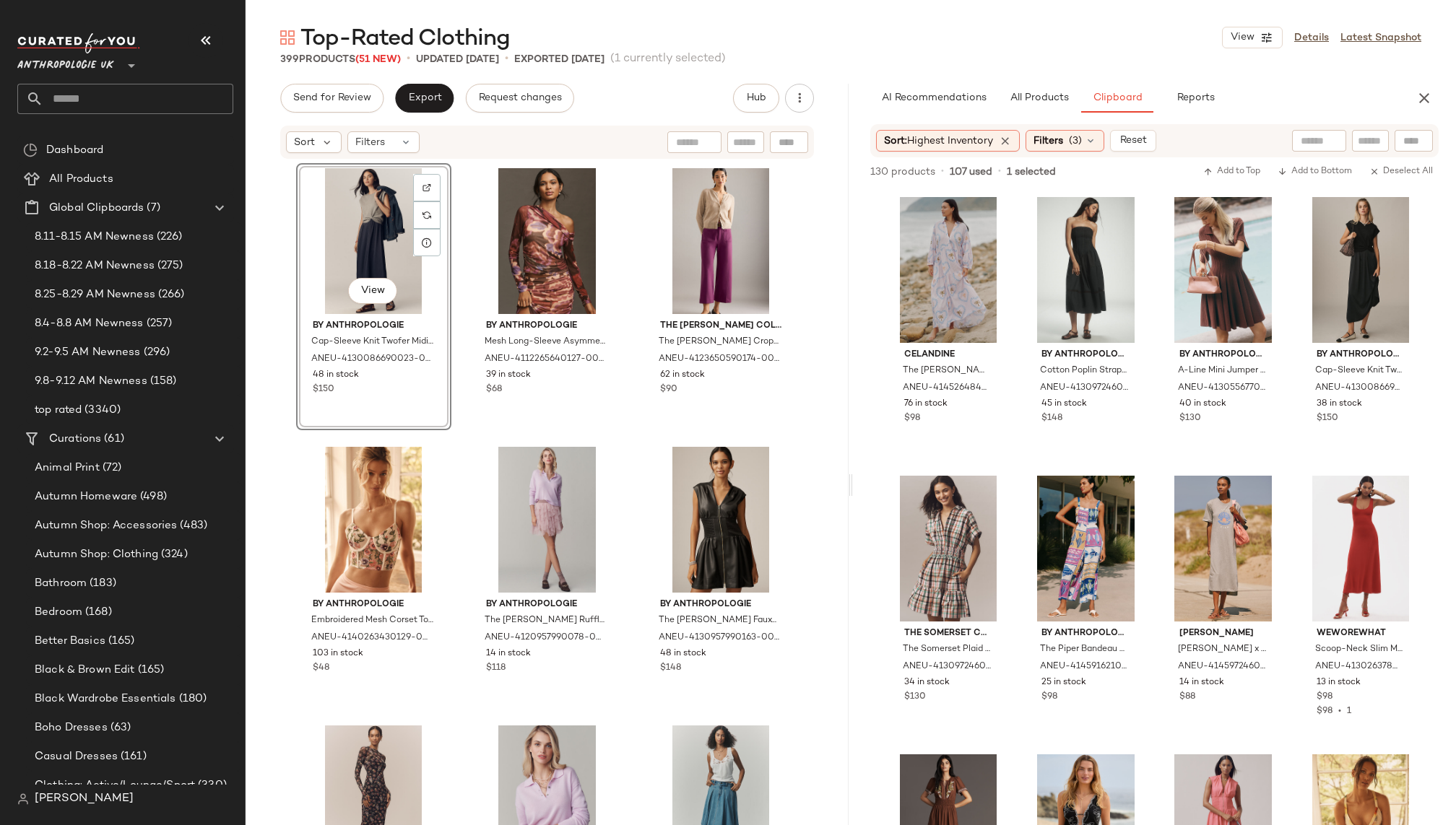
click at [633, 637] on div "View By Anthropologie Cap-Sleeve Knit Twofer Midi Dress for Women in Blue, Poly…" at bounding box center [548, 515] width 503 height 705
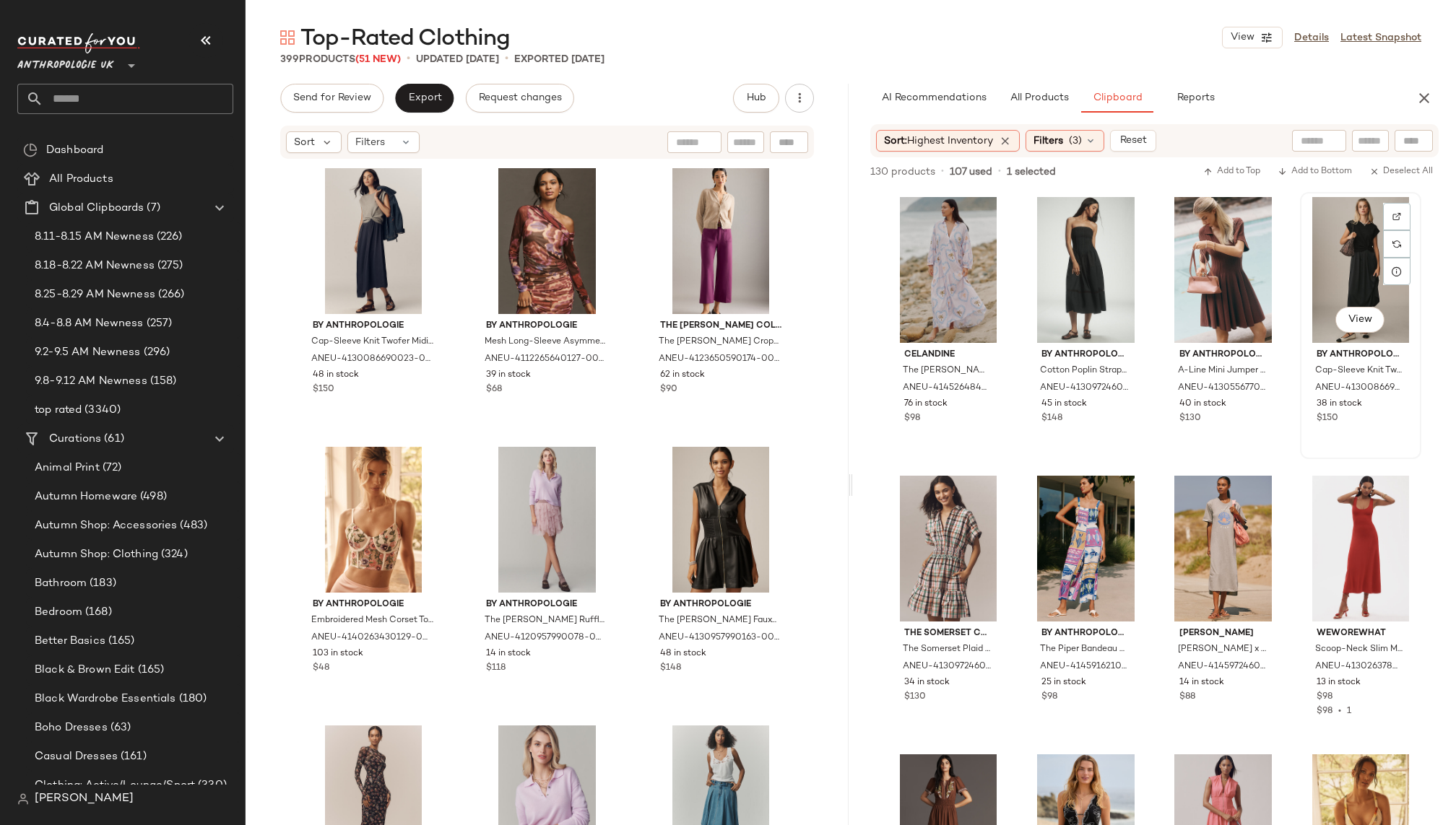
click at [1329, 263] on div "View" at bounding box center [1361, 270] width 112 height 146
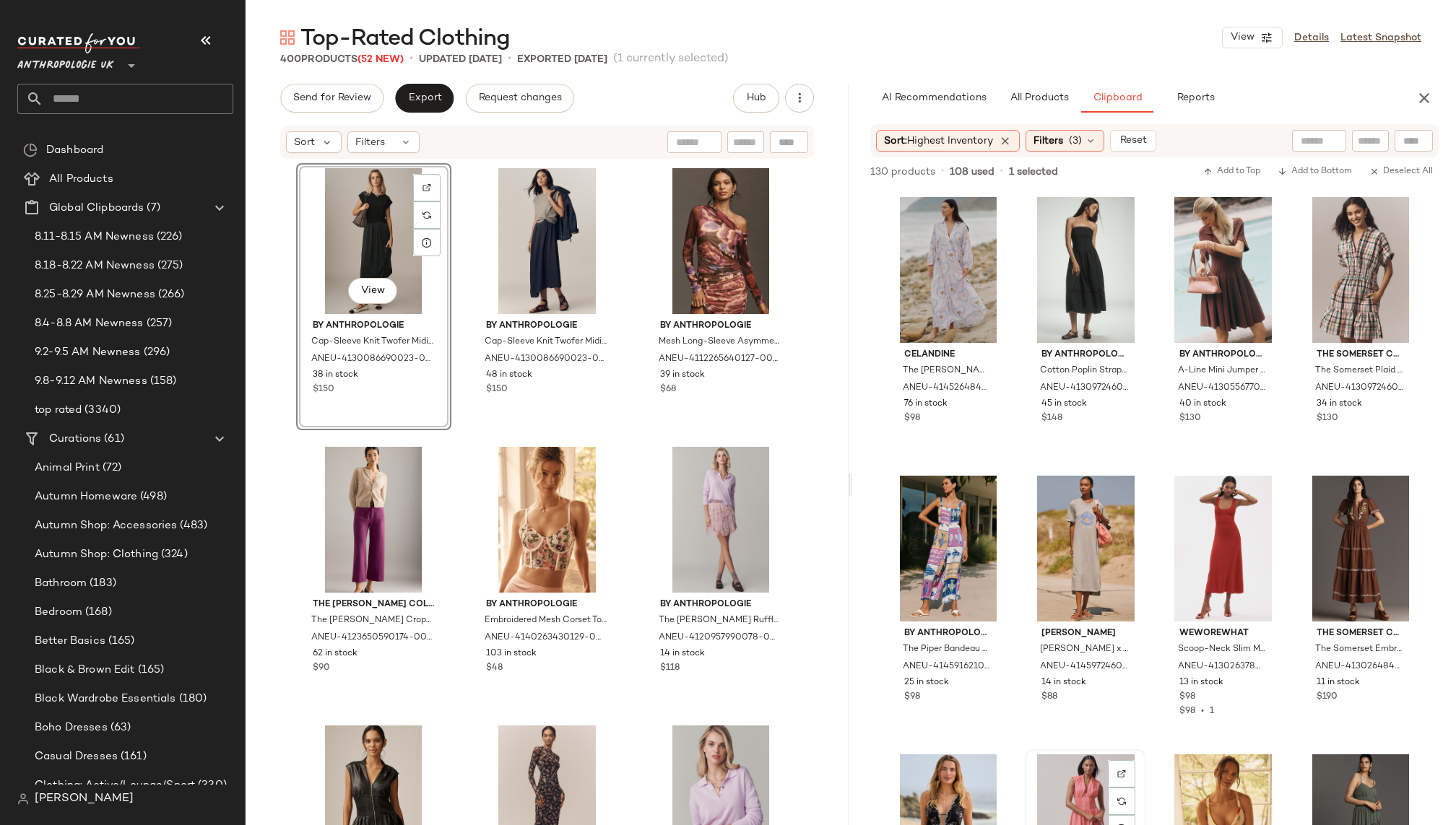
click at [1068, 771] on div "View" at bounding box center [1086, 827] width 112 height 146
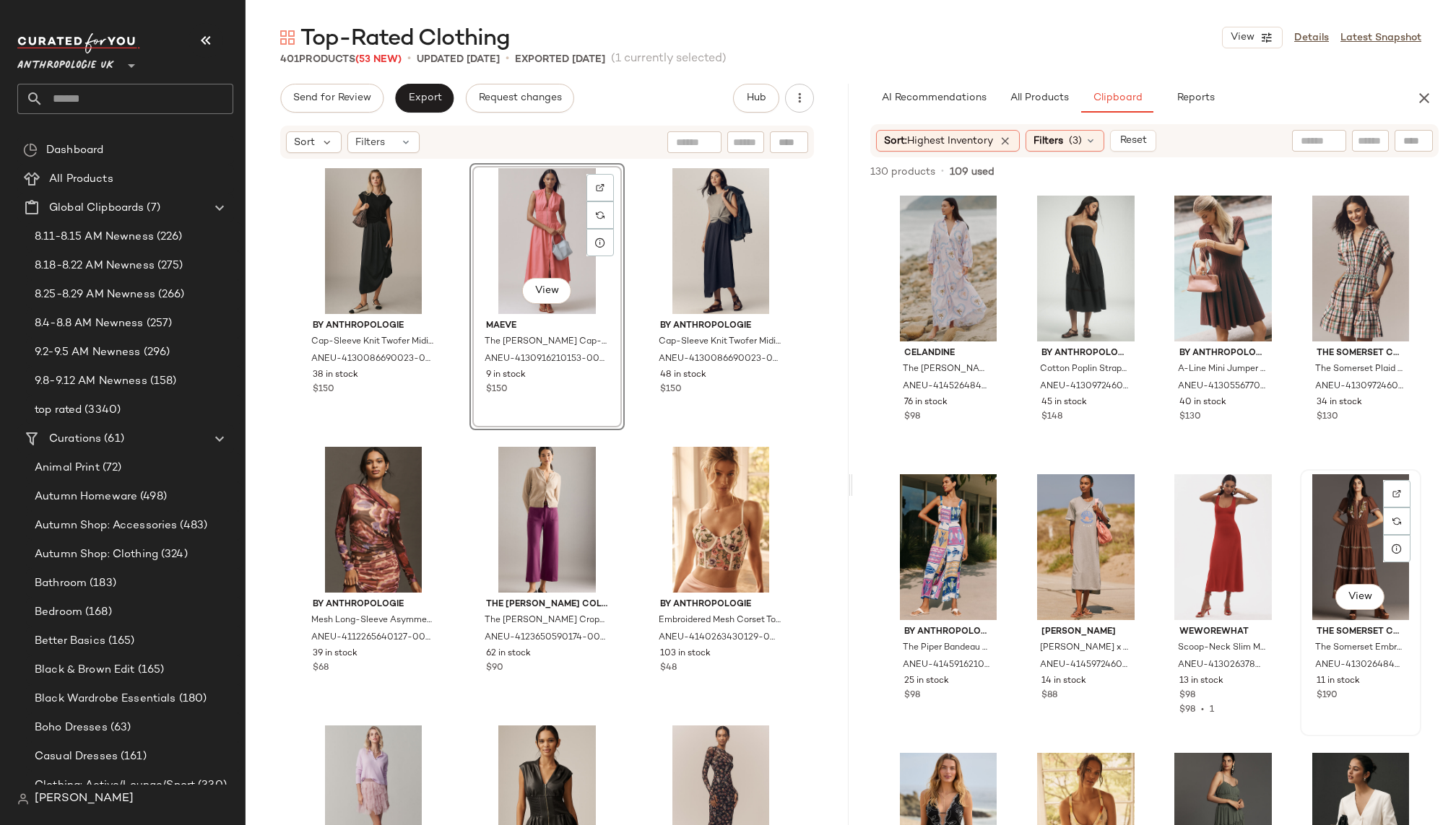
click at [1321, 546] on div "View" at bounding box center [1361, 547] width 112 height 146
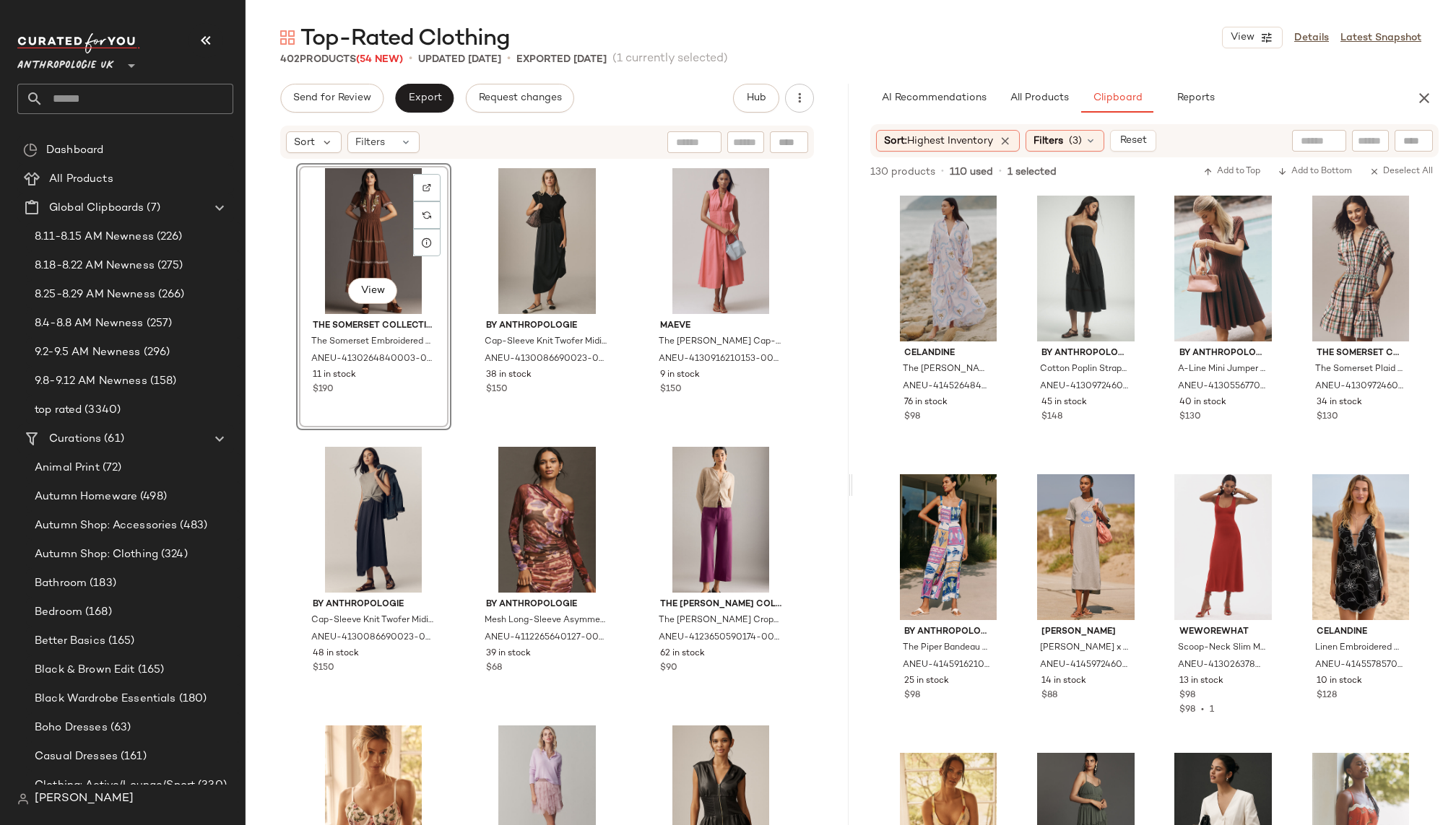
click at [636, 579] on div "View The Somerset Collection by Anthropologie The Somerset Embroidered Maxi Dre…" at bounding box center [548, 515] width 503 height 705
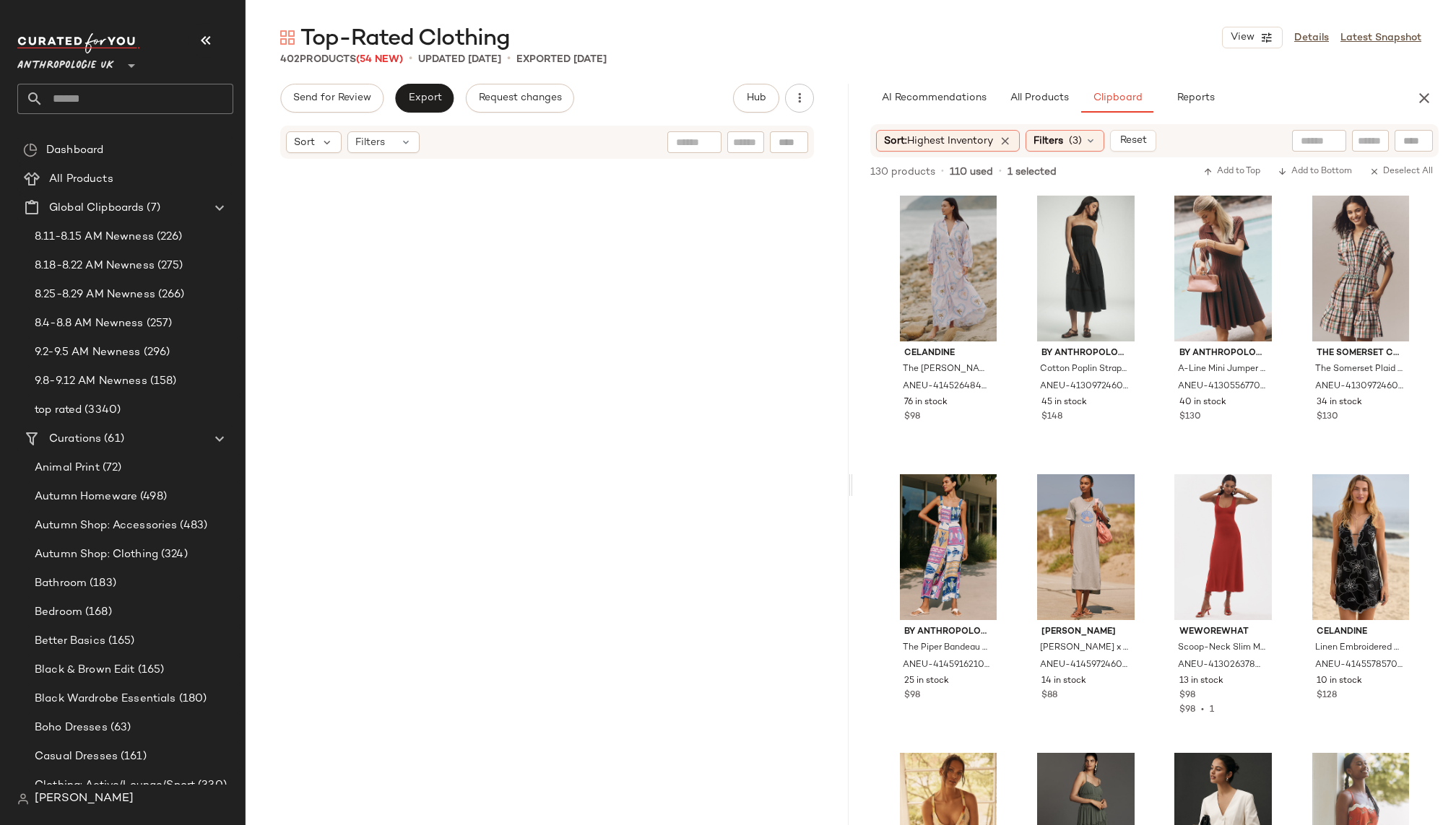
scroll to position [34735, 0]
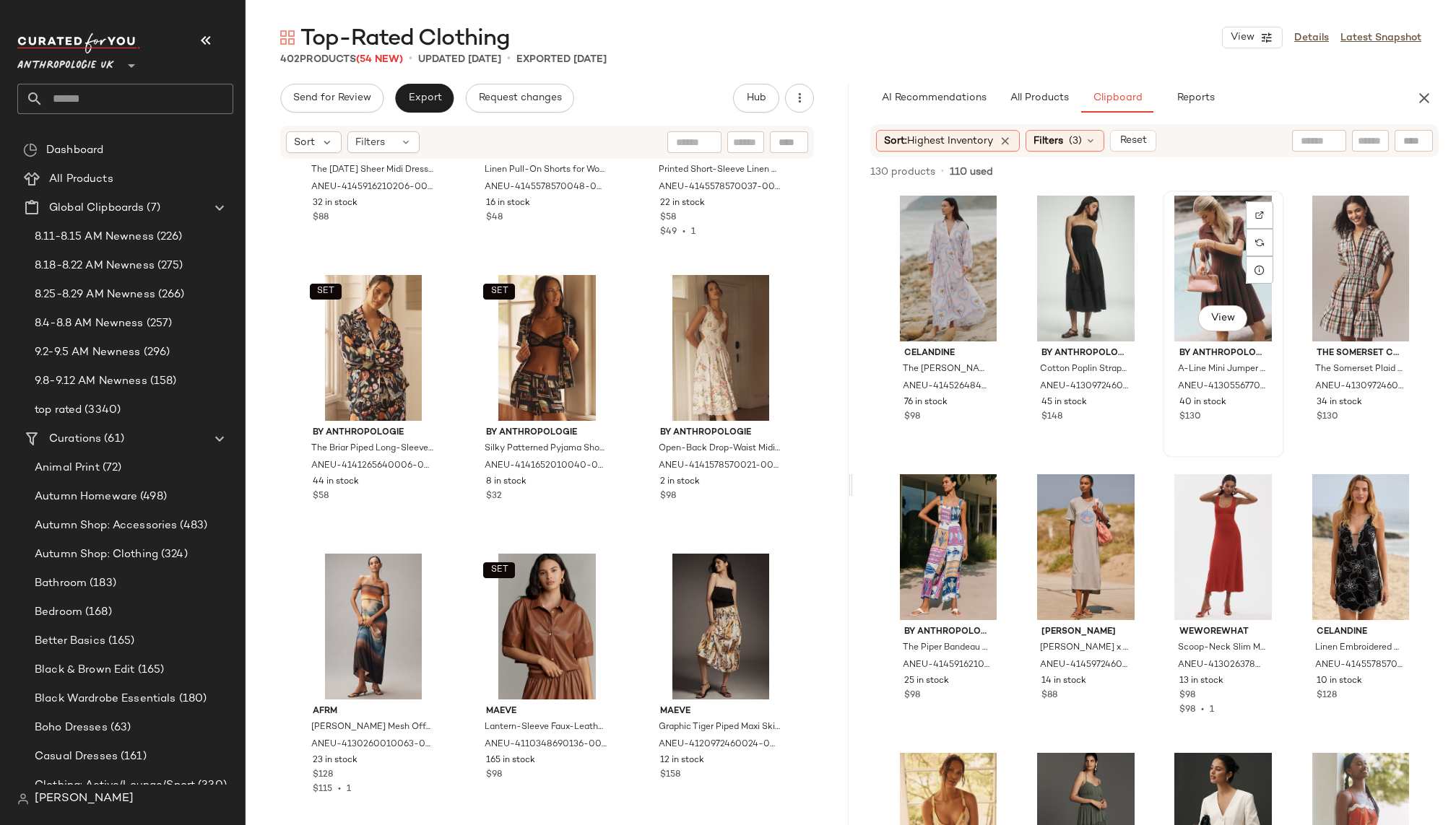
click at [1224, 233] on div "View" at bounding box center [1224, 268] width 112 height 146
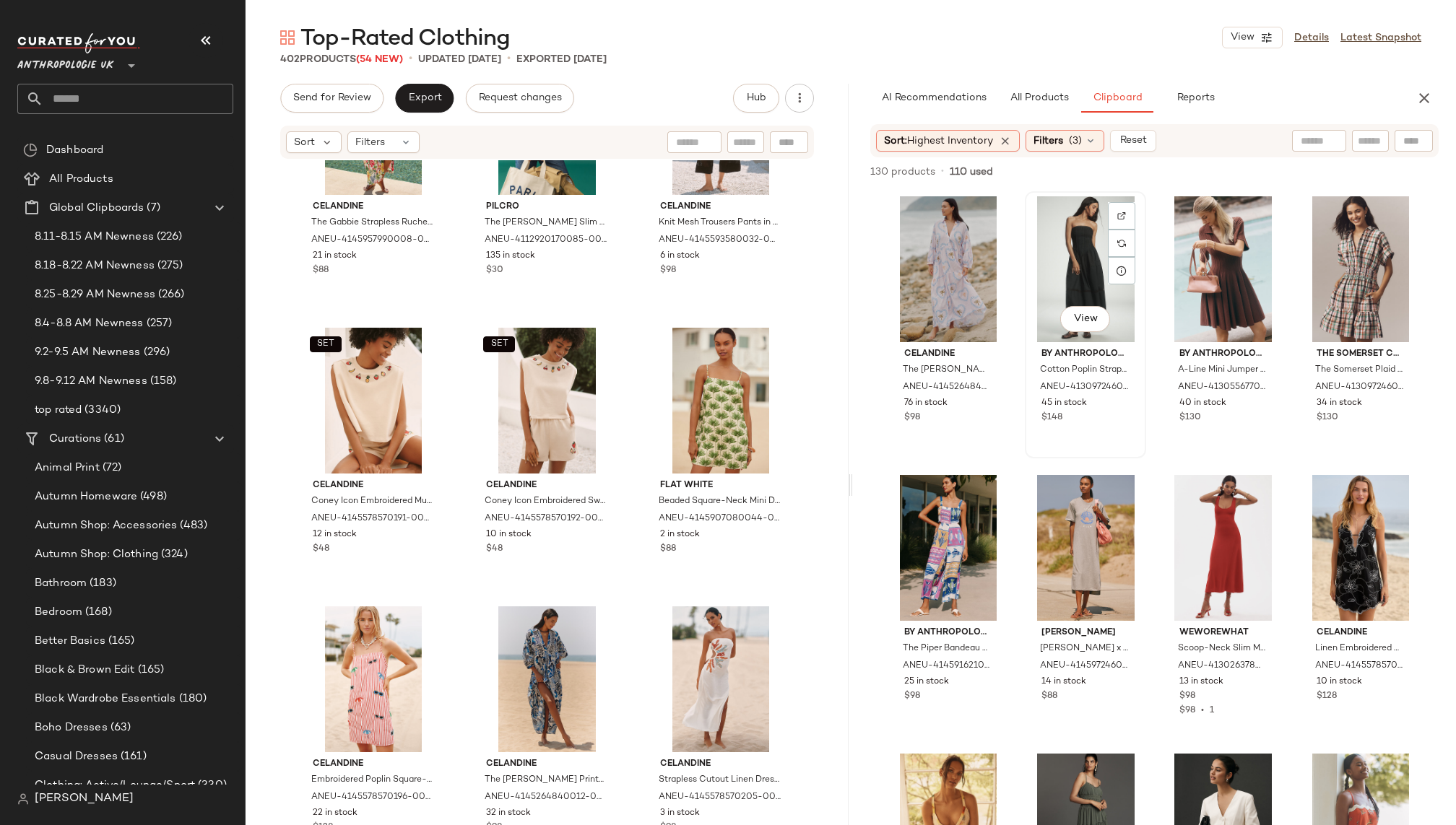
scroll to position [0, 0]
click at [920, 246] on div "View" at bounding box center [949, 270] width 112 height 146
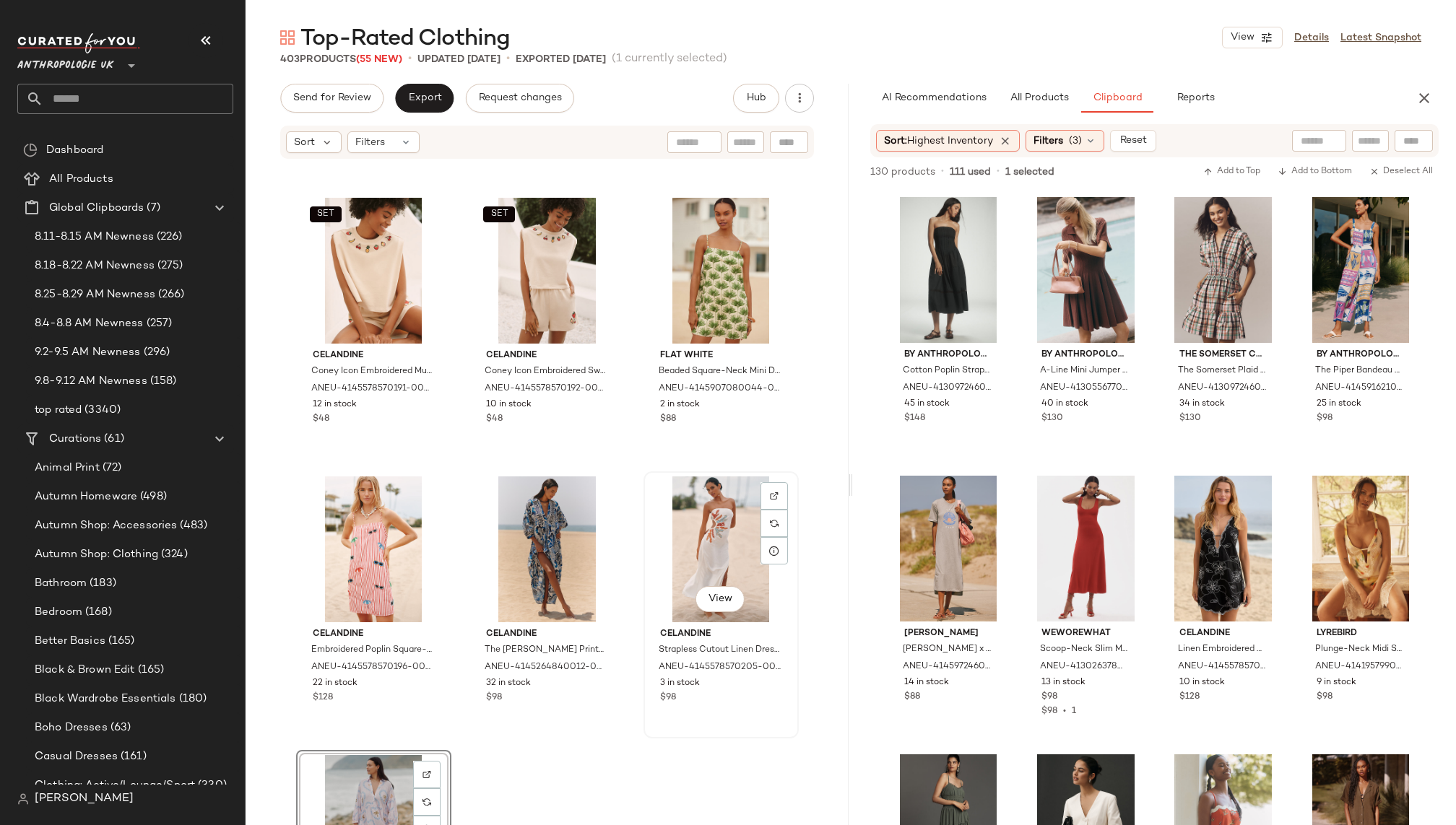
scroll to position [36912, 0]
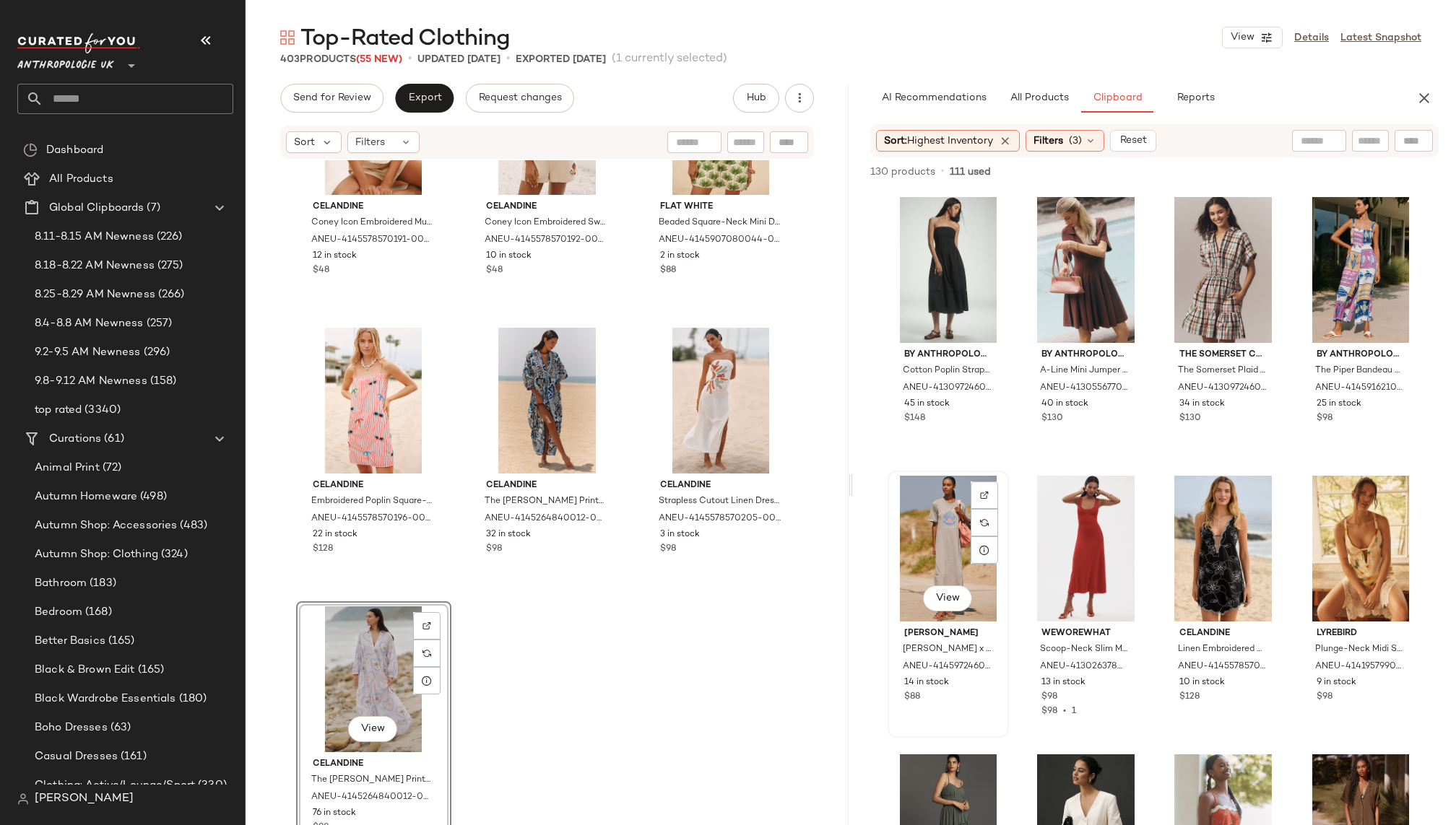
click at [930, 544] on div "View" at bounding box center [949, 548] width 112 height 146
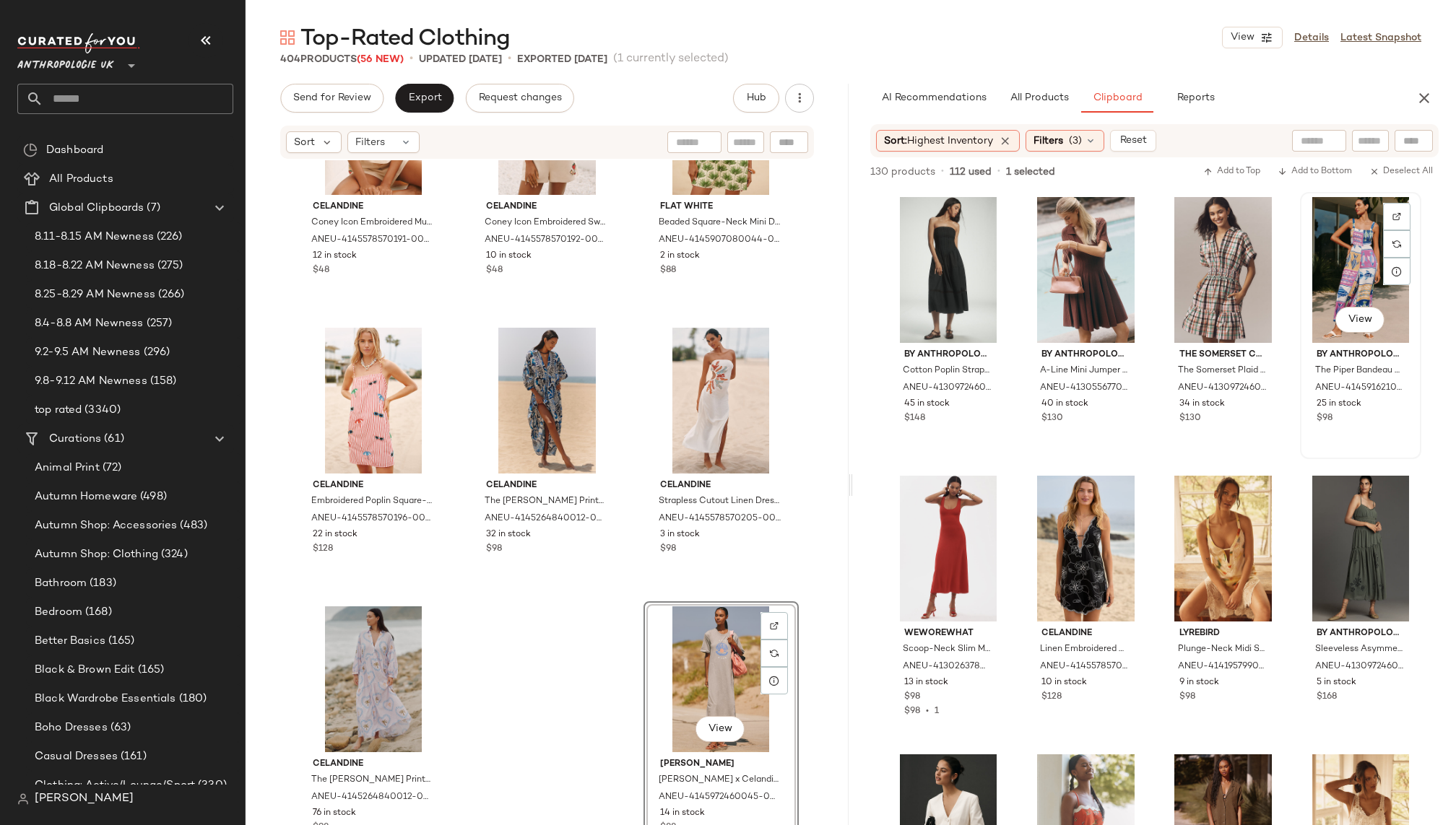
click at [1329, 254] on div "View" at bounding box center [1361, 270] width 112 height 146
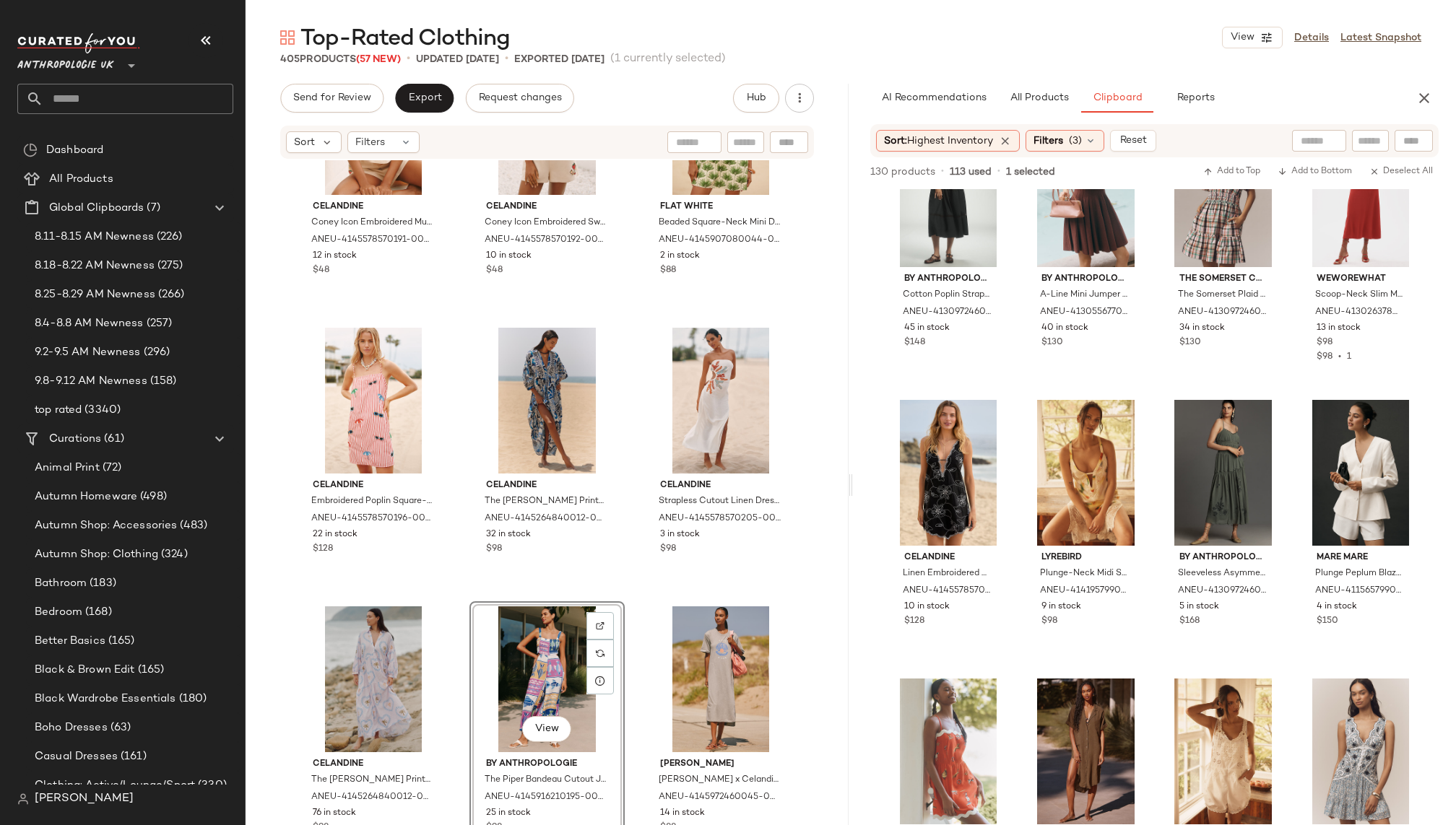
scroll to position [0, 0]
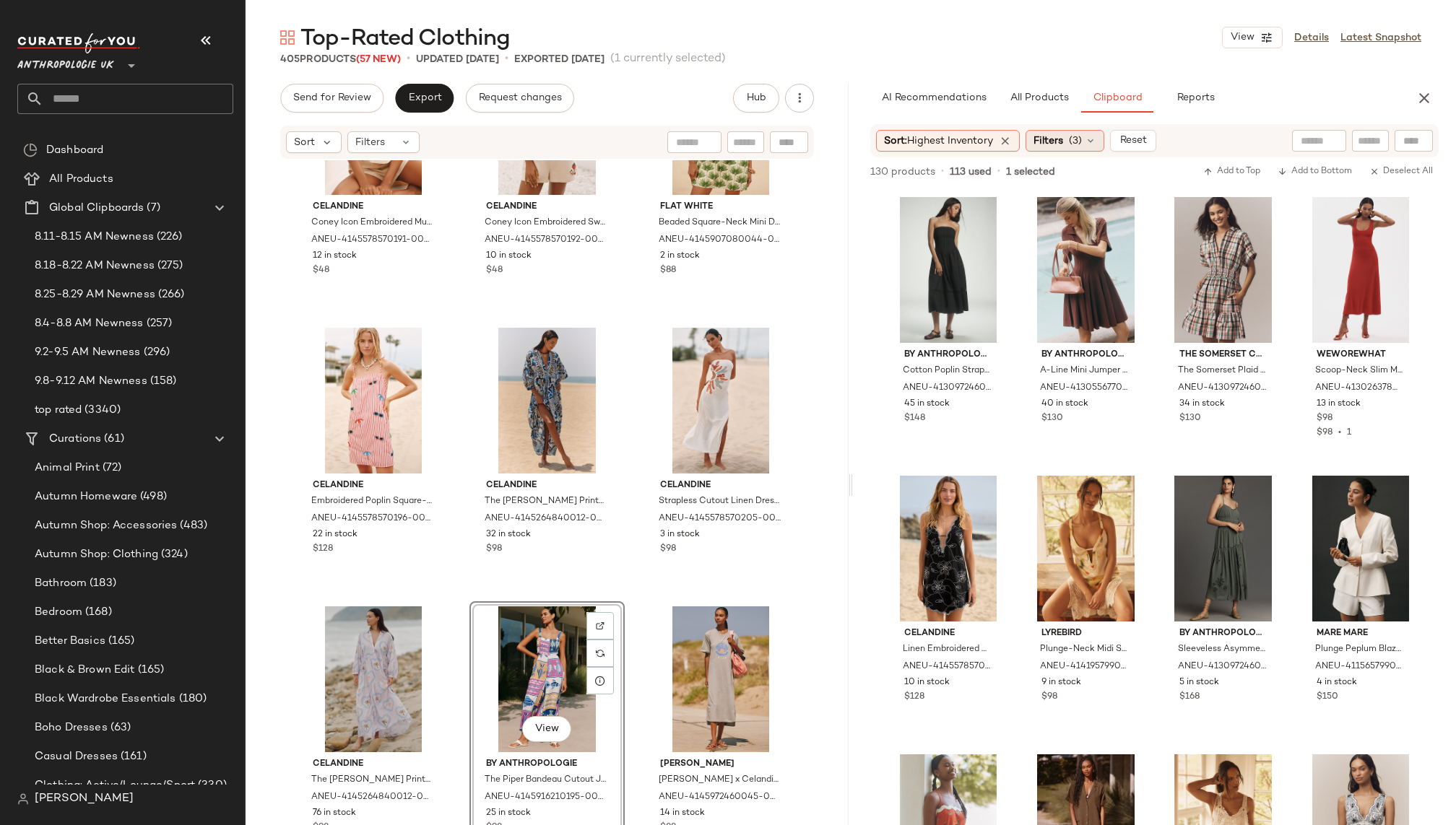
click at [1052, 144] on span "Filters" at bounding box center [1049, 141] width 30 height 15
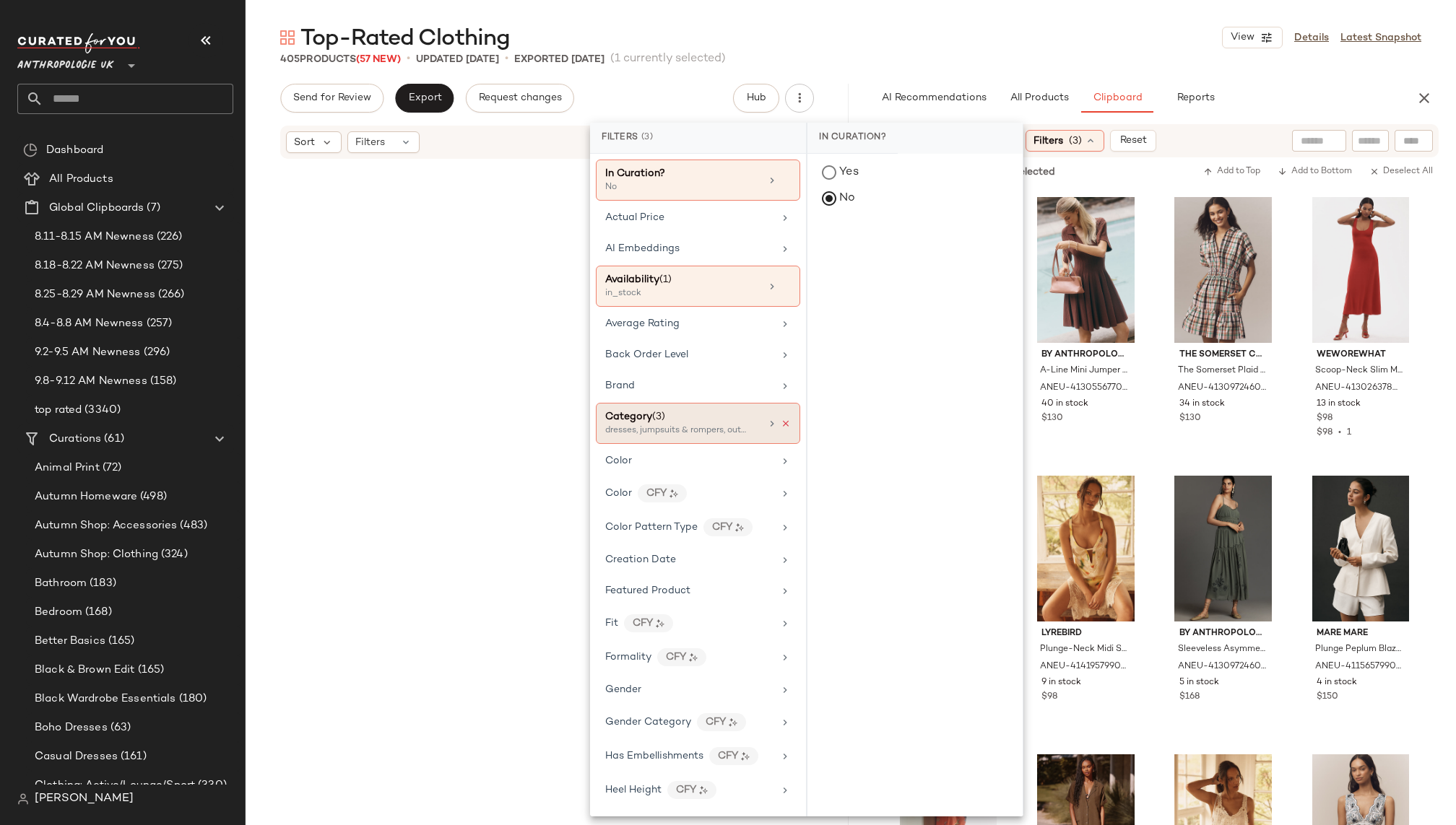
scroll to position [36912, 0]
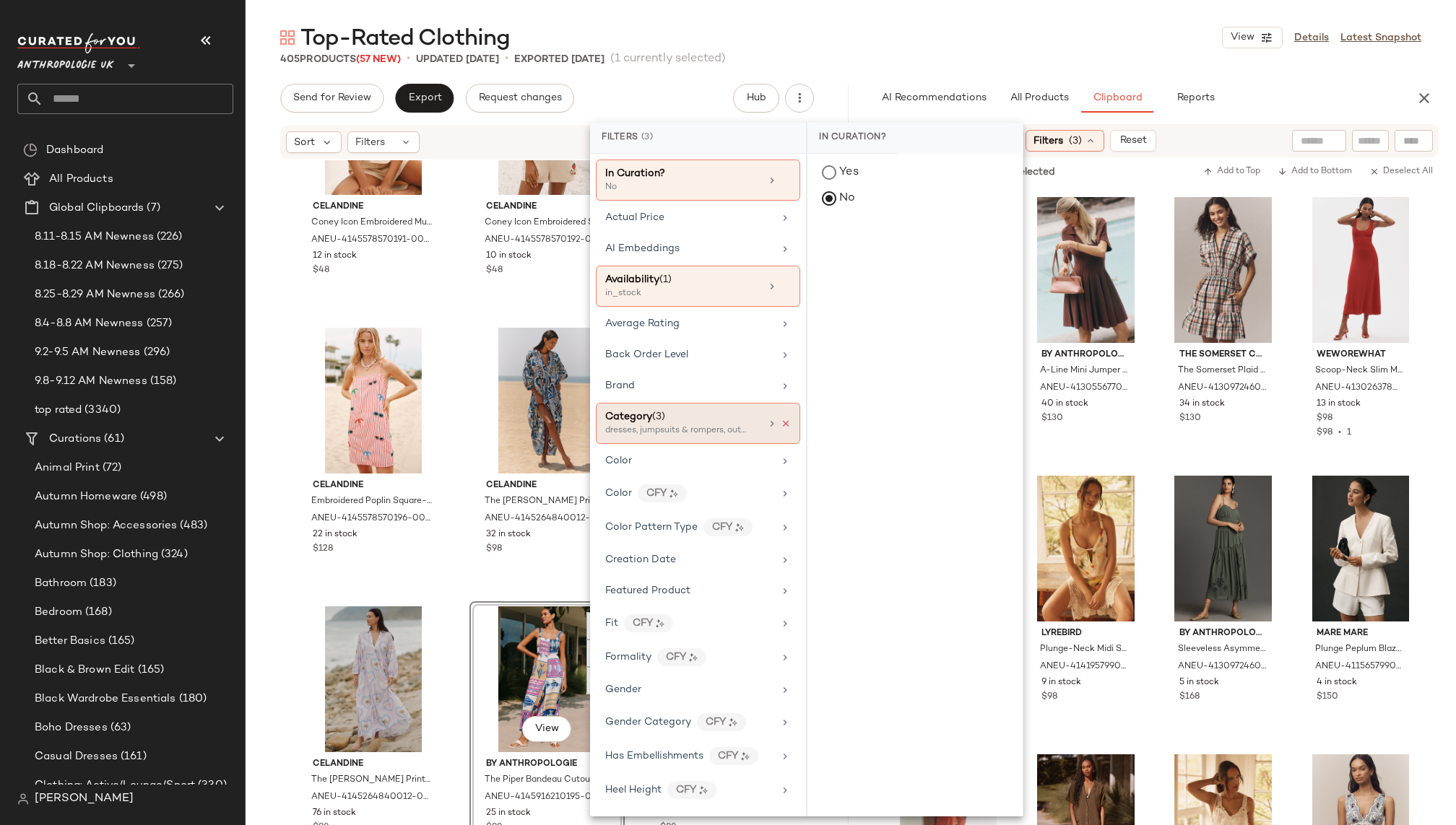
click at [781, 419] on icon at bounding box center [785, 424] width 10 height 10
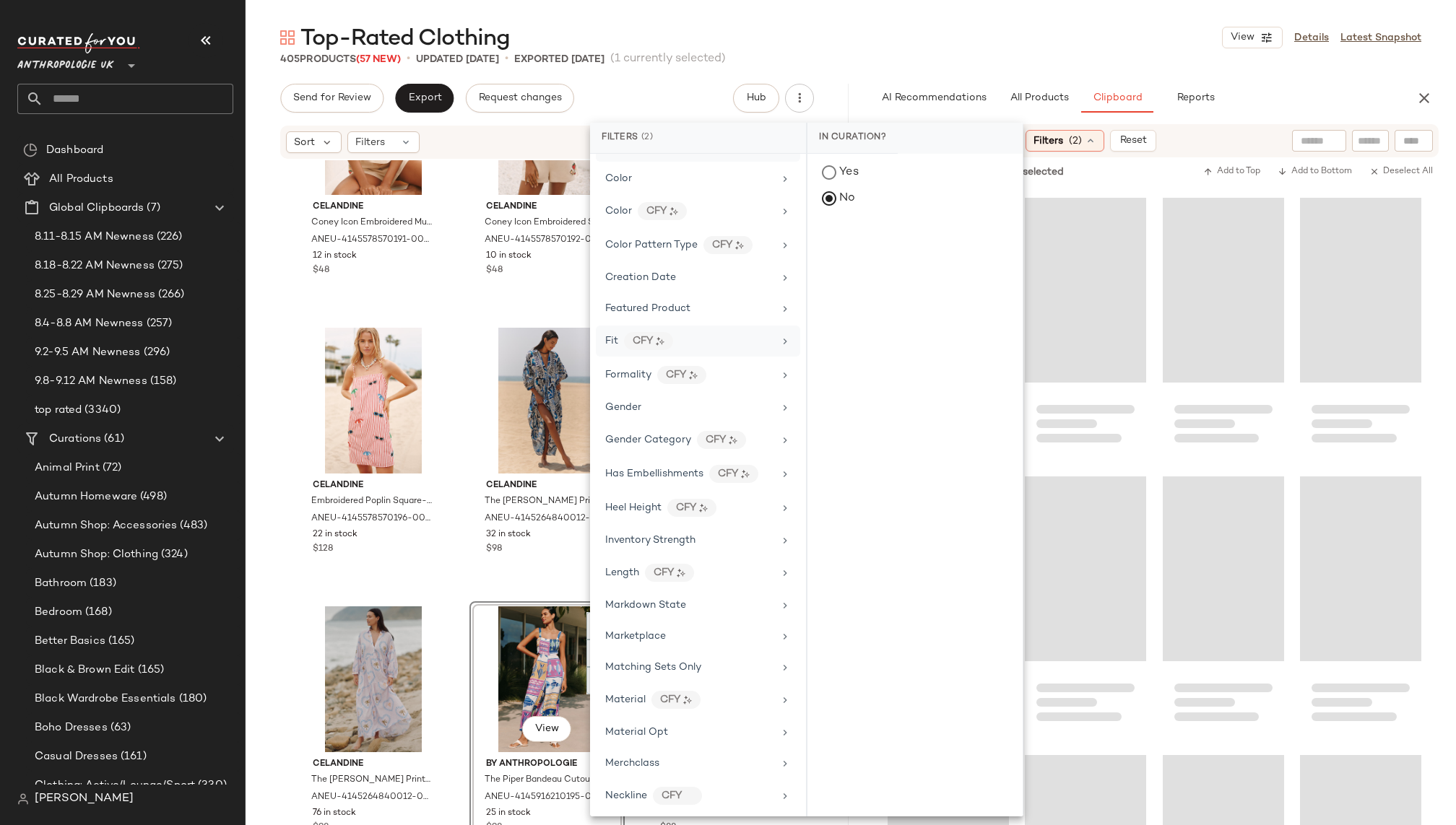
scroll to position [327, 0]
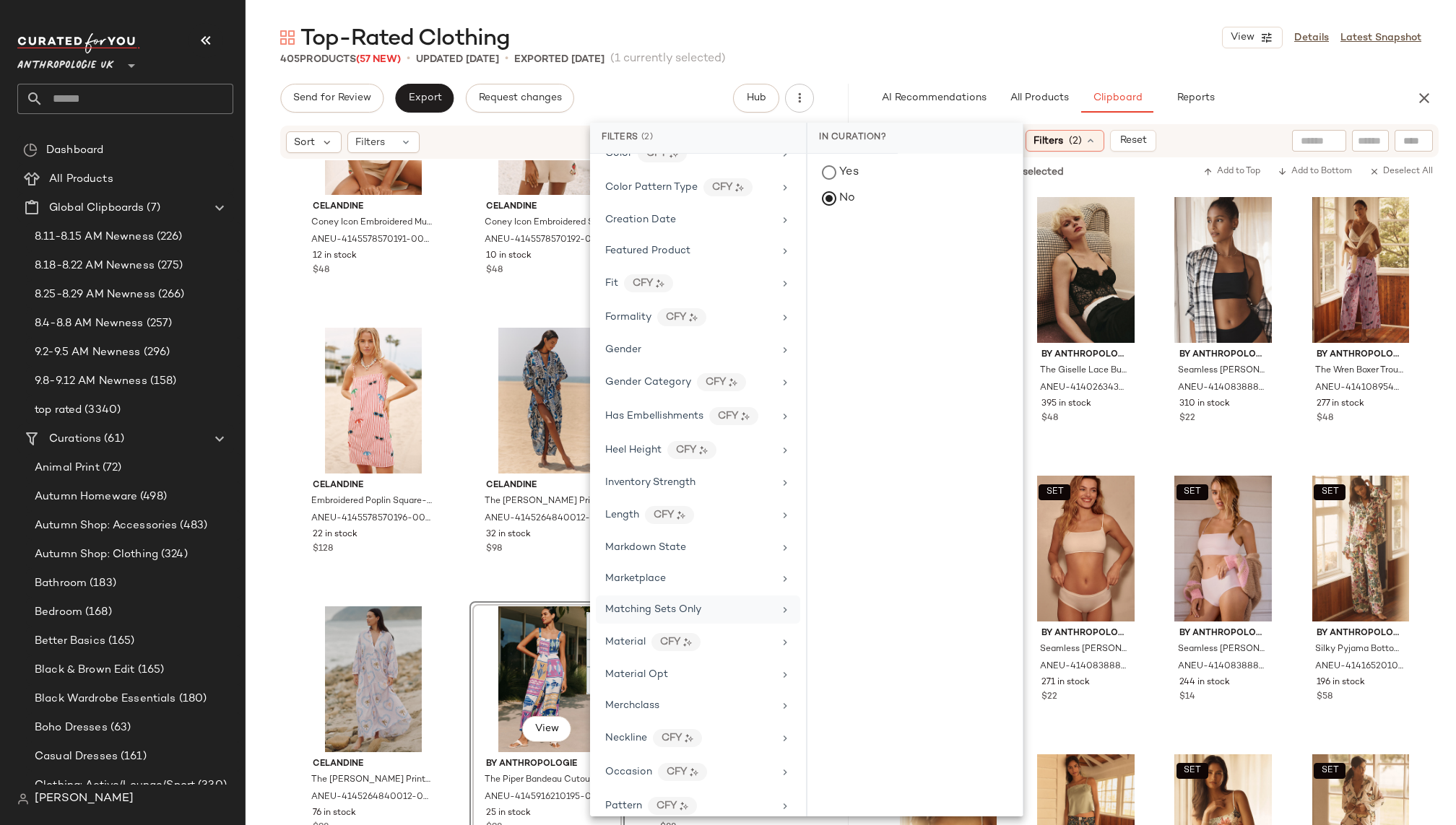
click at [726, 602] on div "Matching Sets Only" at bounding box center [690, 609] width 168 height 15
click at [861, 169] on div "Yes" at bounding box center [915, 172] width 204 height 26
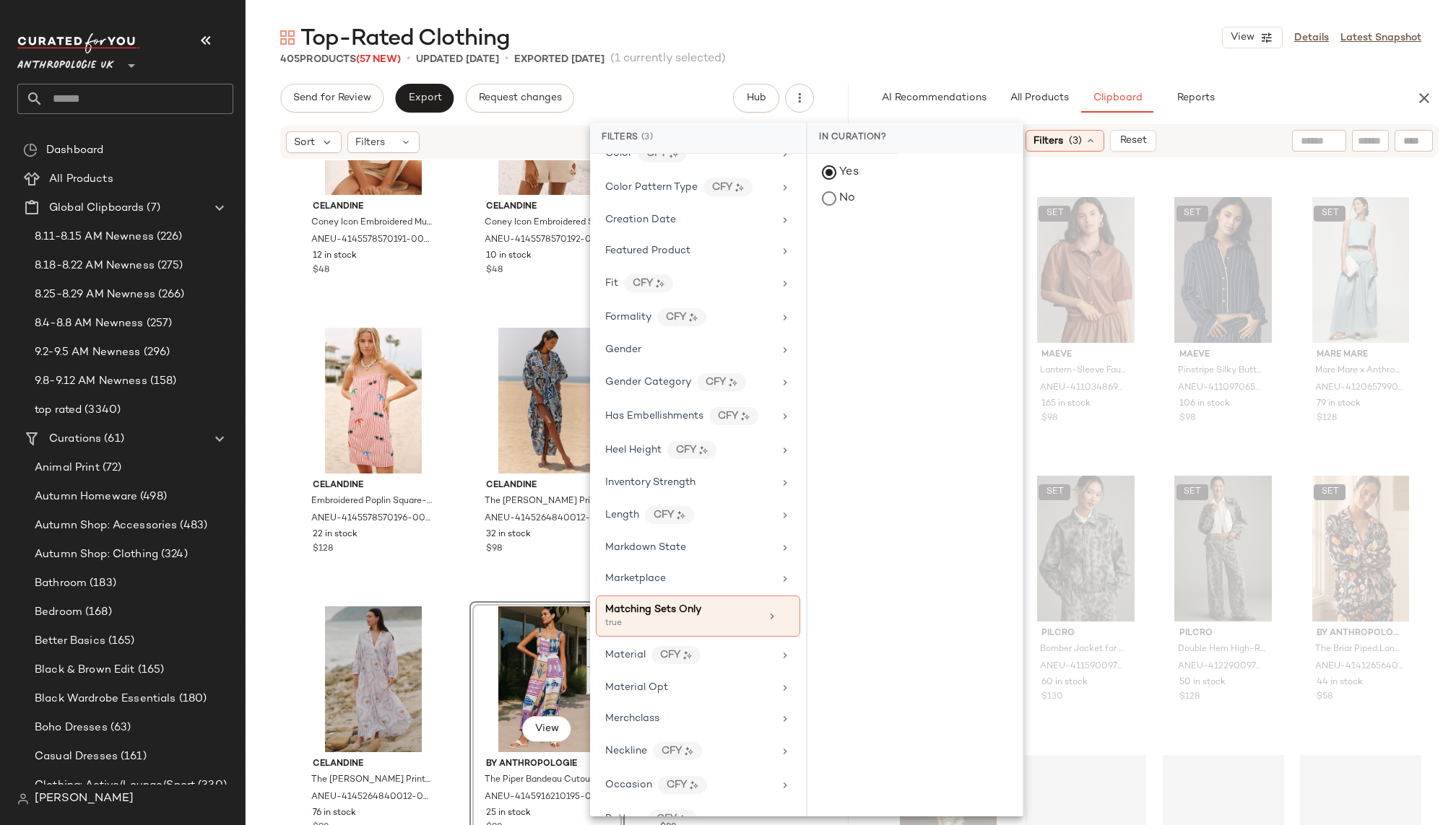
click at [1011, 42] on div "Top-Rated Clothing View Details Latest Snapshot" at bounding box center [850, 37] width 1210 height 29
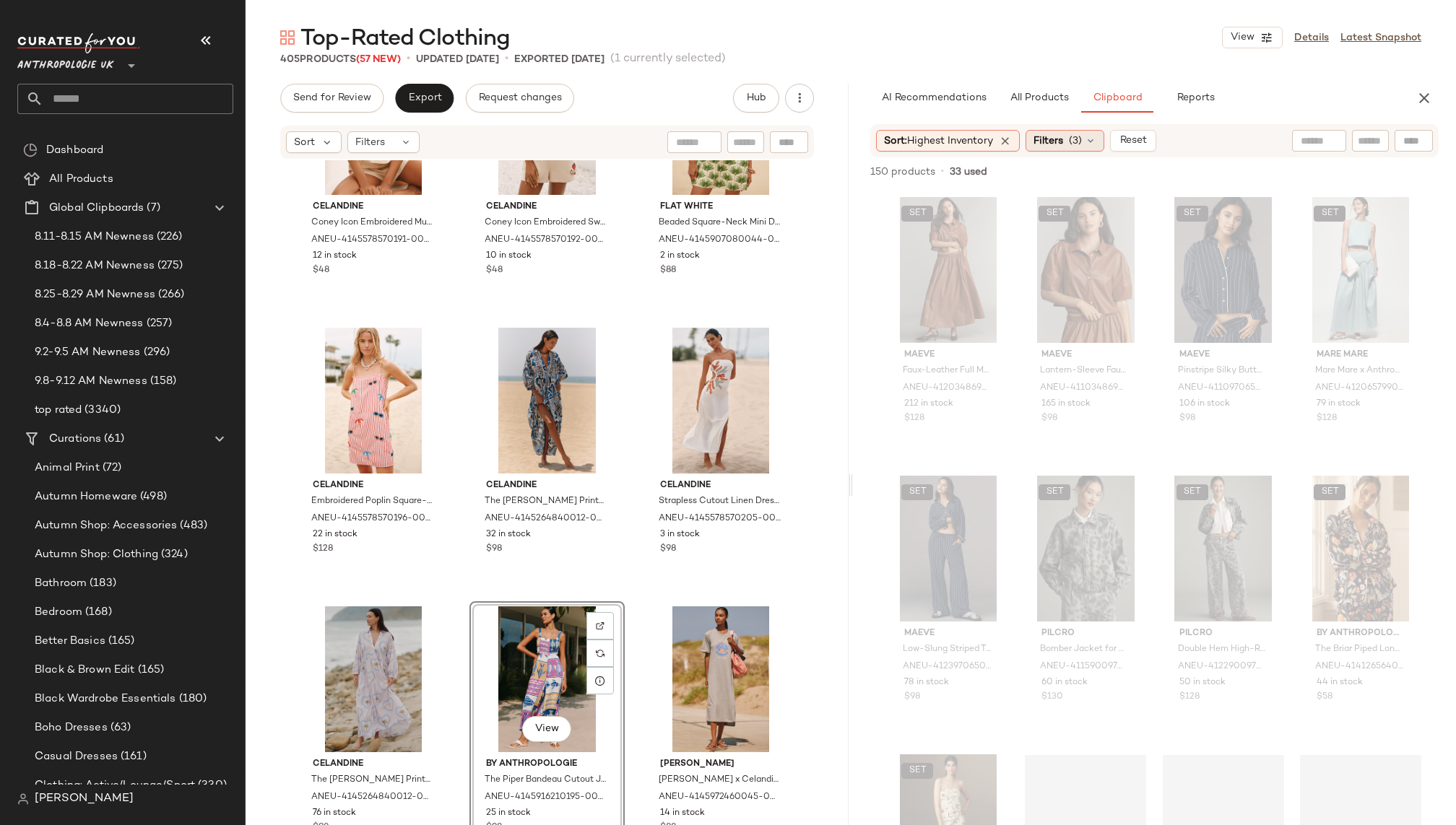
click at [1061, 144] on span "Filters" at bounding box center [1049, 141] width 30 height 15
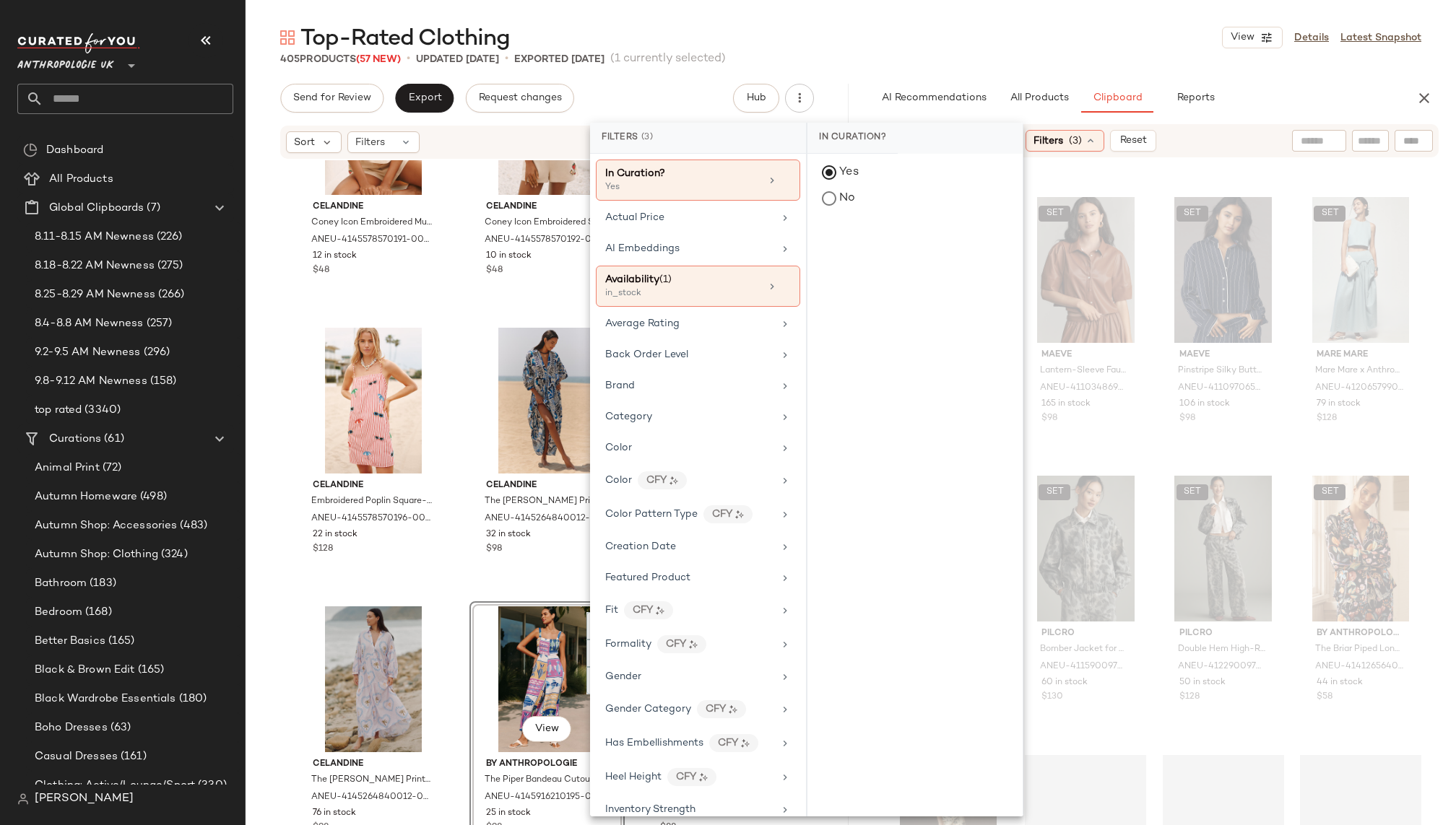
click at [1099, 16] on main "Top-Rated Clothing View Details Latest Snapshot 405 Products (57 New) • updated…" at bounding box center [728, 412] width 1456 height 825
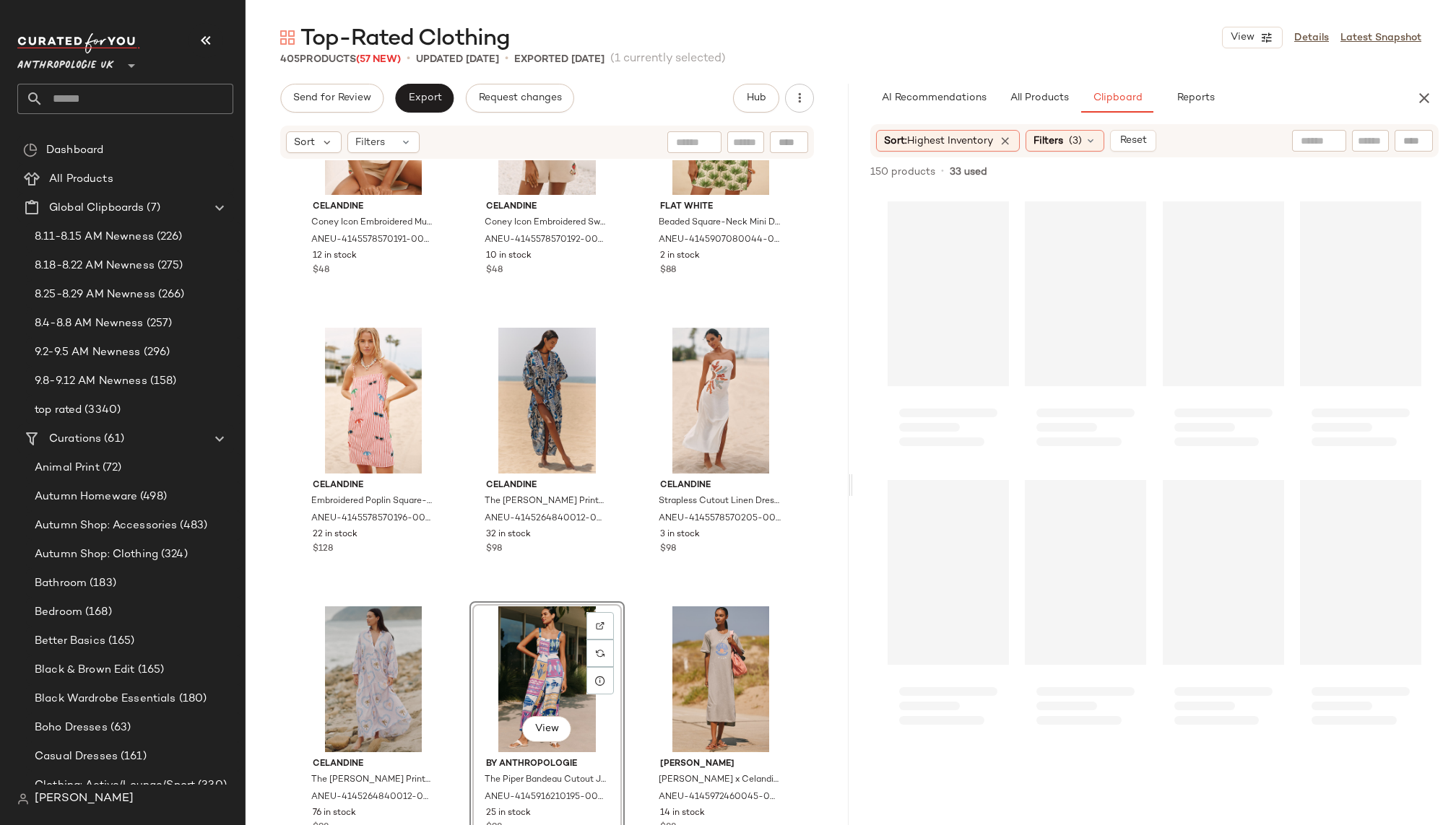
scroll to position [0, 0]
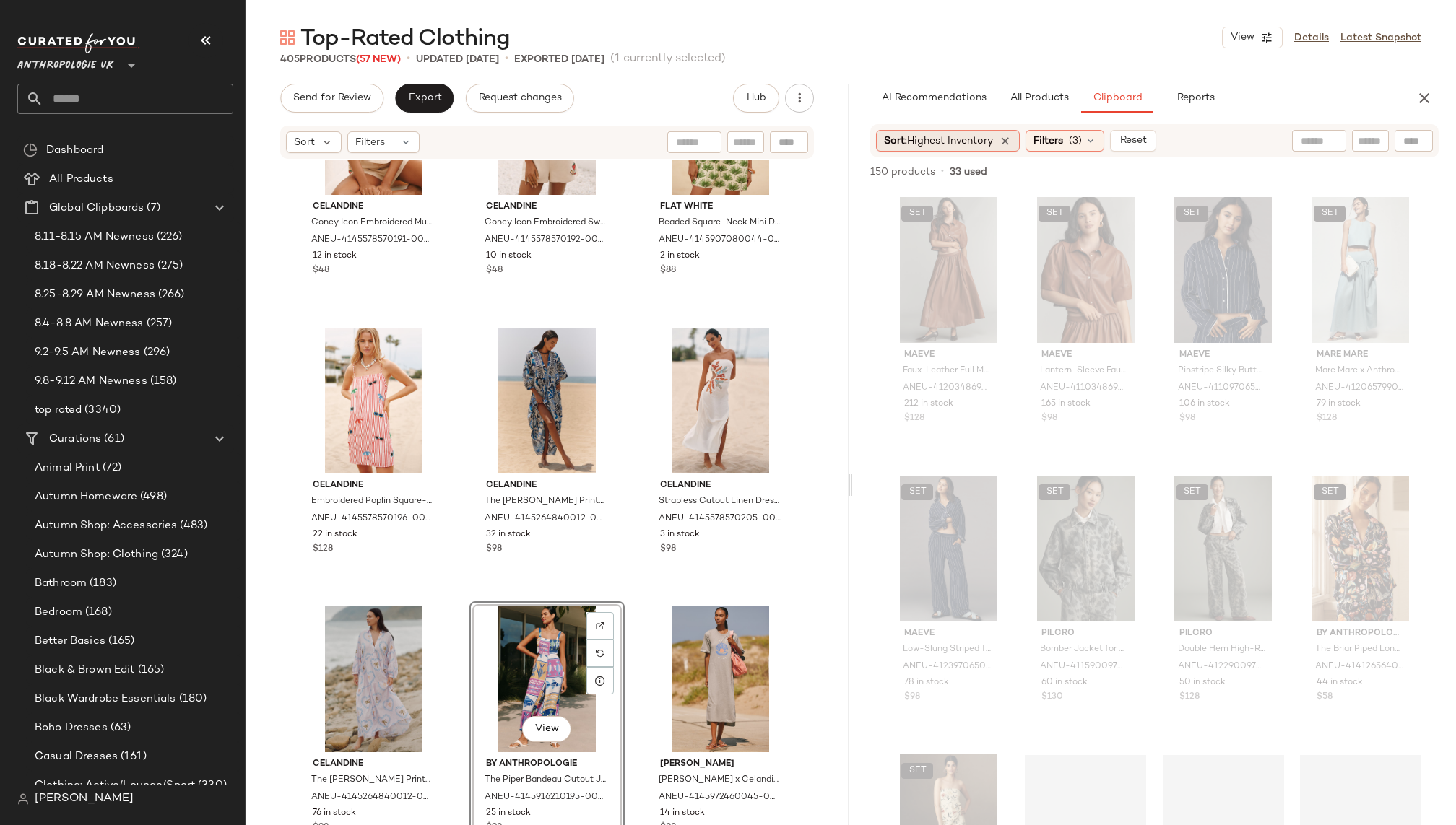
click at [974, 132] on div "Sort: Highest Inventory" at bounding box center [948, 141] width 144 height 22
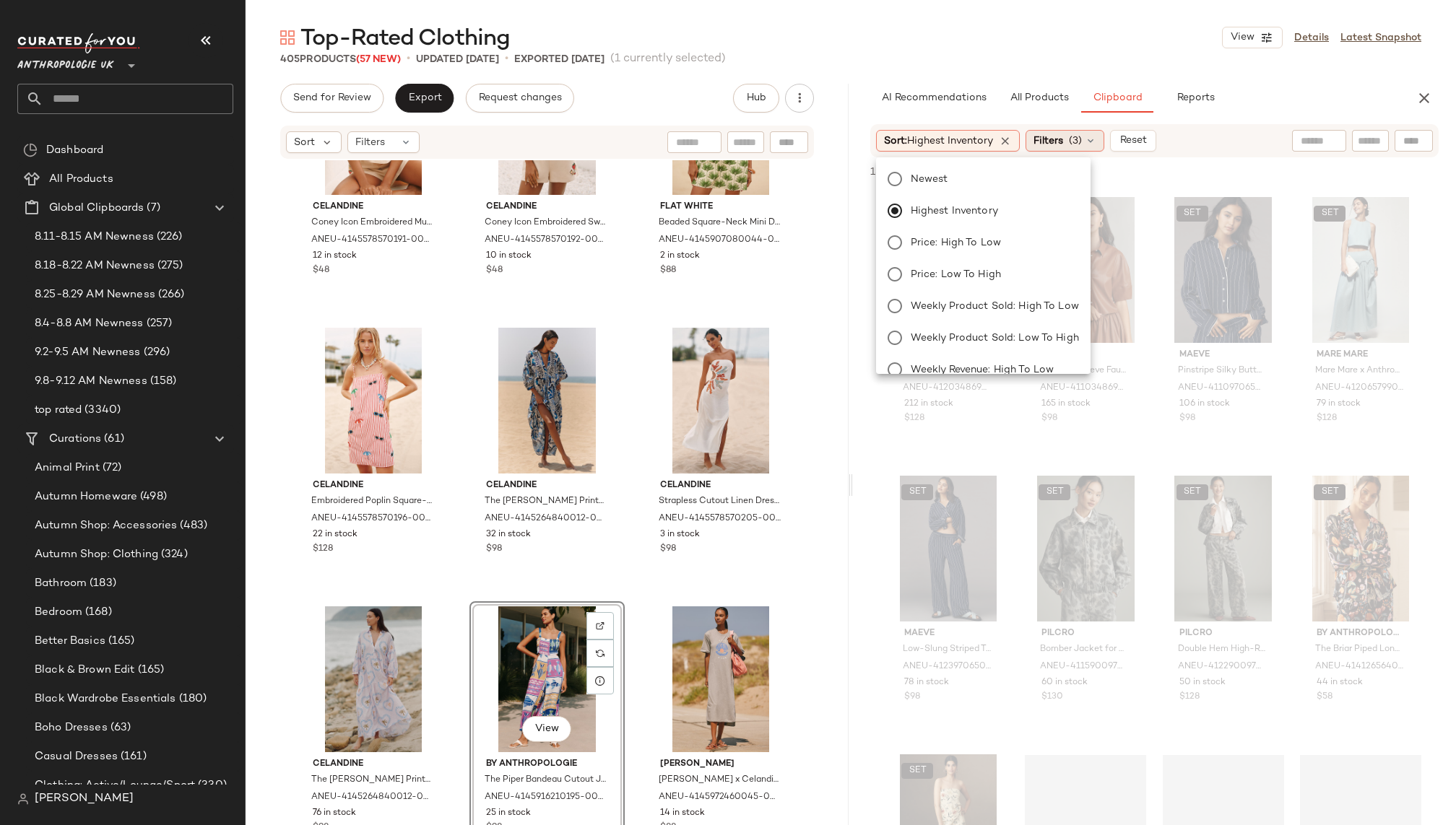
click at [1082, 142] on span "(3)" at bounding box center [1075, 141] width 13 height 15
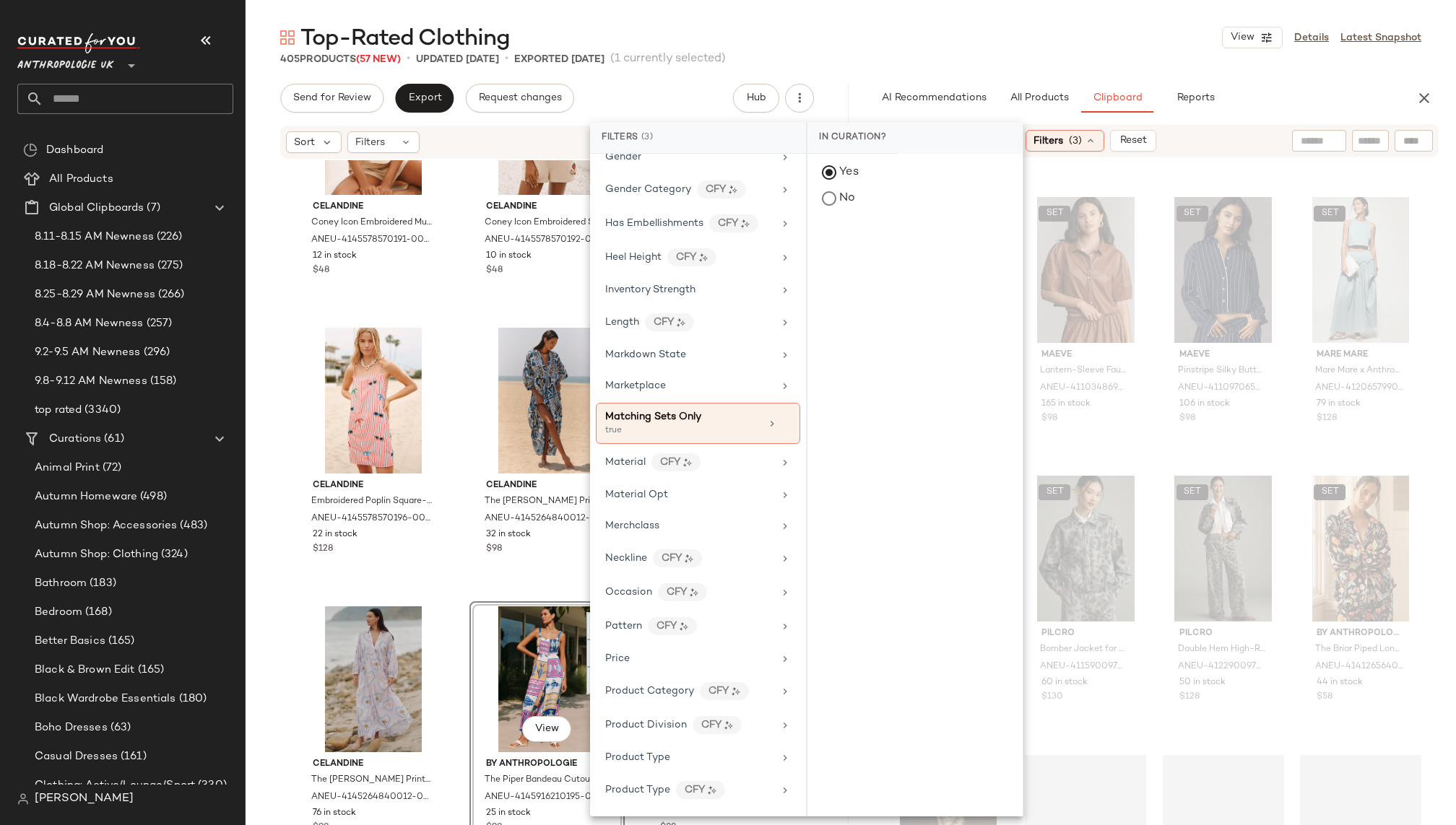
scroll to position [540, 0]
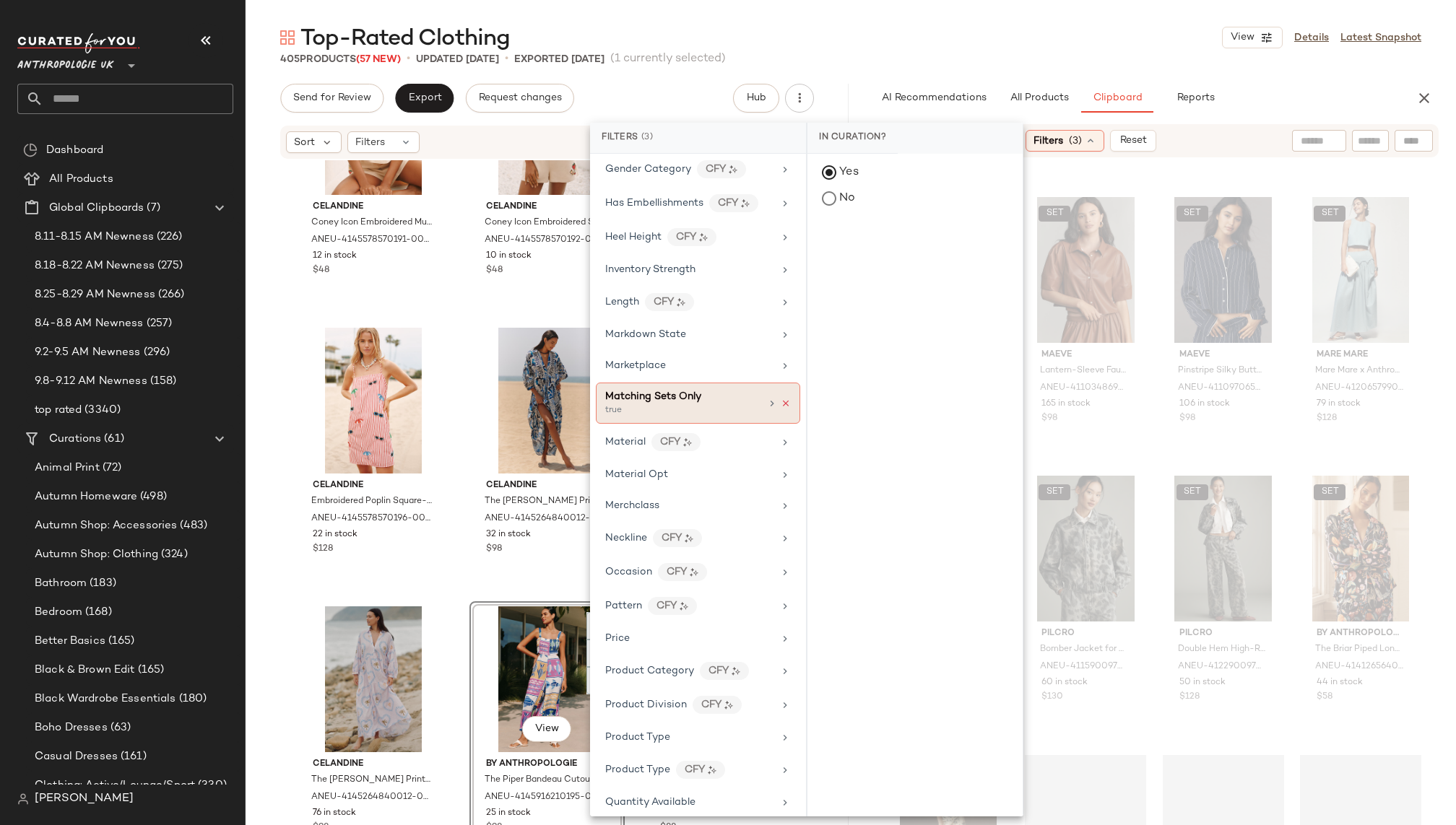
click at [780, 399] on icon at bounding box center [785, 404] width 10 height 10
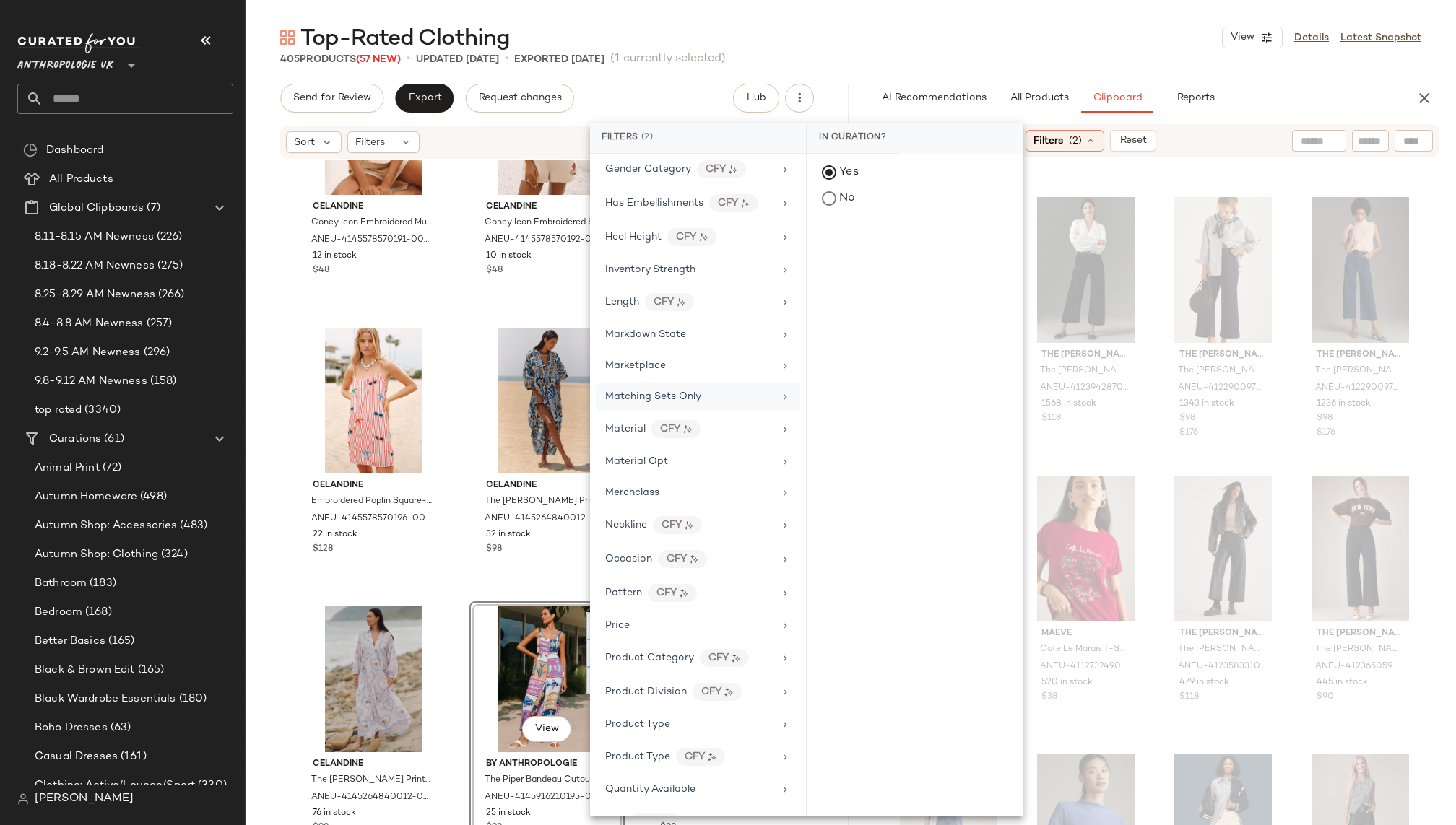
click at [942, 62] on div "405 Products (57 New) • updated [DATE] • Exported [DATE] (1 currently selected)" at bounding box center [850, 58] width 1210 height 14
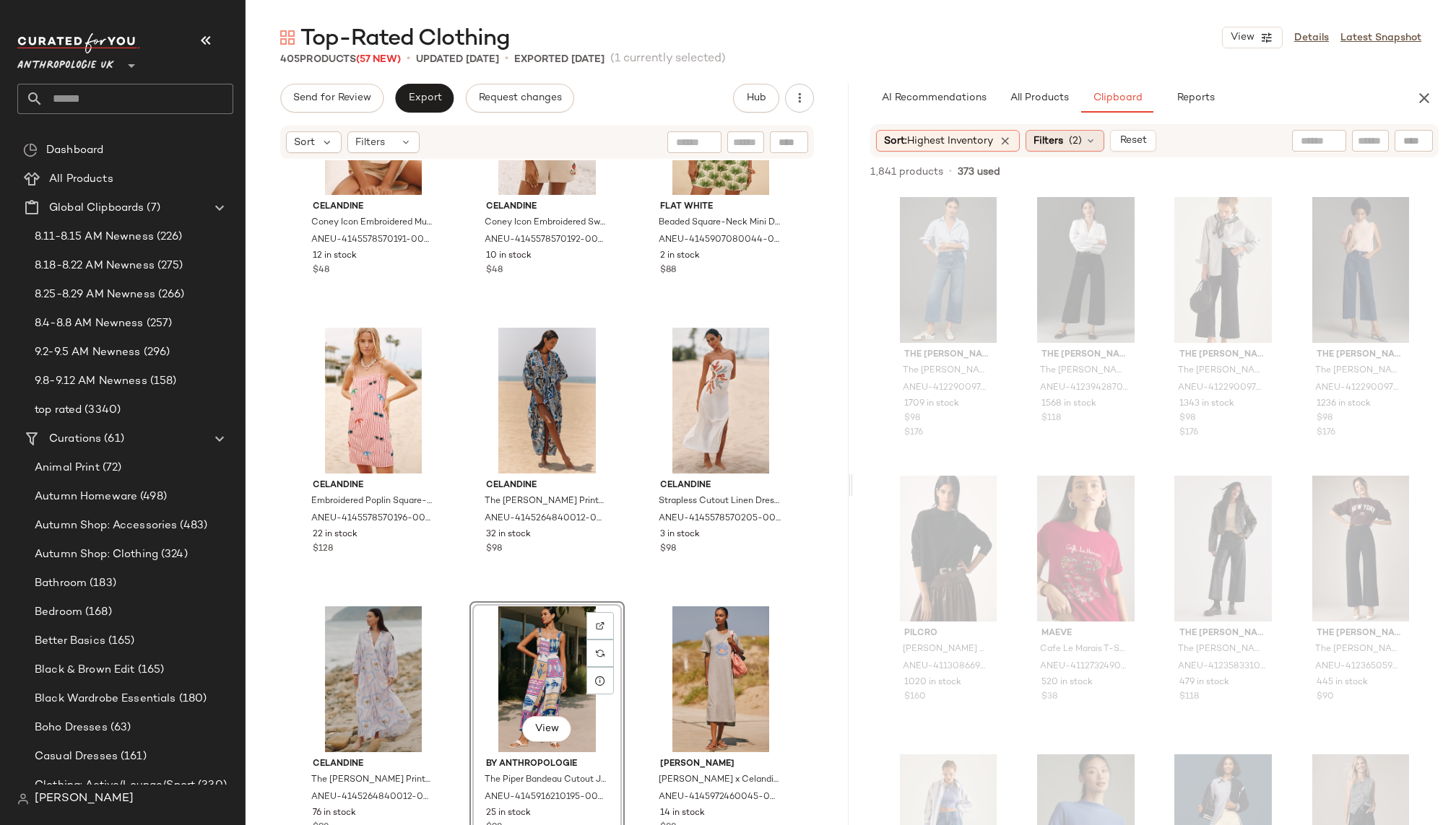
click at [1070, 141] on div "Filters (2)" at bounding box center [1065, 141] width 79 height 22
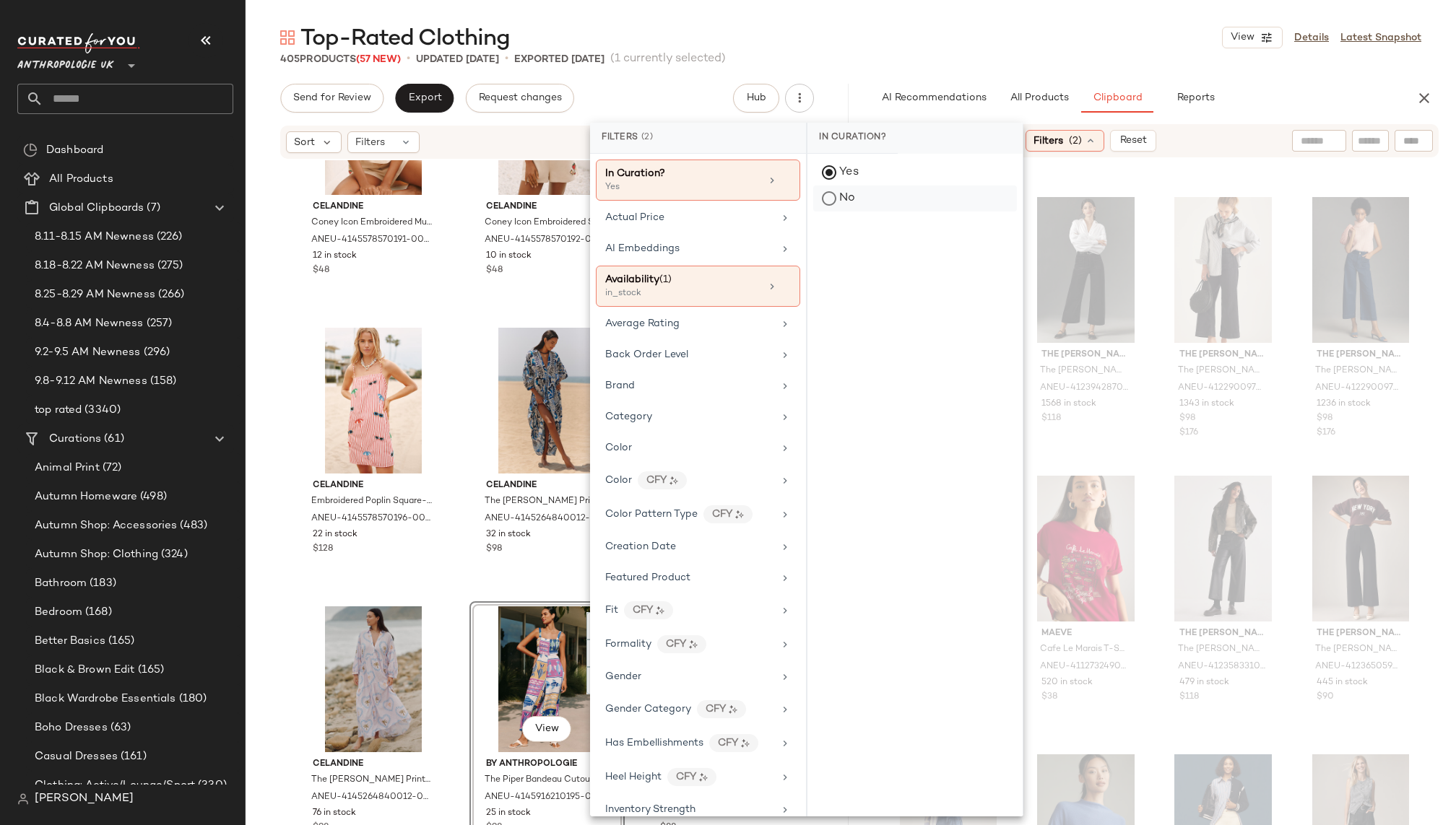
click at [830, 193] on div "No" at bounding box center [915, 198] width 204 height 26
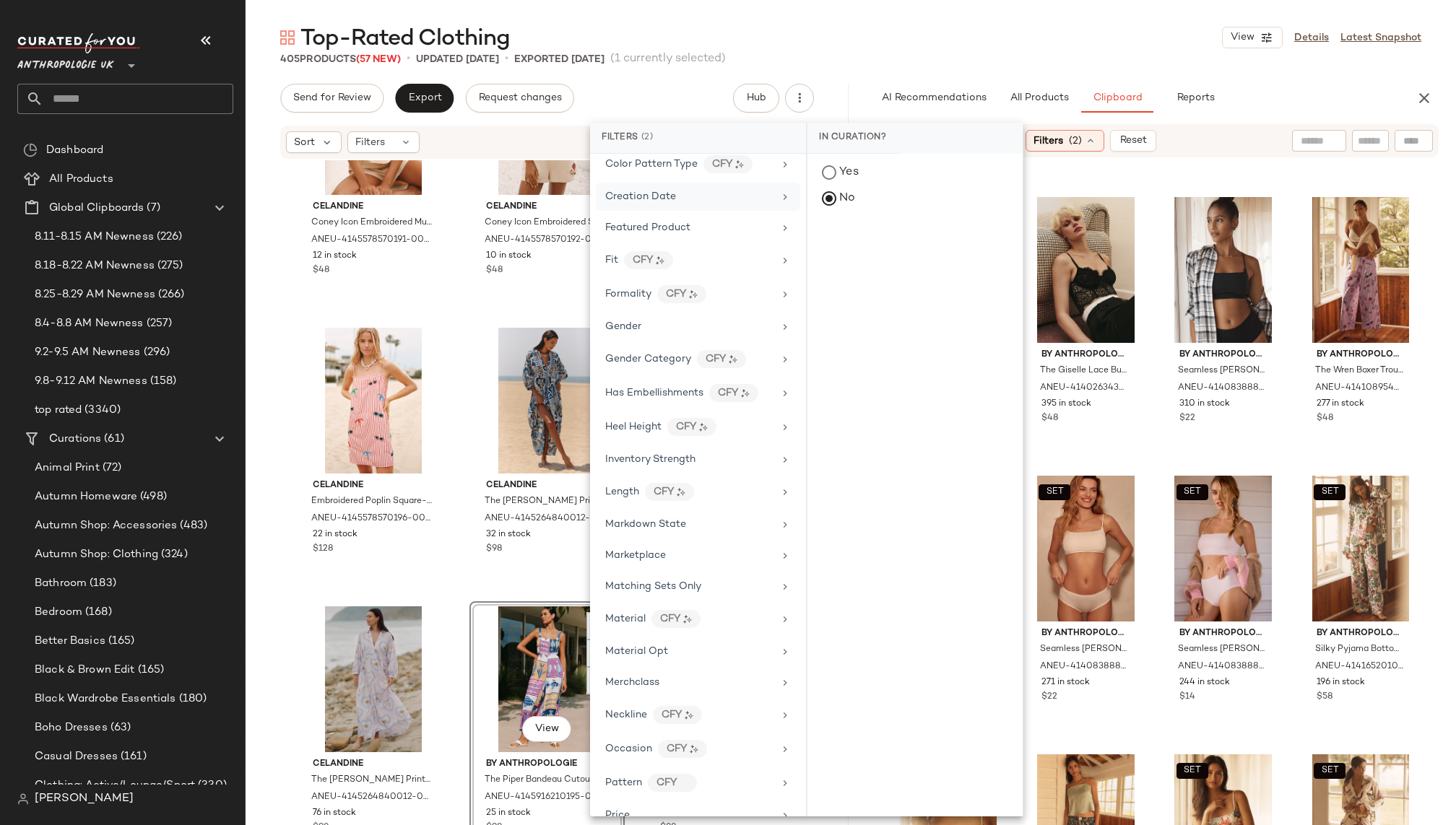
scroll to position [379, 0]
click at [698, 554] on div "Matching Sets Only" at bounding box center [697, 558] width 204 height 28
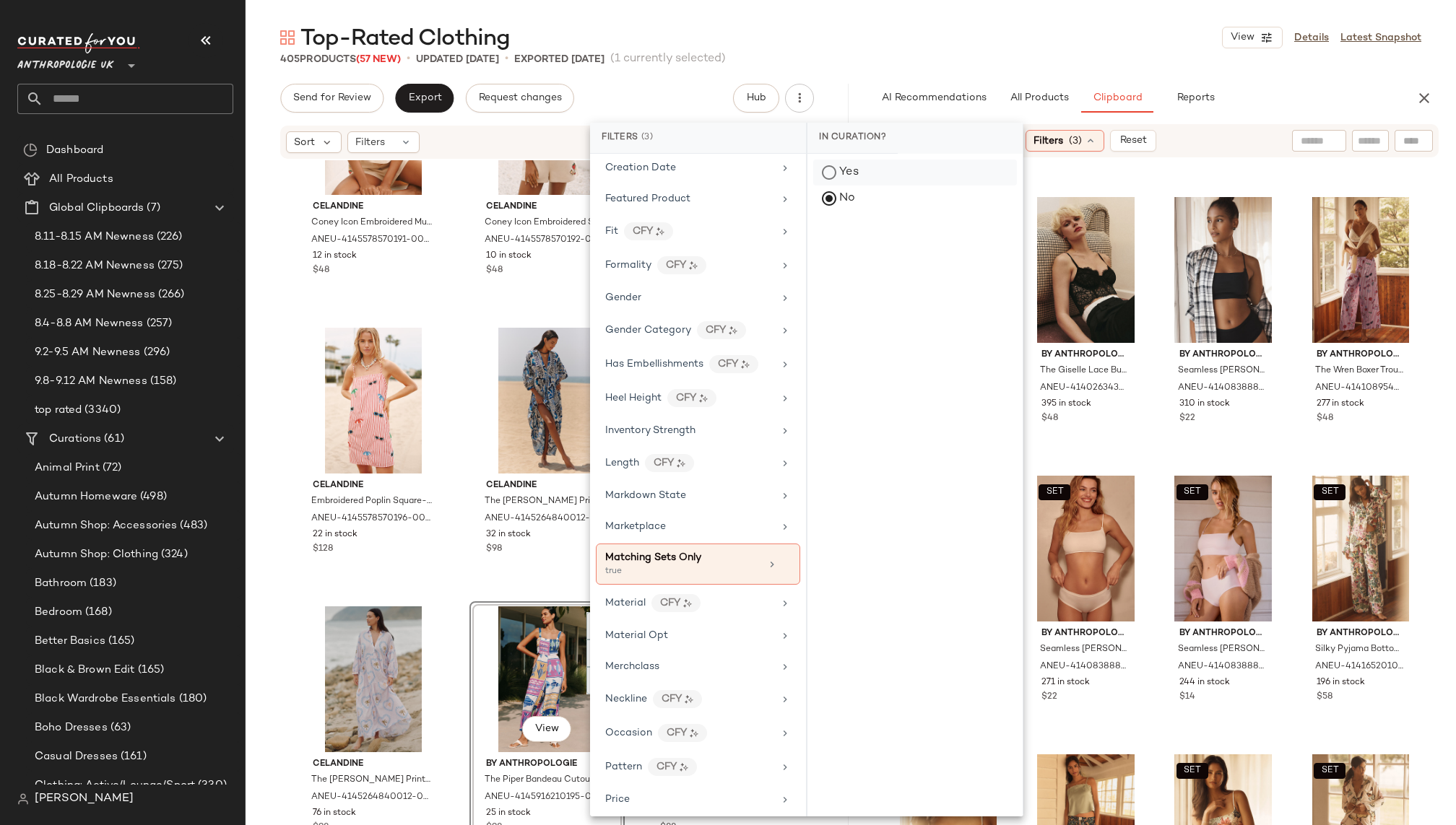
click at [846, 172] on div "Yes" at bounding box center [915, 172] width 204 height 26
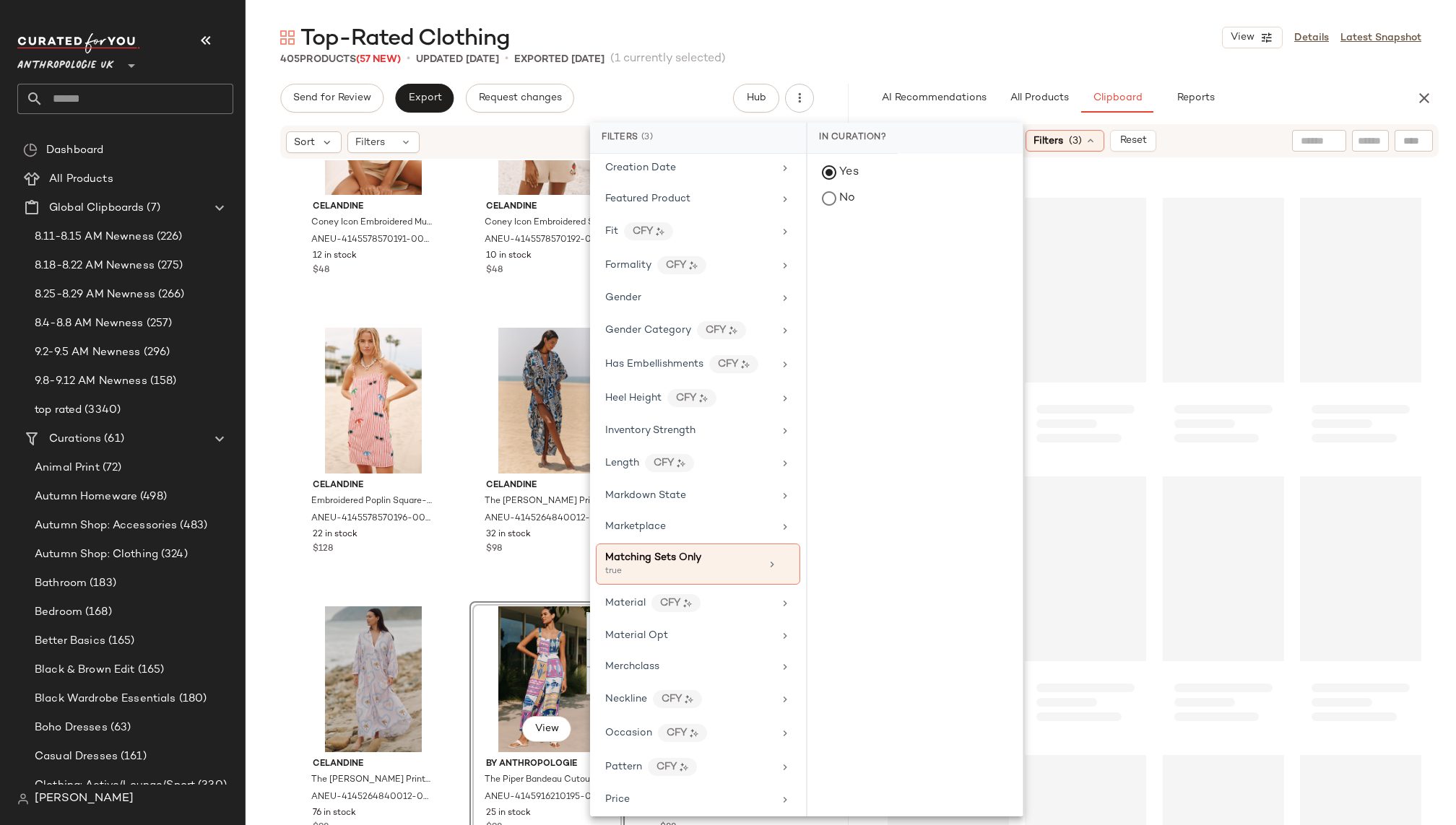
click at [1012, 38] on div "Top-Rated Clothing View Details Latest Snapshot" at bounding box center [850, 37] width 1210 height 29
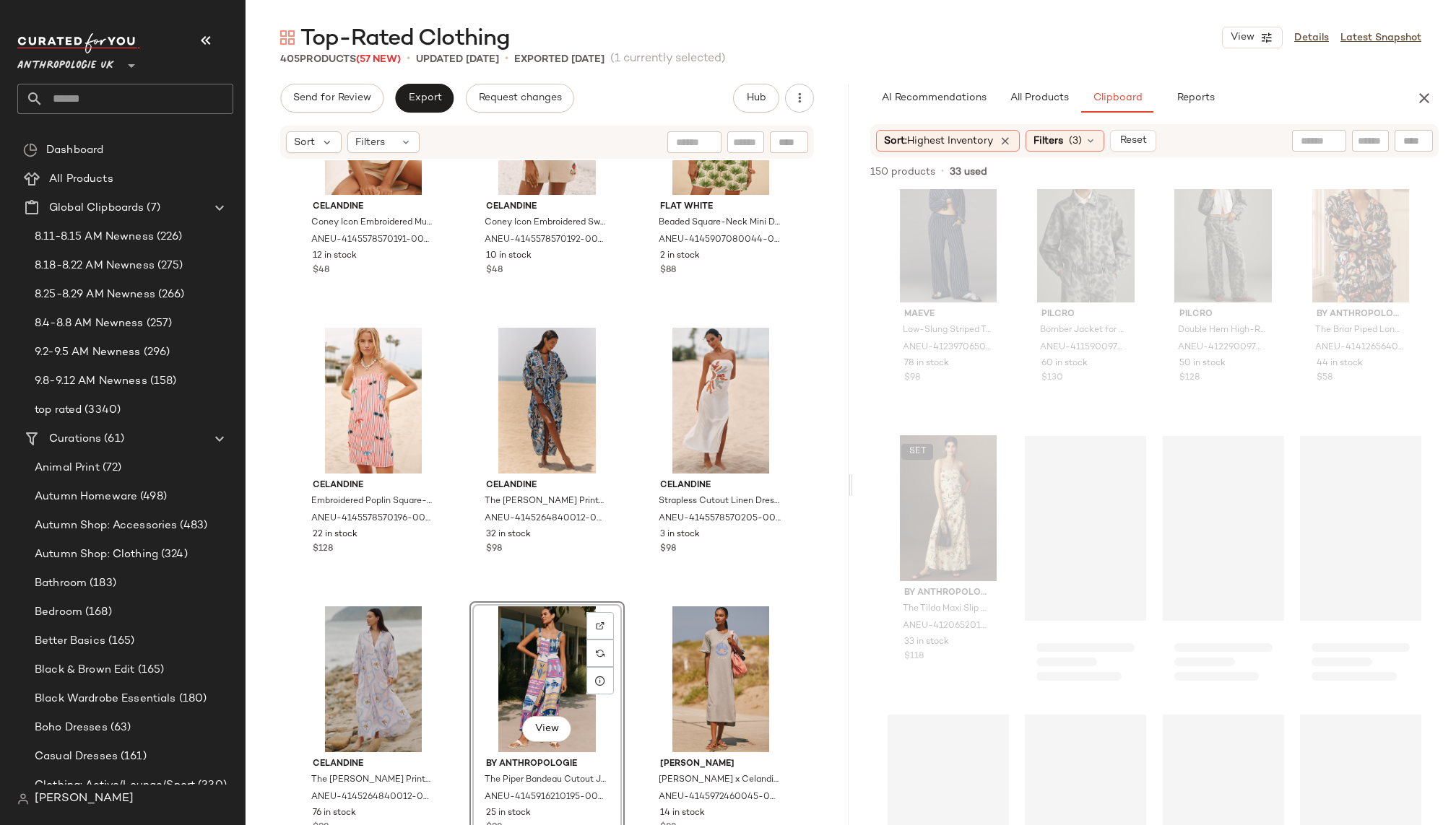
scroll to position [391, 0]
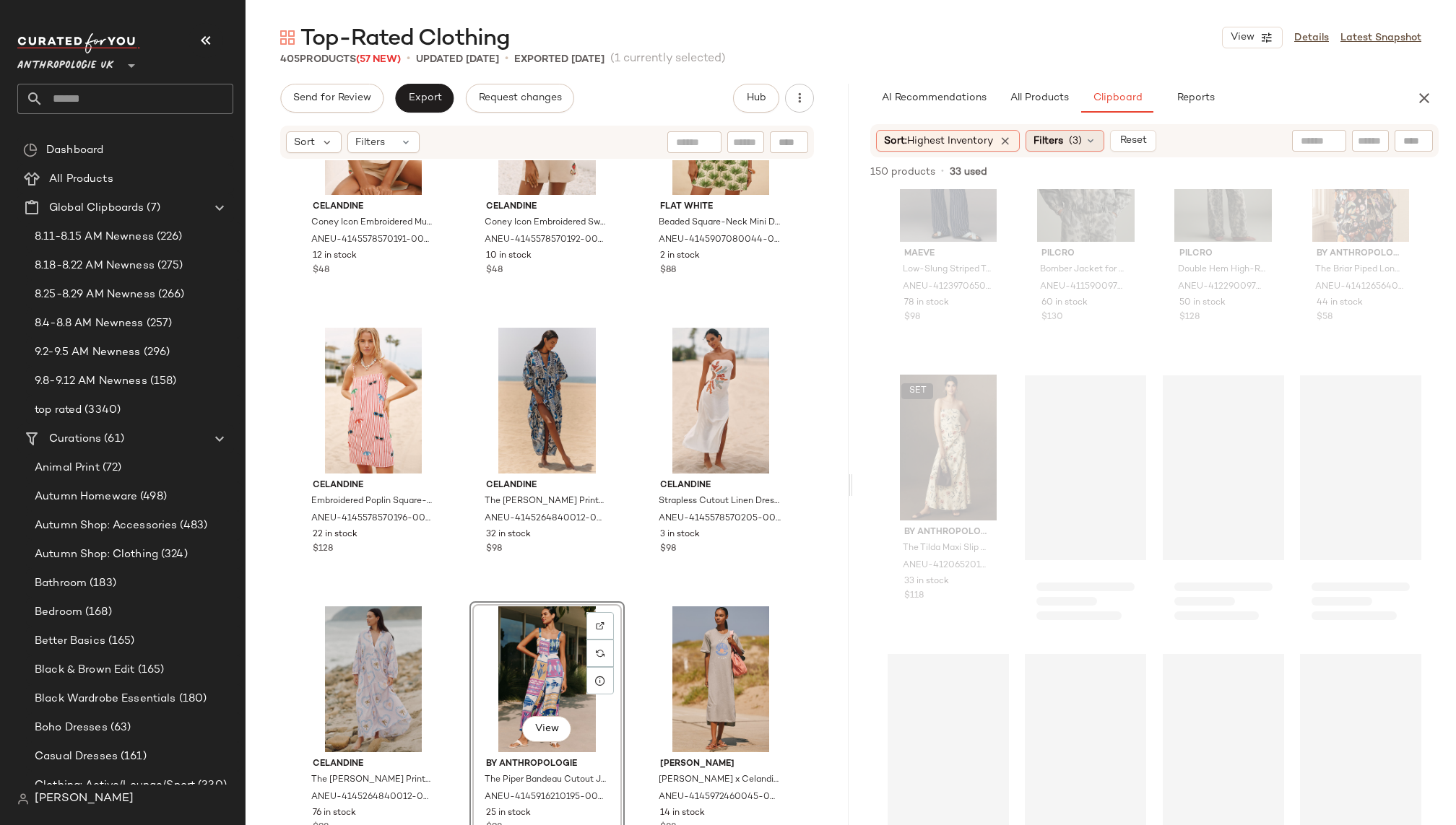
click at [1063, 138] on span "Filters" at bounding box center [1049, 141] width 30 height 15
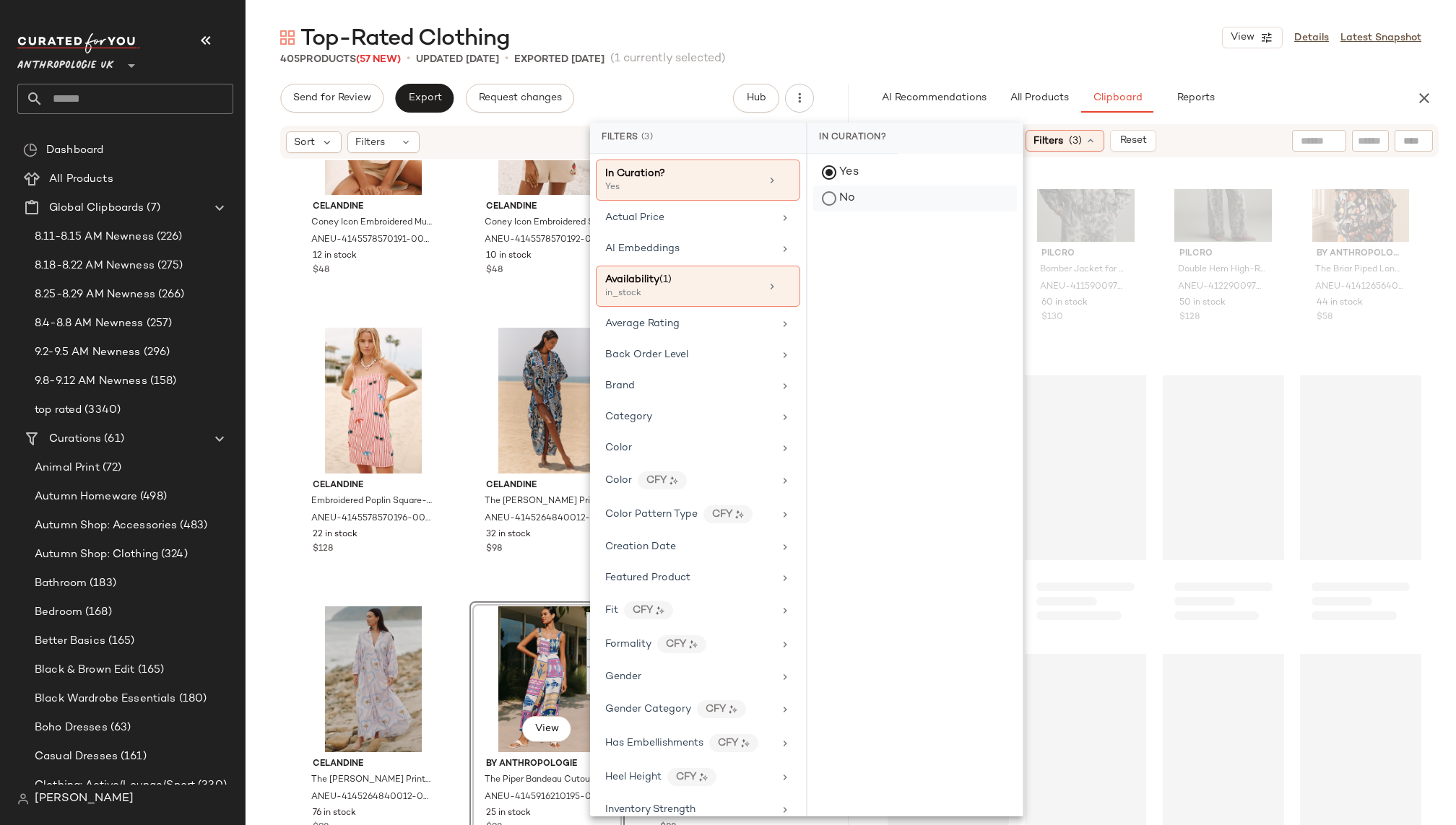
click at [830, 198] on div "No" at bounding box center [915, 198] width 204 height 26
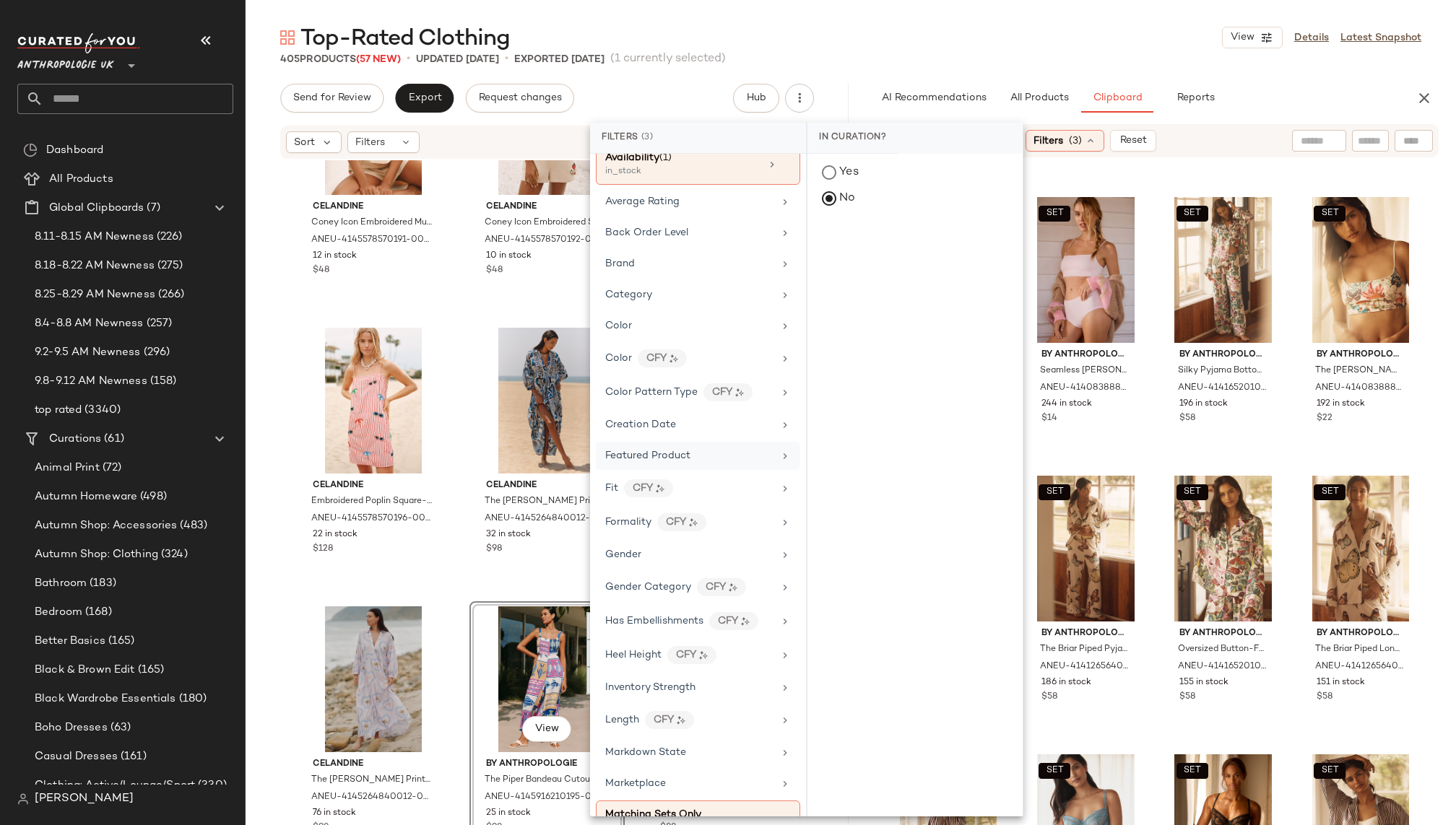
scroll to position [267, 0]
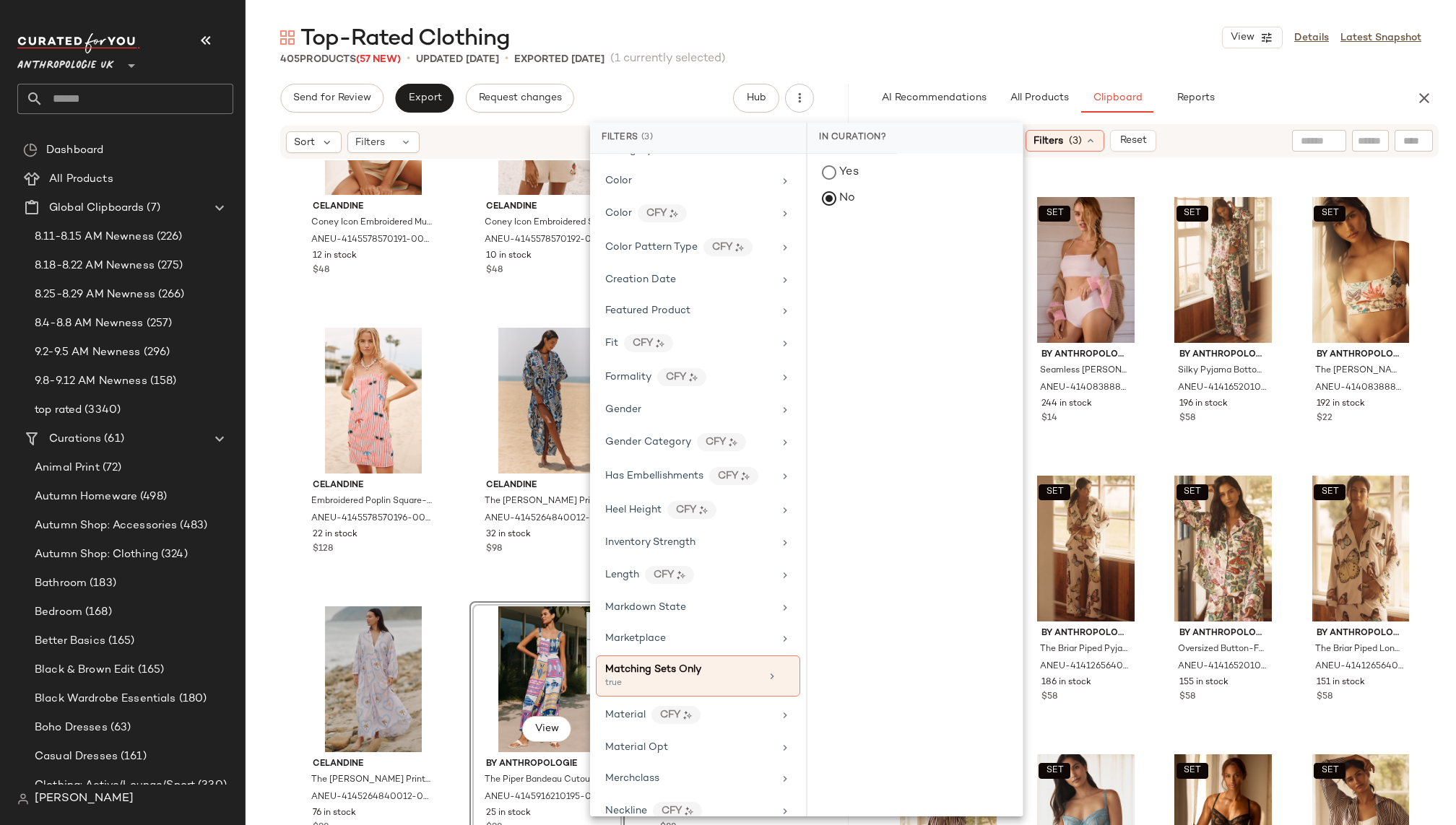
click at [1157, 57] on div "405 Products (57 New) • updated [DATE] • Exported [DATE] (1 currently selected)" at bounding box center [850, 58] width 1210 height 14
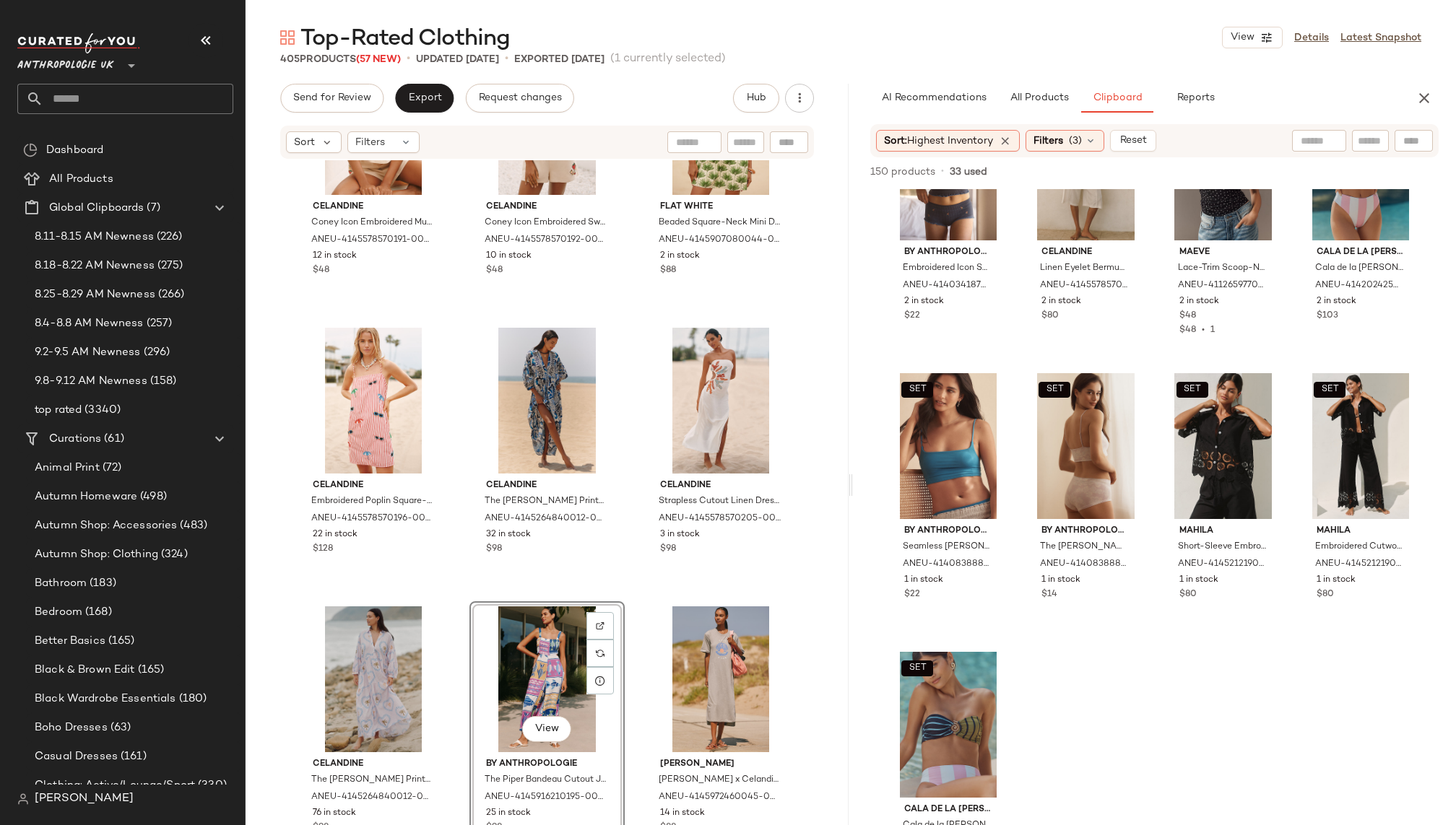
scroll to position [7666, 0]
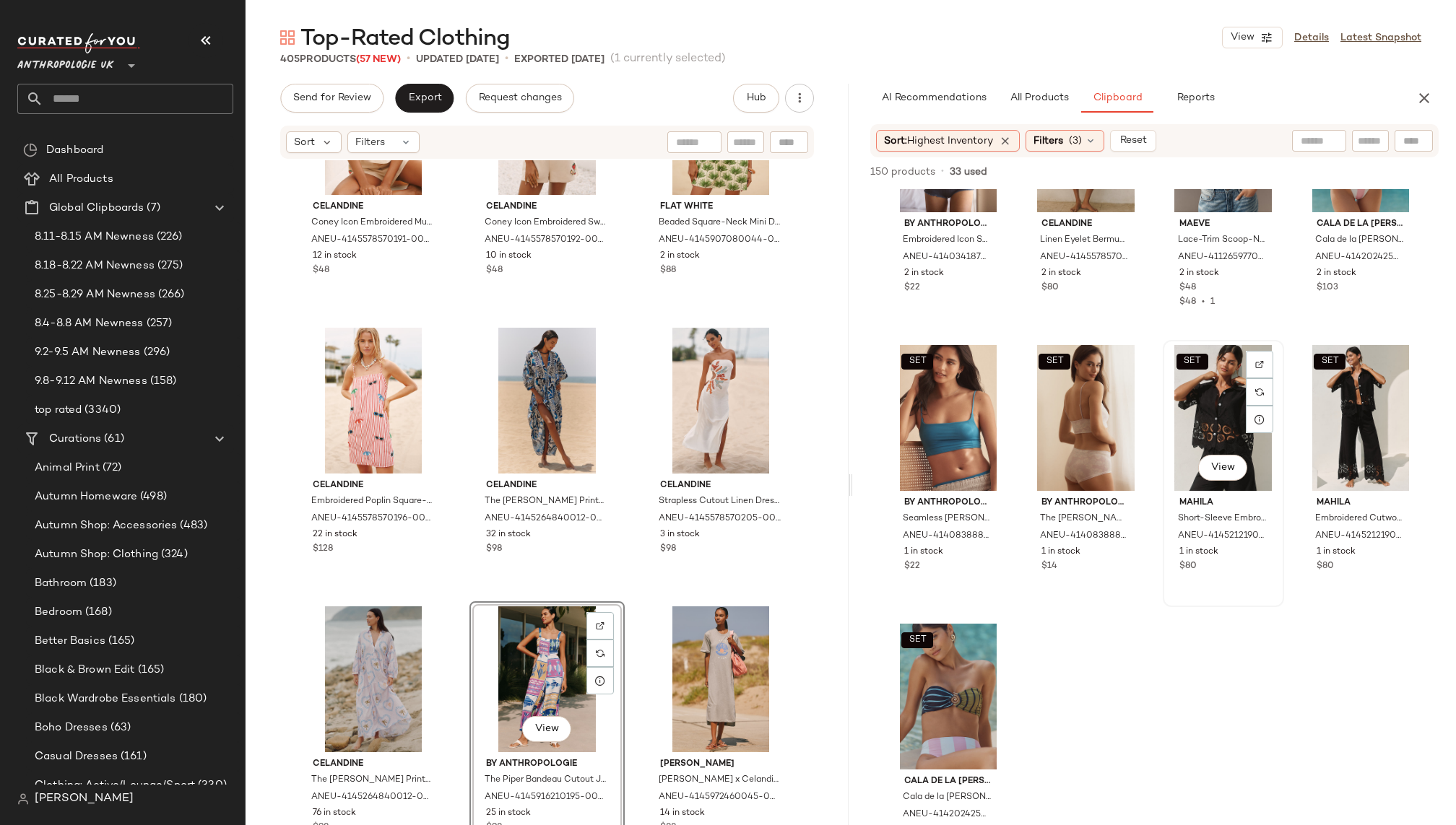
click at [1188, 405] on div "SET View" at bounding box center [1224, 417] width 112 height 146
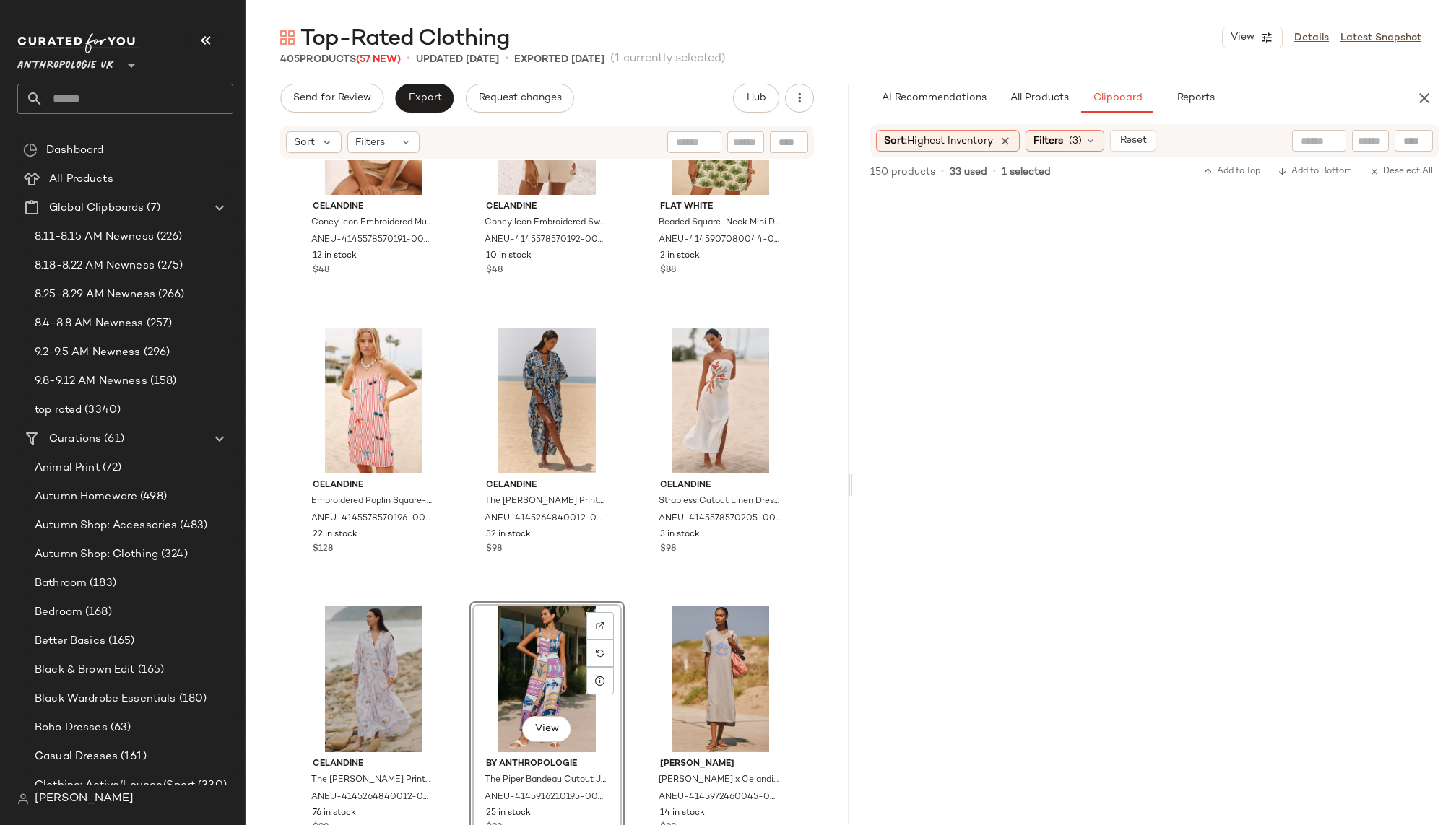
scroll to position [0, 0]
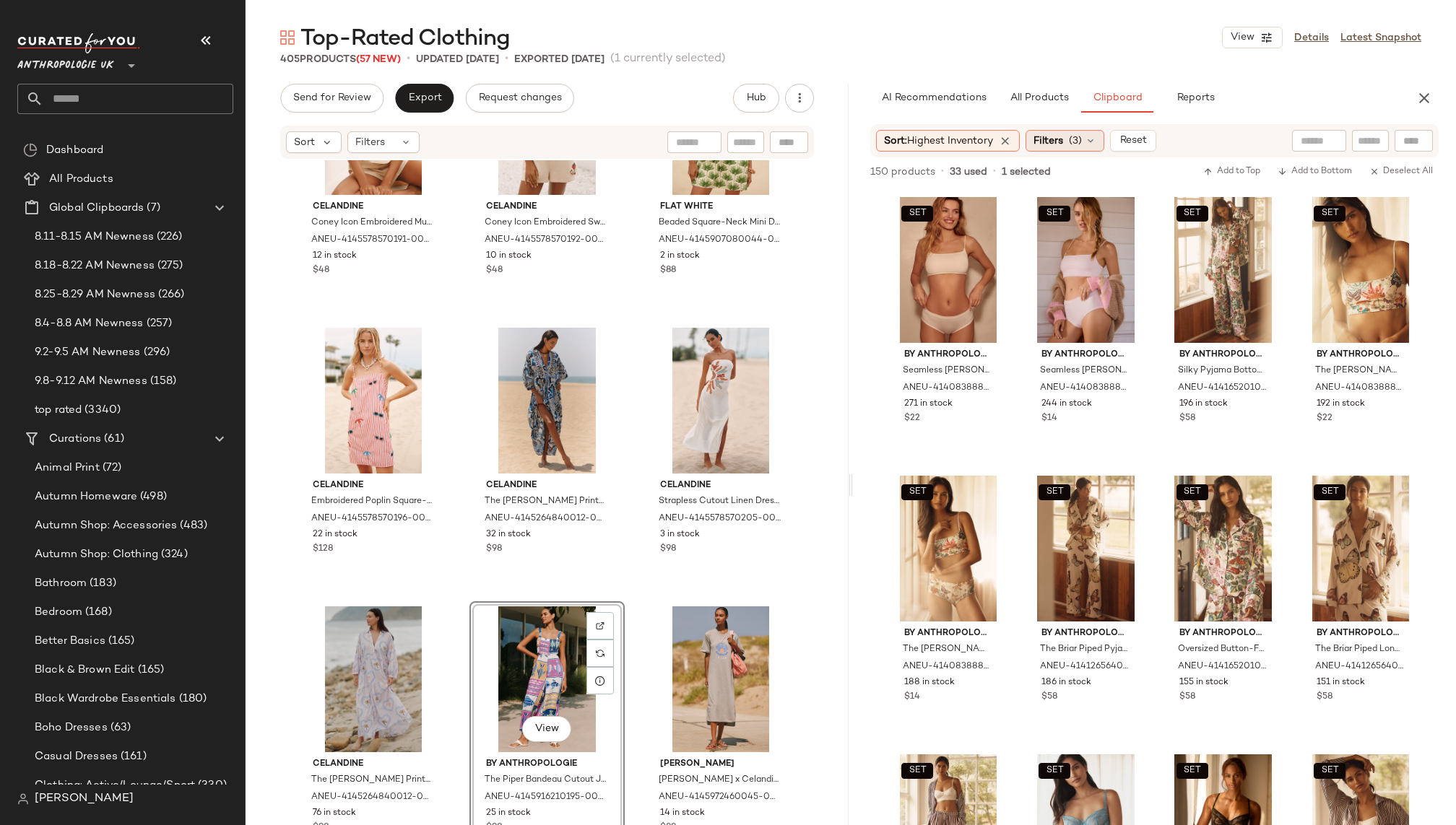
click at [1063, 136] on span "Filters" at bounding box center [1049, 141] width 30 height 15
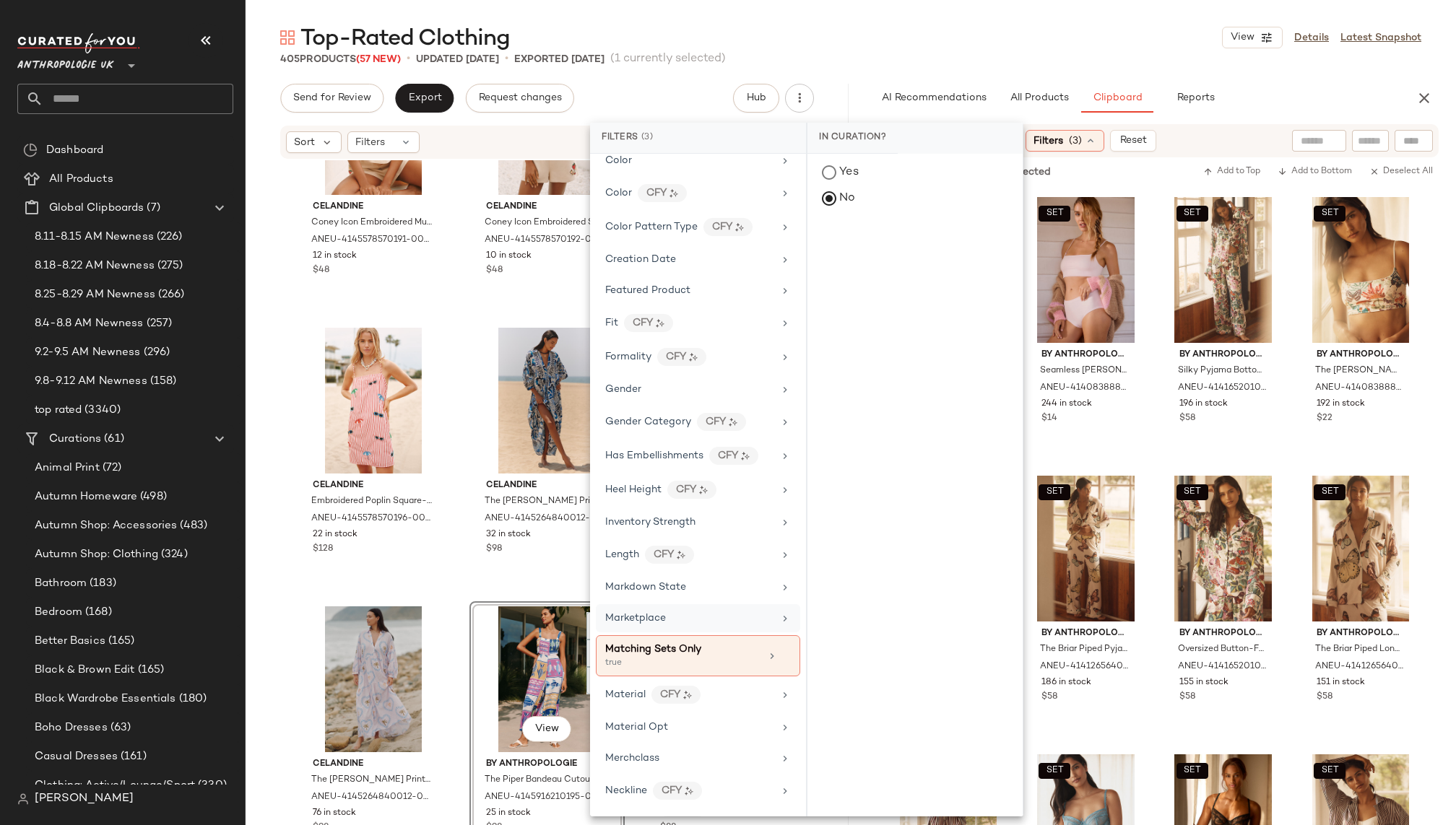
scroll to position [297, 0]
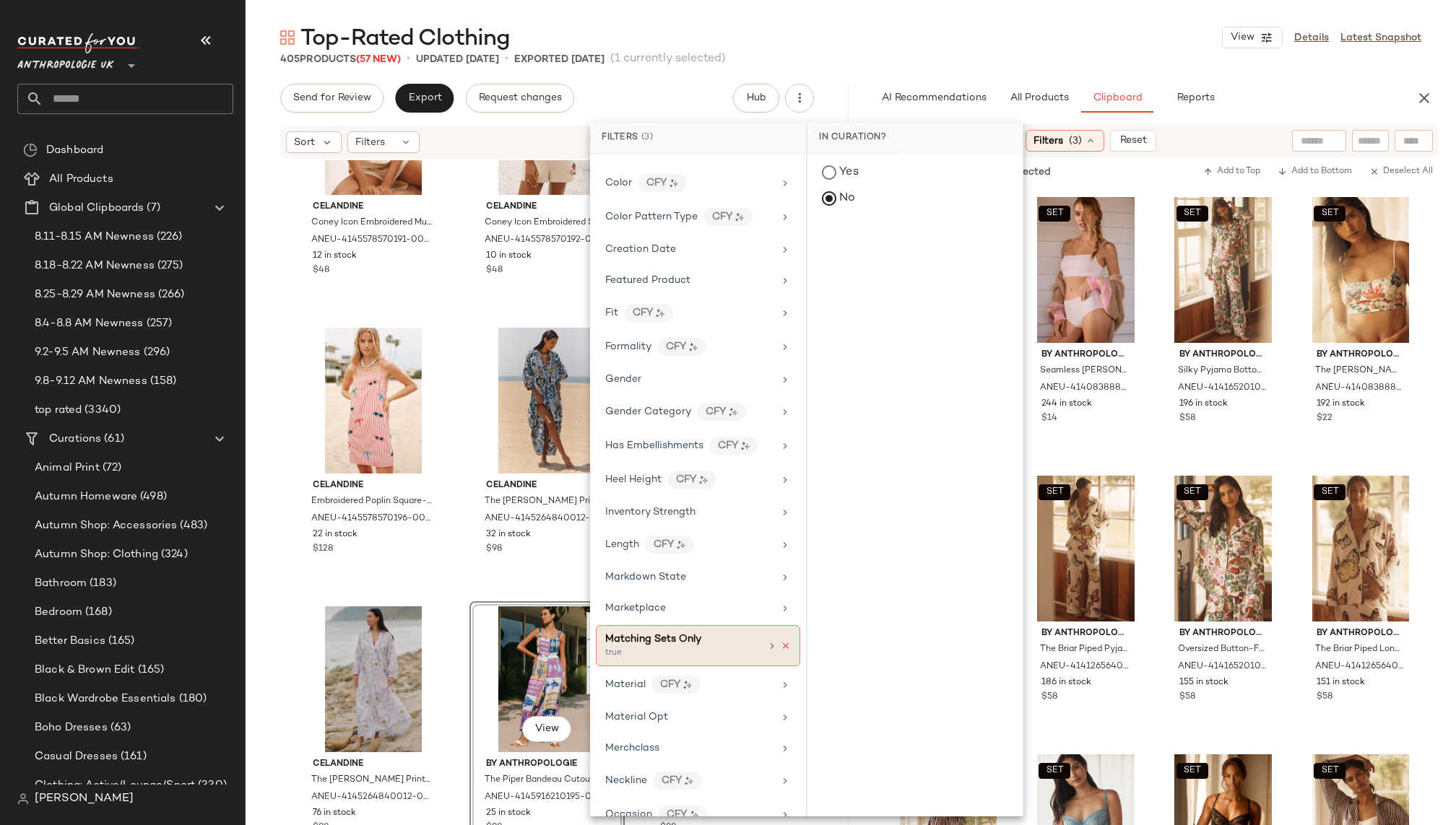
click at [780, 641] on icon at bounding box center [785, 646] width 10 height 10
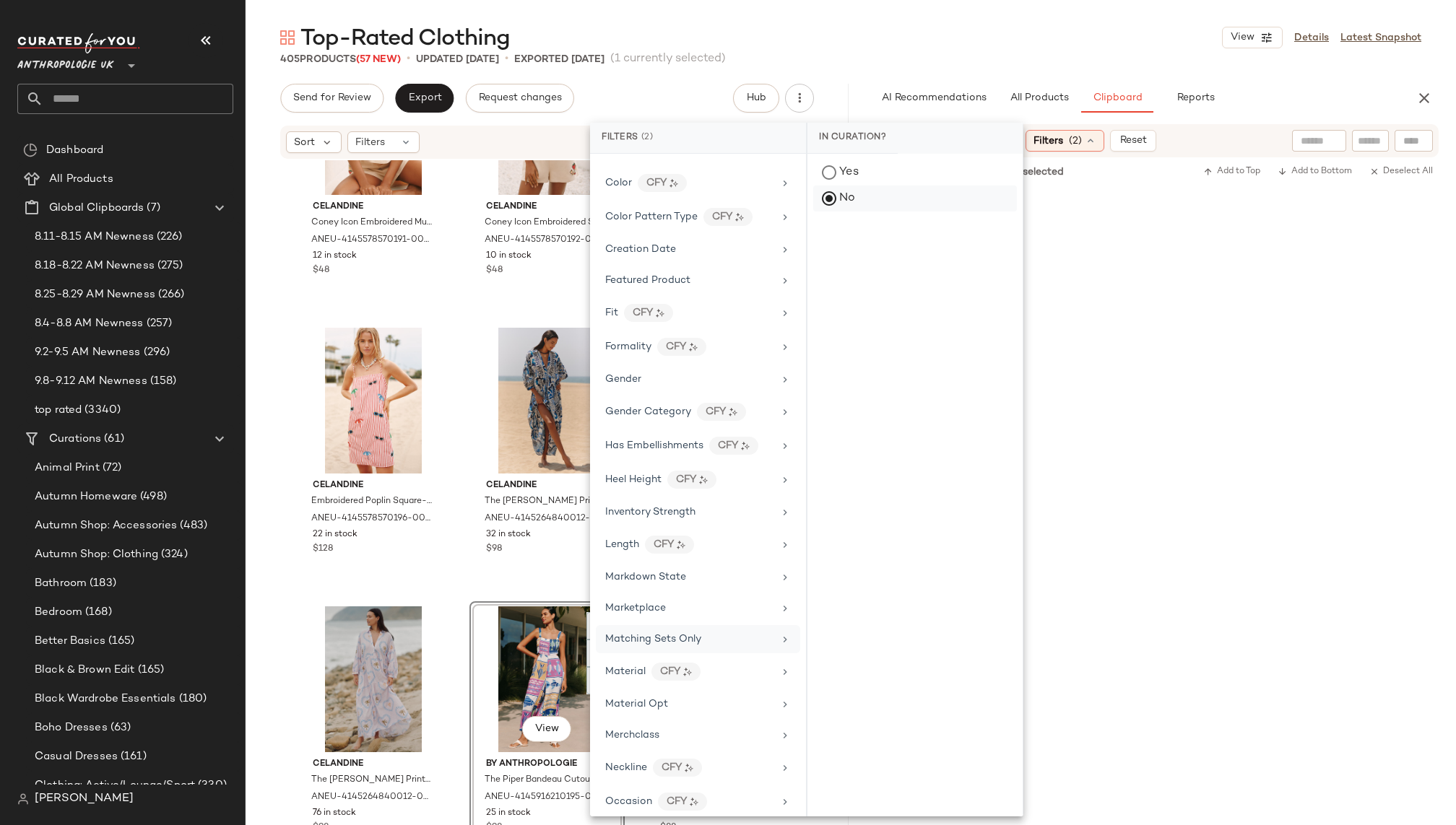
scroll to position [99754, 0]
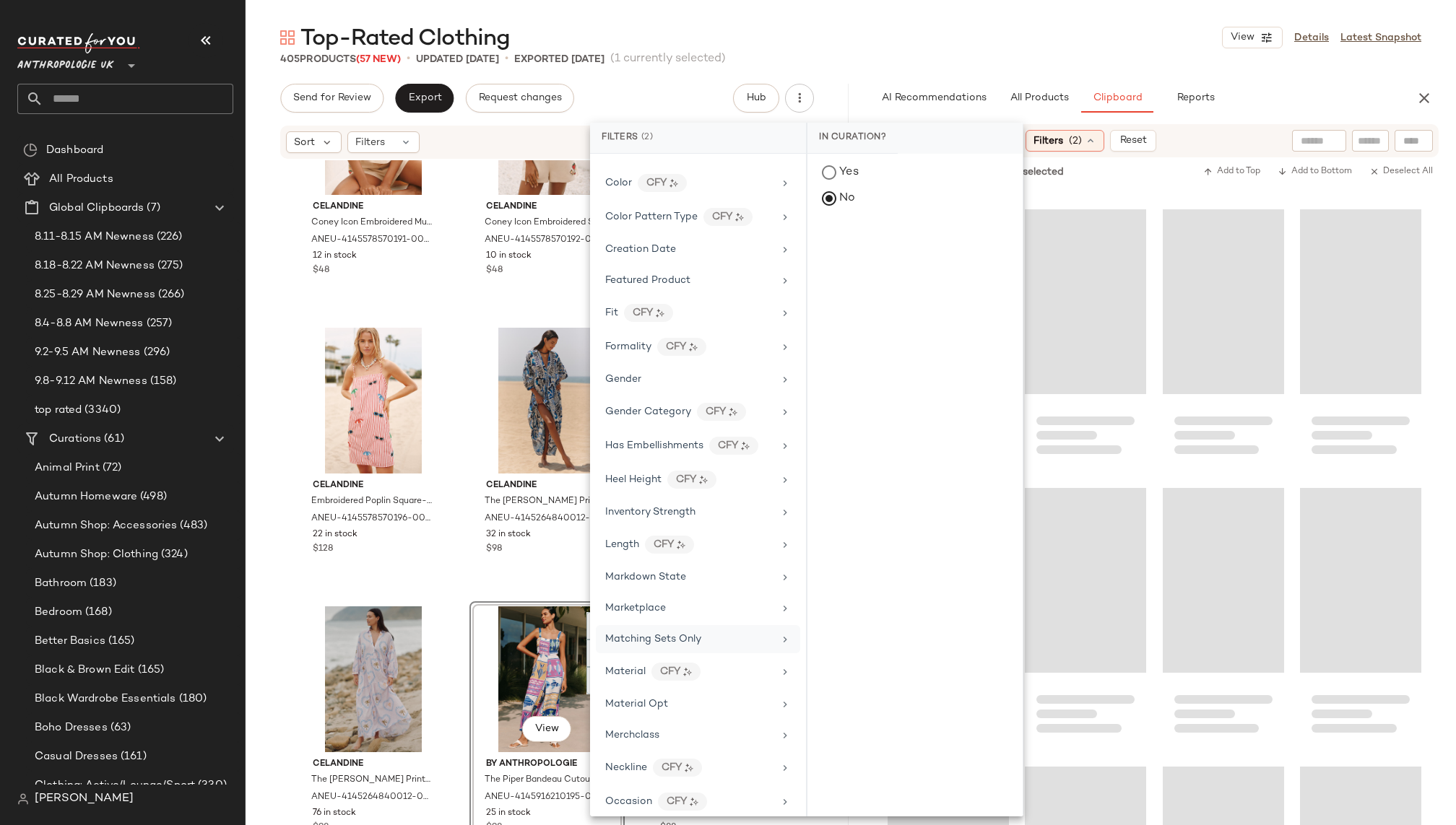
click at [1042, 35] on div "Top-Rated Clothing View Details Latest Snapshot" at bounding box center [850, 37] width 1210 height 29
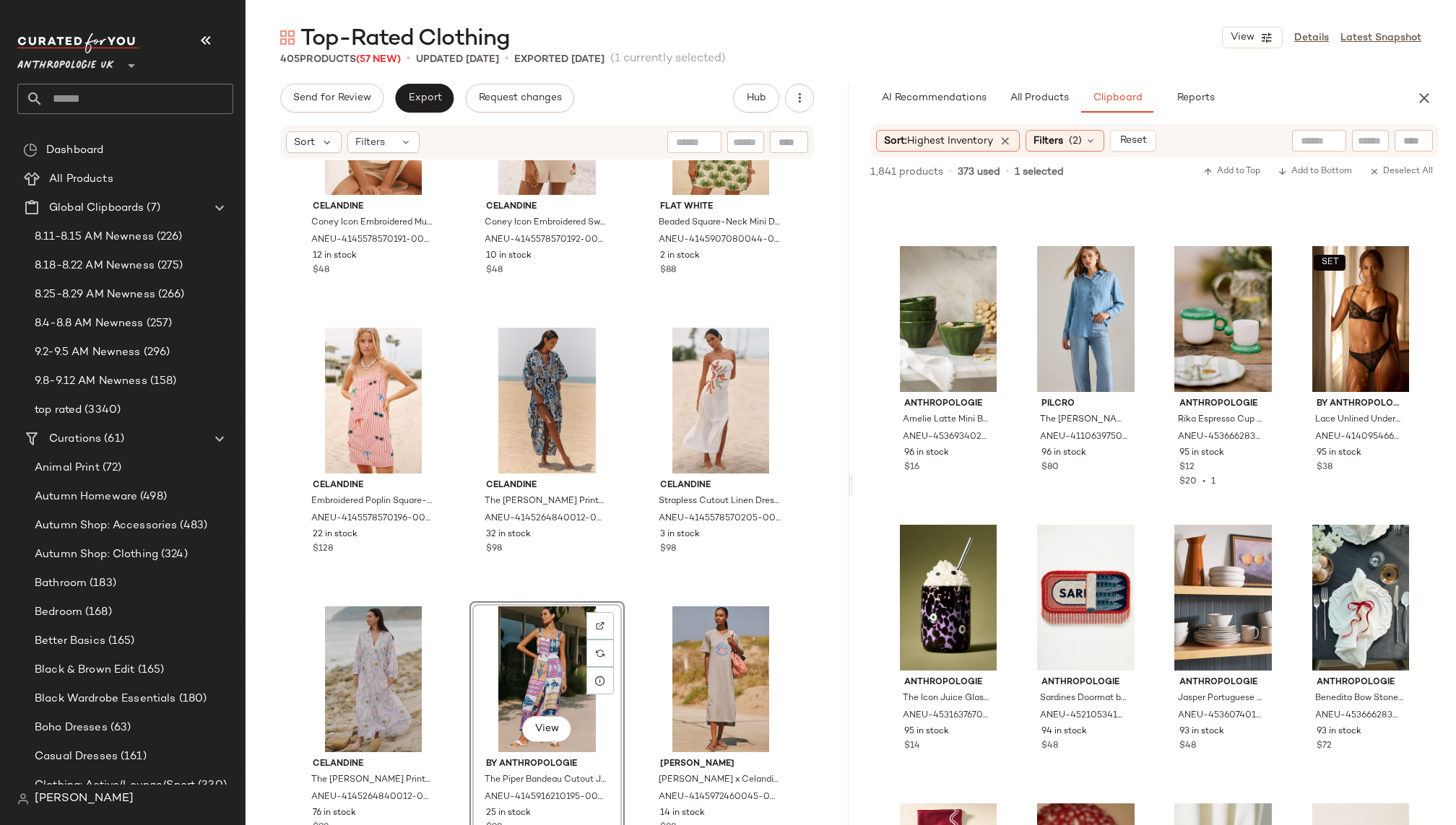
scroll to position [3862, 0]
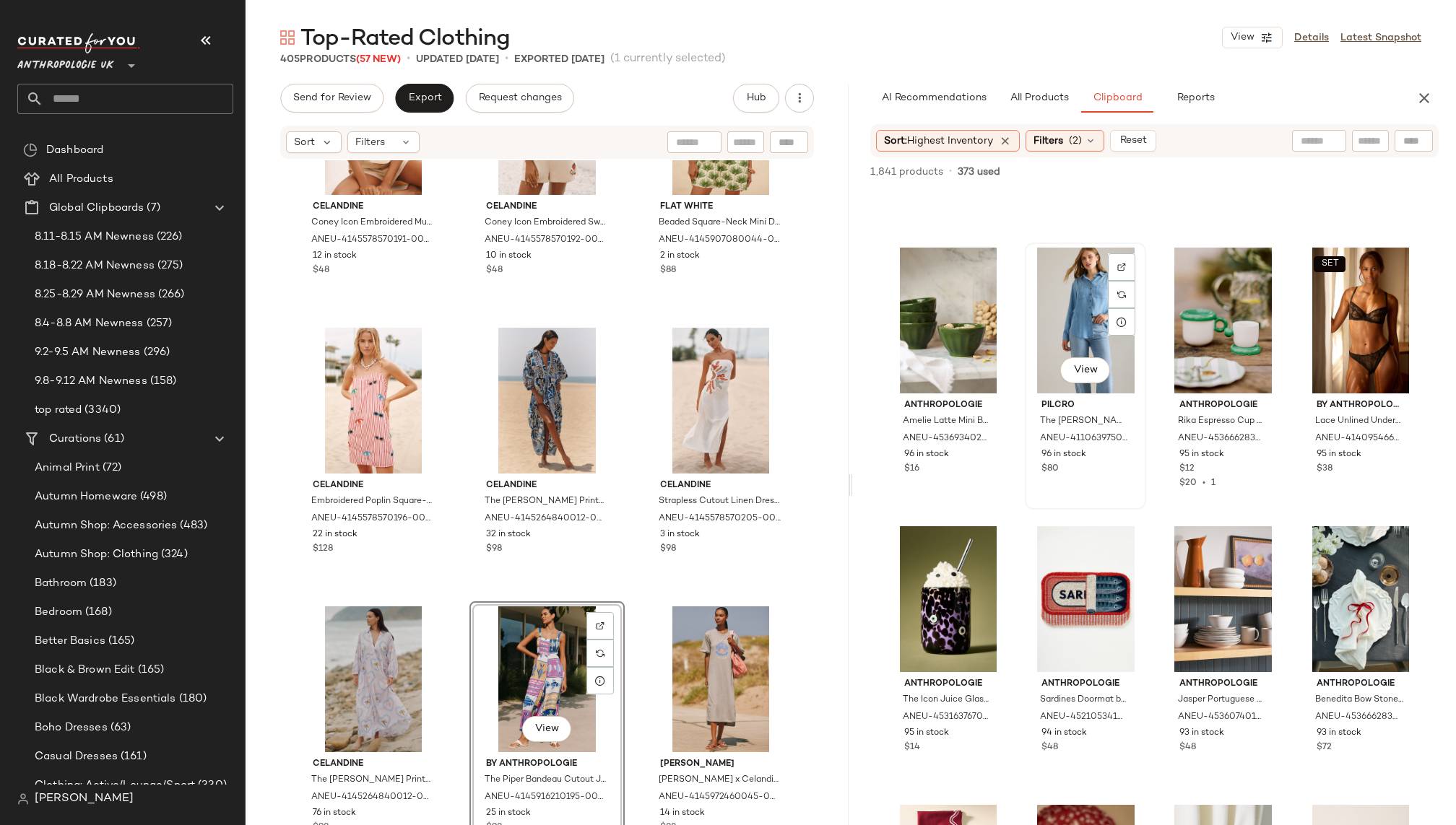
click at [1061, 326] on div "View" at bounding box center [1086, 320] width 112 height 146
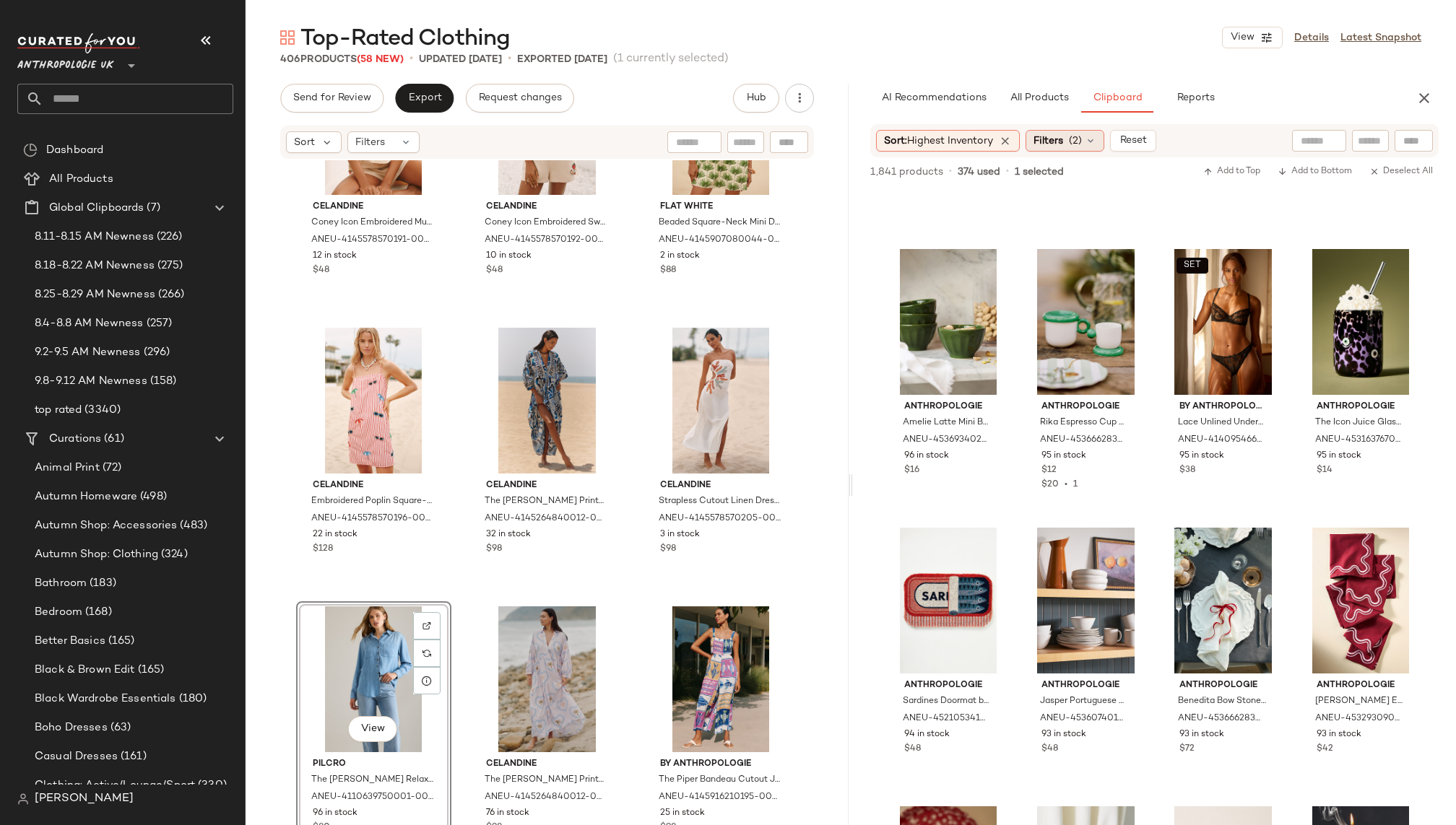
click at [1054, 140] on span "Filters" at bounding box center [1049, 141] width 30 height 15
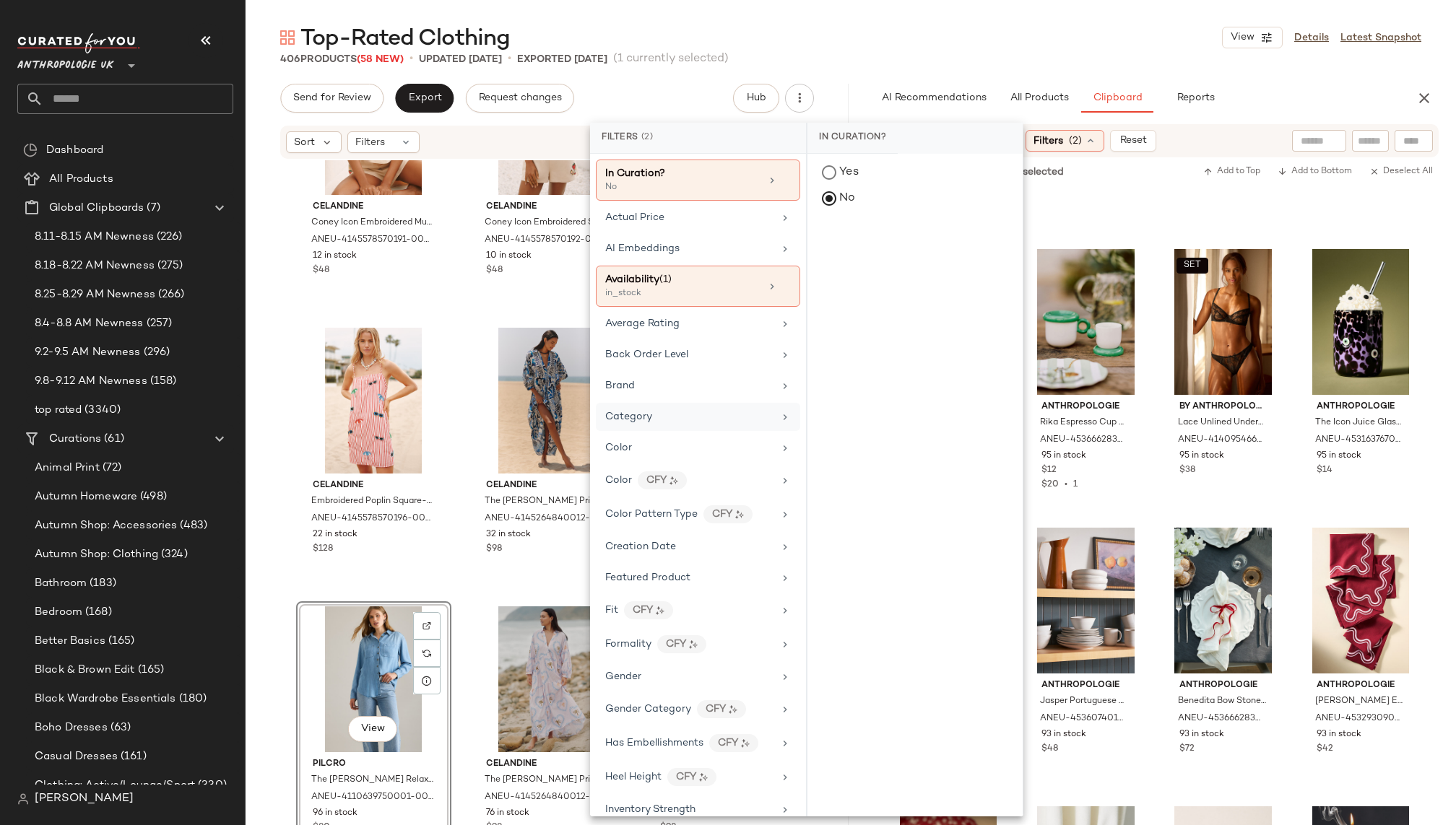
click at [714, 419] on div "Category" at bounding box center [690, 417] width 168 height 15
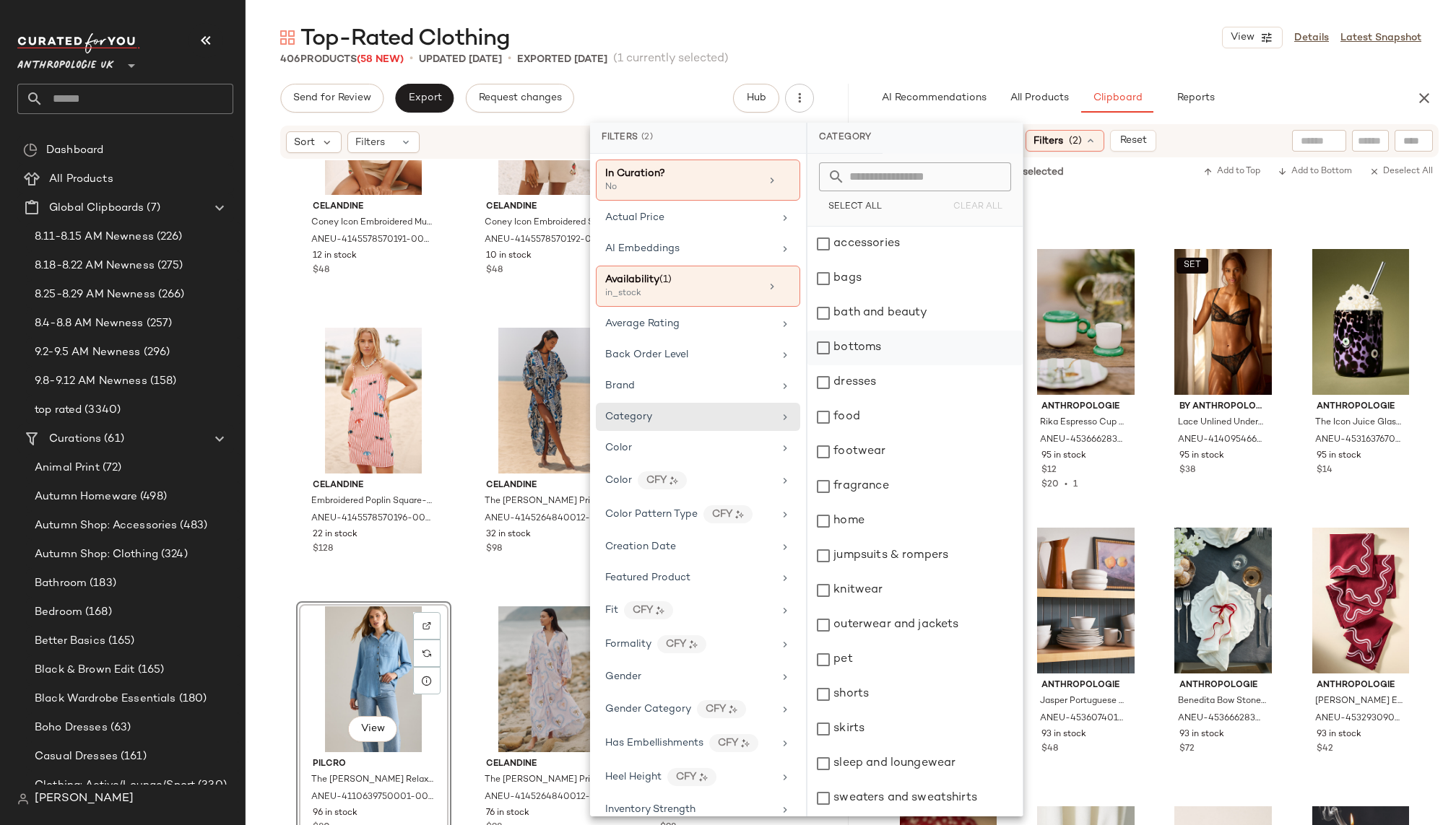
click at [889, 346] on div "bottoms" at bounding box center [915, 348] width 215 height 35
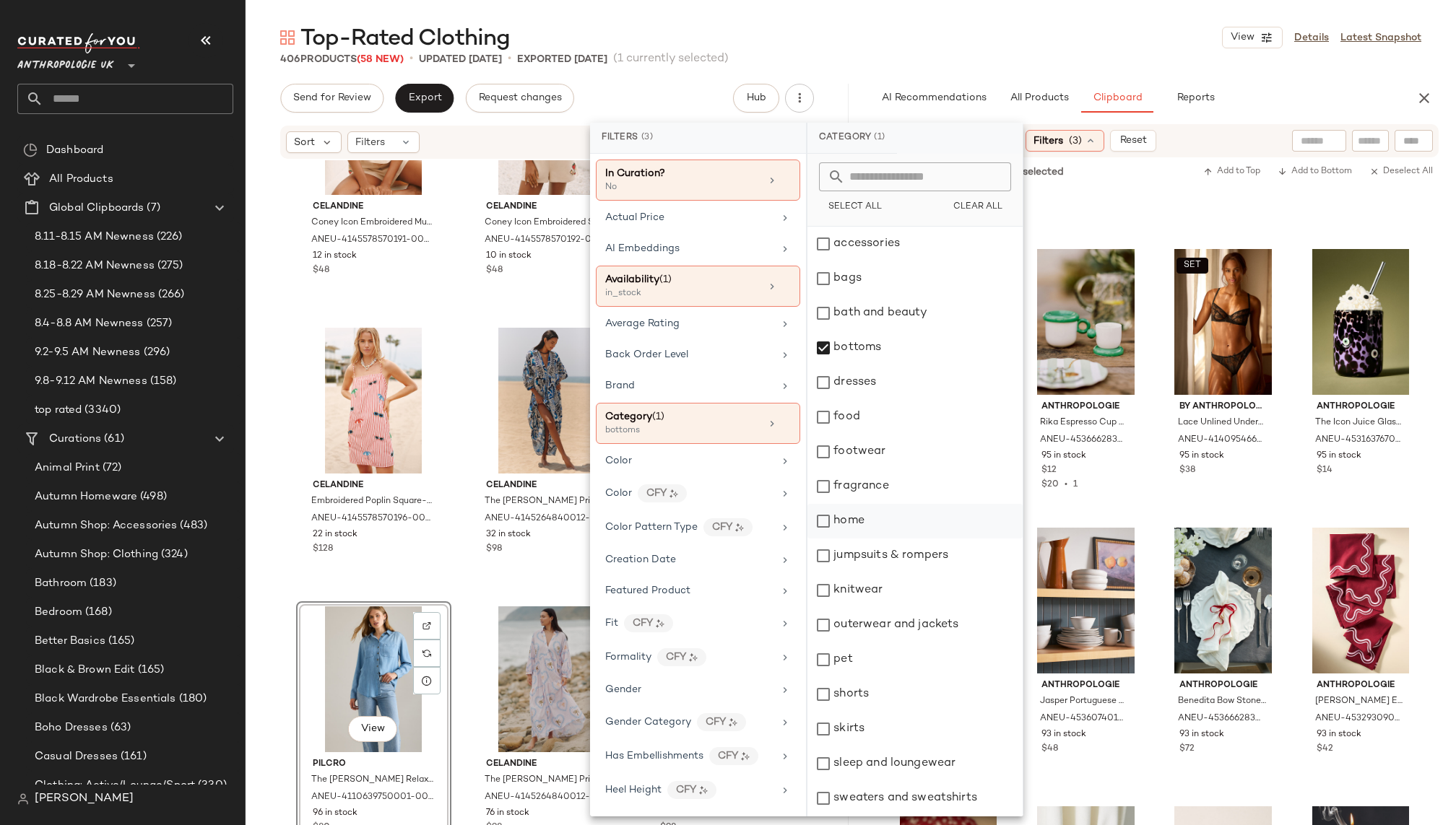
scroll to position [102, 0]
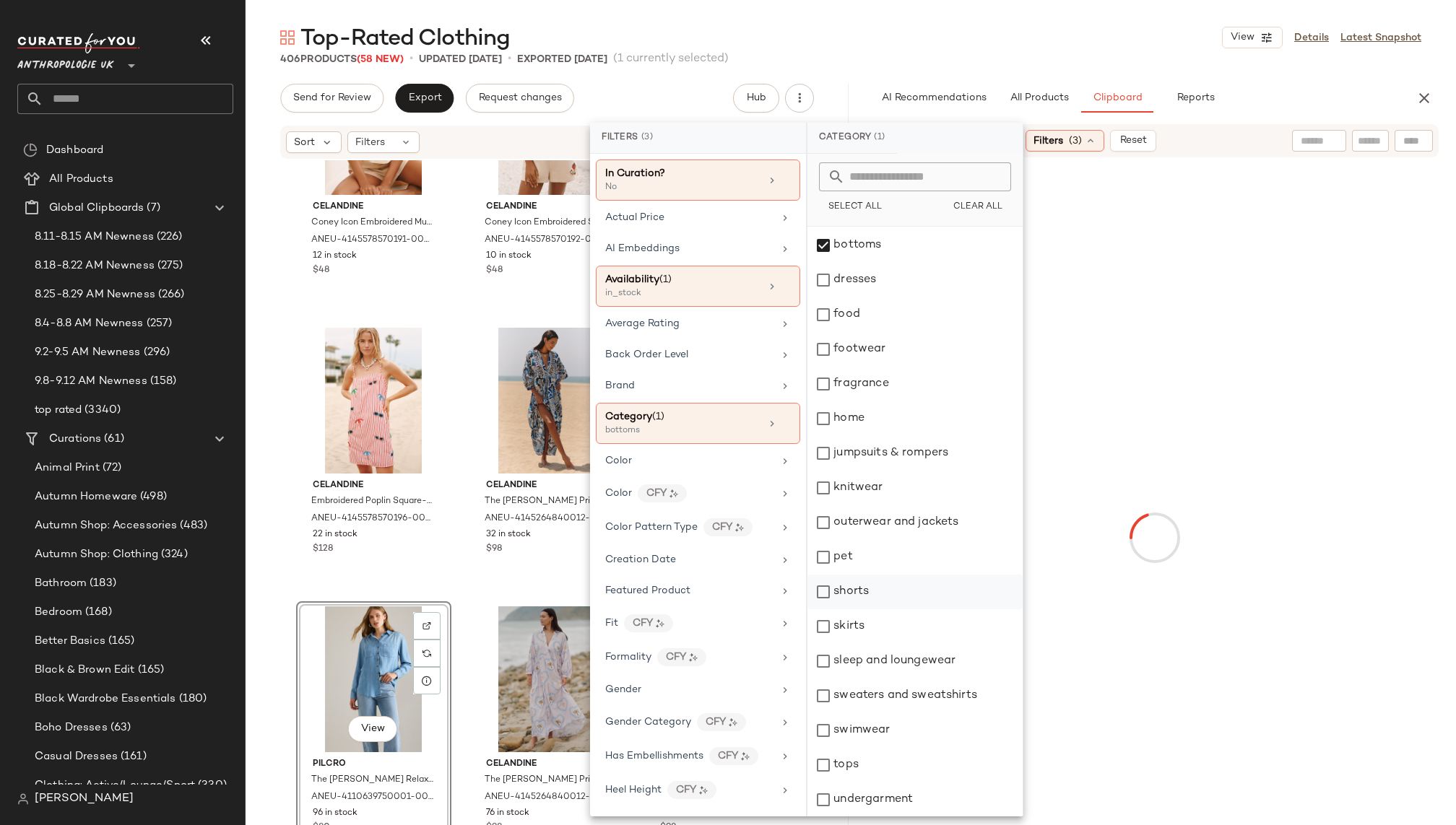
click at [876, 592] on div "shorts" at bounding box center [915, 592] width 215 height 35
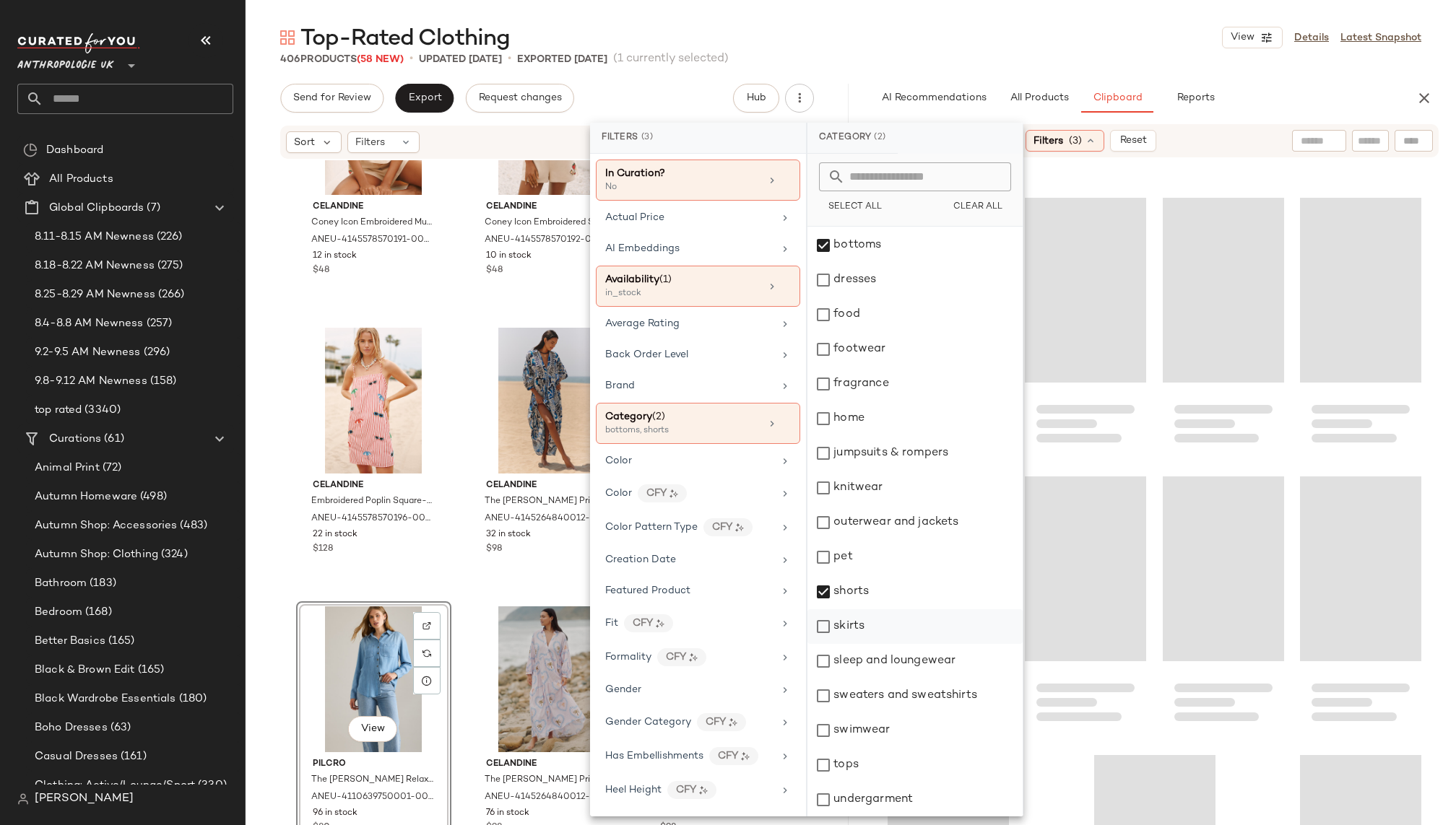
click at [876, 627] on div "skirts" at bounding box center [915, 627] width 215 height 35
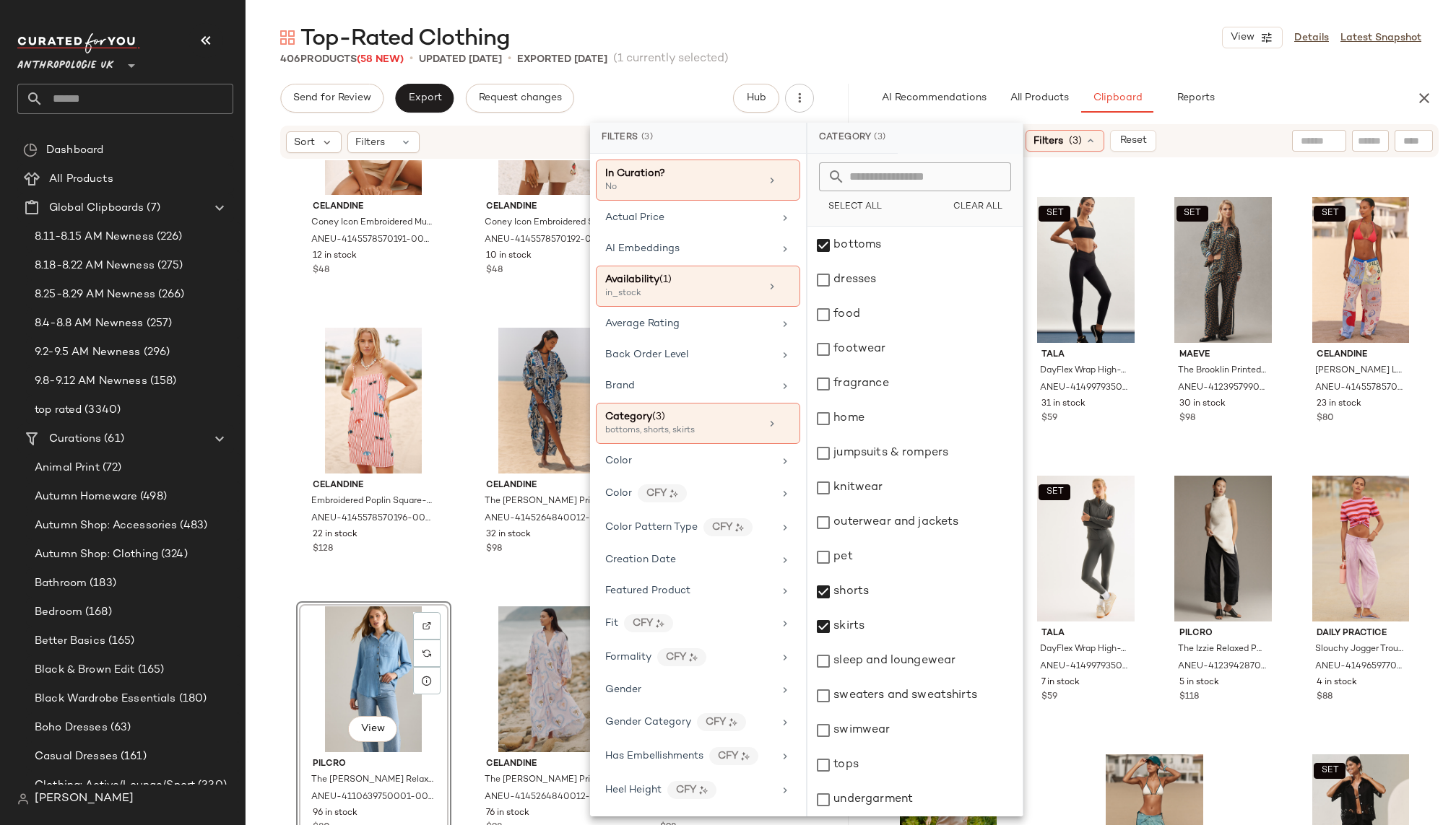
click at [1102, 46] on div "Top-Rated Clothing View Details Latest Snapshot" at bounding box center [850, 37] width 1210 height 29
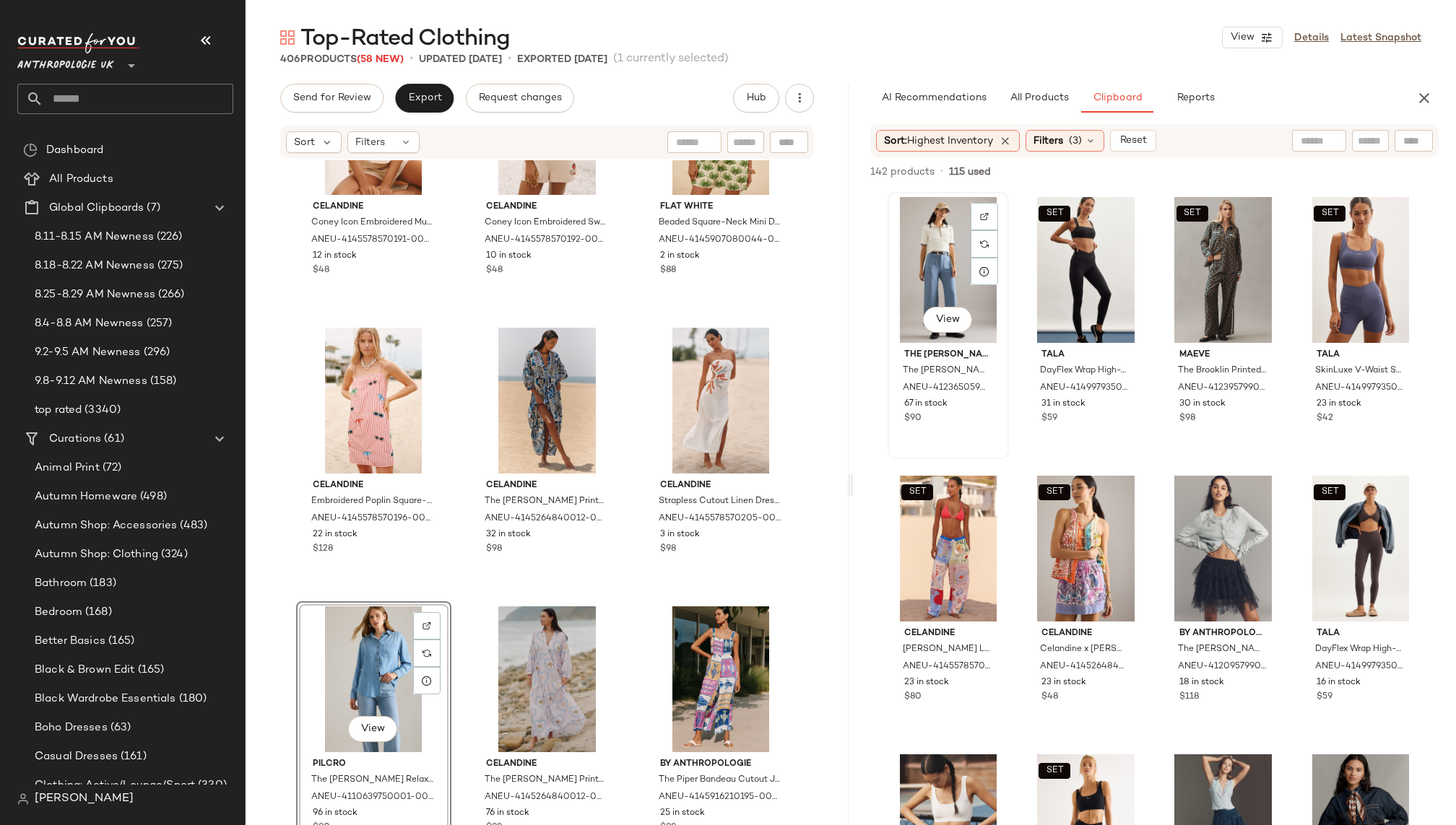
click at [934, 261] on div "View" at bounding box center [949, 270] width 112 height 146
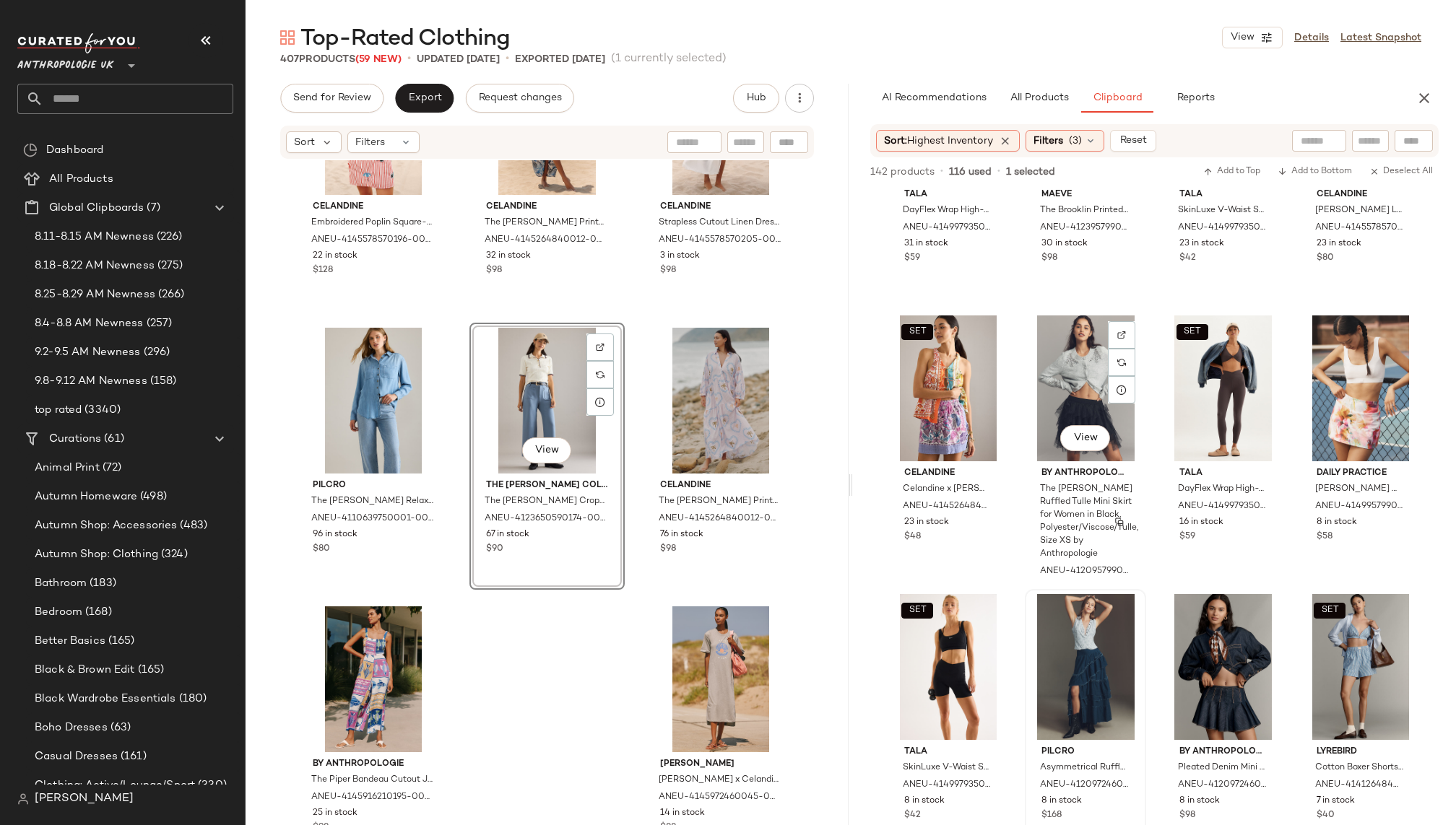
scroll to position [194, 0]
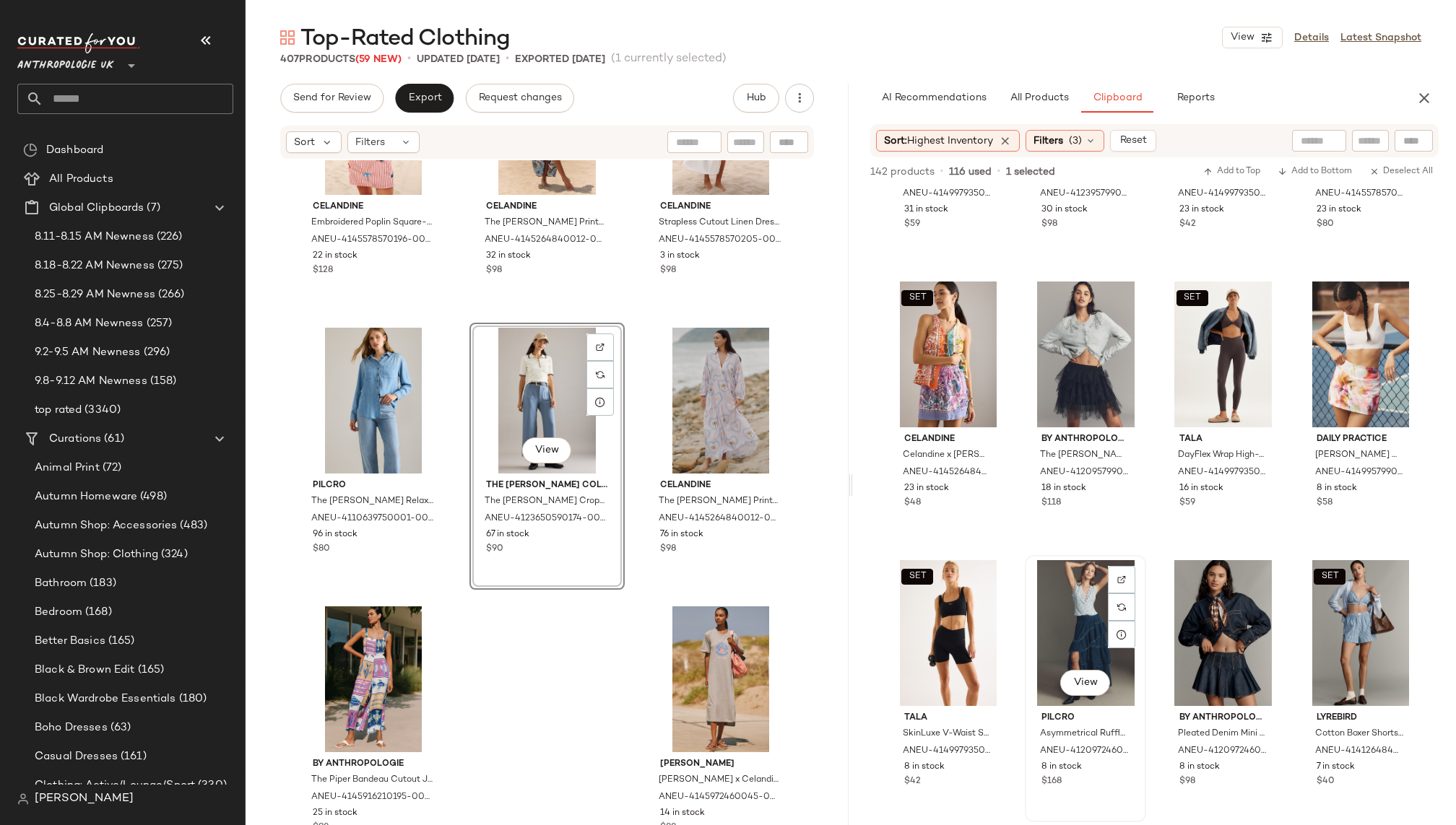
click at [1070, 605] on div "View" at bounding box center [1086, 633] width 112 height 146
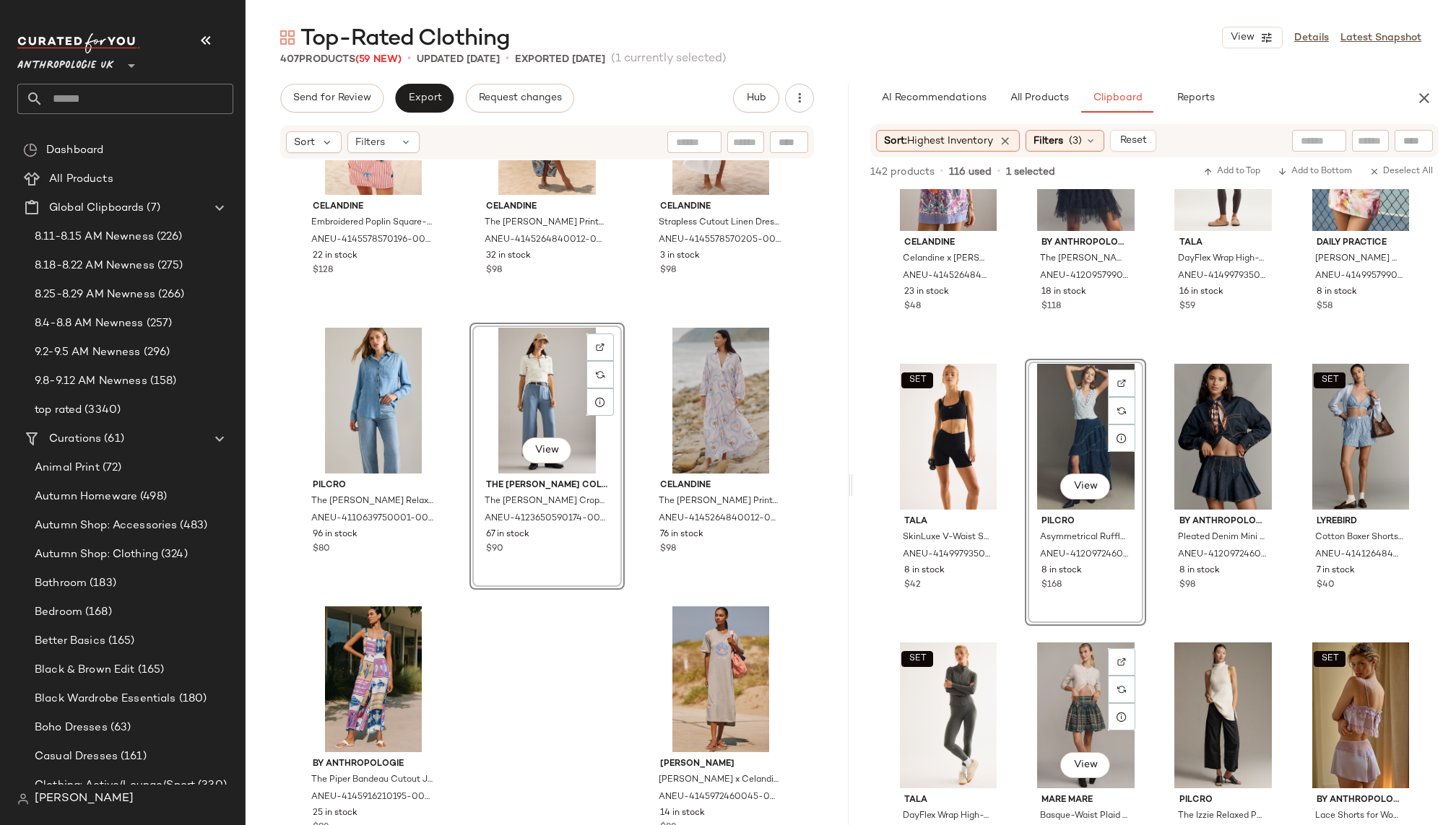
scroll to position [405, 0]
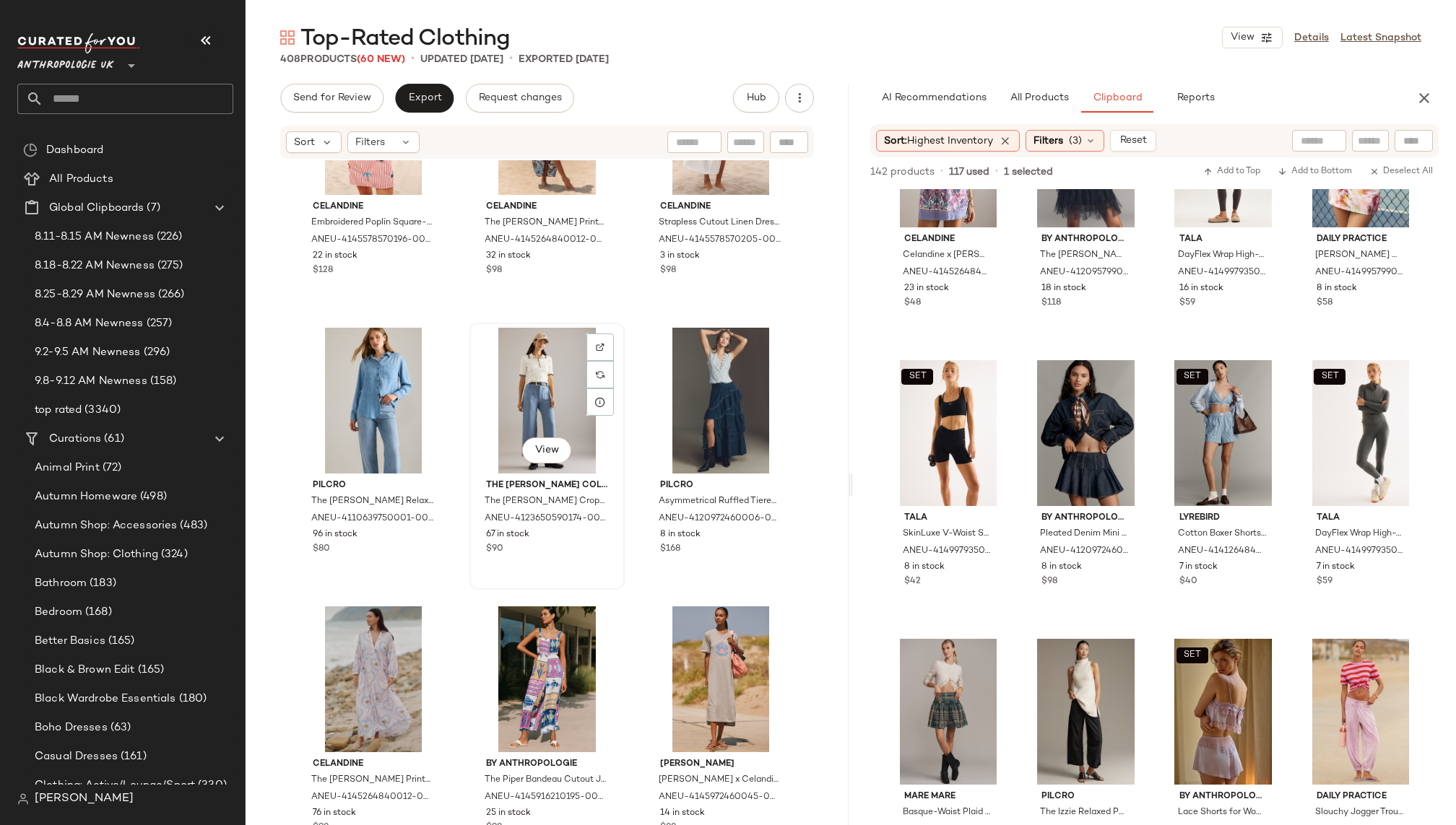
click at [475, 371] on div "View" at bounding box center [547, 400] width 145 height 146
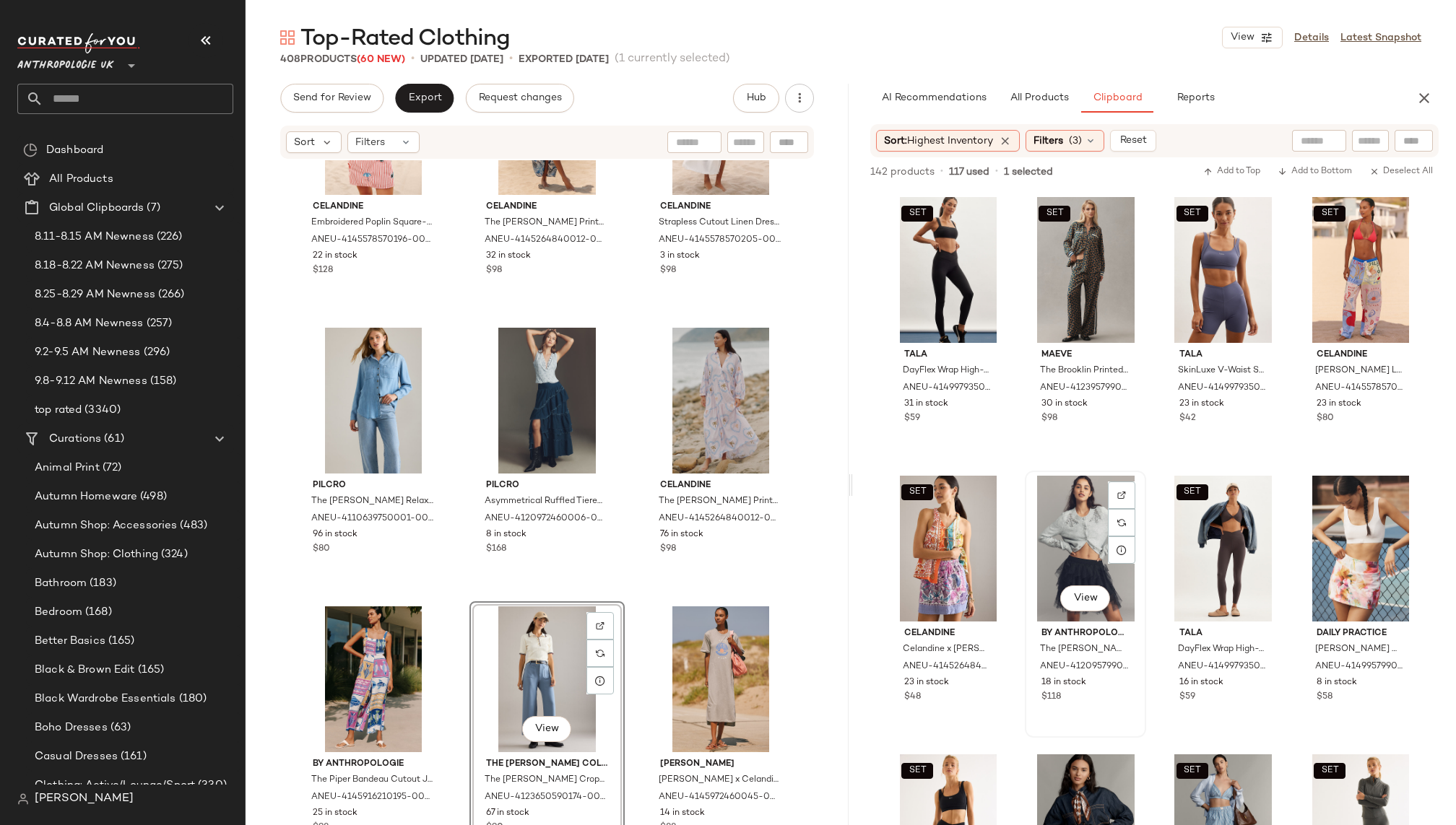
scroll to position [41, 0]
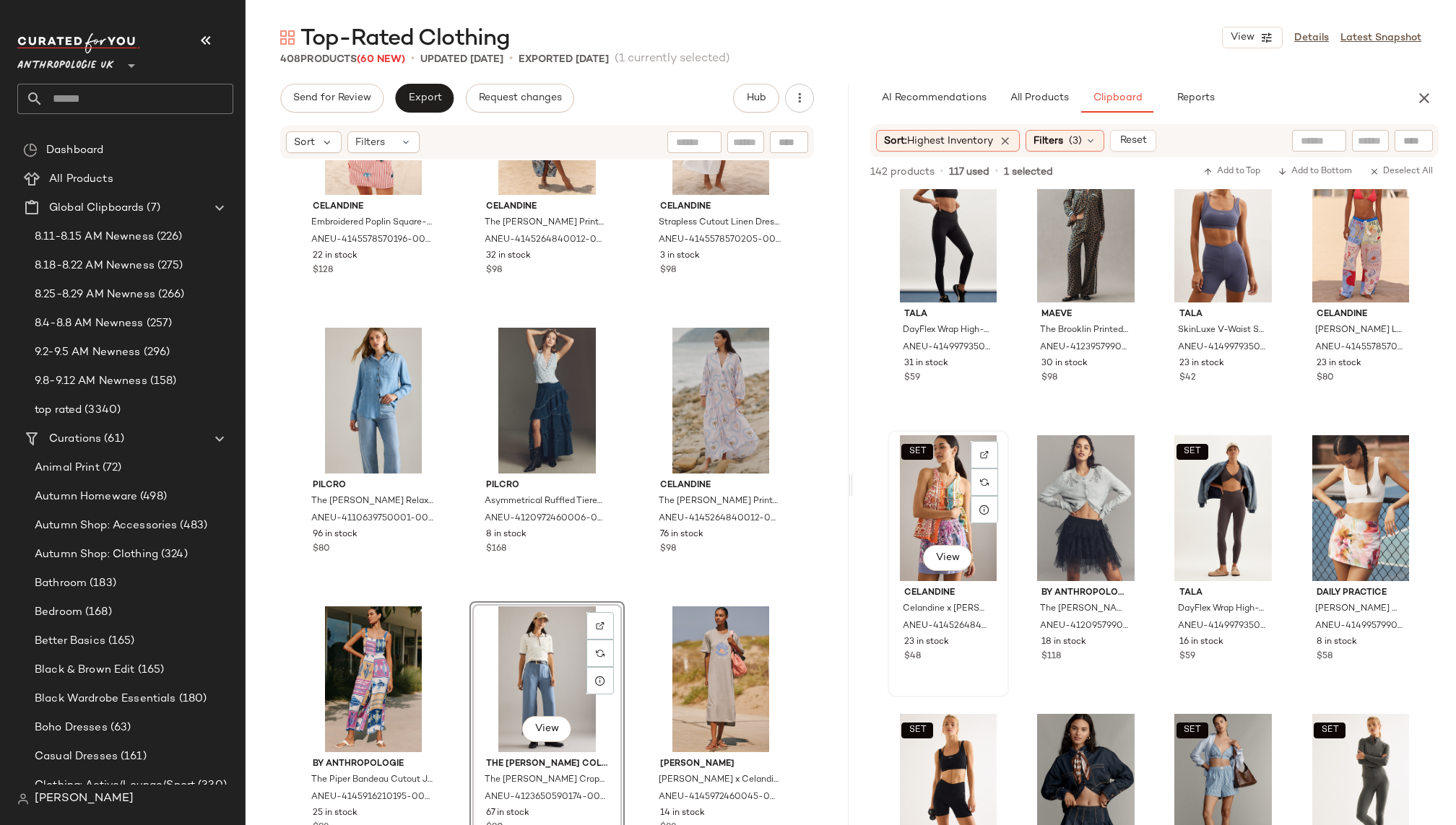
click at [918, 513] on div "SET View" at bounding box center [949, 508] width 112 height 146
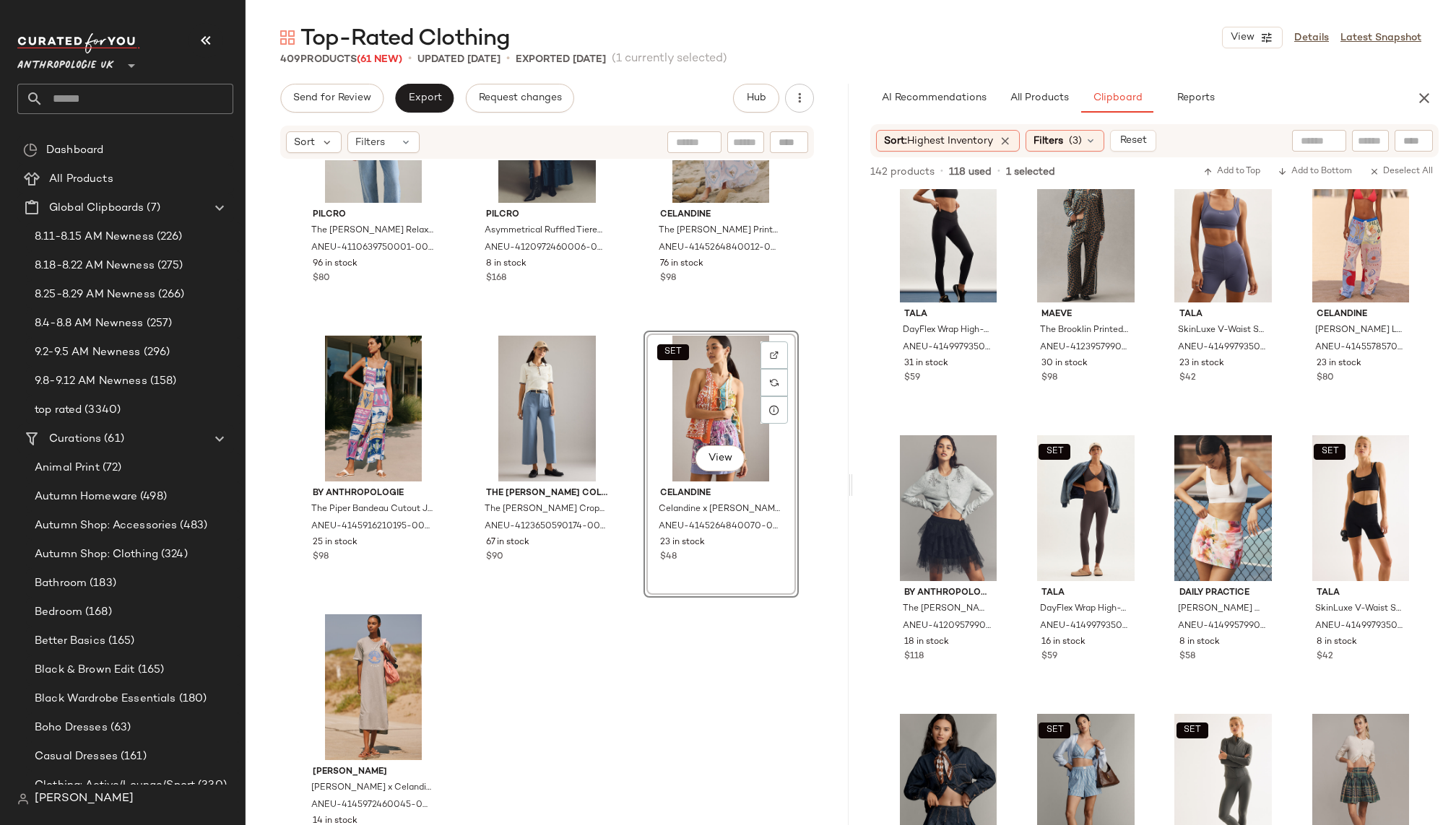
scroll to position [37467, 0]
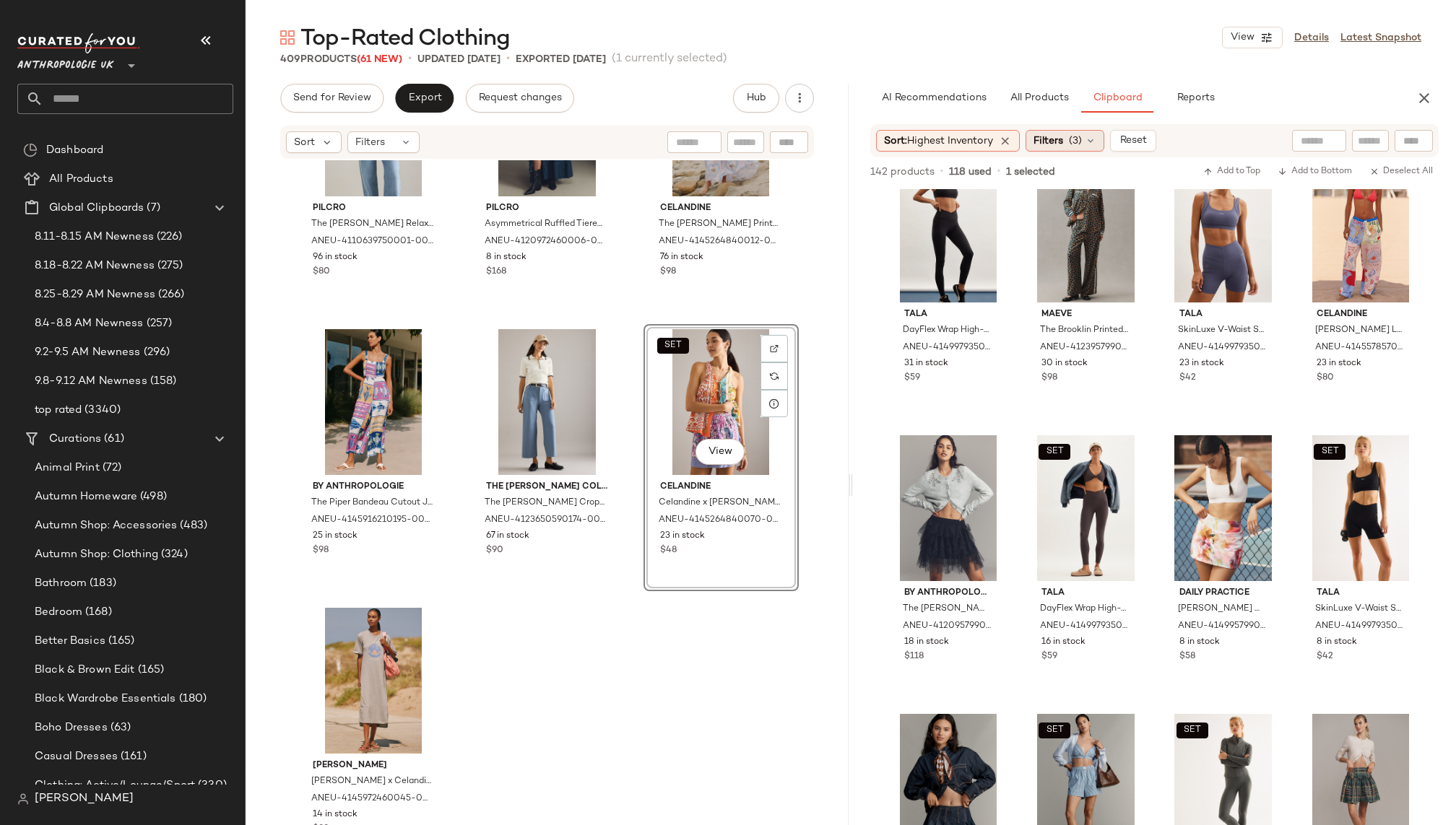
click at [1052, 142] on span "Filters" at bounding box center [1049, 141] width 30 height 15
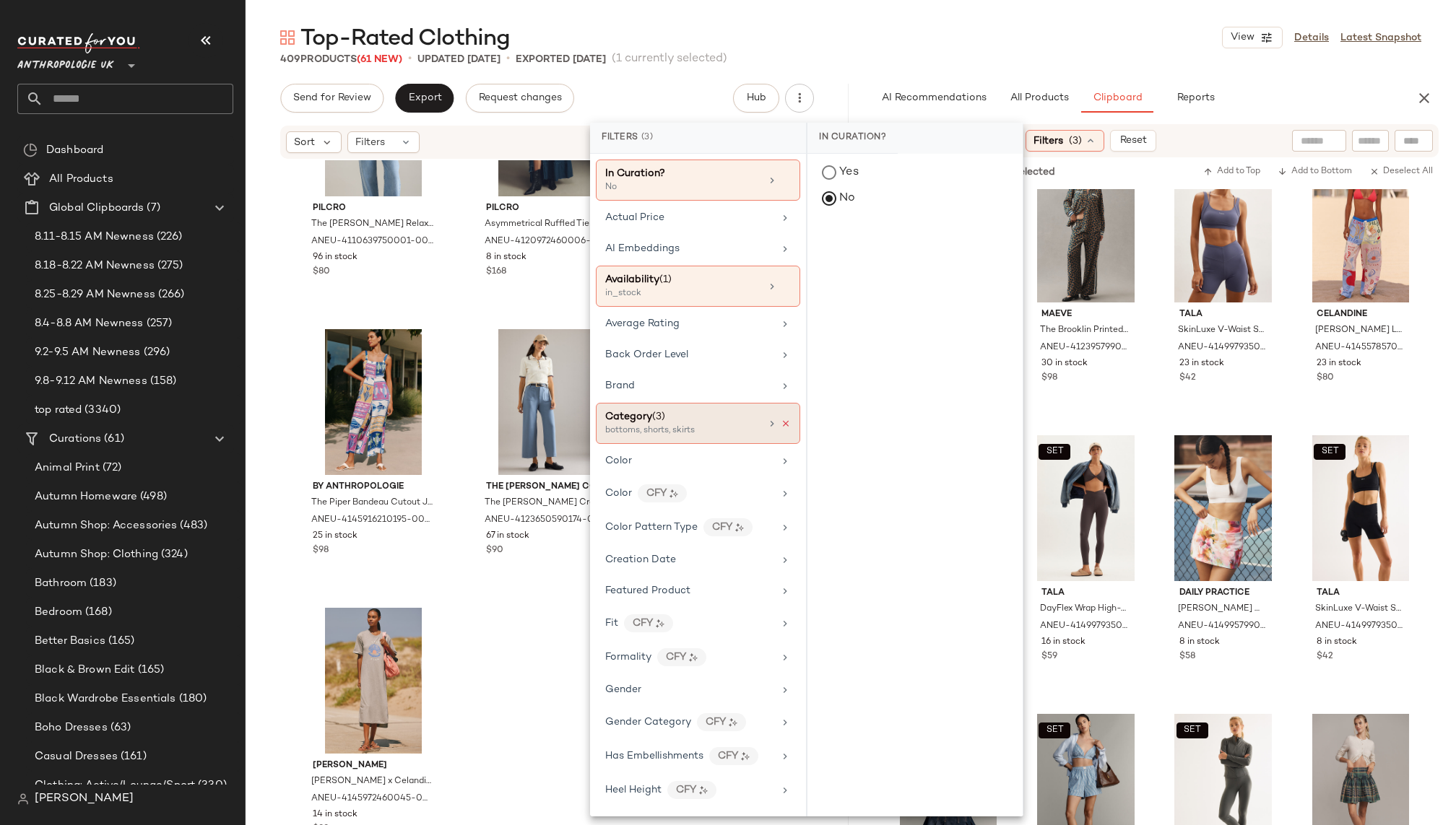
click at [780, 420] on icon at bounding box center [785, 424] width 10 height 10
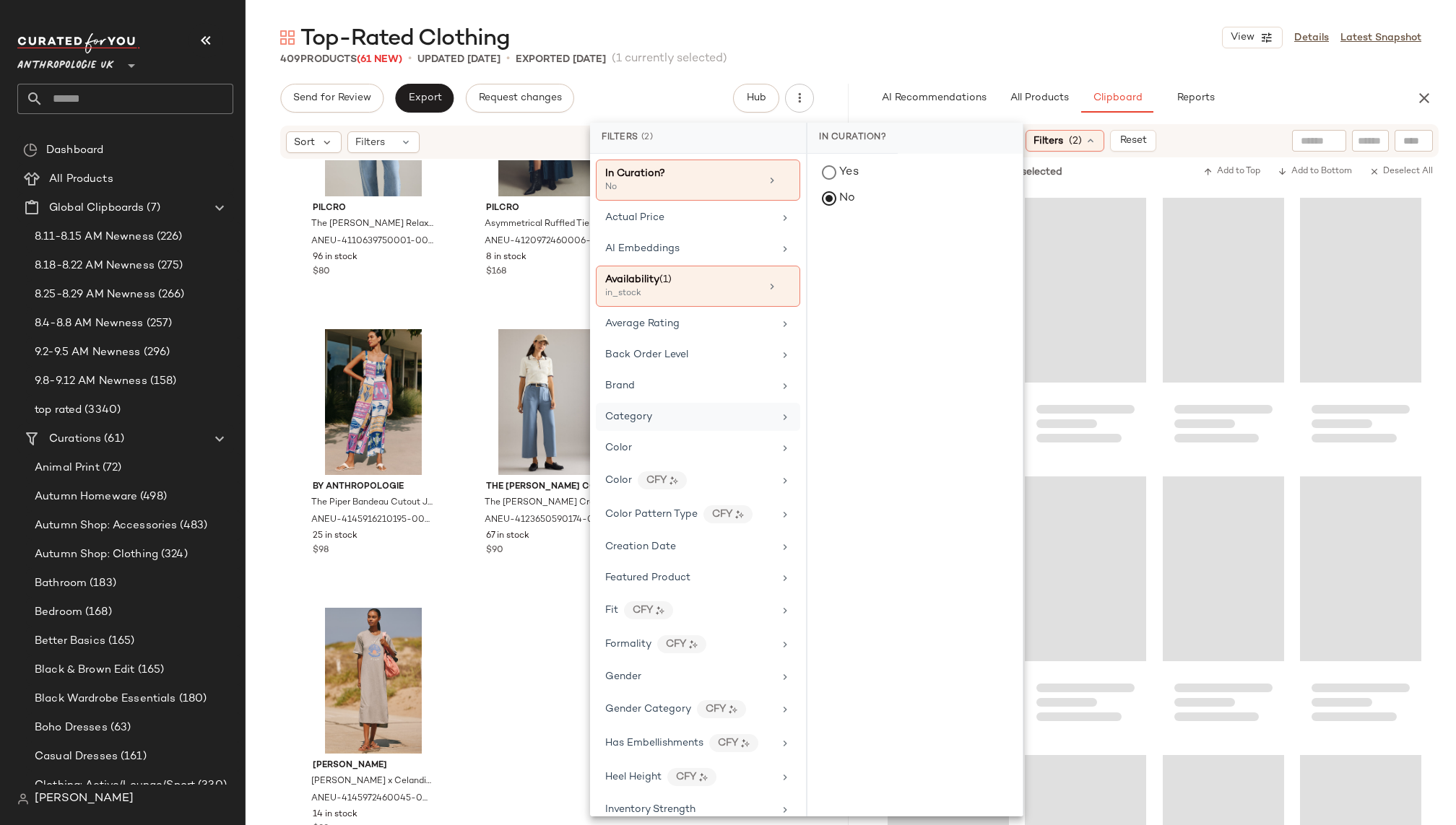
click at [745, 404] on div "Category" at bounding box center [697, 417] width 204 height 28
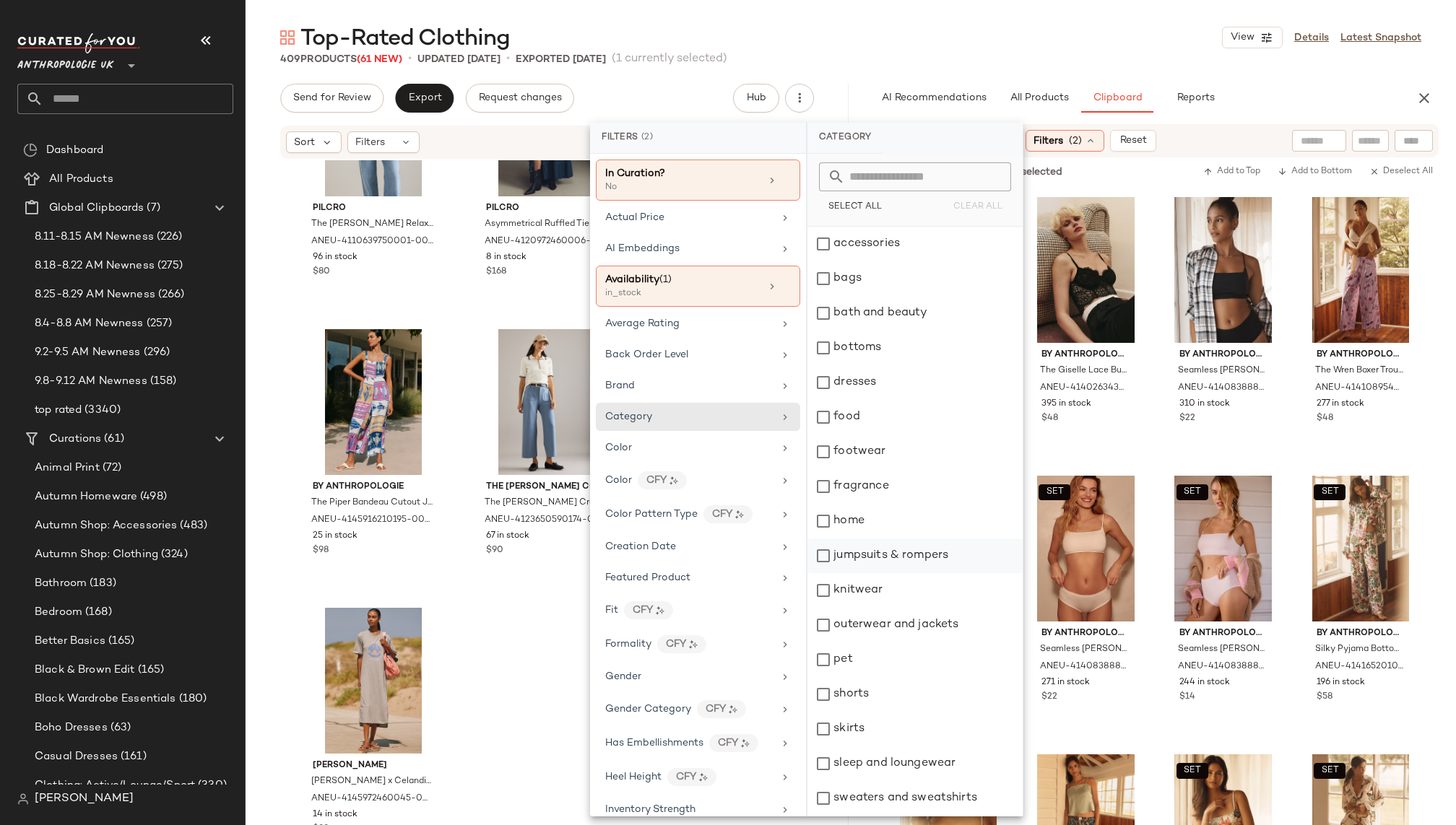
scroll to position [102, 0]
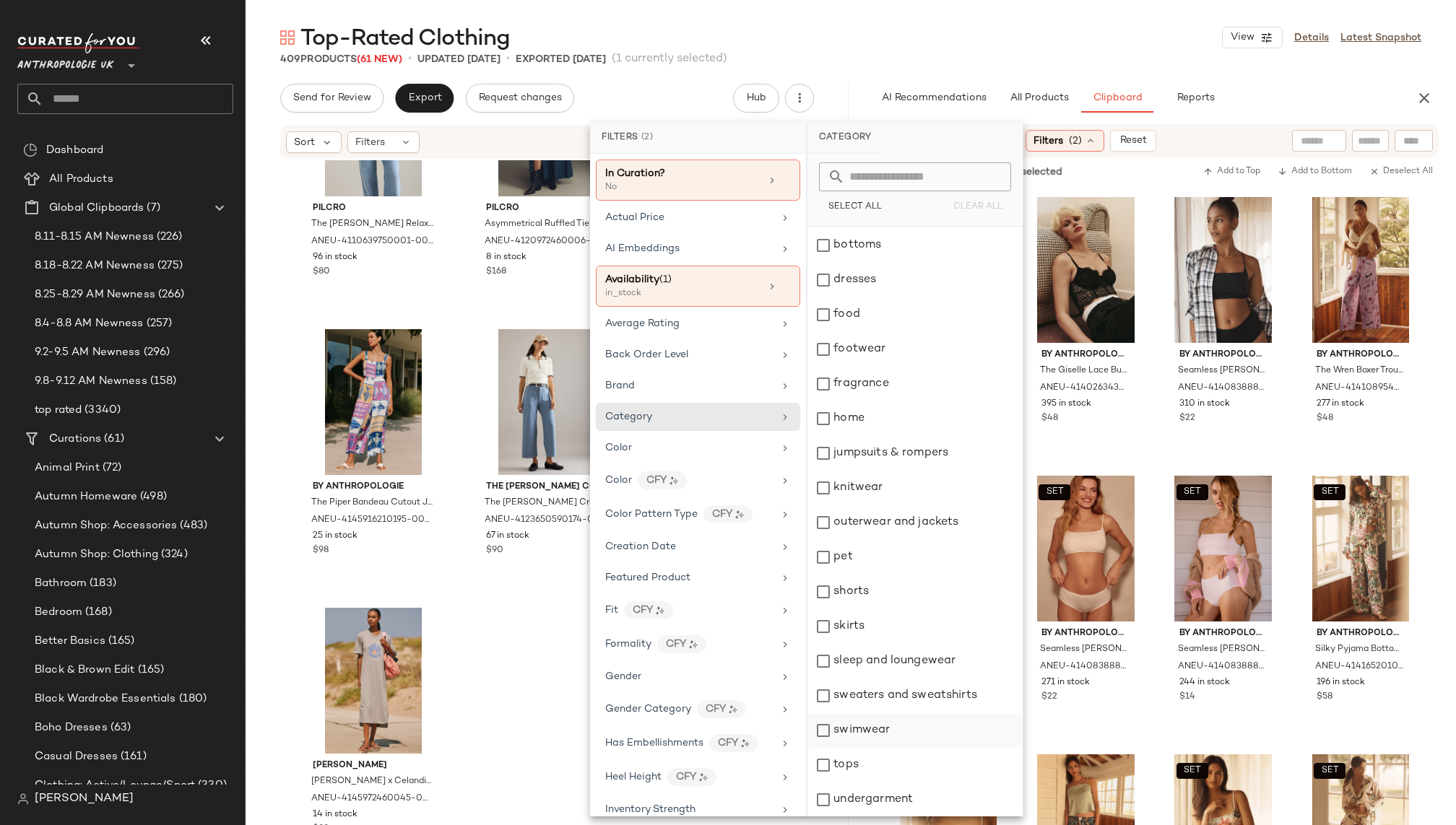
click at [885, 743] on div "swimwear" at bounding box center [915, 731] width 215 height 35
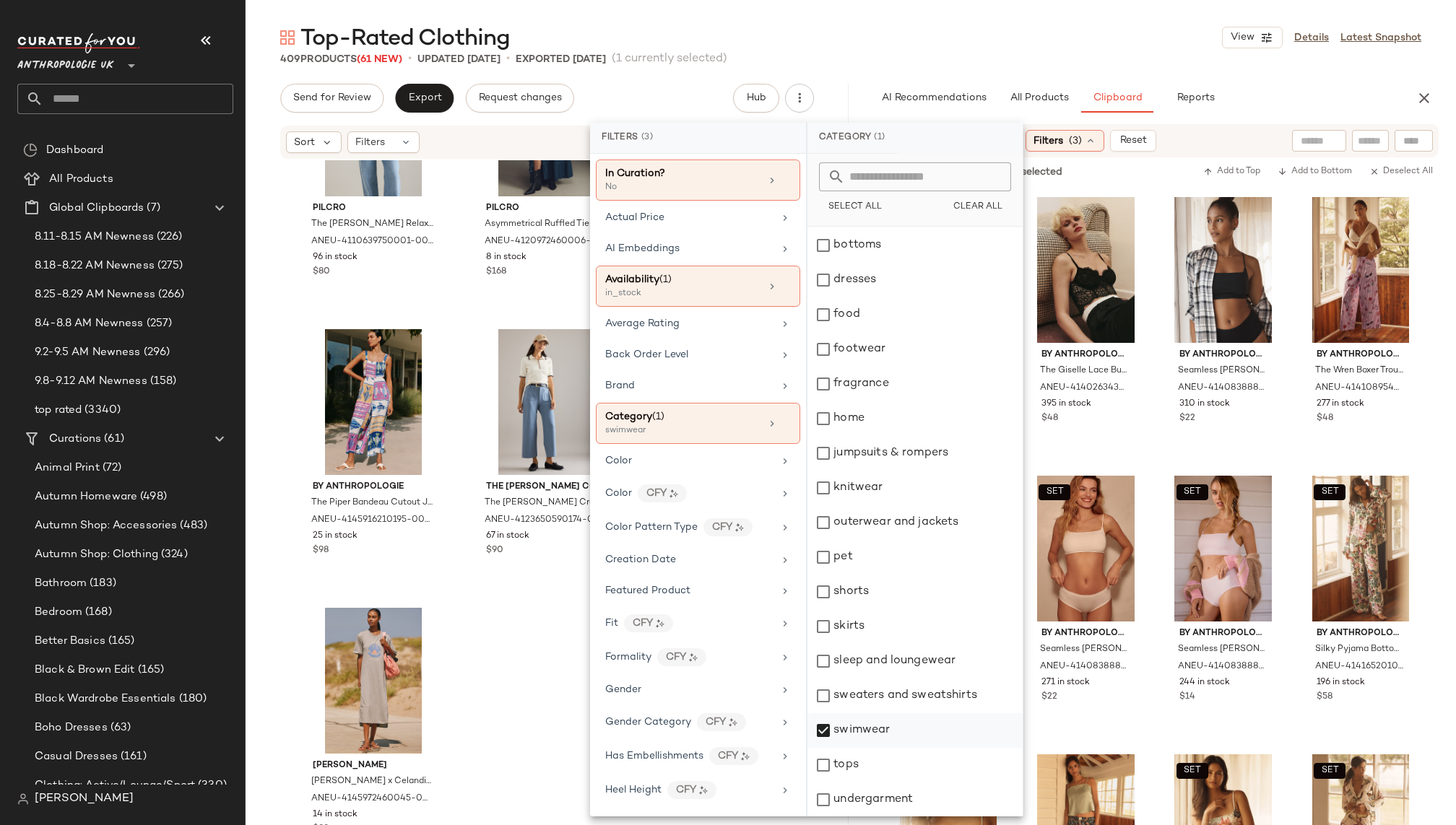
click at [883, 728] on div "swimwear" at bounding box center [915, 731] width 215 height 35
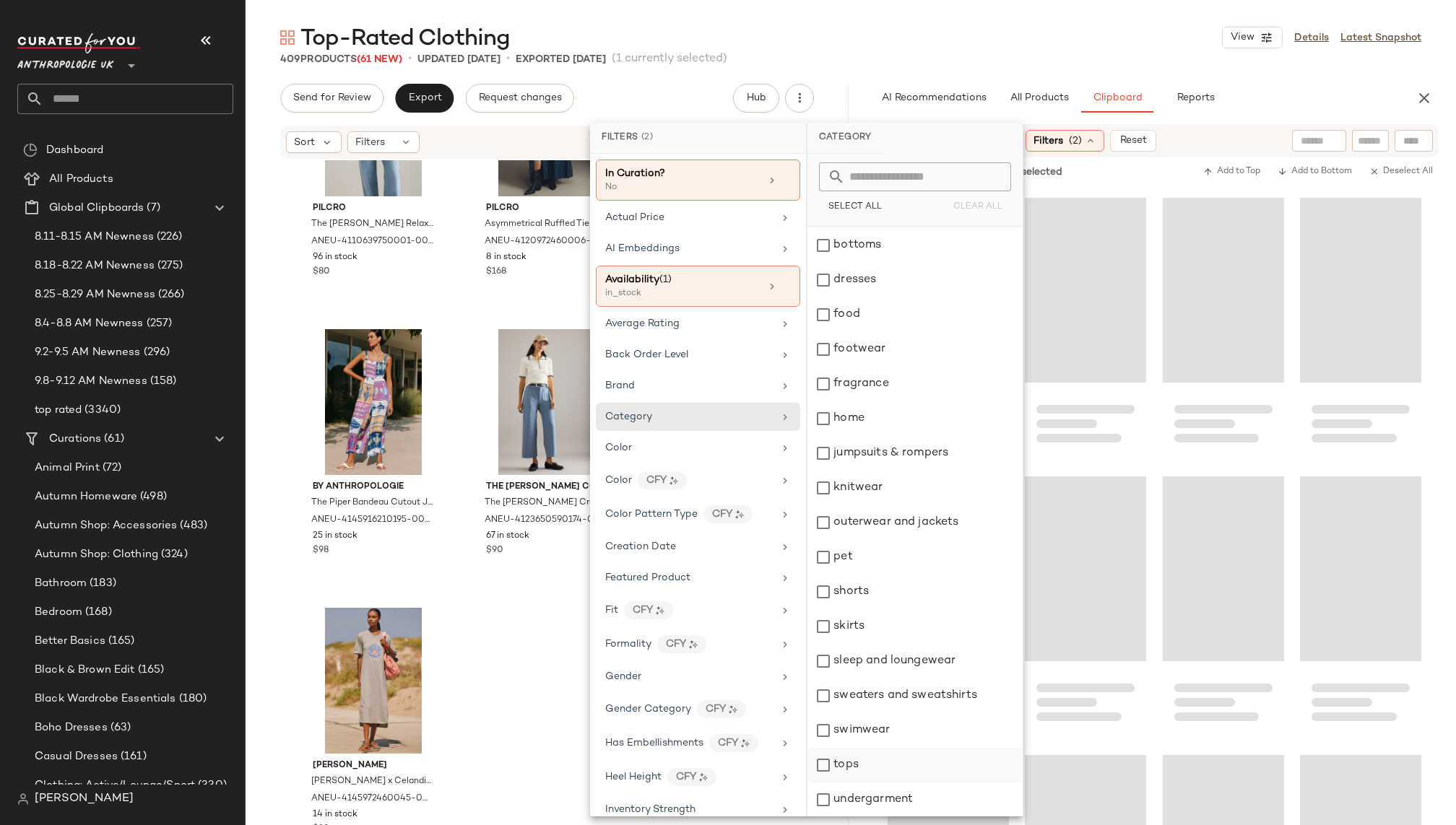
click at [880, 754] on div "tops" at bounding box center [915, 765] width 215 height 35
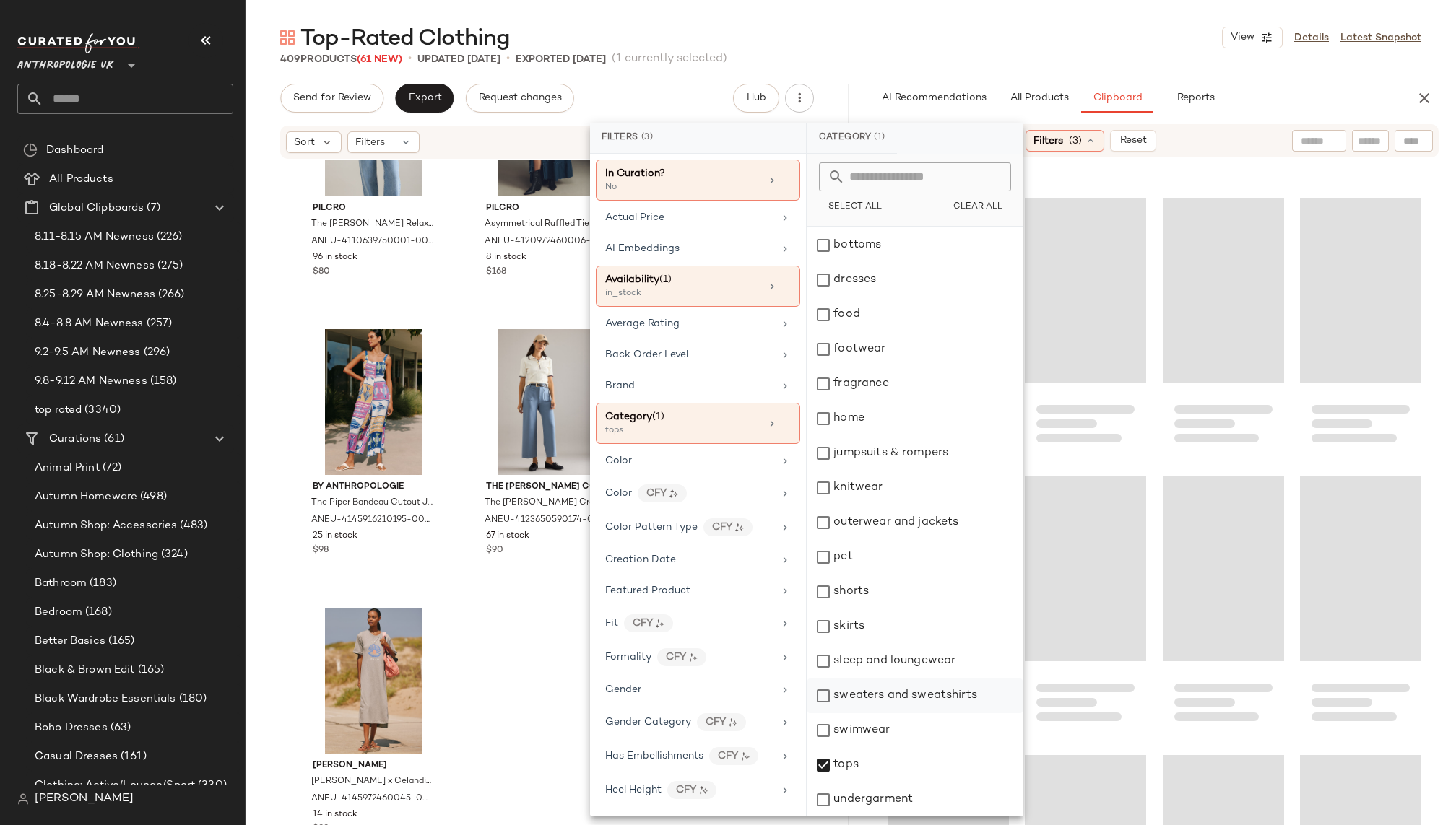
click at [887, 692] on div "sweaters and sweatshirts" at bounding box center [915, 696] width 215 height 35
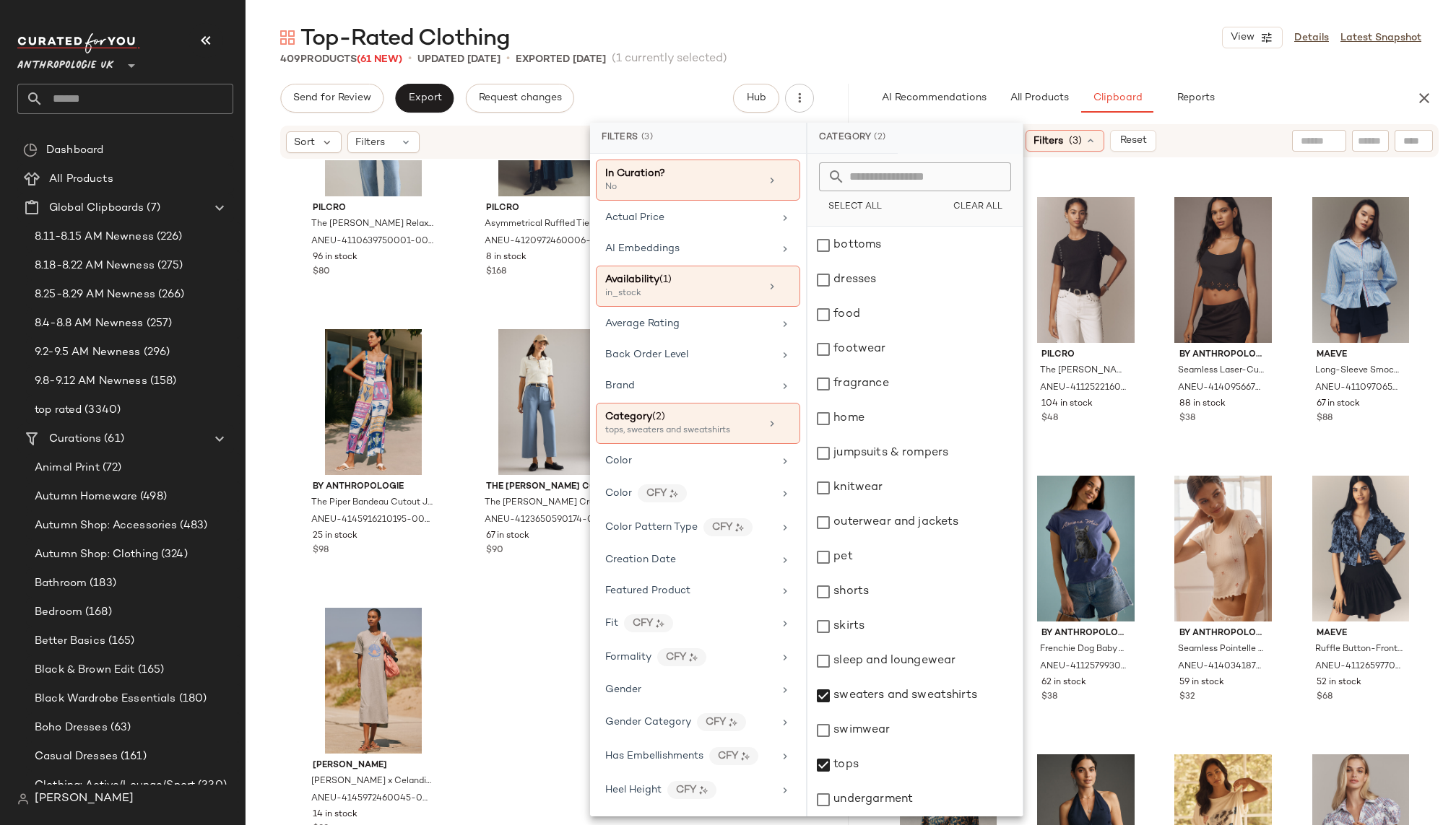
click at [1107, 57] on div "409 Products (61 New) • updated [DATE] • Exported [DATE] (1 currently selected)" at bounding box center [850, 58] width 1210 height 14
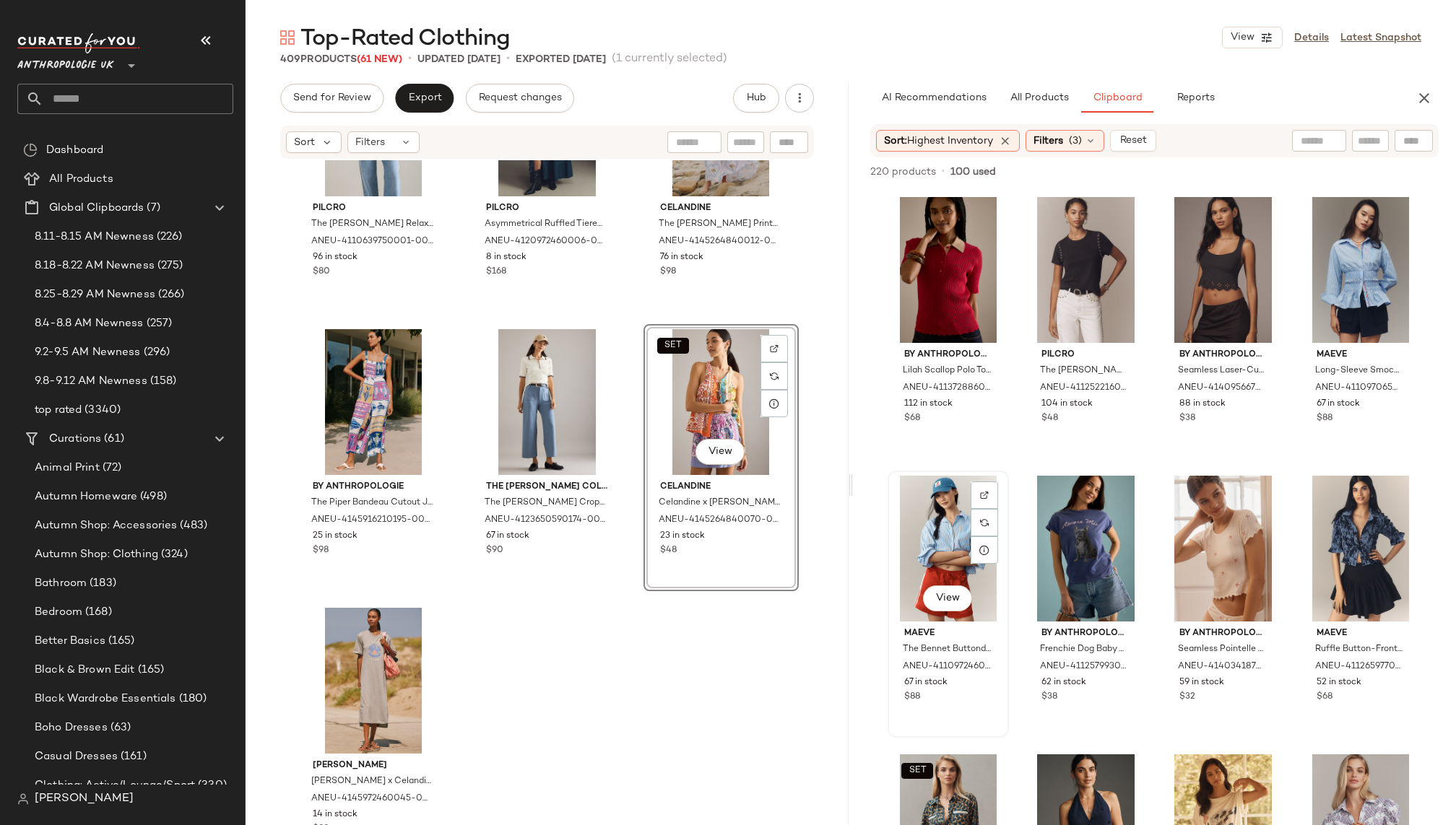
click at [931, 571] on div "View" at bounding box center [949, 548] width 112 height 146
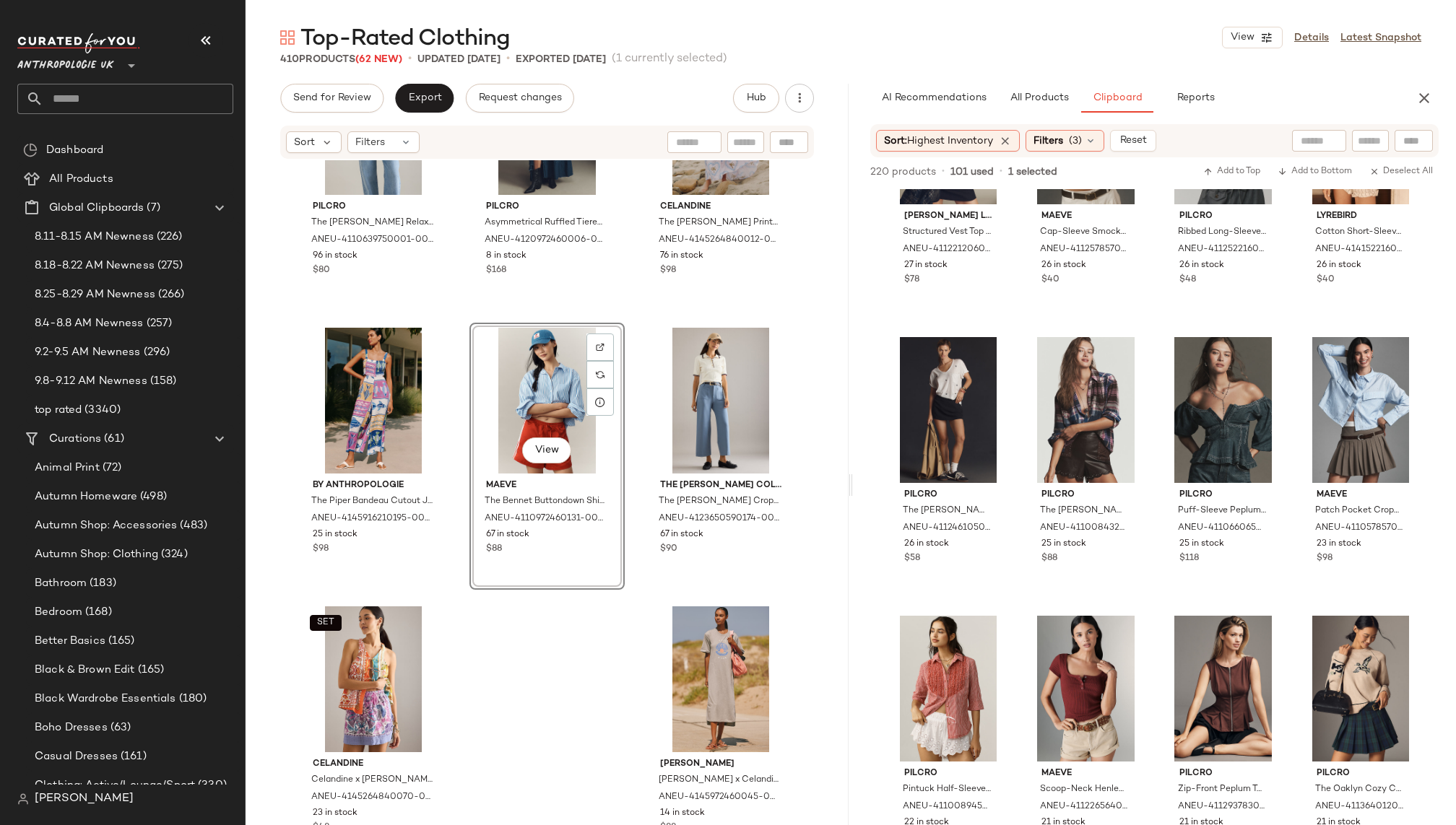
scroll to position [1851, 0]
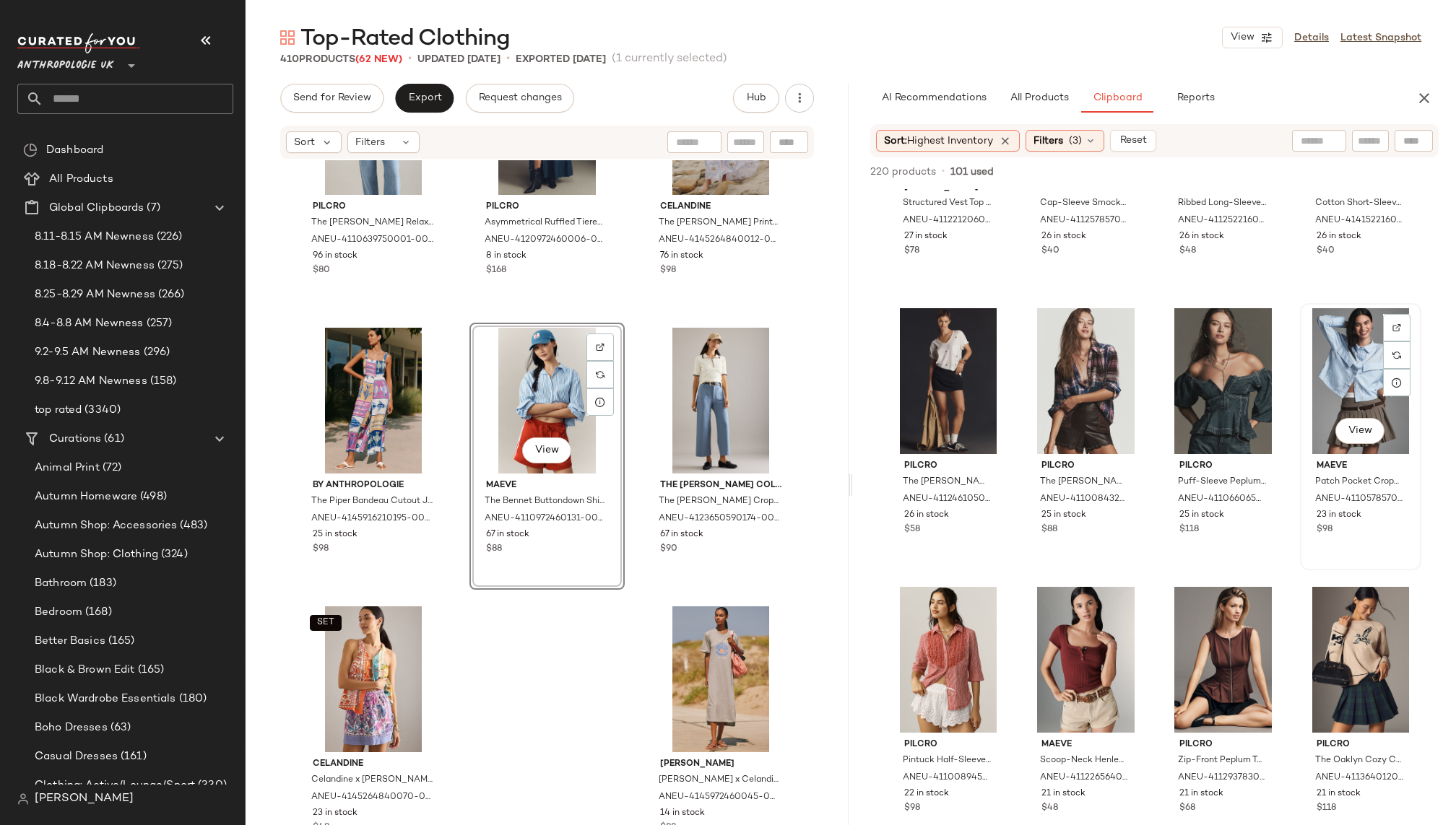
click at [1324, 375] on div "View" at bounding box center [1361, 380] width 112 height 146
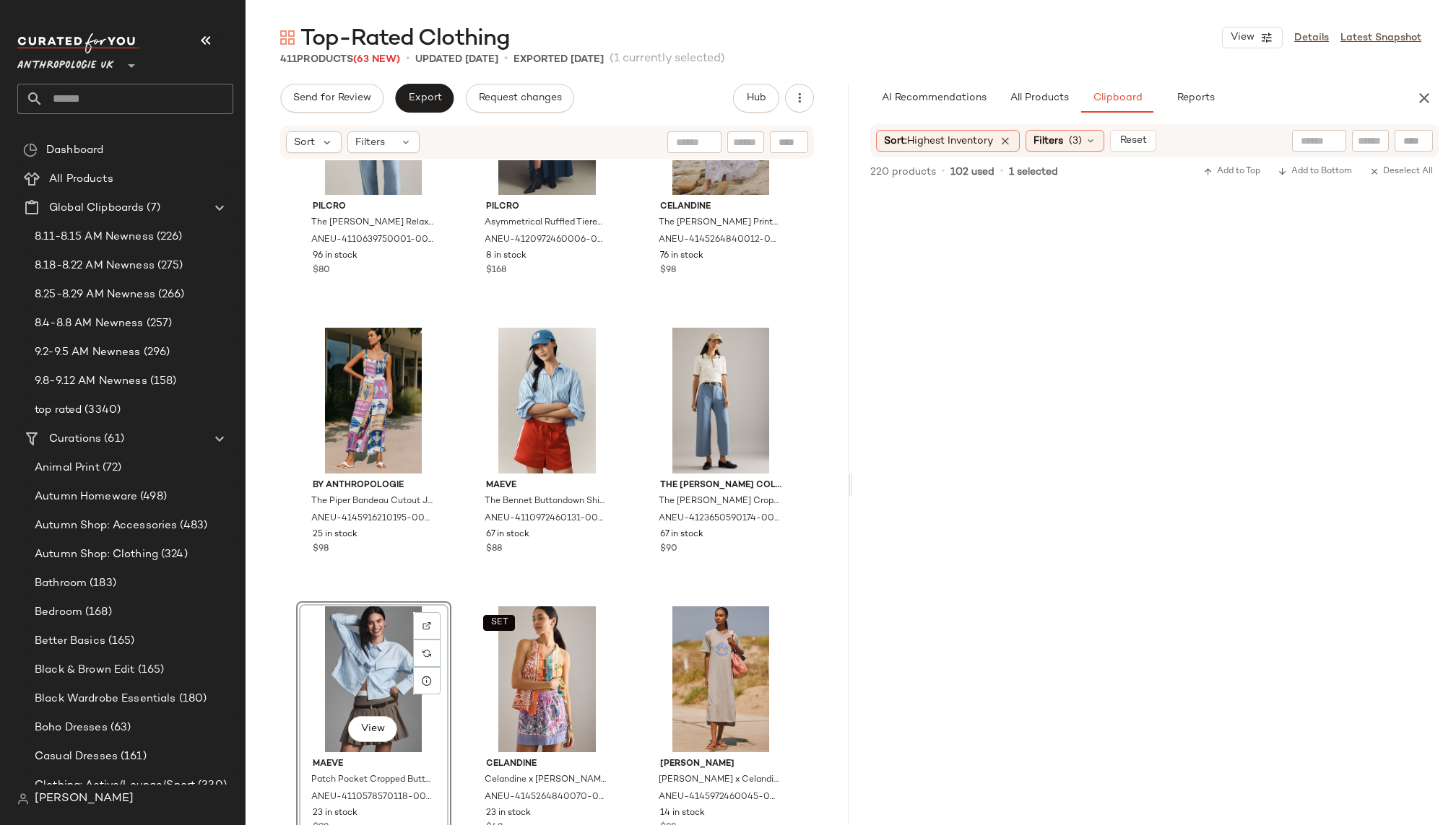
scroll to position [0, 0]
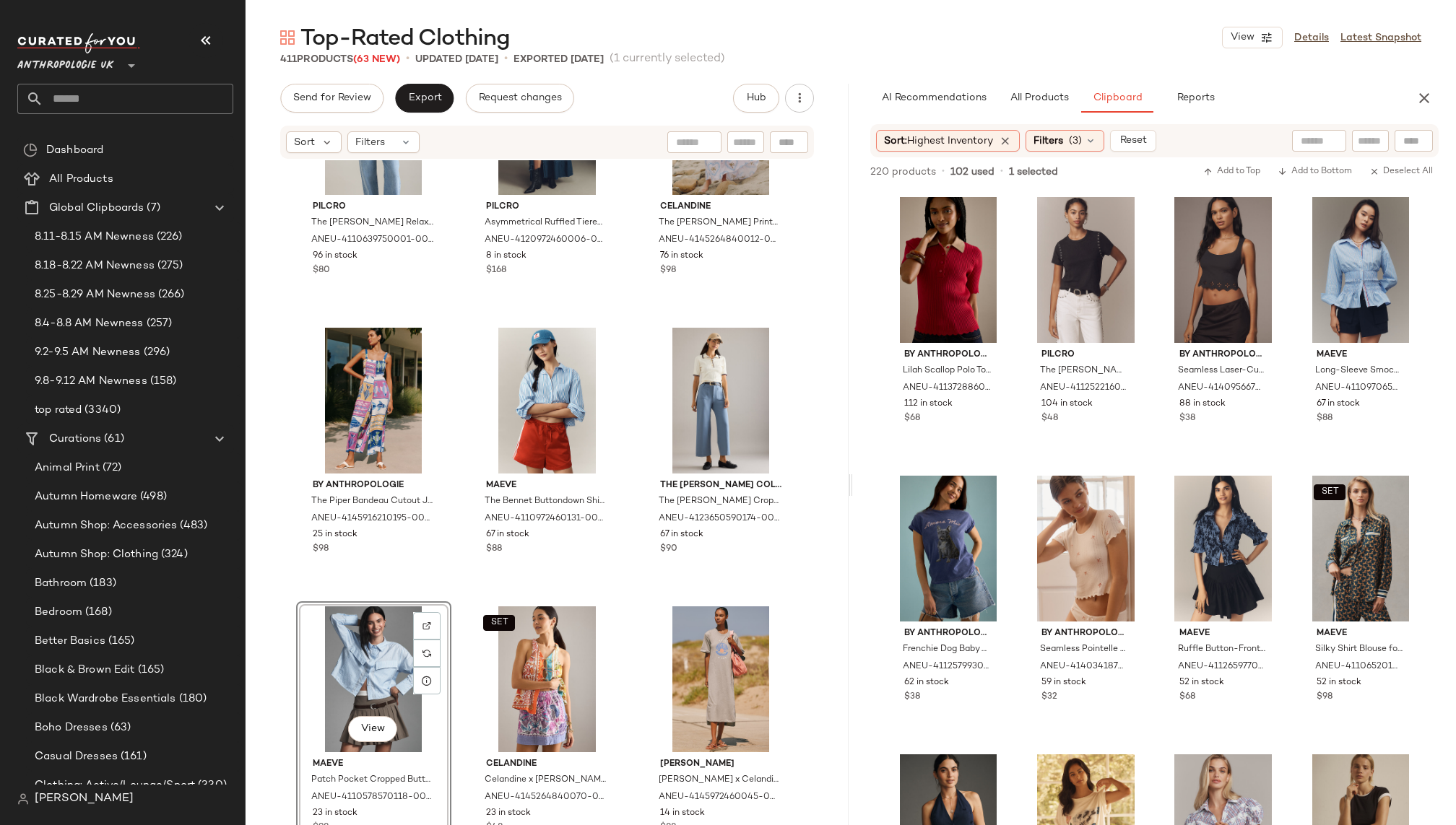
drag, startPoint x: 1330, startPoint y: 355, endPoint x: 521, endPoint y: 0, distance: 883.5
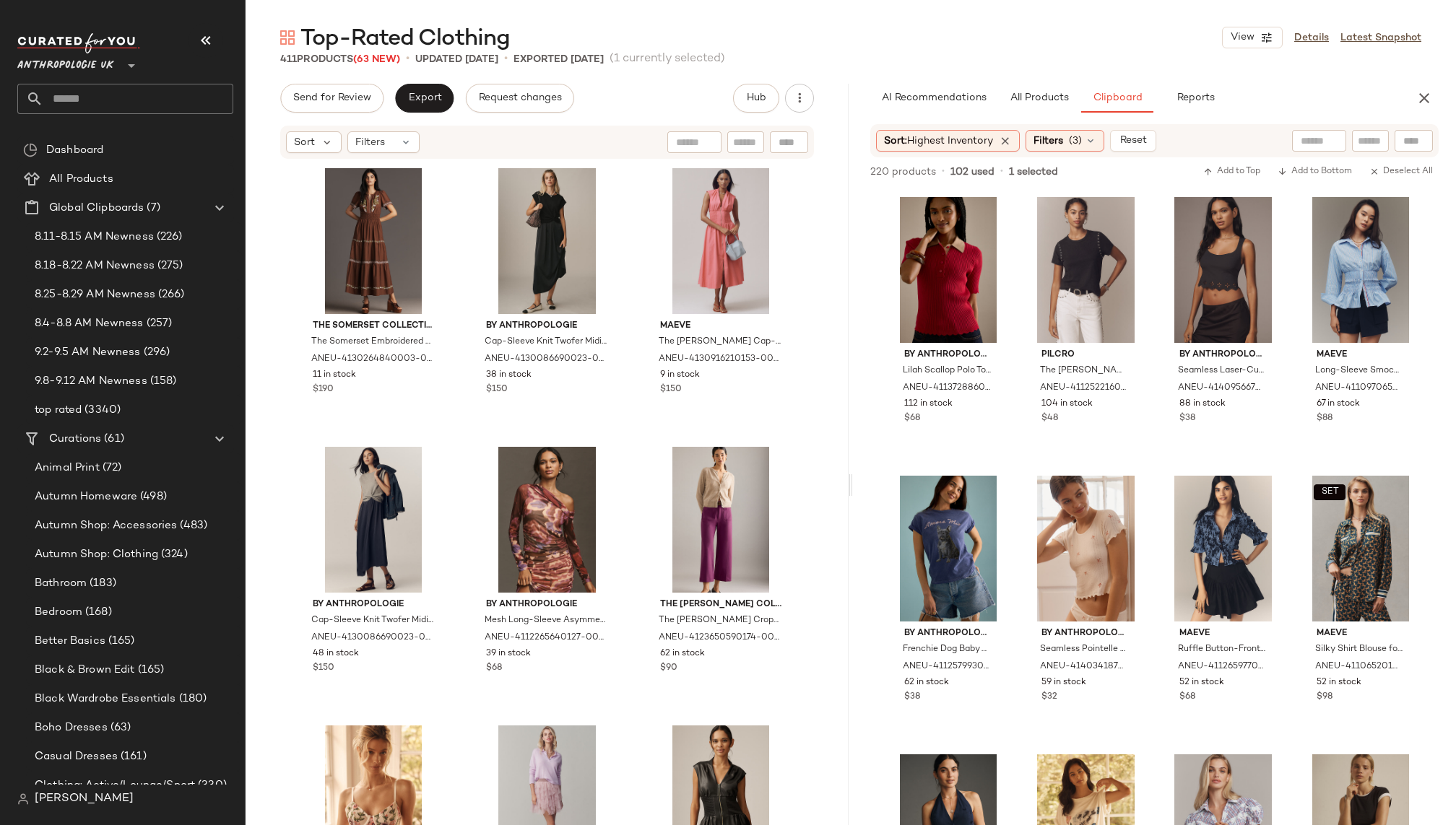
click at [102, 97] on input "text" at bounding box center [138, 99] width 190 height 30
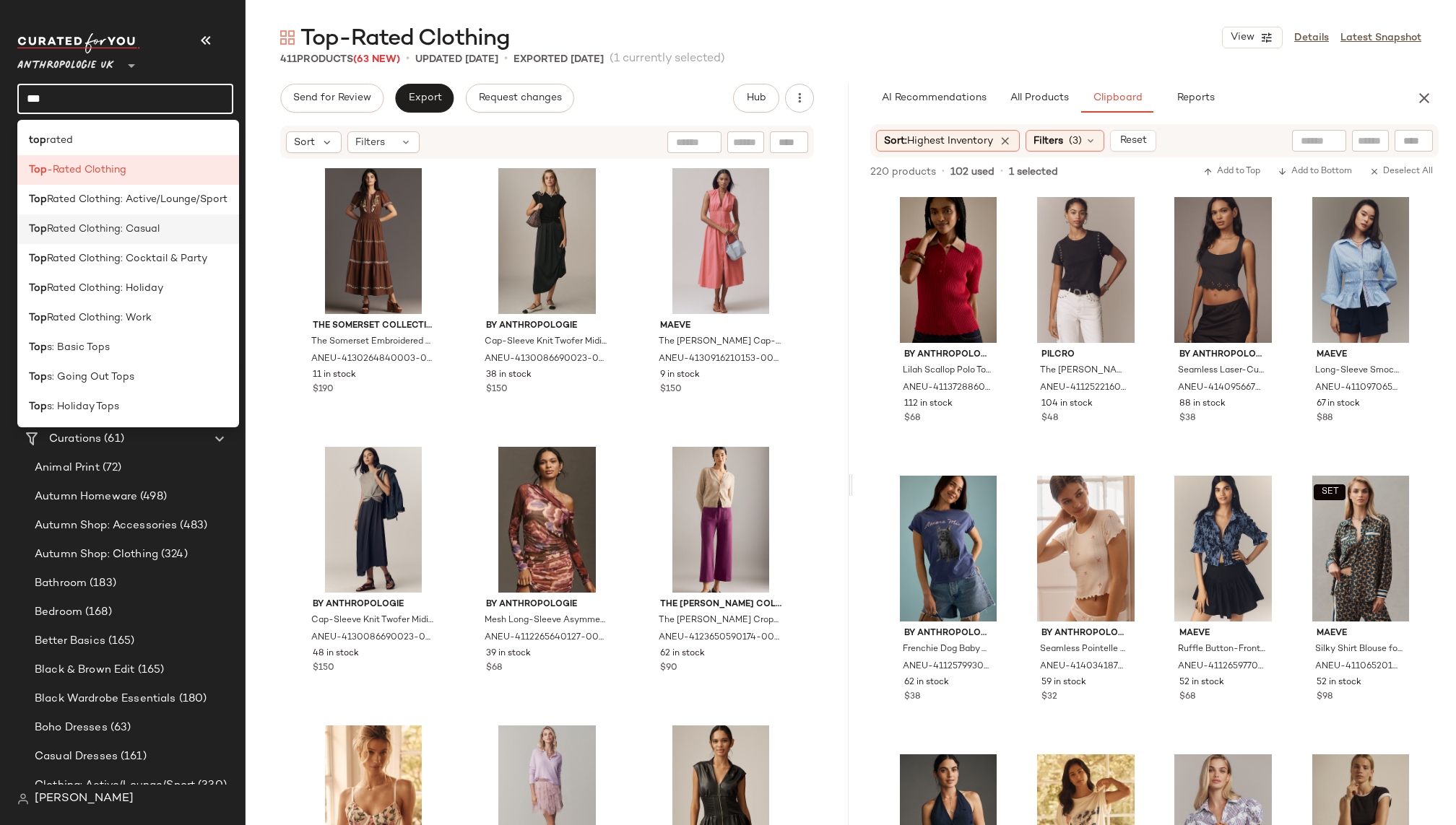
type input "***"
click at [139, 229] on span "Rated Clothing: Casual" at bounding box center [102, 229] width 112 height 15
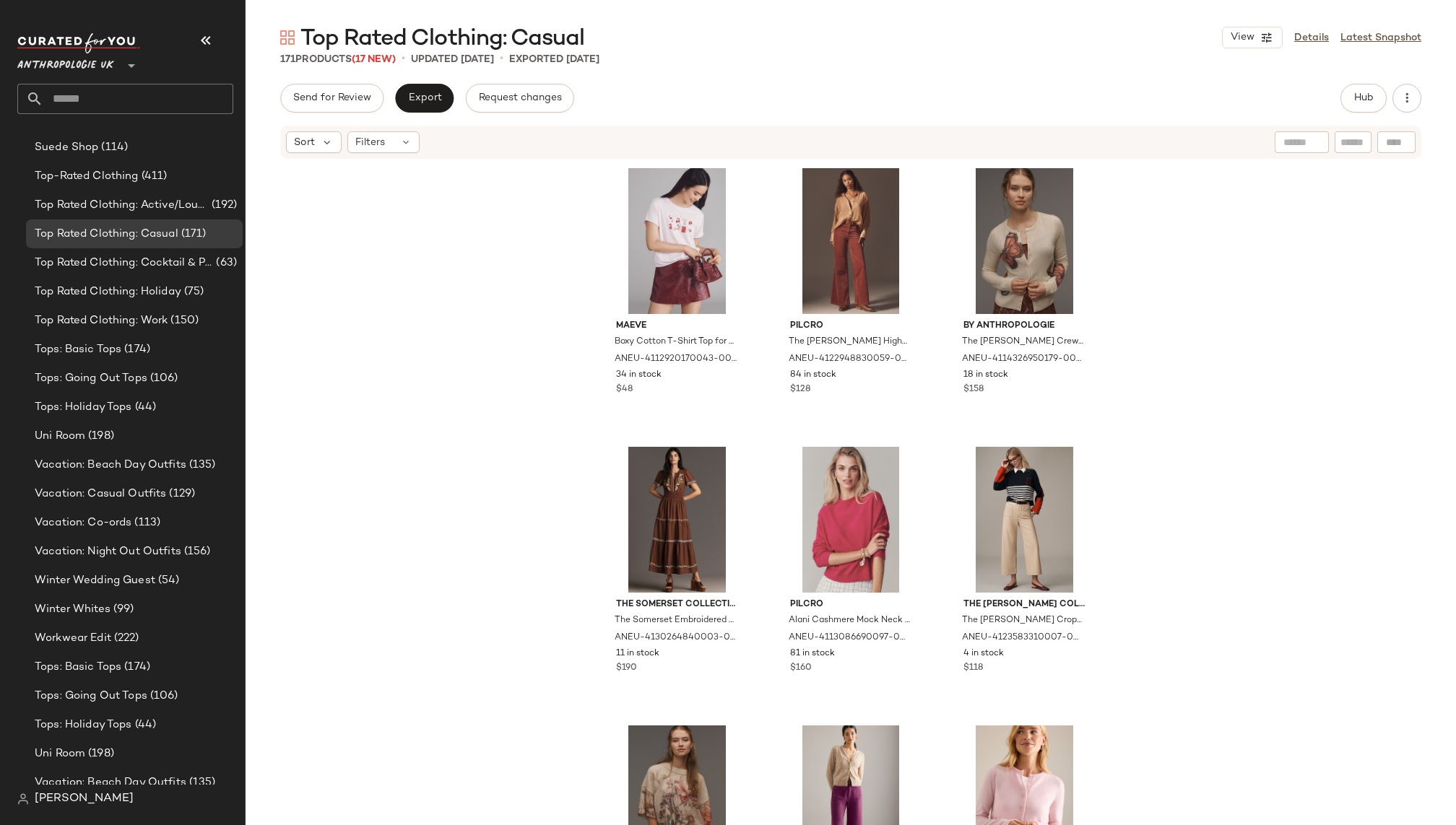
scroll to position [2065, 0]
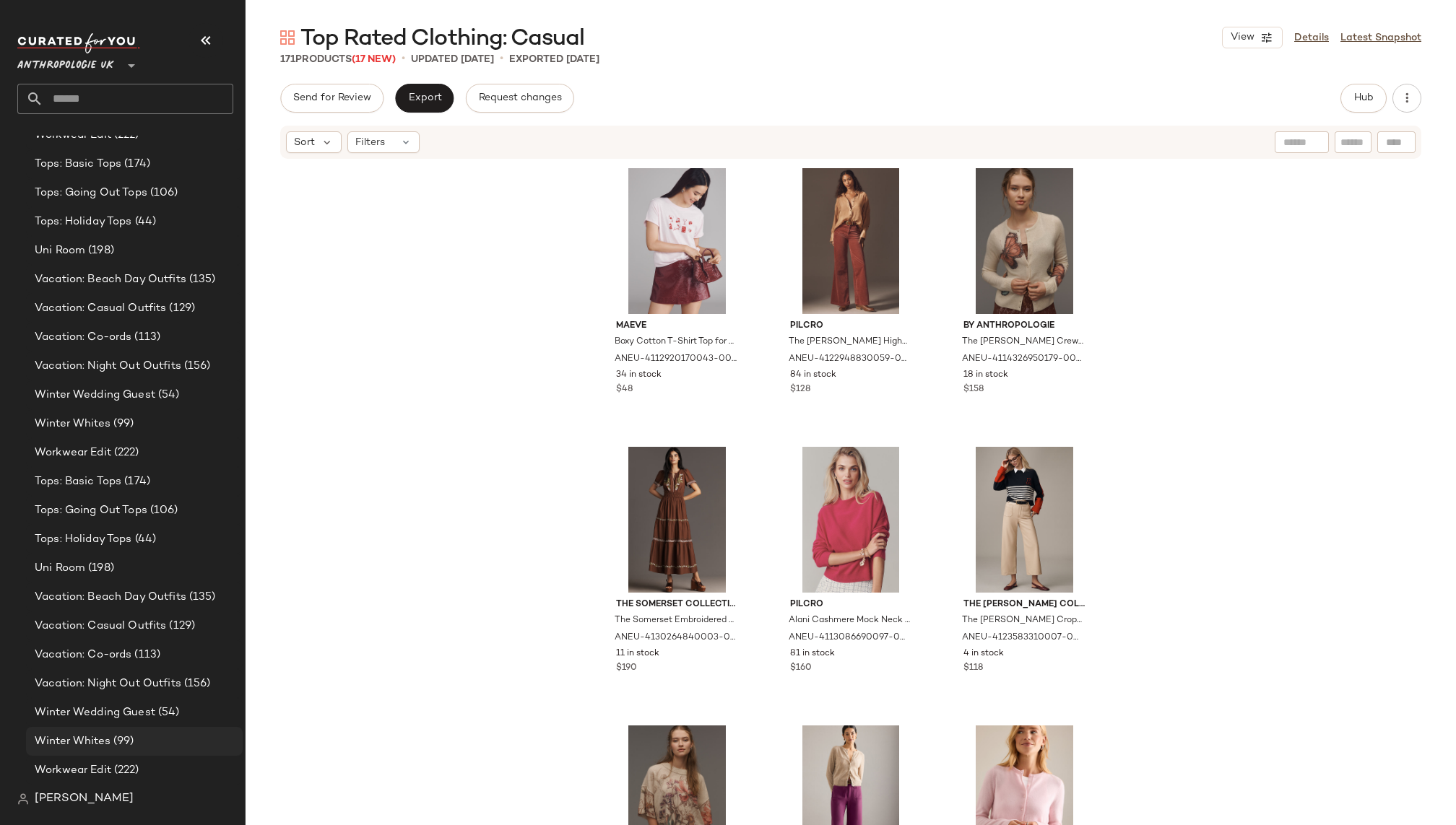
click at [130, 740] on span "(99)" at bounding box center [122, 742] width 24 height 17
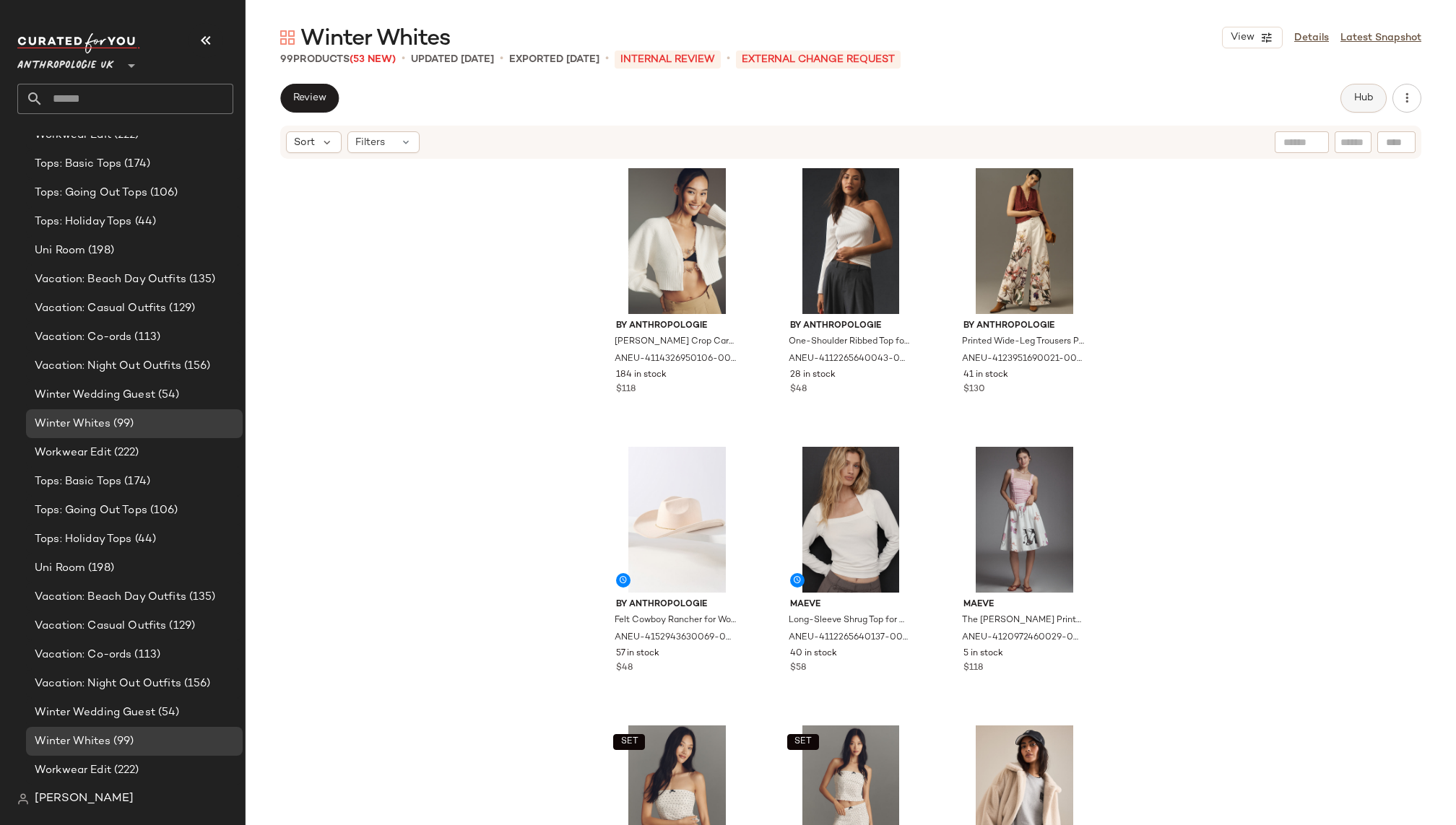
click at [1359, 98] on span "Hub" at bounding box center [1364, 98] width 20 height 12
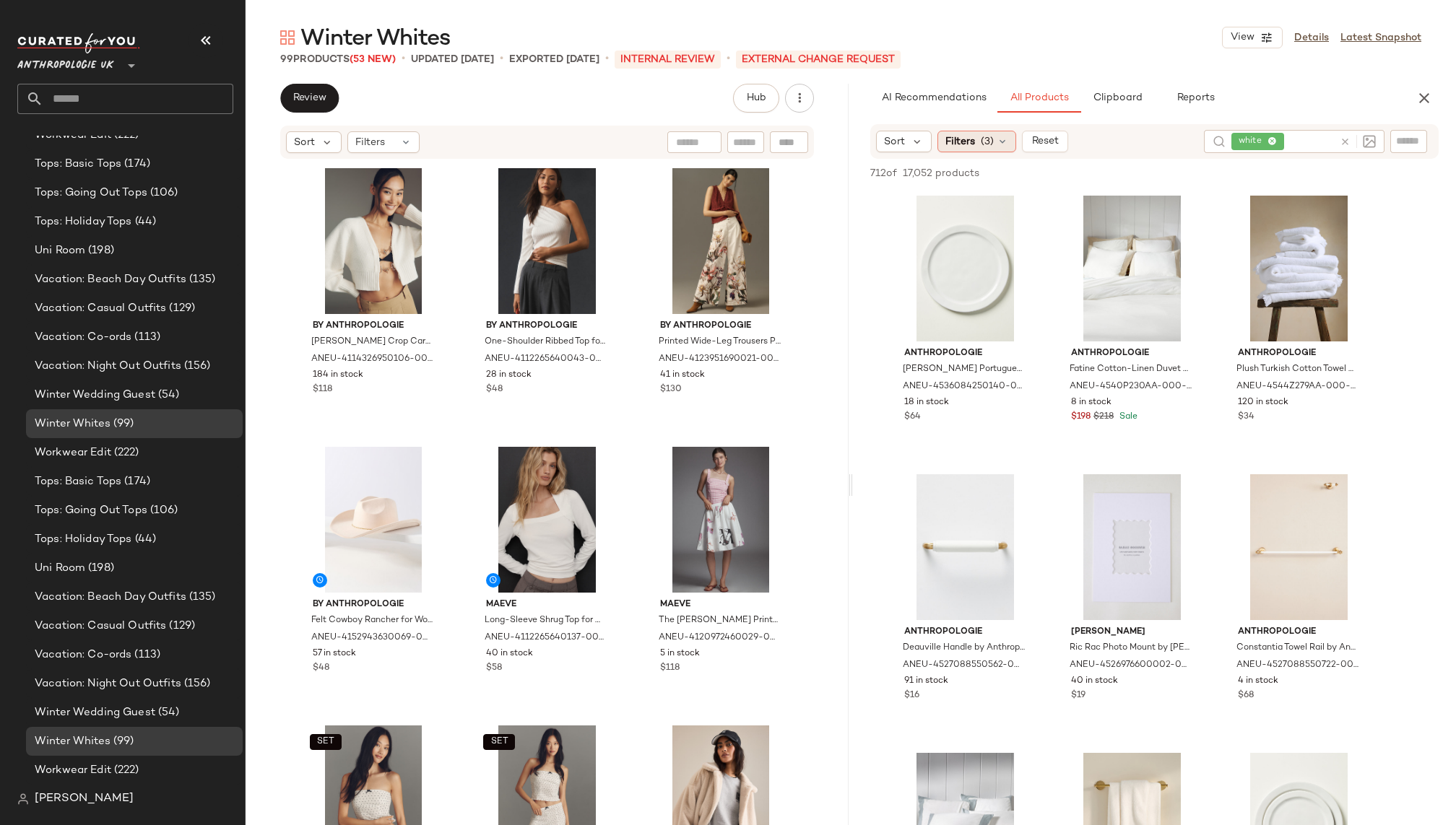
click at [997, 144] on icon at bounding box center [1003, 142] width 12 height 12
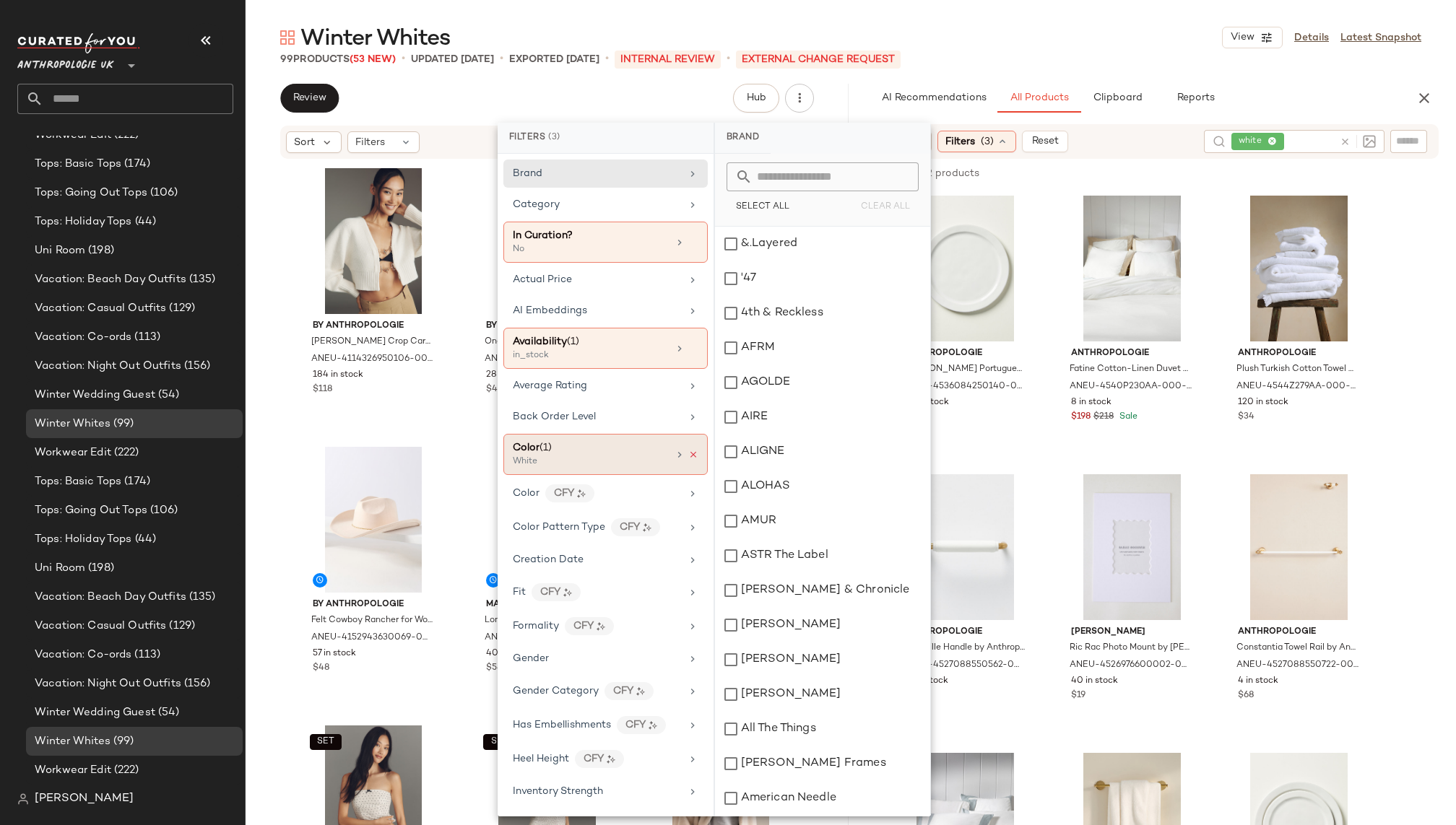
click at [691, 450] on icon at bounding box center [693, 455] width 10 height 10
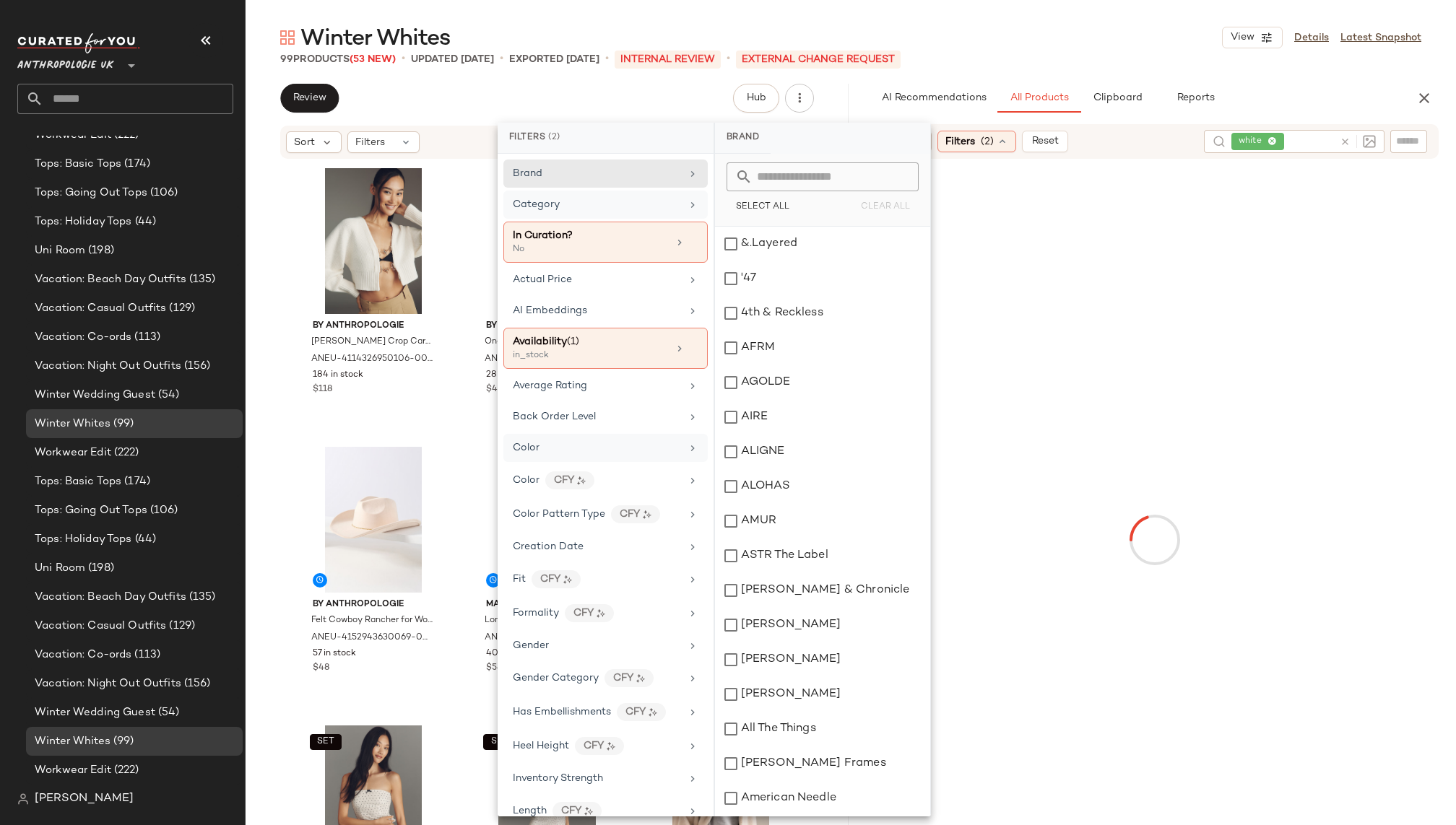
click at [634, 212] on div "Category" at bounding box center [605, 205] width 204 height 28
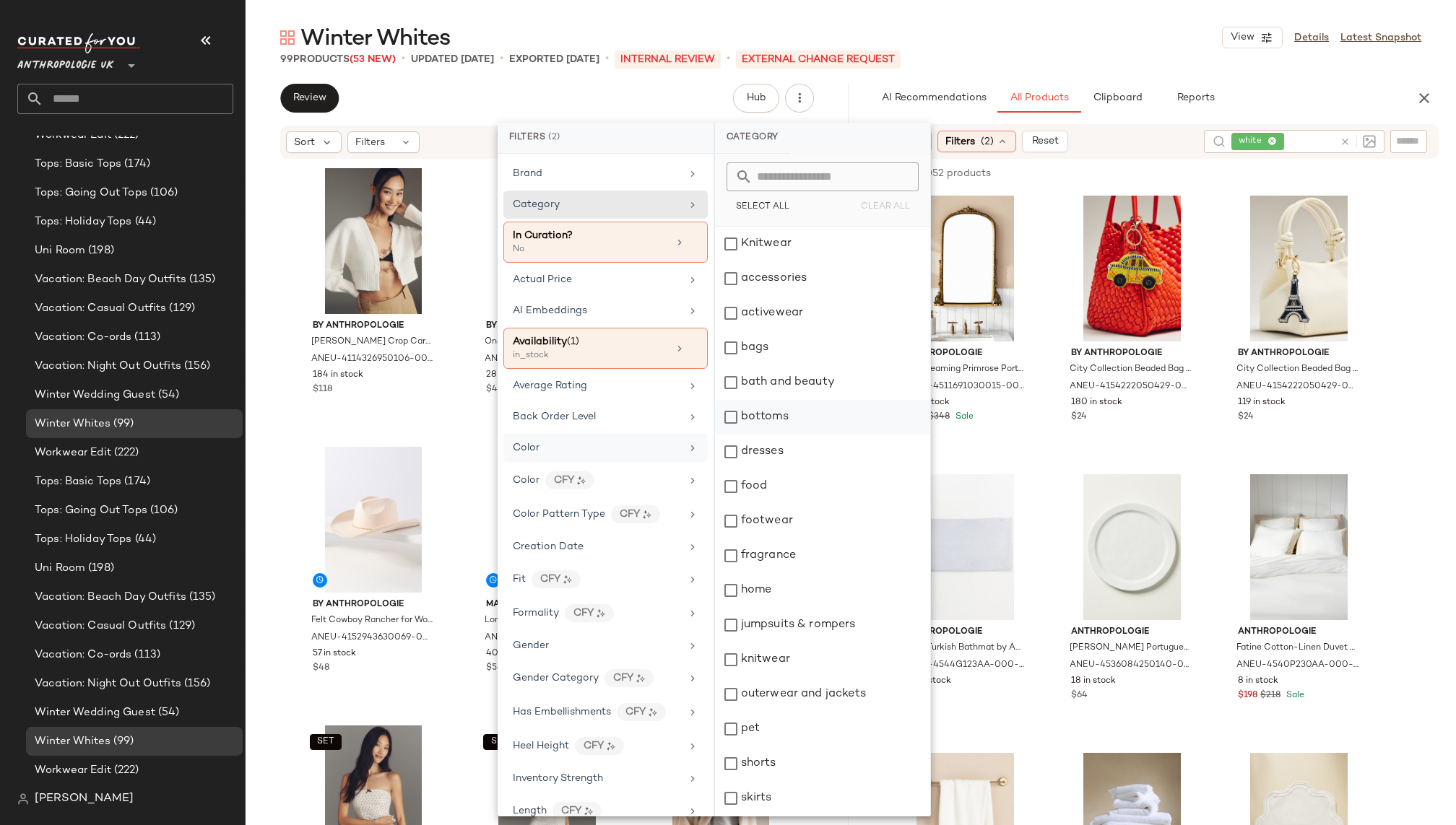
click at [769, 420] on div "bottoms" at bounding box center [822, 417] width 215 height 35
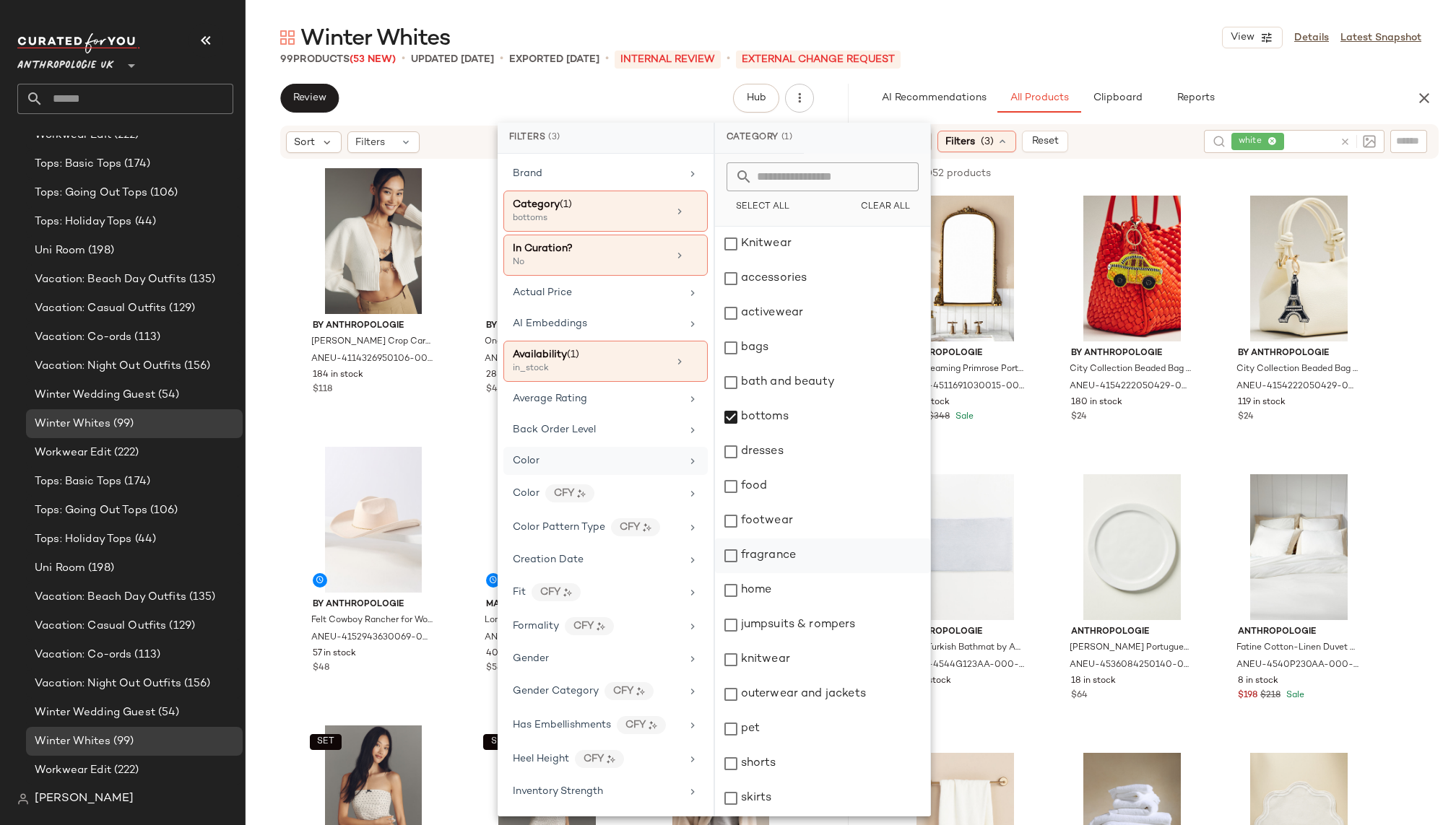
scroll to position [241, 0]
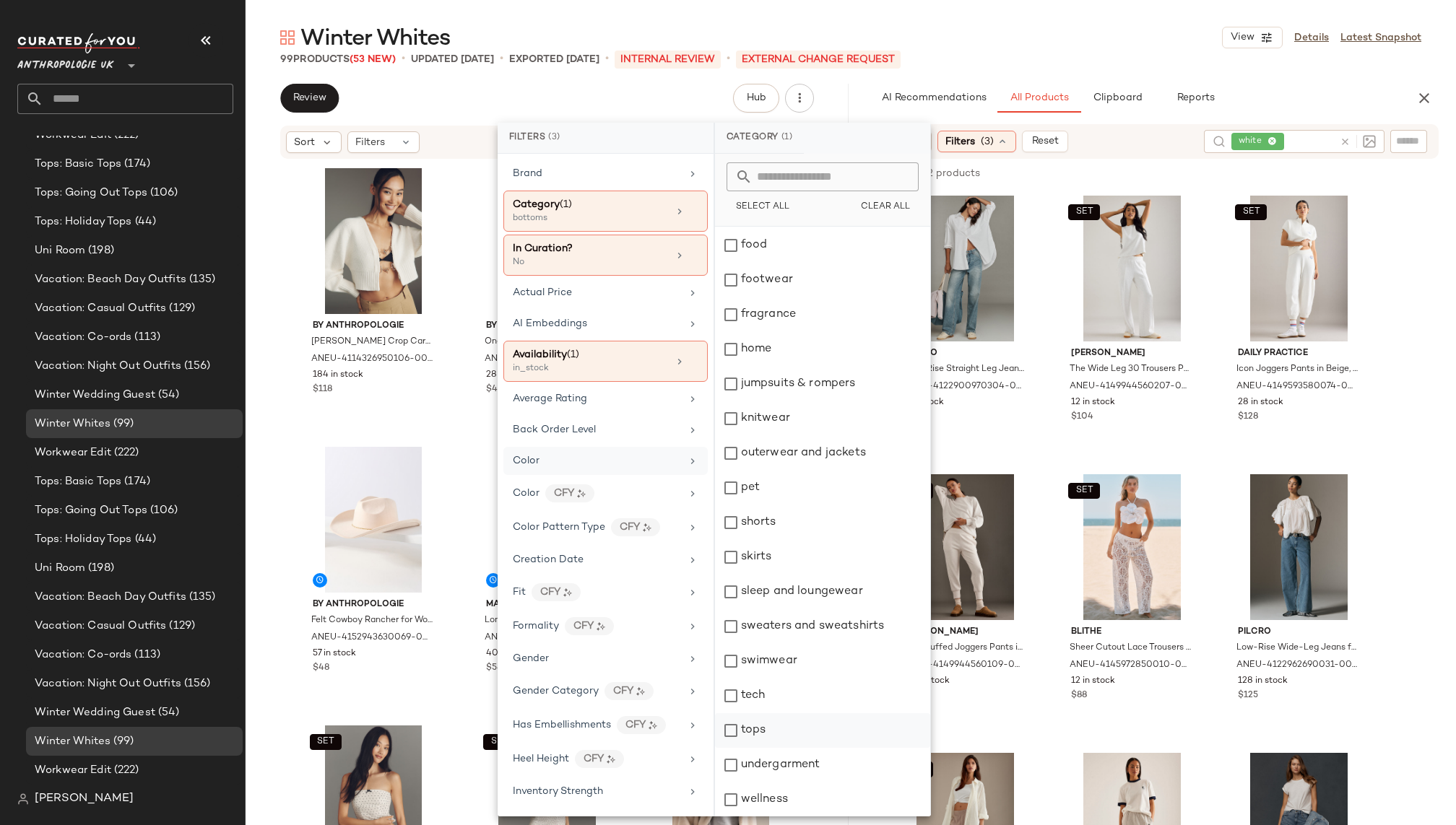
click at [770, 732] on div "tops" at bounding box center [822, 731] width 215 height 35
click at [781, 540] on div "skirts" at bounding box center [822, 558] width 215 height 35
click at [782, 515] on div "shorts" at bounding box center [822, 523] width 215 height 35
click at [1115, 40] on div "Winter Whites View Details Latest Snapshot" at bounding box center [850, 37] width 1210 height 29
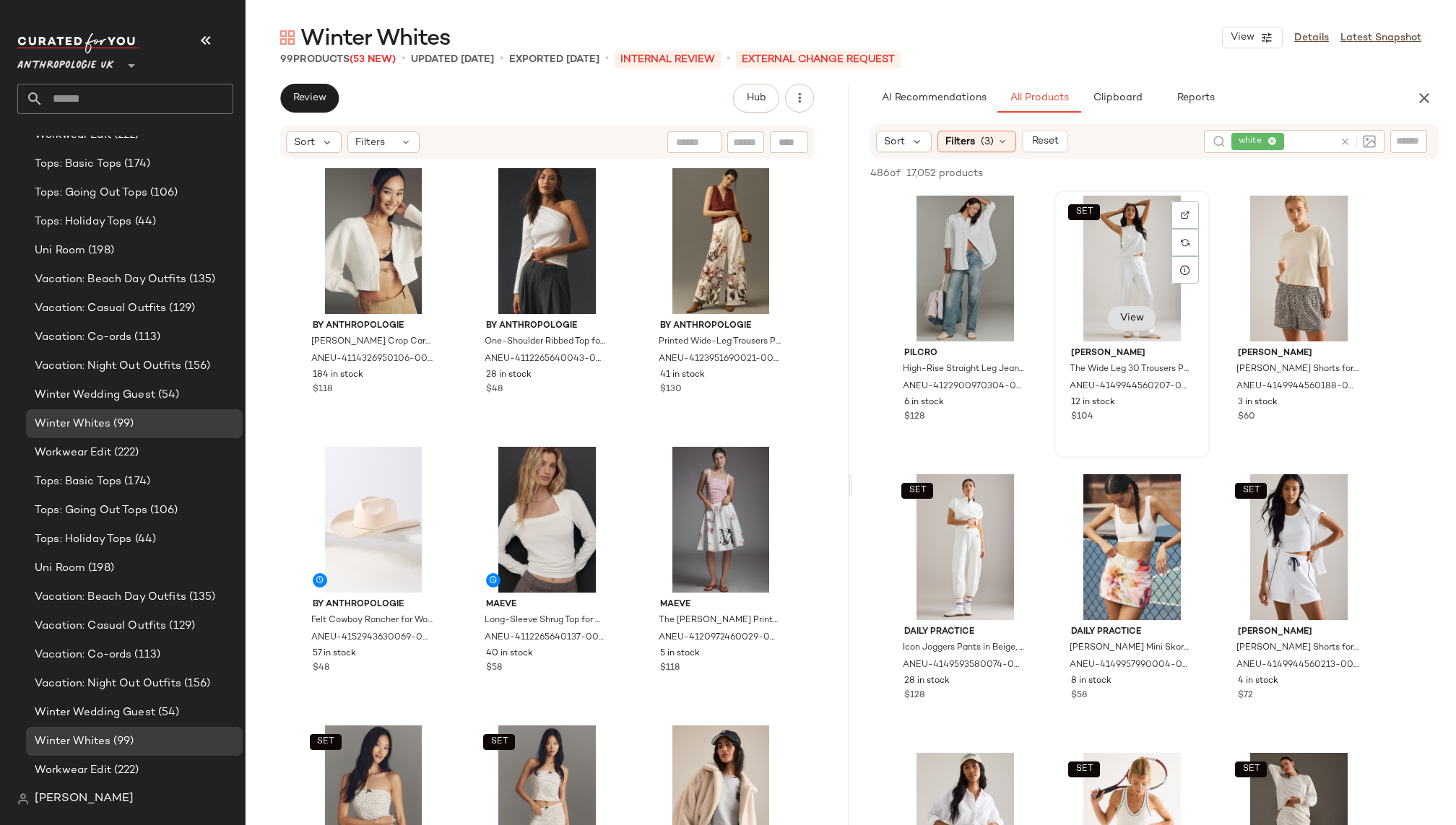
click at [1132, 321] on span "View" at bounding box center [1131, 318] width 24 height 12
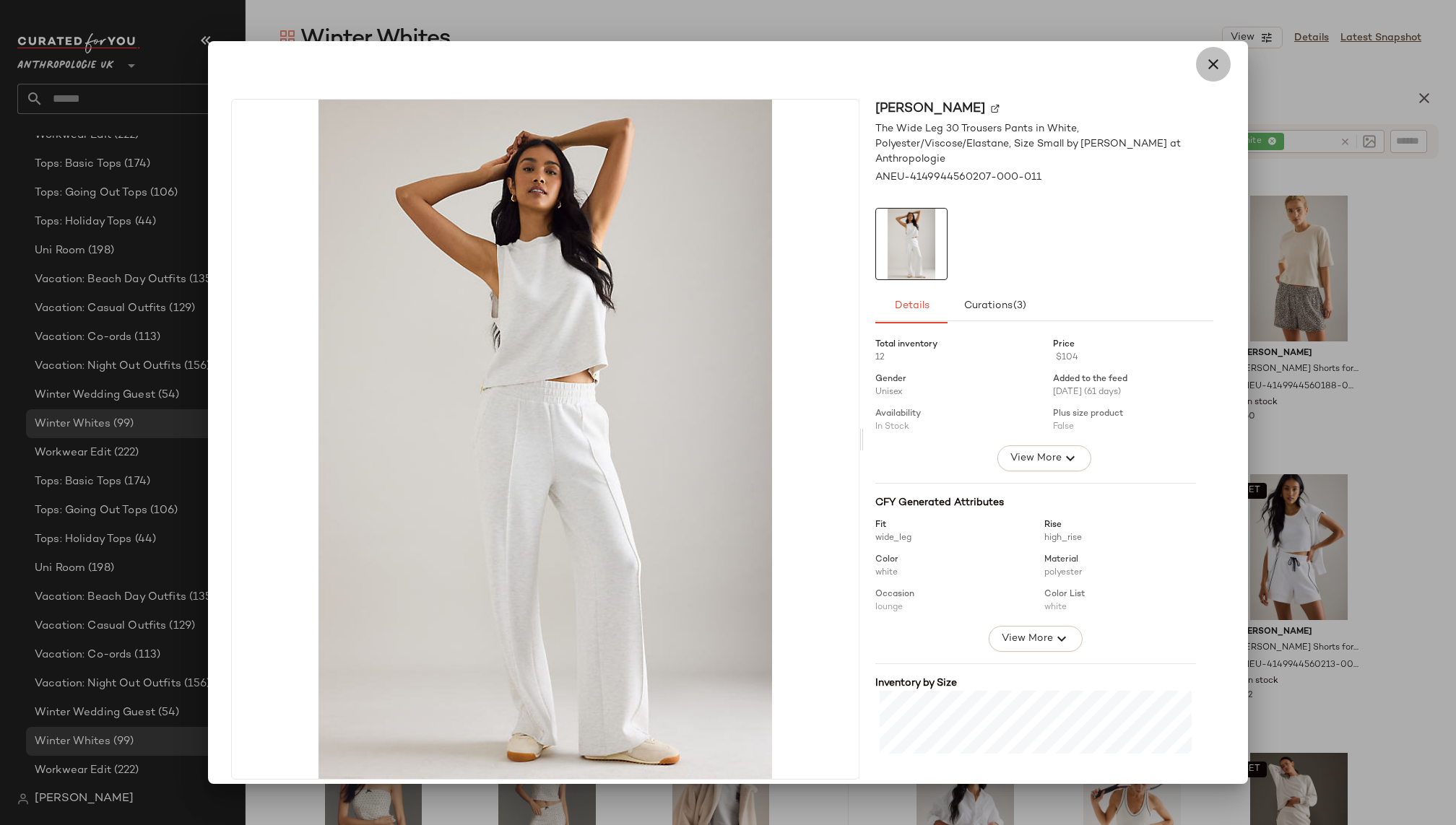
click at [1214, 70] on button "button" at bounding box center [1214, 64] width 35 height 35
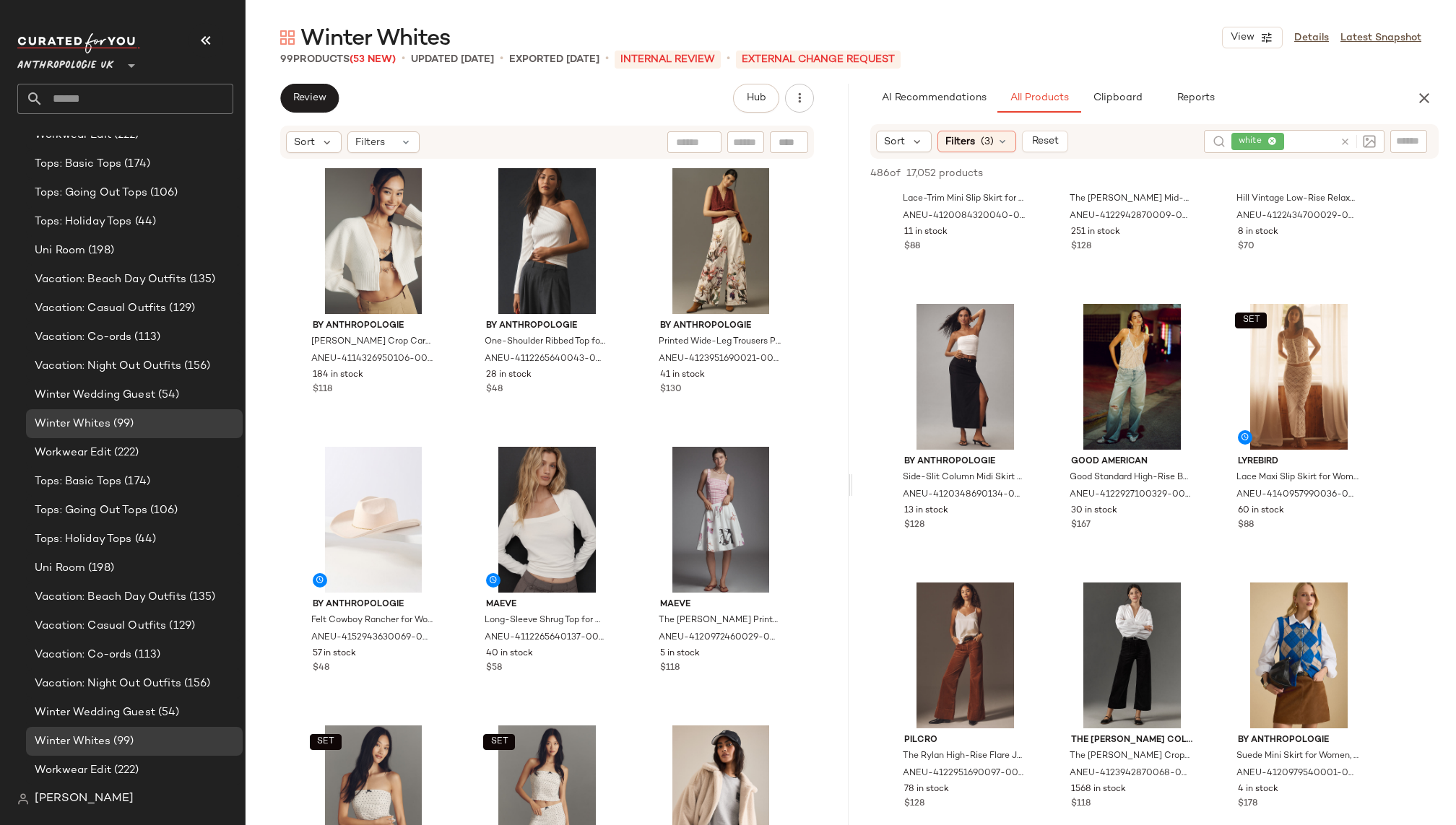
scroll to position [10216, 0]
